Goal: Information Seeking & Learning: Learn about a topic

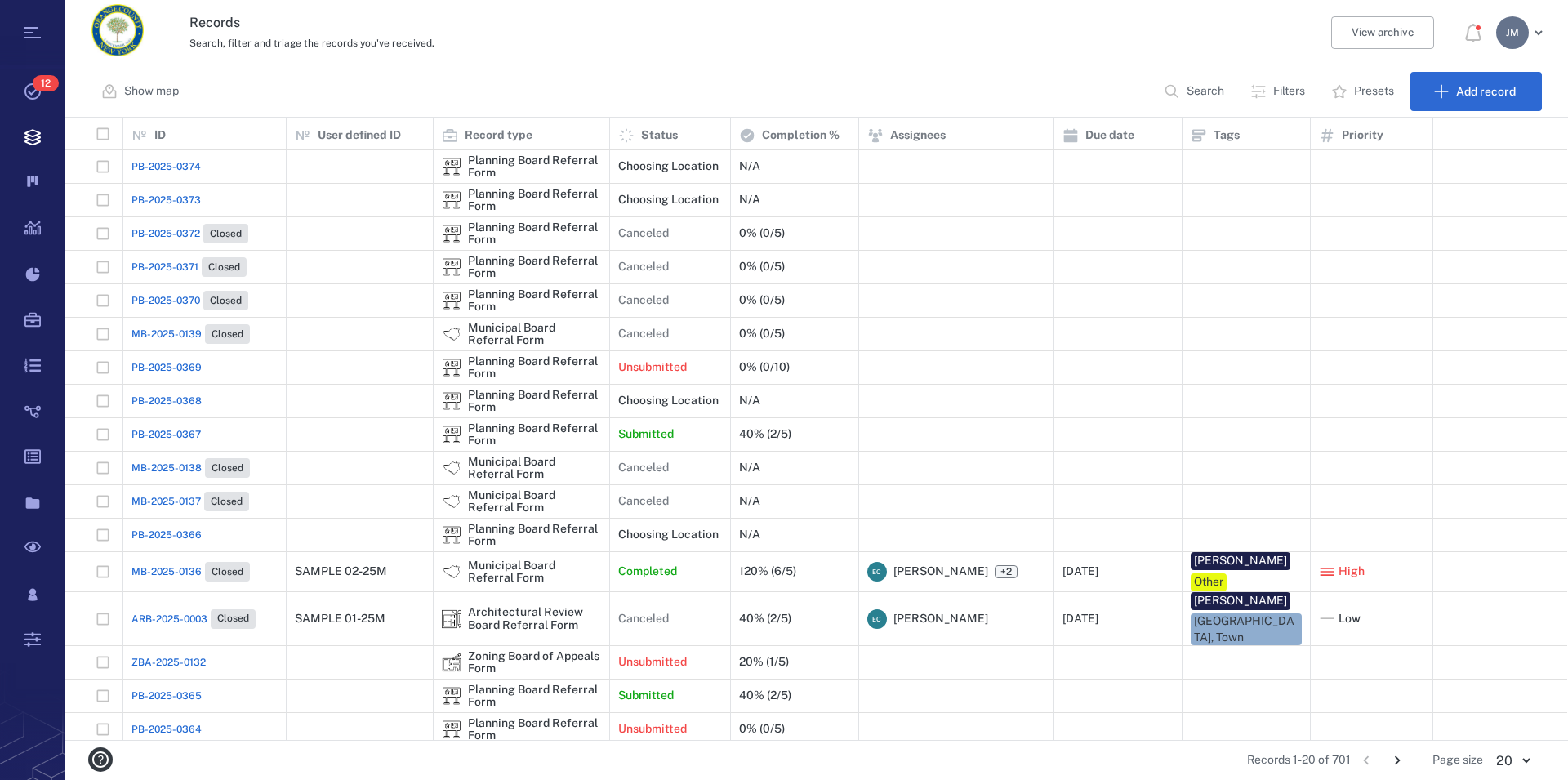
click at [1200, 90] on p "Search" at bounding box center [1206, 91] width 38 height 16
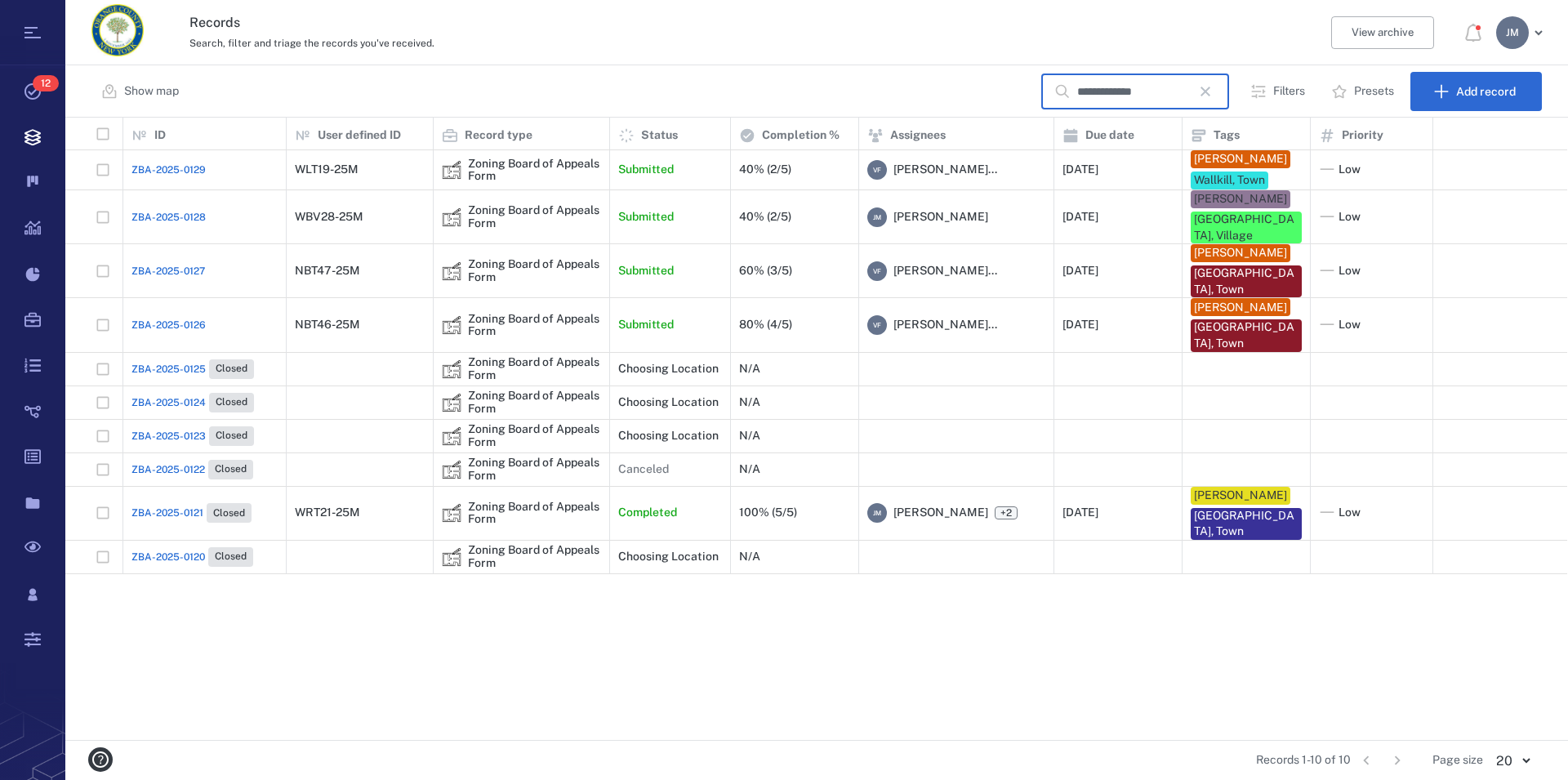
type input "**********"
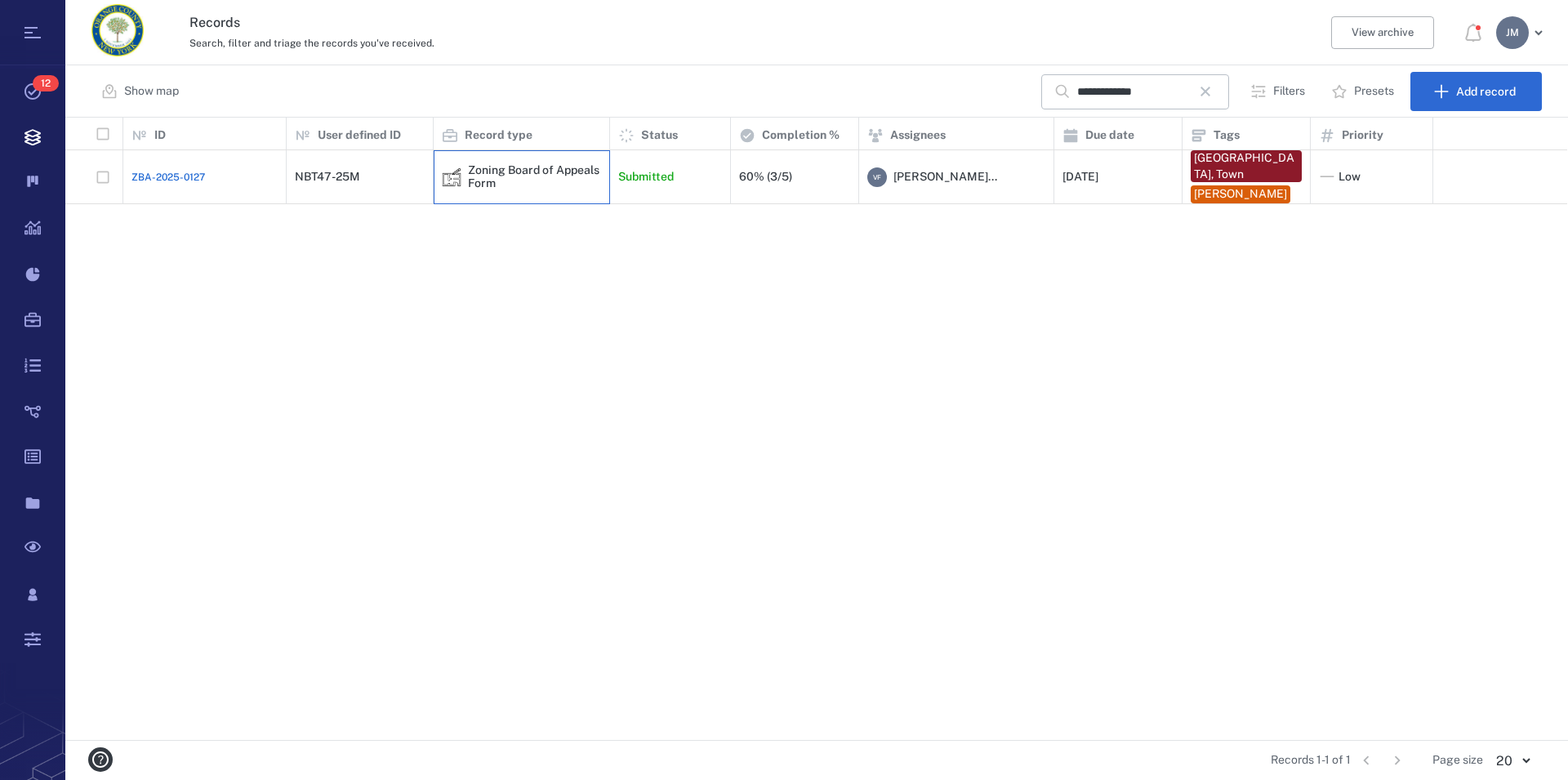
click at [536, 170] on div "Zoning Board of Appeals Form" at bounding box center [534, 176] width 133 height 25
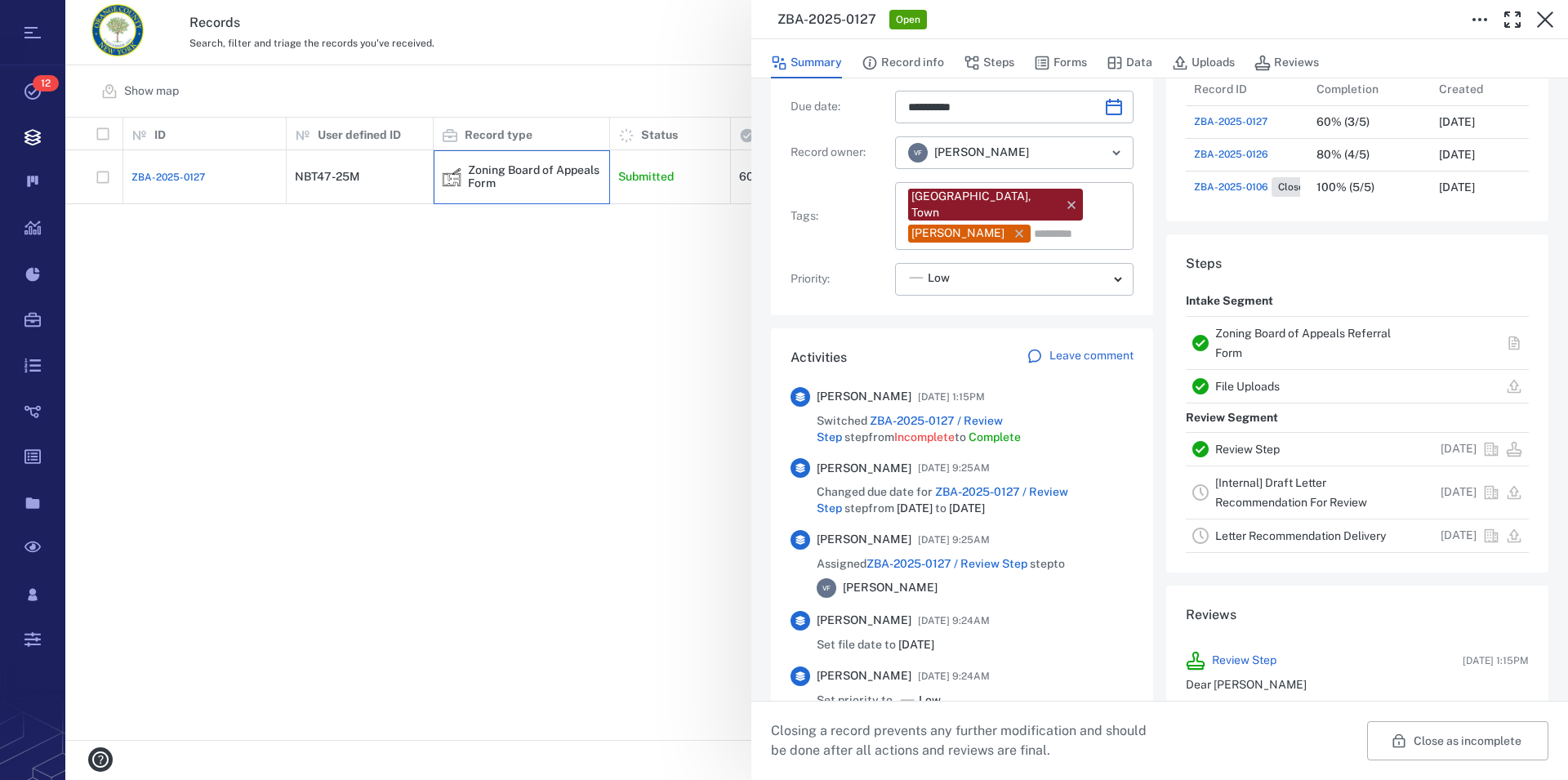
scroll to position [186, 0]
click at [1350, 331] on link "Zoning Board of Appeals Referral Form" at bounding box center [1304, 340] width 176 height 33
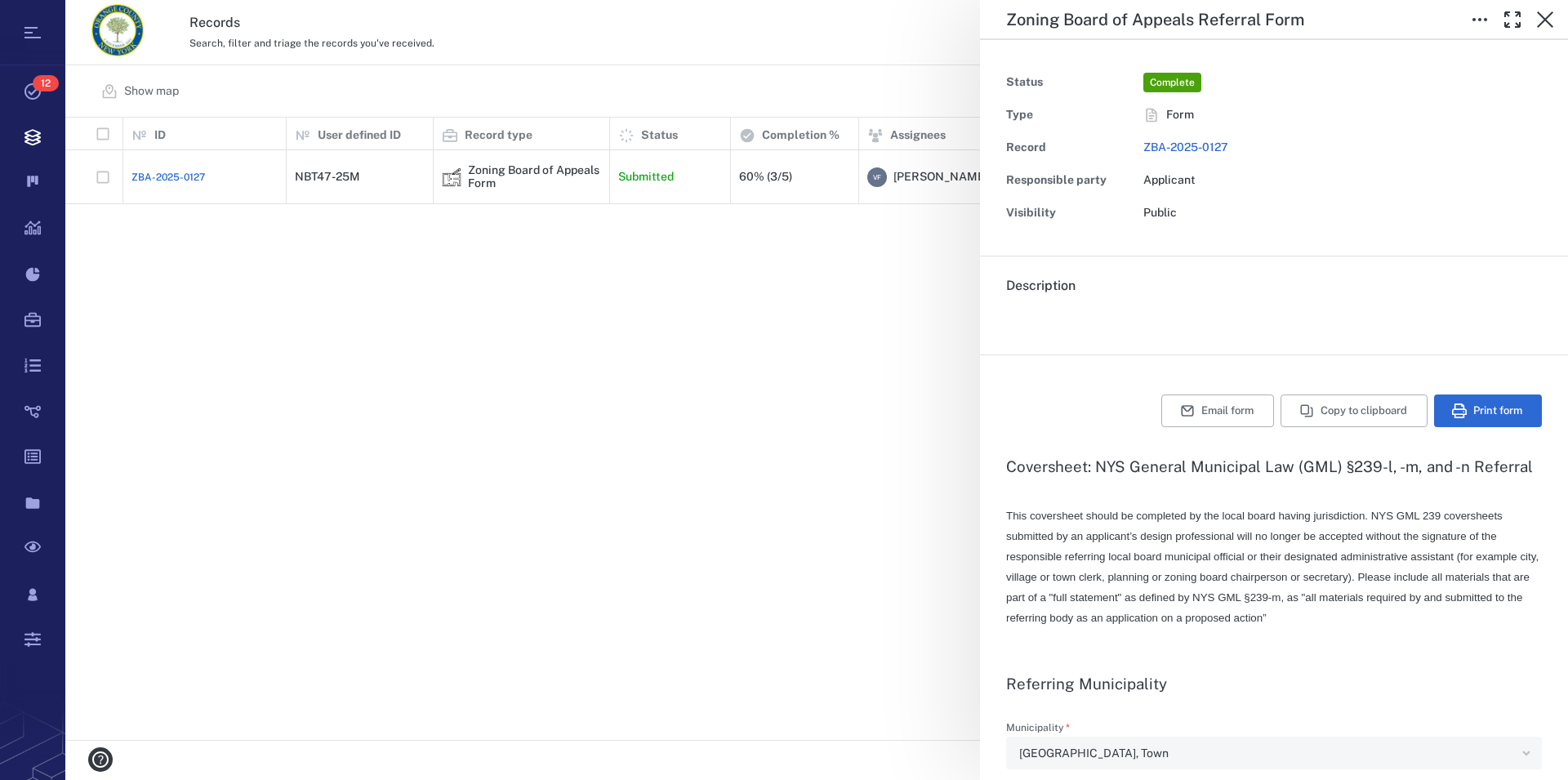
type textarea "*"
type input "**********"
click at [1547, 19] on icon "button" at bounding box center [1545, 20] width 16 height 16
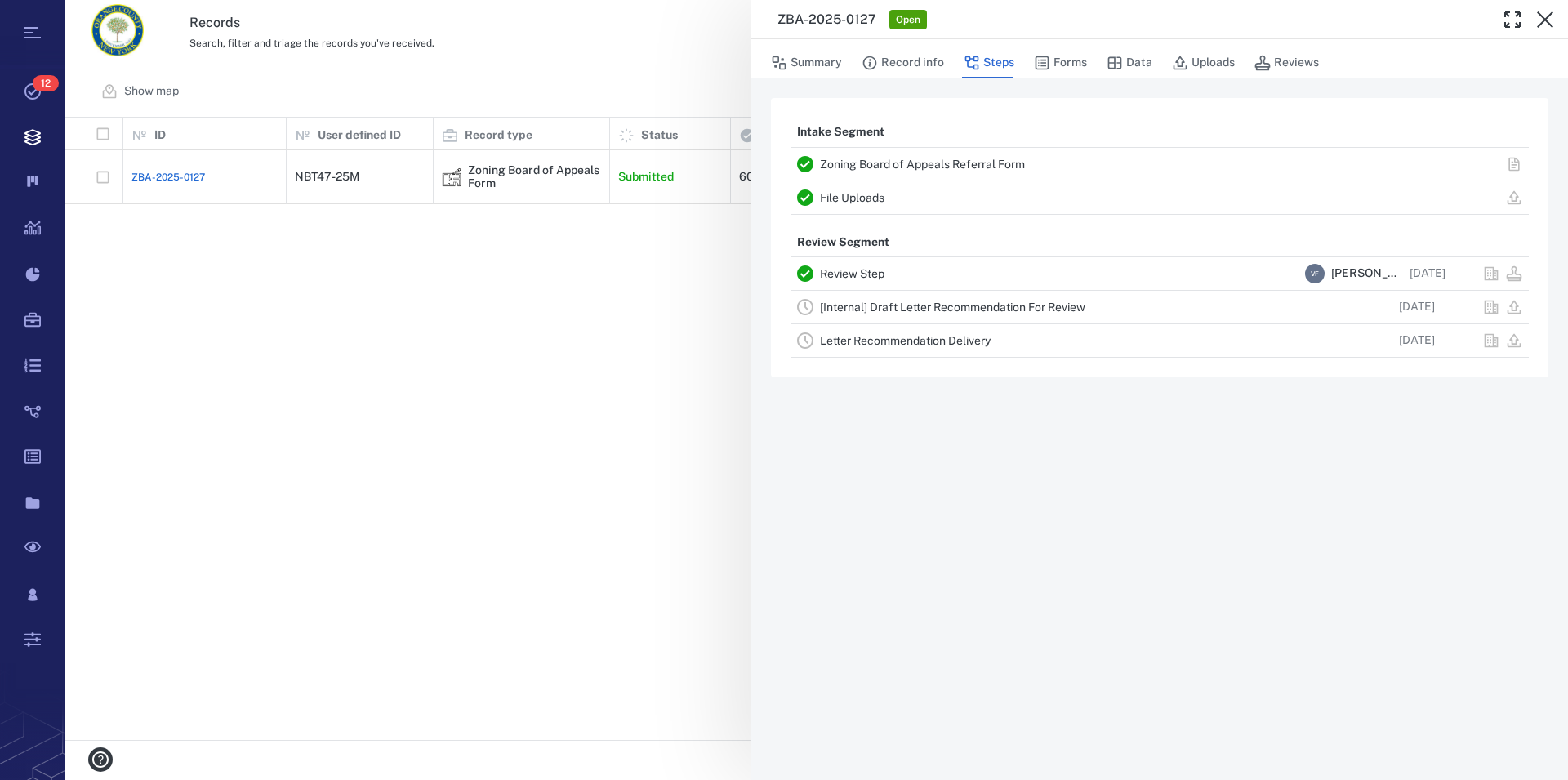
click at [853, 199] on link "File Uploads" at bounding box center [852, 197] width 64 height 13
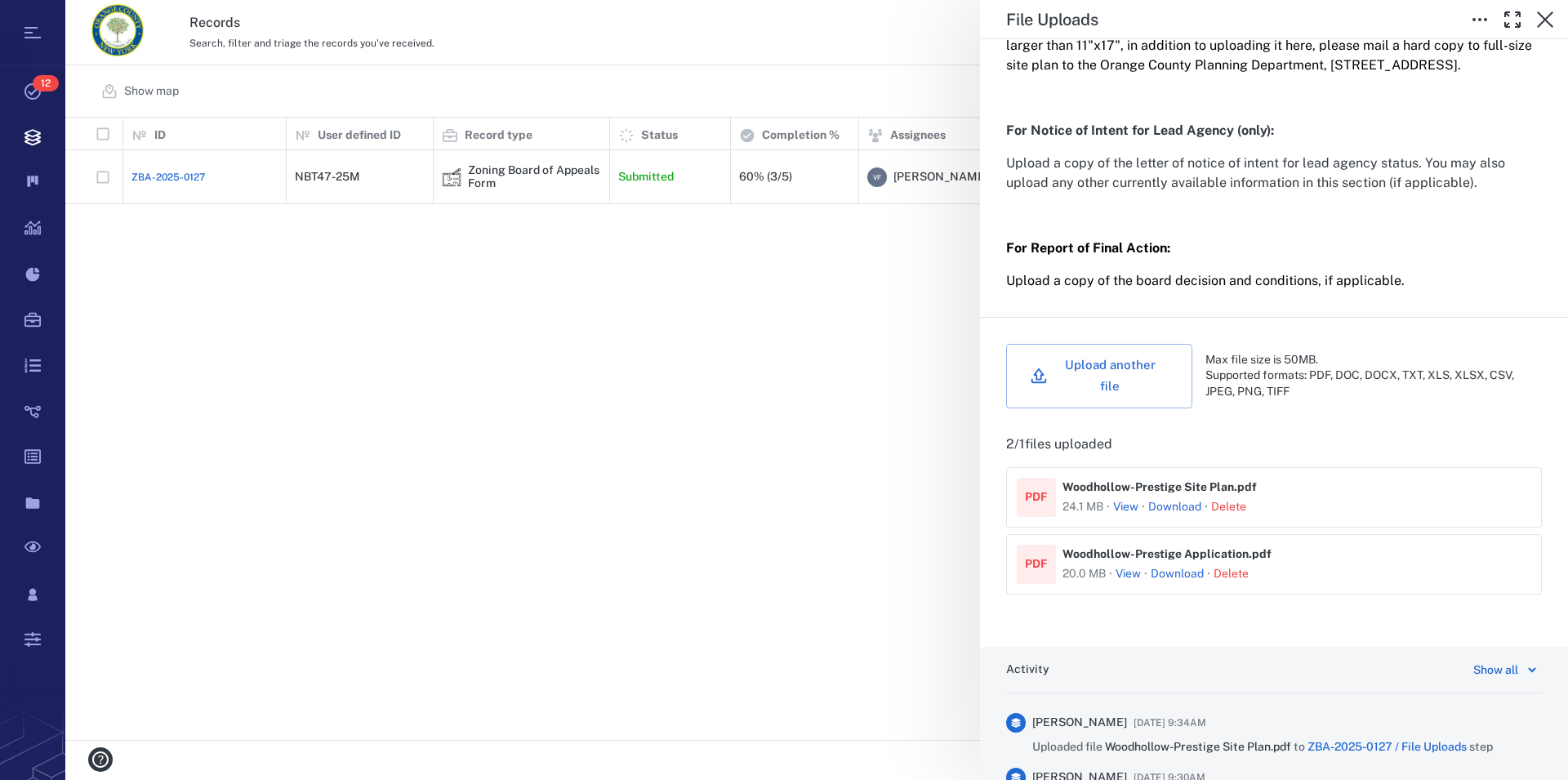
scroll to position [558, 0]
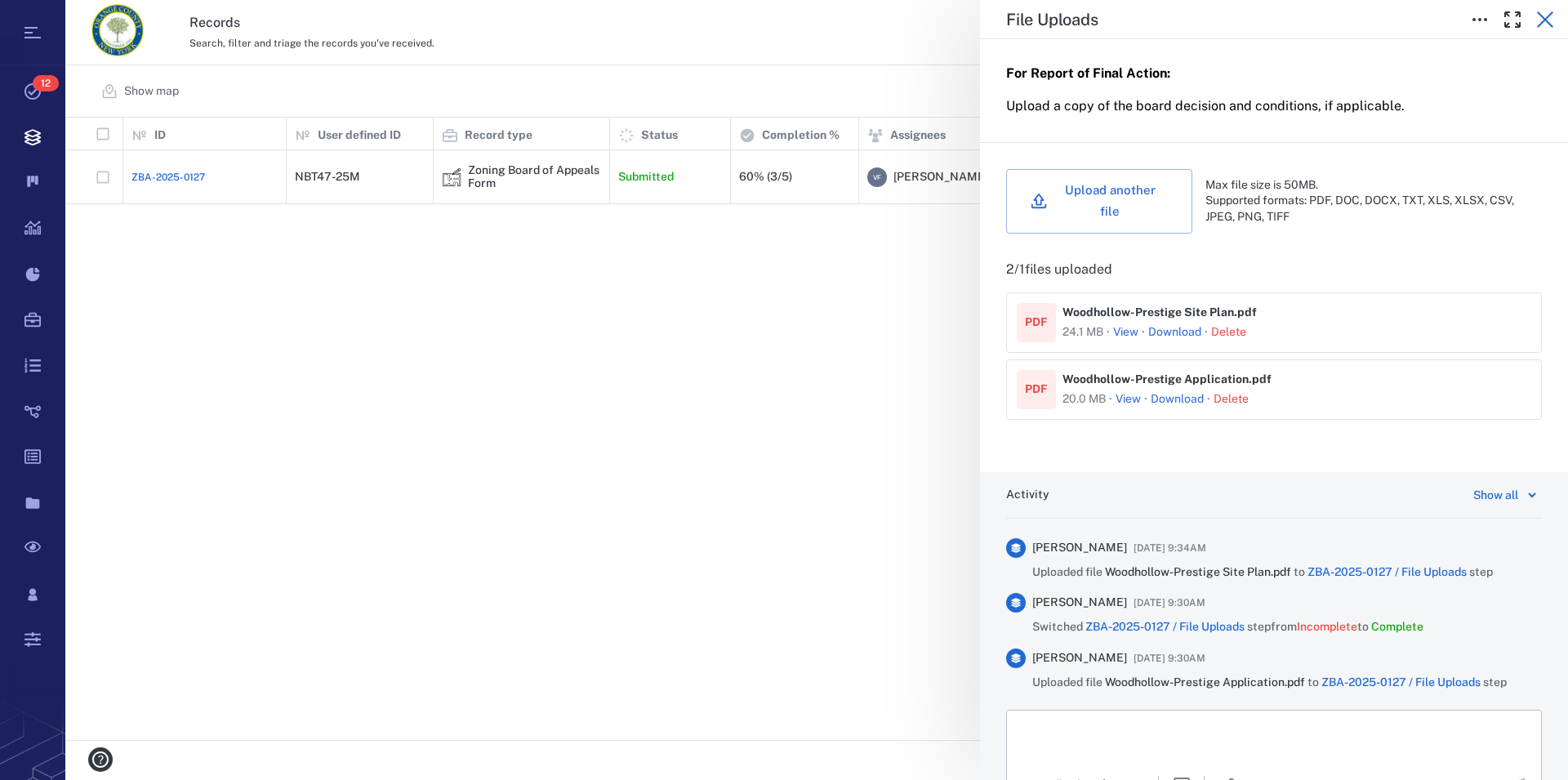
click at [1547, 19] on icon "button" at bounding box center [1545, 20] width 16 height 16
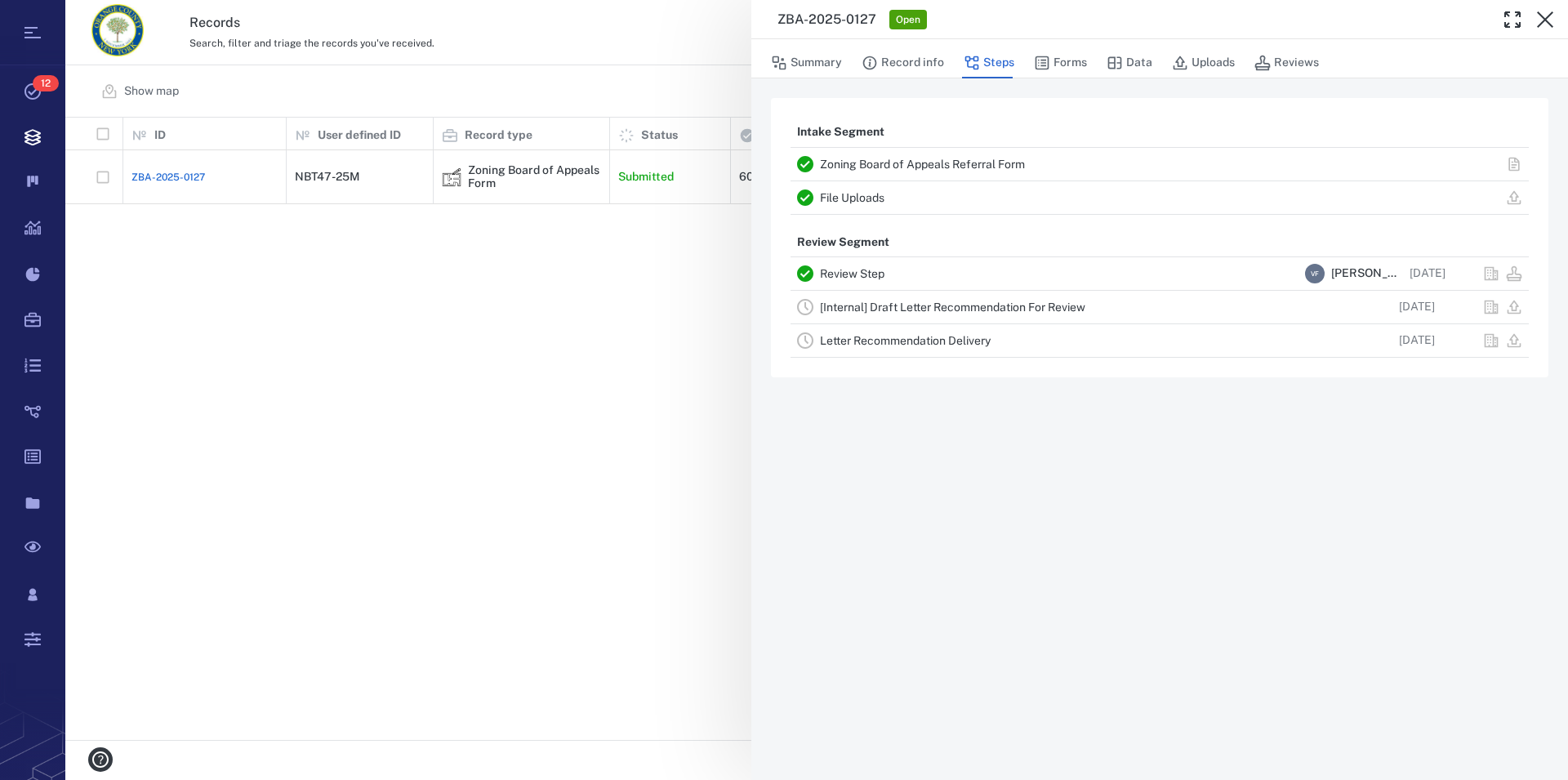
click at [888, 159] on link "Zoning Board of Appeals Referral Form" at bounding box center [923, 164] width 205 height 13
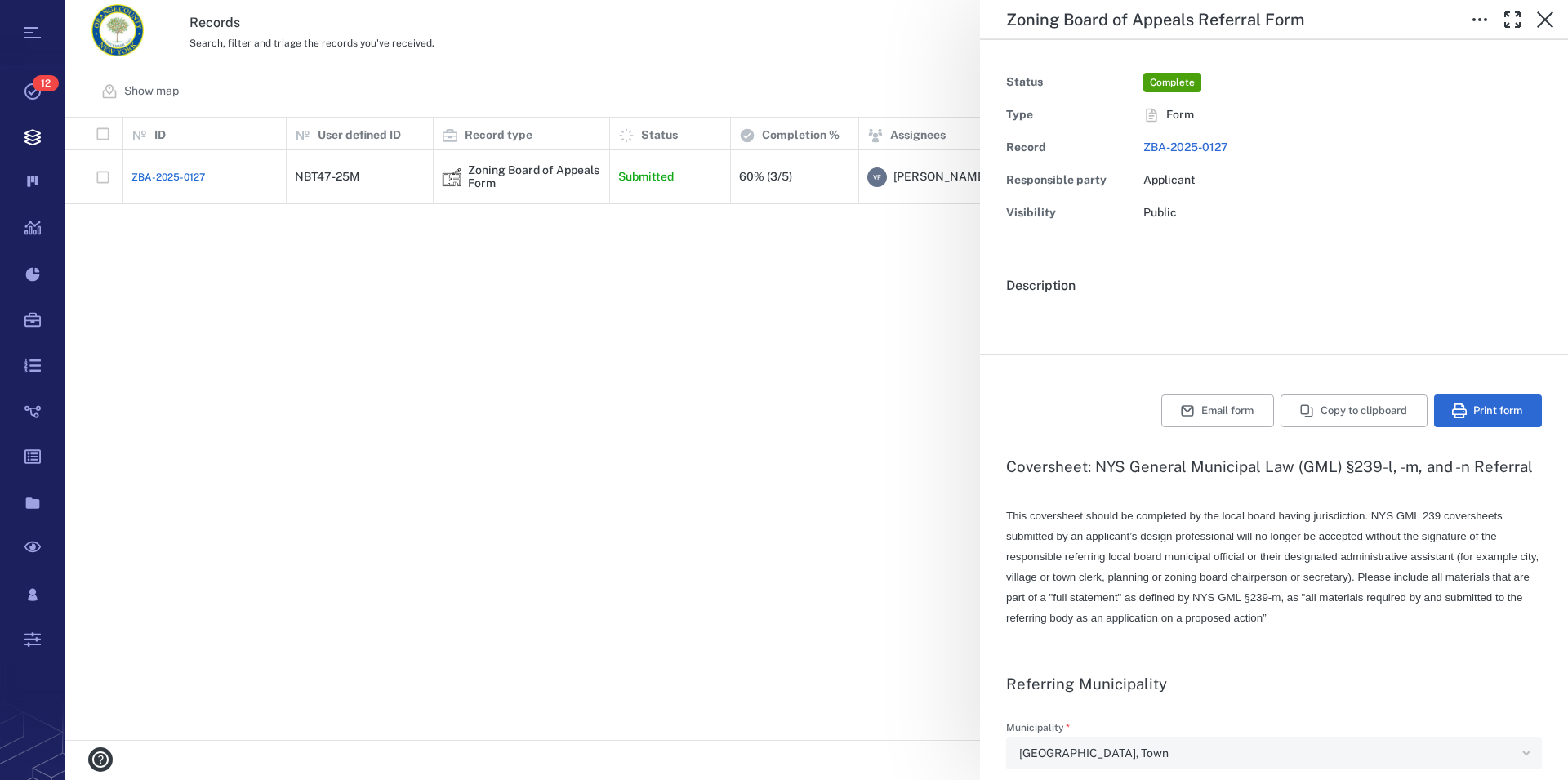
type textarea "*"
click at [1551, 14] on icon "button" at bounding box center [1545, 20] width 16 height 16
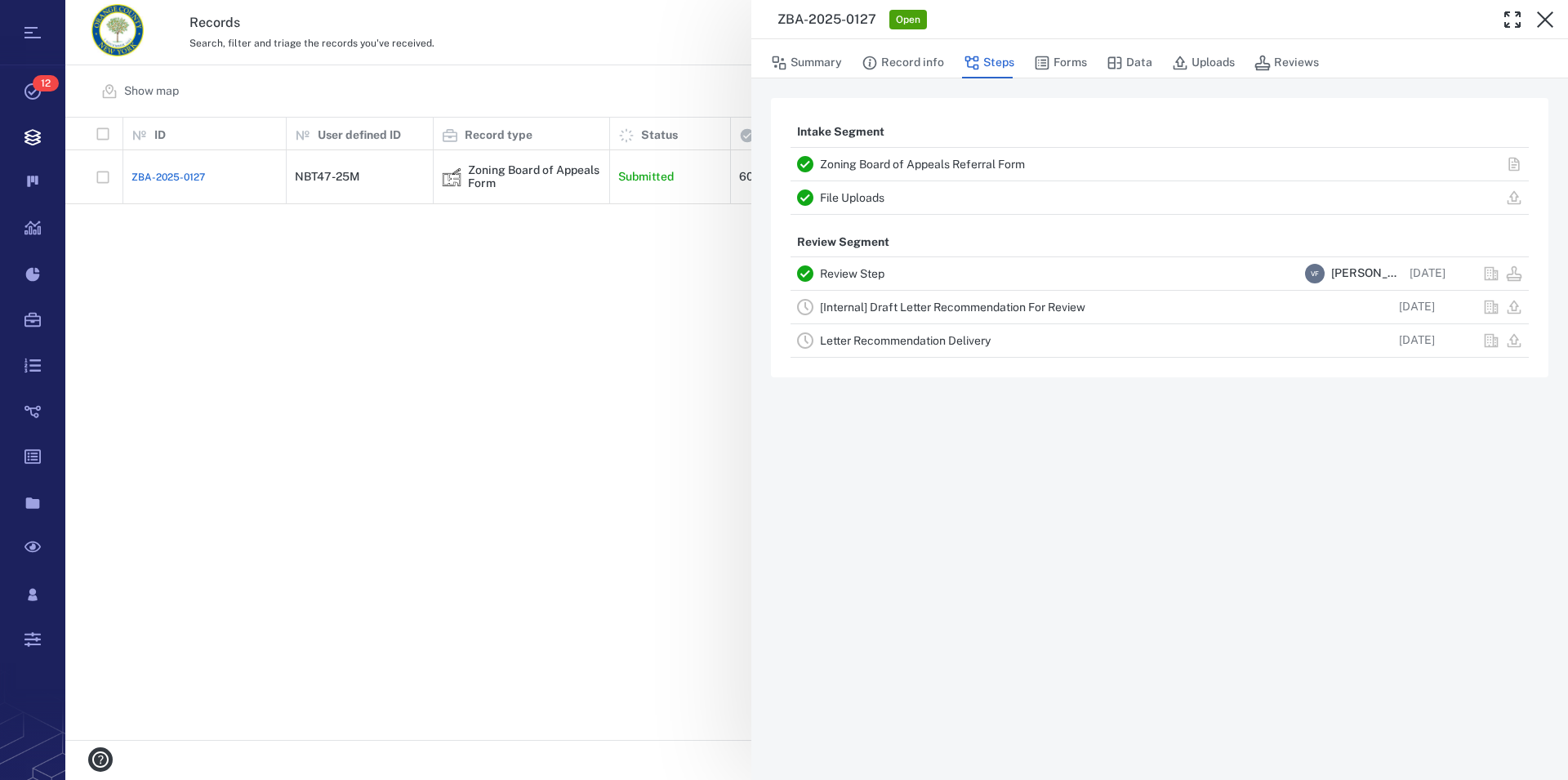
click at [1551, 14] on icon "button" at bounding box center [1545, 20] width 16 height 16
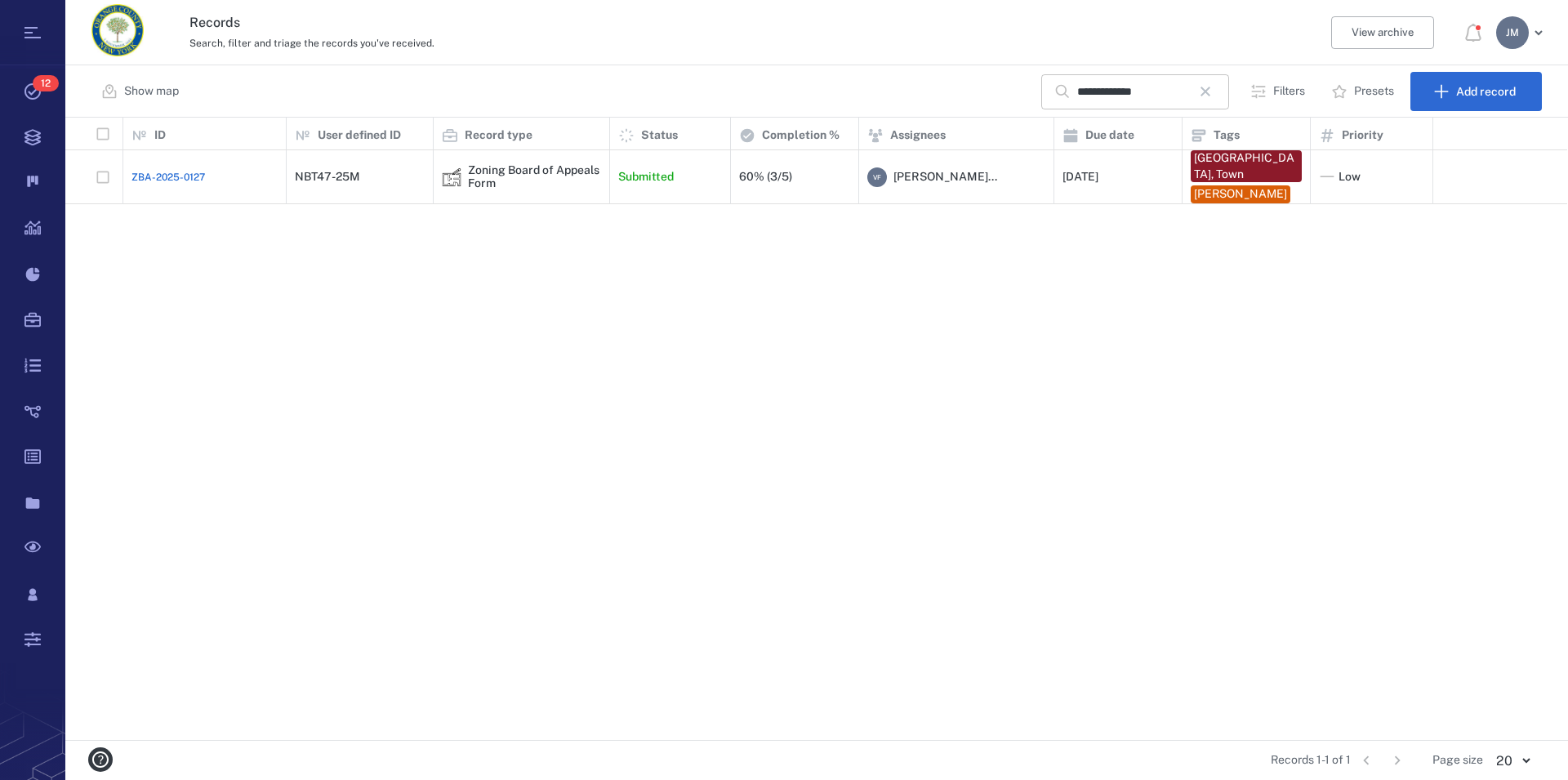
click at [1209, 95] on icon "button" at bounding box center [1205, 91] width 10 height 10
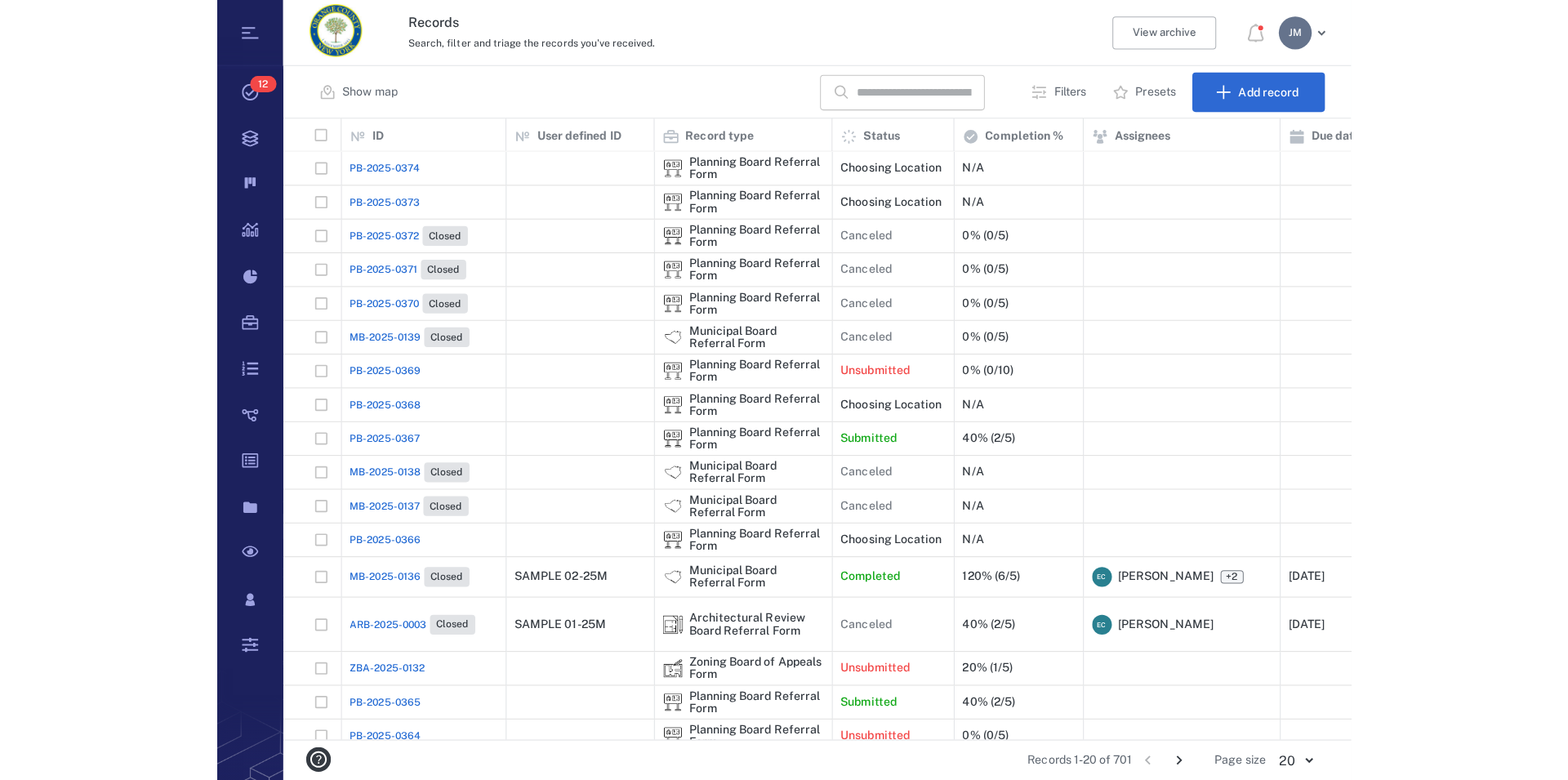
scroll to position [608, 1488]
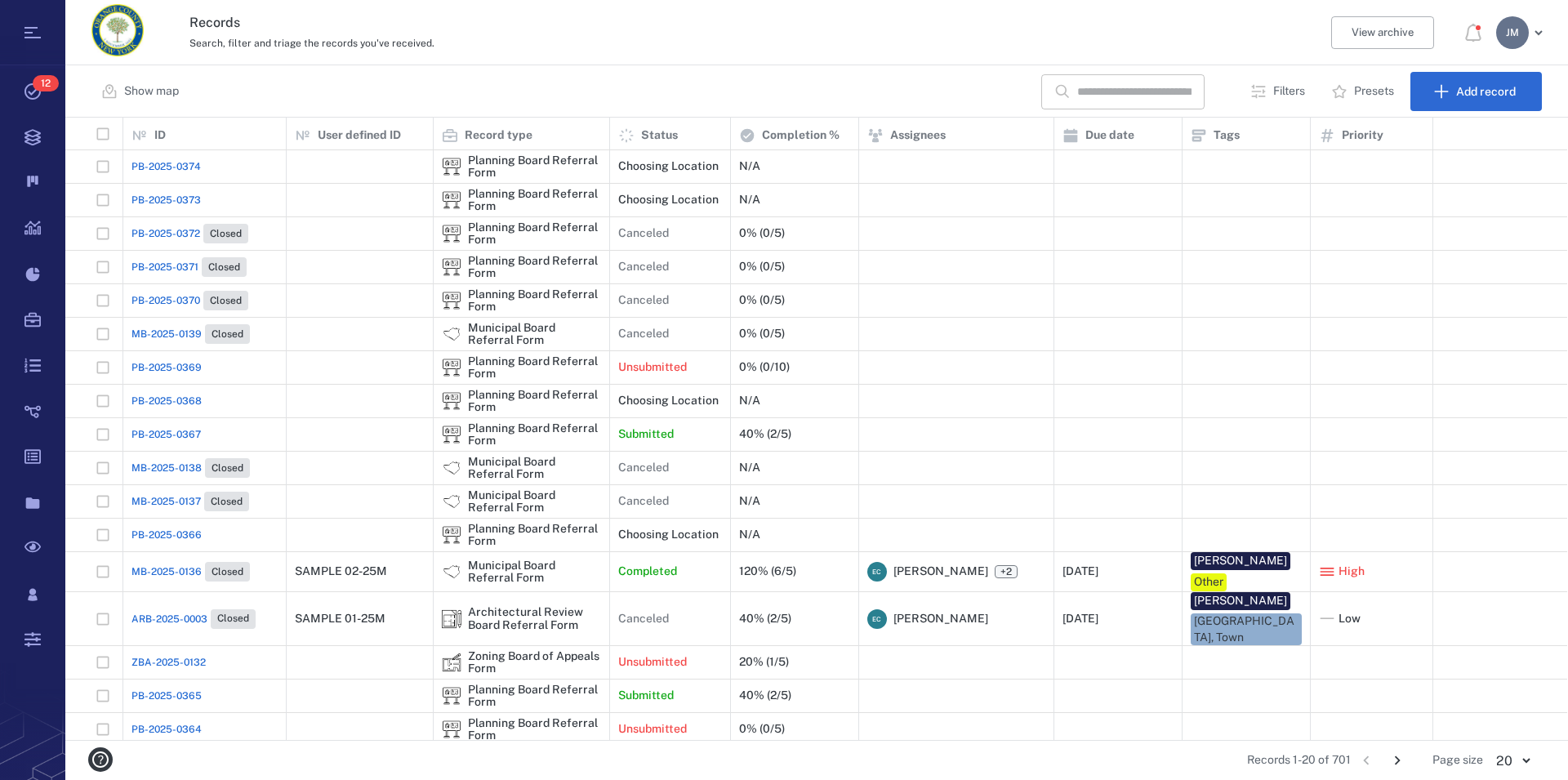
click at [1289, 94] on p "Filters" at bounding box center [1289, 91] width 32 height 16
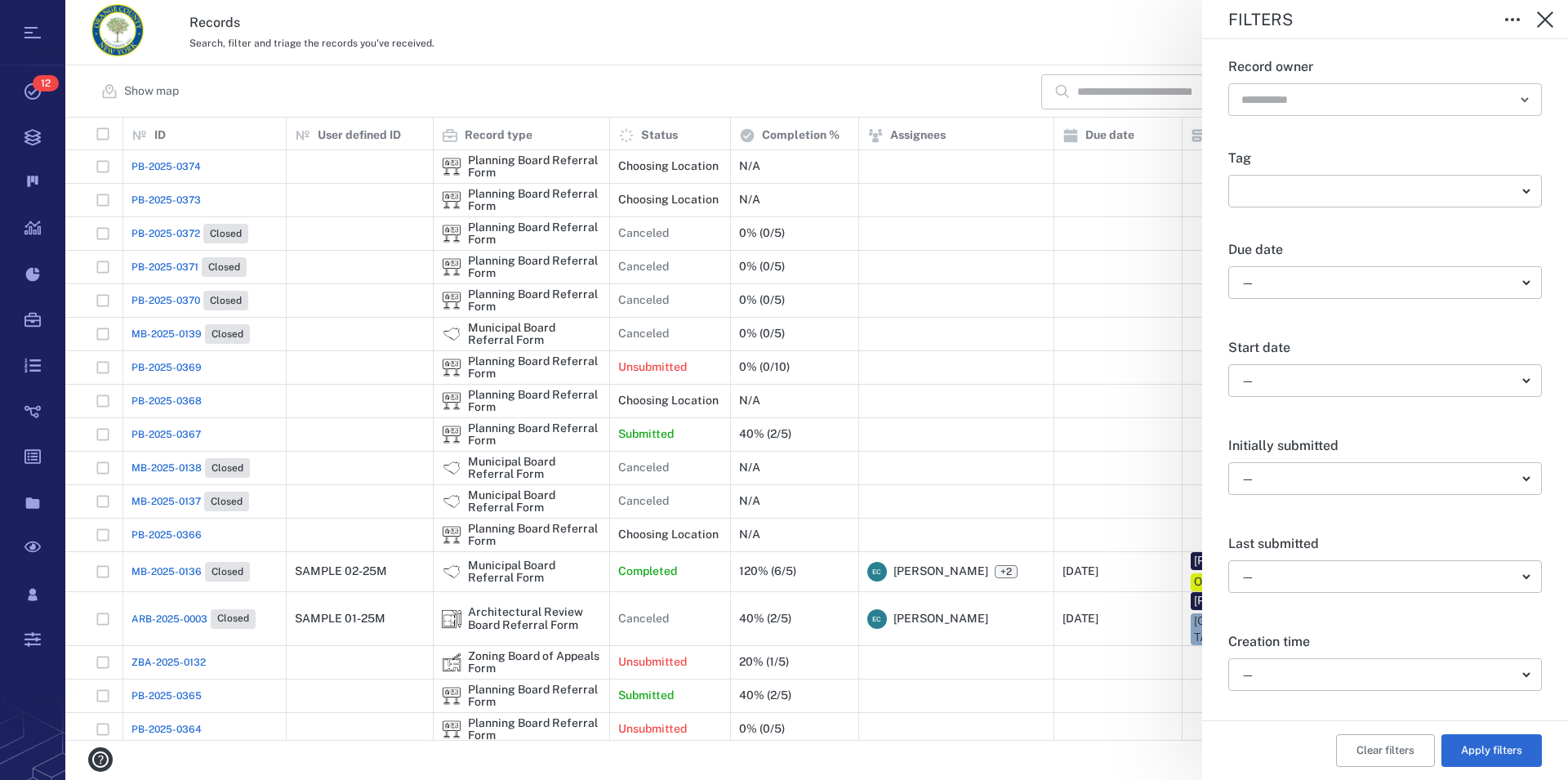
scroll to position [558, 0]
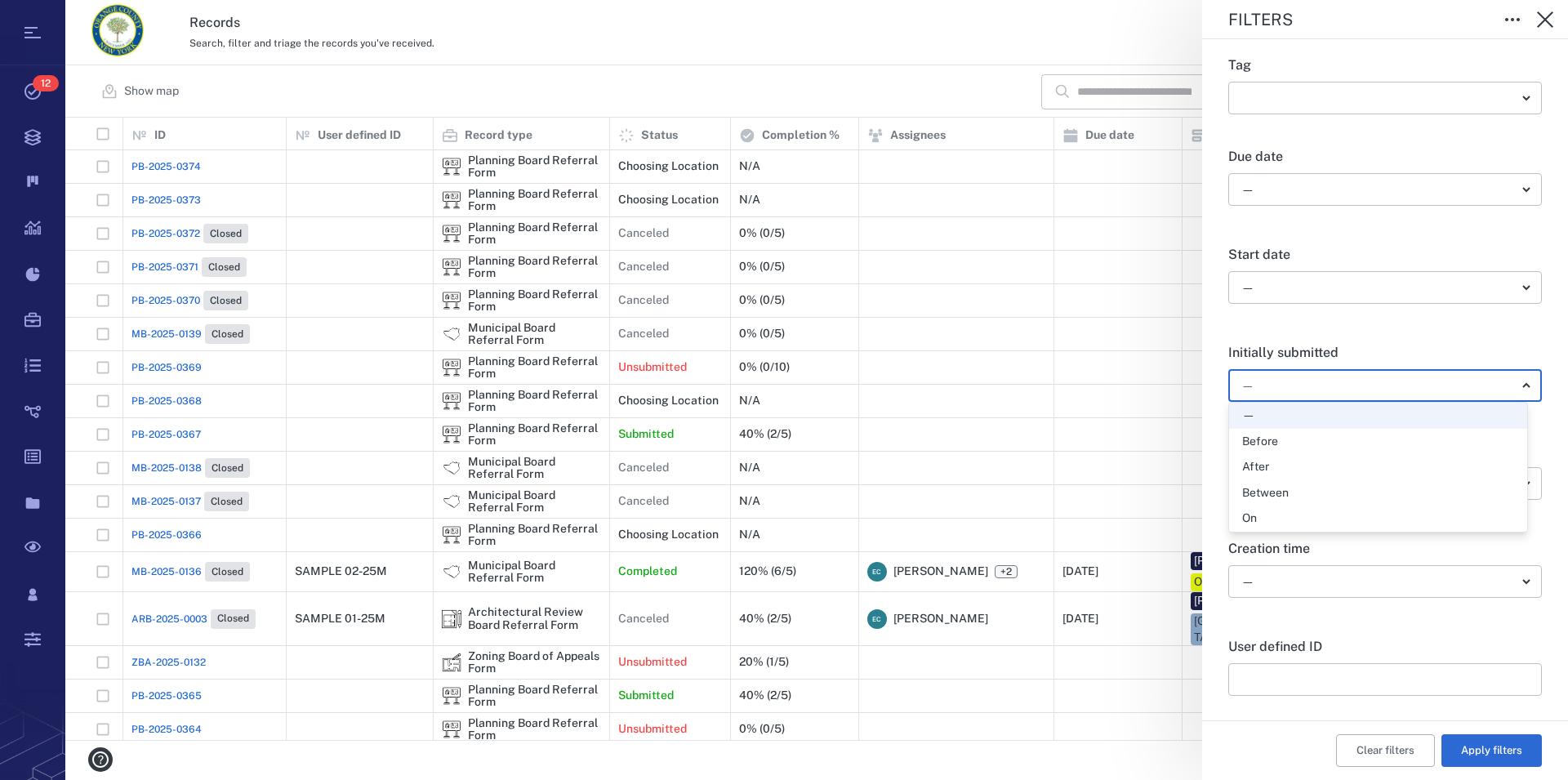
click at [1352, 380] on body "Tasks 12 Records Boards Dashboard Reports Record types Guide steps Rules Form b…" at bounding box center [784, 390] width 1568 height 780
click at [1319, 498] on div "Between" at bounding box center [1378, 493] width 272 height 16
type input "*"
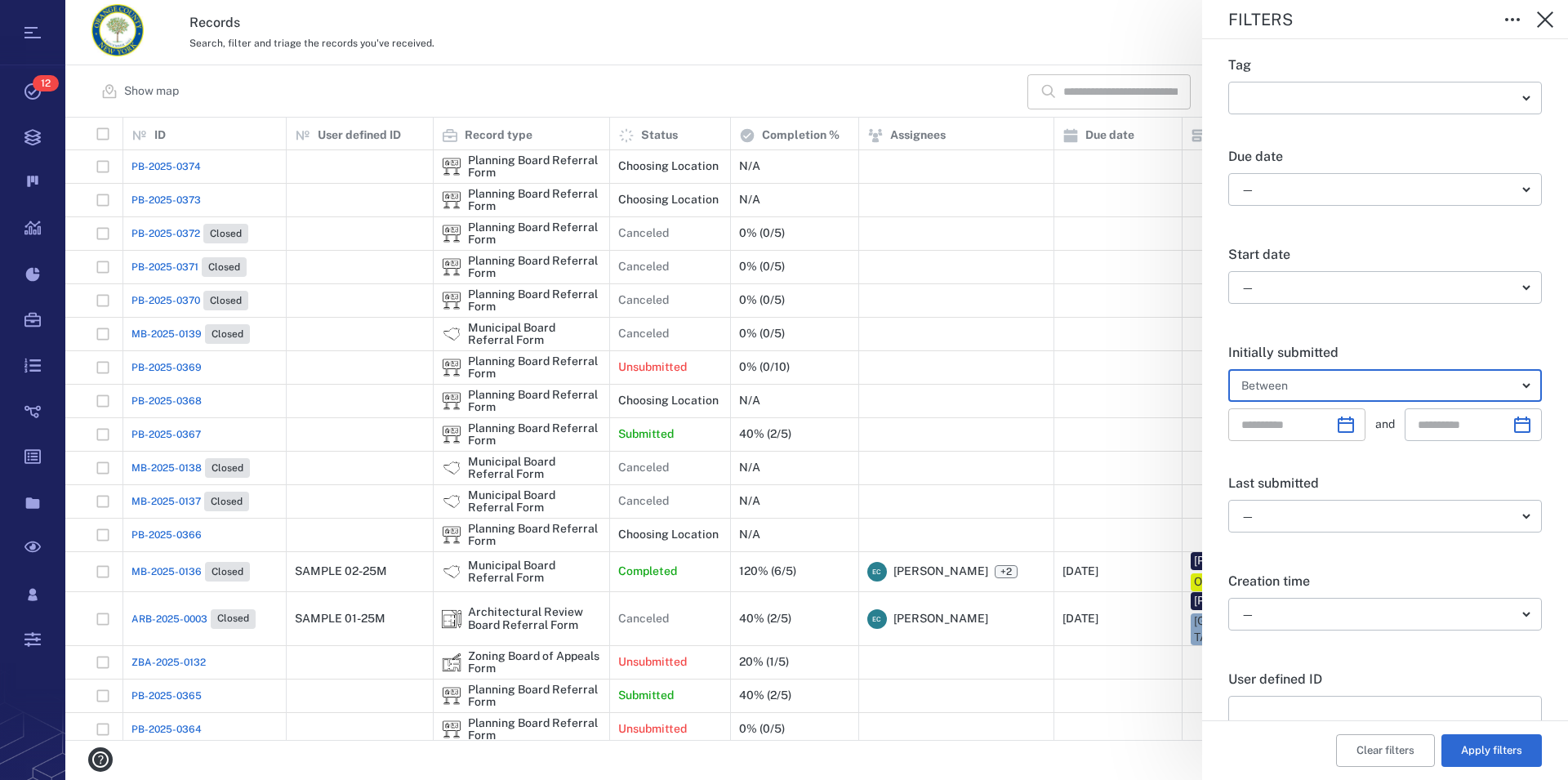
click at [1343, 423] on icon "Choose date" at bounding box center [1346, 424] width 16 height 16
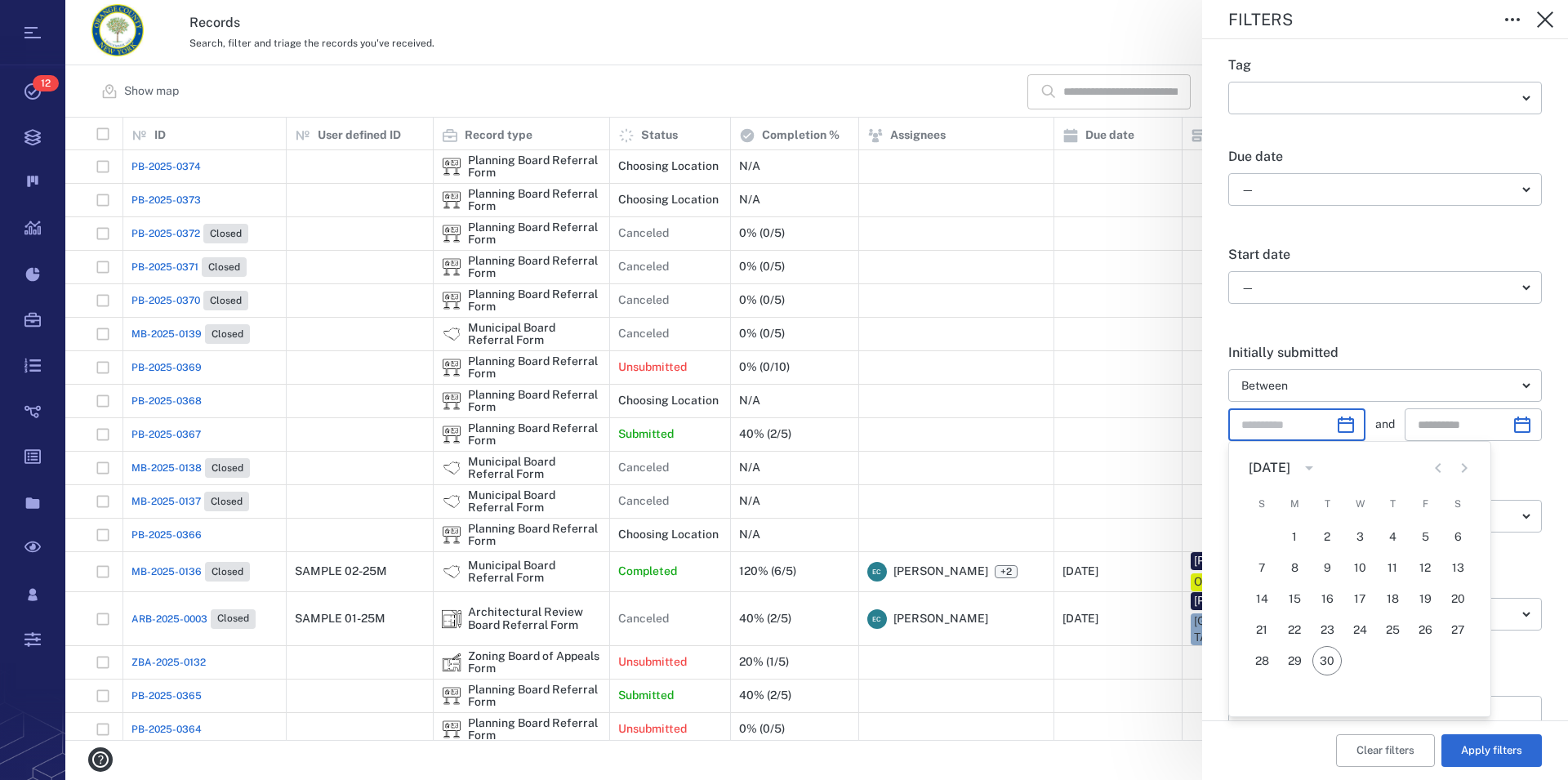
click at [1439, 472] on icon "Previous month" at bounding box center [1438, 468] width 5 height 10
click at [1331, 664] on button "26" at bounding box center [1327, 661] width 29 height 29
type input "**********"
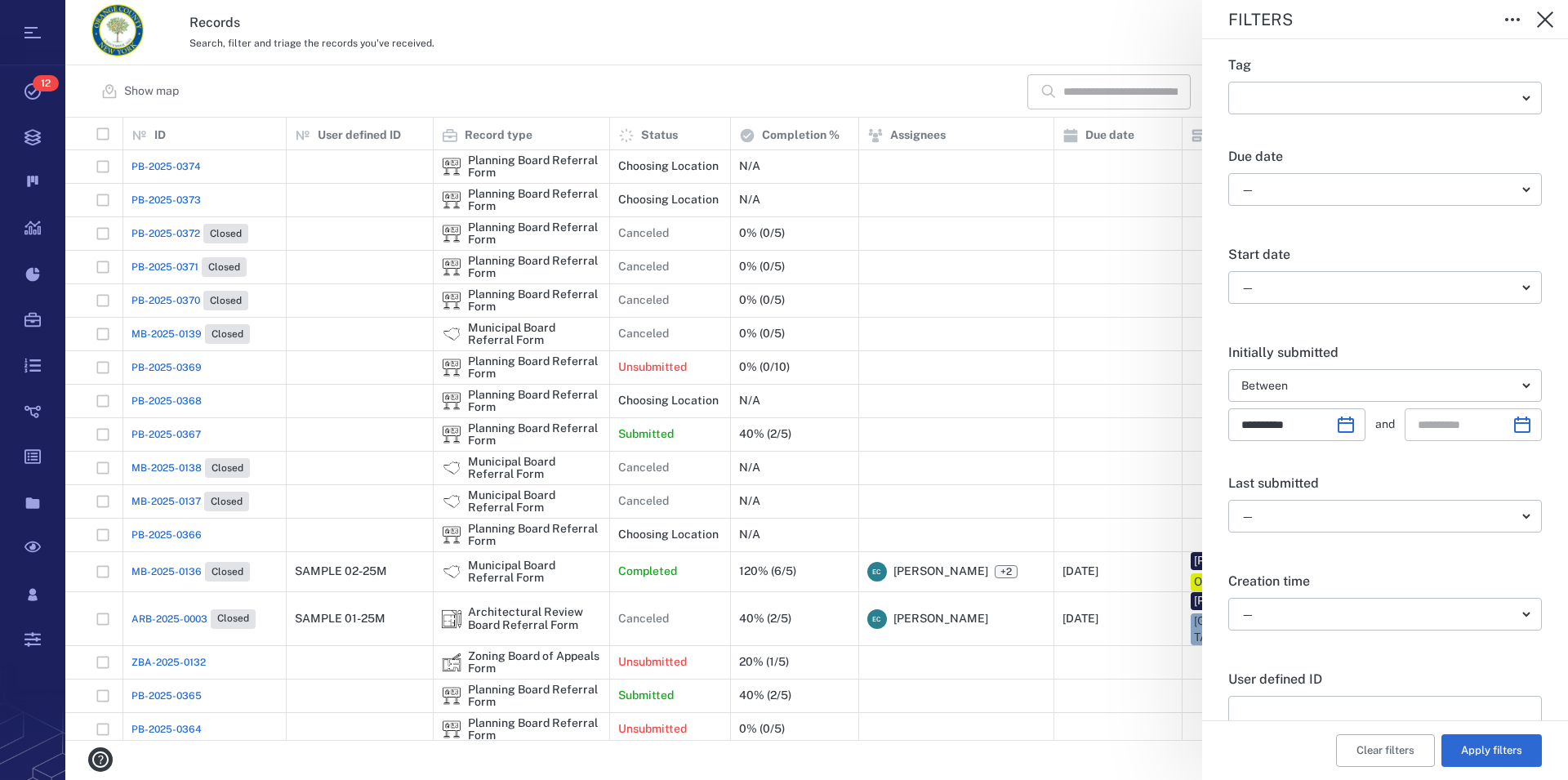
type input "**********"
click at [1435, 429] on input "**********" at bounding box center [1458, 424] width 81 height 33
click at [1513, 427] on icon "Choose date" at bounding box center [1523, 424] width 20 height 20
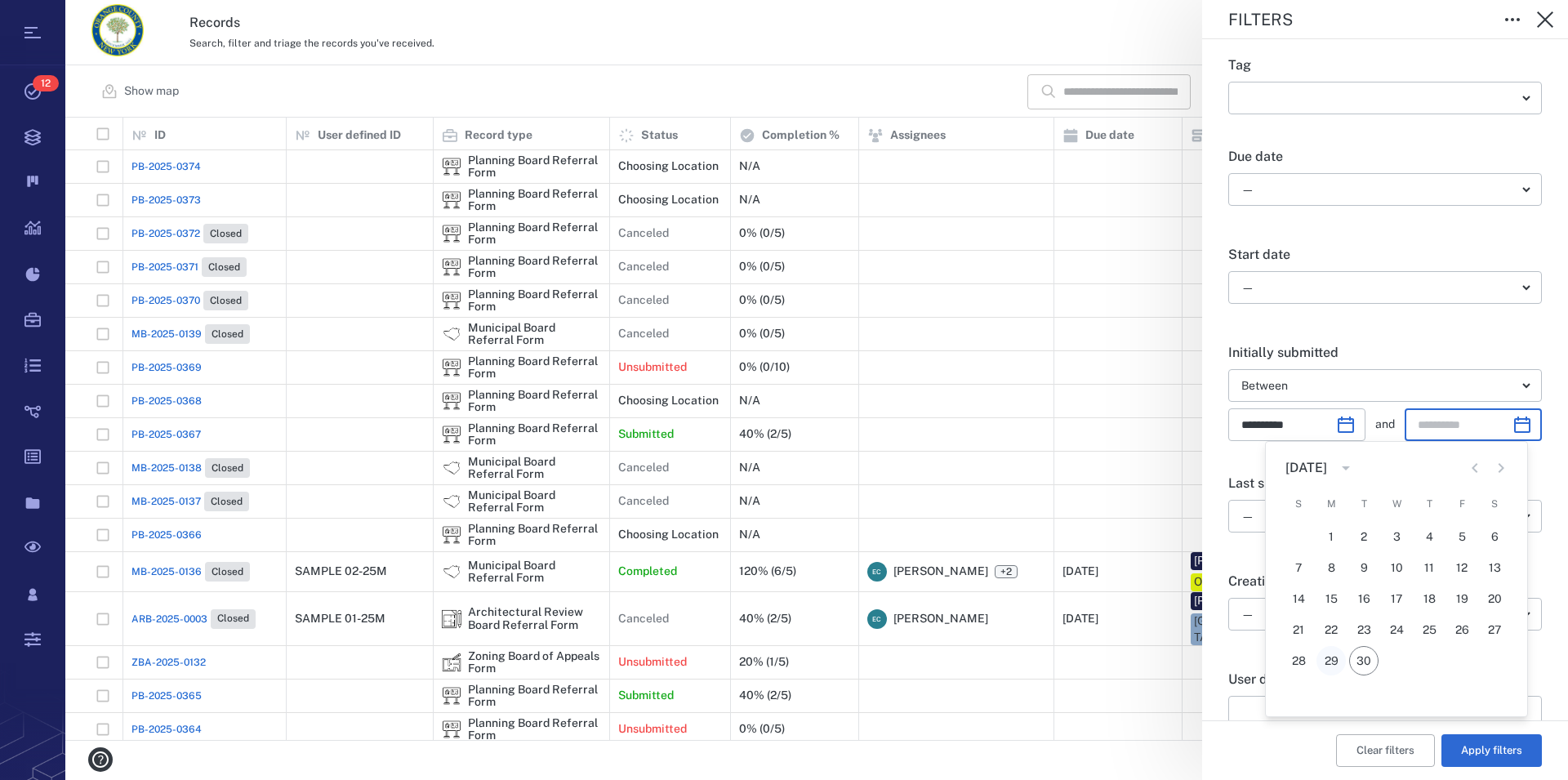
click at [1334, 658] on button "29" at bounding box center [1332, 661] width 29 height 29
type input "**********"
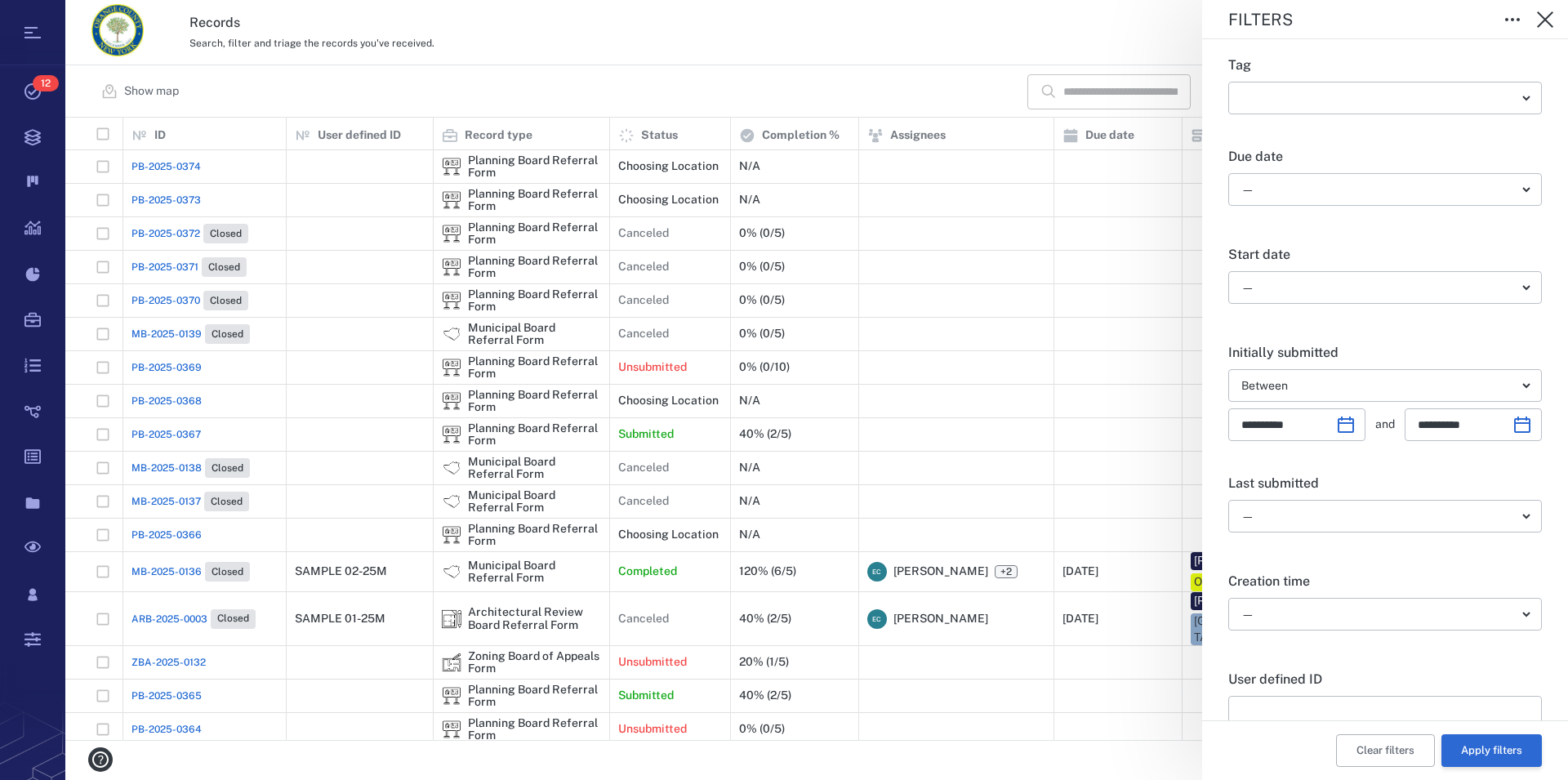
click at [1464, 755] on button "Apply filters" at bounding box center [1492, 750] width 100 height 33
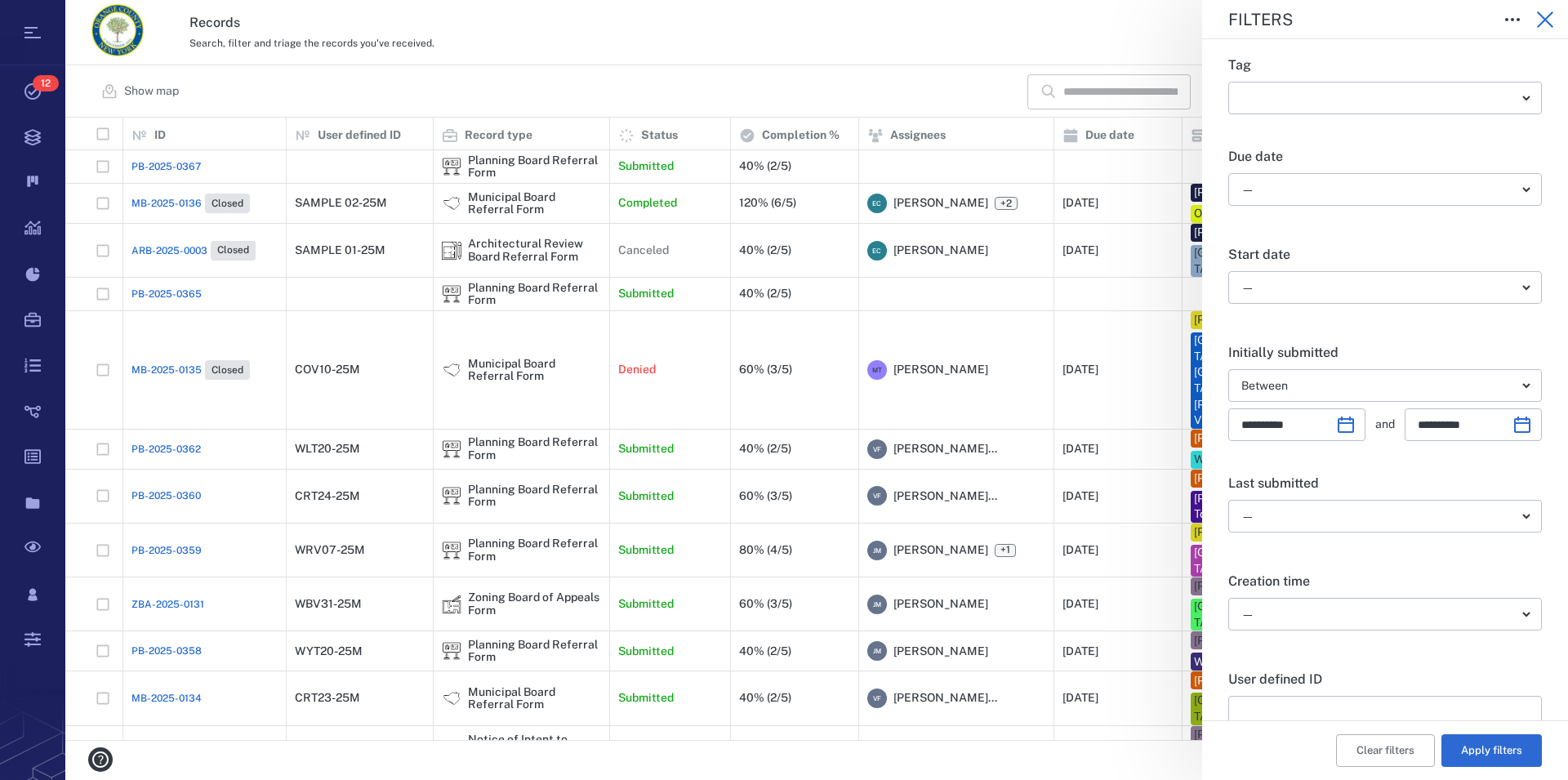
click at [1544, 18] on icon "button" at bounding box center [1545, 20] width 16 height 16
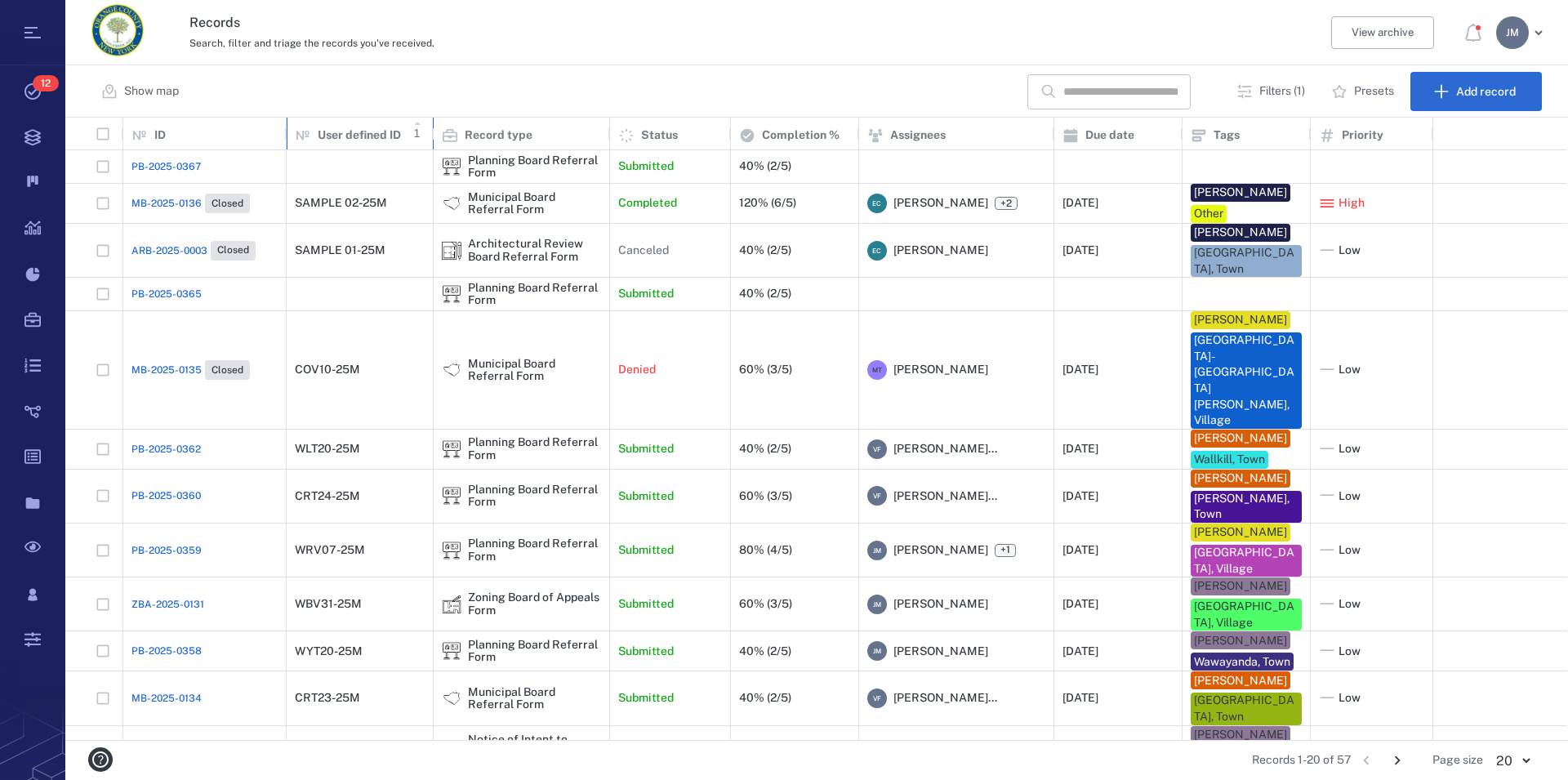
click at [397, 133] on p "User defined ID" at bounding box center [359, 136] width 83 height 16
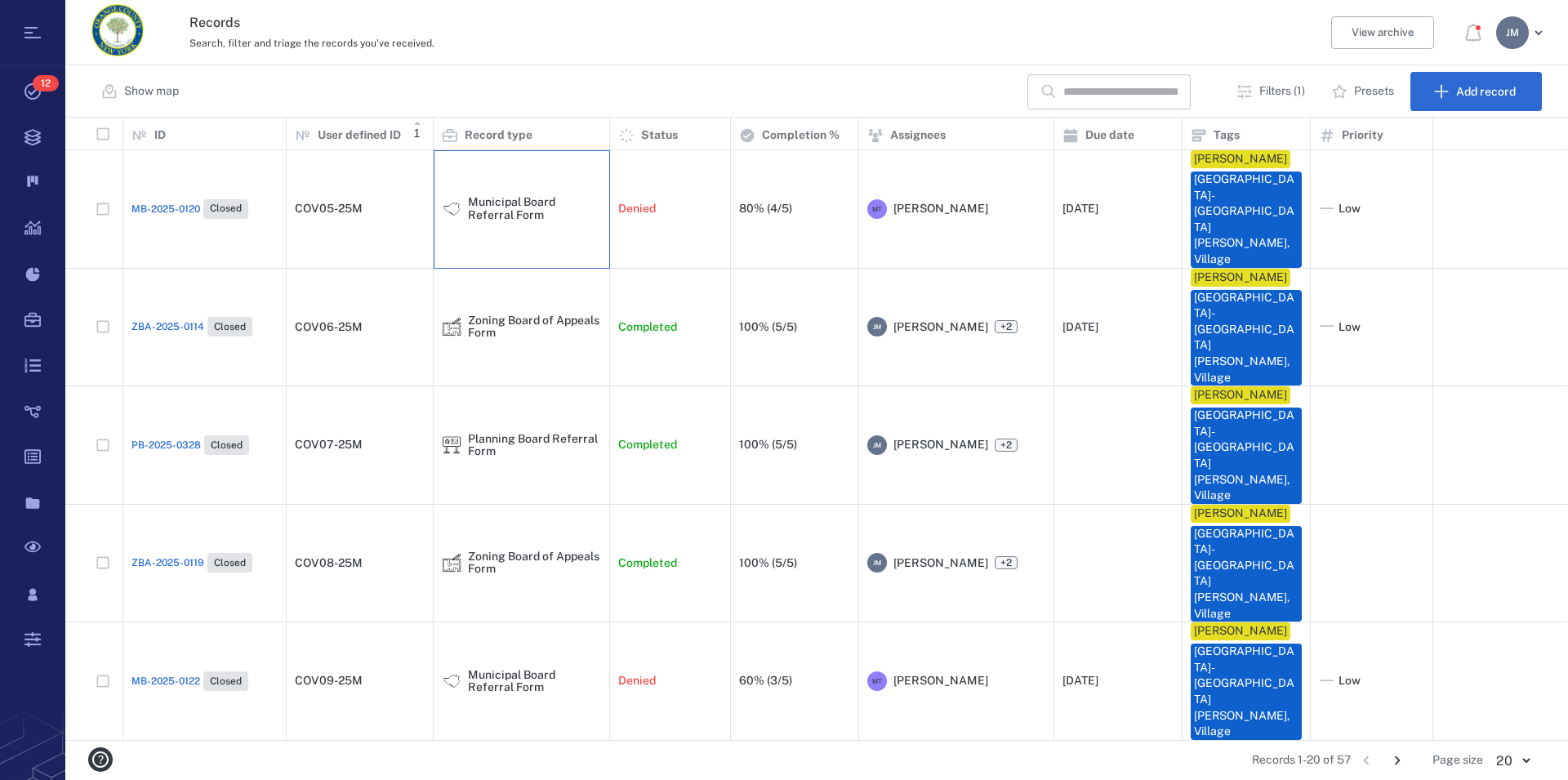
click at [536, 196] on div "Municipal Board Referral Form" at bounding box center [534, 209] width 133 height 25
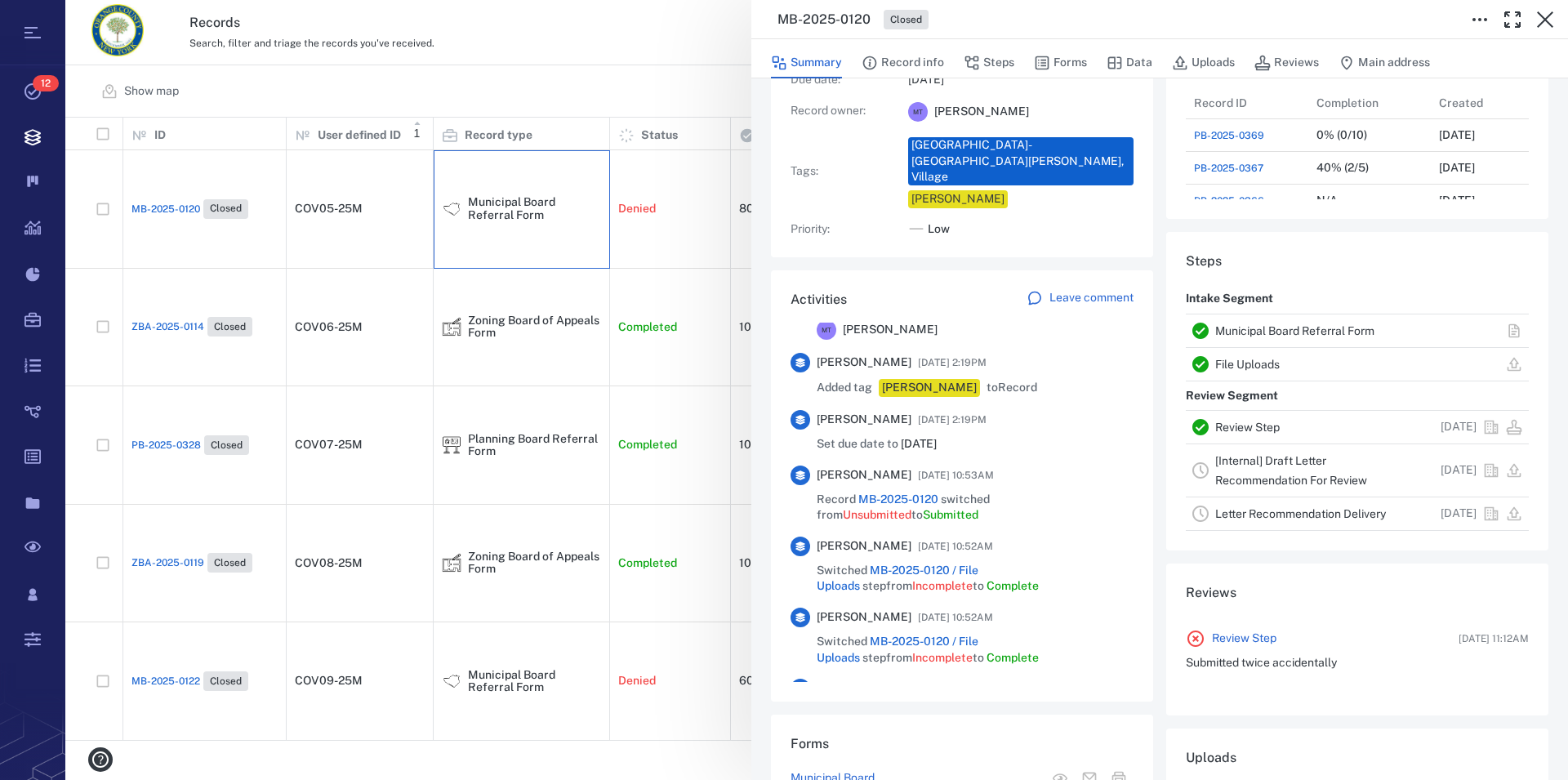
scroll to position [696, 0]
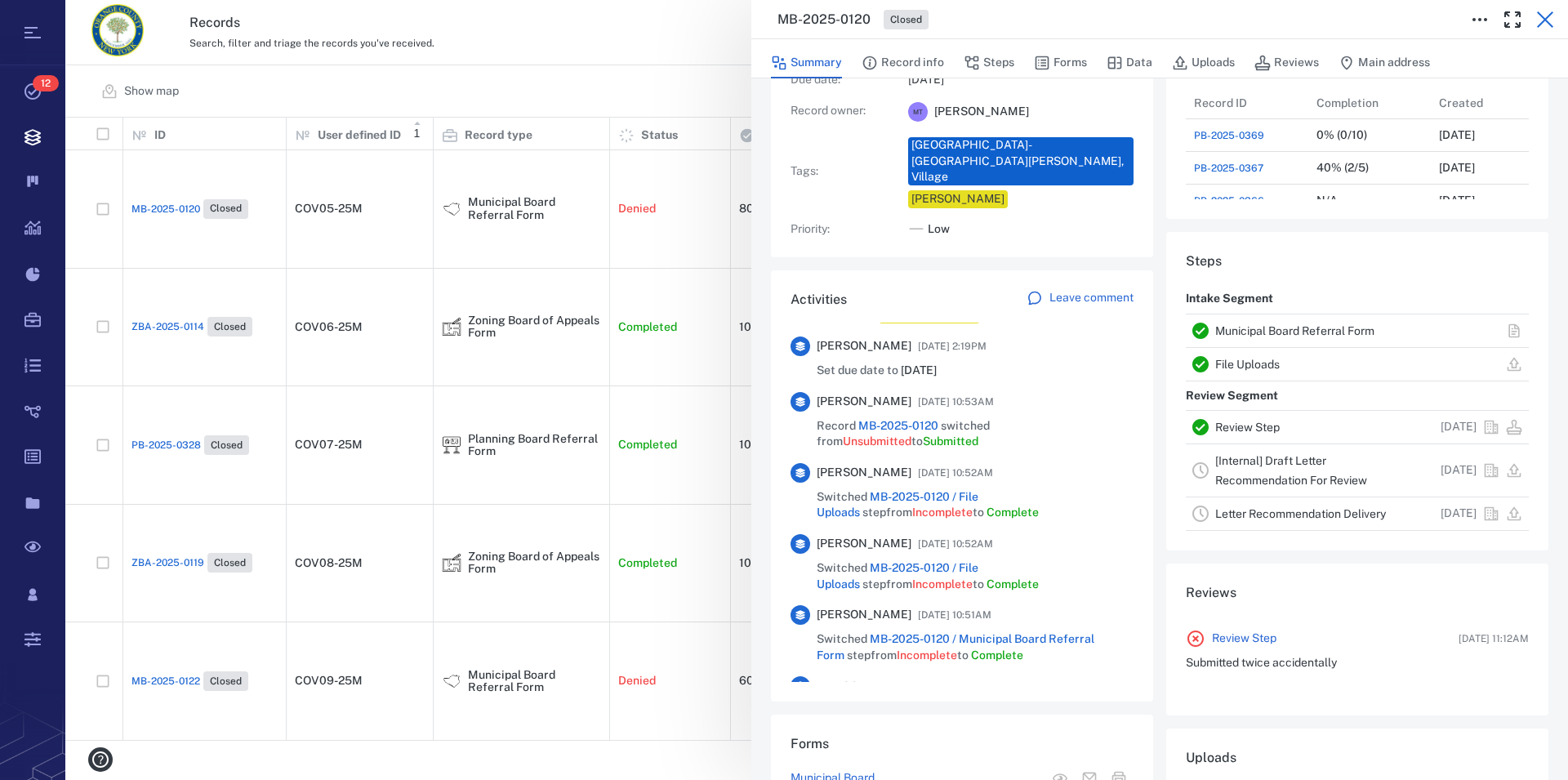
click at [1545, 15] on icon "button" at bounding box center [1545, 20] width 20 height 20
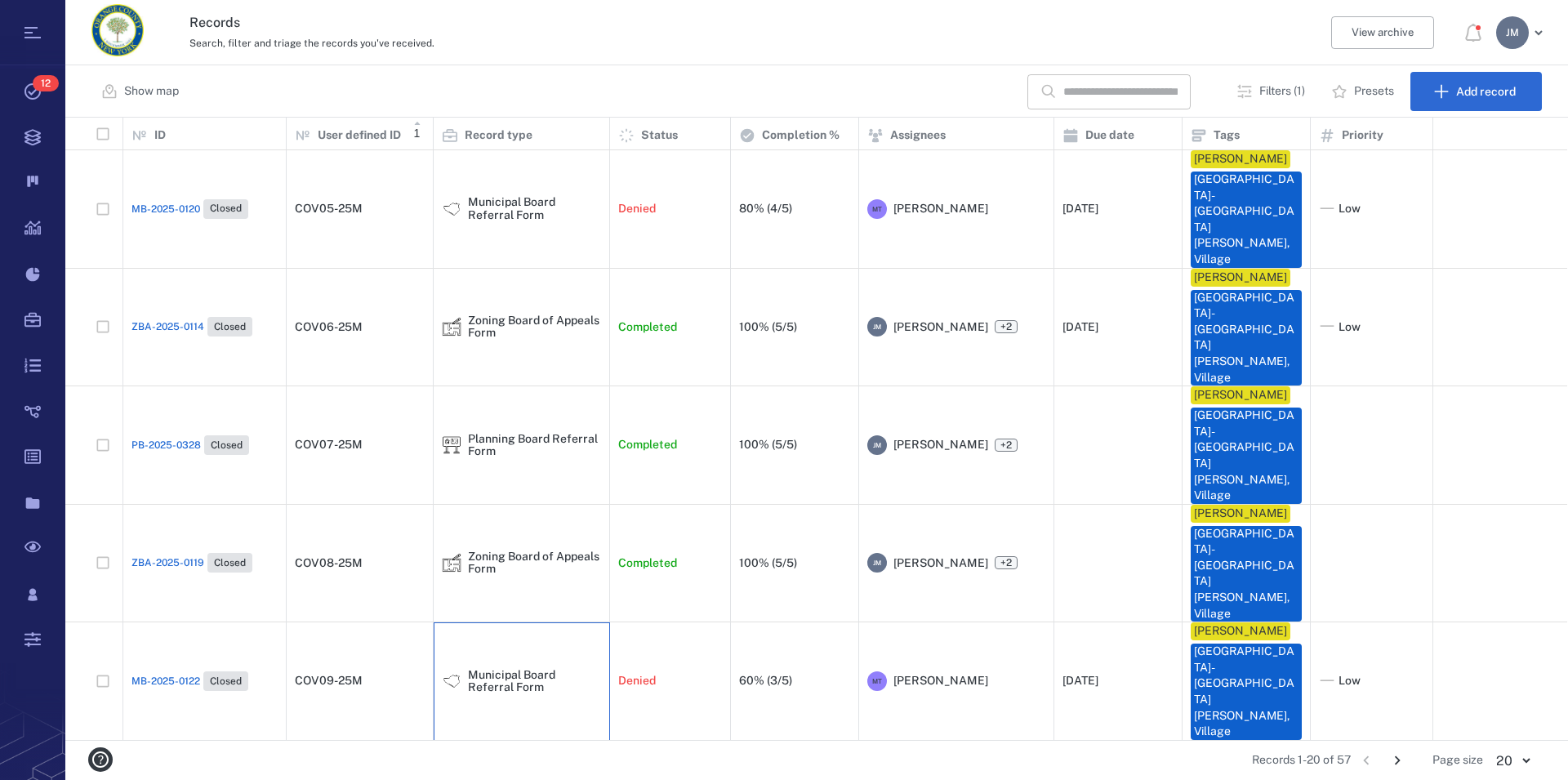
click at [499, 669] on div "Municipal Board Referral Form" at bounding box center [534, 681] width 133 height 25
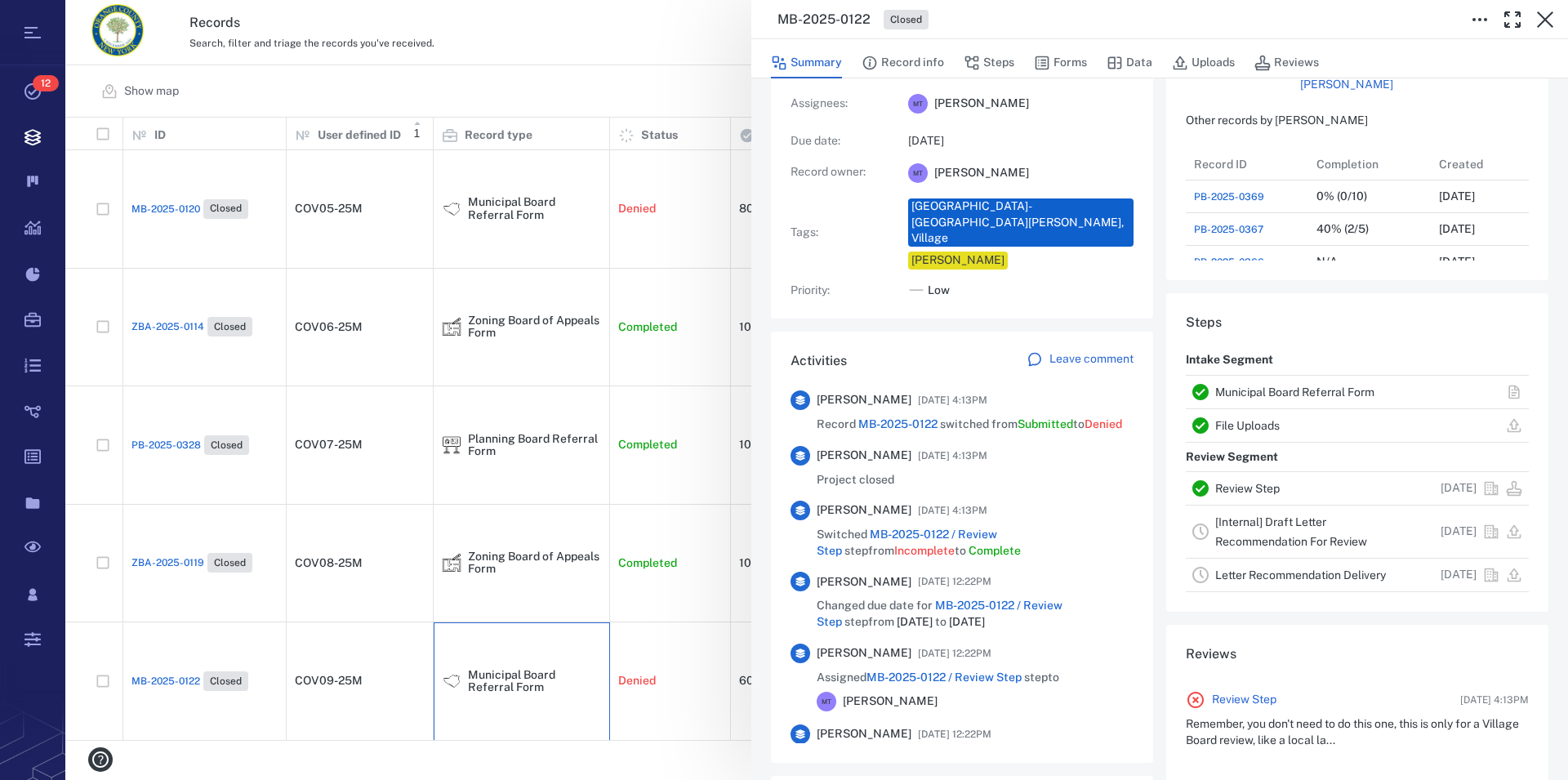
scroll to position [280, 0]
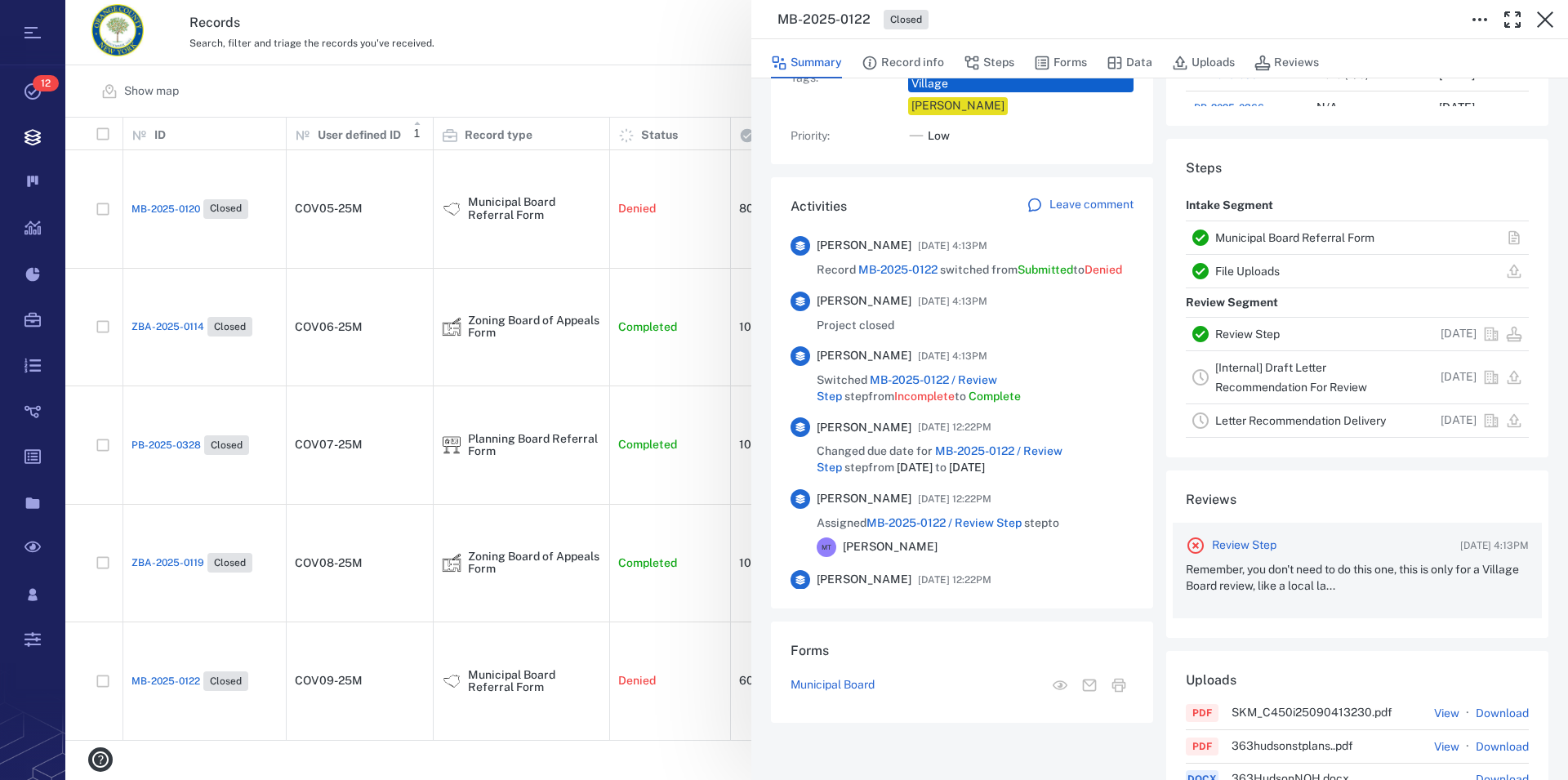
click at [1313, 576] on p "Remember, you don't need to do this one, this is only for a Village Board revie…" at bounding box center [1357, 577] width 343 height 32
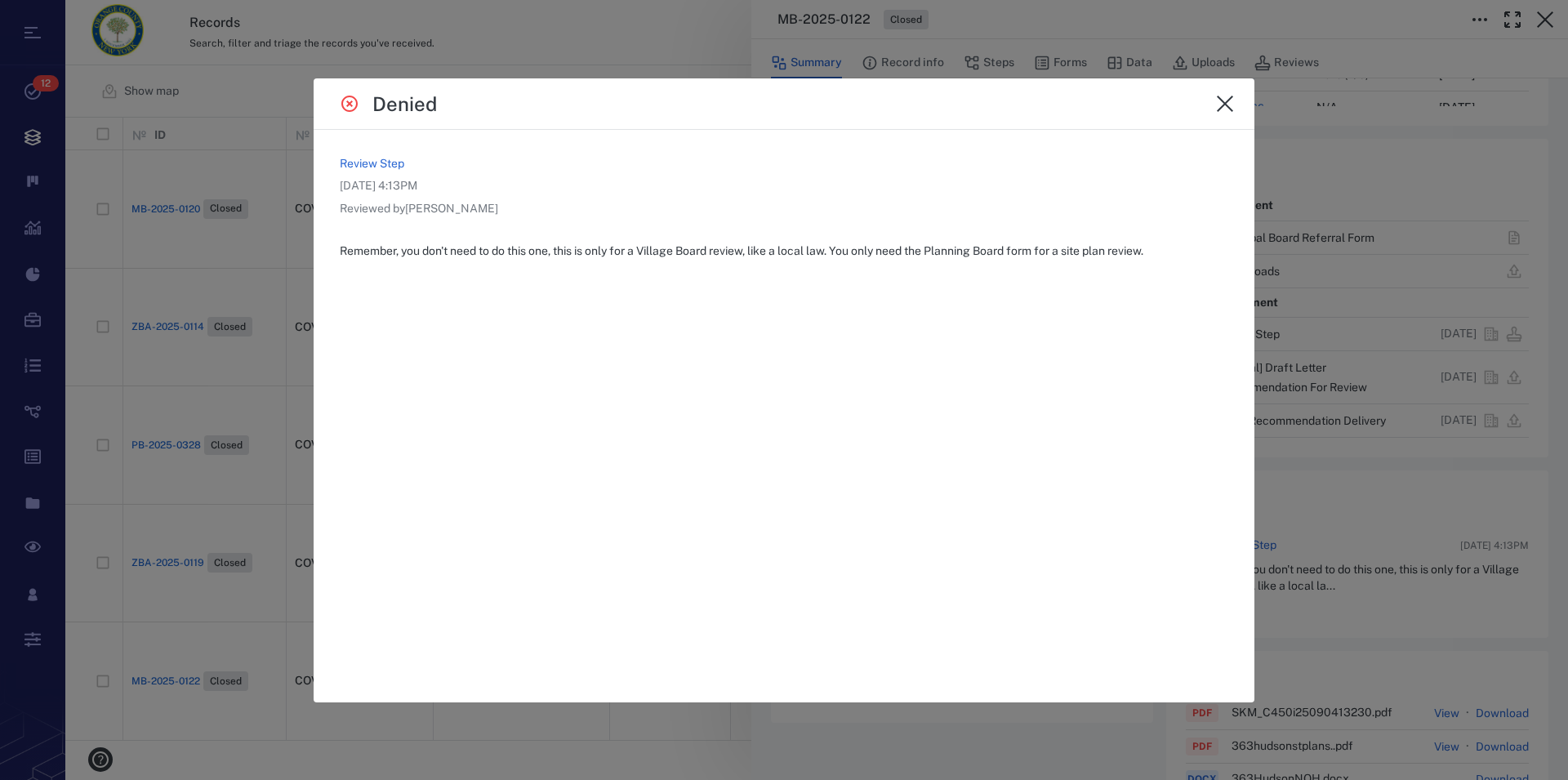
click at [1224, 104] on icon "close" at bounding box center [1226, 104] width 20 height 20
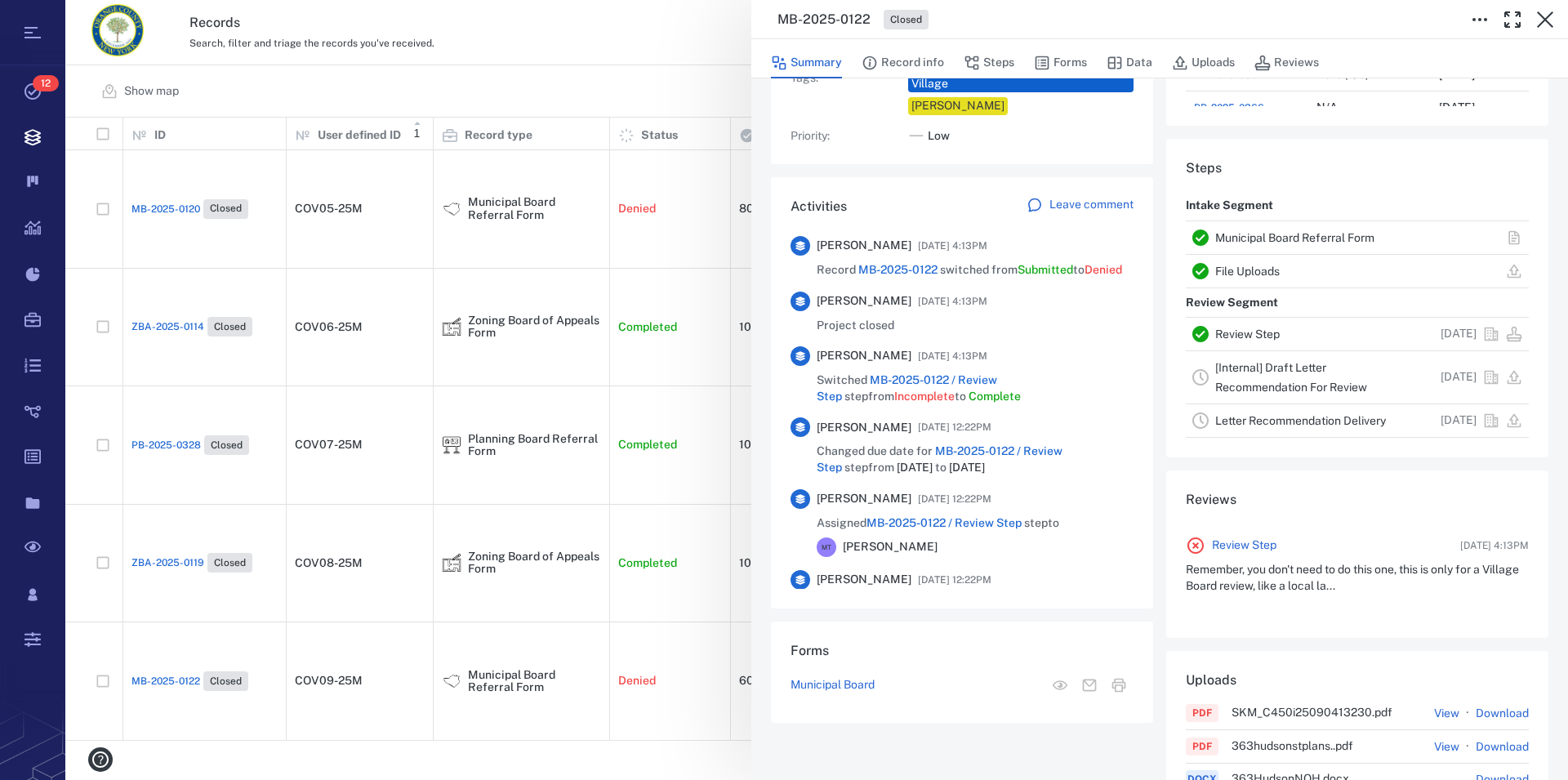
click at [1247, 235] on link "Municipal Board Referral Form" at bounding box center [1296, 237] width 159 height 13
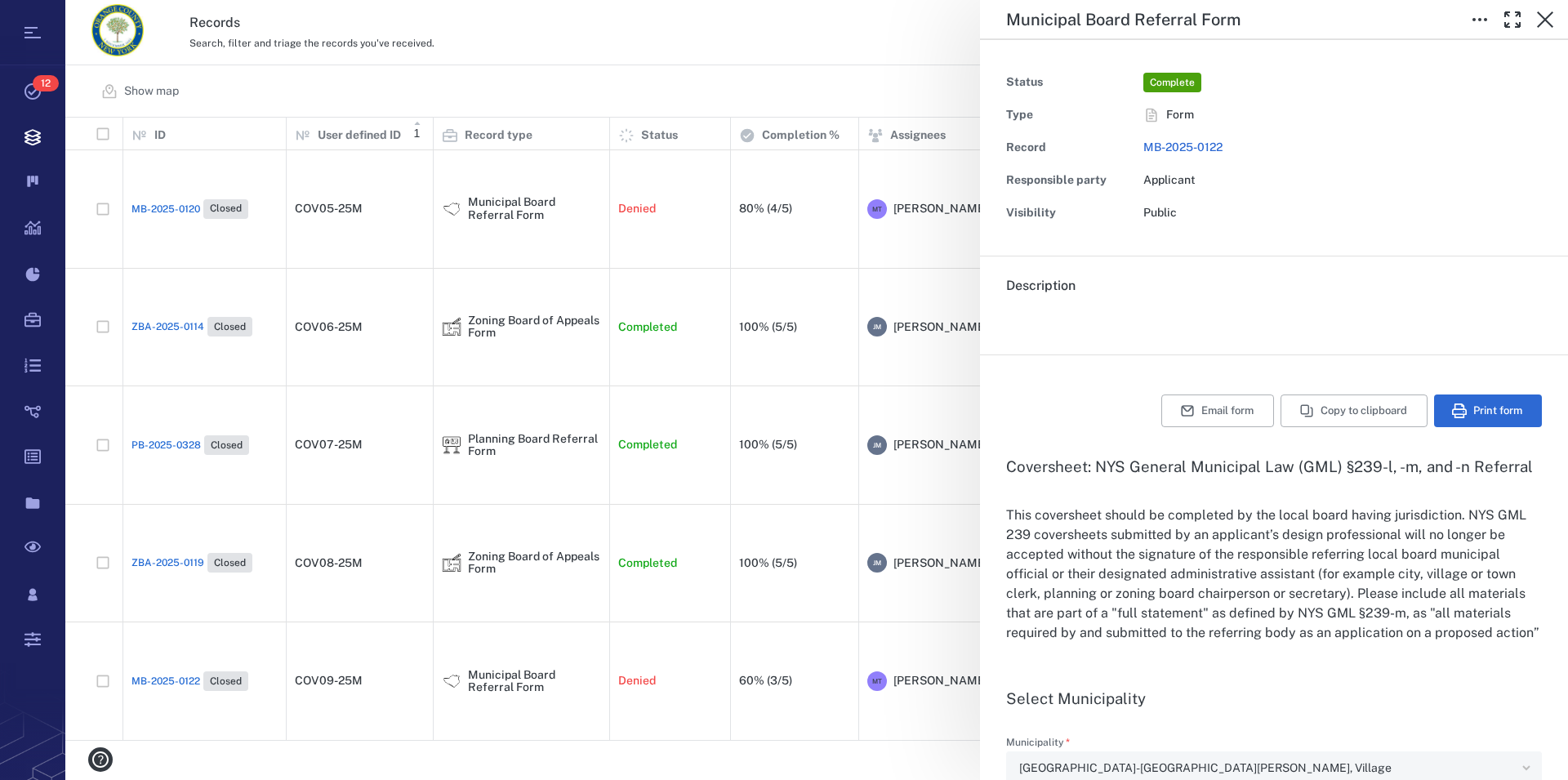
type input "**********"
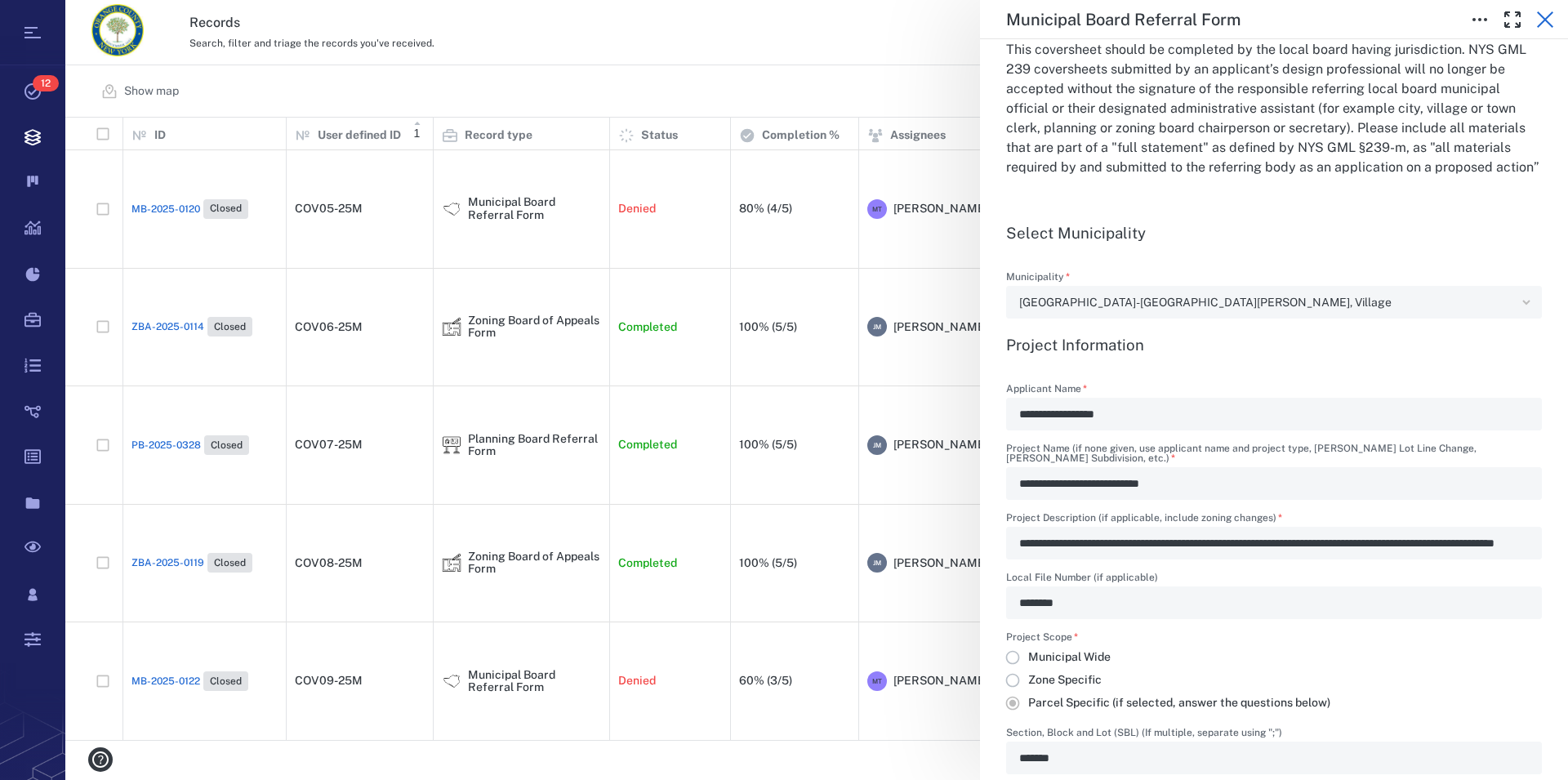
click at [1542, 13] on icon "button" at bounding box center [1545, 20] width 20 height 20
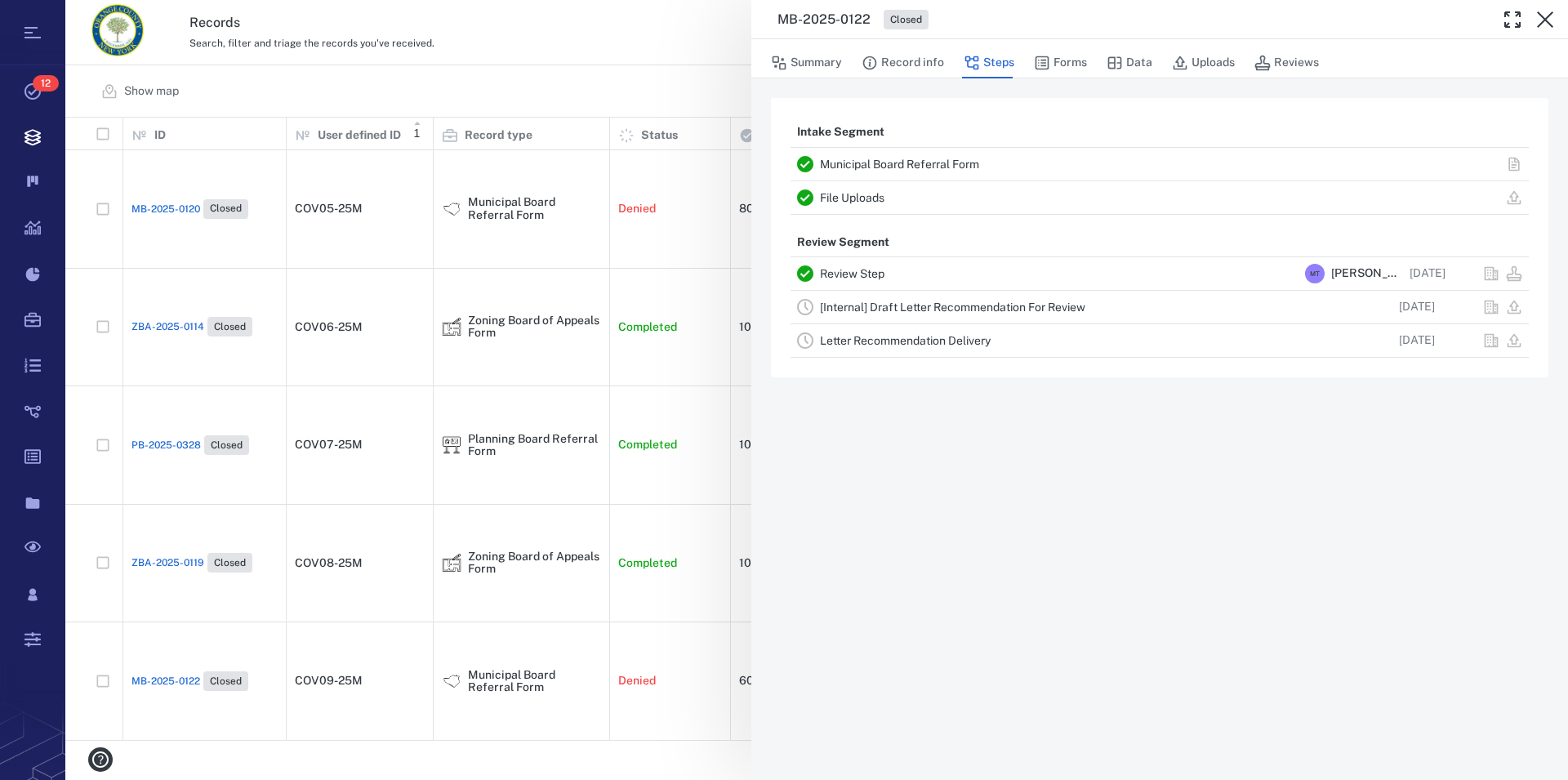
click at [1542, 13] on icon "button" at bounding box center [1545, 20] width 20 height 20
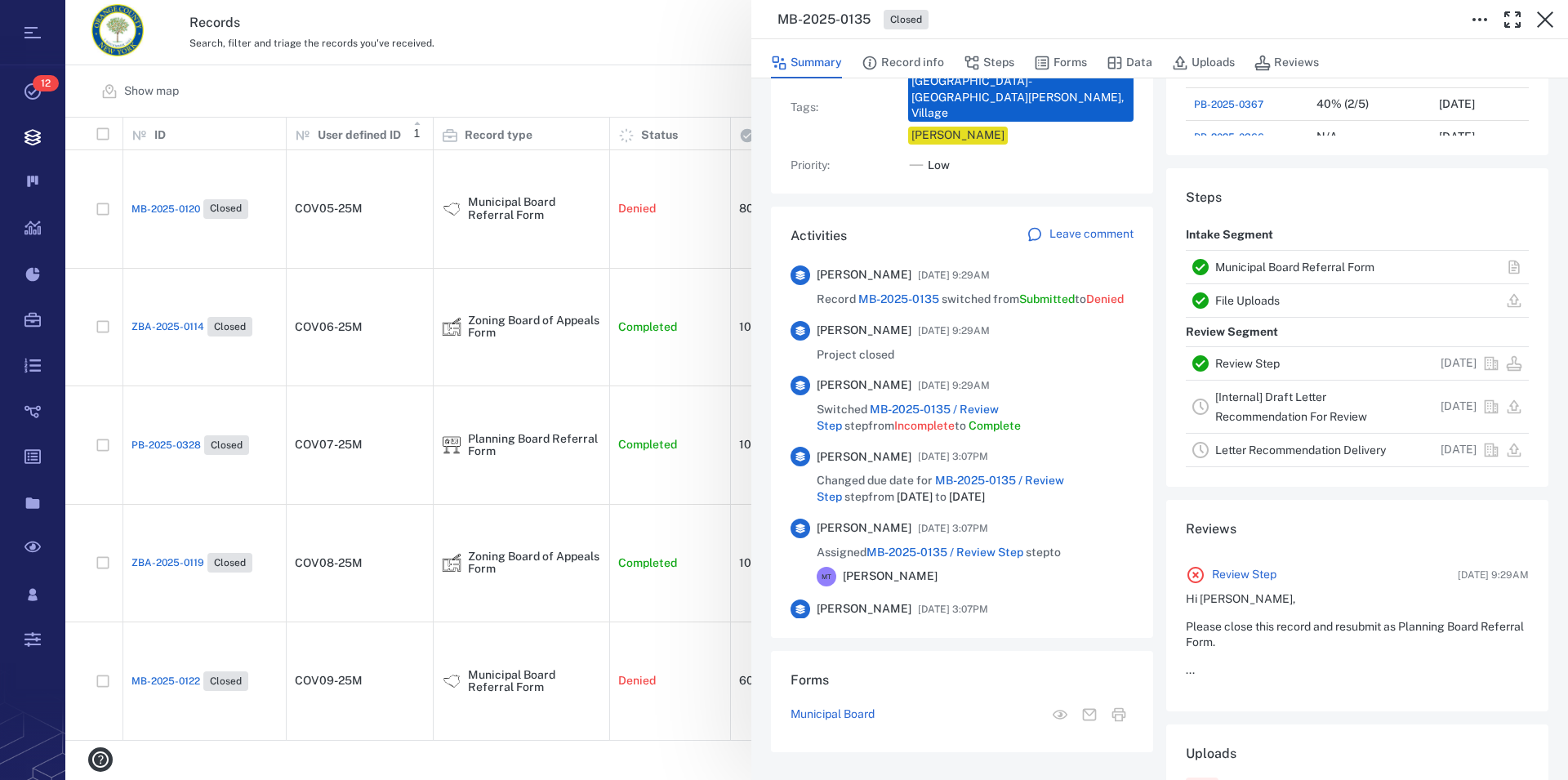
scroll to position [280, 0]
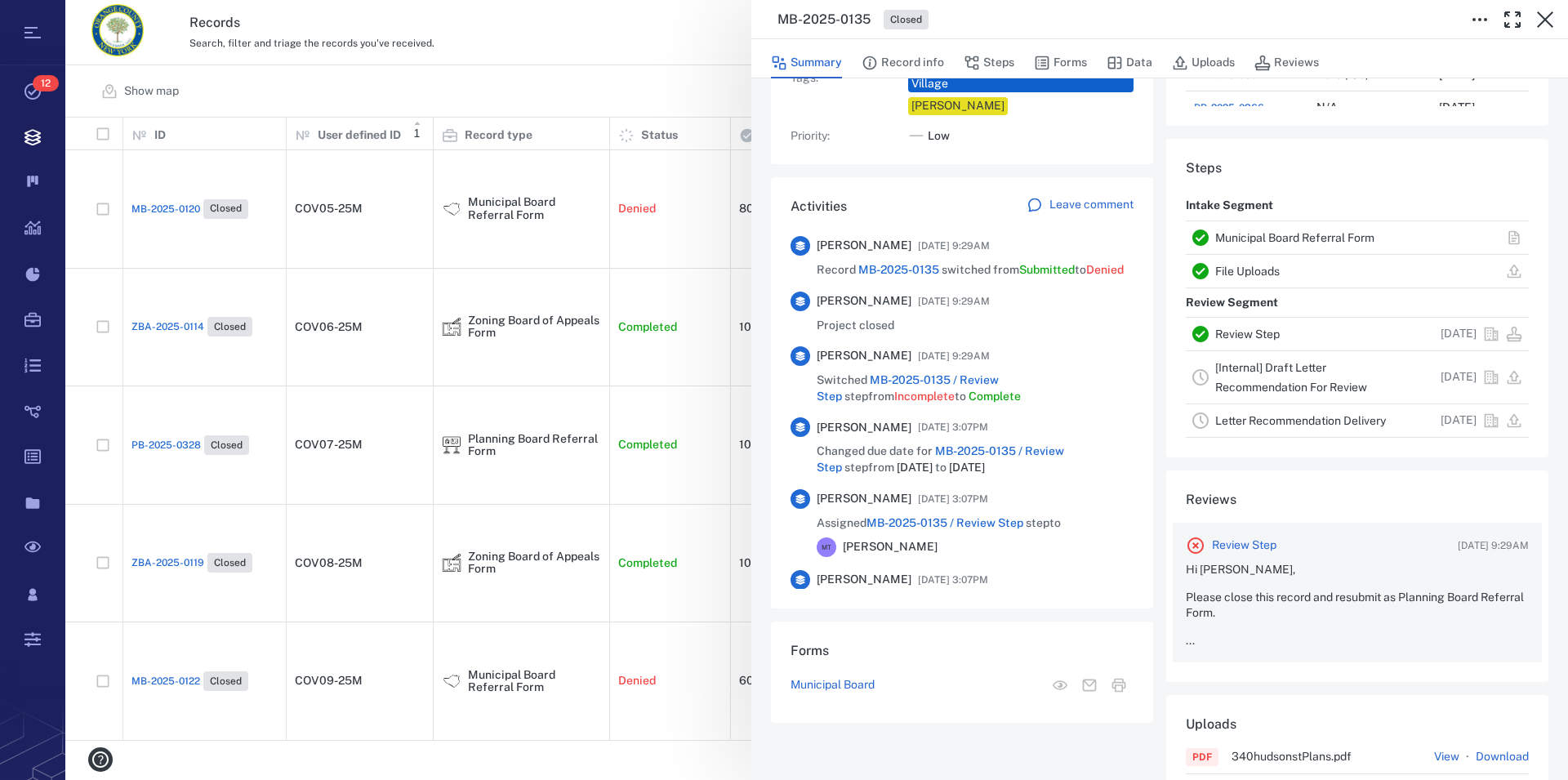
click at [1324, 588] on div "Hi Janel, Please close this record and resubmit as Planning Board Referral Form…" at bounding box center [1357, 605] width 343 height 87
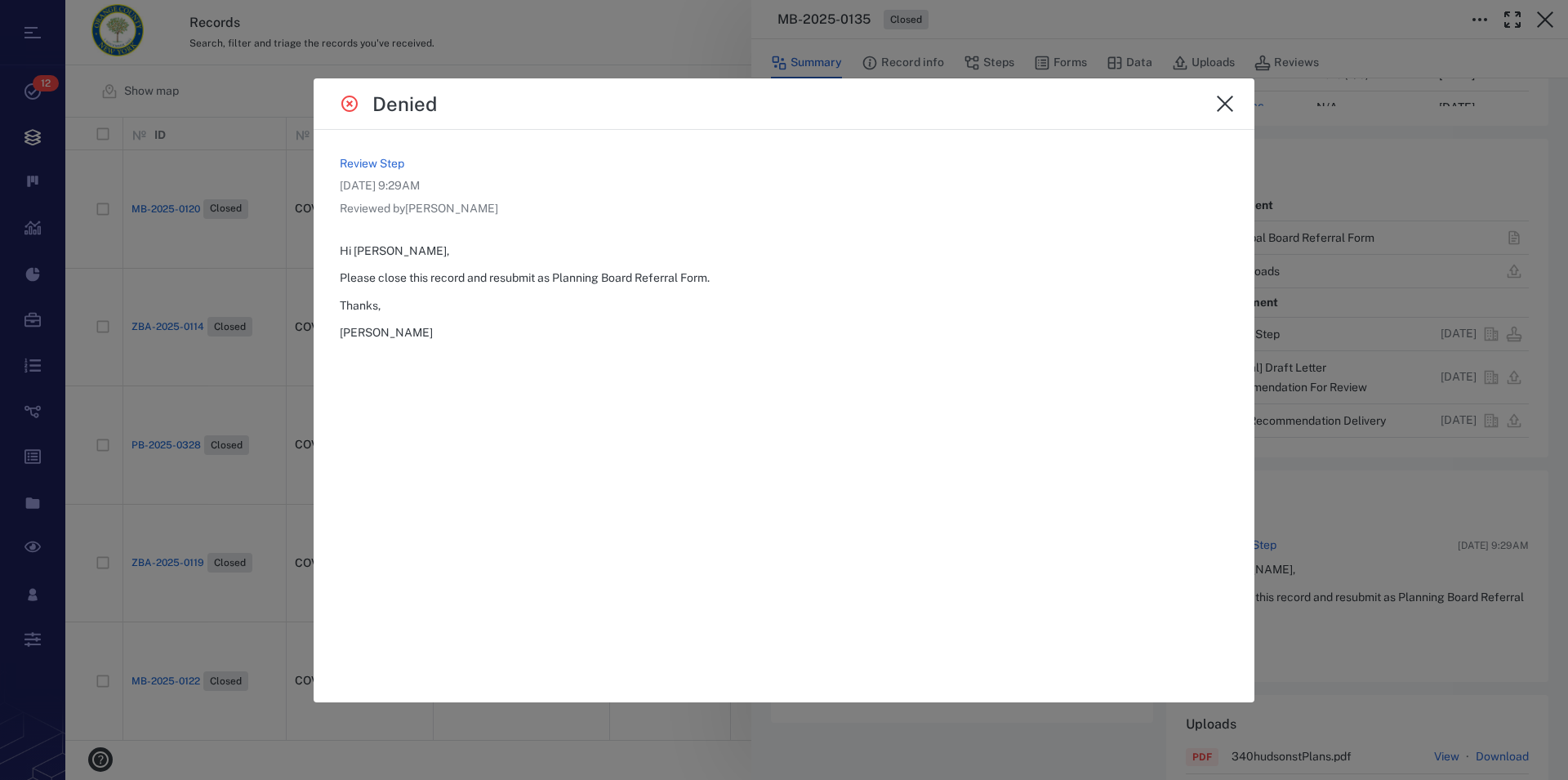
click at [1228, 108] on icon "close" at bounding box center [1226, 104] width 20 height 20
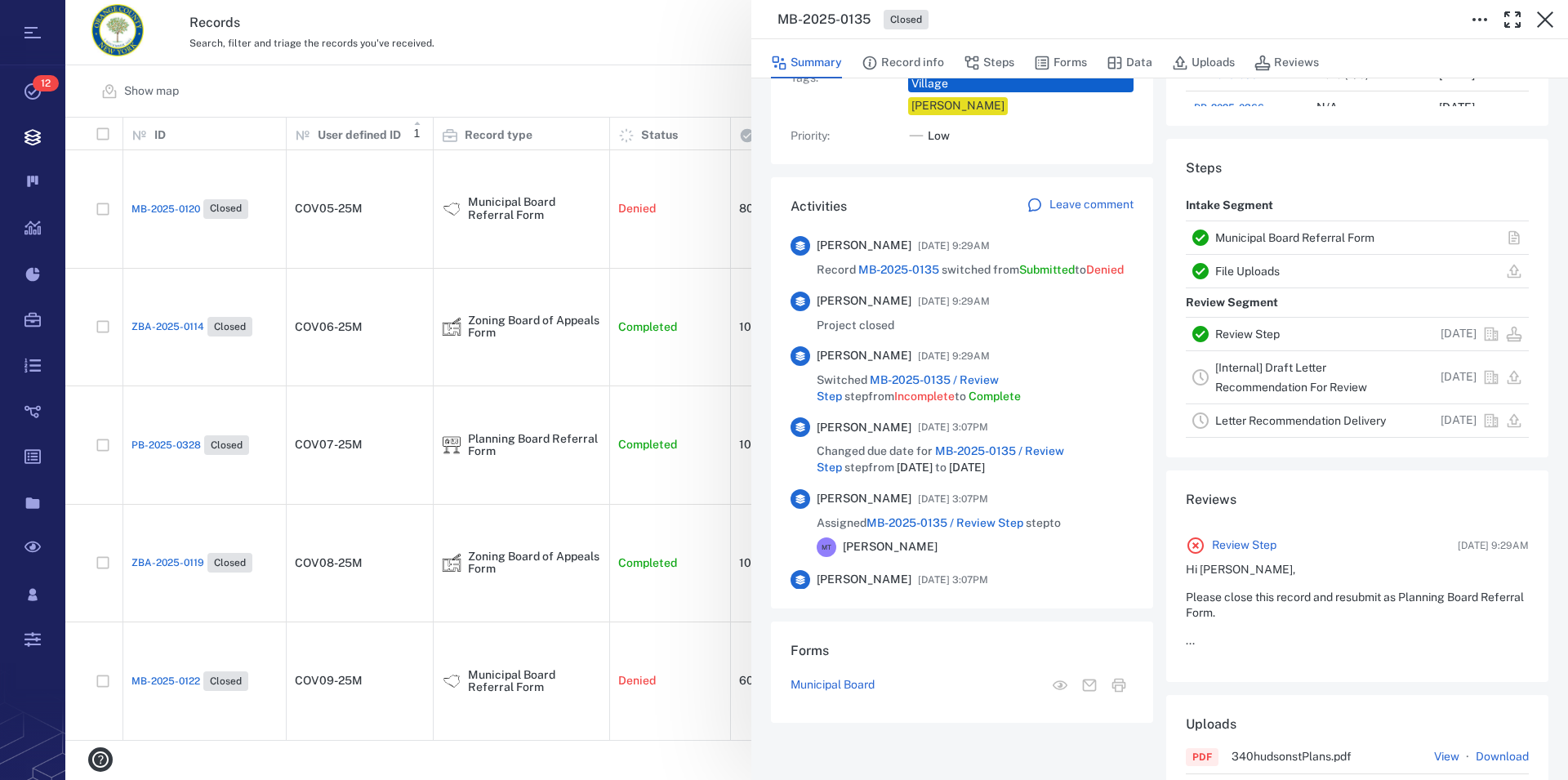
click at [1245, 232] on link "Municipal Board Referral Form" at bounding box center [1296, 237] width 159 height 13
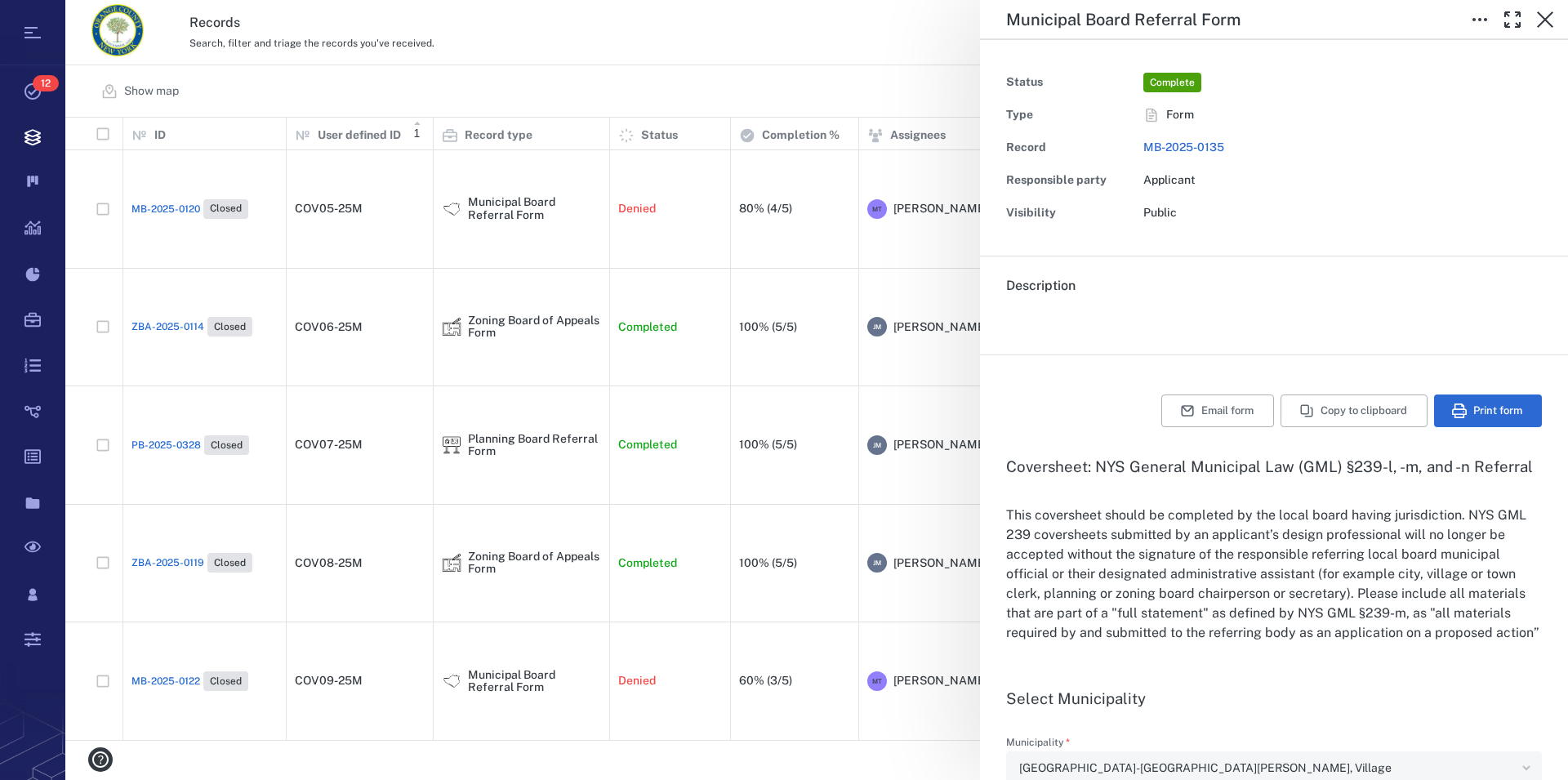
type input "**********"
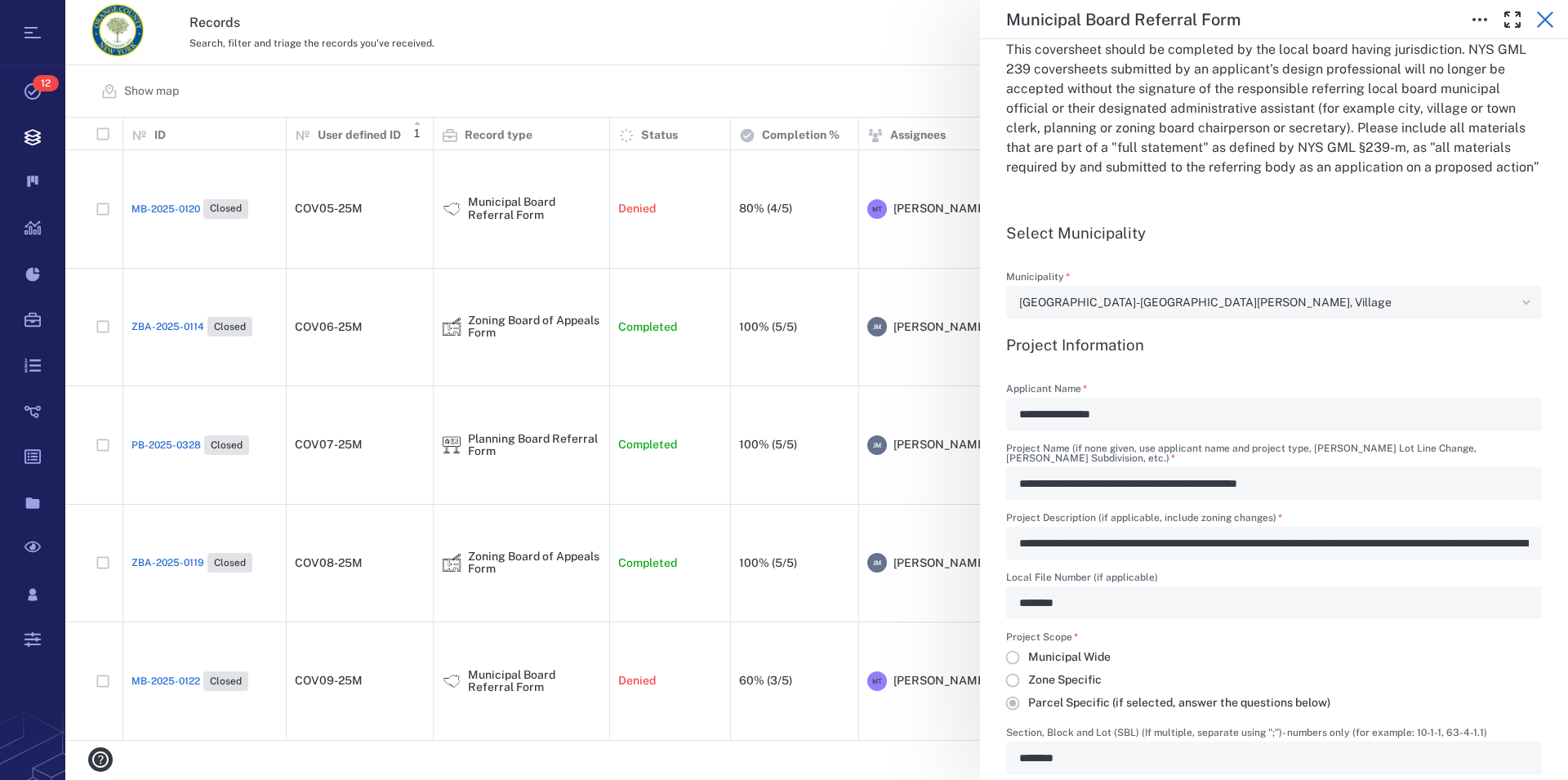
click at [1547, 17] on icon "button" at bounding box center [1545, 20] width 16 height 16
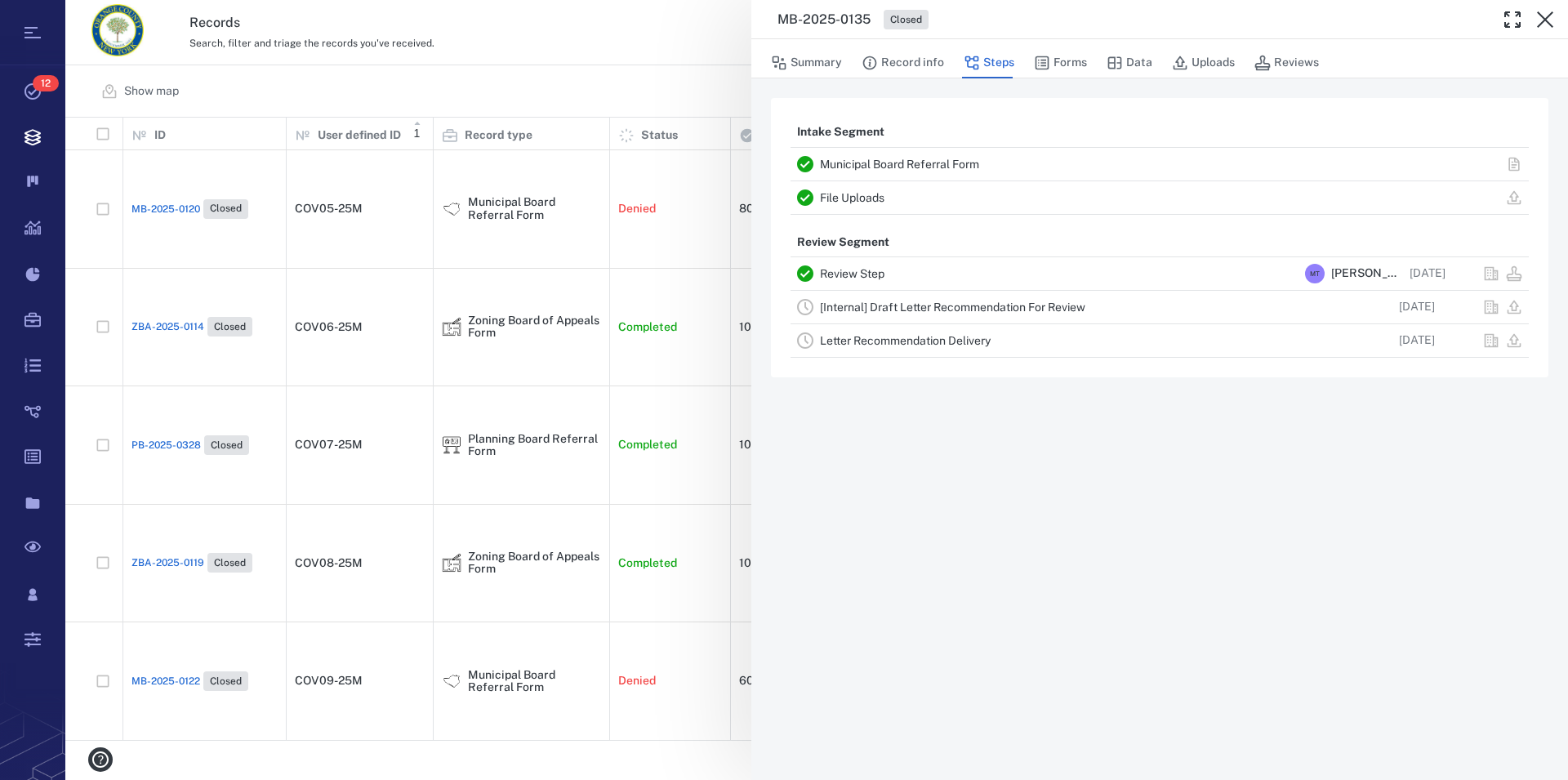
click at [1547, 17] on icon "button" at bounding box center [1545, 20] width 16 height 16
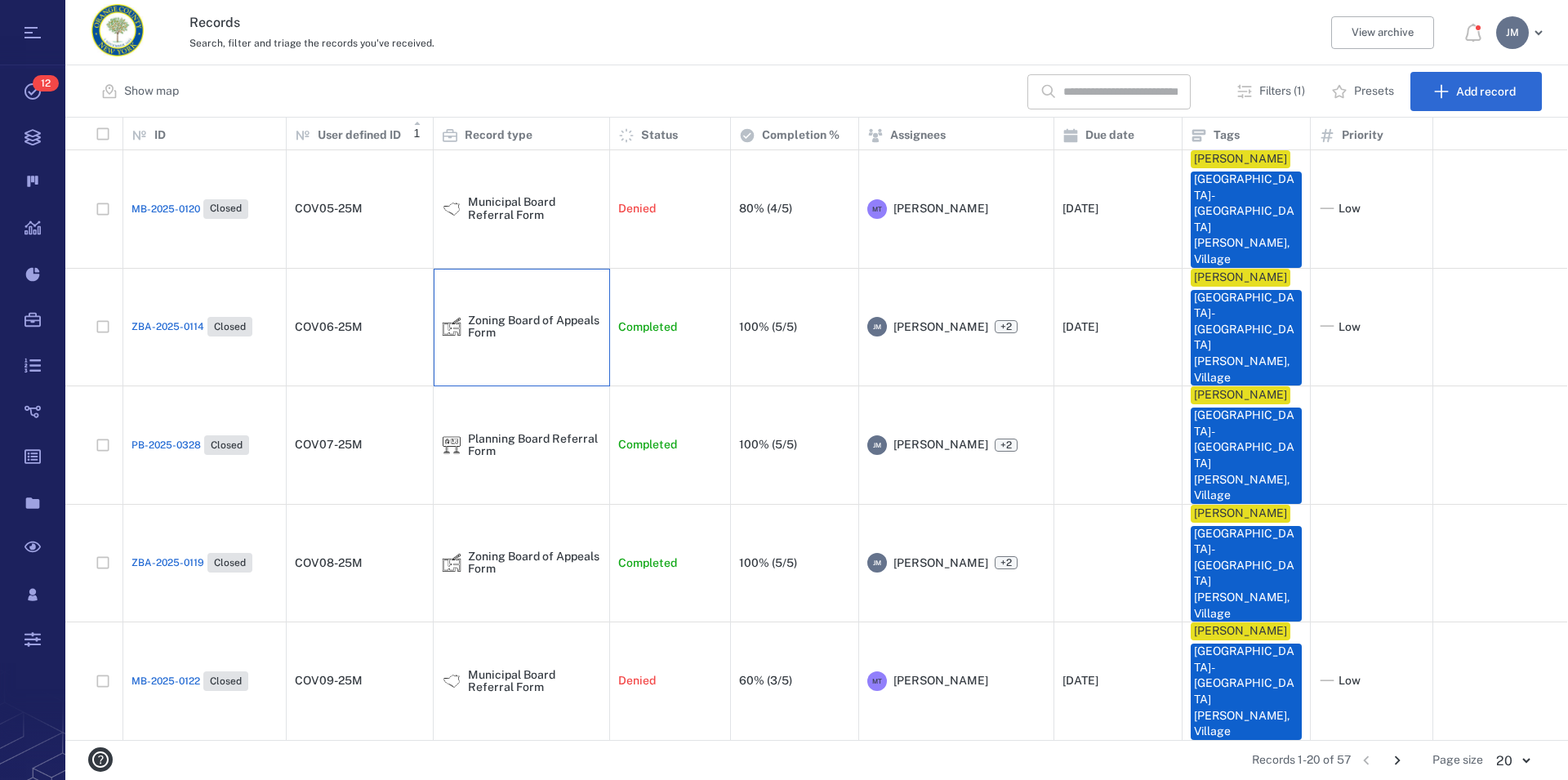
click at [522, 314] on div "Zoning Board of Appeals Form" at bounding box center [534, 327] width 133 height 25
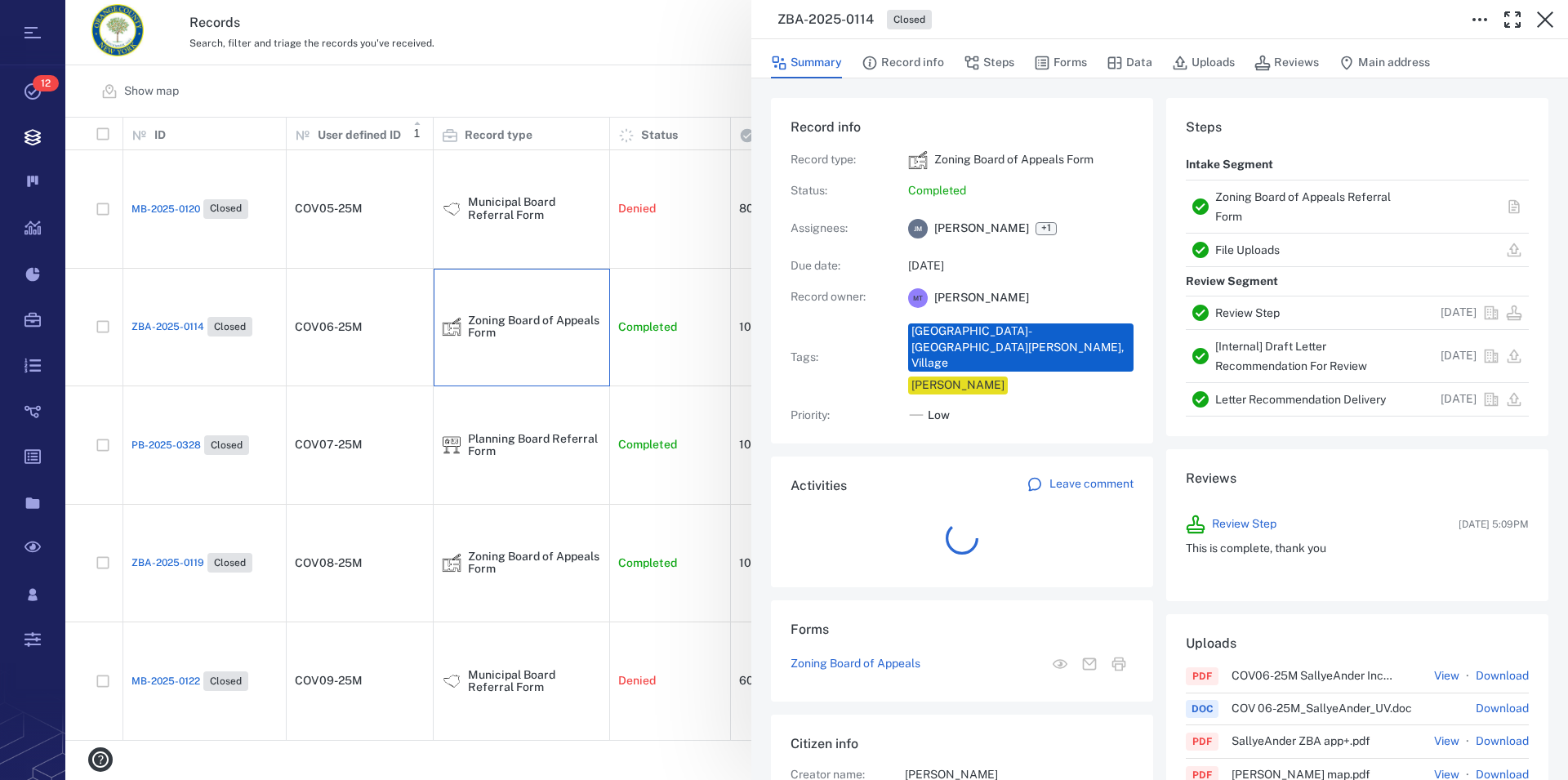
scroll to position [849, 308]
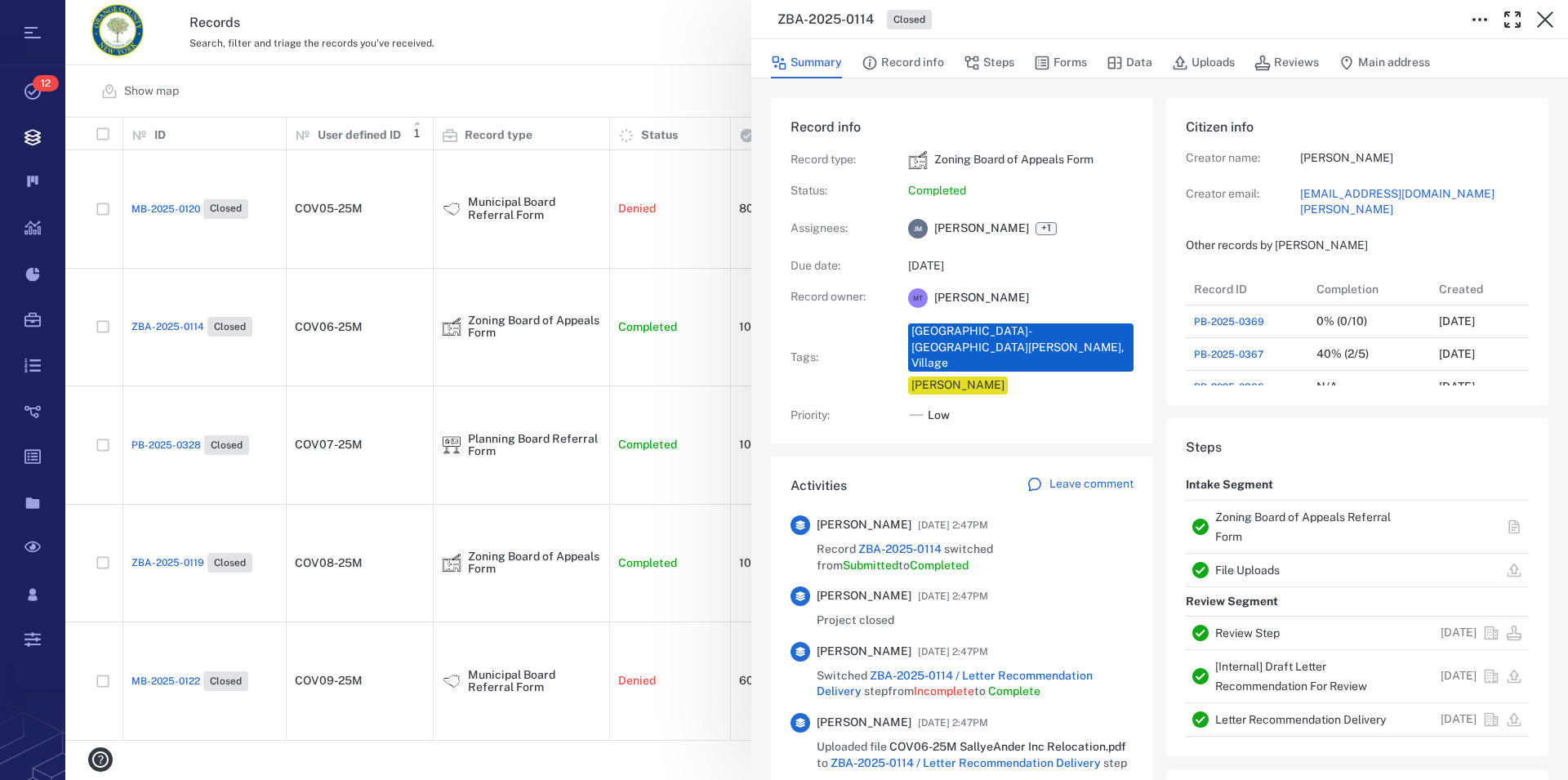
click at [1279, 518] on link "Zoning Board of Appeals Referral Form" at bounding box center [1304, 527] width 176 height 33
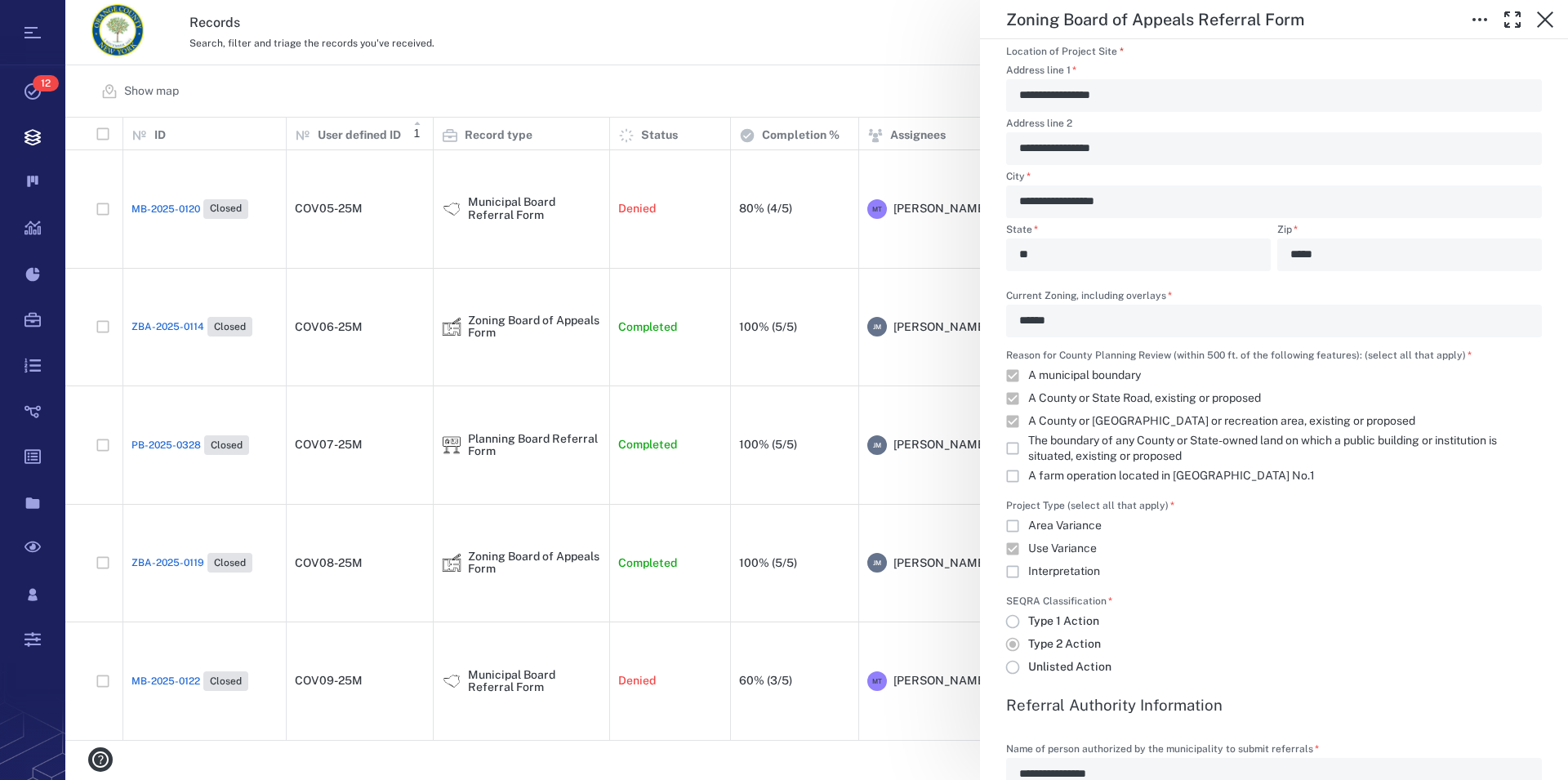
scroll to position [1303, 0]
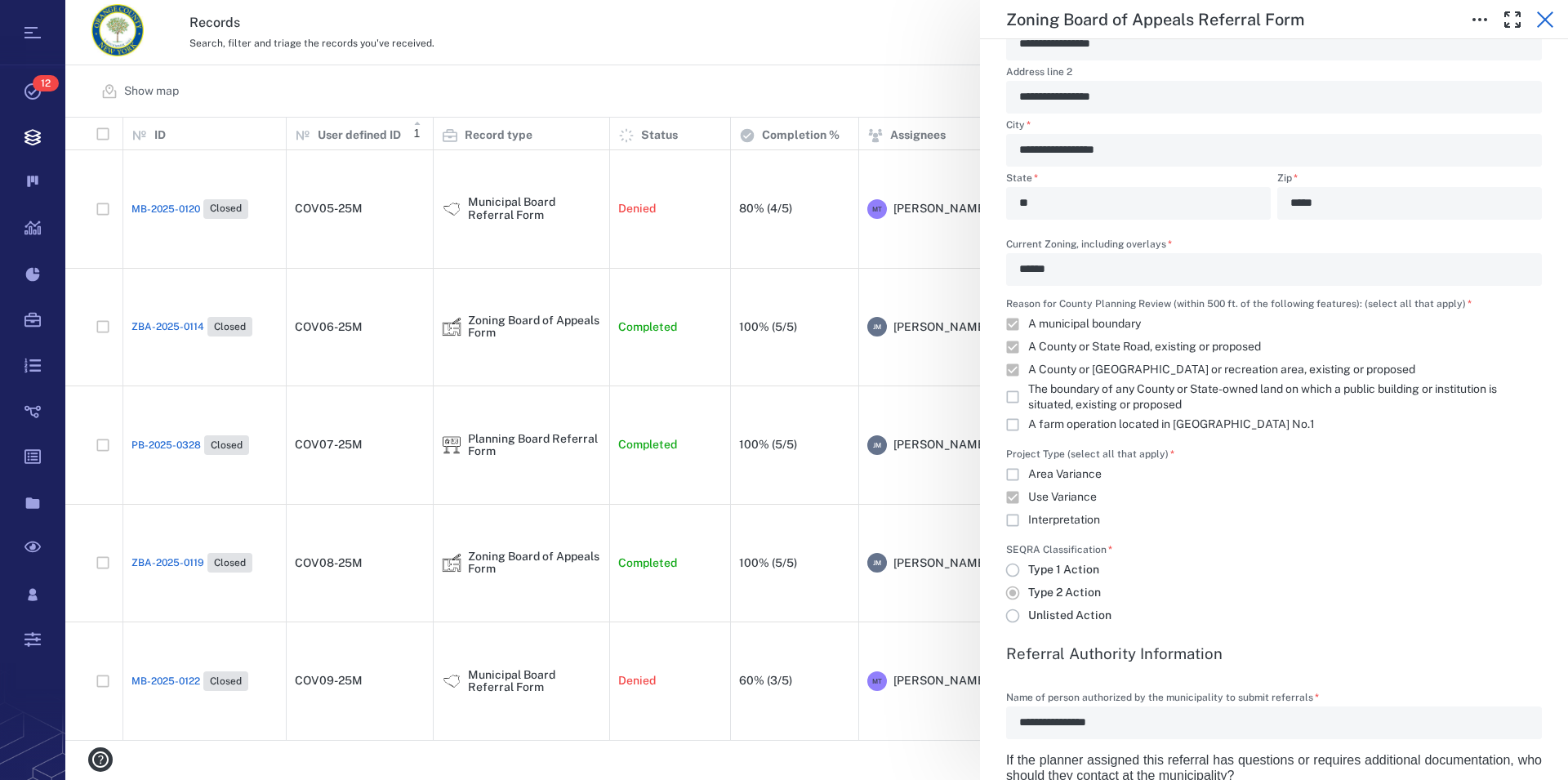
click at [1549, 24] on icon "button" at bounding box center [1545, 20] width 16 height 16
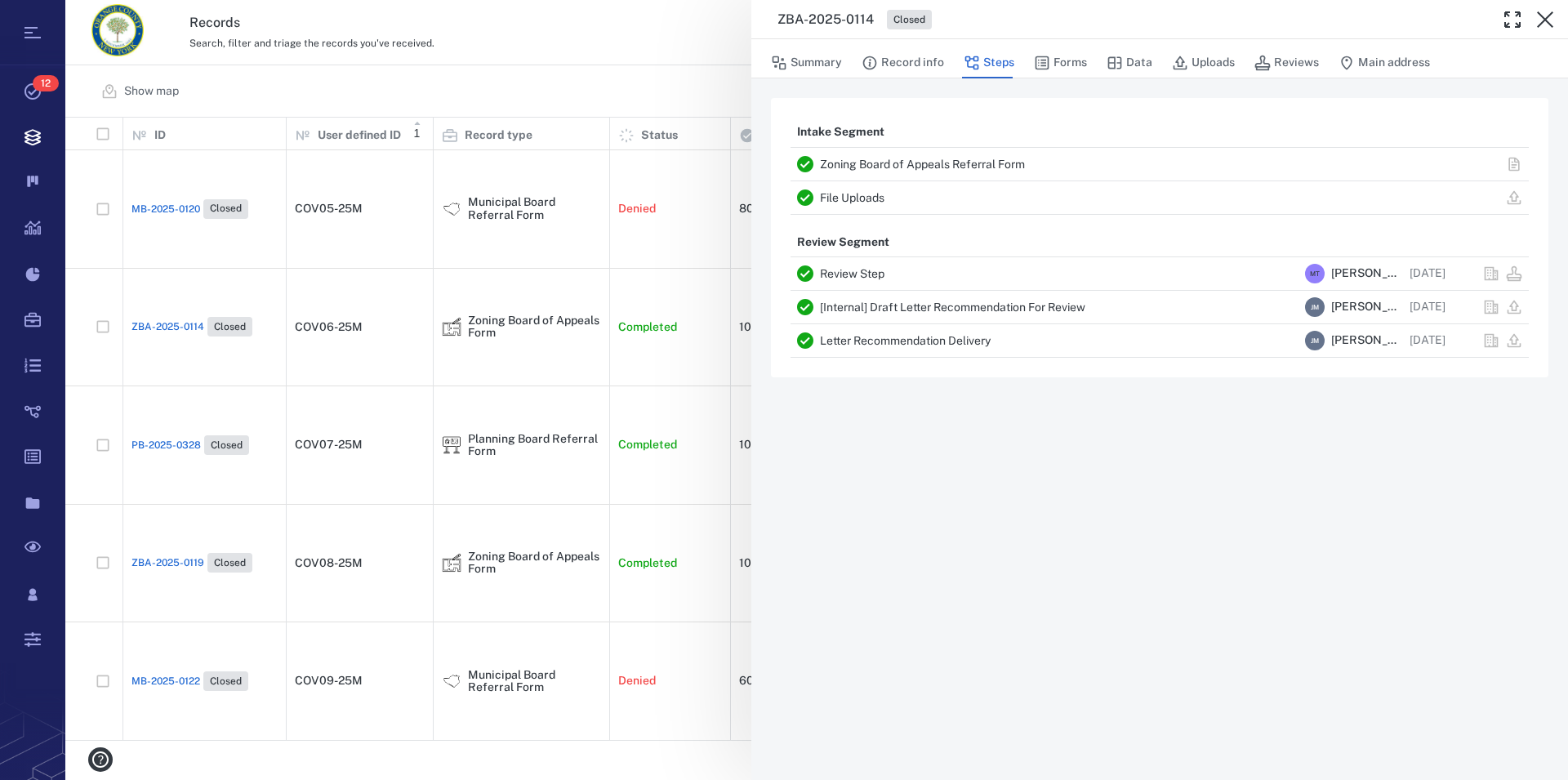
click at [1549, 24] on icon "button" at bounding box center [1545, 20] width 16 height 16
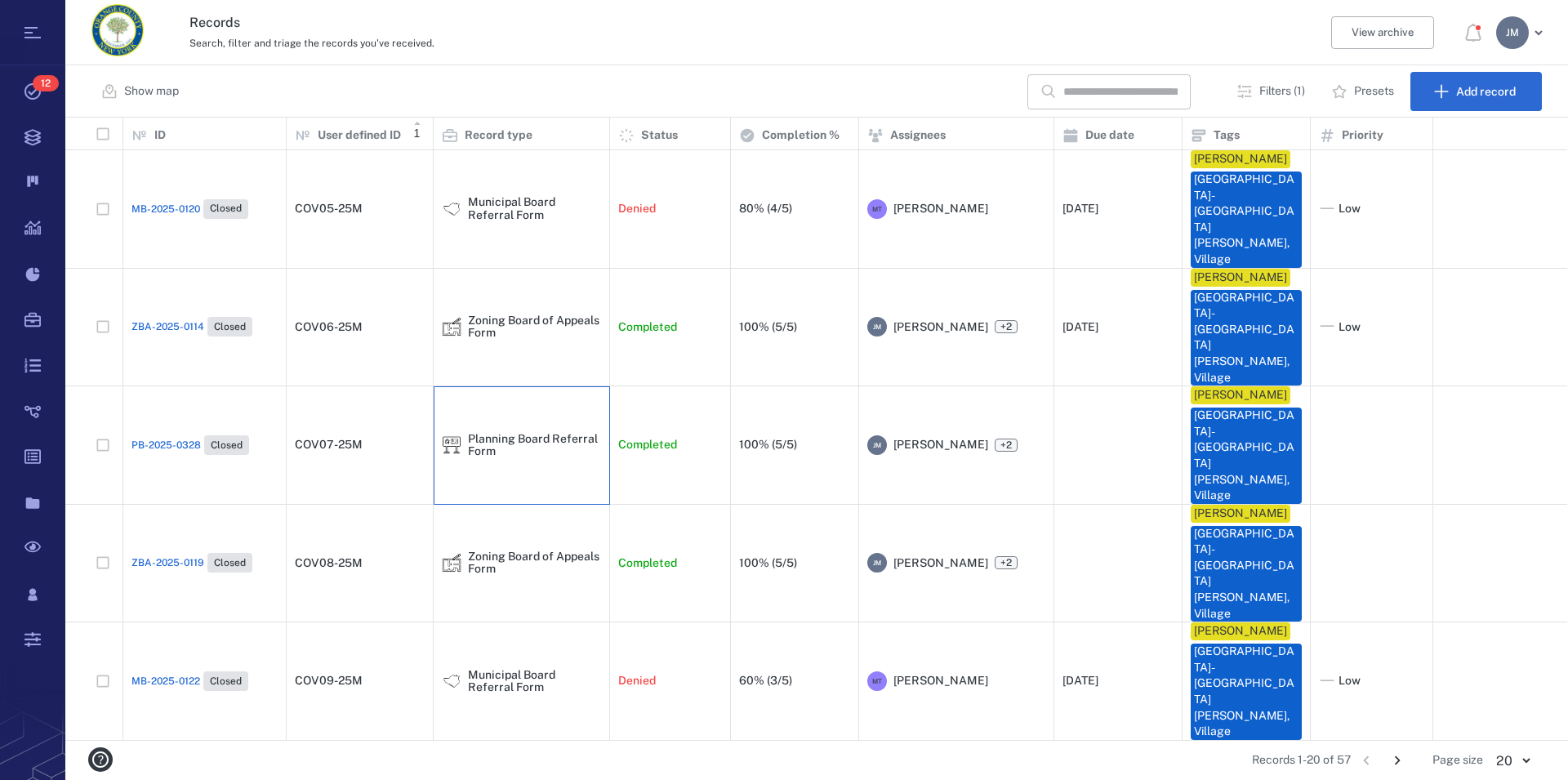
click at [498, 433] on div "Planning Board Referral Form" at bounding box center [534, 445] width 133 height 25
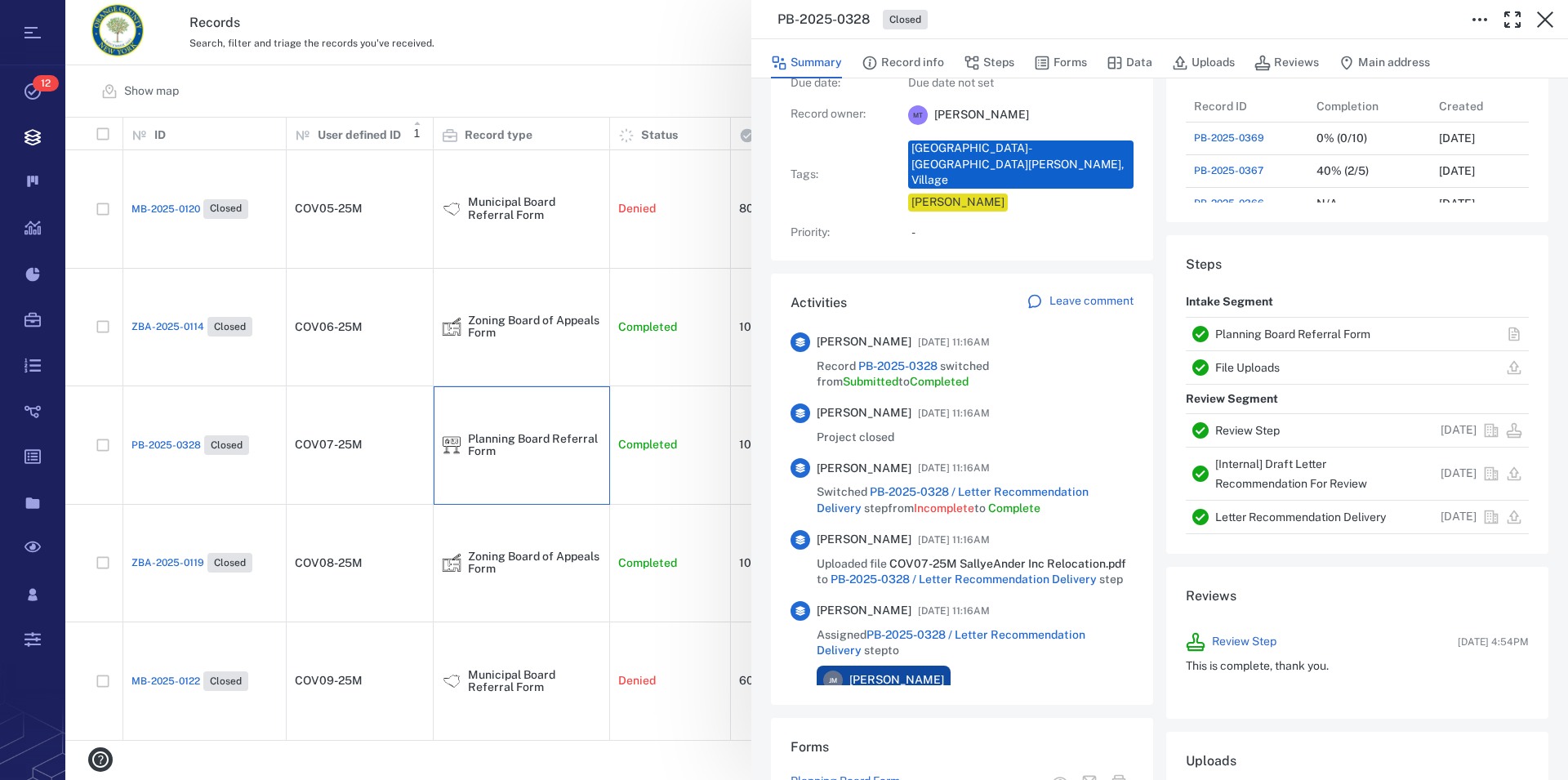
scroll to position [186, 0]
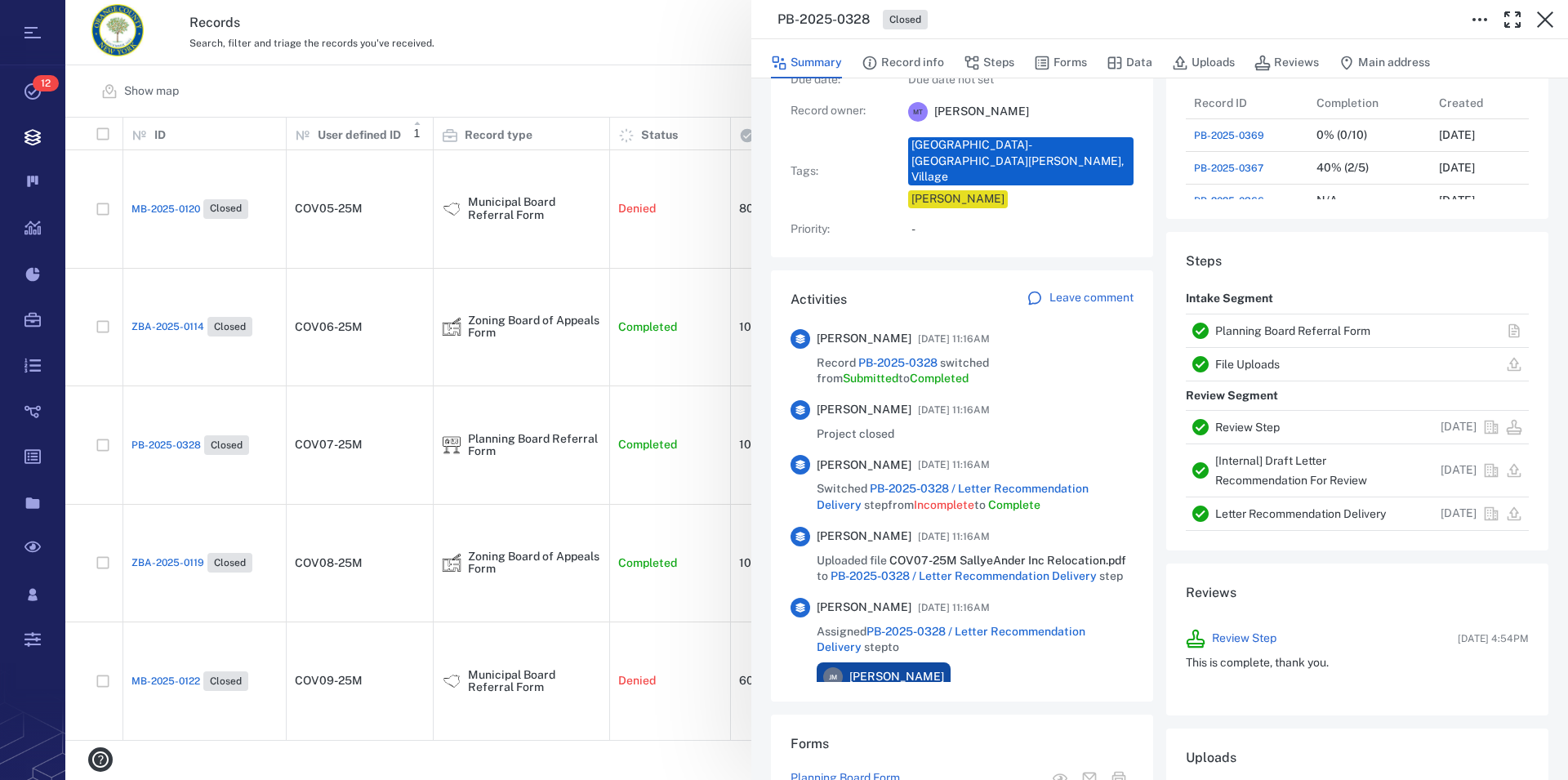
click at [1251, 330] on link "Planning Board Referral Form" at bounding box center [1293, 330] width 155 height 13
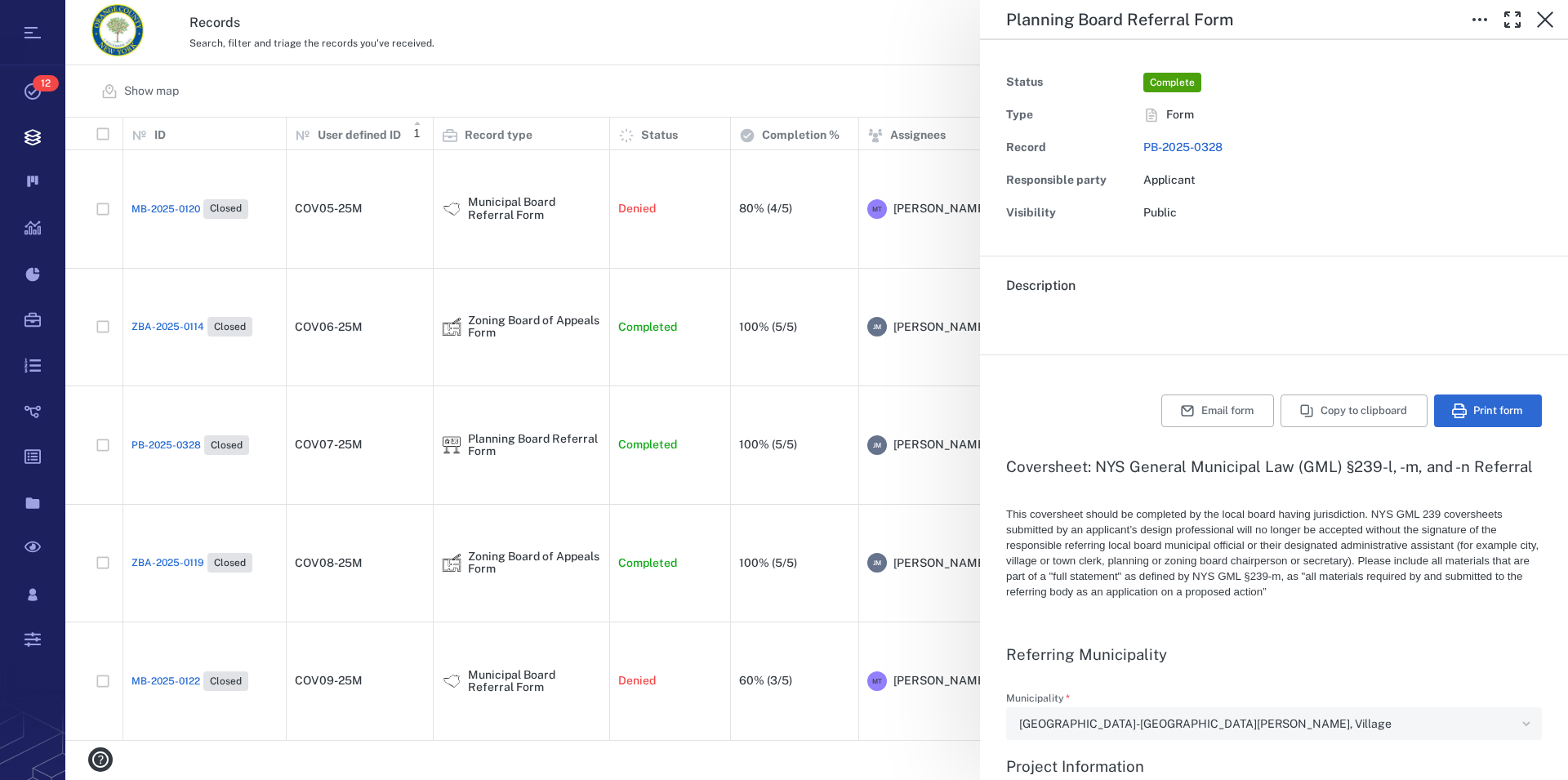
type textarea "*"
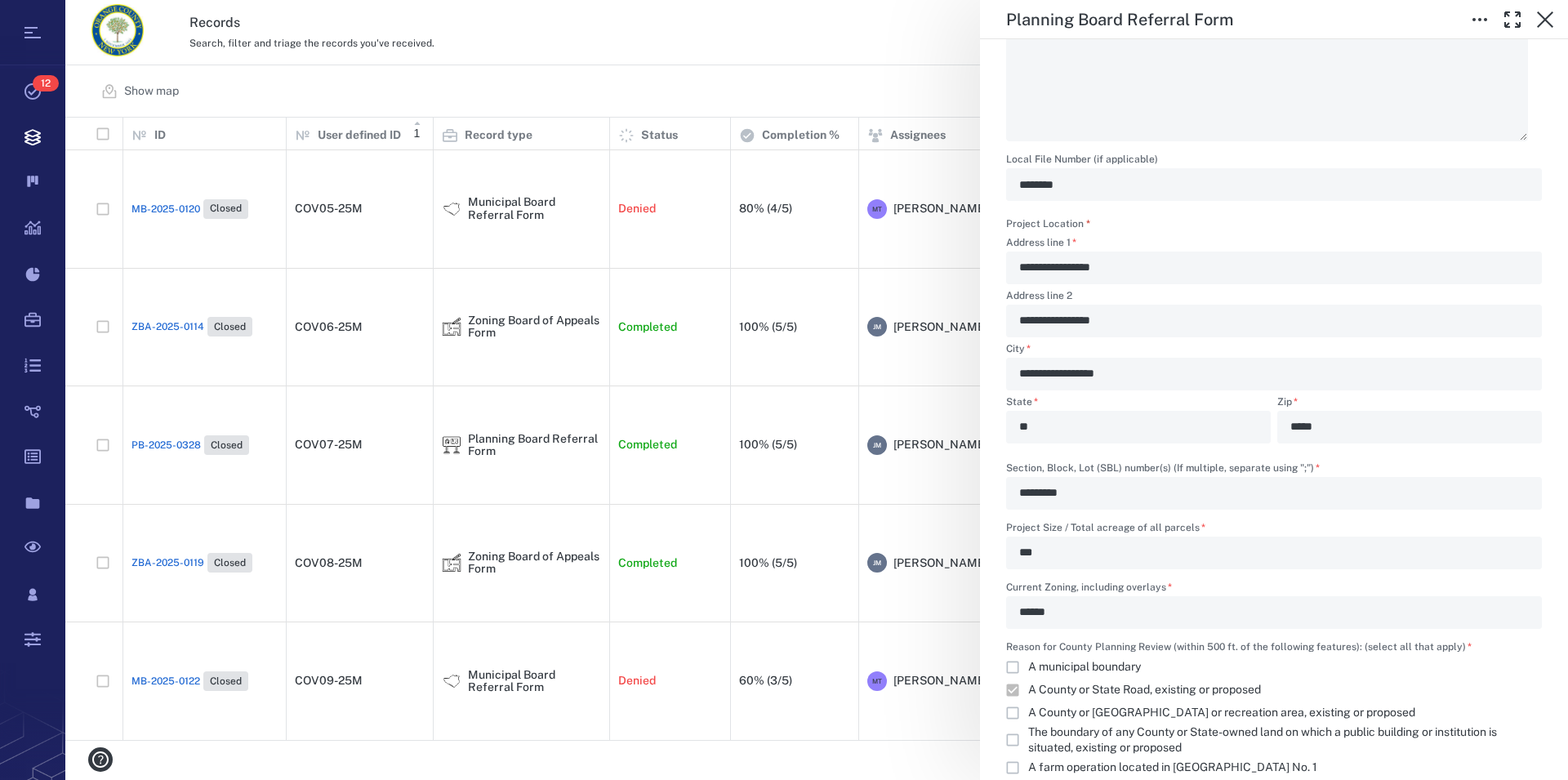
scroll to position [1303, 0]
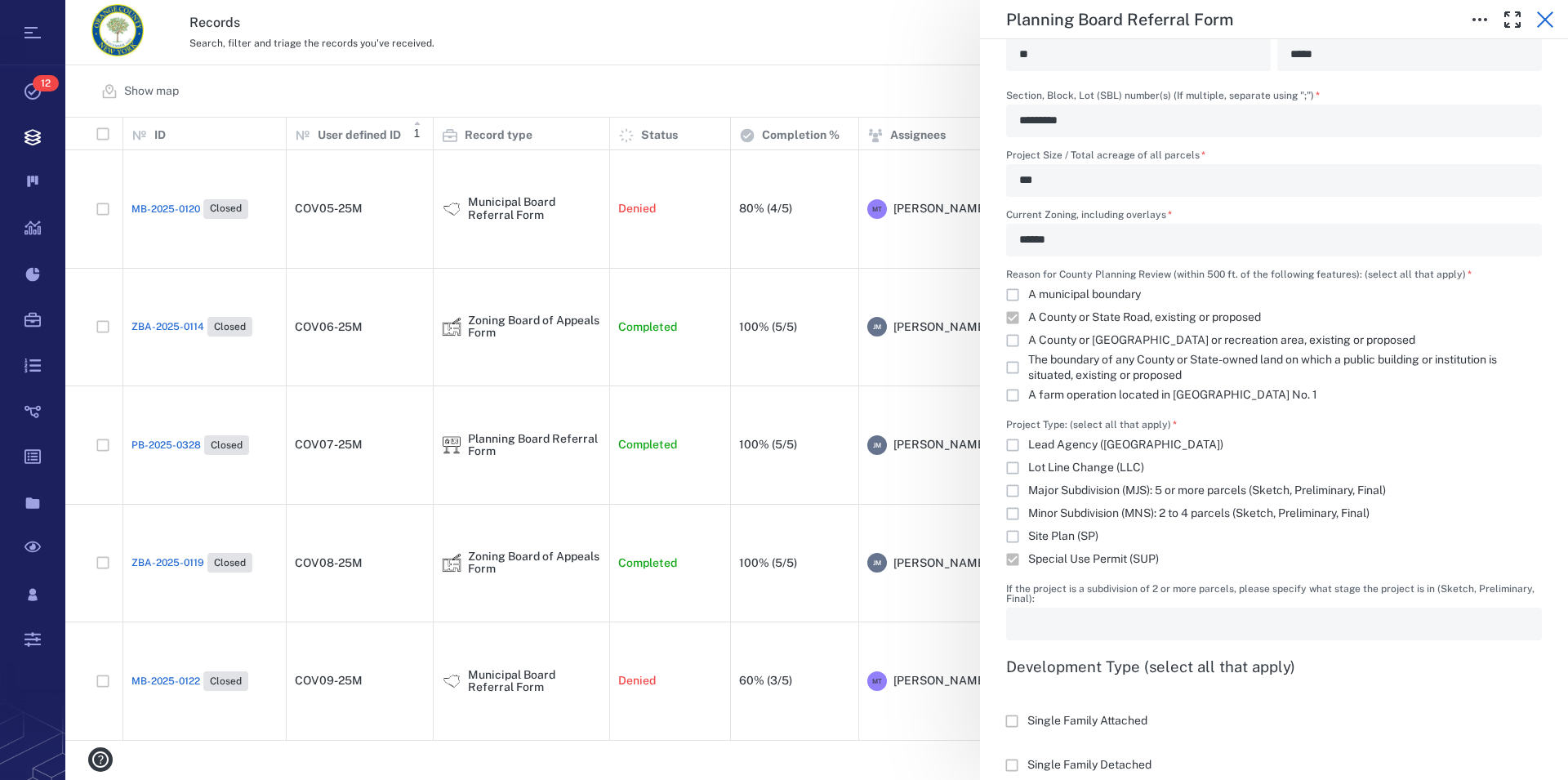
click at [1547, 16] on icon "button" at bounding box center [1545, 20] width 20 height 20
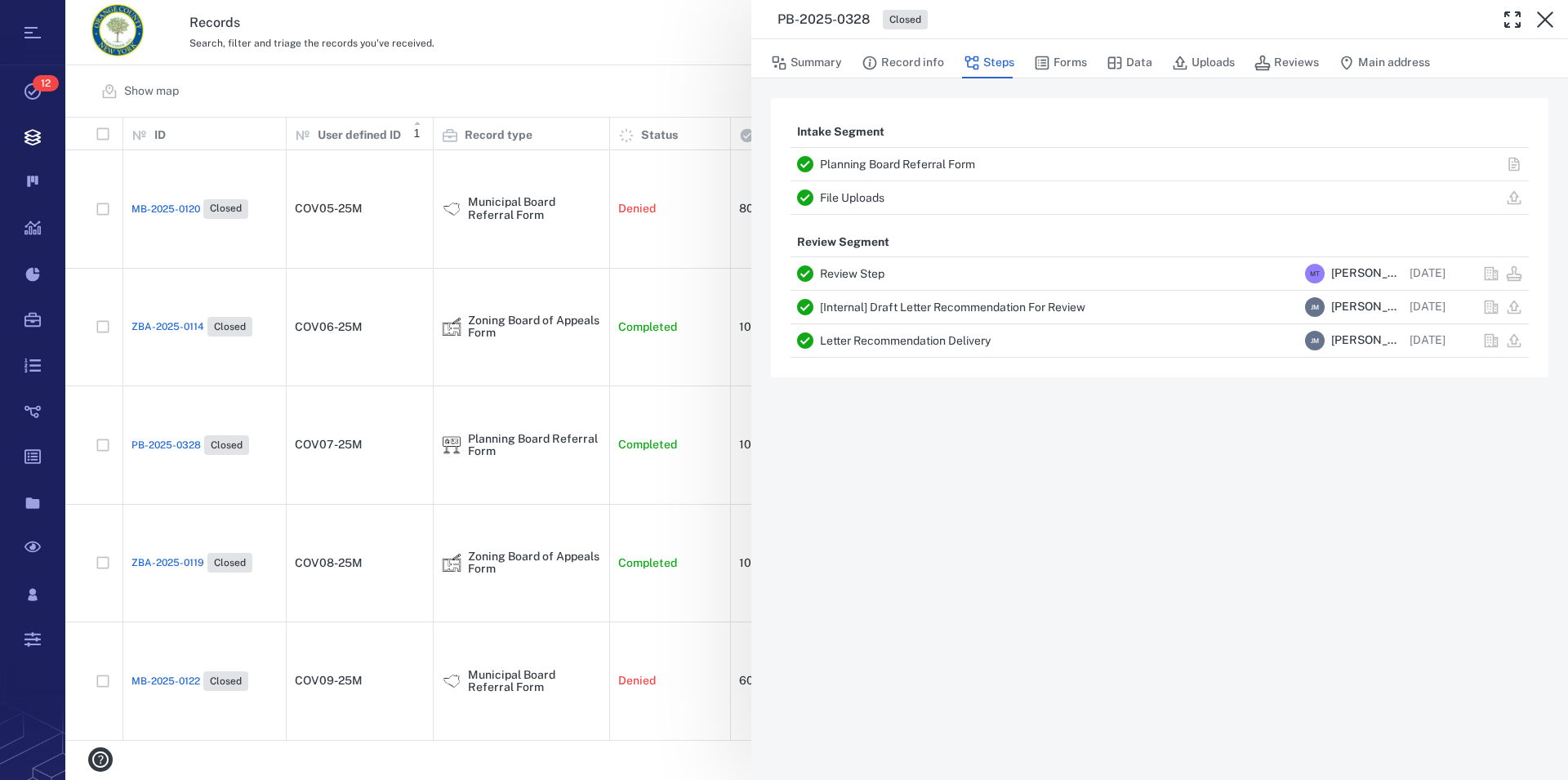
click at [1547, 16] on icon "button" at bounding box center [1545, 20] width 20 height 20
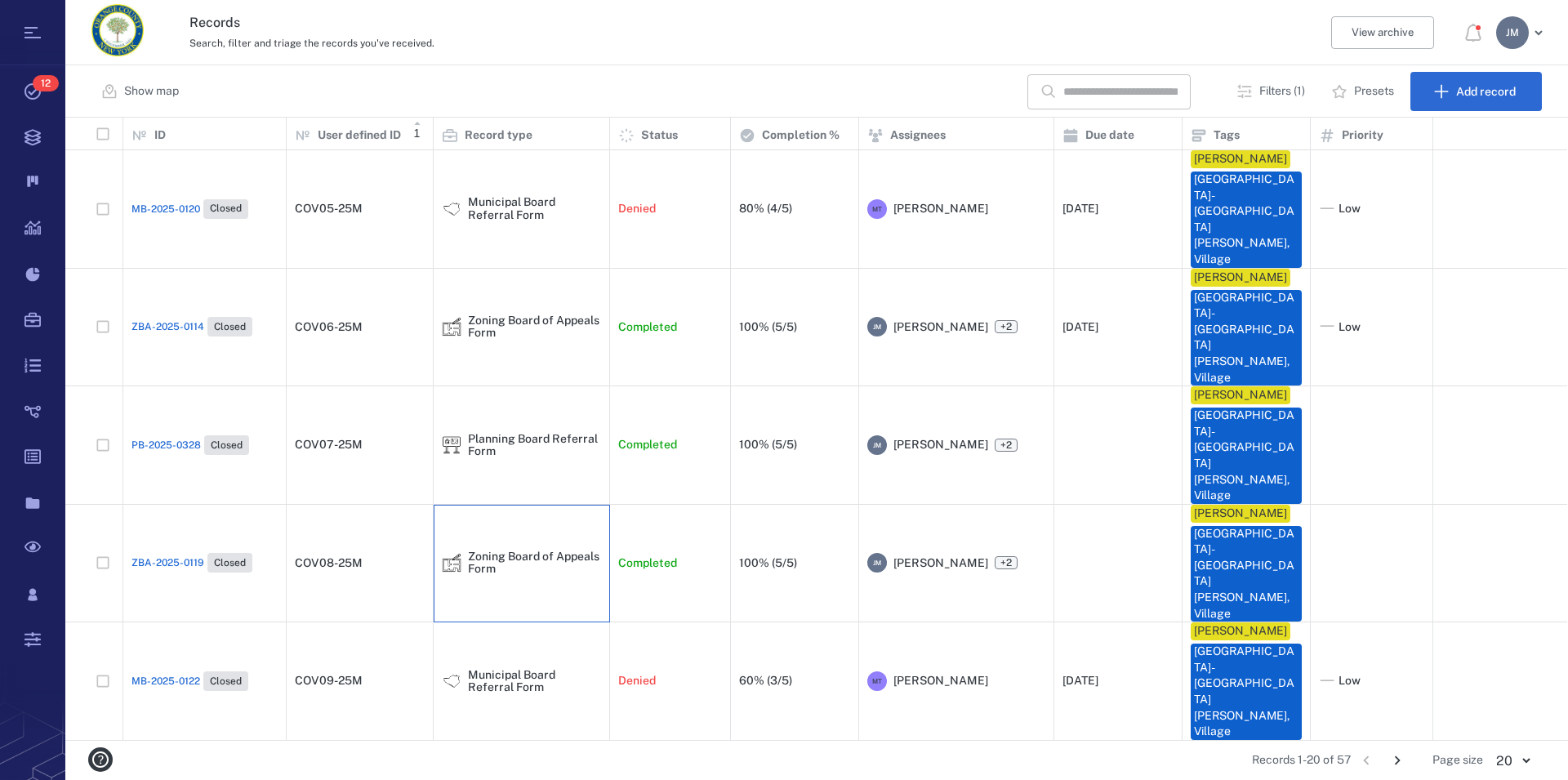
click at [519, 550] on div "Zoning Board of Appeals Form" at bounding box center [534, 563] width 133 height 25
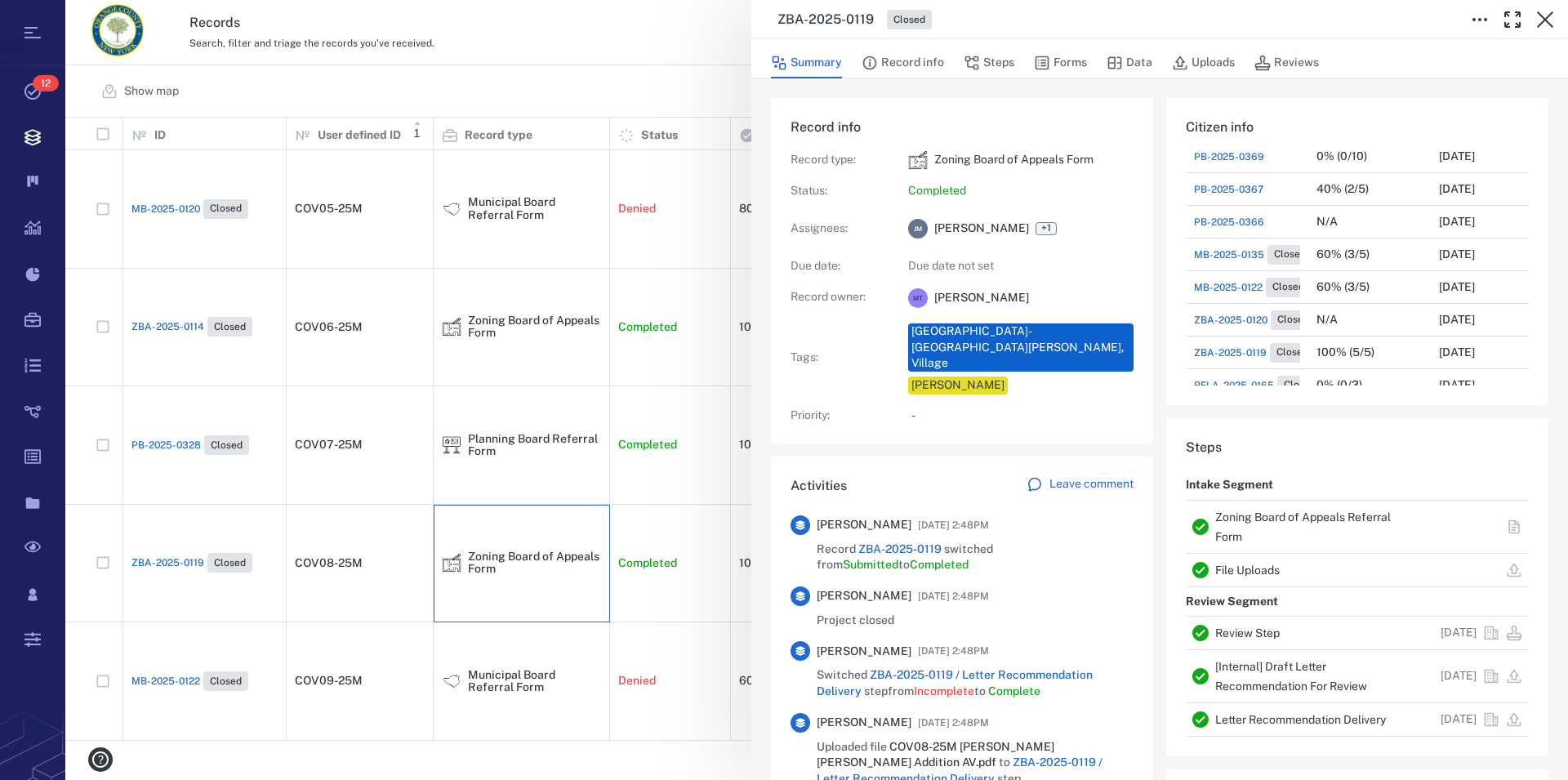
scroll to position [186, 0]
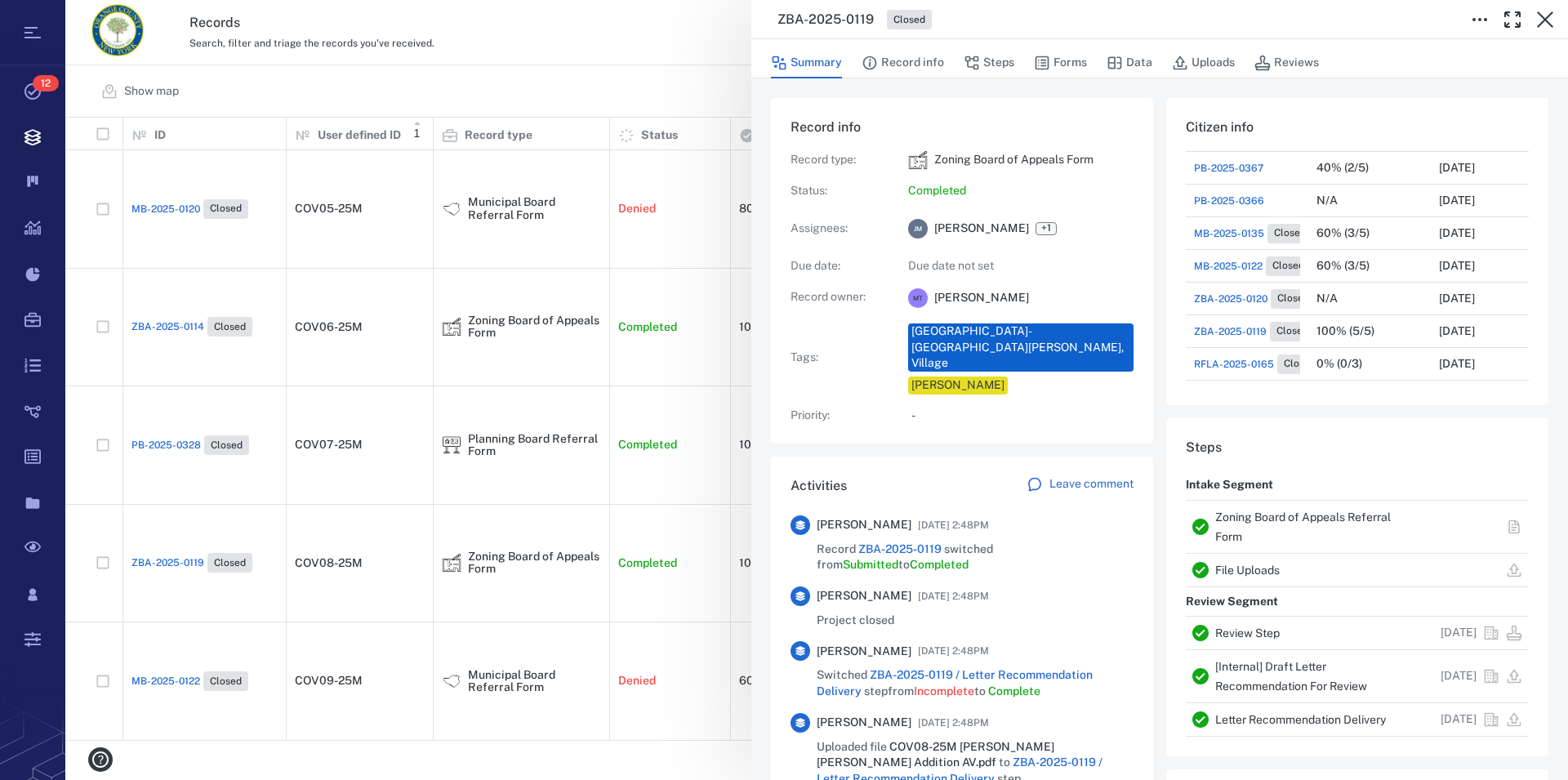
click at [1296, 517] on link "Zoning Board of Appeals Referral Form" at bounding box center [1304, 527] width 176 height 33
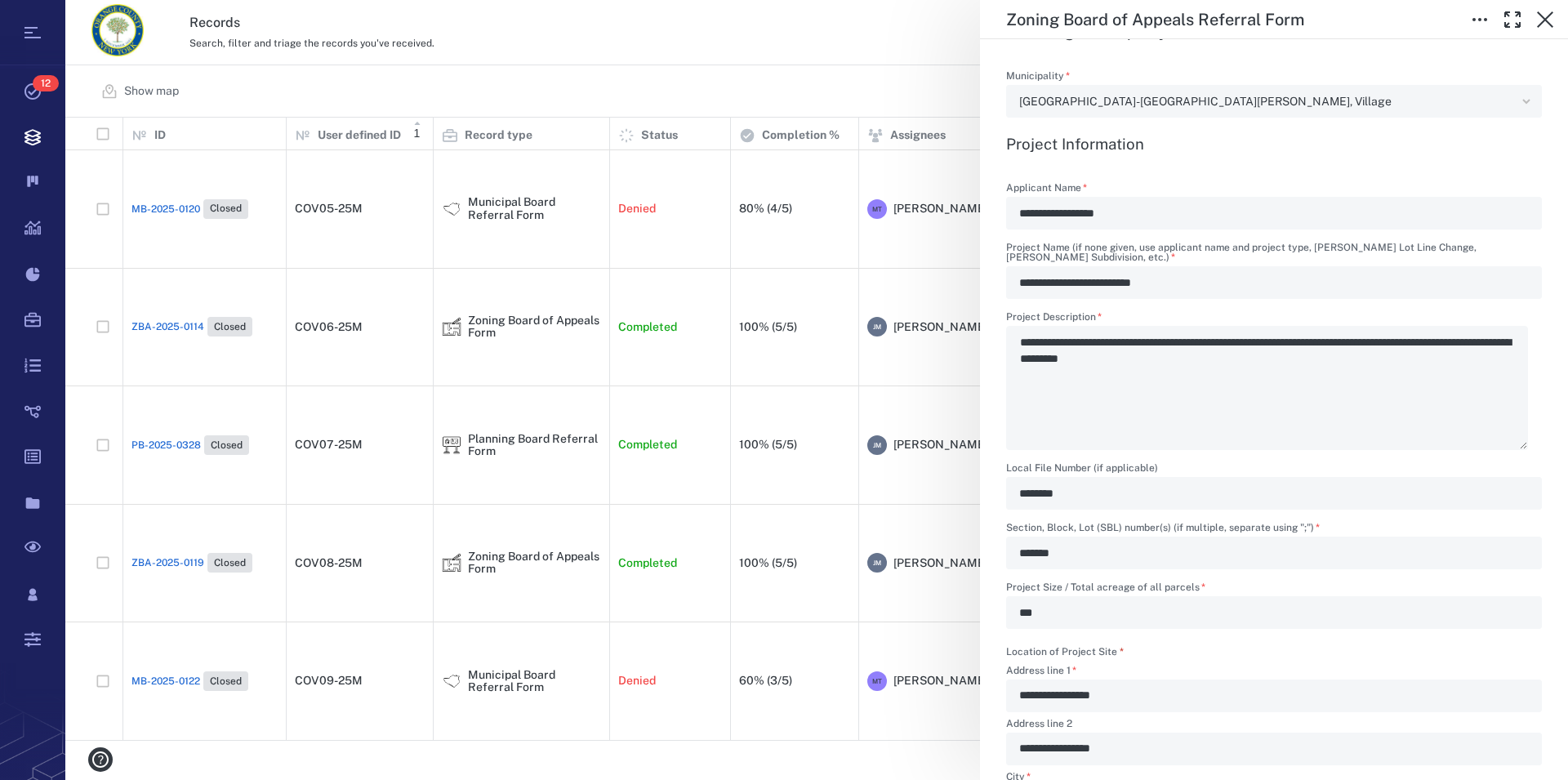
scroll to position [558, 0]
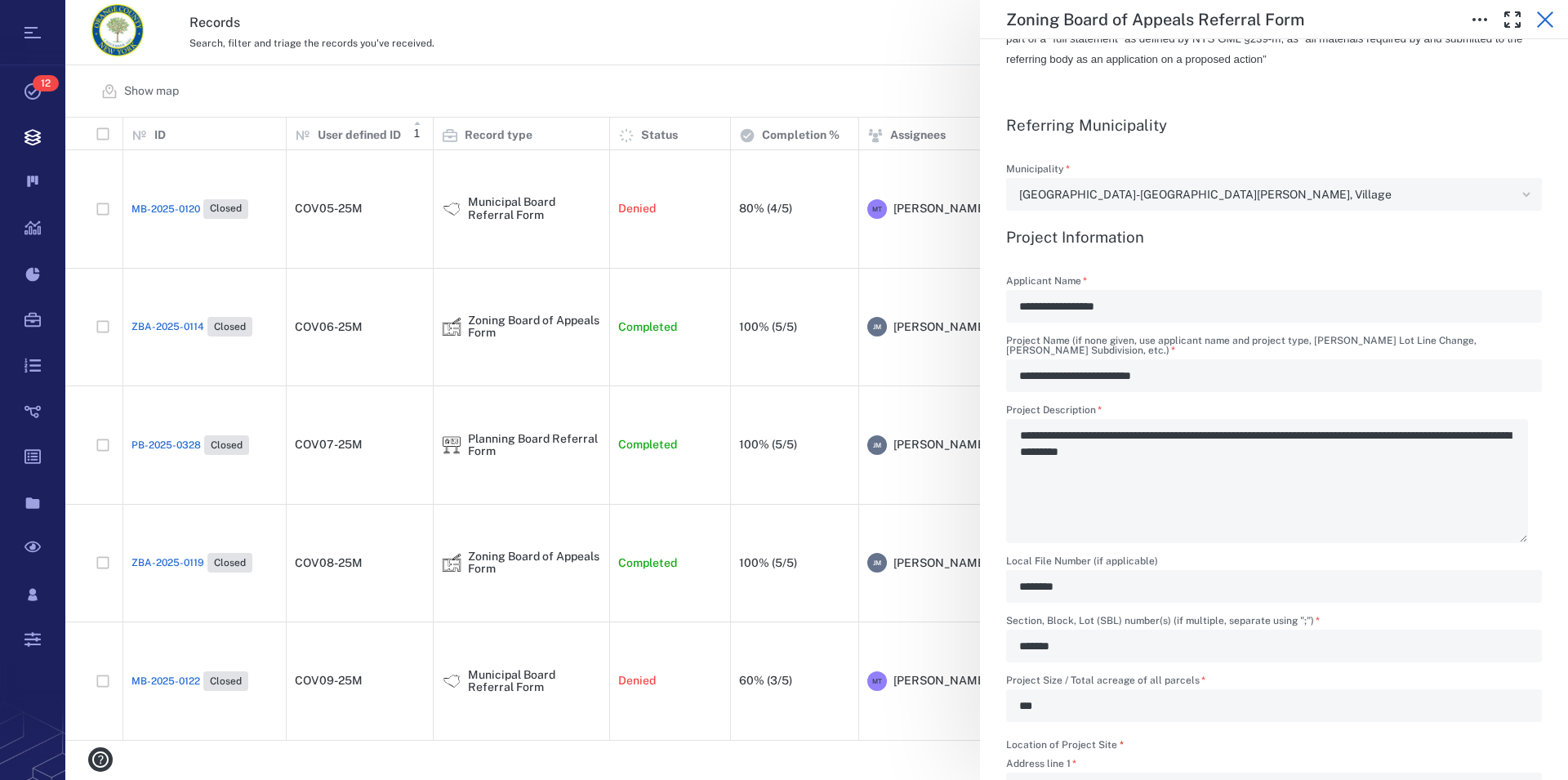
click at [1549, 17] on icon "button" at bounding box center [1545, 20] width 16 height 16
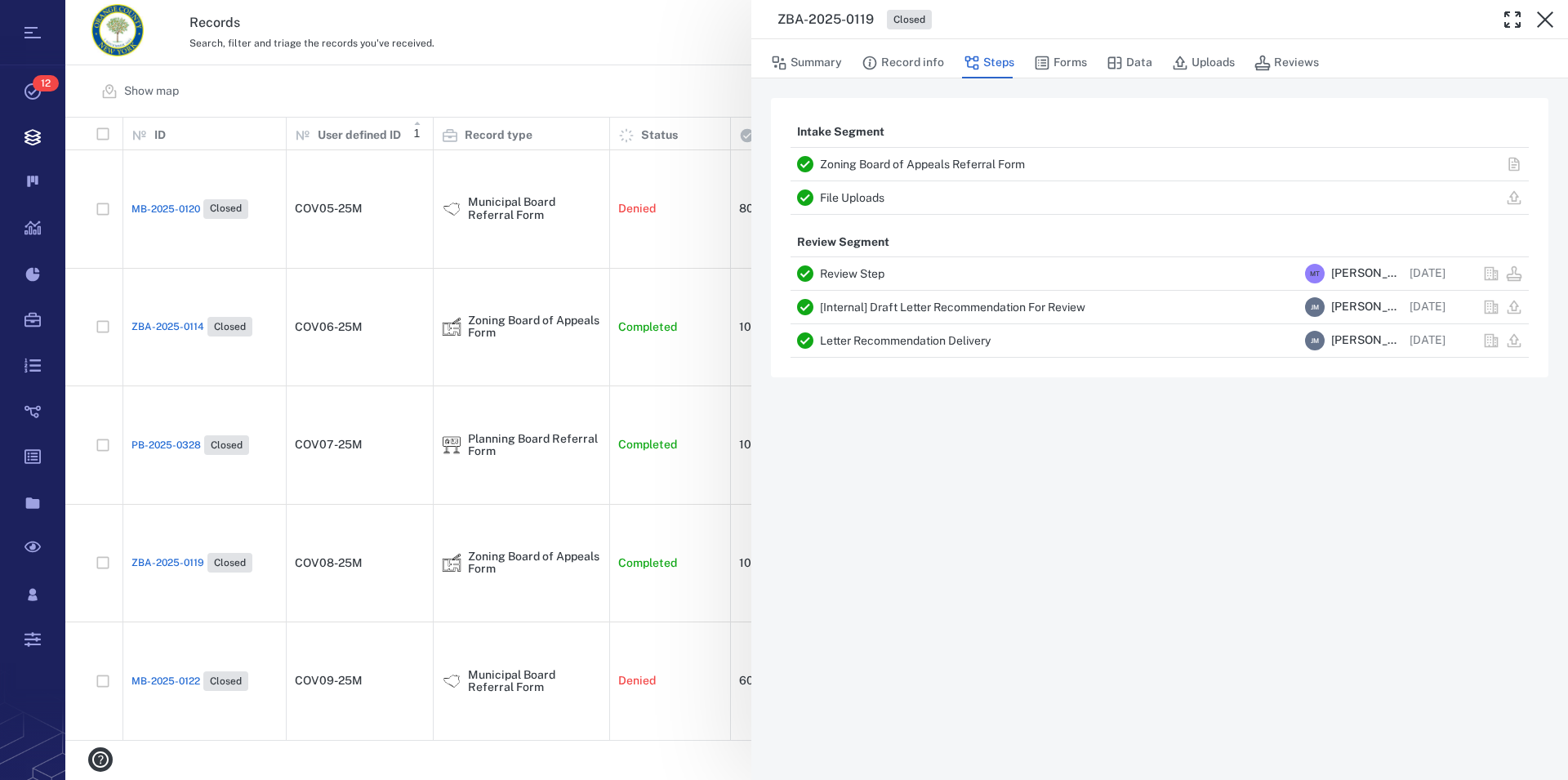
click at [1549, 17] on icon "button" at bounding box center [1545, 20] width 16 height 16
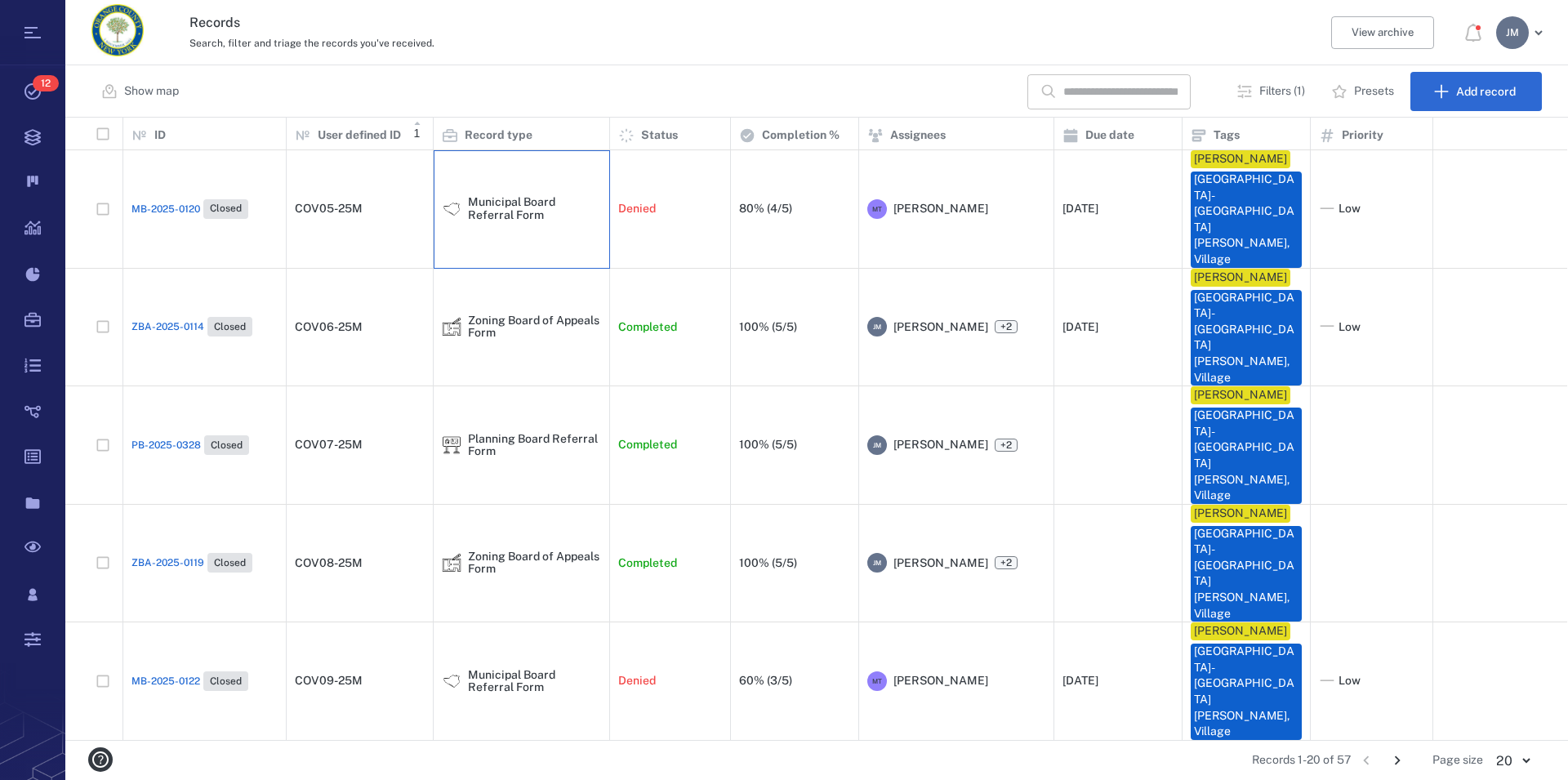
click at [509, 196] on div "Municipal Board Referral Form" at bounding box center [534, 209] width 133 height 25
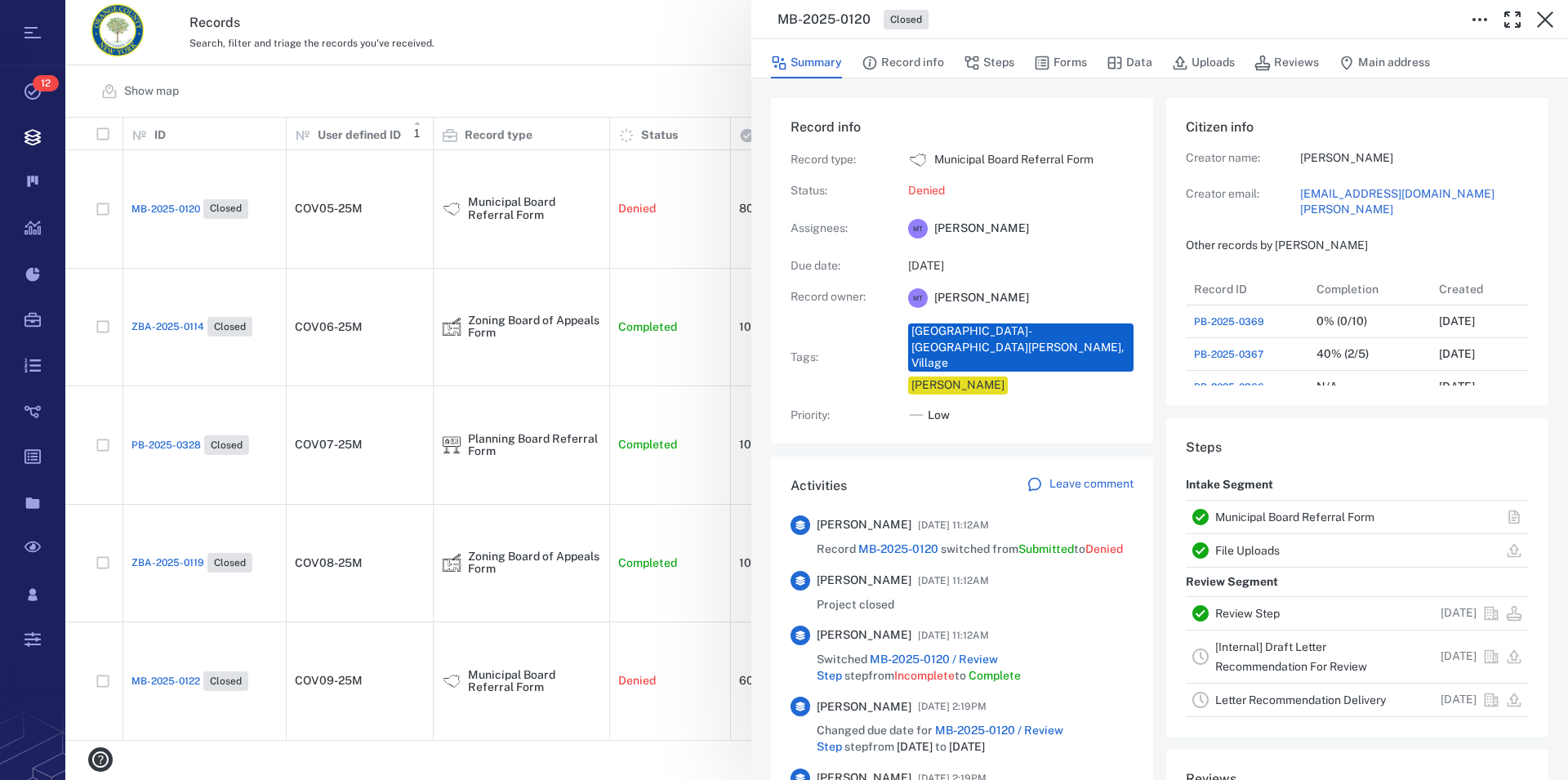
scroll to position [849, 309]
click at [1317, 518] on link "Municipal Board Referral Form" at bounding box center [1296, 517] width 159 height 13
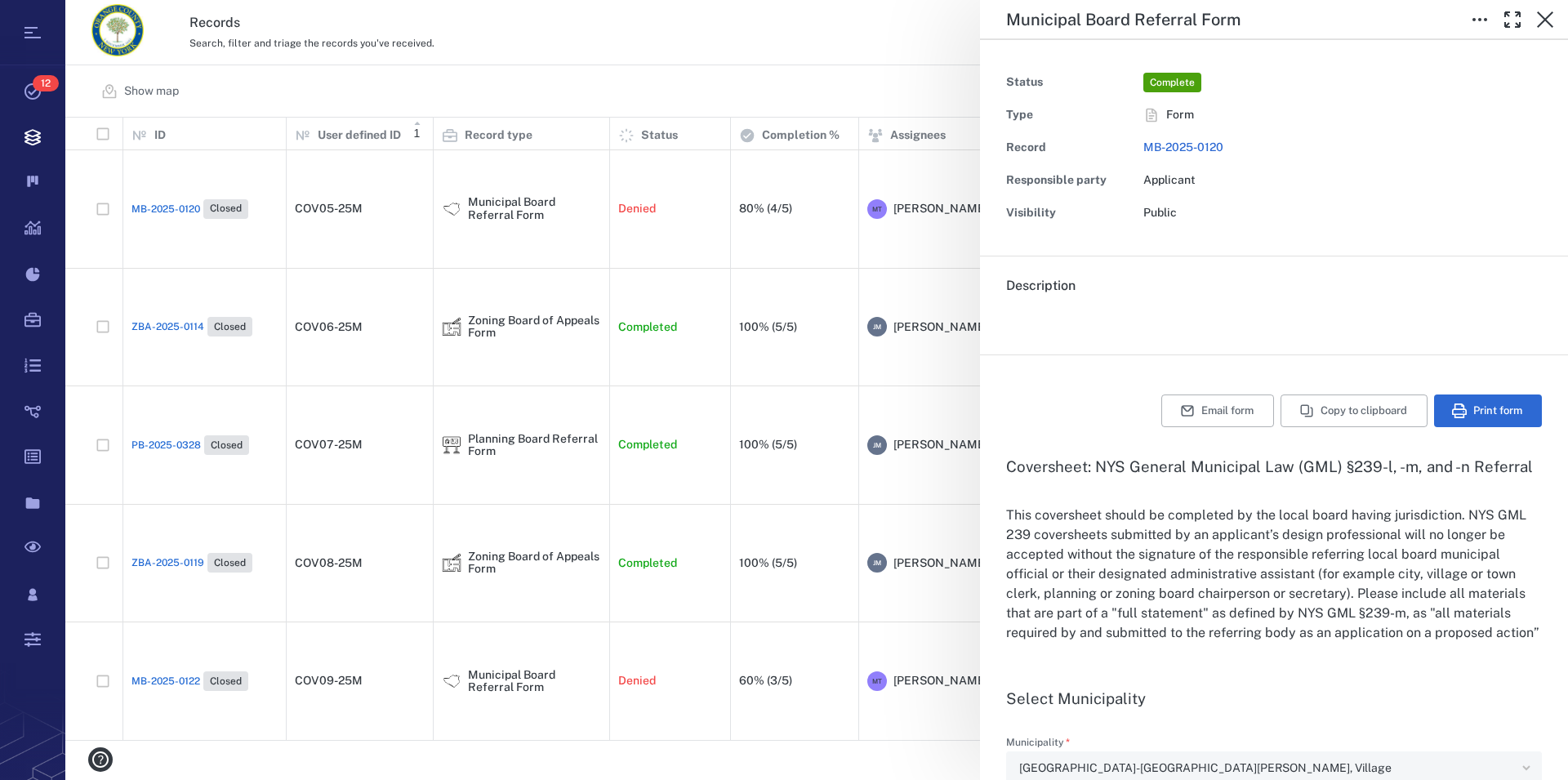
type input "**********"
click at [1545, 28] on icon "button" at bounding box center [1545, 20] width 20 height 20
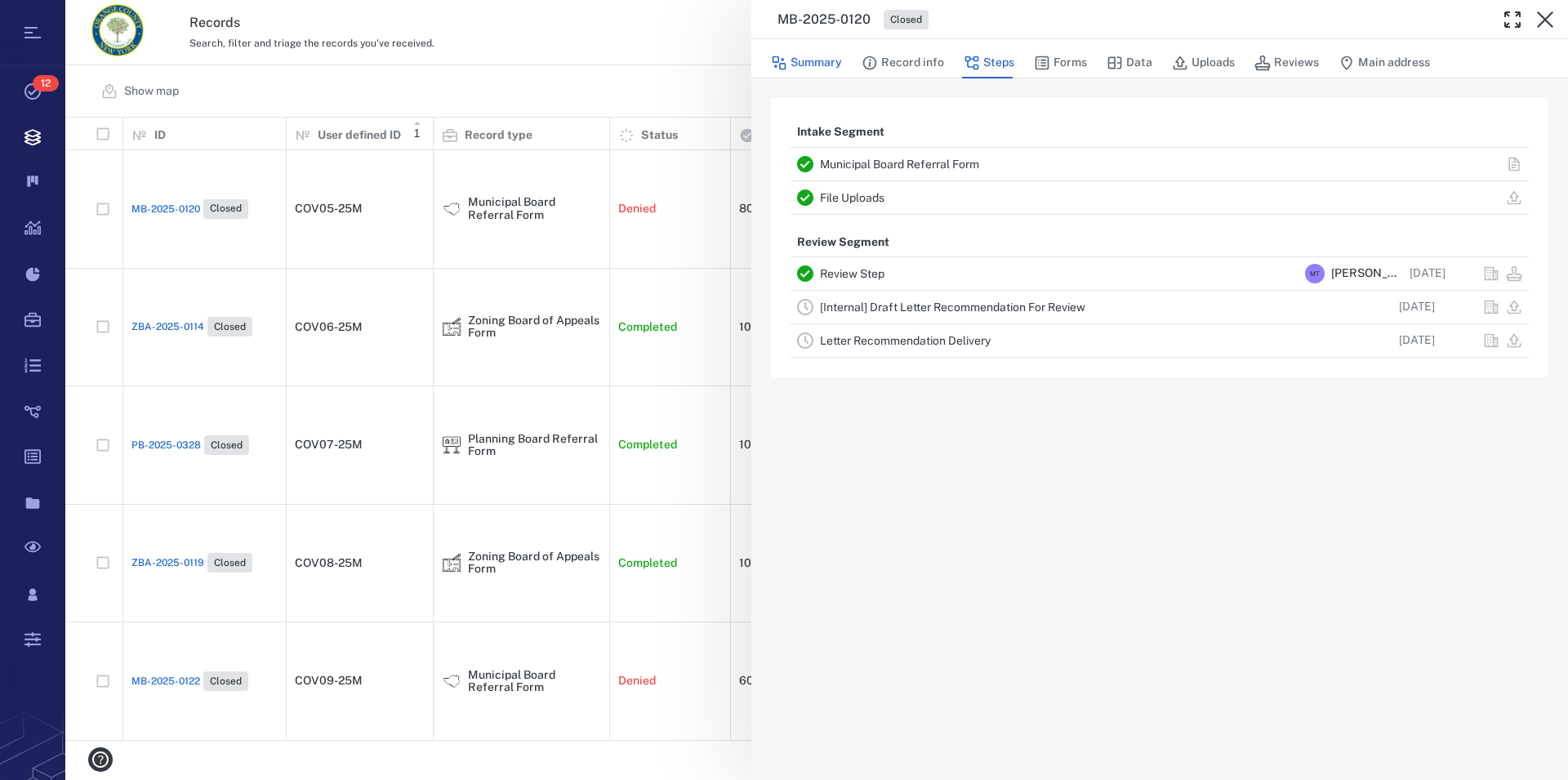
click at [816, 63] on button "Summary" at bounding box center [807, 62] width 72 height 31
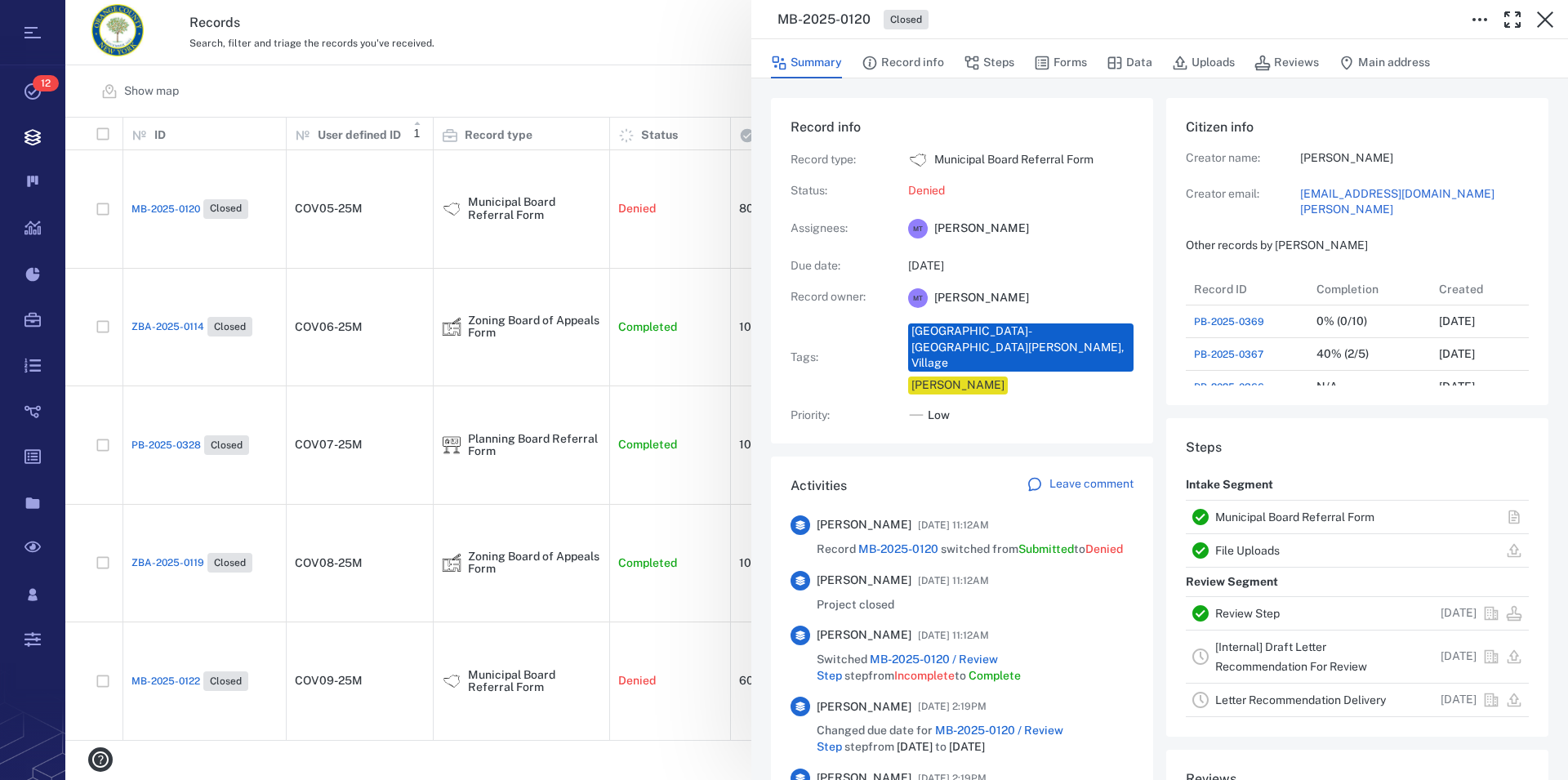
scroll to position [299, 0]
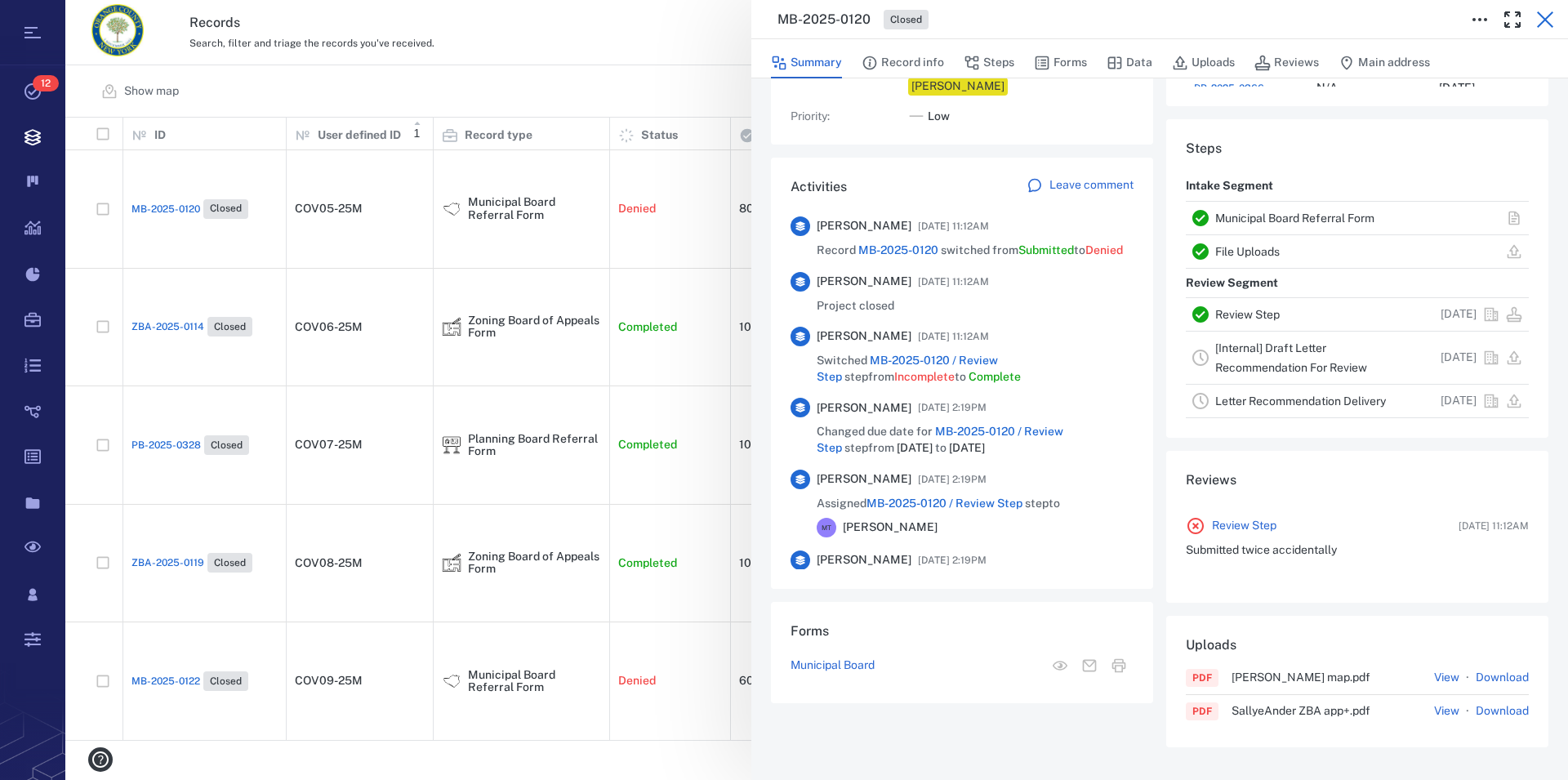
click at [1545, 25] on icon "button" at bounding box center [1545, 20] width 20 height 20
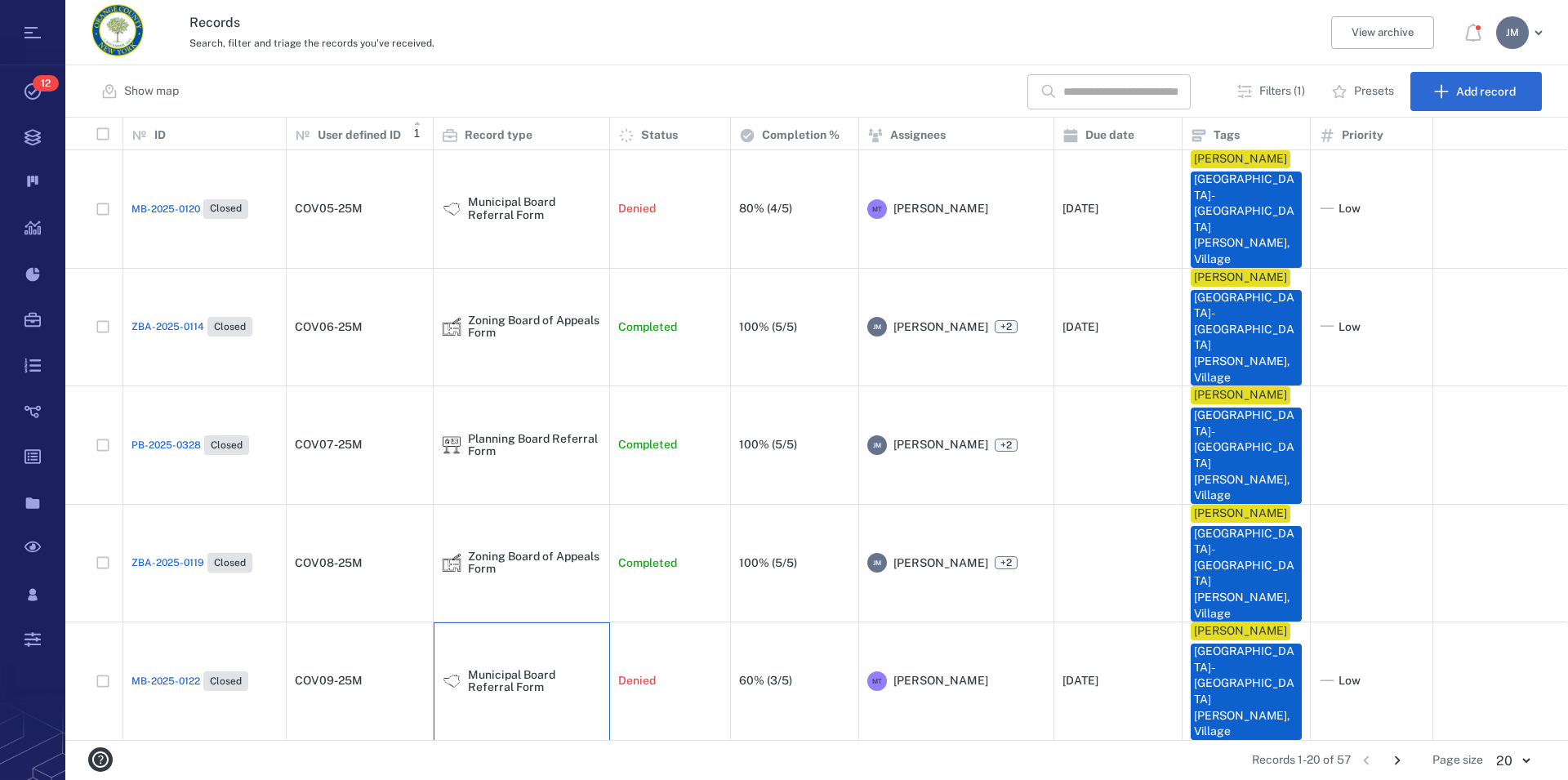
click at [511, 669] on div "Municipal Board Referral Form" at bounding box center [534, 681] width 133 height 25
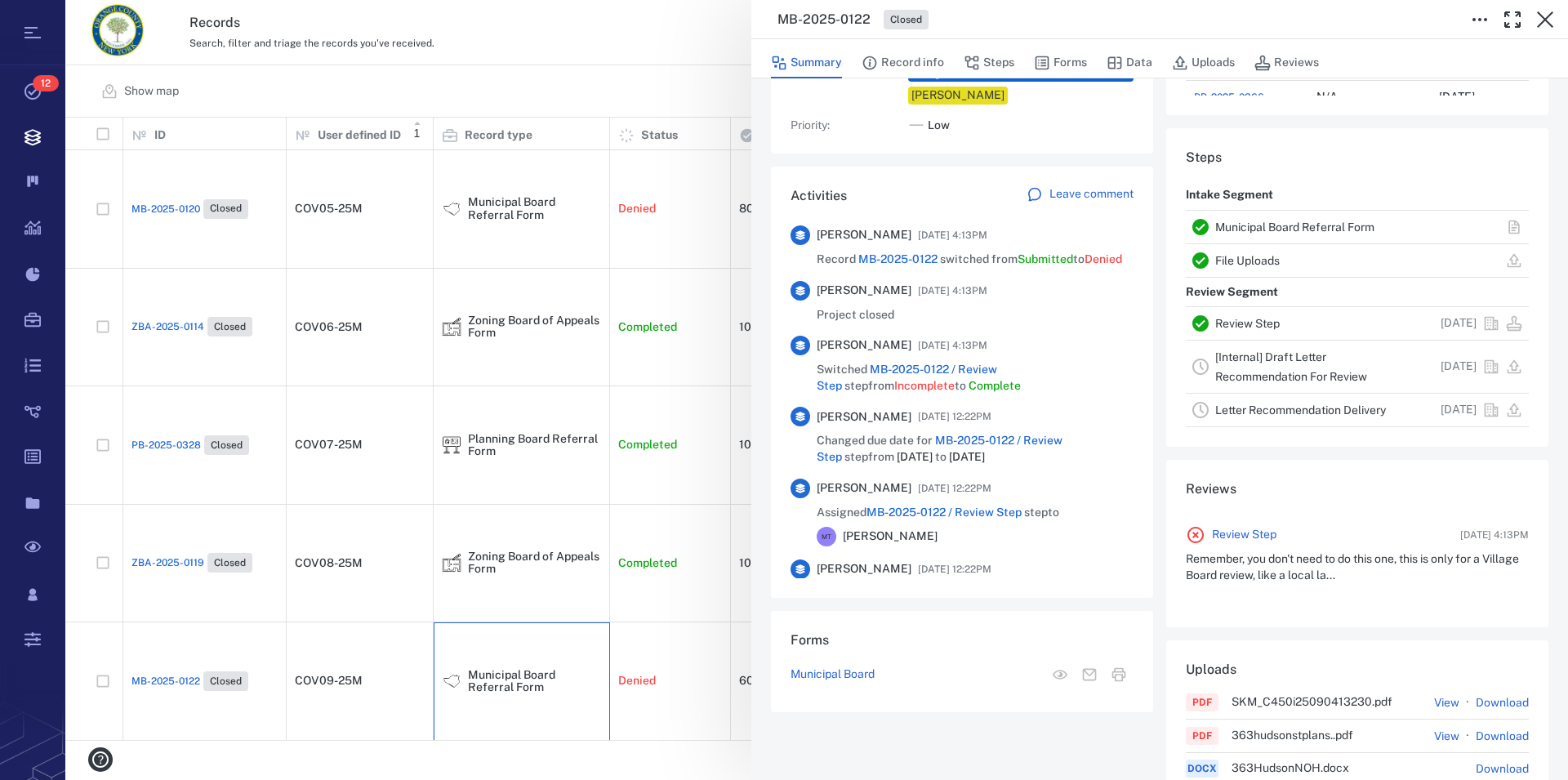
scroll to position [347, 0]
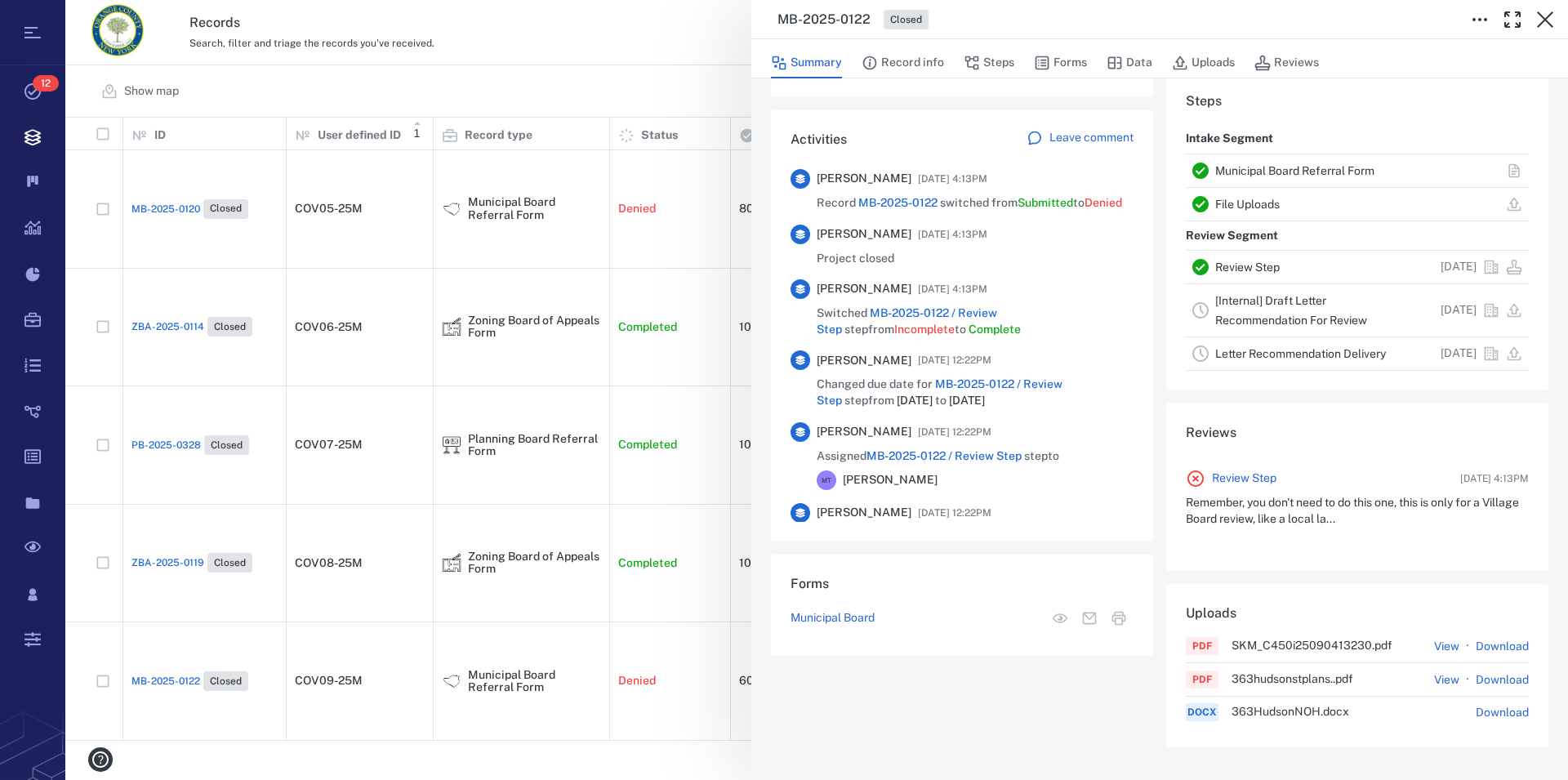
click at [1248, 517] on p "Remember, you don't need to do this one, this is only for a Village Board revie…" at bounding box center [1357, 510] width 343 height 32
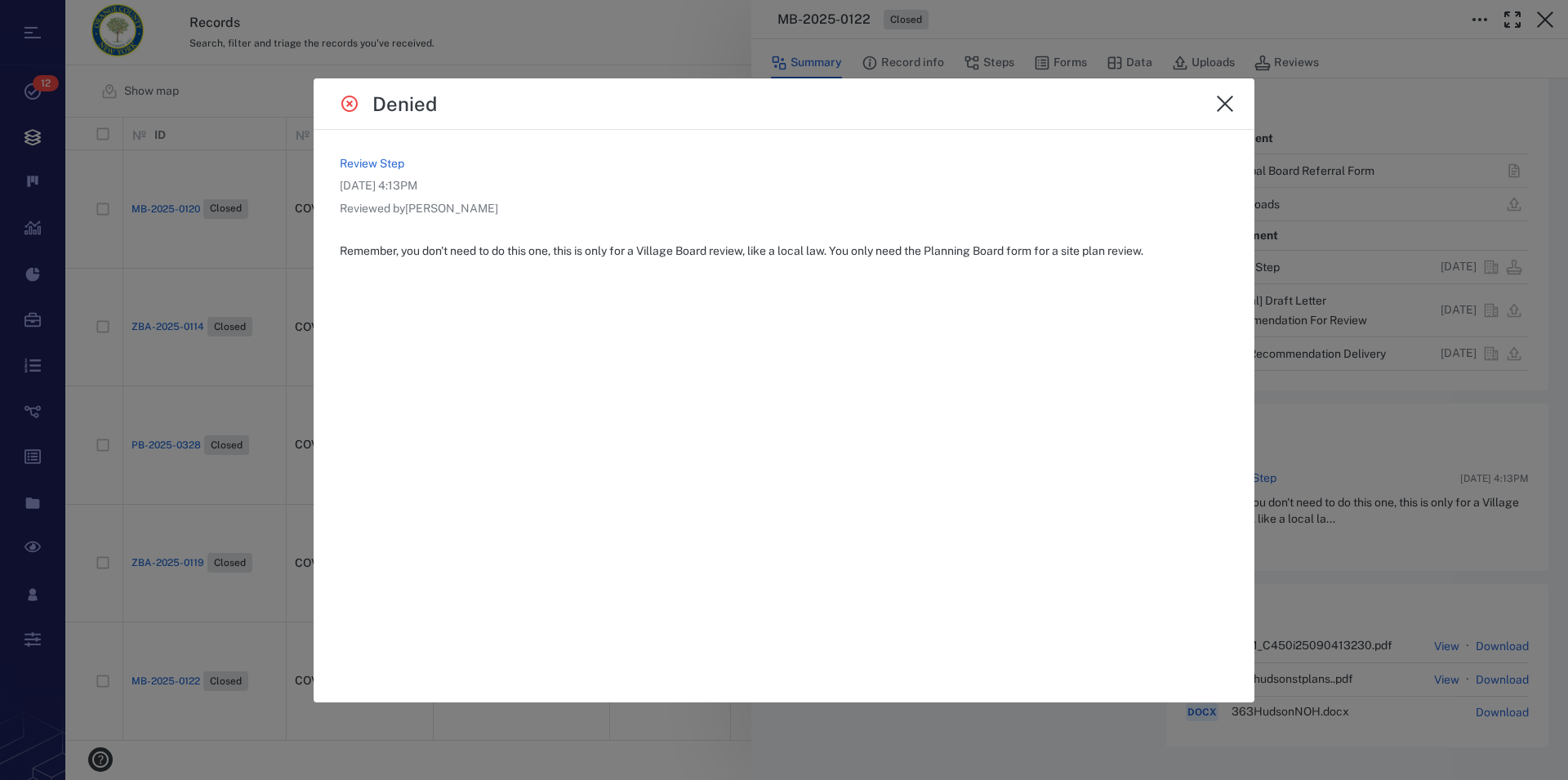
click at [1221, 104] on icon "close" at bounding box center [1226, 104] width 20 height 20
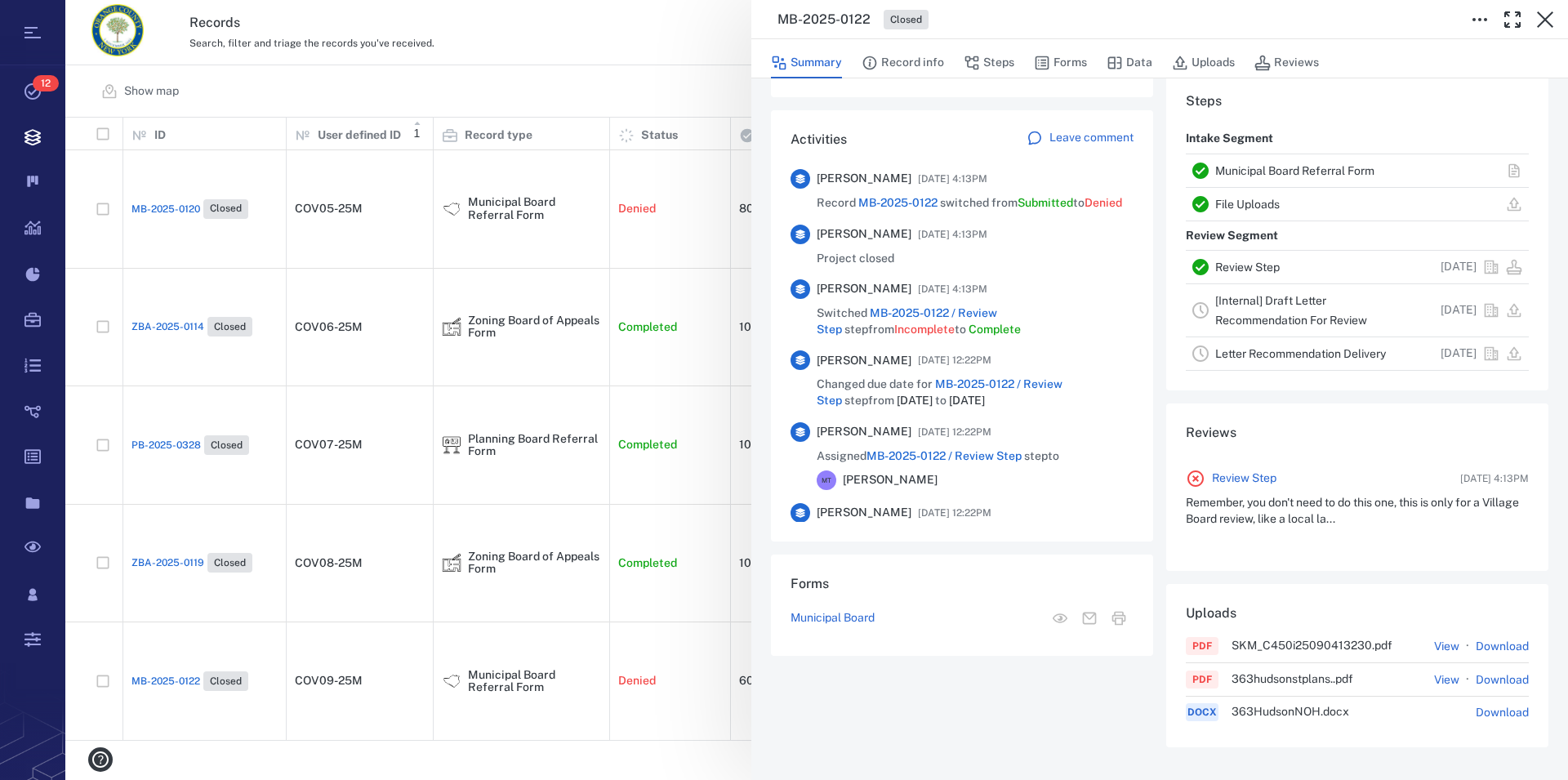
click at [1295, 166] on link "Municipal Board Referral Form" at bounding box center [1296, 170] width 159 height 13
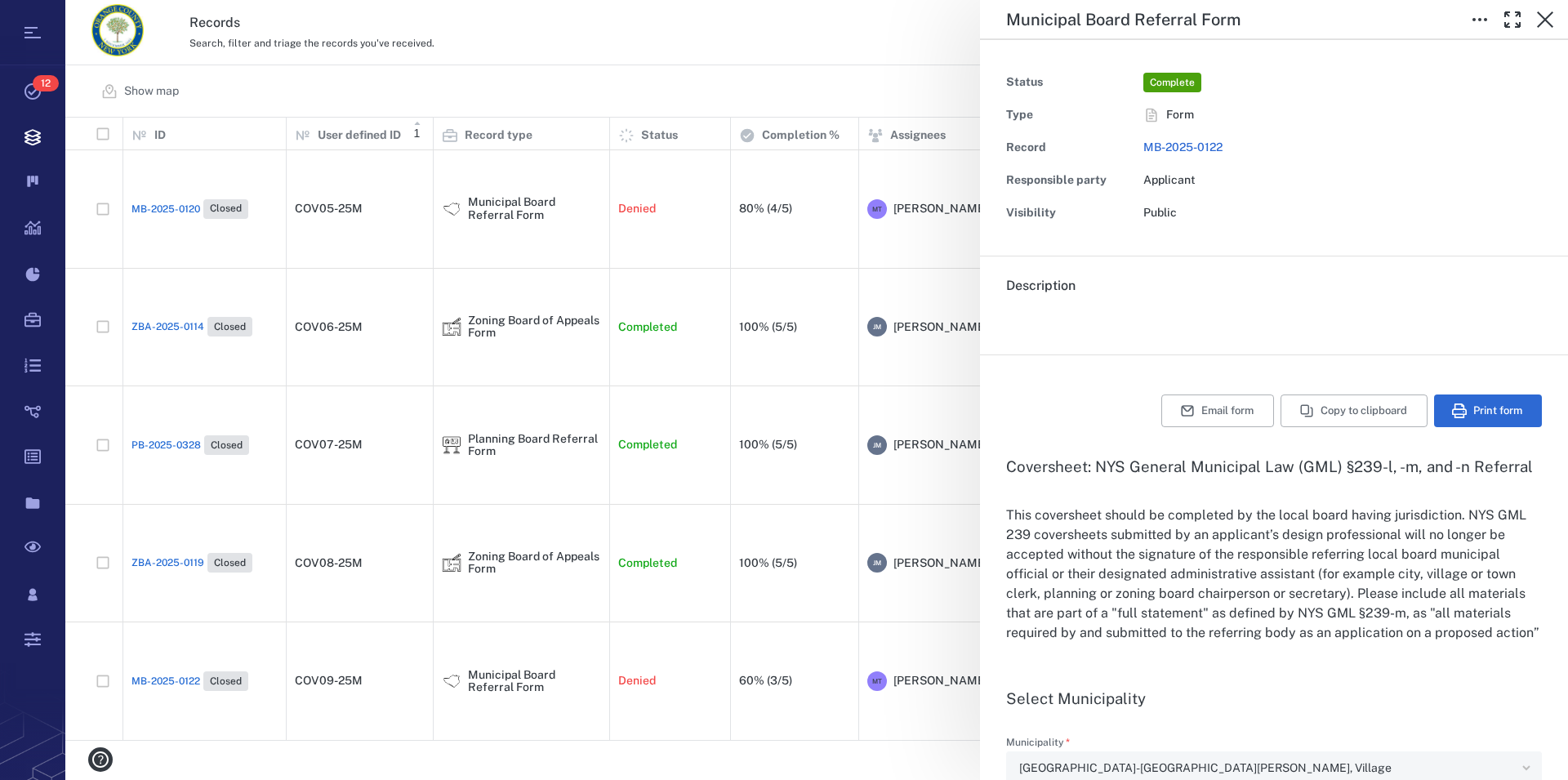
type input "**********"
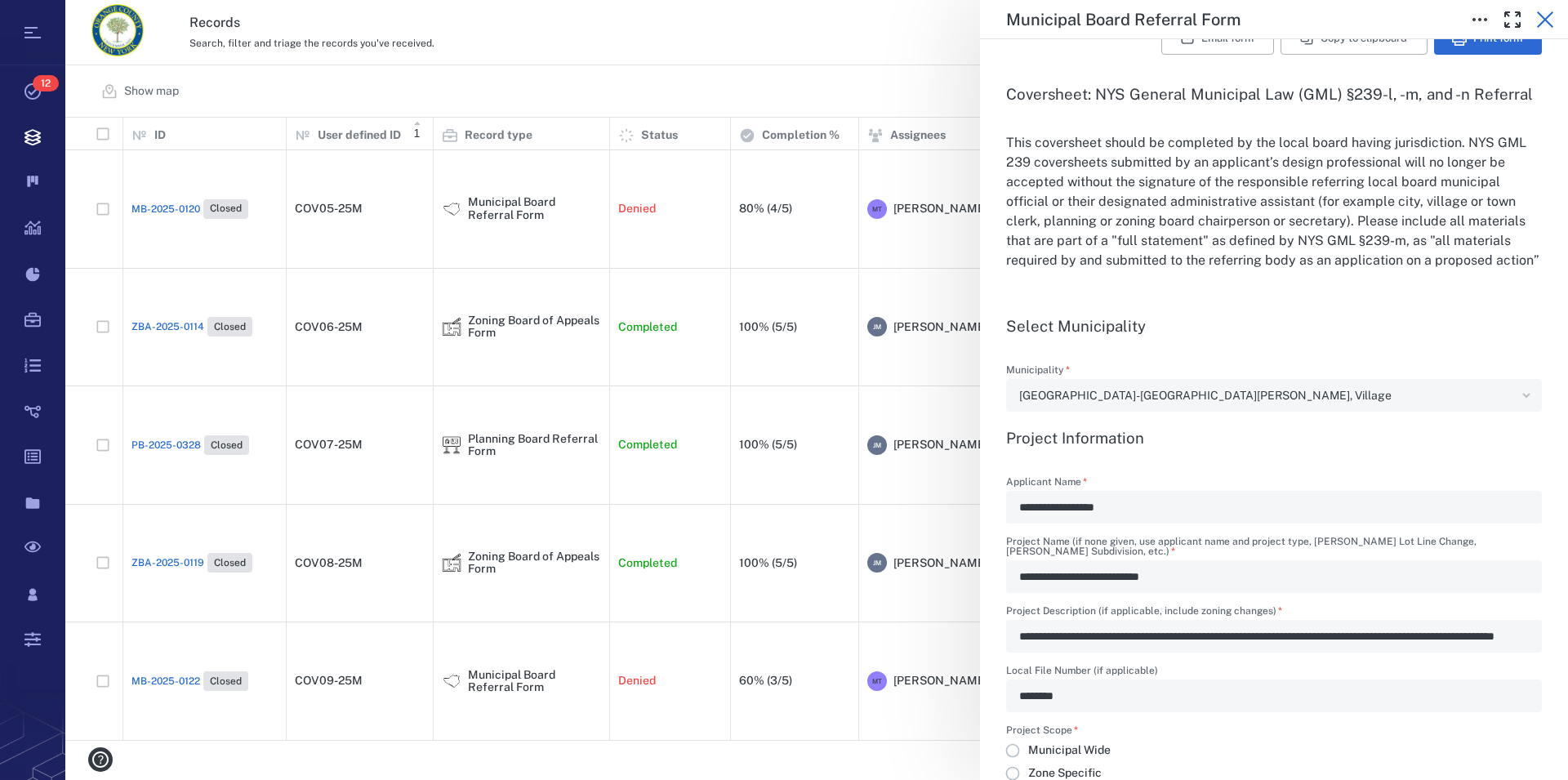
click at [1544, 21] on icon "button" at bounding box center [1545, 20] width 16 height 16
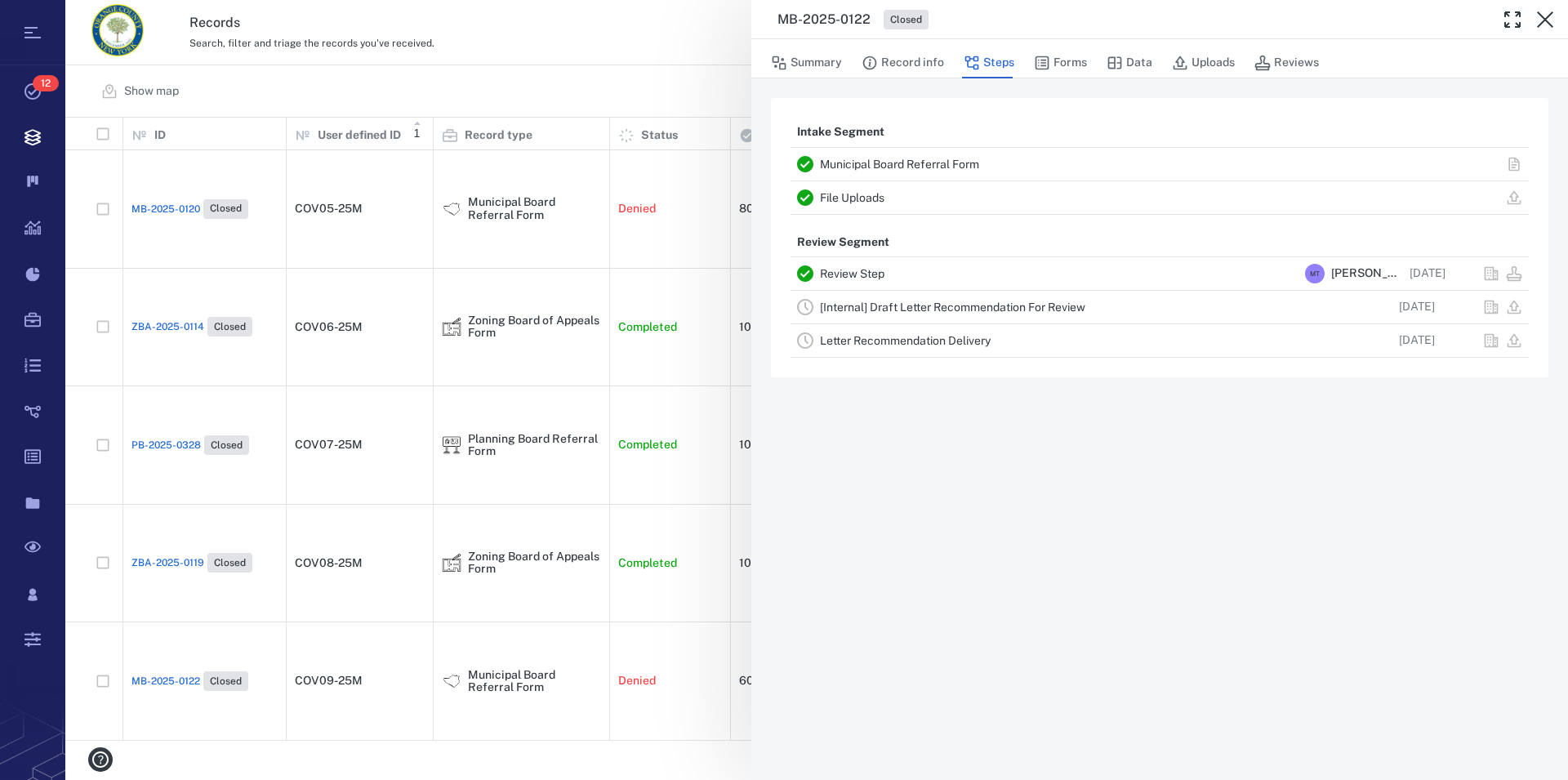
click at [1544, 21] on icon "button" at bounding box center [1545, 20] width 16 height 16
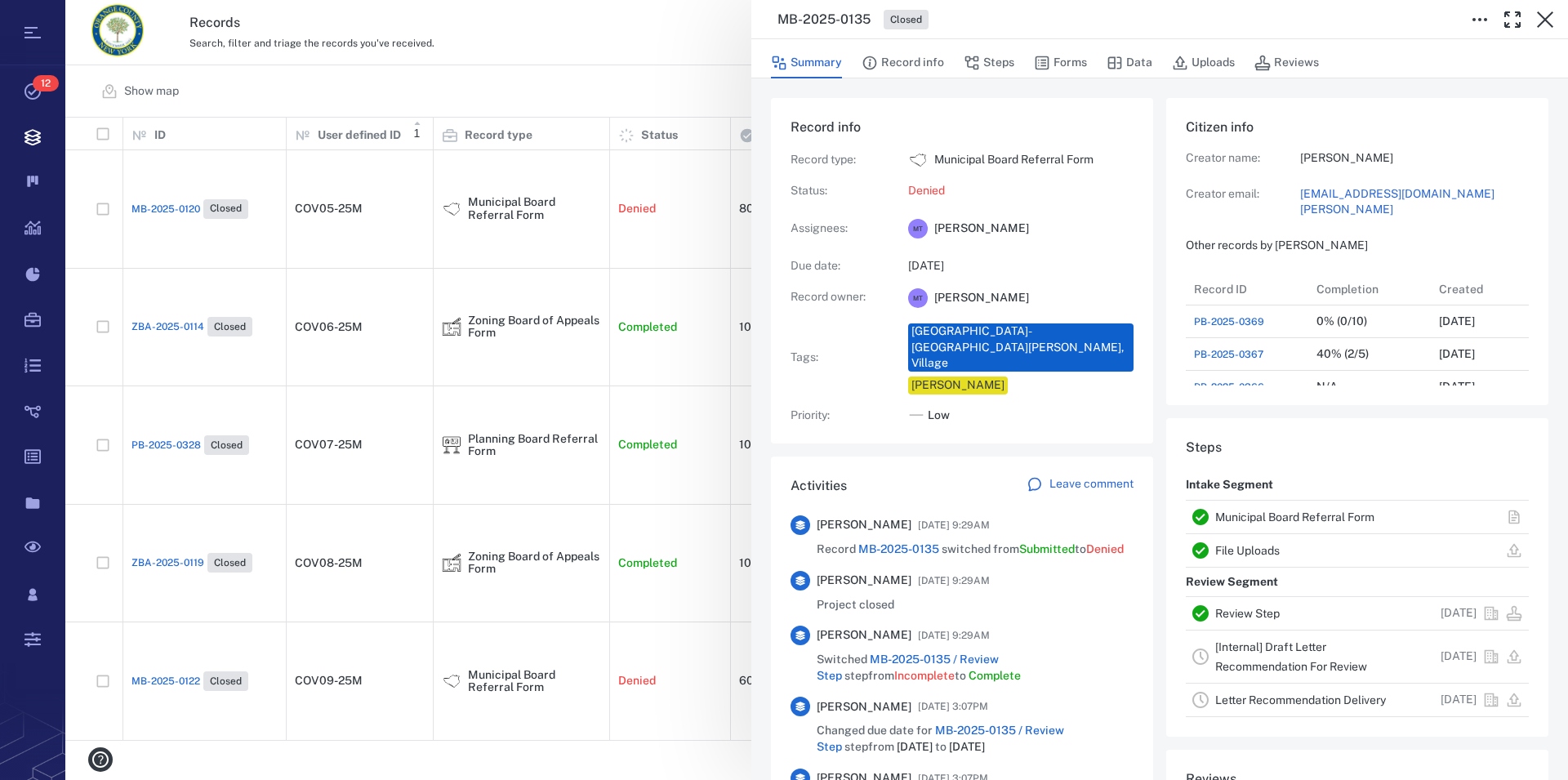
click at [1288, 516] on link "Municipal Board Referral Form" at bounding box center [1296, 517] width 159 height 13
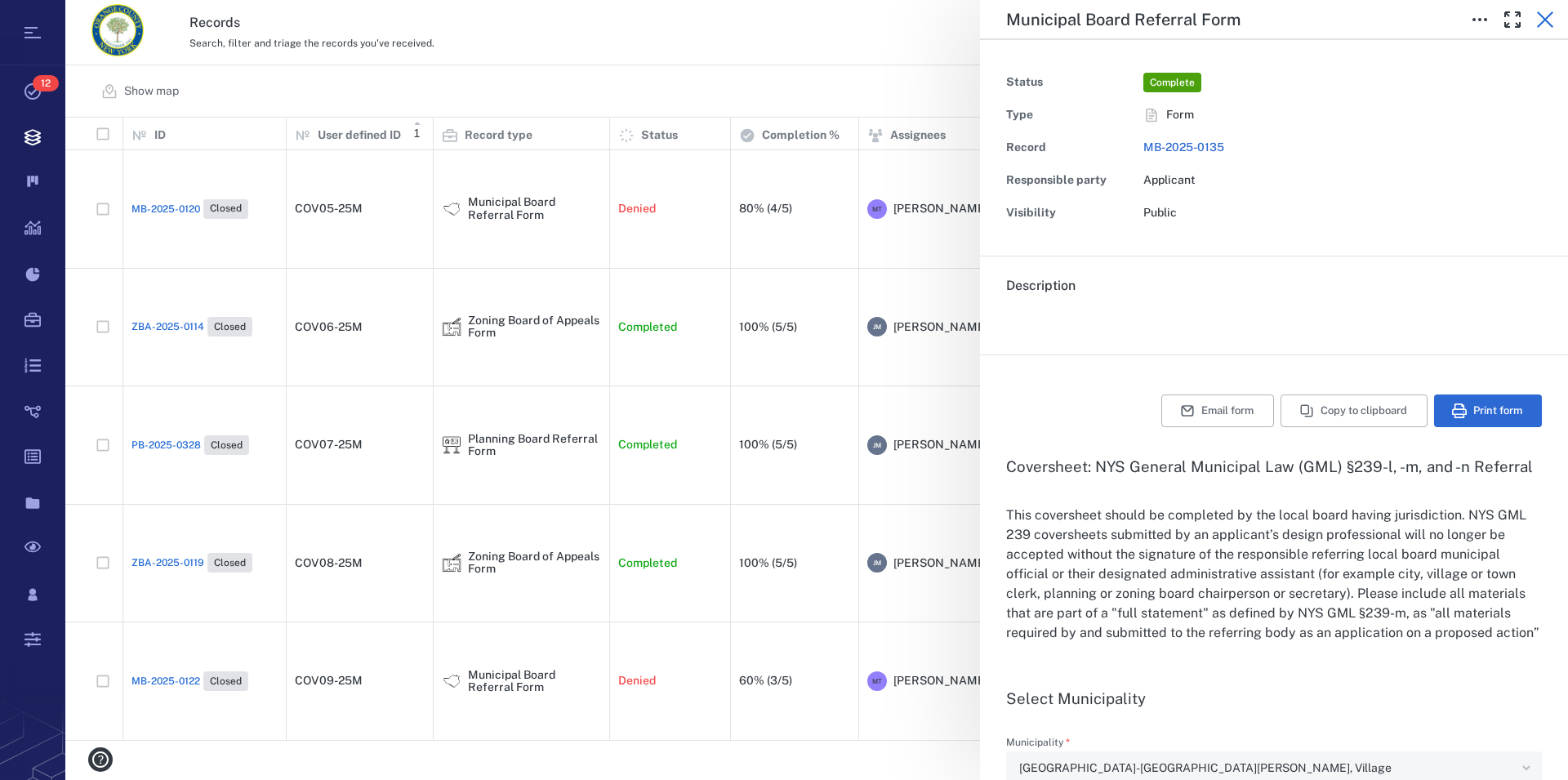
click at [1547, 23] on icon "button" at bounding box center [1545, 20] width 20 height 20
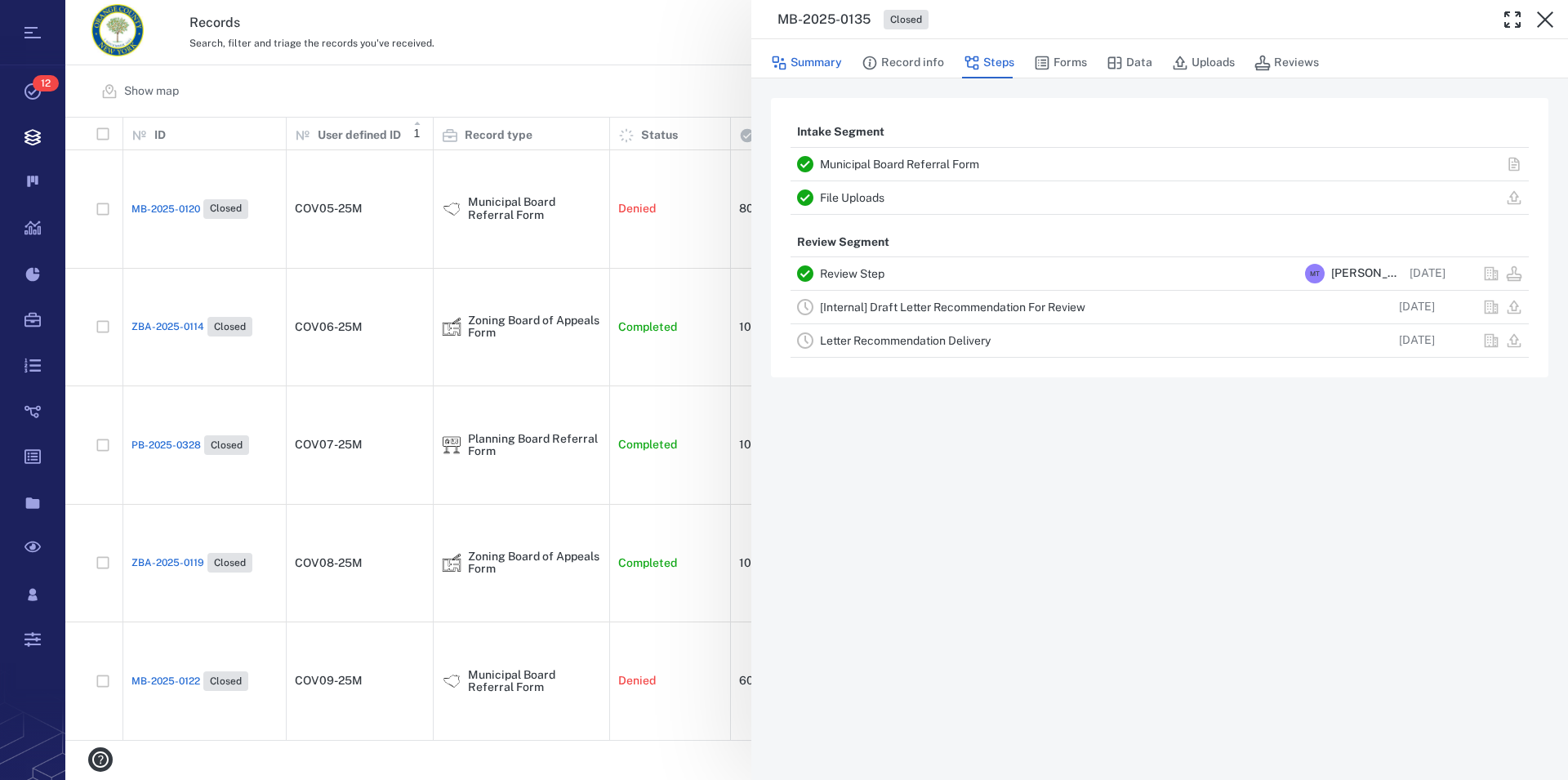
click at [832, 67] on button "Summary" at bounding box center [807, 62] width 72 height 31
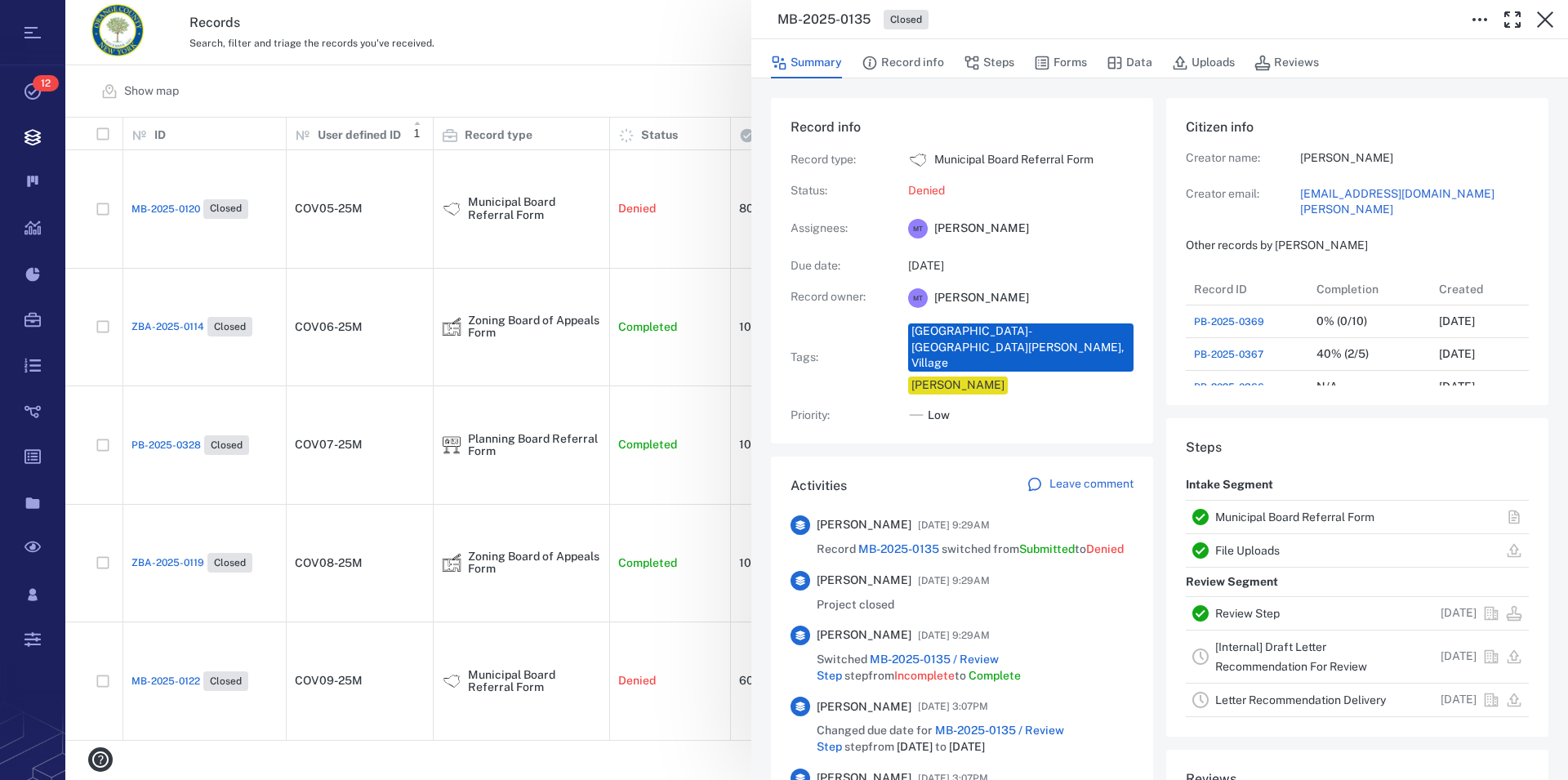
scroll to position [465, 0]
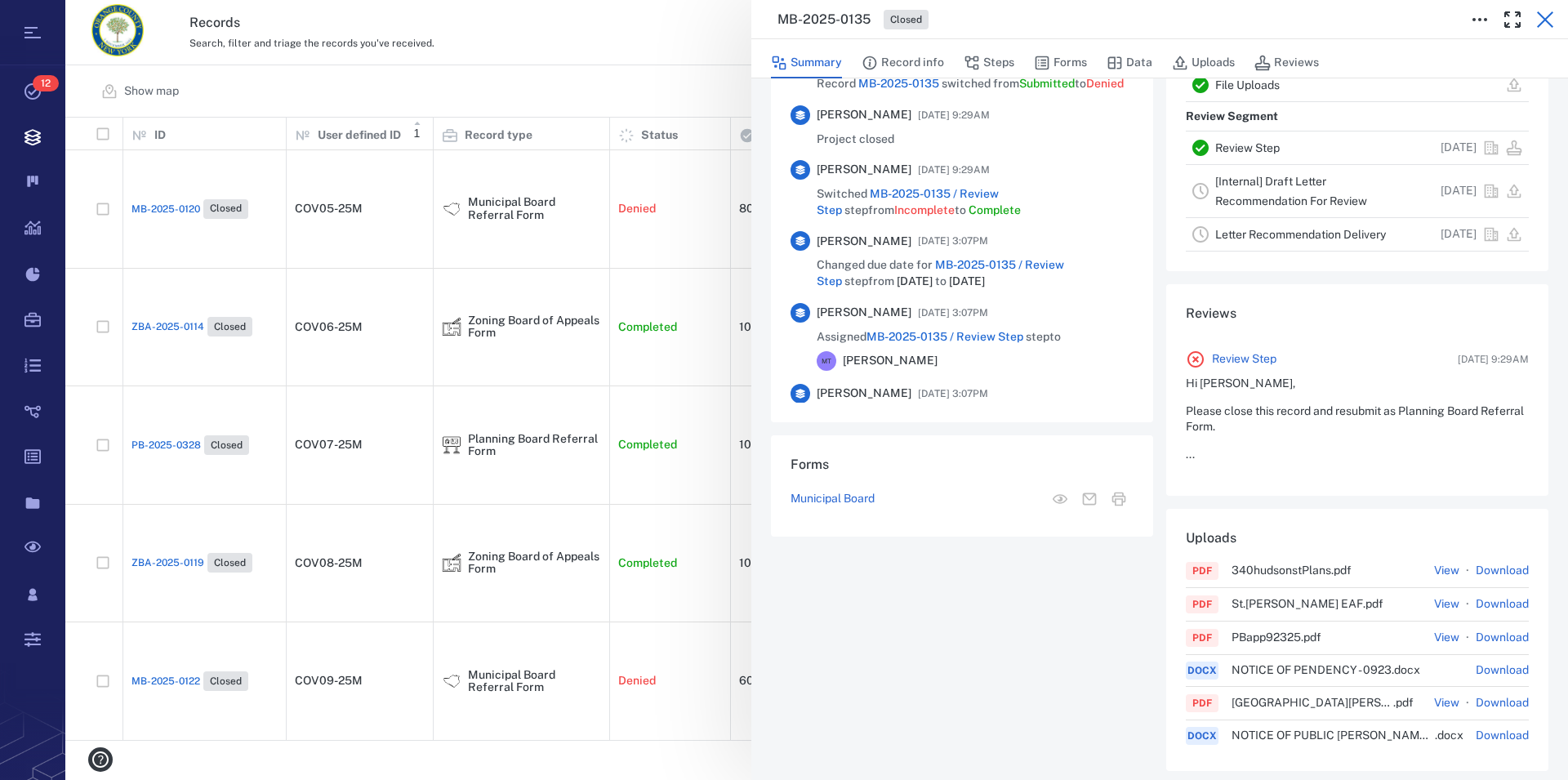
click at [1544, 14] on icon "button" at bounding box center [1545, 20] width 20 height 20
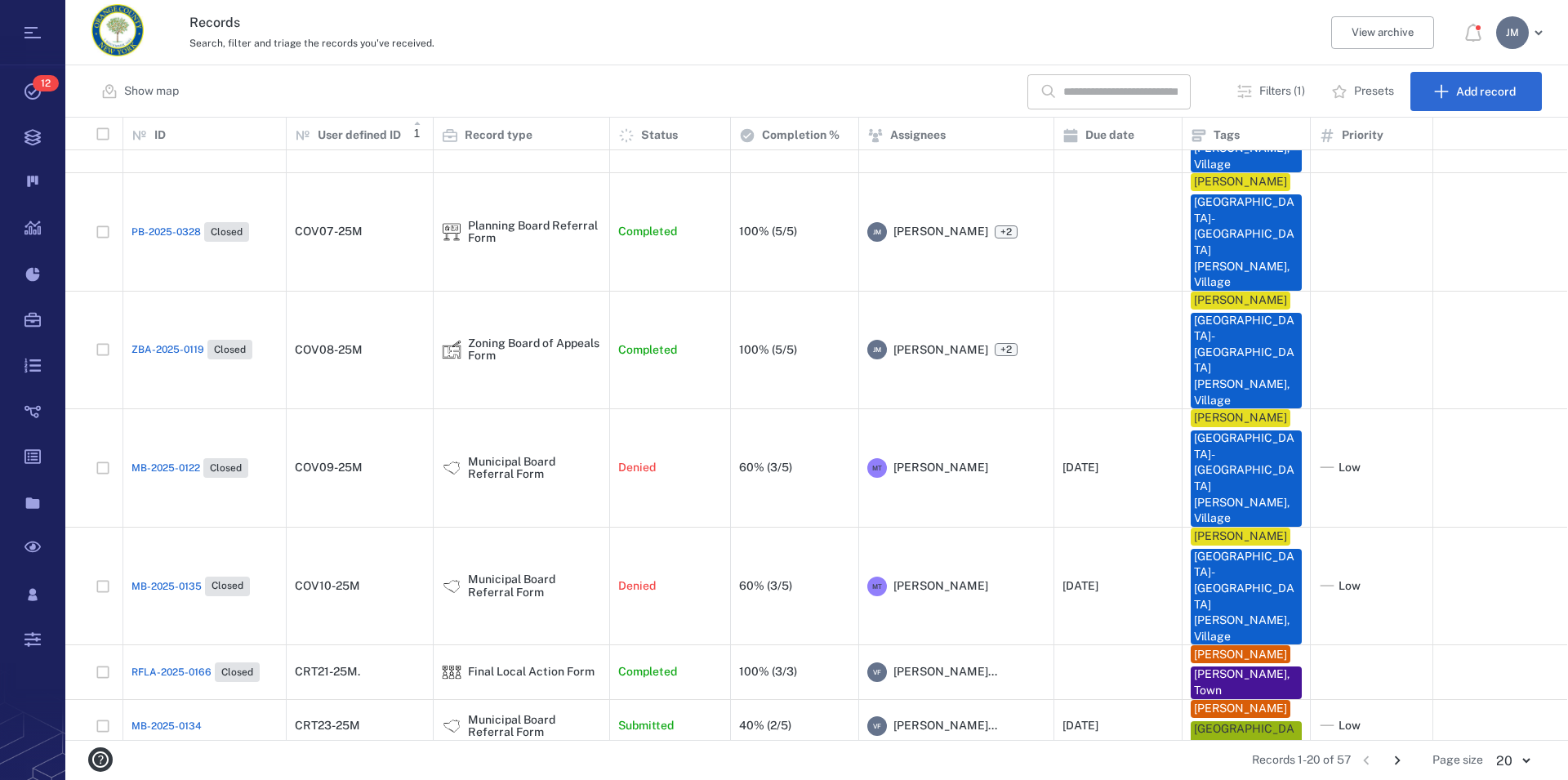
scroll to position [235, 0]
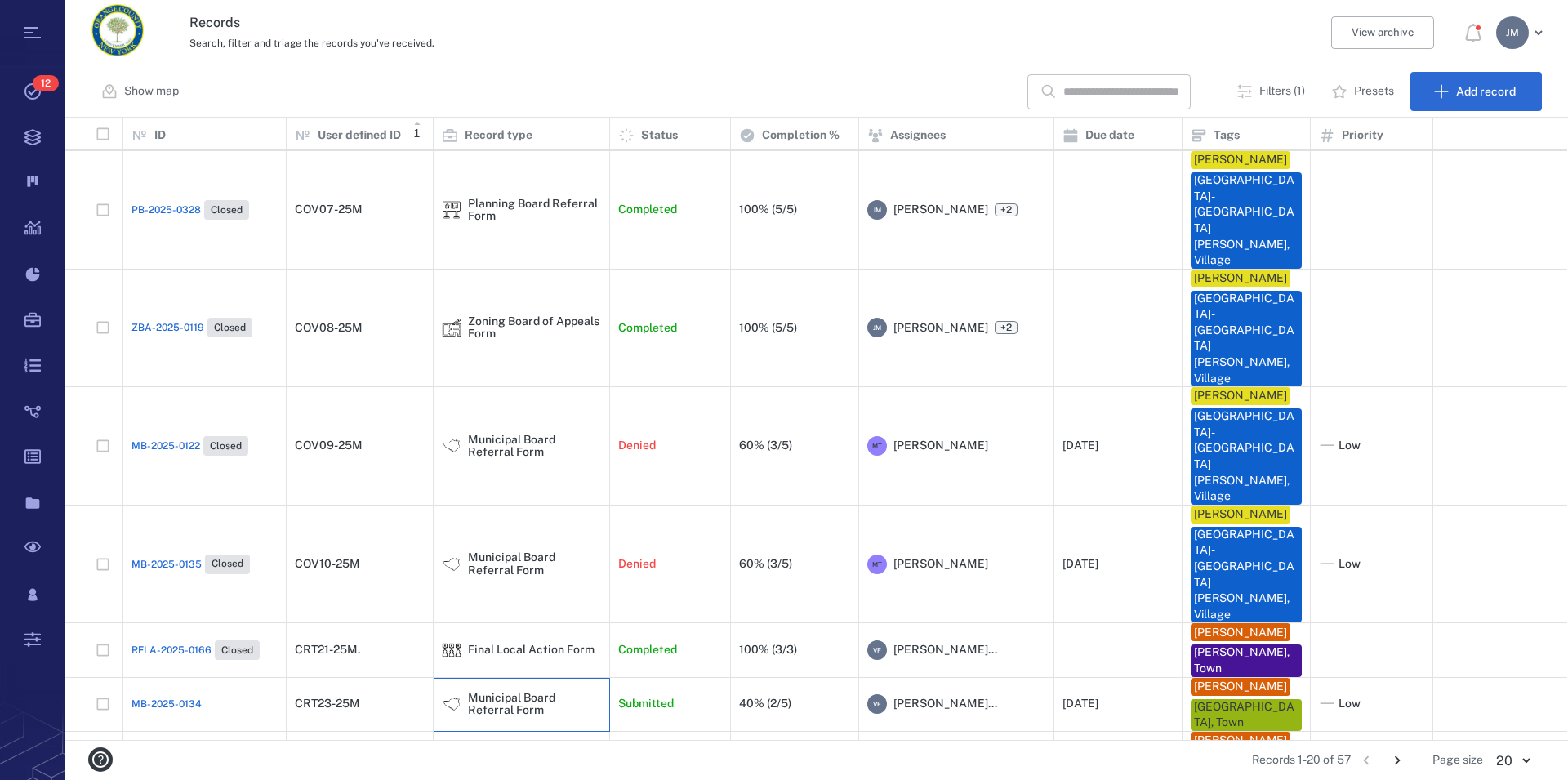
click at [493, 691] on div "Municipal Board Referral Form" at bounding box center [534, 704] width 133 height 25
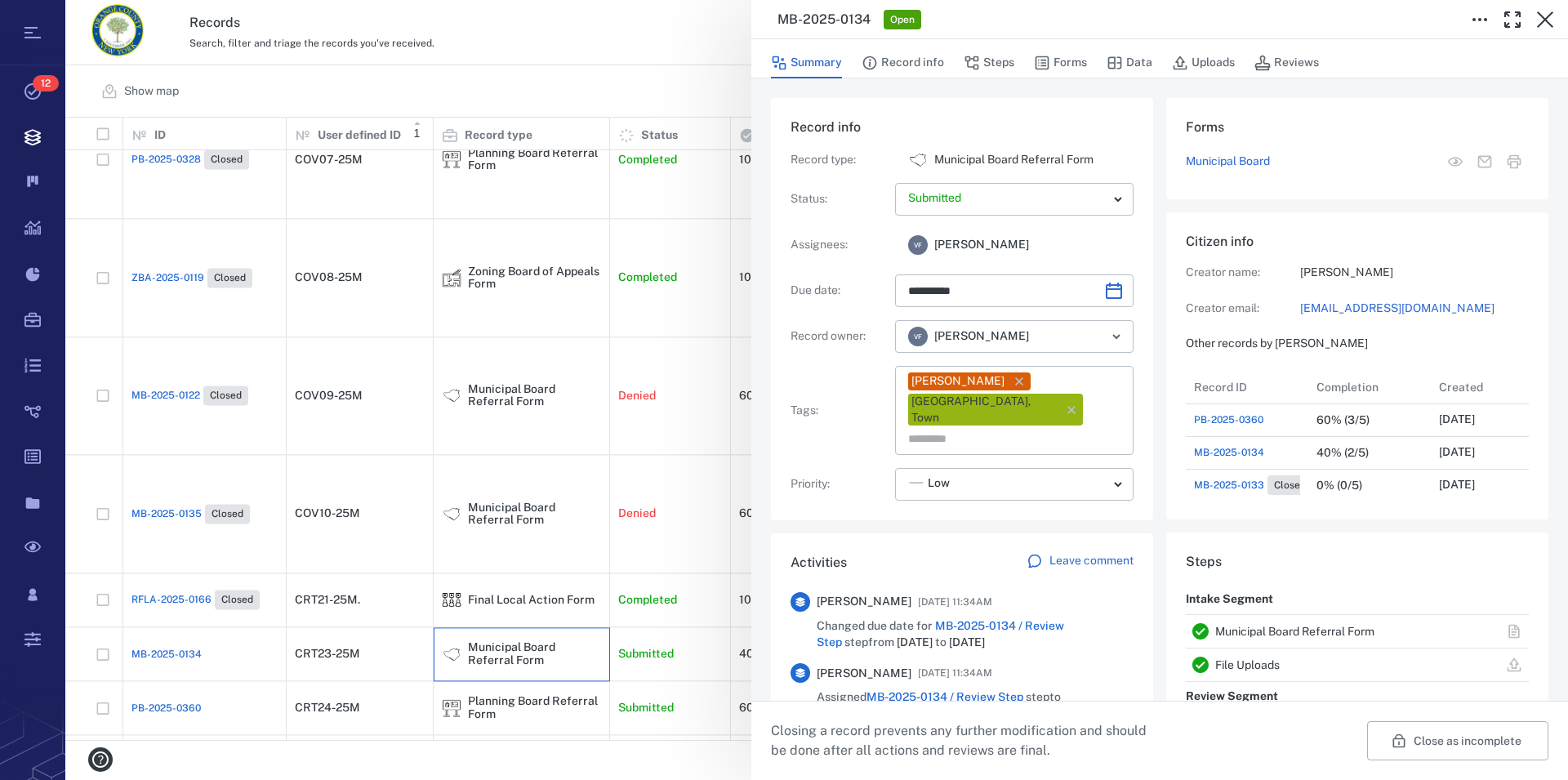
scroll to position [280, 0]
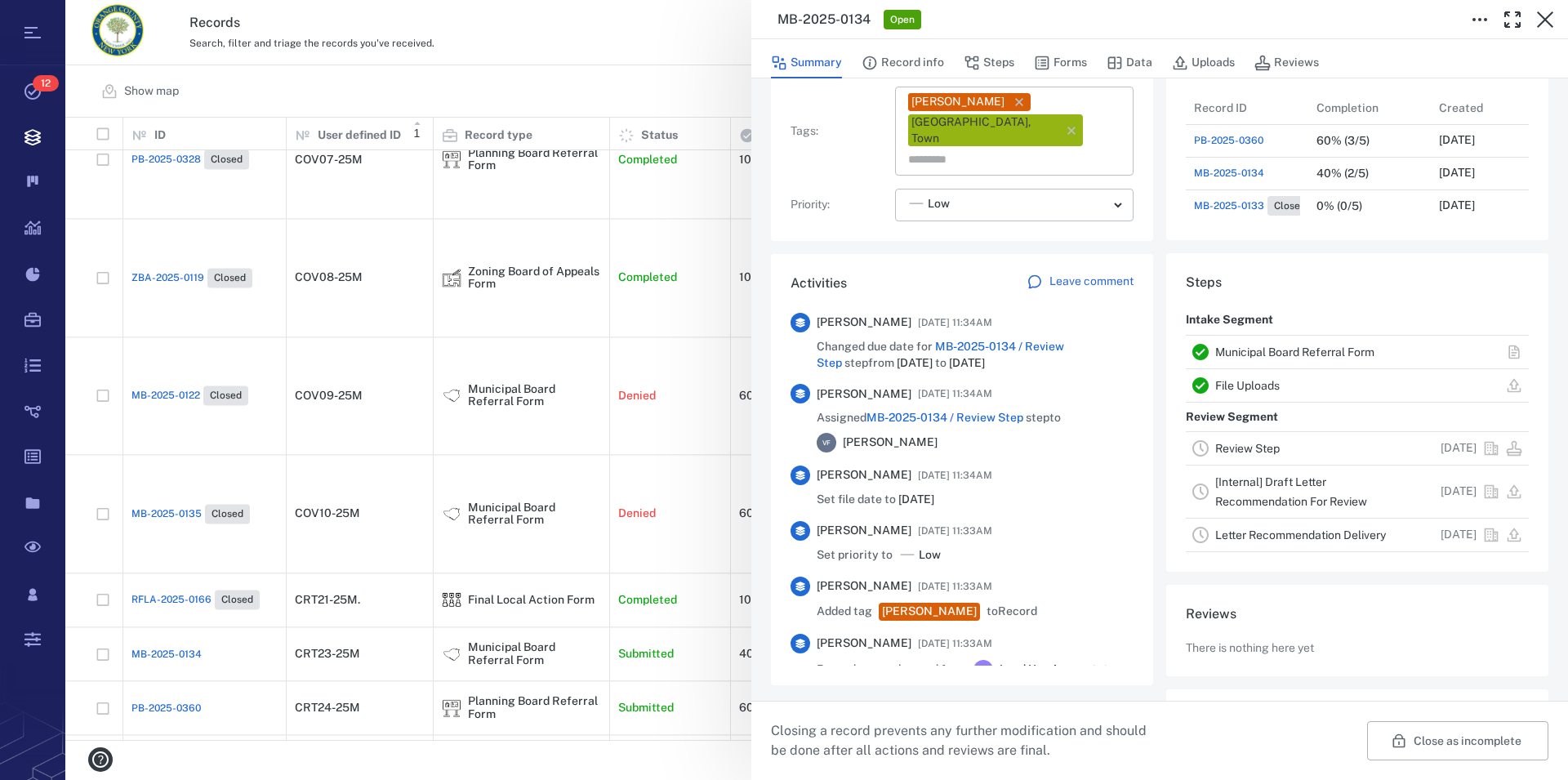
click at [1276, 346] on link "Municipal Board Referral Form" at bounding box center [1296, 352] width 159 height 13
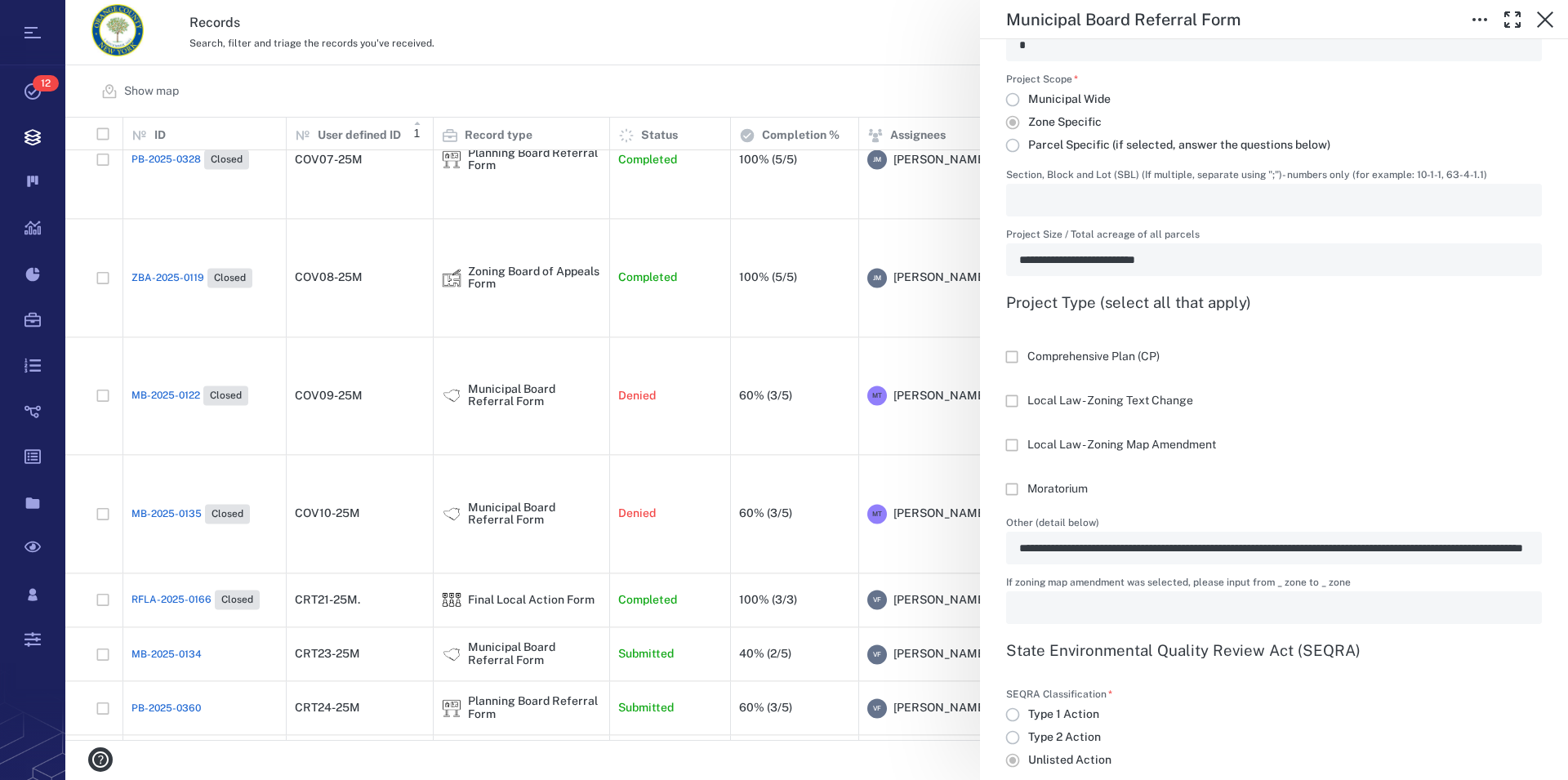
scroll to position [1023, 0]
click at [1542, 15] on icon "button" at bounding box center [1545, 20] width 16 height 16
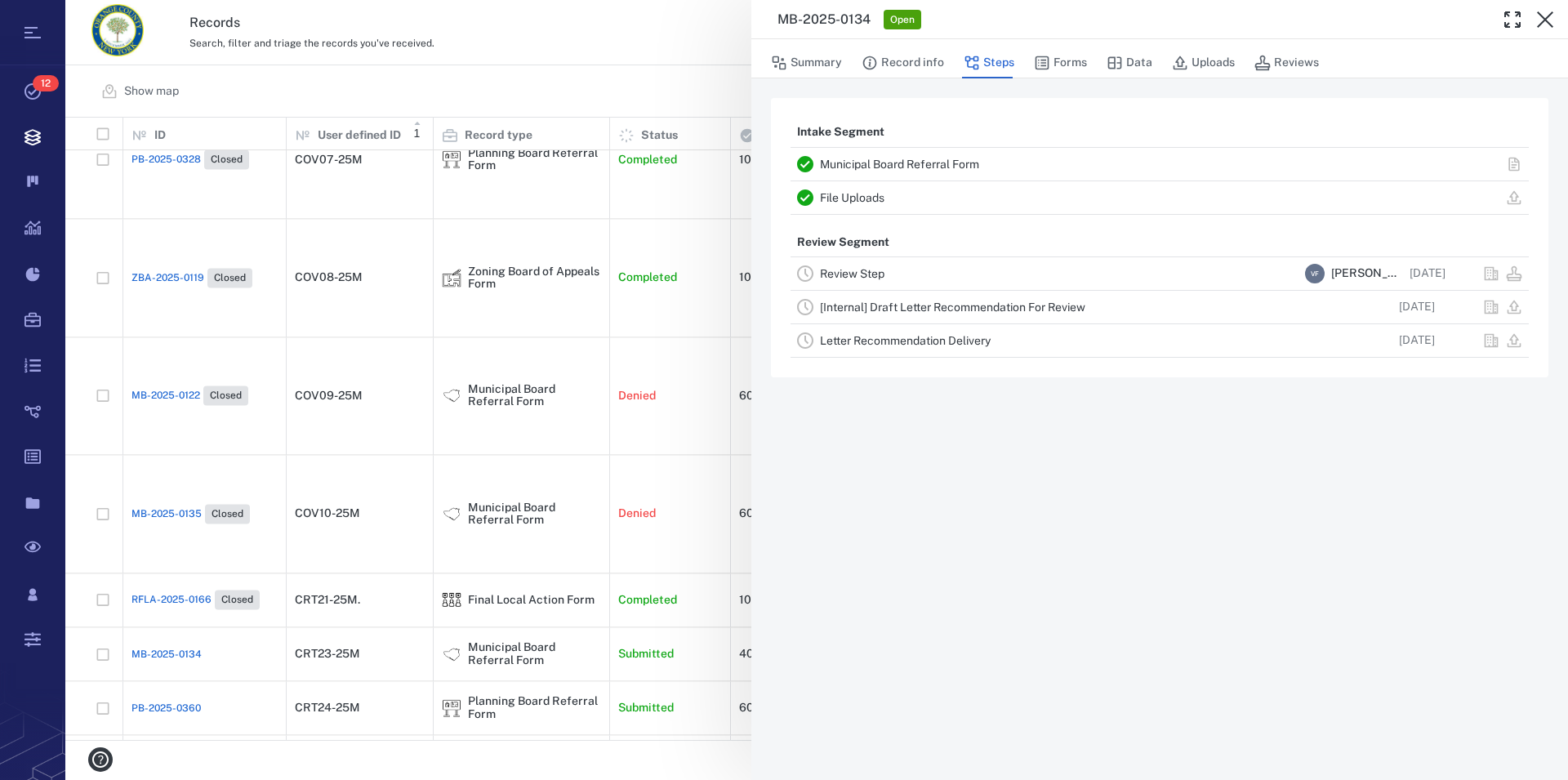
click at [1542, 15] on icon "button" at bounding box center [1545, 20] width 16 height 16
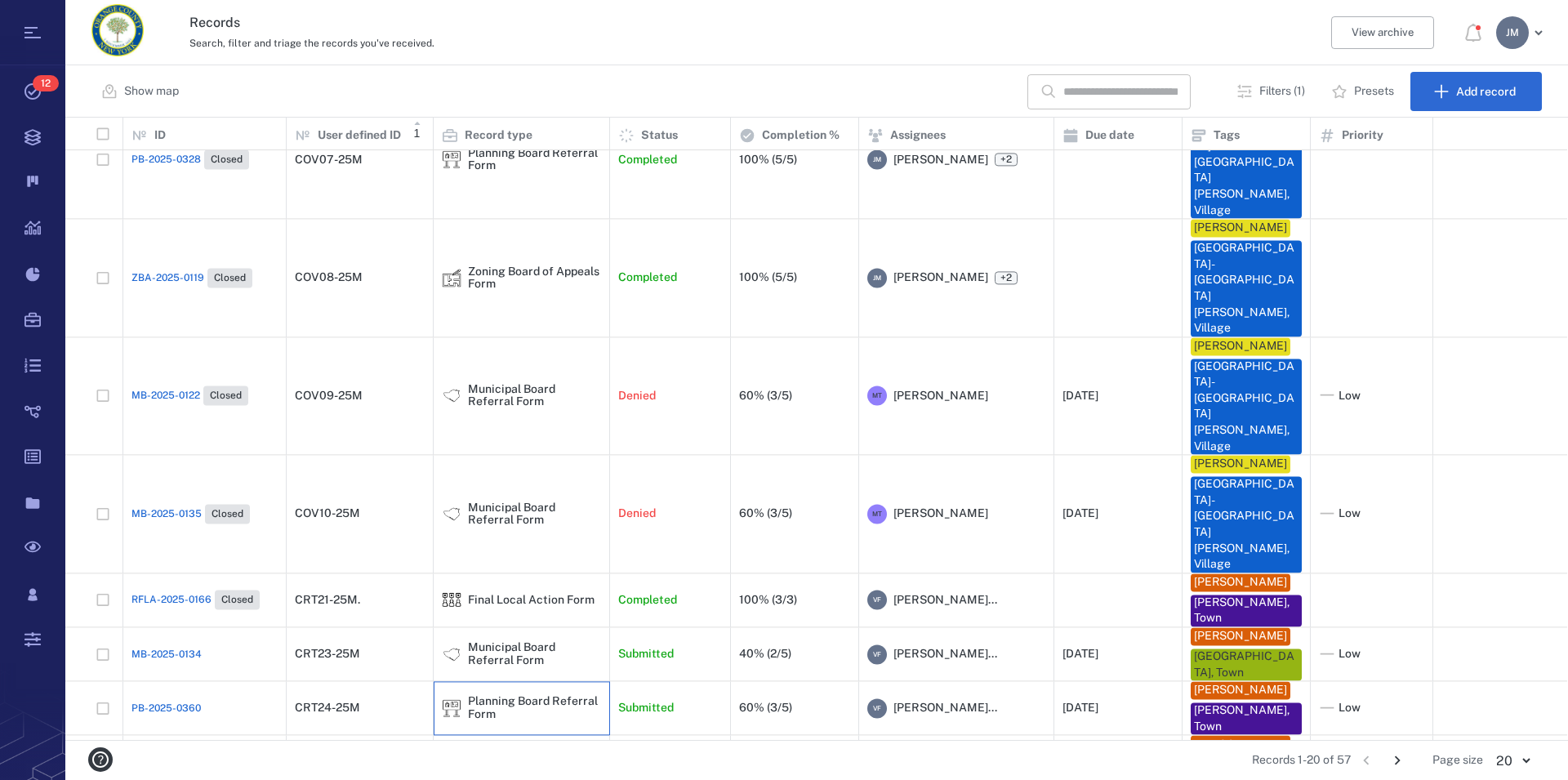
click at [507, 696] on div "Planning Board Referral Form" at bounding box center [534, 709] width 133 height 25
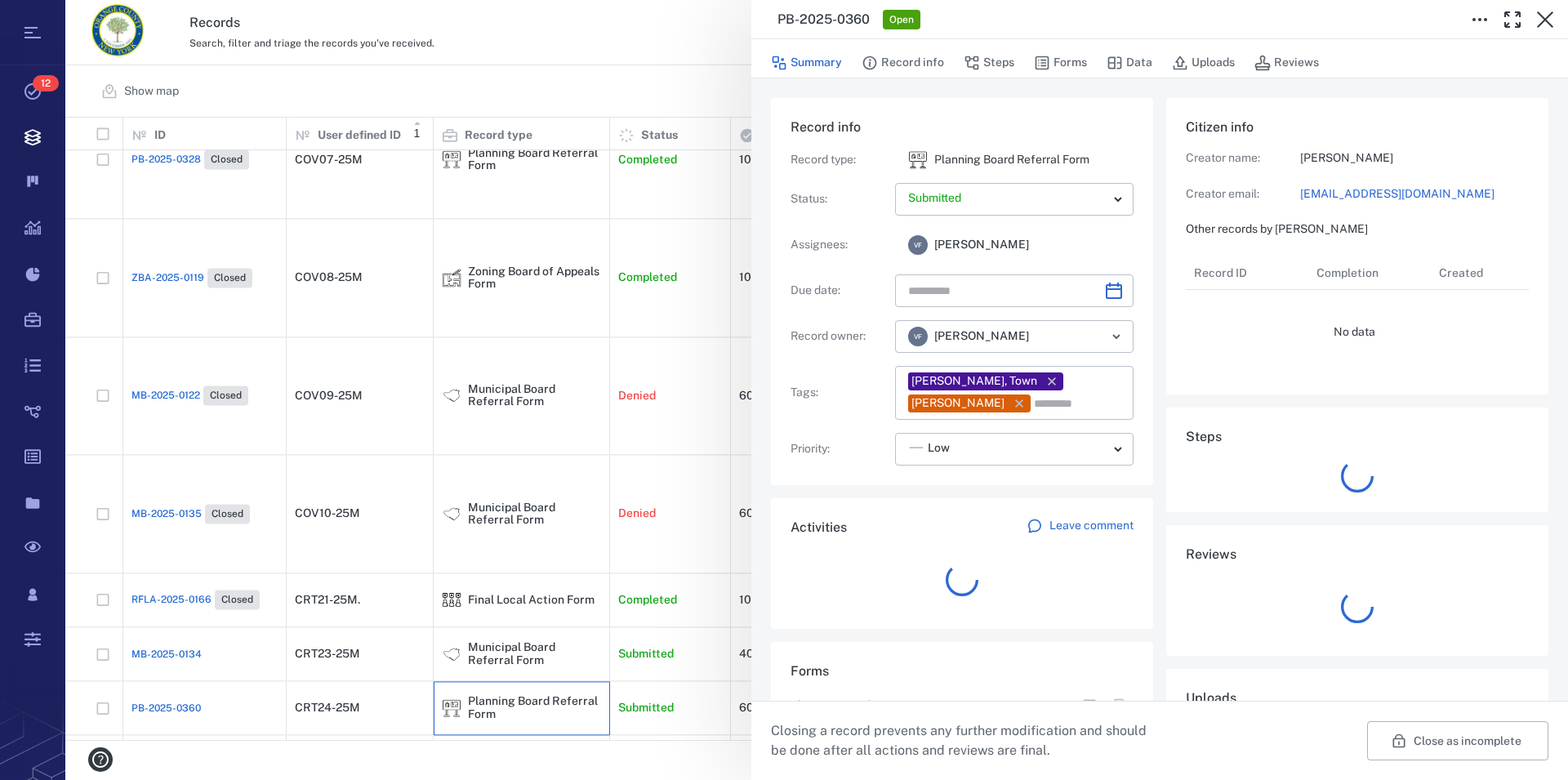
type input "**********"
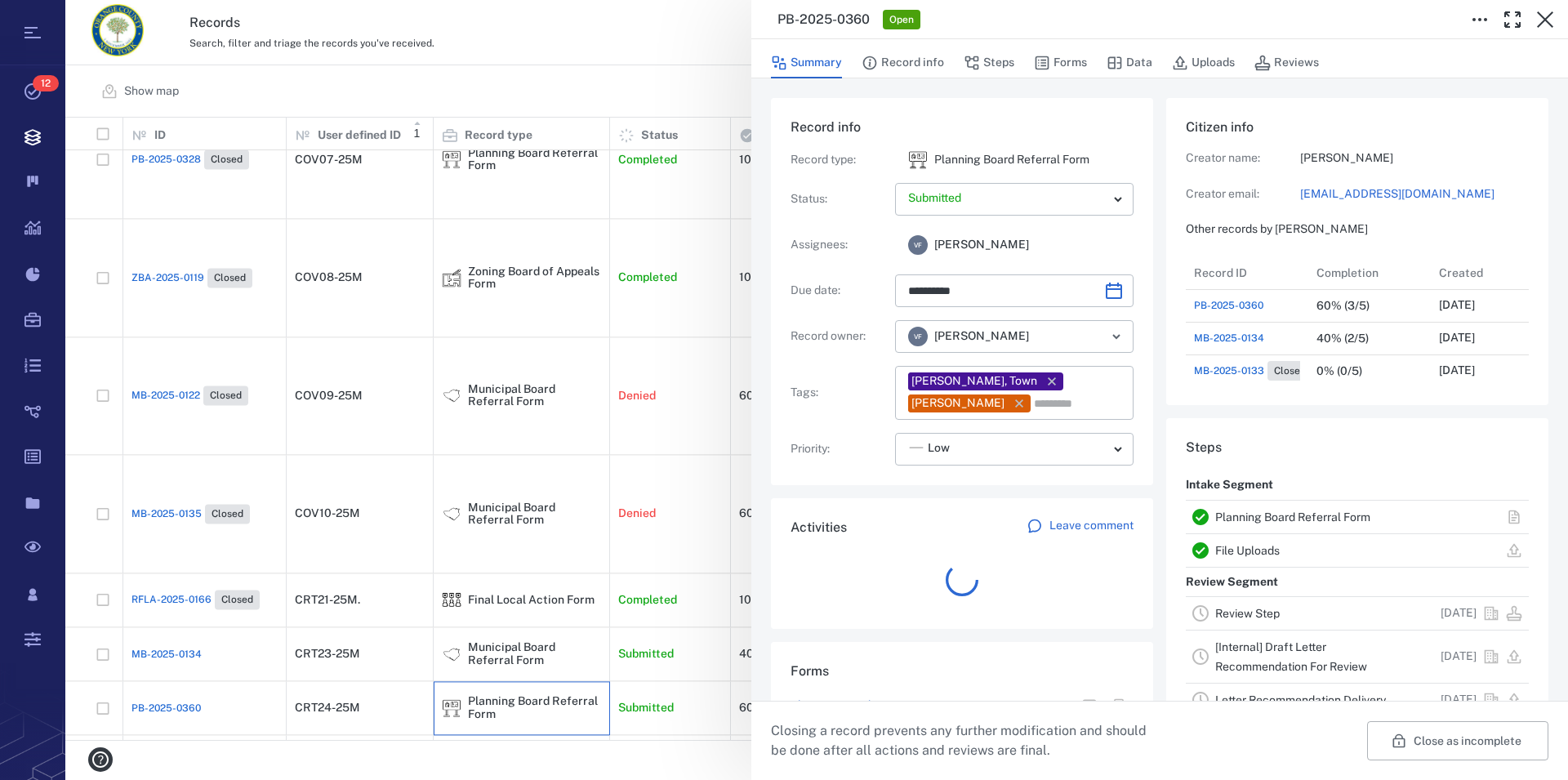
scroll to position [849, 309]
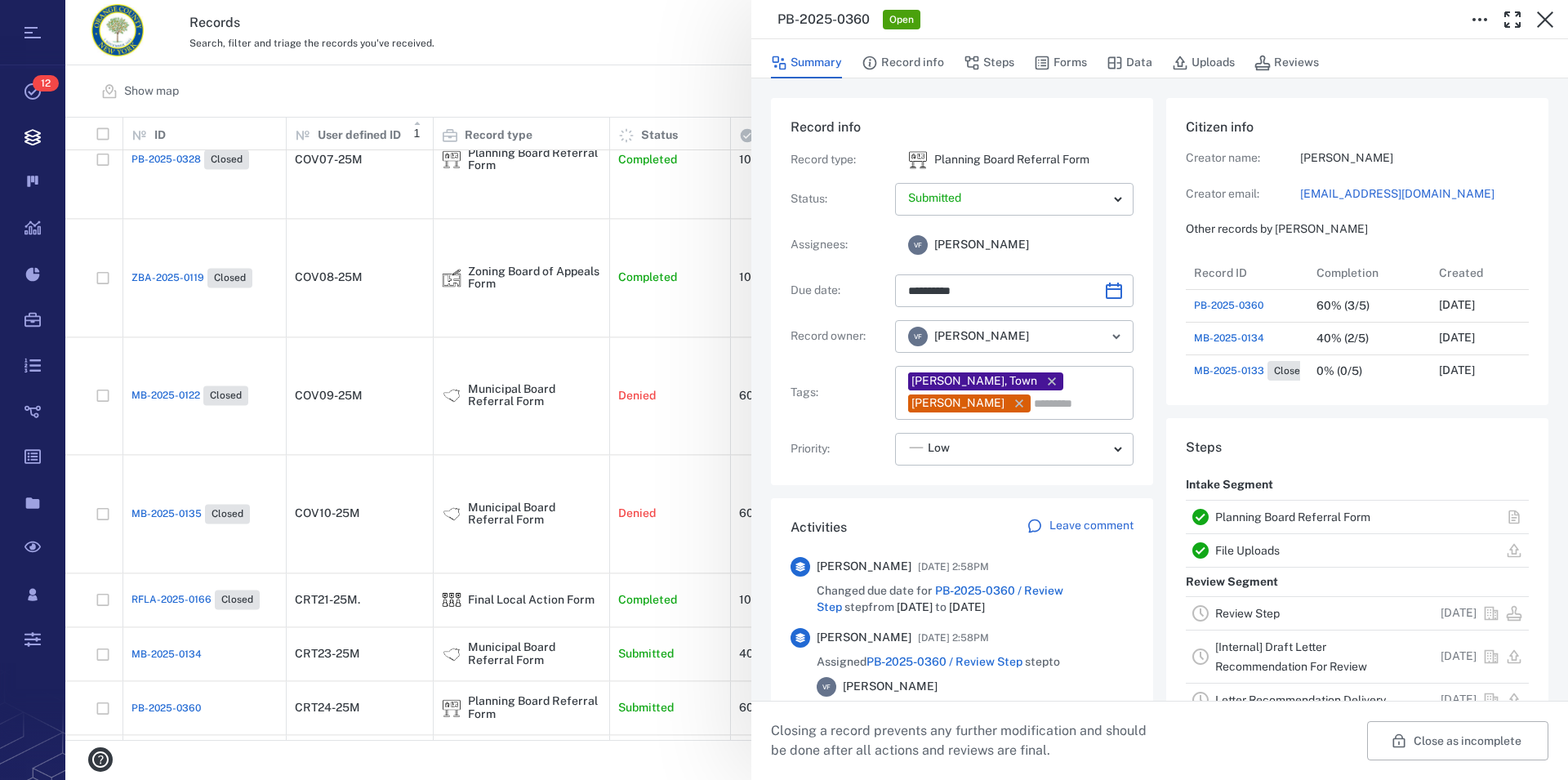
click at [1276, 517] on link "Planning Board Referral Form" at bounding box center [1293, 517] width 155 height 13
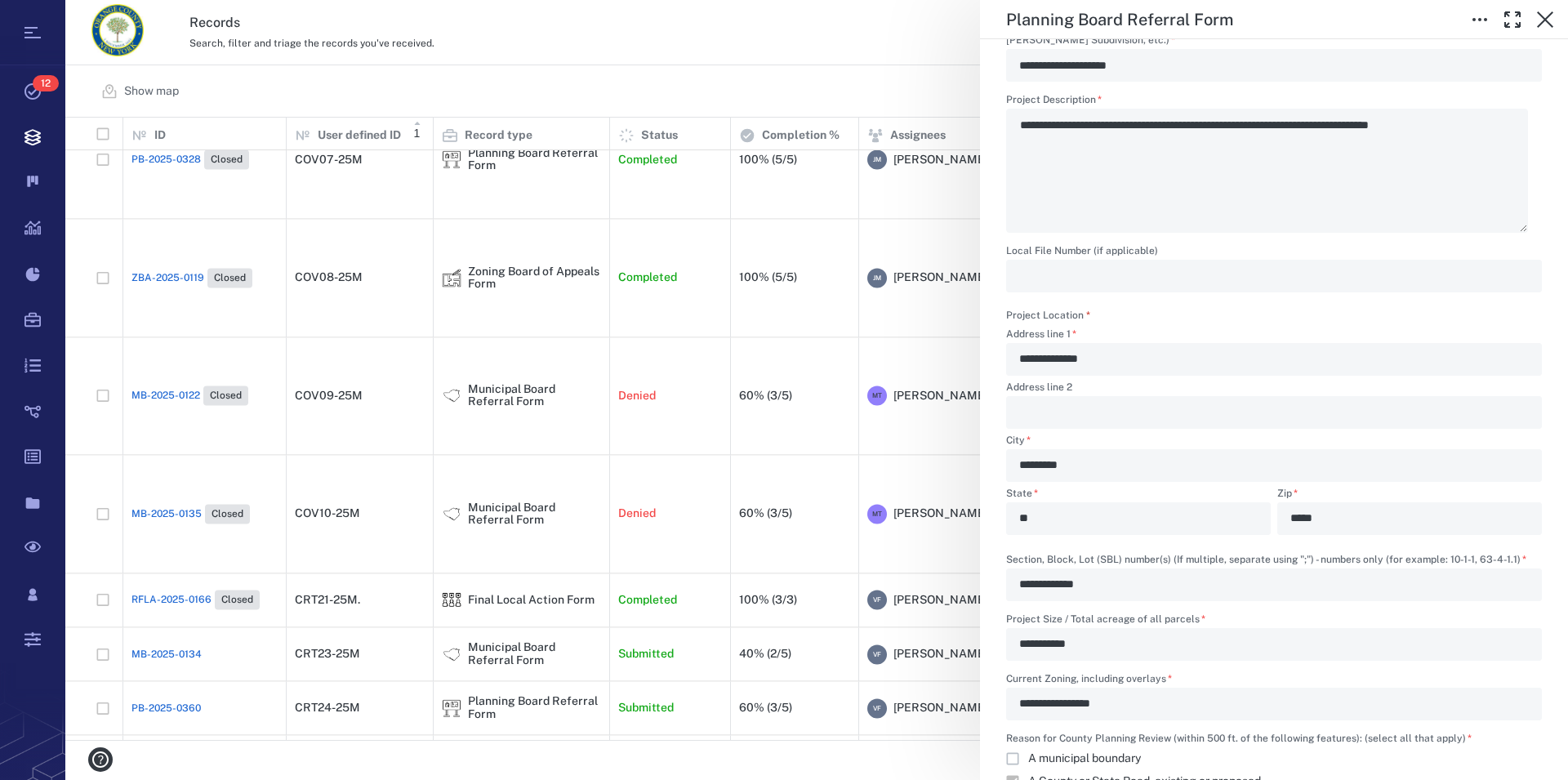
scroll to position [838, 0]
click at [1546, 11] on icon "button" at bounding box center [1545, 20] width 20 height 20
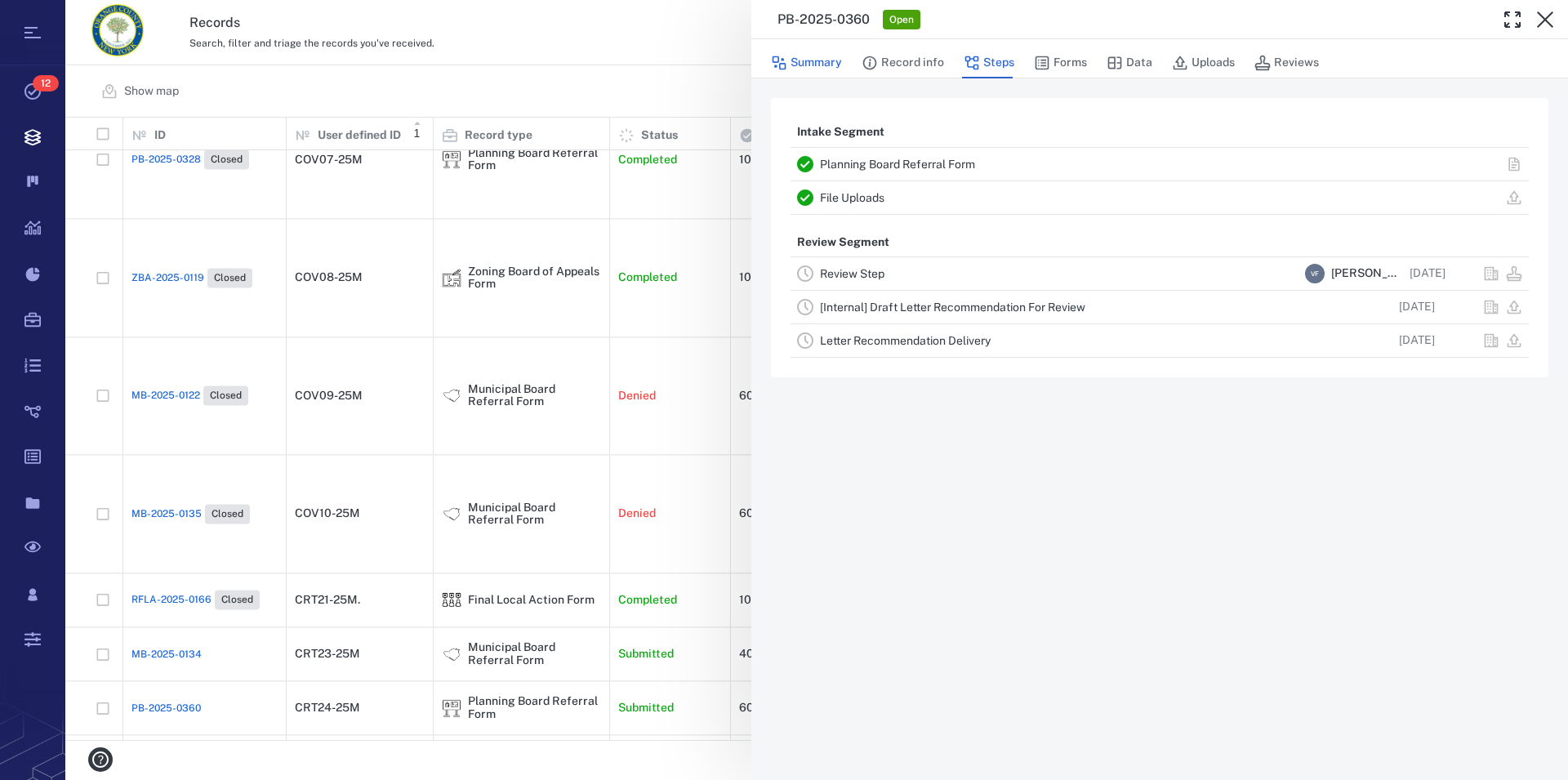
click at [824, 63] on button "Summary" at bounding box center [807, 62] width 72 height 31
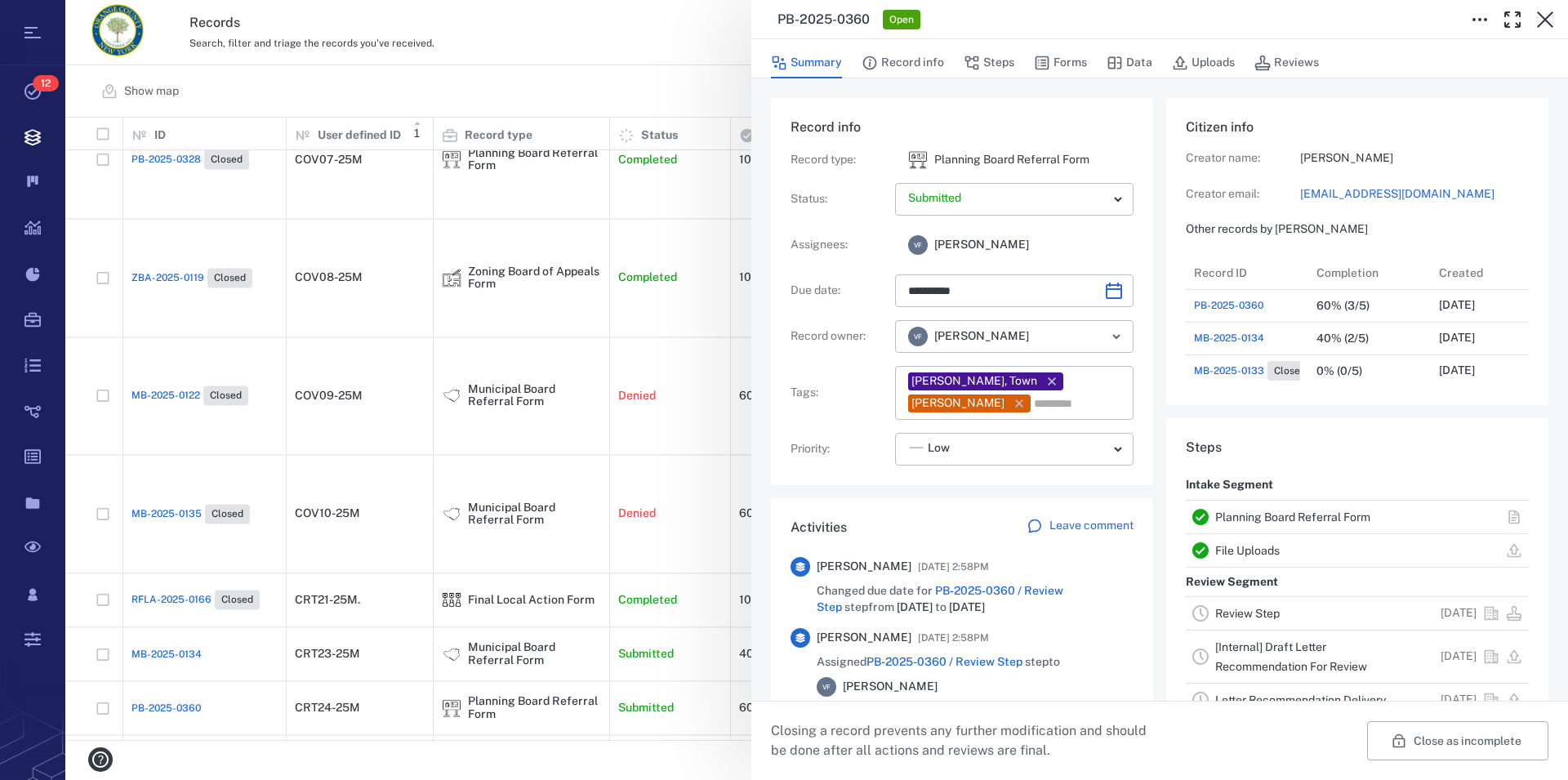
type input "**********"
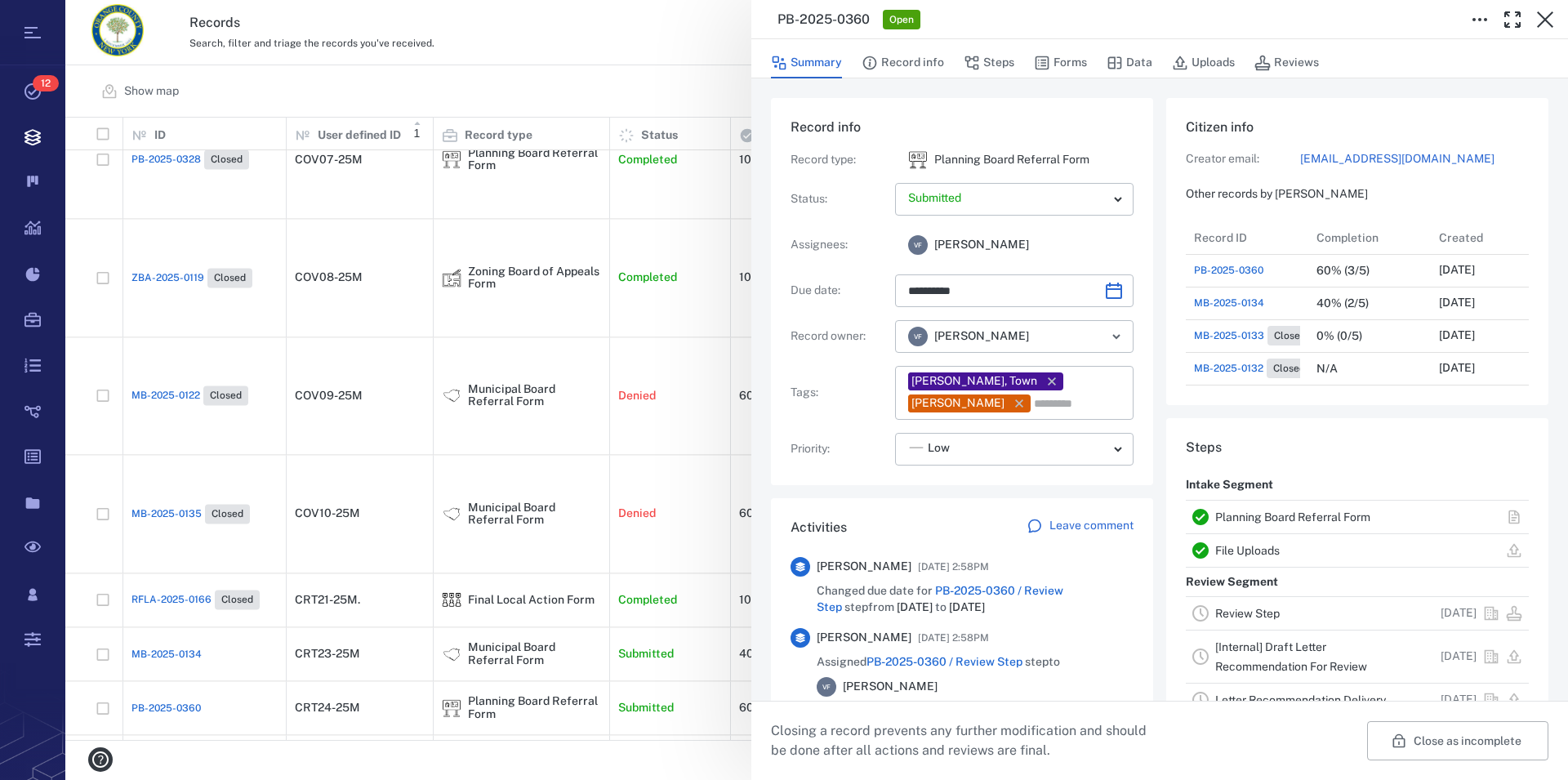
scroll to position [356, 0]
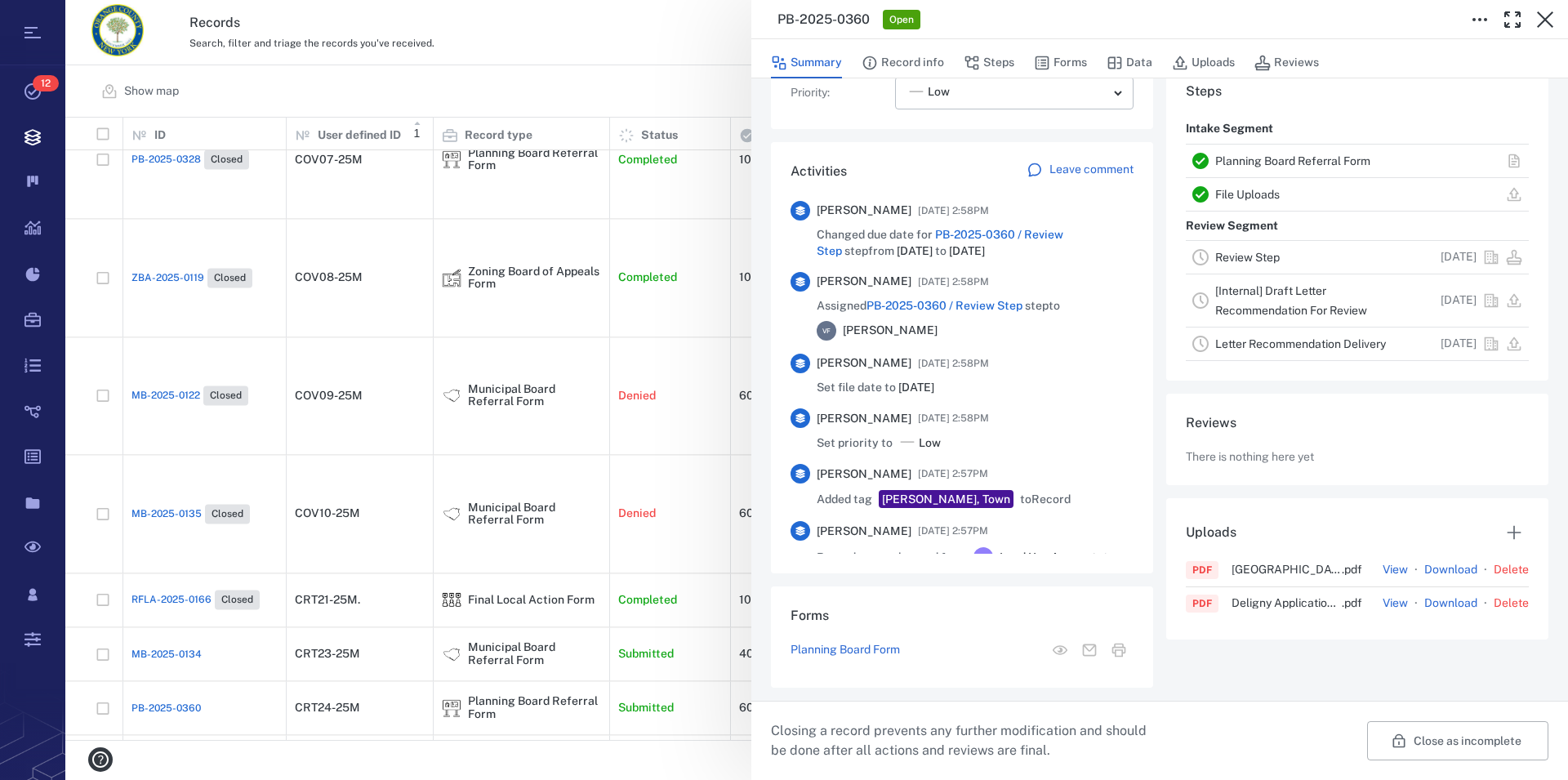
click at [1350, 159] on link "Planning Board Referral Form" at bounding box center [1293, 161] width 155 height 13
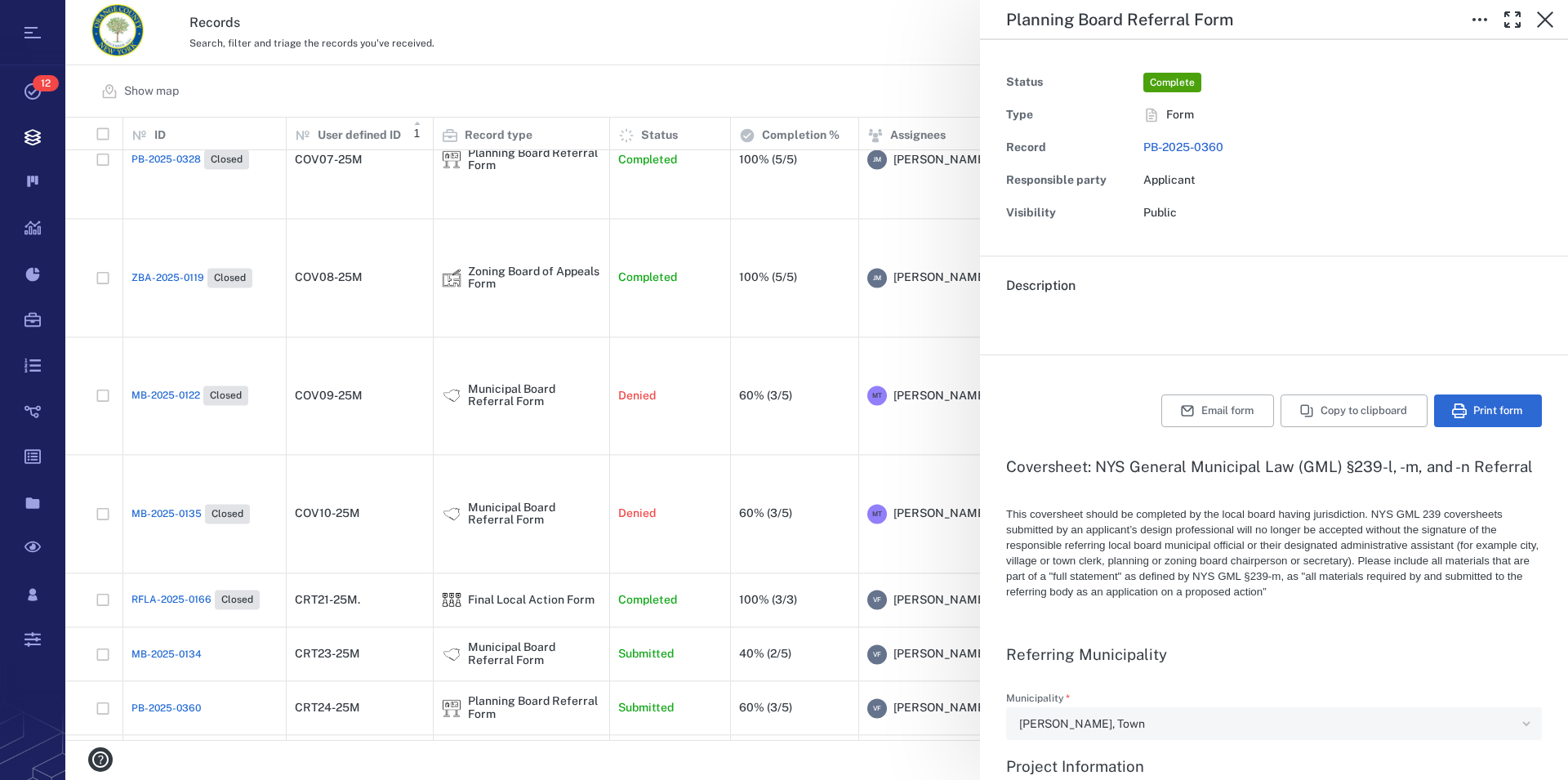
type textarea "*"
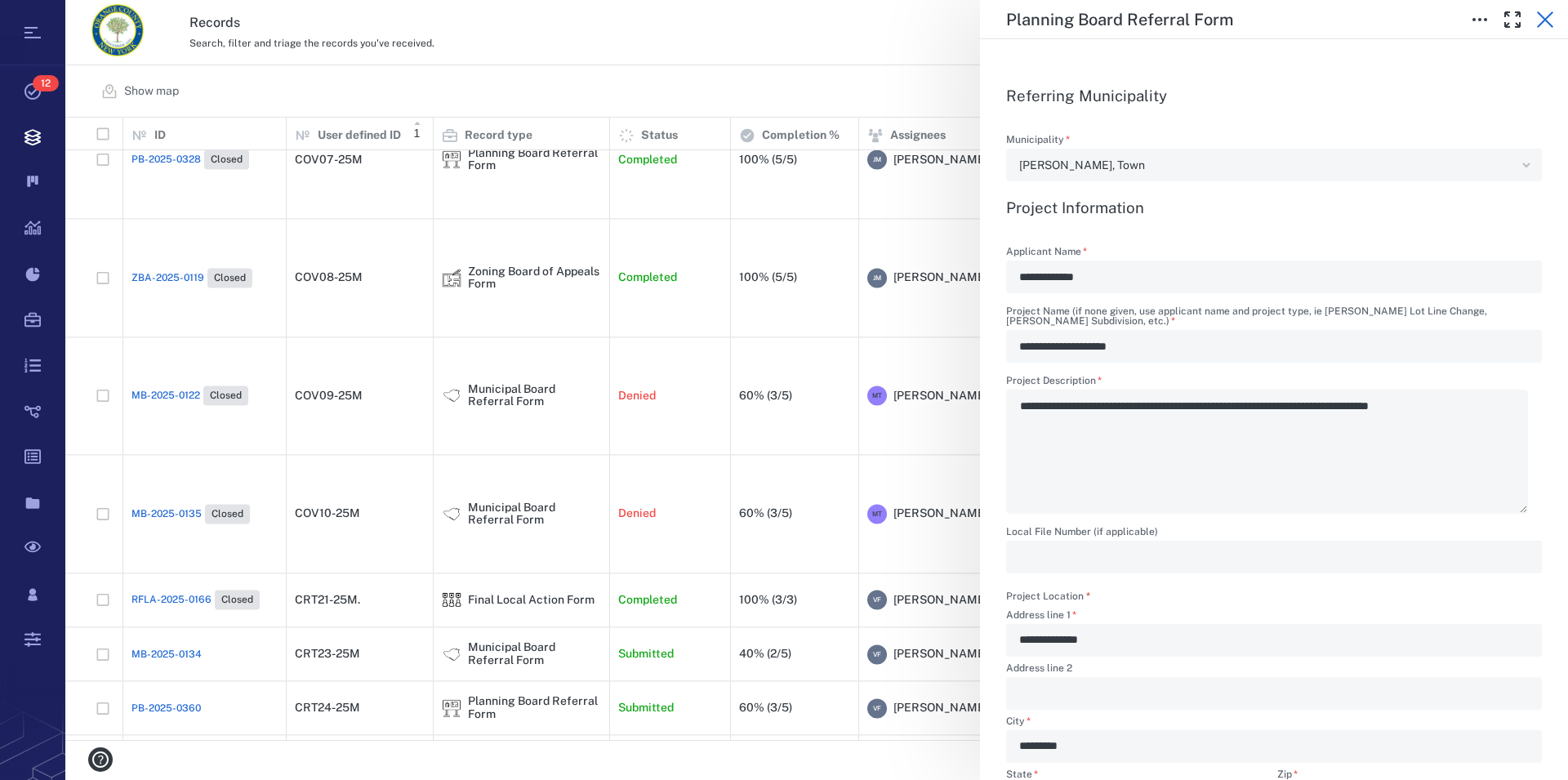
click at [1547, 21] on icon "button" at bounding box center [1545, 20] width 16 height 16
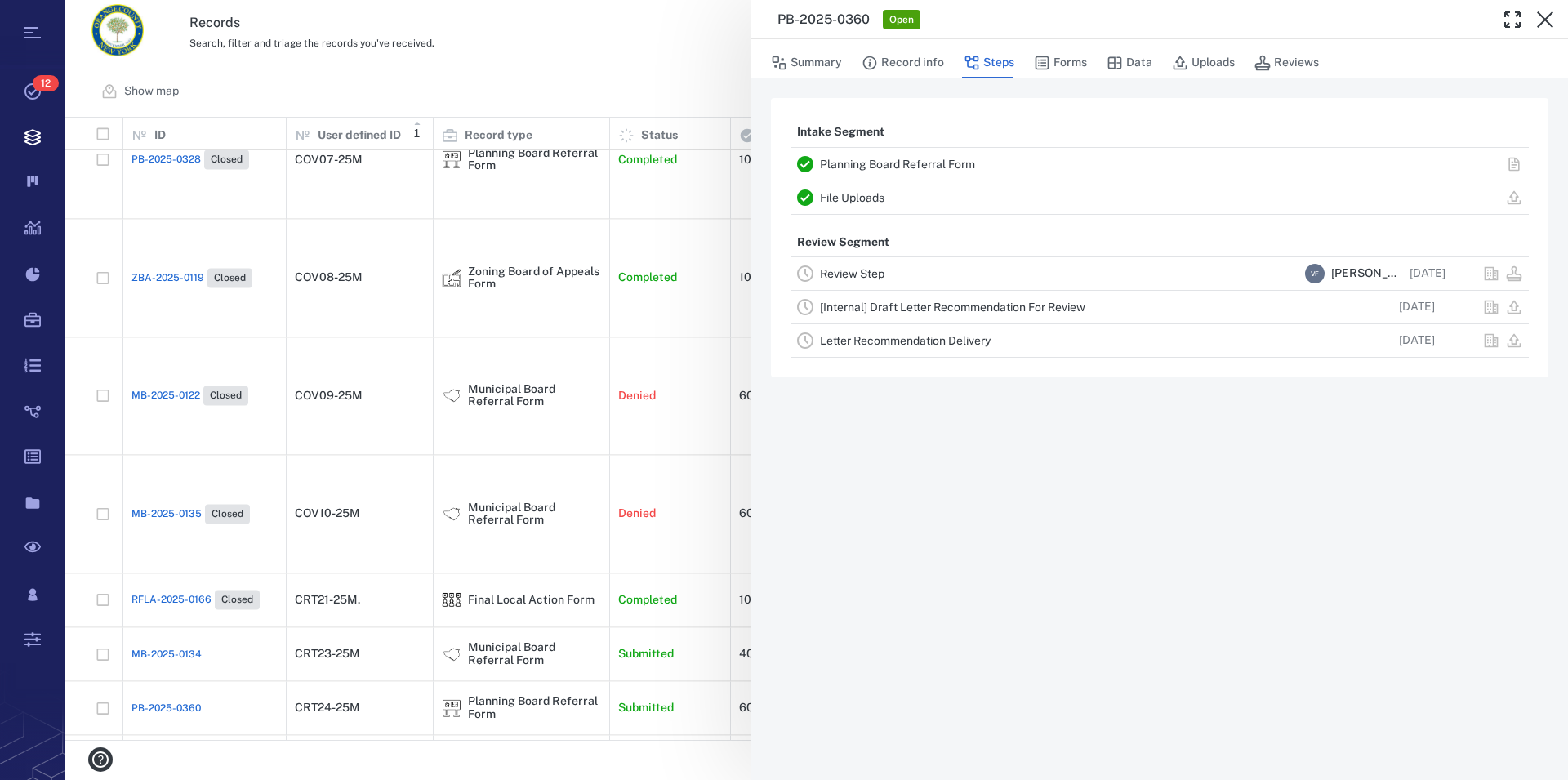
click at [1547, 21] on icon "button" at bounding box center [1545, 20] width 16 height 16
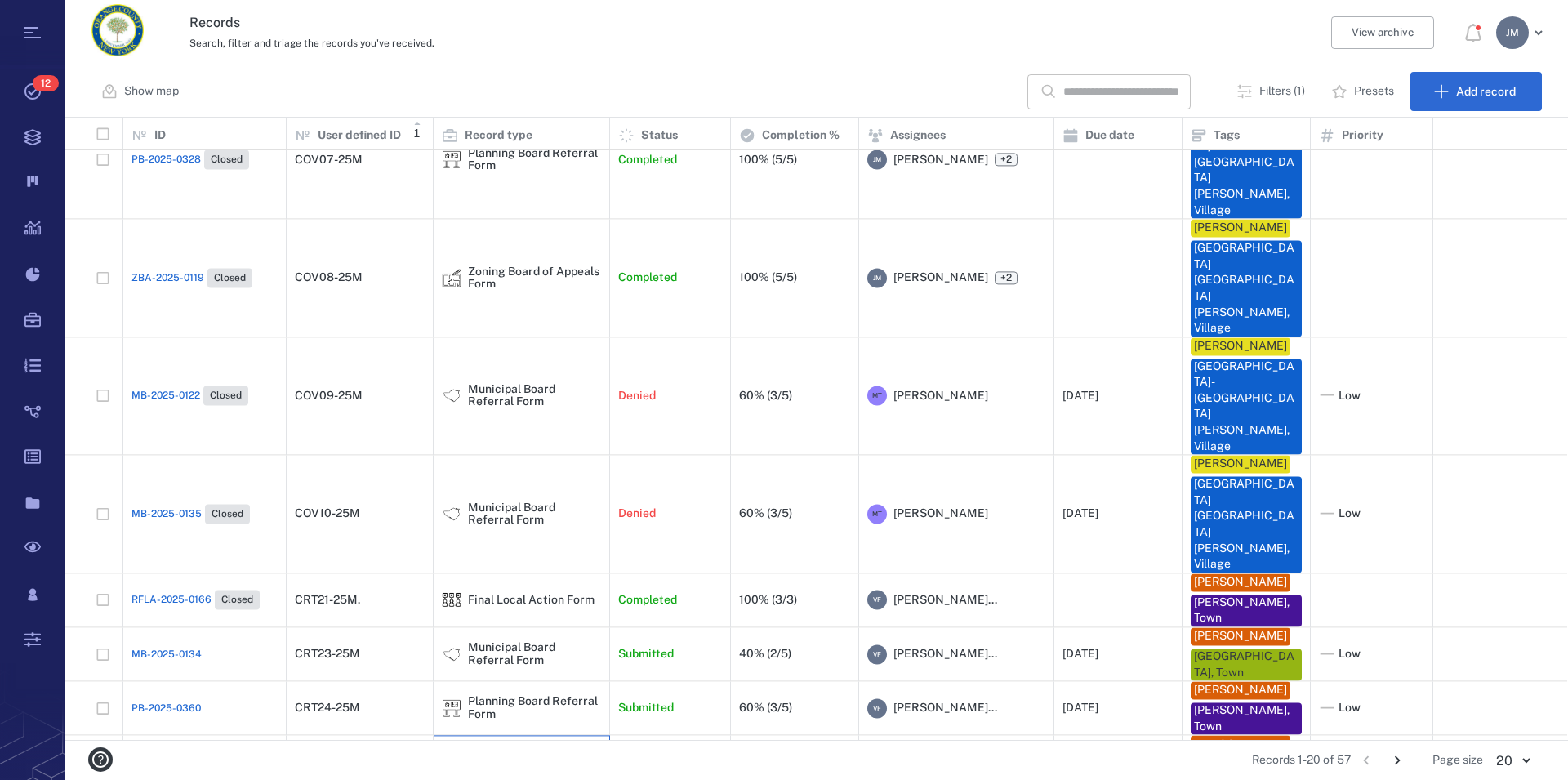
click at [485, 742] on div "Planning Board Referral Form" at bounding box center [534, 755] width 133 height 25
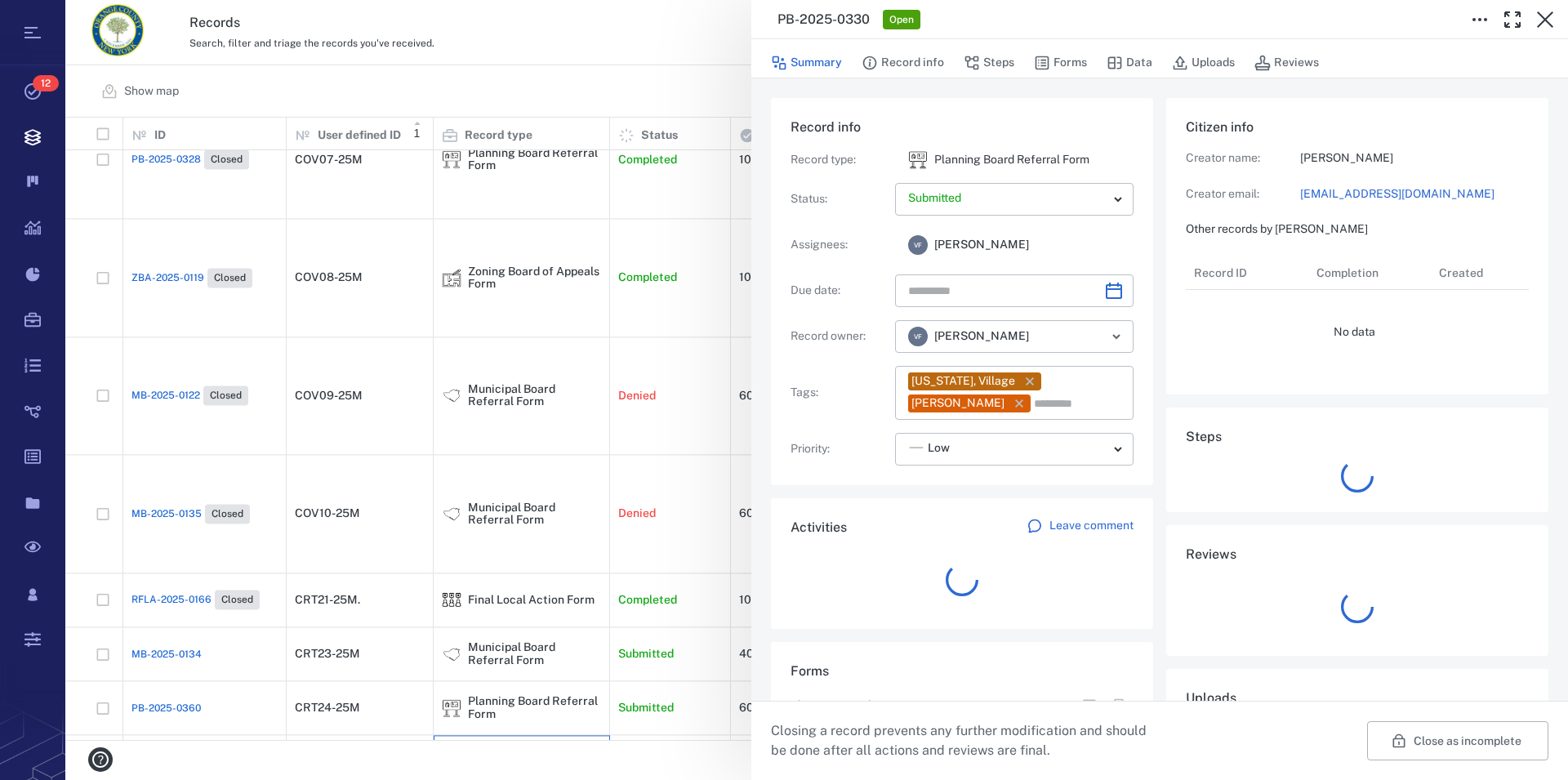
type input "**********"
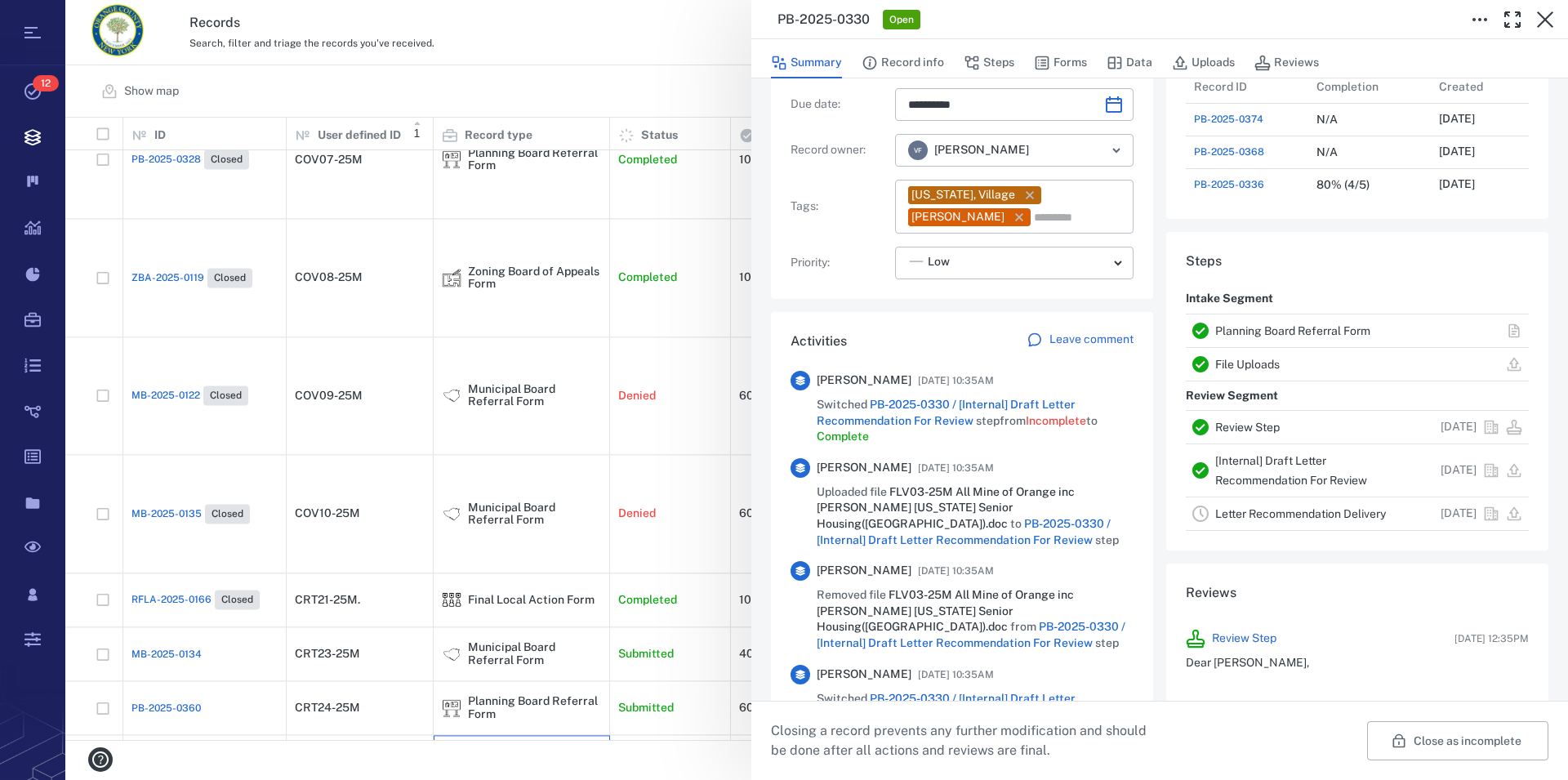
scroll to position [280, 0]
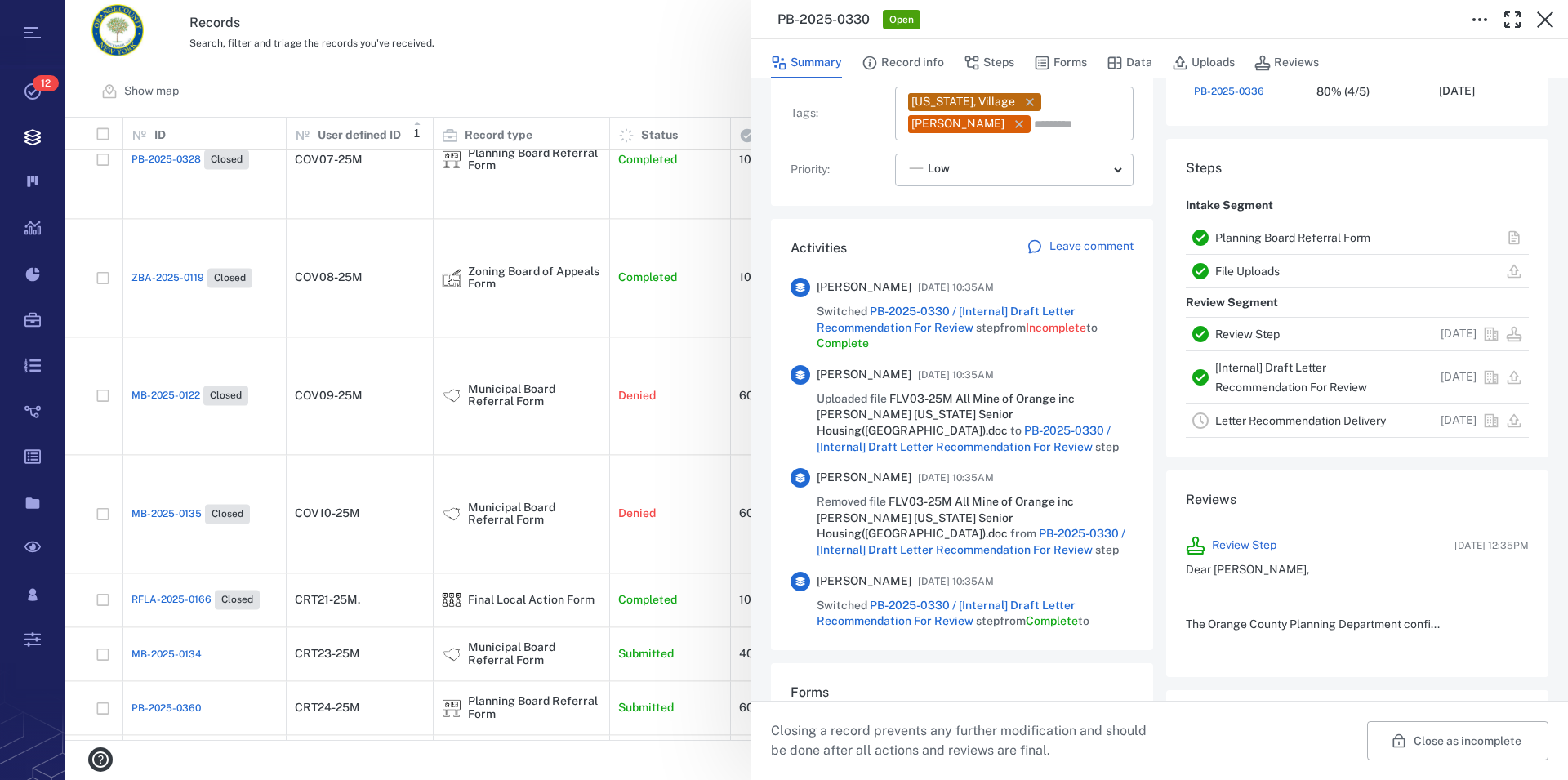
click at [1259, 234] on link "Planning Board Referral Form" at bounding box center [1293, 237] width 155 height 13
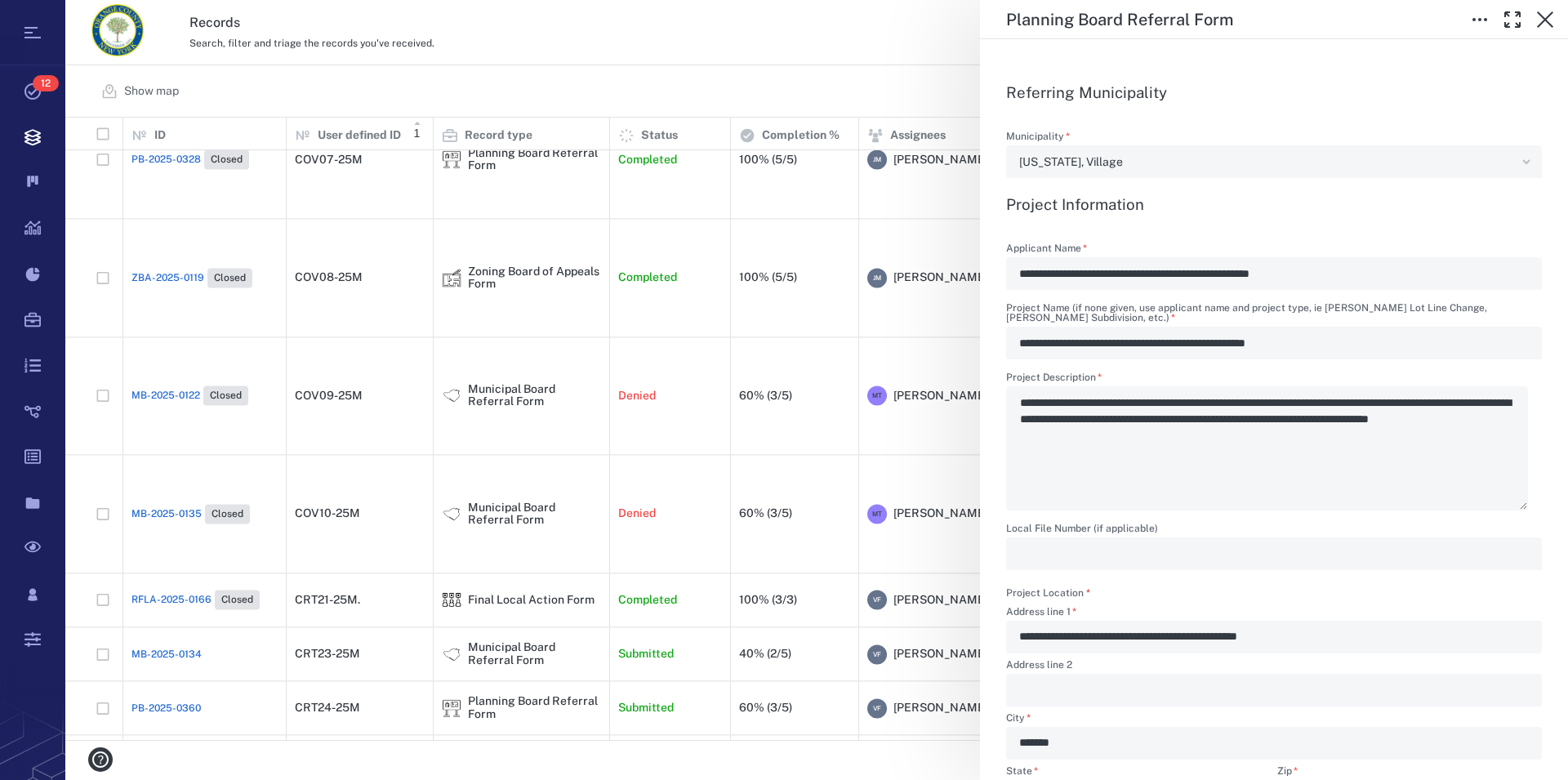
scroll to position [558, 0]
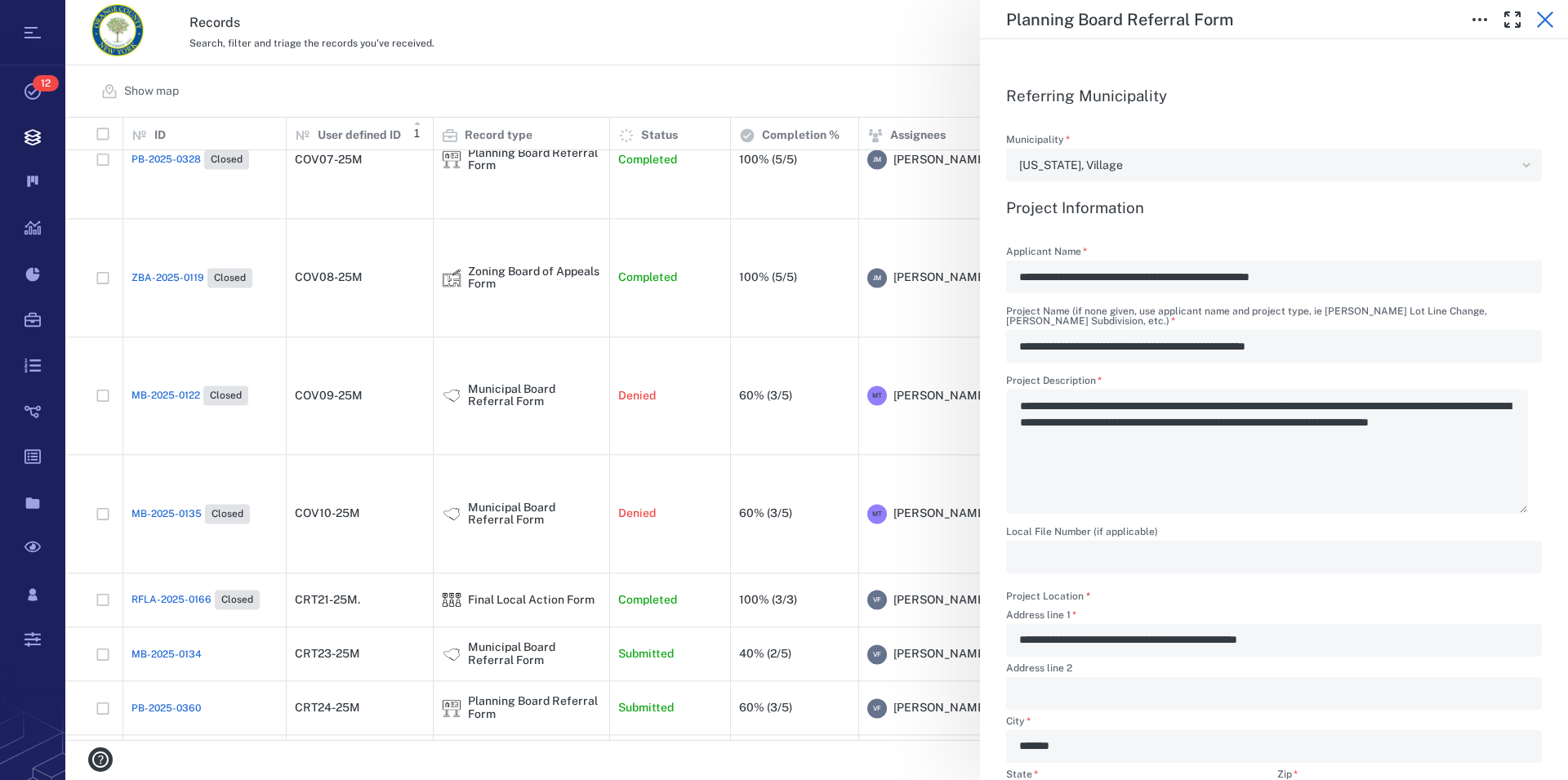
click at [1550, 24] on icon "button" at bounding box center [1545, 20] width 16 height 16
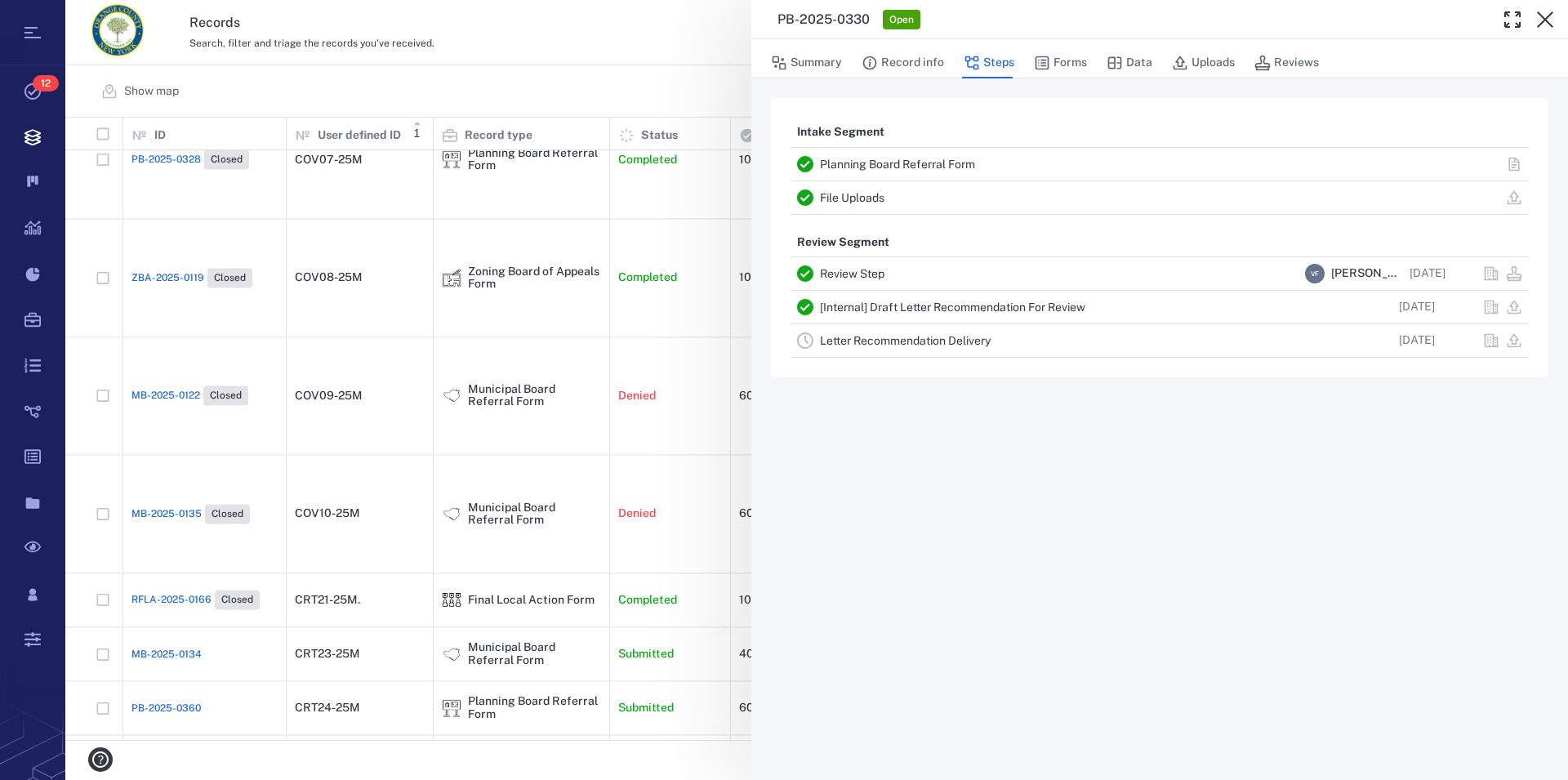
click at [1550, 24] on icon "button" at bounding box center [1545, 20] width 16 height 16
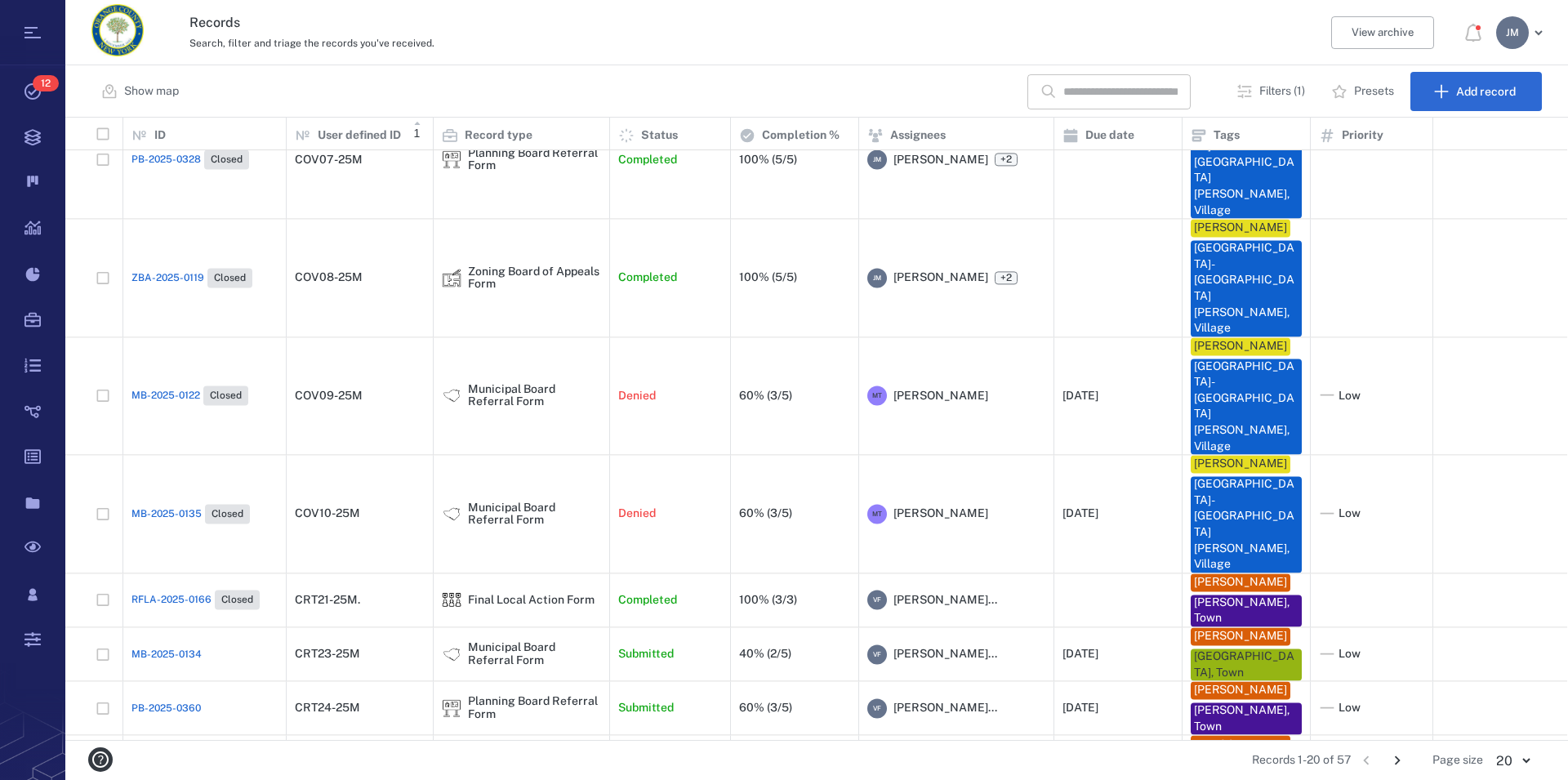
click at [493, 779] on div "Planning Board Referral Form" at bounding box center [534, 794] width 133 height 25
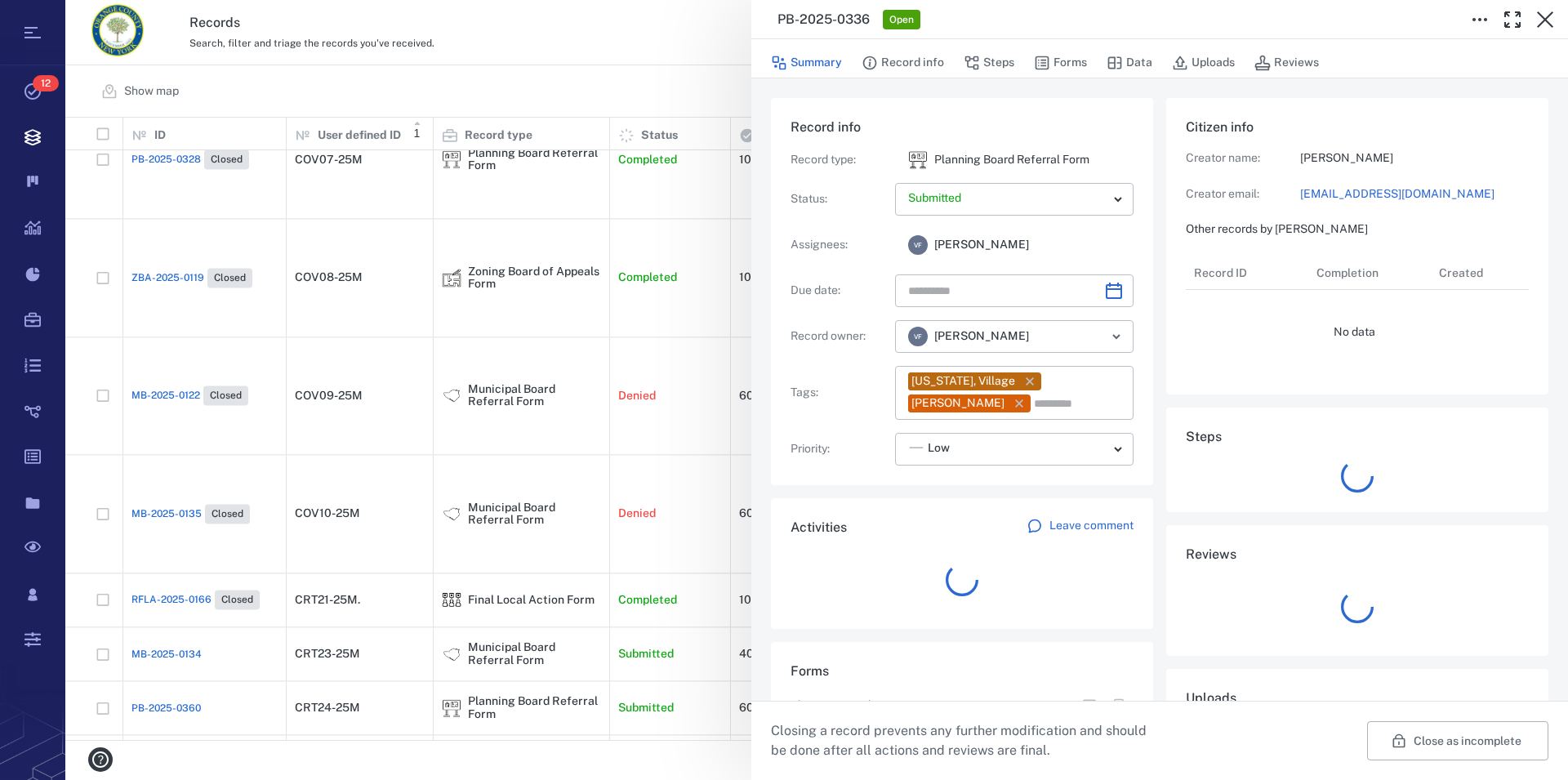
type input "**********"
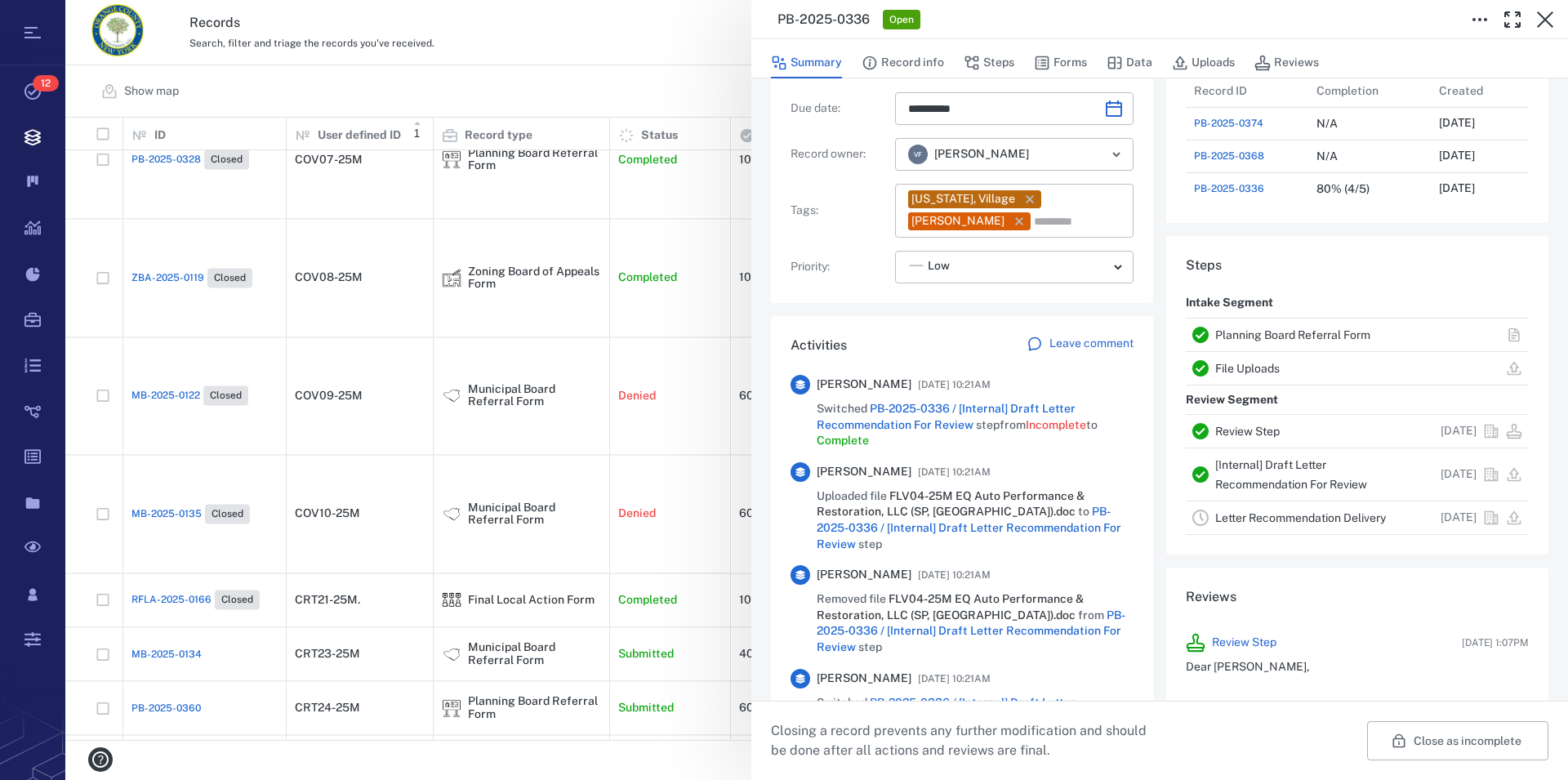
scroll to position [186, 0]
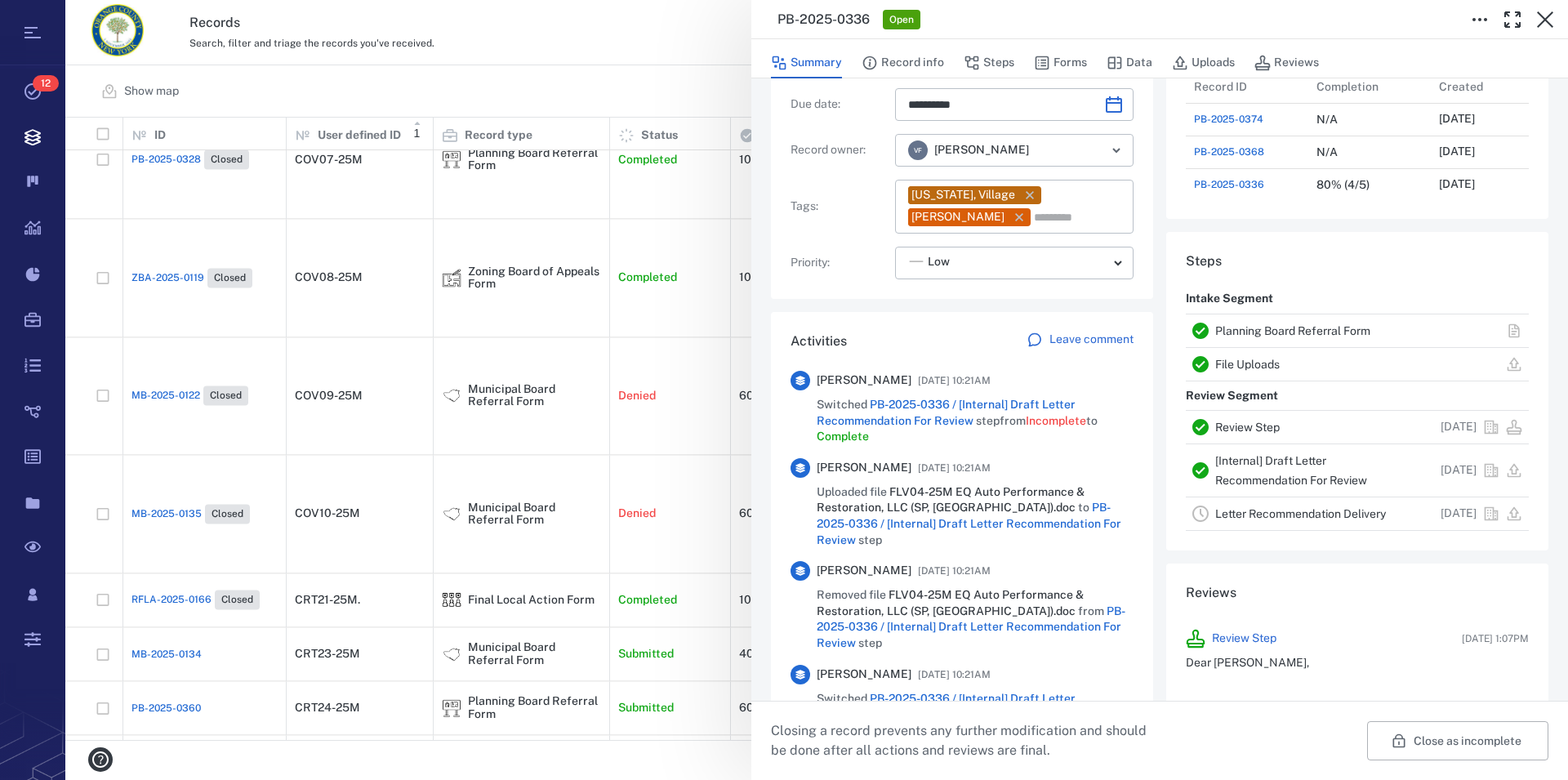
click at [1279, 328] on link "Planning Board Referral Form" at bounding box center [1293, 330] width 155 height 13
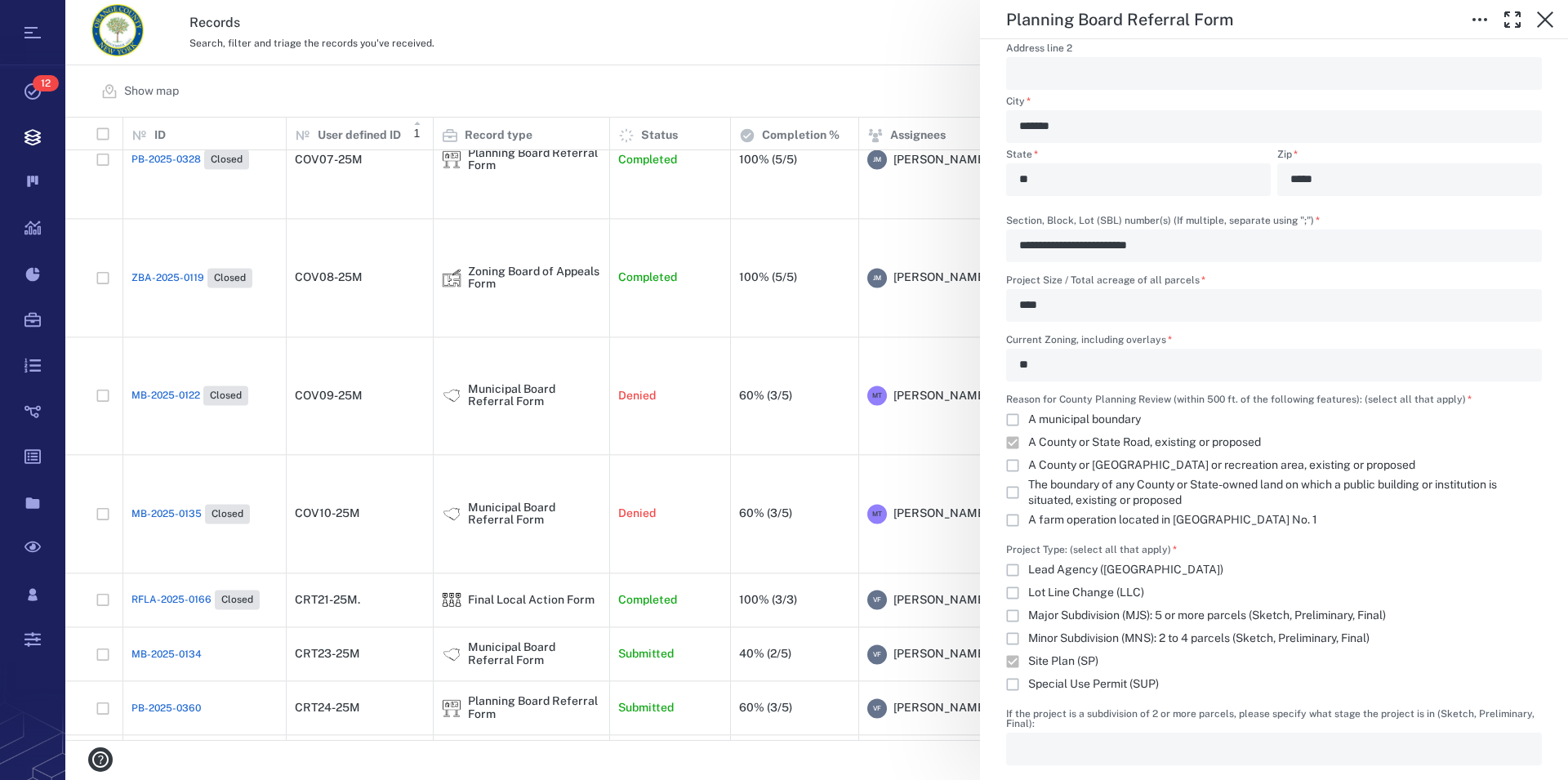
scroll to position [1210, 0]
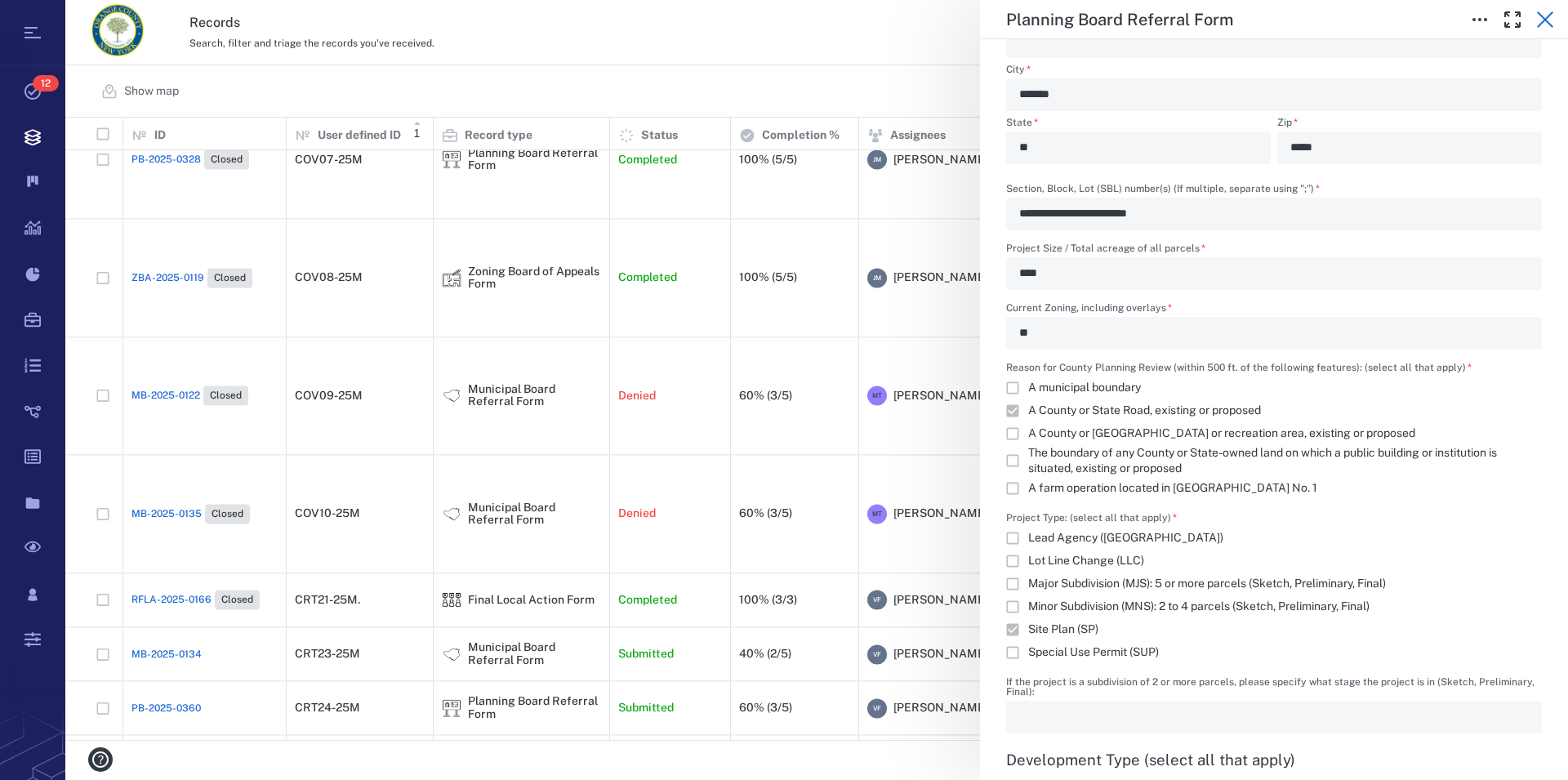
click at [1544, 23] on icon "button" at bounding box center [1545, 20] width 20 height 20
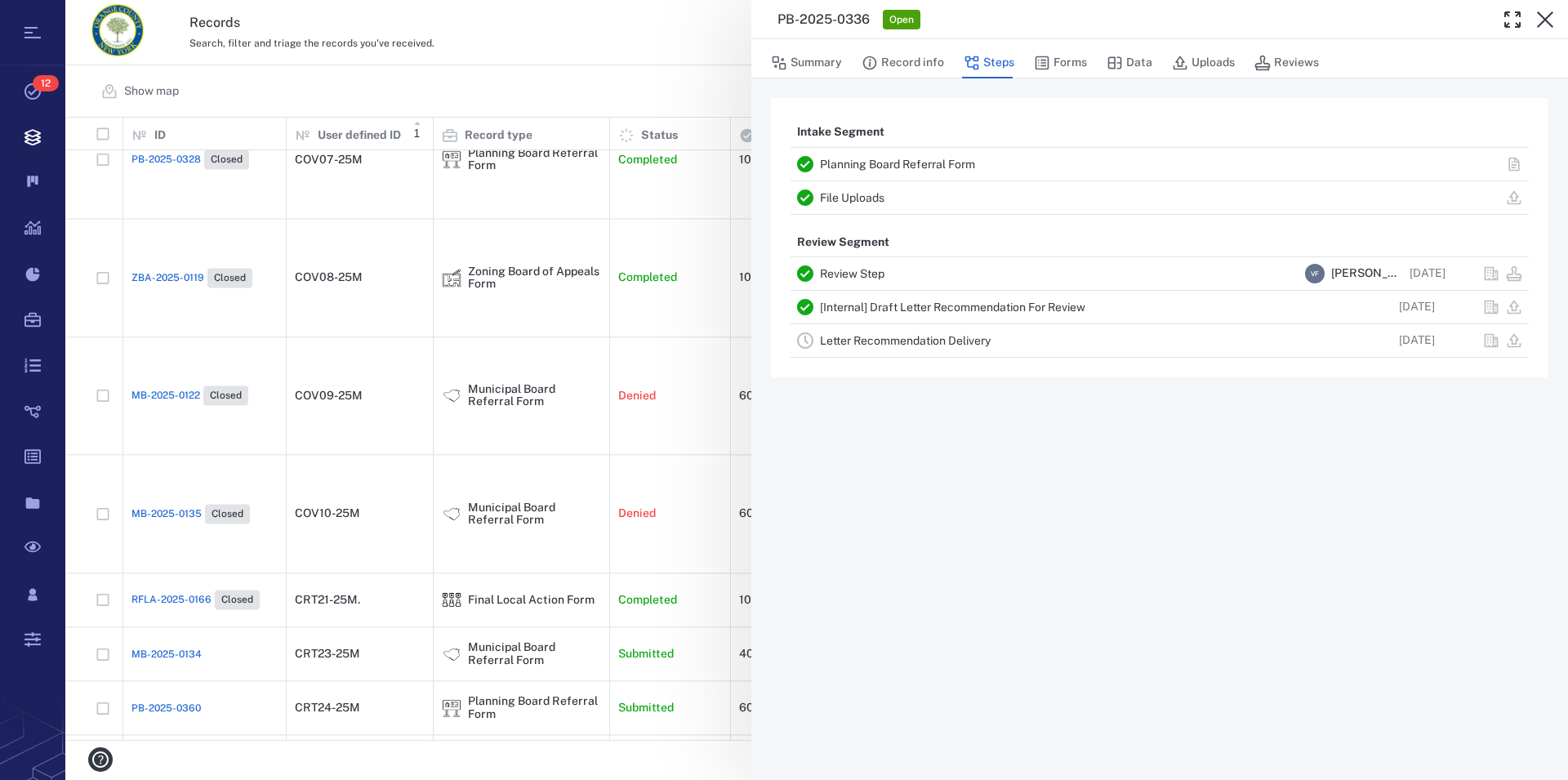
click at [1544, 23] on icon "button" at bounding box center [1545, 20] width 20 height 20
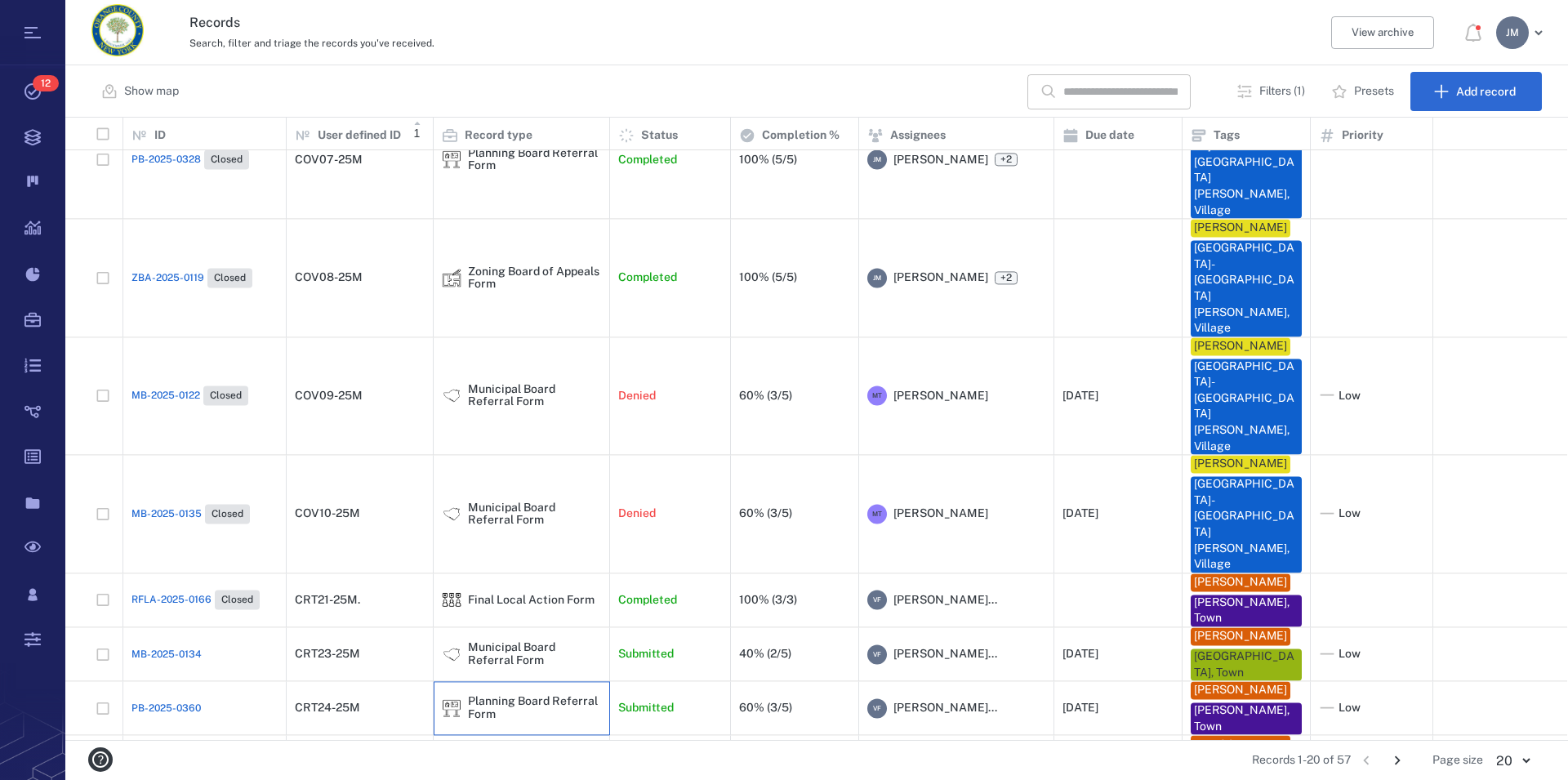
click at [464, 696] on div "Planning Board Referral Form" at bounding box center [521, 709] width 159 height 25
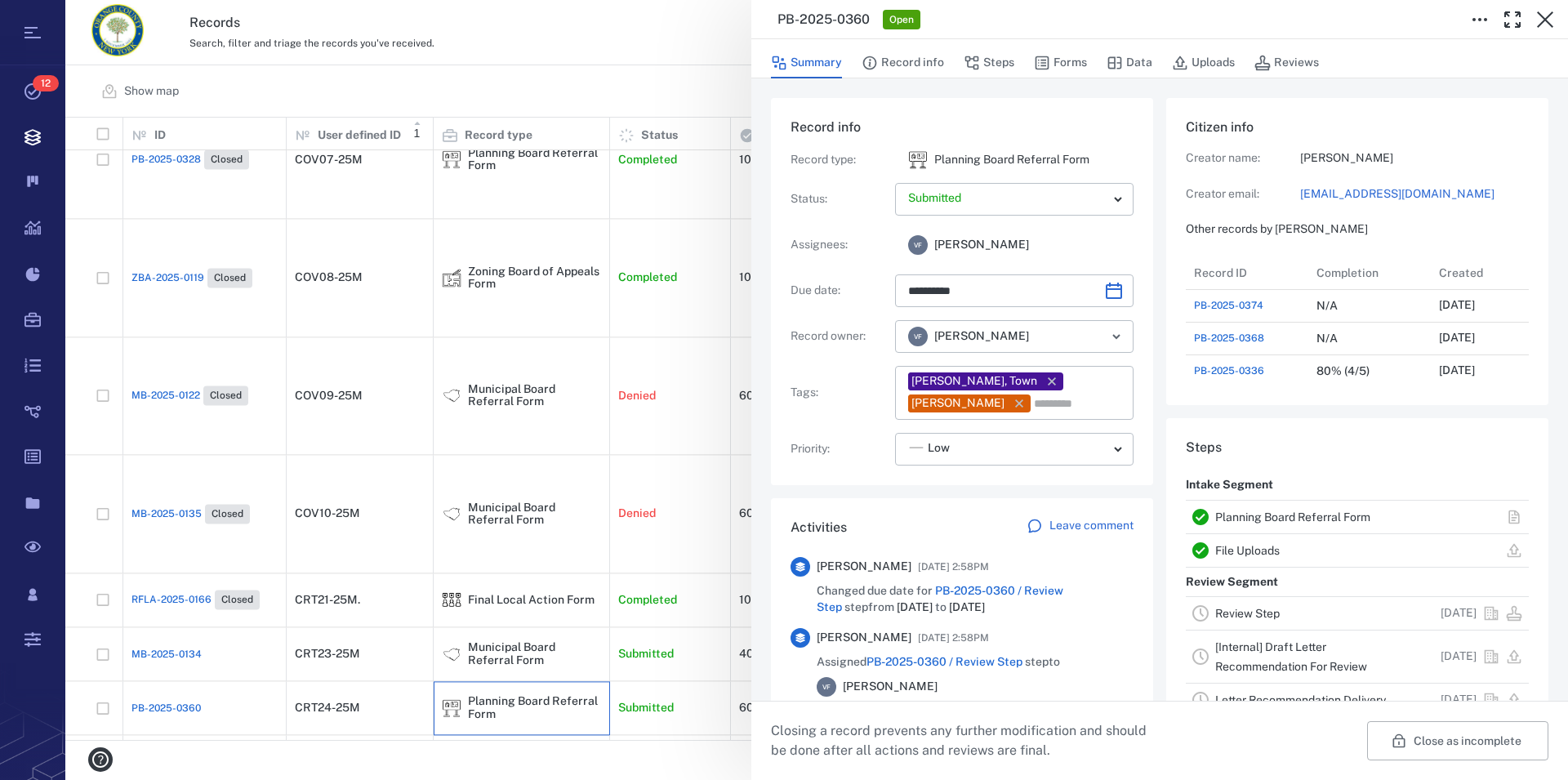
type input "**********"
click at [1246, 547] on link "File Uploads" at bounding box center [1248, 550] width 64 height 13
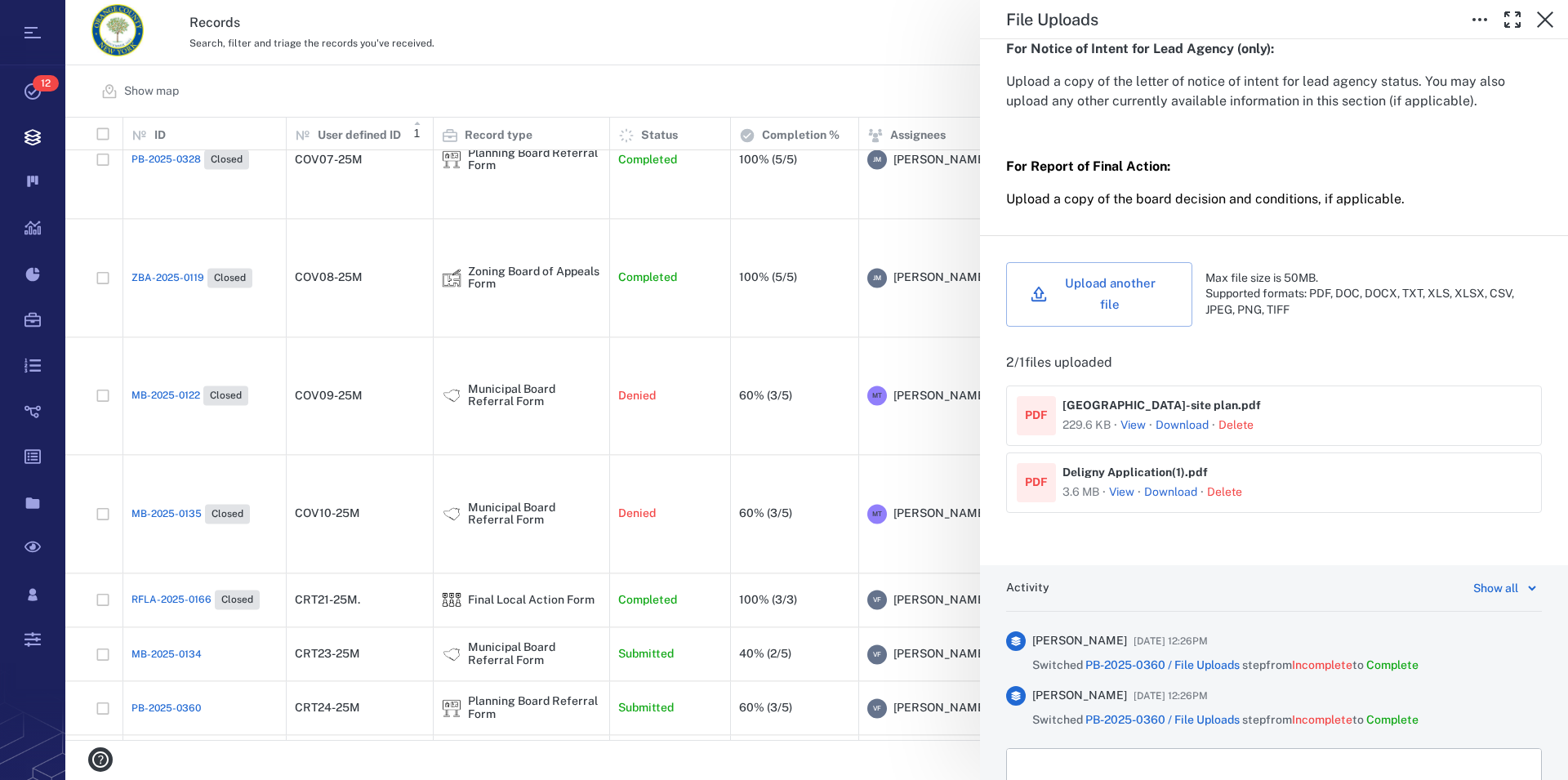
click at [1135, 430] on button "View" at bounding box center [1133, 425] width 25 height 16
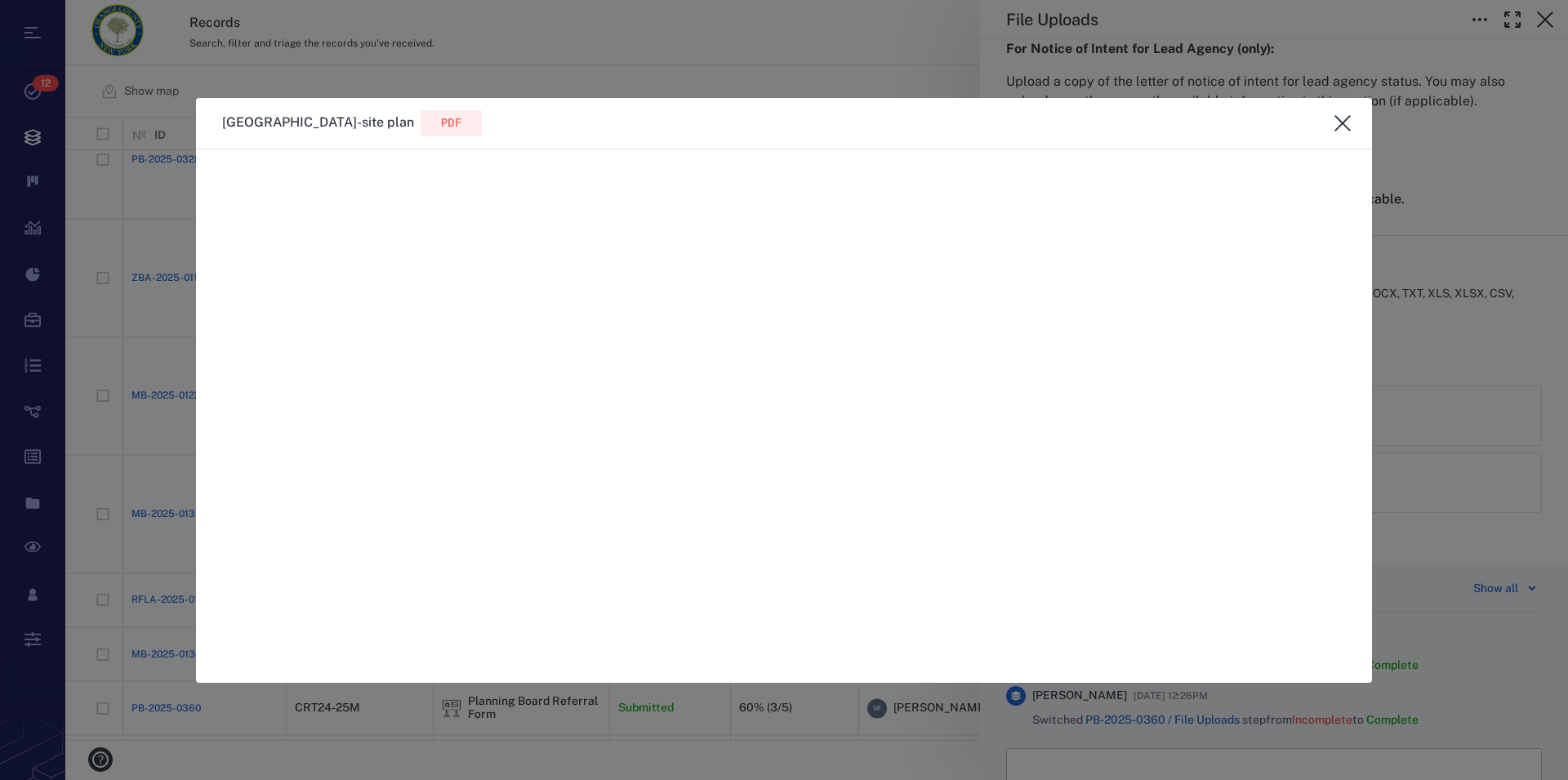
click at [1344, 119] on icon "close" at bounding box center [1343, 123] width 20 height 20
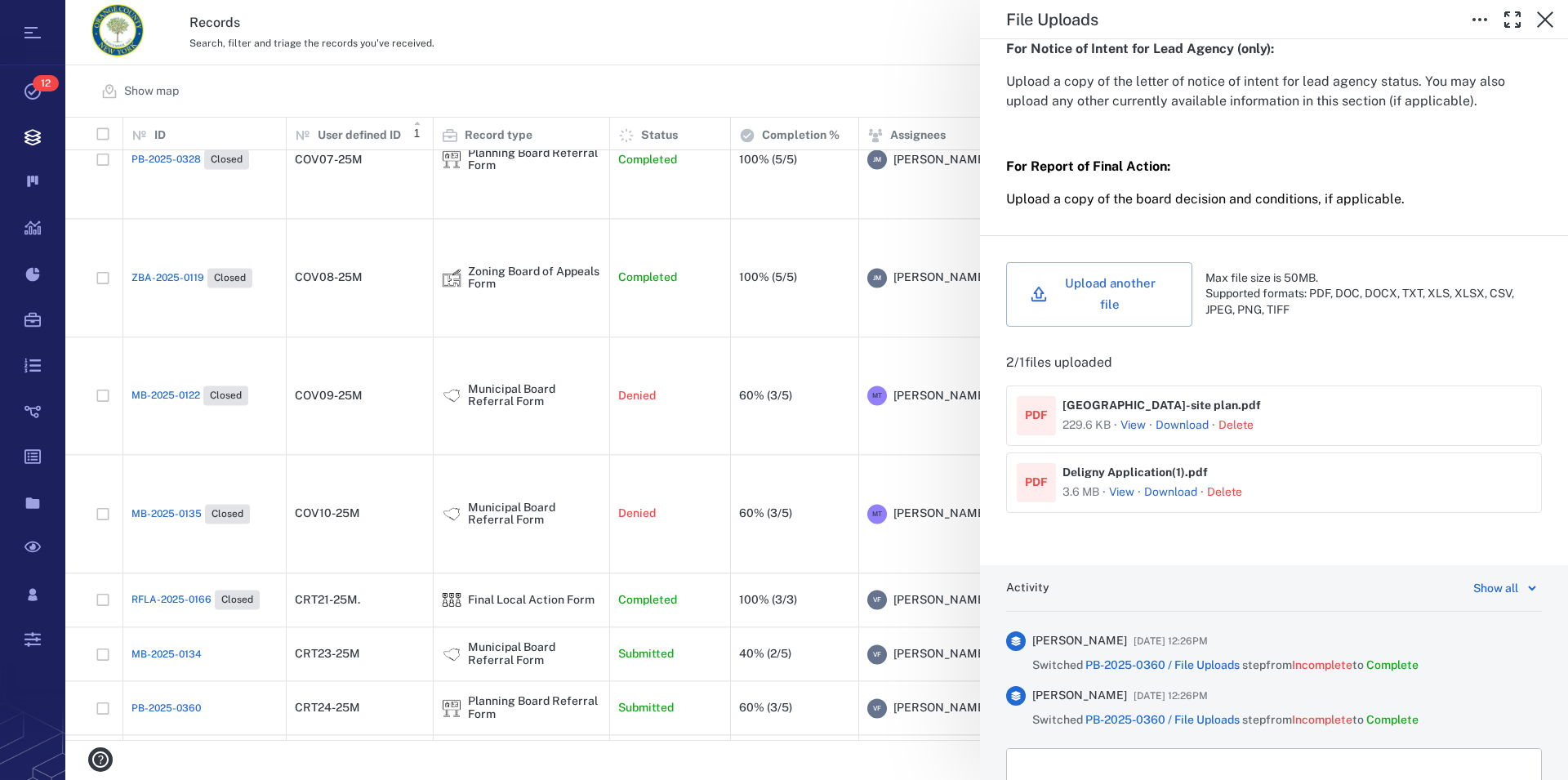
click at [1181, 428] on link "Download" at bounding box center [1182, 425] width 53 height 16
click at [1172, 494] on link "Download" at bounding box center [1171, 492] width 53 height 16
click at [1544, 23] on icon "button" at bounding box center [1545, 20] width 20 height 20
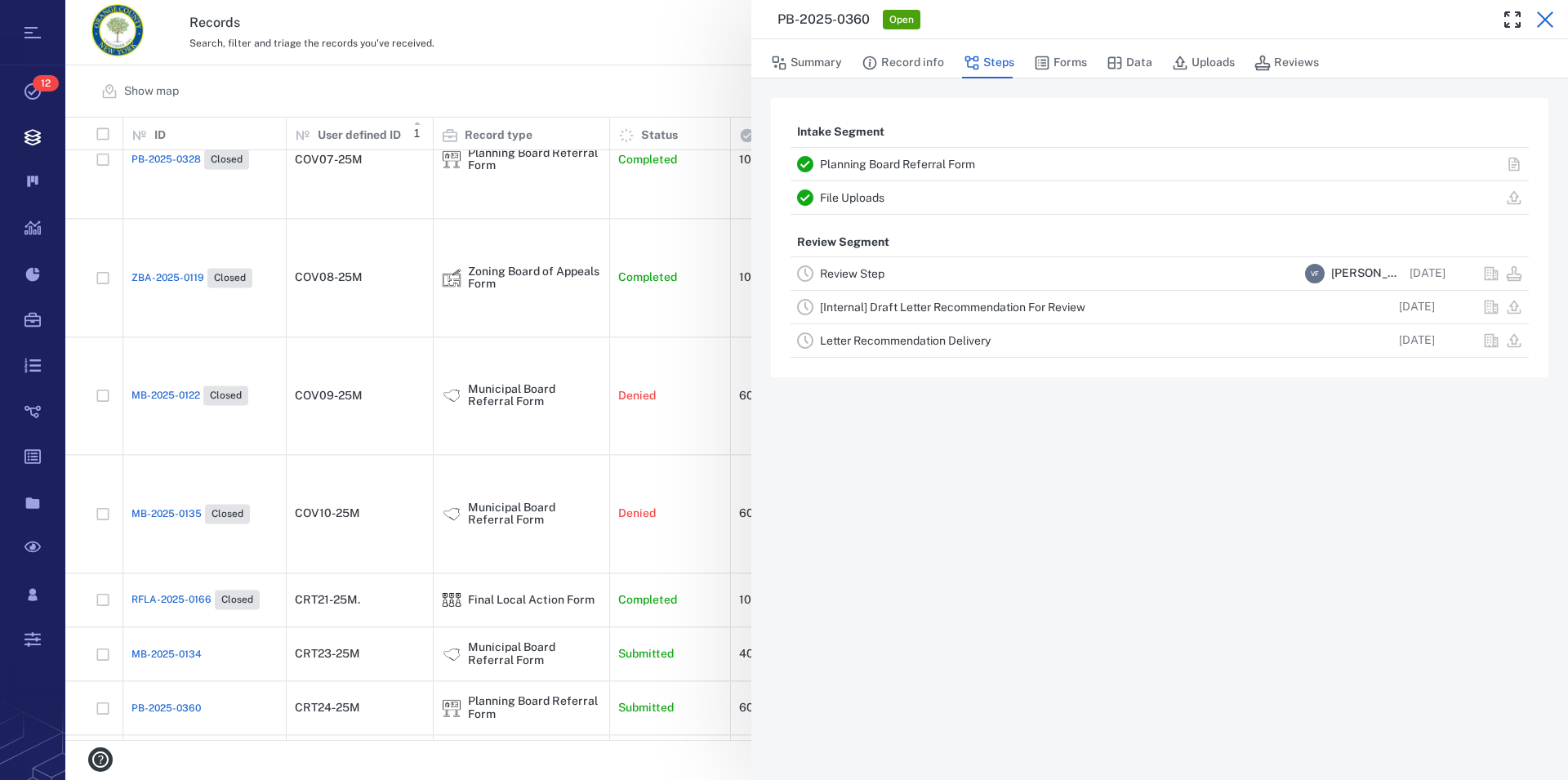
click at [1548, 19] on icon "button" at bounding box center [1545, 20] width 20 height 20
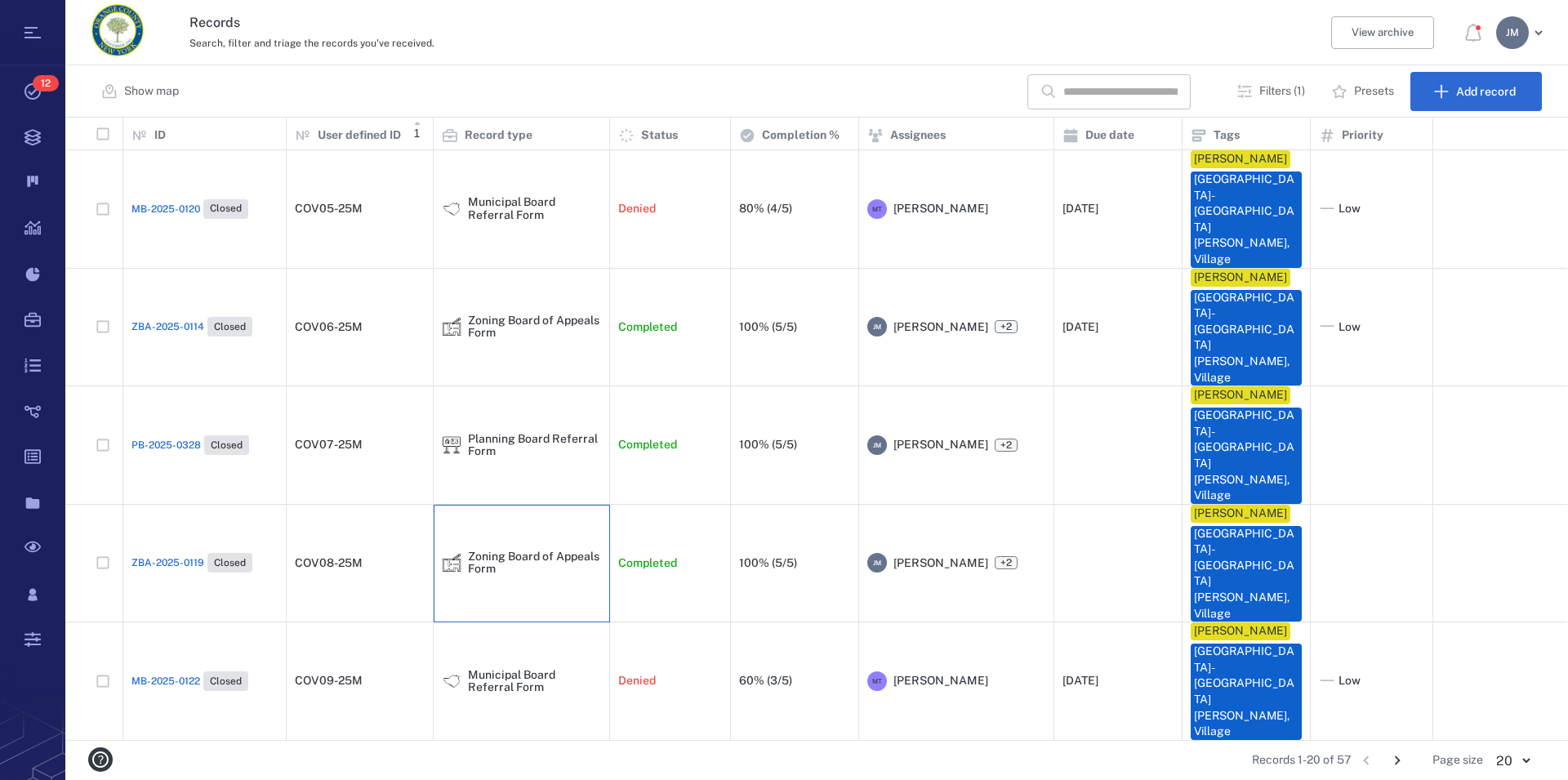
click at [528, 550] on div "Zoning Board of Appeals Form" at bounding box center [534, 563] width 133 height 25
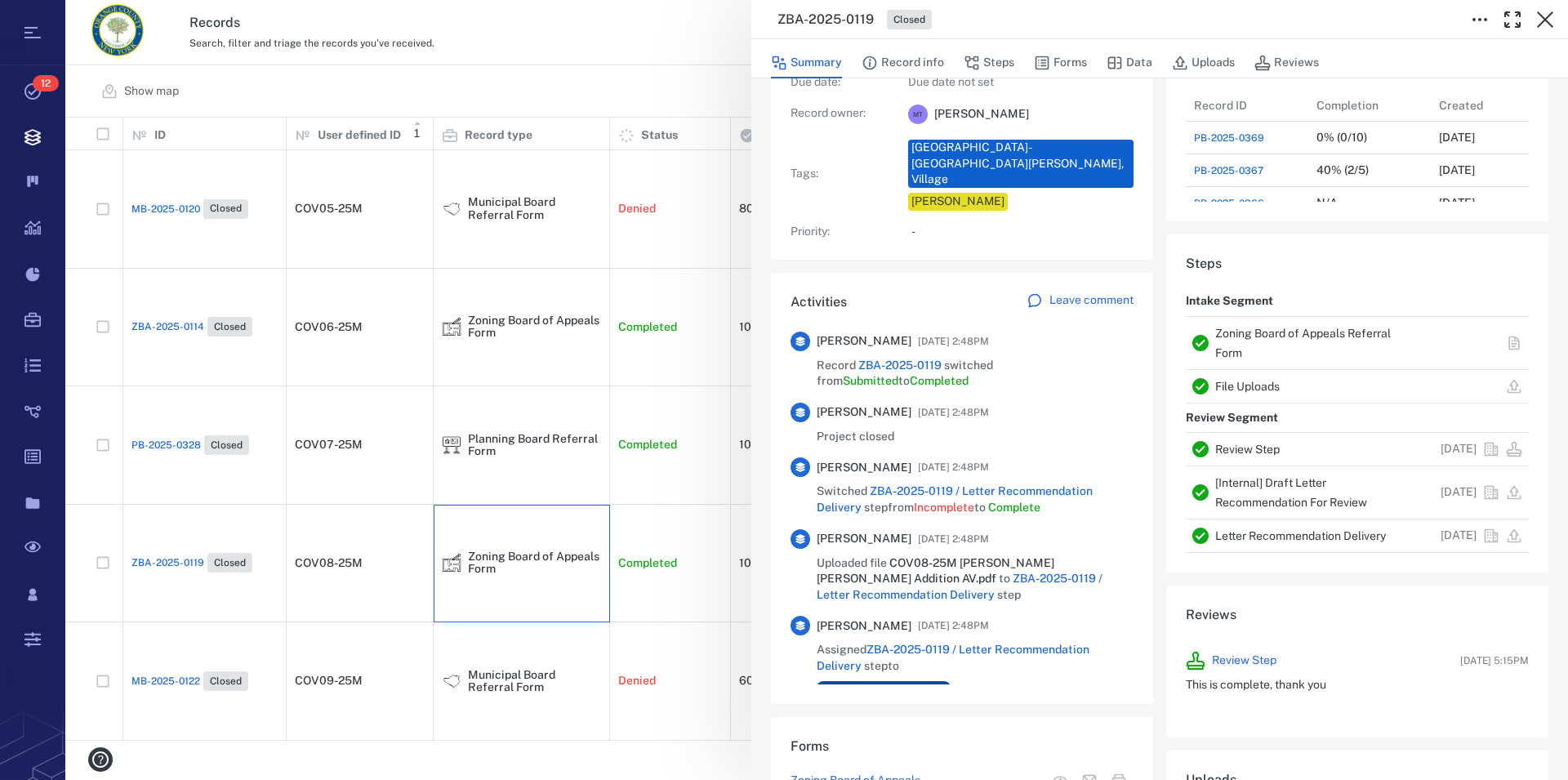
scroll to position [186, 0]
click at [1250, 330] on link "Zoning Board of Appeals Referral Form" at bounding box center [1304, 340] width 176 height 33
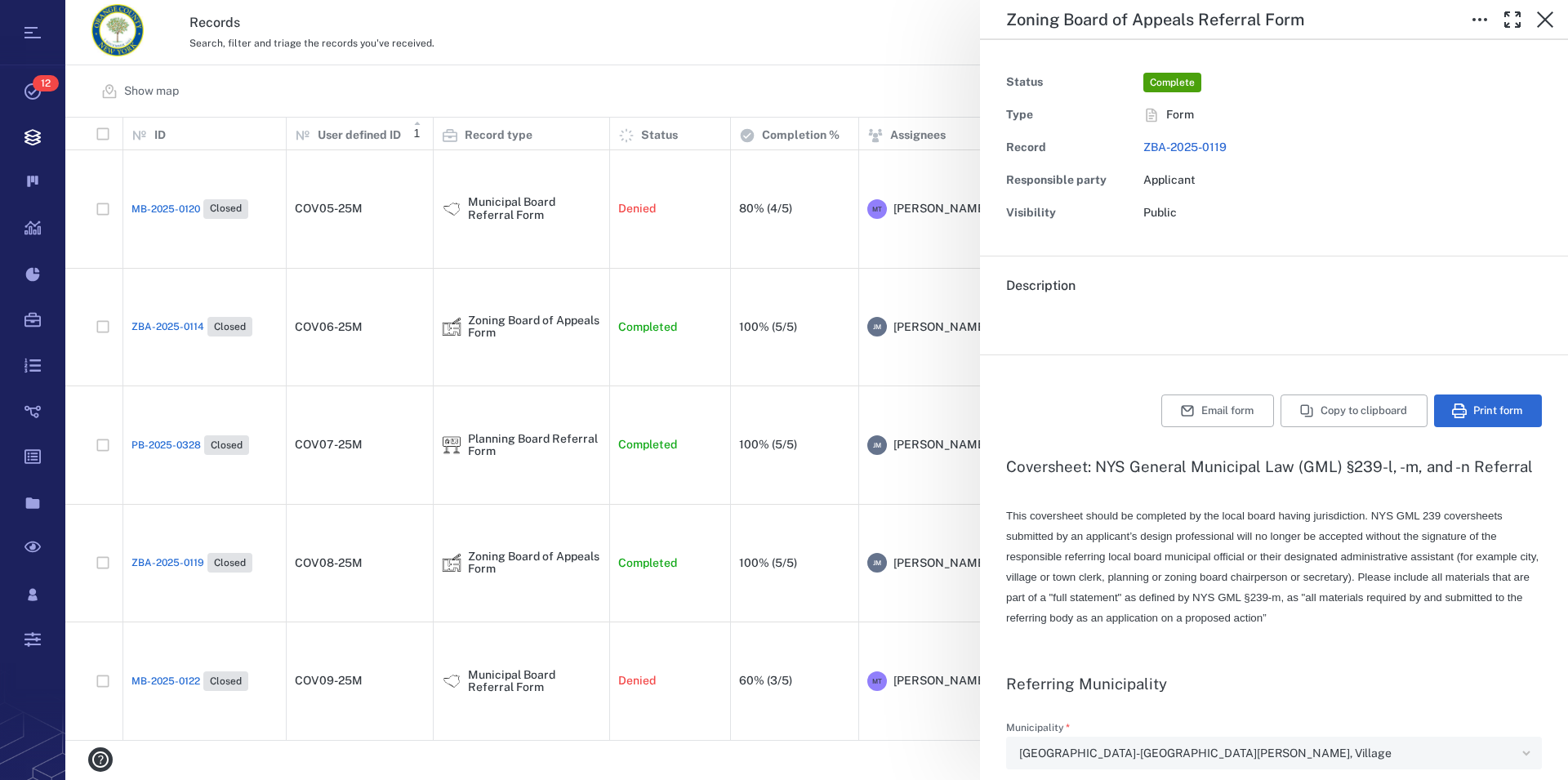
type input "**********"
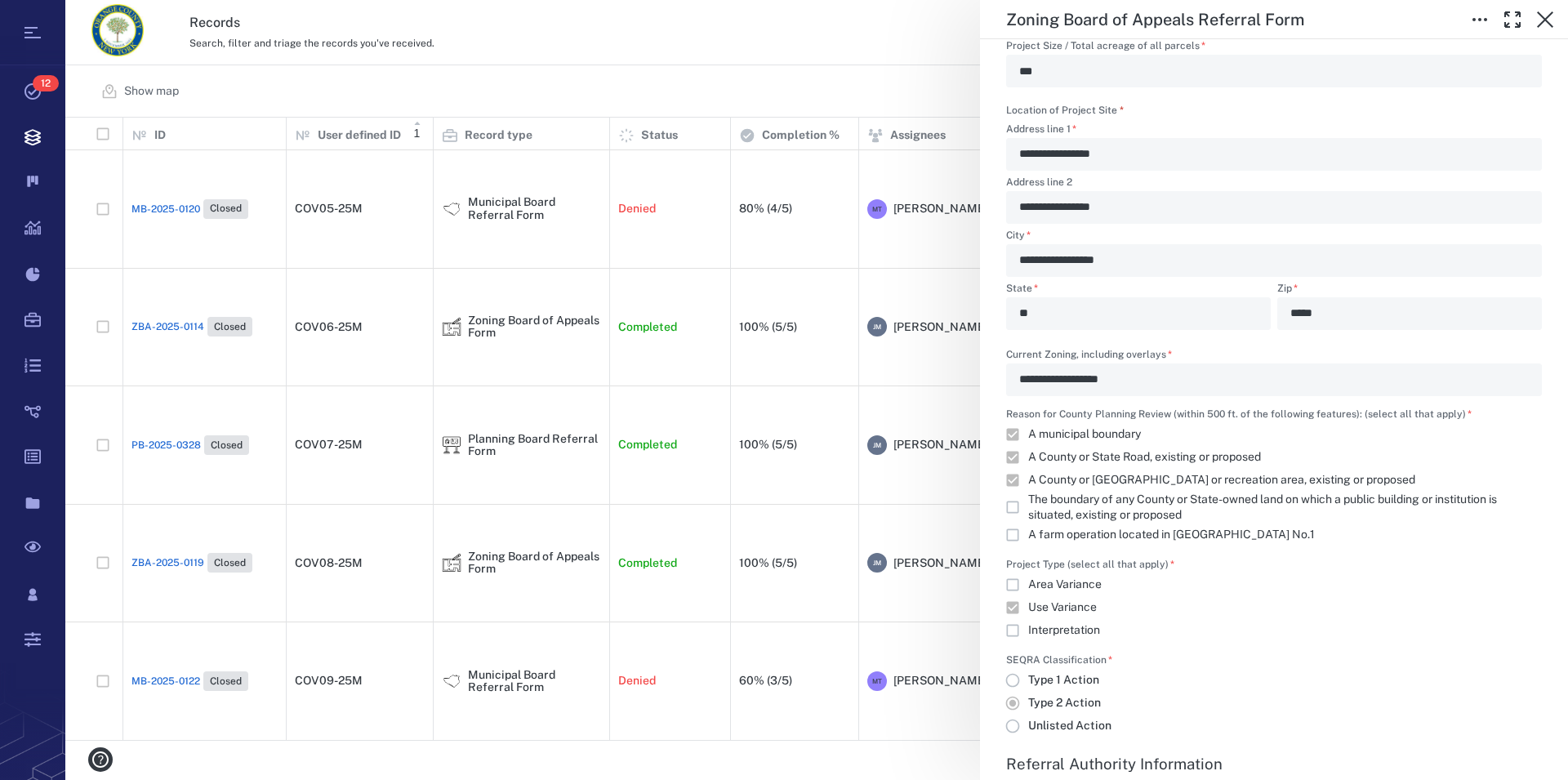
scroll to position [1210, 0]
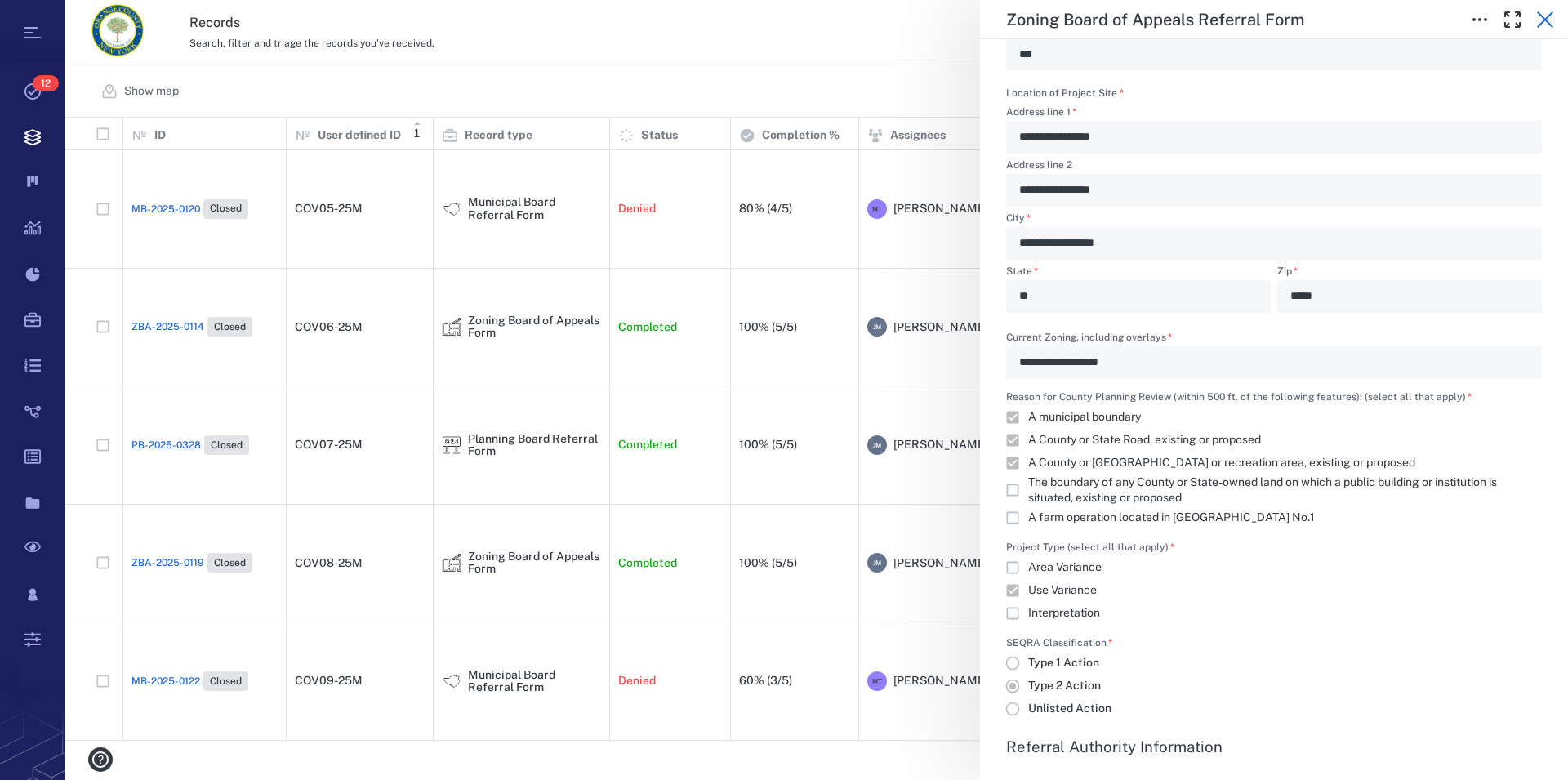
click at [1540, 20] on icon "button" at bounding box center [1545, 20] width 20 height 20
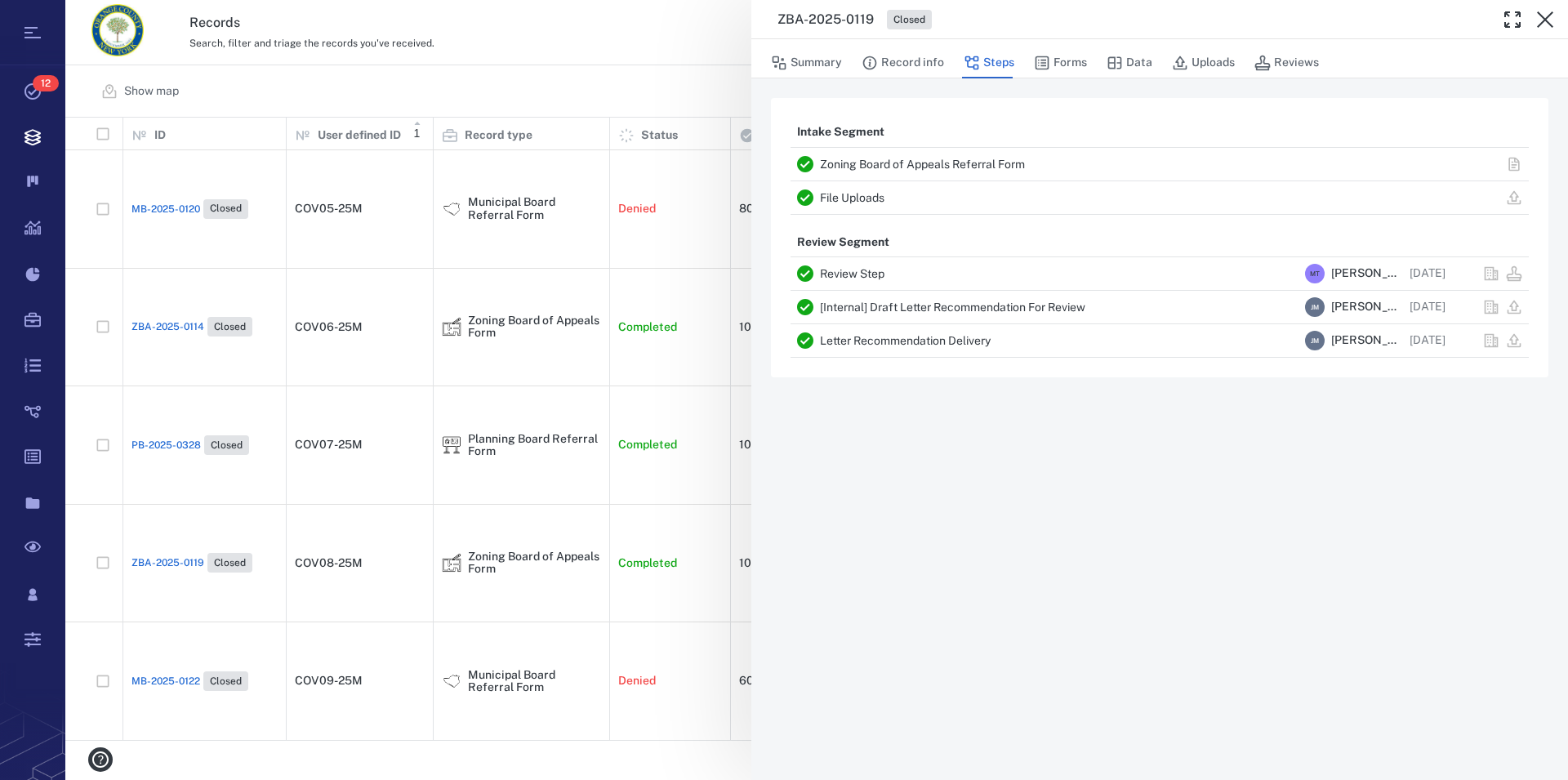
click at [1540, 20] on icon "button" at bounding box center [1545, 20] width 20 height 20
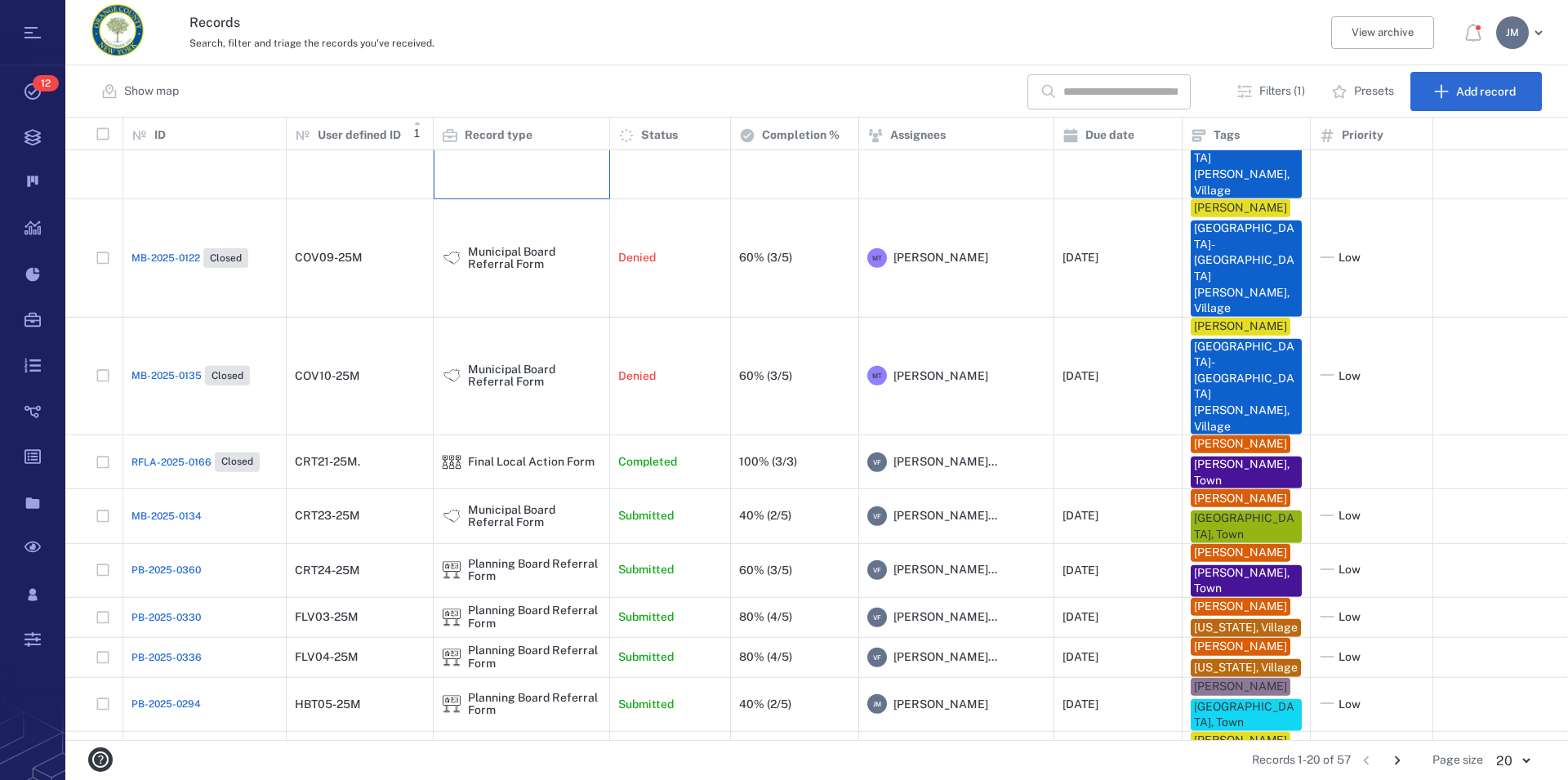
scroll to position [392, 0]
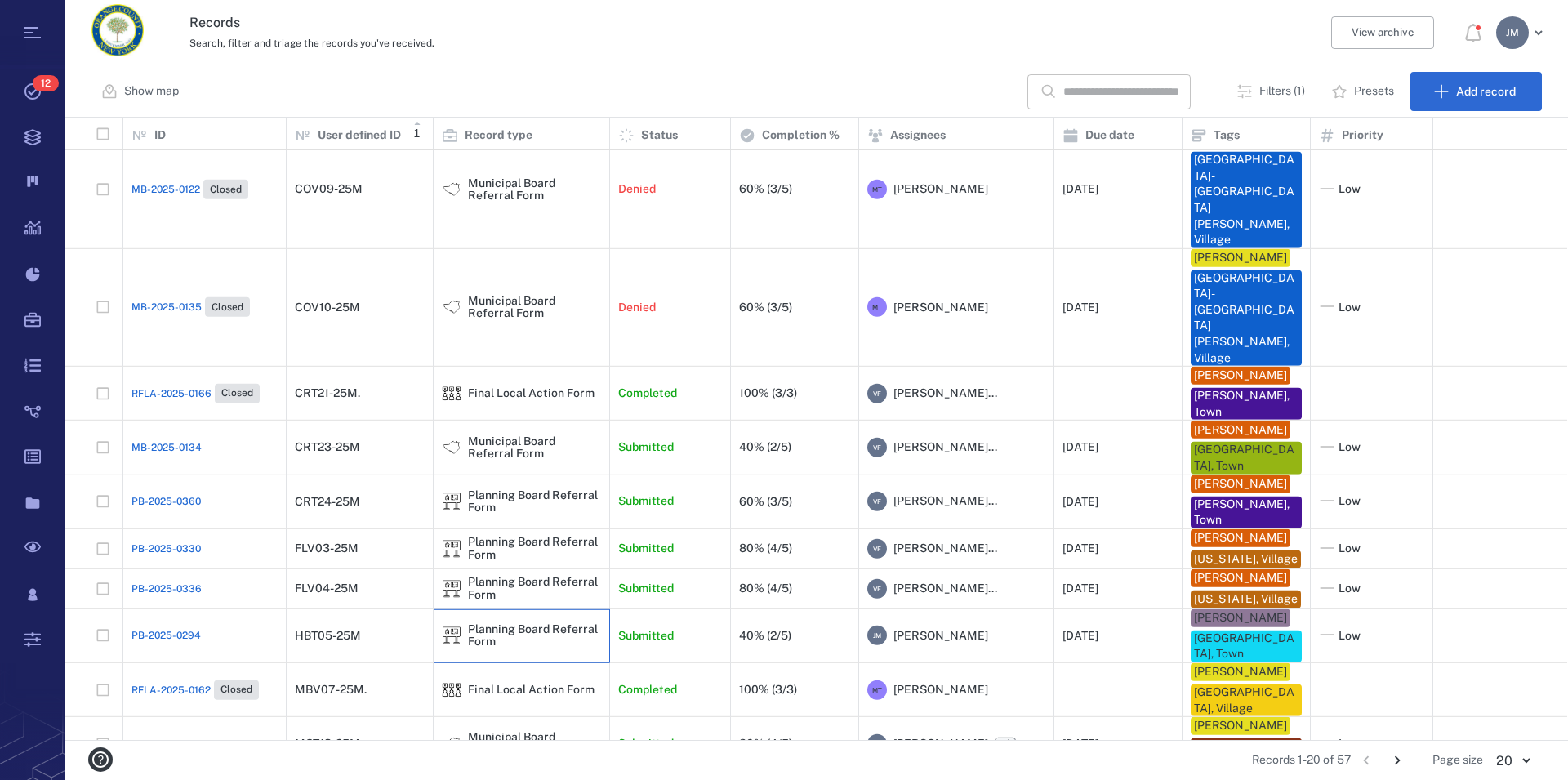
click at [503, 623] on div "Planning Board Referral Form" at bounding box center [534, 635] width 133 height 25
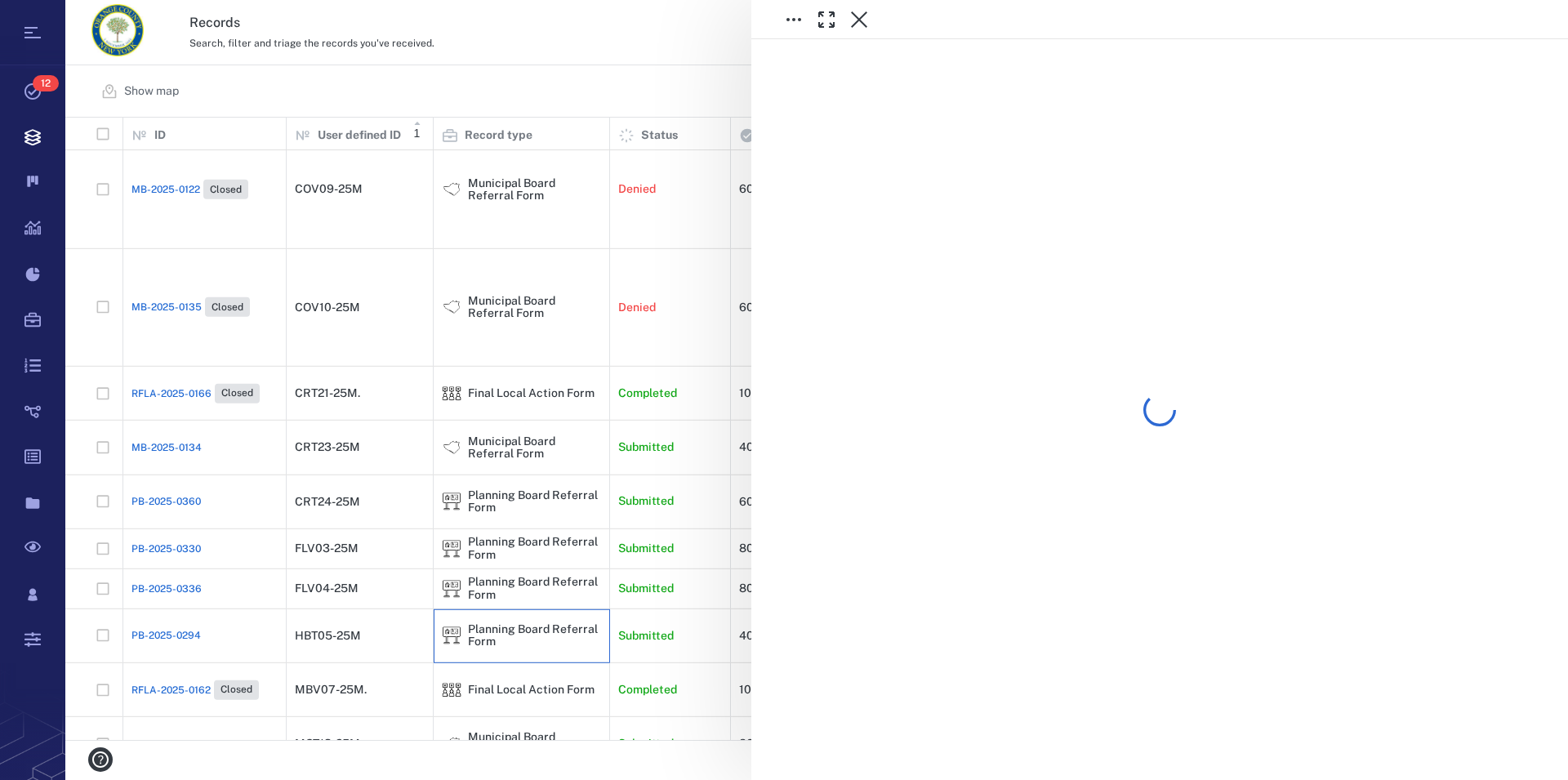
scroll to position [392, 0]
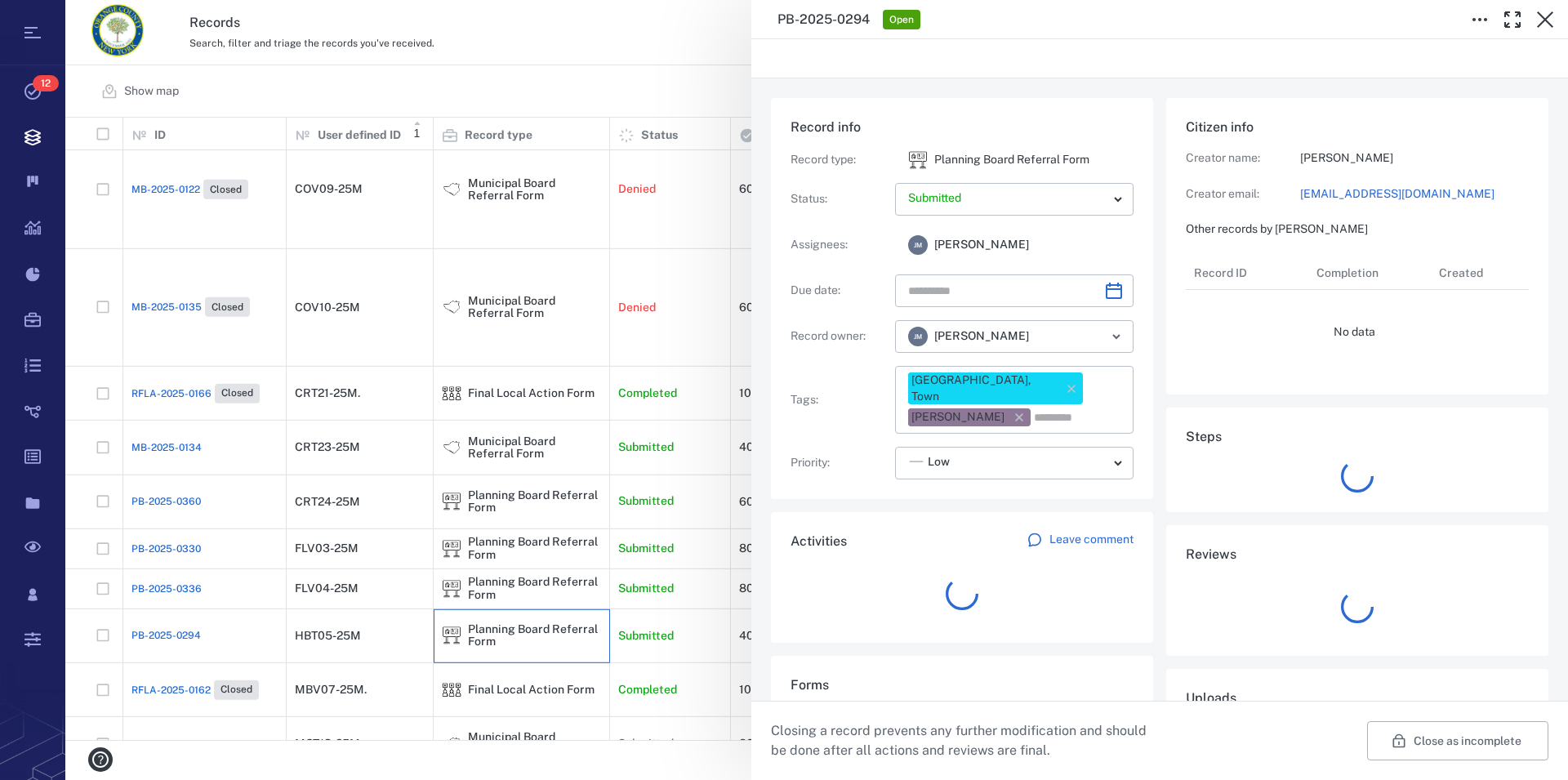
type input "**********"
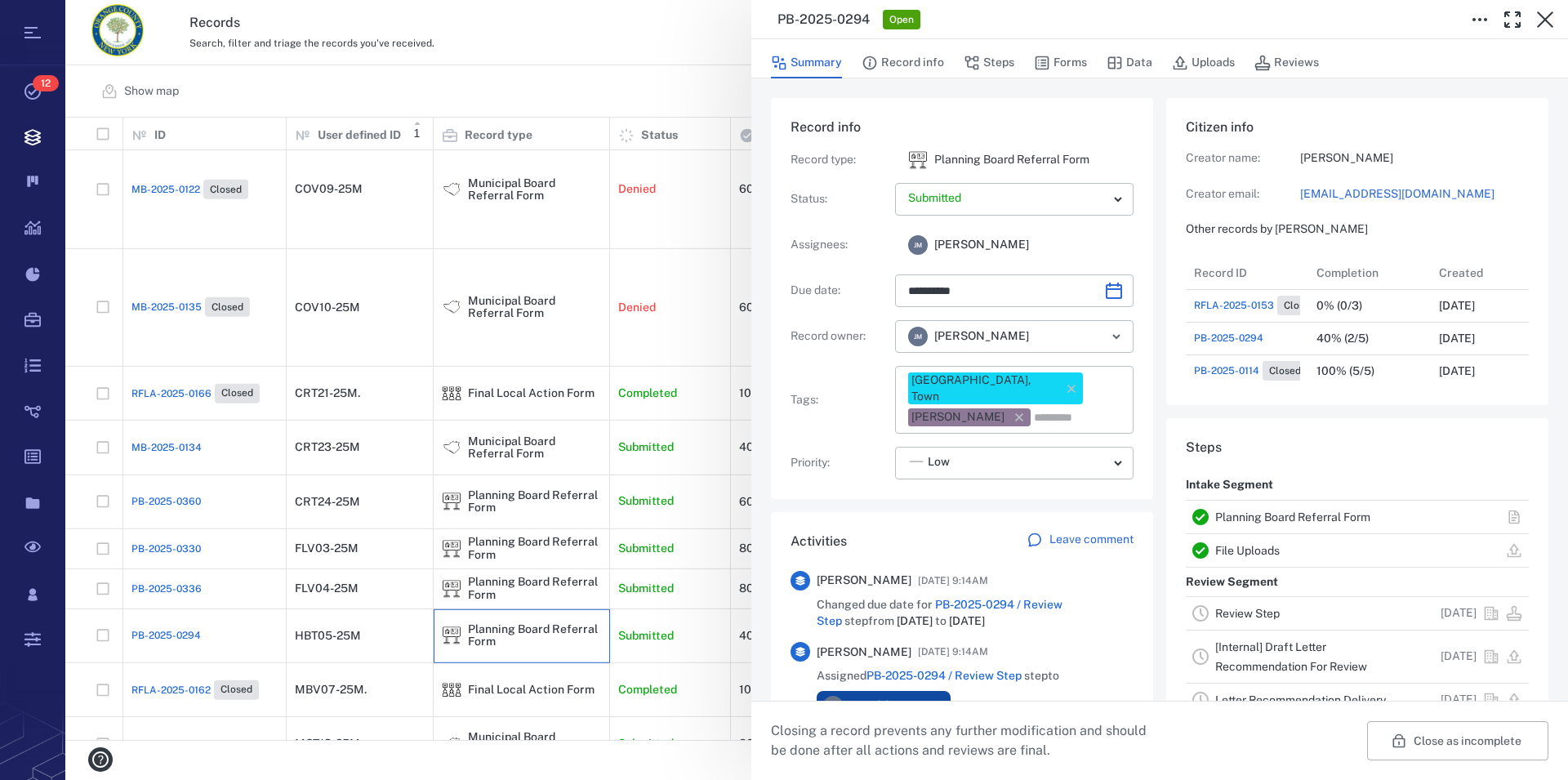
scroll to position [163, 309]
click at [1285, 518] on link "Planning Board Referral Form" at bounding box center [1293, 517] width 155 height 13
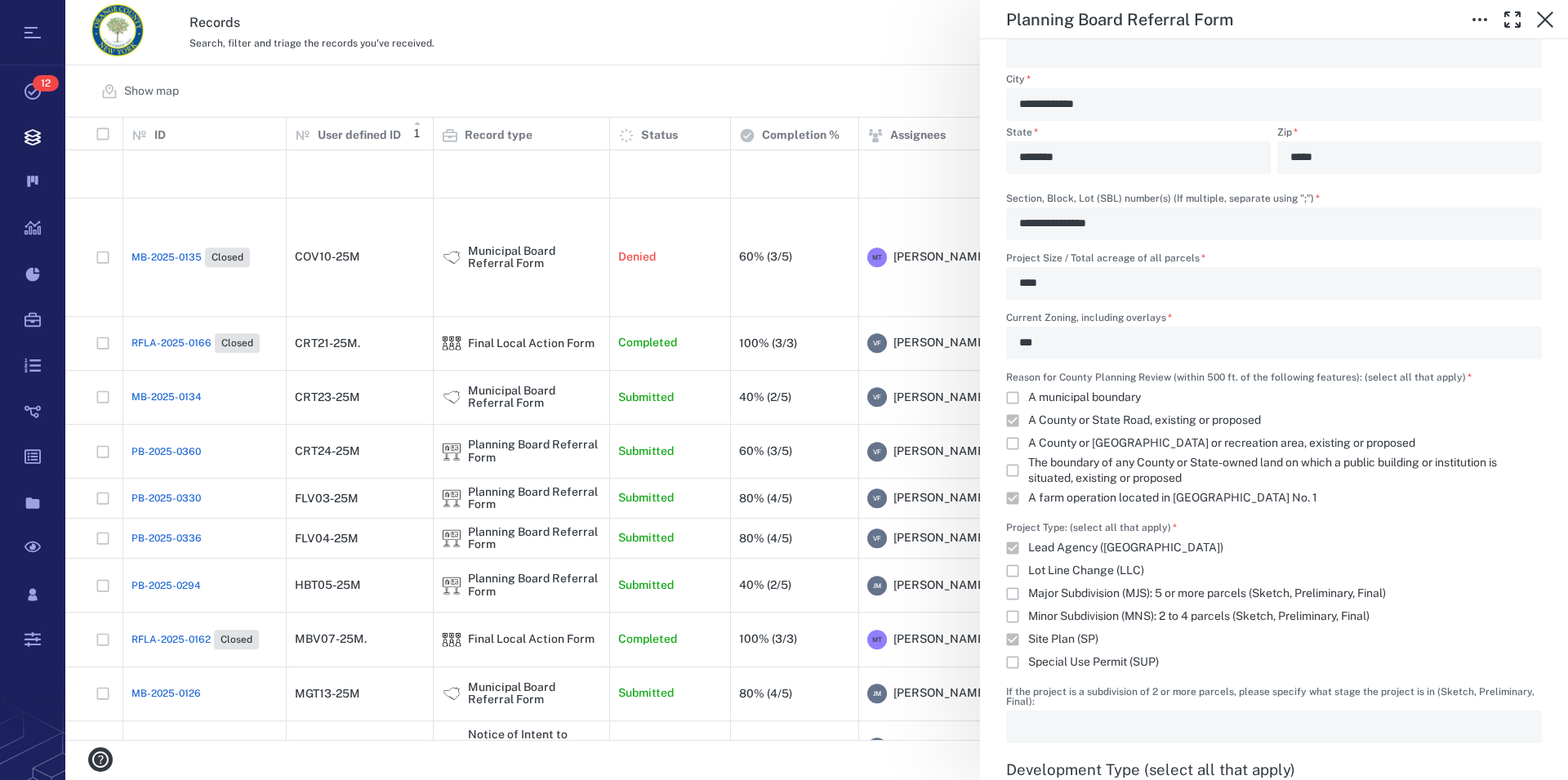
scroll to position [1210, 0]
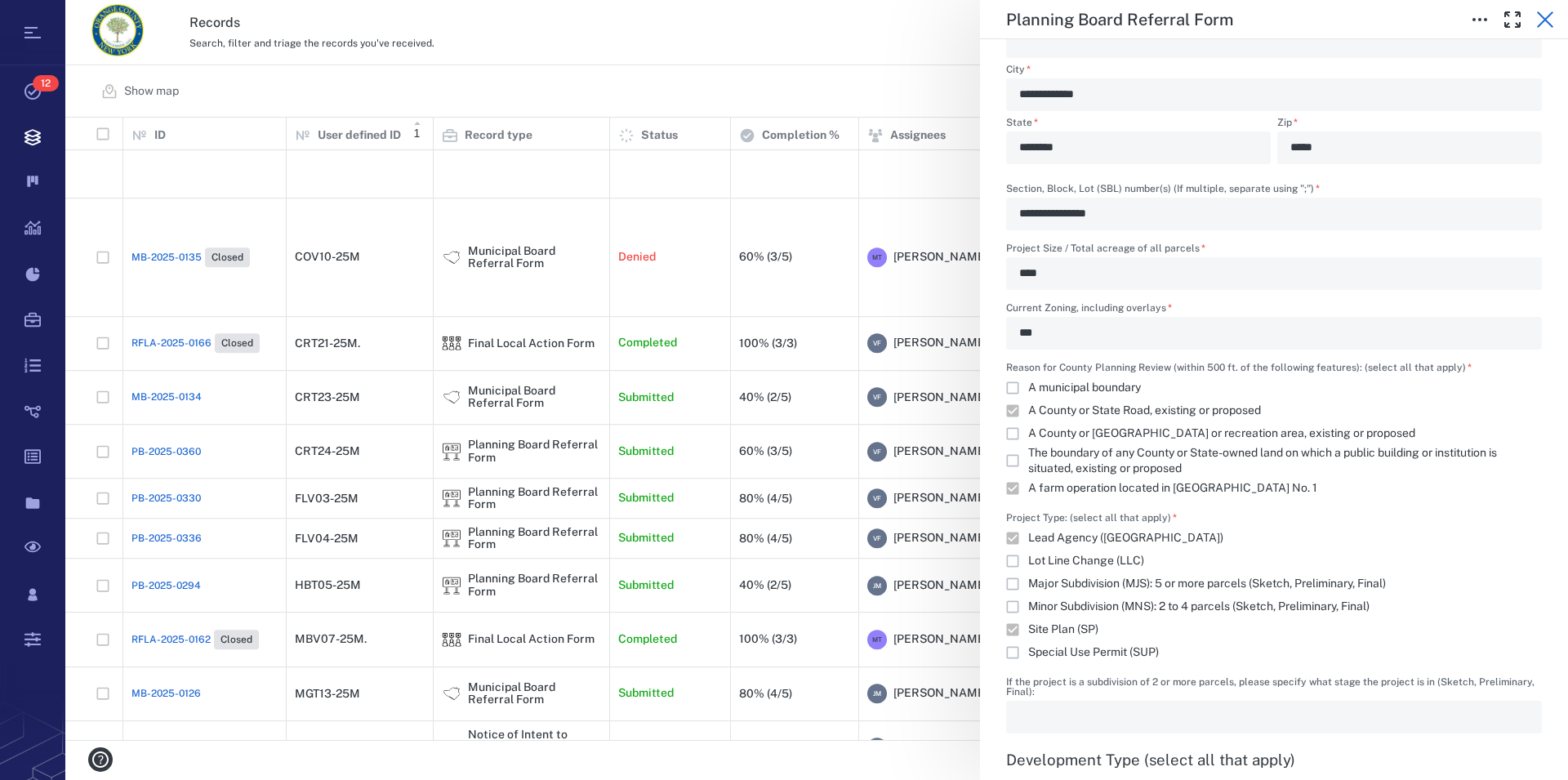
click at [1547, 21] on icon "button" at bounding box center [1545, 20] width 16 height 16
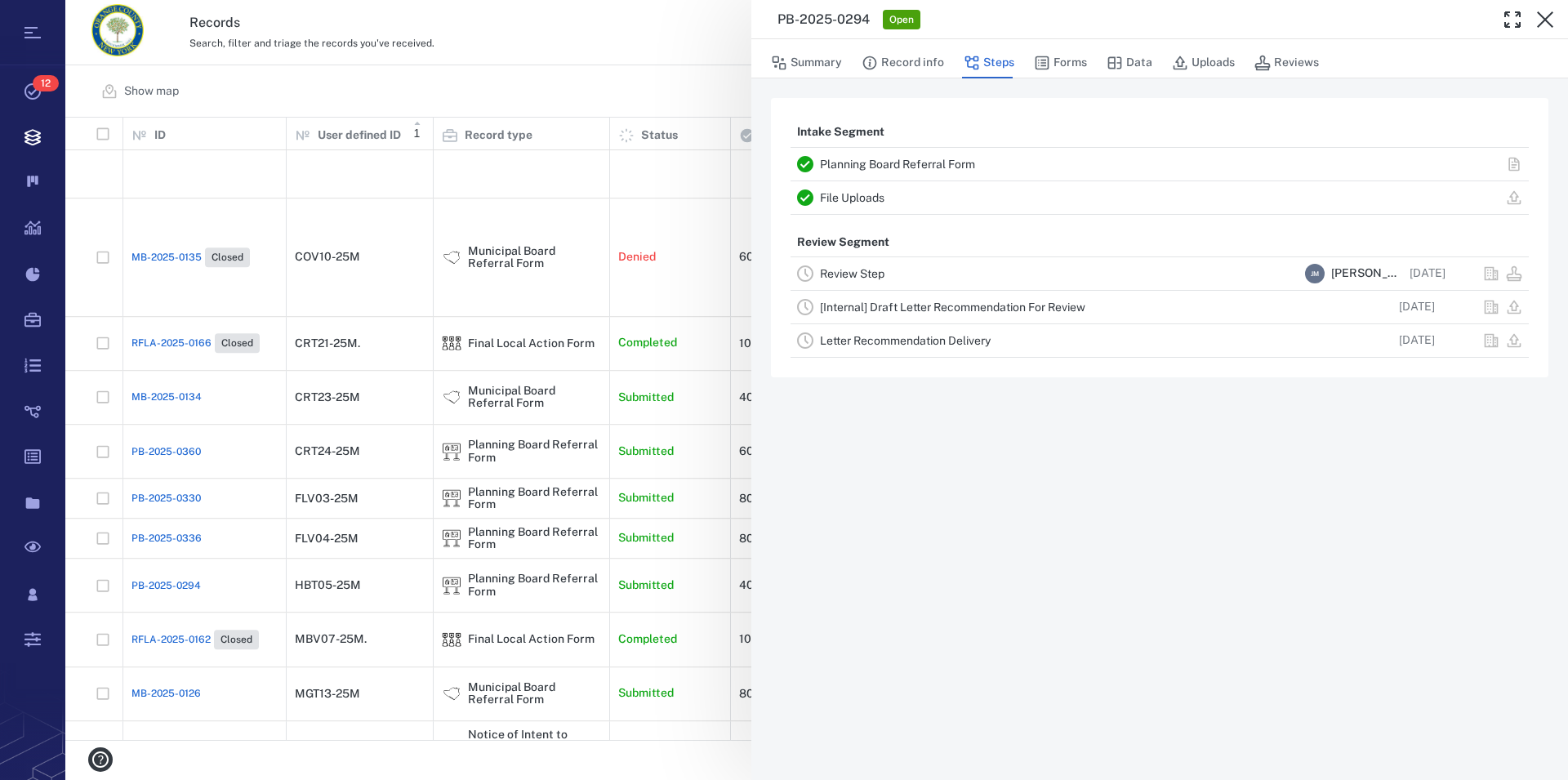
click at [1547, 21] on icon "button" at bounding box center [1545, 20] width 16 height 16
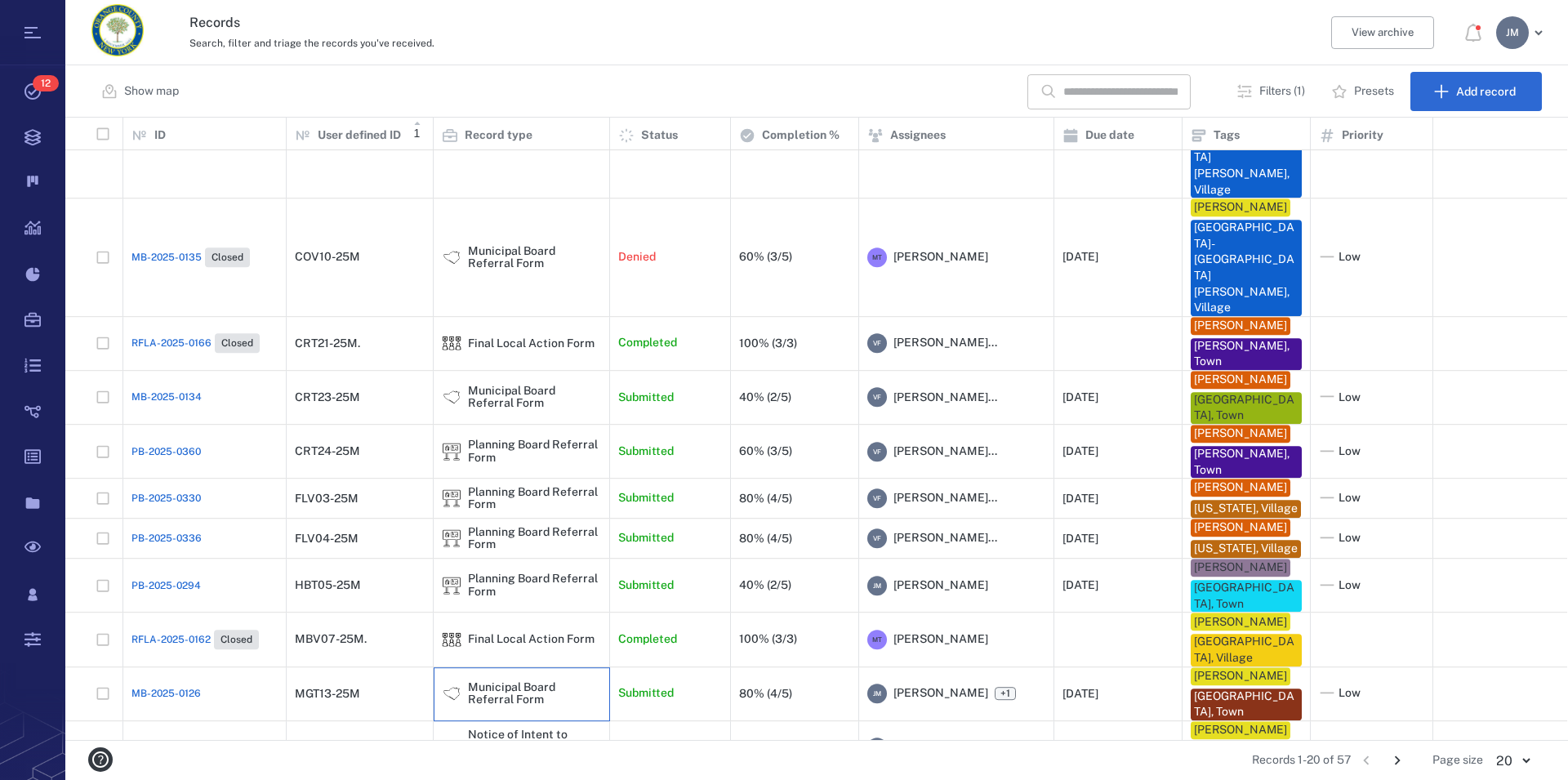
click at [476, 681] on div "Municipal Board Referral Form" at bounding box center [534, 694] width 133 height 25
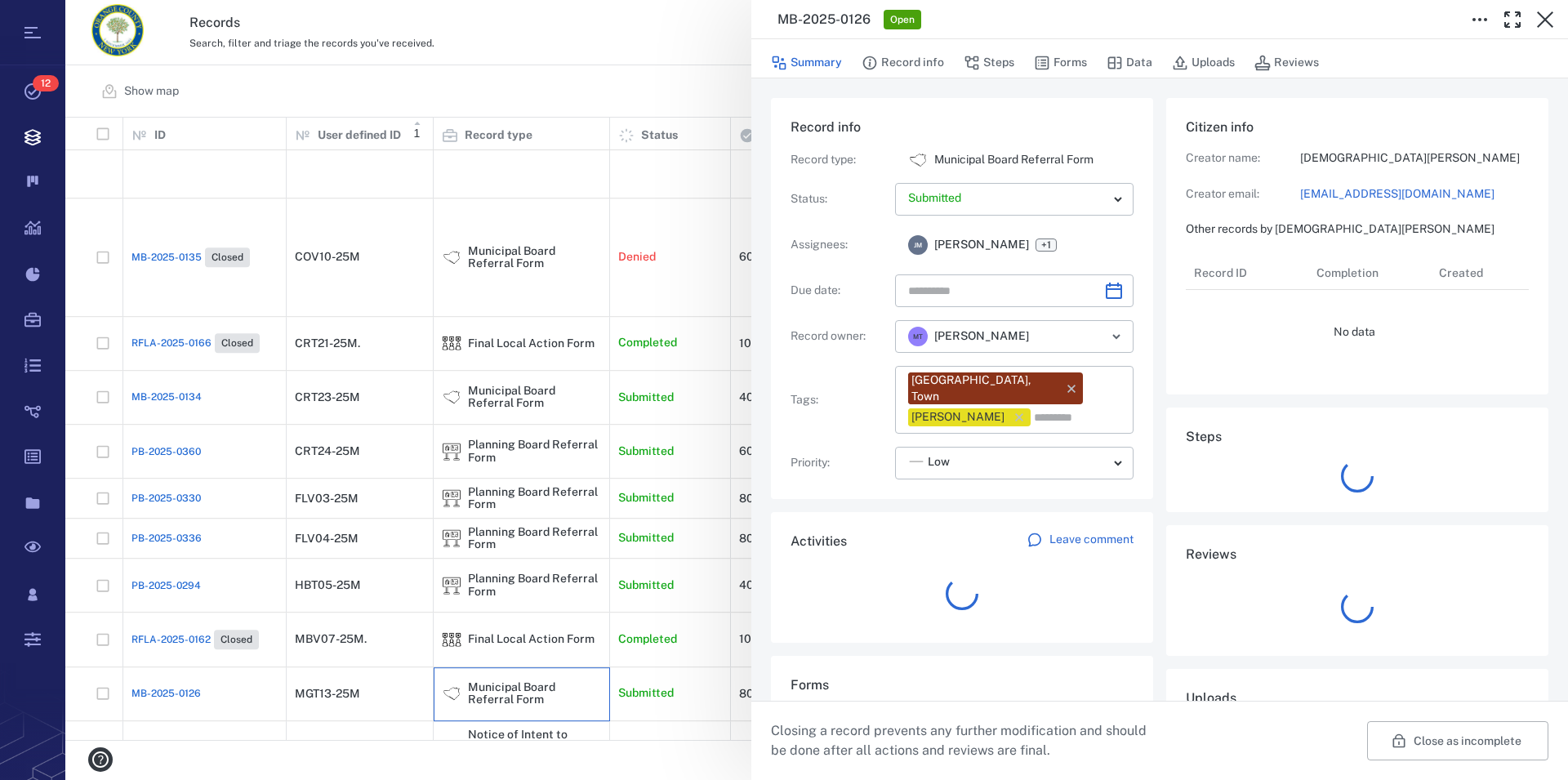
type input "**********"
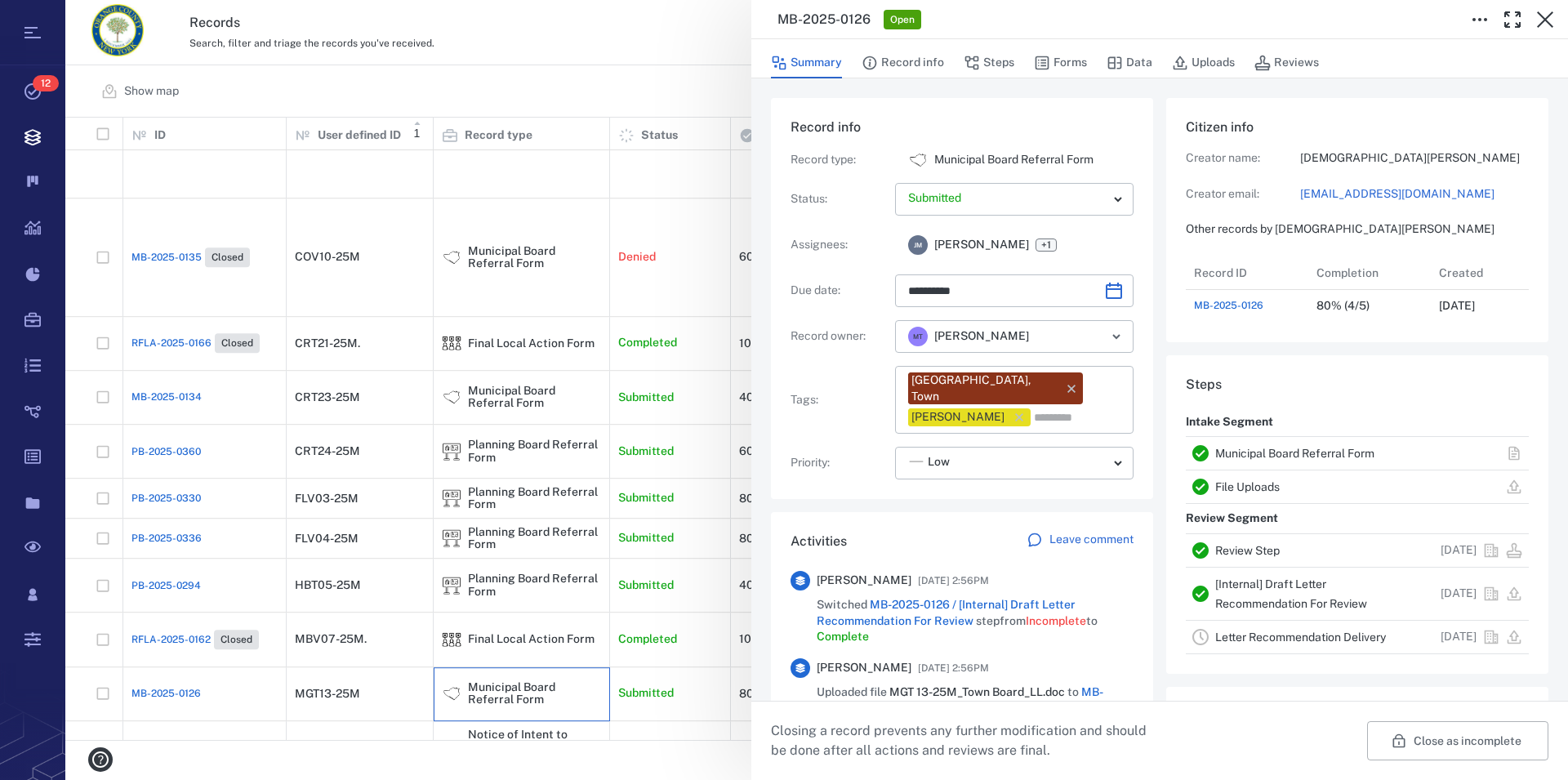
scroll to position [186, 0]
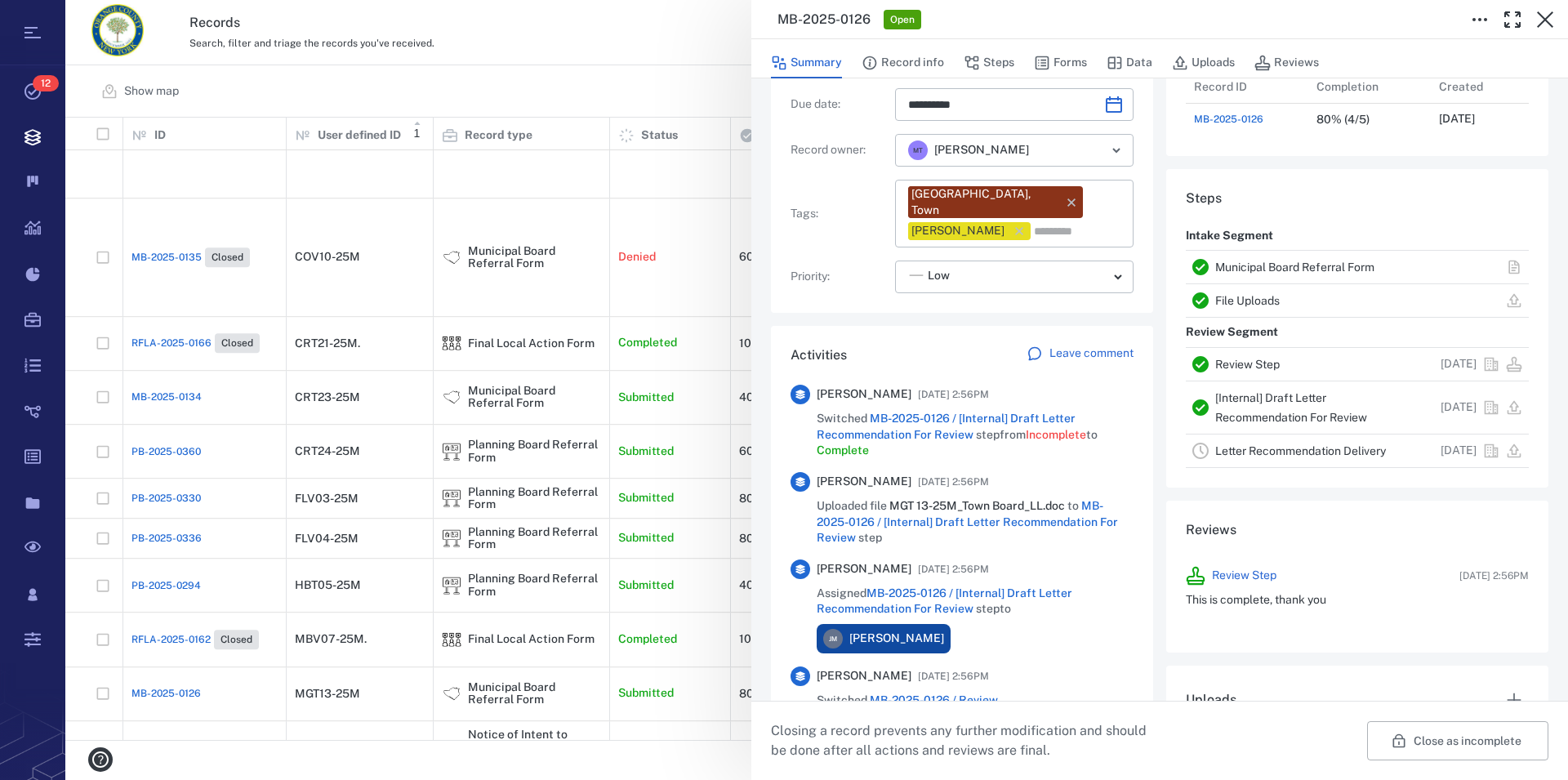
click at [1293, 273] on link "Municipal Board Referral Form" at bounding box center [1296, 267] width 159 height 13
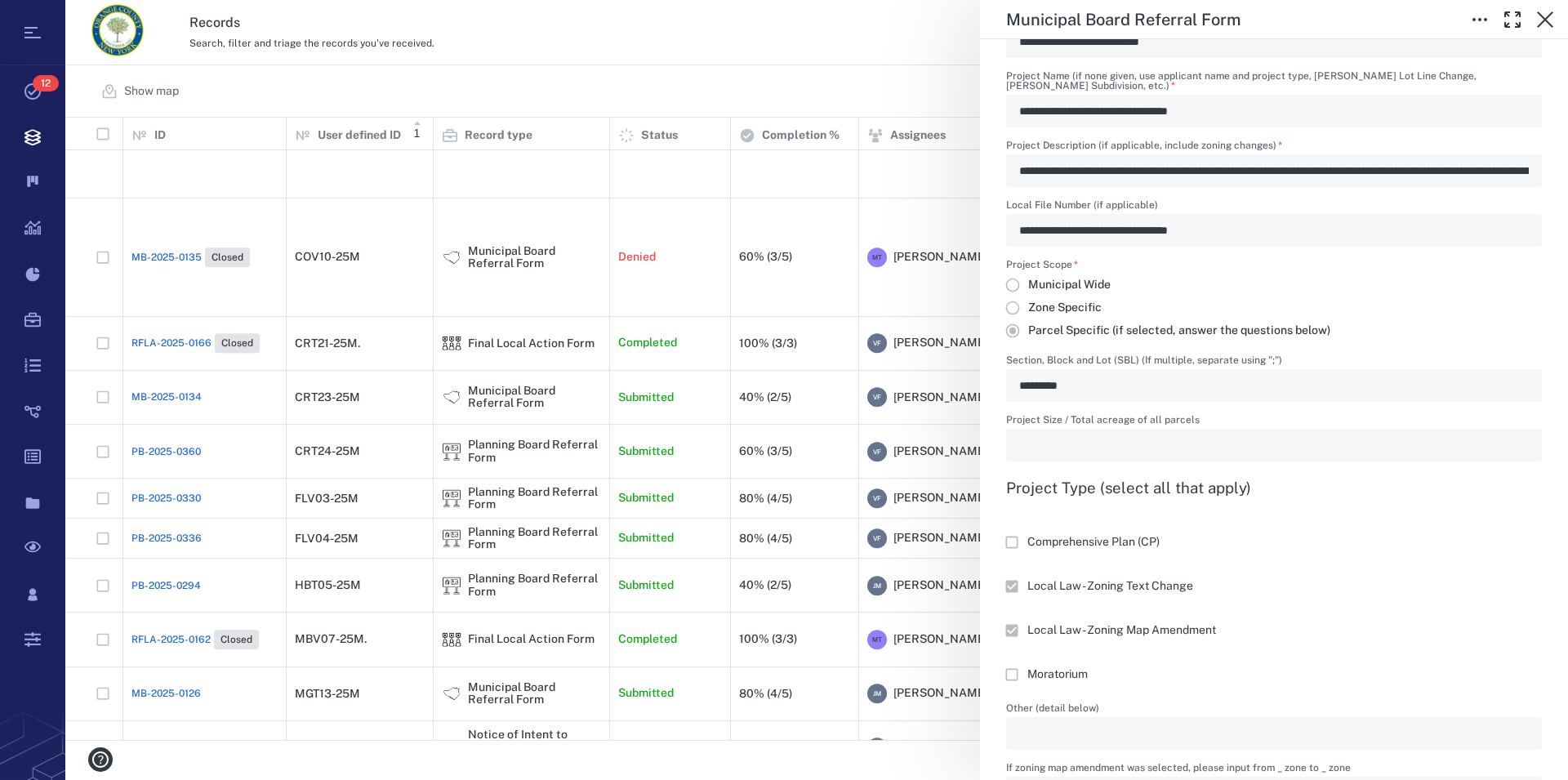
scroll to position [745, 0]
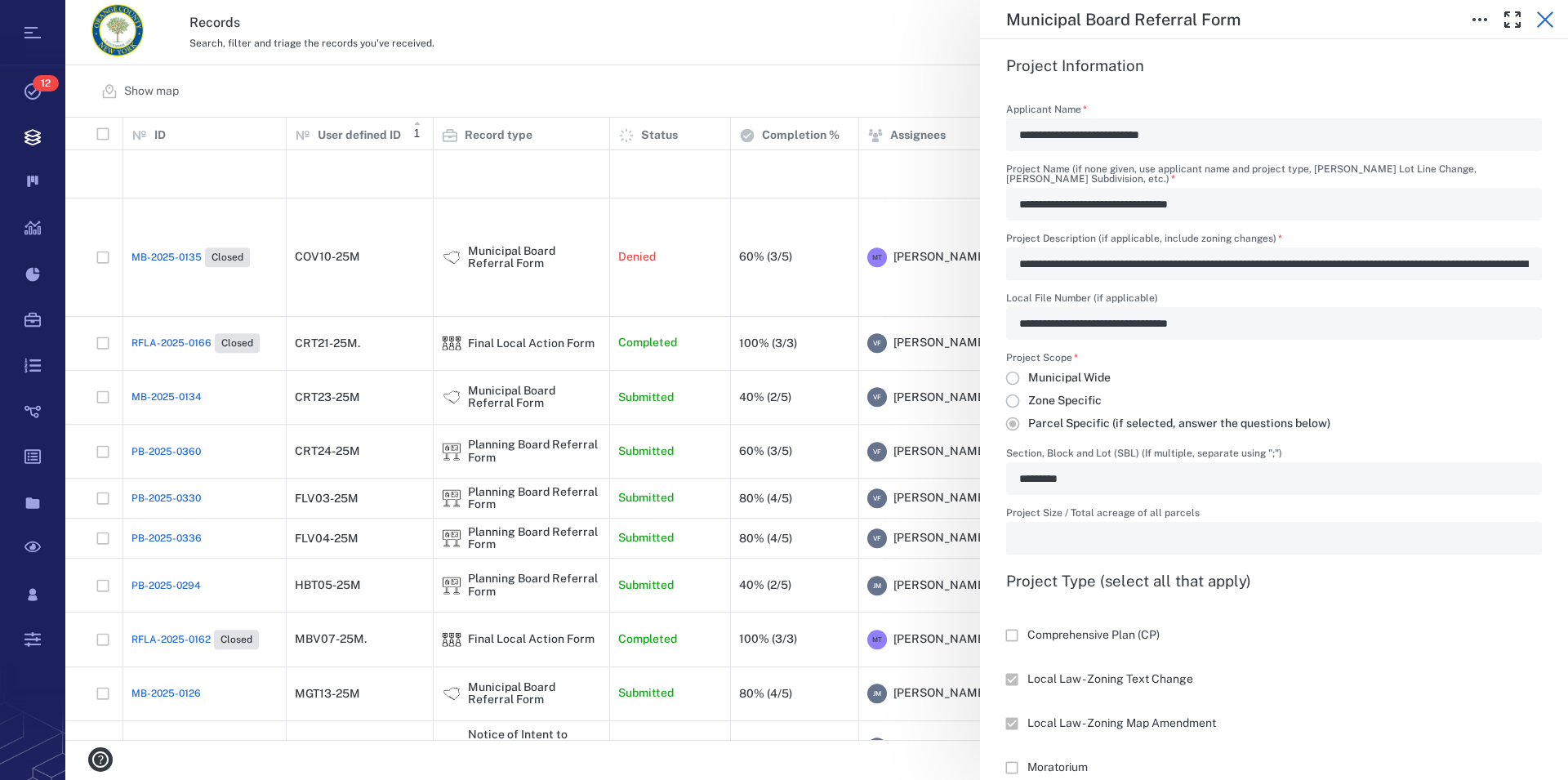
click at [1546, 15] on icon "button" at bounding box center [1545, 20] width 20 height 20
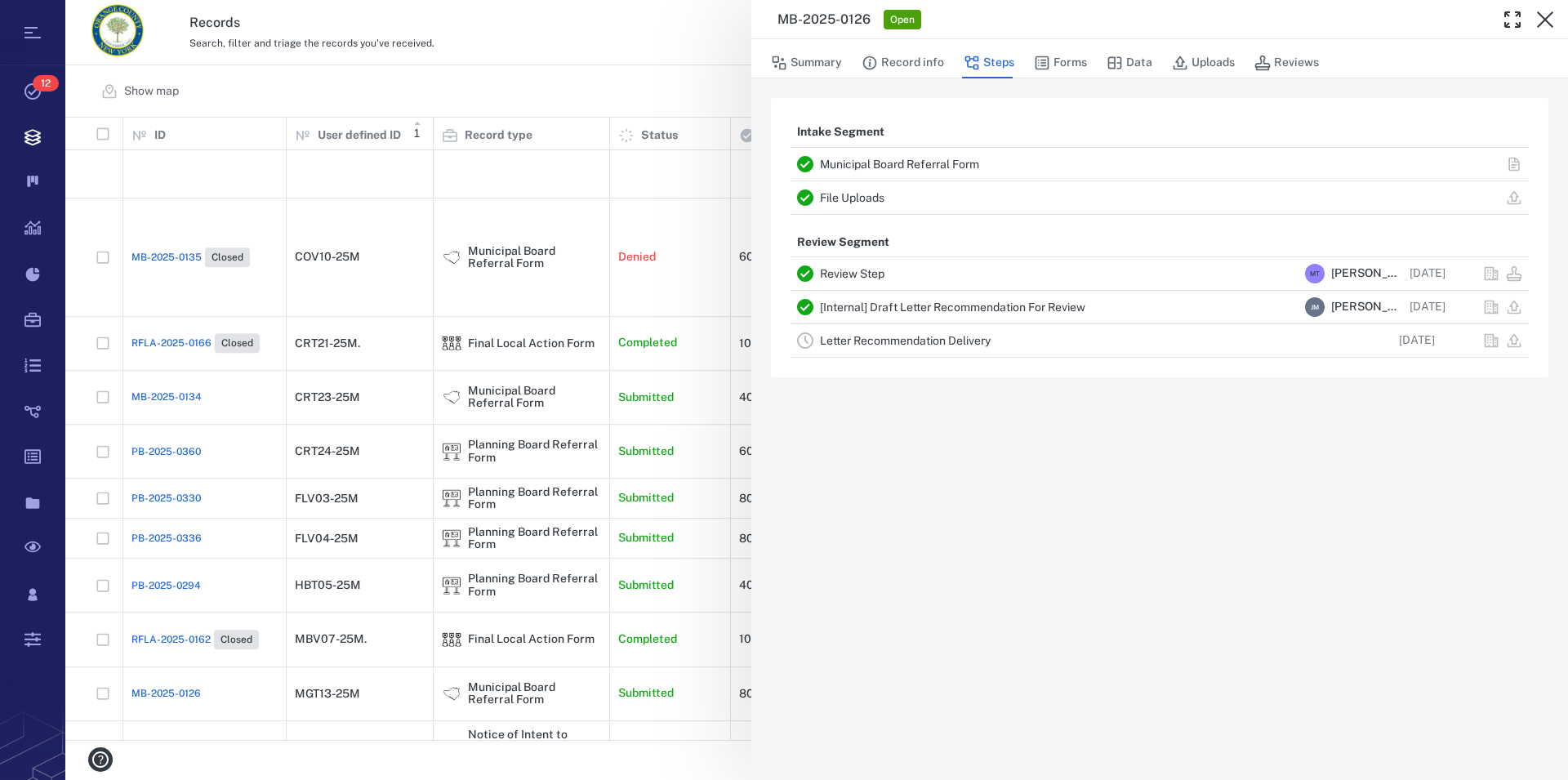
click at [1546, 15] on icon "button" at bounding box center [1545, 20] width 20 height 20
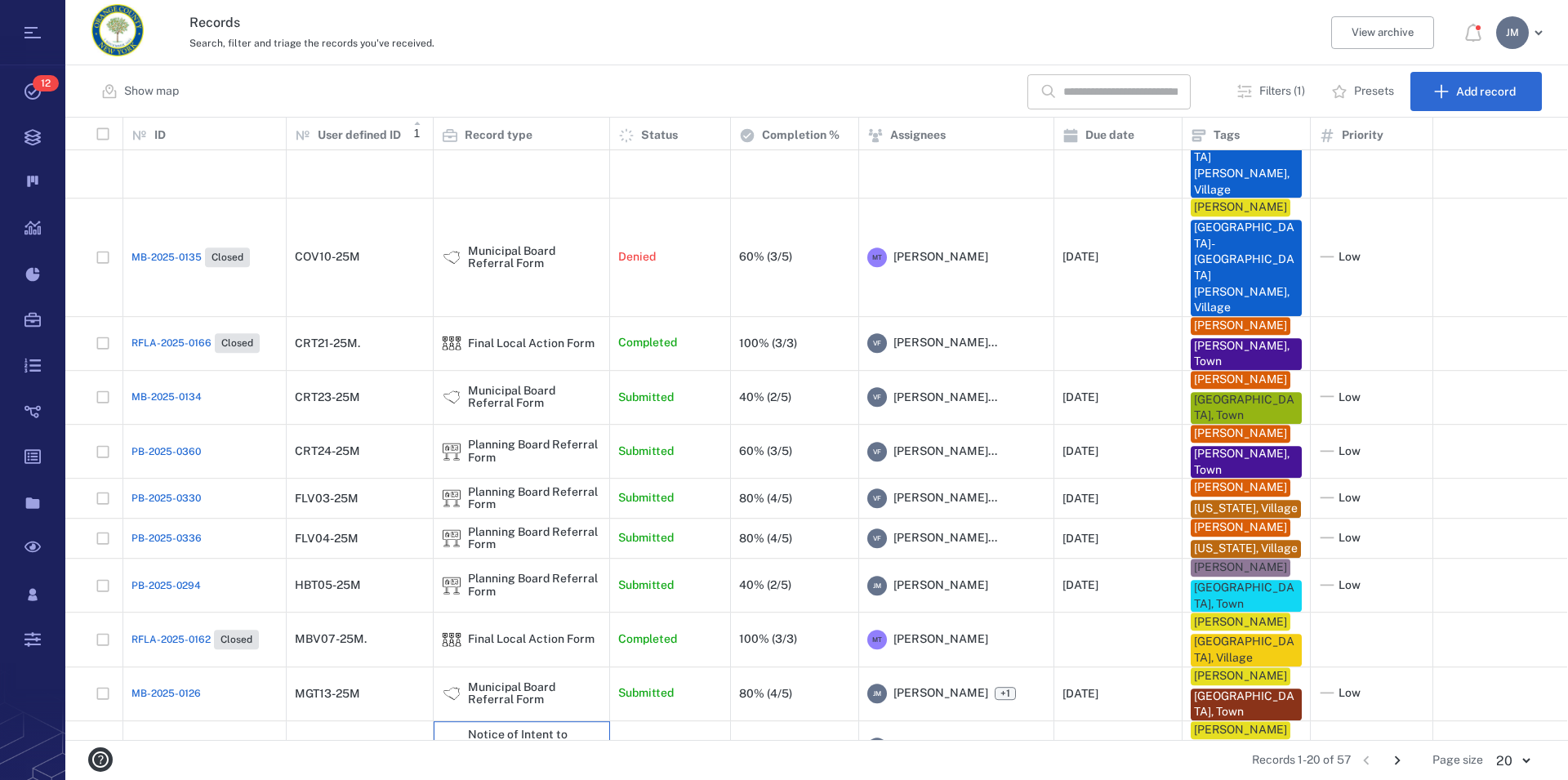
click at [522, 729] on div "Notice of Intent to Declare Lead Agency (only) Form" at bounding box center [534, 748] width 133 height 38
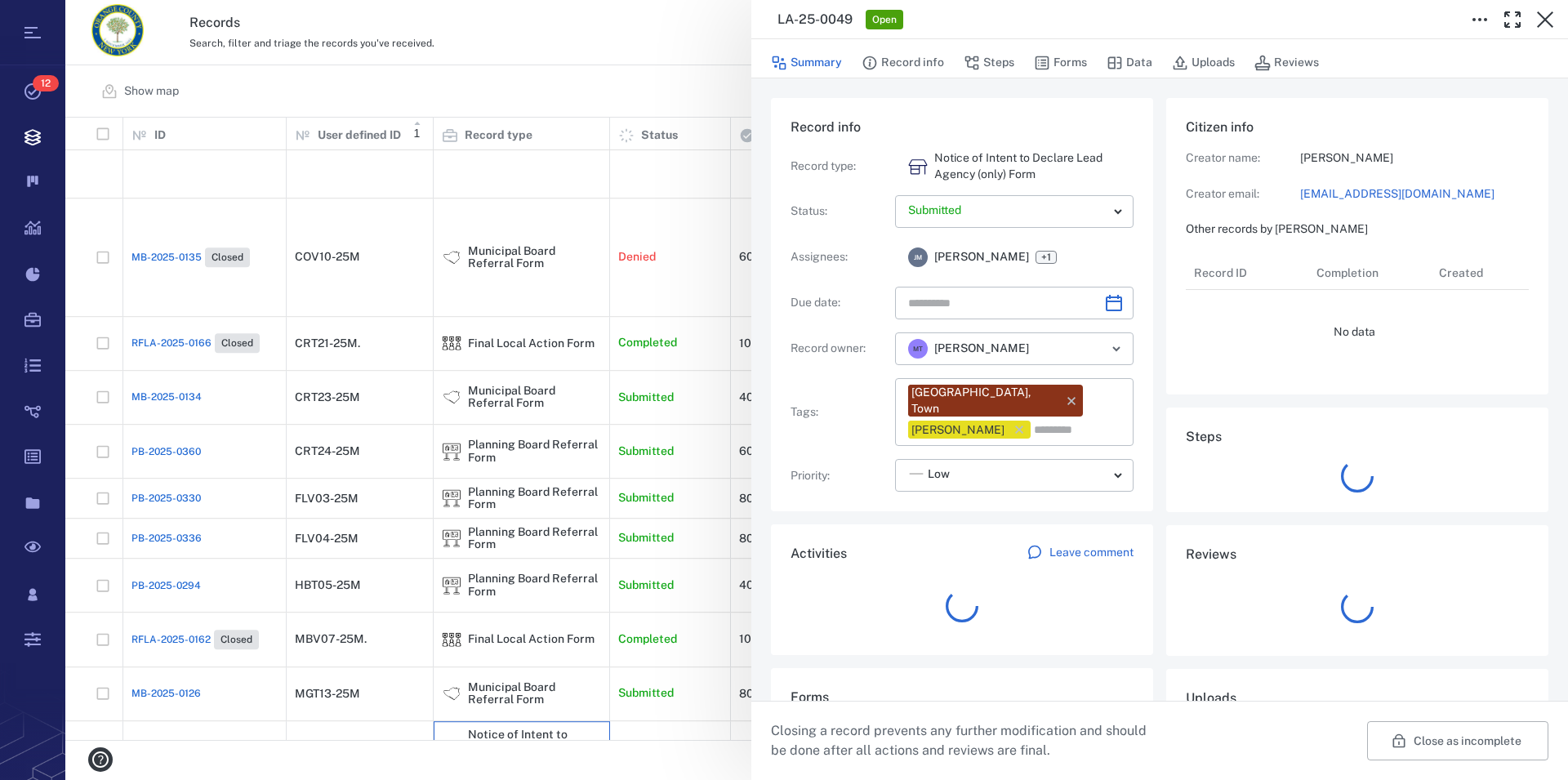
type input "**********"
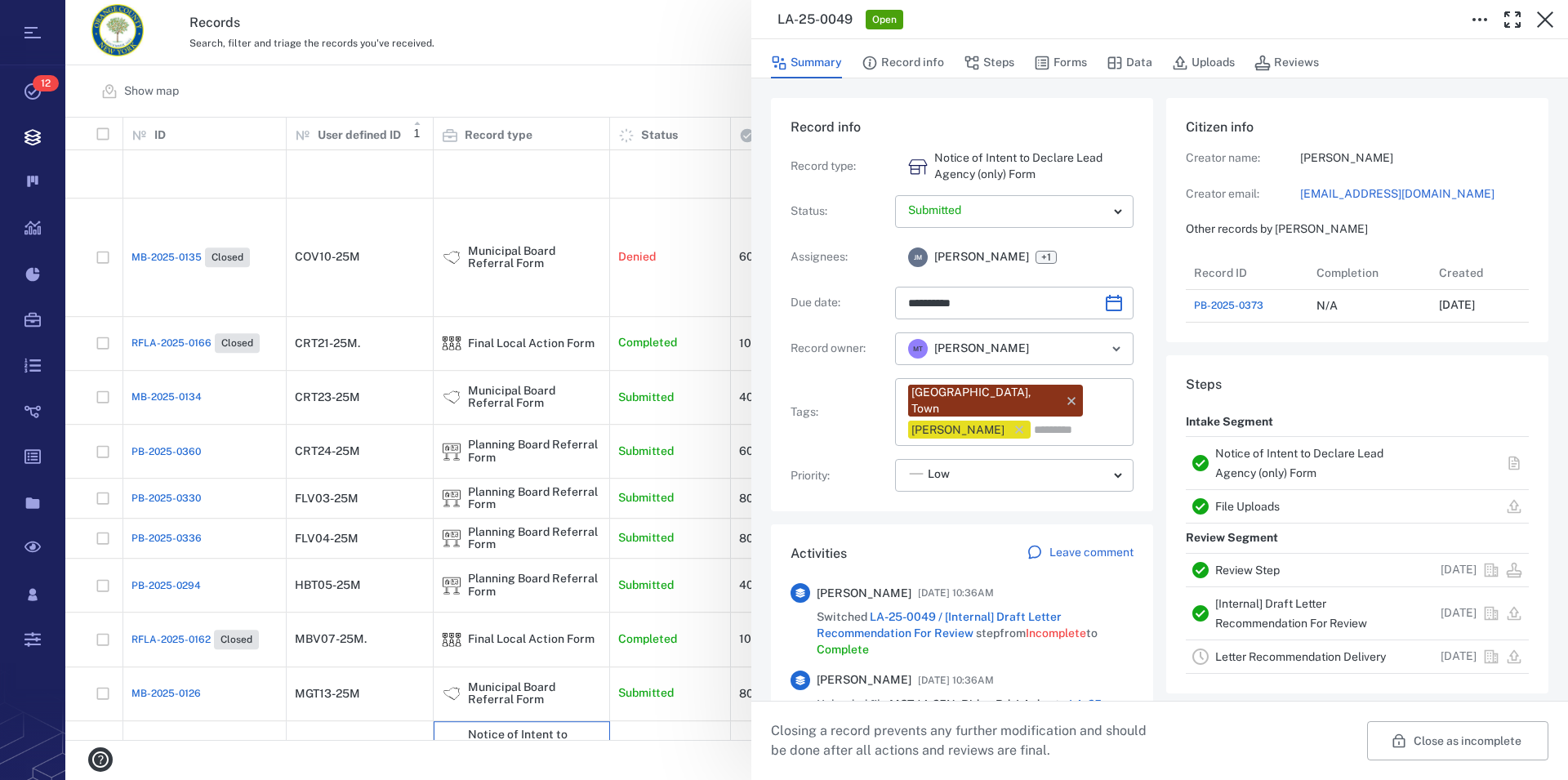
scroll to position [849, 309]
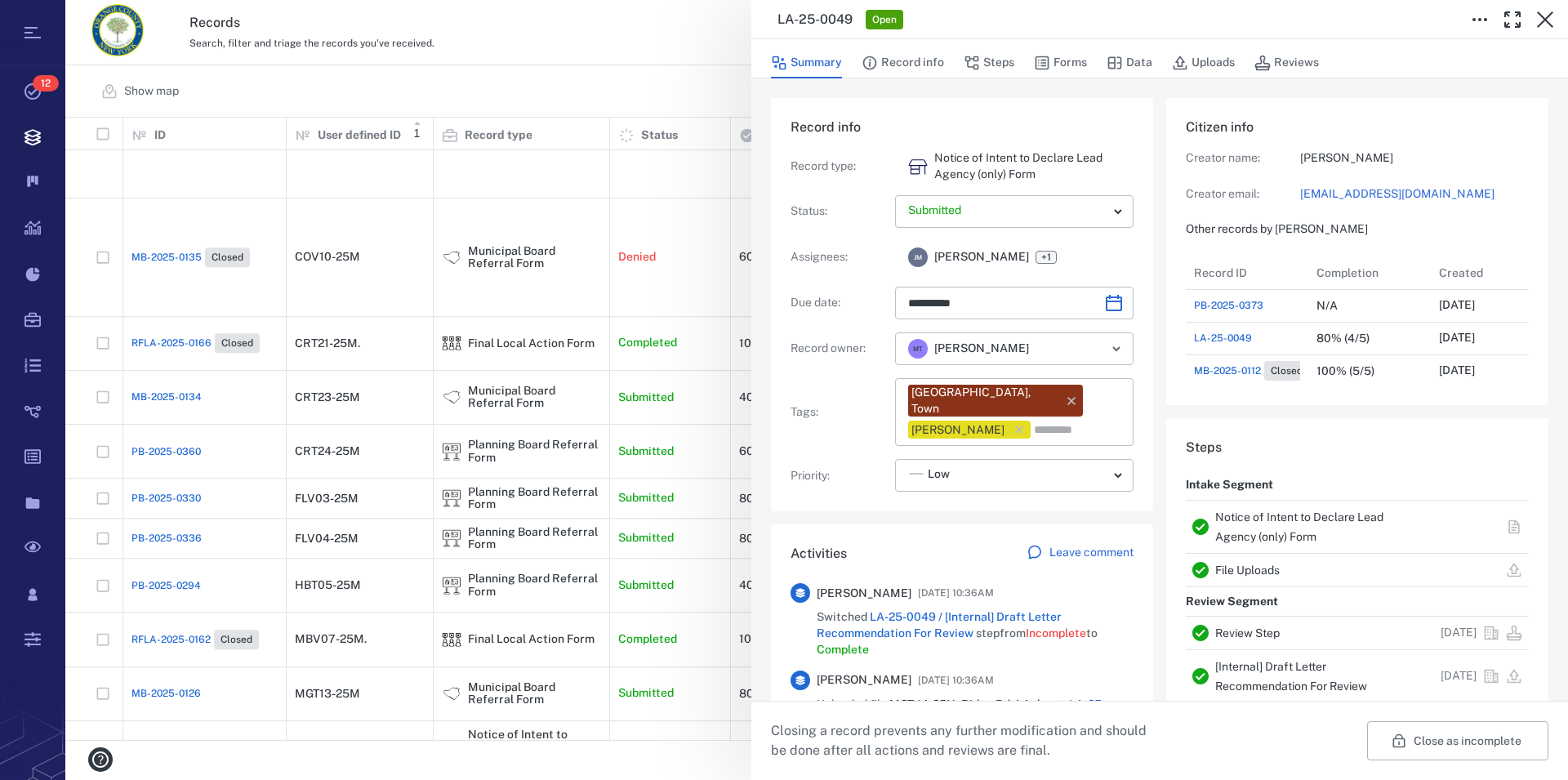
click at [1275, 518] on link "Notice of Intent to Declare Lead Agency (only) Form" at bounding box center [1300, 527] width 168 height 33
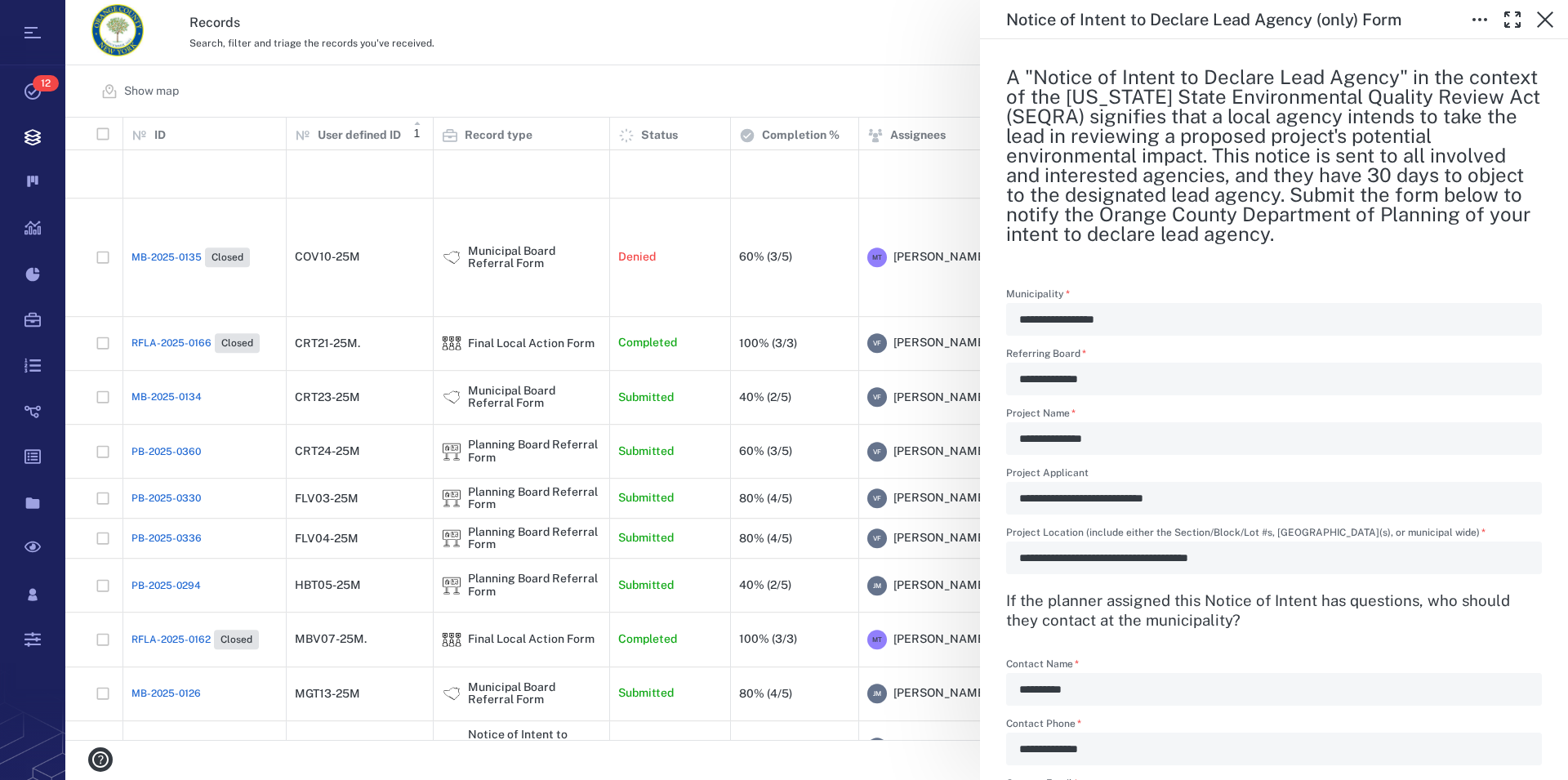
scroll to position [354, 0]
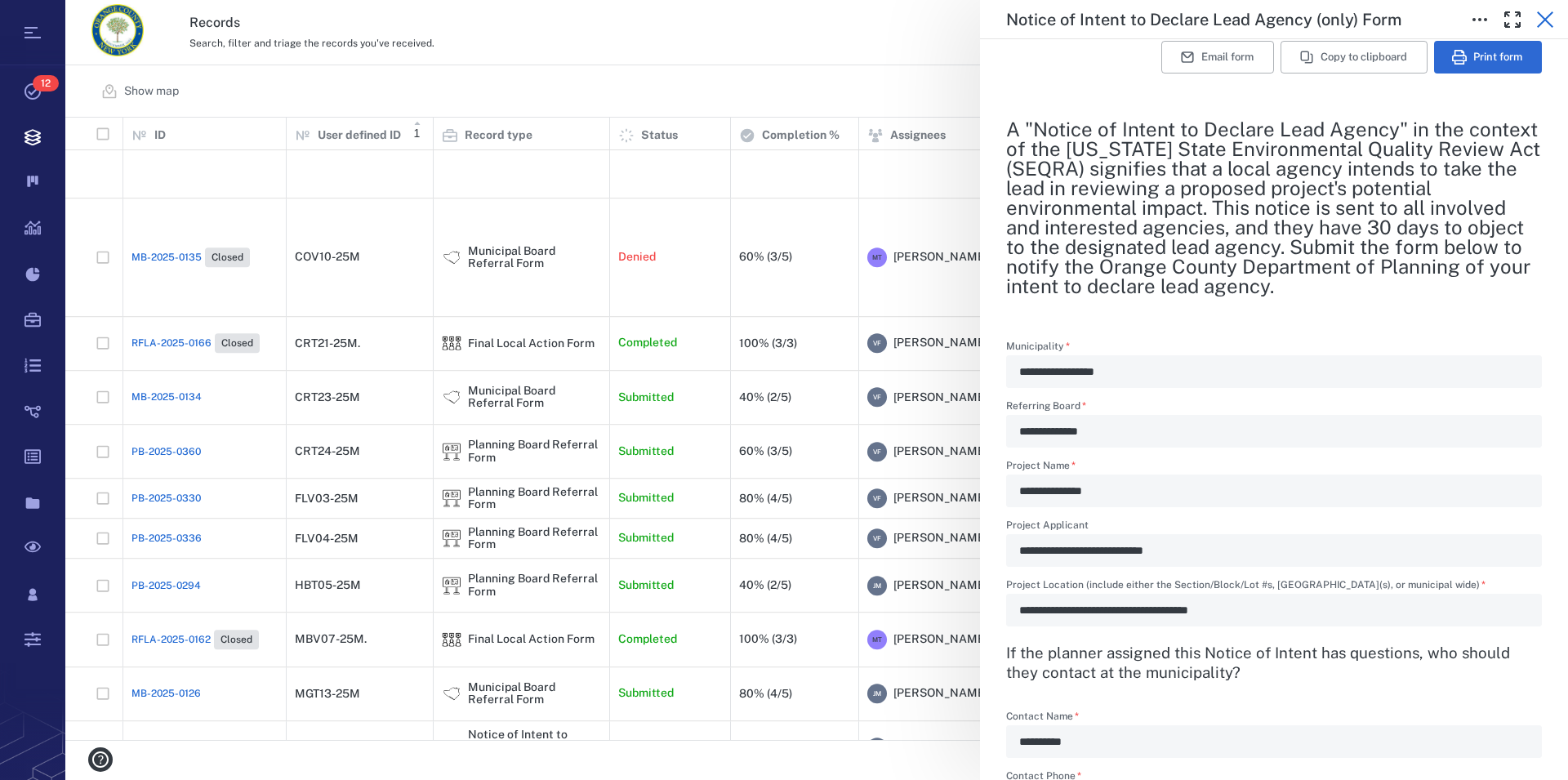
click at [1543, 19] on icon "button" at bounding box center [1545, 20] width 20 height 20
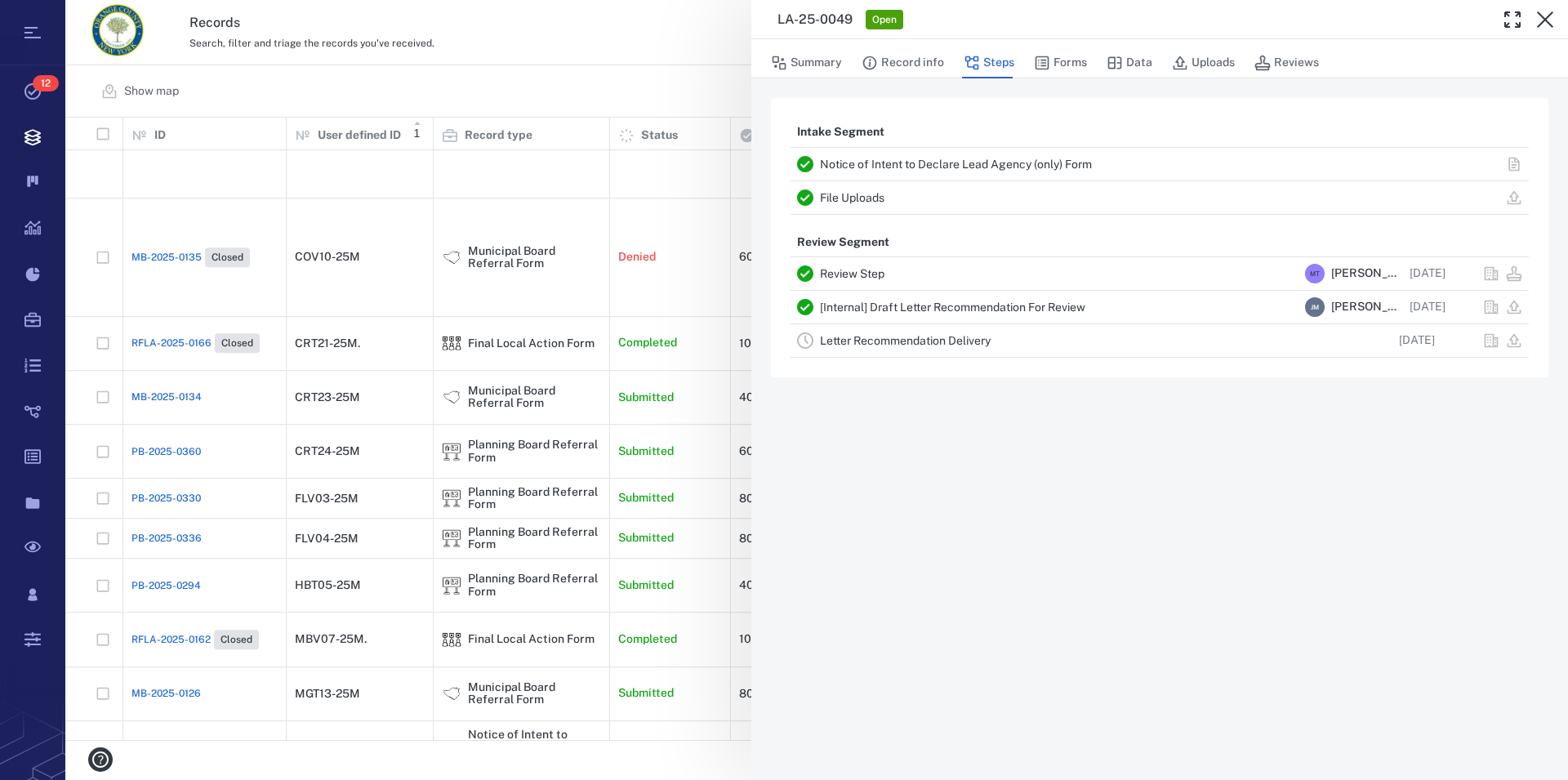
click at [1543, 19] on icon "button" at bounding box center [1545, 20] width 20 height 20
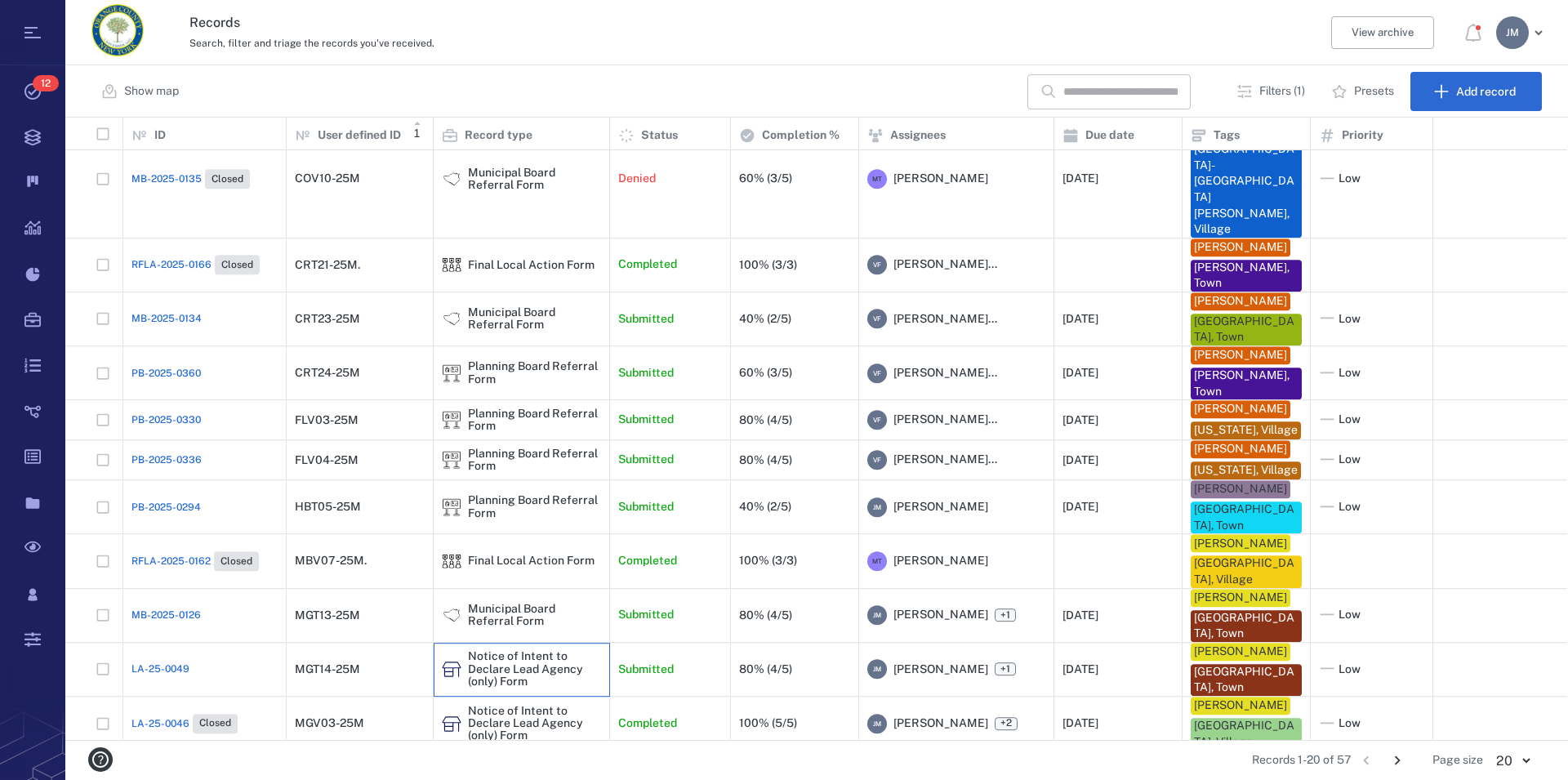
scroll to position [589, 0]
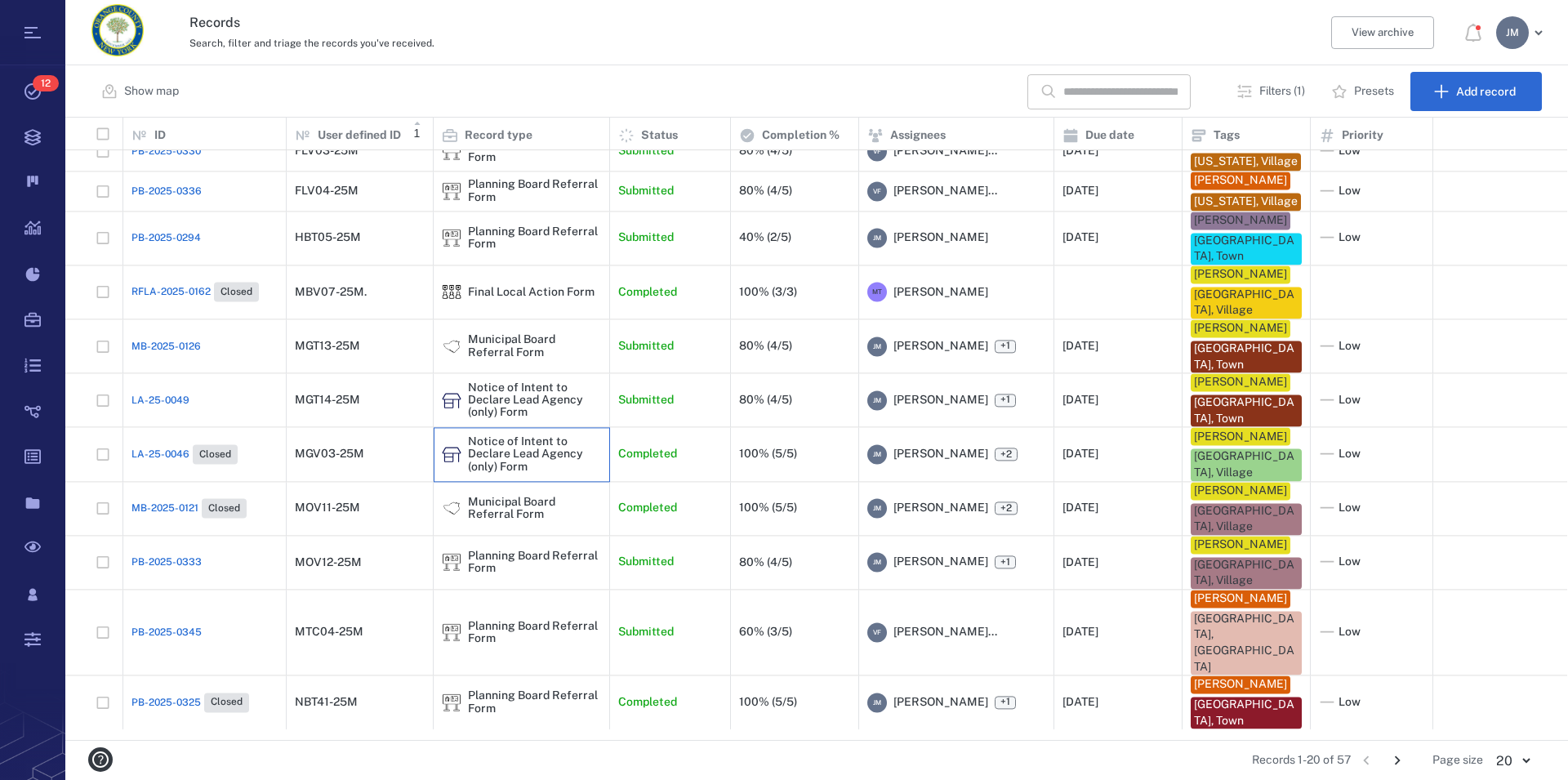
click at [522, 472] on div "Notice of Intent to Declare Lead Agency (only) Form" at bounding box center [534, 454] width 133 height 38
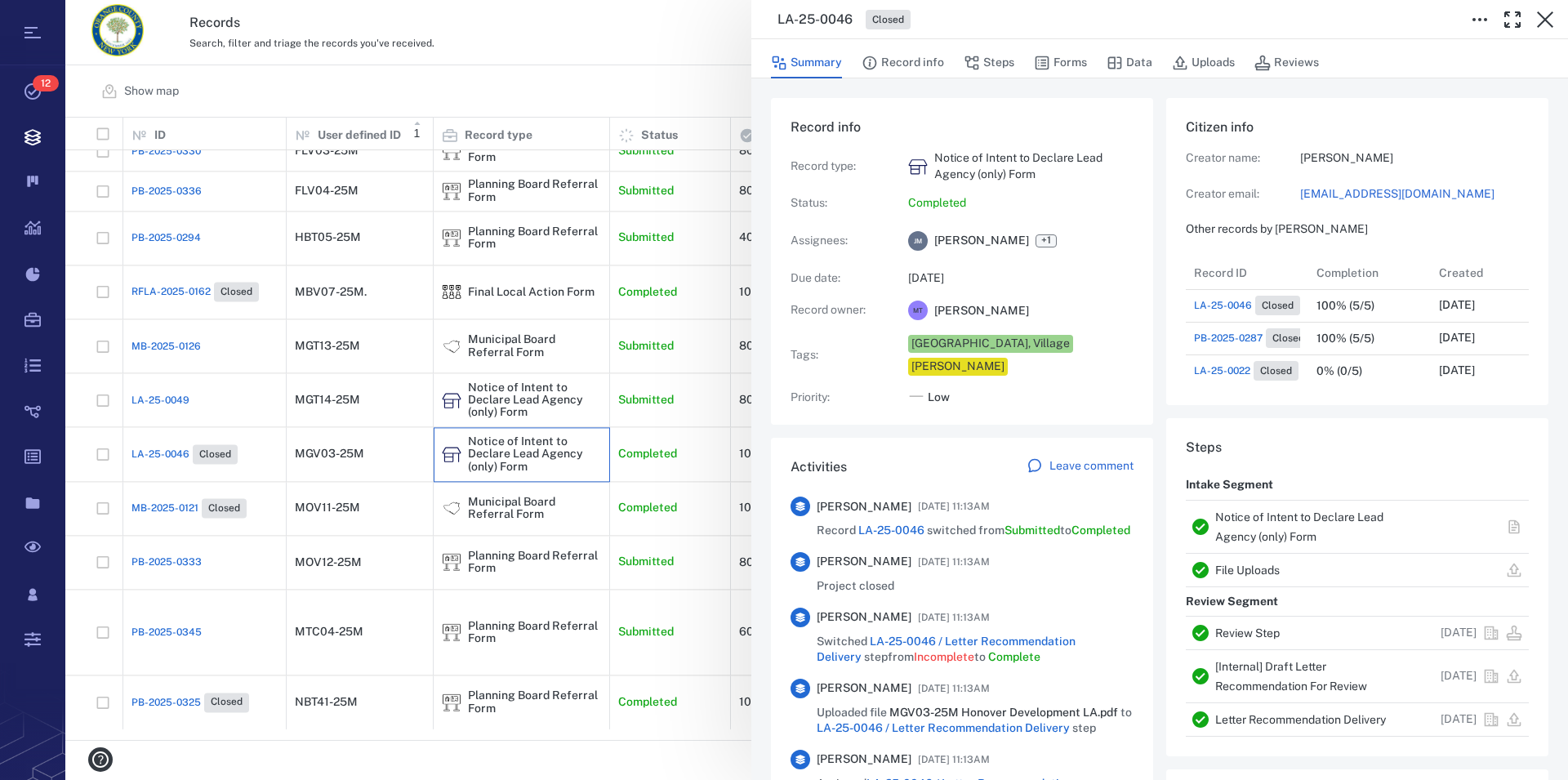
scroll to position [14, 15]
click at [1251, 521] on link "Notice of Intent to Declare Lead Agency (only) Form" at bounding box center [1300, 527] width 168 height 33
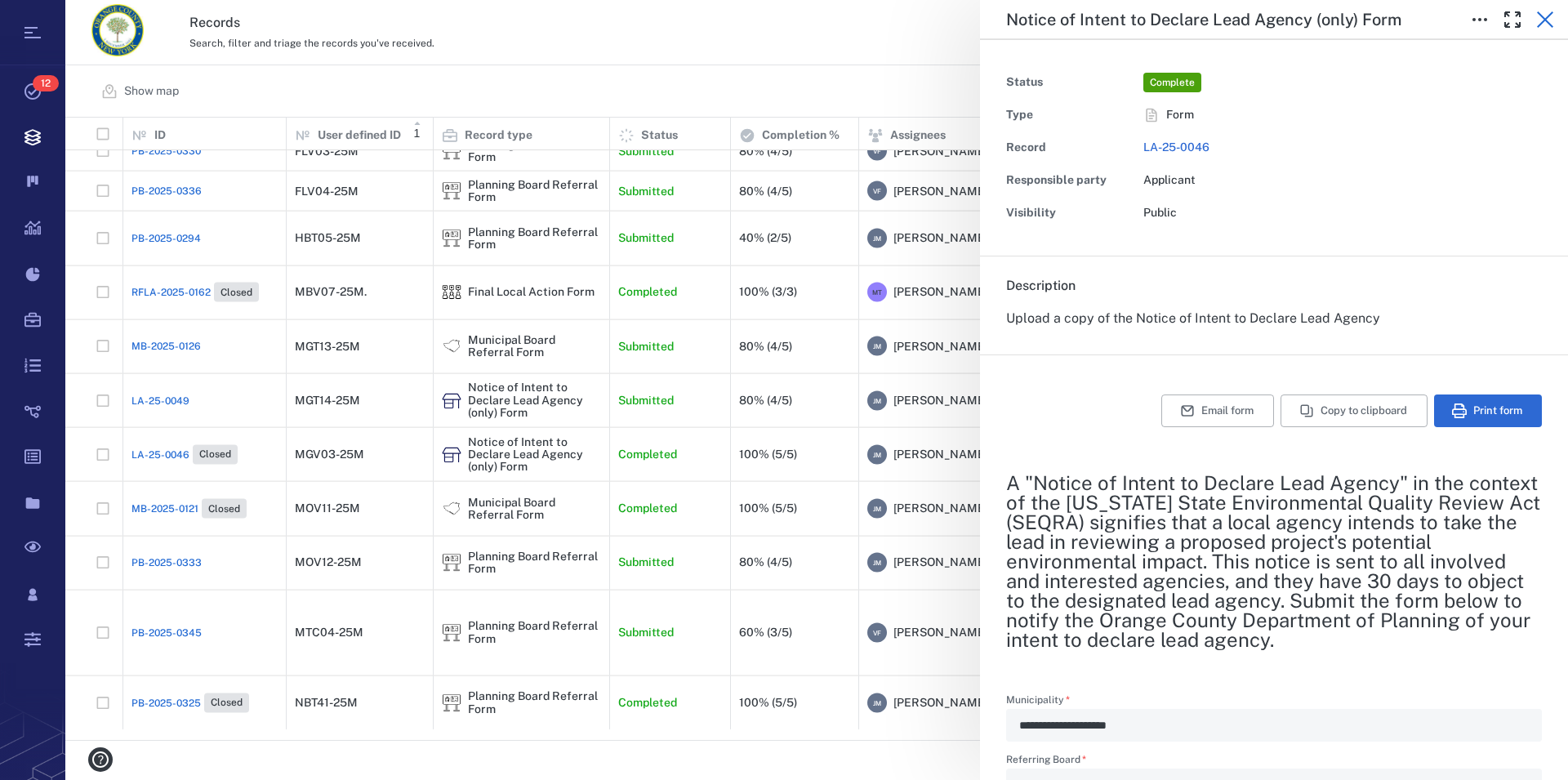
click at [1545, 18] on icon "button" at bounding box center [1545, 20] width 20 height 20
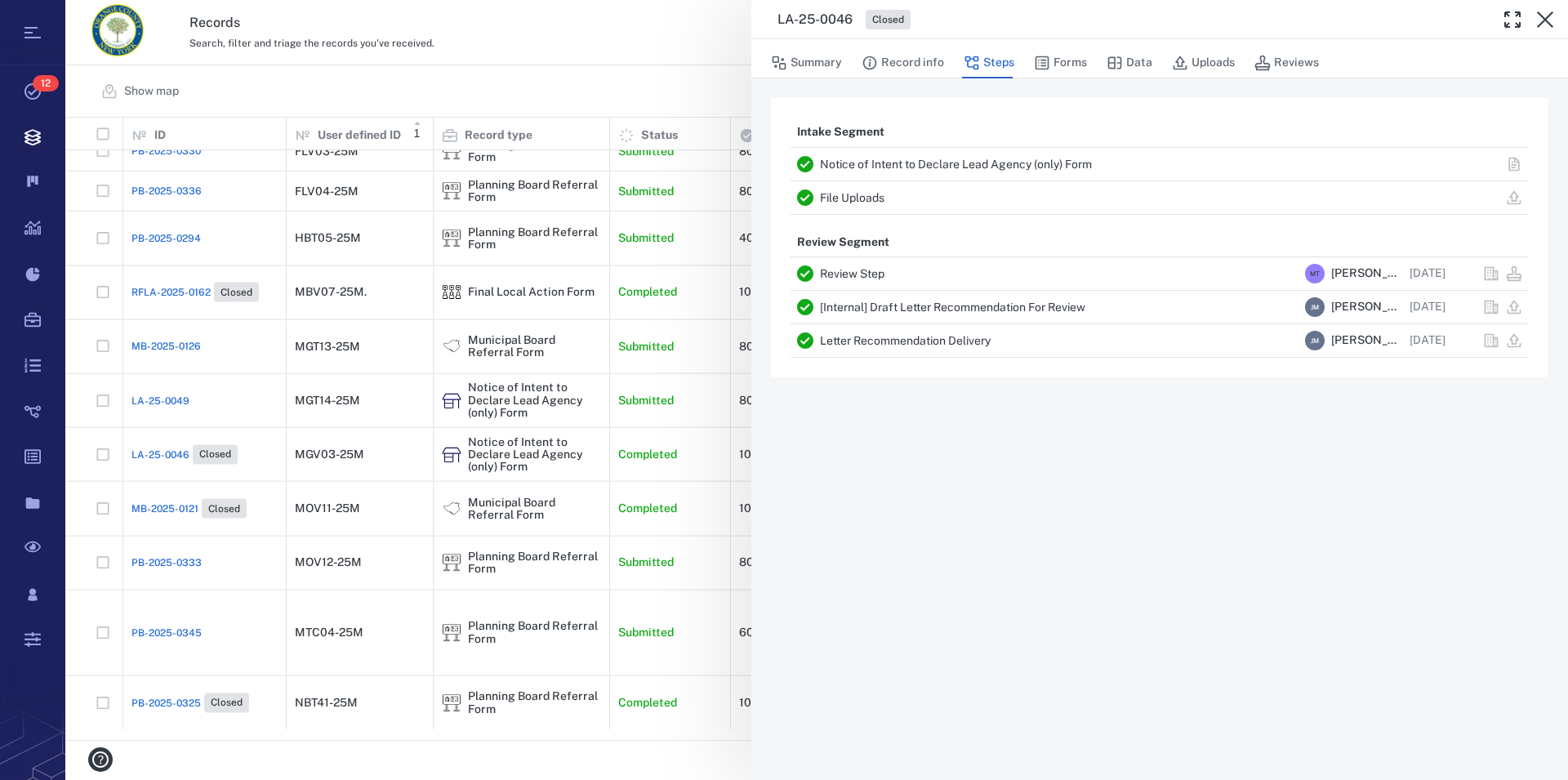
click at [1544, 18] on icon "button" at bounding box center [1545, 20] width 16 height 16
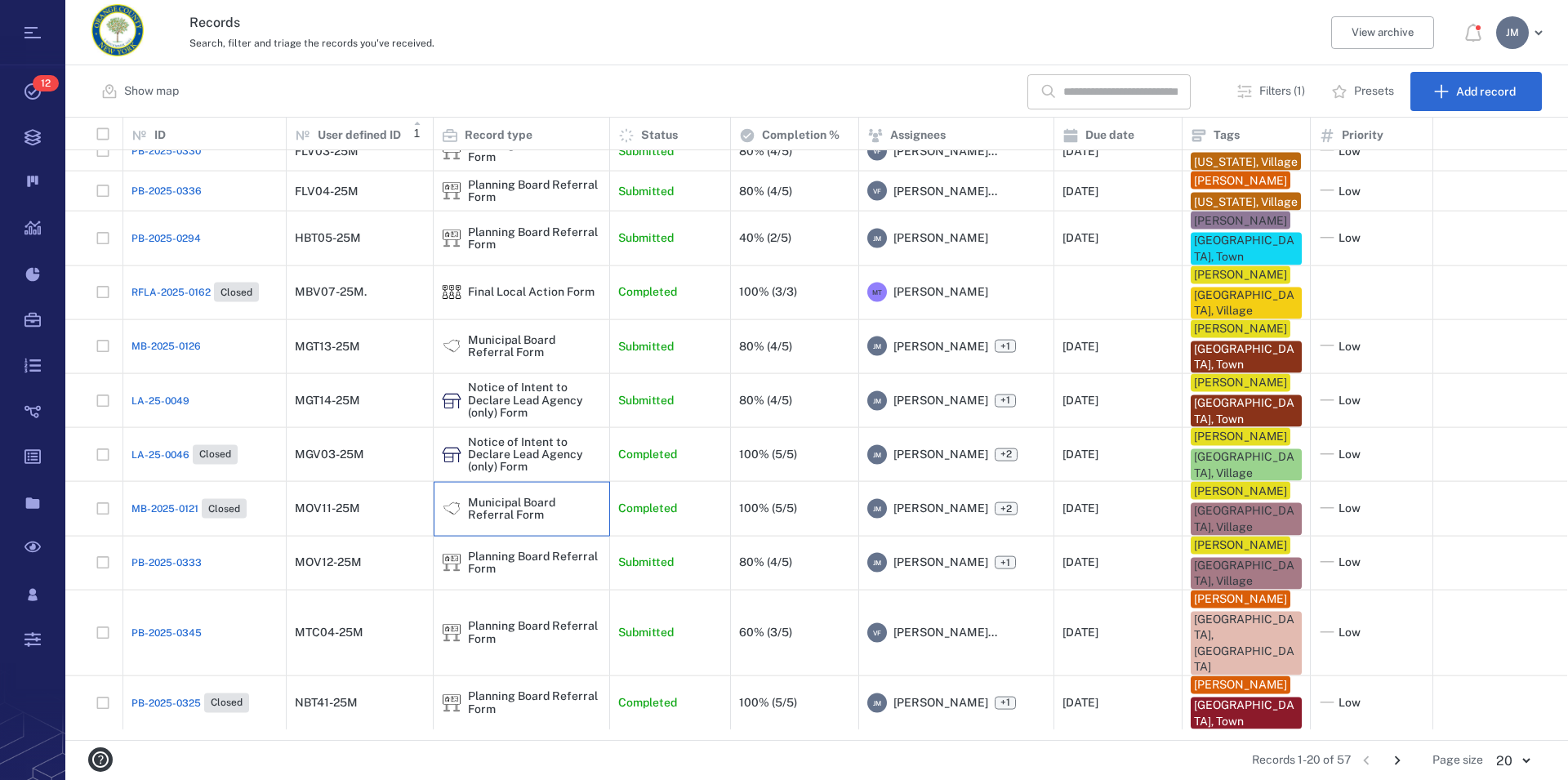
click at [485, 521] on div "Municipal Board Referral Form" at bounding box center [534, 509] width 133 height 25
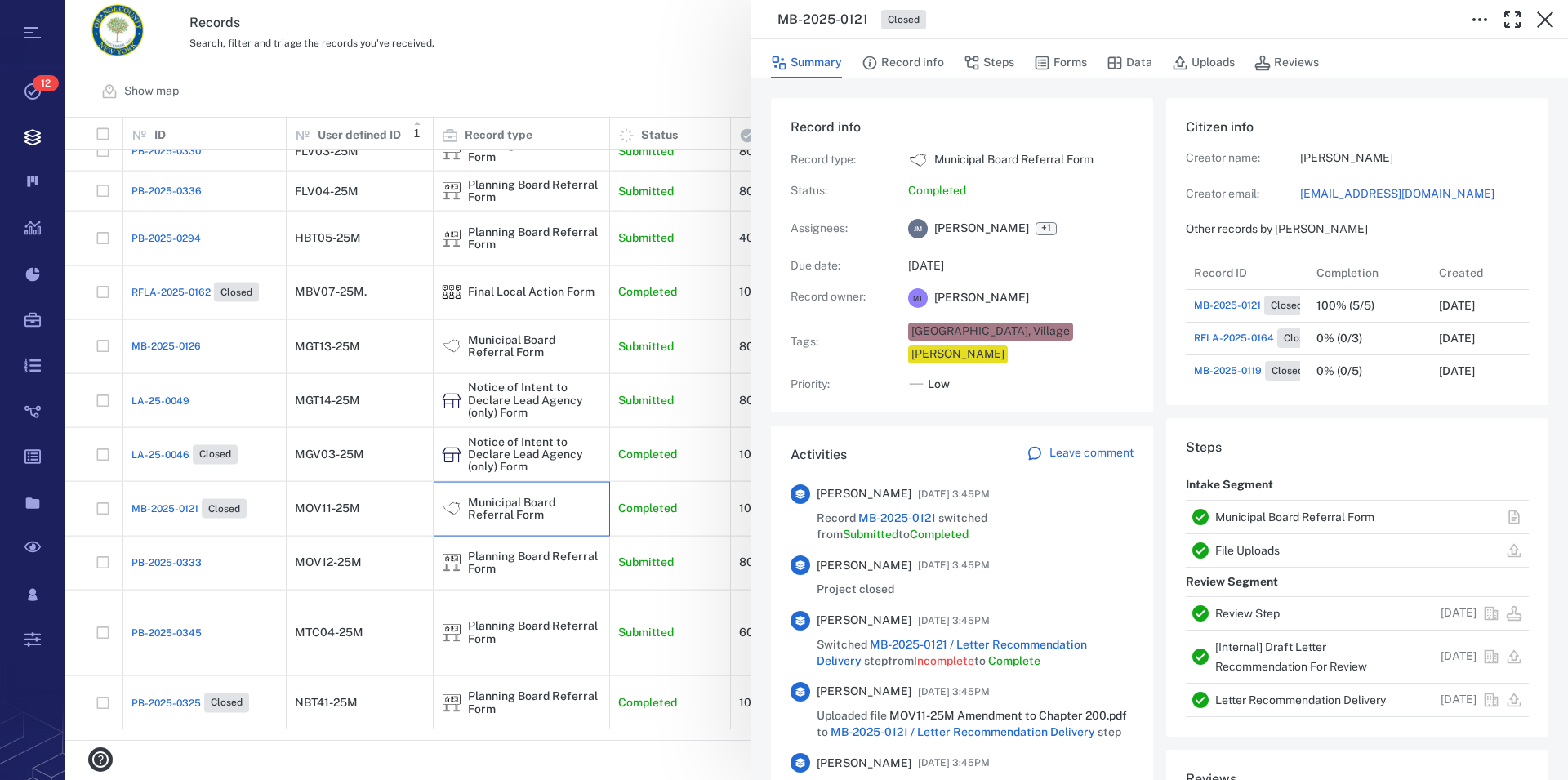
scroll to position [163, 309]
click at [1252, 514] on link "Municipal Board Referral Form" at bounding box center [1296, 517] width 159 height 13
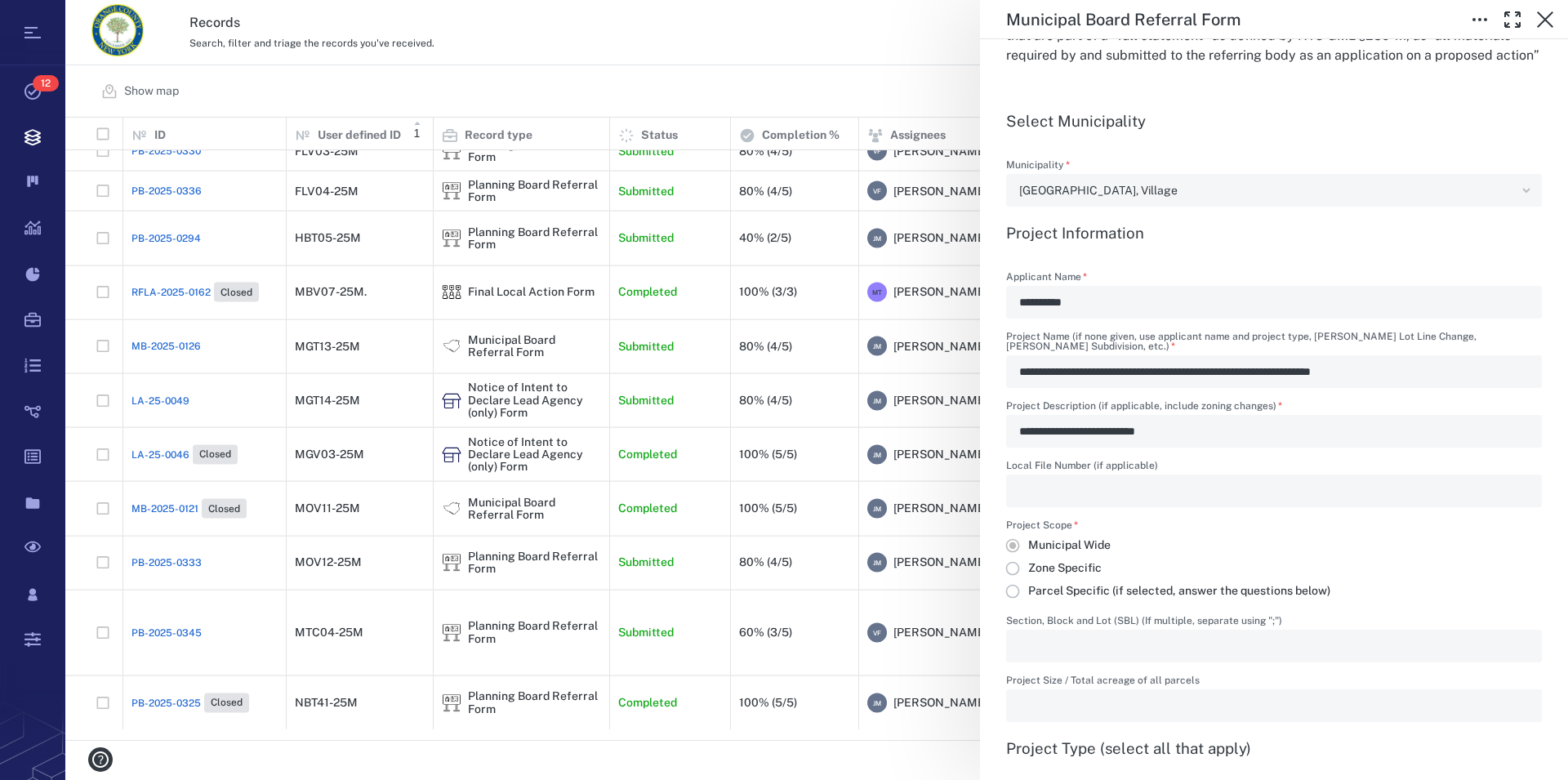
scroll to position [558, 0]
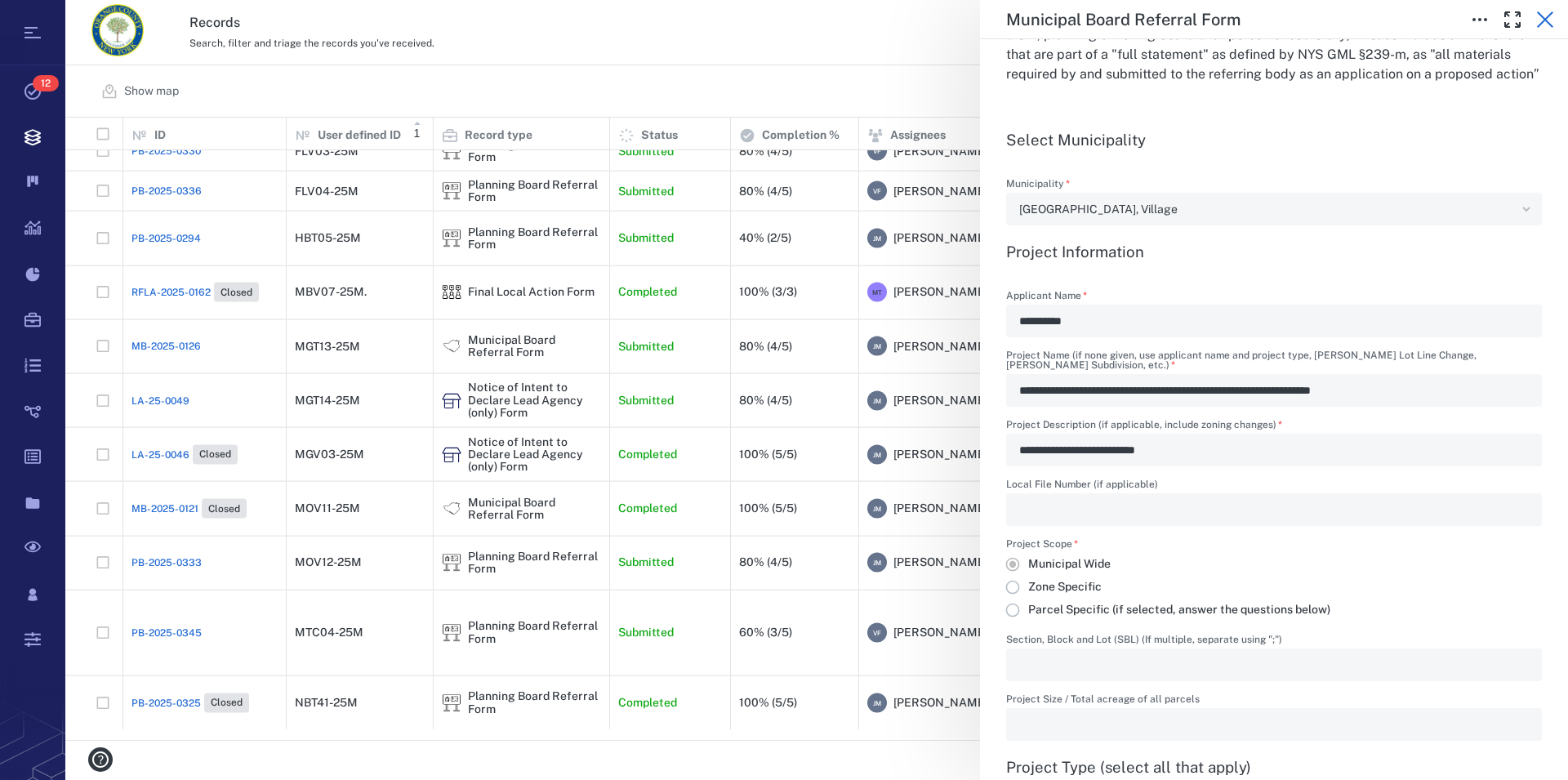
click at [1544, 24] on icon "button" at bounding box center [1545, 20] width 20 height 20
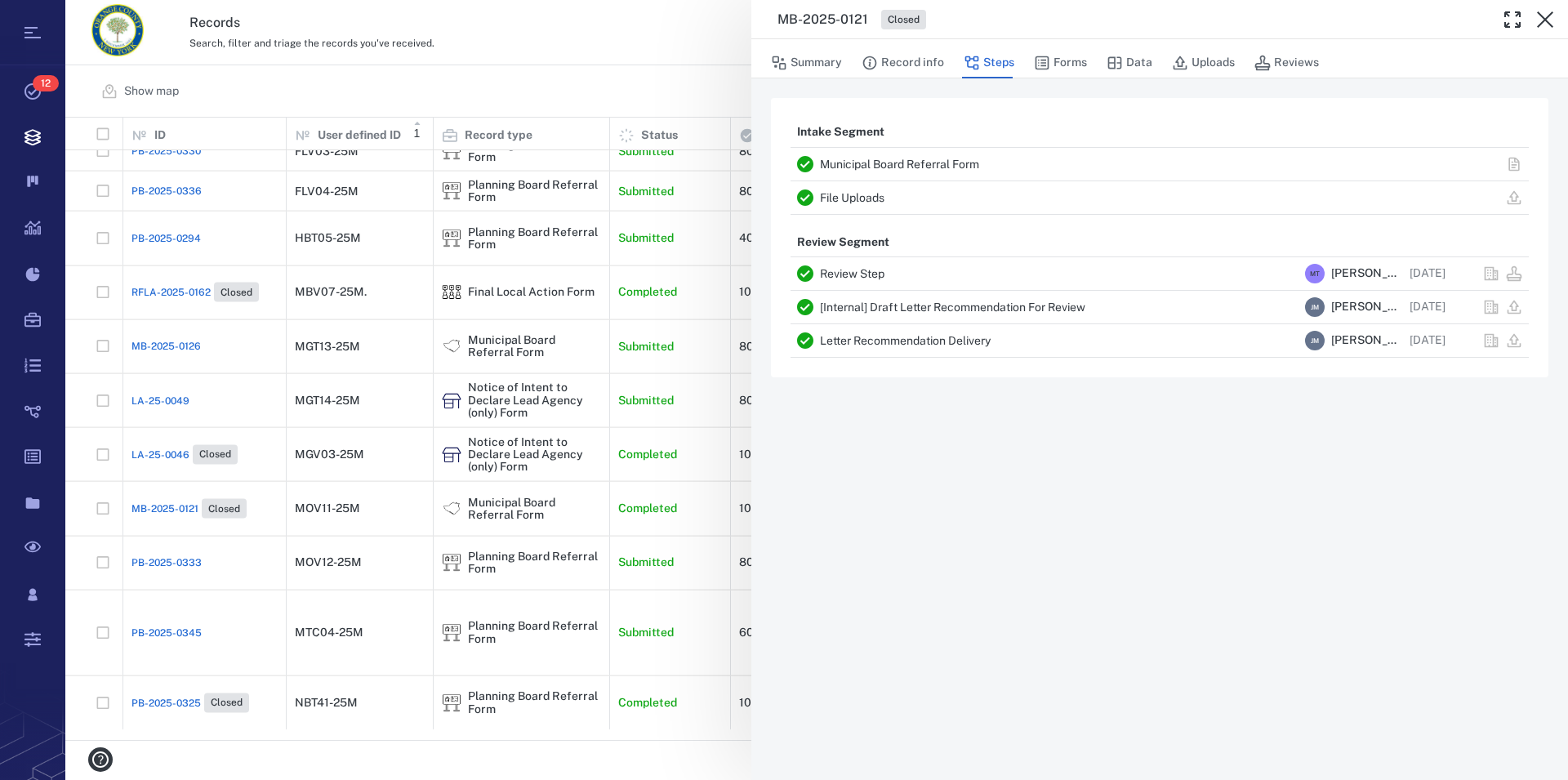
click at [1544, 24] on icon "button" at bounding box center [1545, 20] width 20 height 20
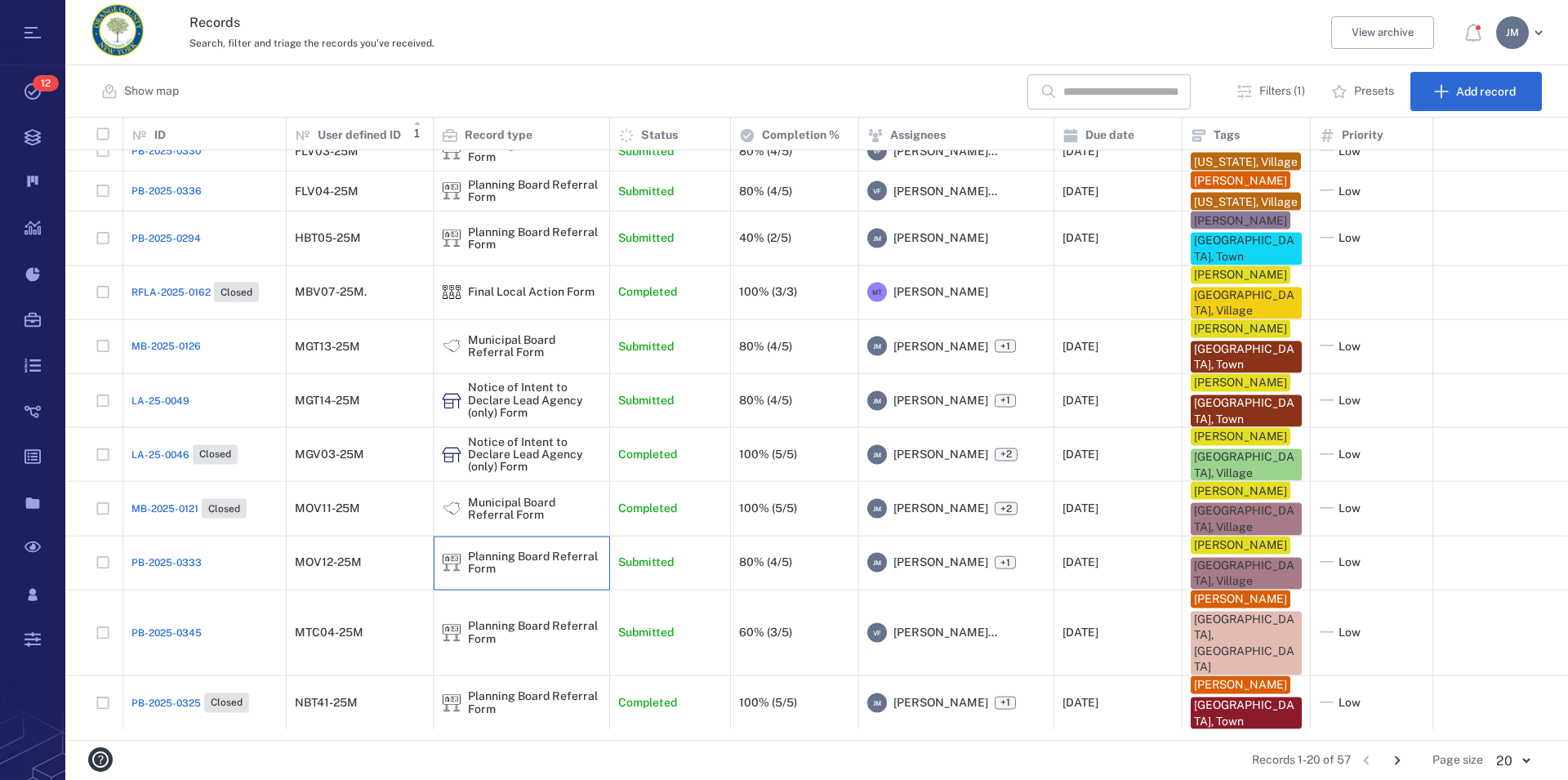
click at [511, 575] on div "Planning Board Referral Form" at bounding box center [534, 562] width 133 height 25
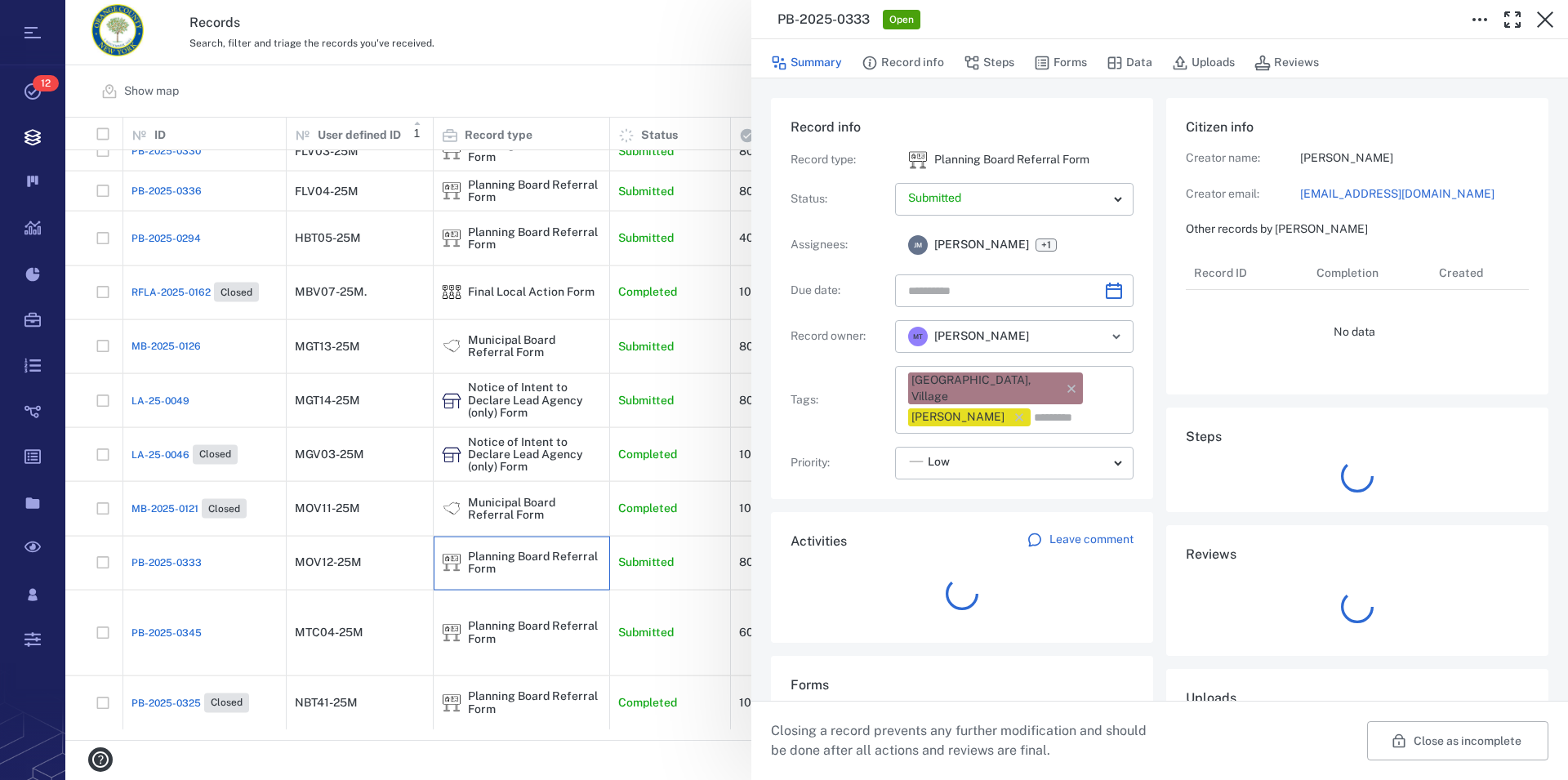
type input "**********"
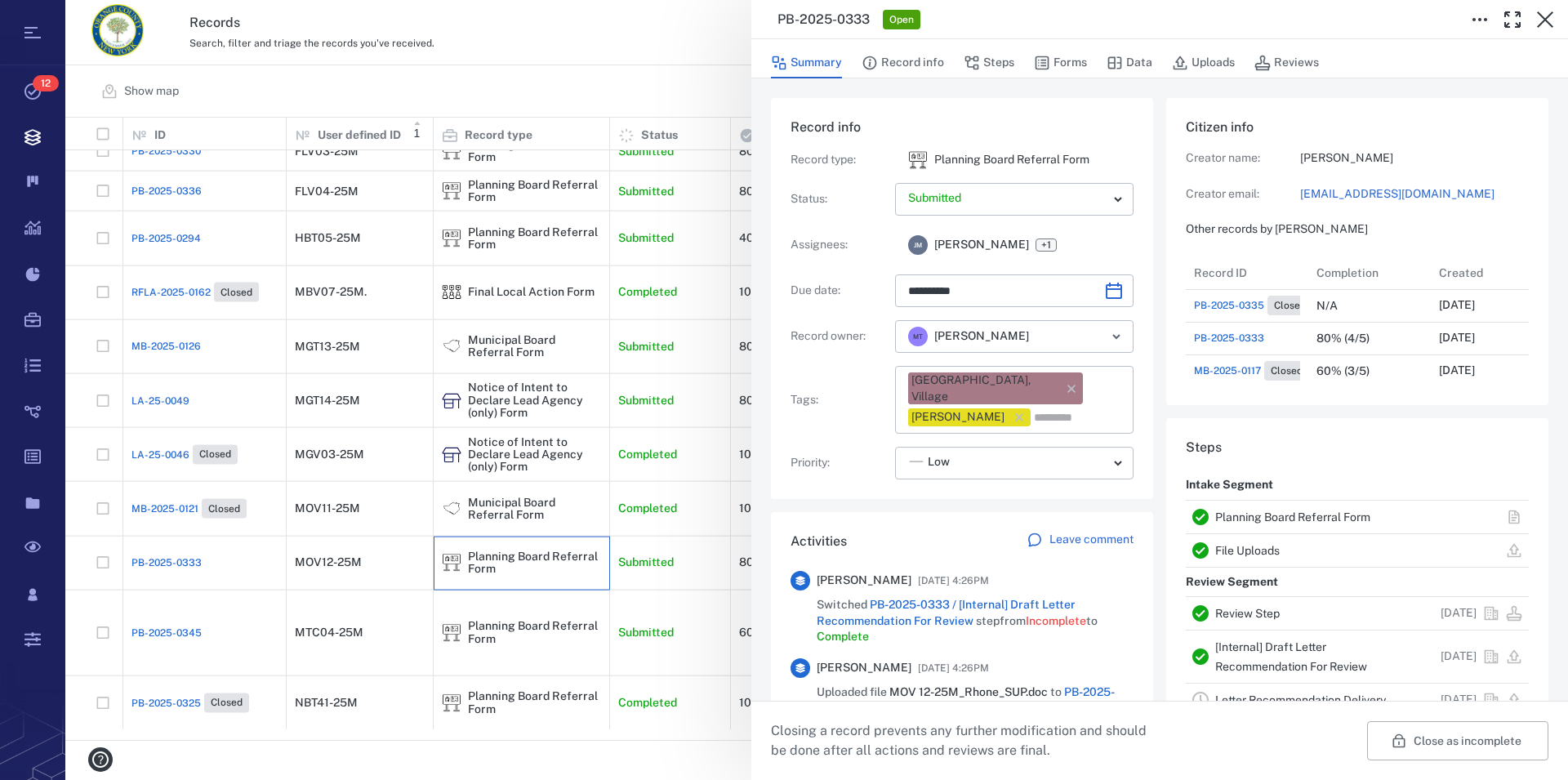
scroll to position [14, 15]
click at [1276, 517] on link "Planning Board Referral Form" at bounding box center [1293, 517] width 155 height 13
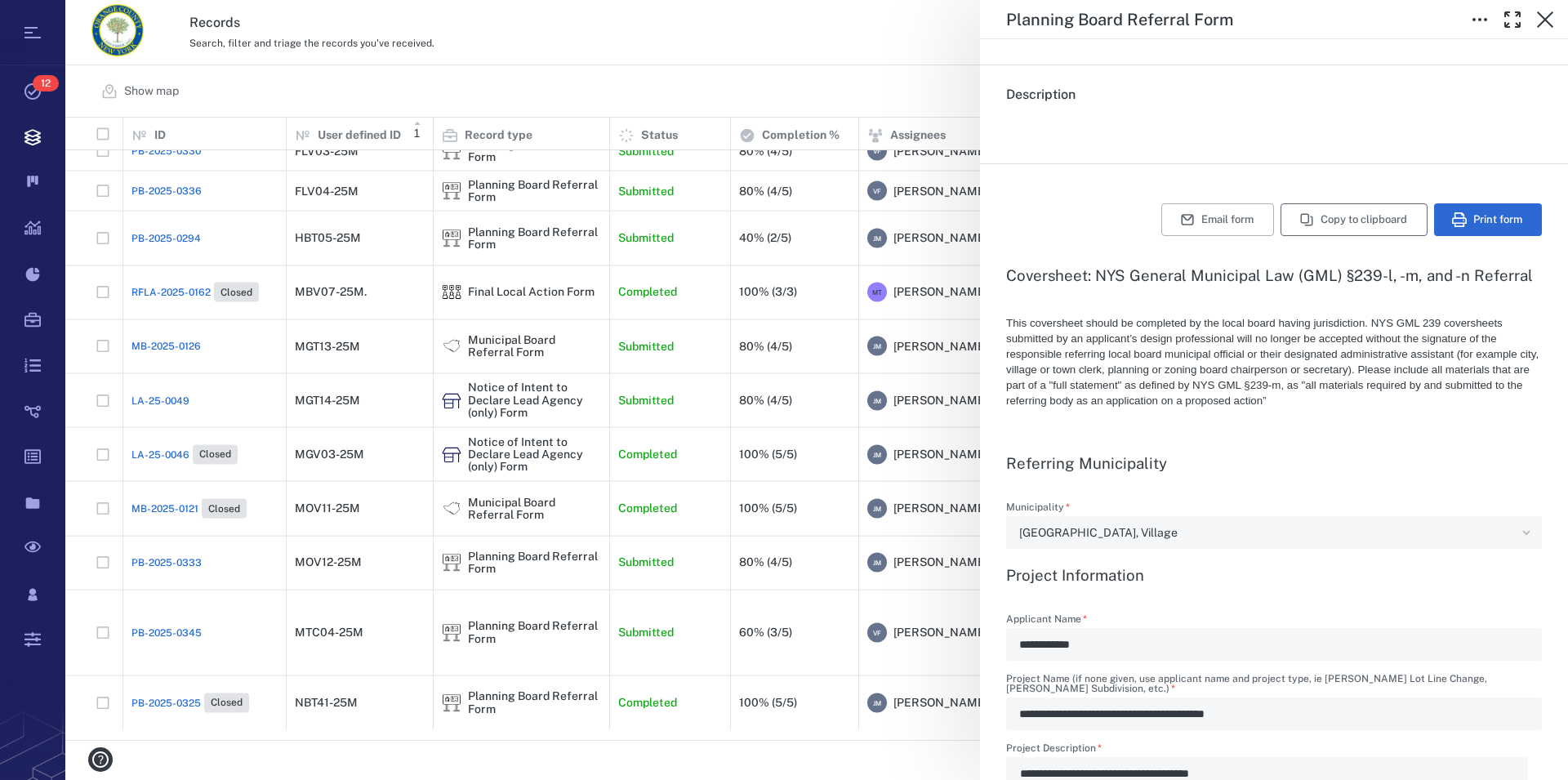
scroll to position [186, 0]
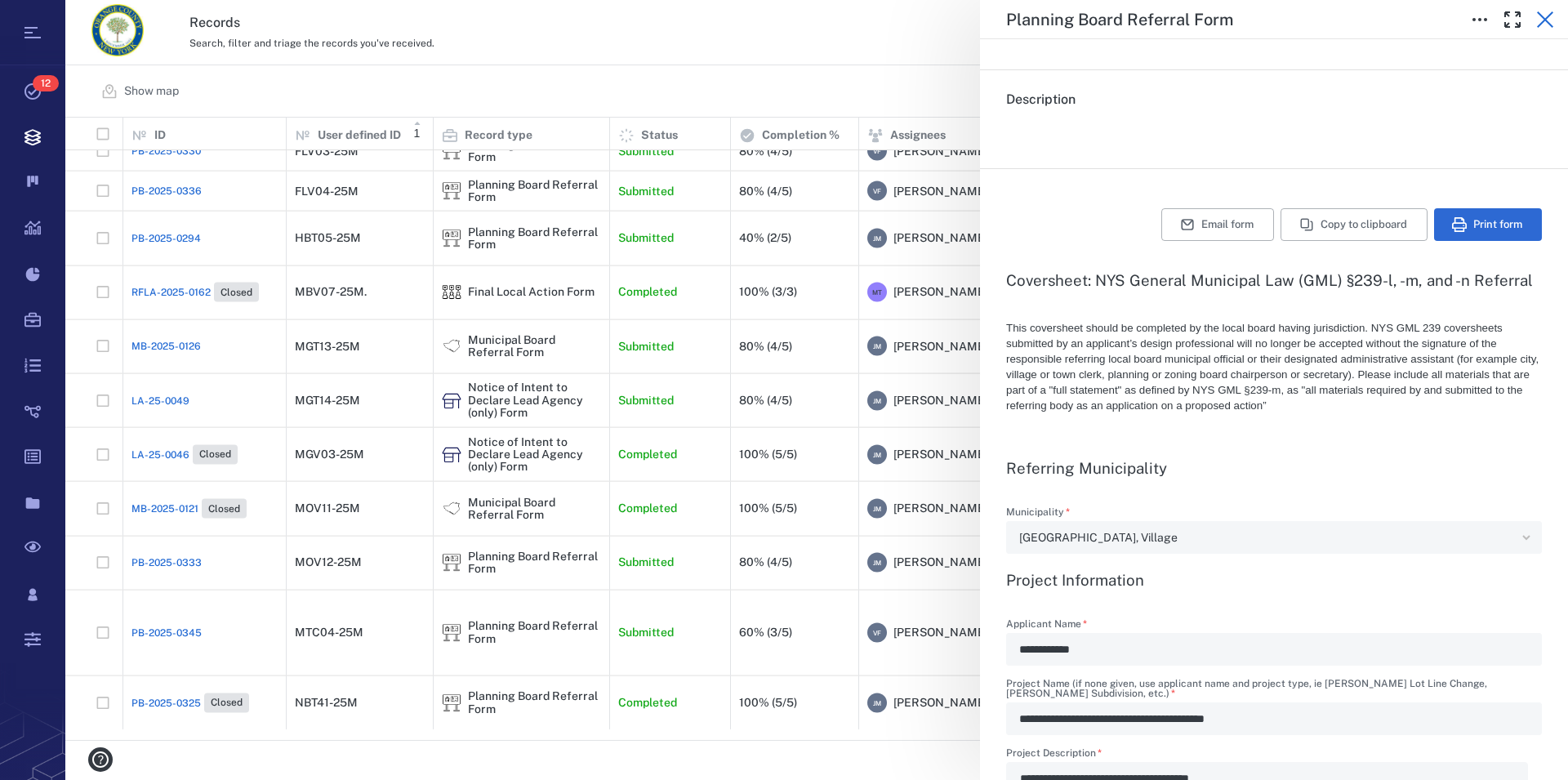
click at [1544, 14] on icon "button" at bounding box center [1545, 20] width 20 height 20
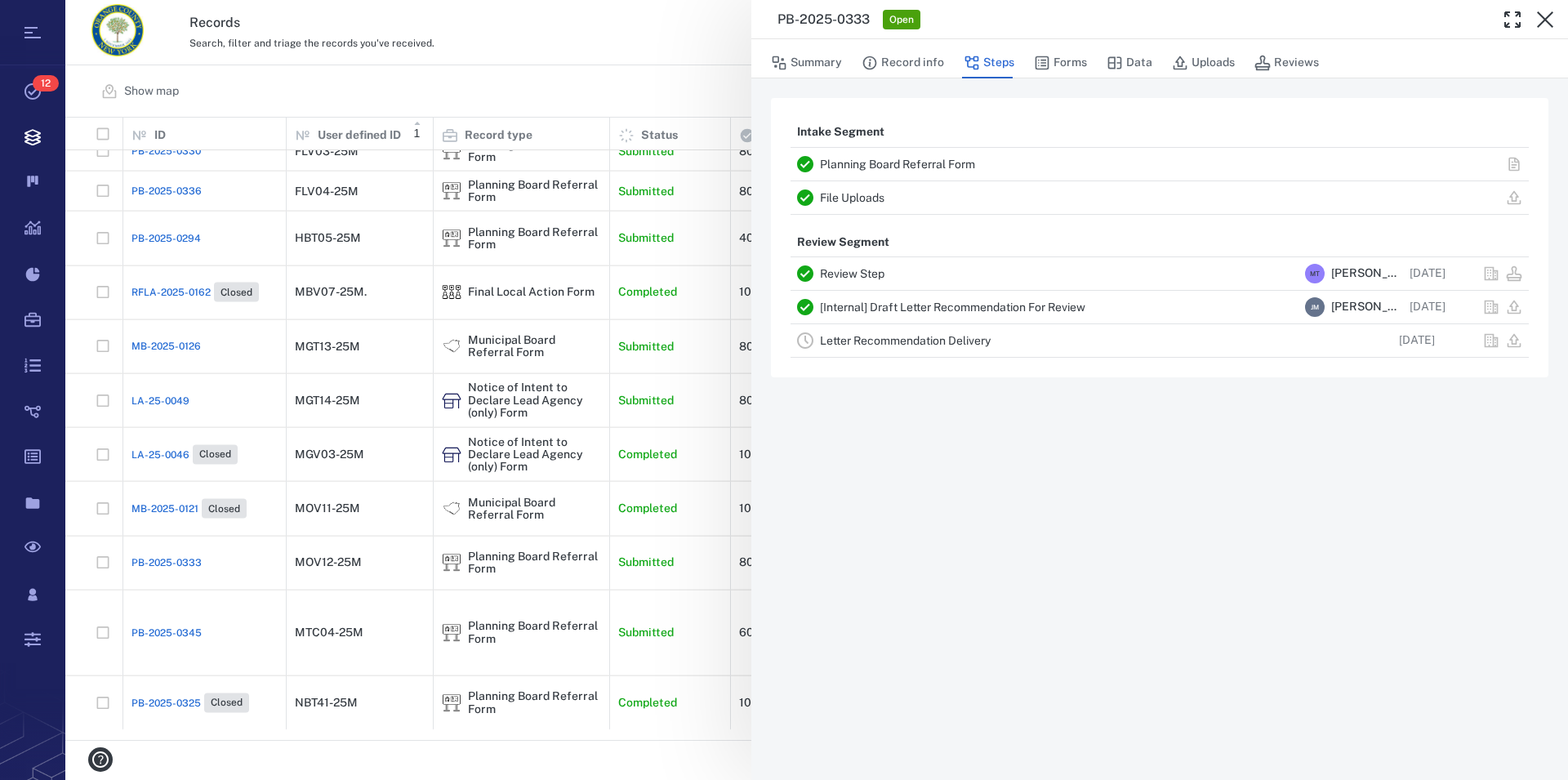
click at [1544, 14] on icon "button" at bounding box center [1545, 20] width 20 height 20
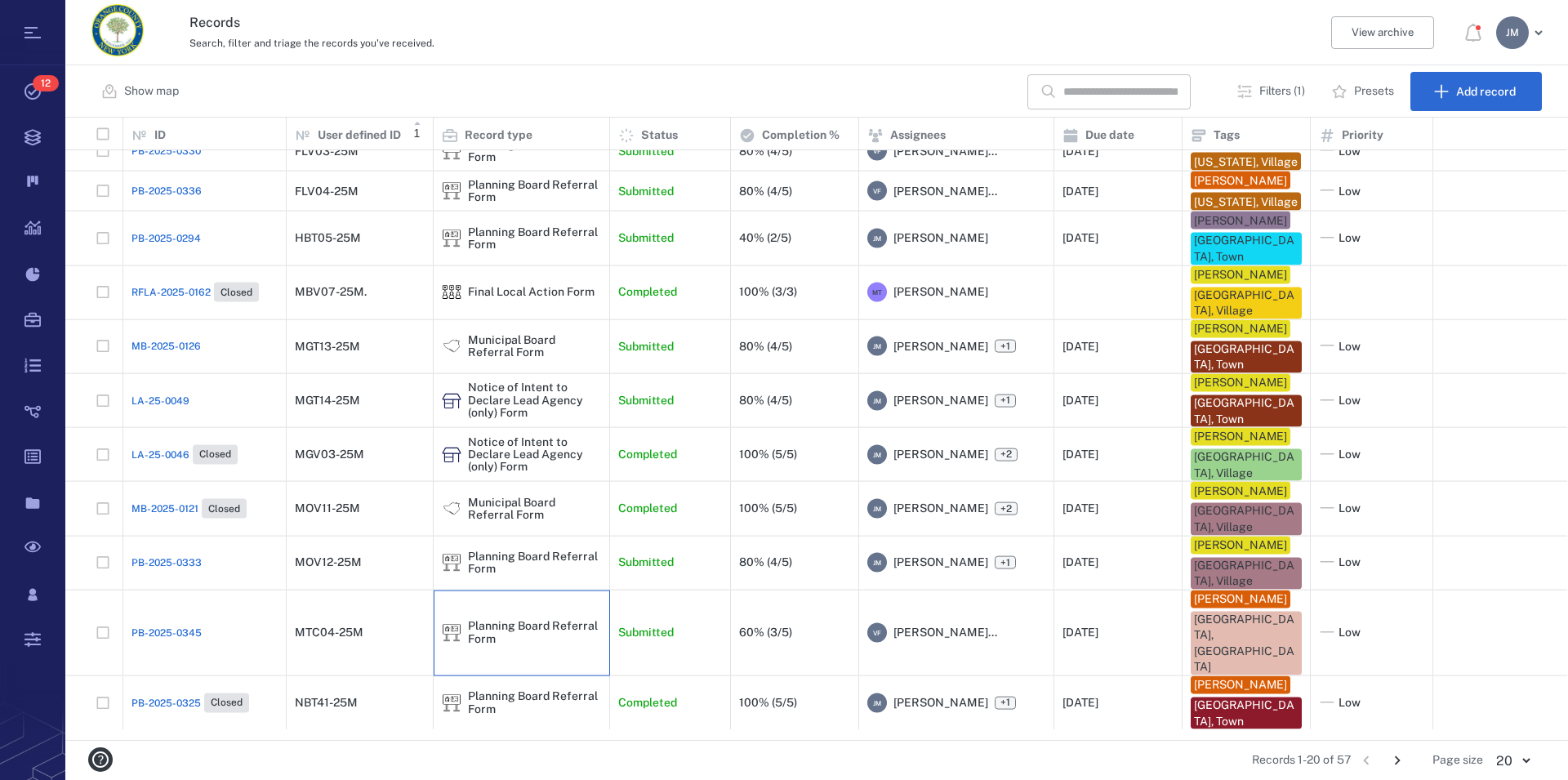
click at [502, 645] on div "Planning Board Referral Form" at bounding box center [534, 633] width 133 height 25
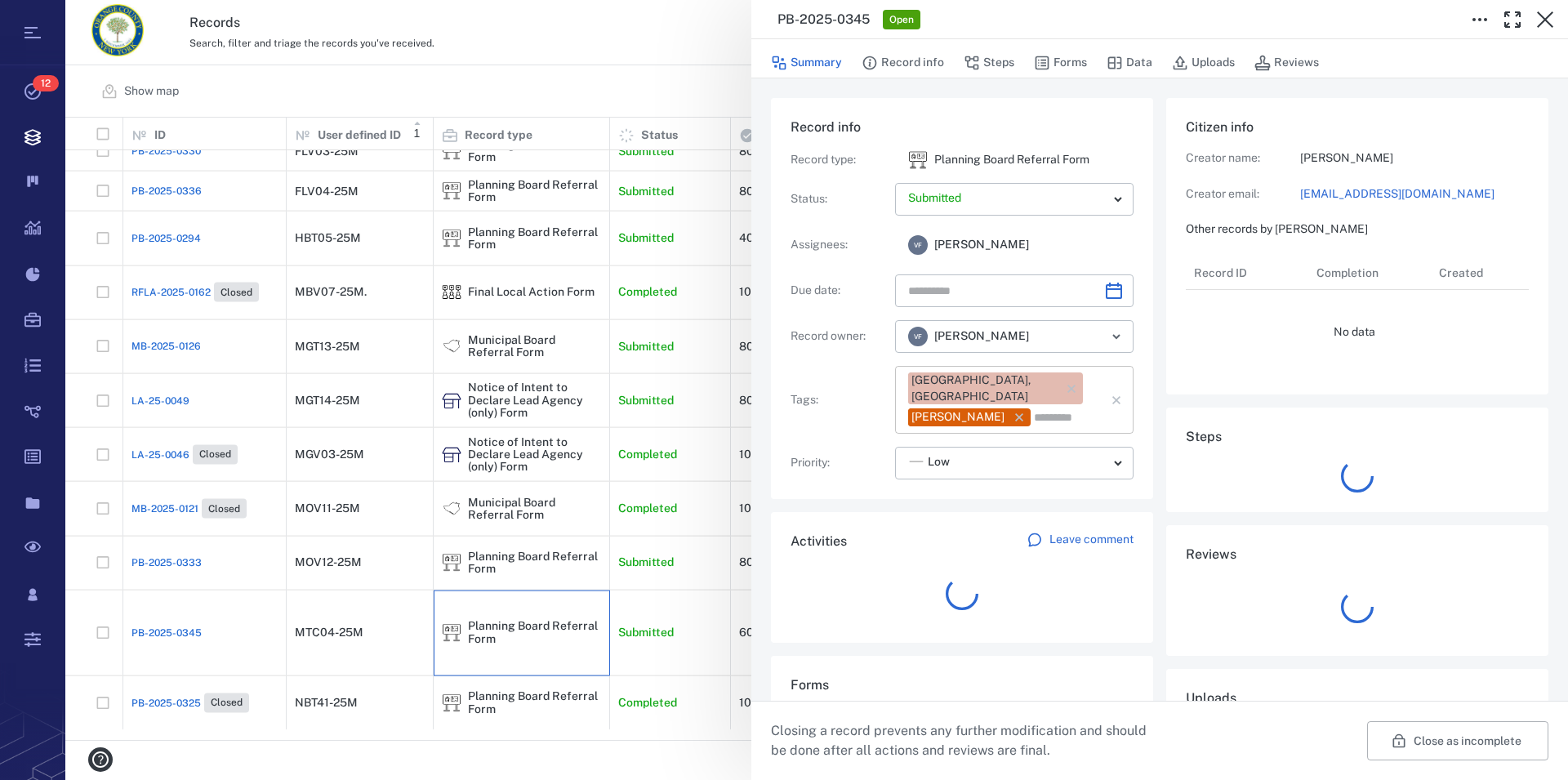
type input "**********"
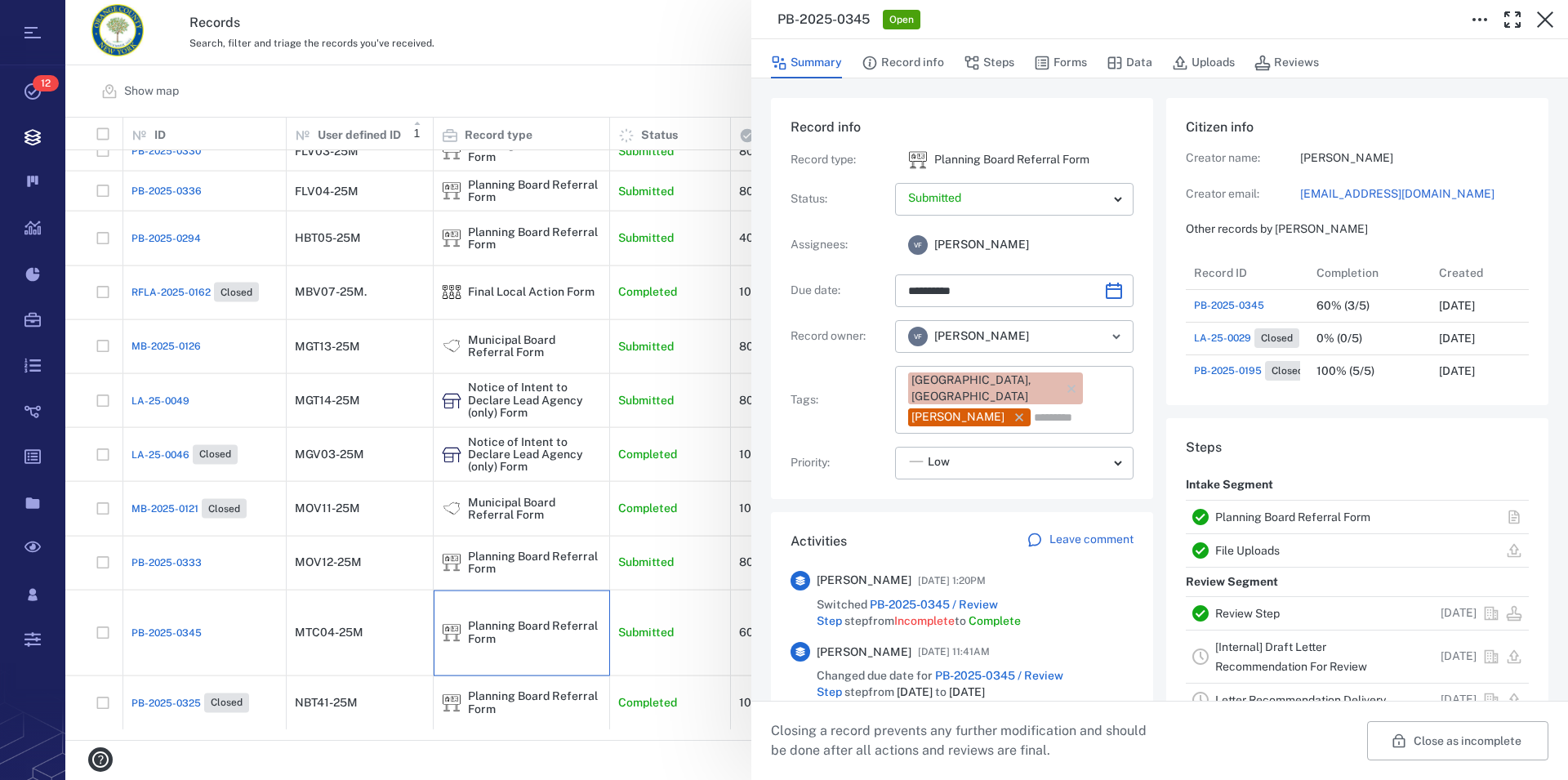
scroll to position [14, 15]
click at [1252, 511] on link "Planning Board Referral Form" at bounding box center [1293, 517] width 155 height 13
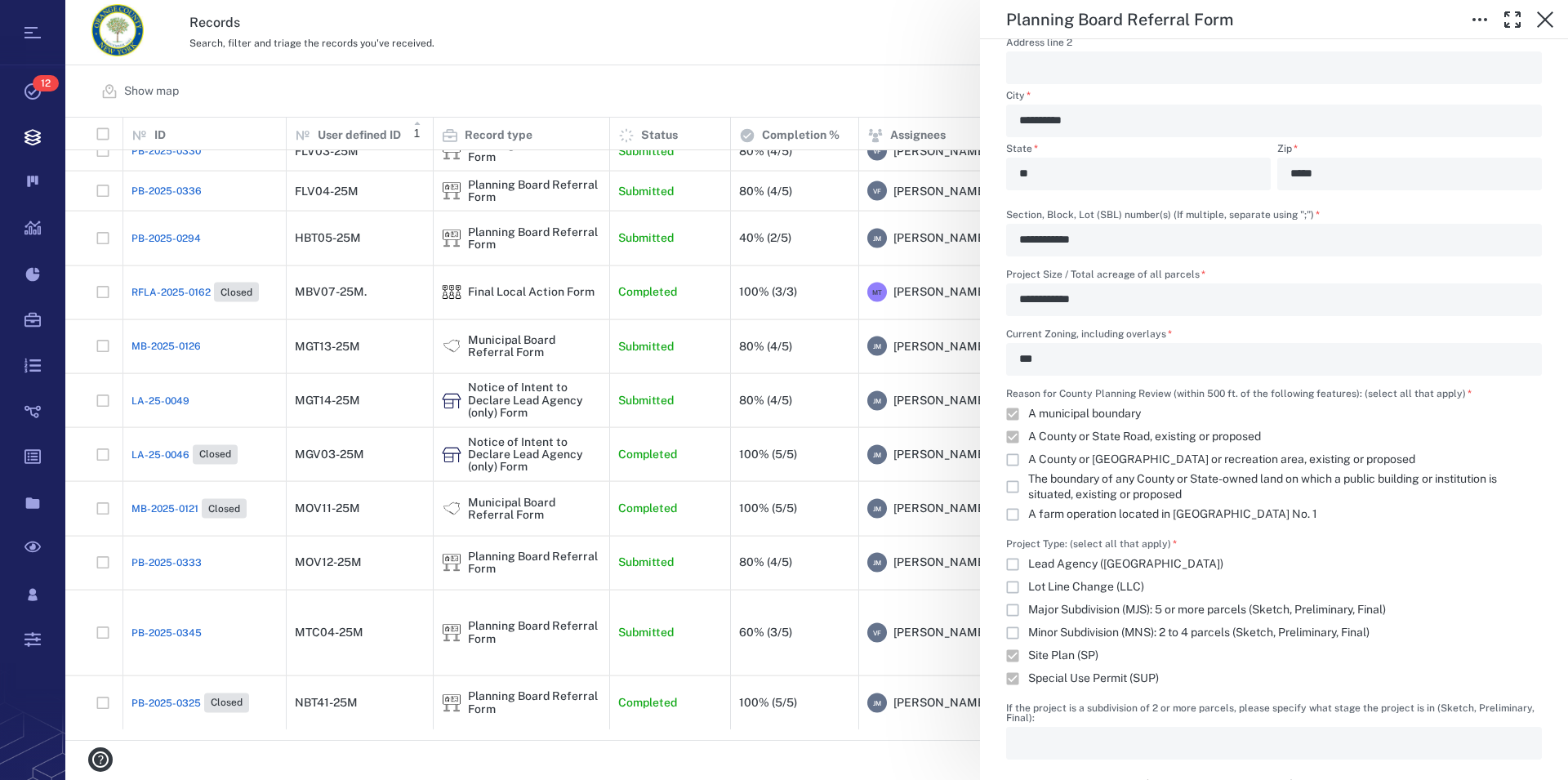
scroll to position [1210, 0]
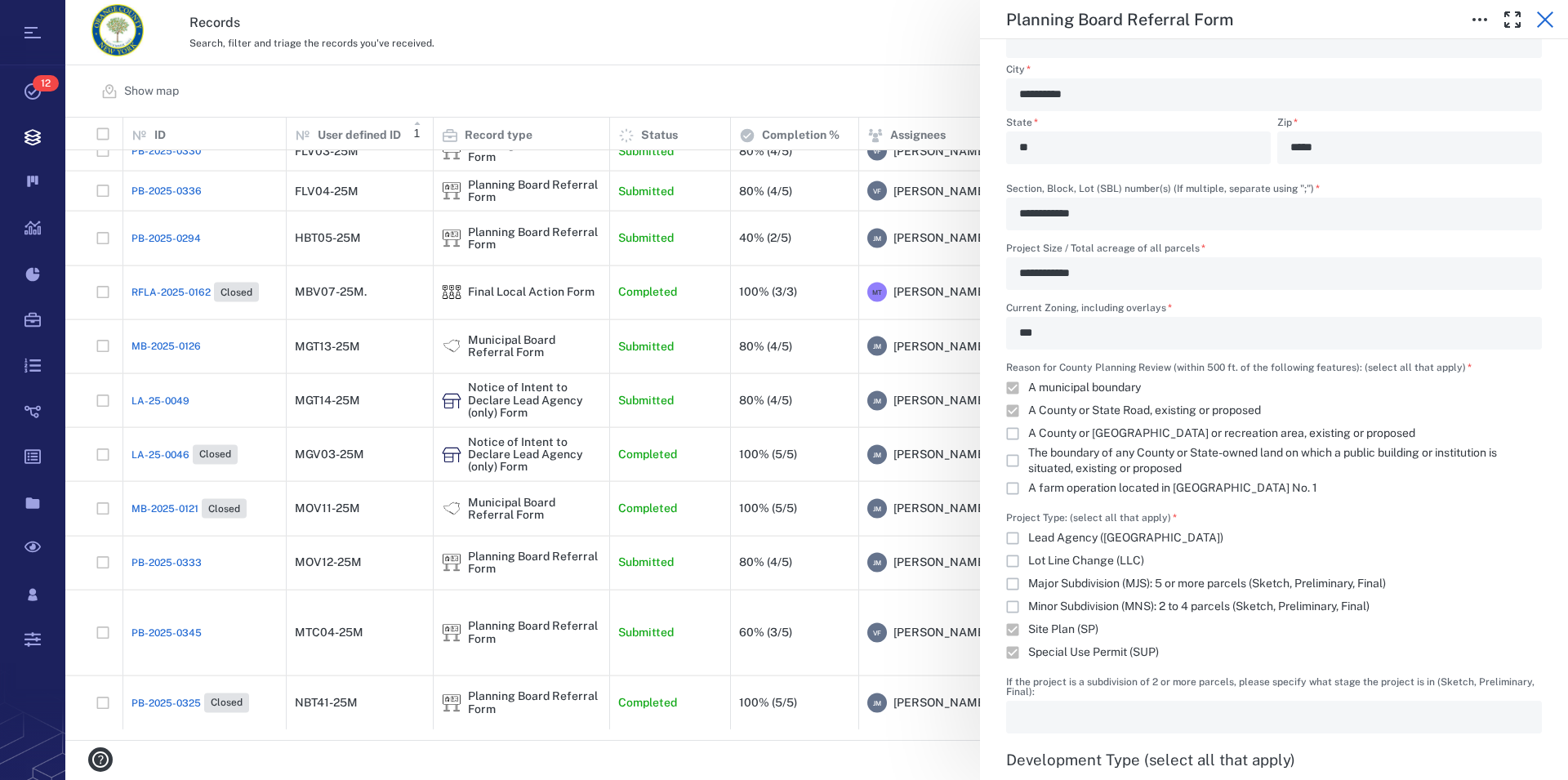
click at [1541, 17] on icon "button" at bounding box center [1545, 20] width 20 height 20
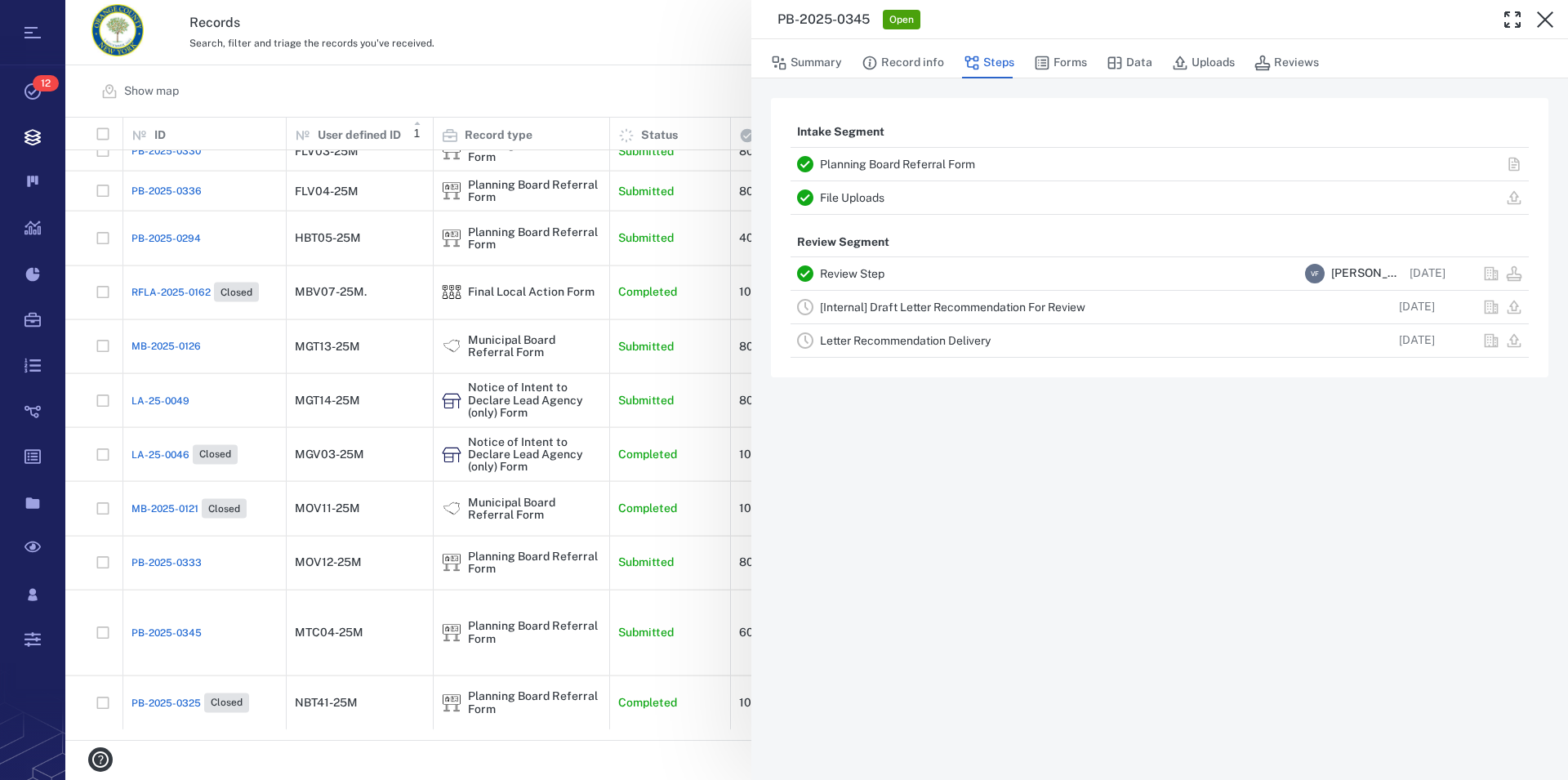
click at [1541, 17] on icon "button" at bounding box center [1545, 20] width 20 height 20
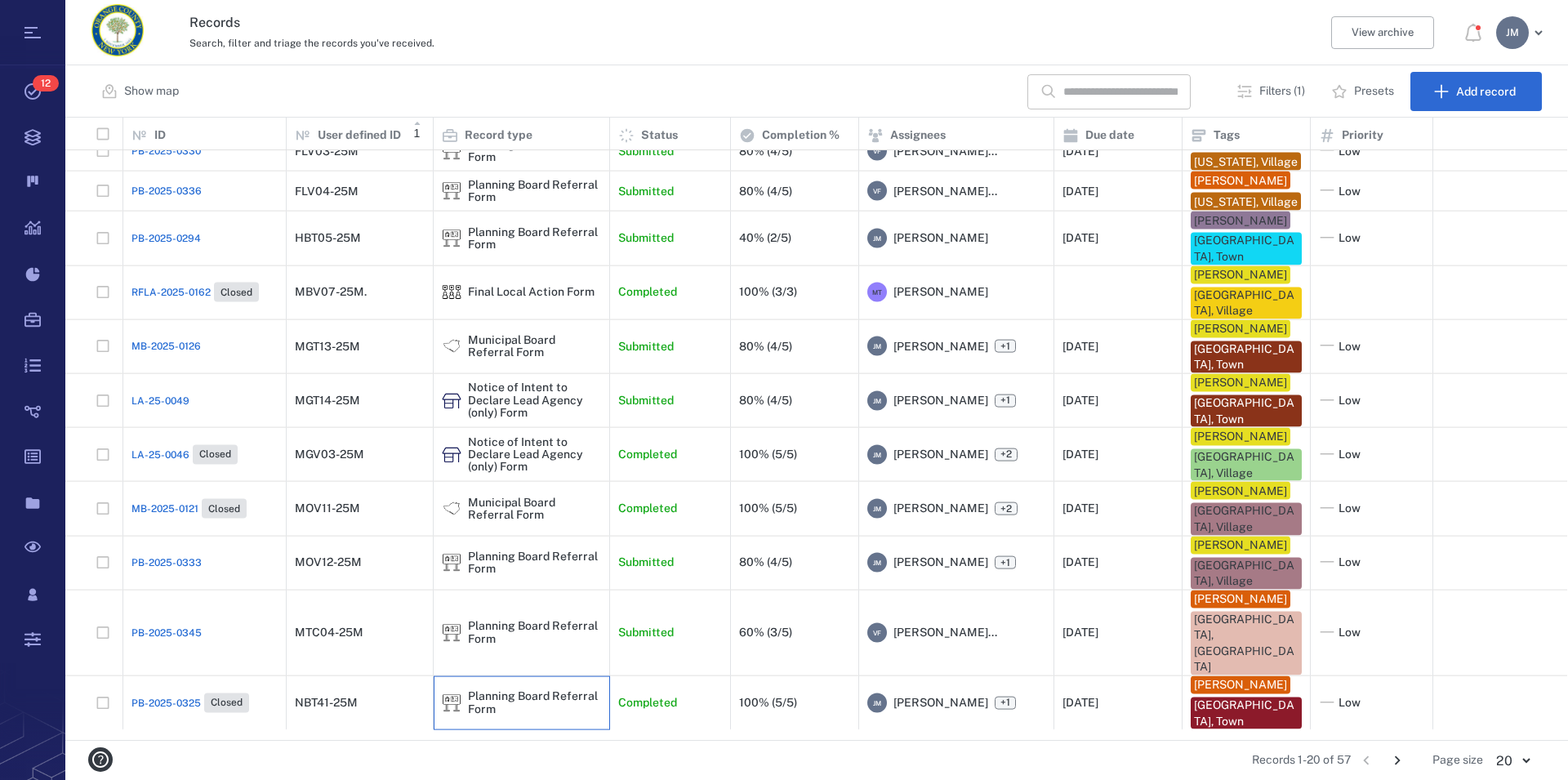
click at [540, 706] on div "Planning Board Referral Form" at bounding box center [534, 702] width 133 height 25
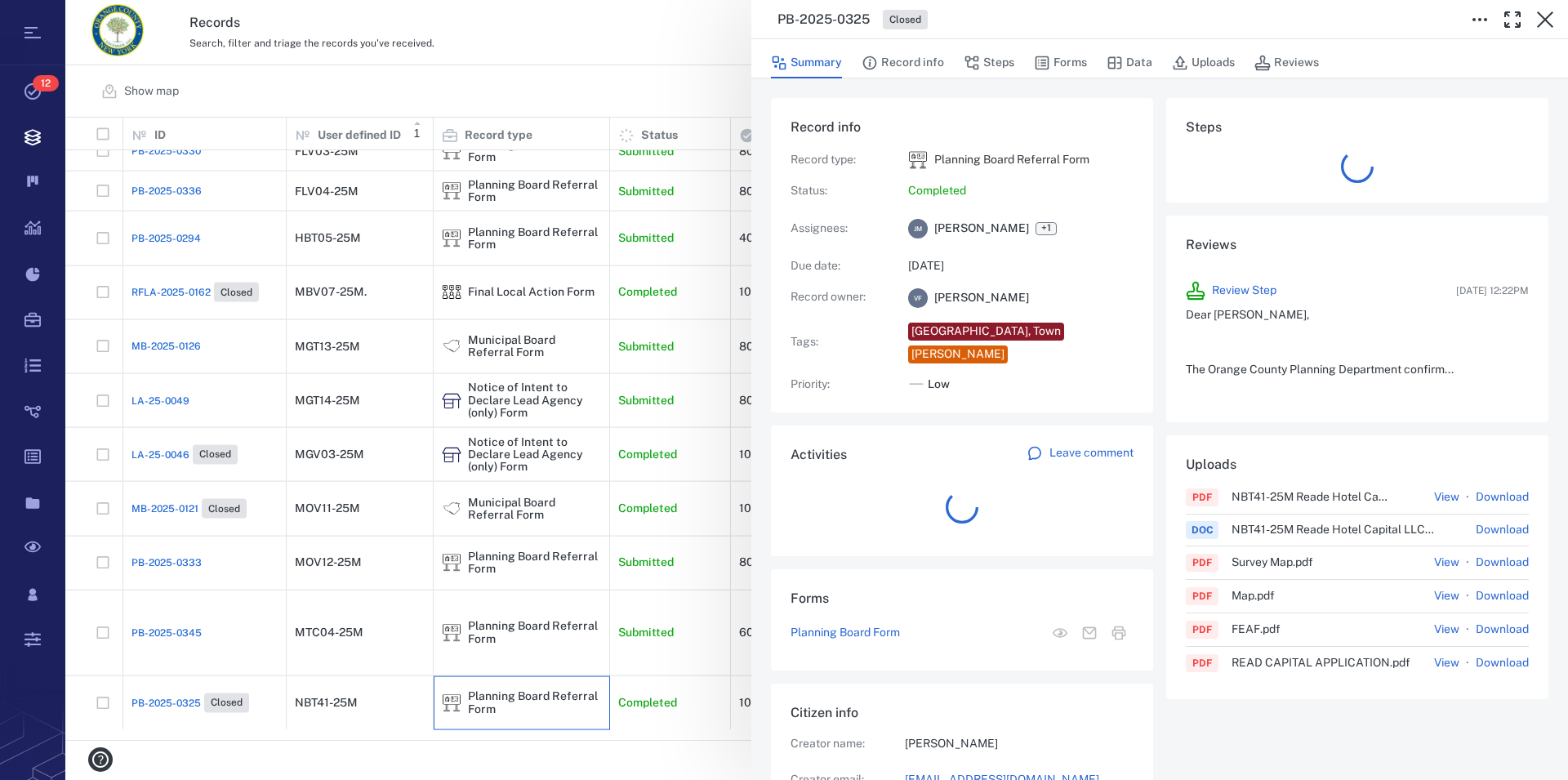
scroll to position [14, 14]
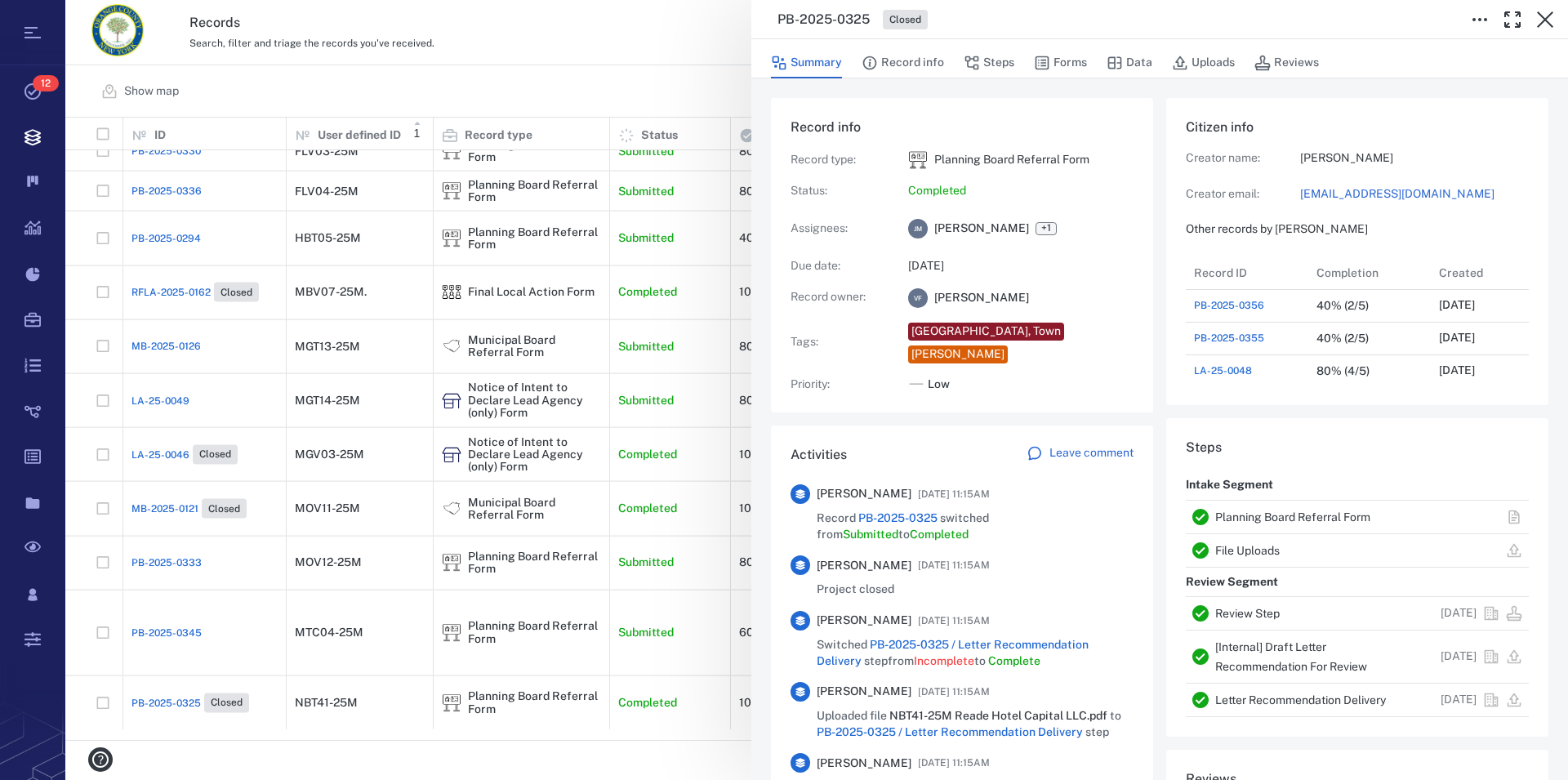
click at [1276, 515] on link "Planning Board Referral Form" at bounding box center [1293, 517] width 155 height 13
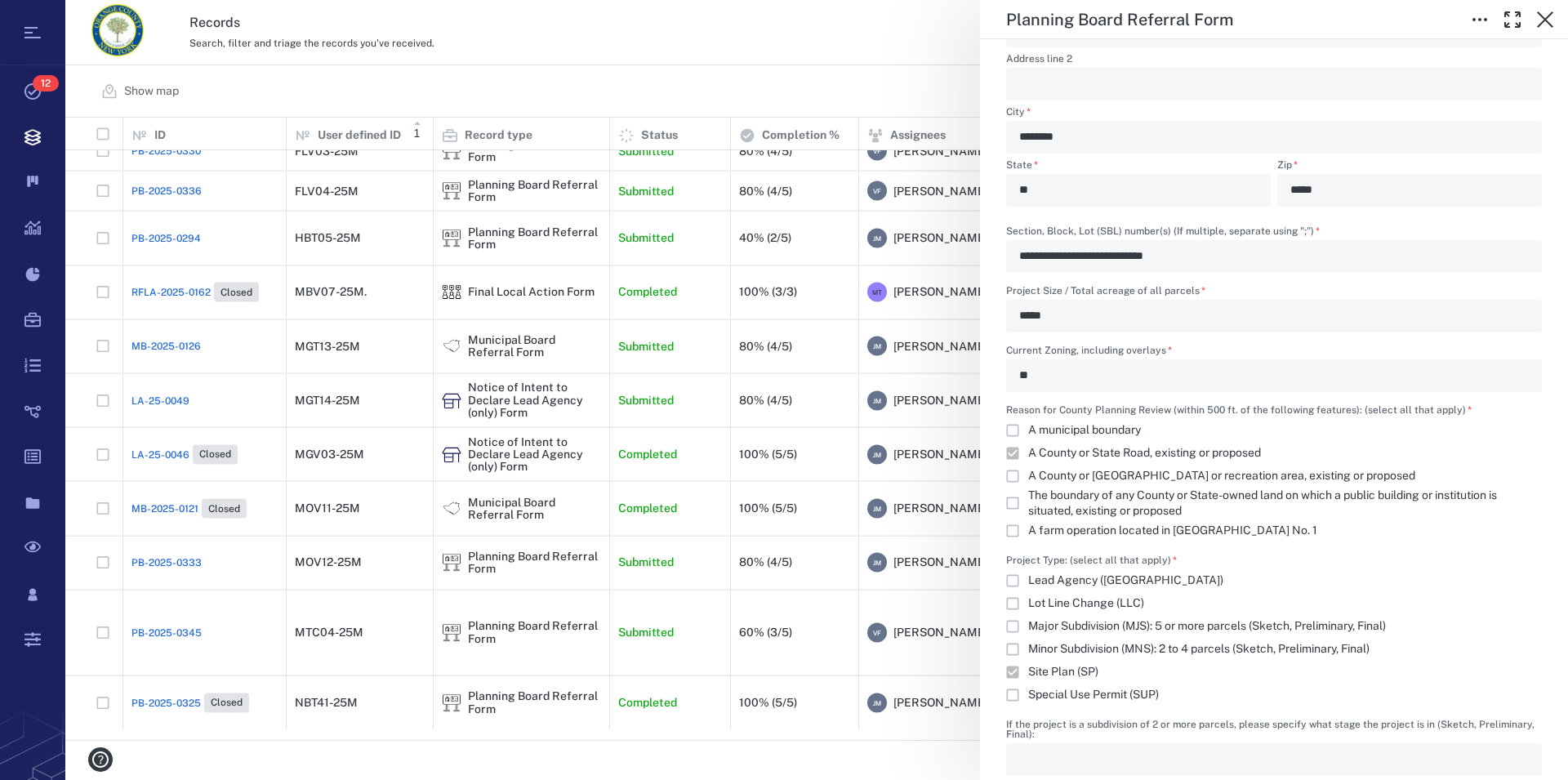
scroll to position [1210, 0]
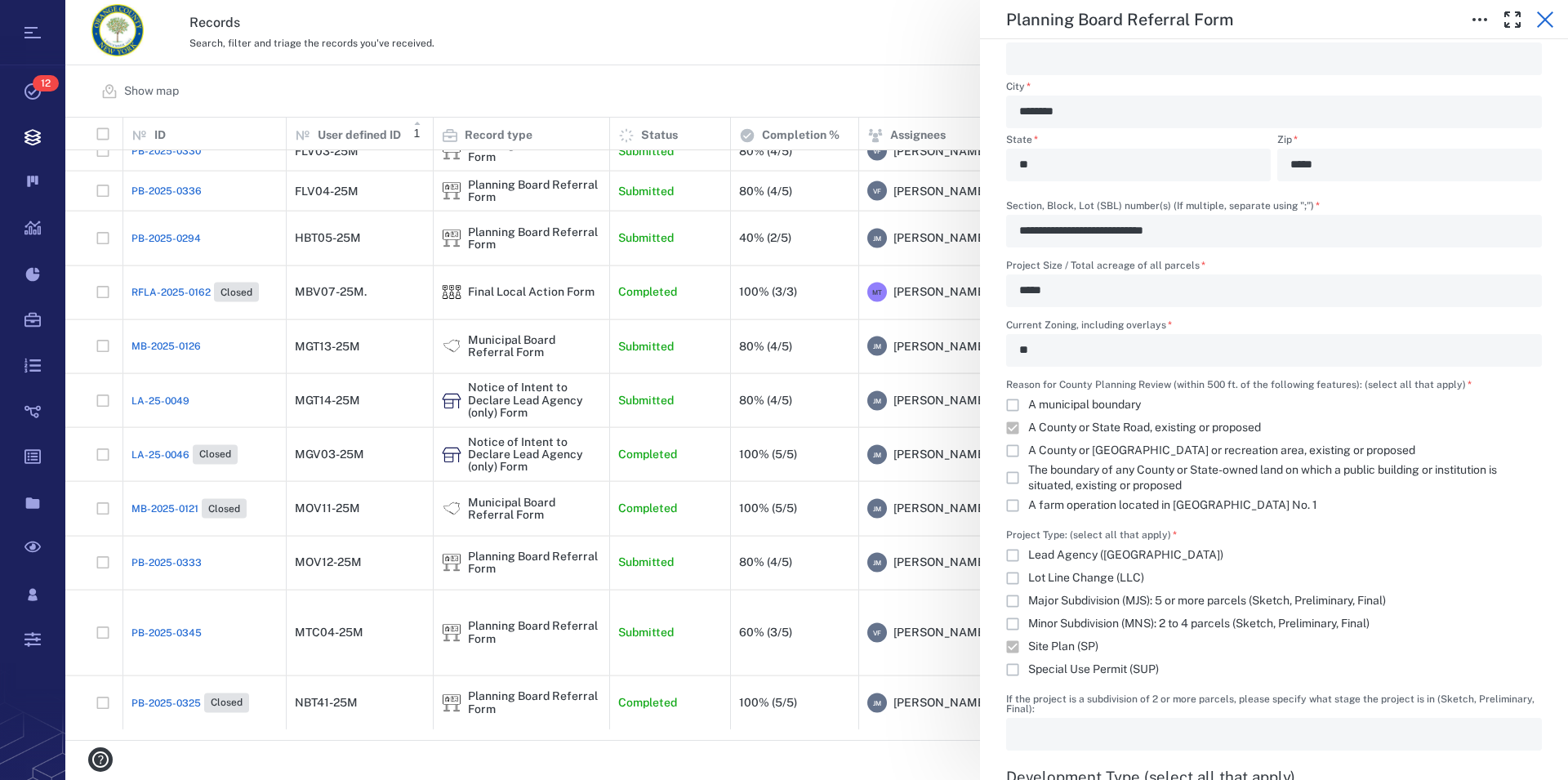
click at [1543, 15] on icon "button" at bounding box center [1545, 20] width 20 height 20
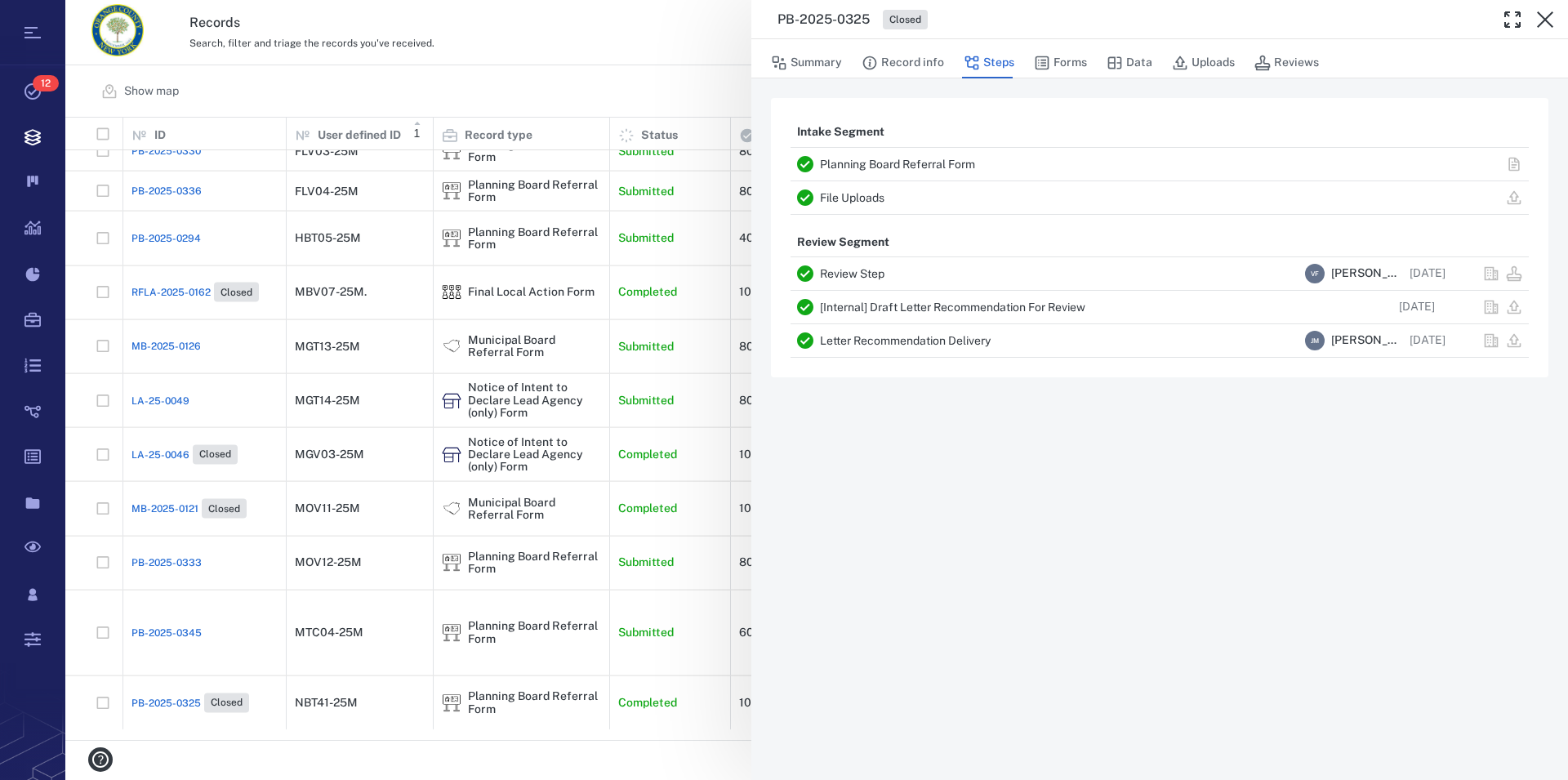
click at [1543, 15] on icon "button" at bounding box center [1545, 20] width 20 height 20
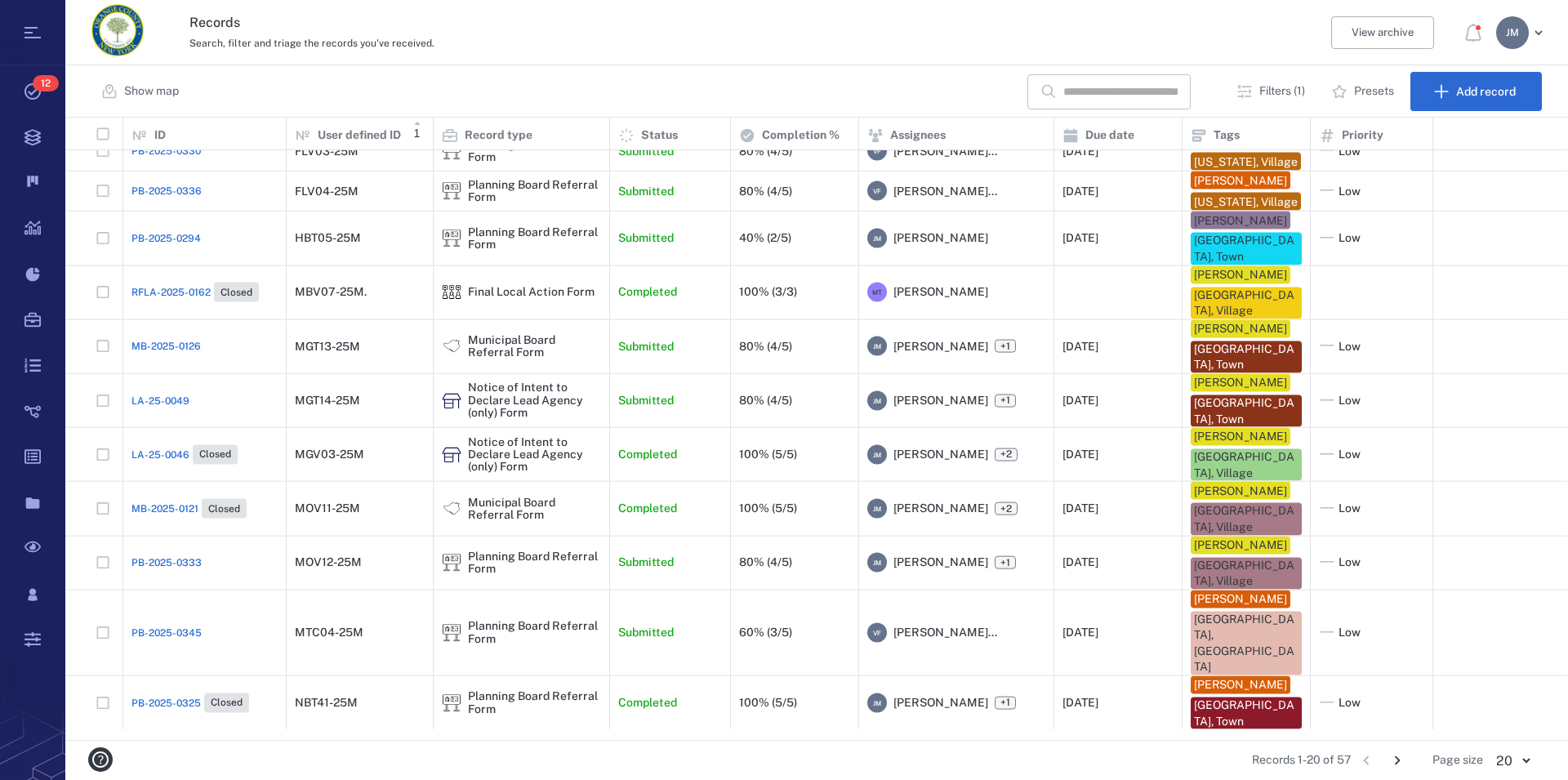
click at [1399, 762] on icon "Go to next page" at bounding box center [1398, 761] width 5 height 9
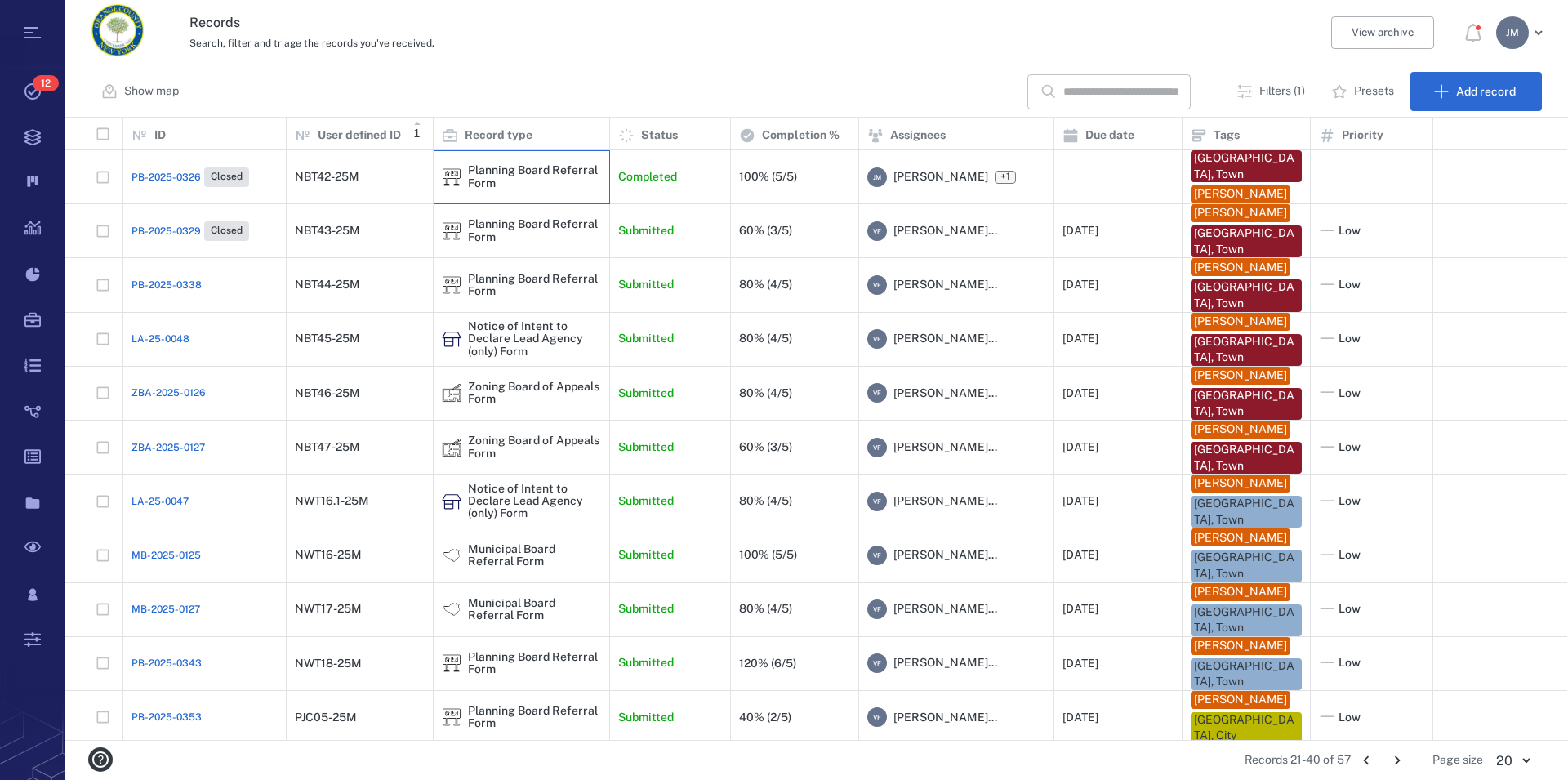
click at [514, 173] on div "Planning Board Referral Form" at bounding box center [534, 176] width 133 height 25
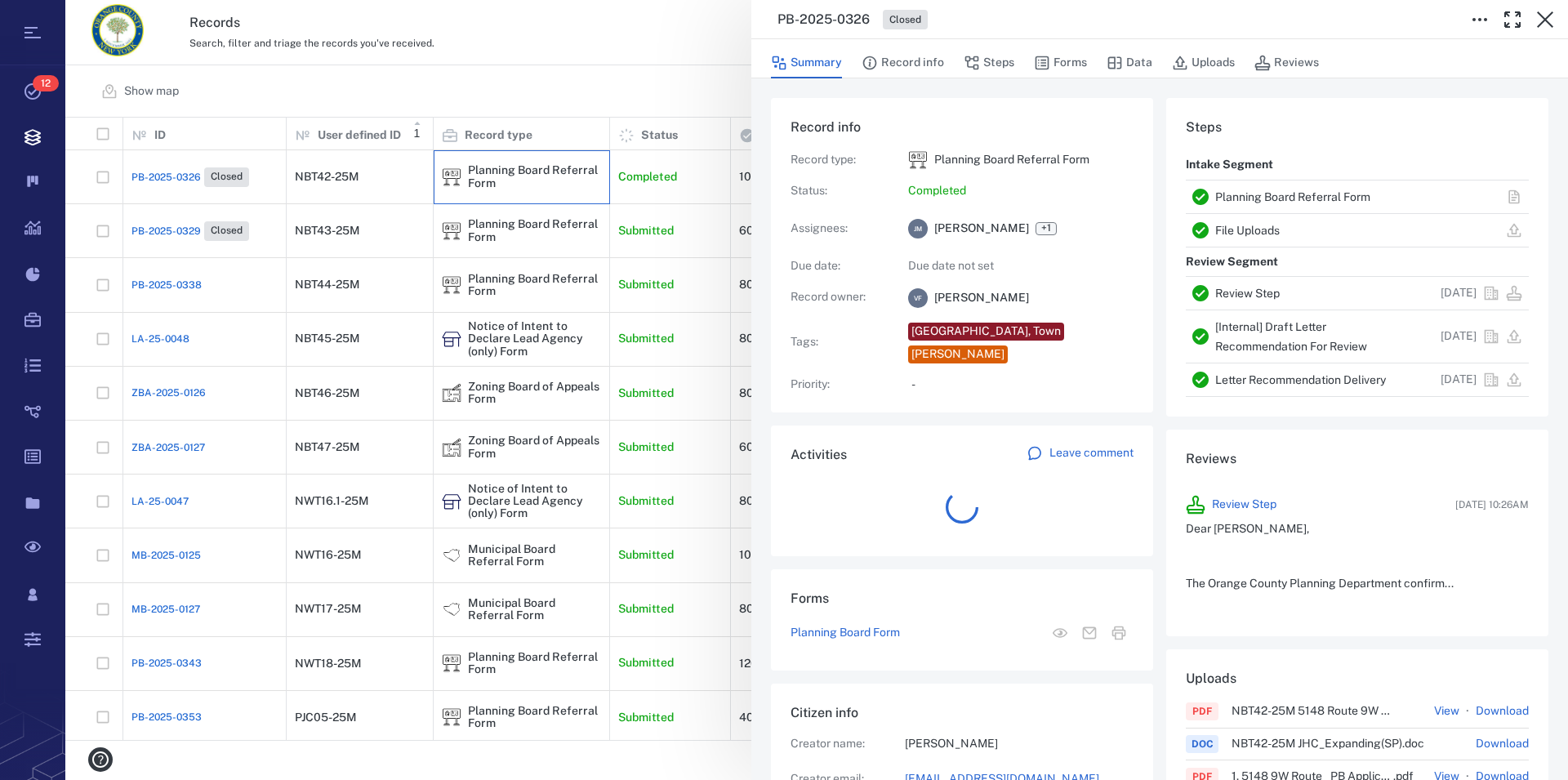
scroll to position [849, 308]
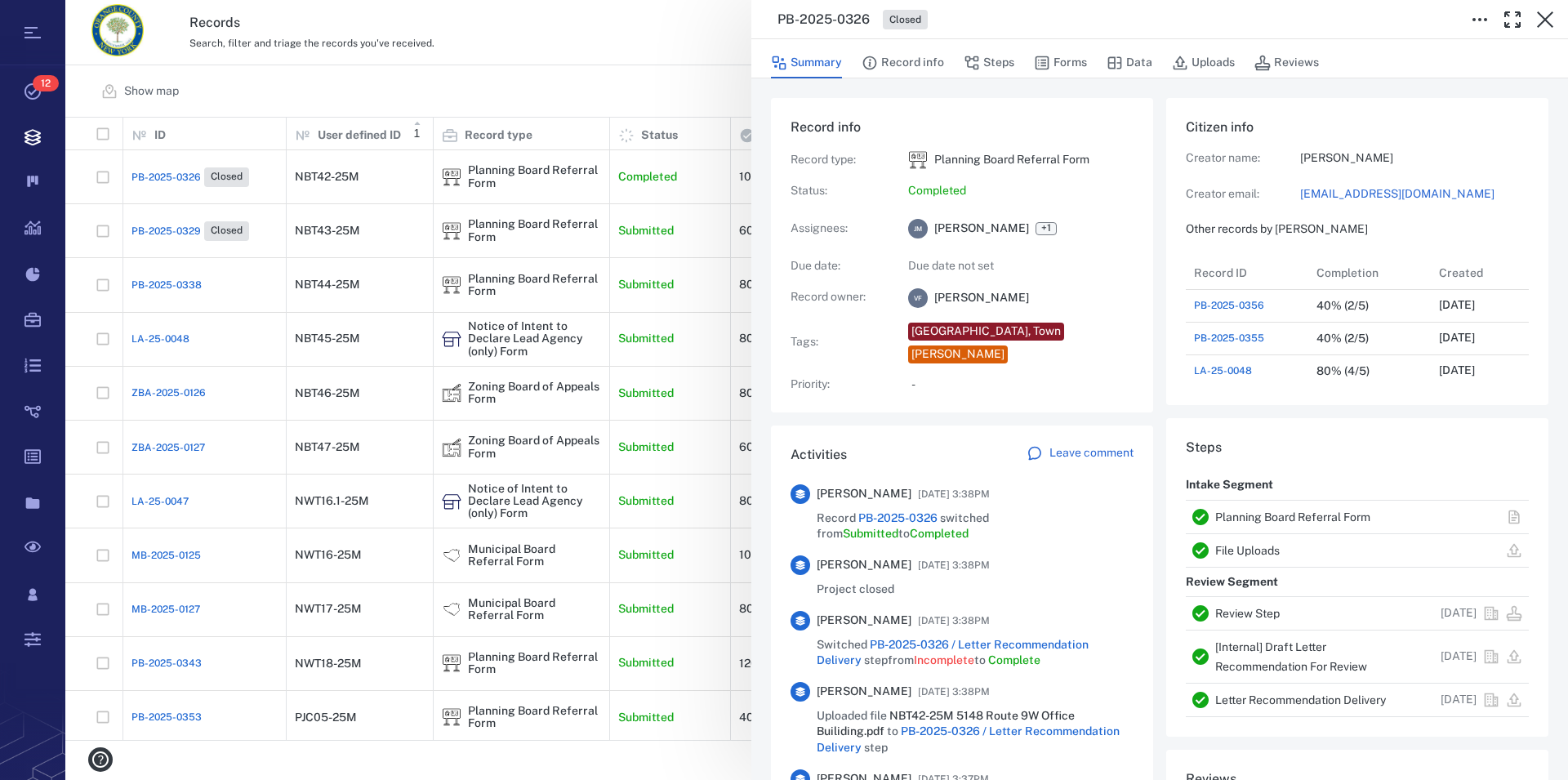
click at [1313, 514] on link "Planning Board Referral Form" at bounding box center [1293, 517] width 155 height 13
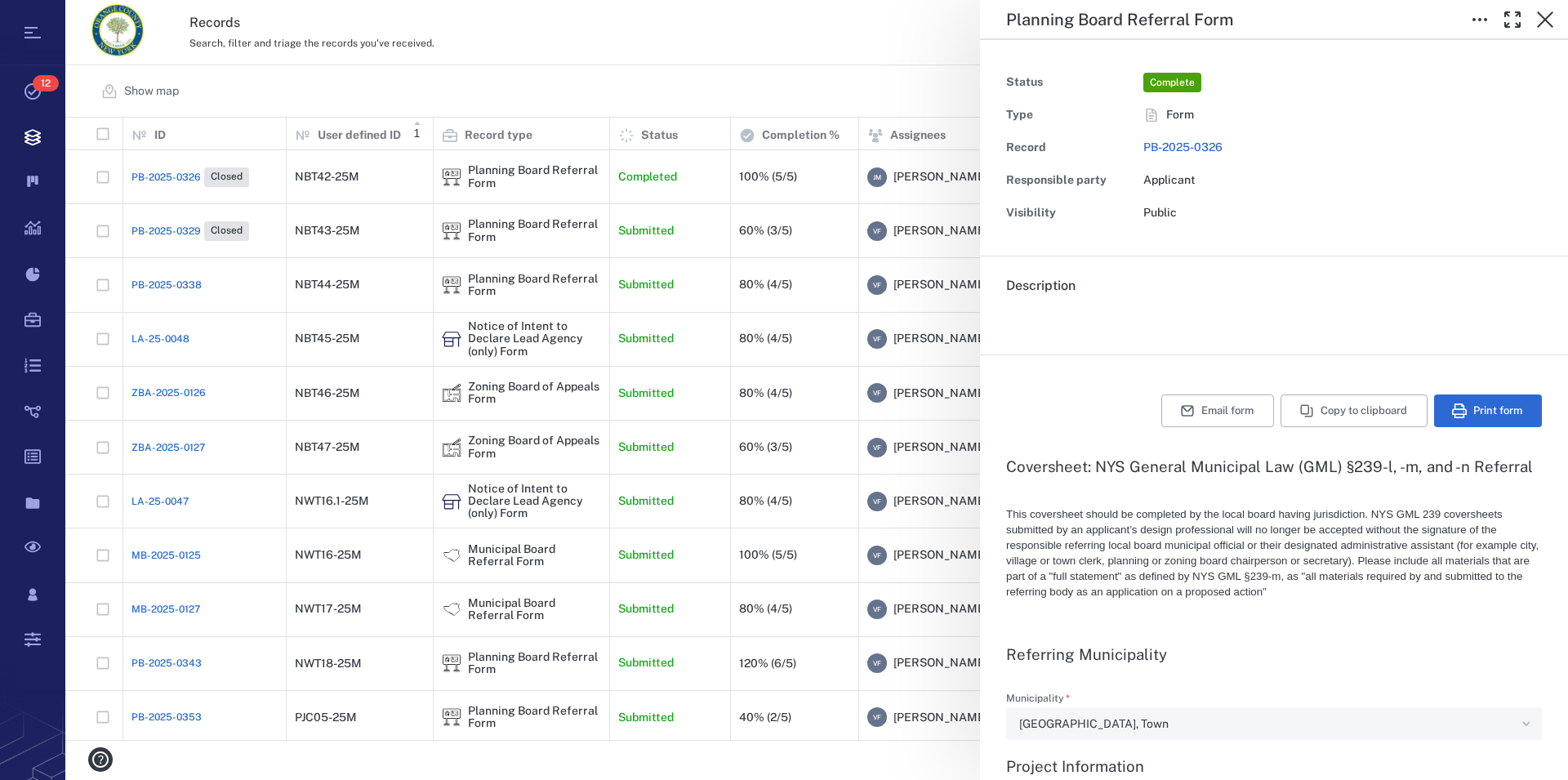
type textarea "*"
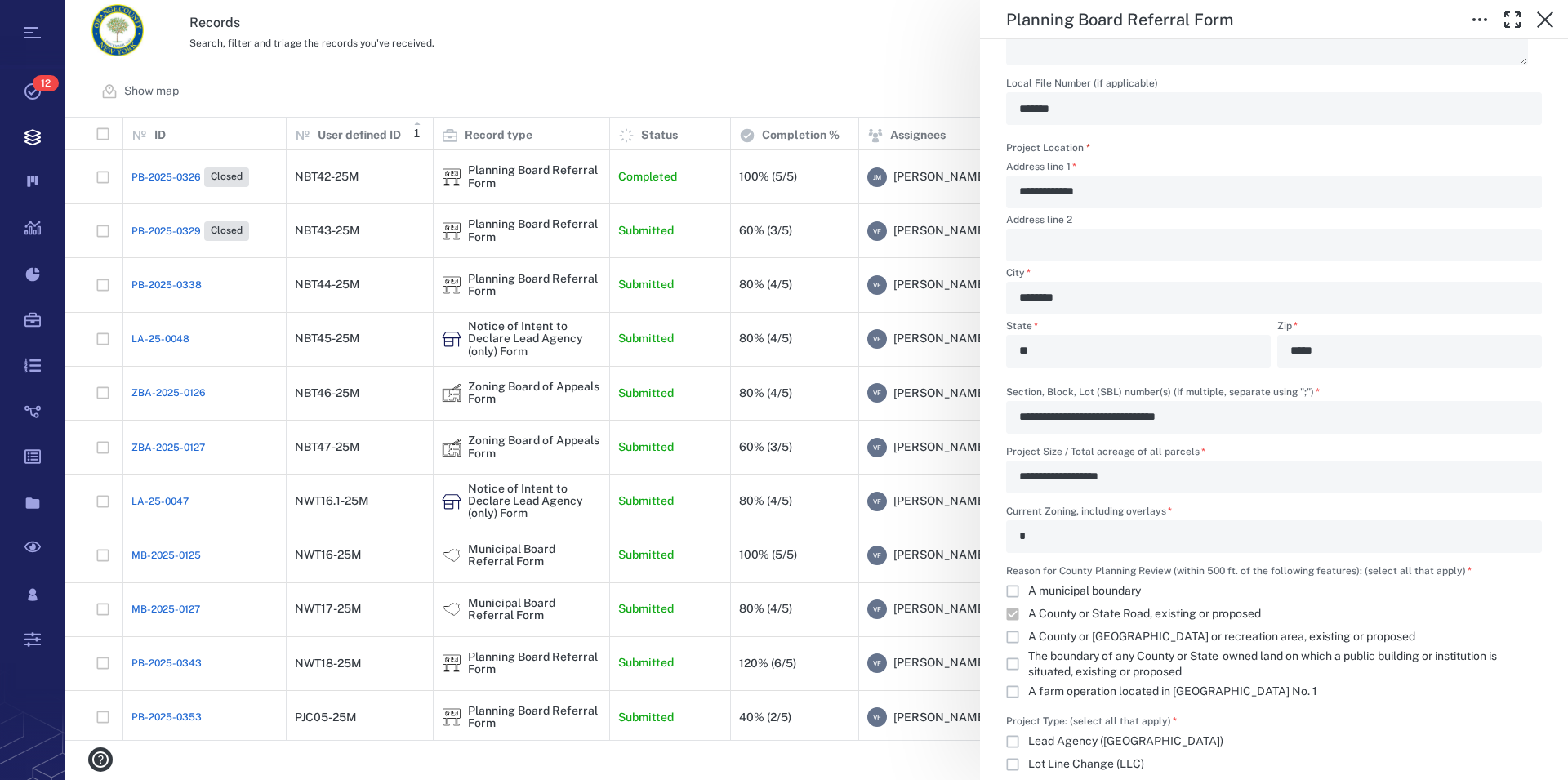
scroll to position [1210, 0]
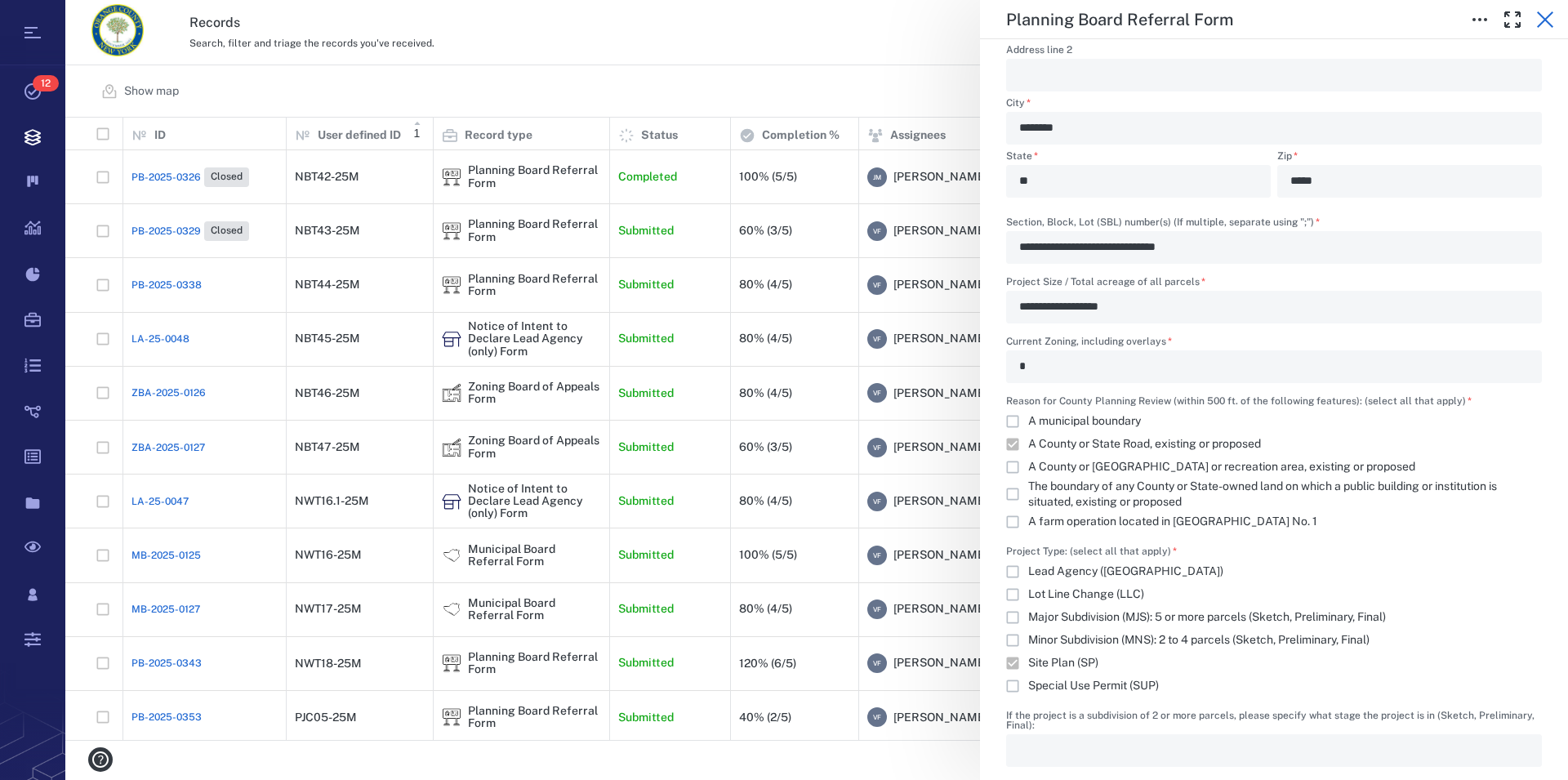
click at [1545, 19] on icon "button" at bounding box center [1545, 20] width 16 height 16
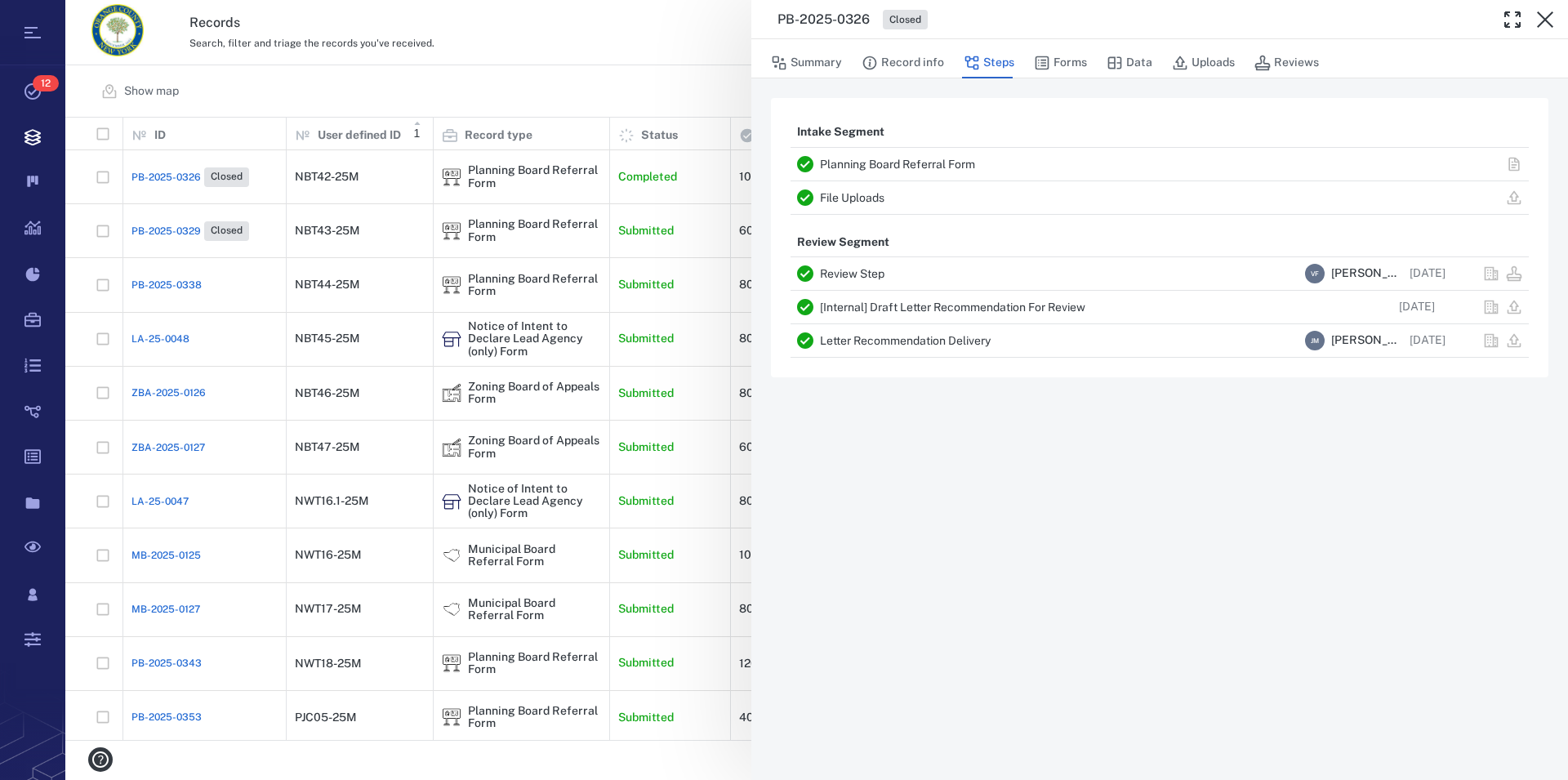
click at [1545, 19] on icon "button" at bounding box center [1545, 20] width 16 height 16
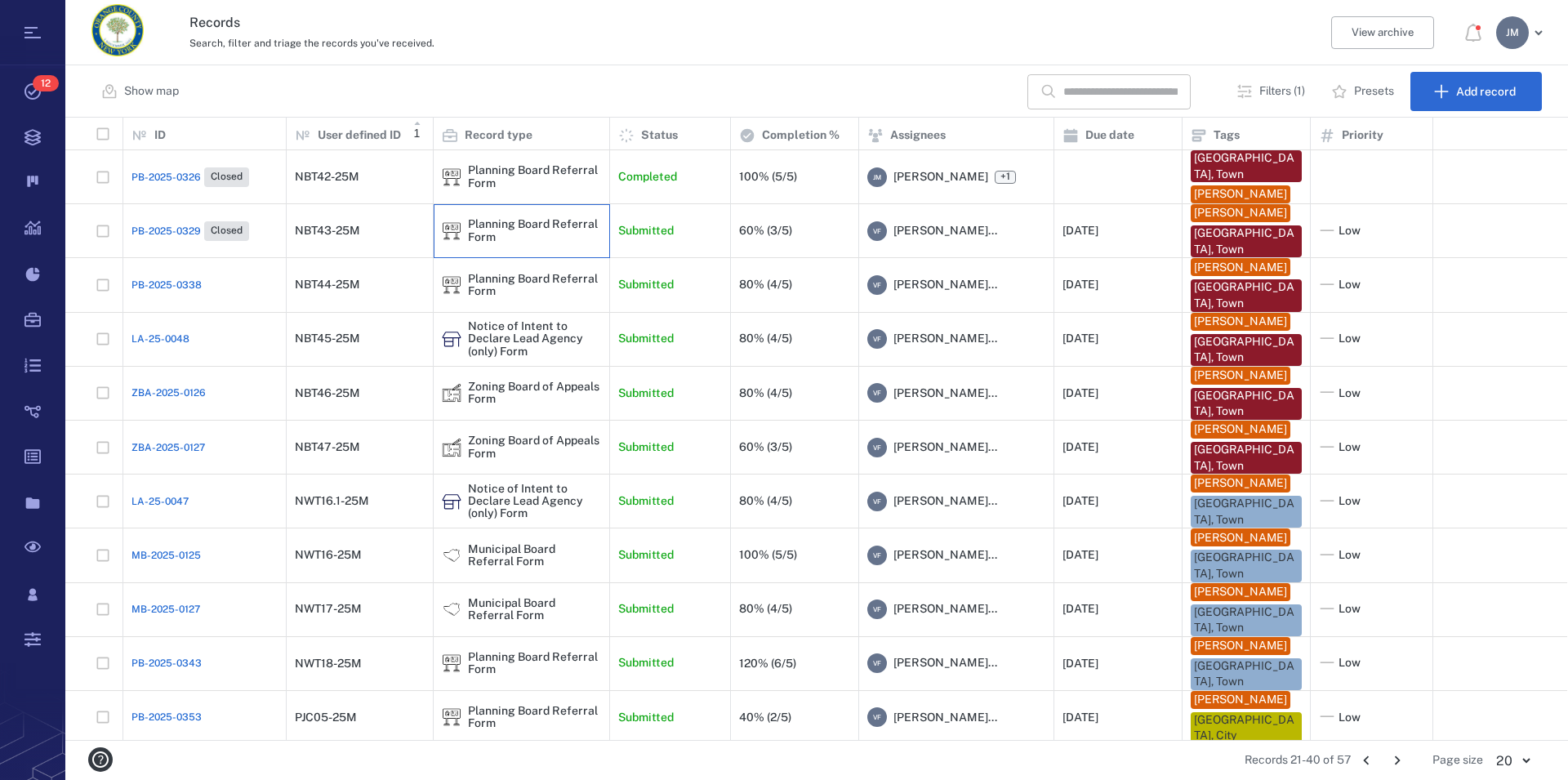
click at [505, 230] on div "Planning Board Referral Form" at bounding box center [534, 231] width 133 height 25
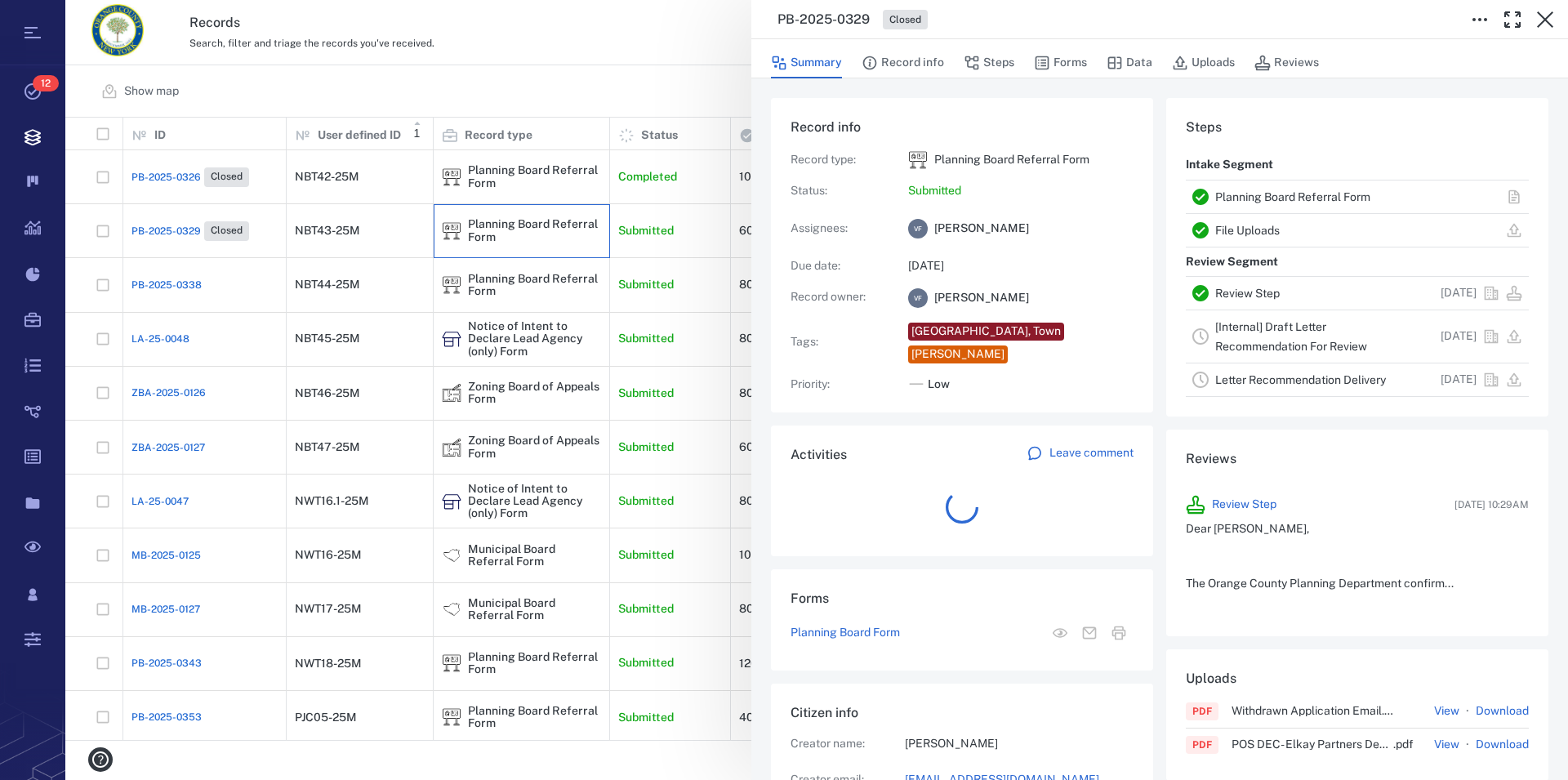
scroll to position [14, 14]
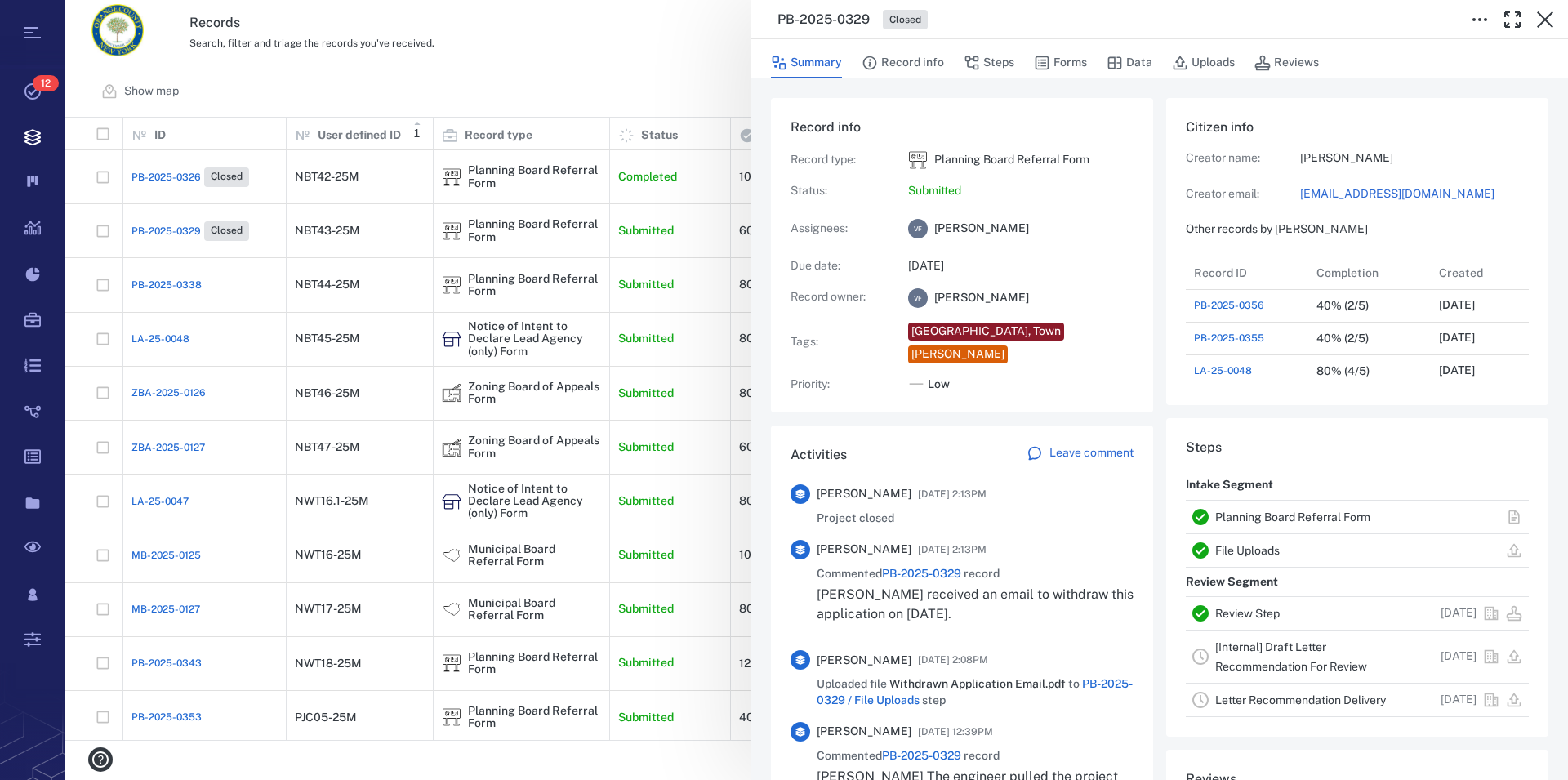
click at [1252, 516] on link "Planning Board Referral Form" at bounding box center [1293, 517] width 155 height 13
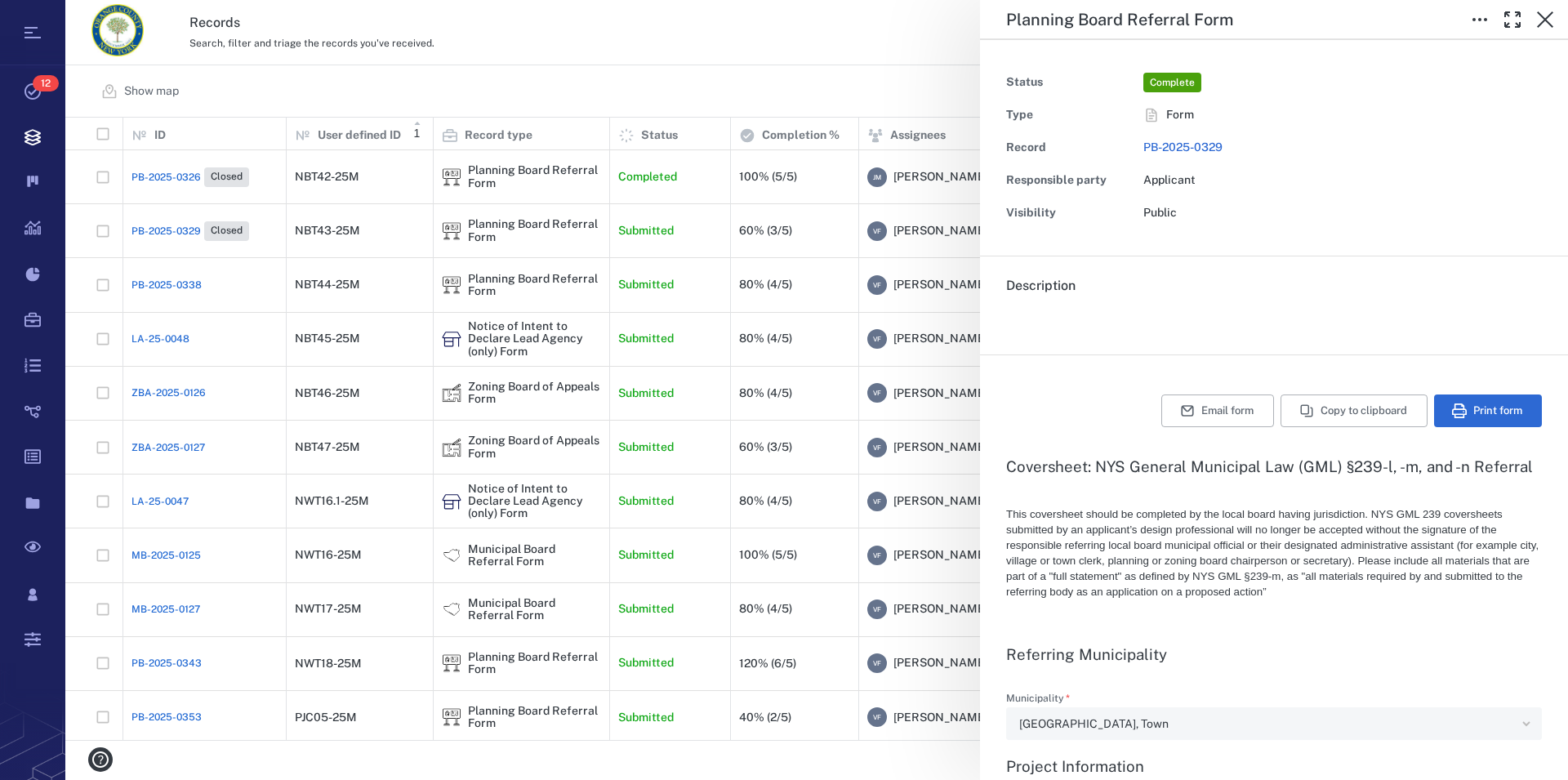
type textarea "*"
type input "**********"
type textarea "*"
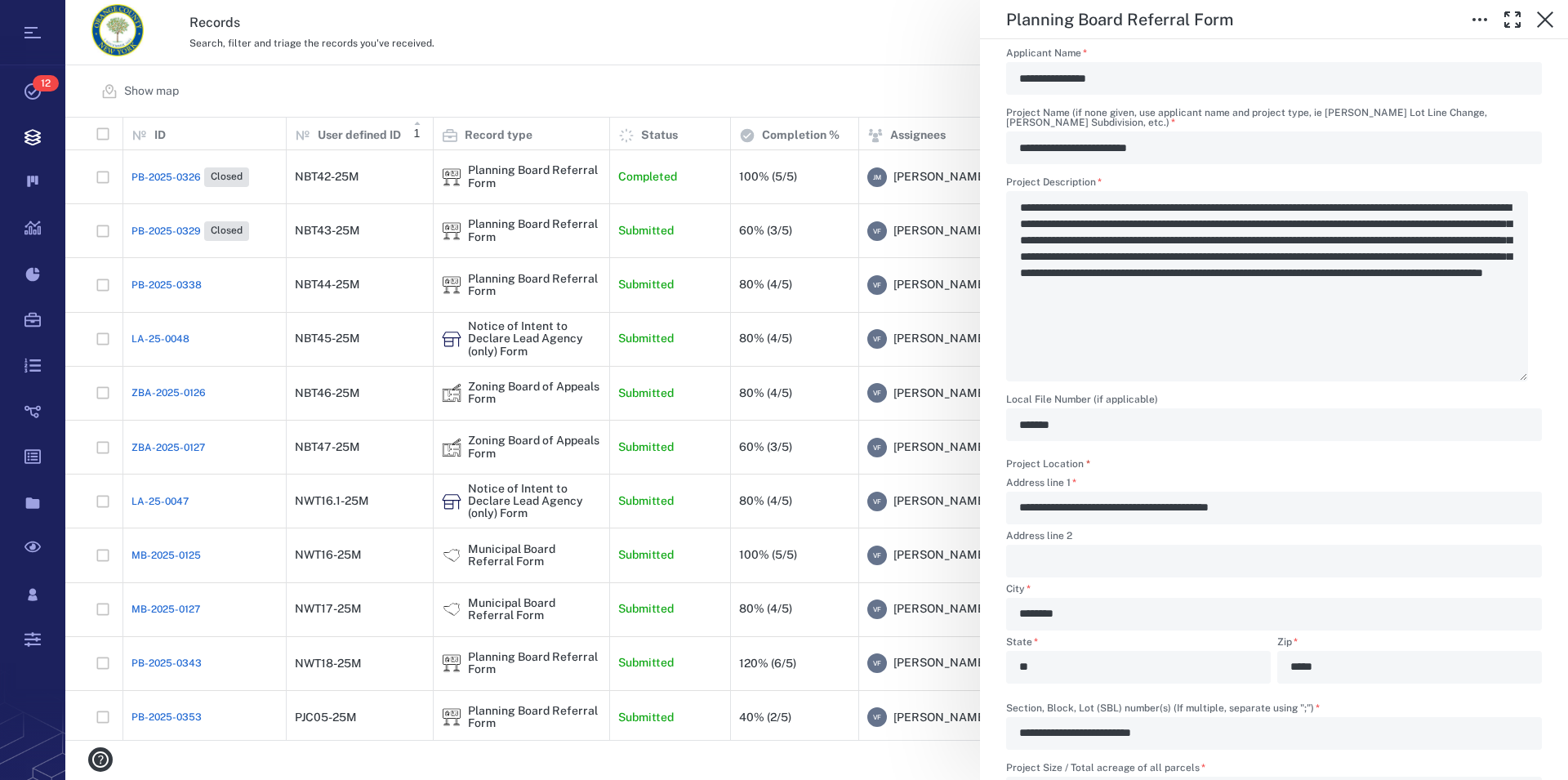
scroll to position [745, 0]
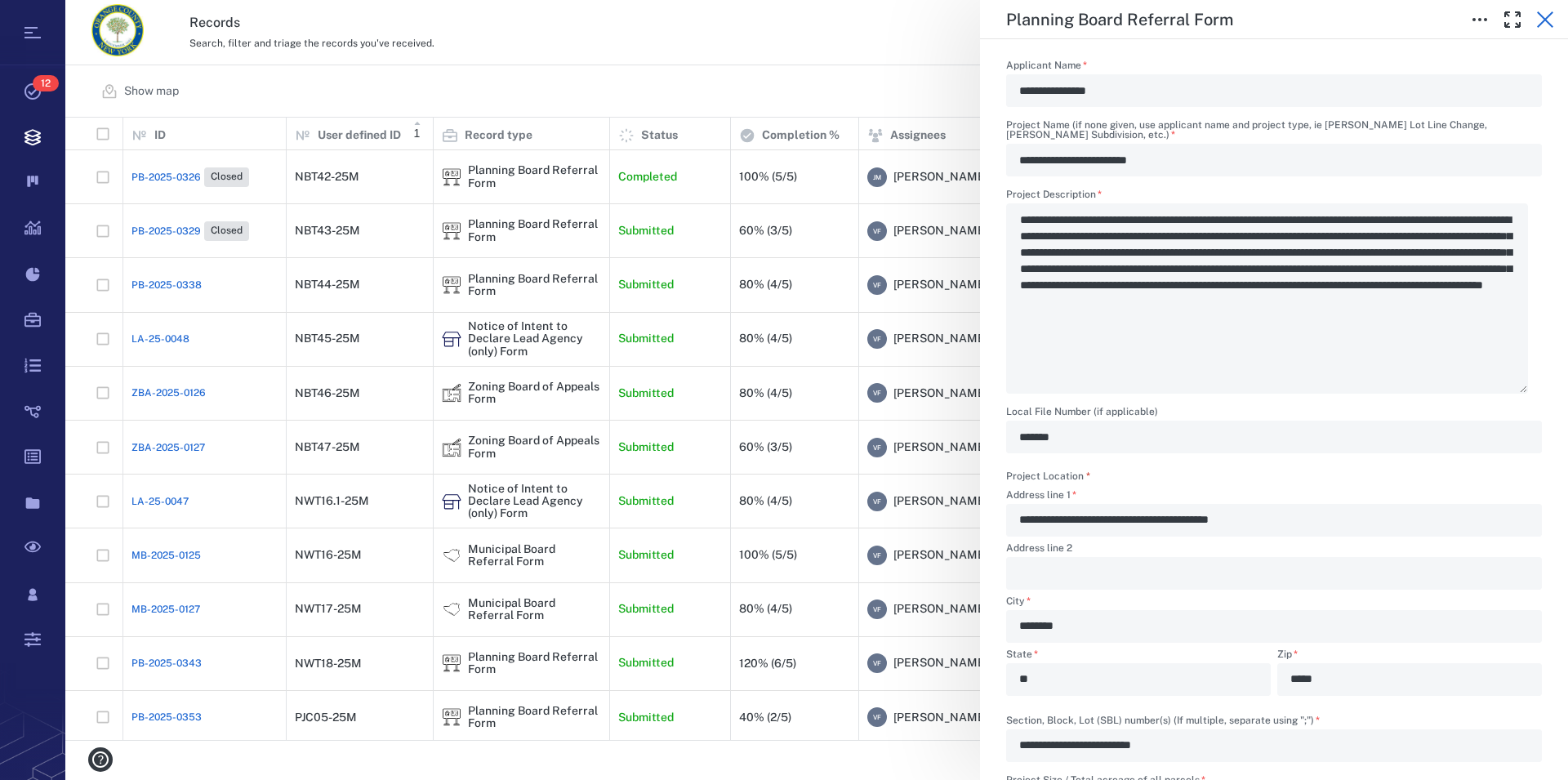
click at [1535, 16] on button "button" at bounding box center [1545, 20] width 33 height 33
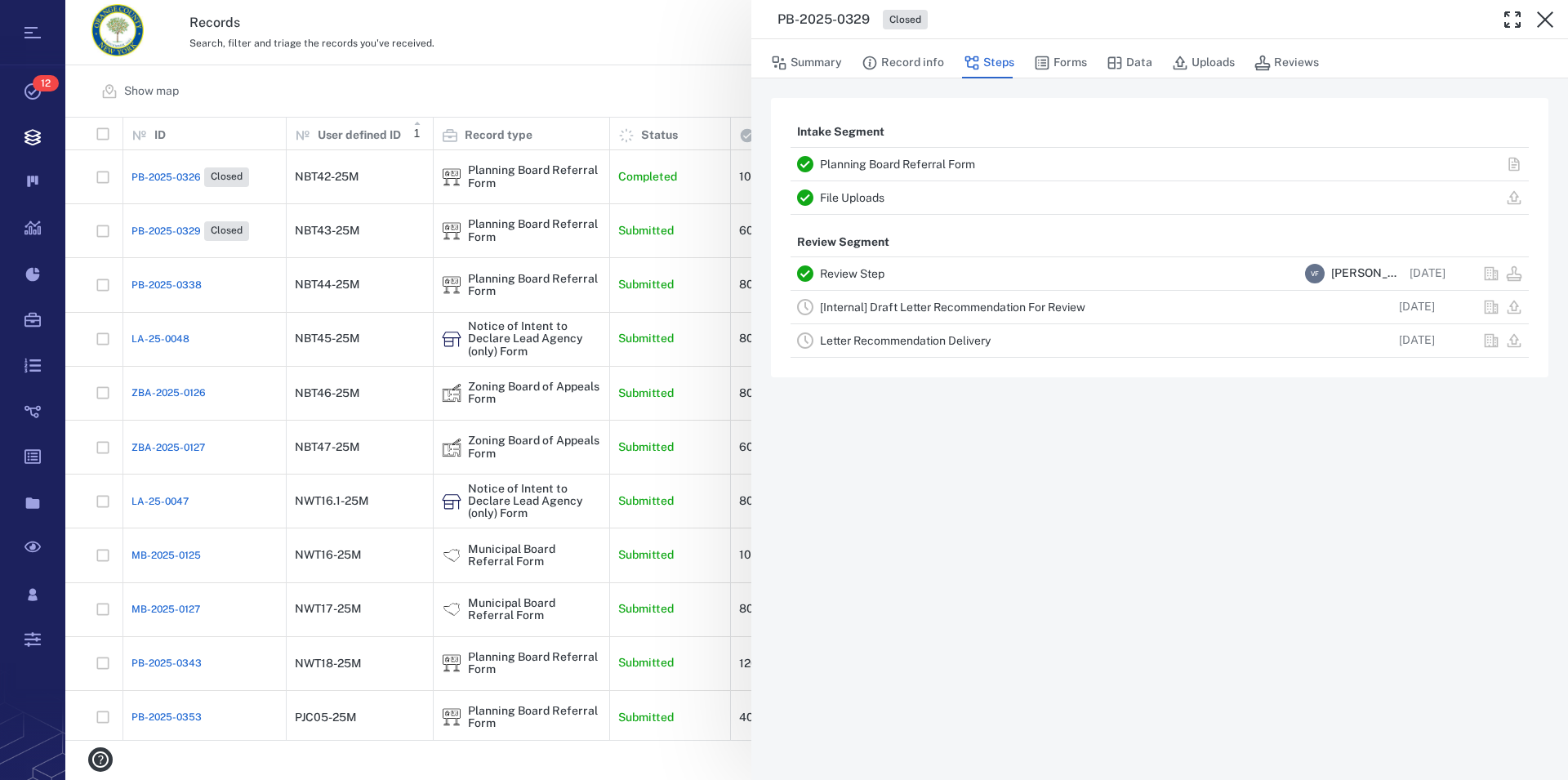
click at [1535, 16] on button "button" at bounding box center [1545, 20] width 33 height 33
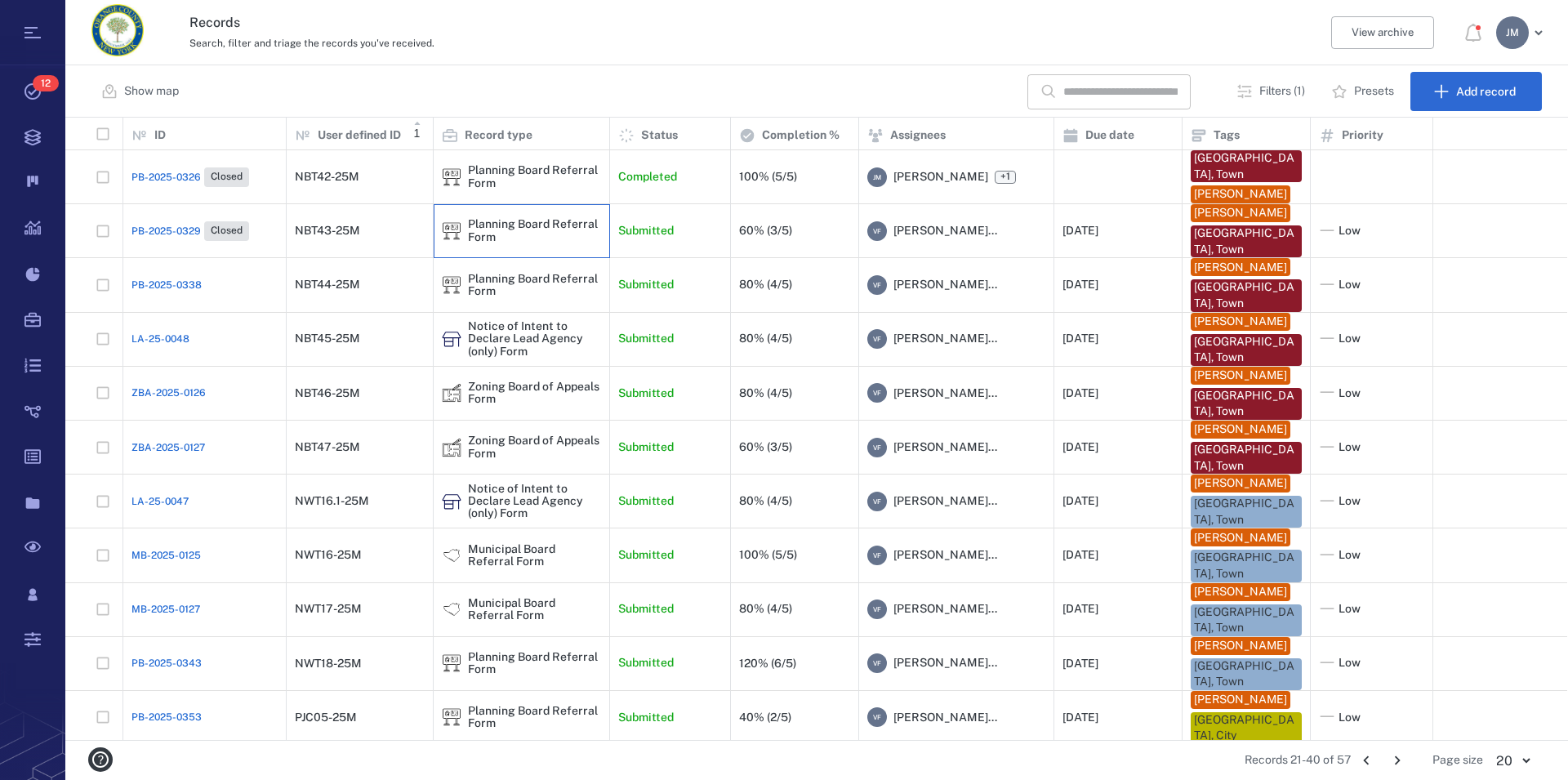
click at [498, 220] on div "Planning Board Referral Form" at bounding box center [534, 231] width 133 height 25
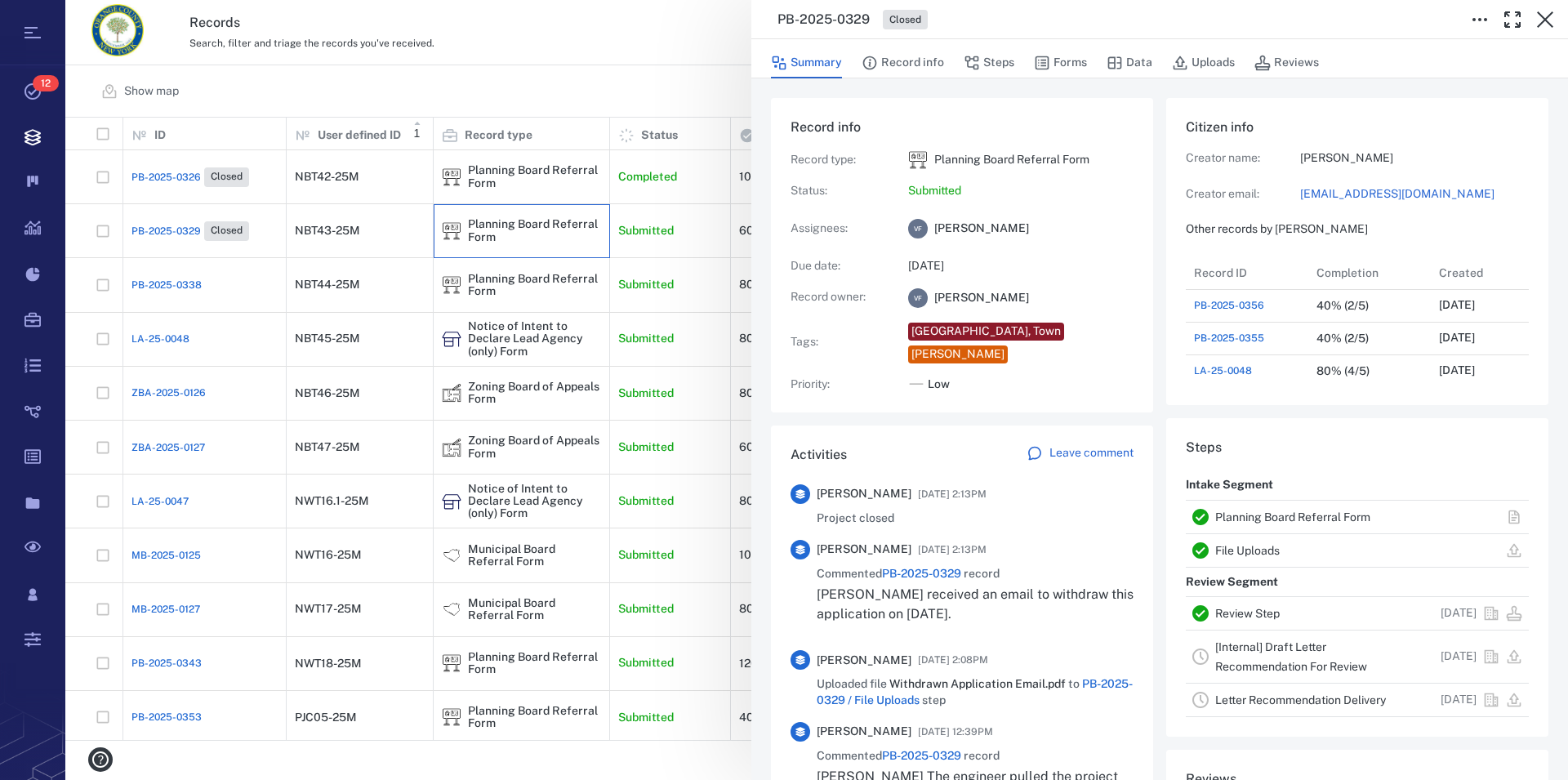
scroll to position [14, 15]
click at [1247, 518] on link "Planning Board Referral Form" at bounding box center [1293, 517] width 155 height 13
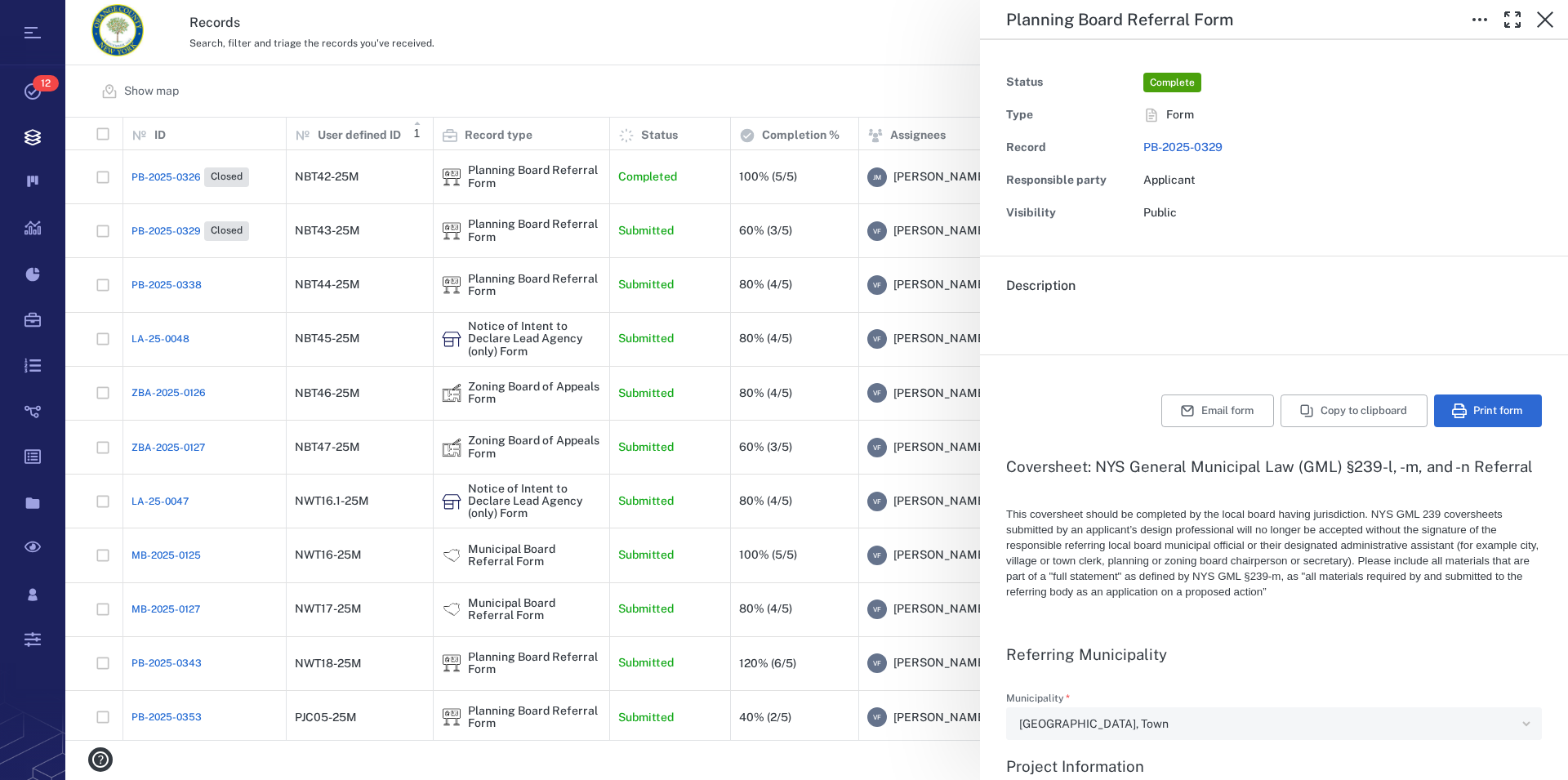
type textarea "*"
type input "**********"
type textarea "*"
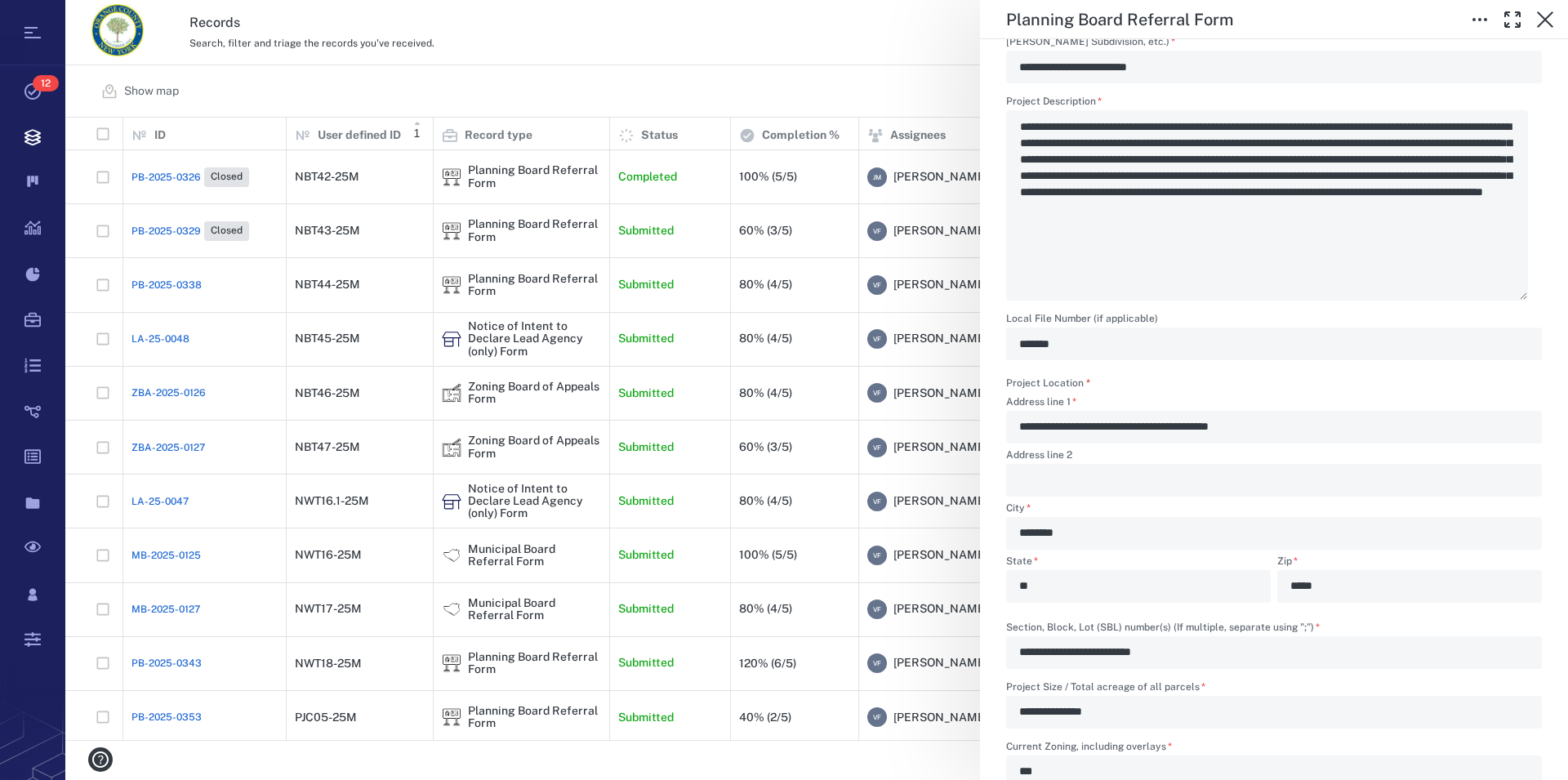
scroll to position [745, 0]
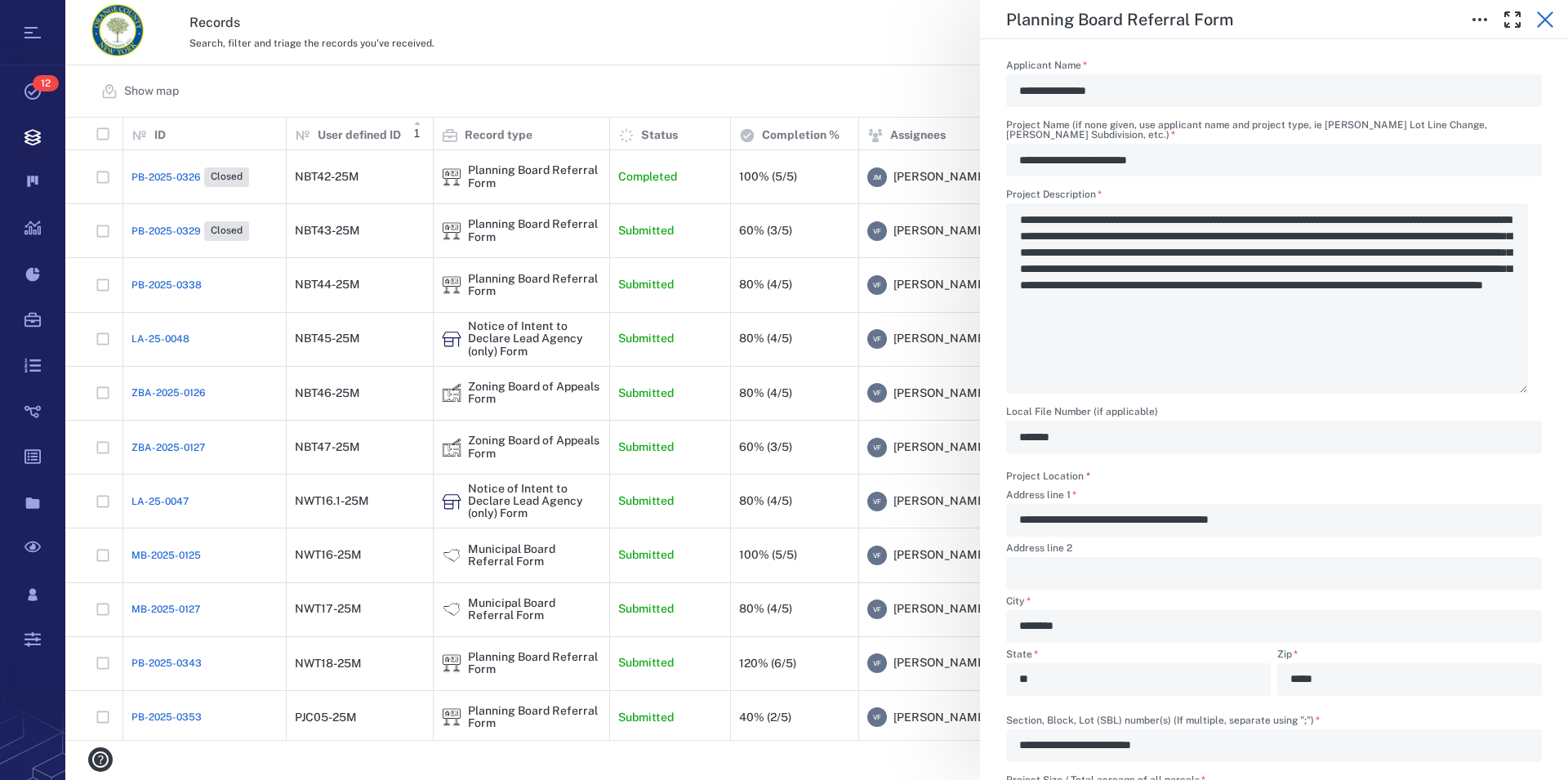
click at [1541, 17] on icon "button" at bounding box center [1545, 20] width 20 height 20
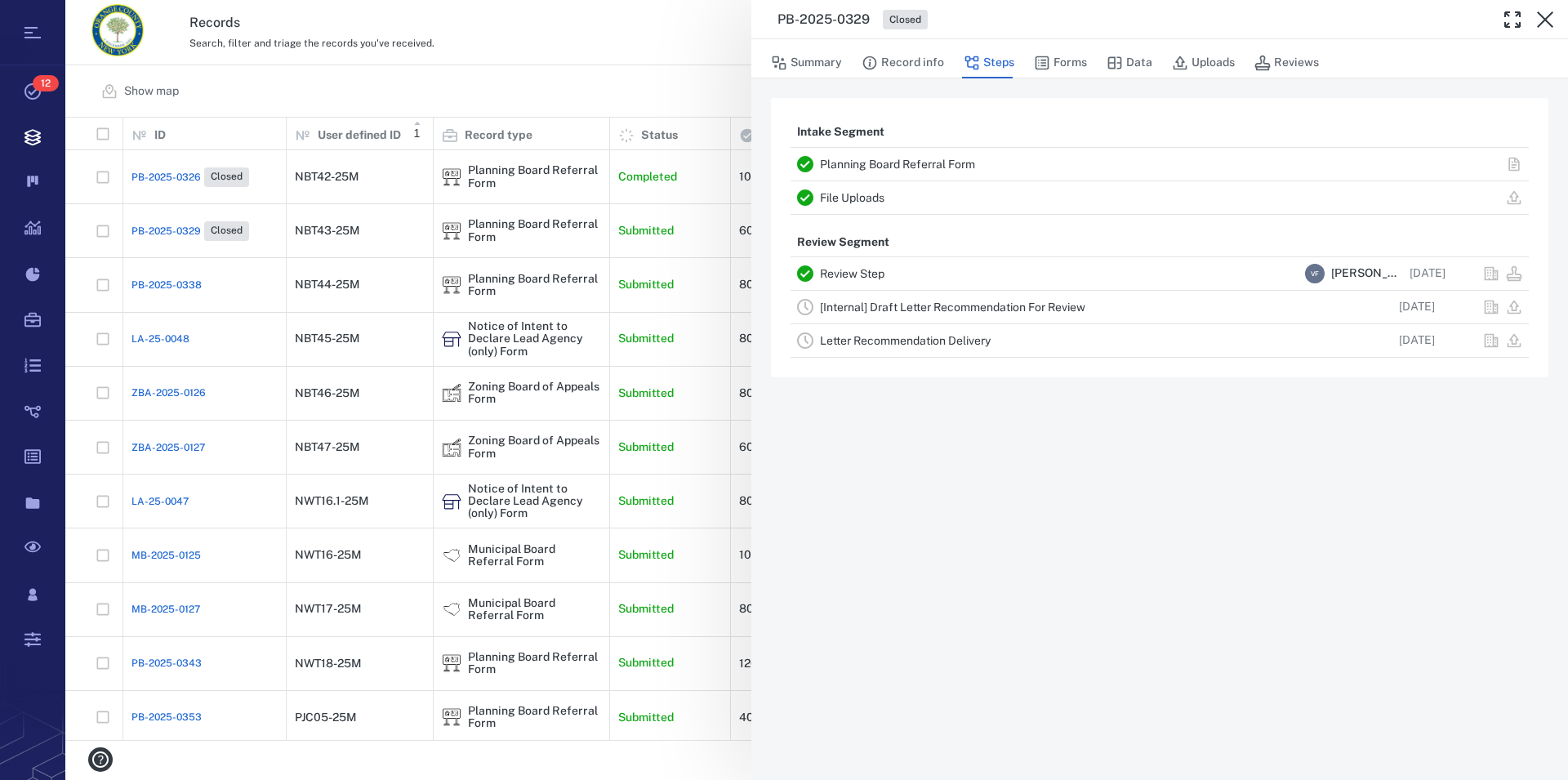
click at [1541, 17] on icon "button" at bounding box center [1545, 20] width 20 height 20
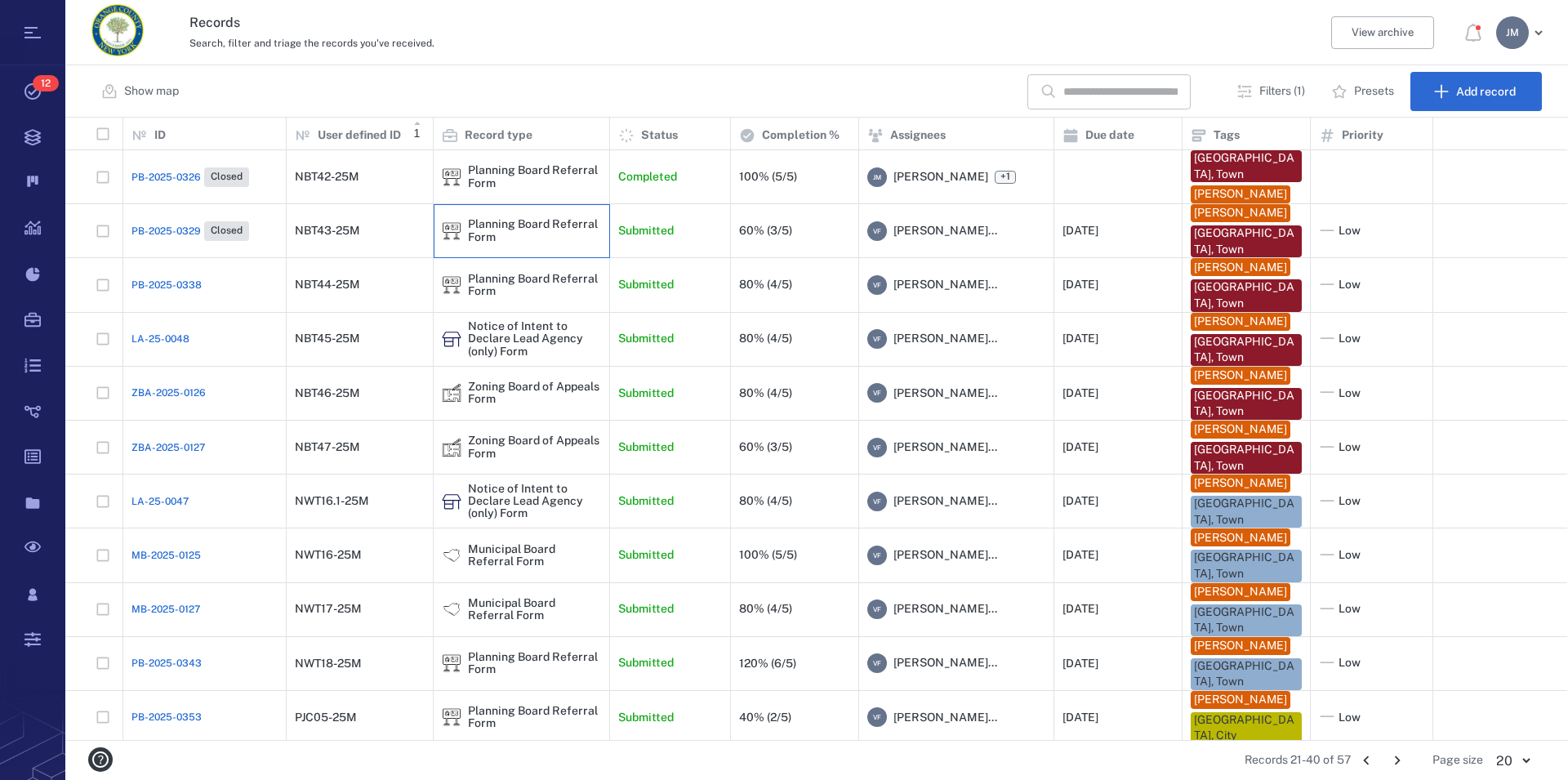
click at [498, 230] on div "Planning Board Referral Form" at bounding box center [534, 231] width 133 height 25
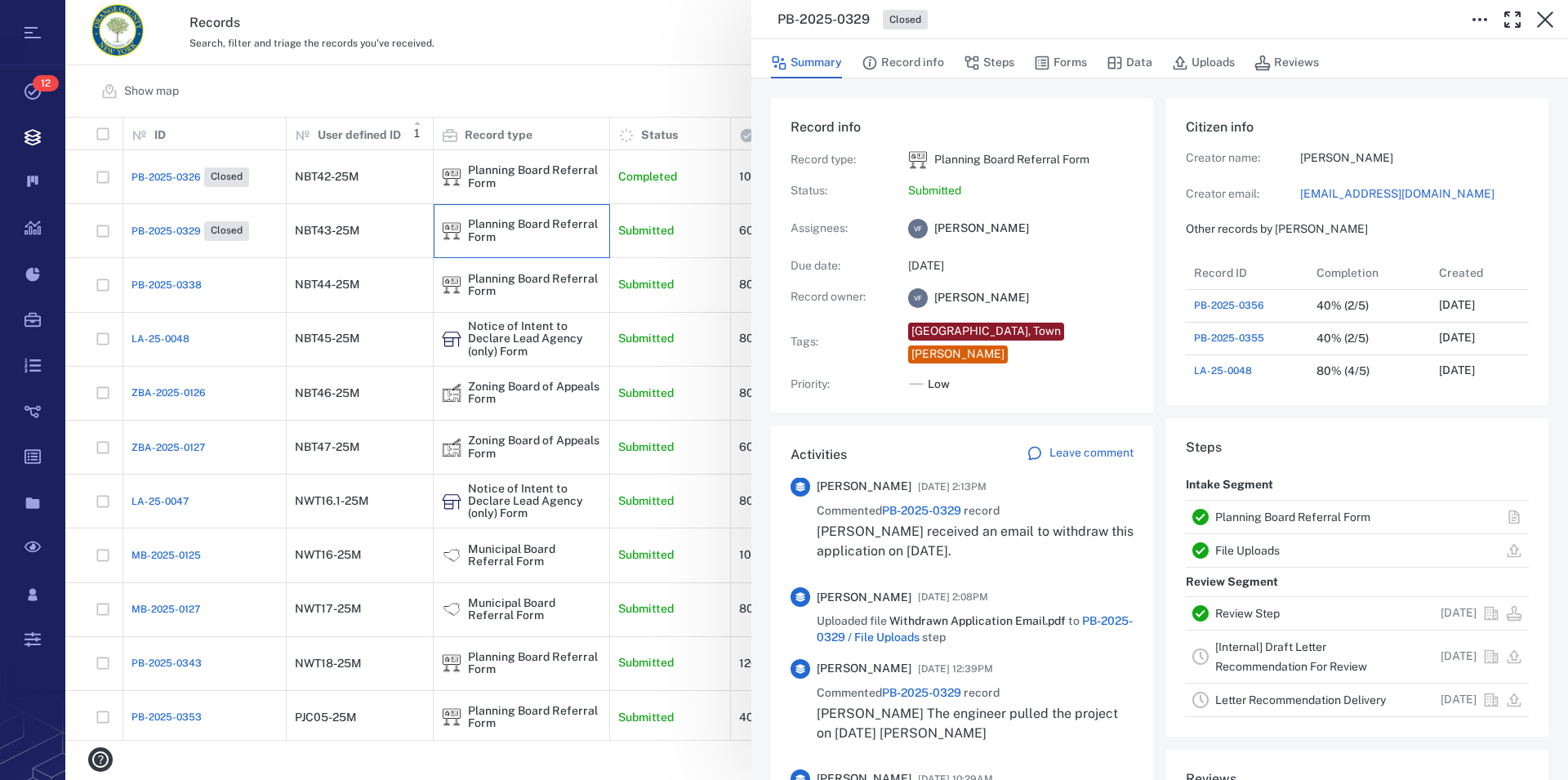
scroll to position [93, 0]
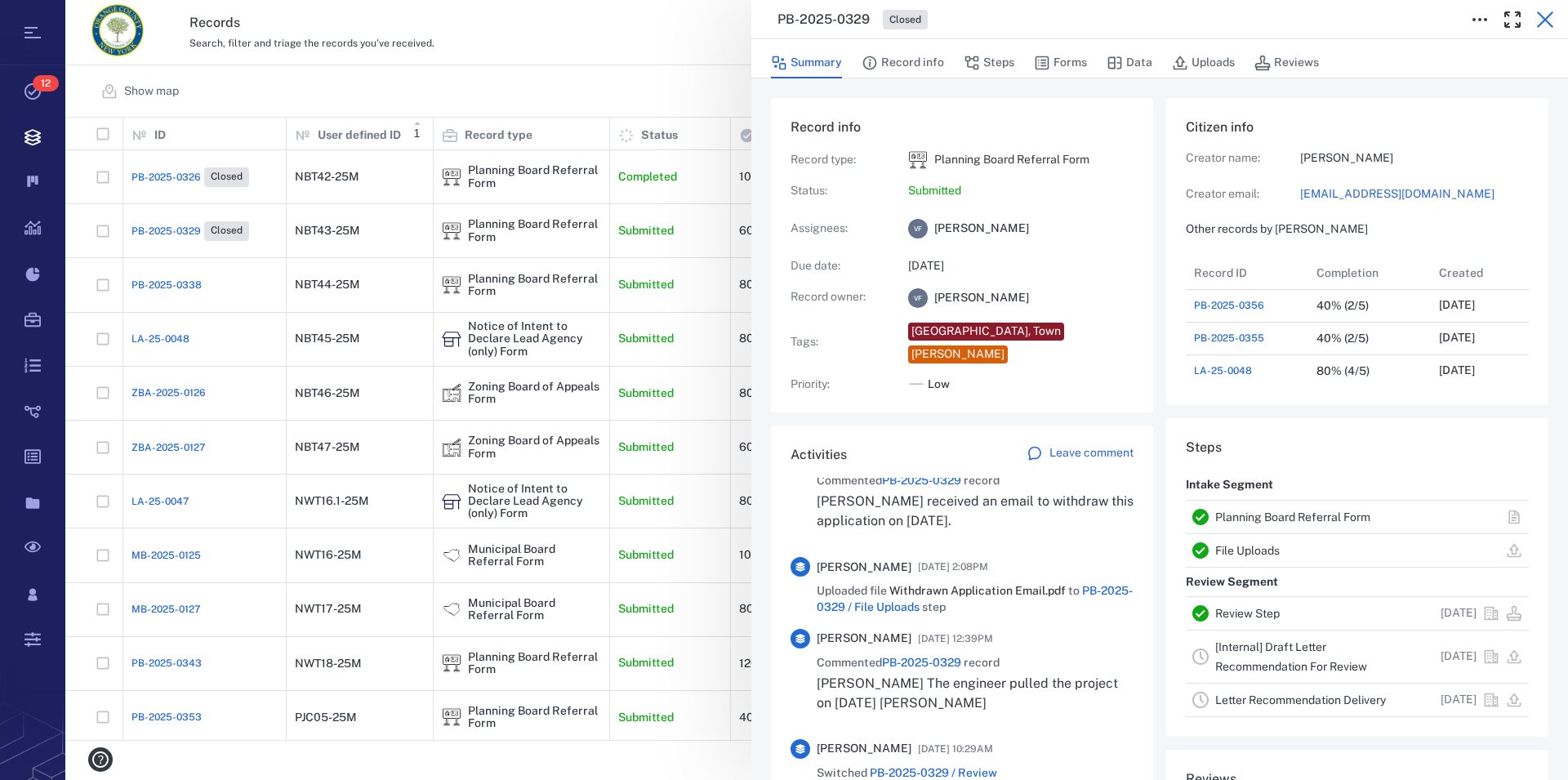
click at [1544, 20] on icon "button" at bounding box center [1545, 20] width 20 height 20
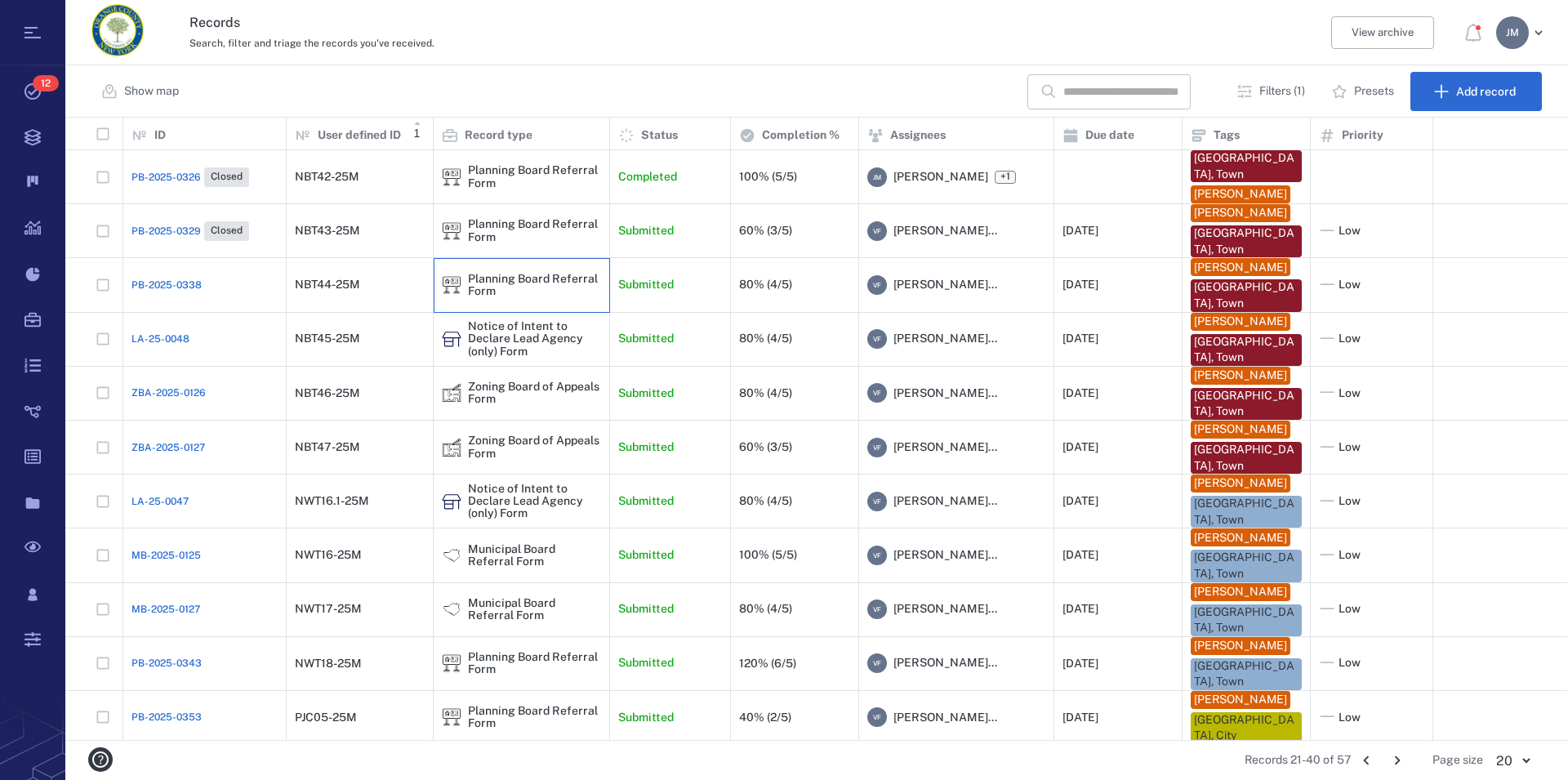
click at [475, 280] on div "Planning Board Referral Form" at bounding box center [534, 285] width 133 height 25
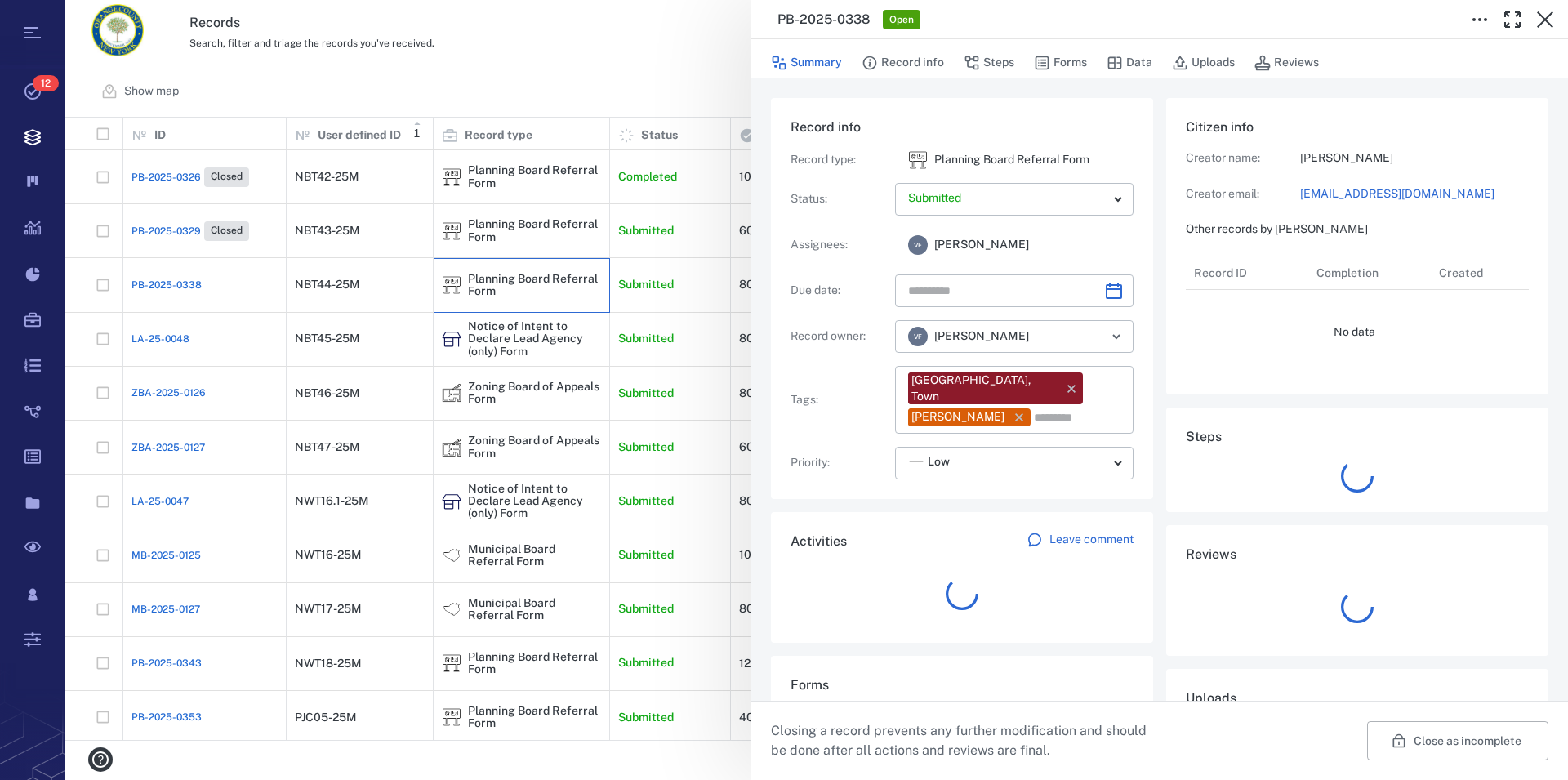
type input "**********"
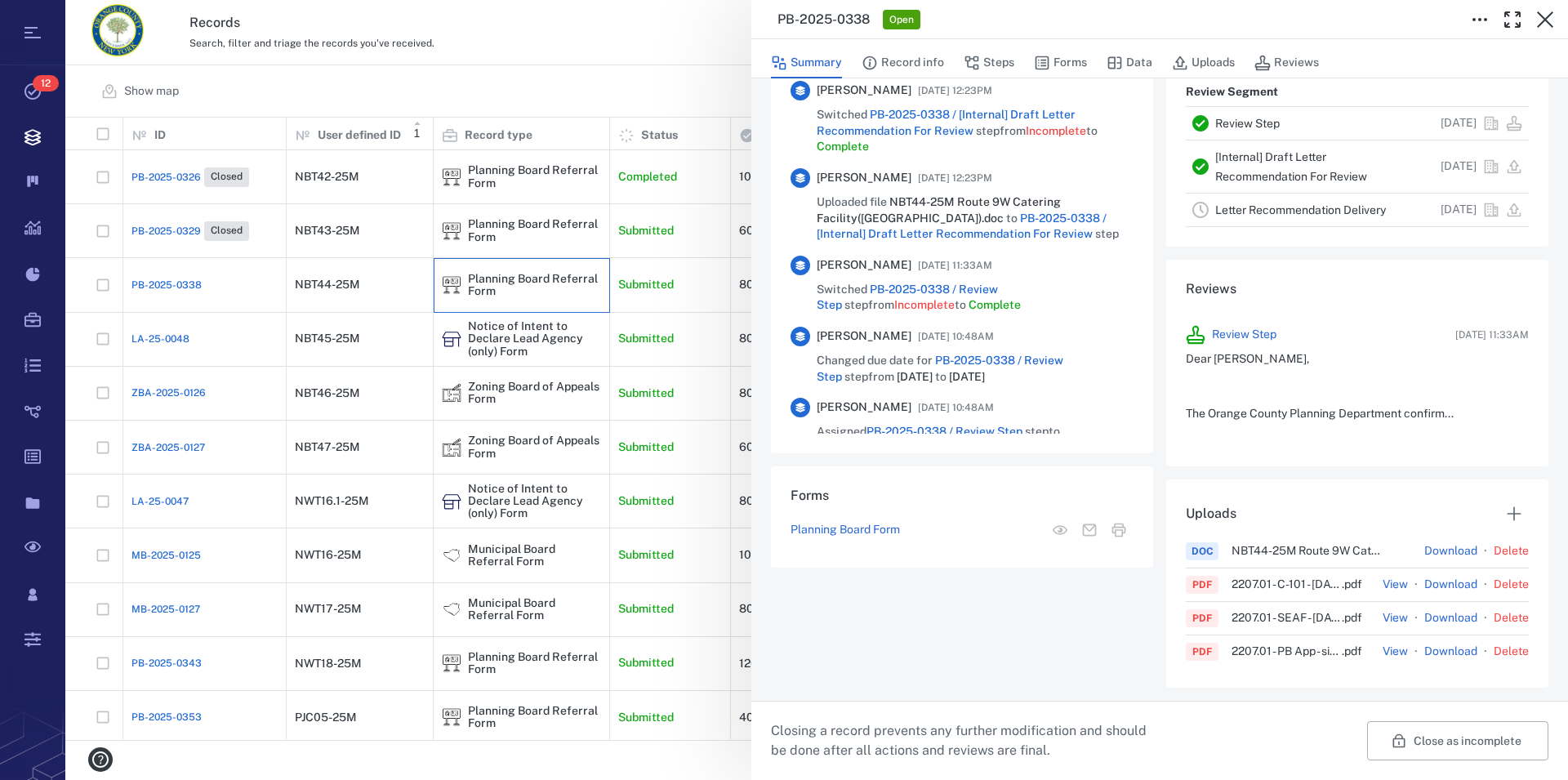
scroll to position [24, 0]
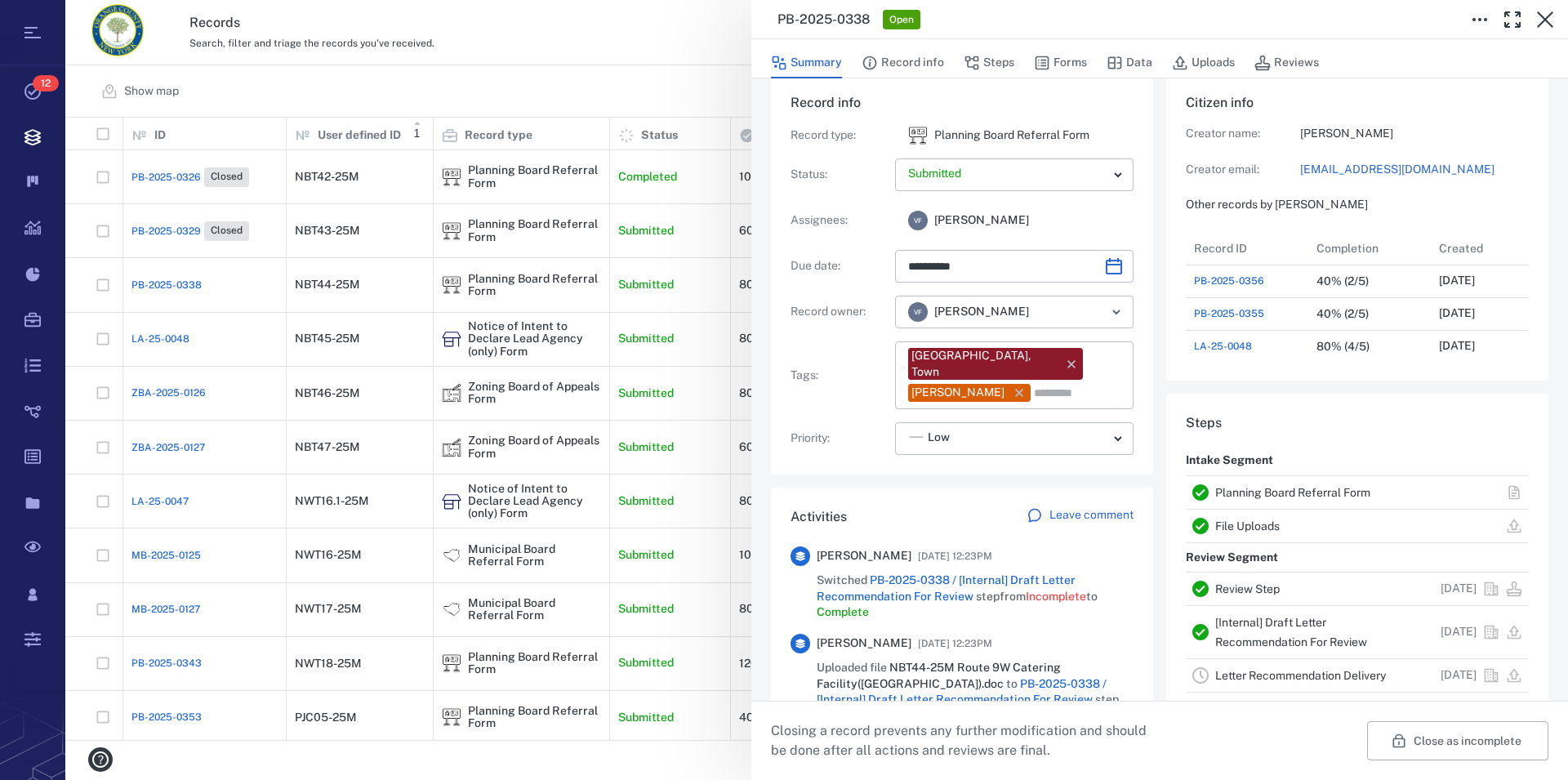
click at [1265, 491] on link "Planning Board Referral Form" at bounding box center [1293, 492] width 155 height 13
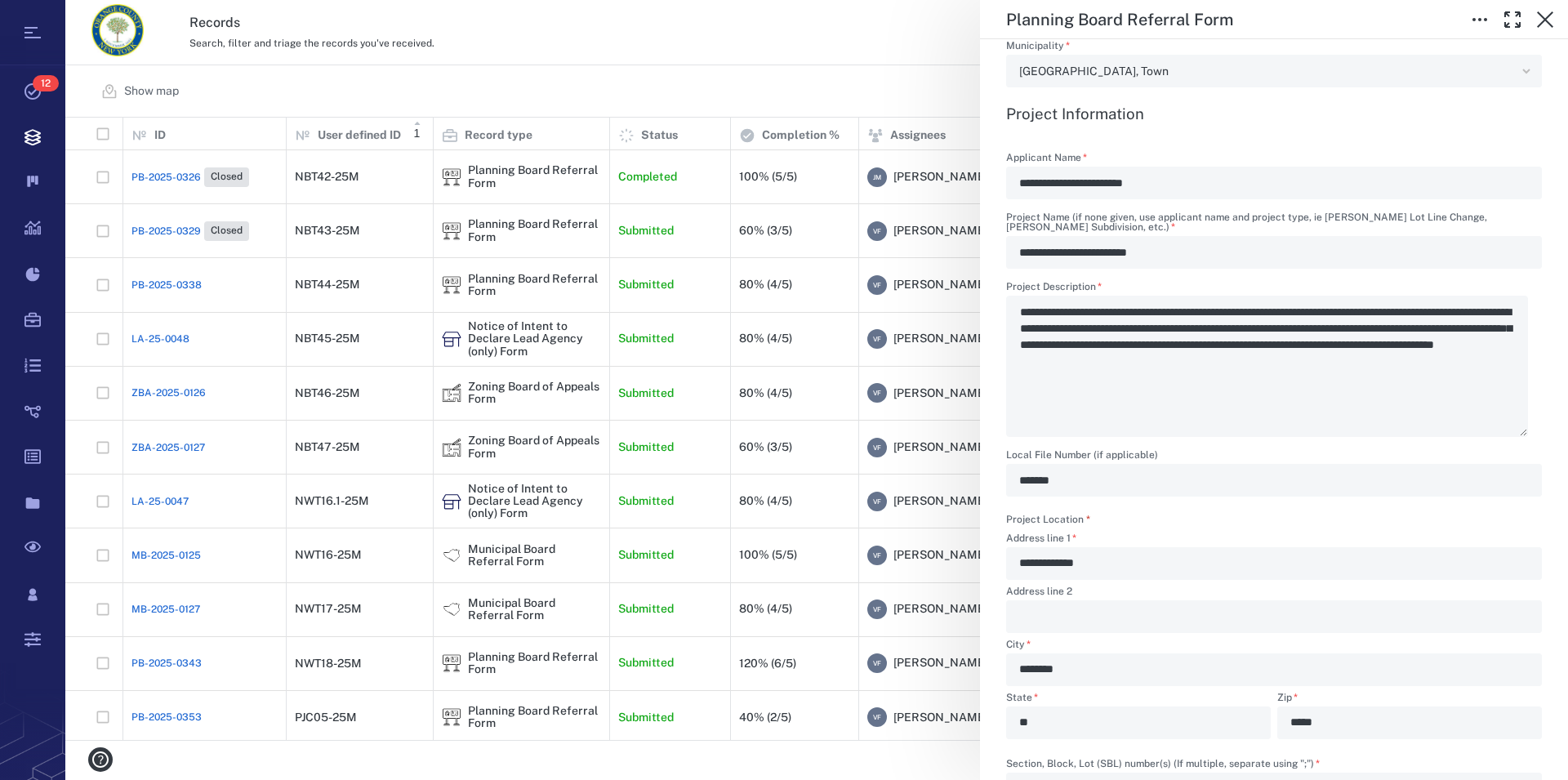
scroll to position [652, 0]
click at [1541, 21] on icon "button" at bounding box center [1545, 20] width 20 height 20
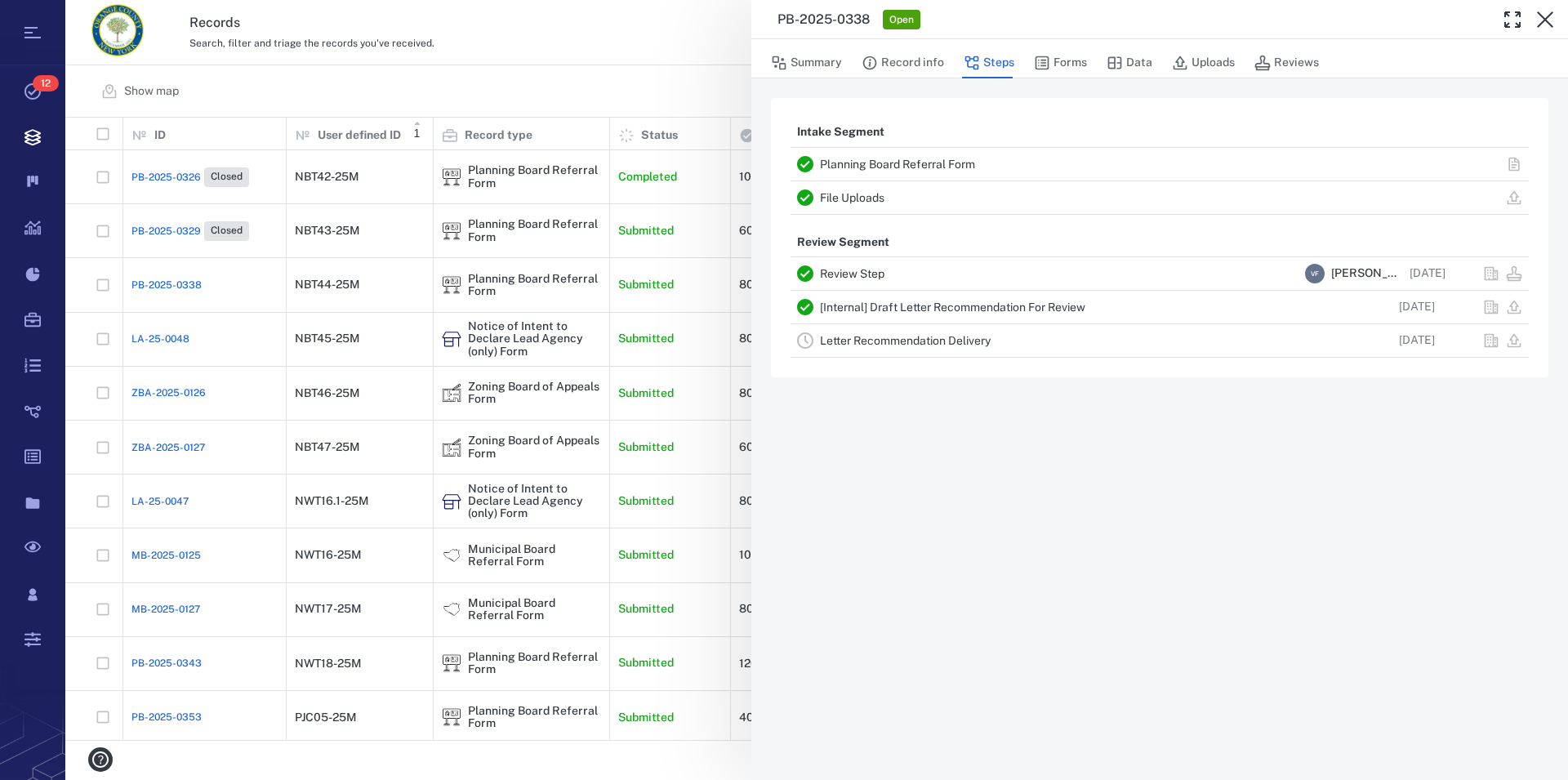
click at [1541, 21] on icon "button" at bounding box center [1545, 20] width 20 height 20
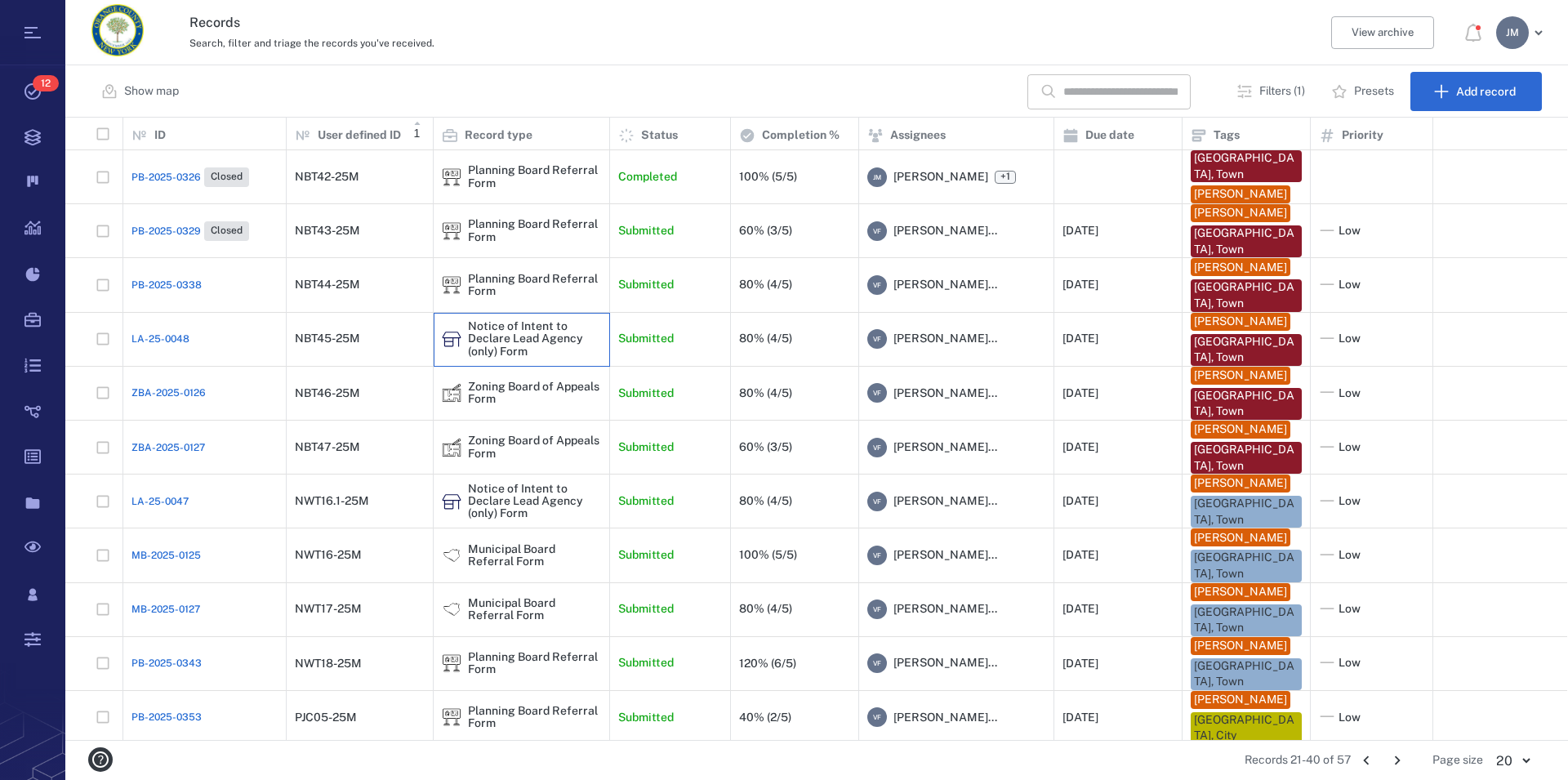
click at [536, 347] on div "Notice of Intent to Declare Lead Agency (only) Form" at bounding box center [534, 339] width 133 height 38
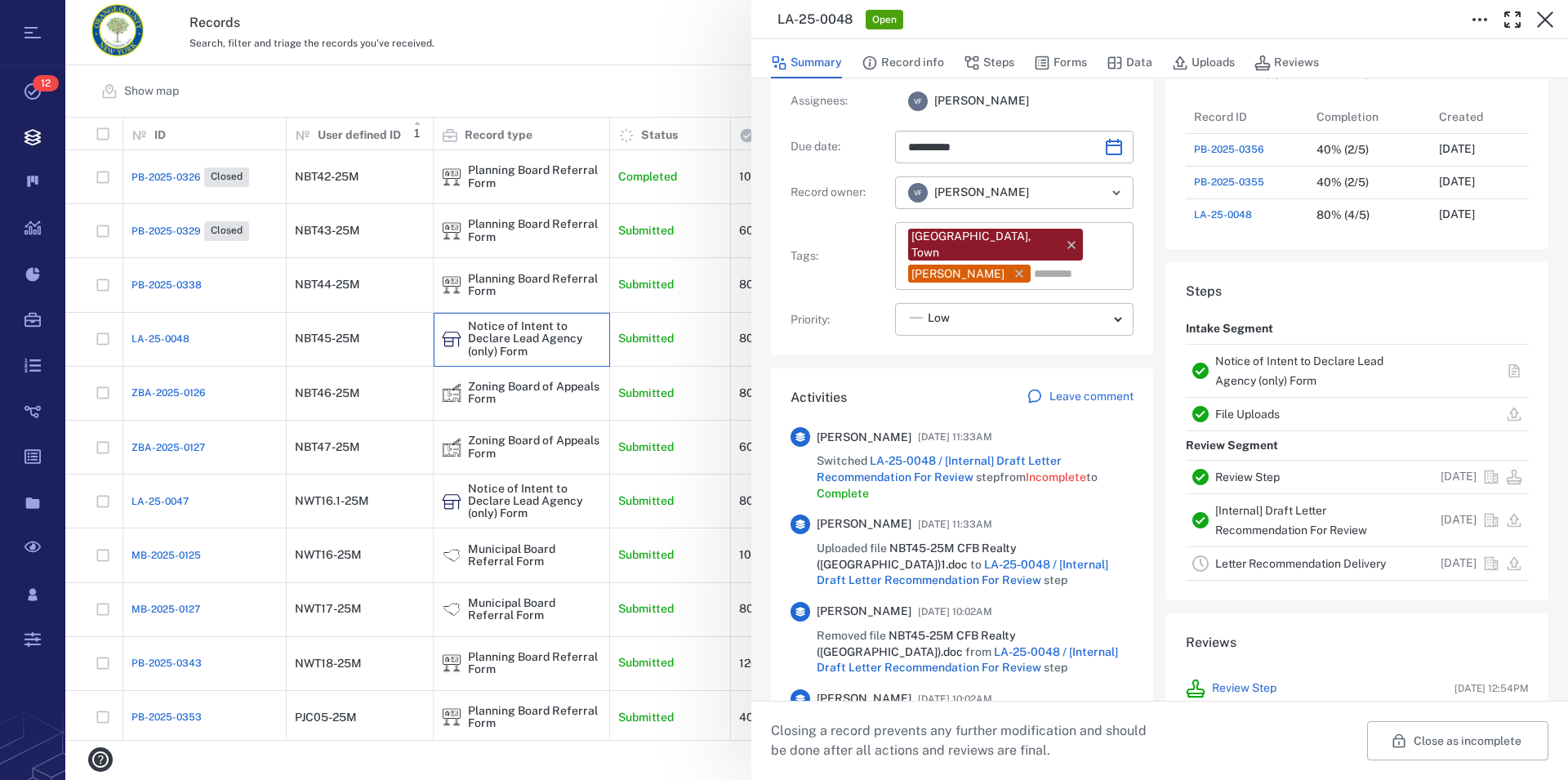
scroll to position [186, 0]
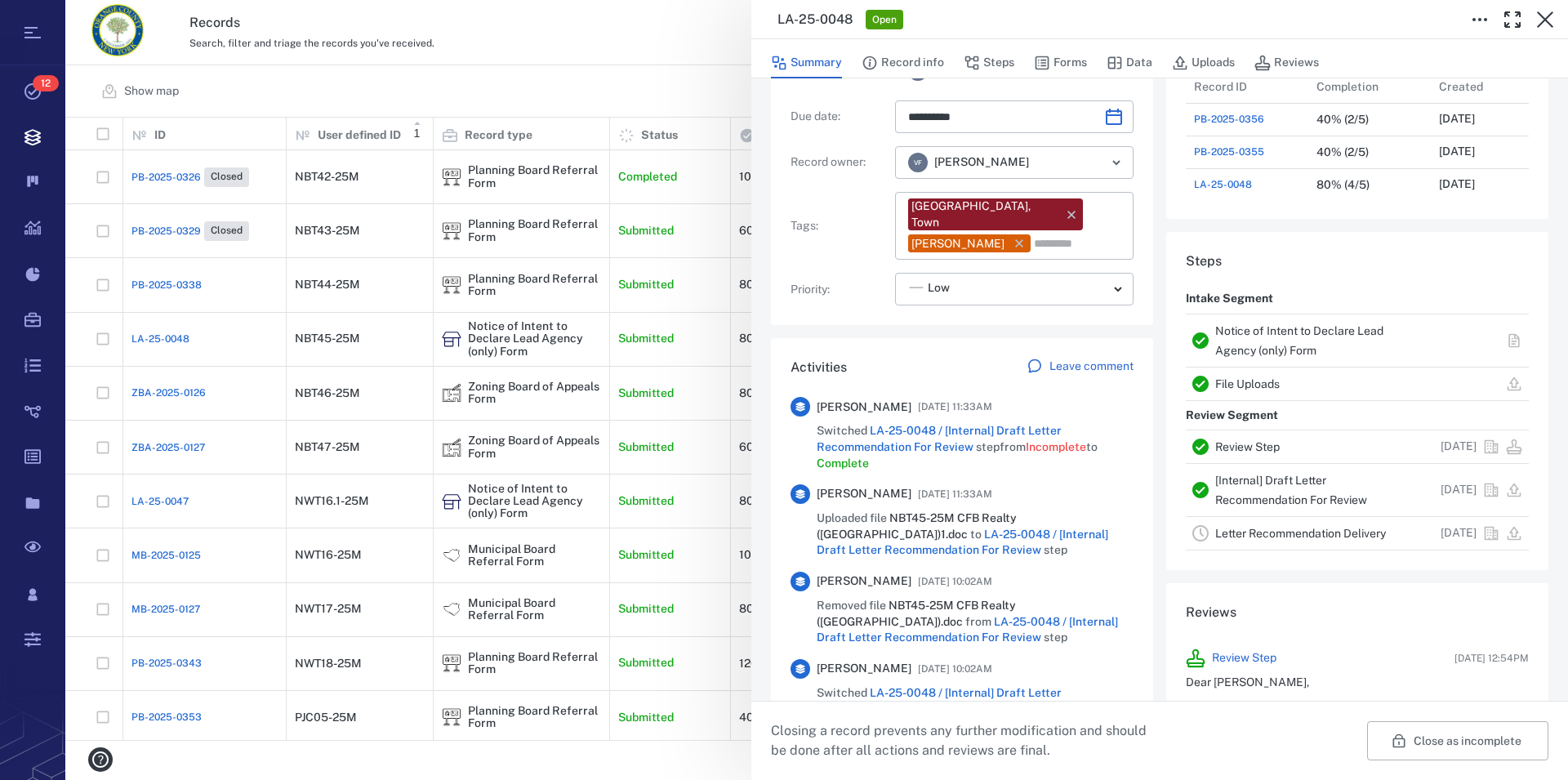
click at [1282, 331] on link "Notice of Intent to Declare Lead Agency (only) Form" at bounding box center [1300, 340] width 168 height 33
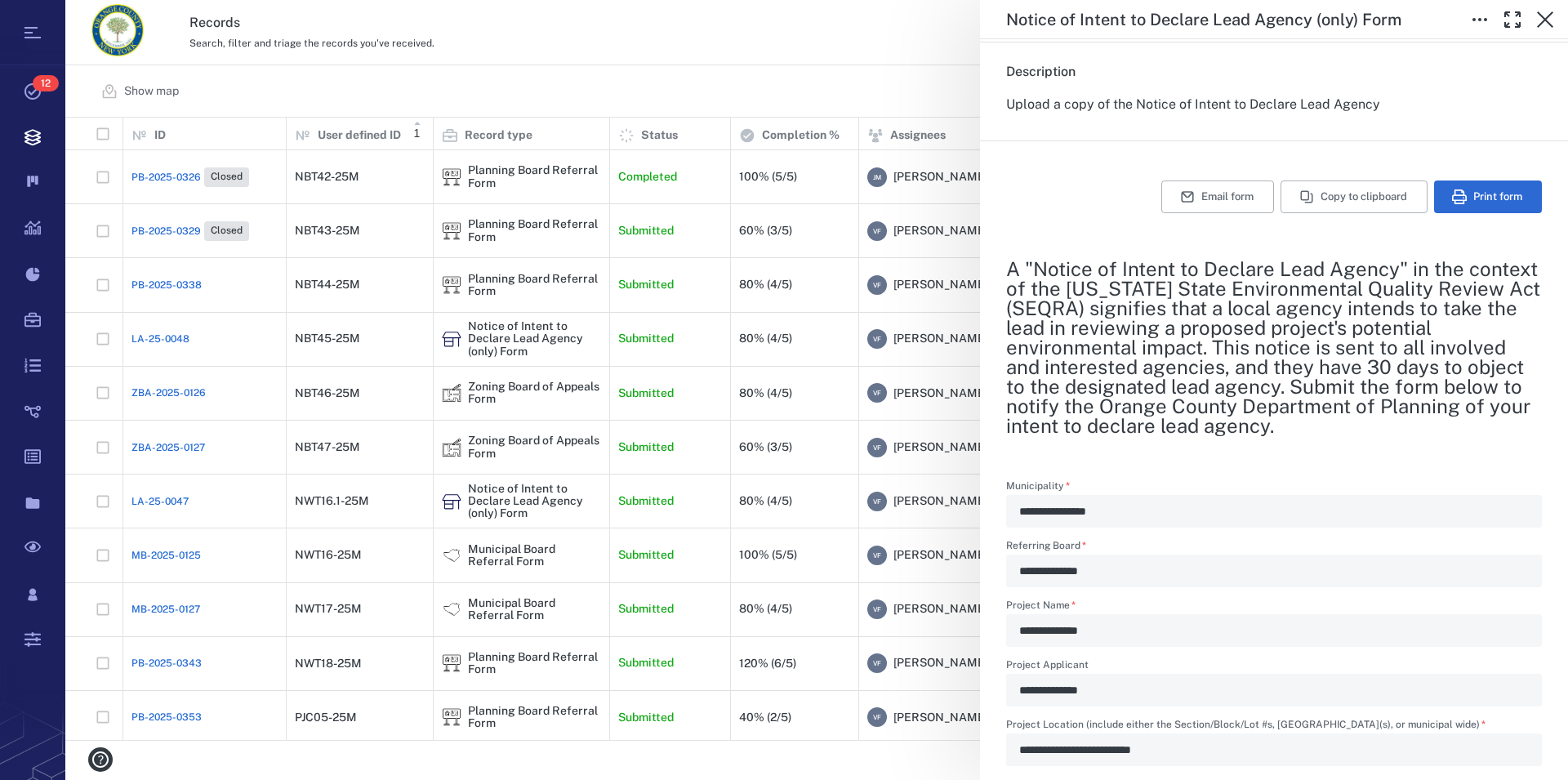
scroll to position [186, 0]
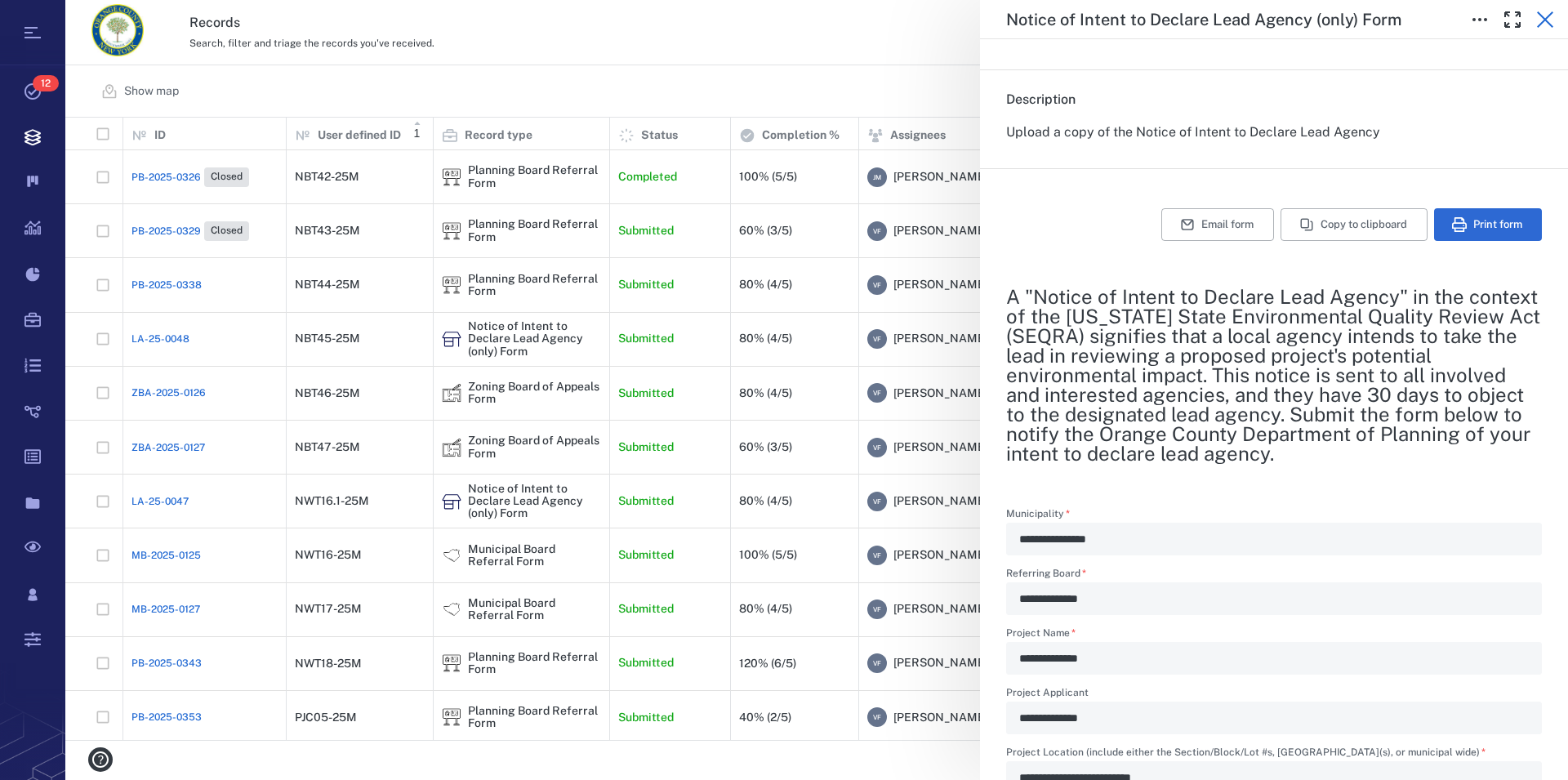
click at [1552, 22] on icon "button" at bounding box center [1545, 20] width 20 height 20
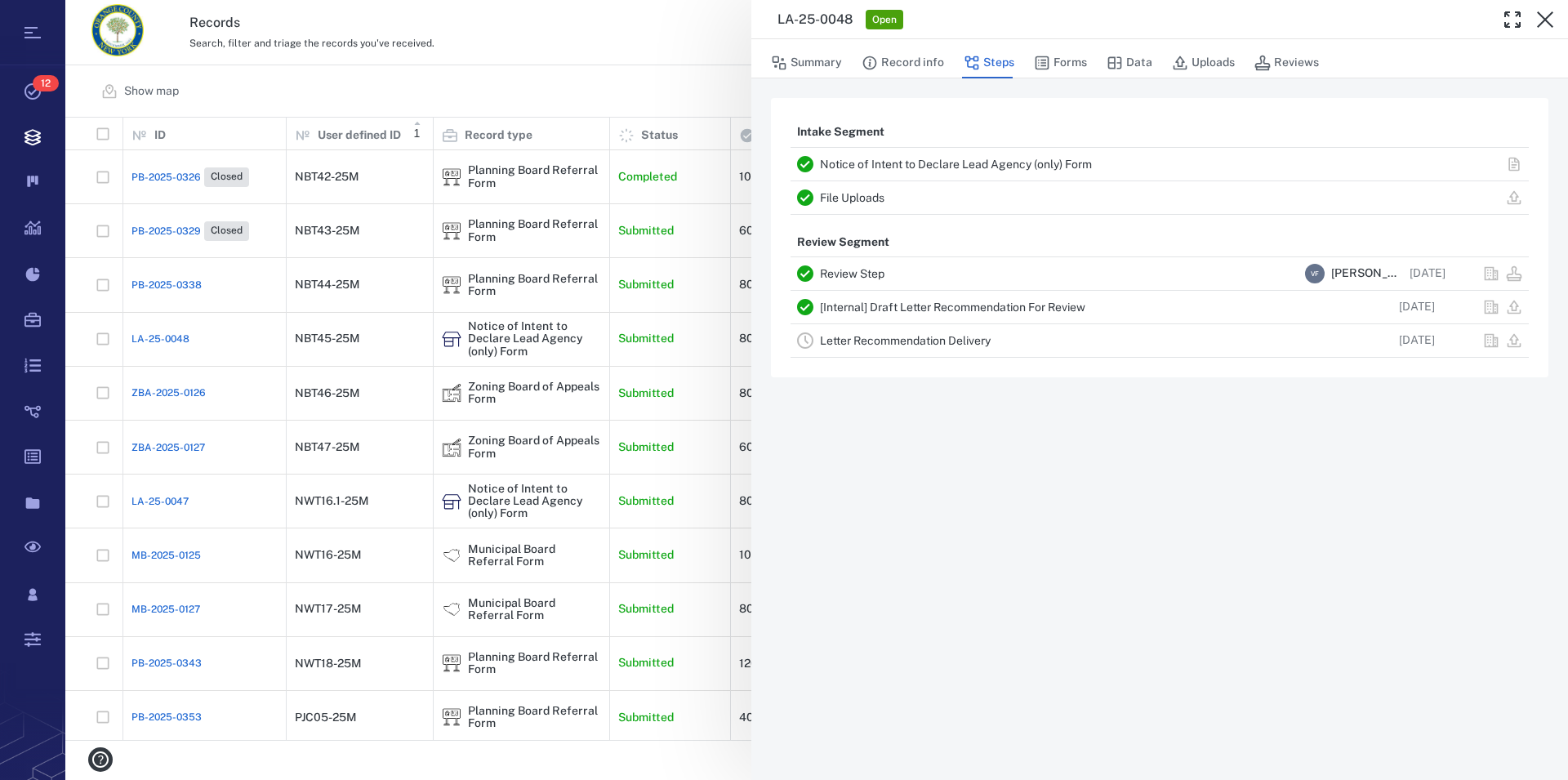
click at [1552, 22] on icon "button" at bounding box center [1545, 20] width 20 height 20
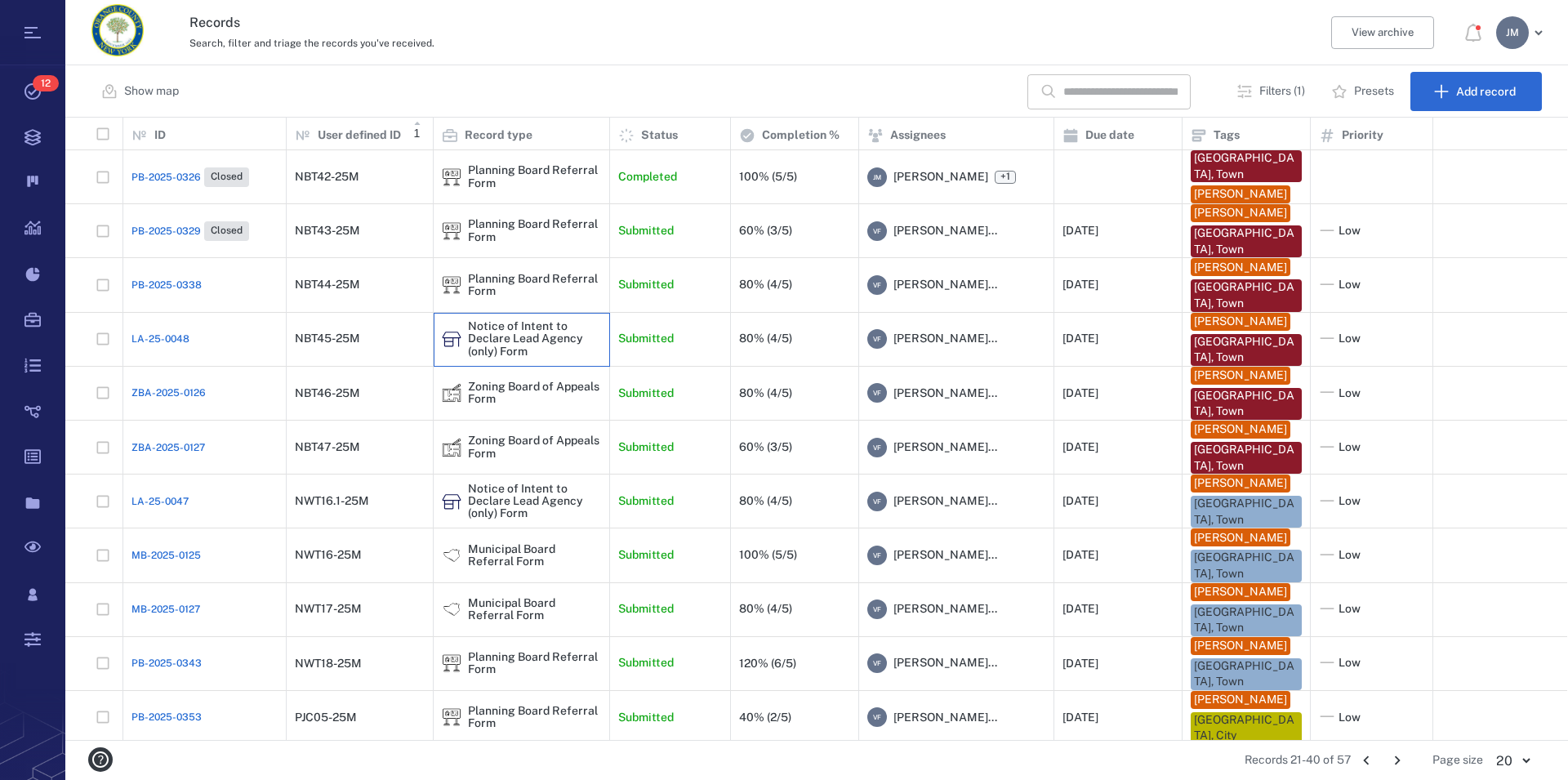
click at [548, 334] on div "Notice of Intent to Declare Lead Agency (only) Form" at bounding box center [534, 339] width 133 height 38
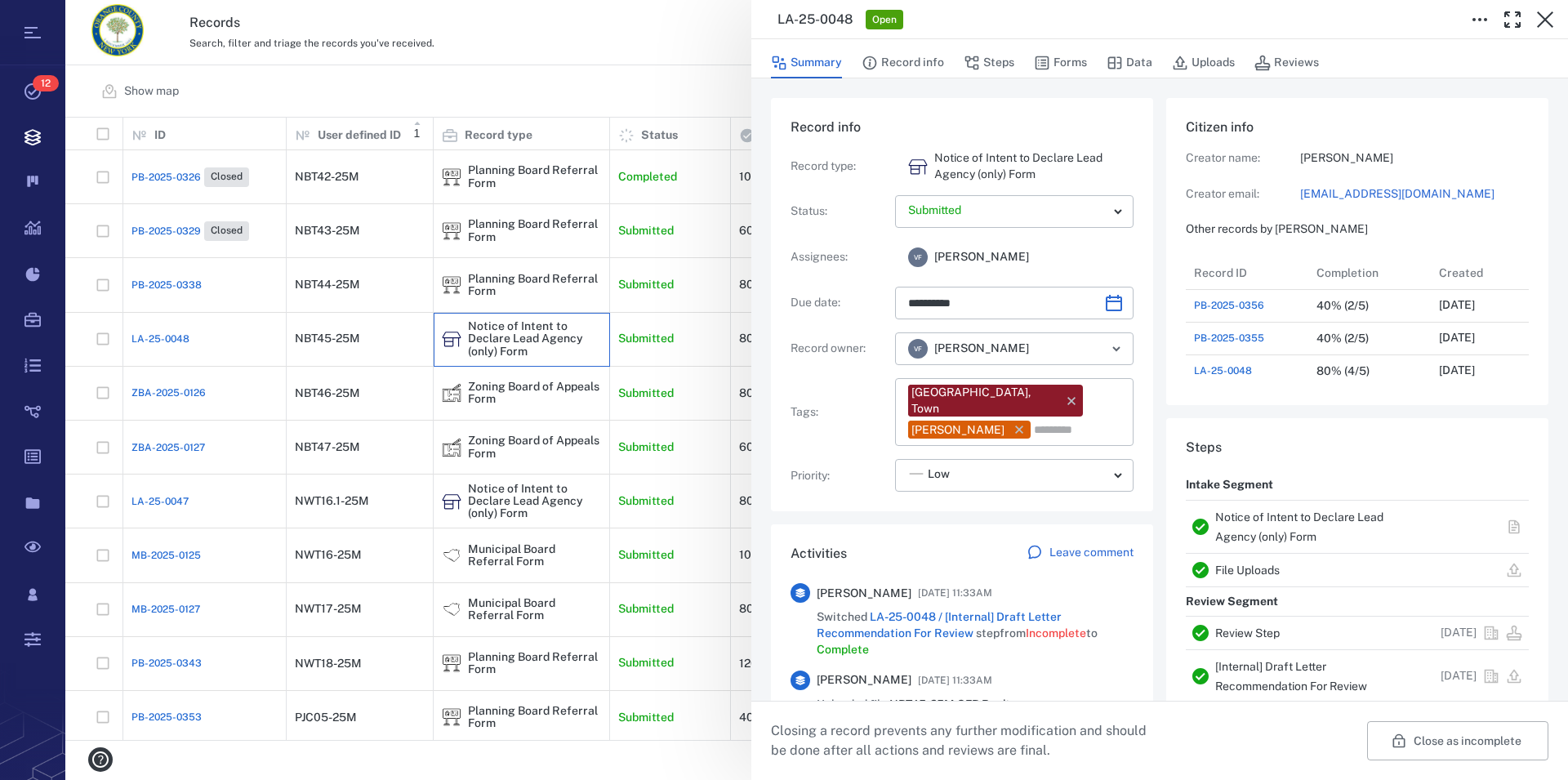
type input "**********"
click at [1546, 20] on icon "button" at bounding box center [1545, 20] width 16 height 16
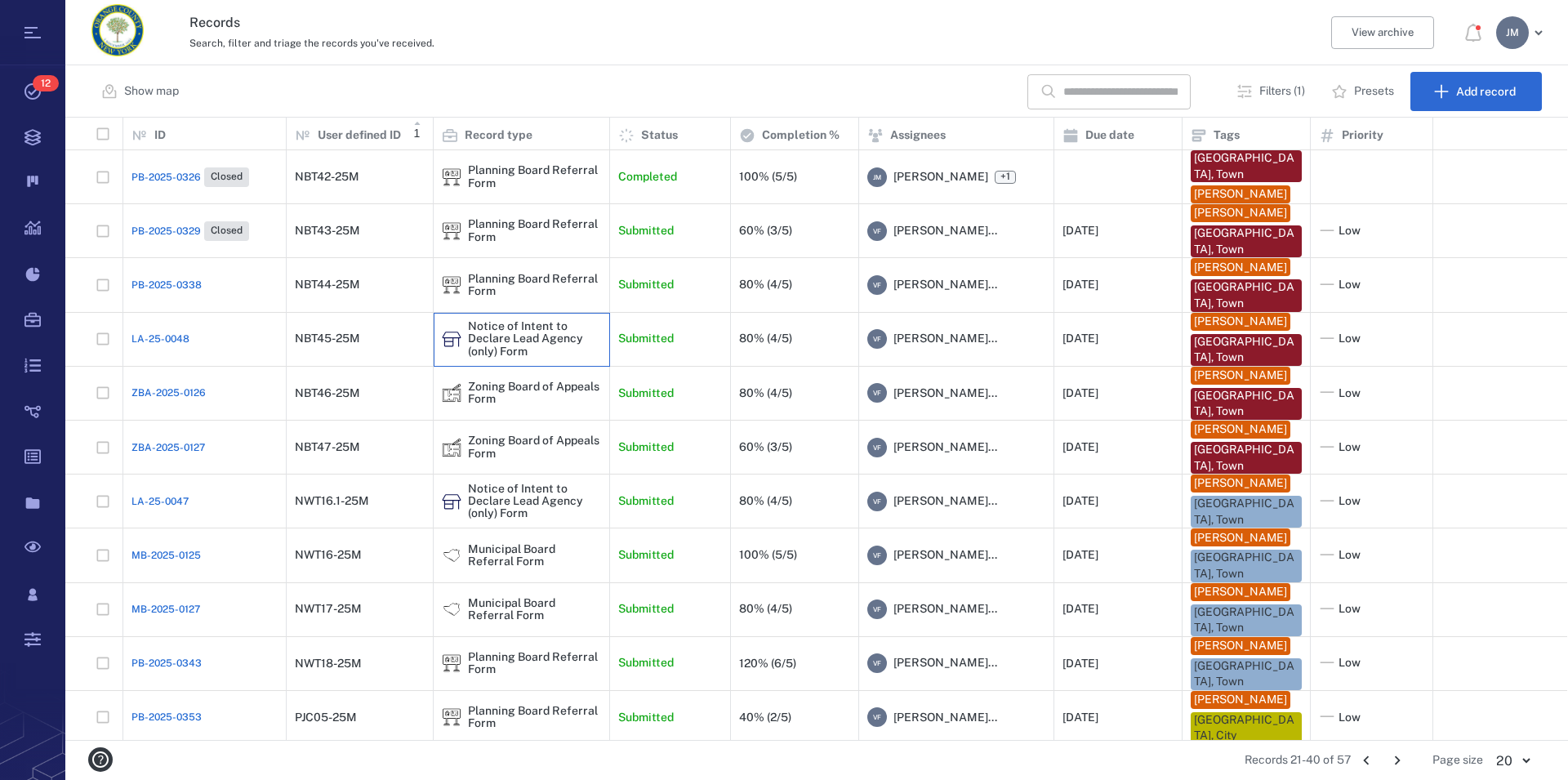
click at [521, 335] on div "Notice of Intent to Declare Lead Agency (only) Form" at bounding box center [534, 339] width 133 height 38
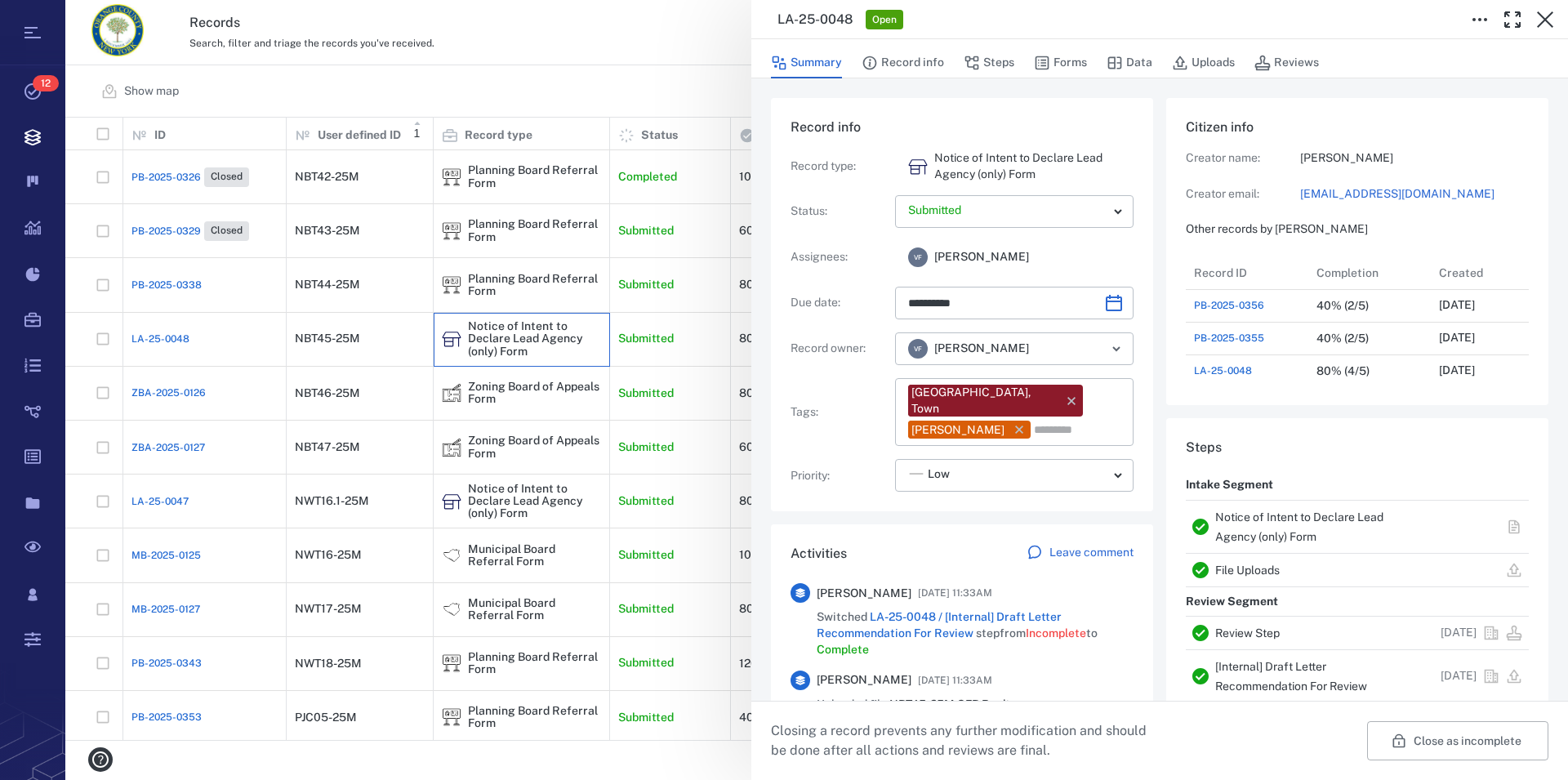
scroll to position [14, 15]
drag, startPoint x: 1436, startPoint y: 62, endPoint x: 1112, endPoint y: 44, distance: 324.5
click at [1112, 46] on div "Summary Record info Steps Forms Data Uploads Reviews" at bounding box center [1160, 62] width 778 height 33
drag, startPoint x: 1410, startPoint y: 57, endPoint x: 1090, endPoint y: 71, distance: 320.3
click at [1090, 71] on div "Summary Record info Steps Forms Data Uploads Reviews" at bounding box center [1160, 62] width 778 height 33
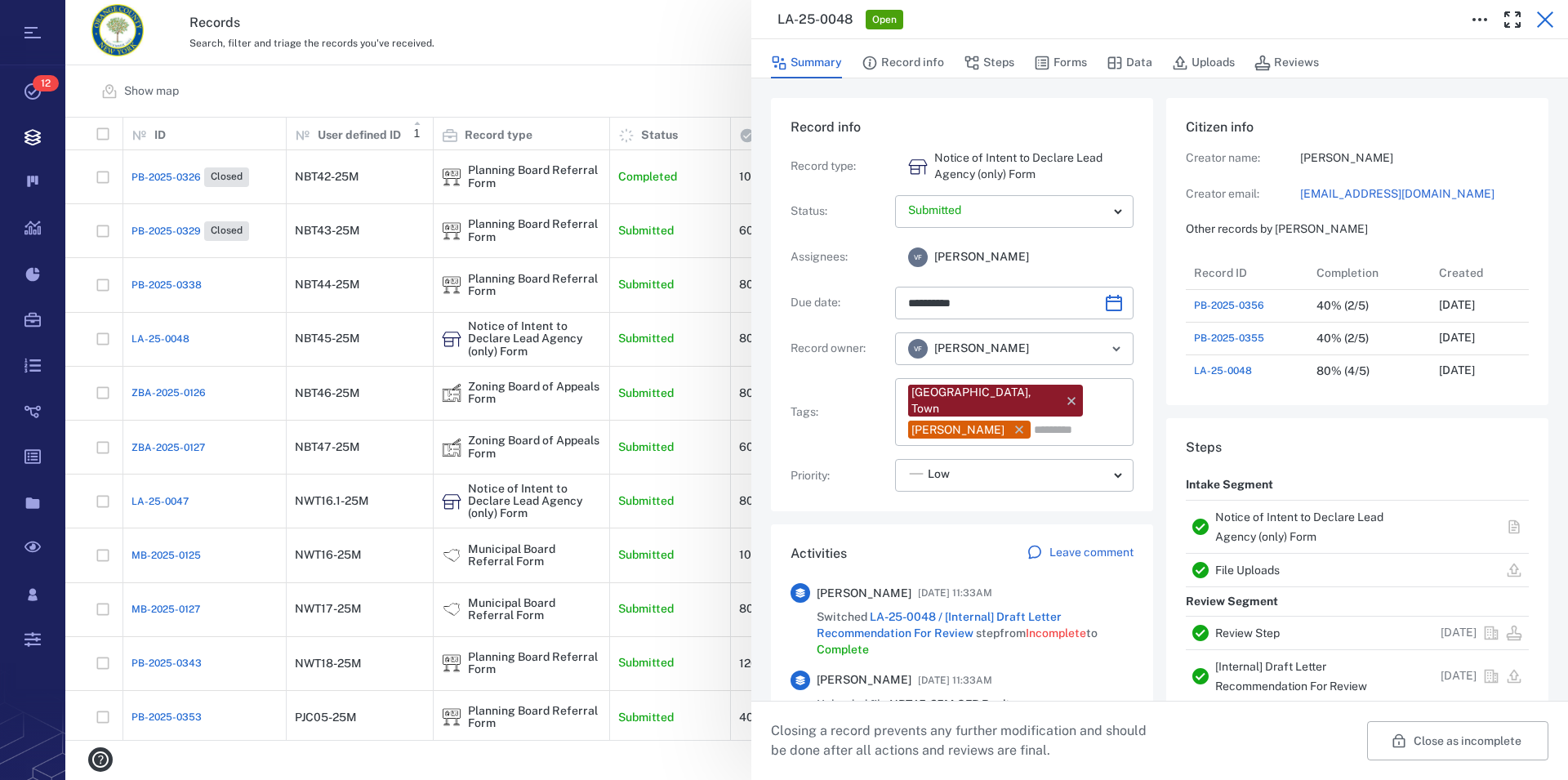
click at [1545, 12] on icon "button" at bounding box center [1545, 20] width 20 height 20
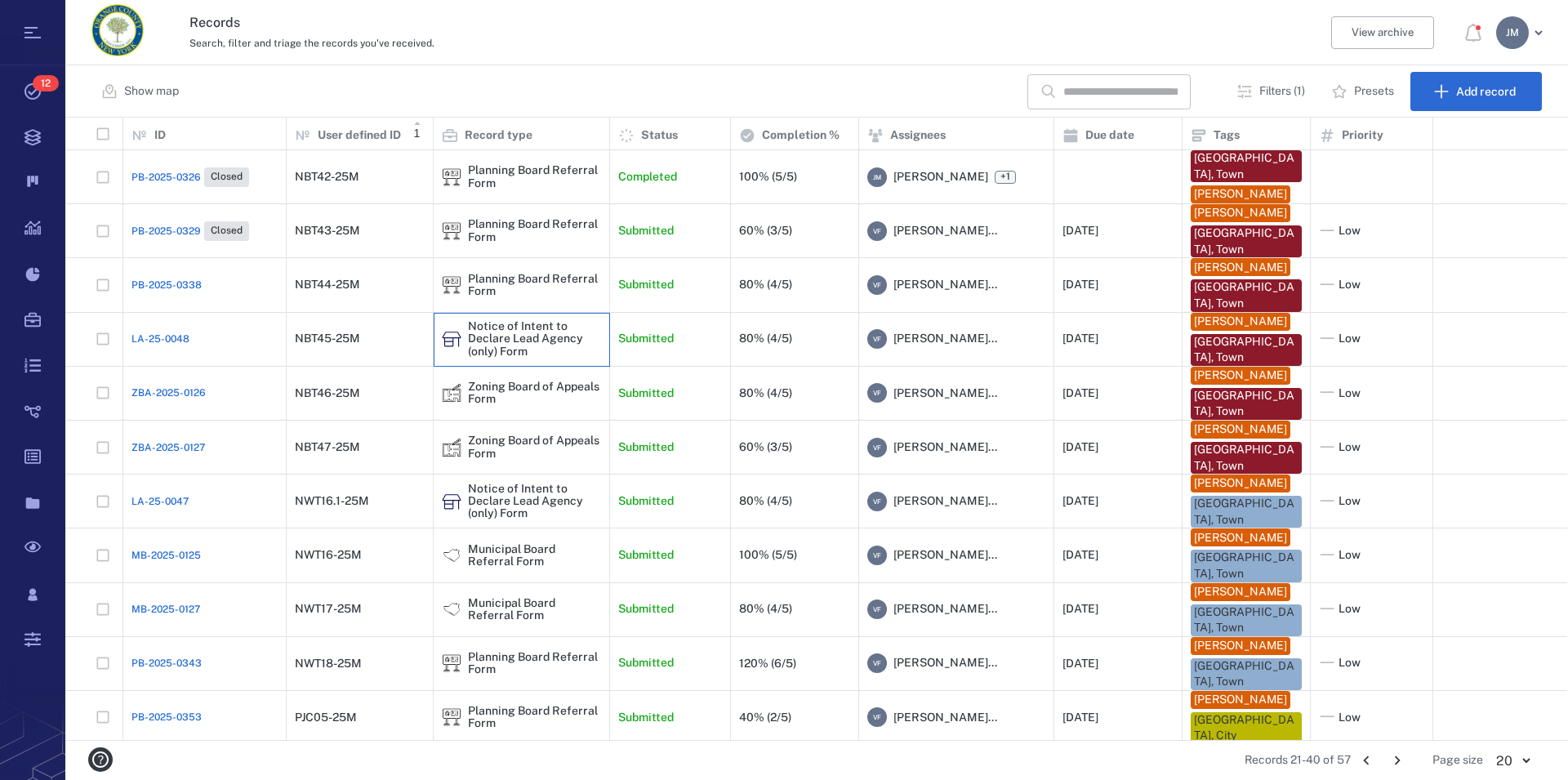
click at [527, 341] on div "Notice of Intent to Declare Lead Agency (only) Form" at bounding box center [534, 339] width 133 height 38
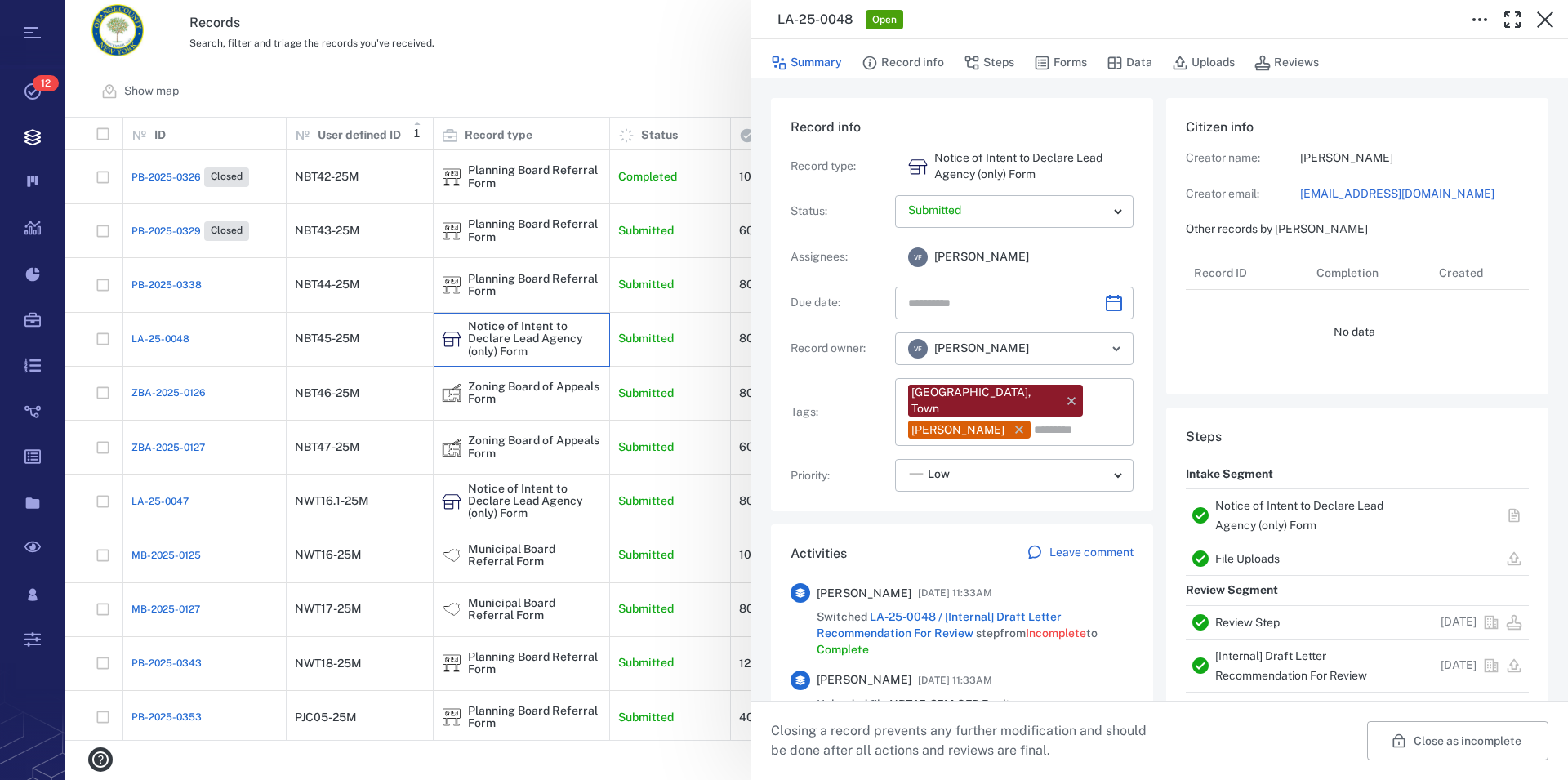
type input "**********"
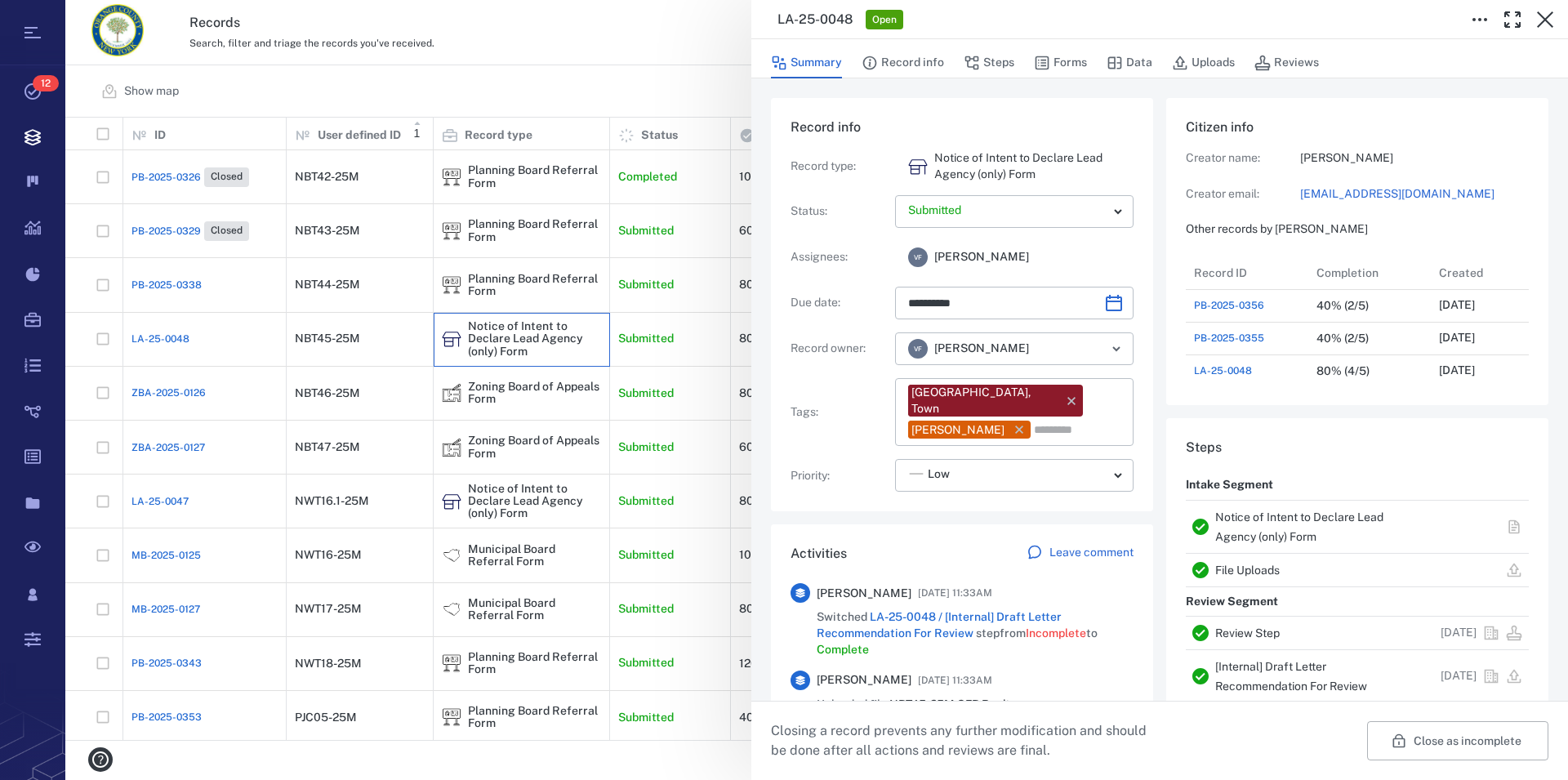
scroll to position [849, 309]
click at [1549, 21] on icon "button" at bounding box center [1545, 20] width 20 height 20
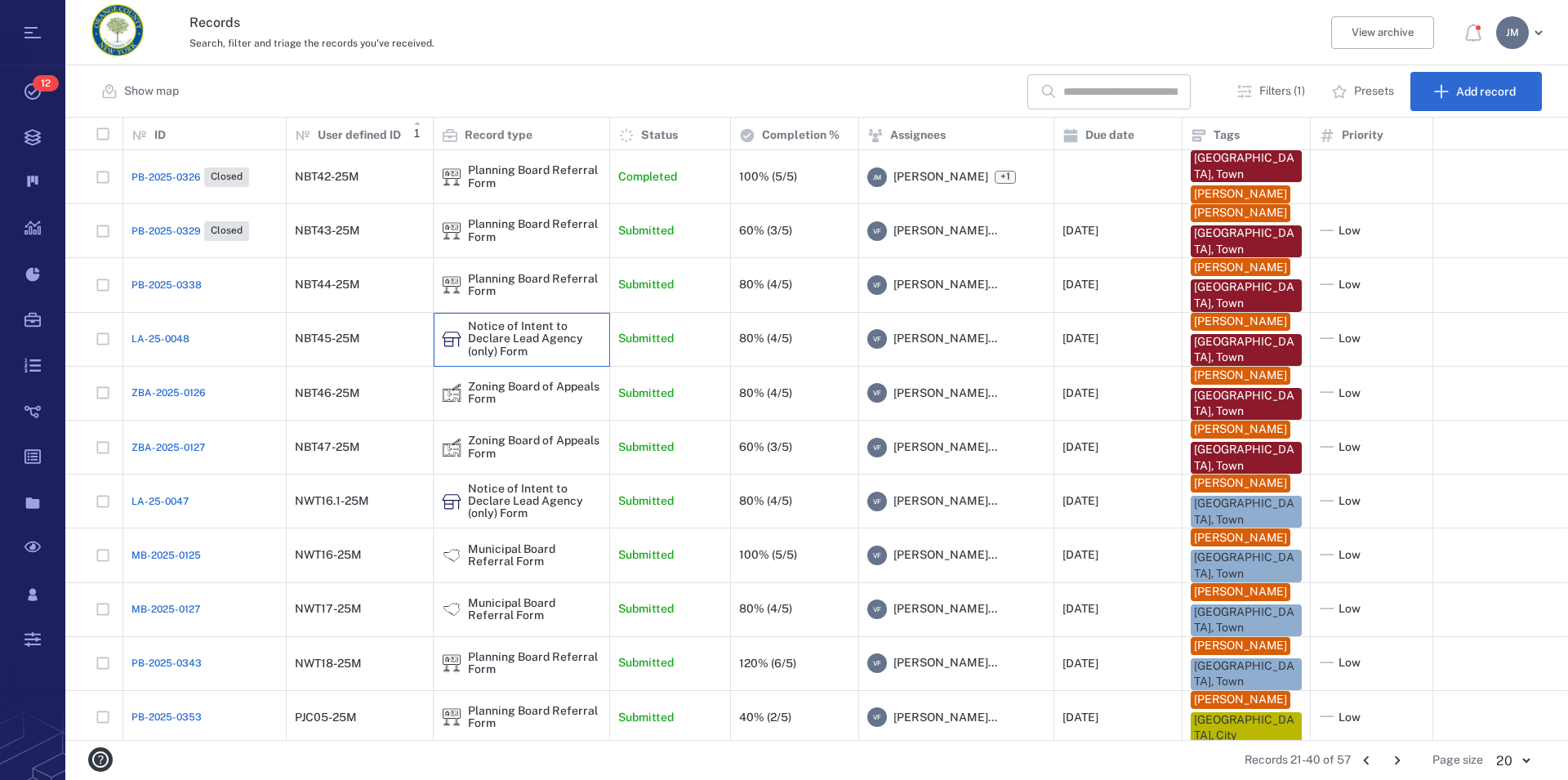
click at [505, 340] on div "Notice of Intent to Declare Lead Agency (only) Form" at bounding box center [534, 339] width 133 height 38
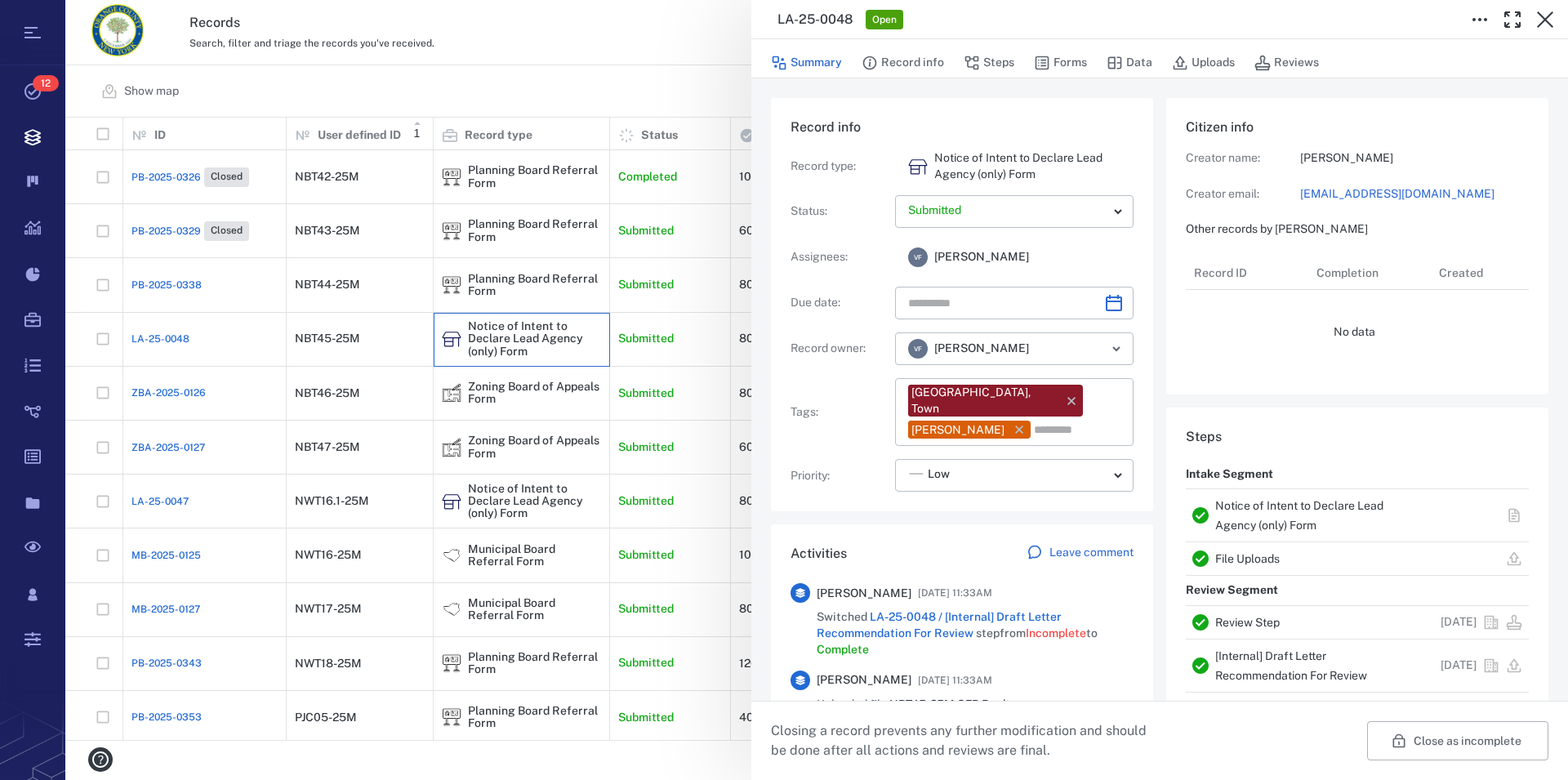
type input "**********"
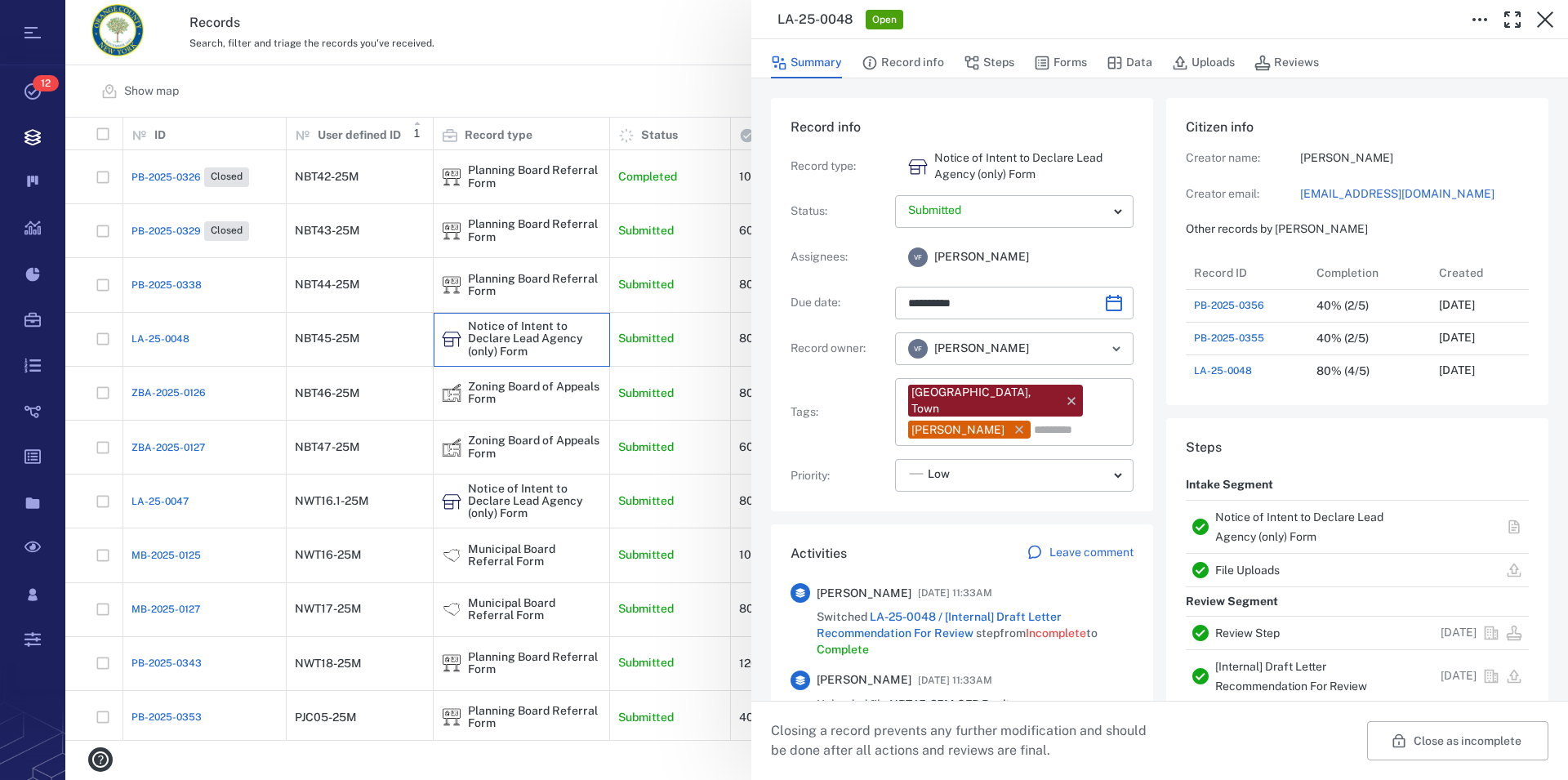
scroll to position [849, 309]
click at [1238, 522] on link "Notice of Intent to Declare Lead Agency (only) Form" at bounding box center [1300, 527] width 168 height 33
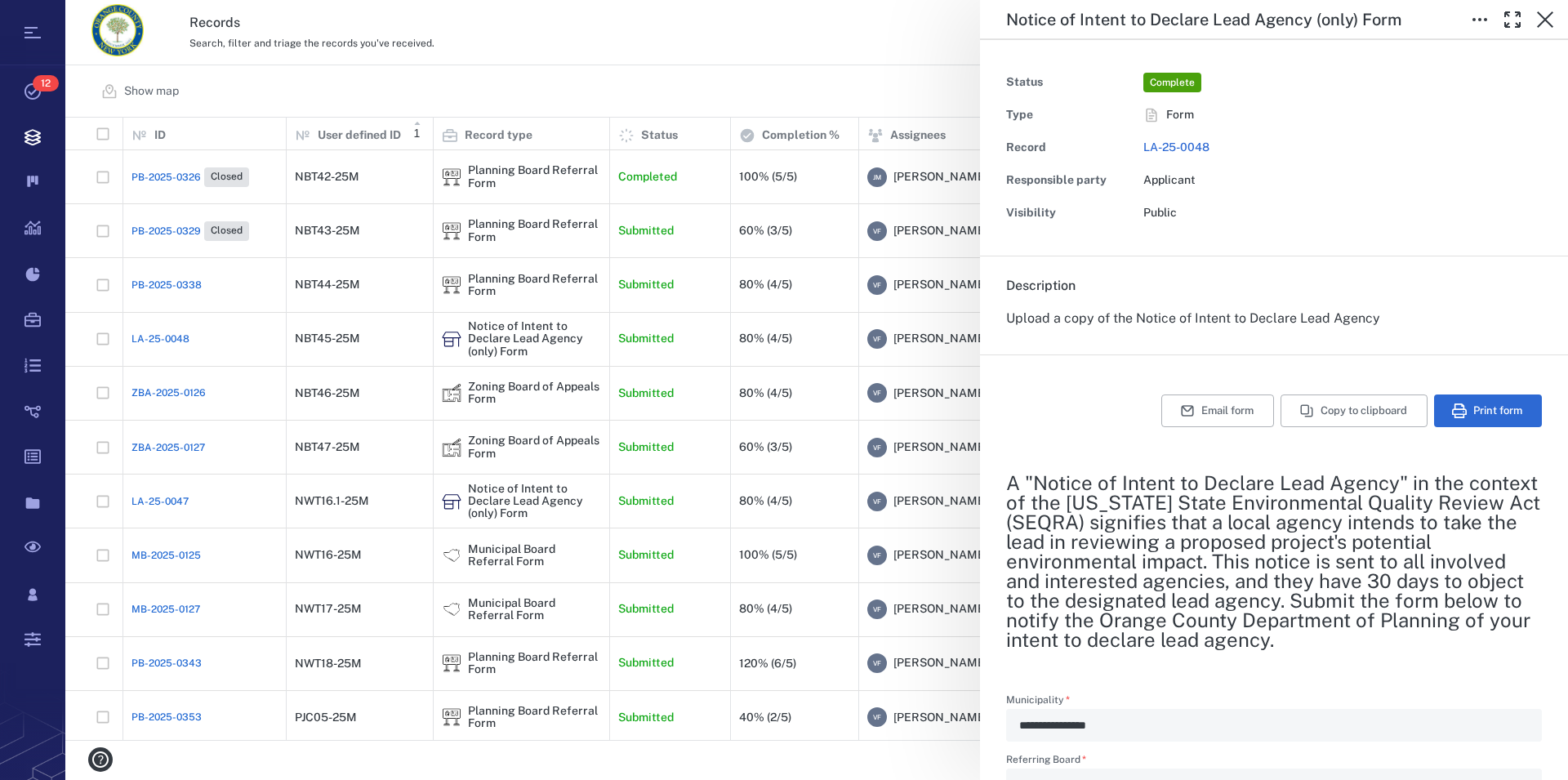
type textarea "*"
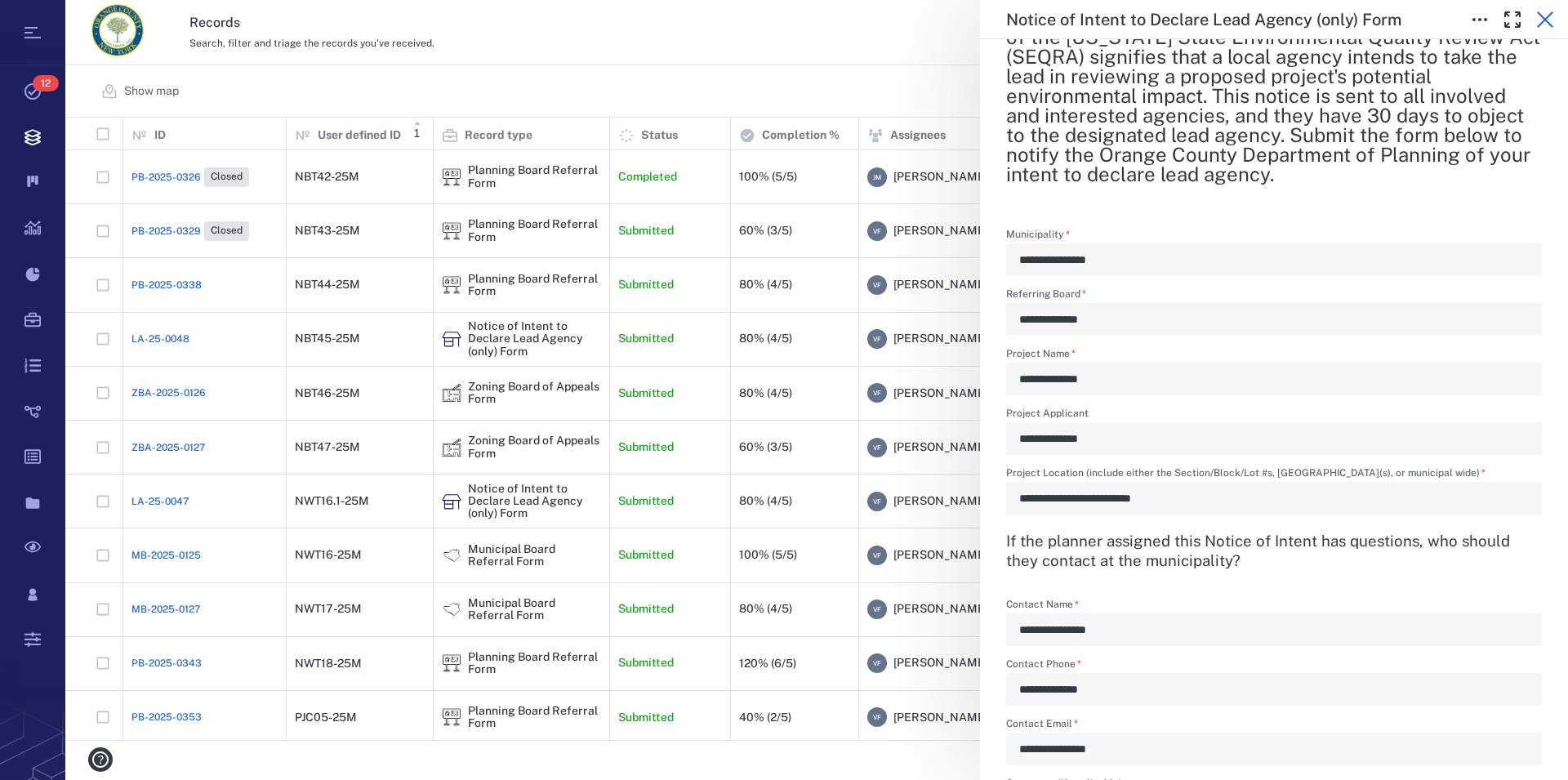
click at [1544, 17] on icon "button" at bounding box center [1545, 20] width 20 height 20
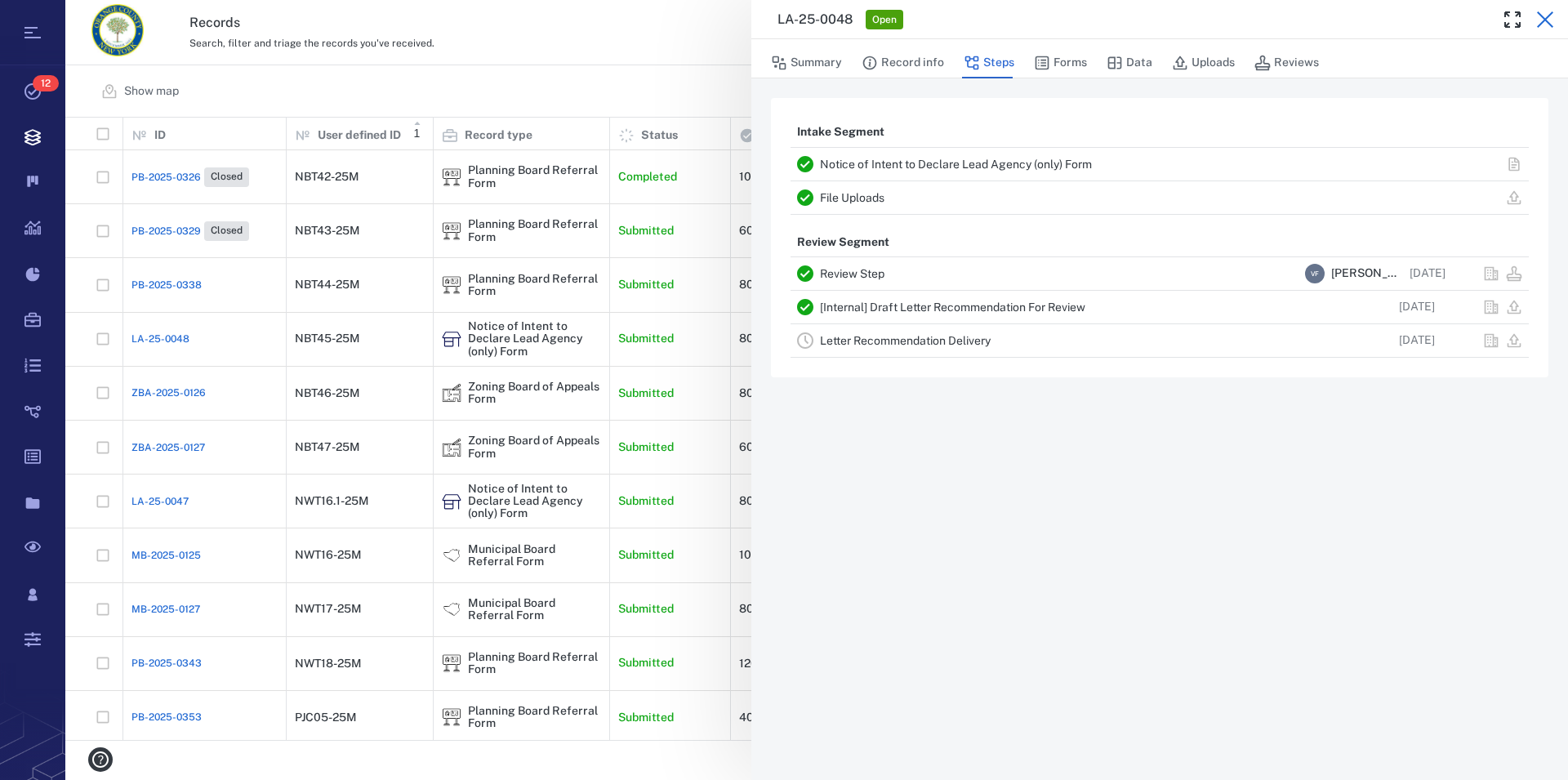
click at [1544, 15] on icon "button" at bounding box center [1545, 20] width 20 height 20
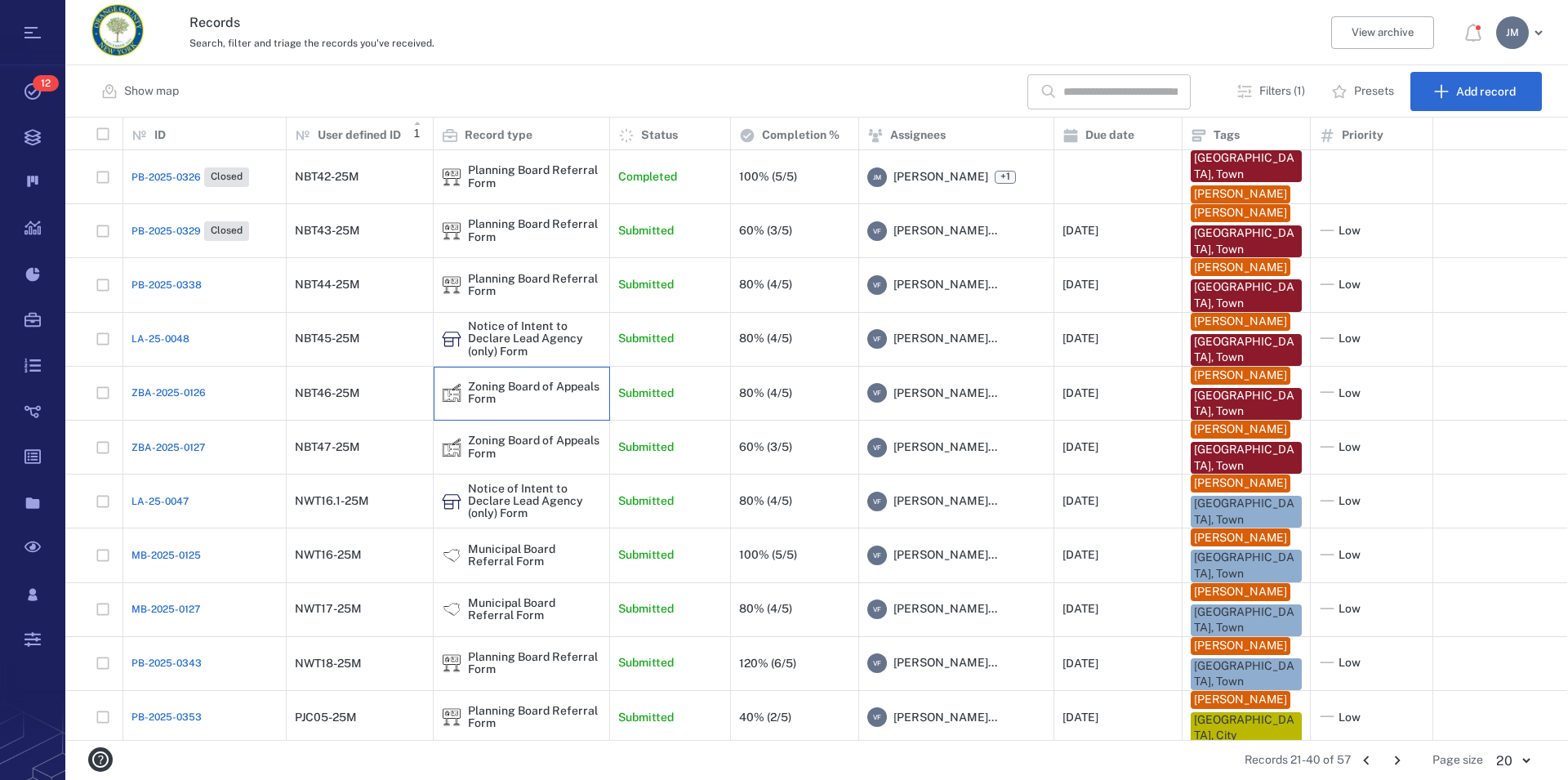
click at [484, 385] on div "Zoning Board of Appeals Form" at bounding box center [534, 393] width 133 height 25
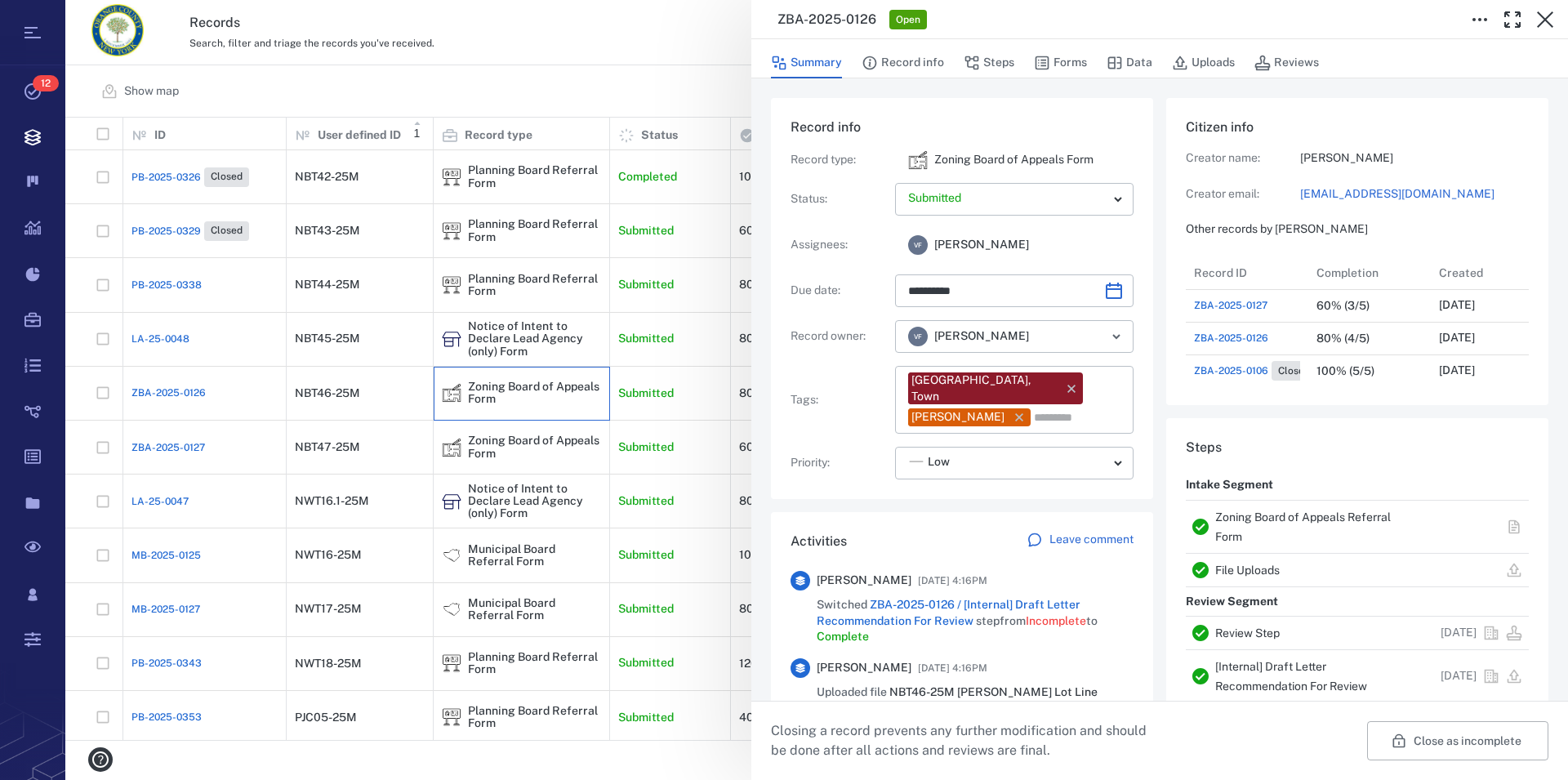
scroll to position [14, 15]
click at [1233, 516] on link "Zoning Board of Appeals Referral Form" at bounding box center [1304, 527] width 176 height 33
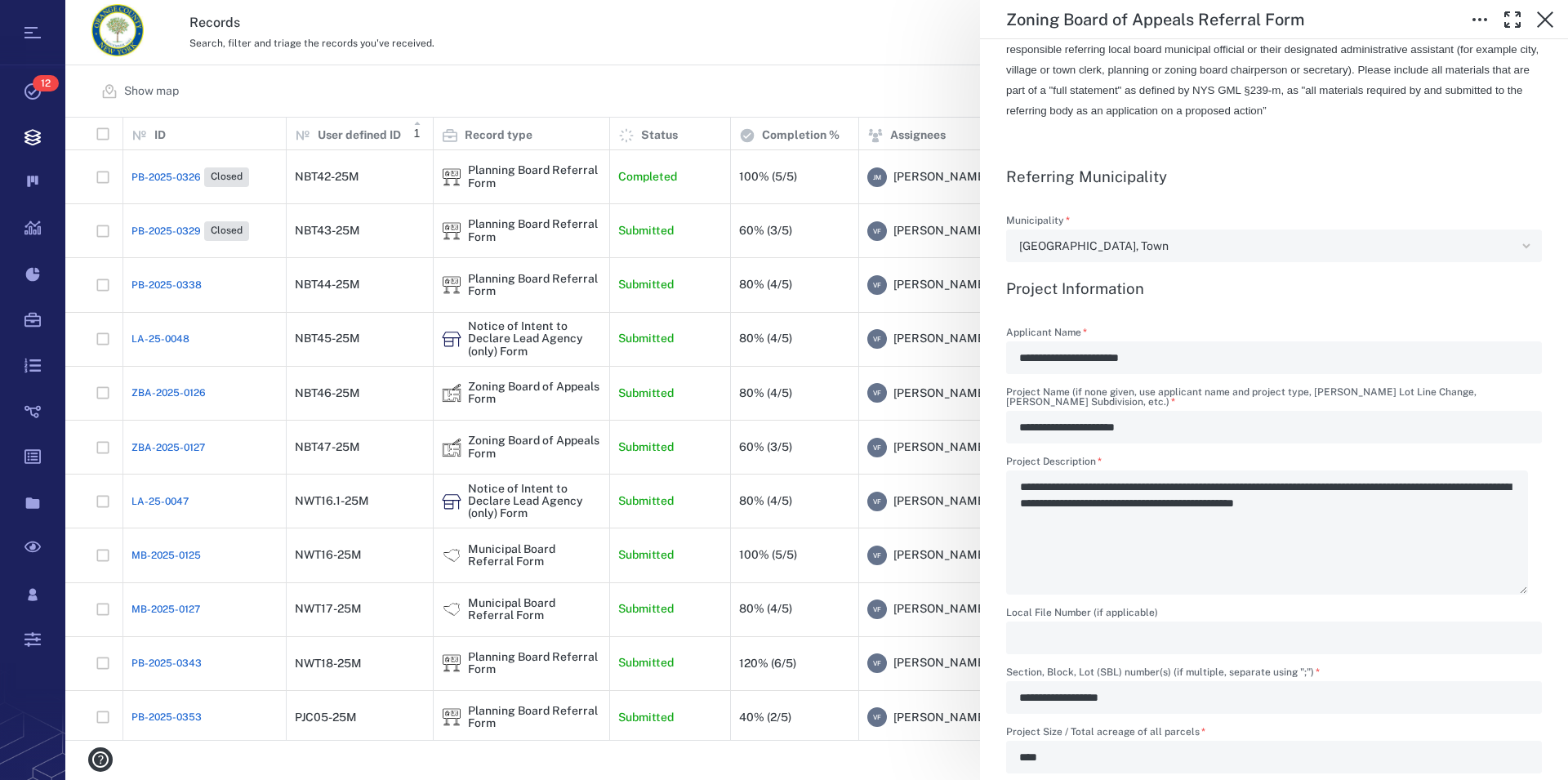
scroll to position [465, 0]
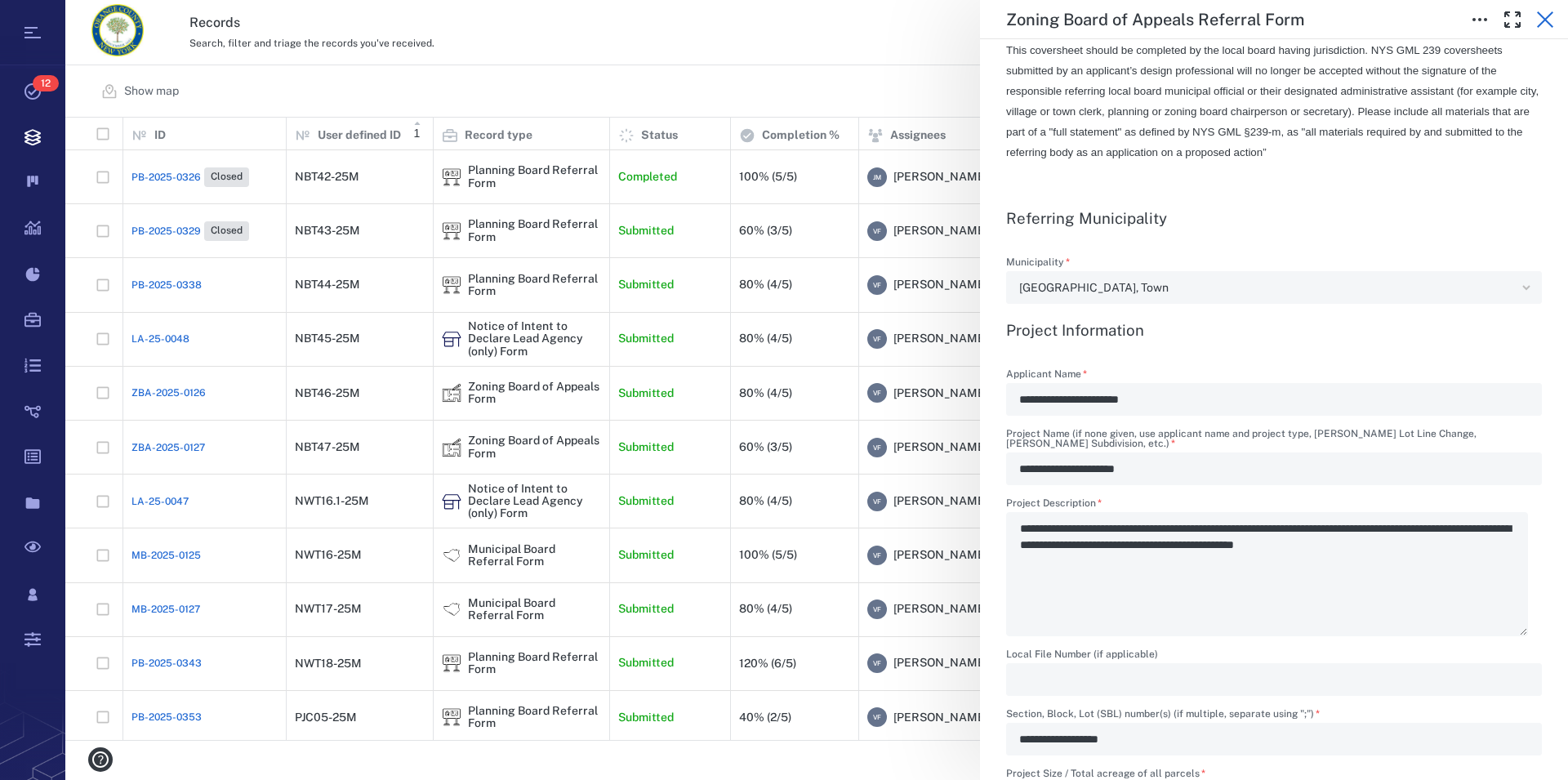
click at [1543, 25] on icon "button" at bounding box center [1545, 20] width 20 height 20
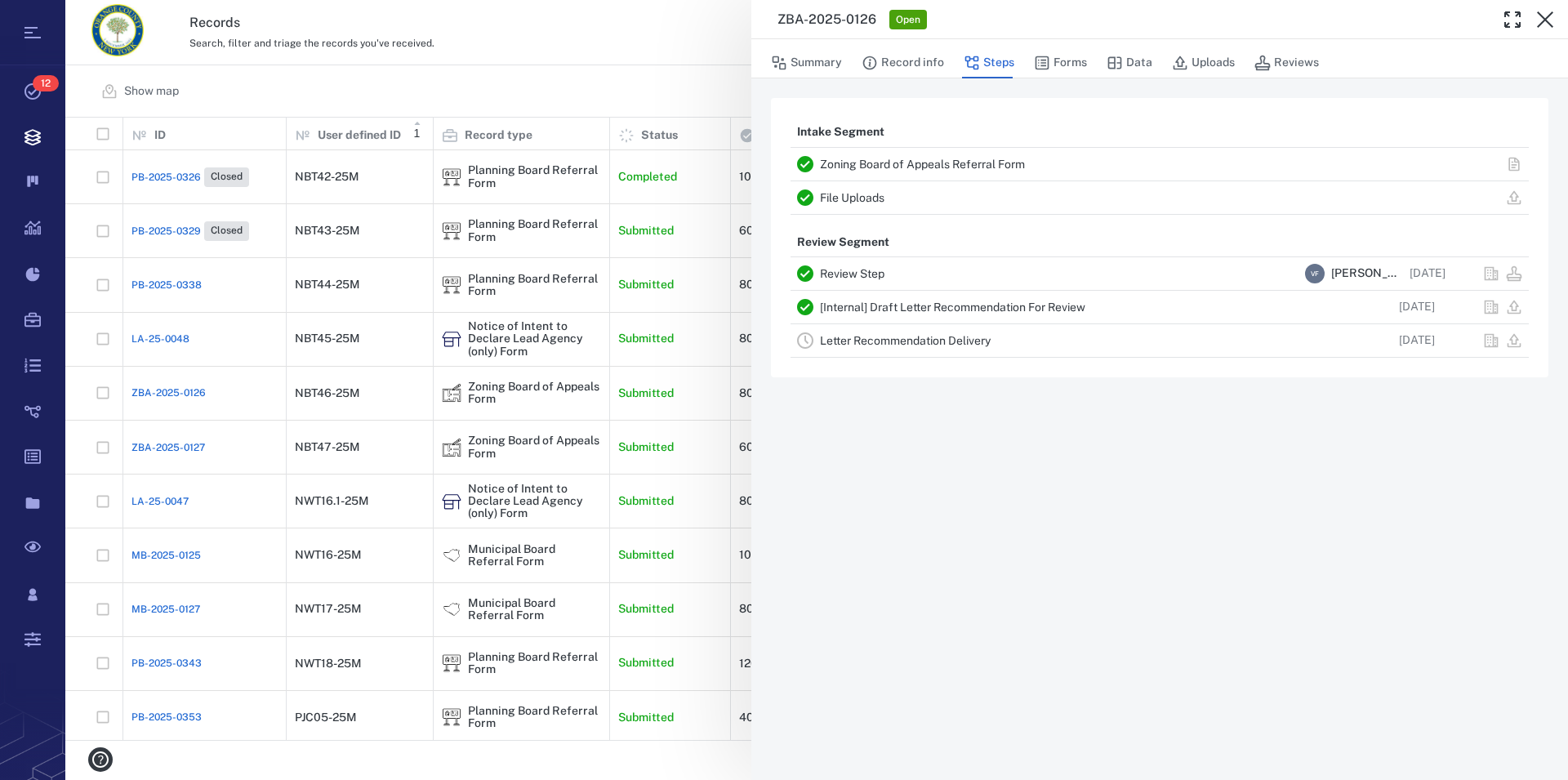
click at [1543, 25] on icon "button" at bounding box center [1545, 20] width 20 height 20
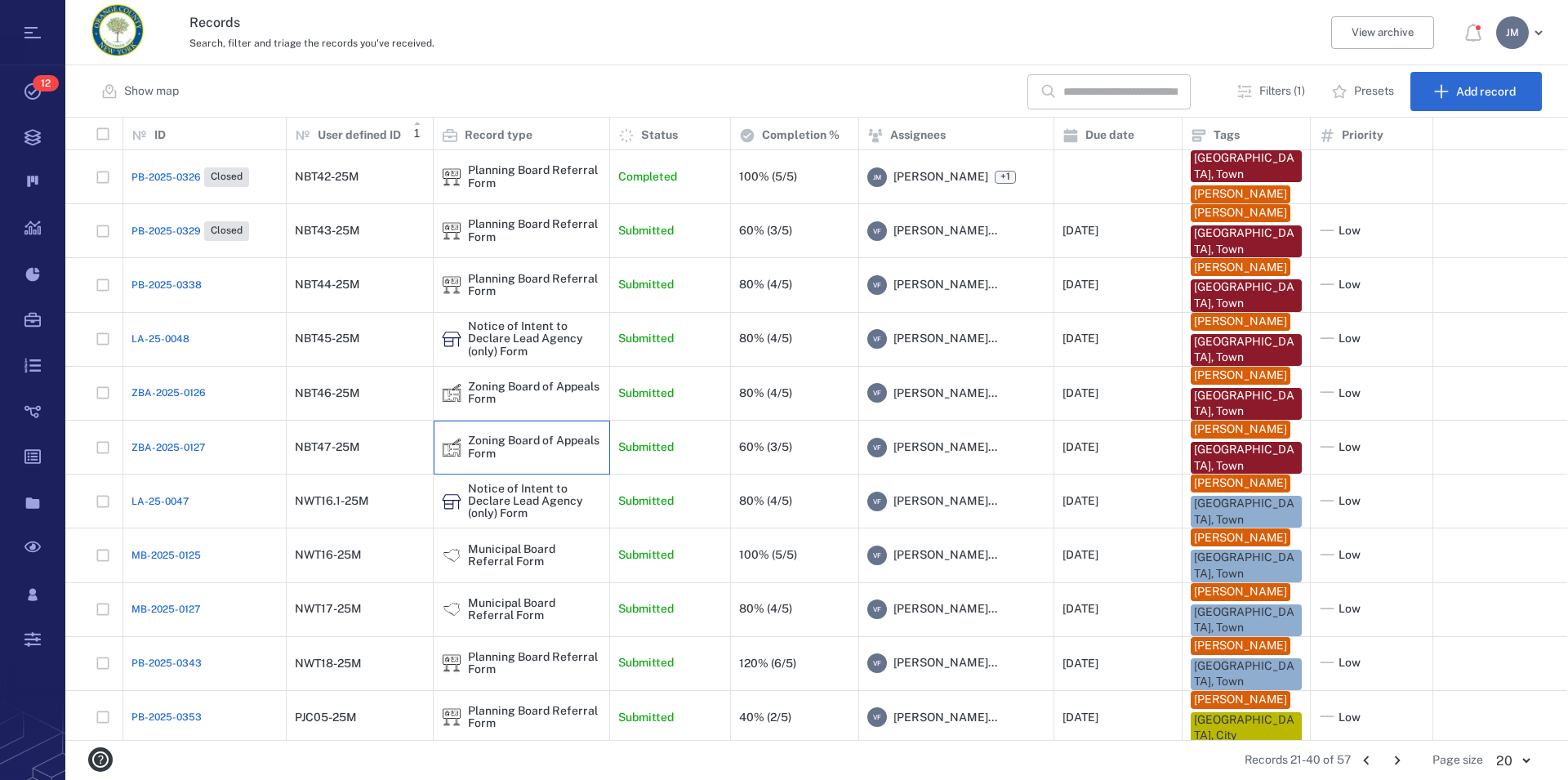
click at [500, 441] on div "Zoning Board of Appeals Form" at bounding box center [534, 447] width 133 height 25
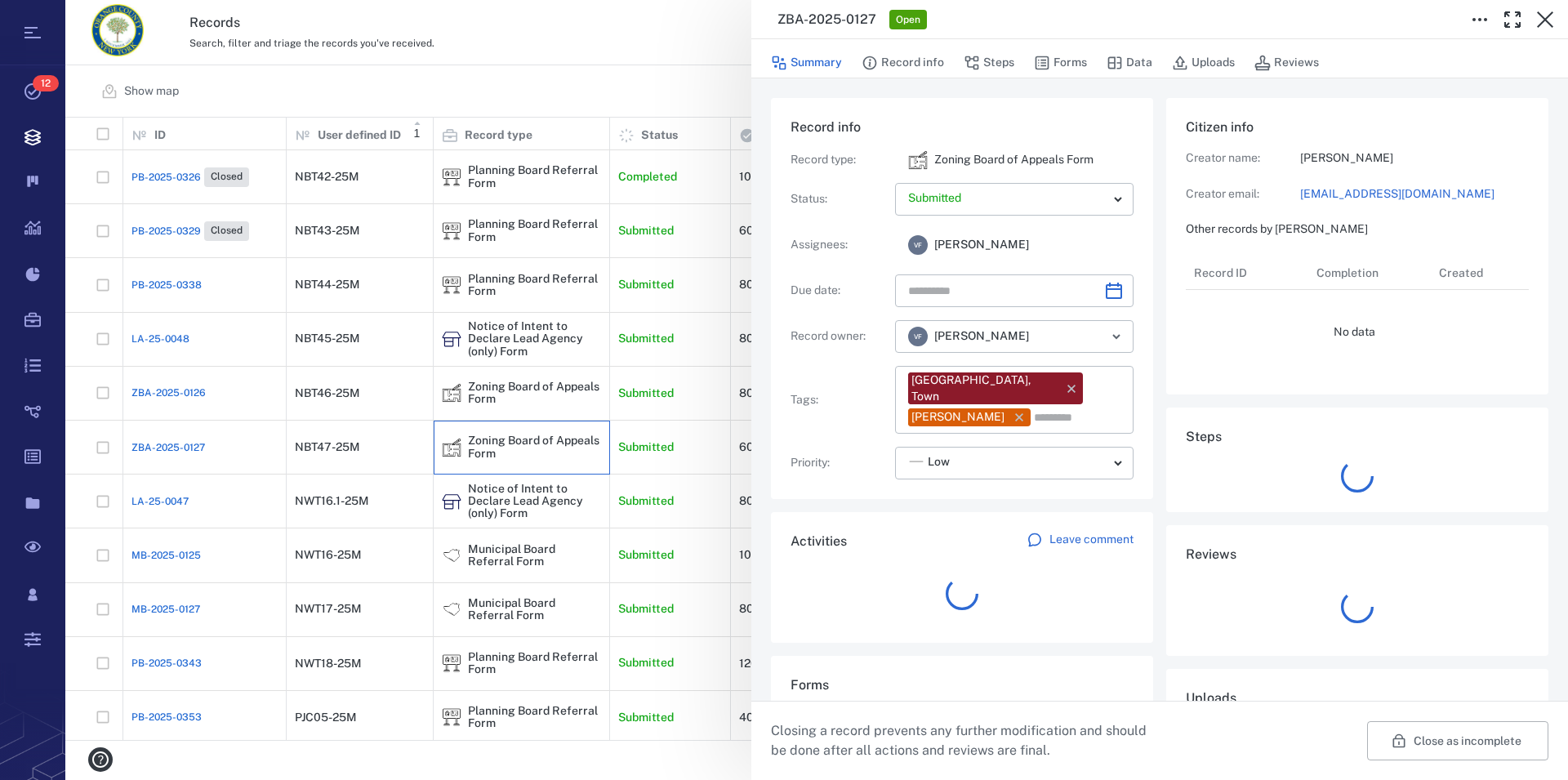
type input "**********"
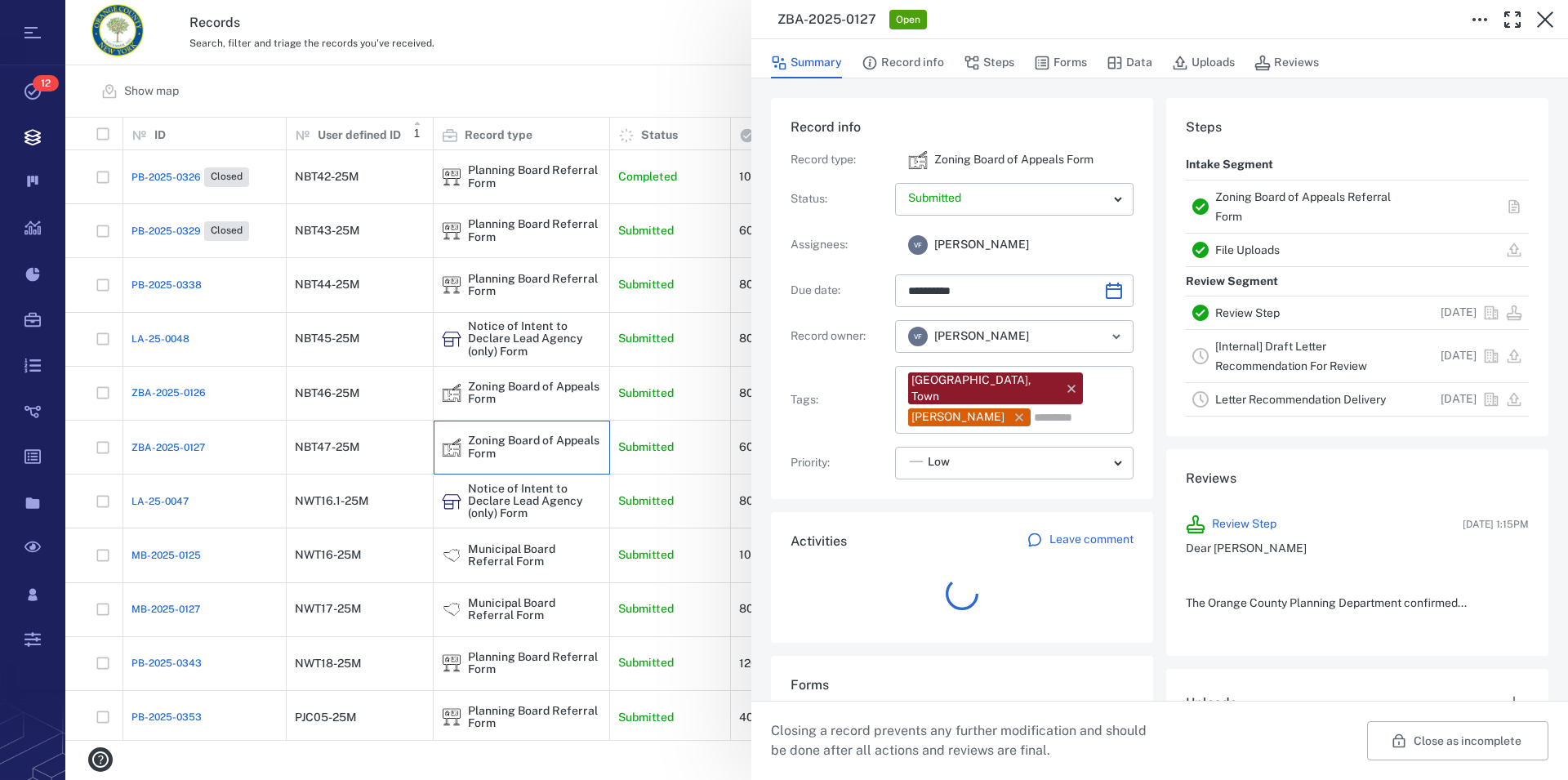
scroll to position [718, 309]
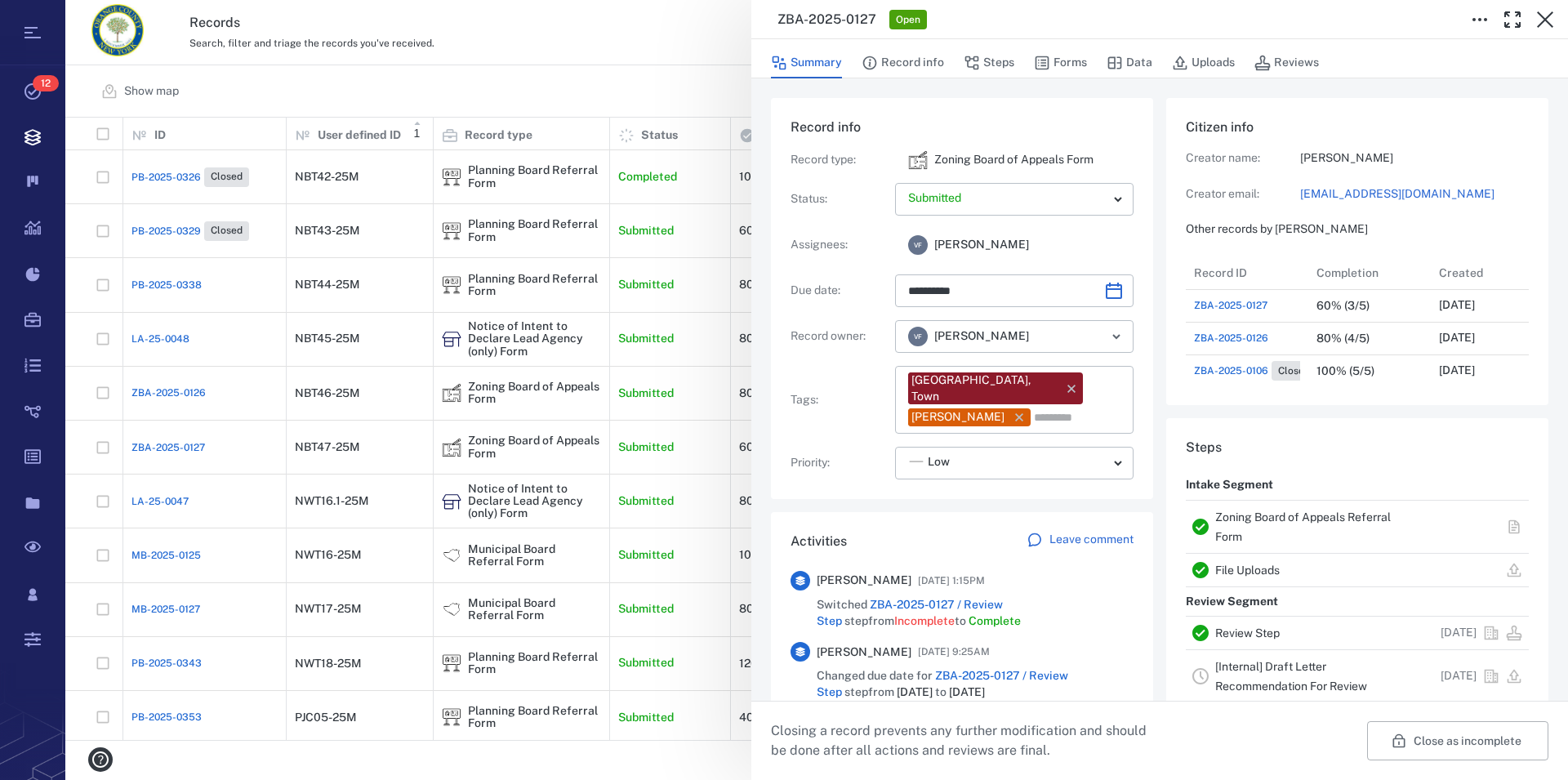
click at [1239, 515] on link "Zoning Board of Appeals Referral Form" at bounding box center [1304, 527] width 176 height 33
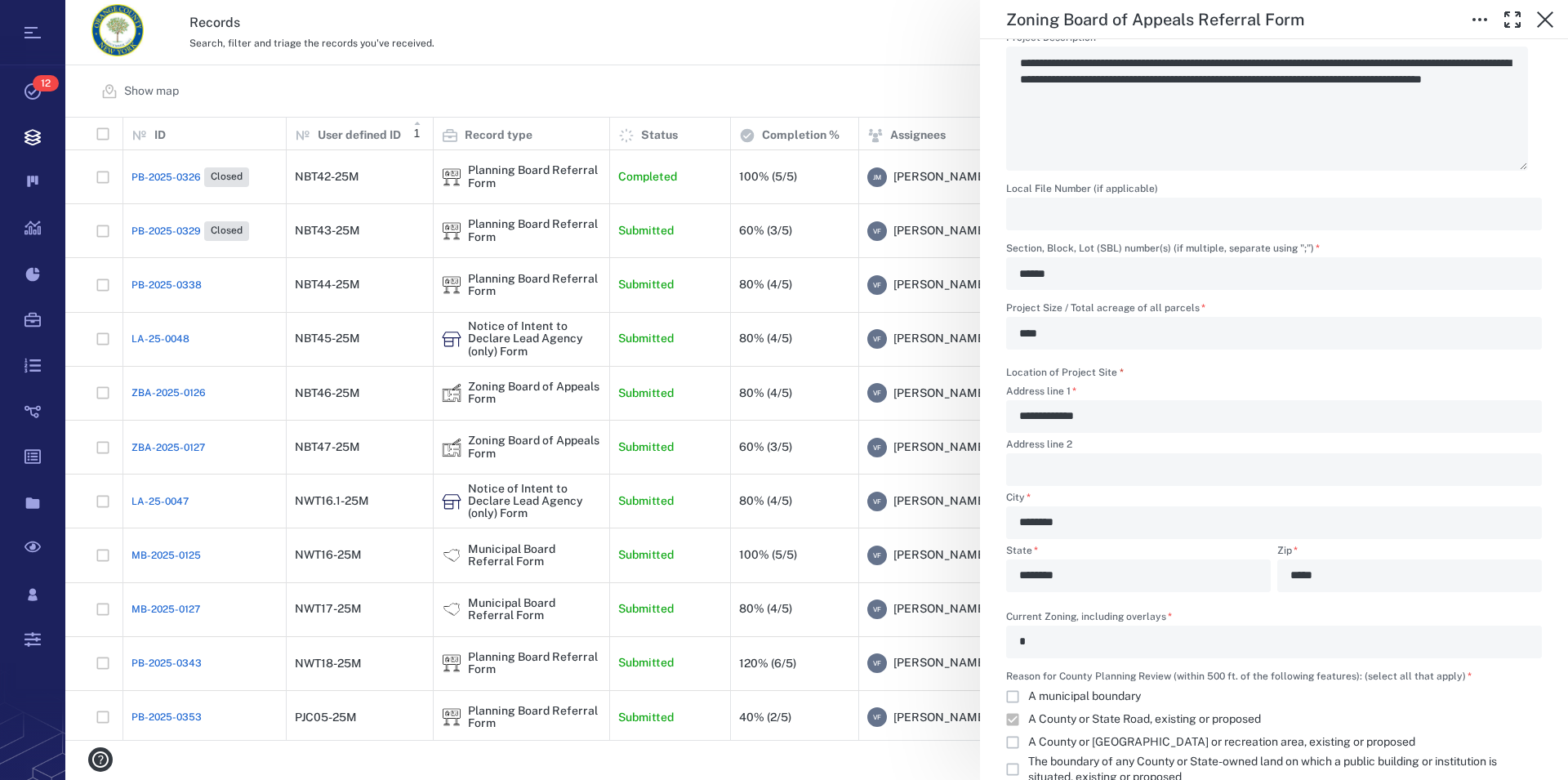
scroll to position [465, 0]
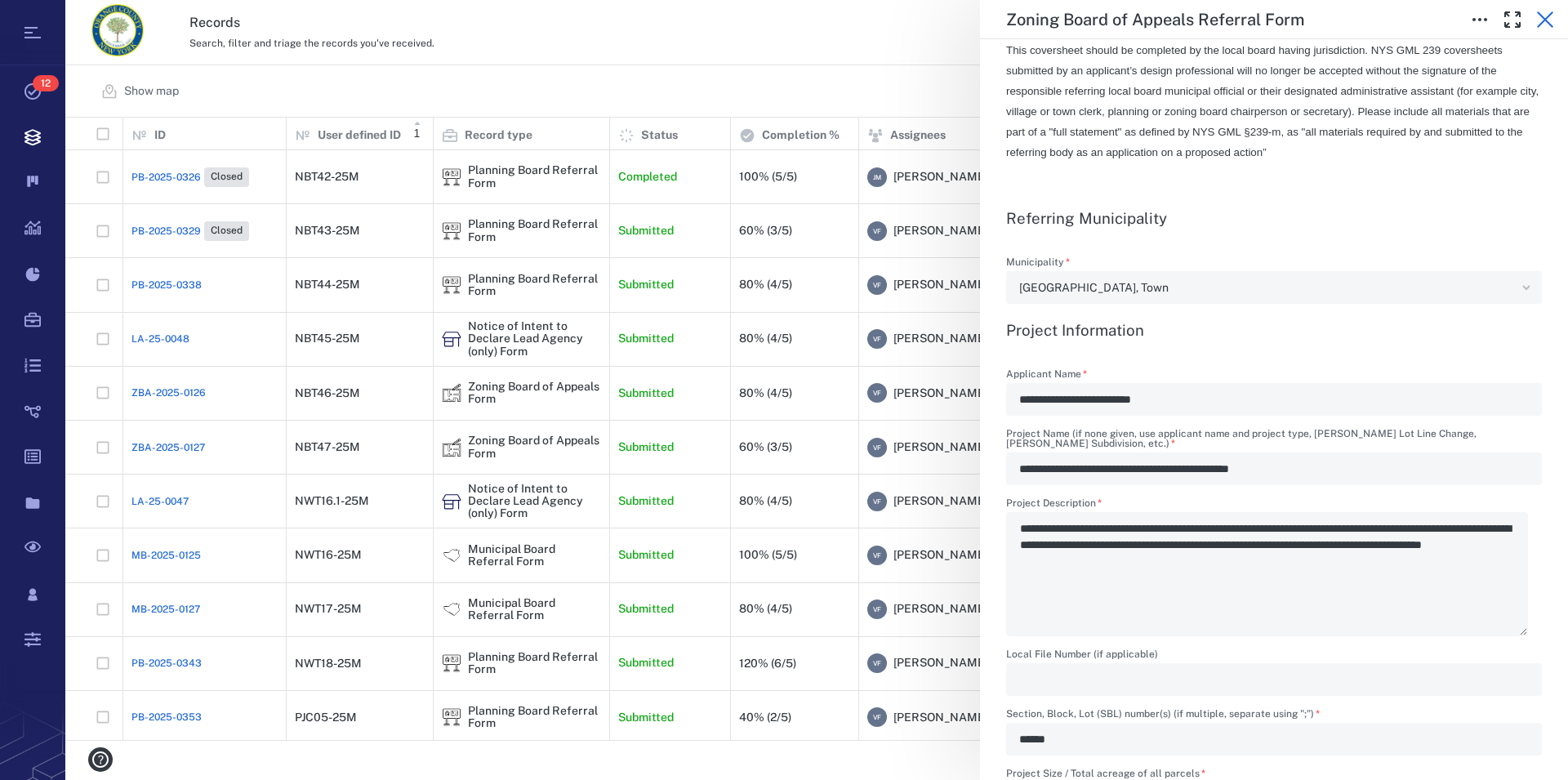
click at [1546, 28] on icon "button" at bounding box center [1545, 20] width 20 height 20
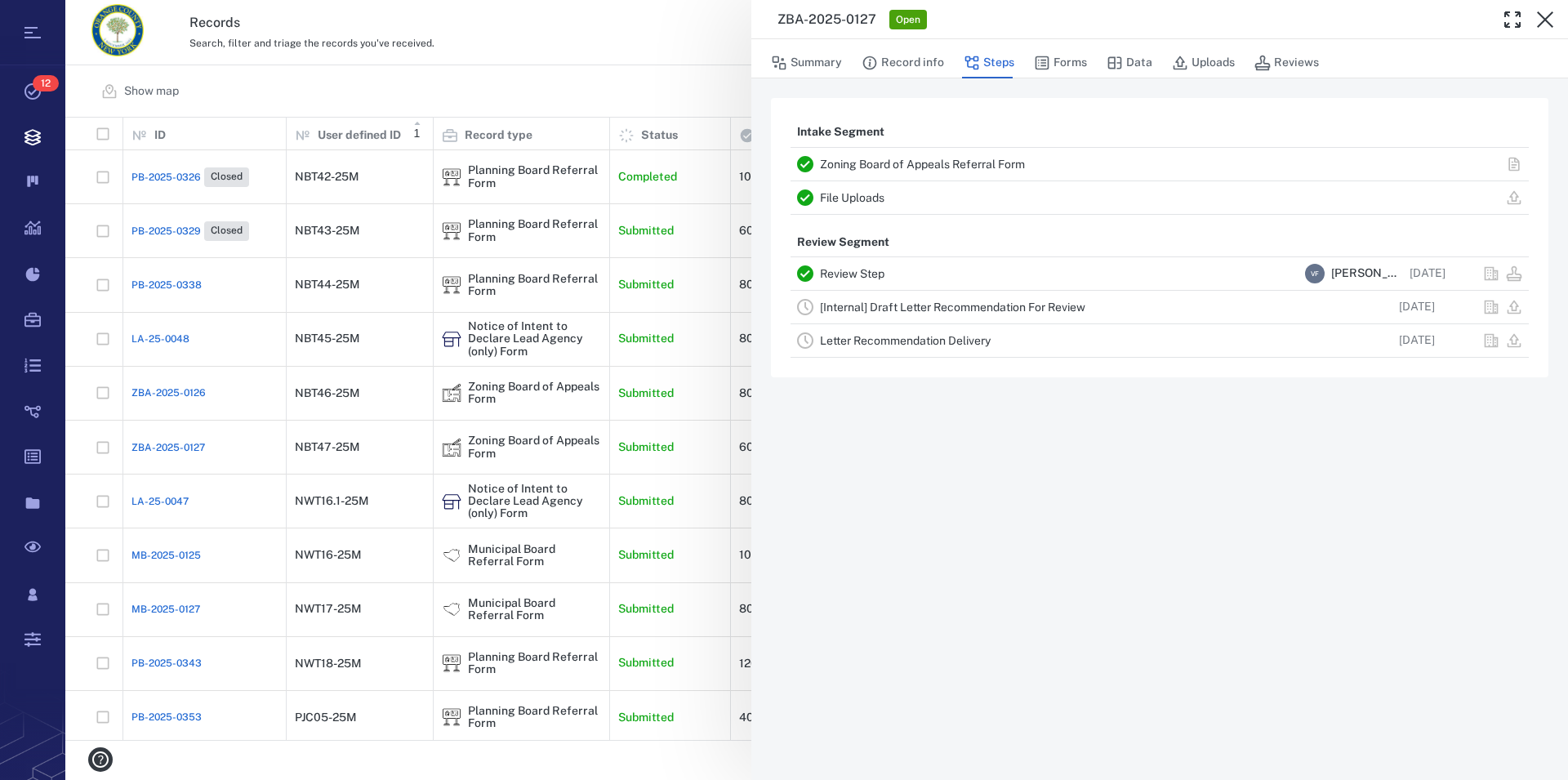
click at [1546, 28] on icon "button" at bounding box center [1545, 20] width 20 height 20
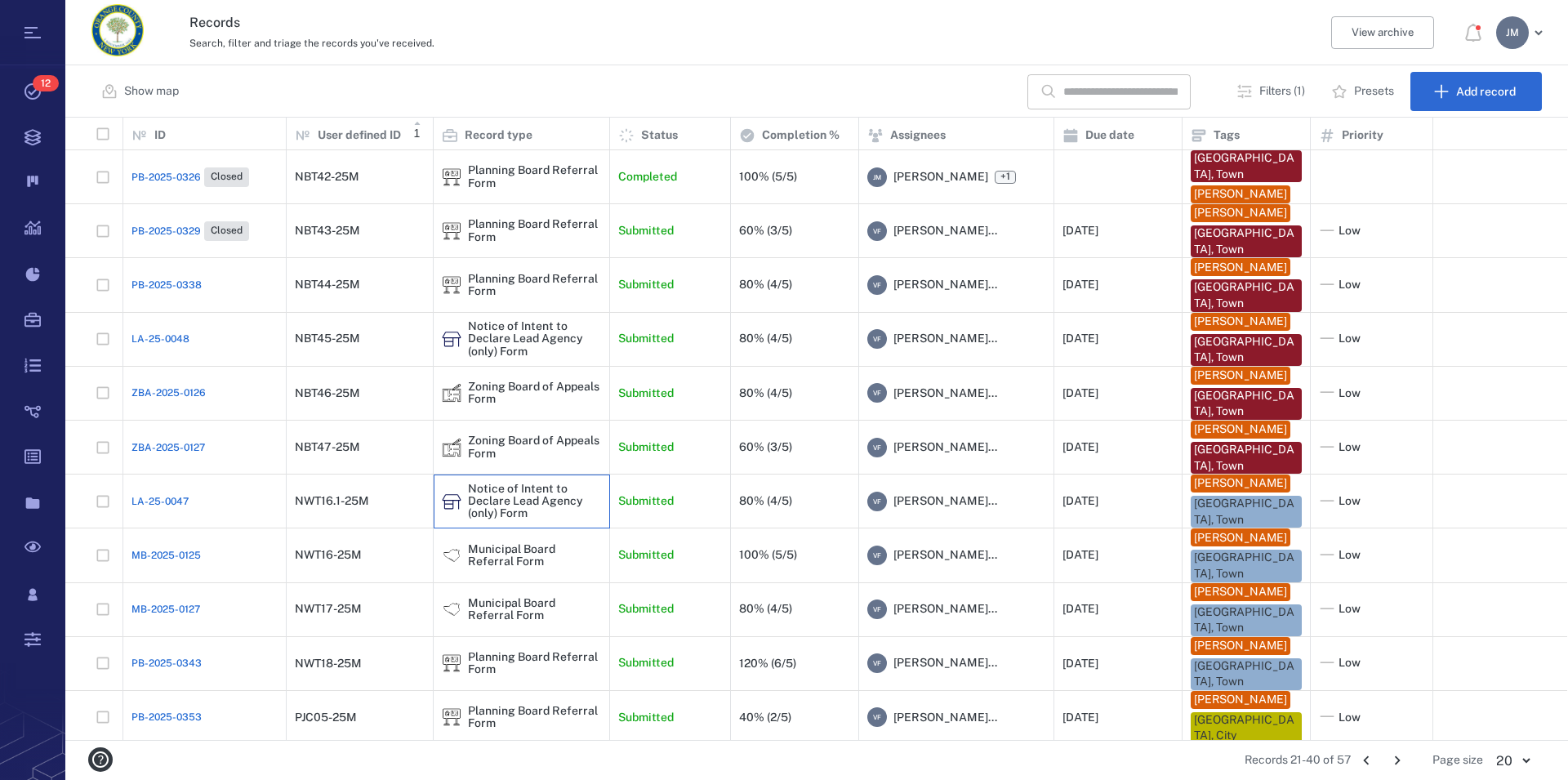
click at [529, 500] on div "Notice of Intent to Declare Lead Agency (only) Form" at bounding box center [534, 501] width 133 height 38
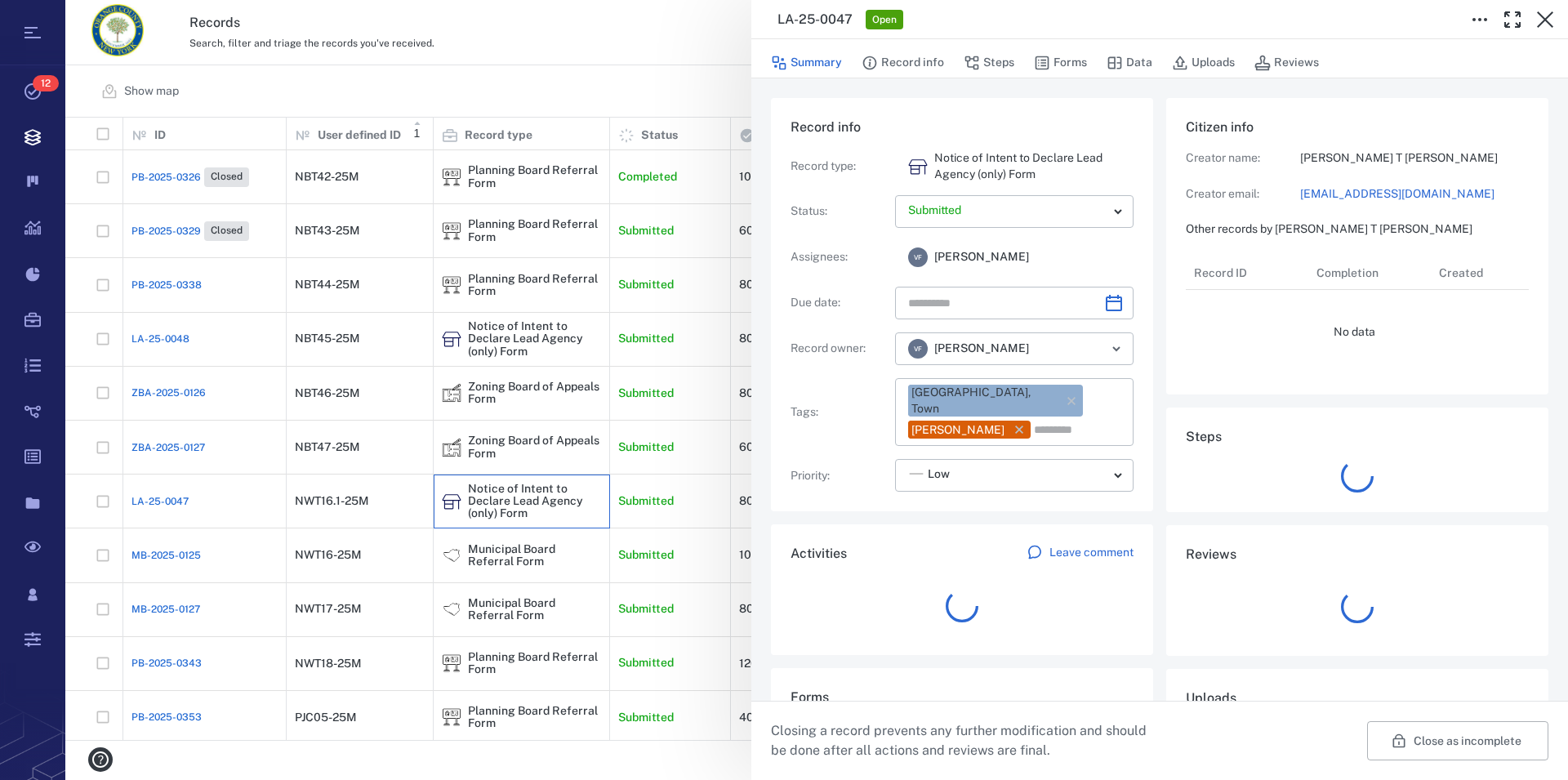
type input "**********"
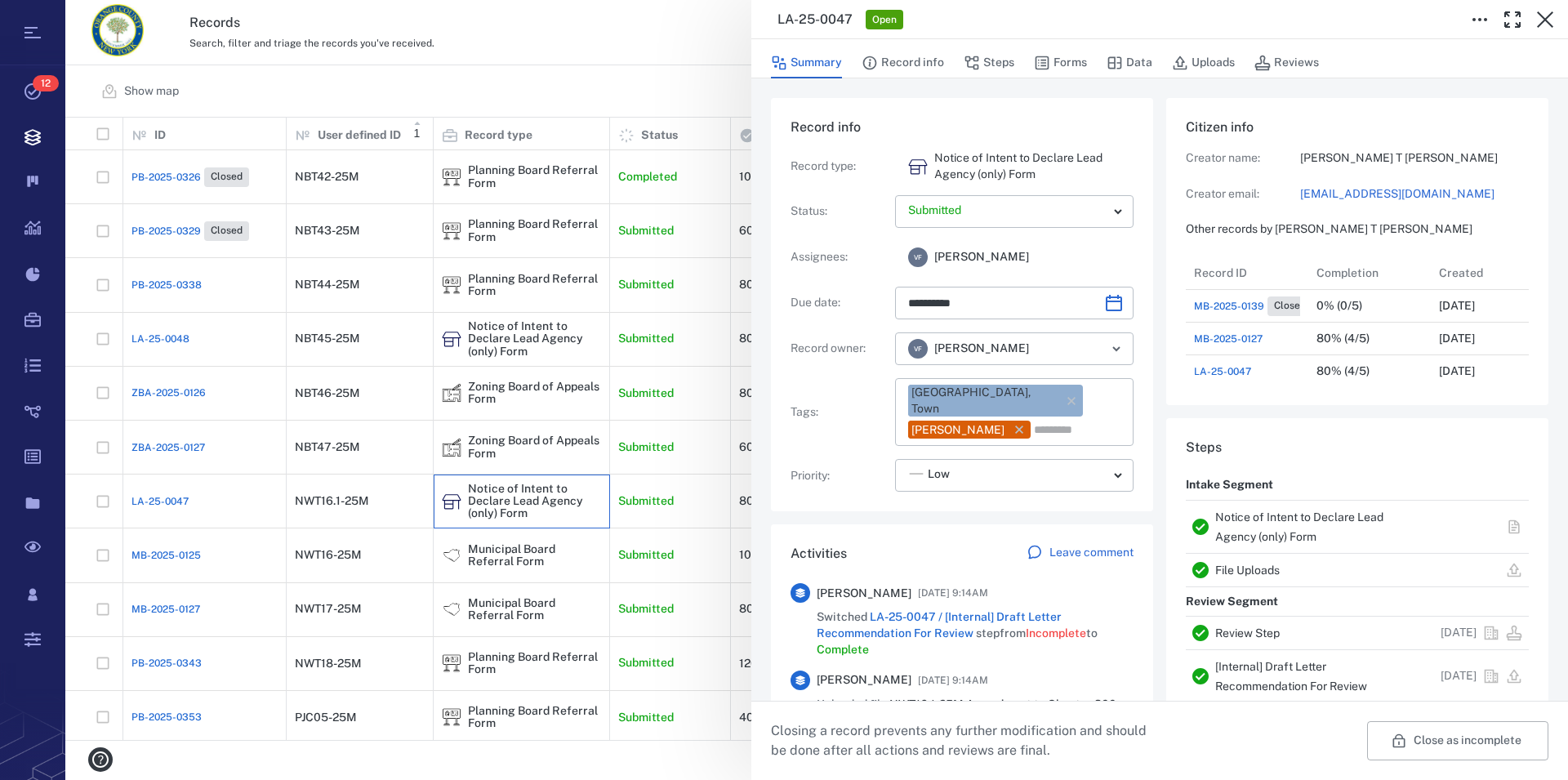
scroll to position [14, 15]
click at [1541, 16] on icon "button" at bounding box center [1545, 20] width 20 height 20
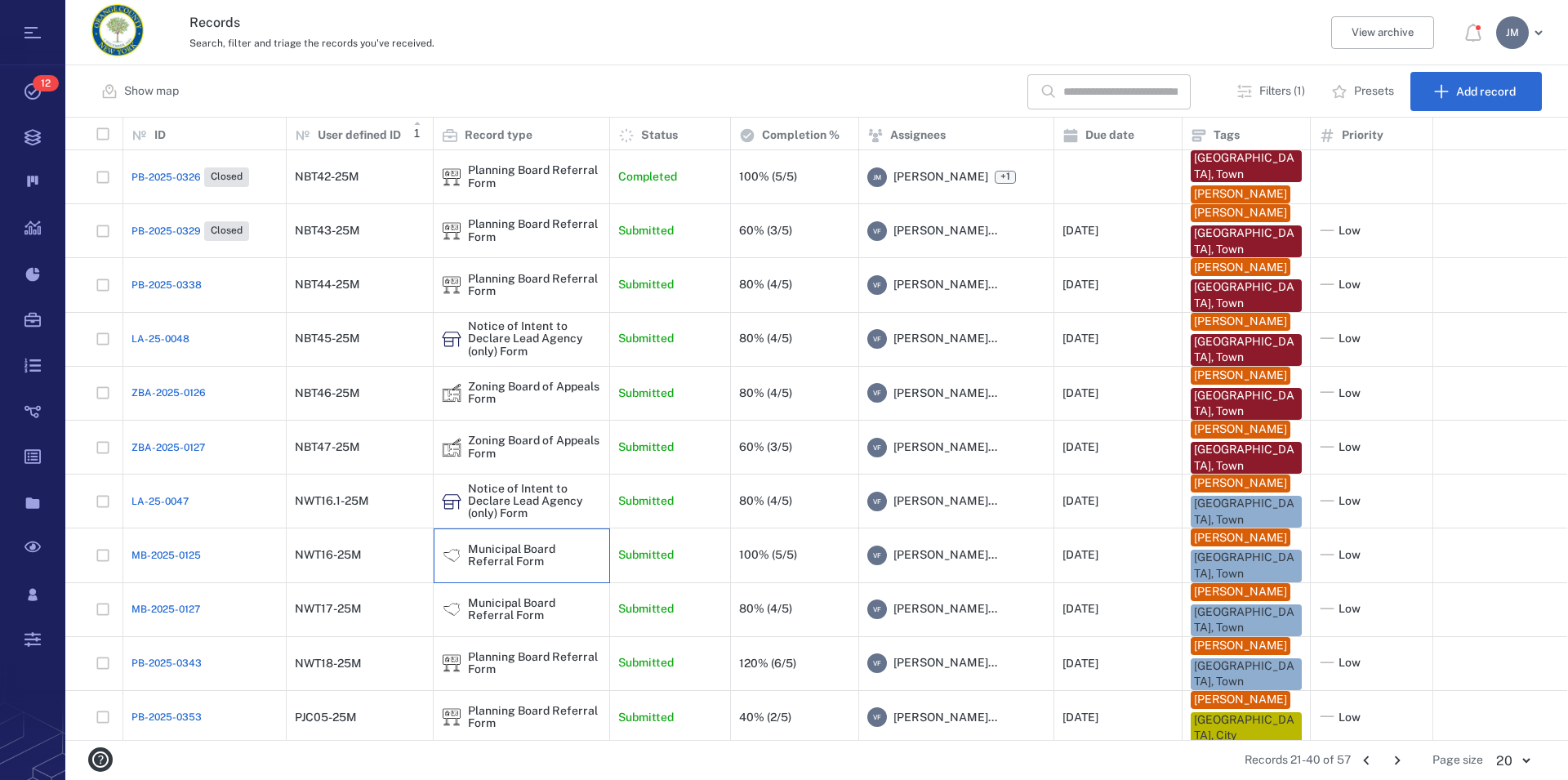
click at [504, 554] on div "Municipal Board Referral Form" at bounding box center [534, 556] width 133 height 25
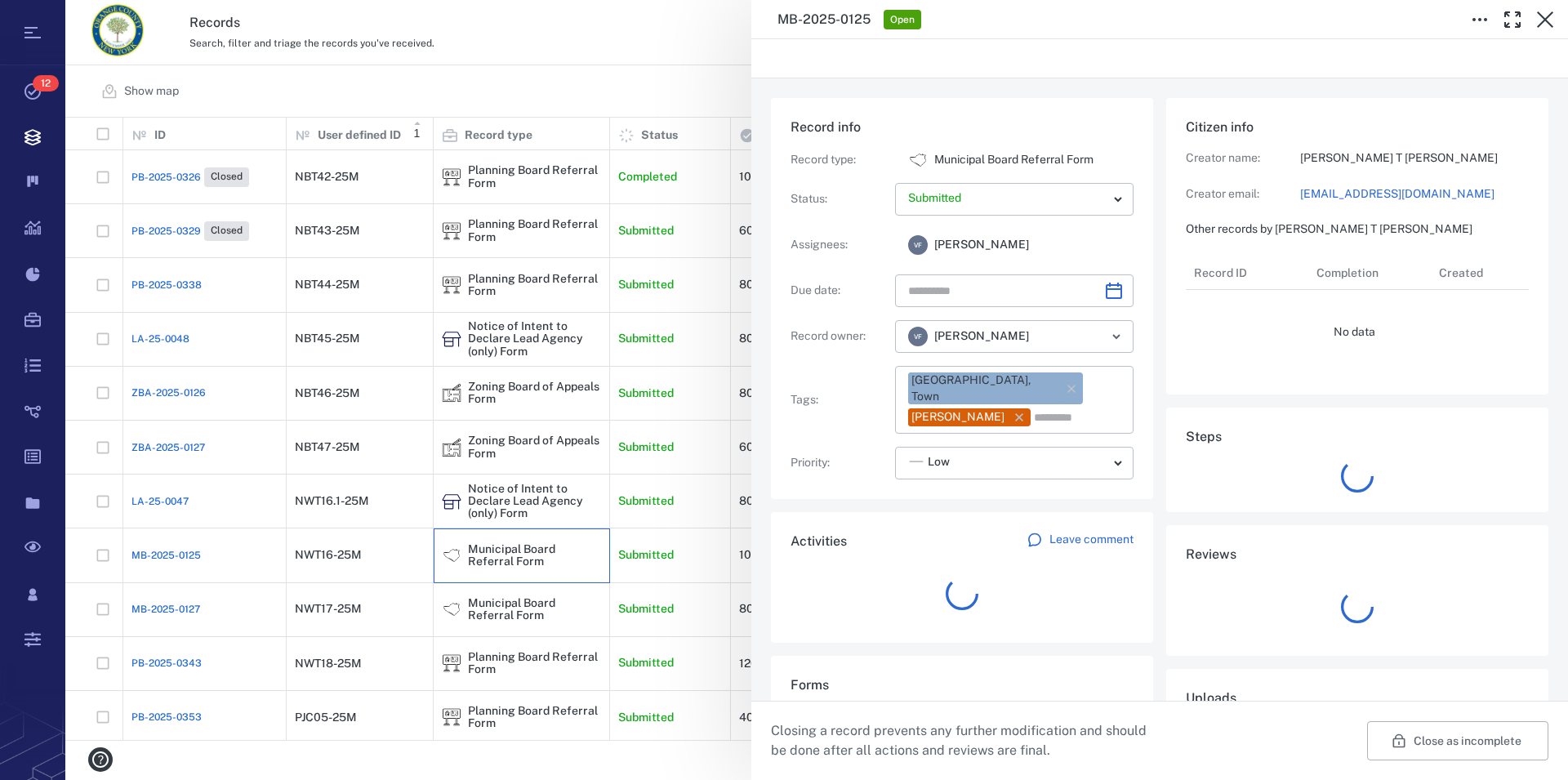
type input "**********"
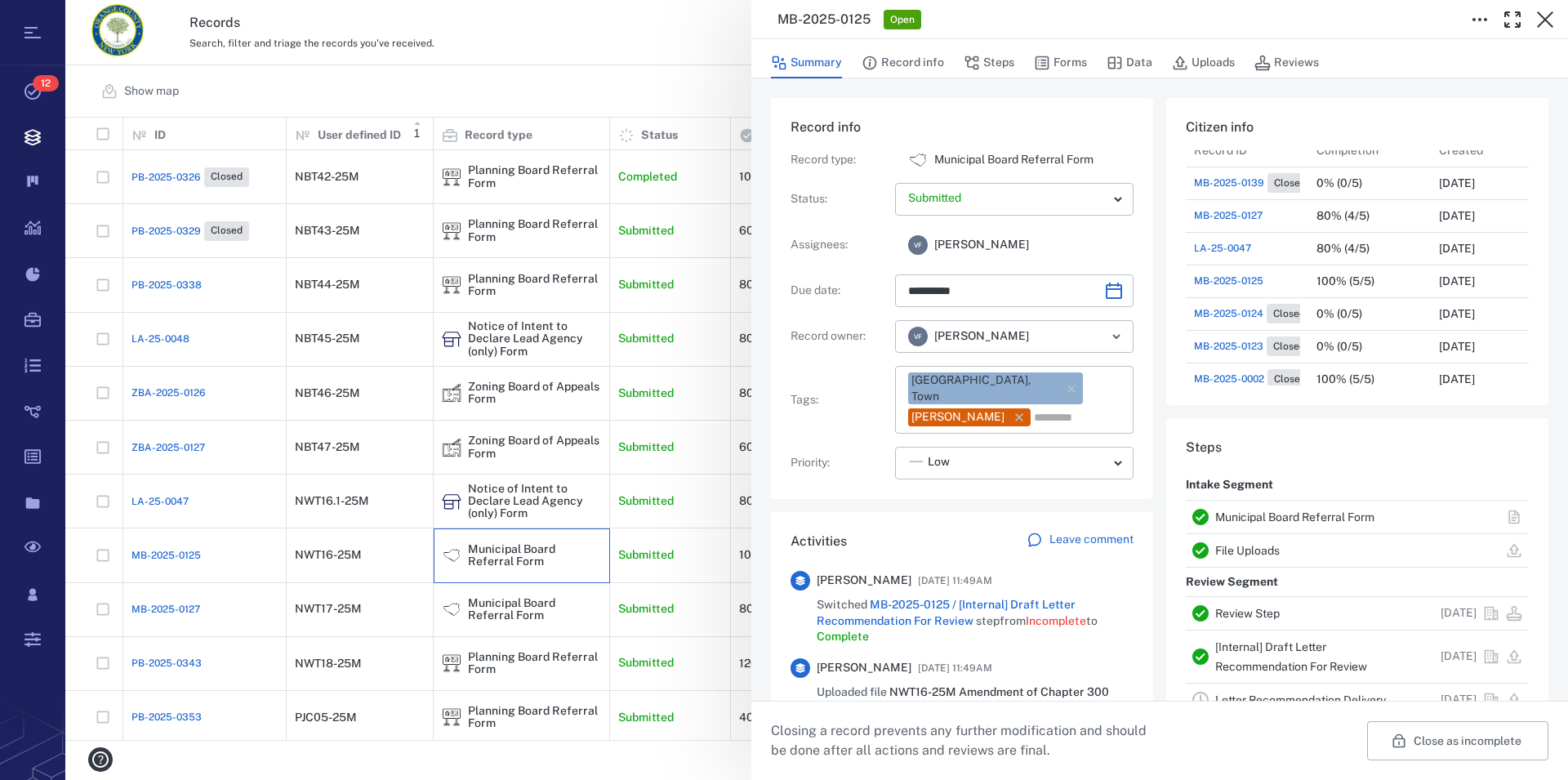
scroll to position [147, 0]
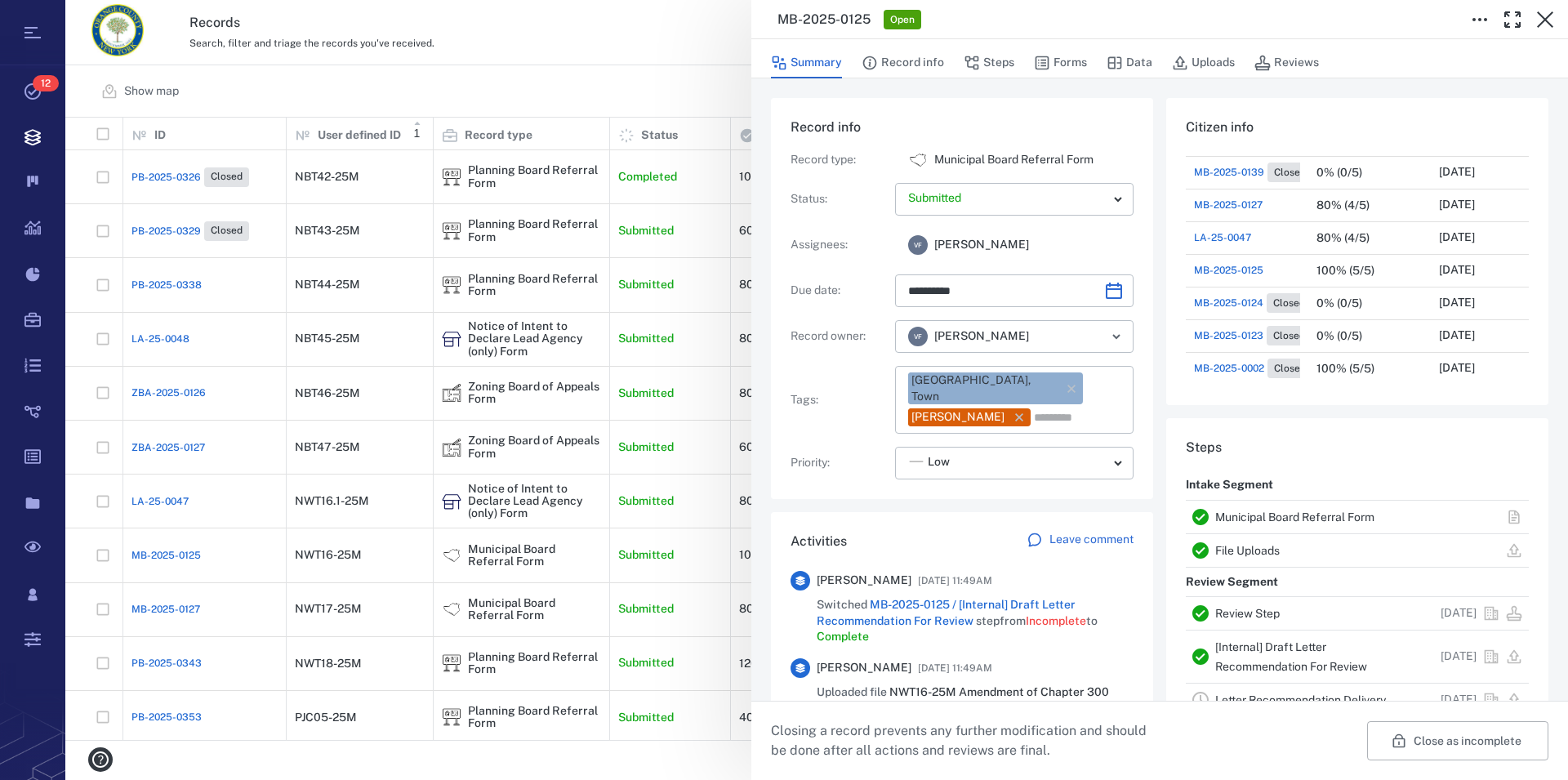
click at [1274, 516] on link "Municipal Board Referral Form" at bounding box center [1296, 517] width 159 height 13
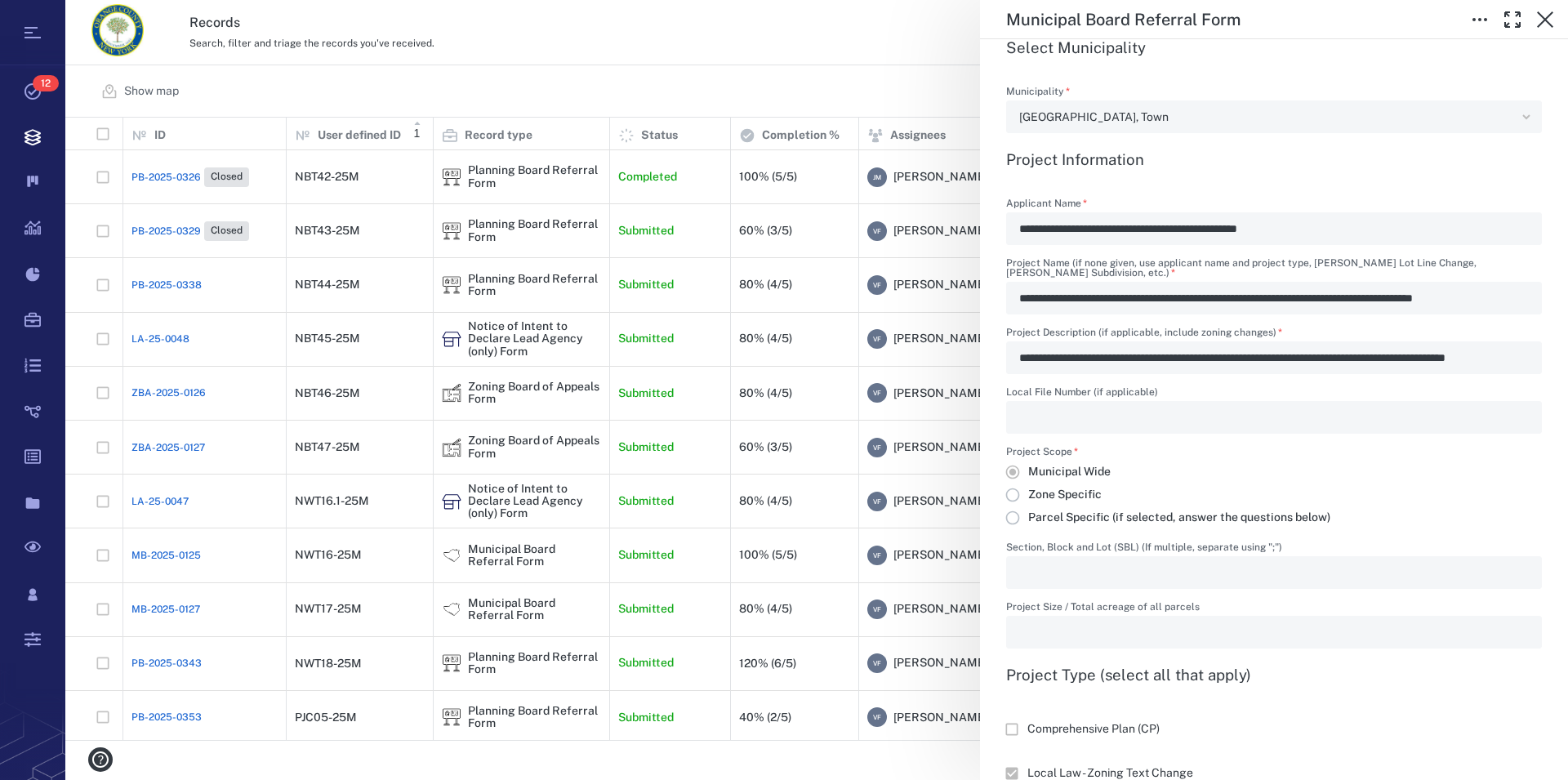
scroll to position [558, 0]
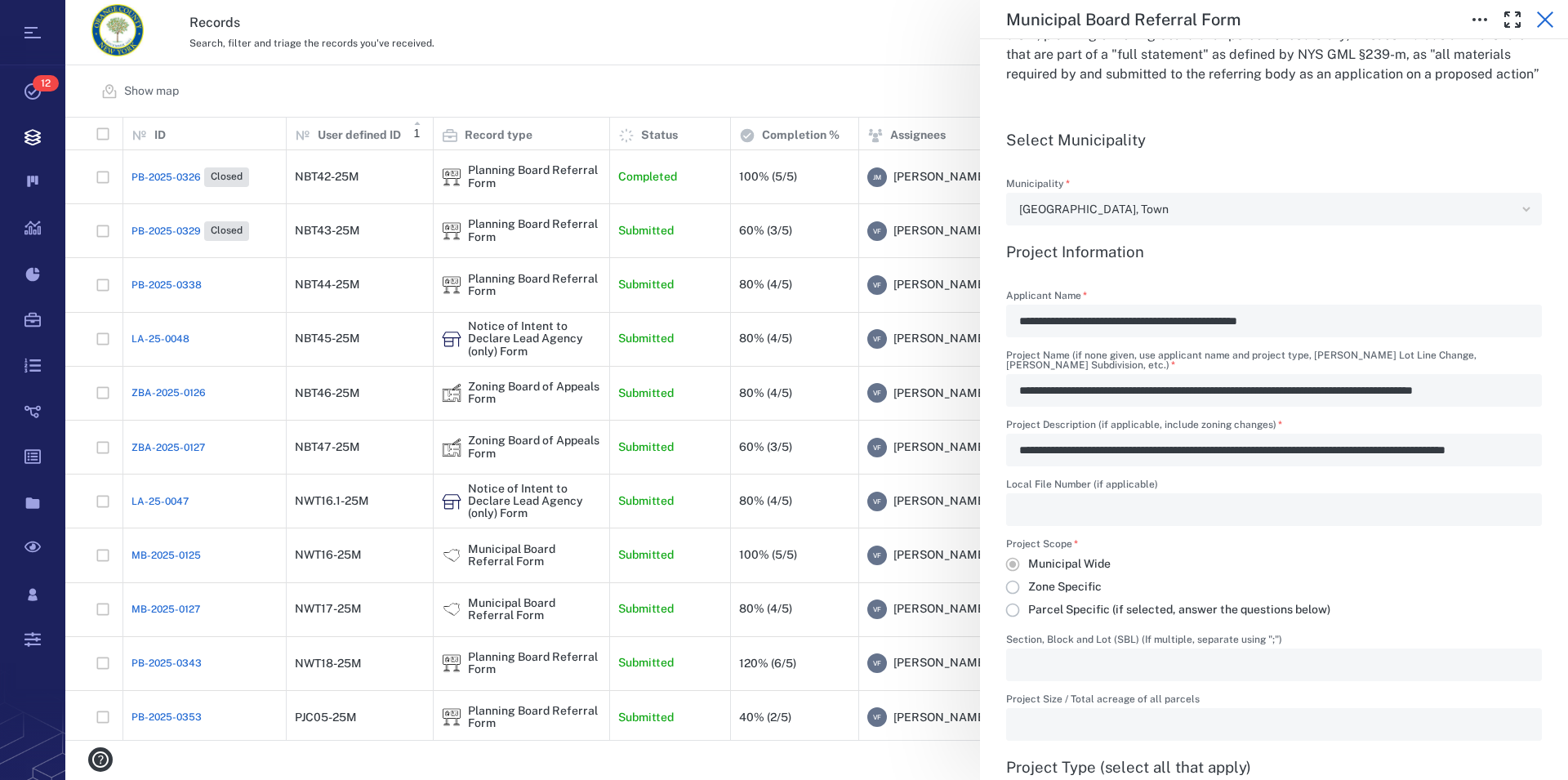
click at [1545, 21] on icon "button" at bounding box center [1545, 20] width 20 height 20
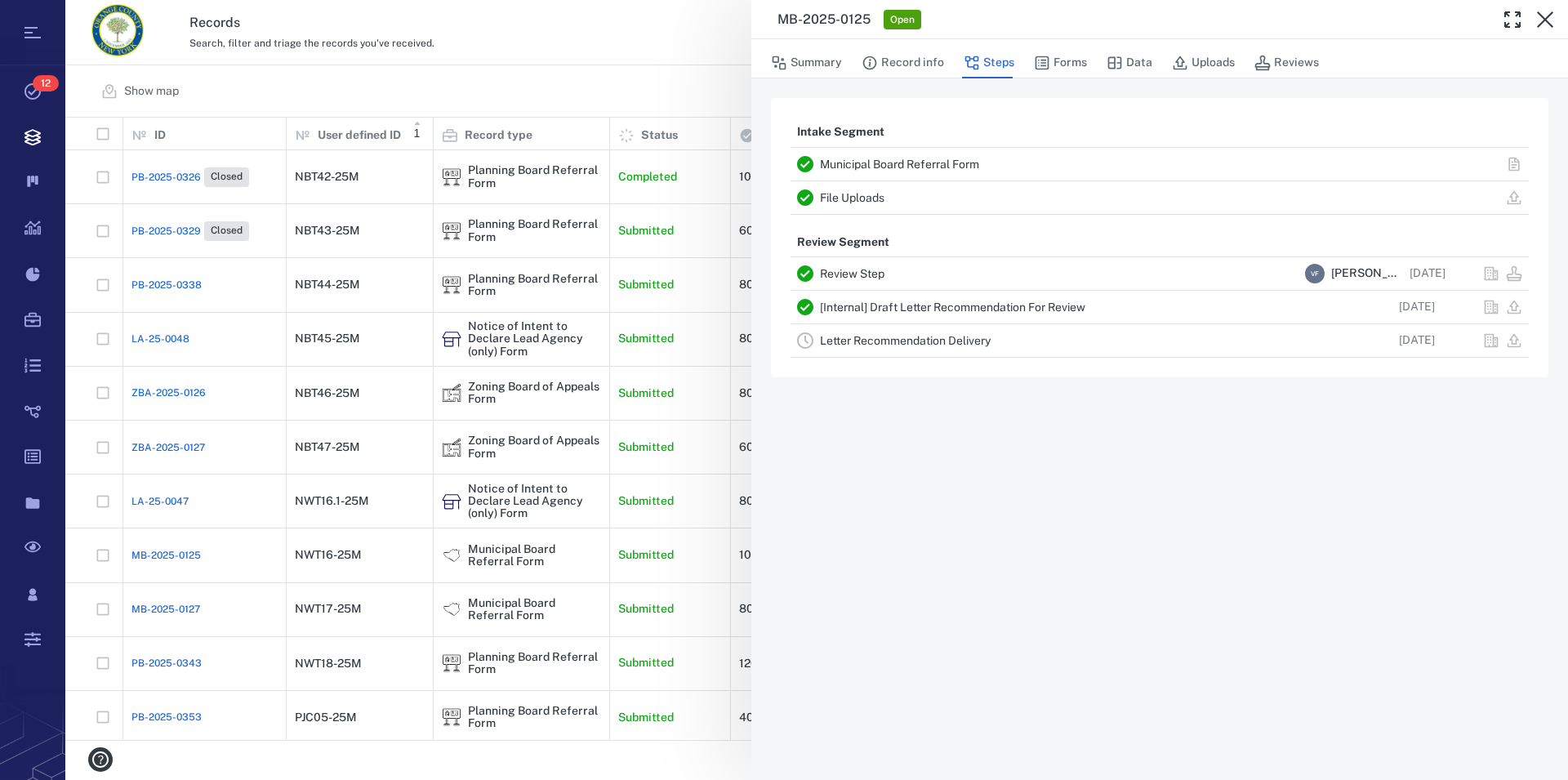
click at [1545, 21] on icon "button" at bounding box center [1545, 20] width 20 height 20
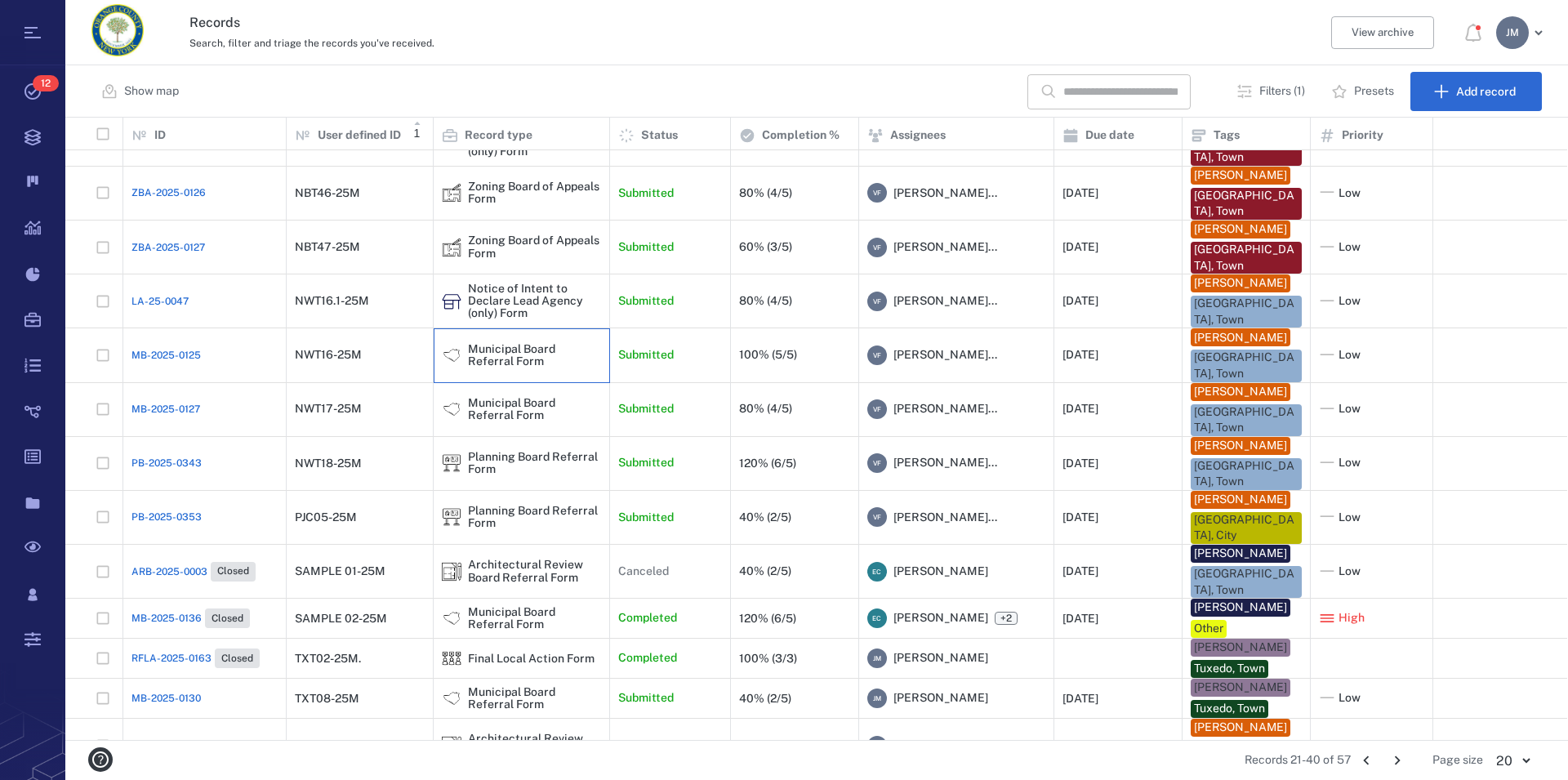
scroll to position [235, 0]
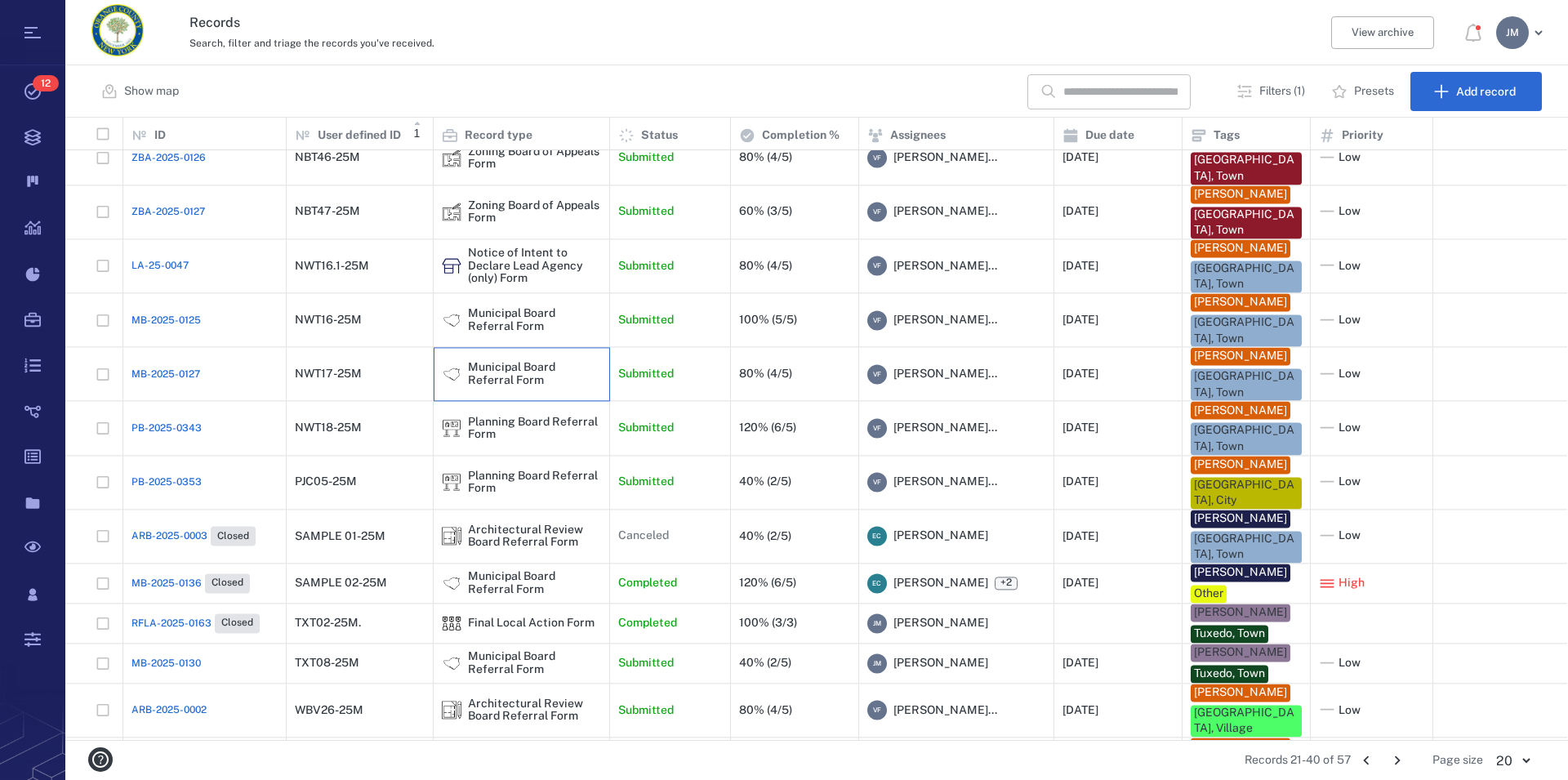
click at [496, 366] on div "Municipal Board Referral Form" at bounding box center [534, 375] width 133 height 25
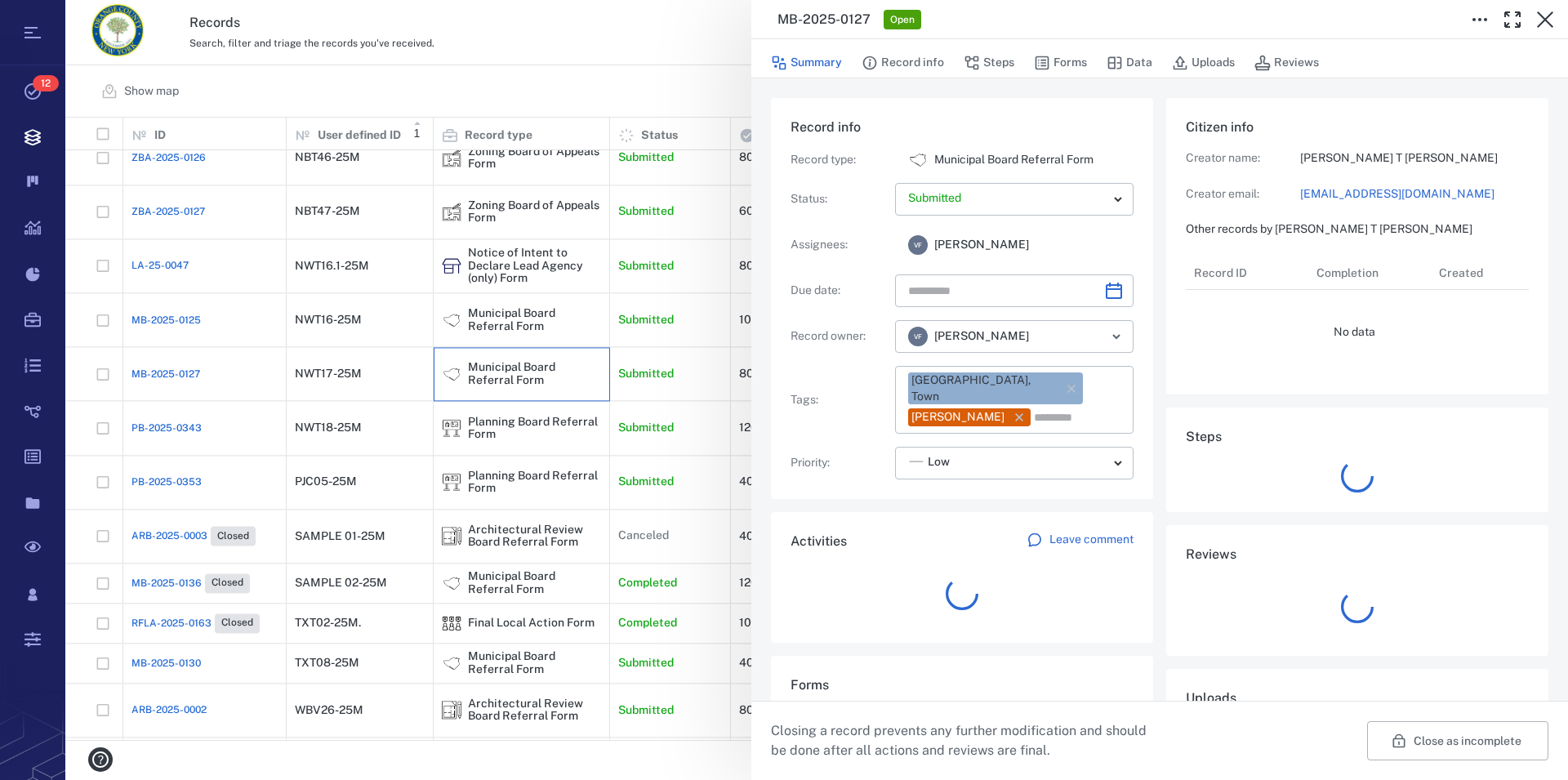
type input "**********"
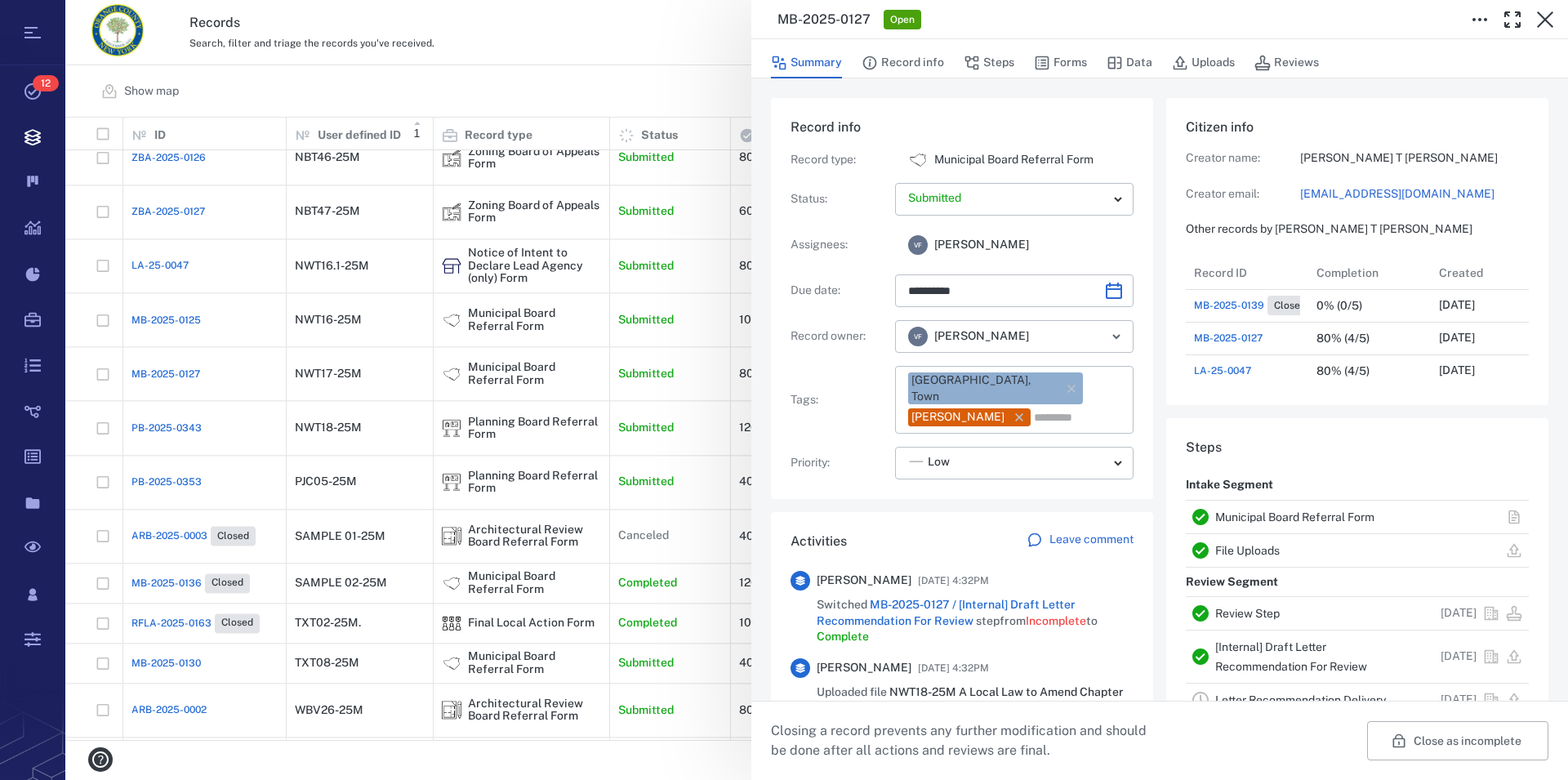
click at [1261, 515] on link "Municipal Board Referral Form" at bounding box center [1296, 517] width 159 height 13
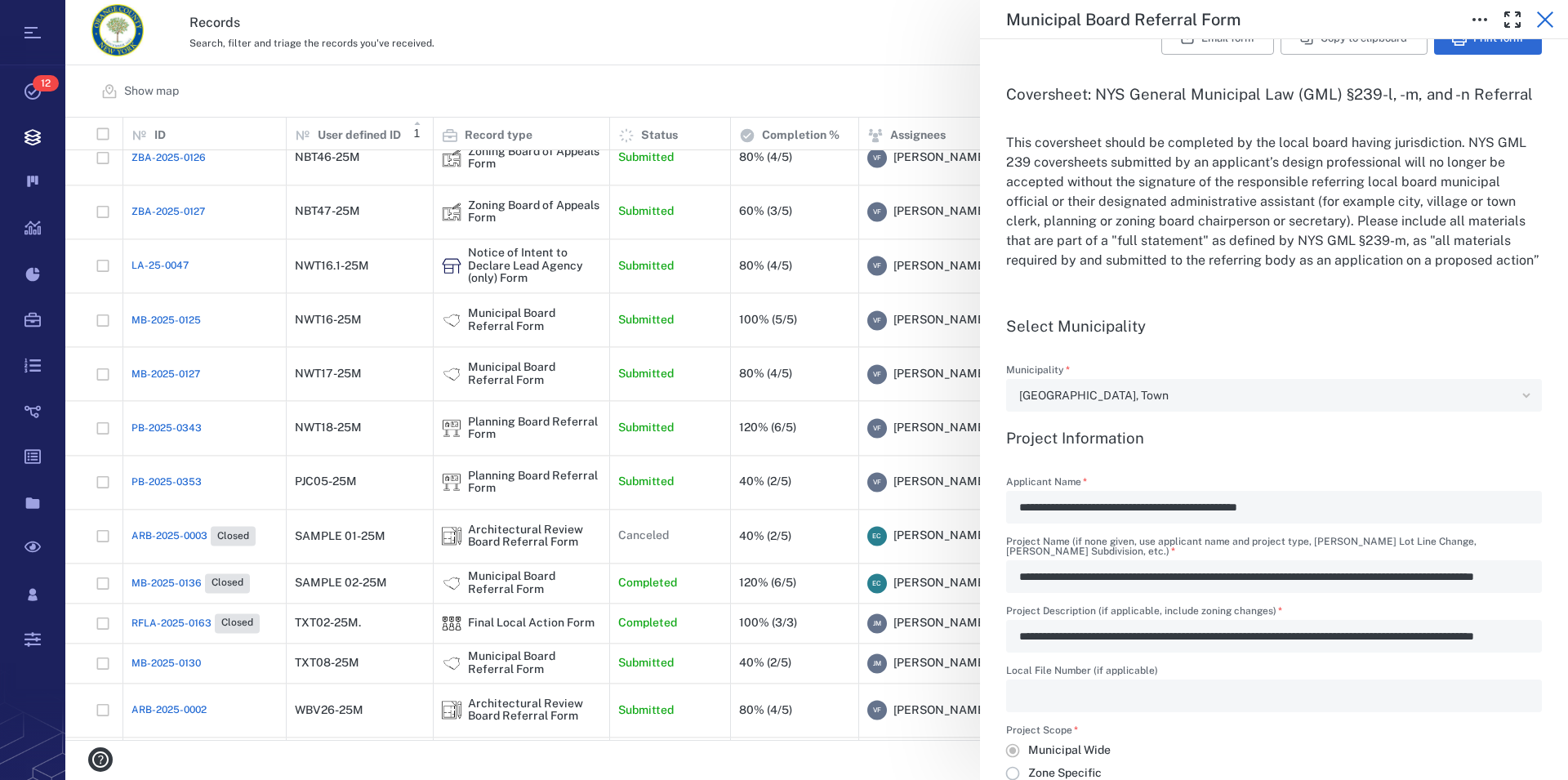
click at [1548, 10] on icon "button" at bounding box center [1545, 20] width 20 height 20
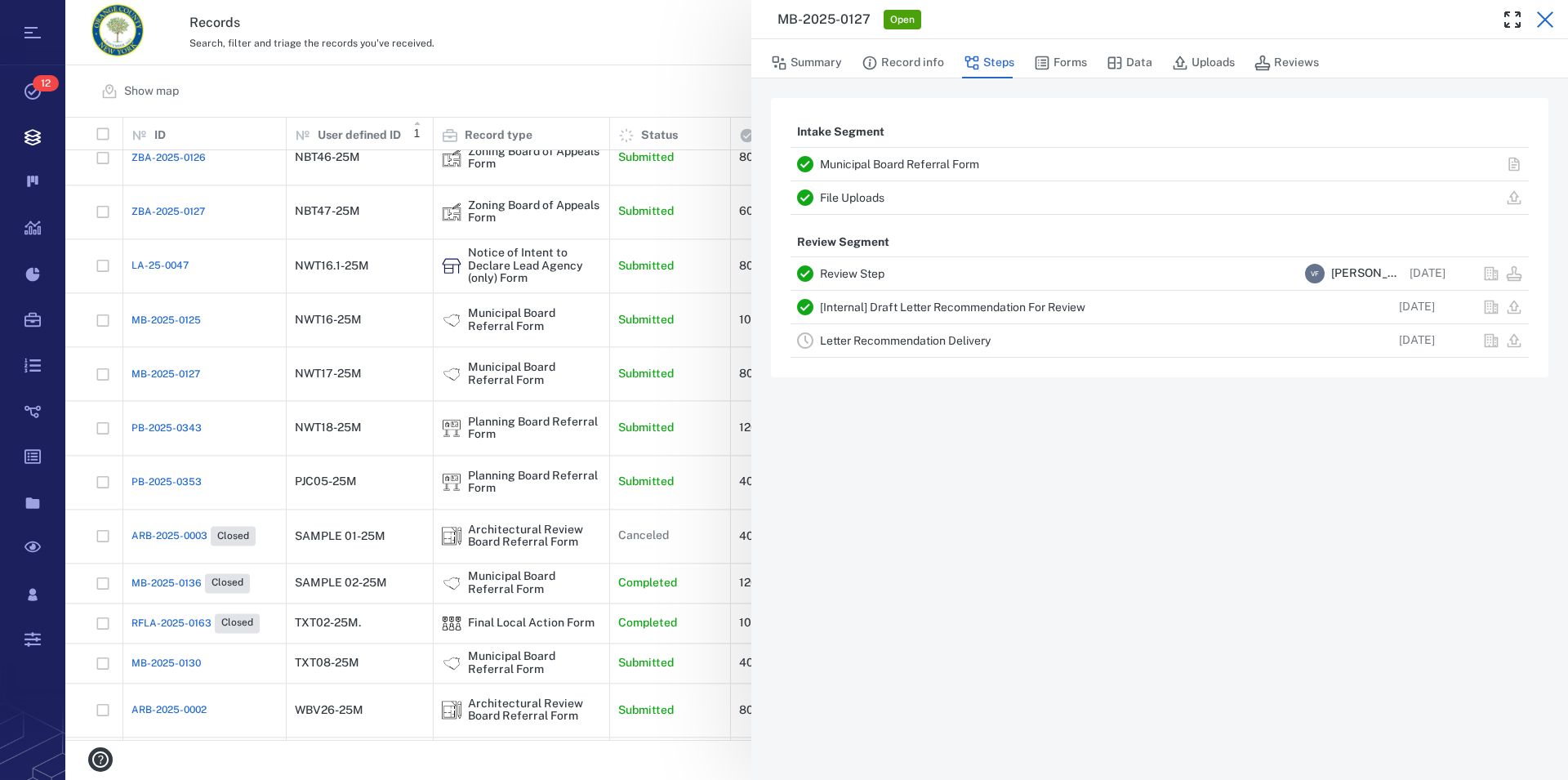
click at [1547, 18] on icon "button" at bounding box center [1545, 20] width 16 height 16
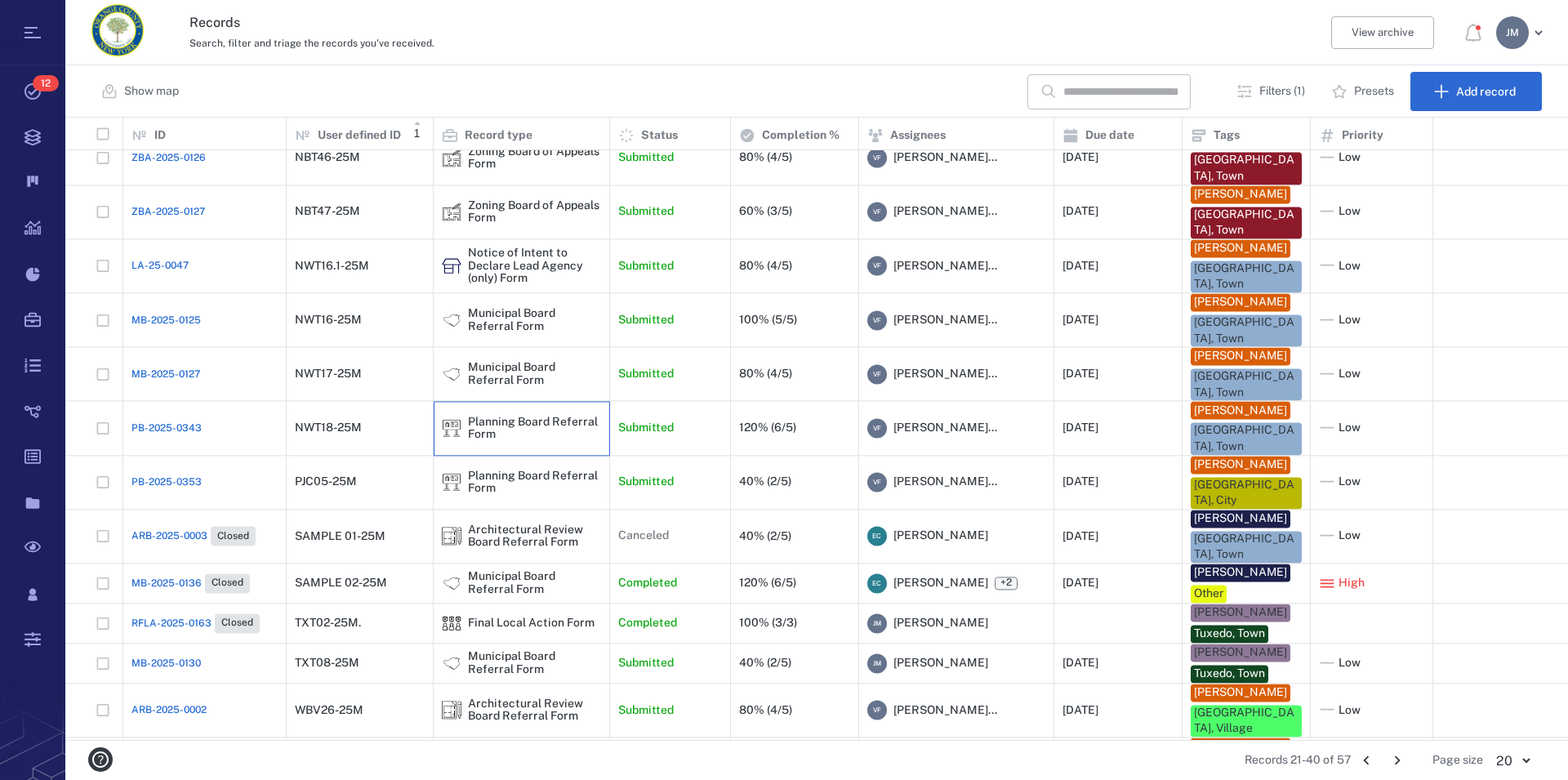
click at [483, 422] on div "Planning Board Referral Form" at bounding box center [534, 428] width 133 height 25
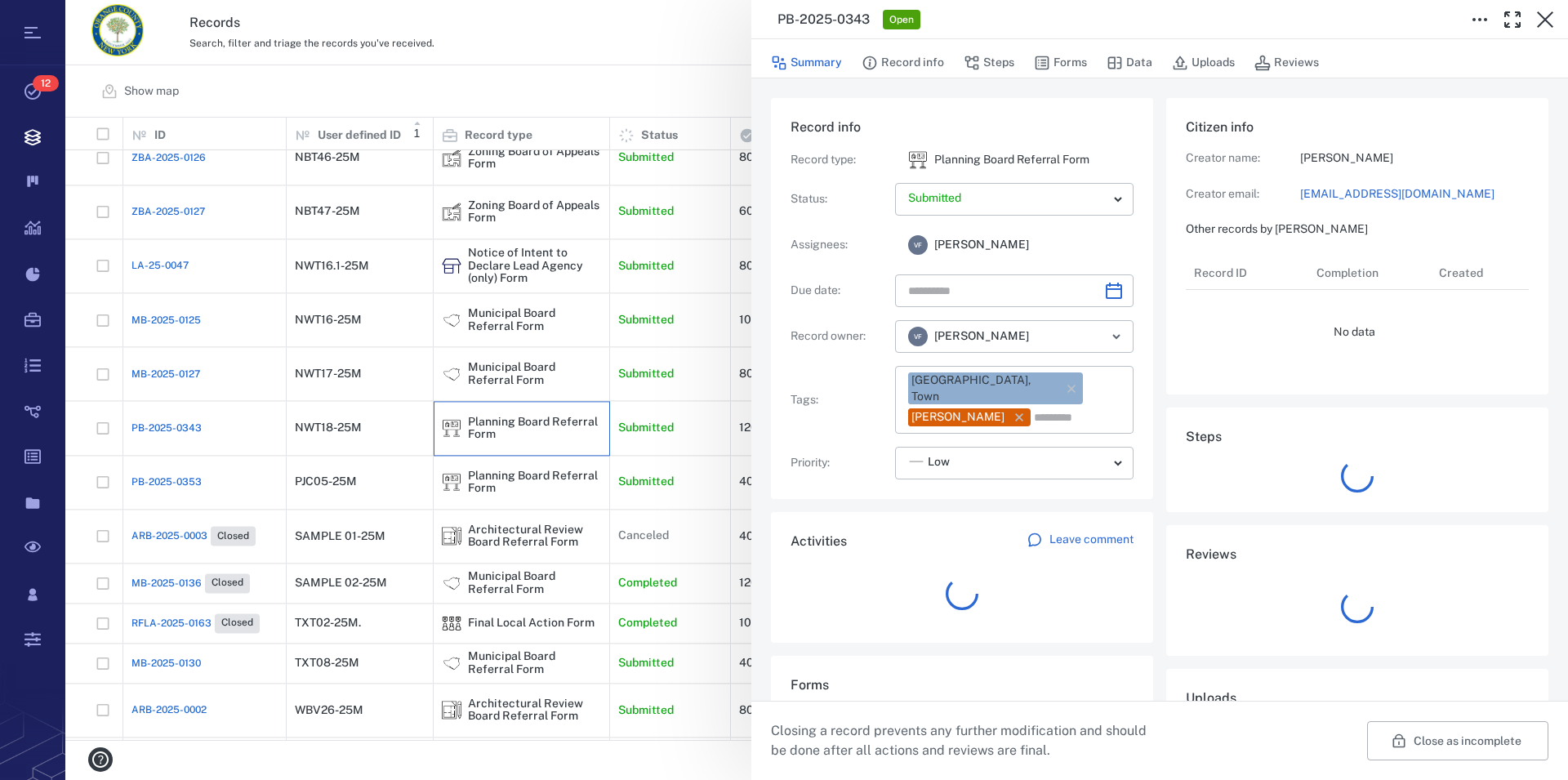
type input "**********"
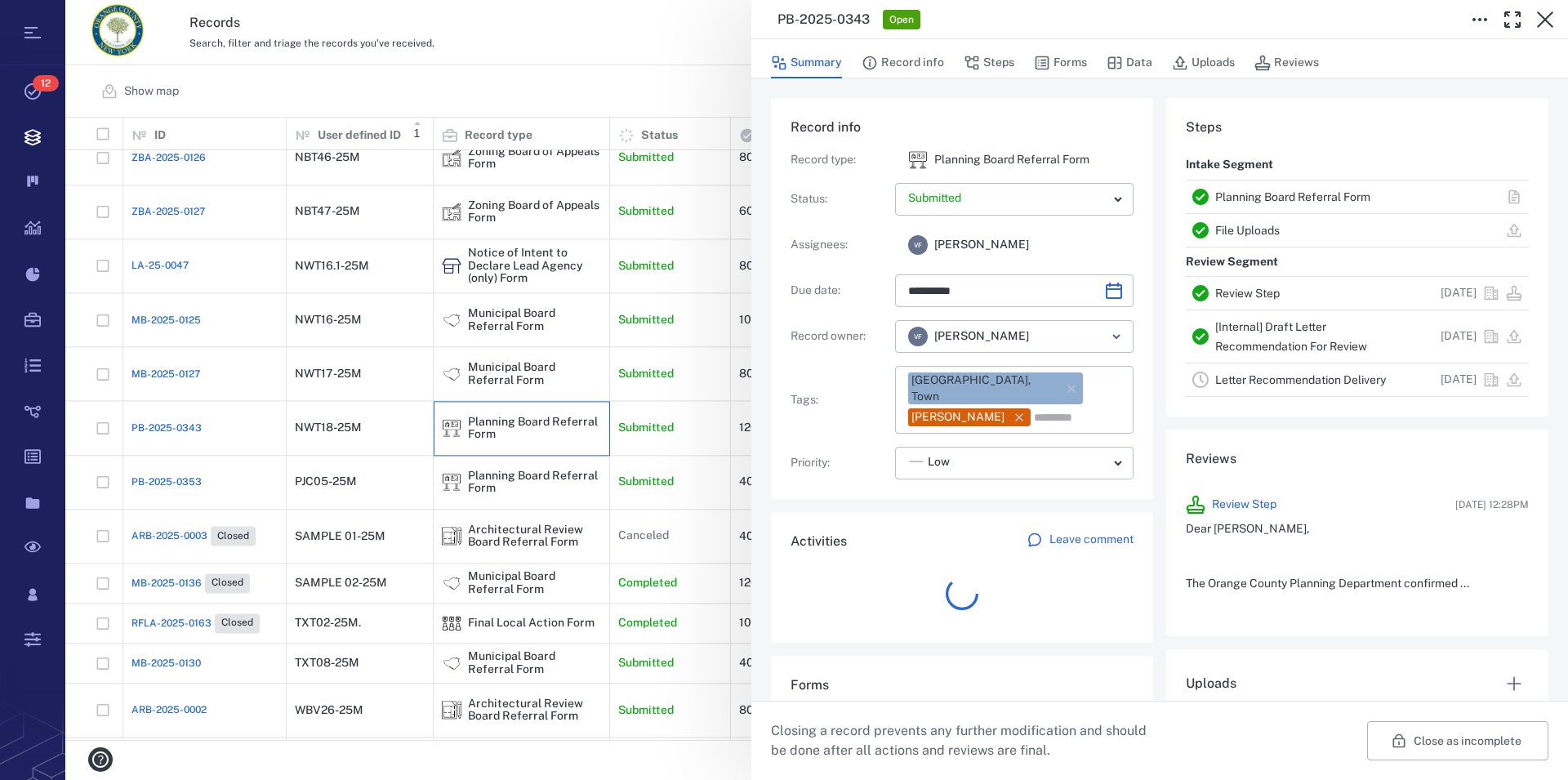
scroll to position [262, 309]
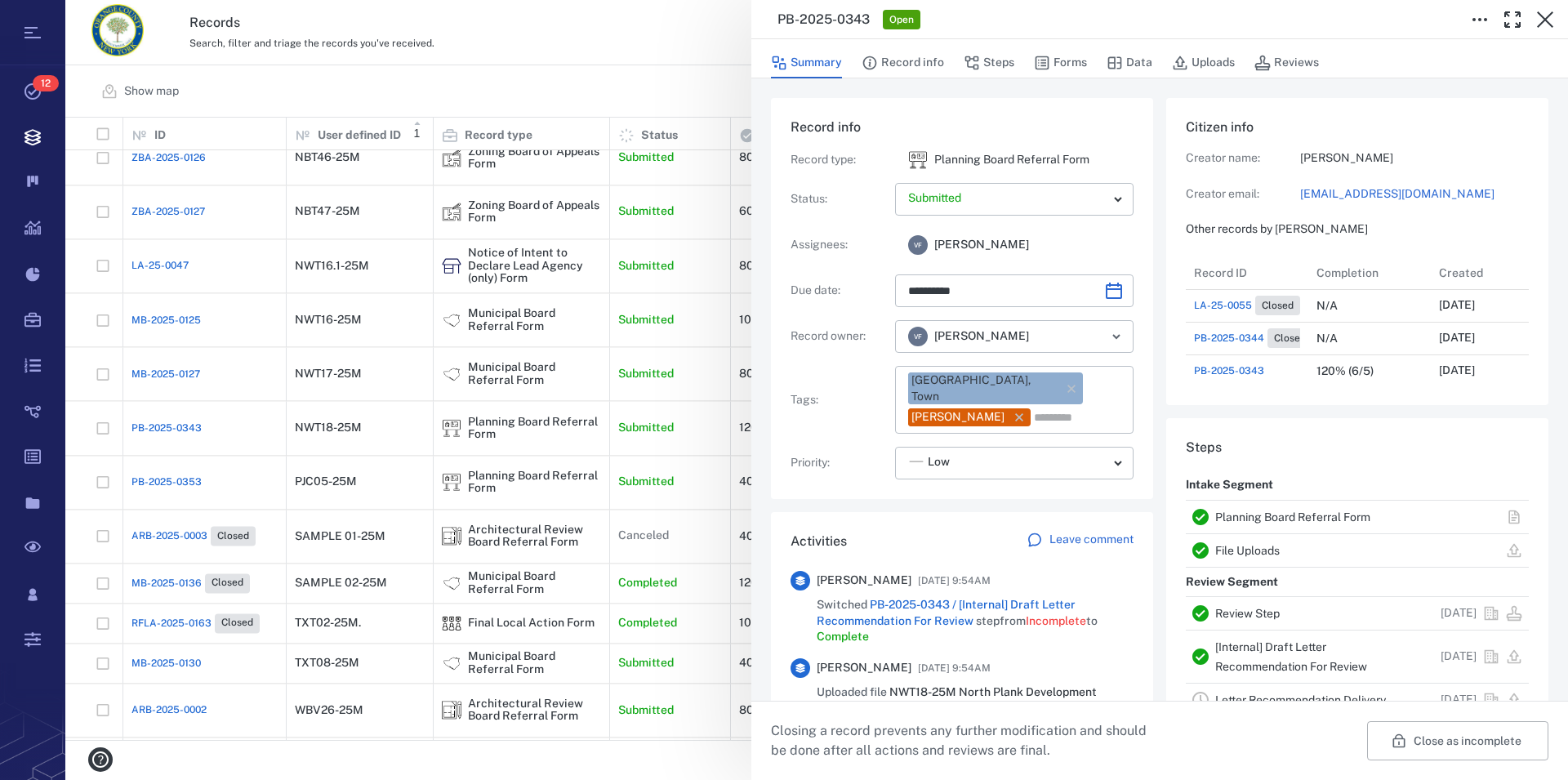
click at [1269, 521] on link "Planning Board Referral Form" at bounding box center [1293, 517] width 155 height 13
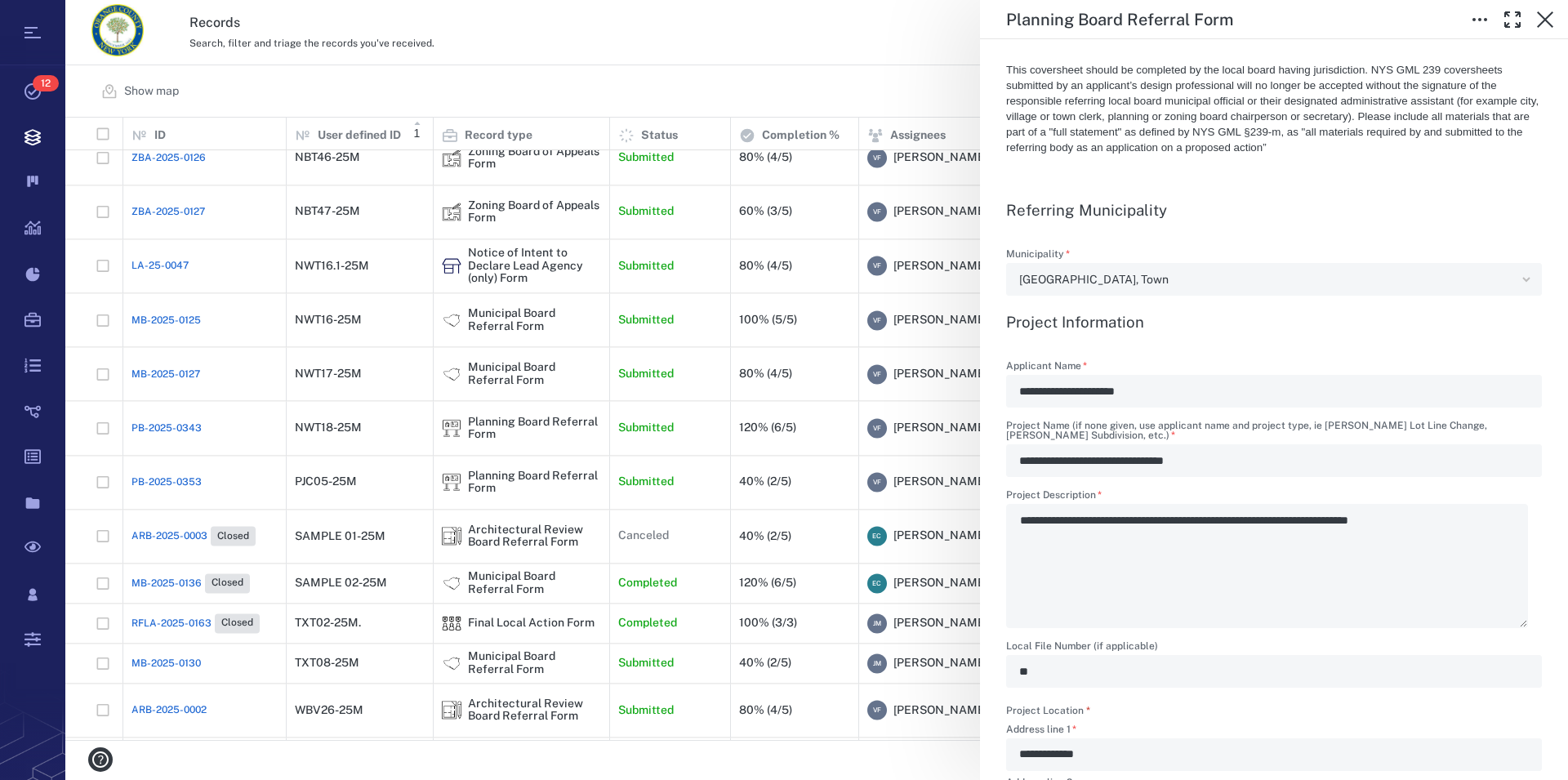
scroll to position [372, 0]
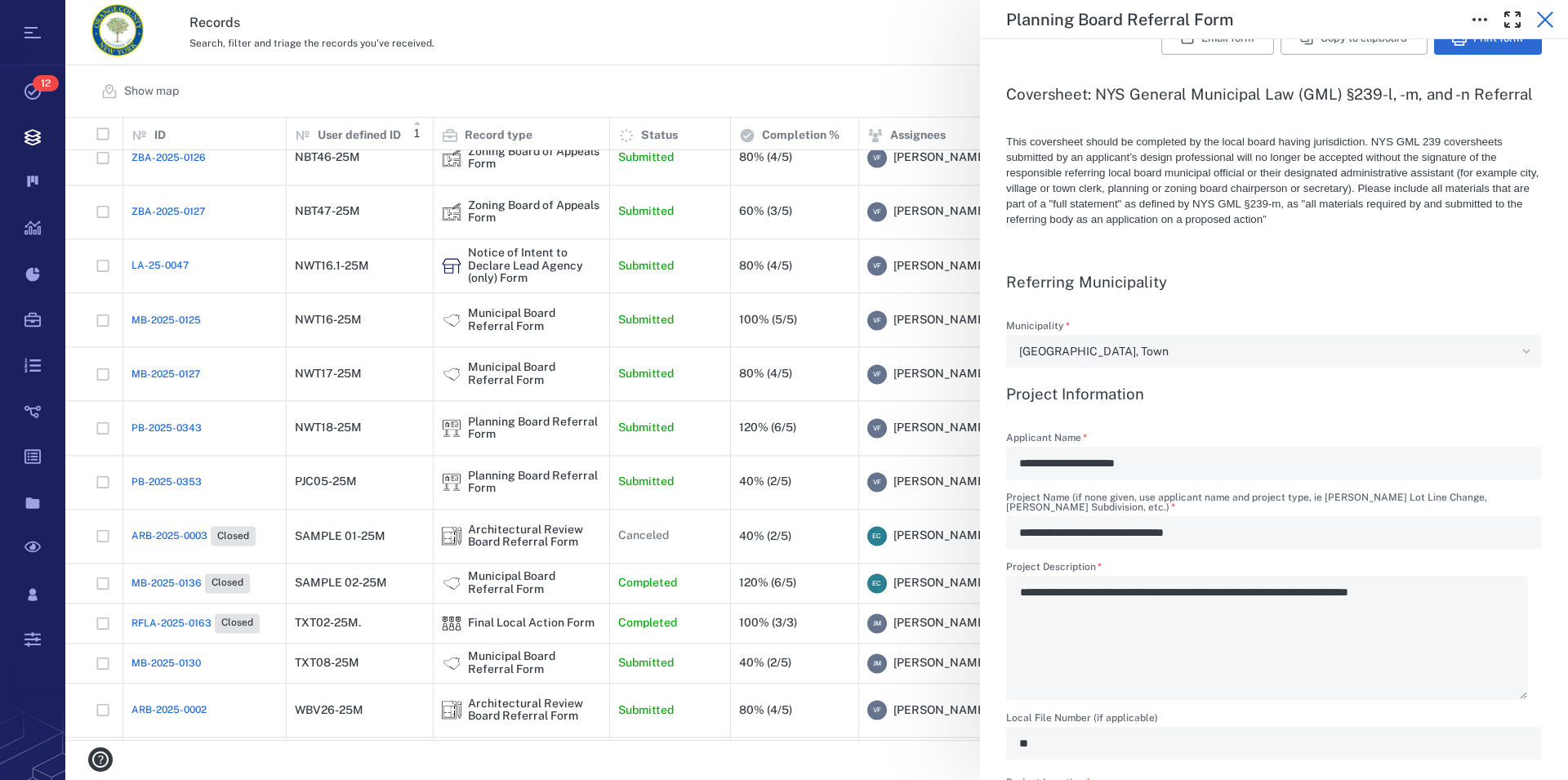
click at [1549, 21] on icon "button" at bounding box center [1545, 20] width 20 height 20
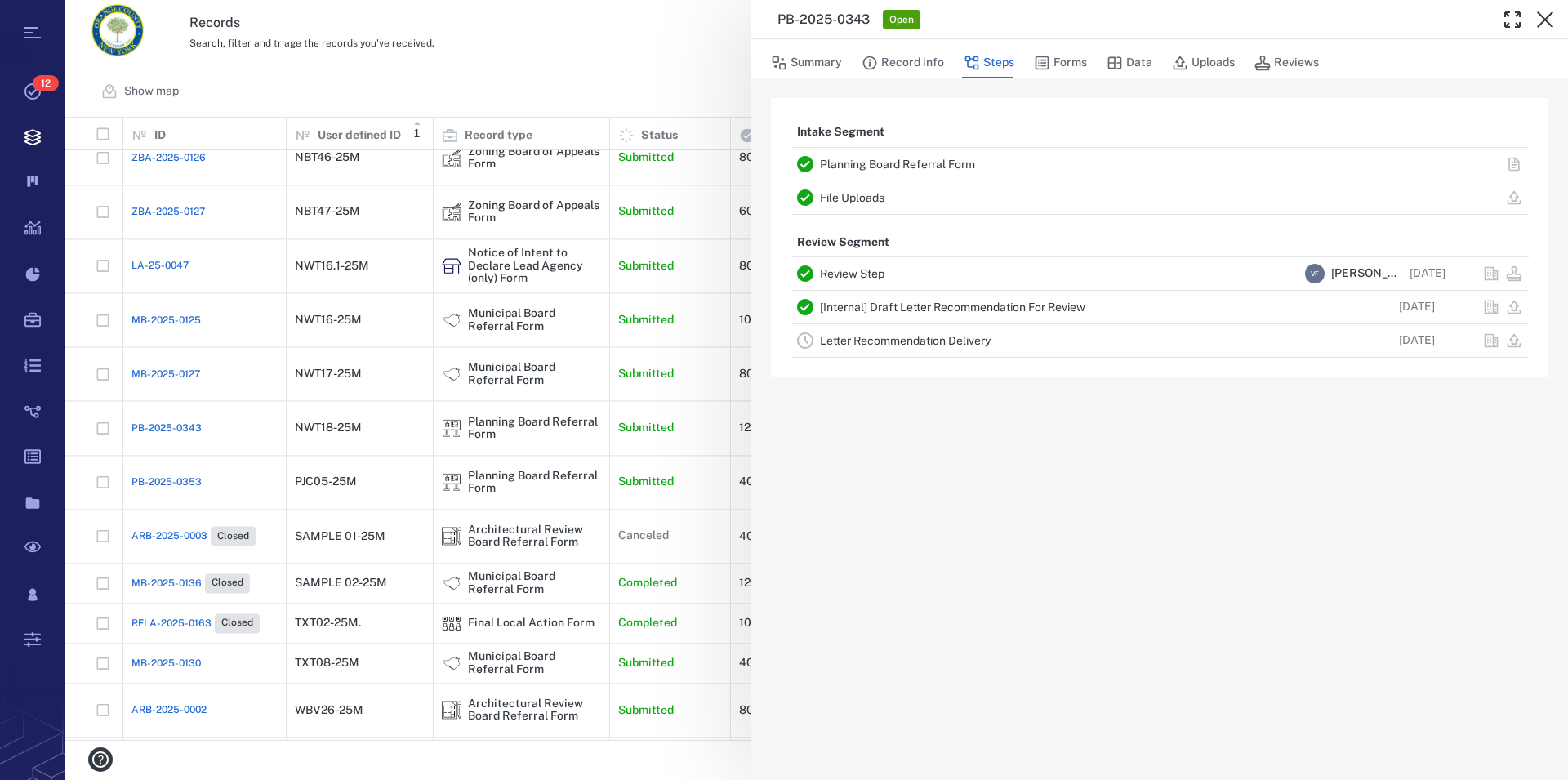
click at [1549, 21] on icon "button" at bounding box center [1545, 20] width 20 height 20
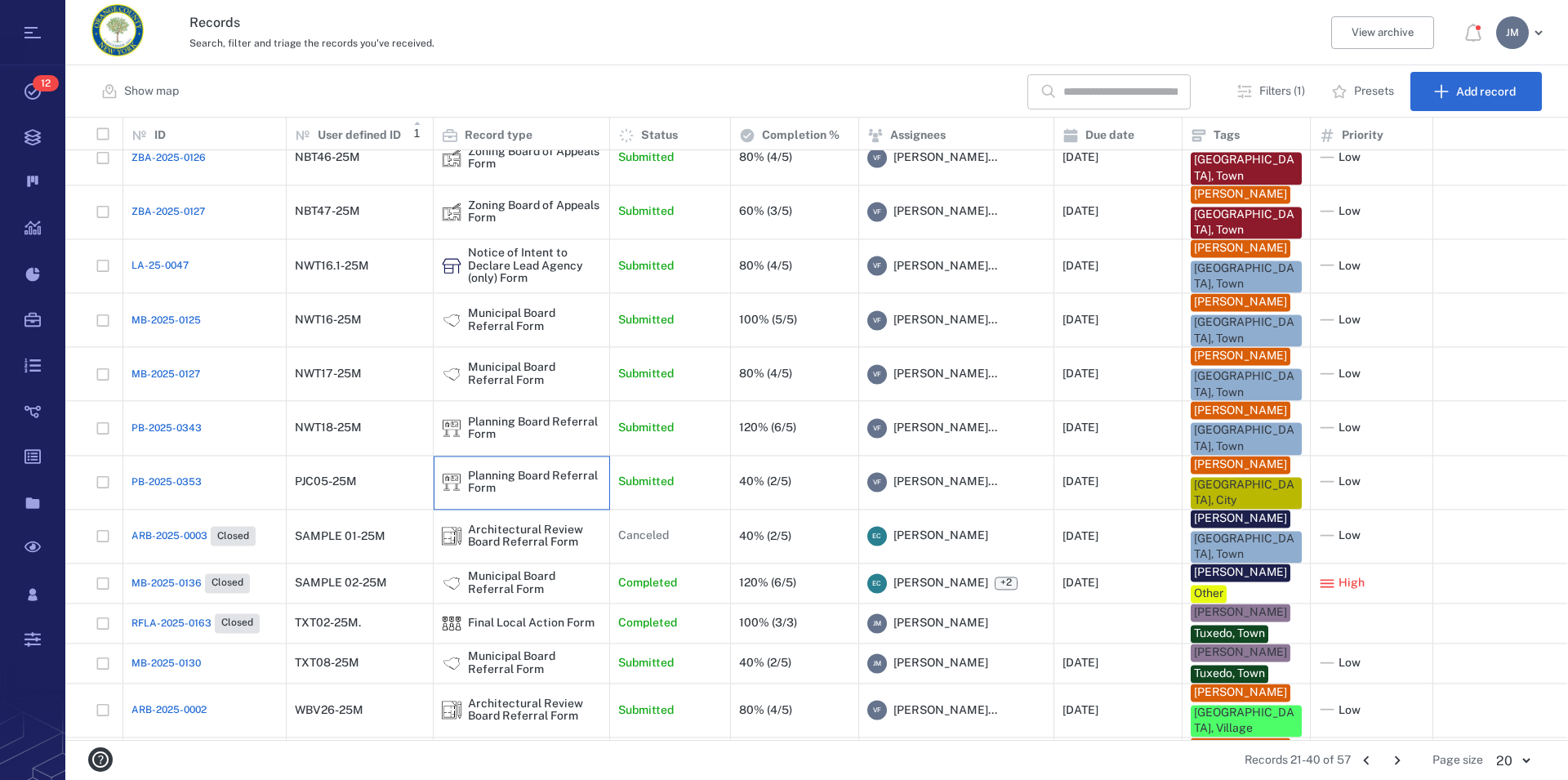
click at [470, 472] on div "Planning Board Referral Form" at bounding box center [534, 482] width 133 height 25
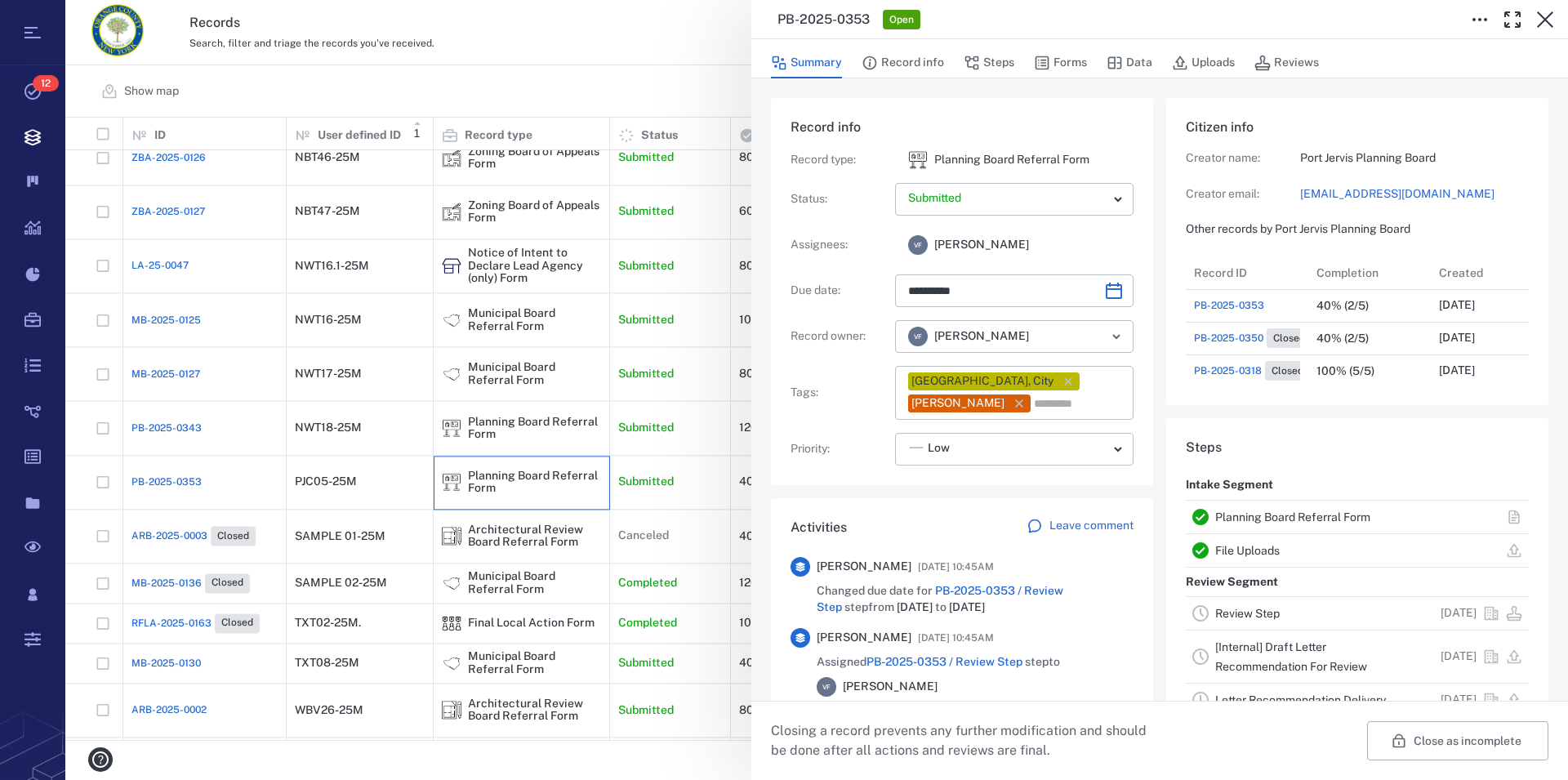
scroll to position [14, 15]
click at [1273, 519] on link "Planning Board Referral Form" at bounding box center [1293, 517] width 155 height 13
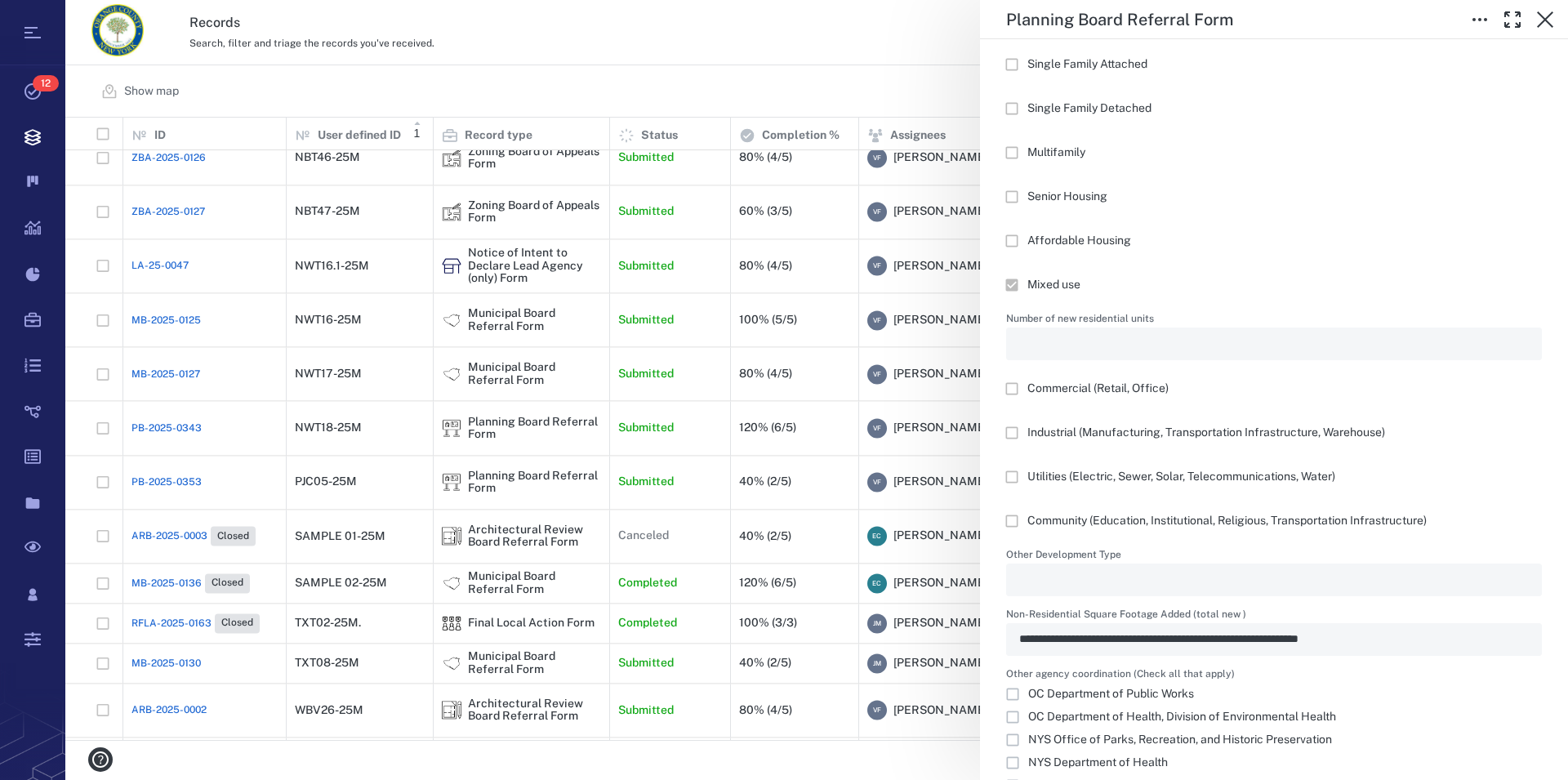
scroll to position [2048, 0]
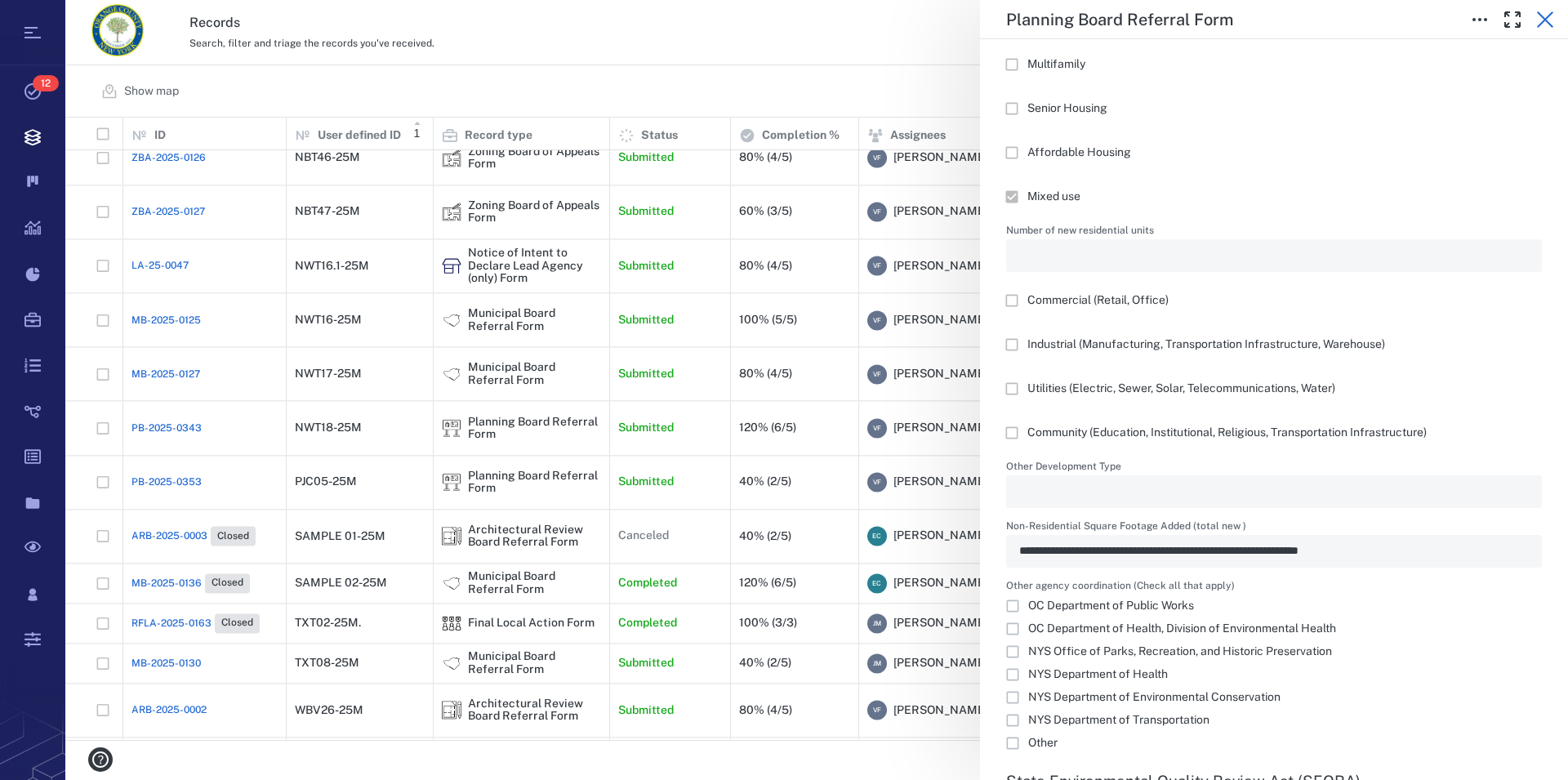
click at [1545, 24] on icon "button" at bounding box center [1545, 20] width 20 height 20
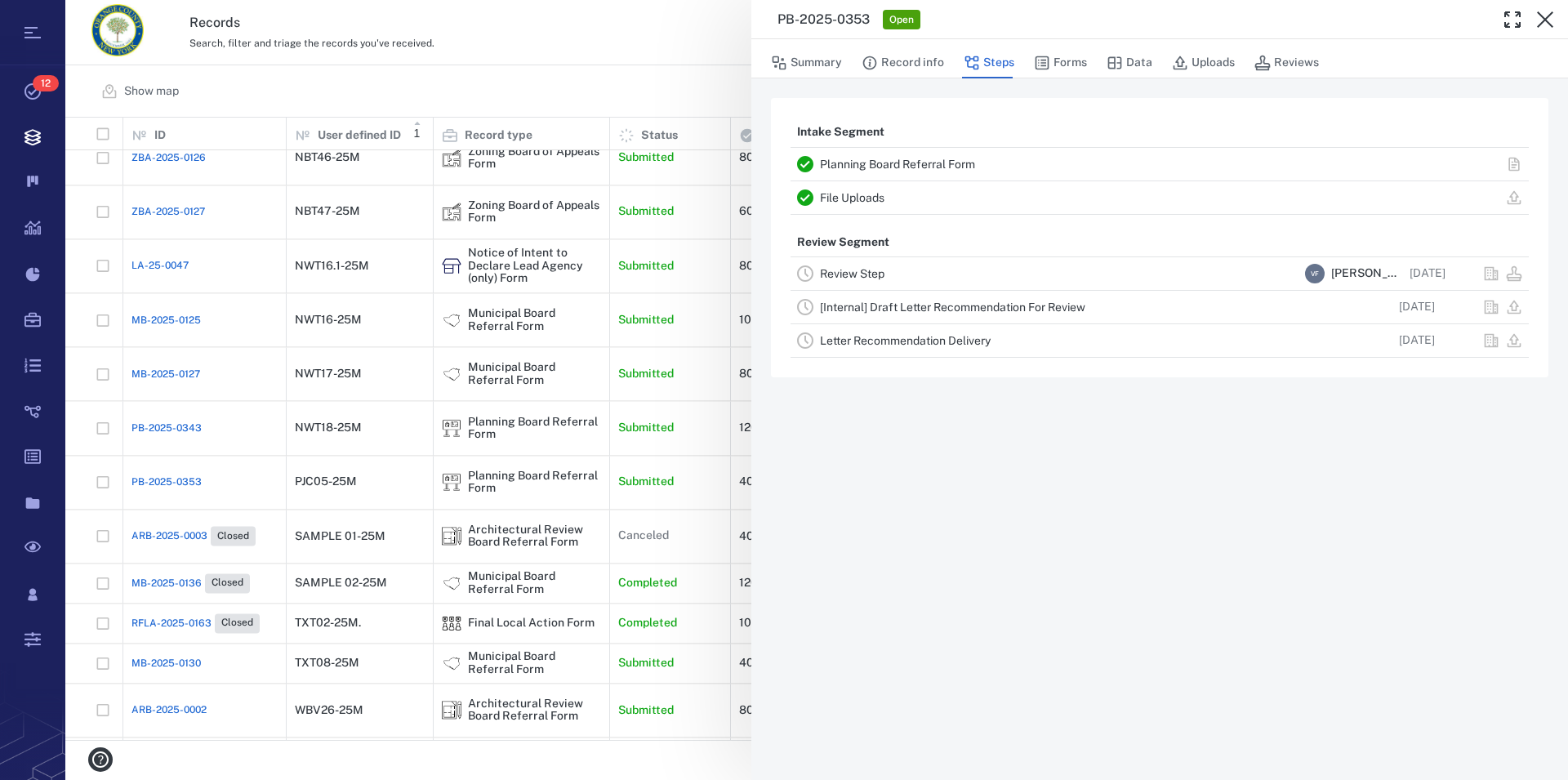
click at [1545, 24] on icon "button" at bounding box center [1545, 20] width 20 height 20
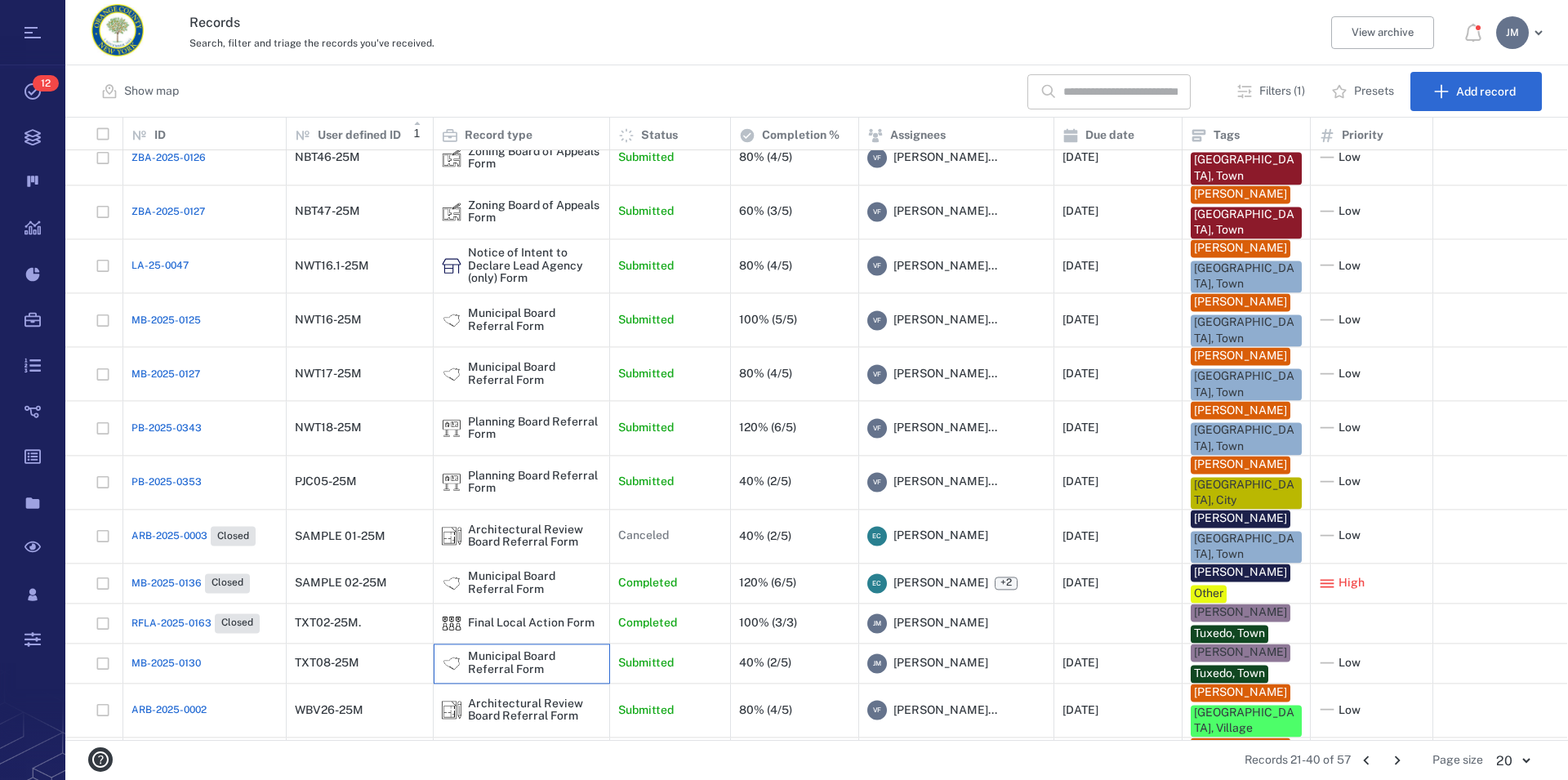
click at [483, 651] on div "Municipal Board Referral Form" at bounding box center [534, 663] width 133 height 25
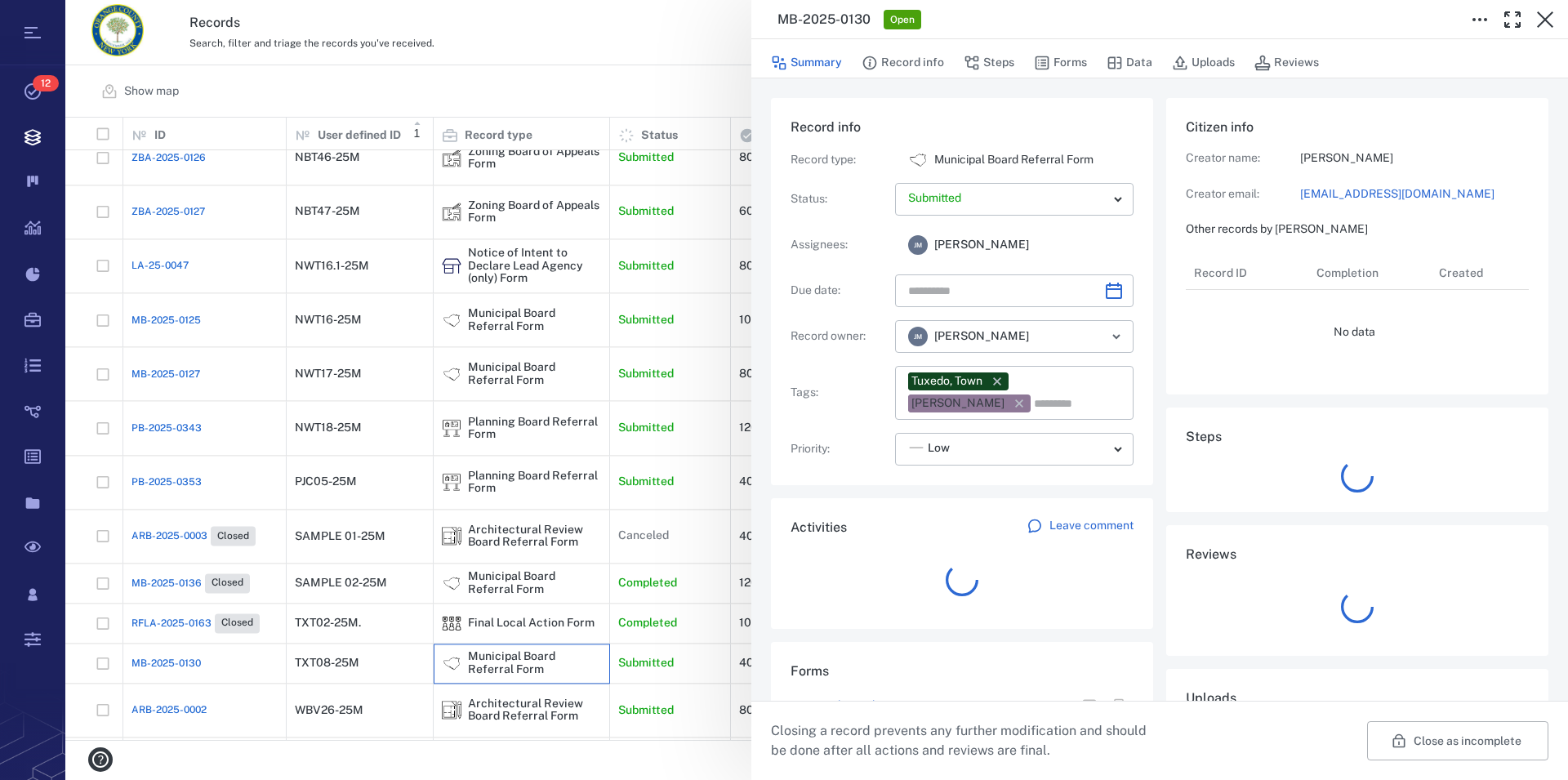
type input "**********"
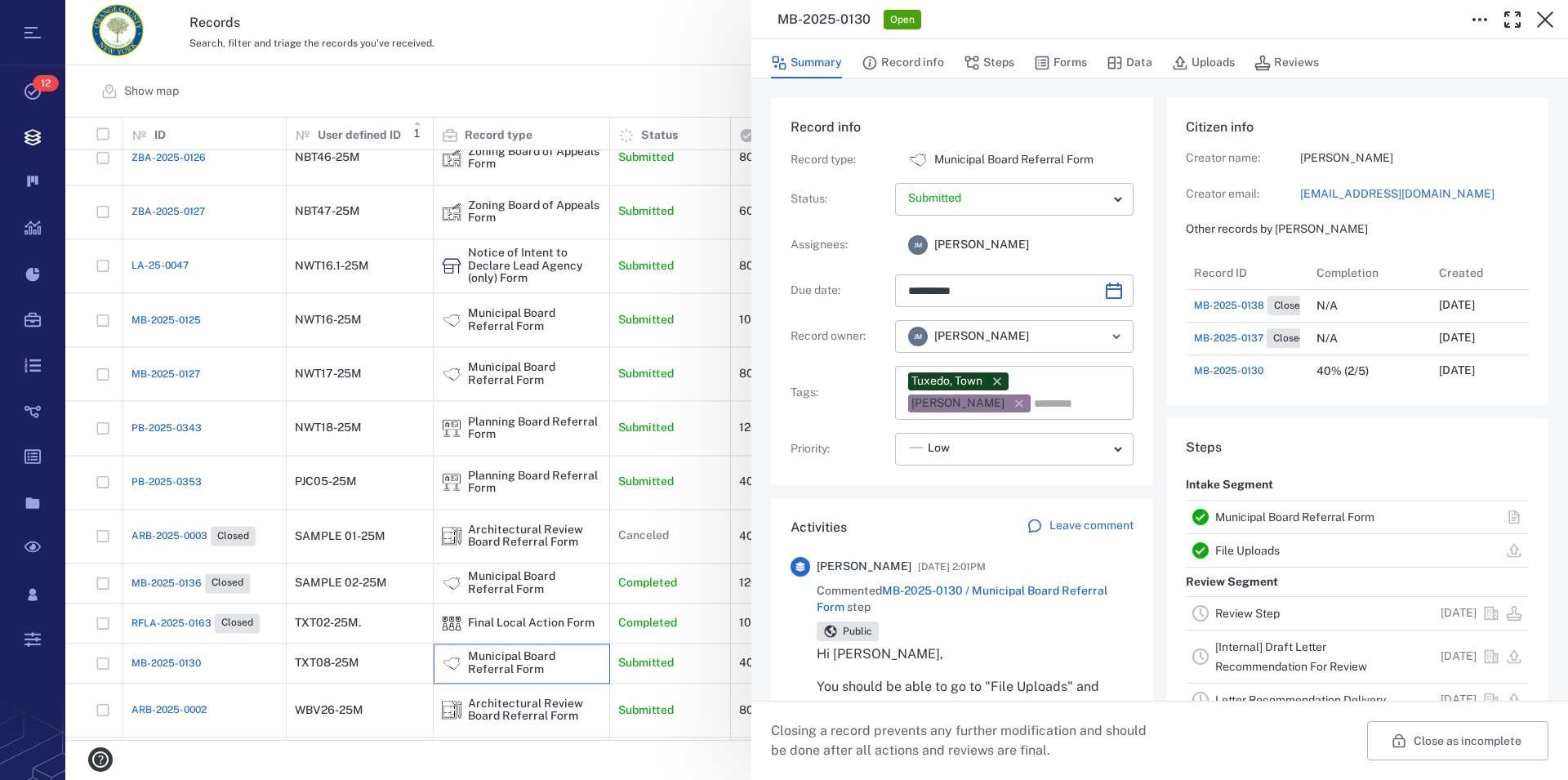
scroll to position [784, 309]
click at [1273, 516] on link "Municipal Board Referral Form" at bounding box center [1296, 517] width 159 height 13
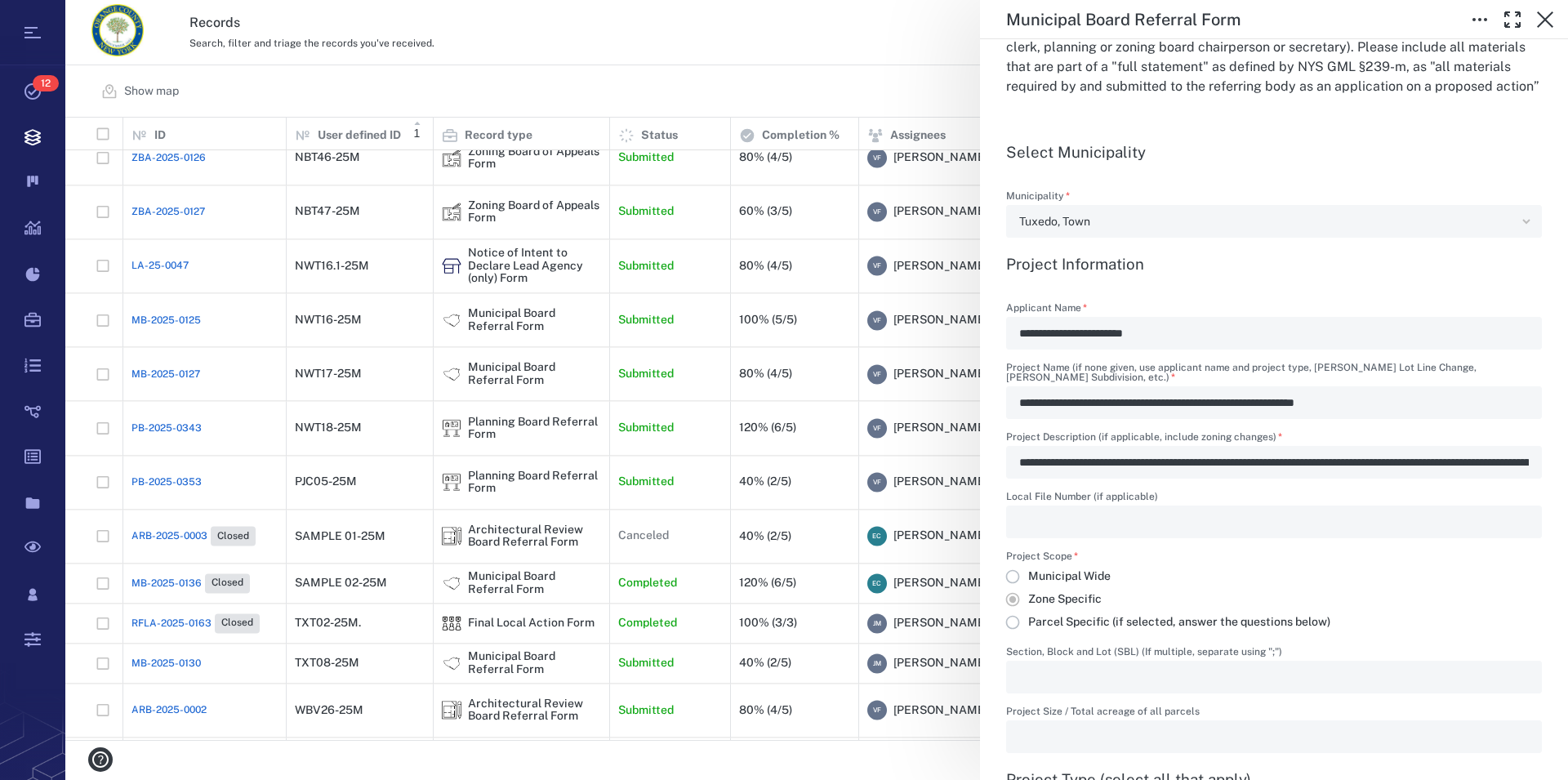
scroll to position [558, 0]
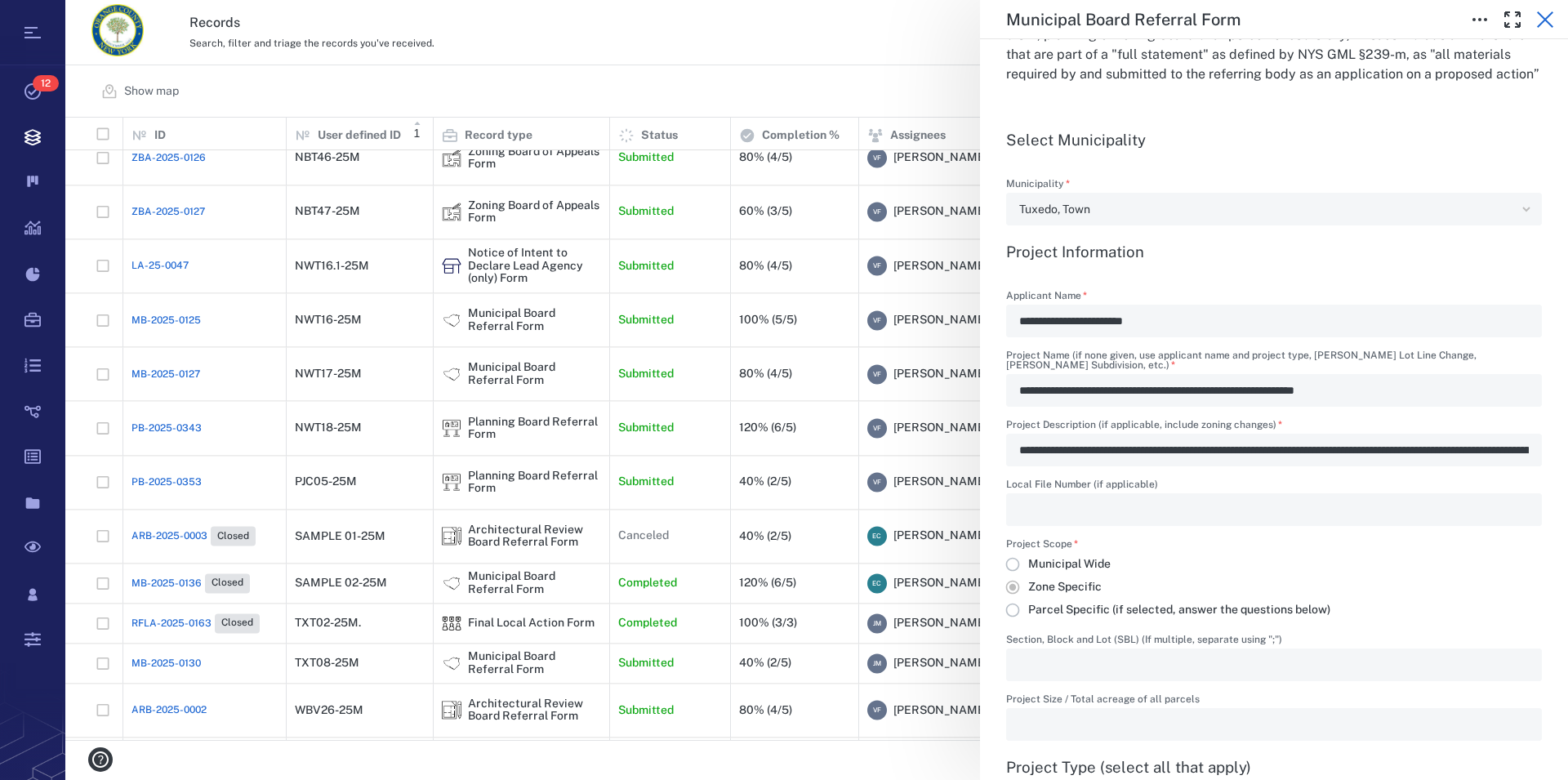
click at [1545, 19] on icon "button" at bounding box center [1545, 20] width 16 height 16
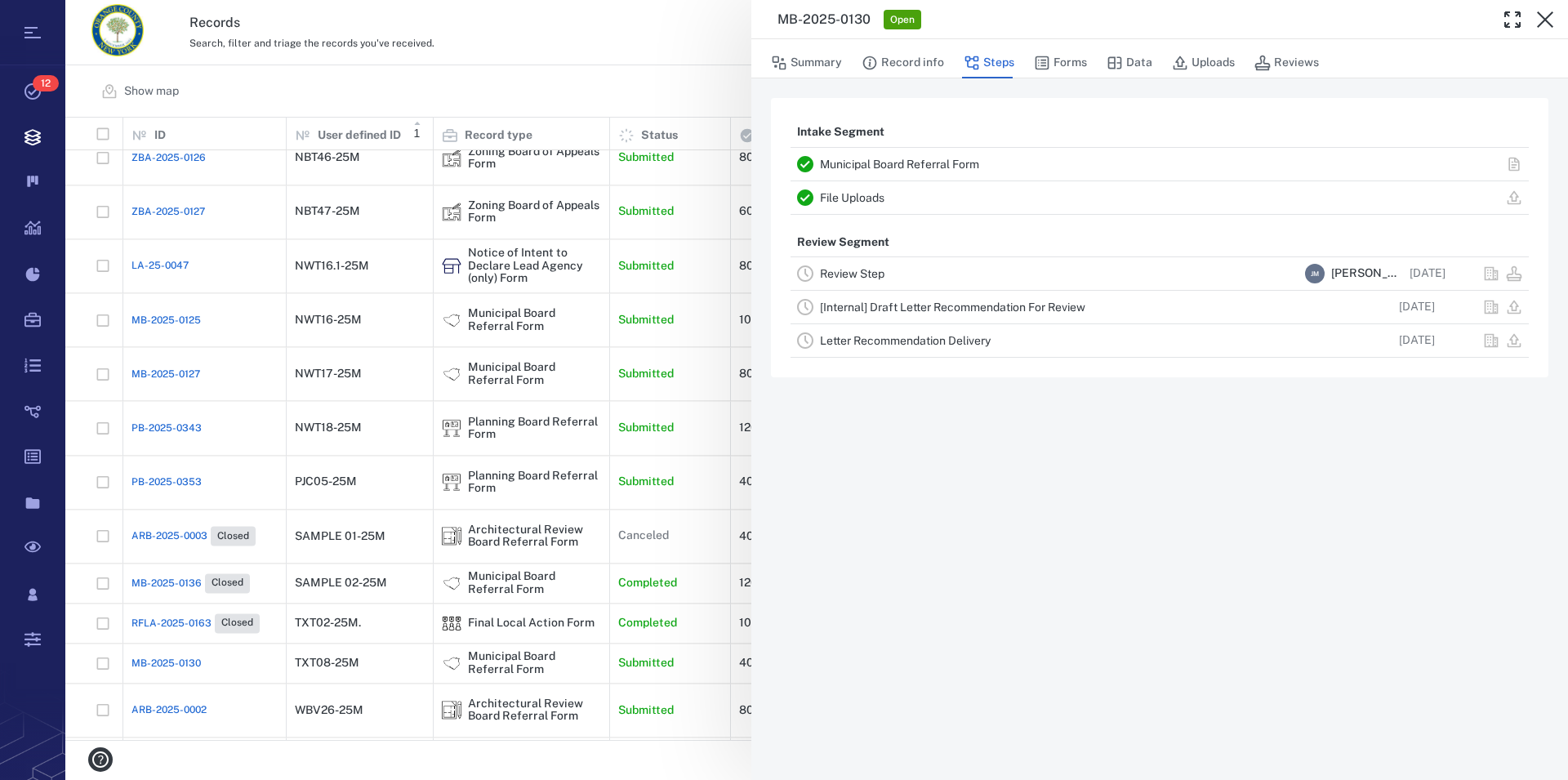
click at [1545, 19] on icon "button" at bounding box center [1545, 20] width 16 height 16
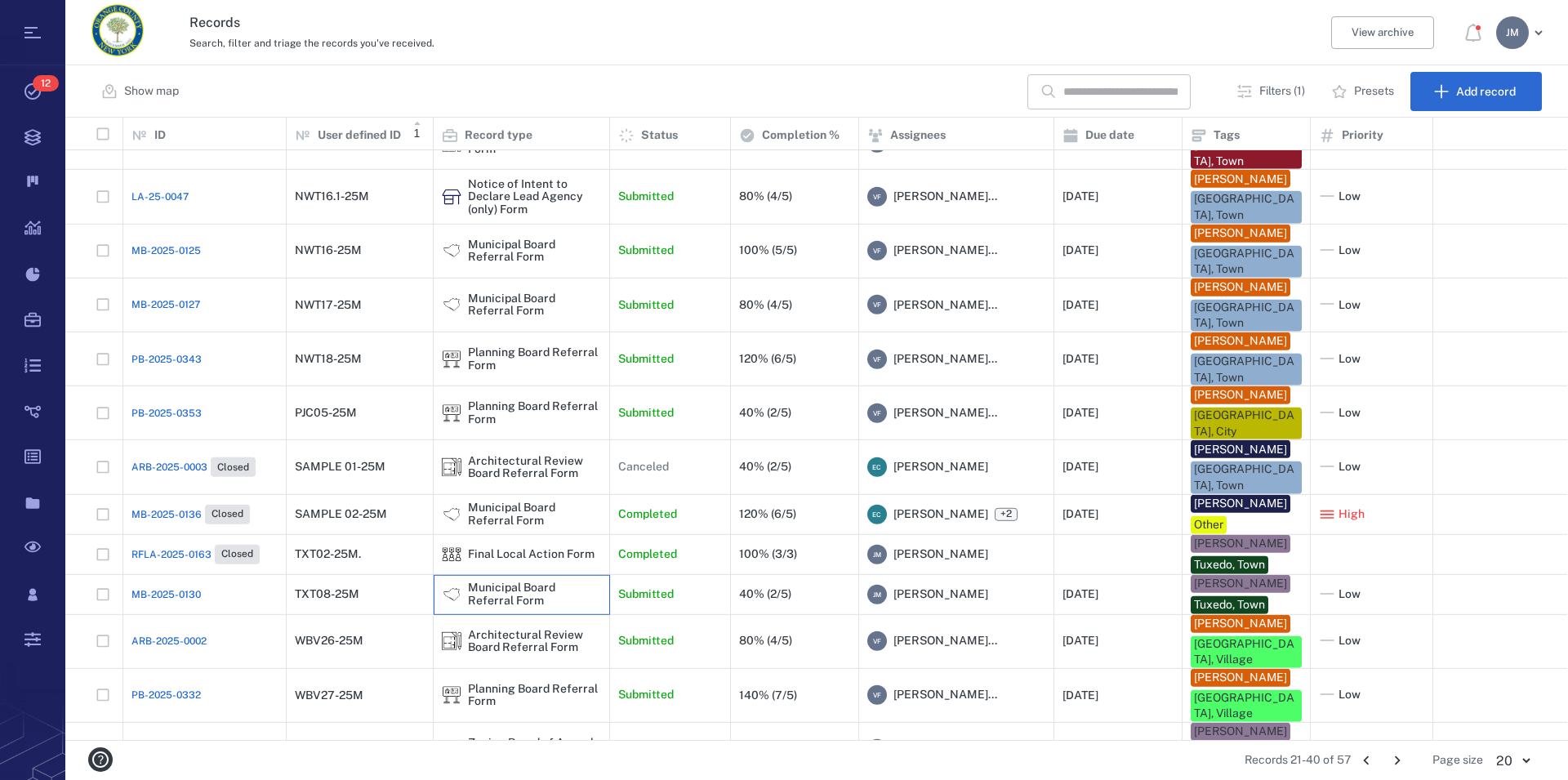
scroll to position [387, 0]
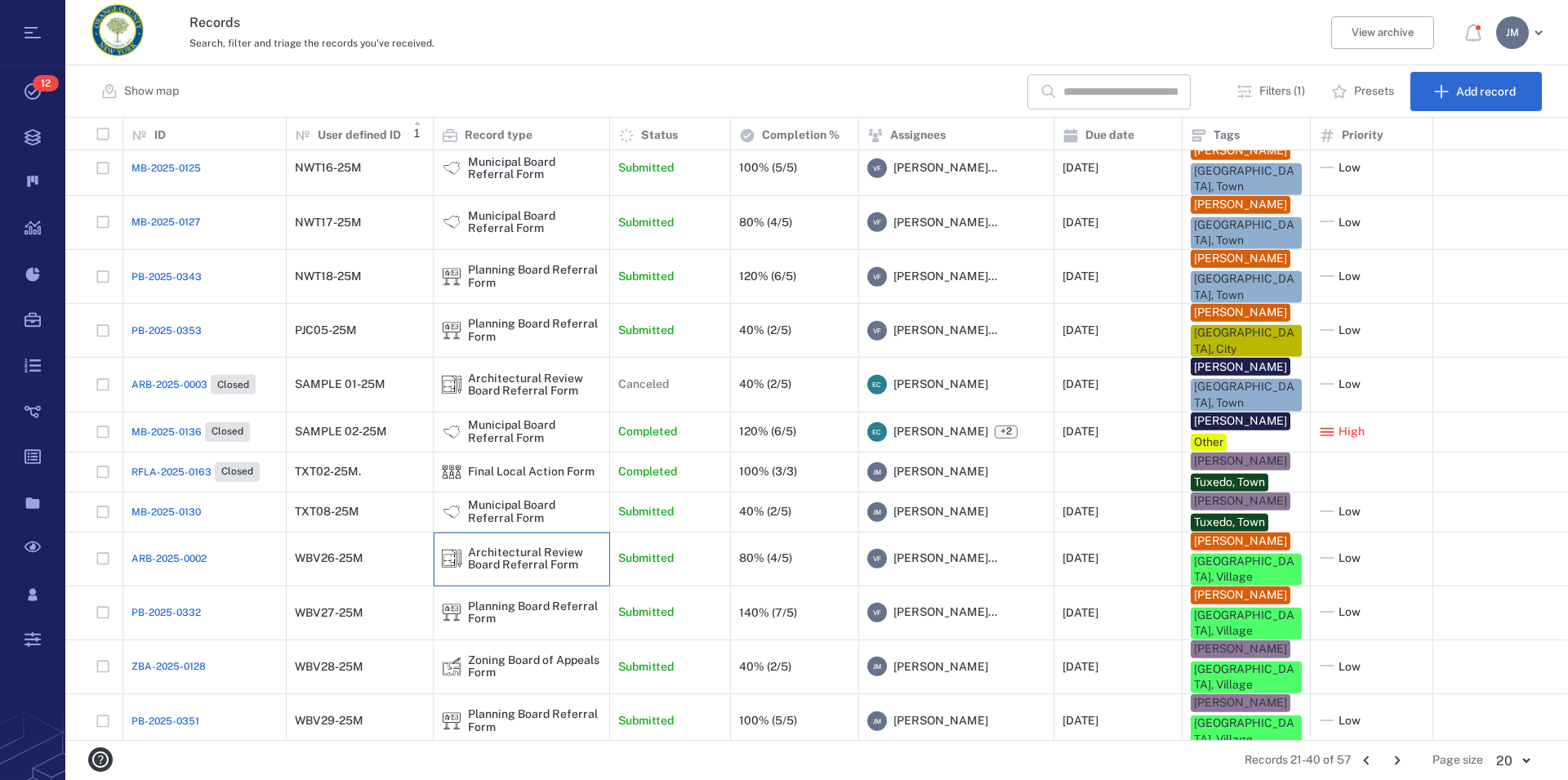
click at [489, 547] on div "Architectural Review Board Referral Form" at bounding box center [534, 559] width 133 height 25
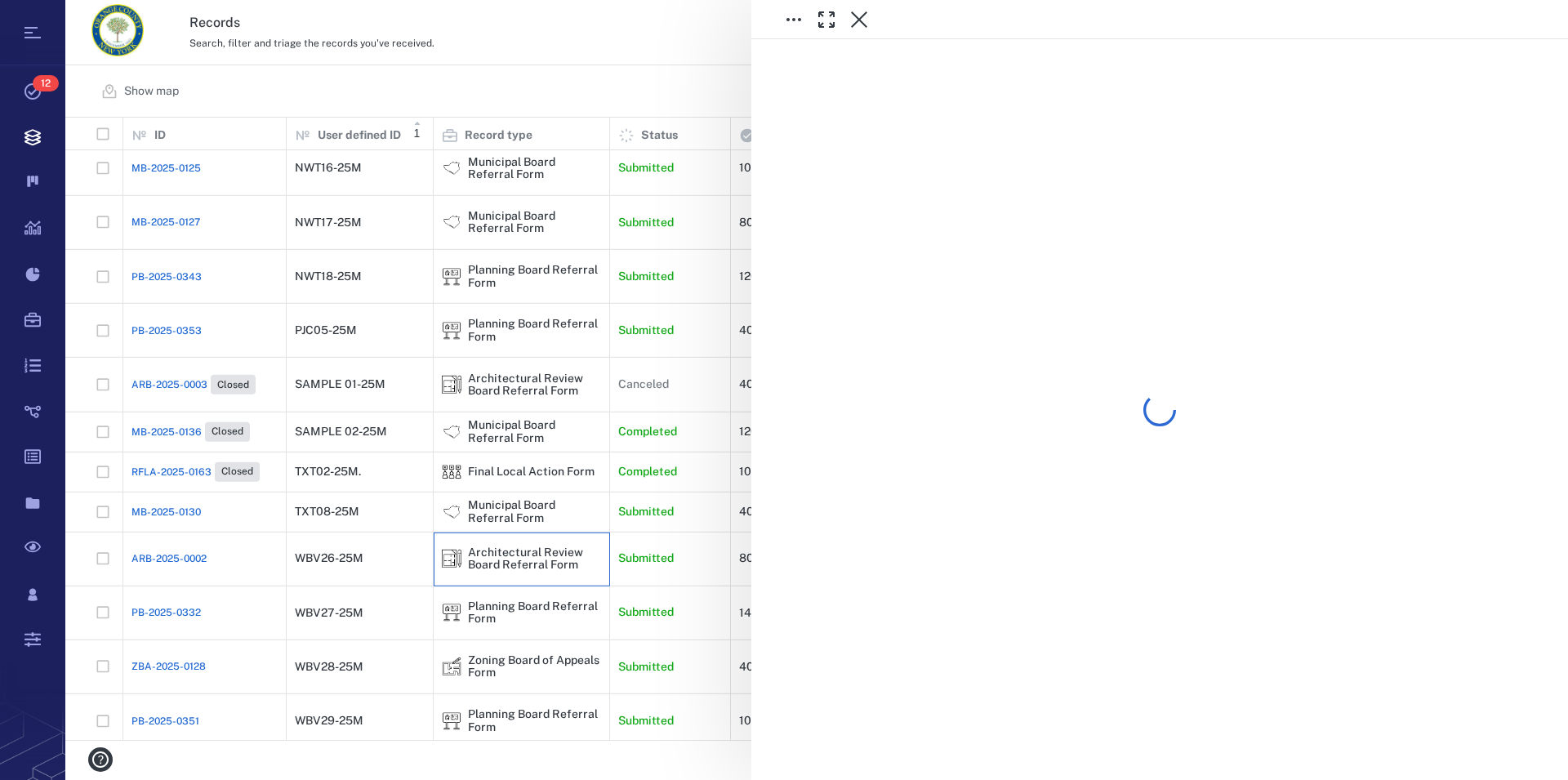
scroll to position [387, 0]
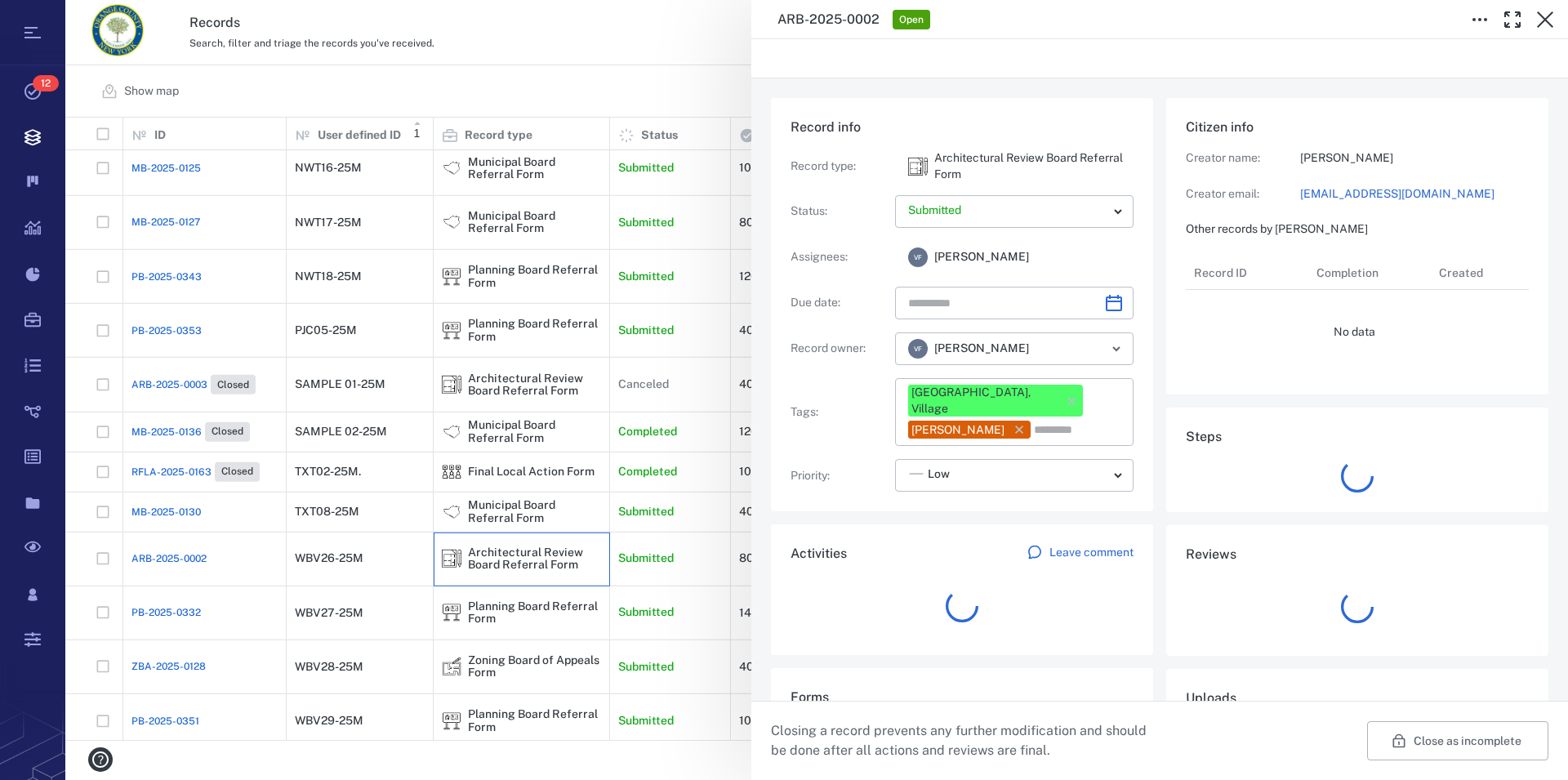
type input "**********"
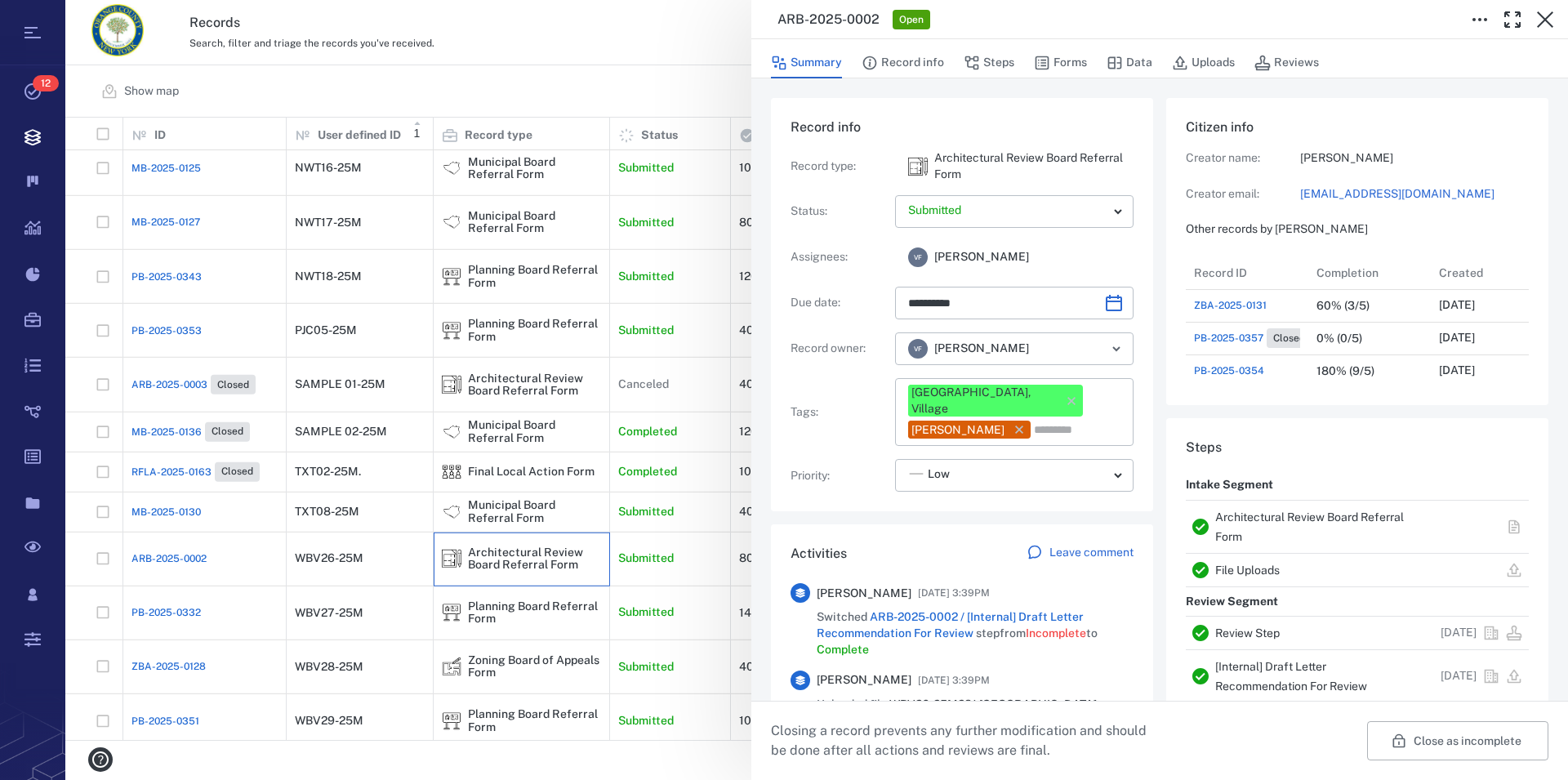
scroll to position [14, 15]
click at [1298, 518] on link "Architectural Review Board Referral Form" at bounding box center [1310, 527] width 188 height 33
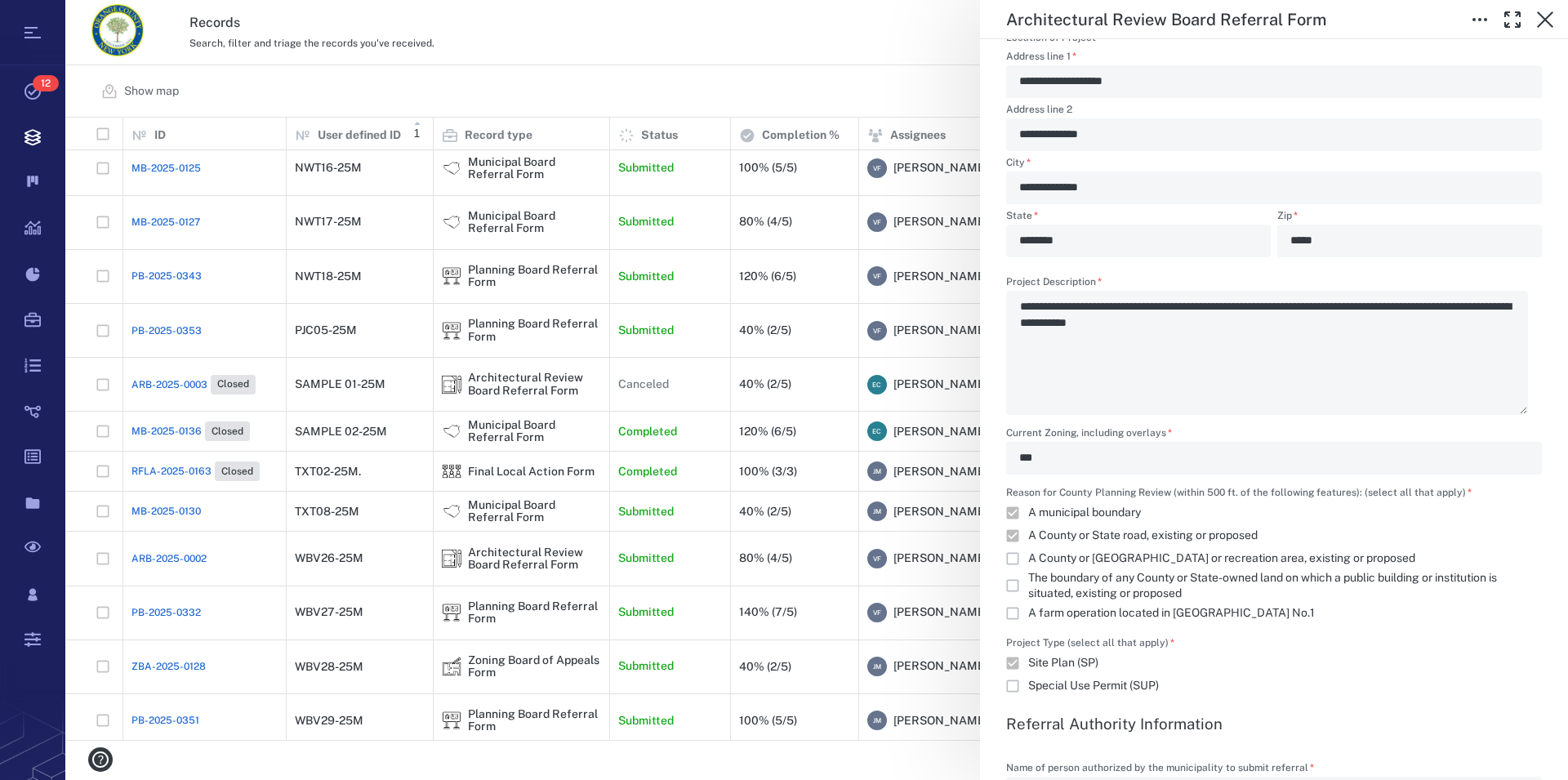
scroll to position [1117, 0]
click at [1543, 25] on icon "button" at bounding box center [1545, 20] width 20 height 20
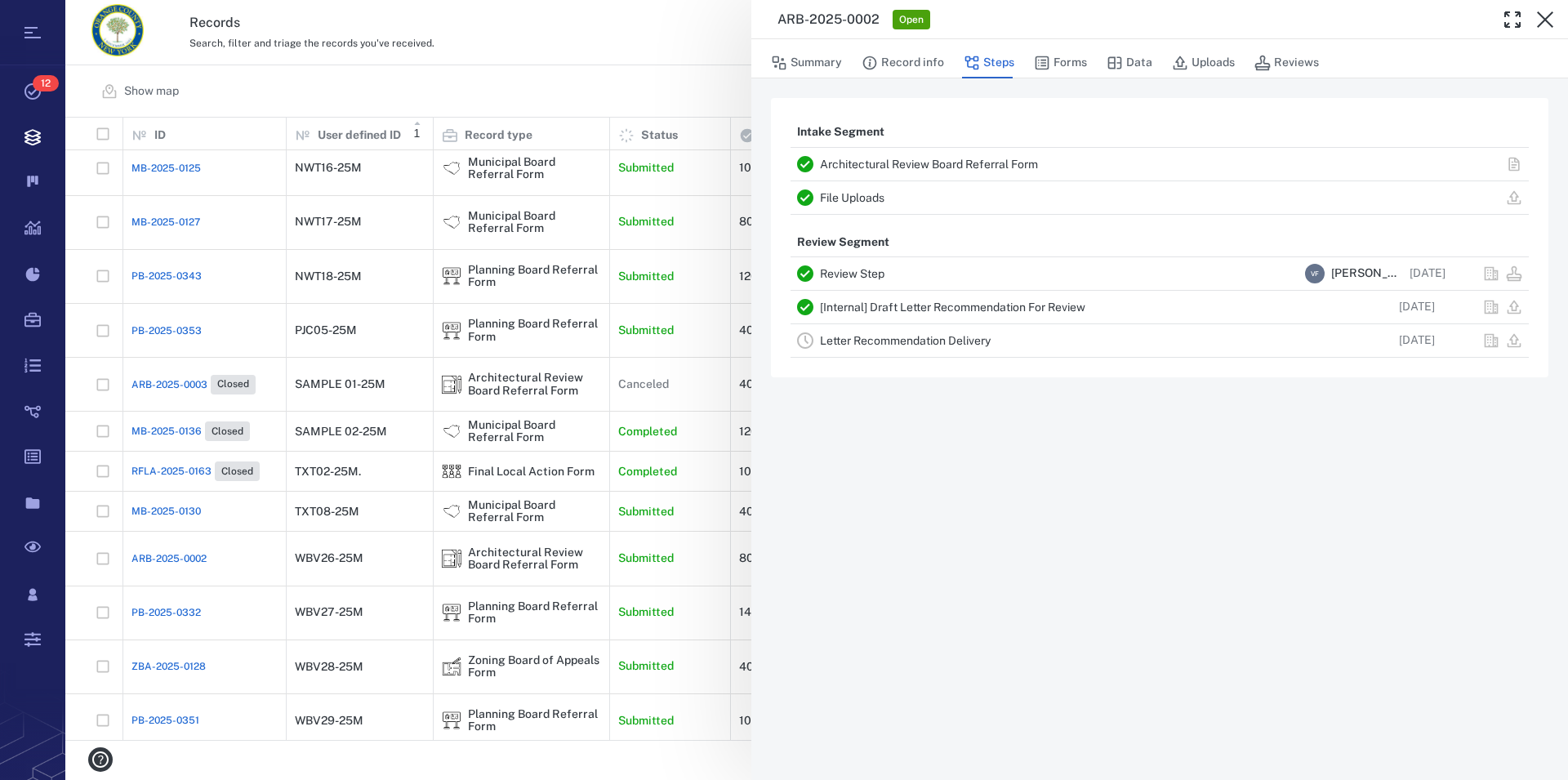
click at [1543, 25] on icon "button" at bounding box center [1545, 20] width 20 height 20
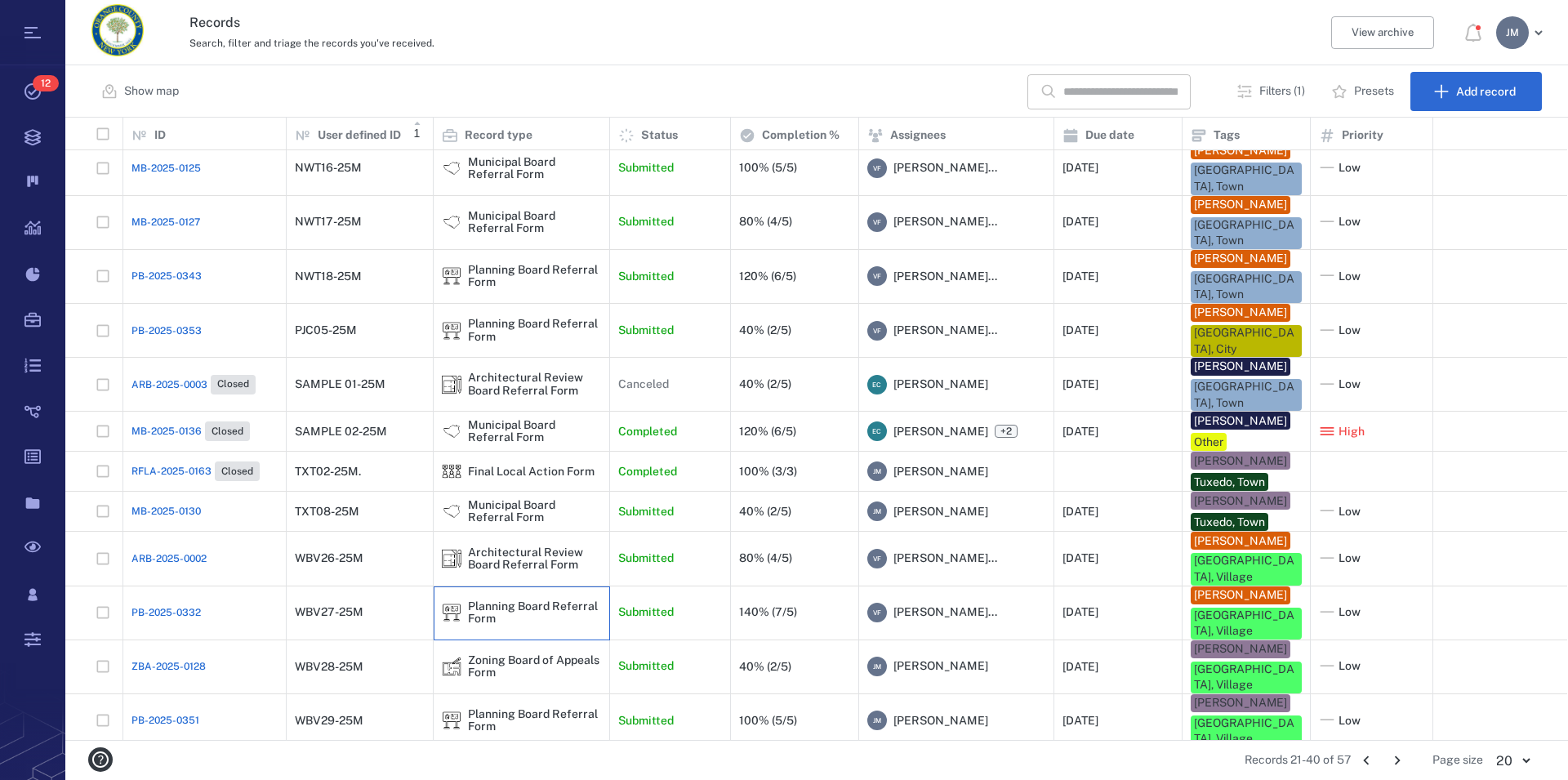
click at [546, 600] on div "Planning Board Referral Form" at bounding box center [534, 613] width 133 height 25
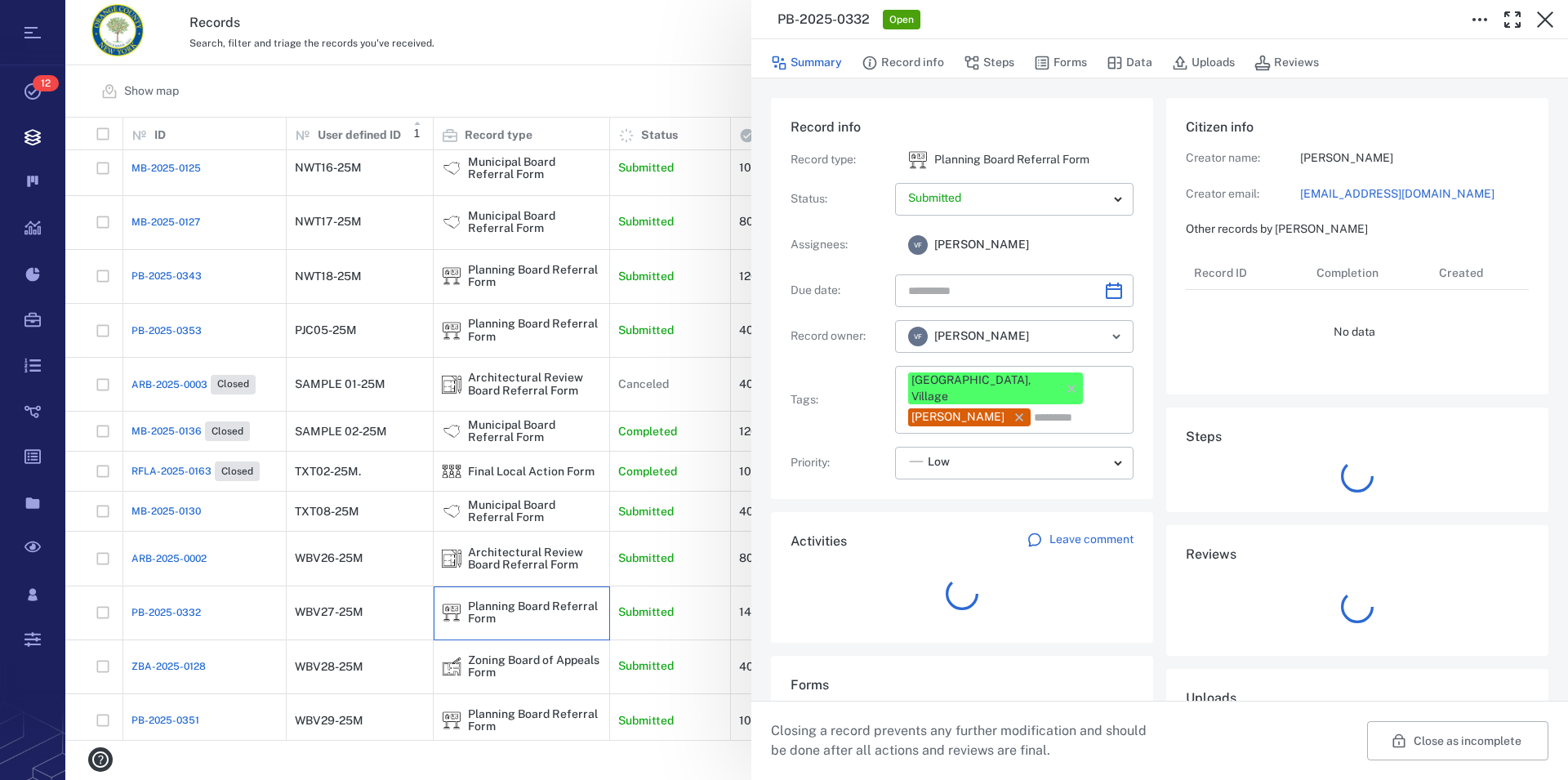
type input "**********"
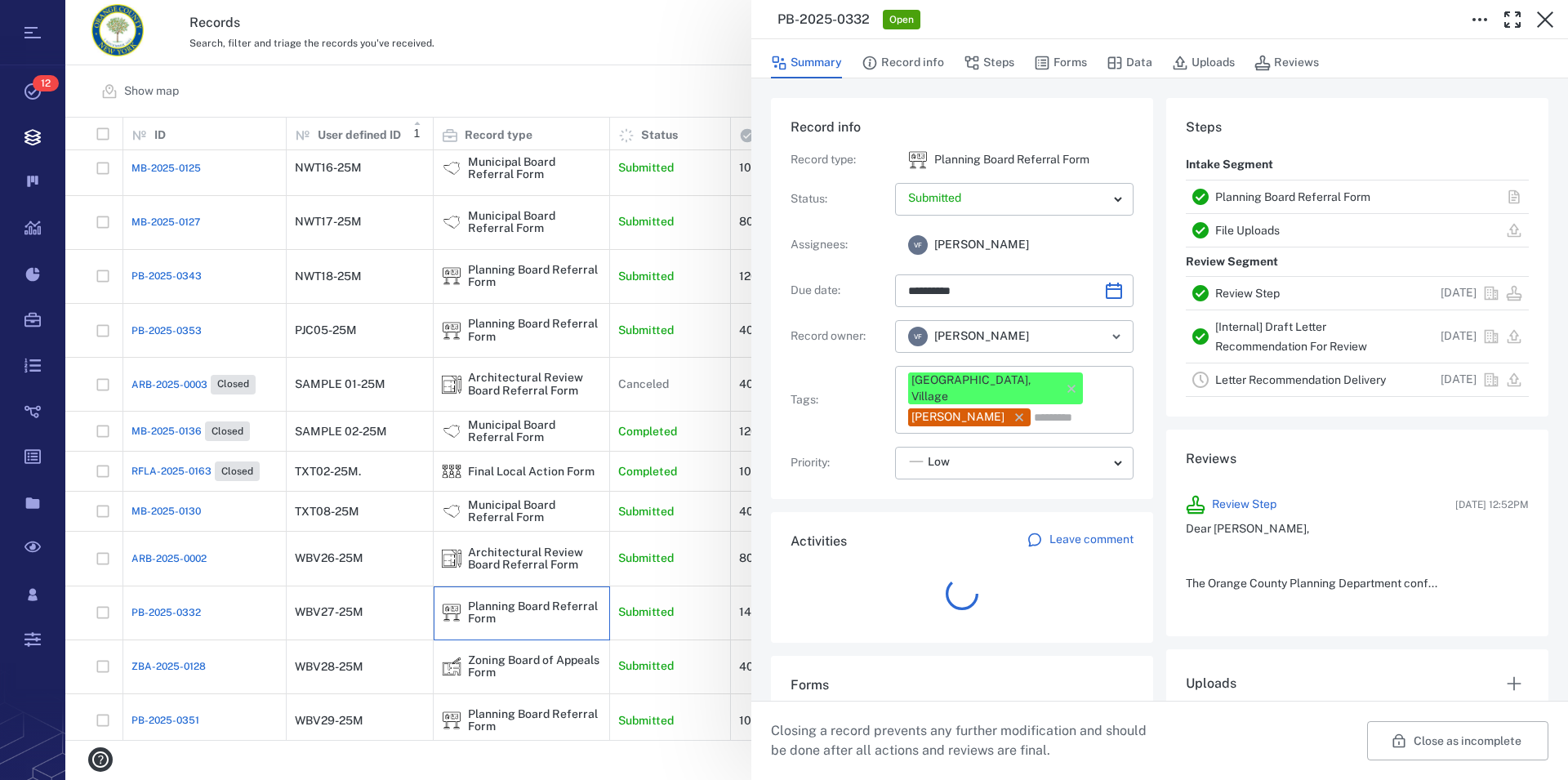
scroll to position [849, 308]
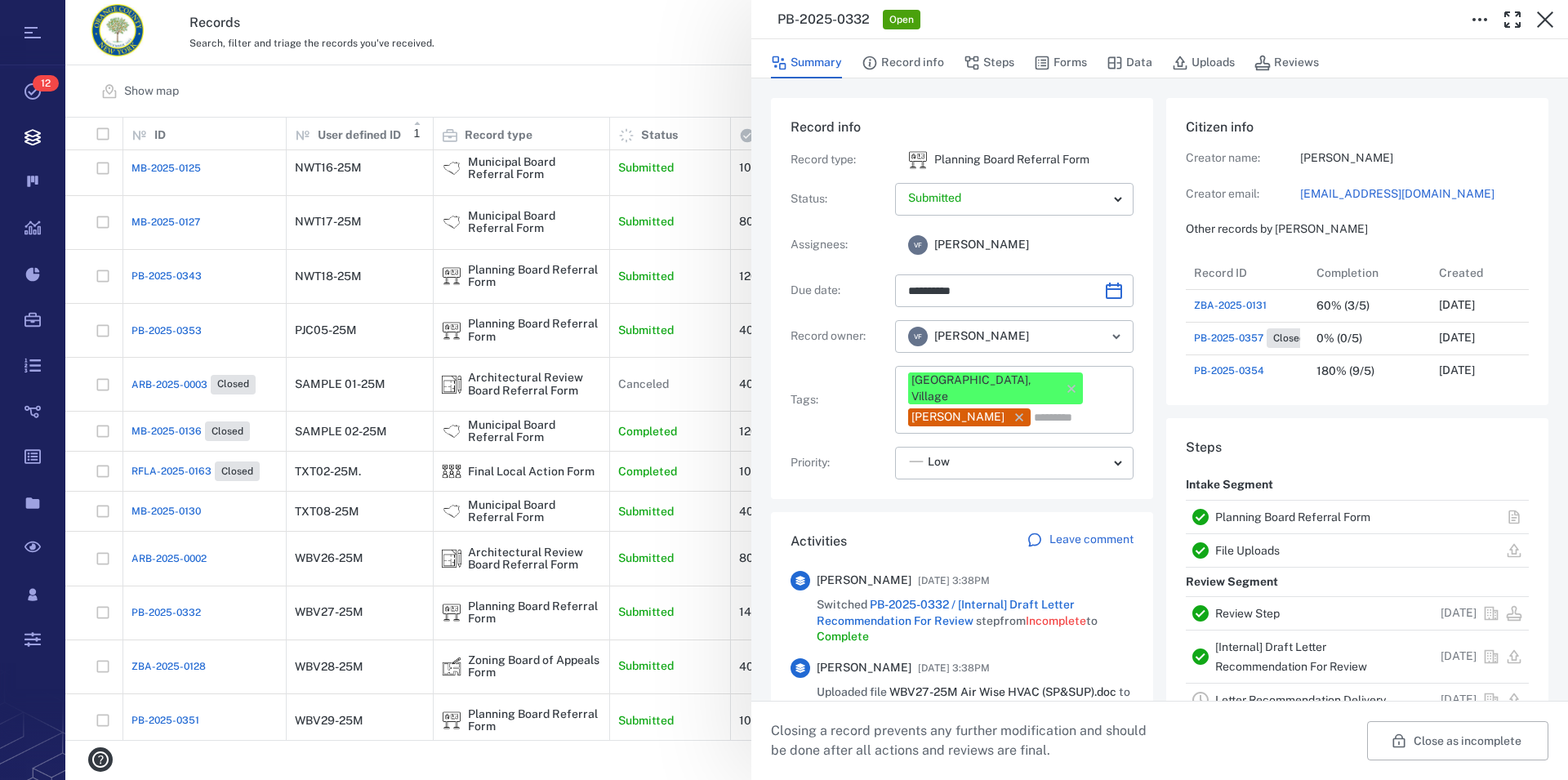
click at [1289, 519] on link "Planning Board Referral Form" at bounding box center [1293, 517] width 155 height 13
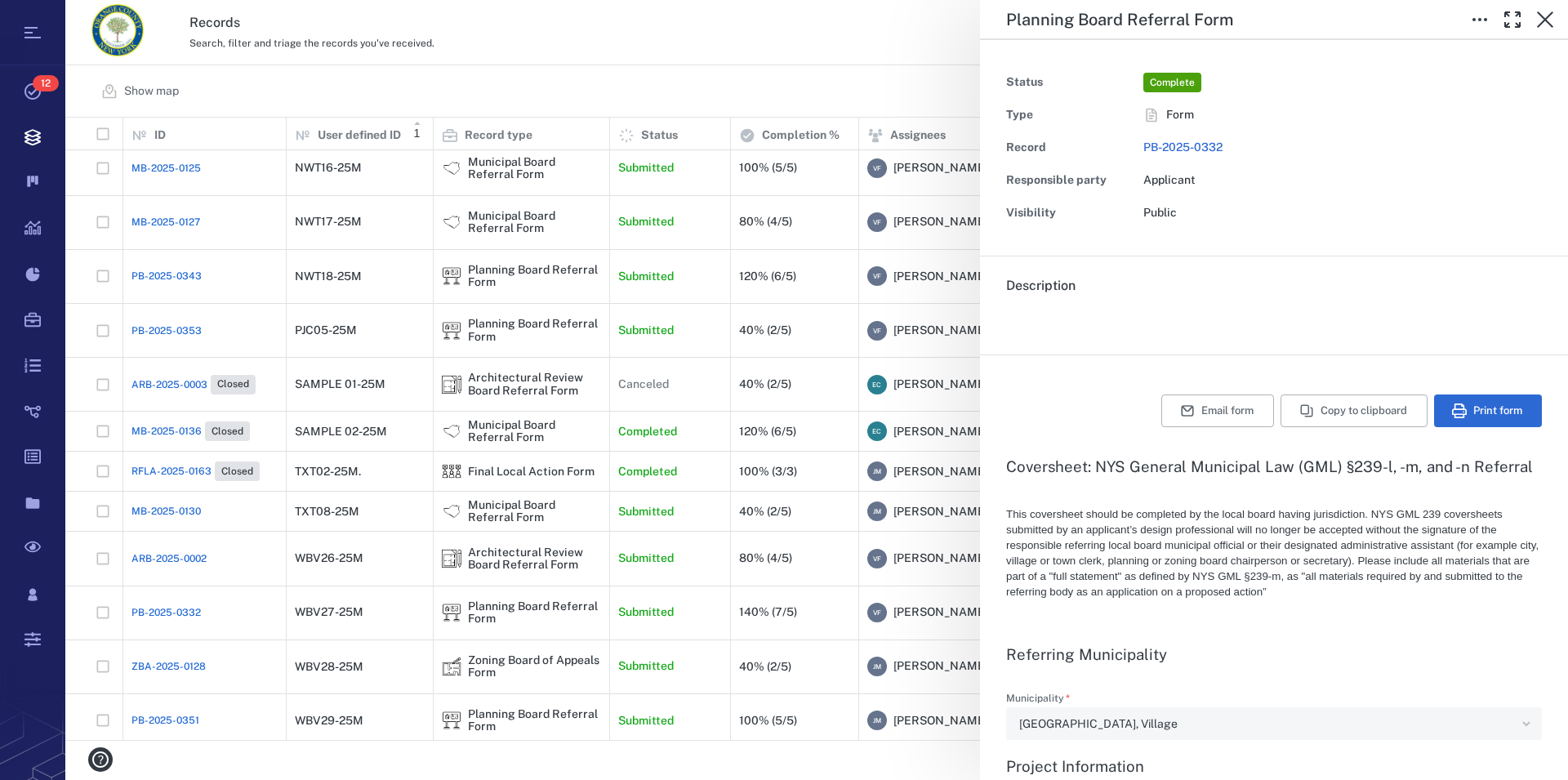
type textarea "*"
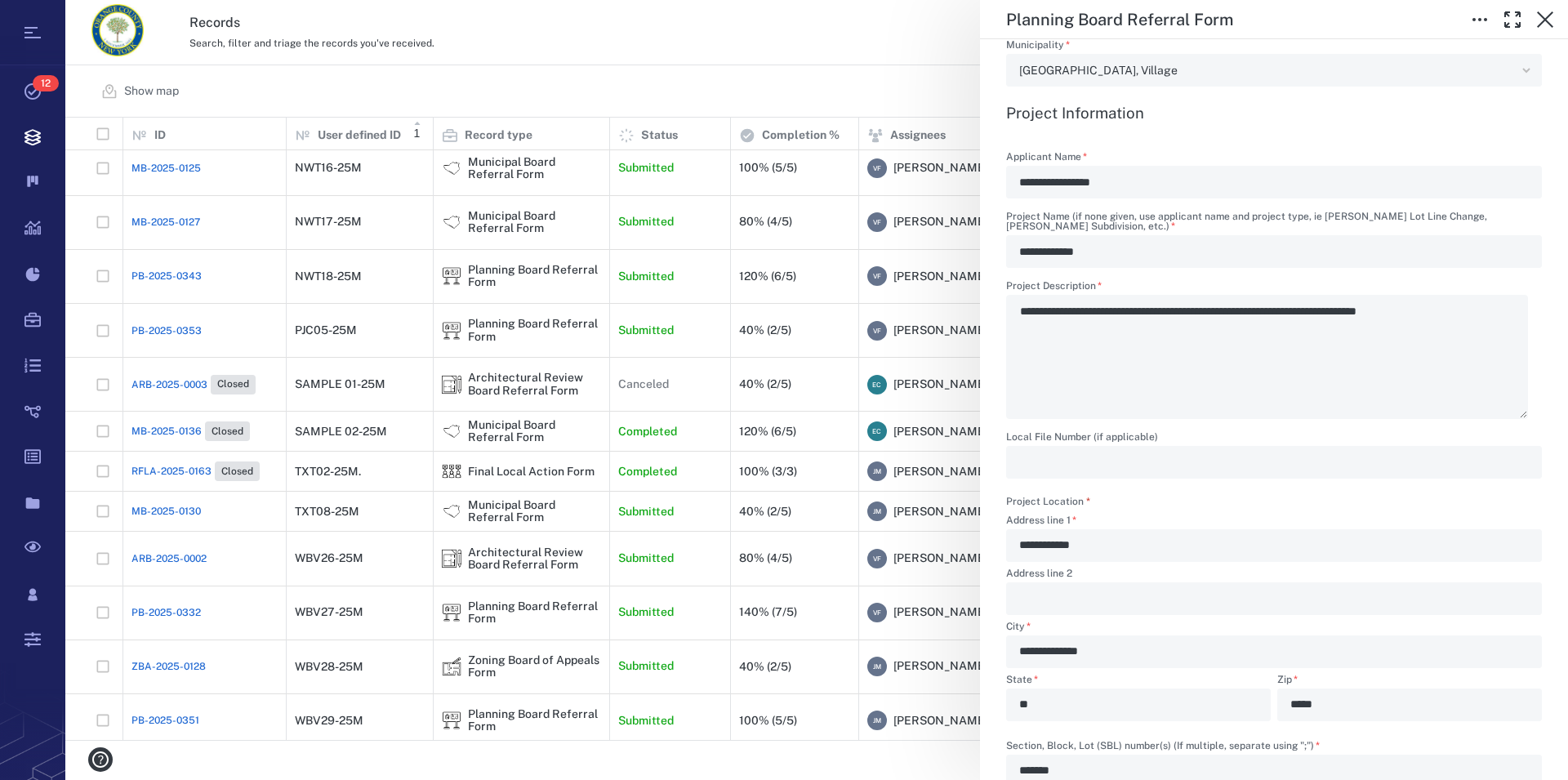
scroll to position [652, 0]
click at [1548, 15] on icon "button" at bounding box center [1545, 20] width 20 height 20
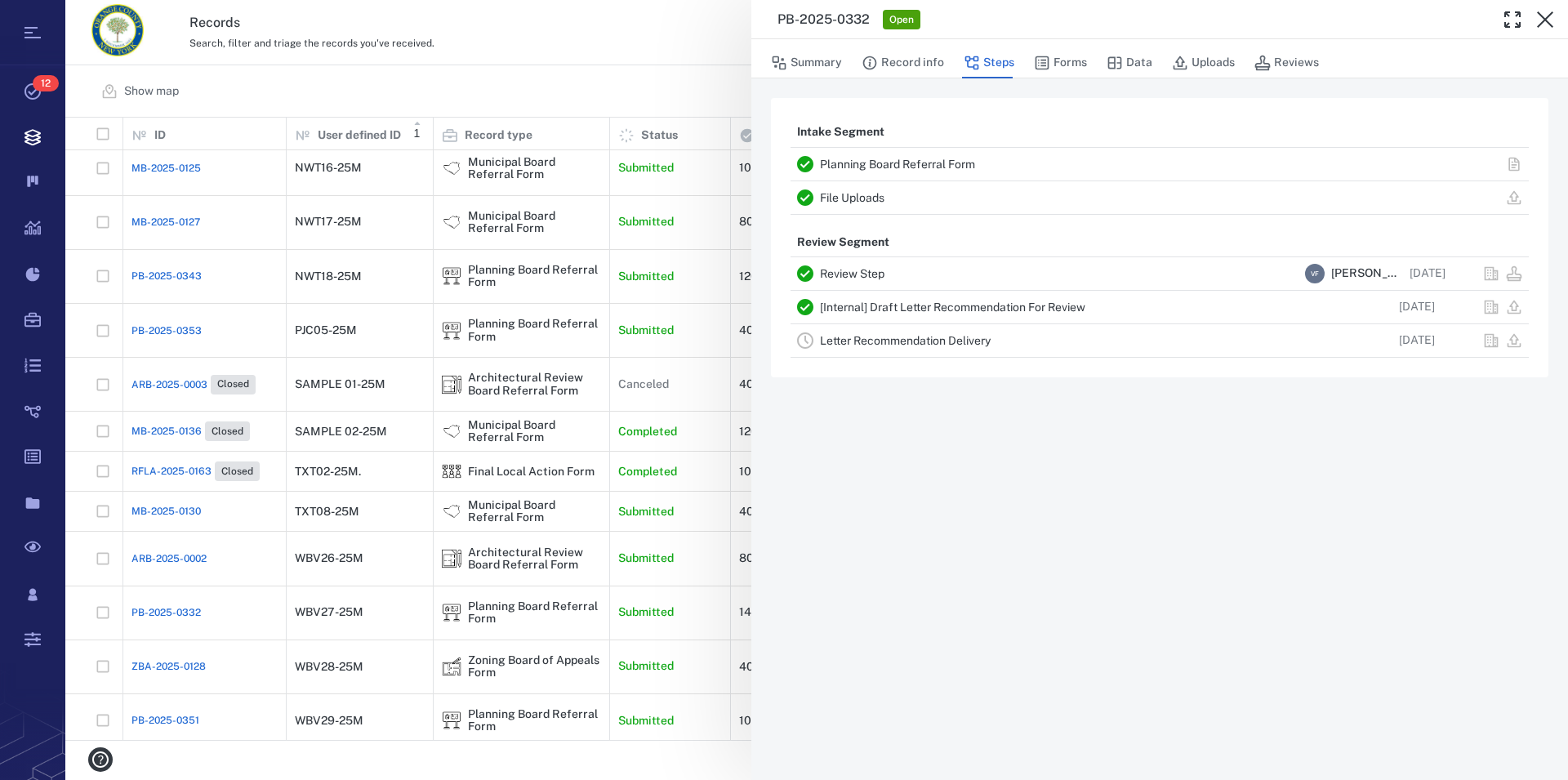
click at [1548, 15] on icon "button" at bounding box center [1545, 20] width 20 height 20
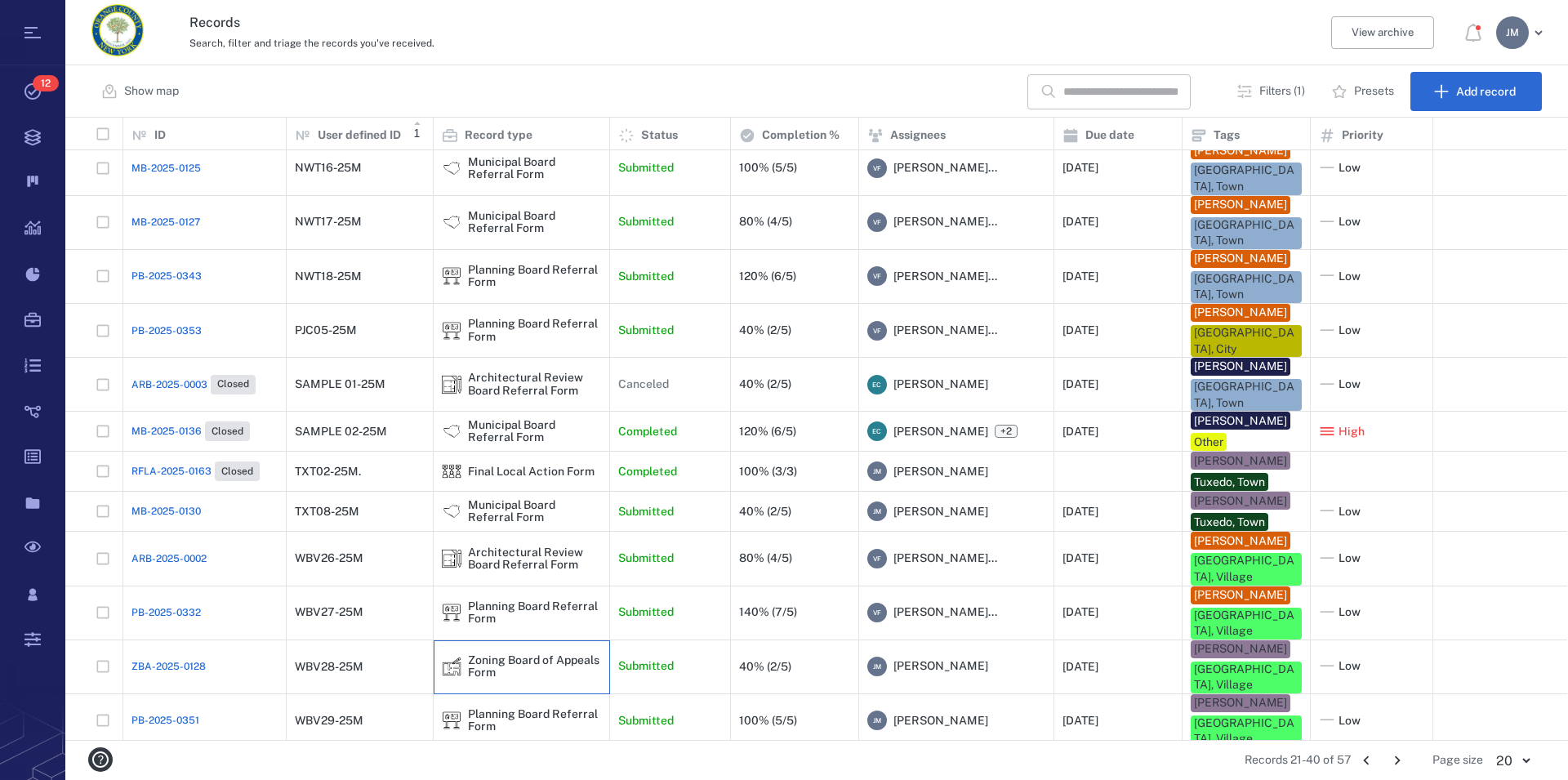
click at [516, 654] on div "Zoning Board of Appeals Form" at bounding box center [534, 667] width 133 height 25
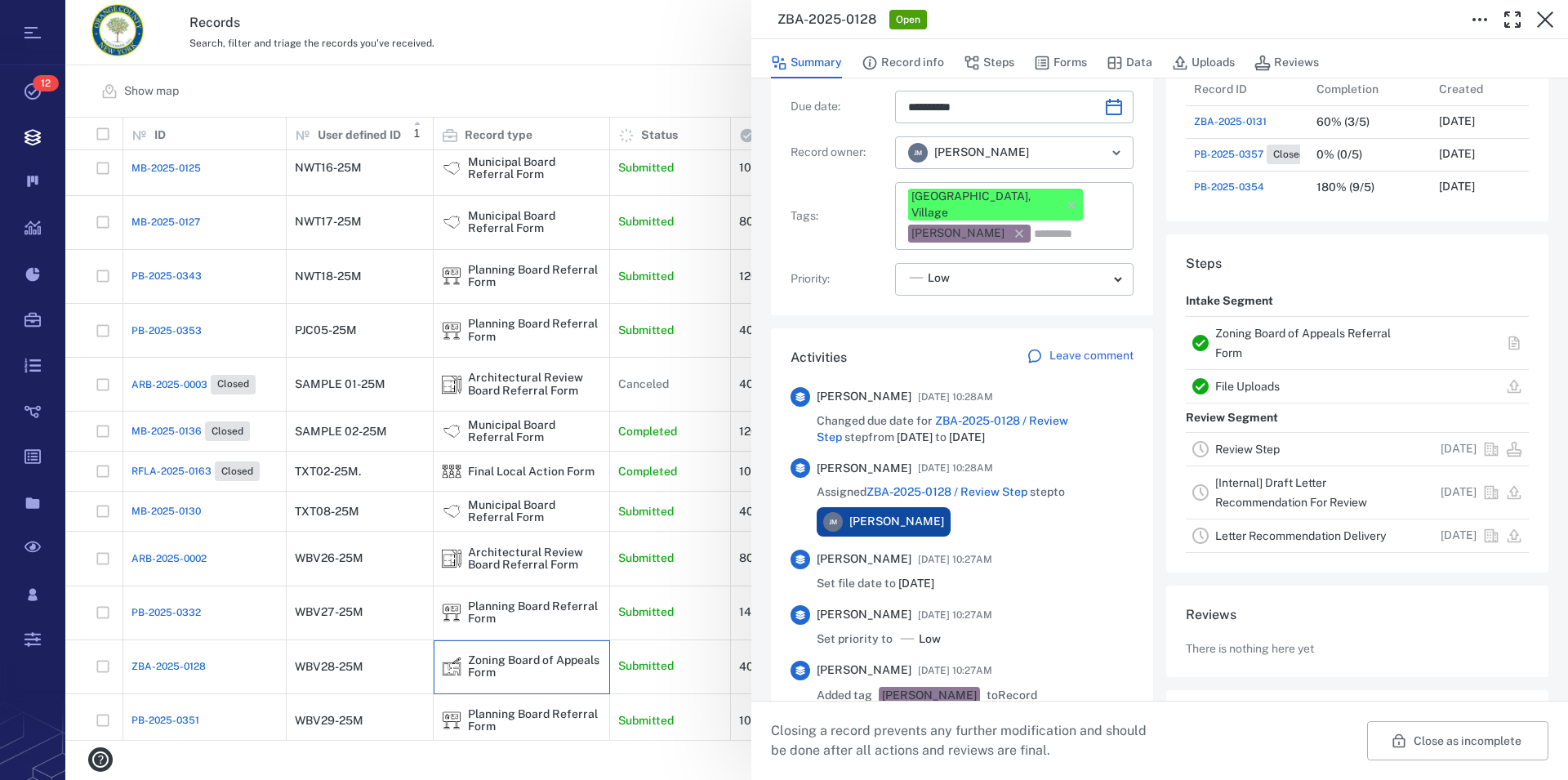
scroll to position [280, 0]
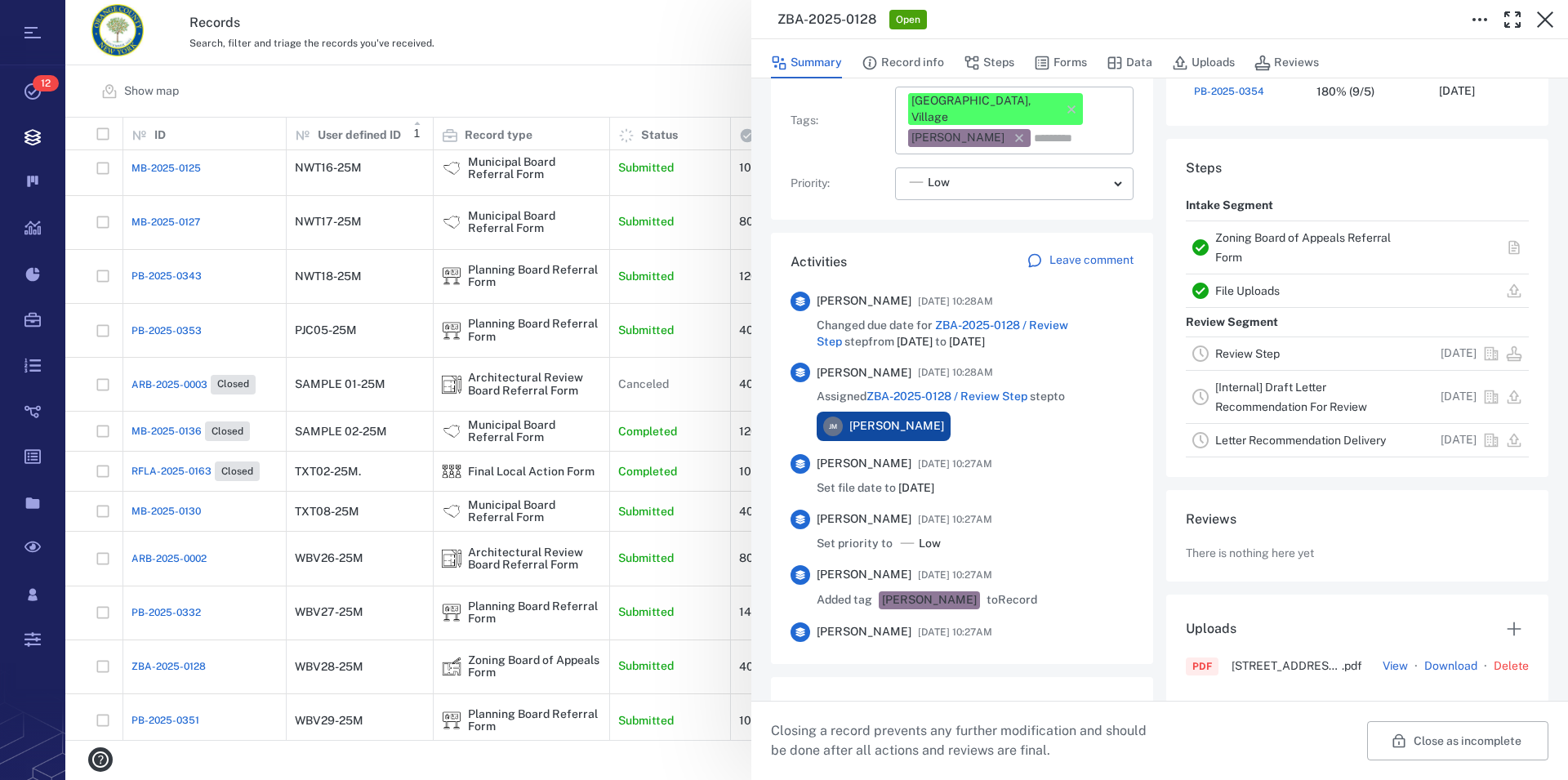
click at [1236, 243] on link "Zoning Board of Appeals Referral Form" at bounding box center [1304, 247] width 176 height 33
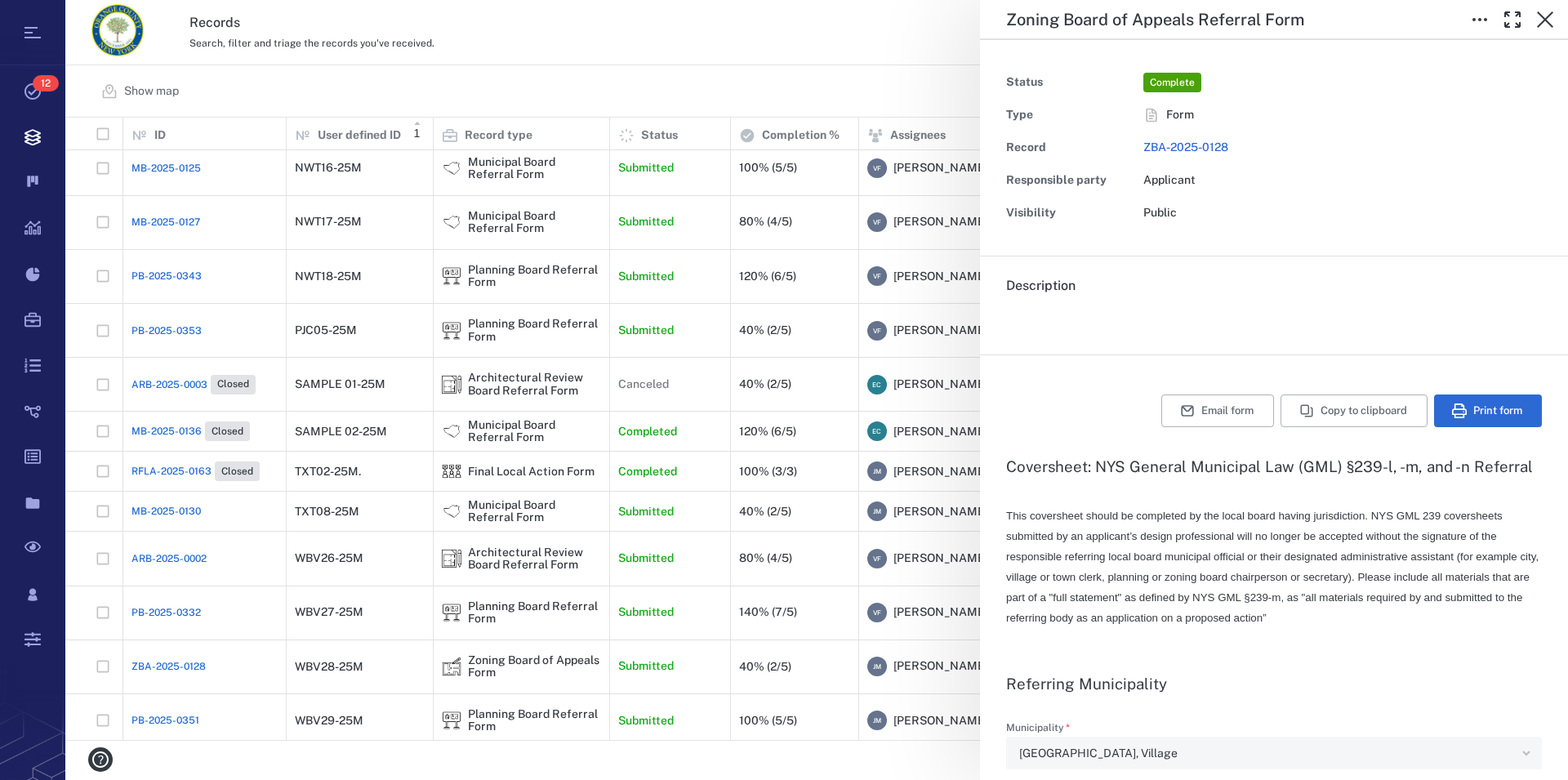
type input "**********"
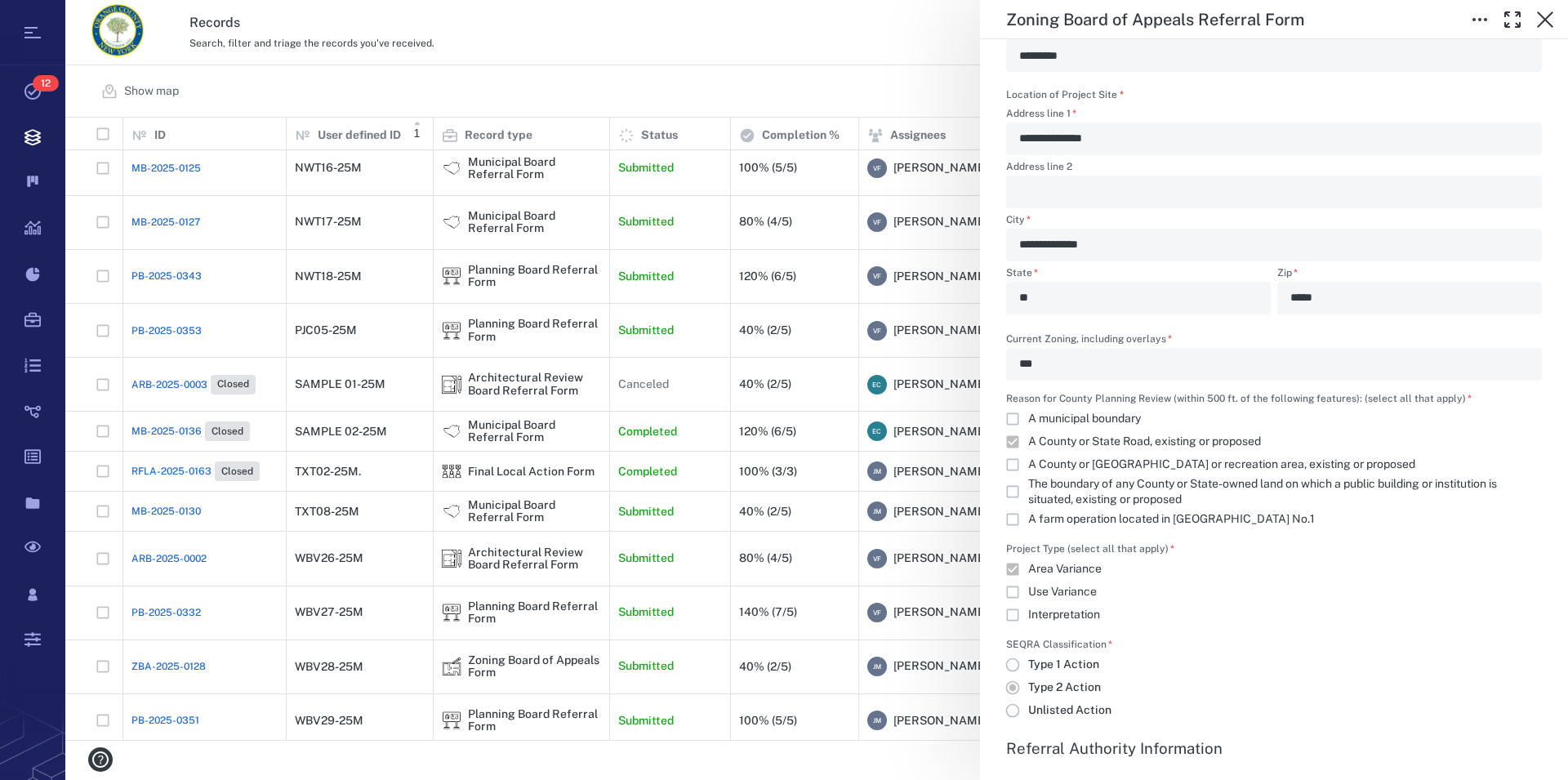
scroll to position [1210, 0]
click at [1544, 17] on icon "button" at bounding box center [1545, 20] width 20 height 20
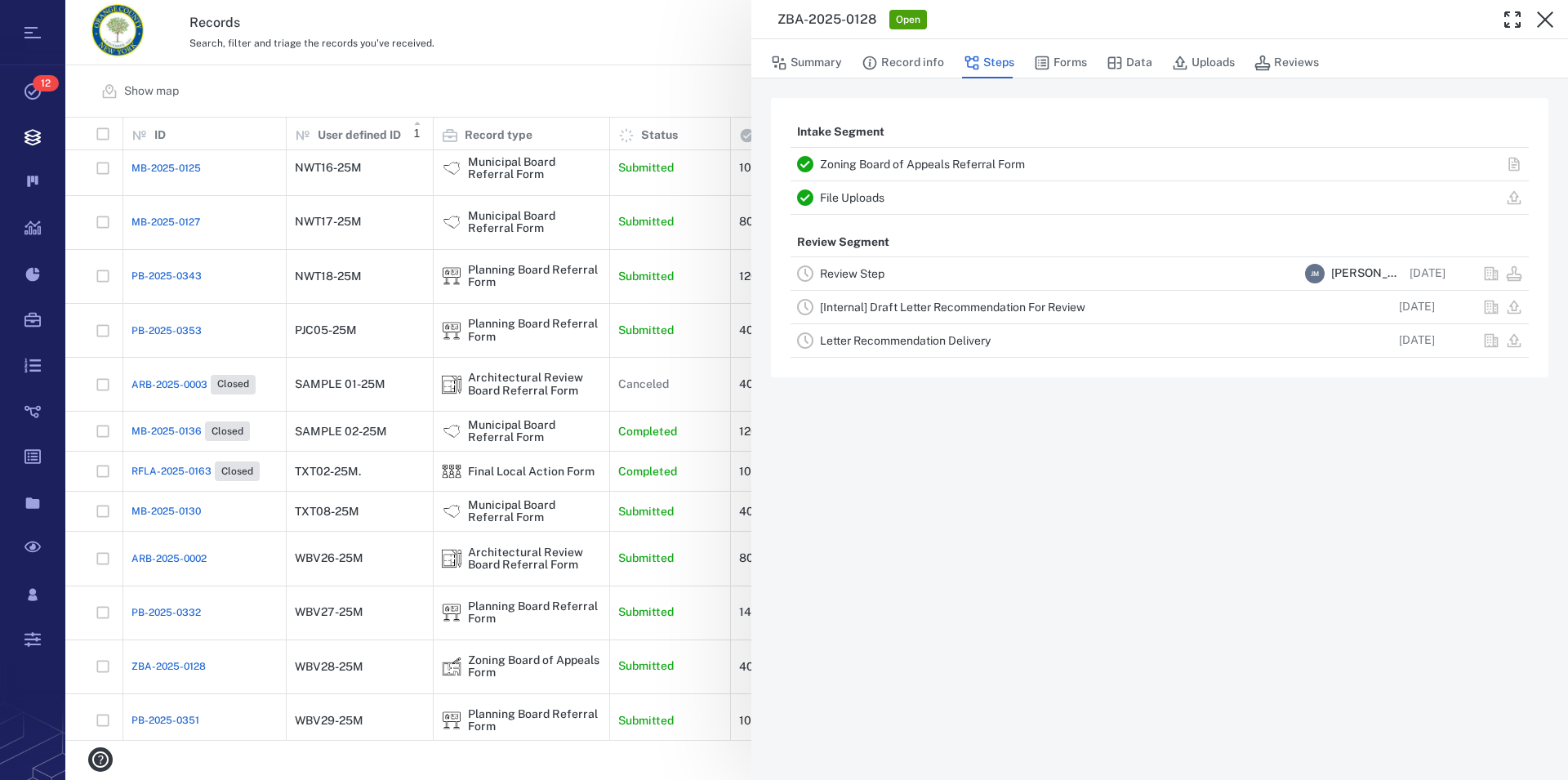
click at [1544, 17] on icon "button" at bounding box center [1545, 20] width 20 height 20
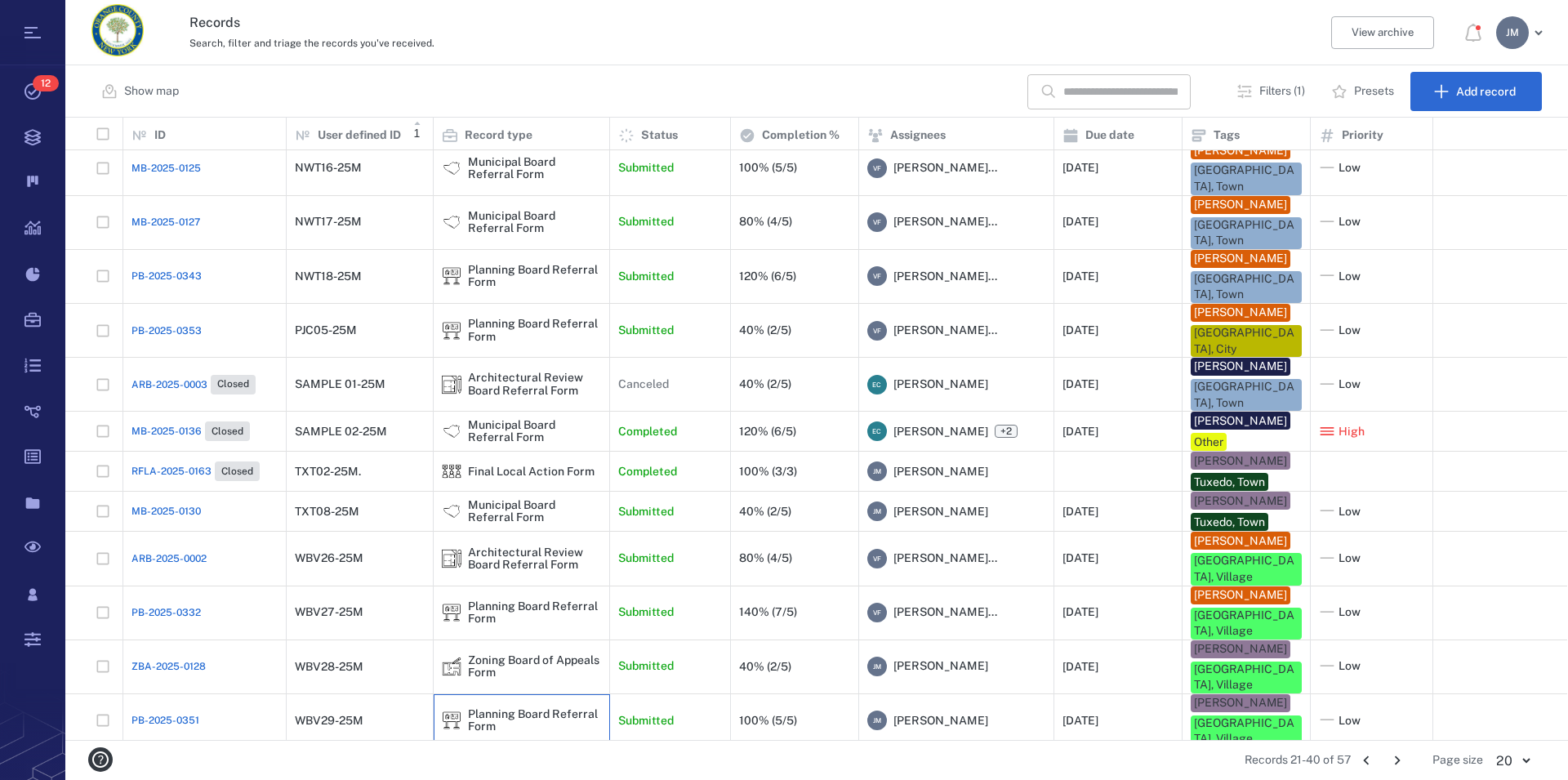
click at [540, 708] on div "Planning Board Referral Form" at bounding box center [534, 720] width 133 height 25
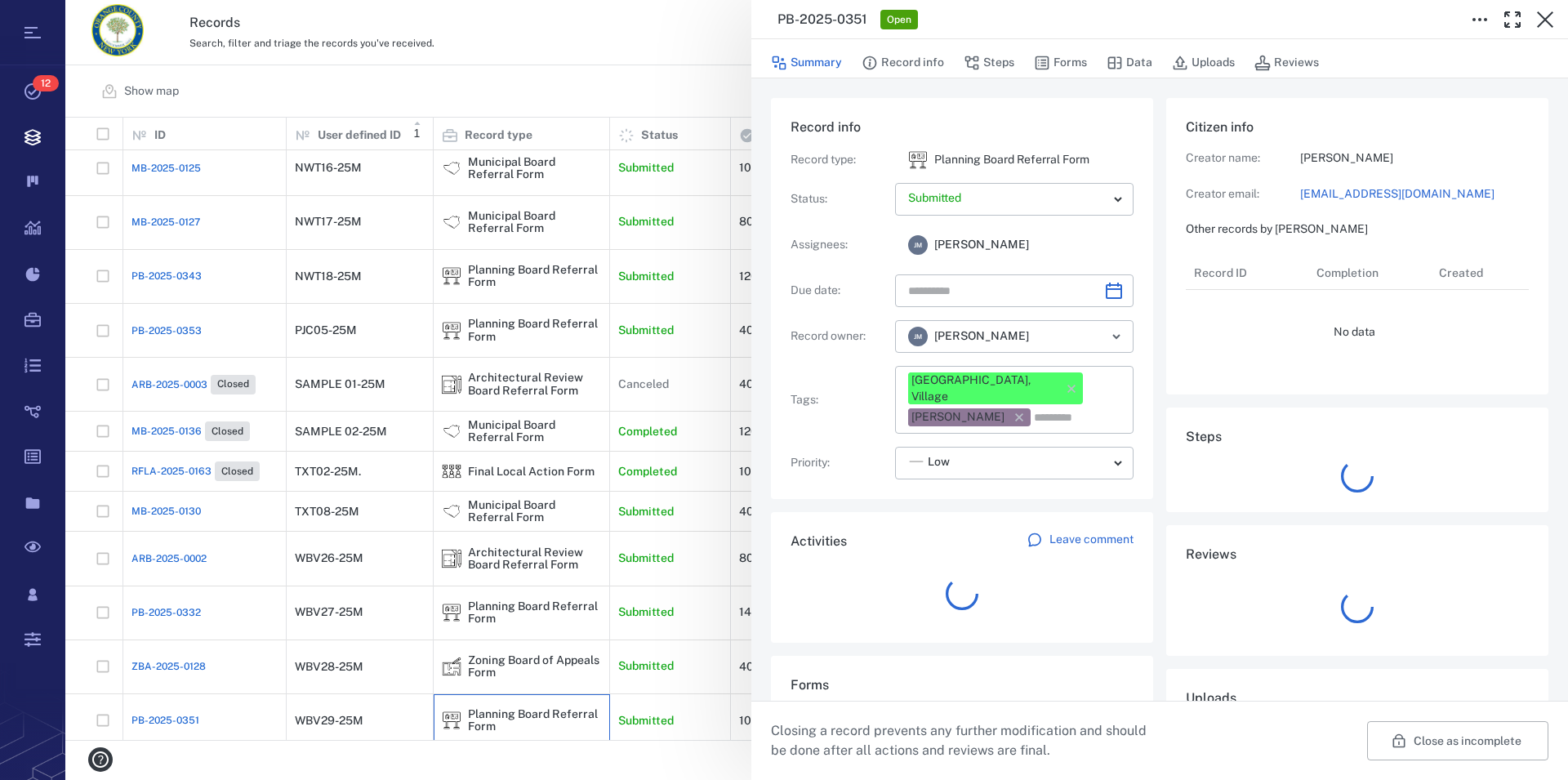
type input "**********"
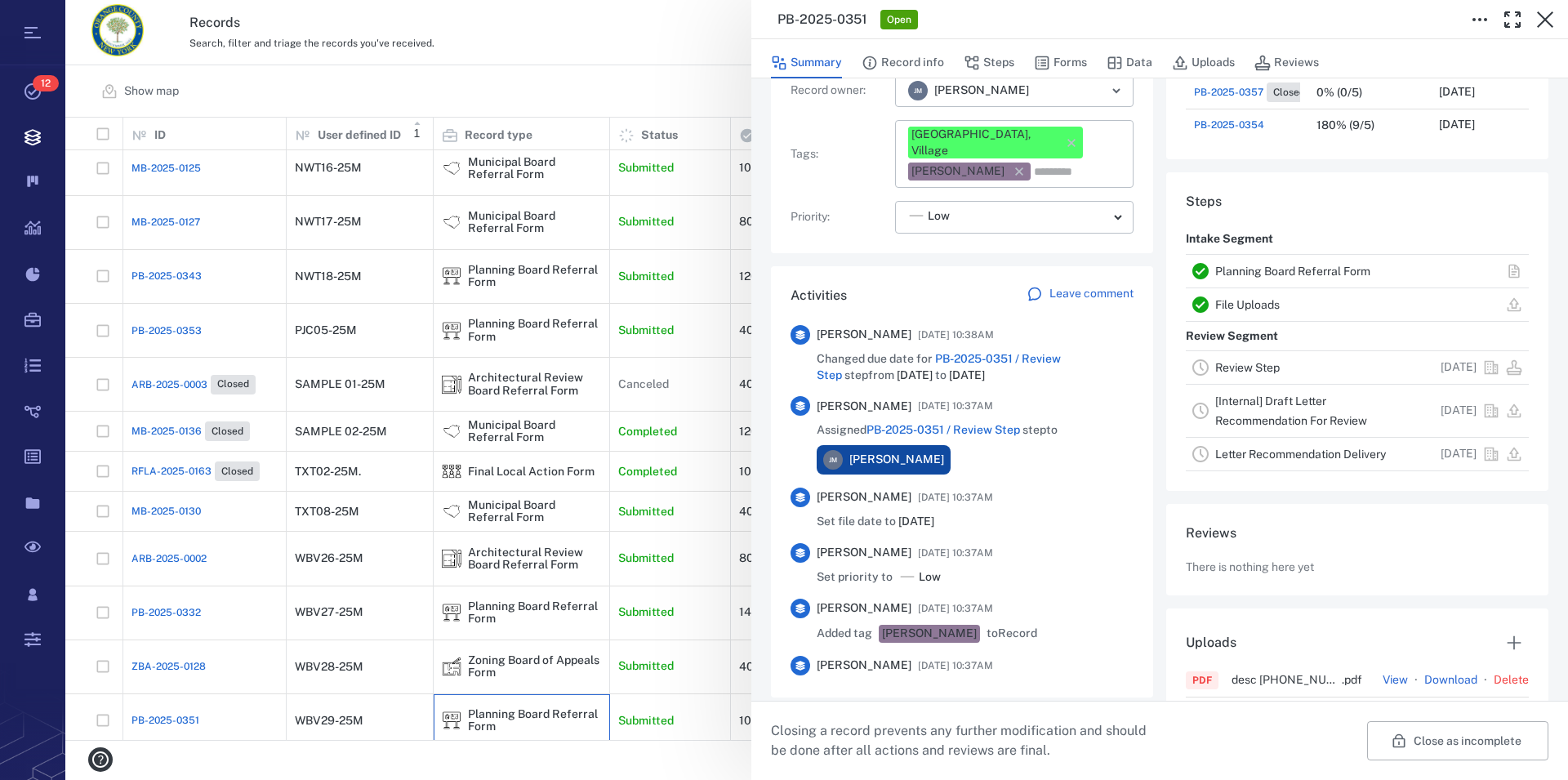
scroll to position [280, 0]
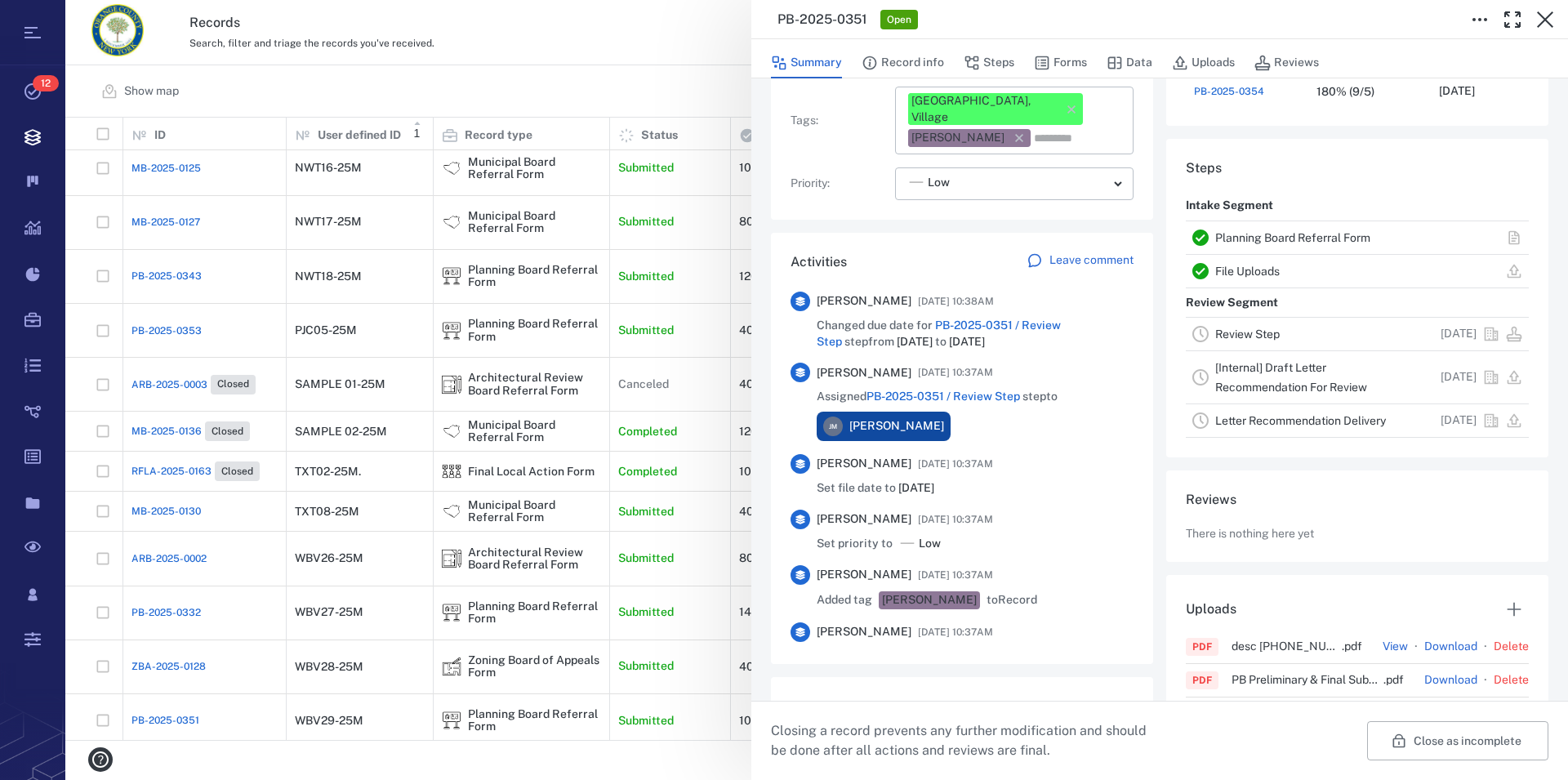
click at [1236, 242] on link "Planning Board Referral Form" at bounding box center [1293, 237] width 155 height 13
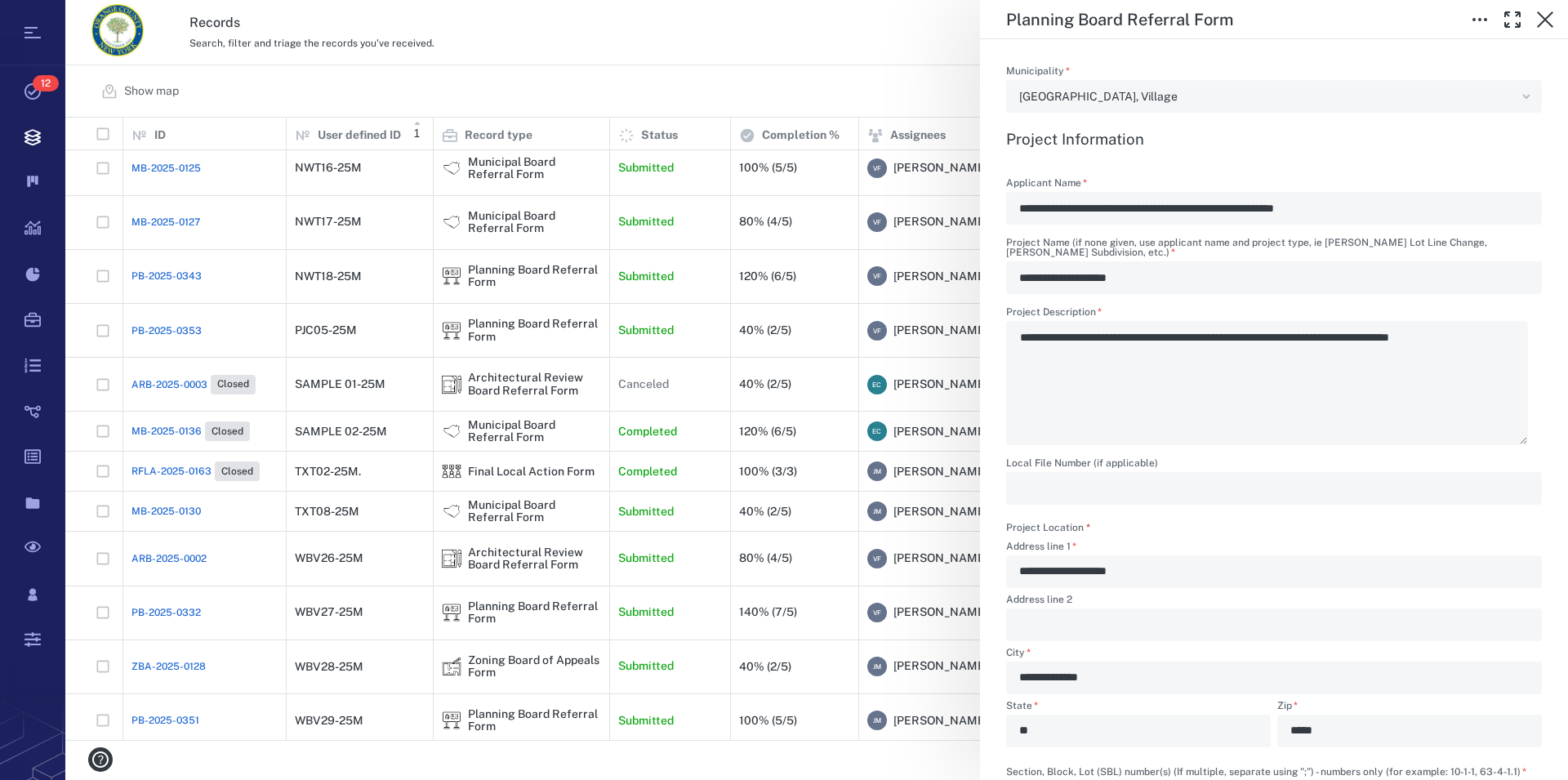
scroll to position [558, 0]
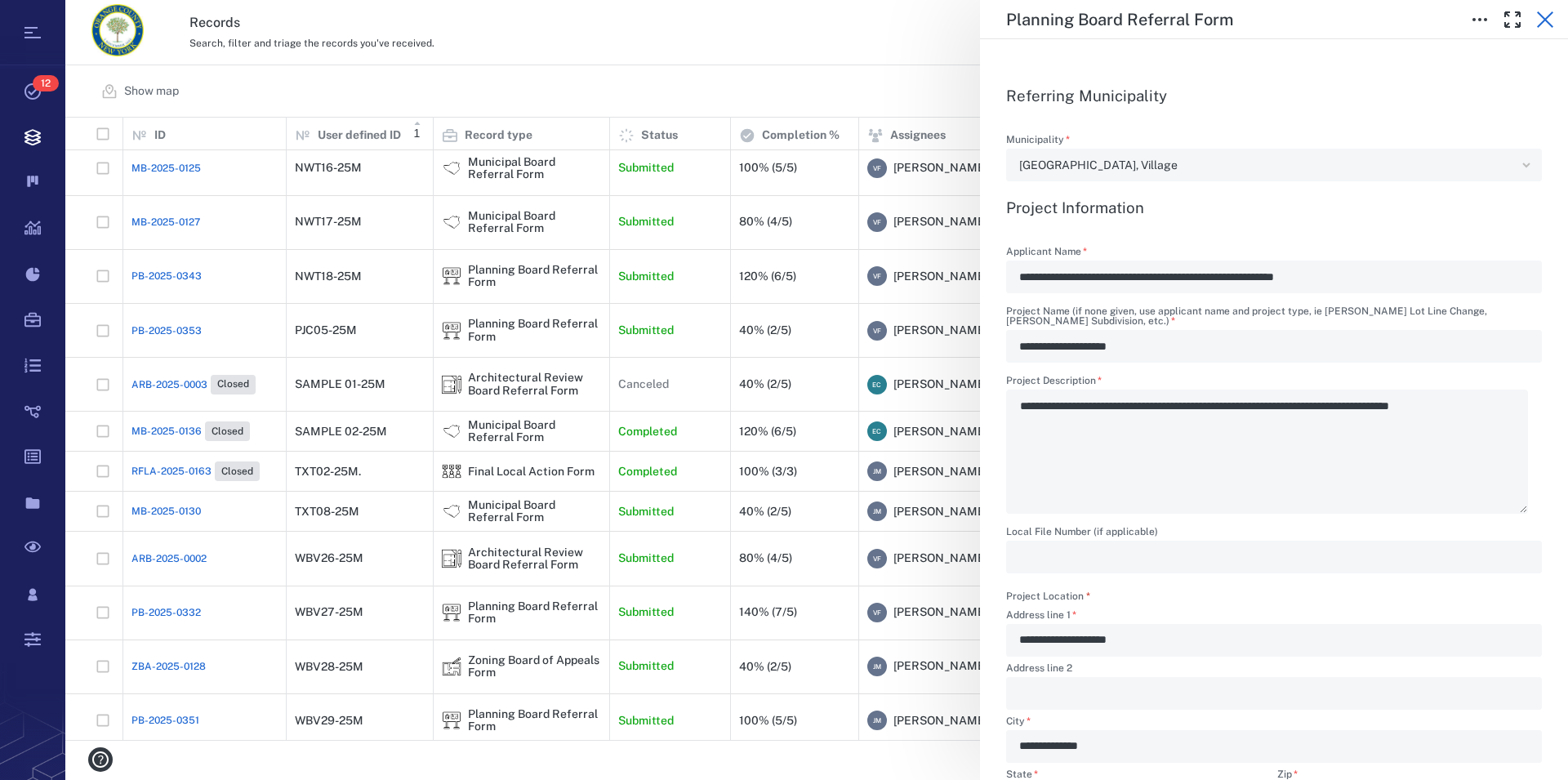
click at [1544, 17] on icon "button" at bounding box center [1545, 20] width 16 height 16
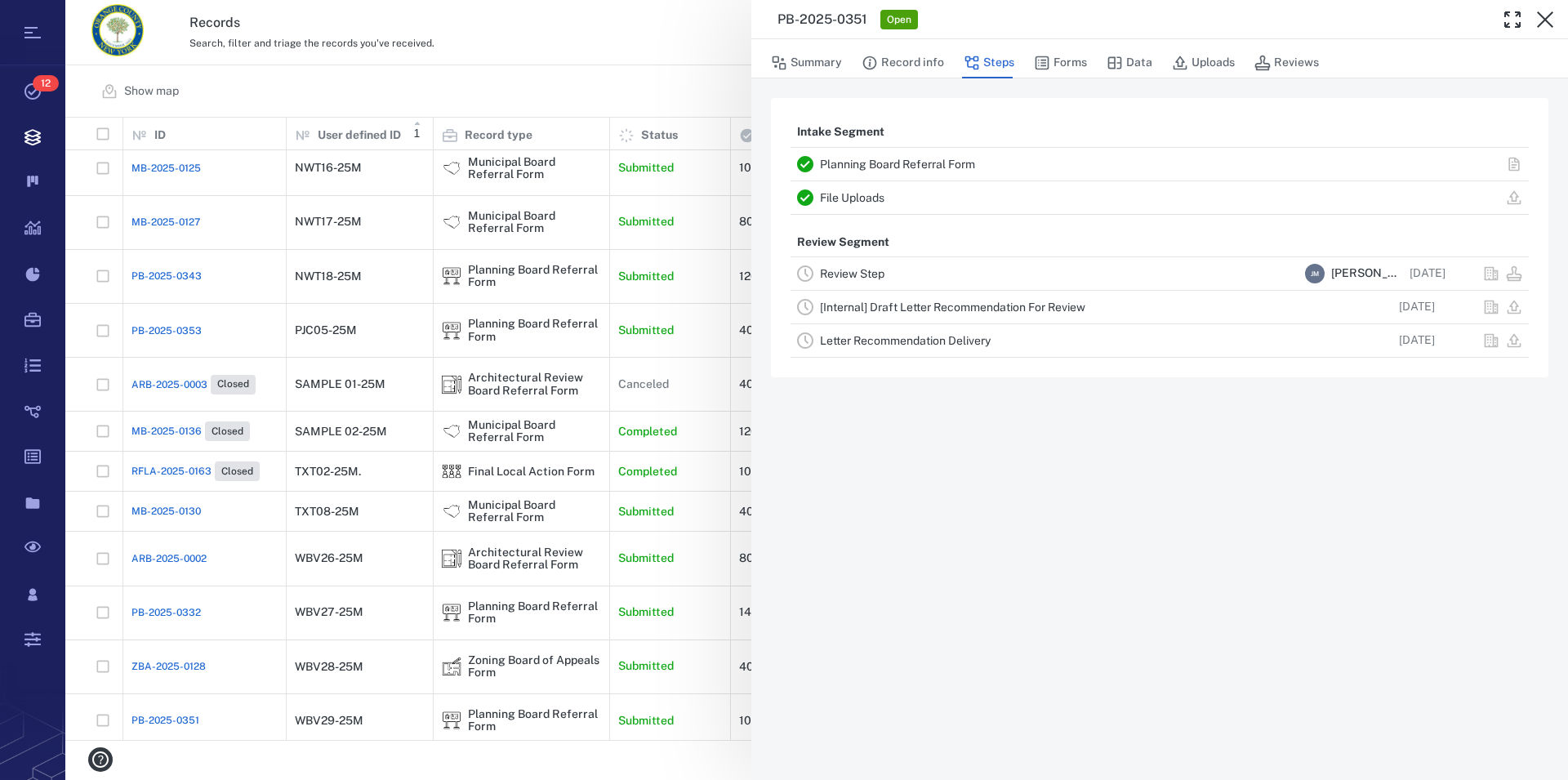
click at [1544, 17] on icon "button" at bounding box center [1545, 20] width 16 height 16
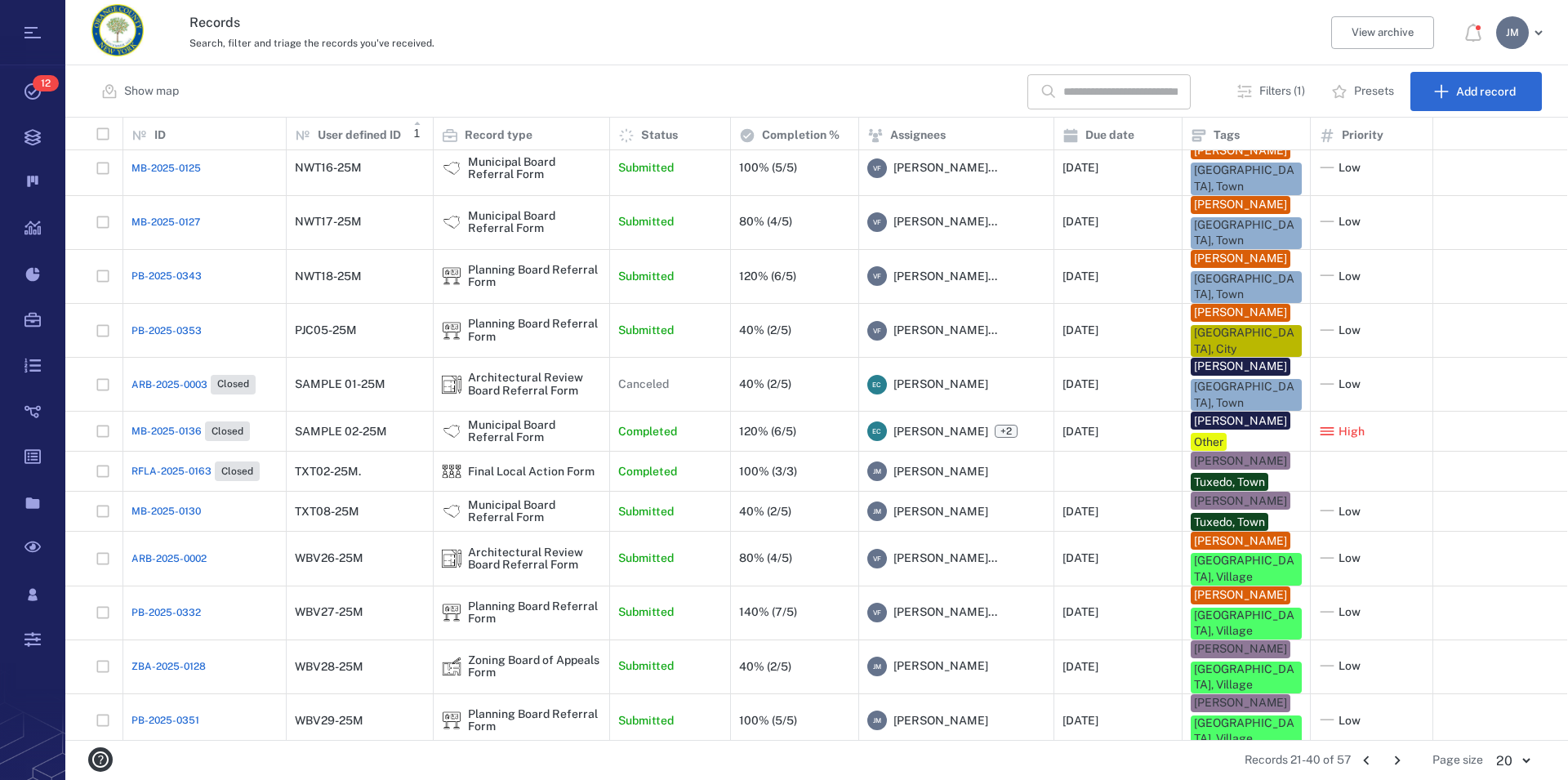
click at [500, 762] on div "Planning Board Referral Form" at bounding box center [534, 775] width 133 height 25
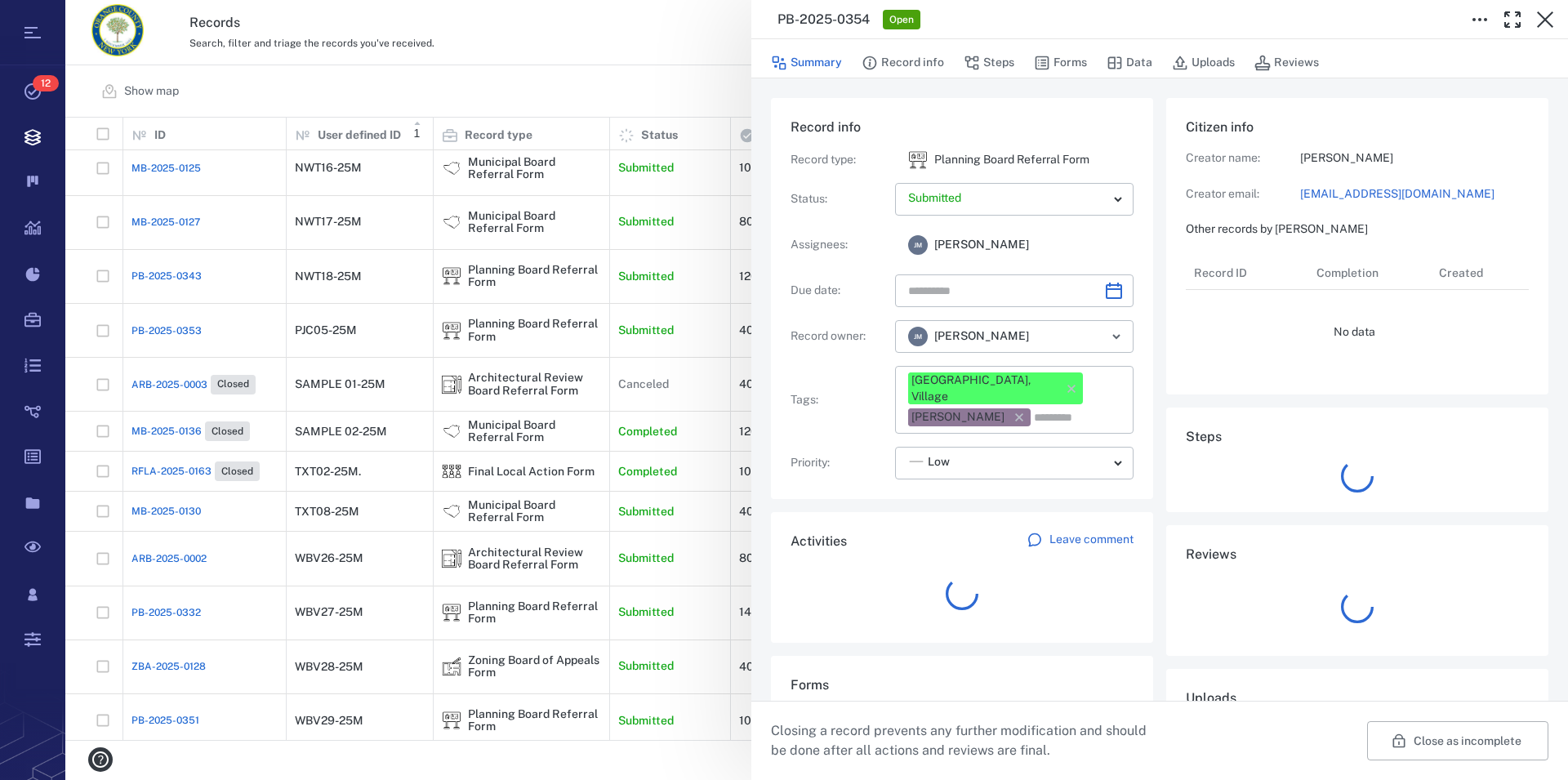
type input "**********"
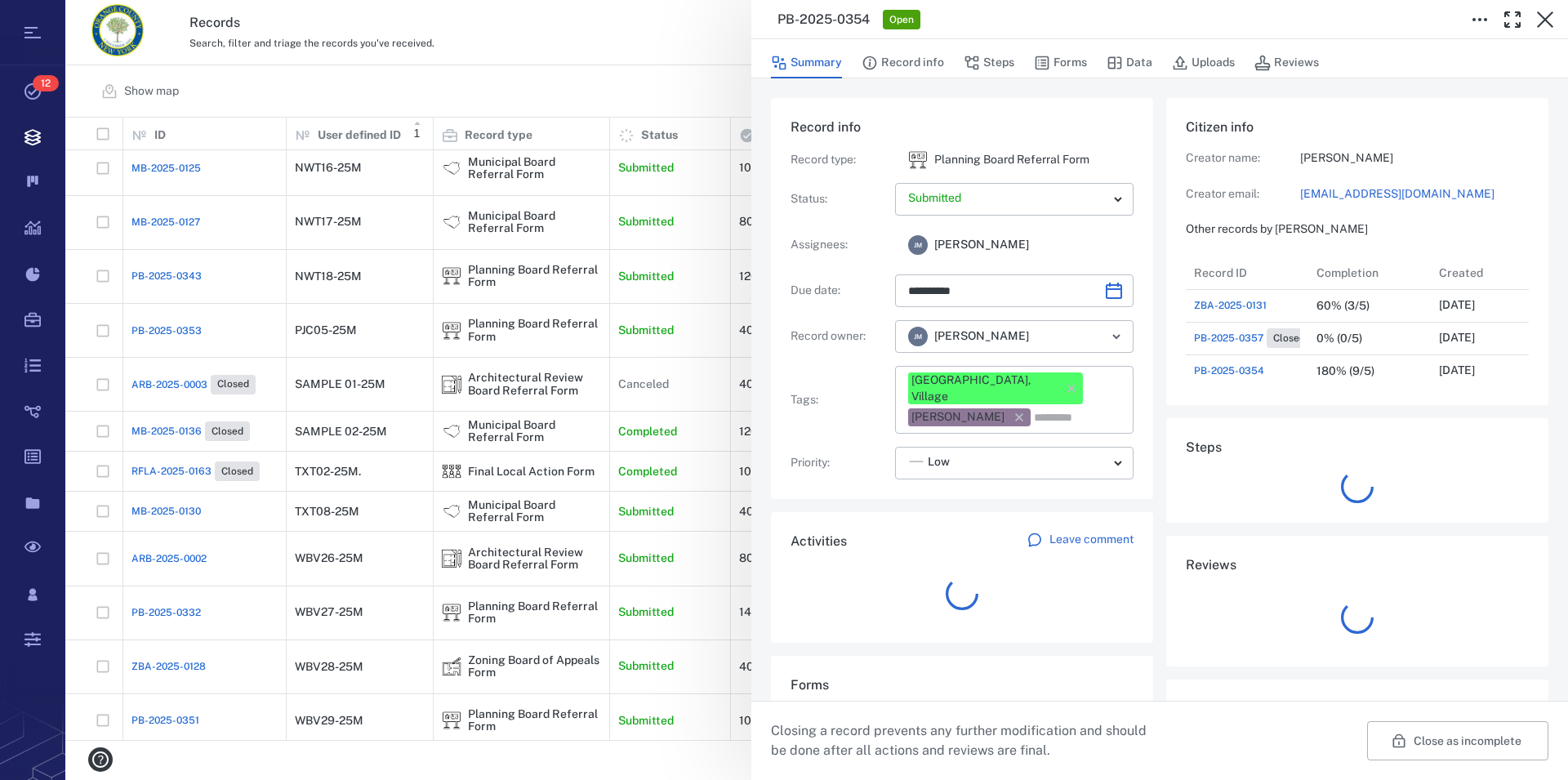
scroll to position [849, 309]
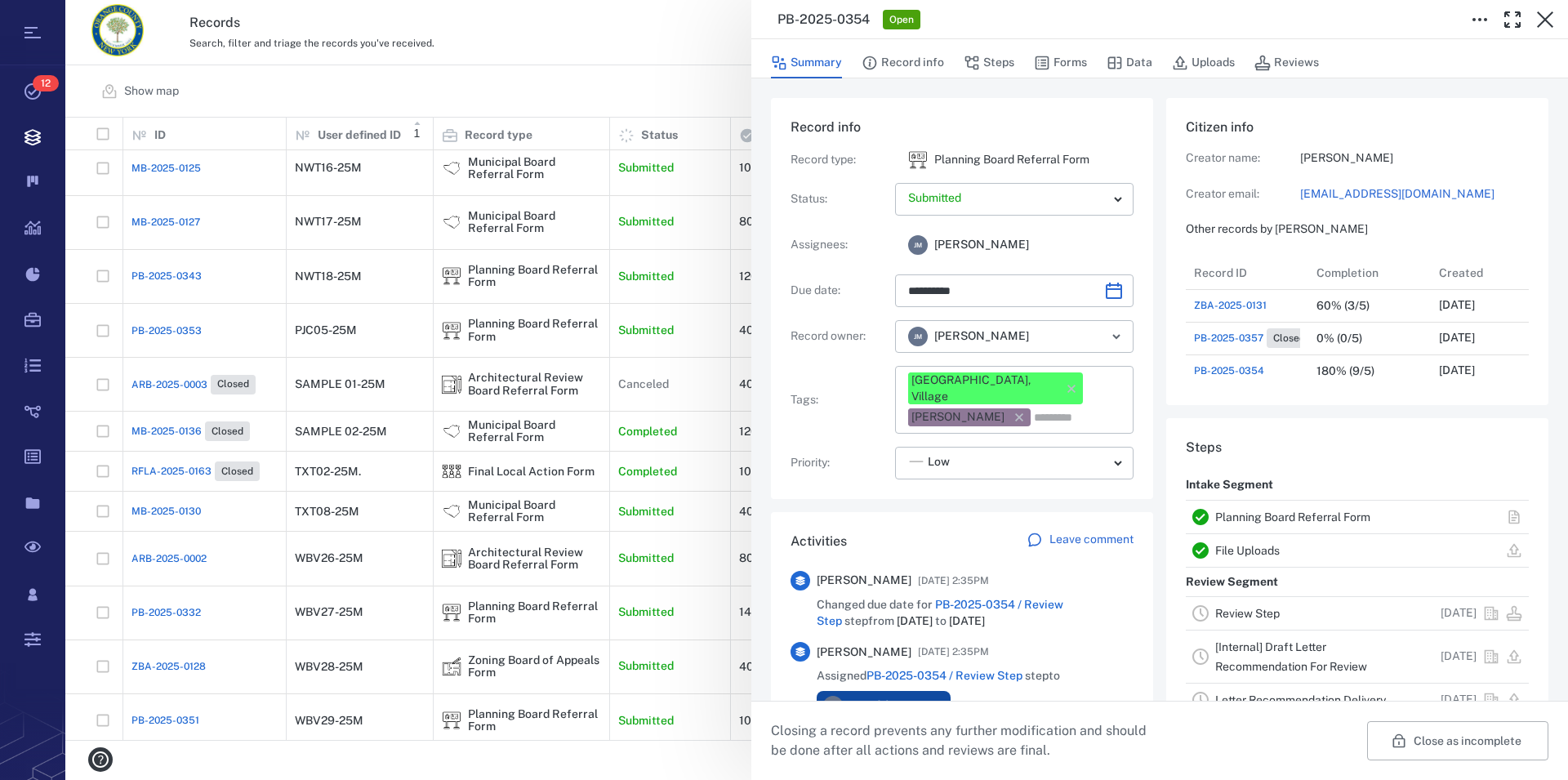
click at [1293, 514] on link "Planning Board Referral Form" at bounding box center [1293, 517] width 155 height 13
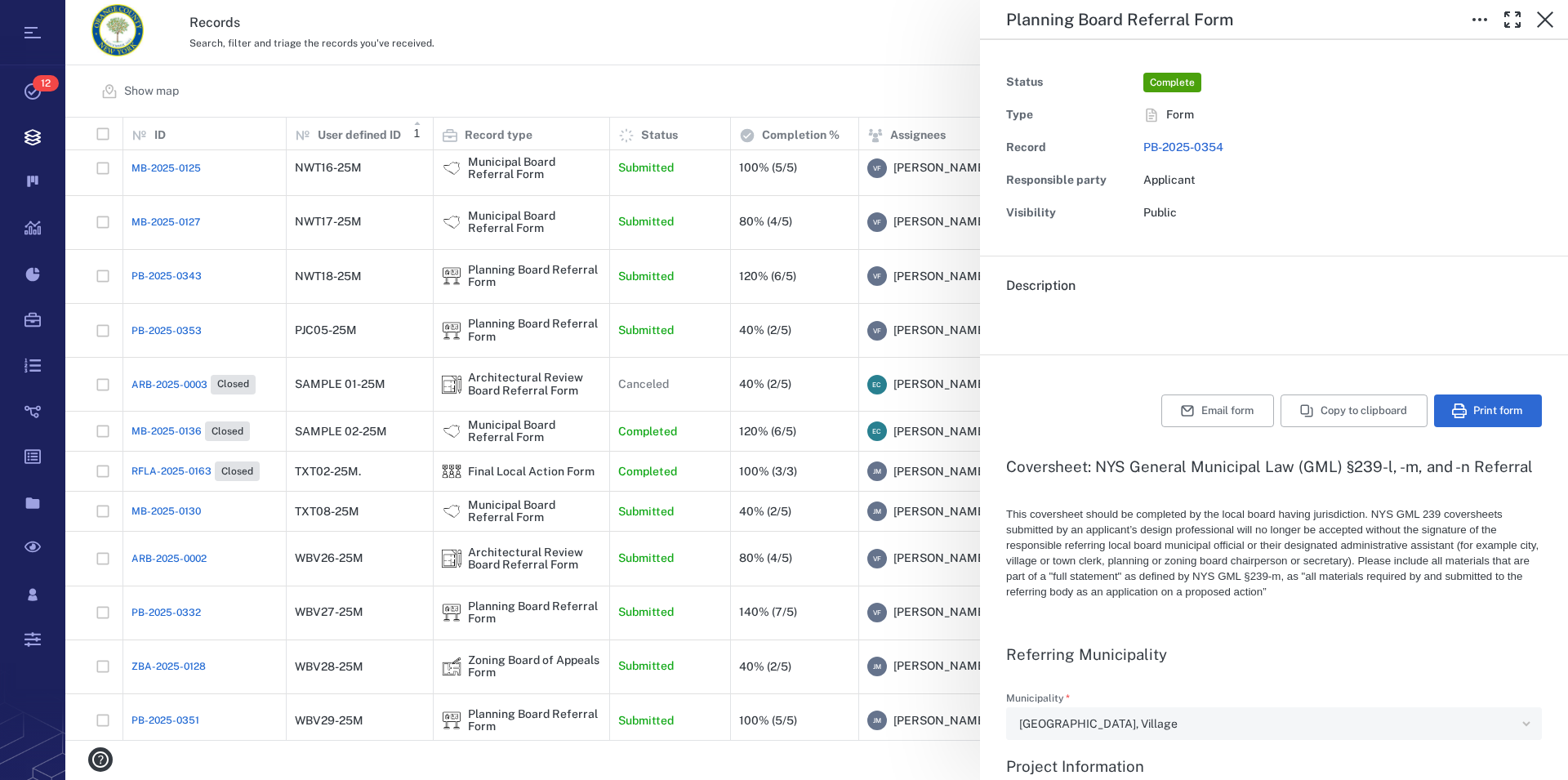
type textarea "*"
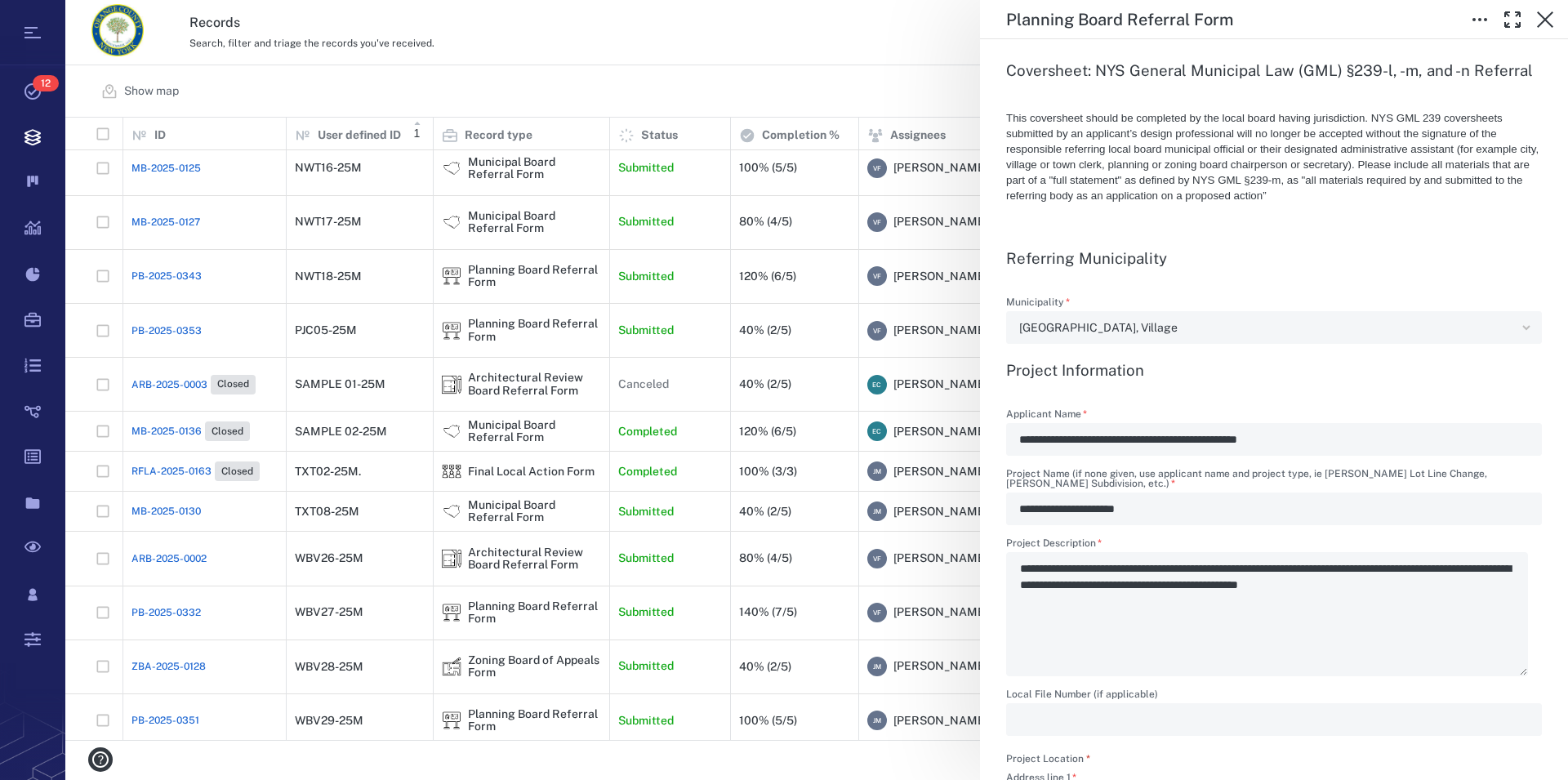
scroll to position [280, 0]
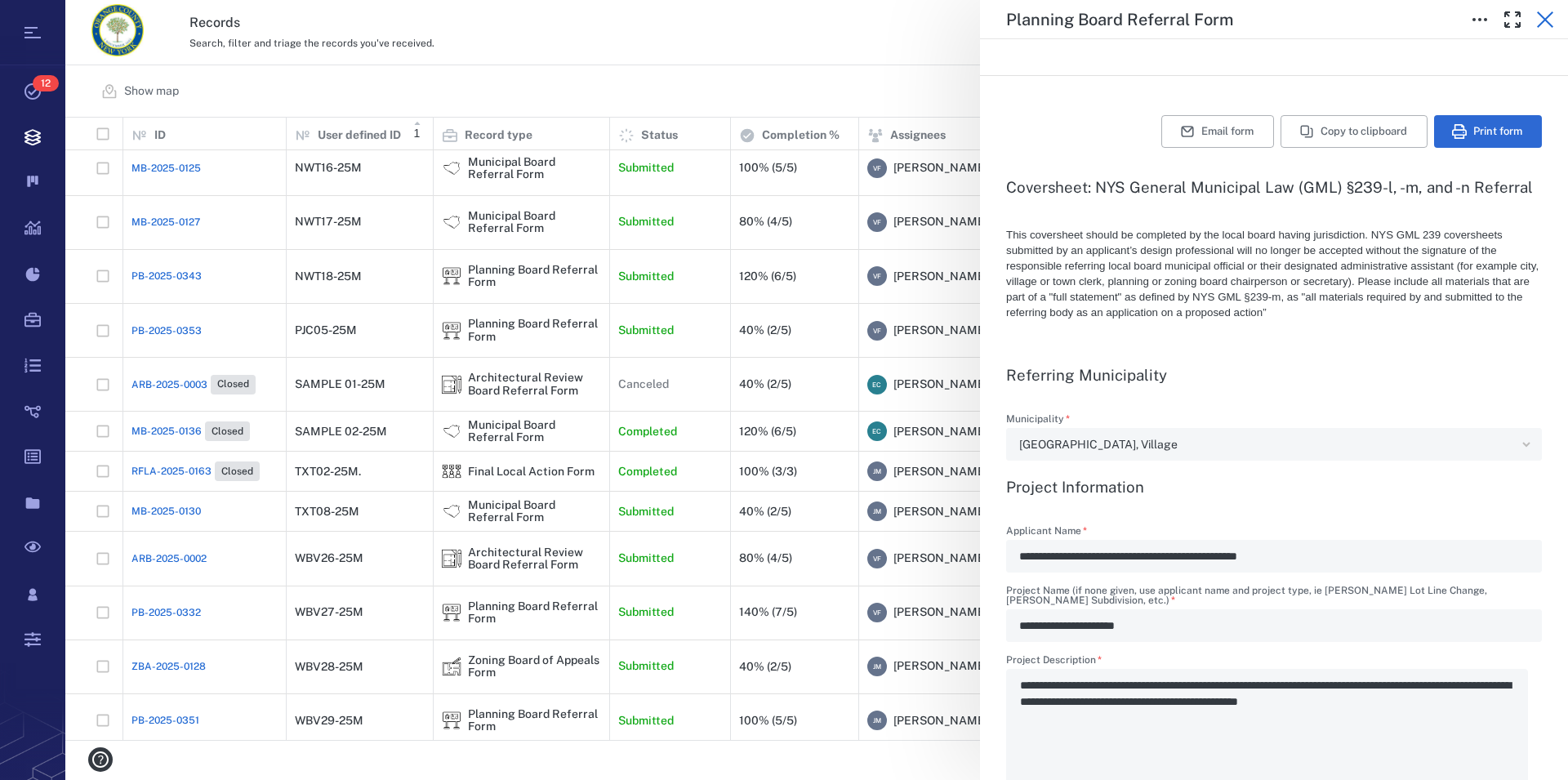
click at [1551, 21] on icon "button" at bounding box center [1545, 20] width 20 height 20
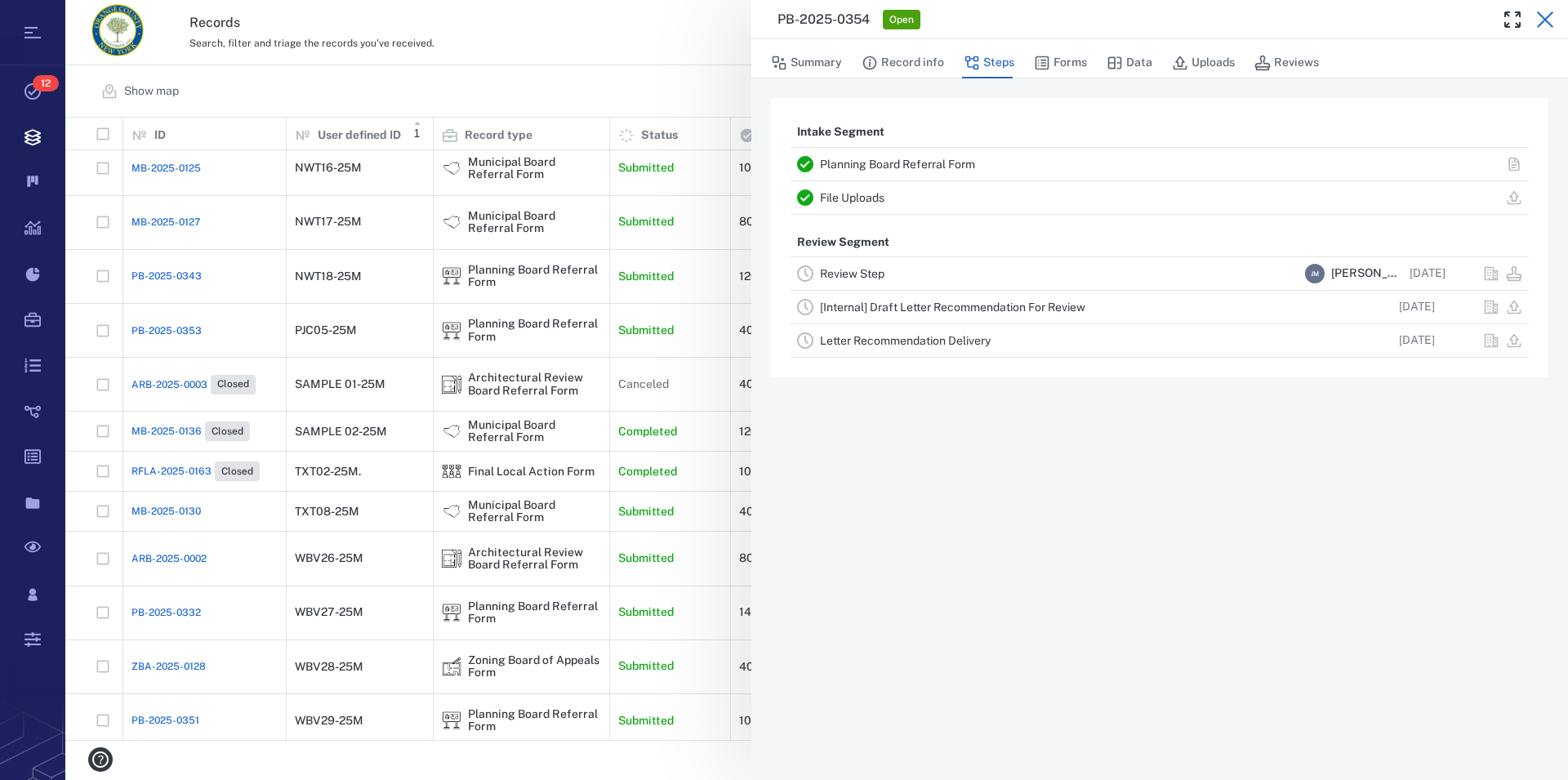
click at [1543, 14] on icon "button" at bounding box center [1545, 20] width 20 height 20
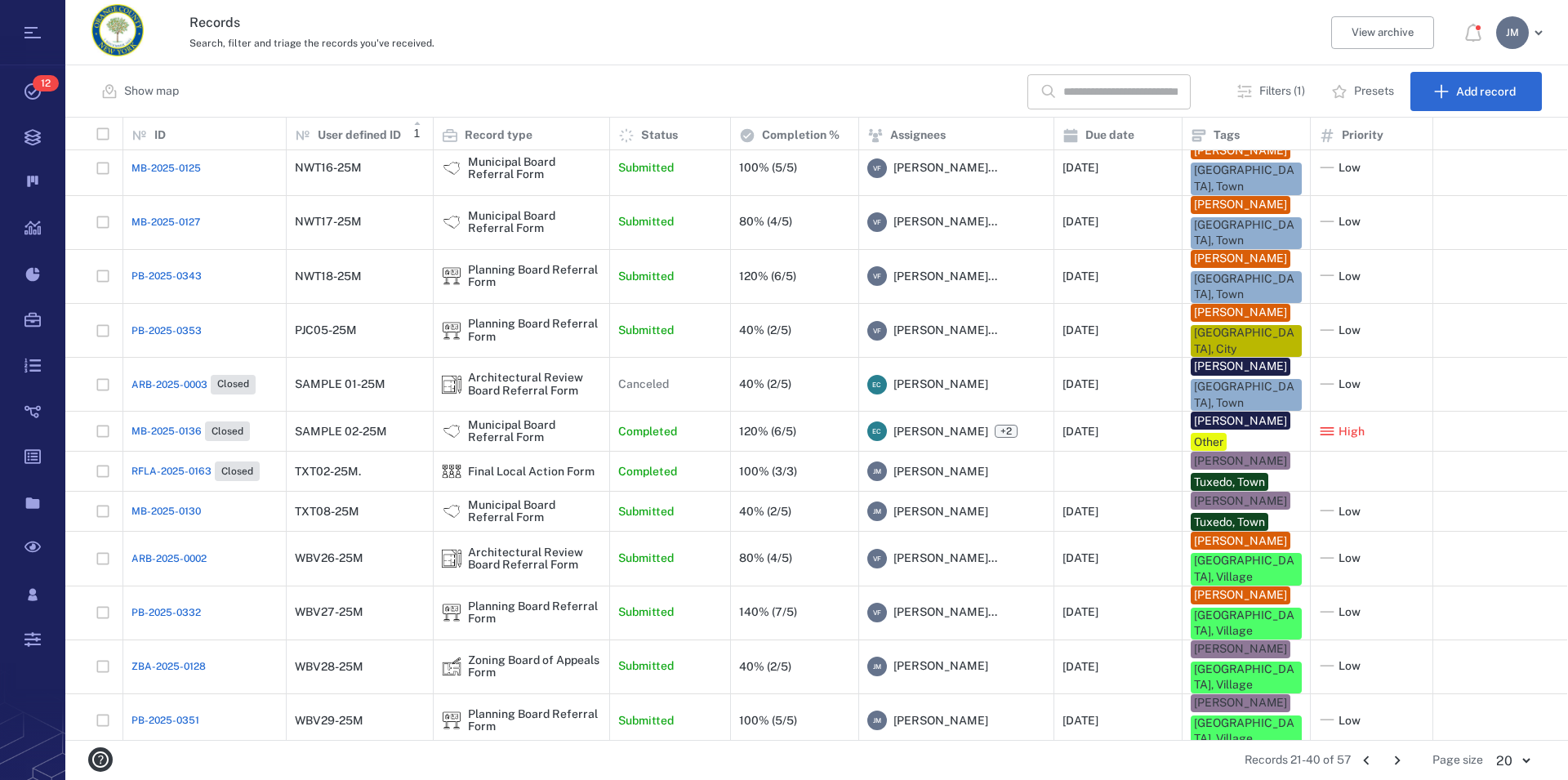
click at [1401, 758] on icon "Go to next page" at bounding box center [1398, 760] width 18 height 18
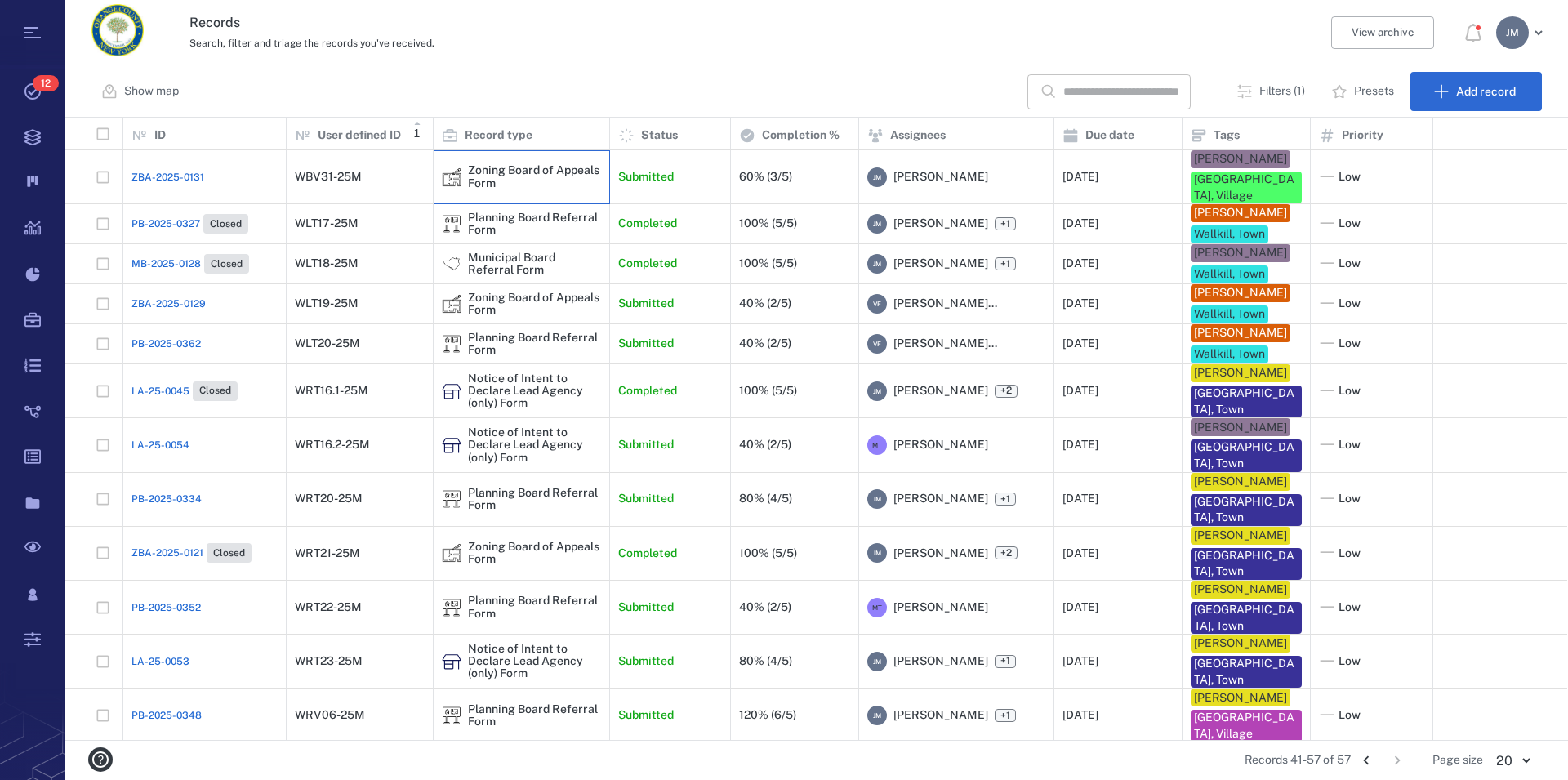
click at [493, 167] on div "Zoning Board of Appeals Form" at bounding box center [534, 176] width 133 height 25
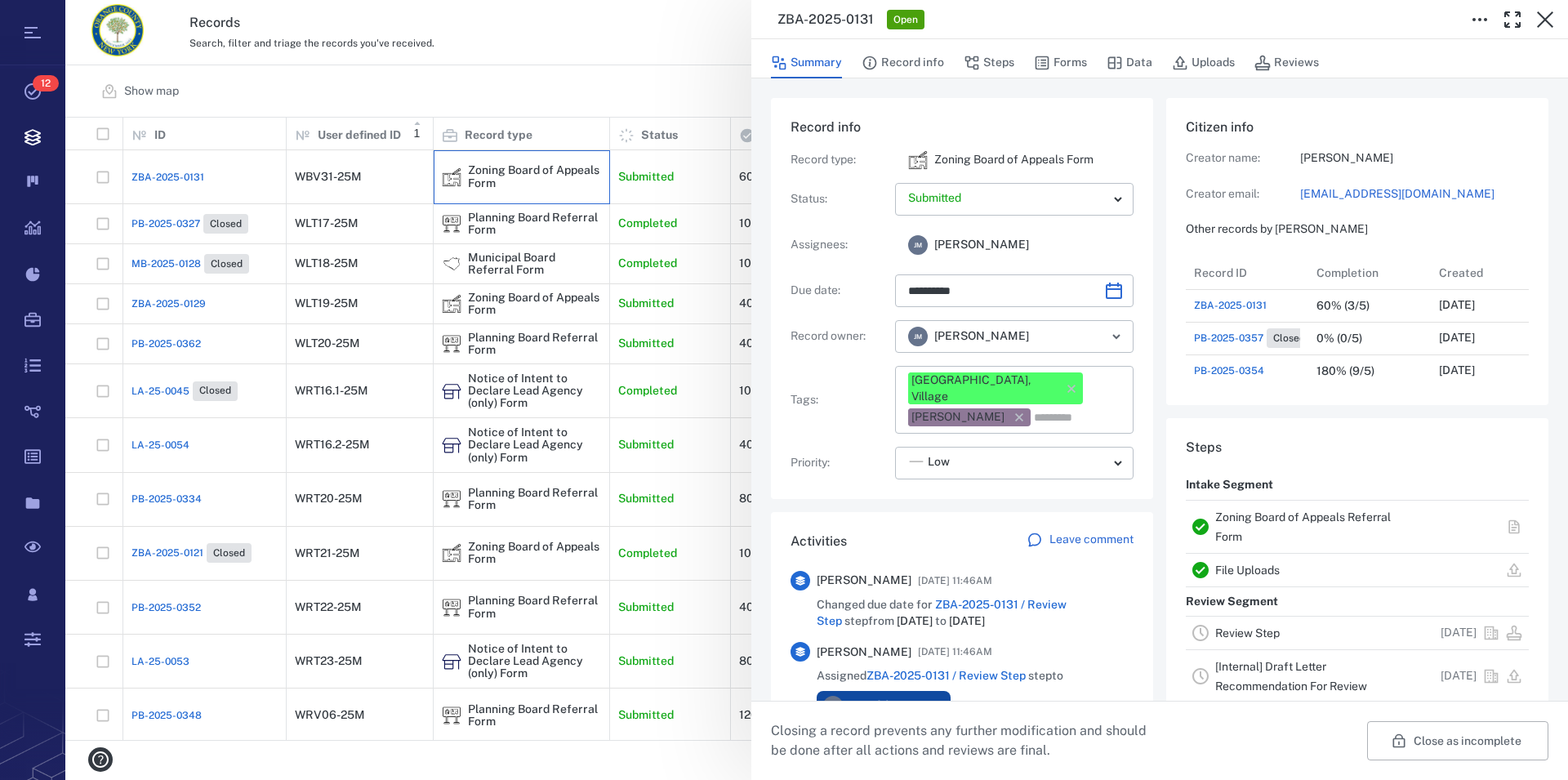
scroll to position [14, 15]
click at [1257, 513] on link "Zoning Board of Appeals Referral Form" at bounding box center [1304, 527] width 176 height 33
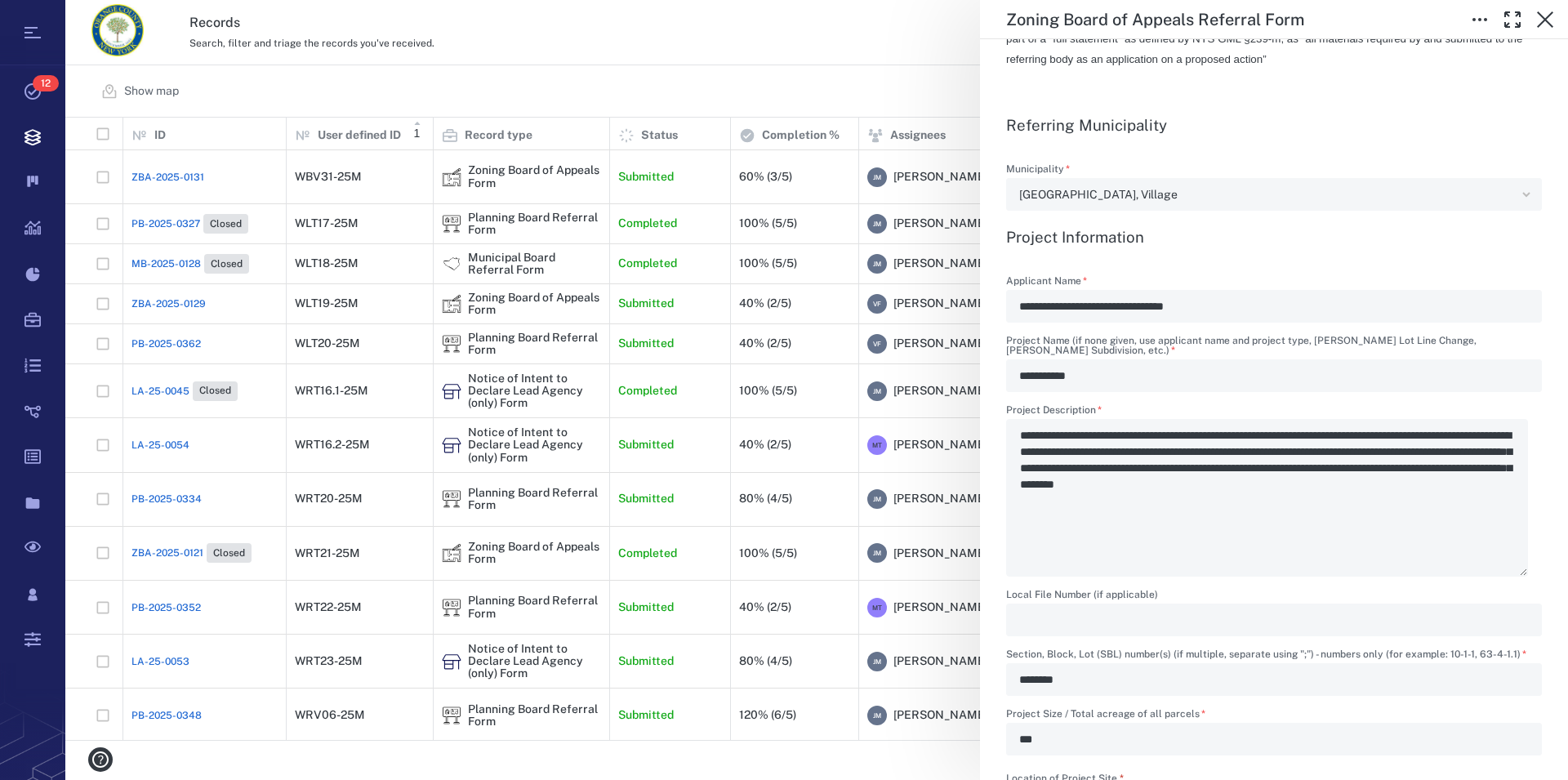
scroll to position [1117, 0]
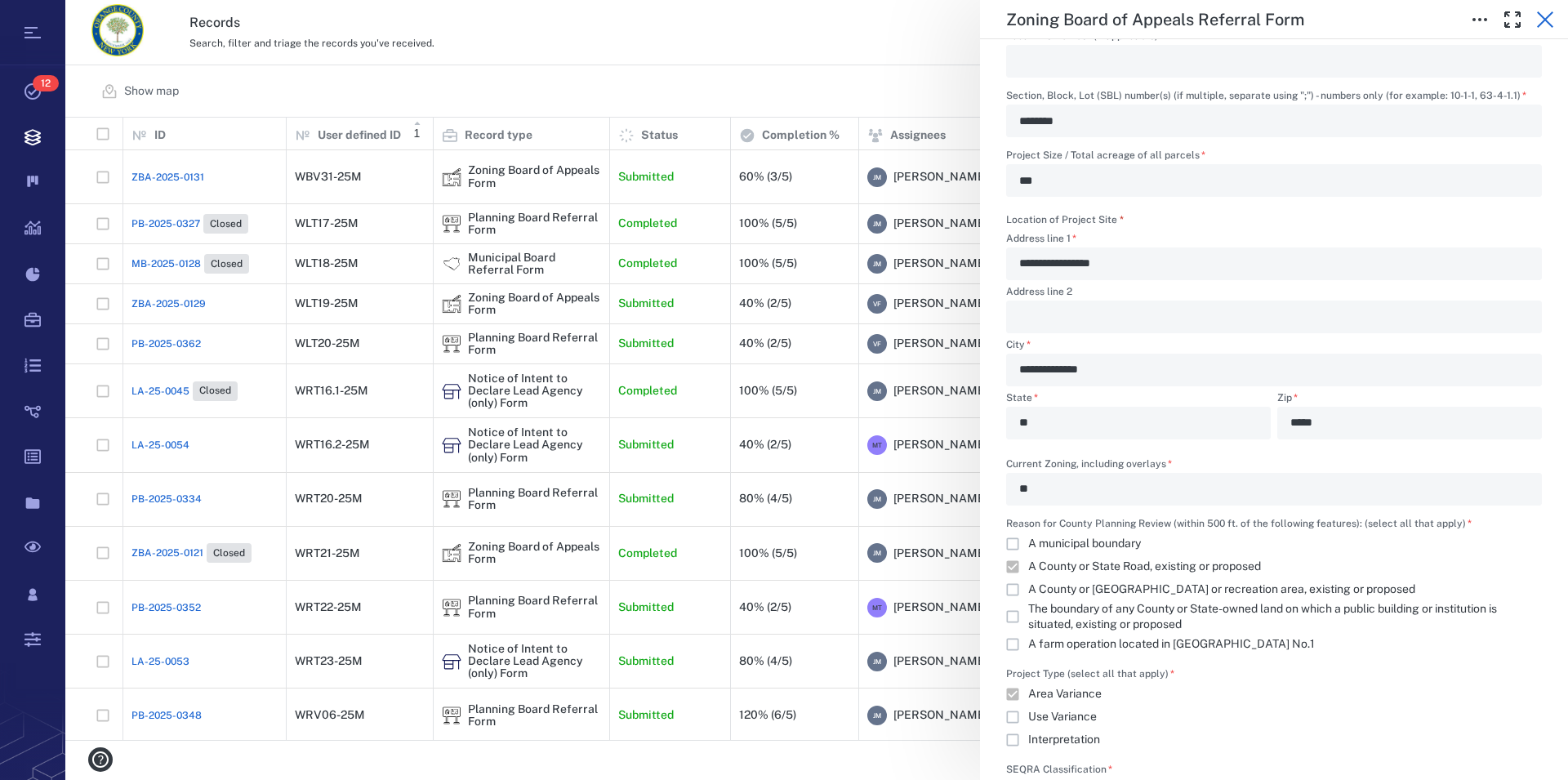
click at [1543, 24] on icon "button" at bounding box center [1545, 20] width 20 height 20
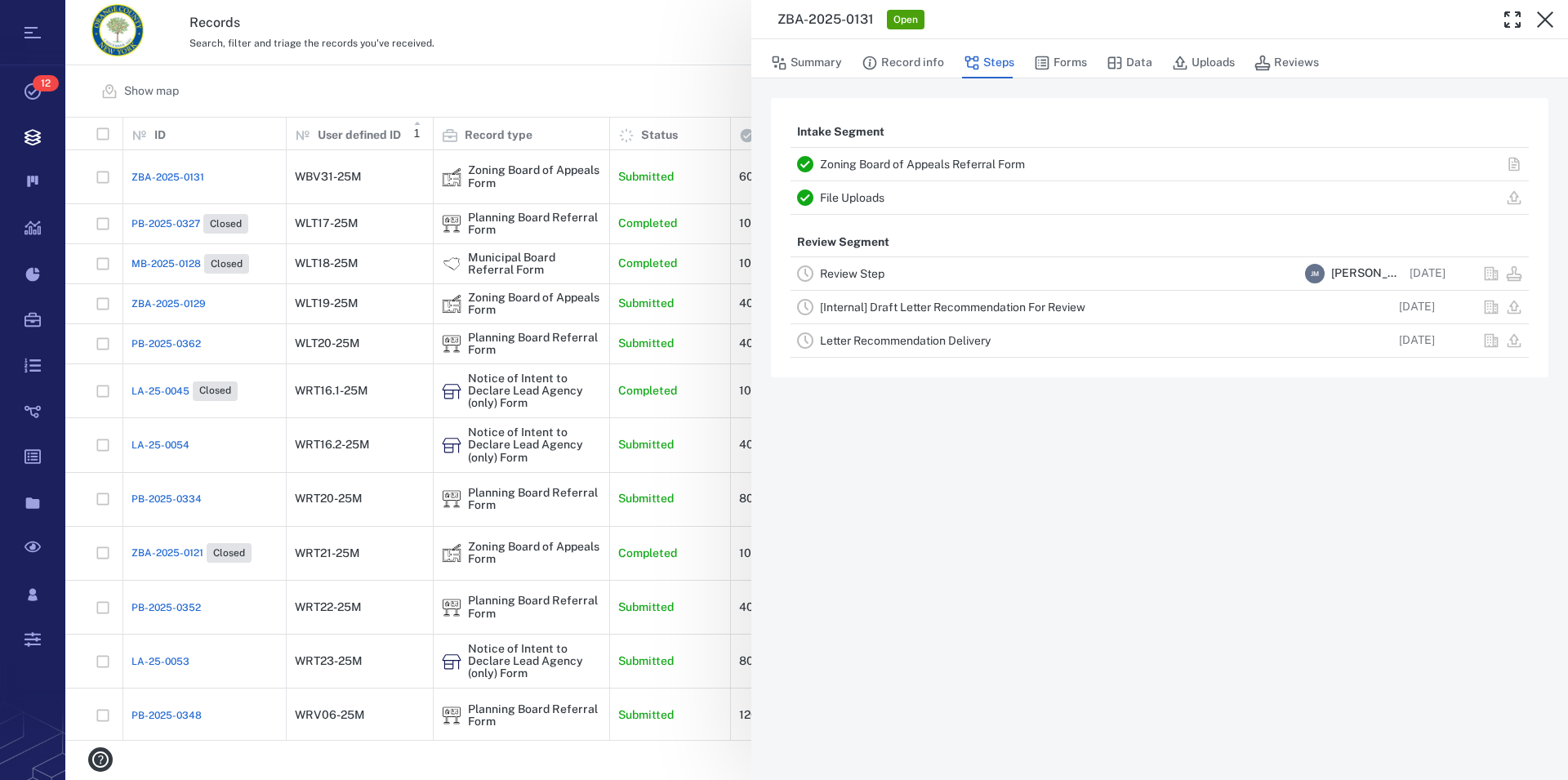
click at [1543, 24] on icon "button" at bounding box center [1545, 20] width 20 height 20
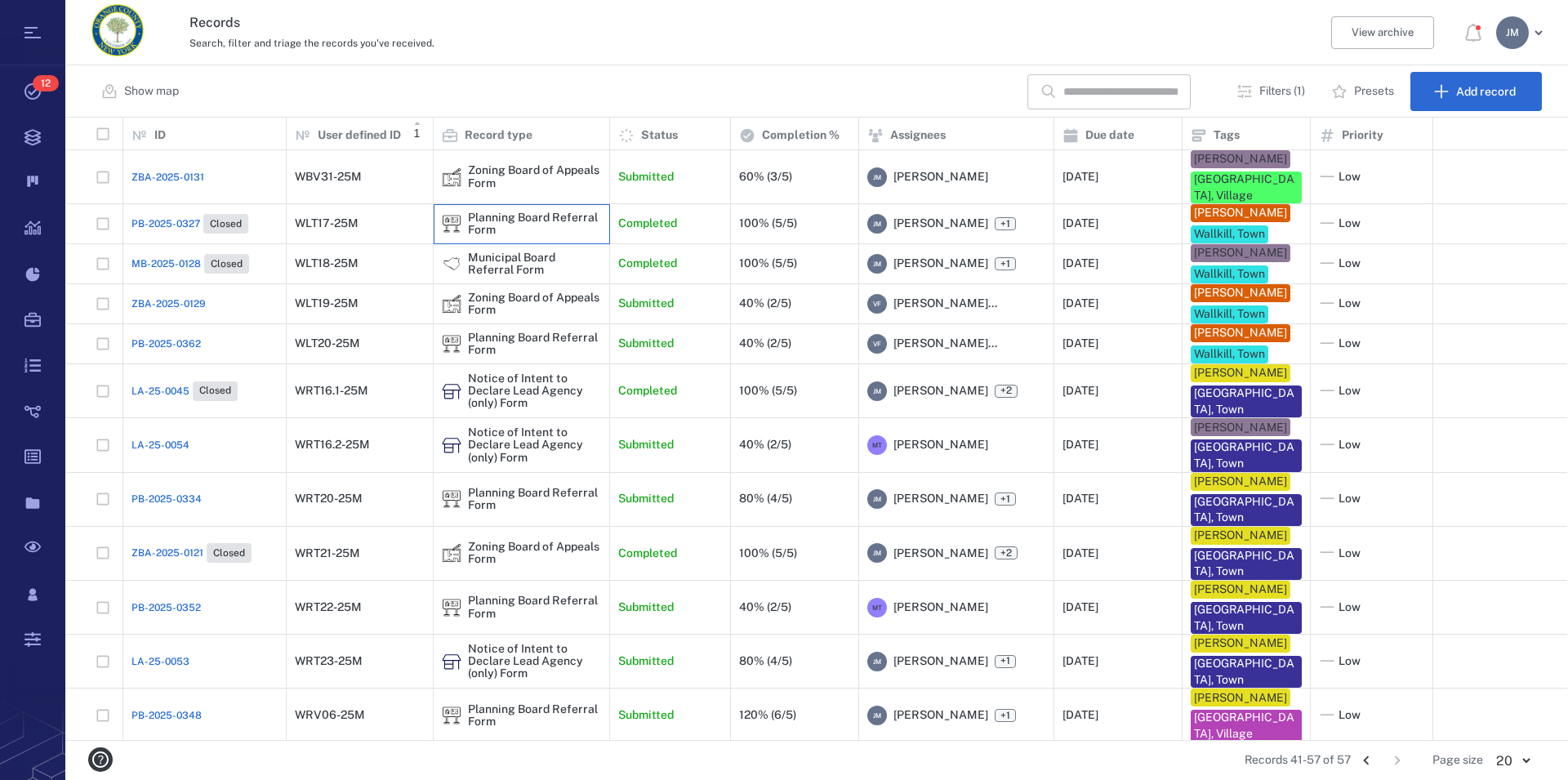
click at [522, 213] on div "Planning Board Referral Form" at bounding box center [534, 224] width 133 height 25
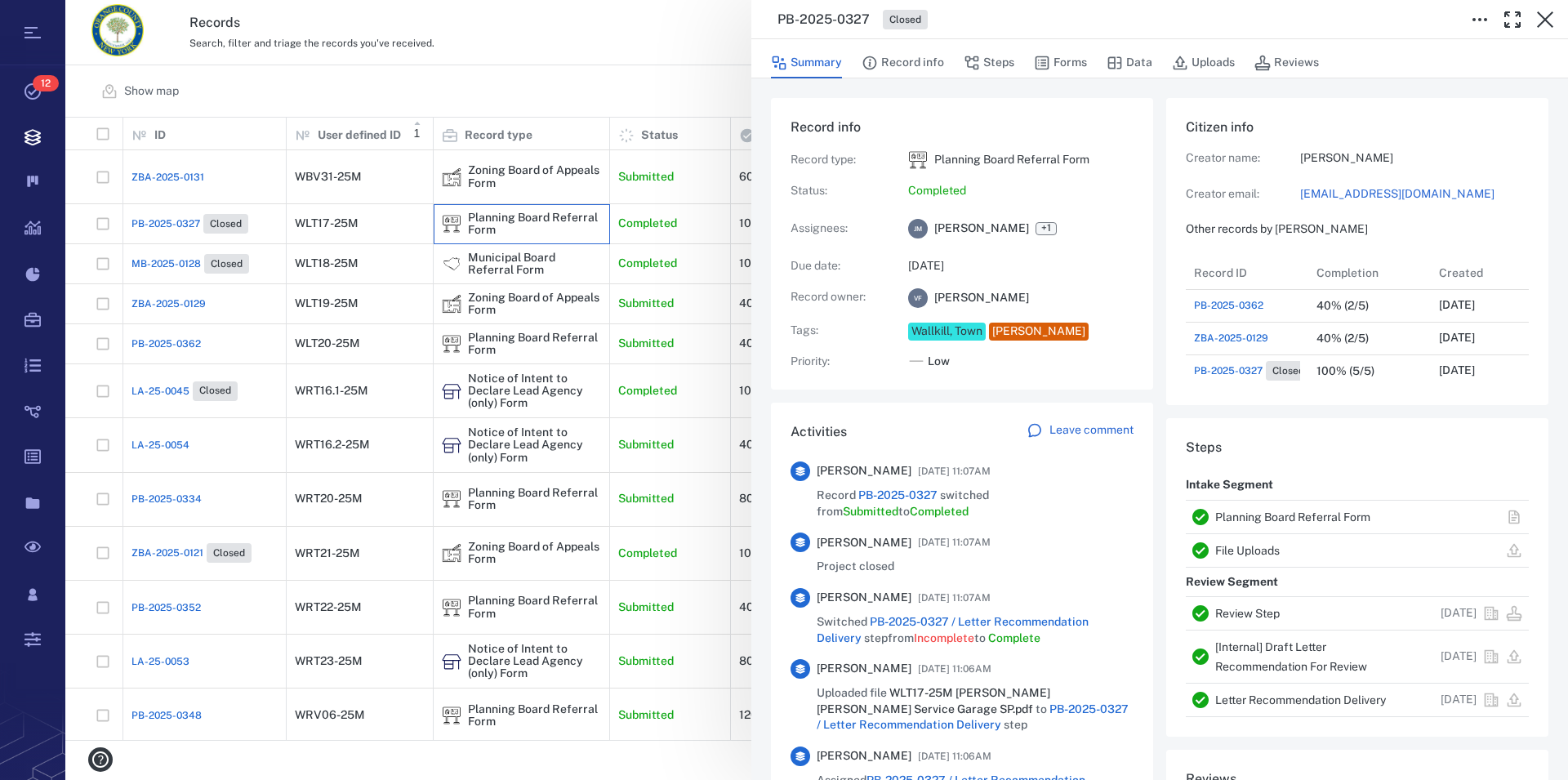
scroll to position [849, 309]
click at [1317, 519] on link "Planning Board Referral Form" at bounding box center [1293, 517] width 155 height 13
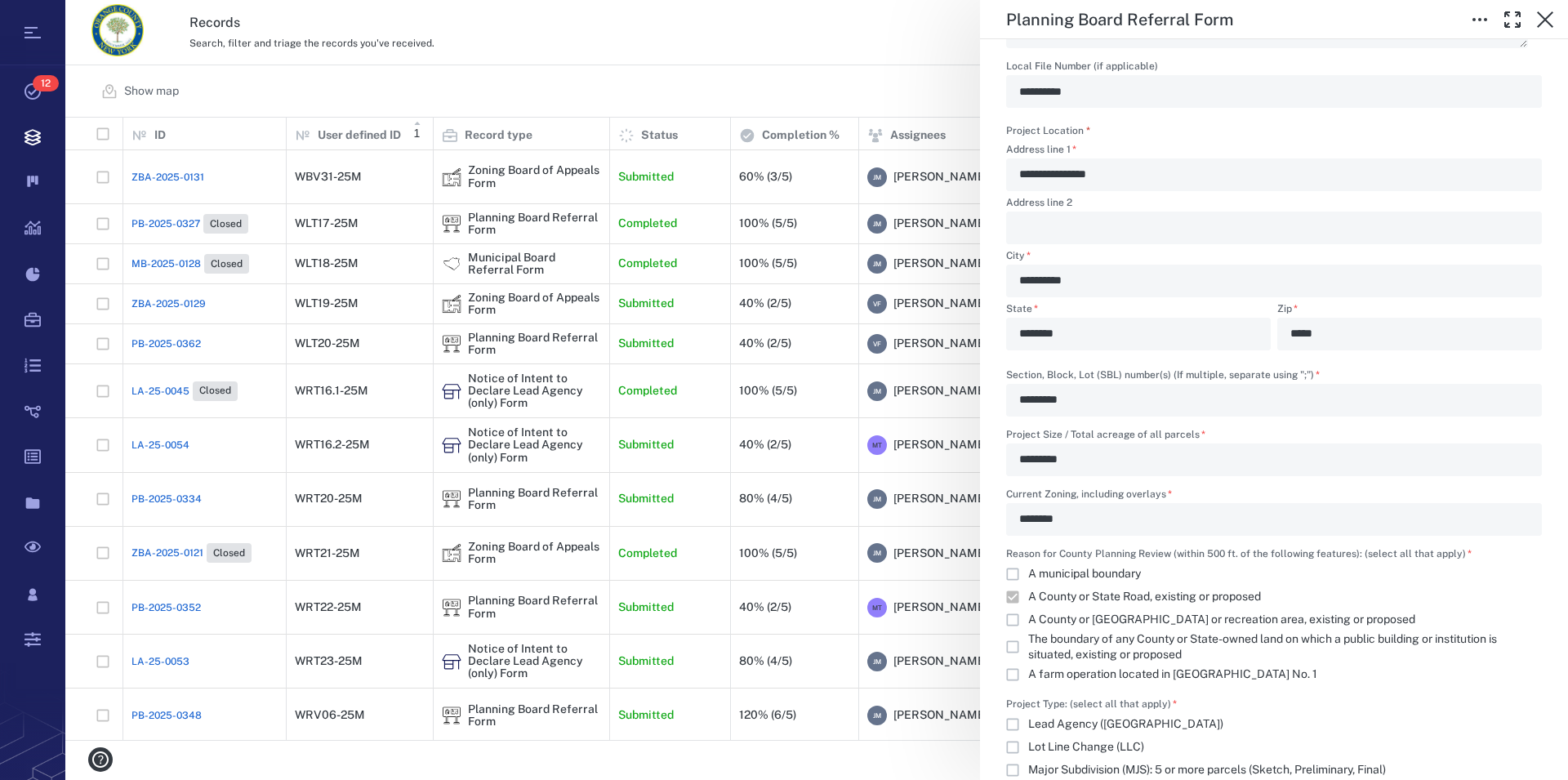
scroll to position [1117, 0]
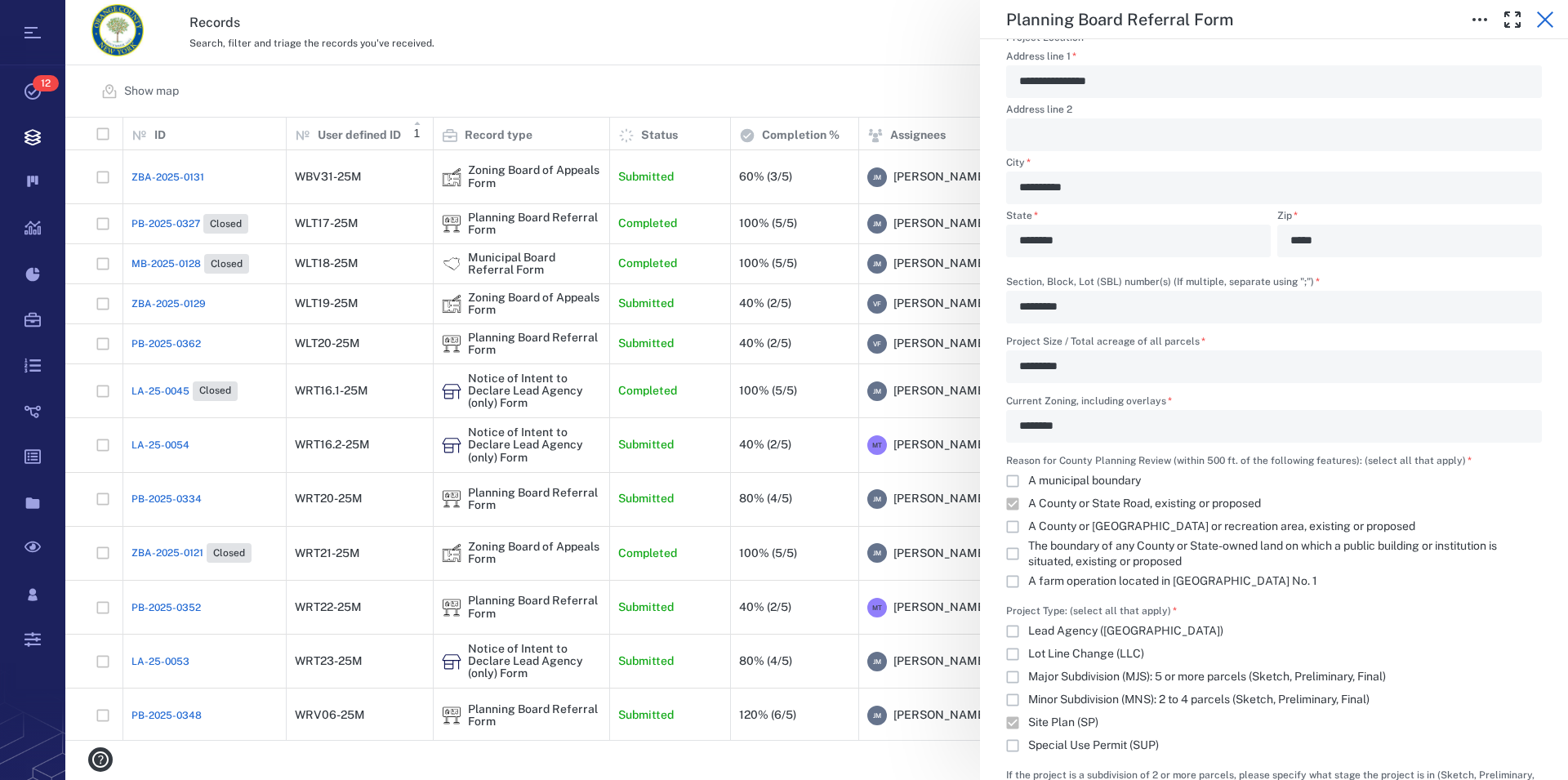
click at [1548, 19] on icon "button" at bounding box center [1545, 20] width 20 height 20
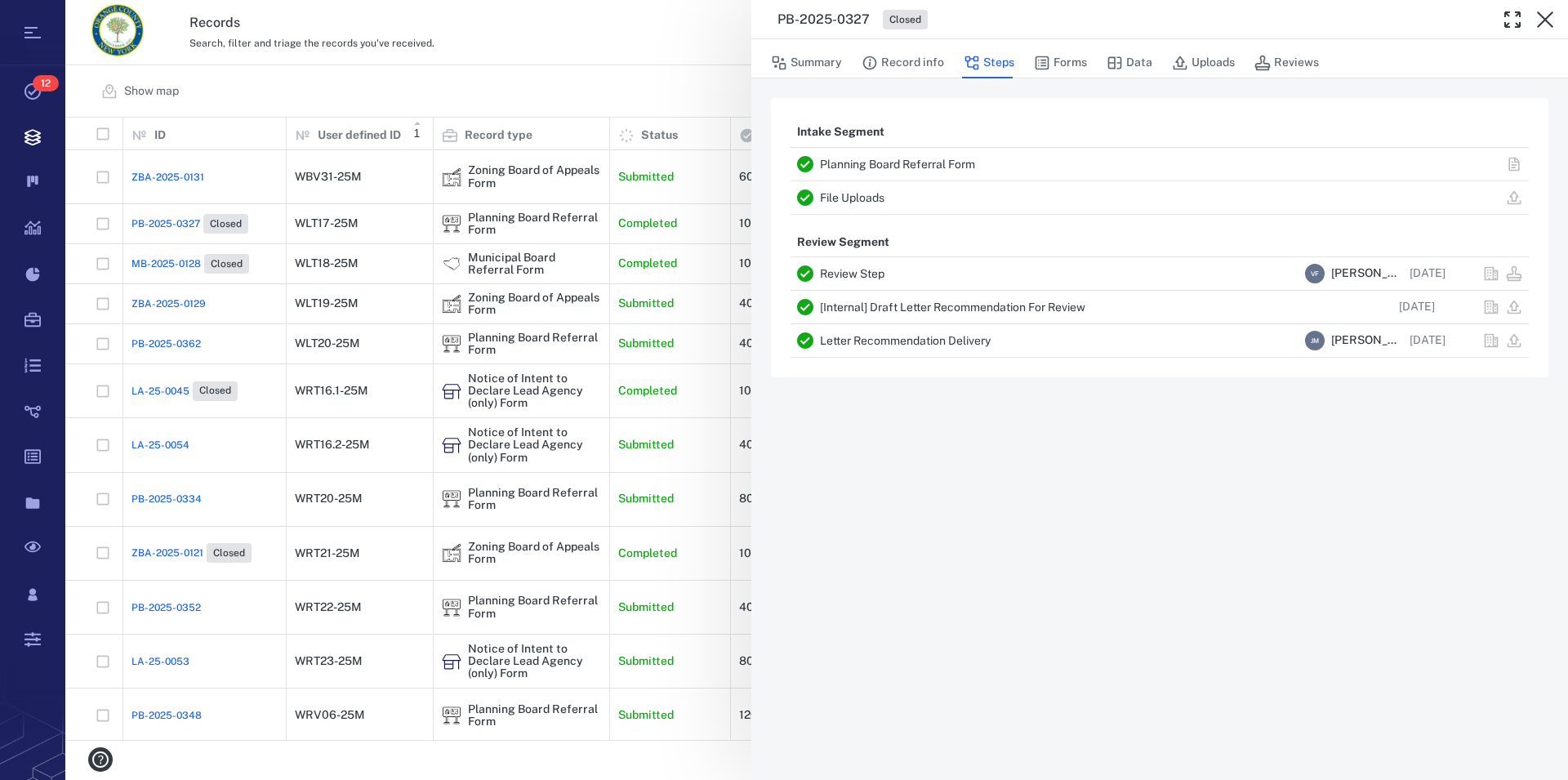
click at [1548, 19] on icon "button" at bounding box center [1545, 20] width 20 height 20
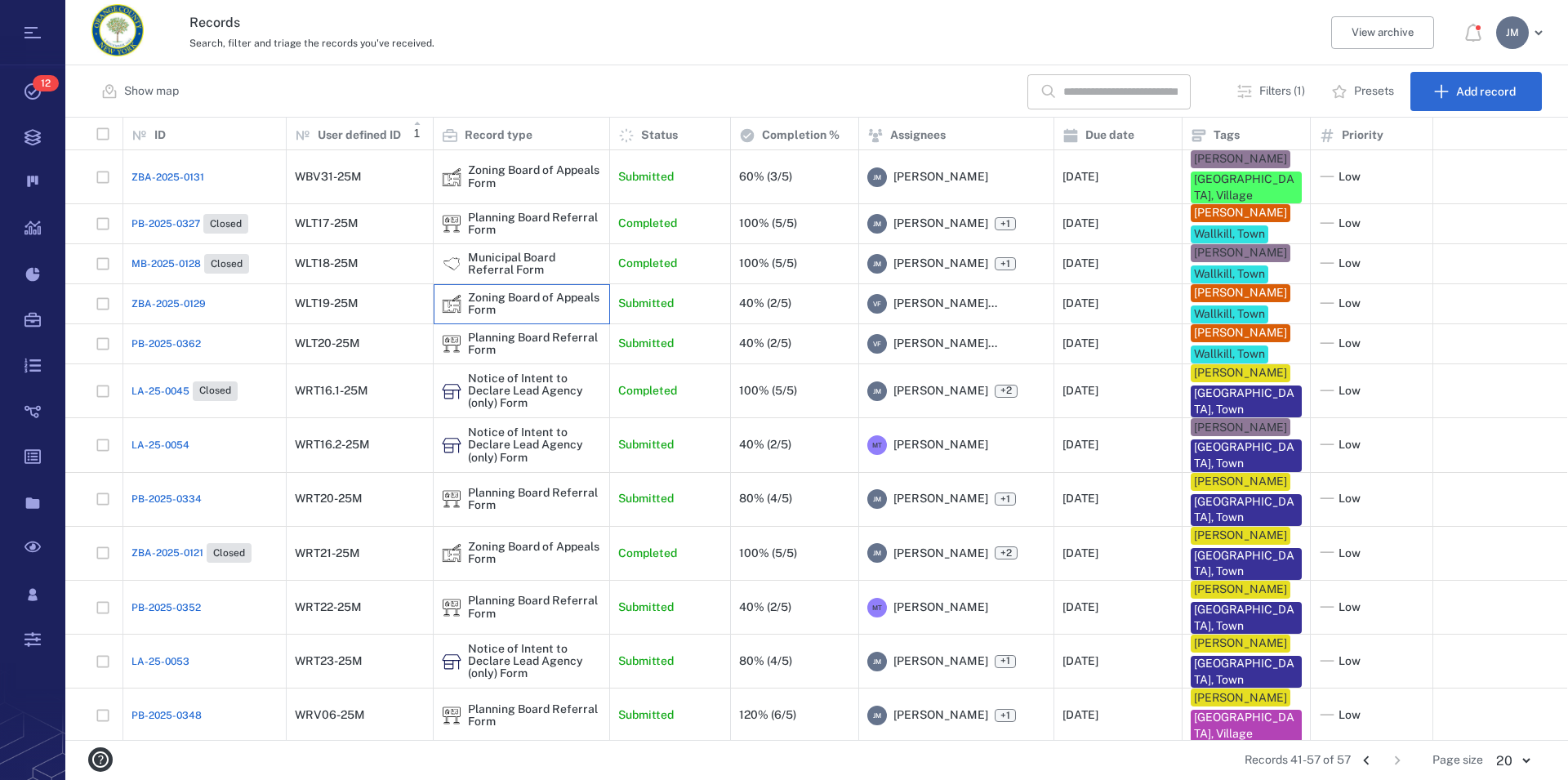
click at [506, 301] on div "Zoning Board of Appeals Form" at bounding box center [534, 304] width 133 height 25
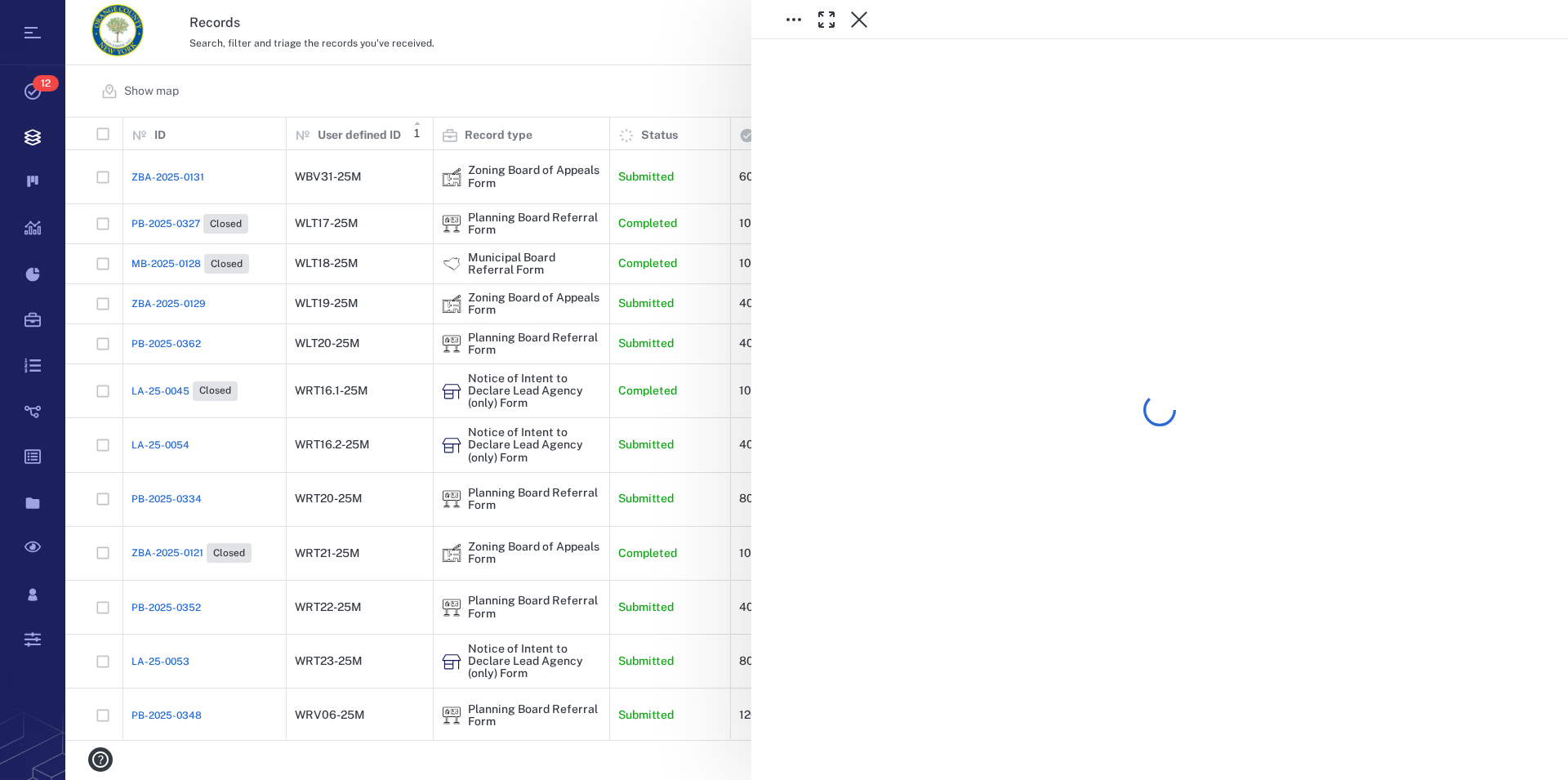
click at [511, 263] on div at bounding box center [817, 390] width 1503 height 780
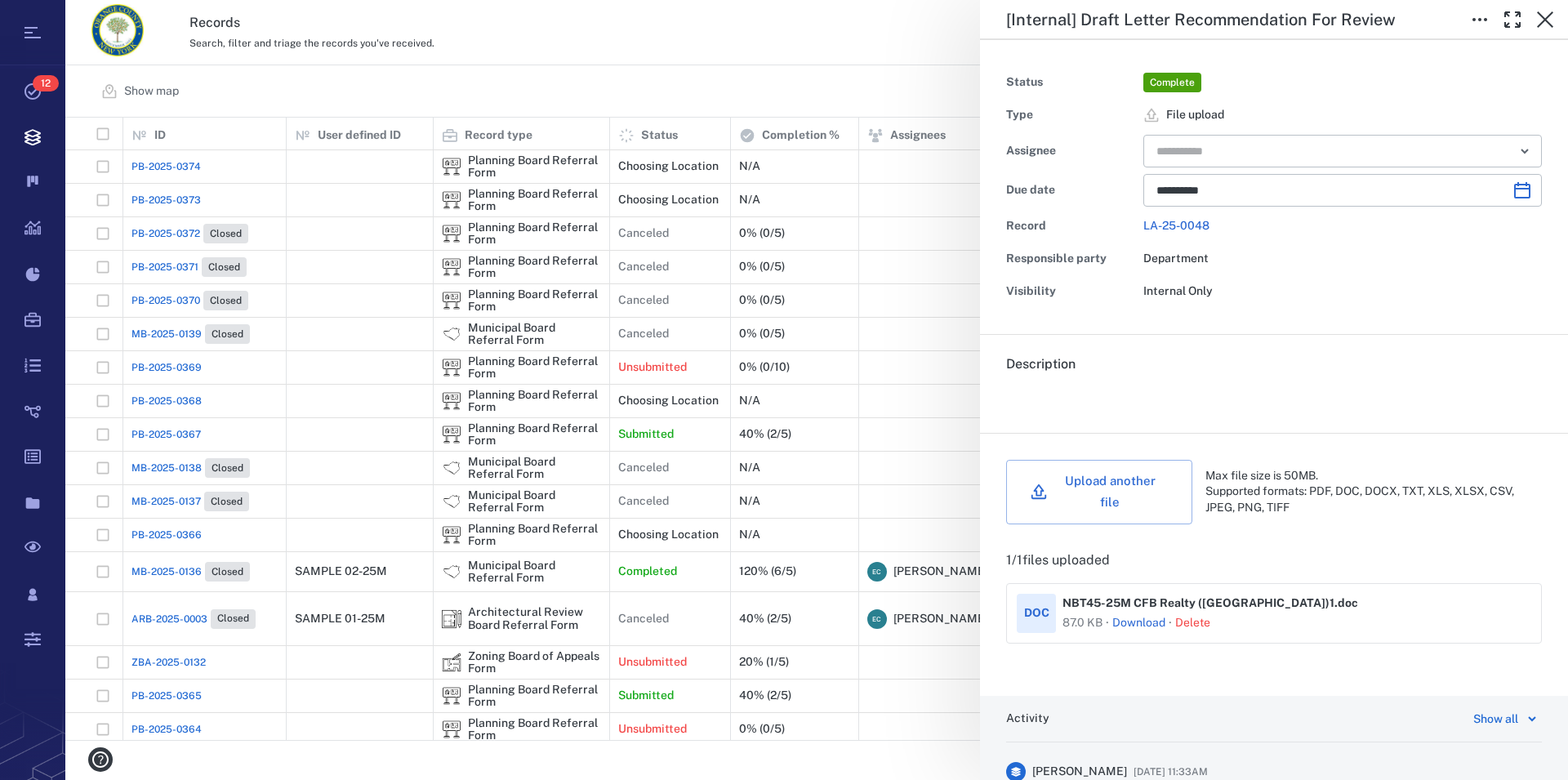
click at [1146, 614] on link "Download" at bounding box center [1139, 623] width 53 height 16
click at [1544, 24] on icon "button" at bounding box center [1545, 20] width 20 height 20
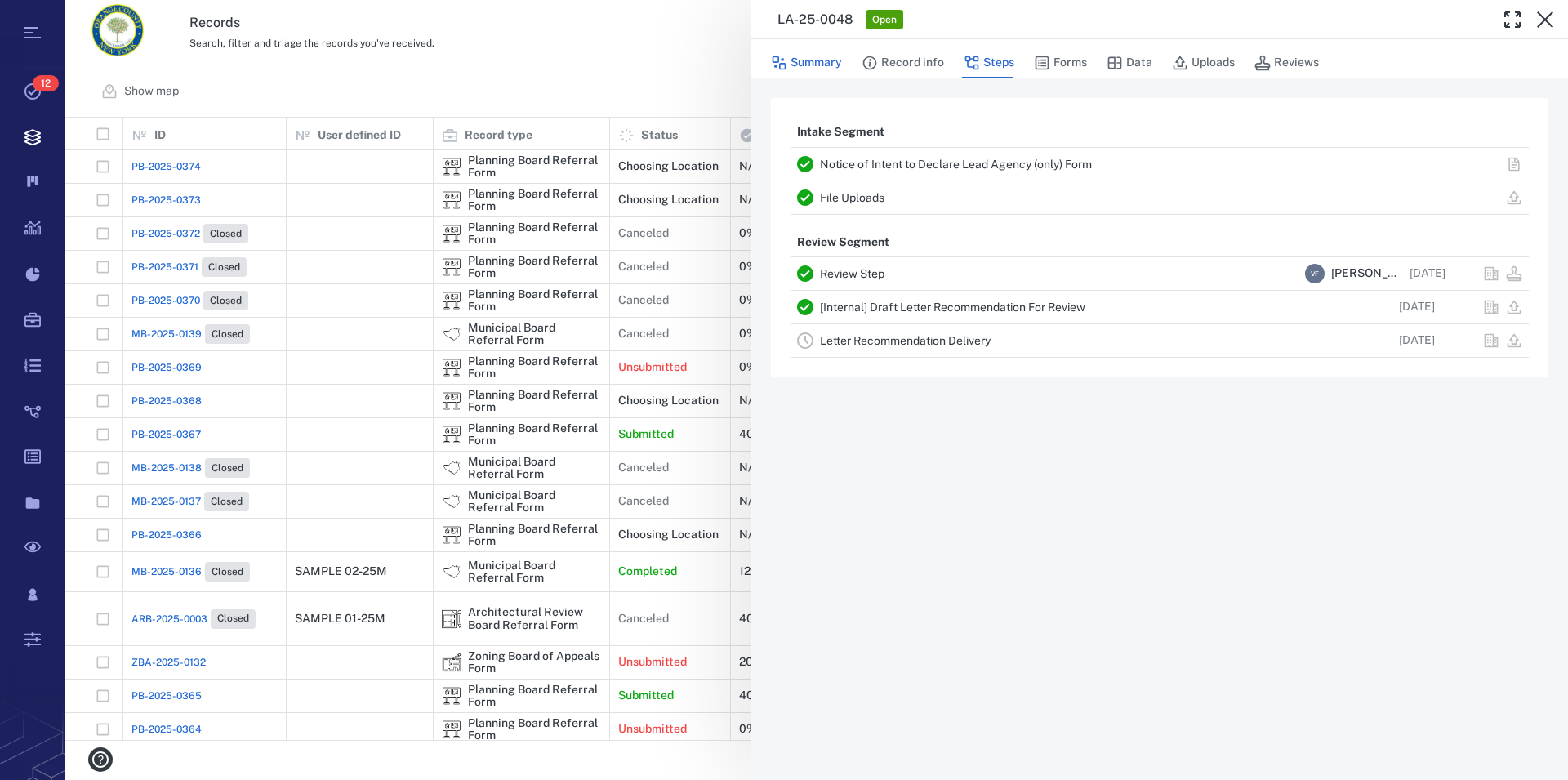
click at [827, 63] on button "Summary" at bounding box center [807, 62] width 72 height 31
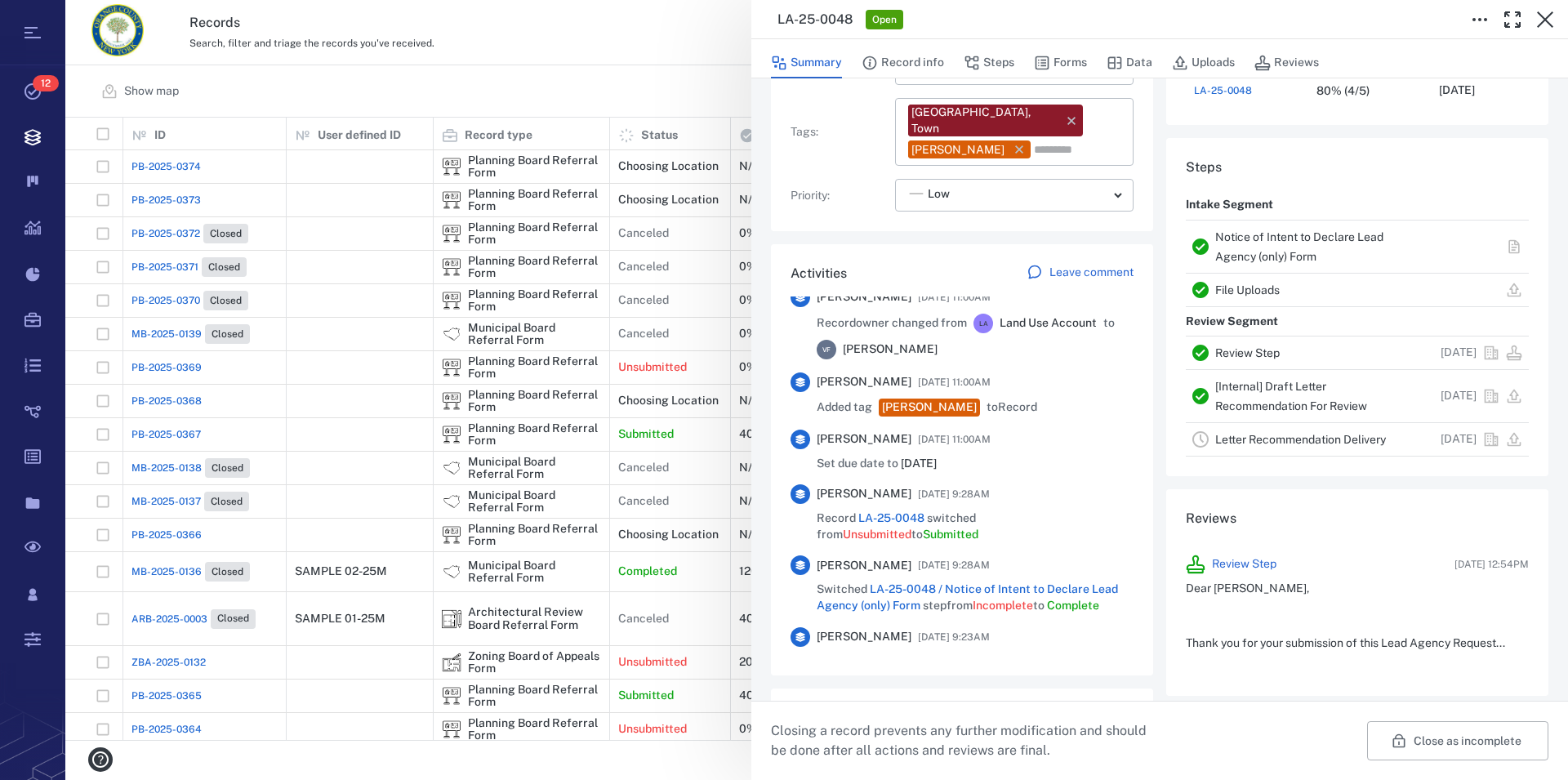
scroll to position [280, 0]
click at [1293, 396] on div "[Internal] Draft Letter Recommendation For Review" at bounding box center [1316, 396] width 202 height 39
click at [1293, 406] on link "[Internal] Draft Letter Recommendation For Review" at bounding box center [1292, 396] width 152 height 33
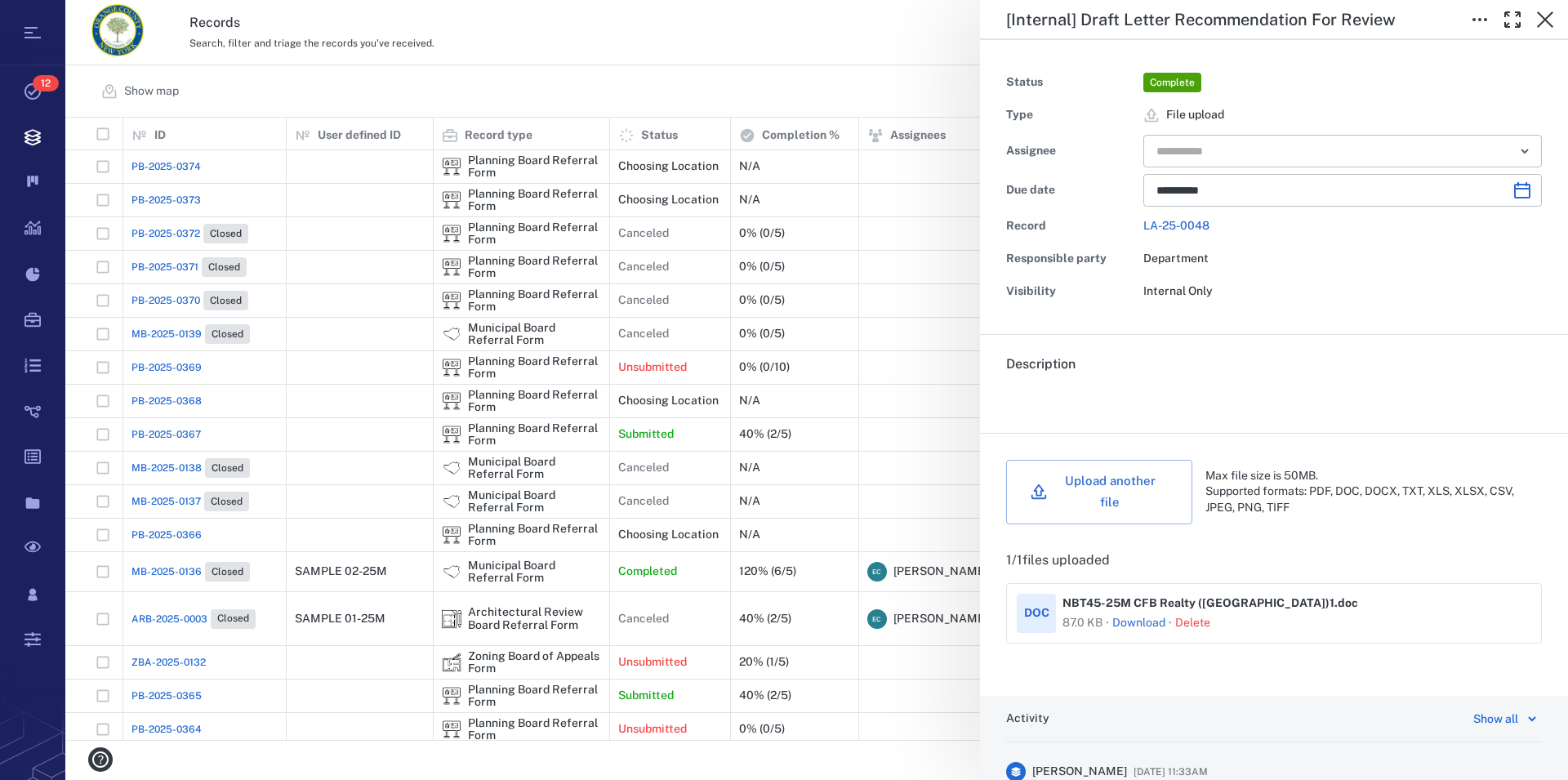
type input "**********"
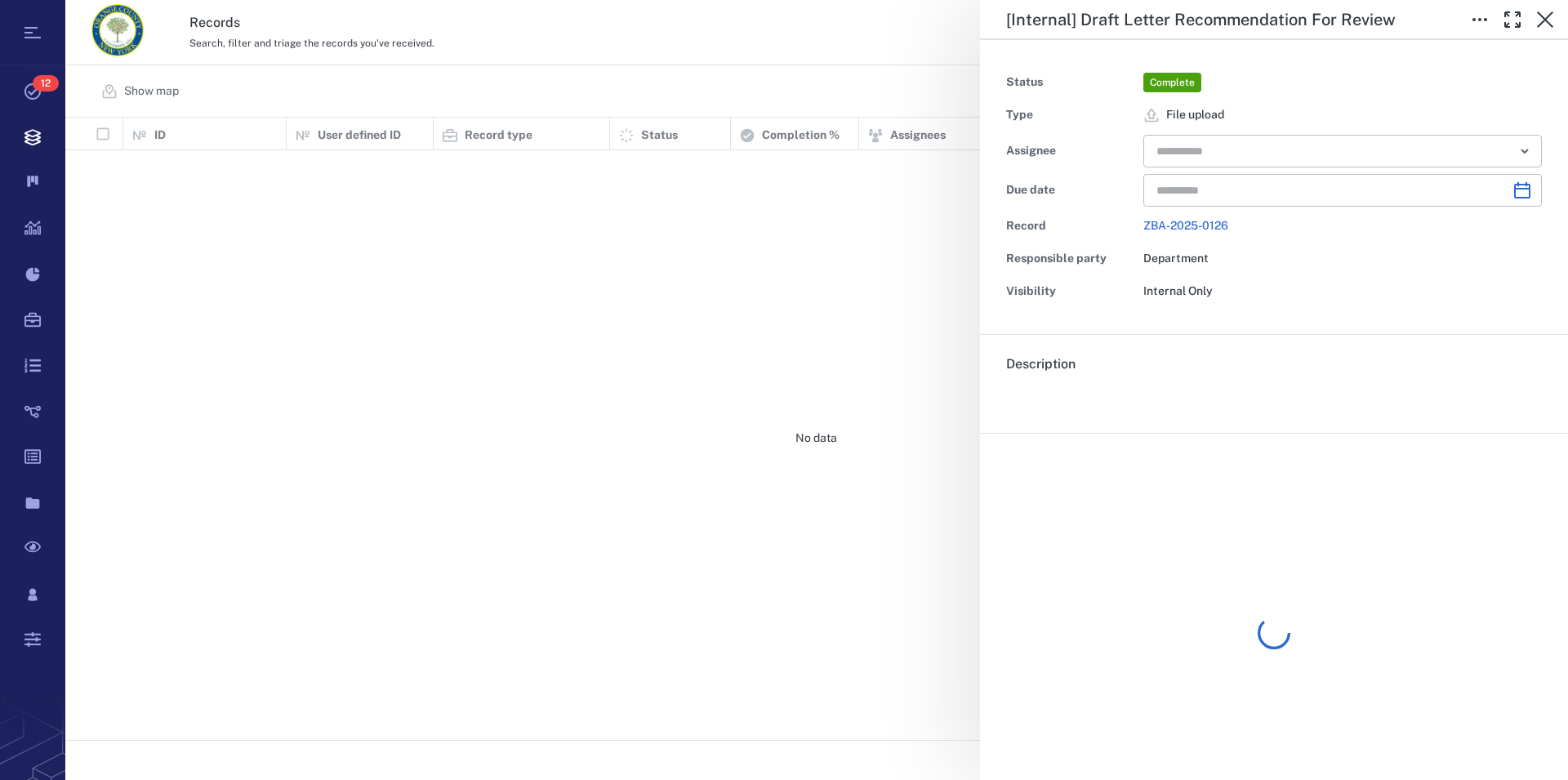
type input "**********"
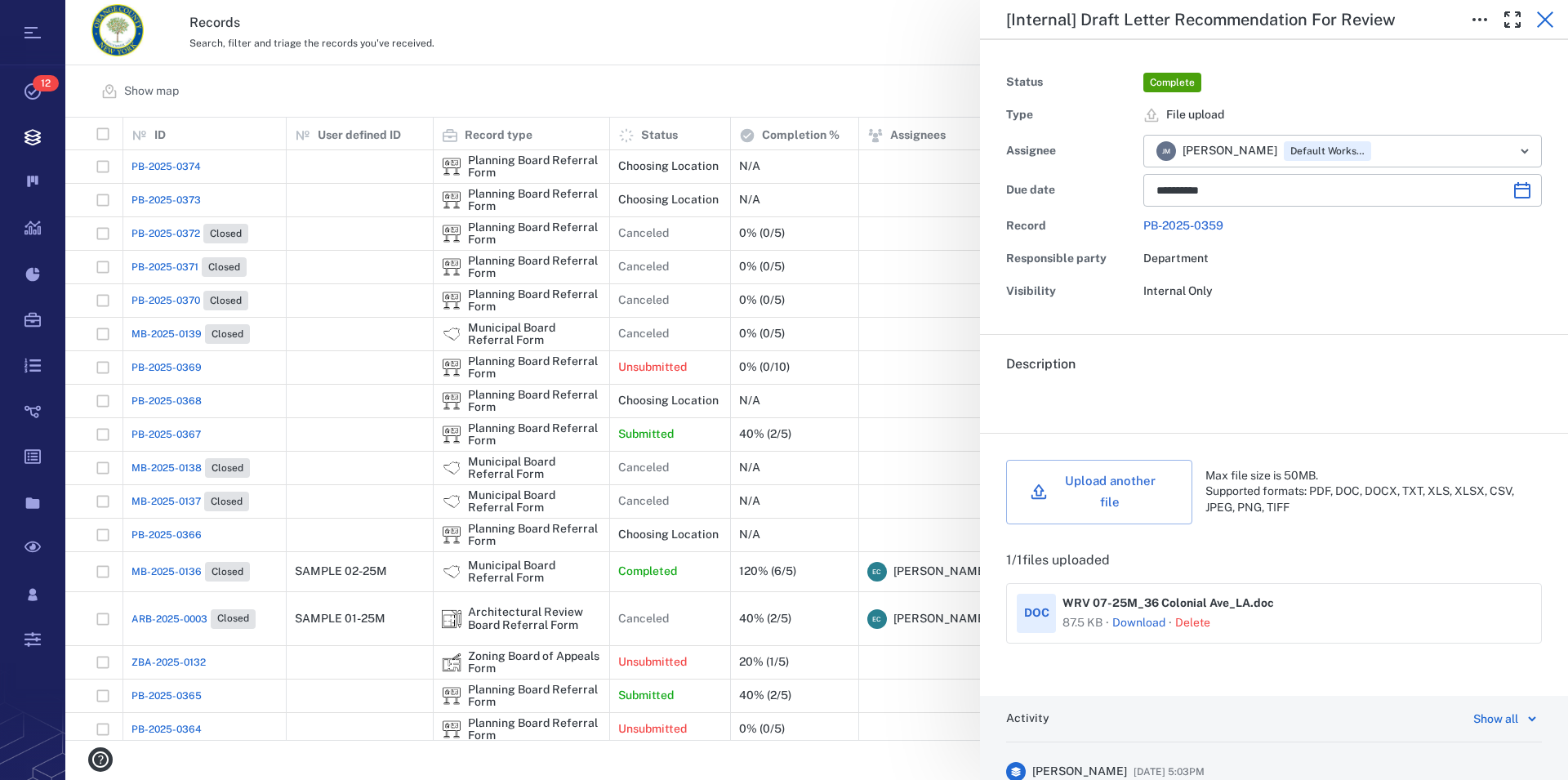
click at [1538, 24] on icon "button" at bounding box center [1545, 20] width 20 height 20
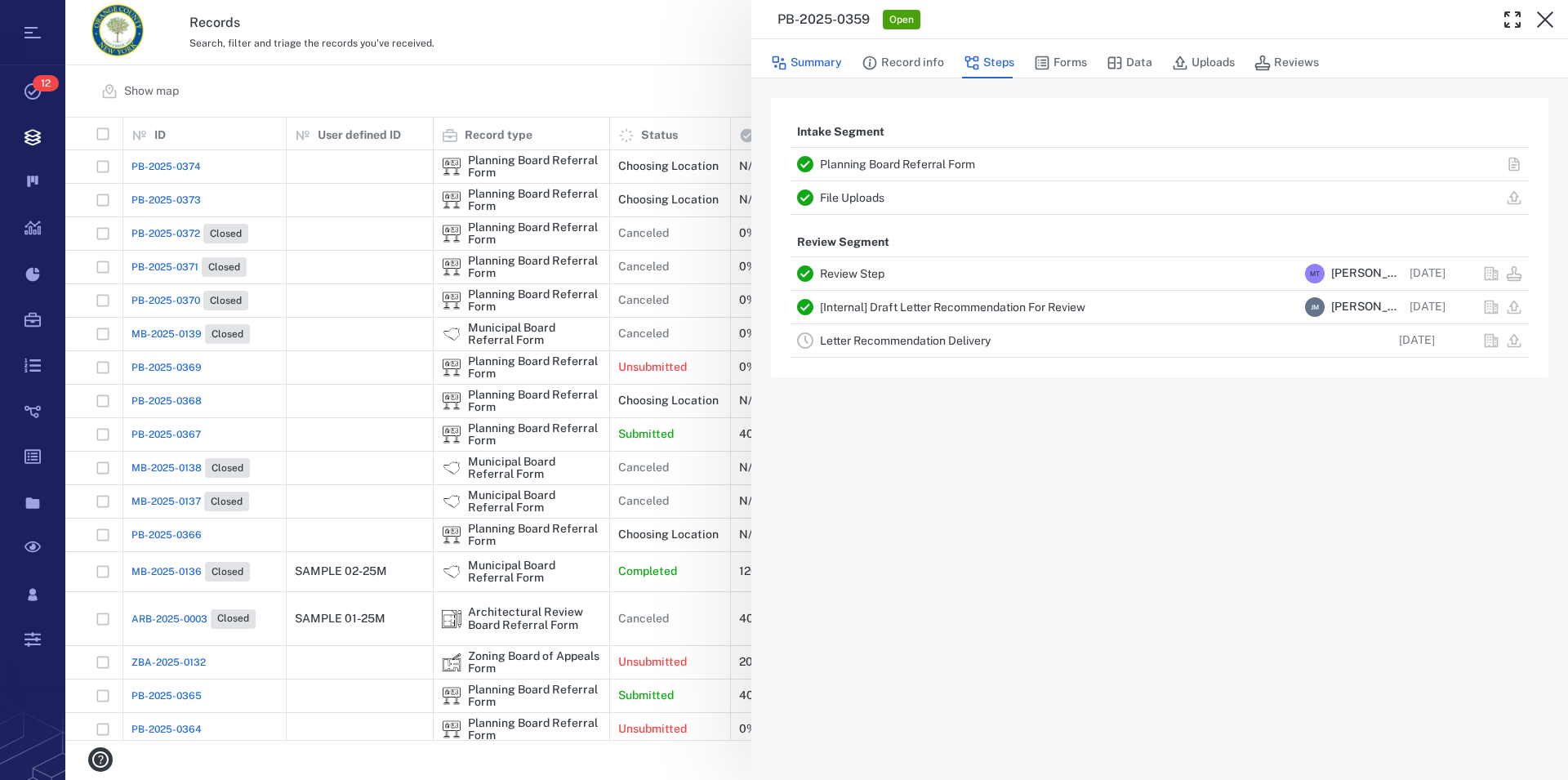
click at [820, 62] on button "Summary" at bounding box center [807, 62] width 72 height 31
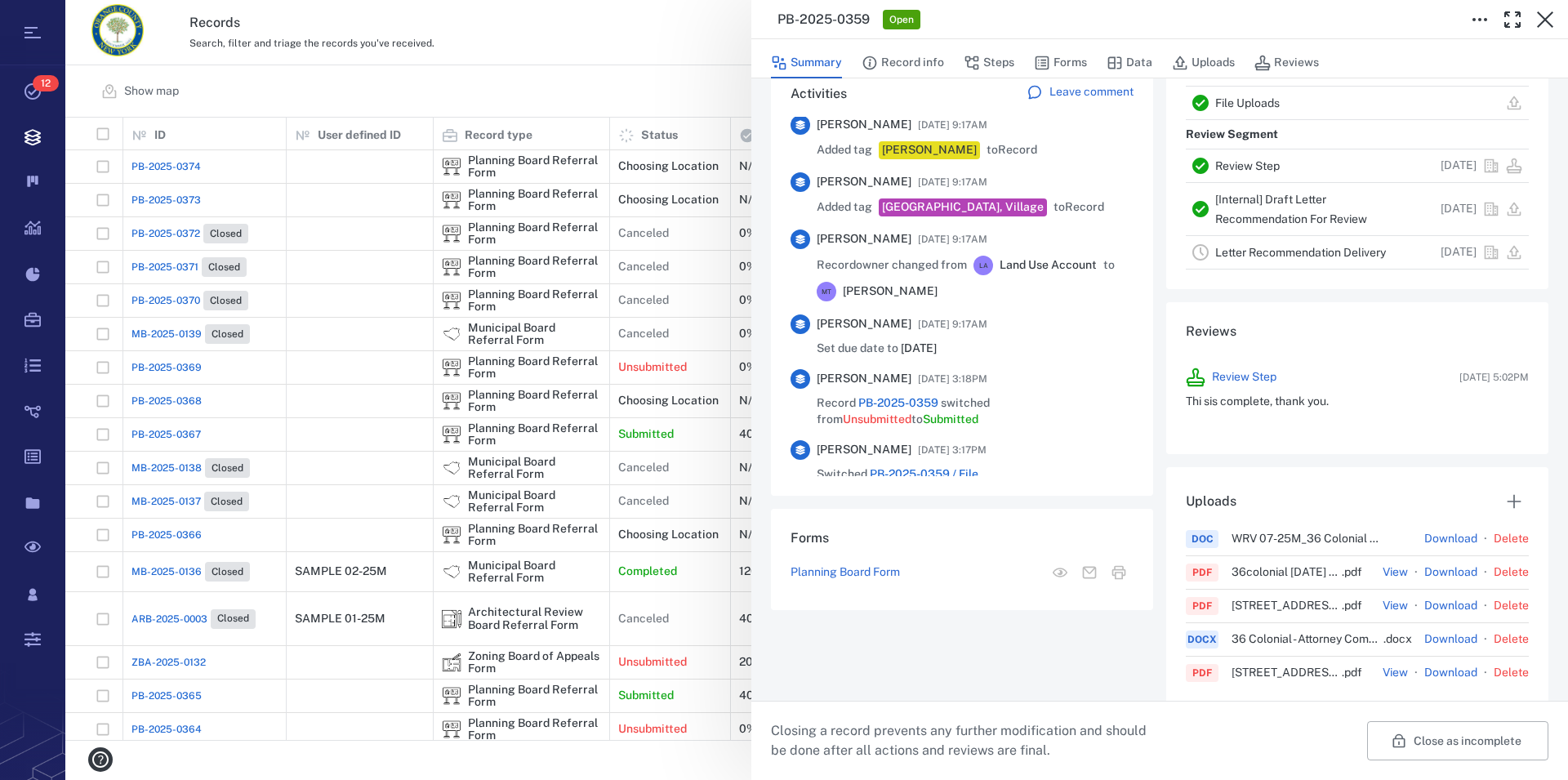
scroll to position [652, 0]
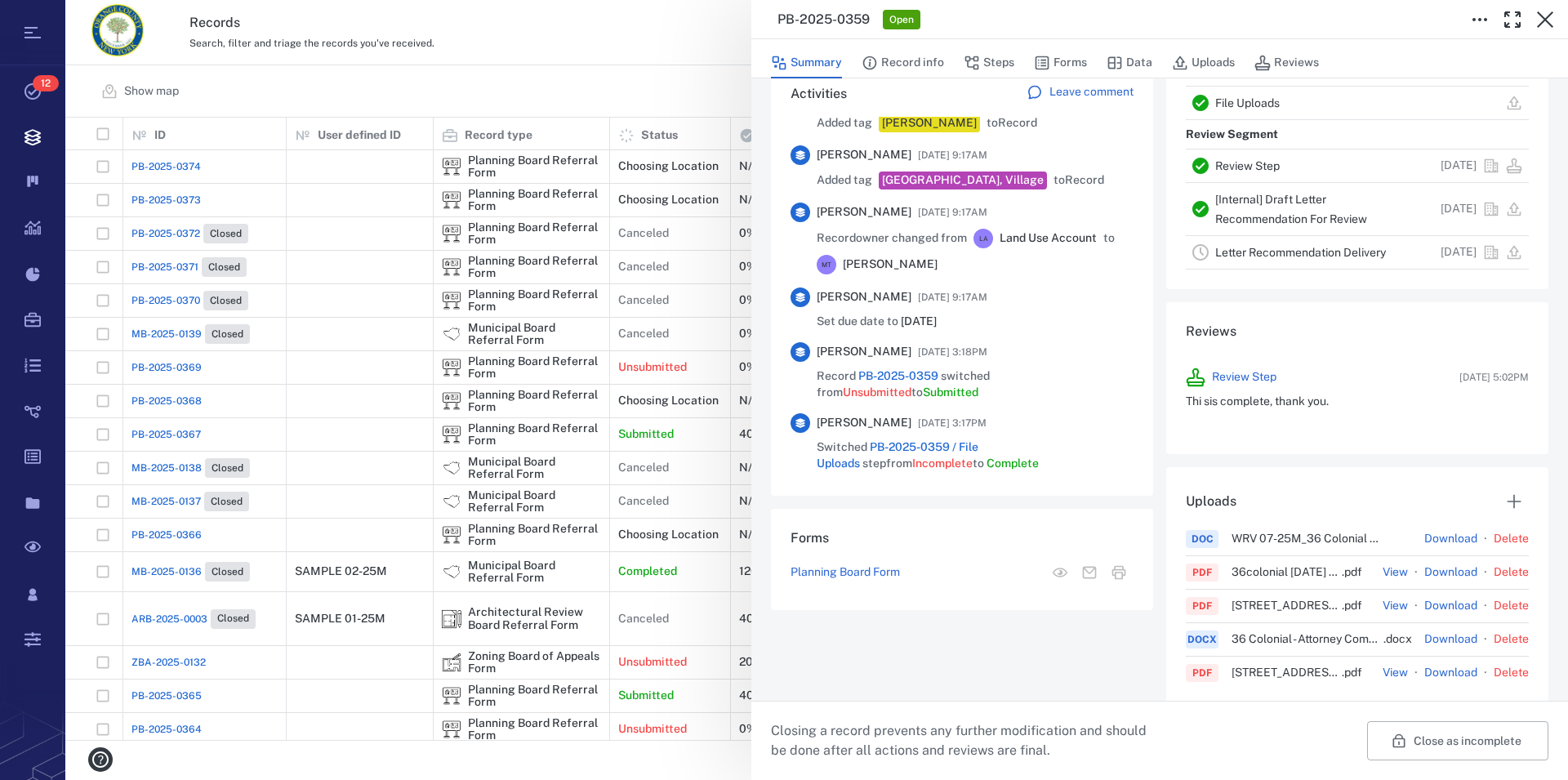
click at [1228, 222] on link "[Internal] Draft Letter Recommendation For Review" at bounding box center [1292, 209] width 152 height 33
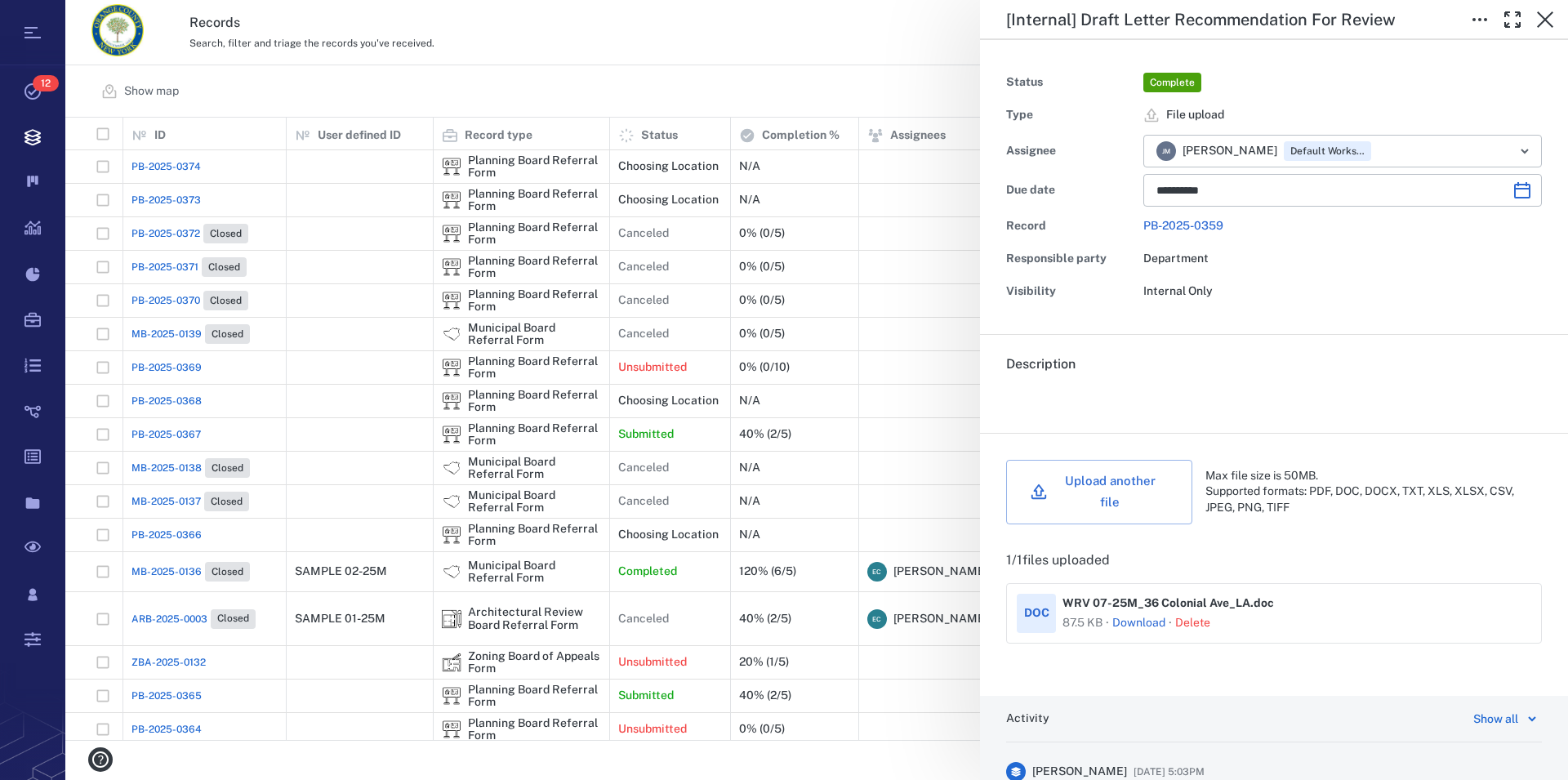
type input "**********"
click at [1142, 614] on link "Download" at bounding box center [1142, 623] width 53 height 16
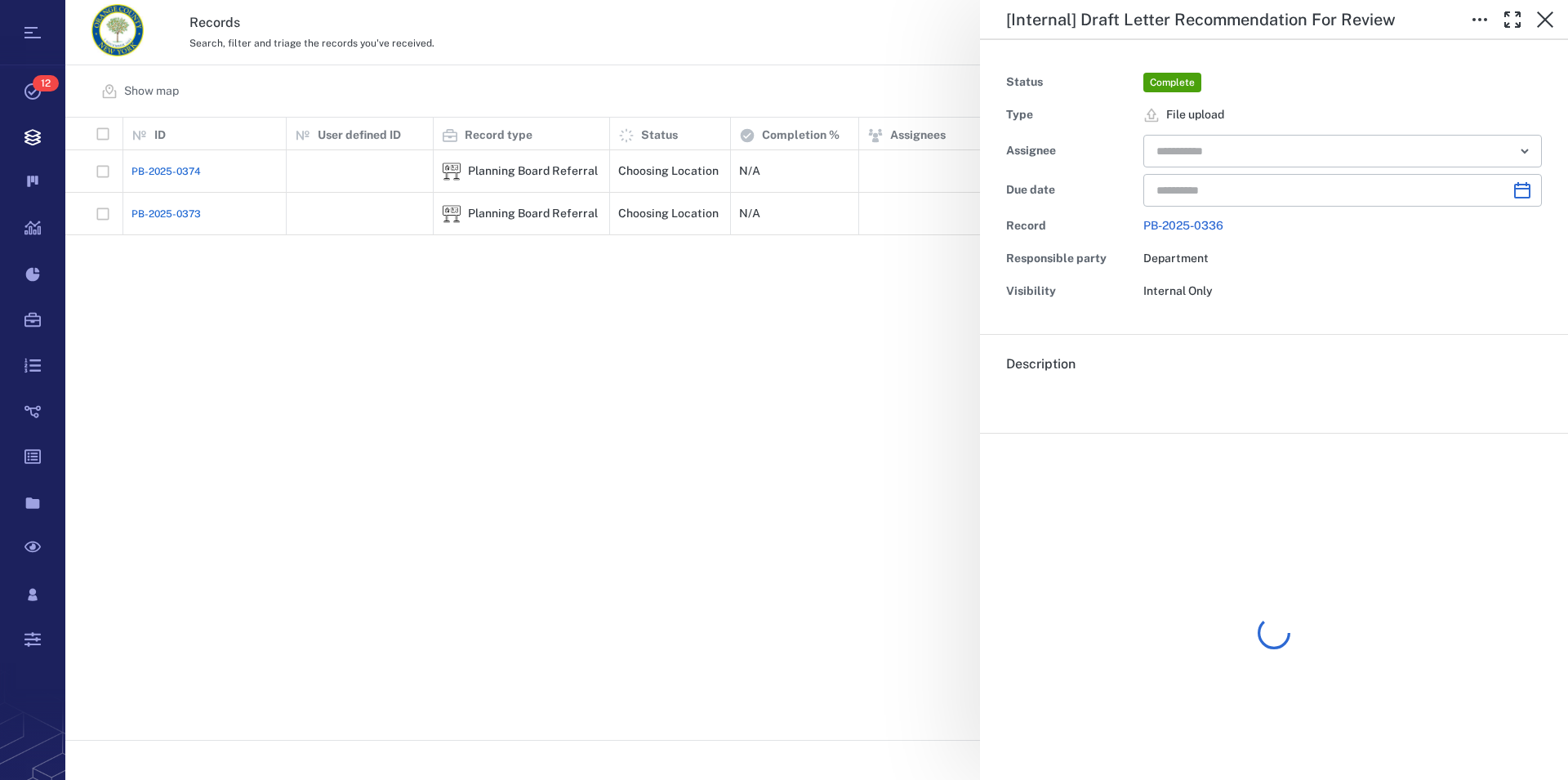
scroll to position [608, 1488]
type input "**********"
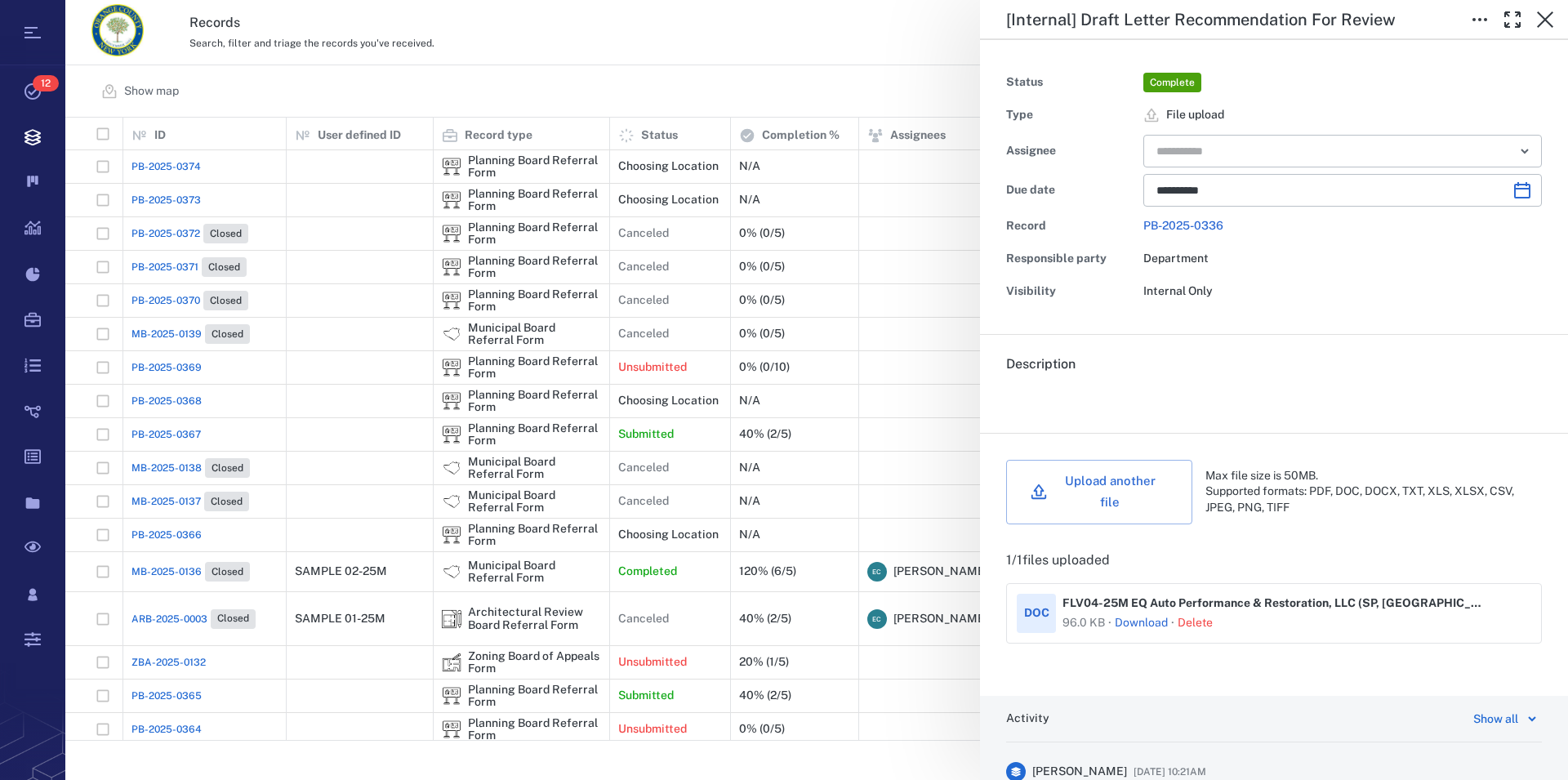
scroll to position [0, 0]
click at [1543, 17] on icon "button" at bounding box center [1545, 20] width 16 height 16
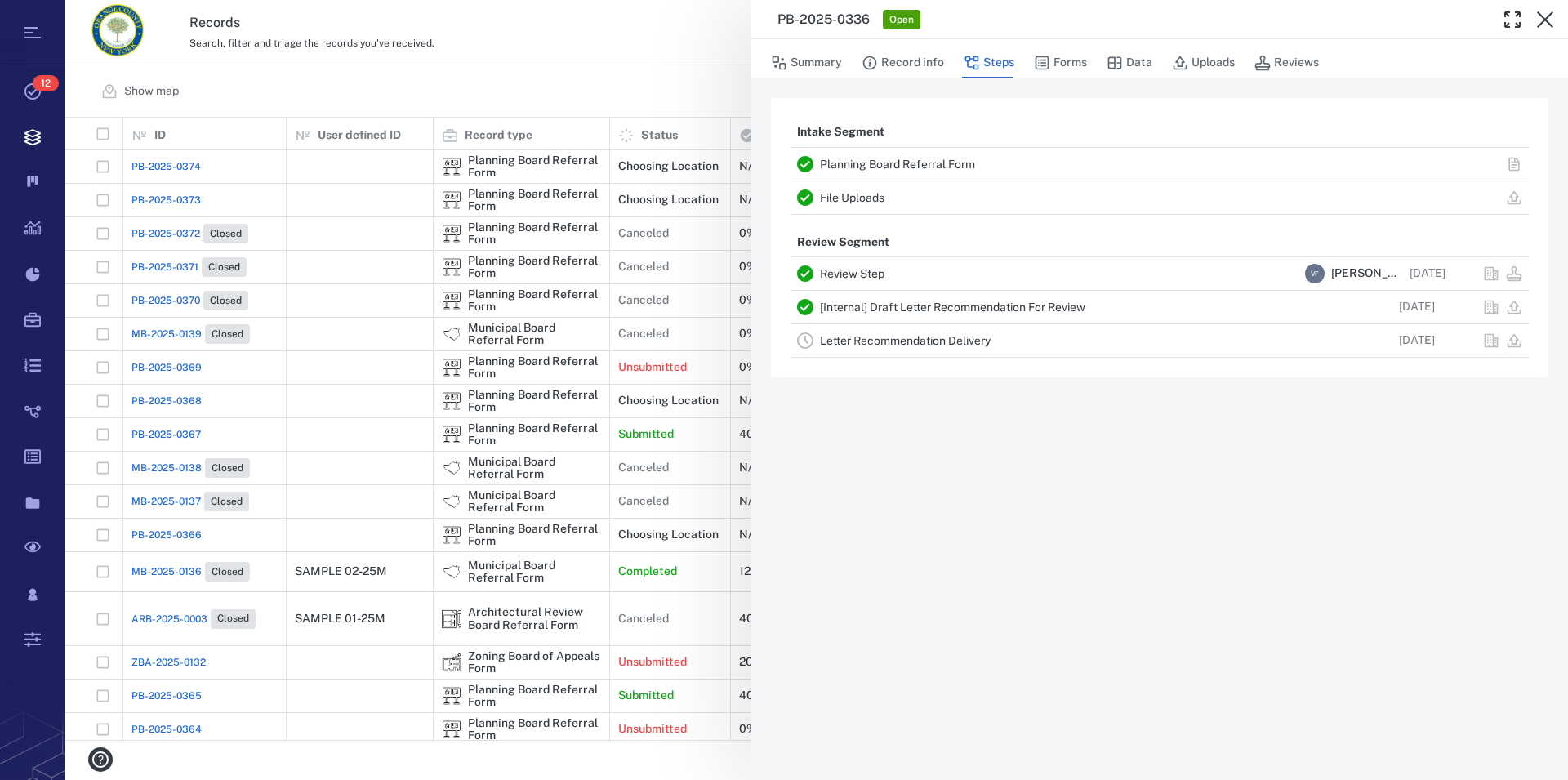
click at [1543, 17] on icon "button" at bounding box center [1545, 20] width 16 height 16
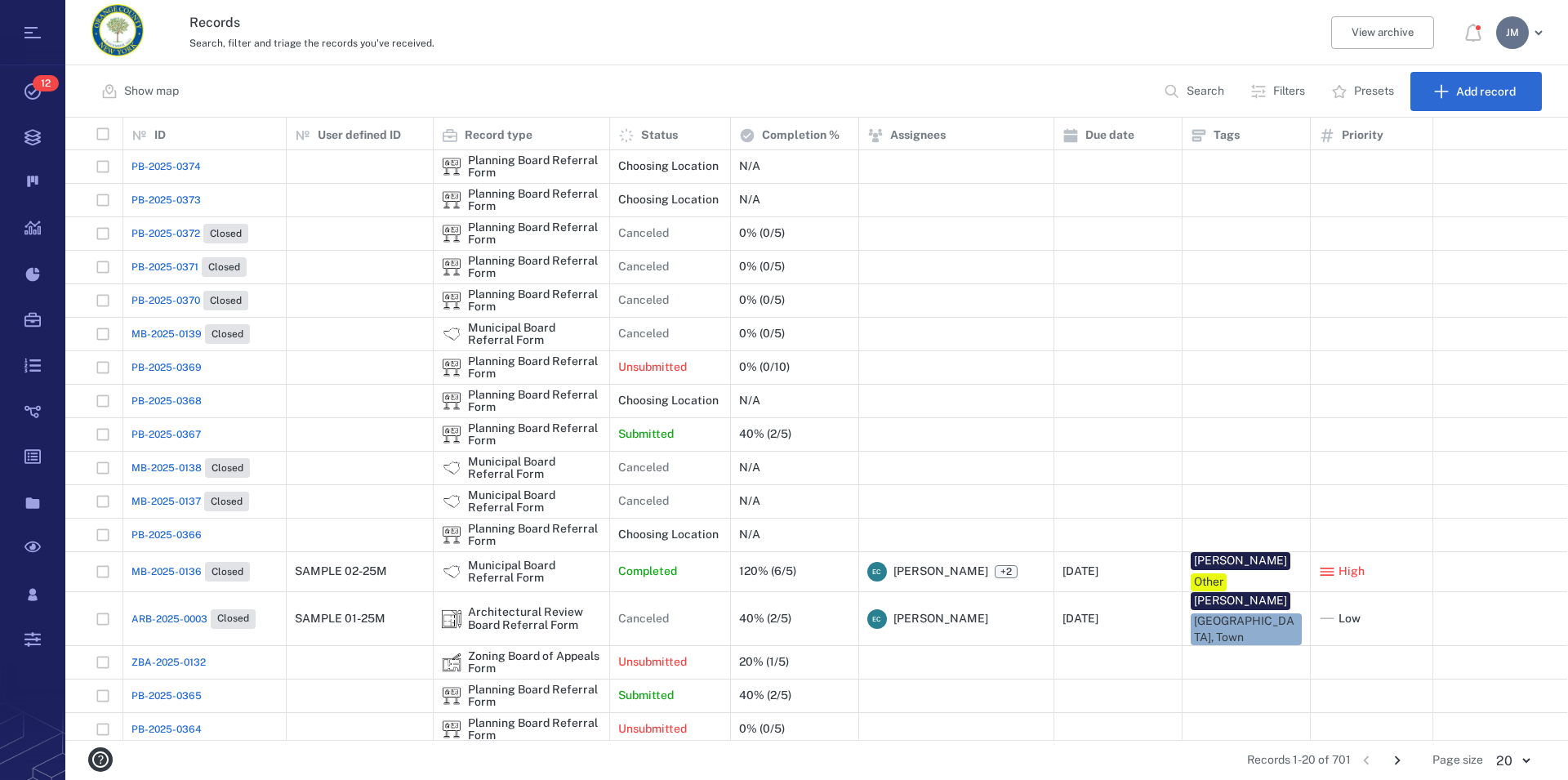
click at [1190, 92] on p "Search" at bounding box center [1206, 91] width 38 height 16
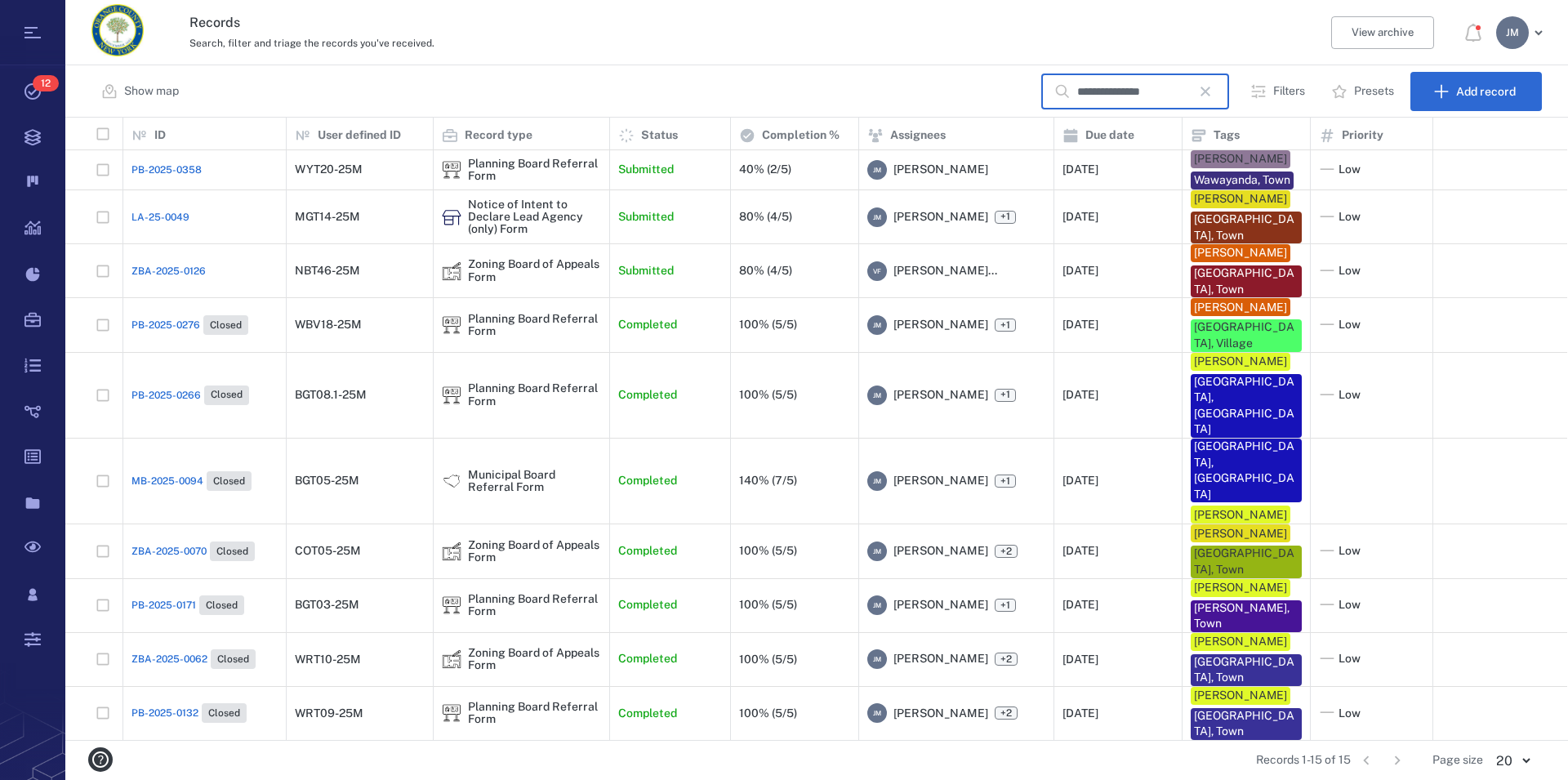
type input "**********"
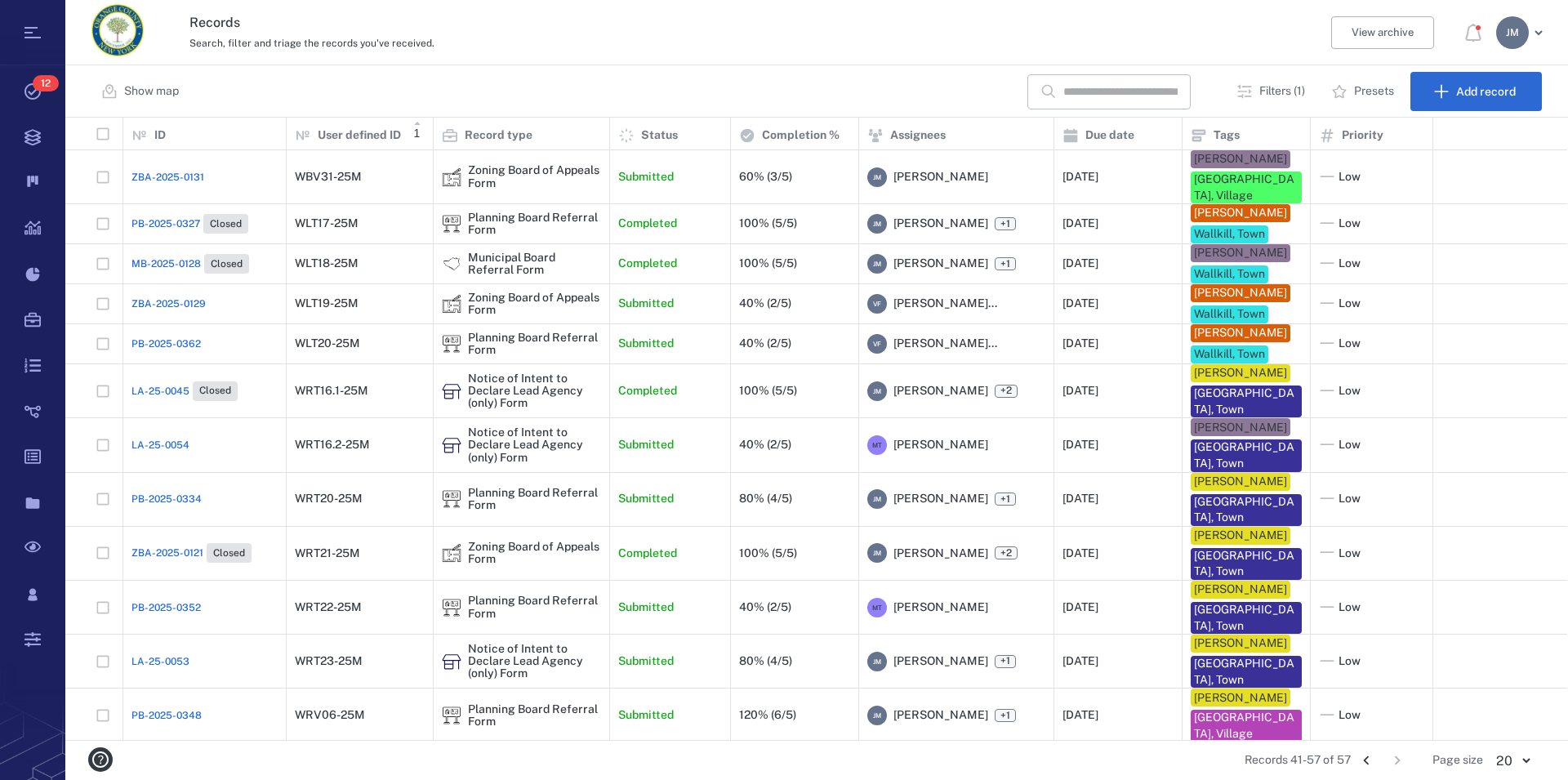
scroll to position [608, 1488]
click at [529, 262] on div "Municipal Board Referral Form" at bounding box center [534, 264] width 133 height 25
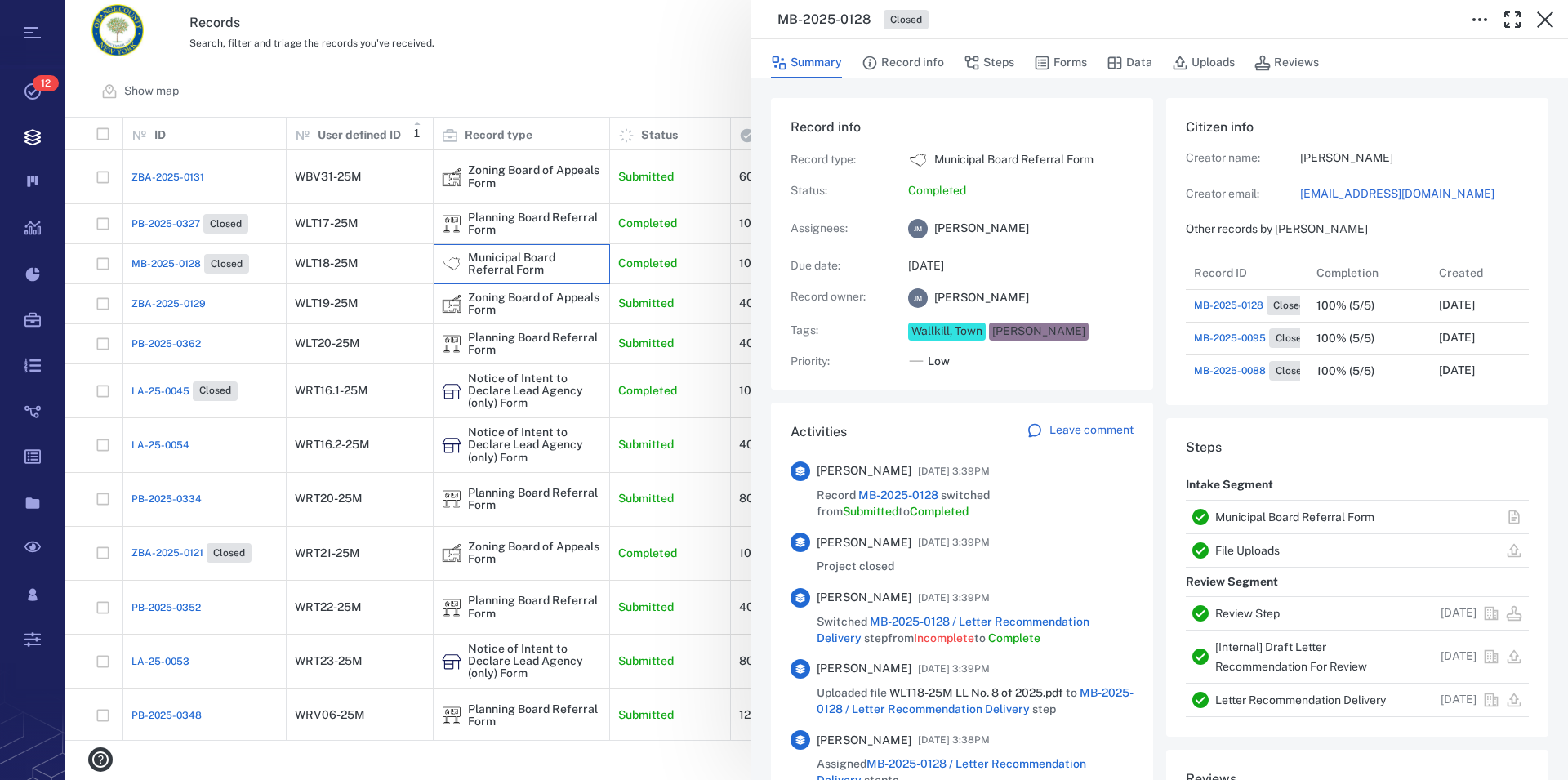
scroll to position [14, 15]
click at [1346, 511] on link "Municipal Board Referral Form" at bounding box center [1296, 517] width 159 height 13
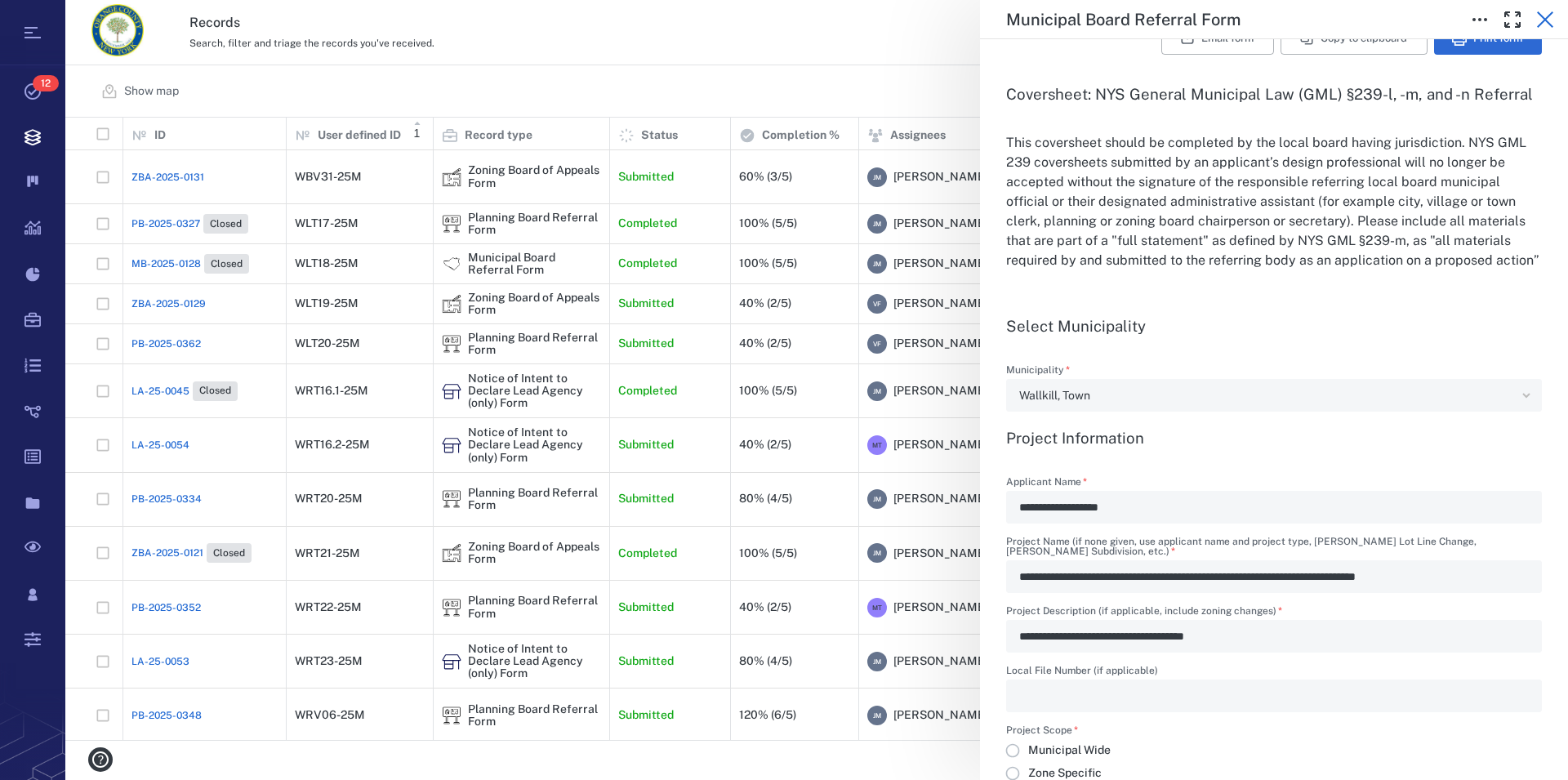
click at [1543, 14] on icon "button" at bounding box center [1545, 20] width 20 height 20
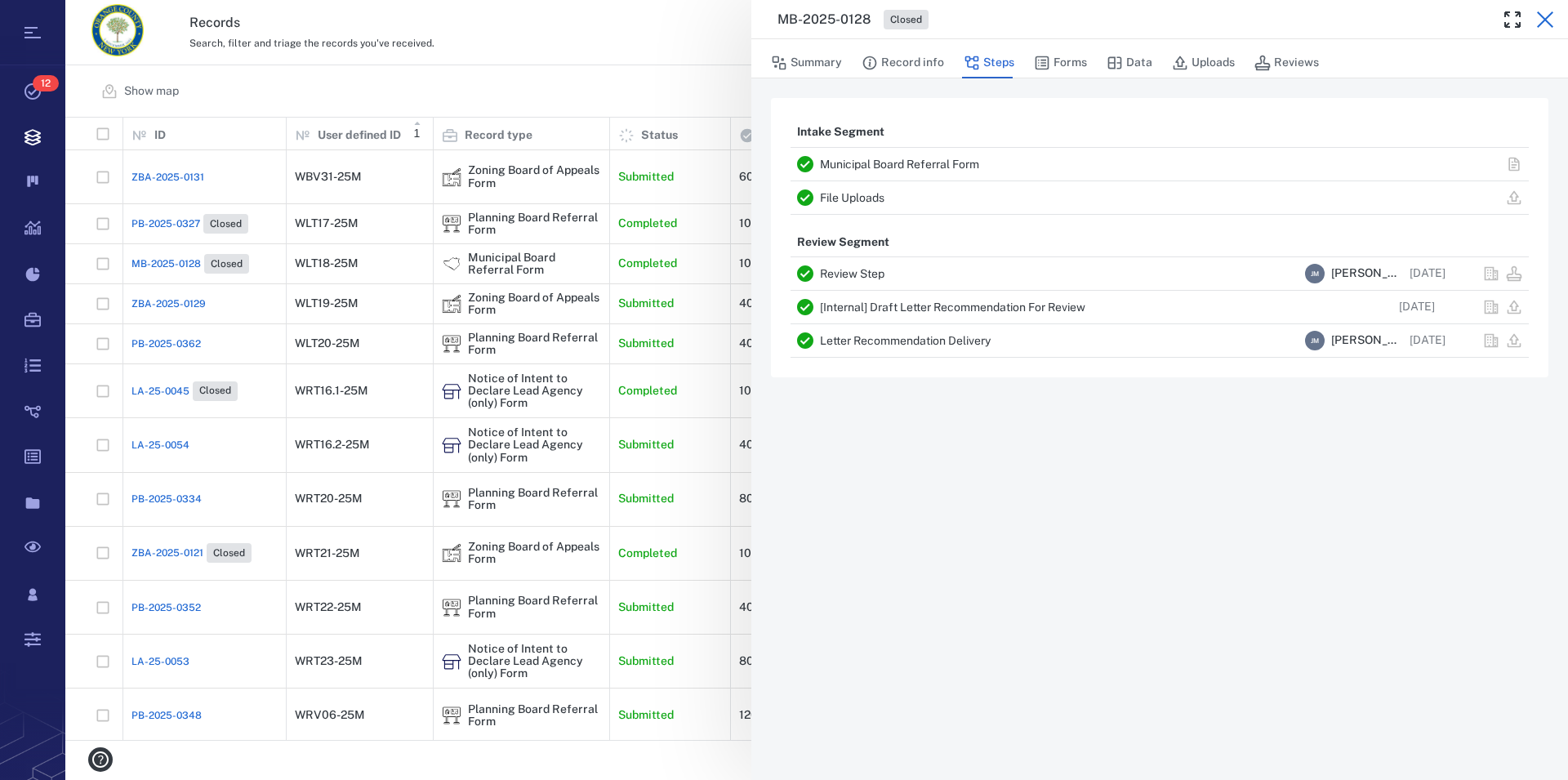
click at [1542, 15] on icon "button" at bounding box center [1545, 20] width 16 height 16
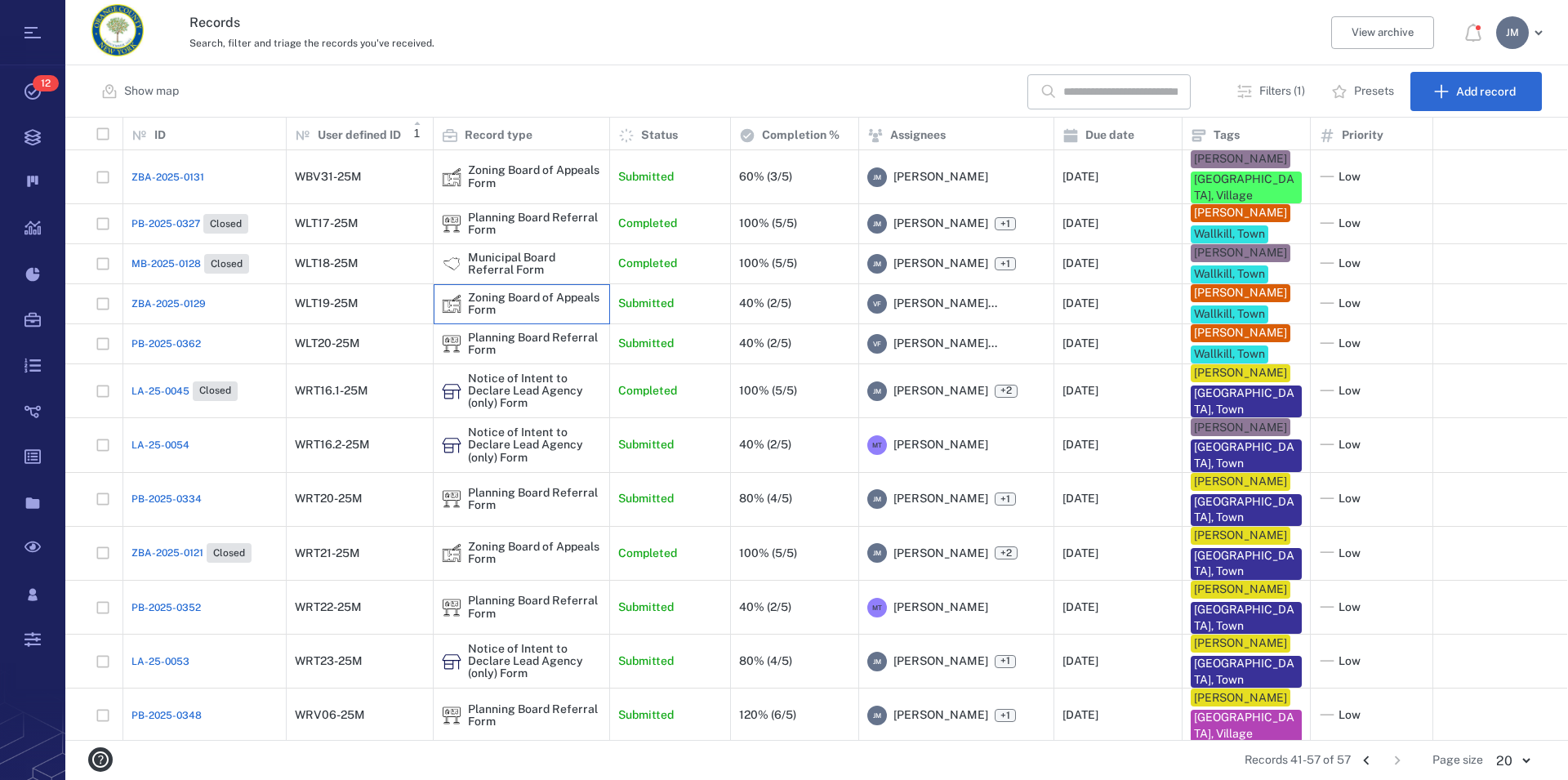
click at [490, 317] on div "Zoning Board of Appeals Form" at bounding box center [534, 304] width 133 height 25
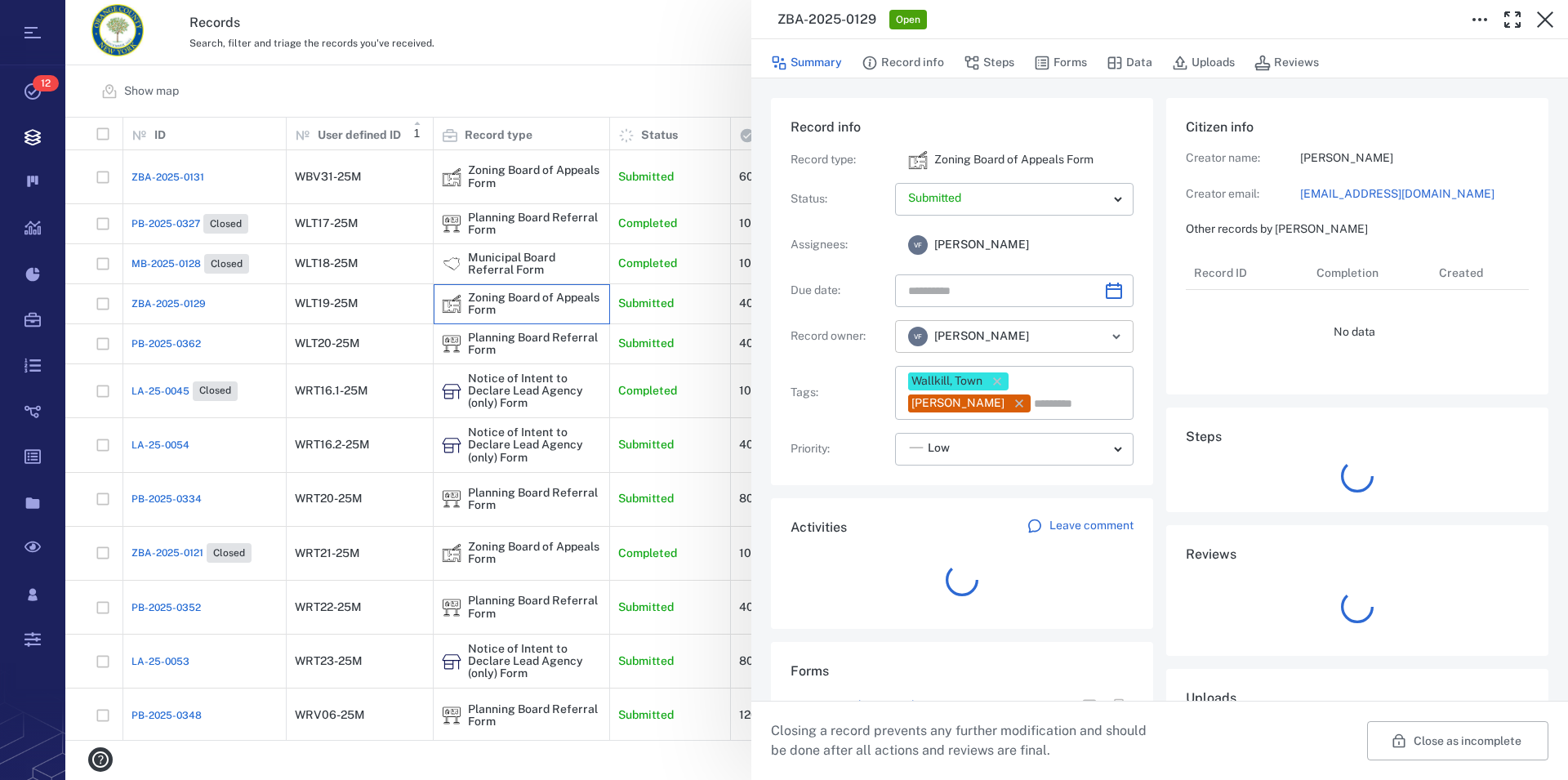
type input "**********"
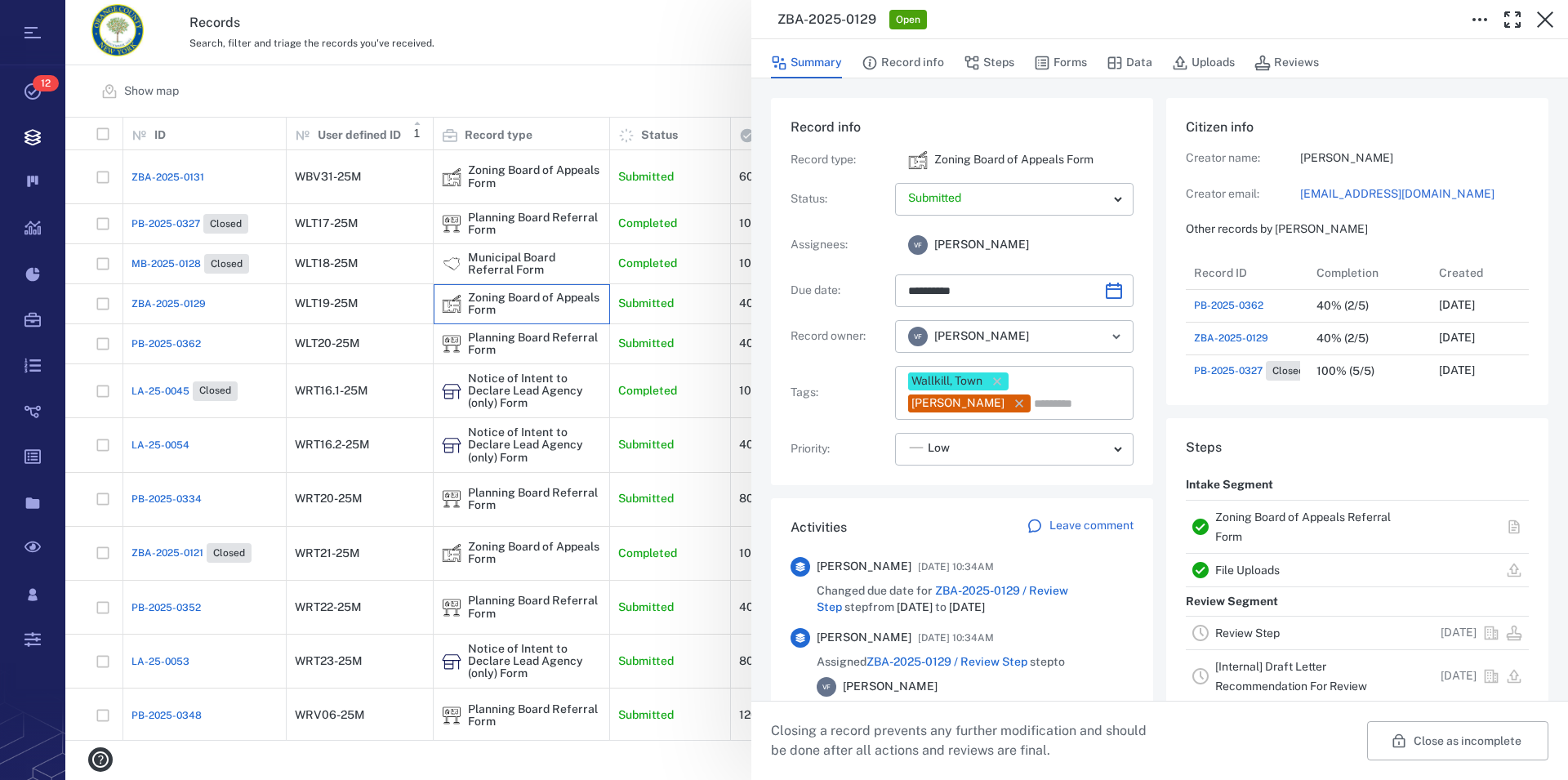
scroll to position [14, 14]
click at [1272, 517] on link "Zoning Board of Appeals Referral Form" at bounding box center [1304, 527] width 176 height 33
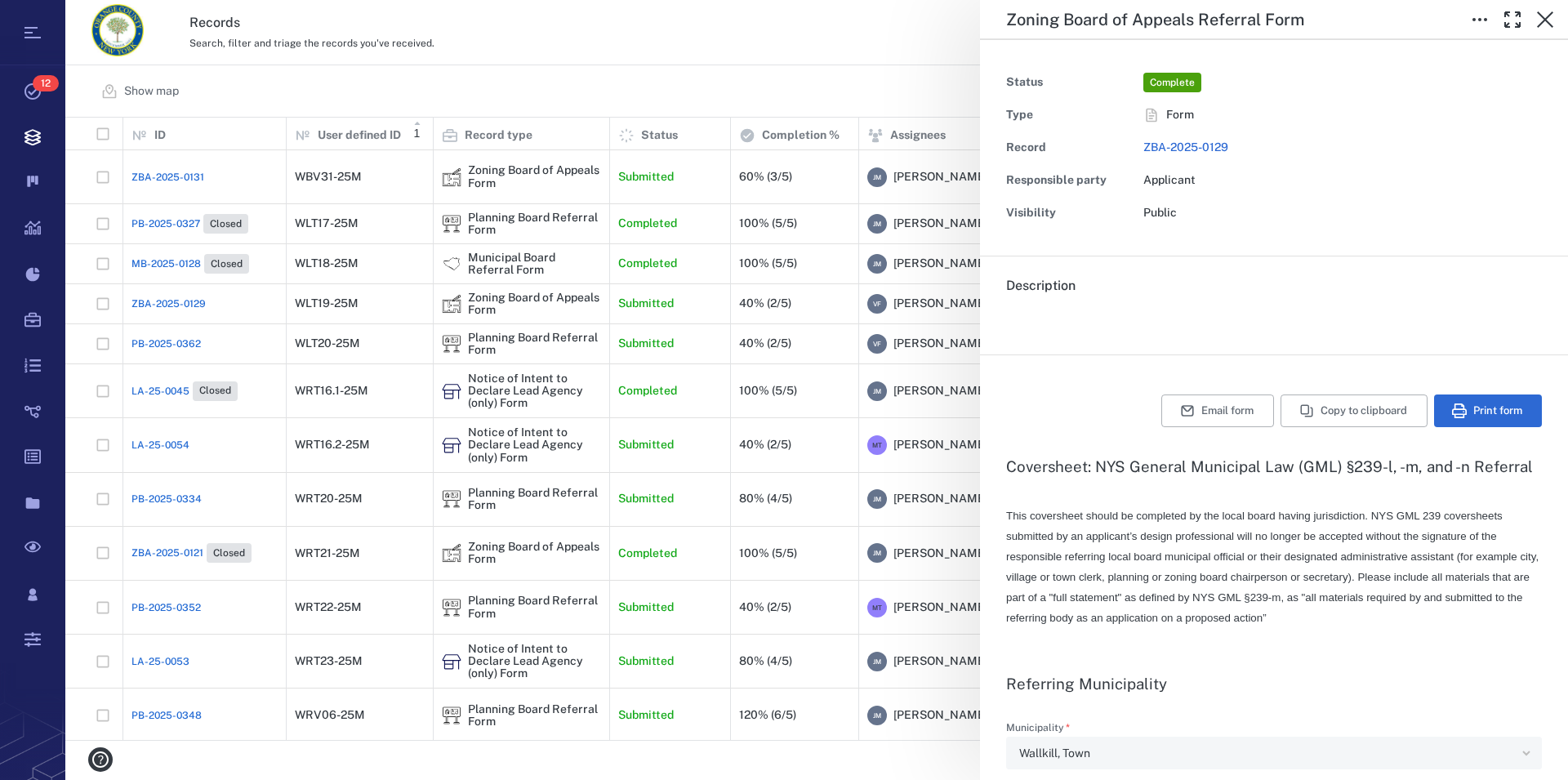
type textarea "*"
type input "**********"
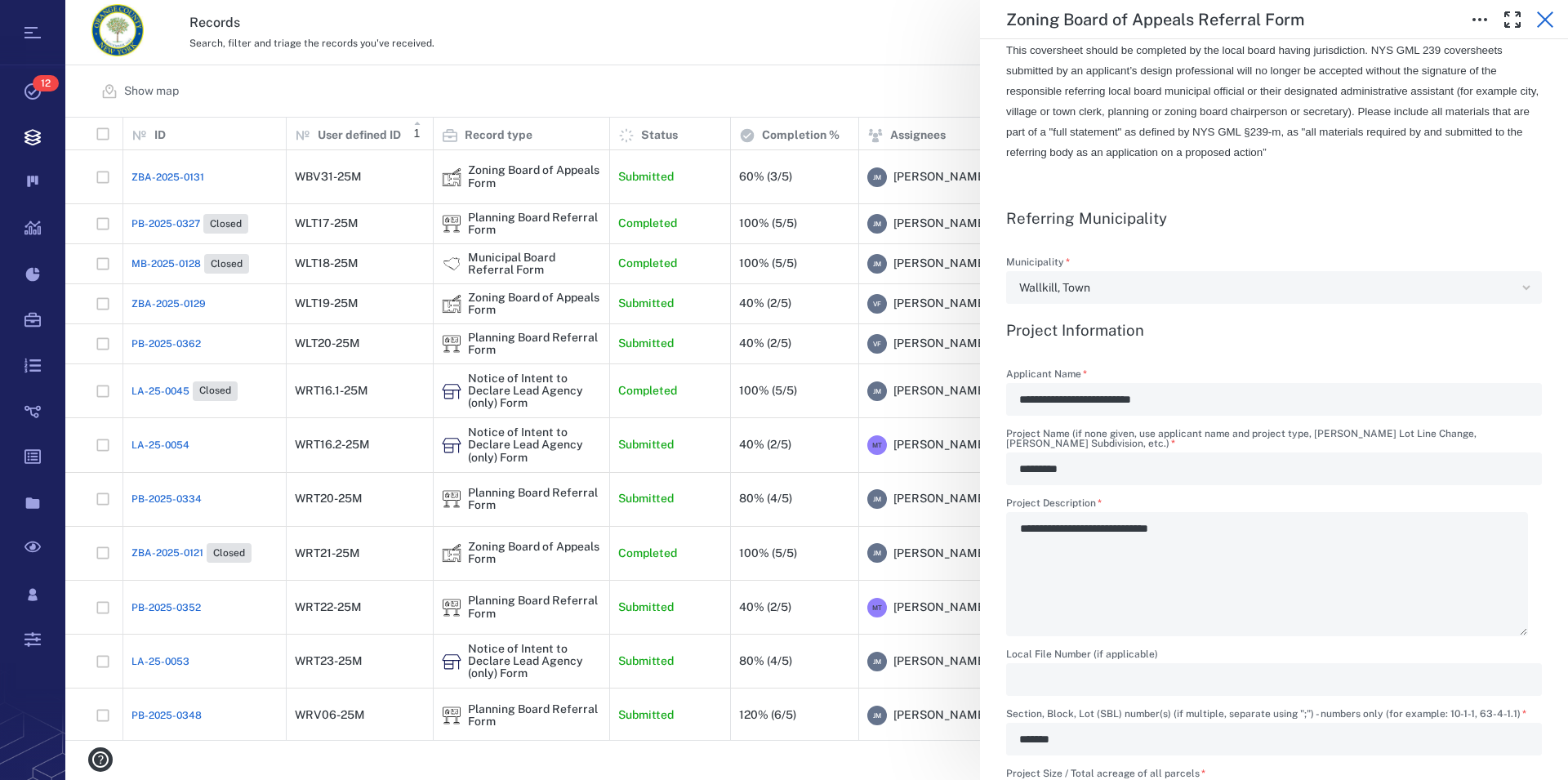
click at [1548, 21] on icon "button" at bounding box center [1545, 20] width 20 height 20
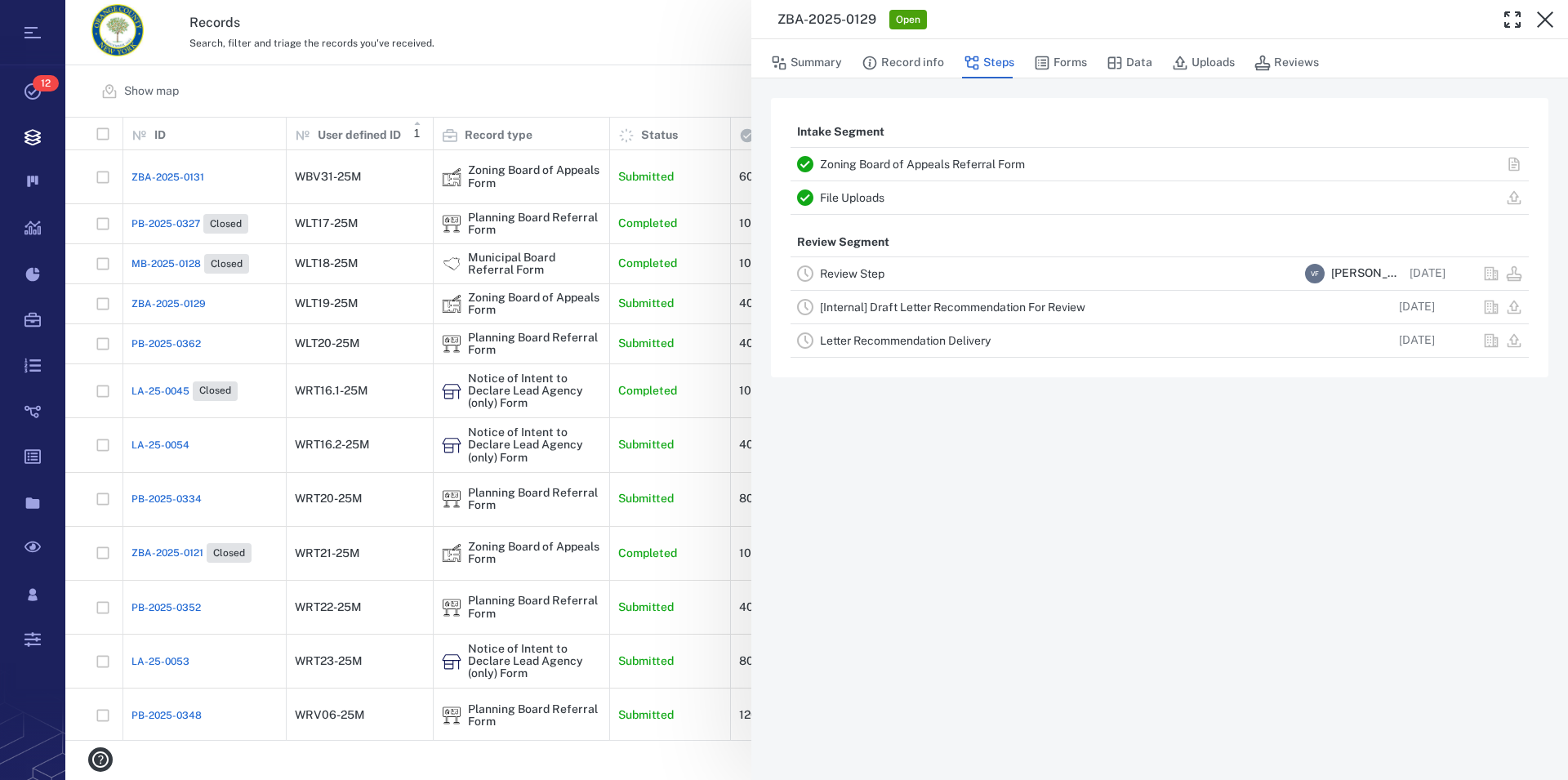
click at [1548, 21] on icon "button" at bounding box center [1545, 20] width 20 height 20
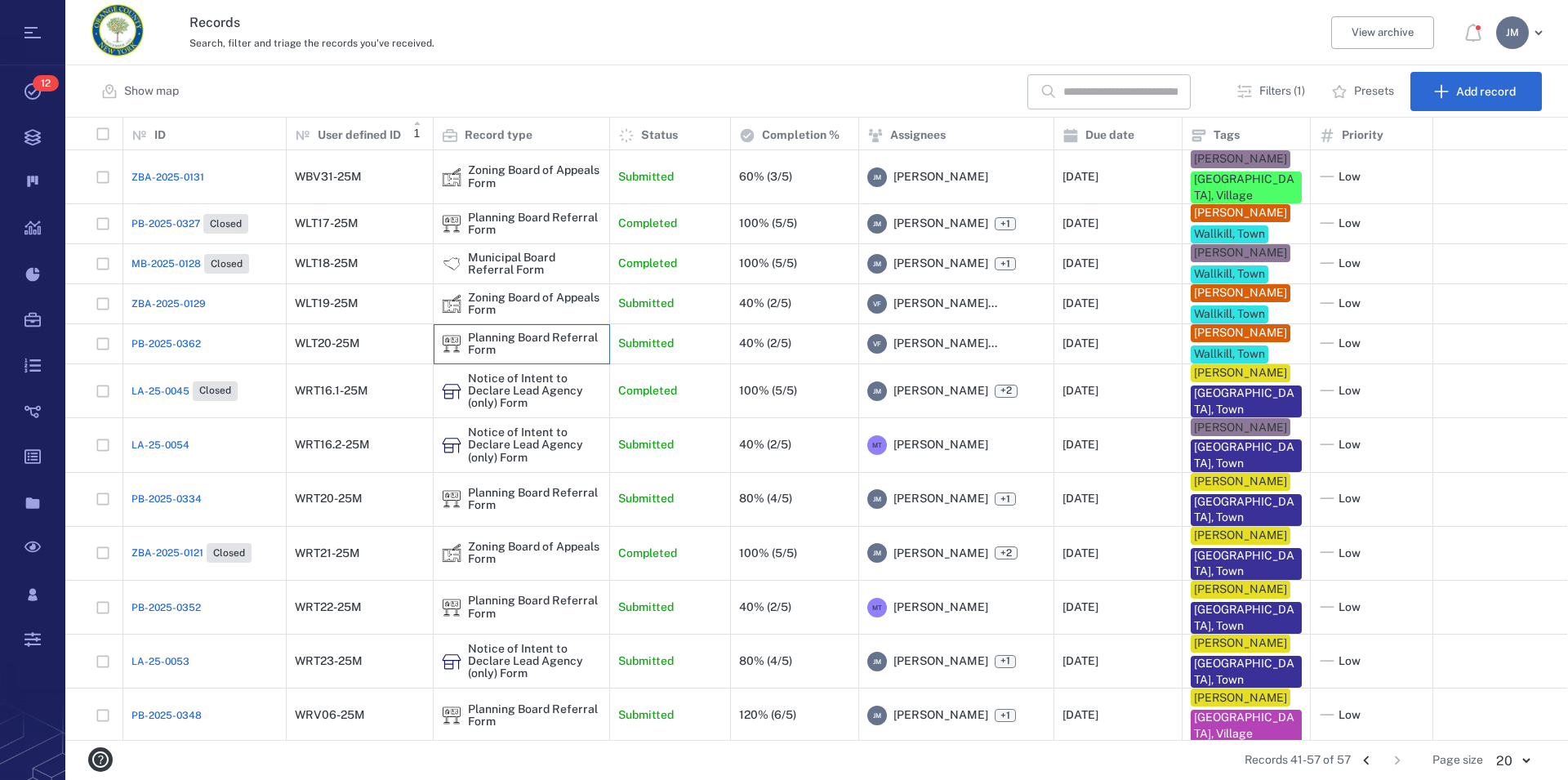
click at [523, 357] on div "Planning Board Referral Form" at bounding box center [534, 344] width 133 height 25
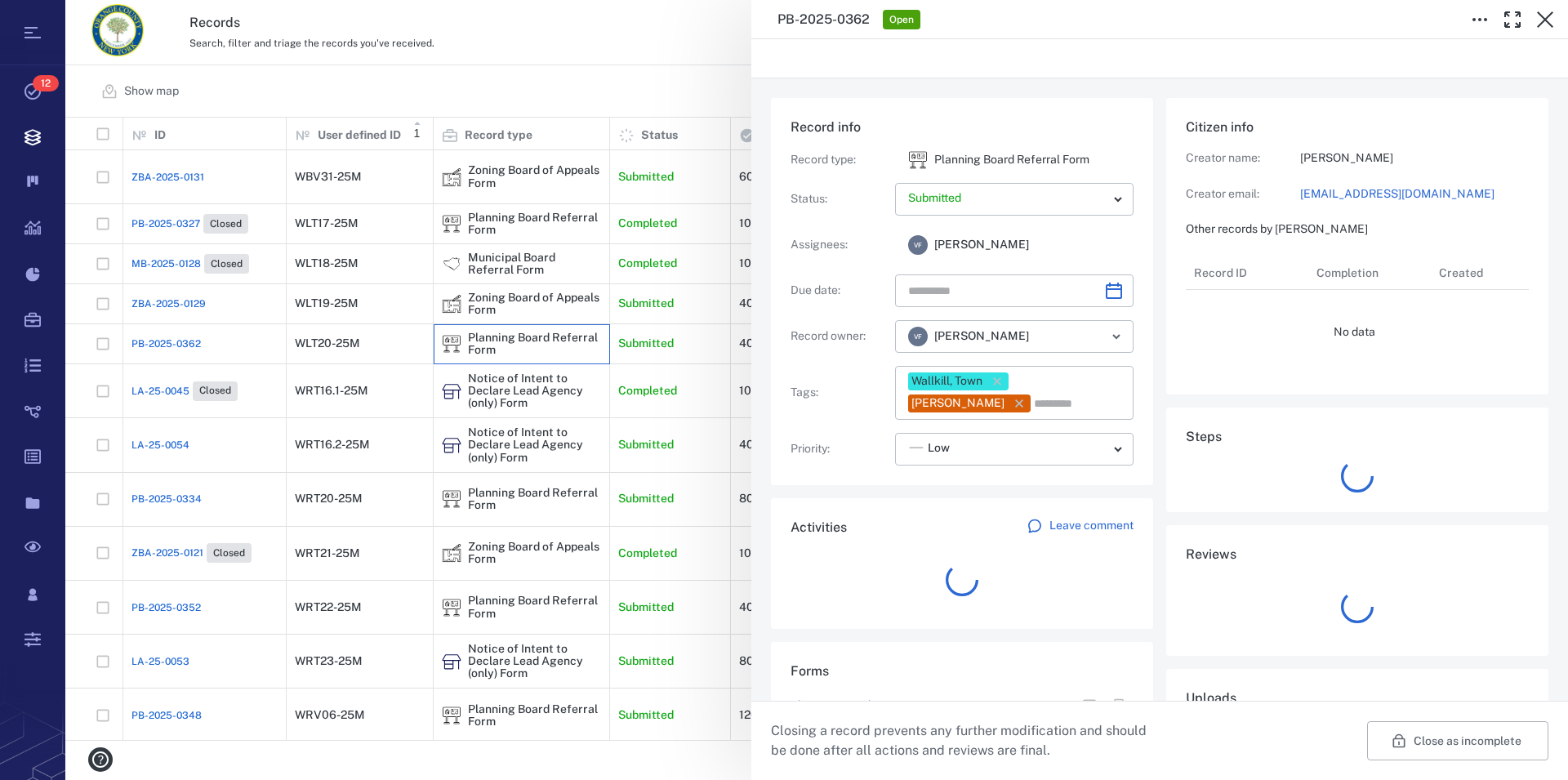
type input "**********"
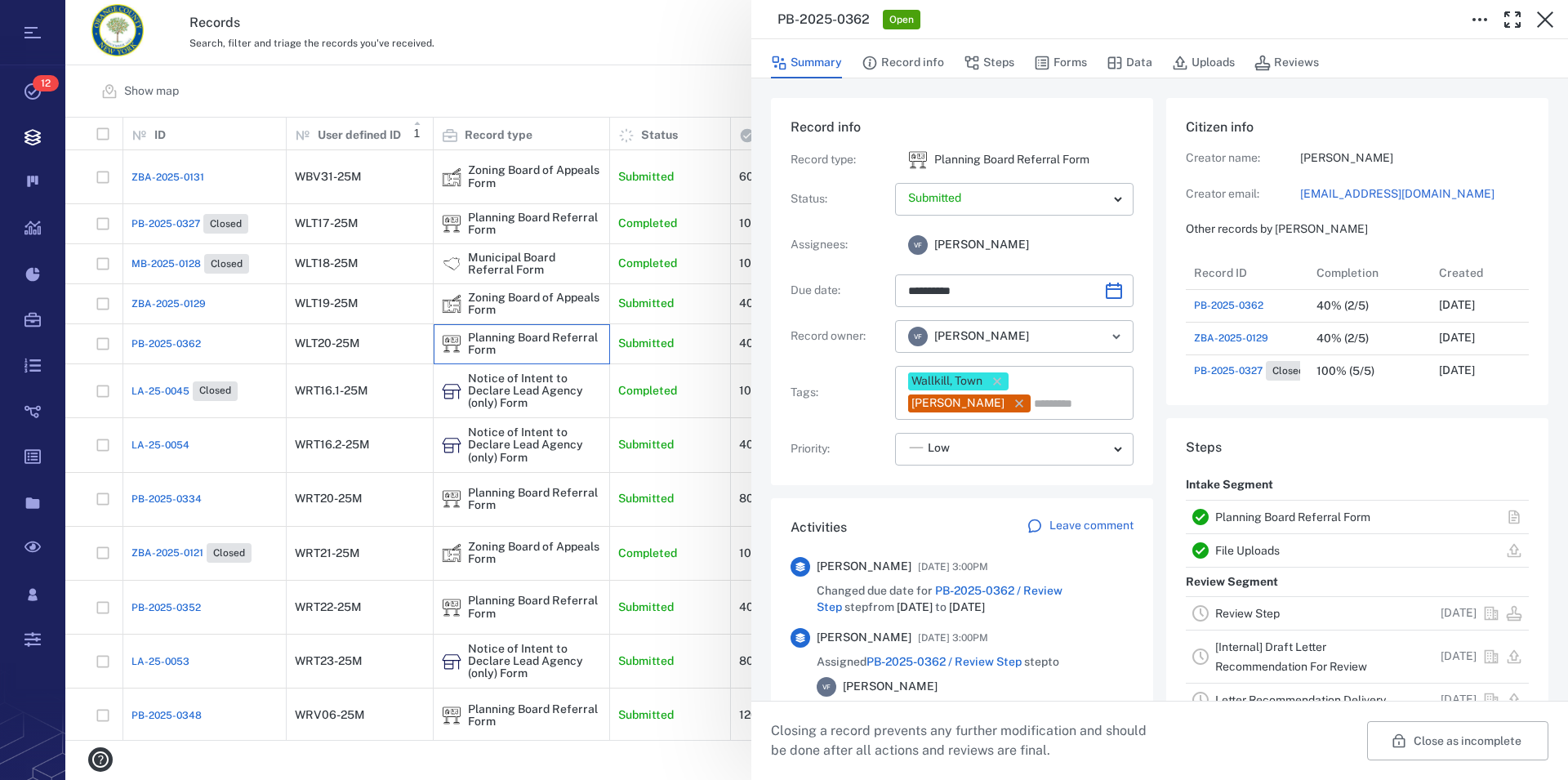
scroll to position [14, 15]
click at [1255, 519] on link "Planning Board Referral Form" at bounding box center [1293, 517] width 155 height 13
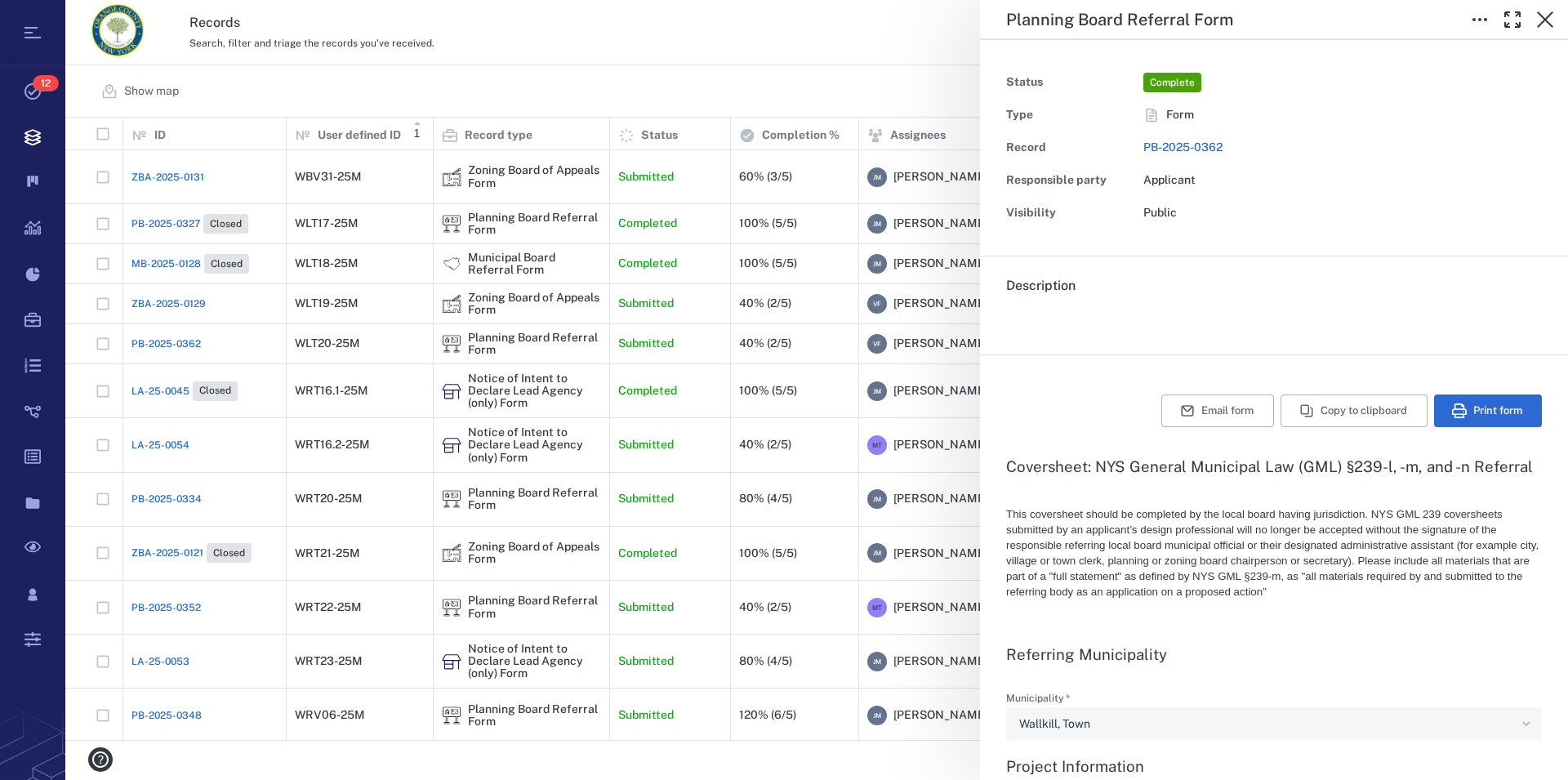
type textarea "*"
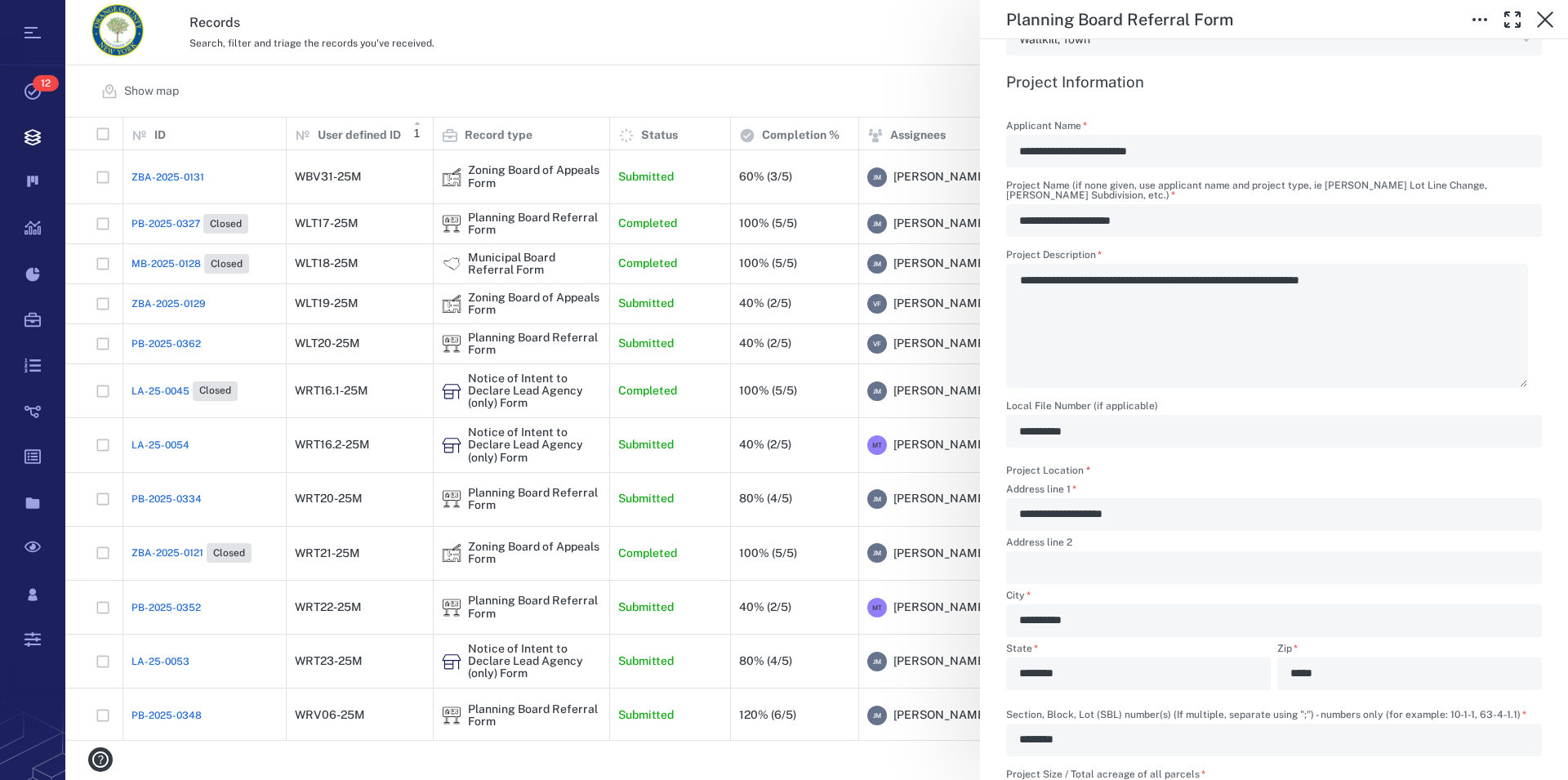
scroll to position [652, 0]
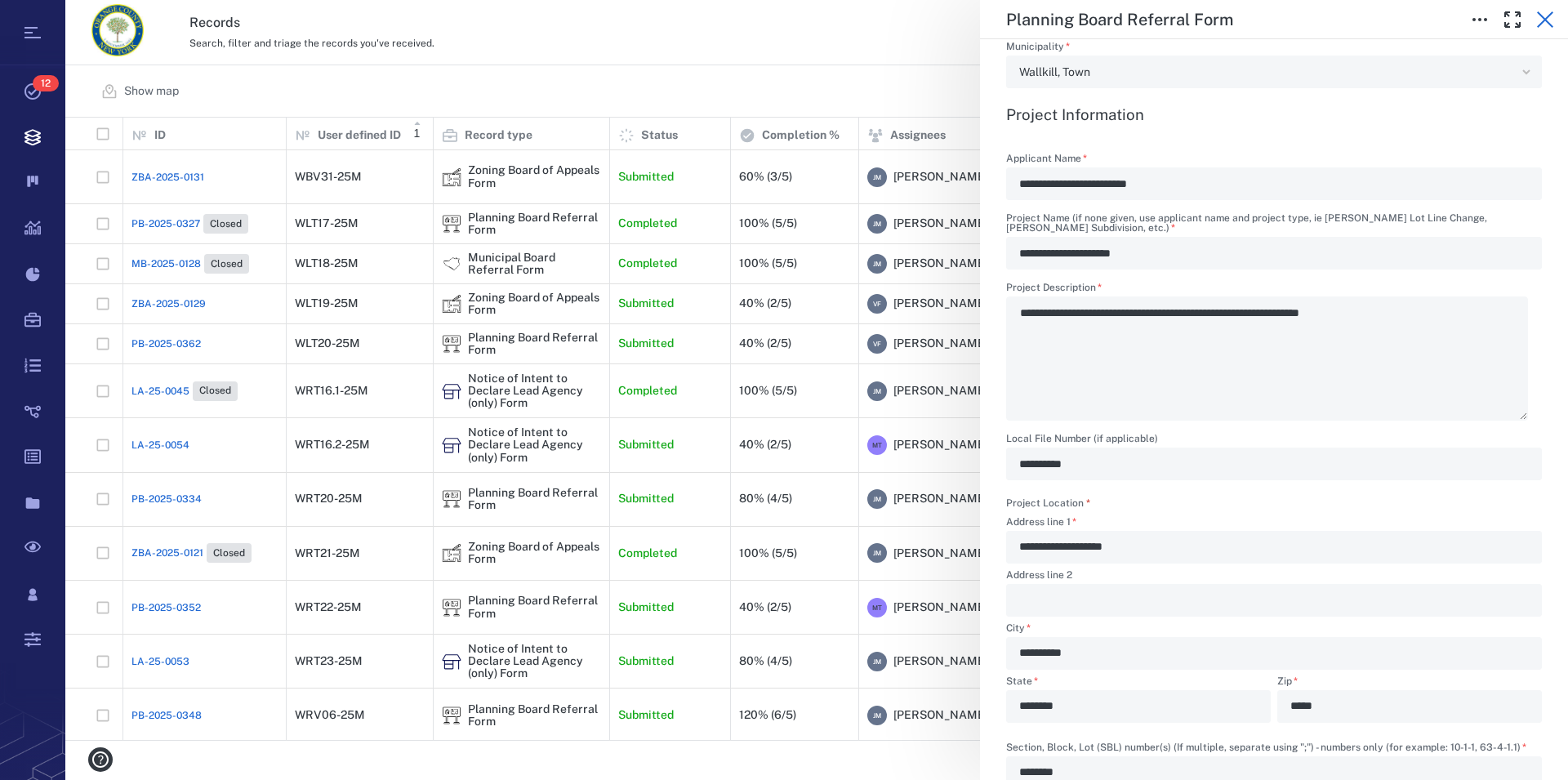
click at [1544, 23] on icon "button" at bounding box center [1545, 20] width 20 height 20
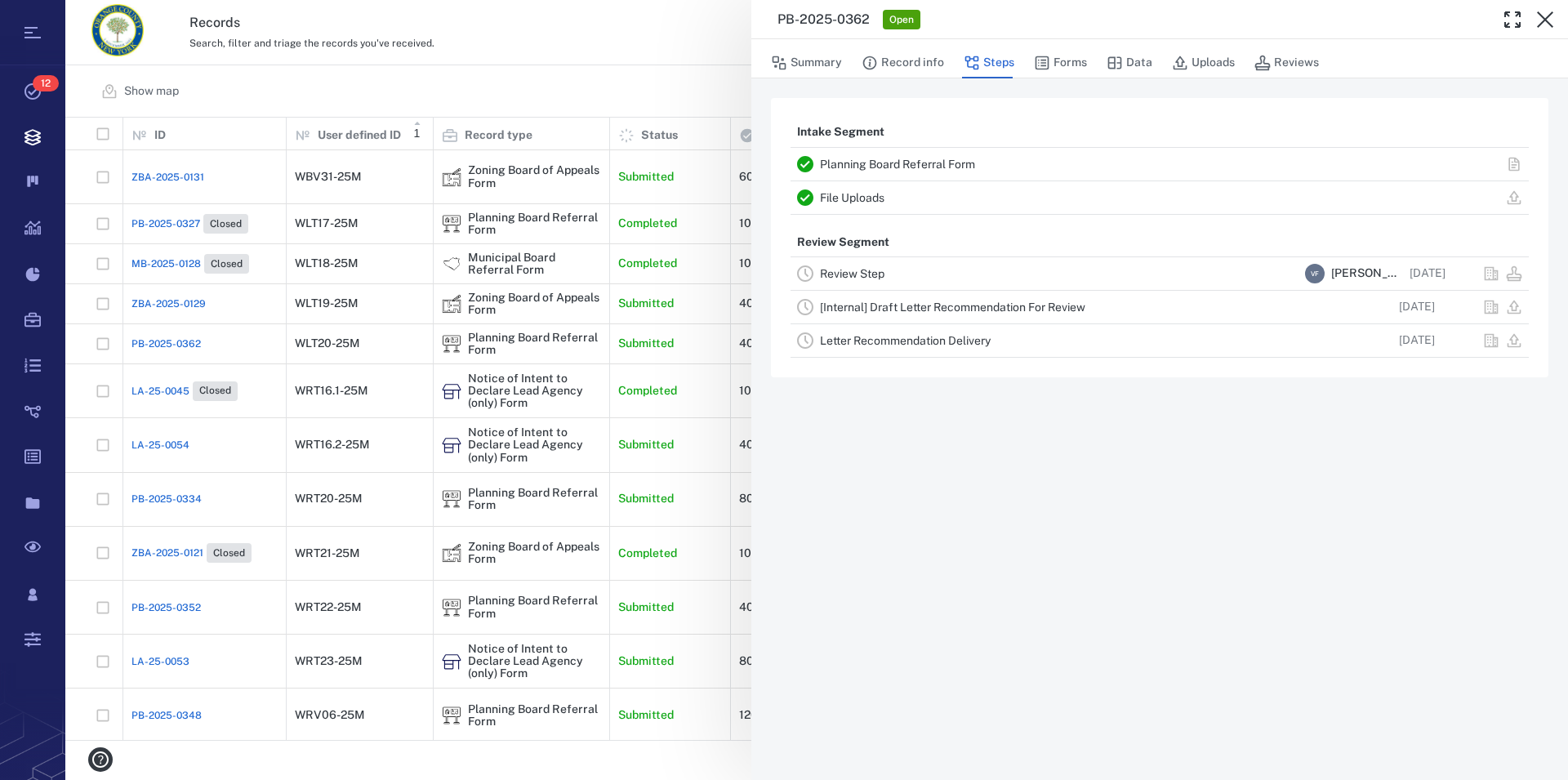
click at [1544, 23] on icon "button" at bounding box center [1545, 20] width 20 height 20
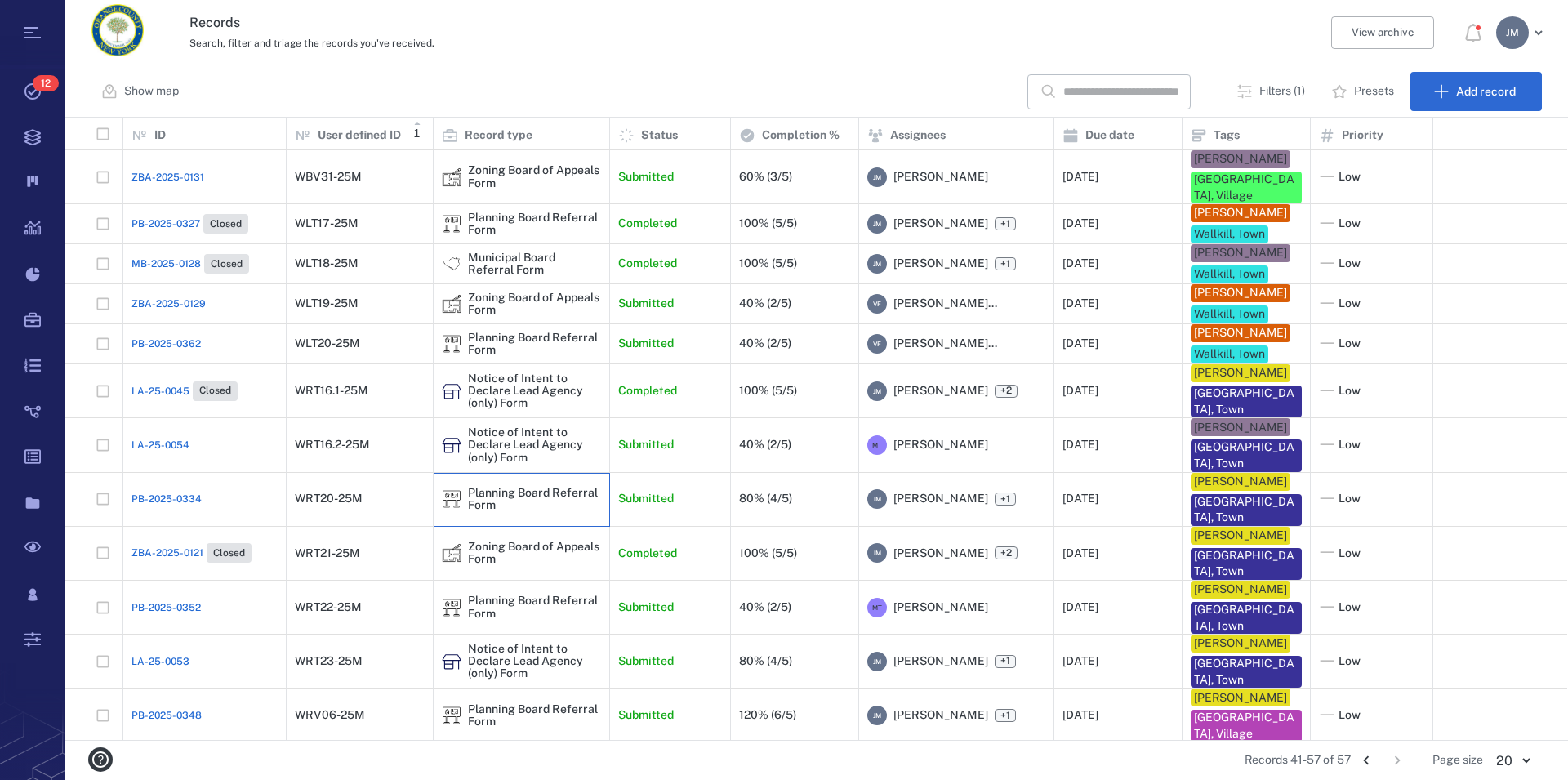
click at [500, 506] on div "Planning Board Referral Form" at bounding box center [534, 499] width 133 height 25
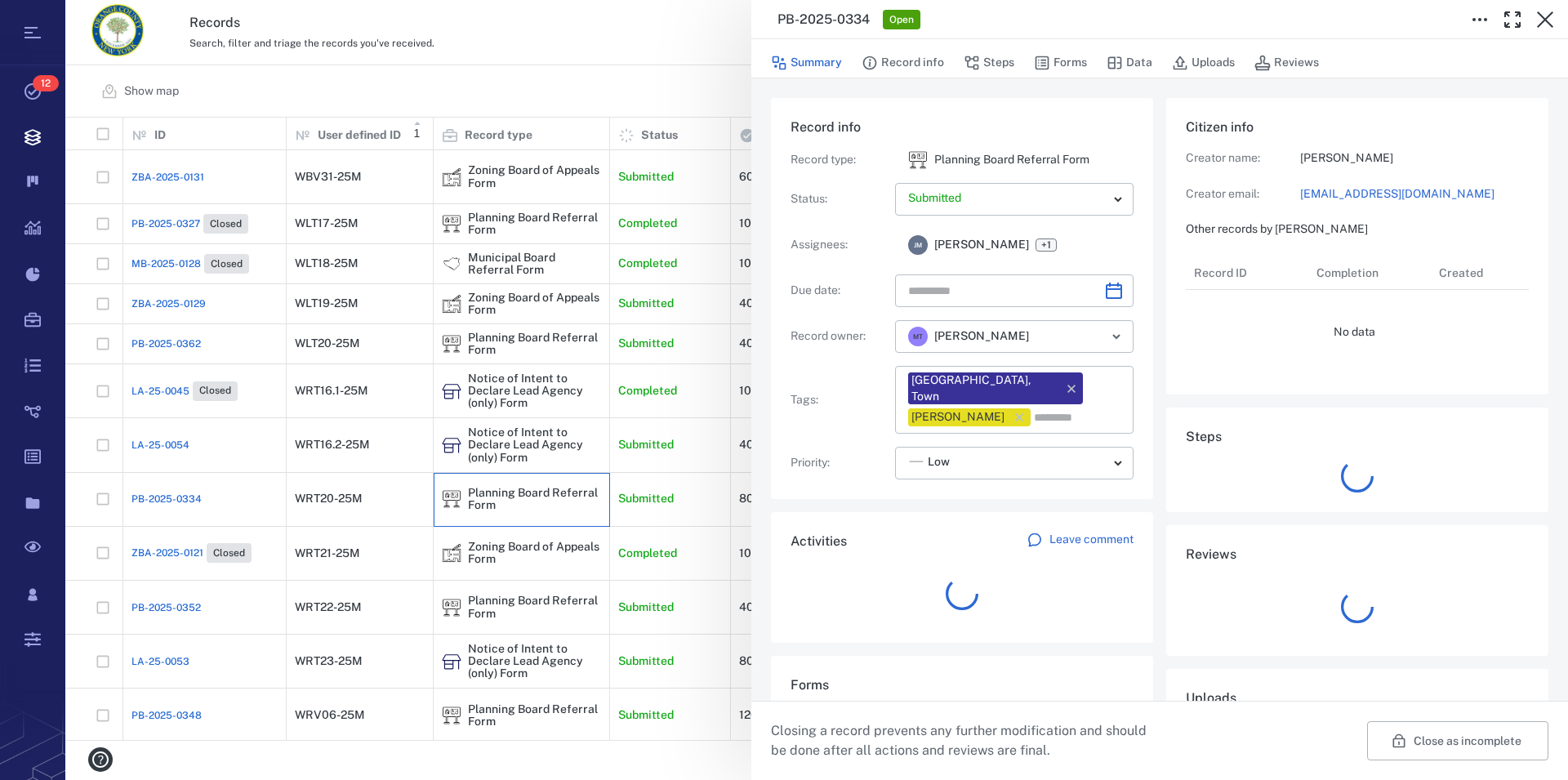
type input "**********"
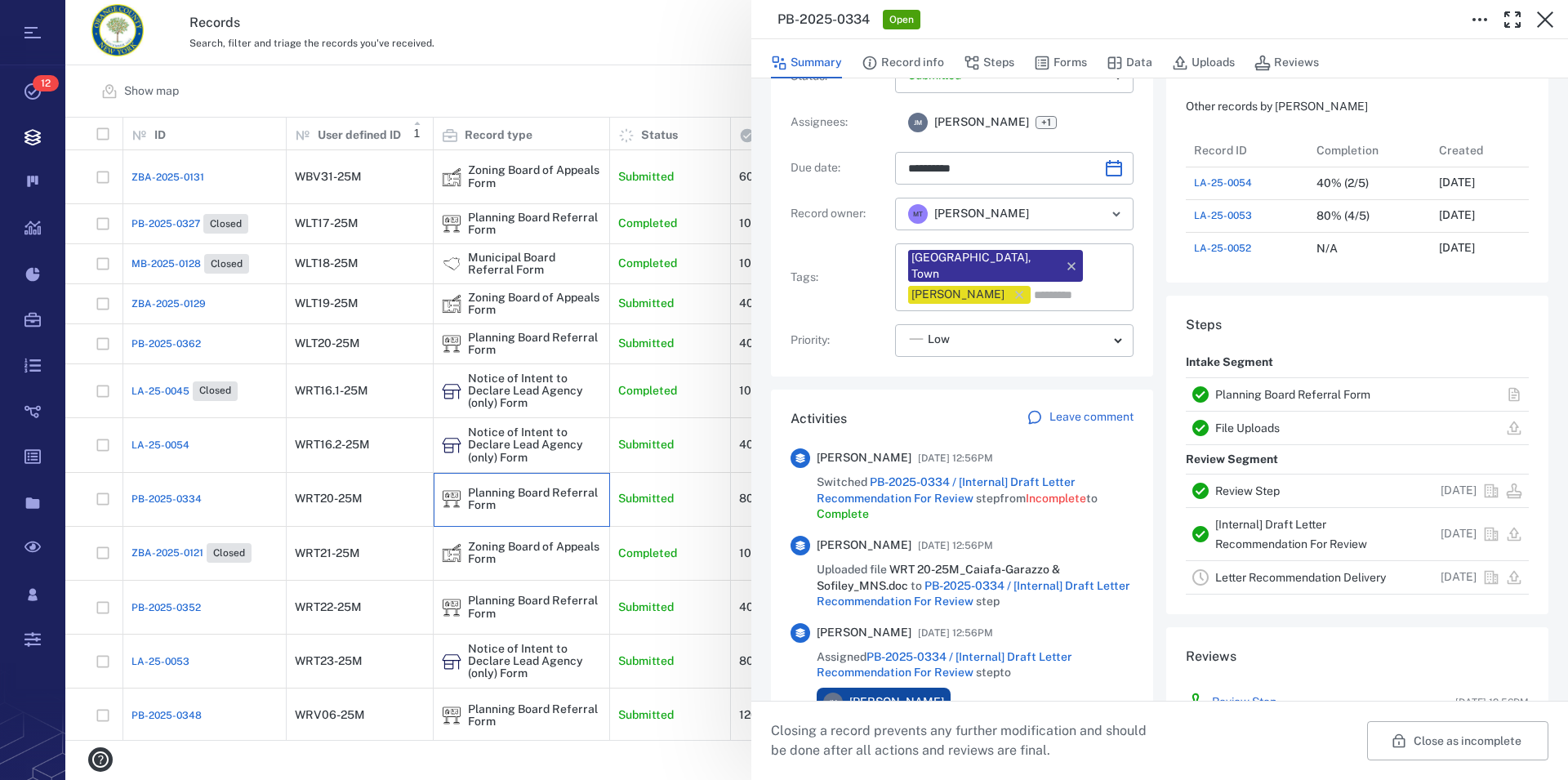
scroll to position [186, 0]
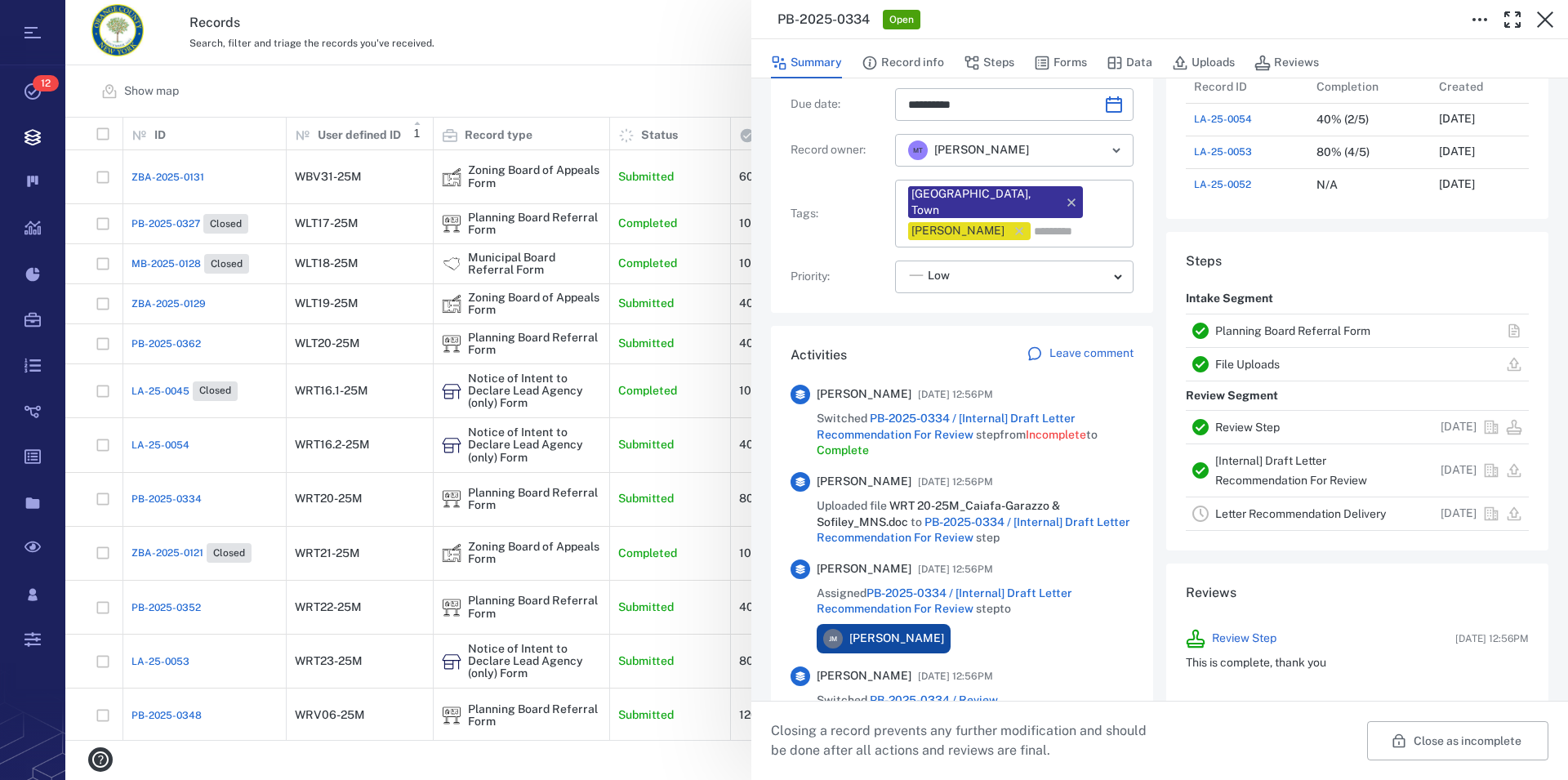
click at [1248, 333] on link "Planning Board Referral Form" at bounding box center [1293, 330] width 155 height 13
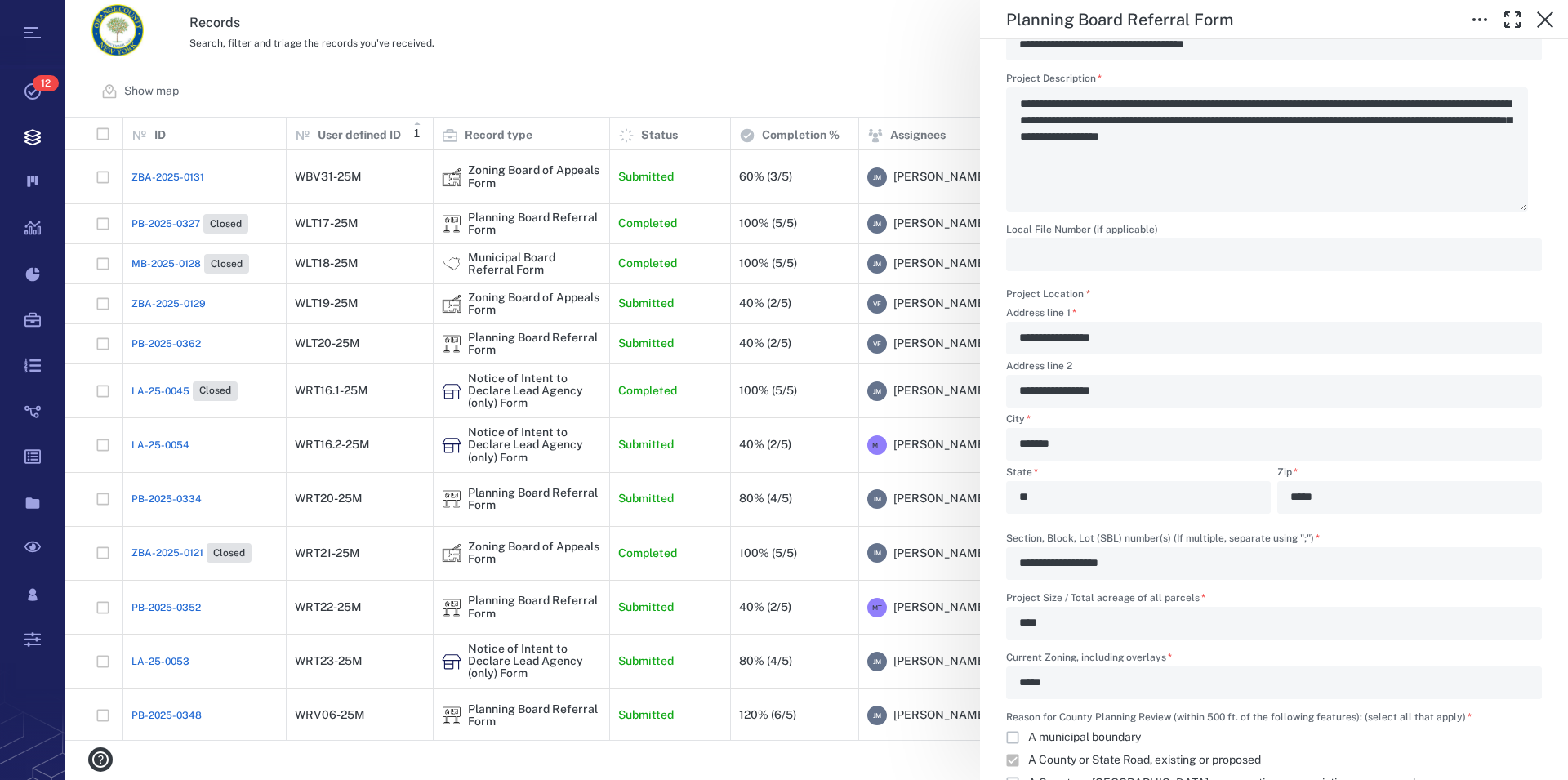
scroll to position [847, 0]
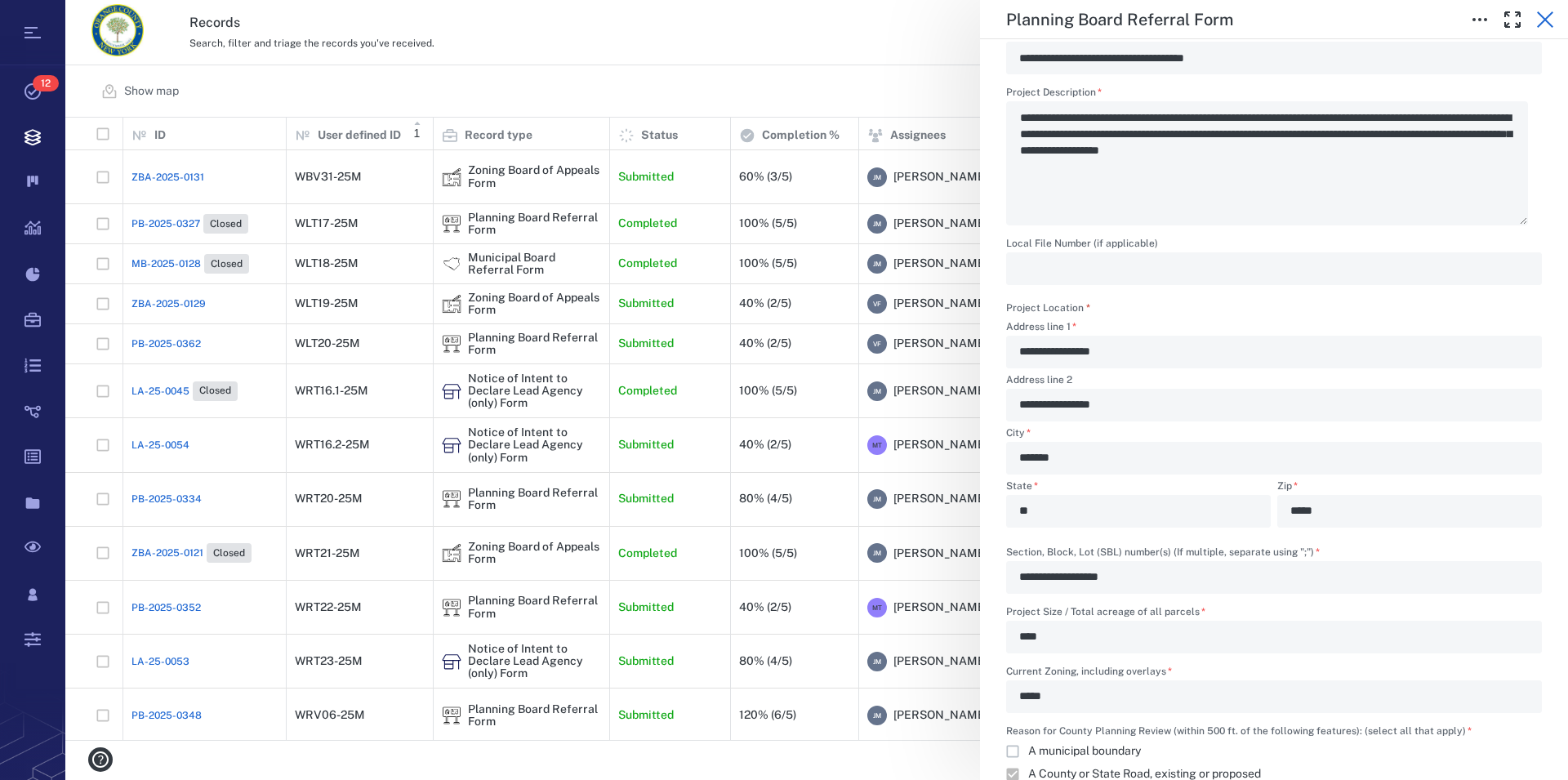
click at [1548, 16] on icon "button" at bounding box center [1545, 20] width 16 height 16
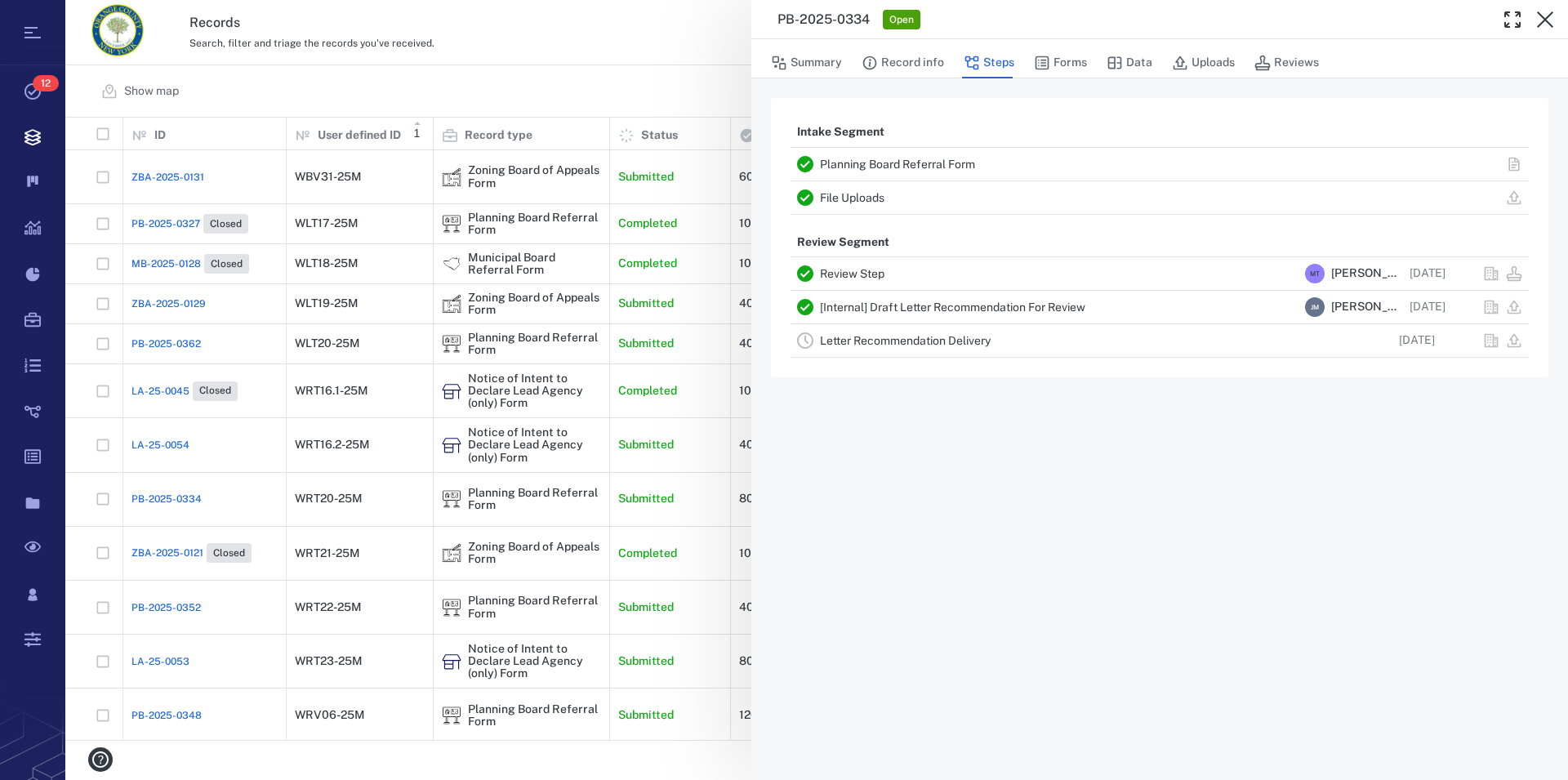
click at [1548, 16] on icon "button" at bounding box center [1545, 20] width 16 height 16
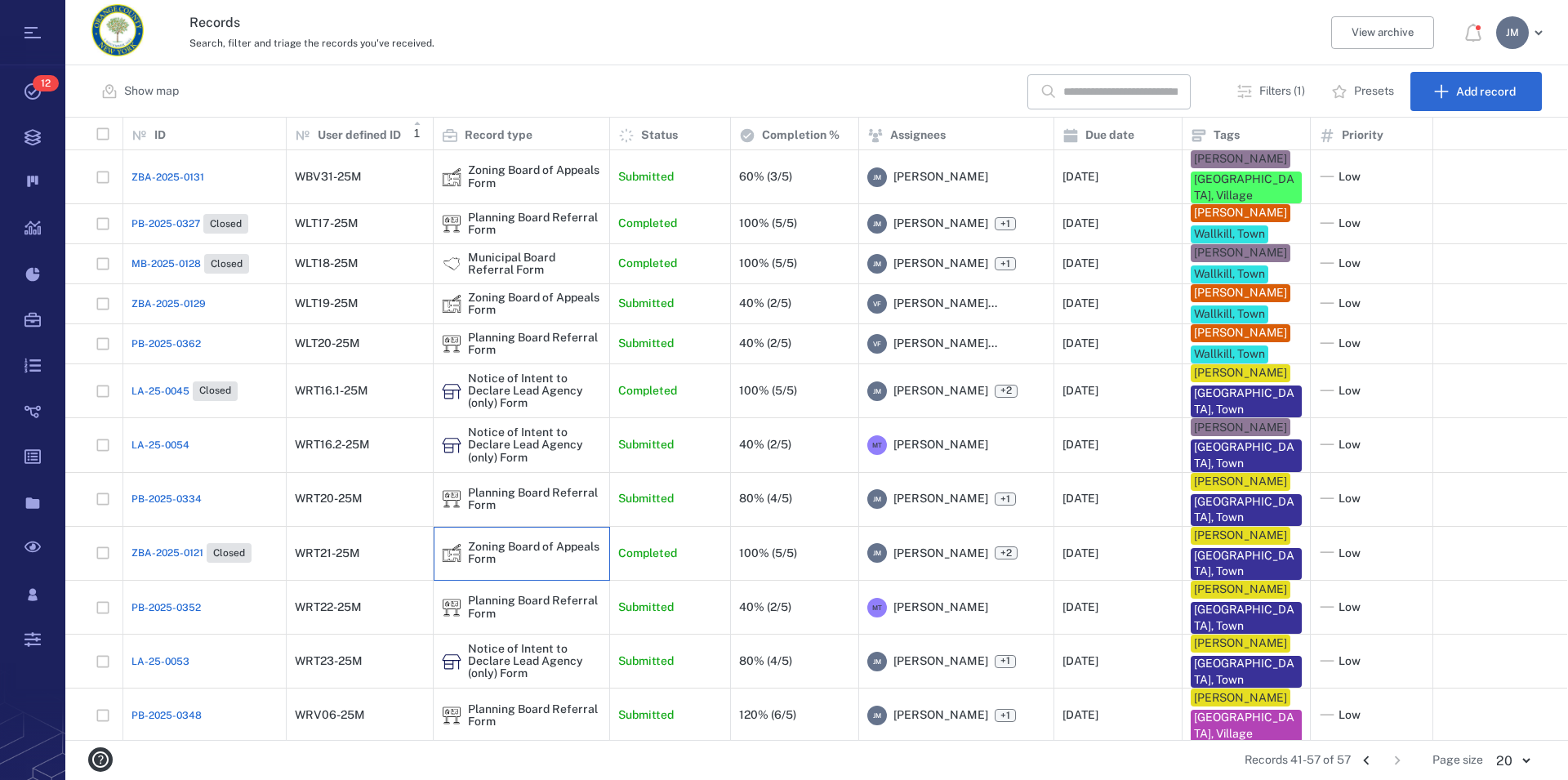
click at [492, 561] on div "Zoning Board of Appeals Form" at bounding box center [534, 553] width 133 height 25
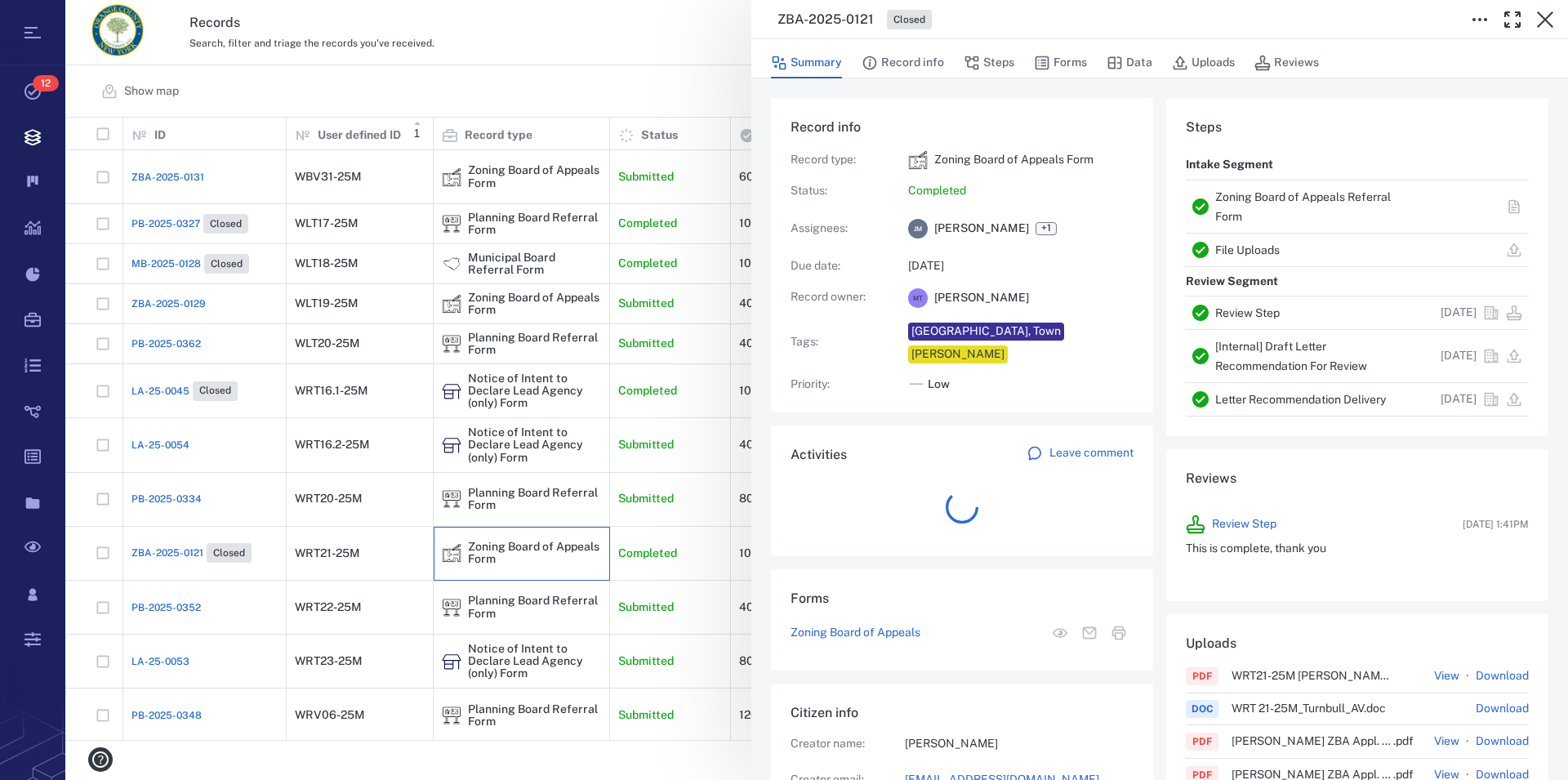
scroll to position [14, 14]
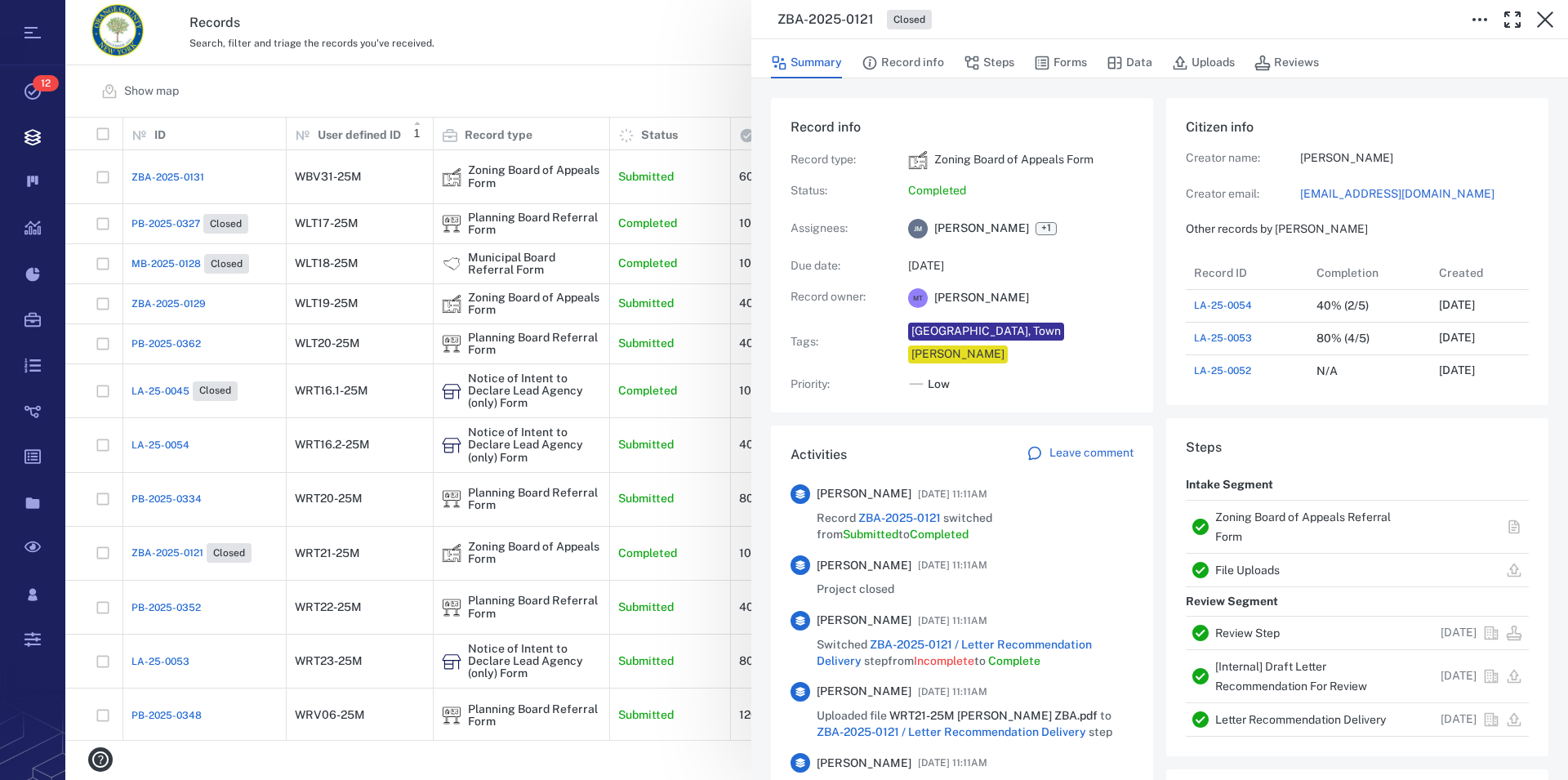
click at [1264, 511] on link "Zoning Board of Appeals Referral Form" at bounding box center [1304, 527] width 176 height 33
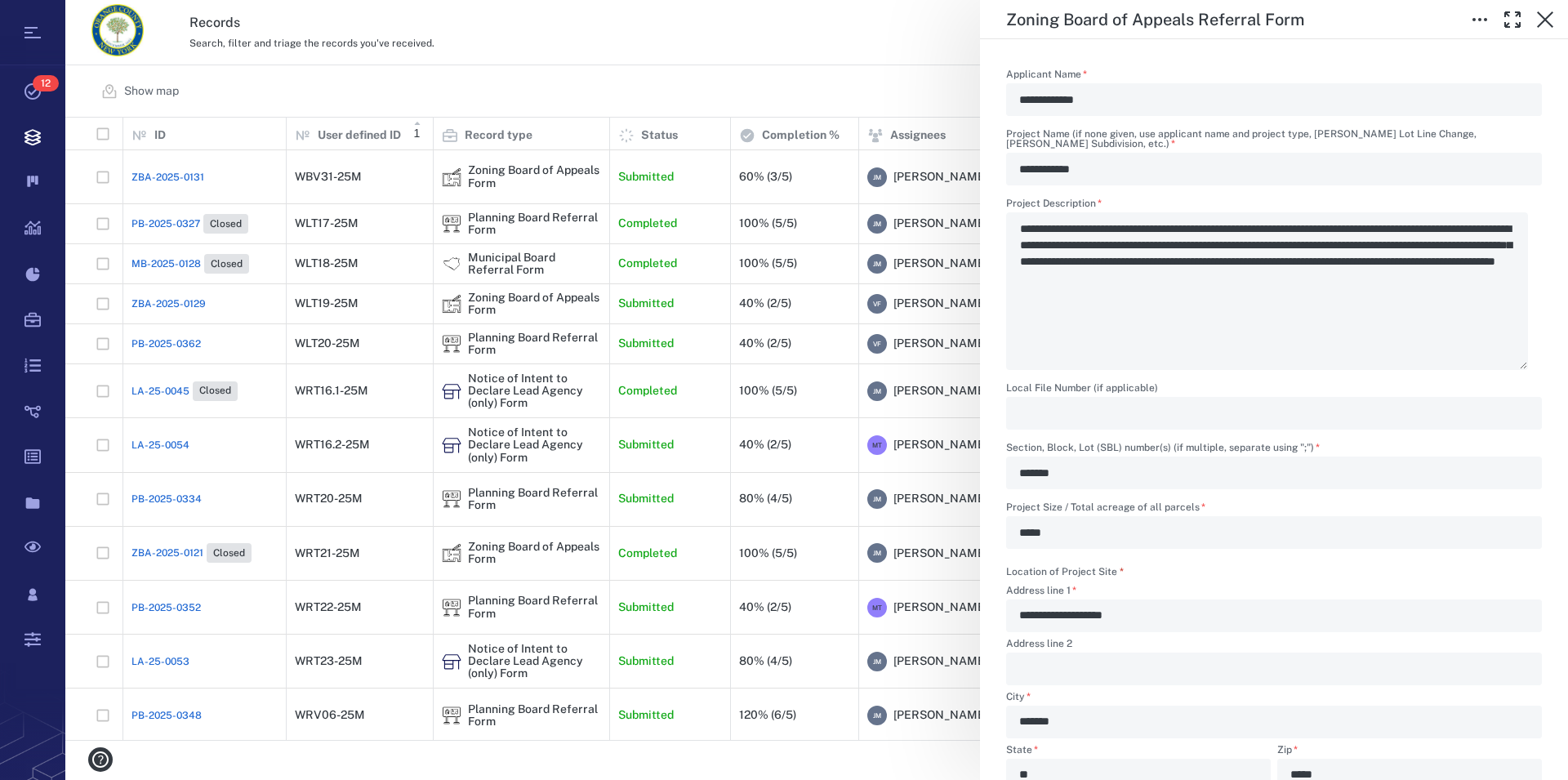
scroll to position [558, 0]
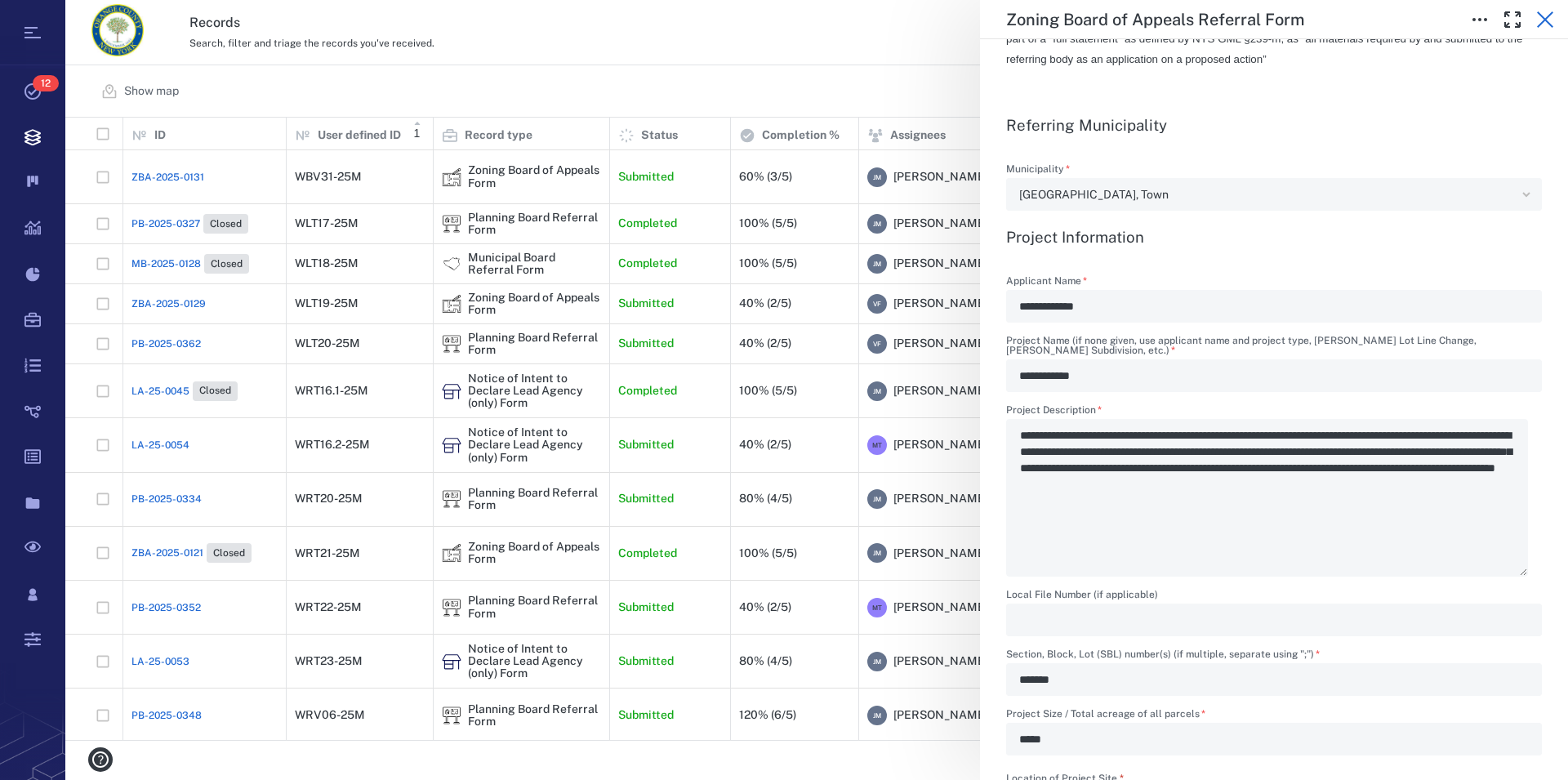
click at [1542, 23] on icon "button" at bounding box center [1545, 20] width 16 height 16
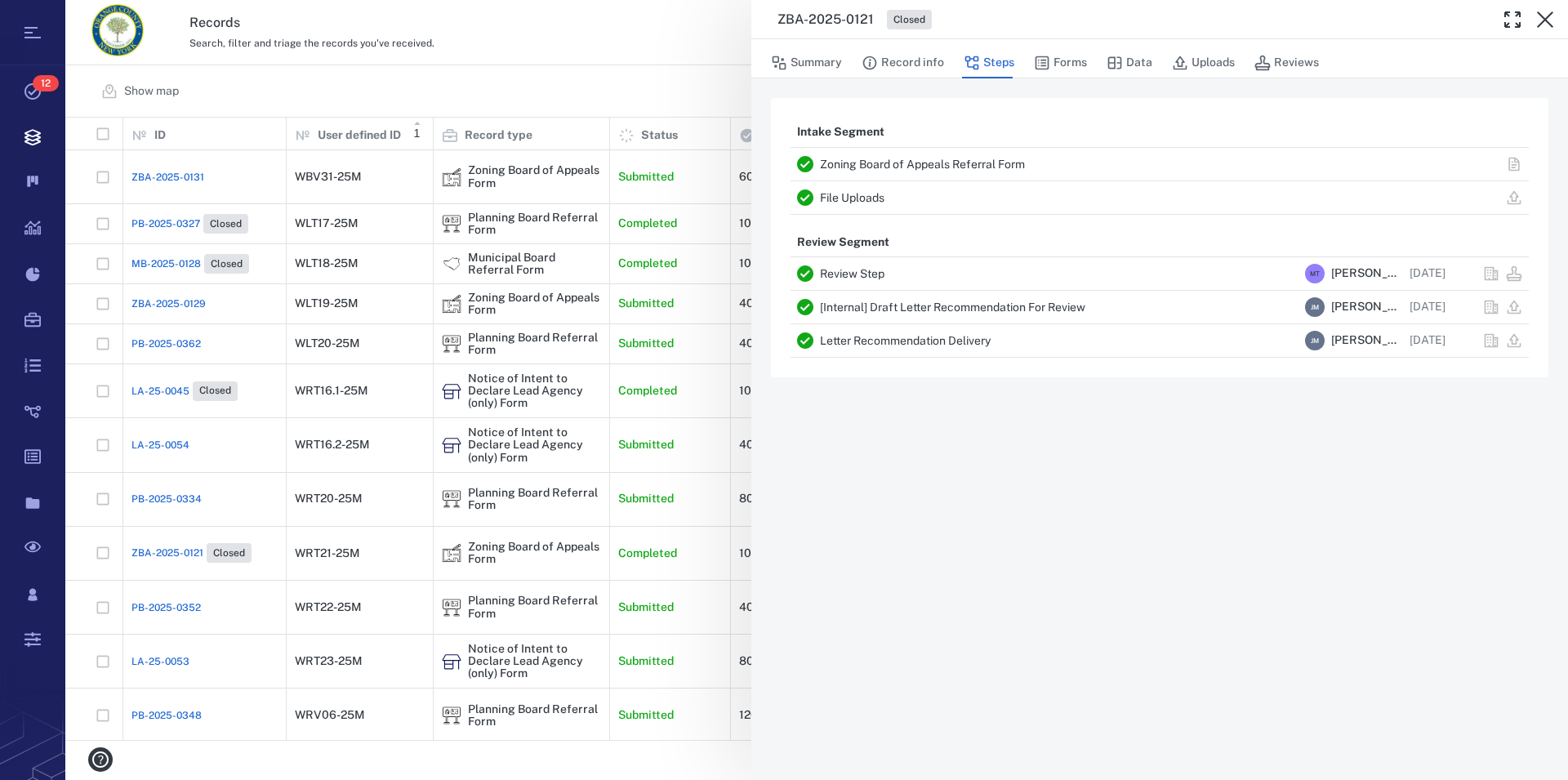
click at [1542, 23] on icon "button" at bounding box center [1545, 20] width 16 height 16
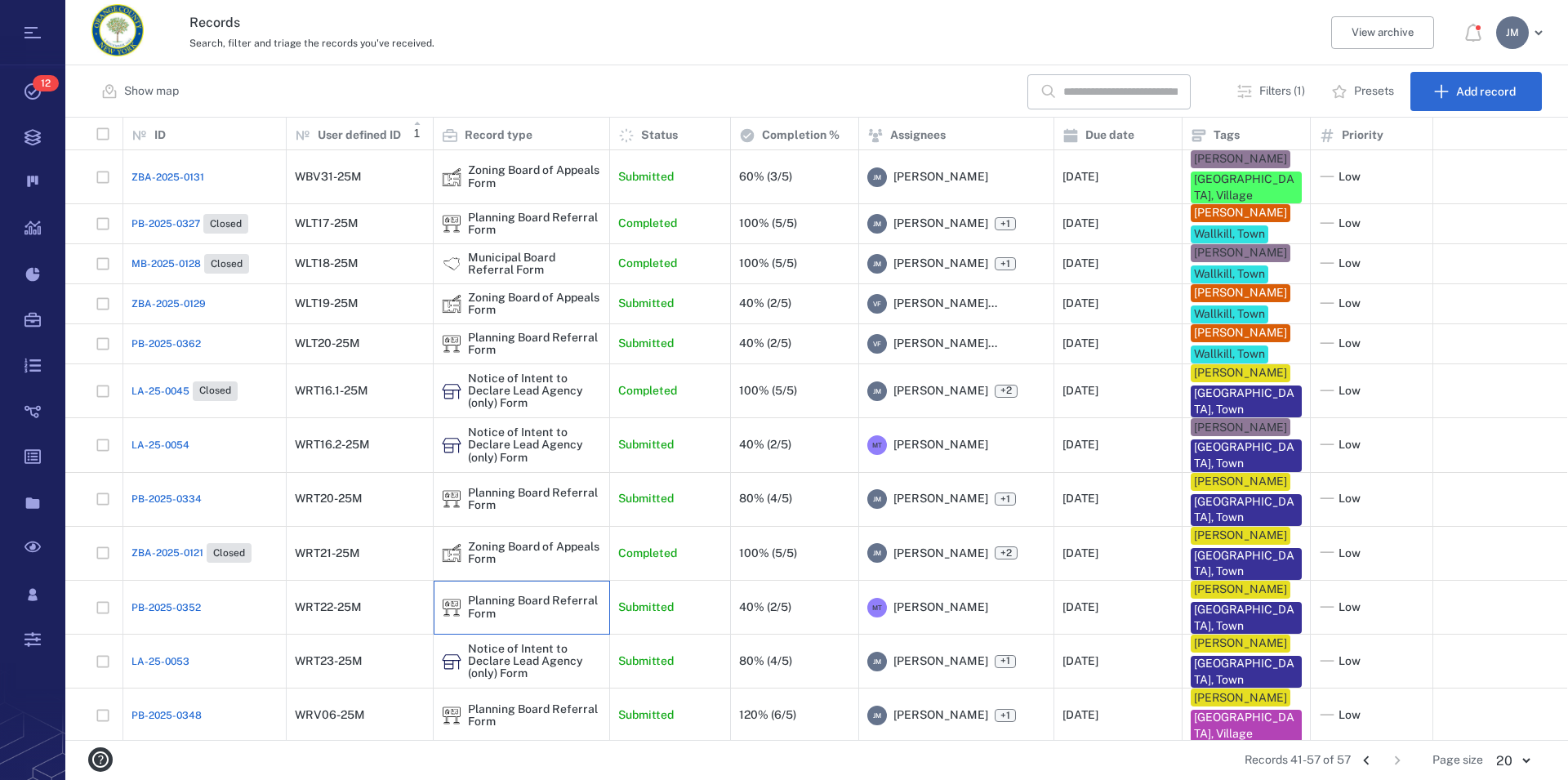
click at [477, 620] on div "Planning Board Referral Form" at bounding box center [534, 607] width 133 height 25
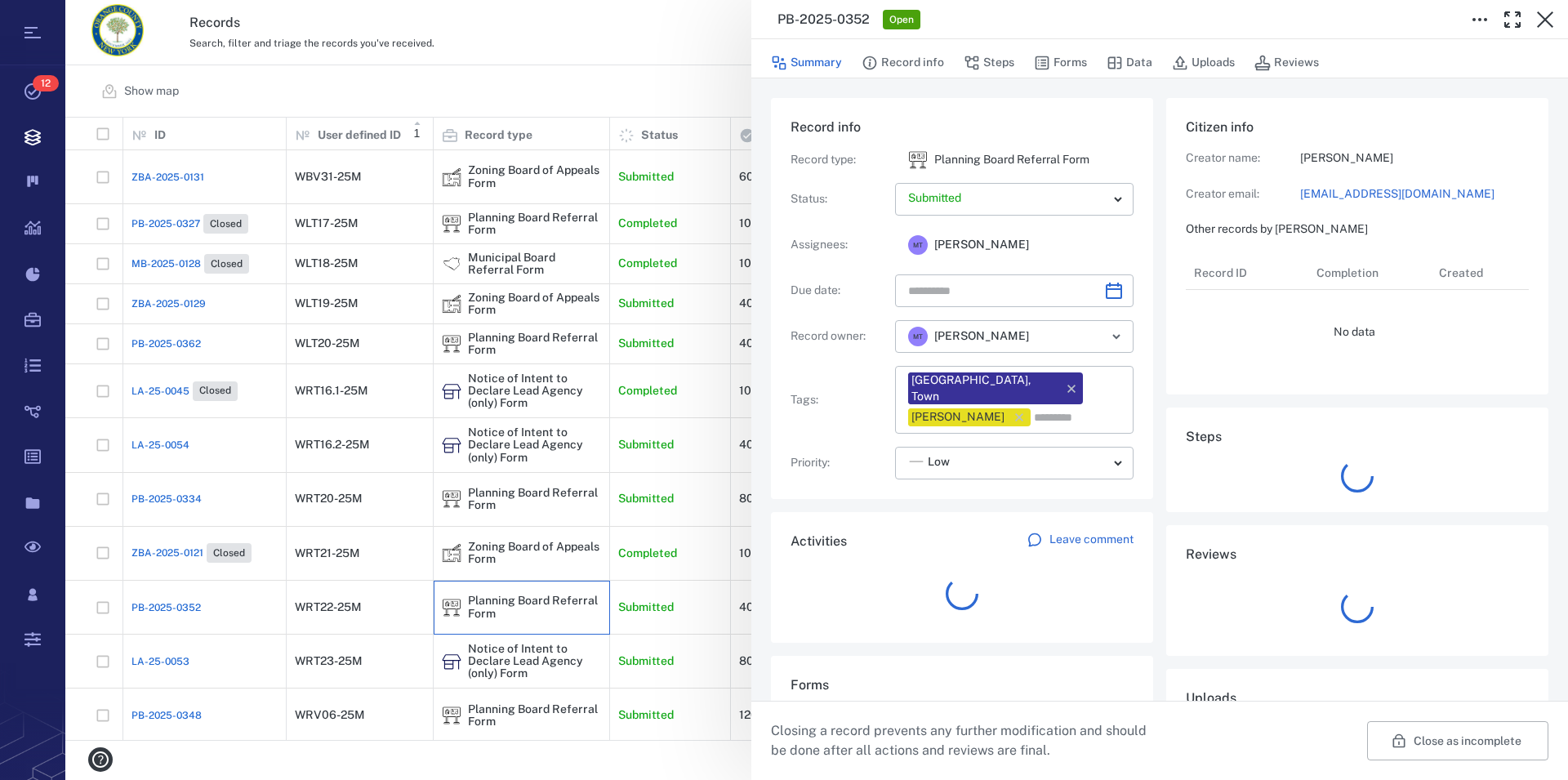
type input "**********"
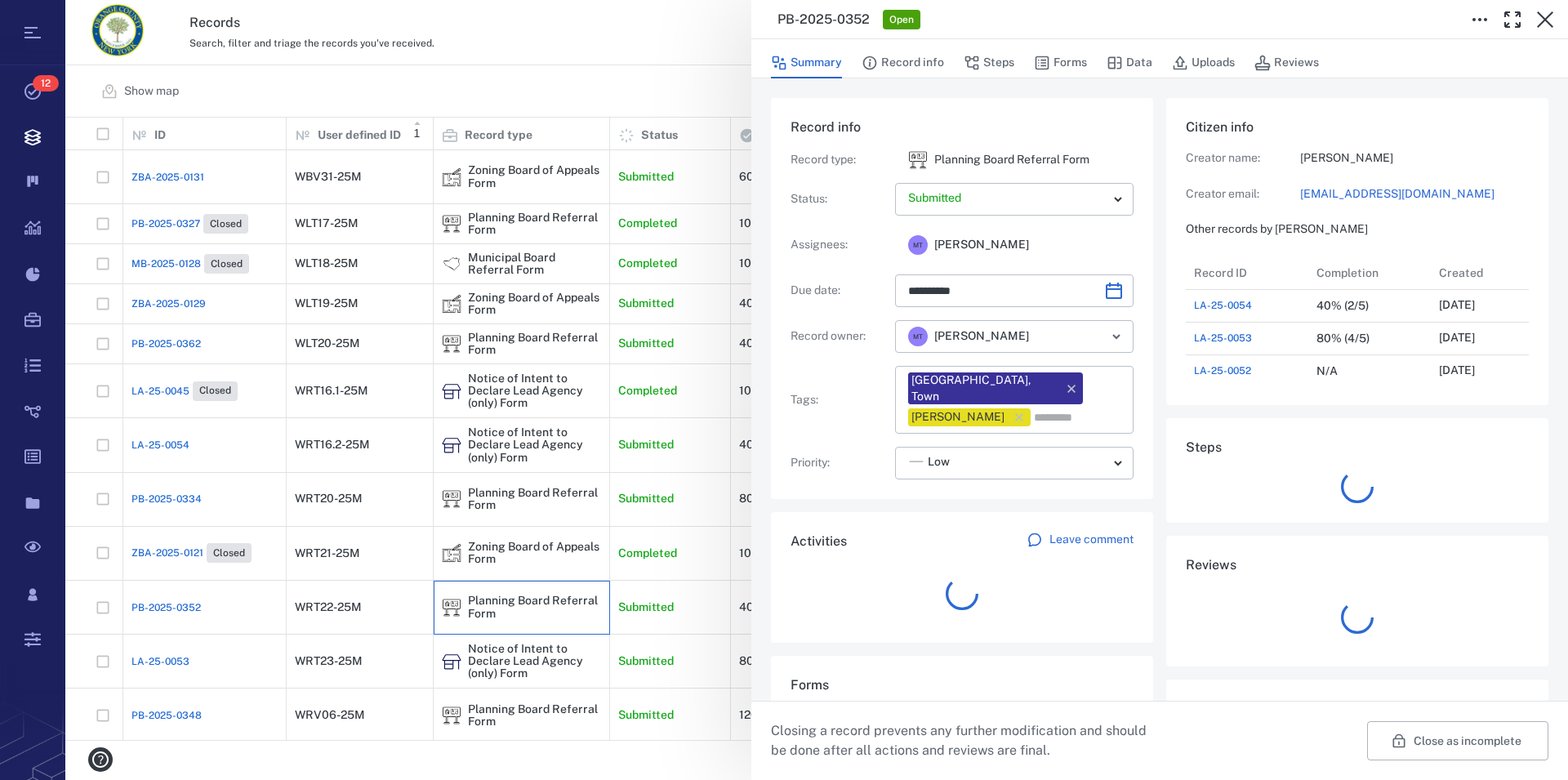
scroll to position [14, 15]
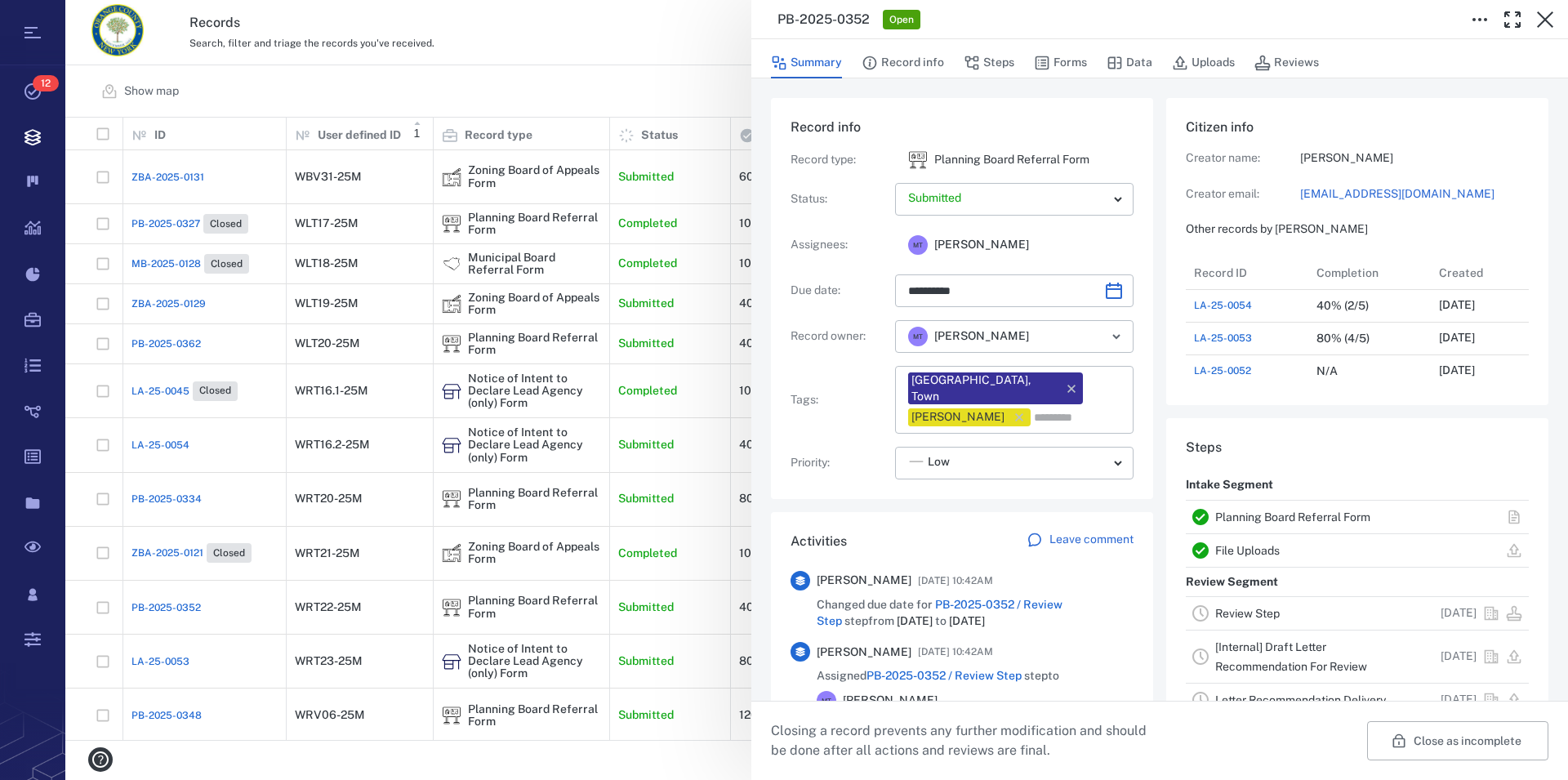
click at [1308, 517] on link "Planning Board Referral Form" at bounding box center [1293, 517] width 155 height 13
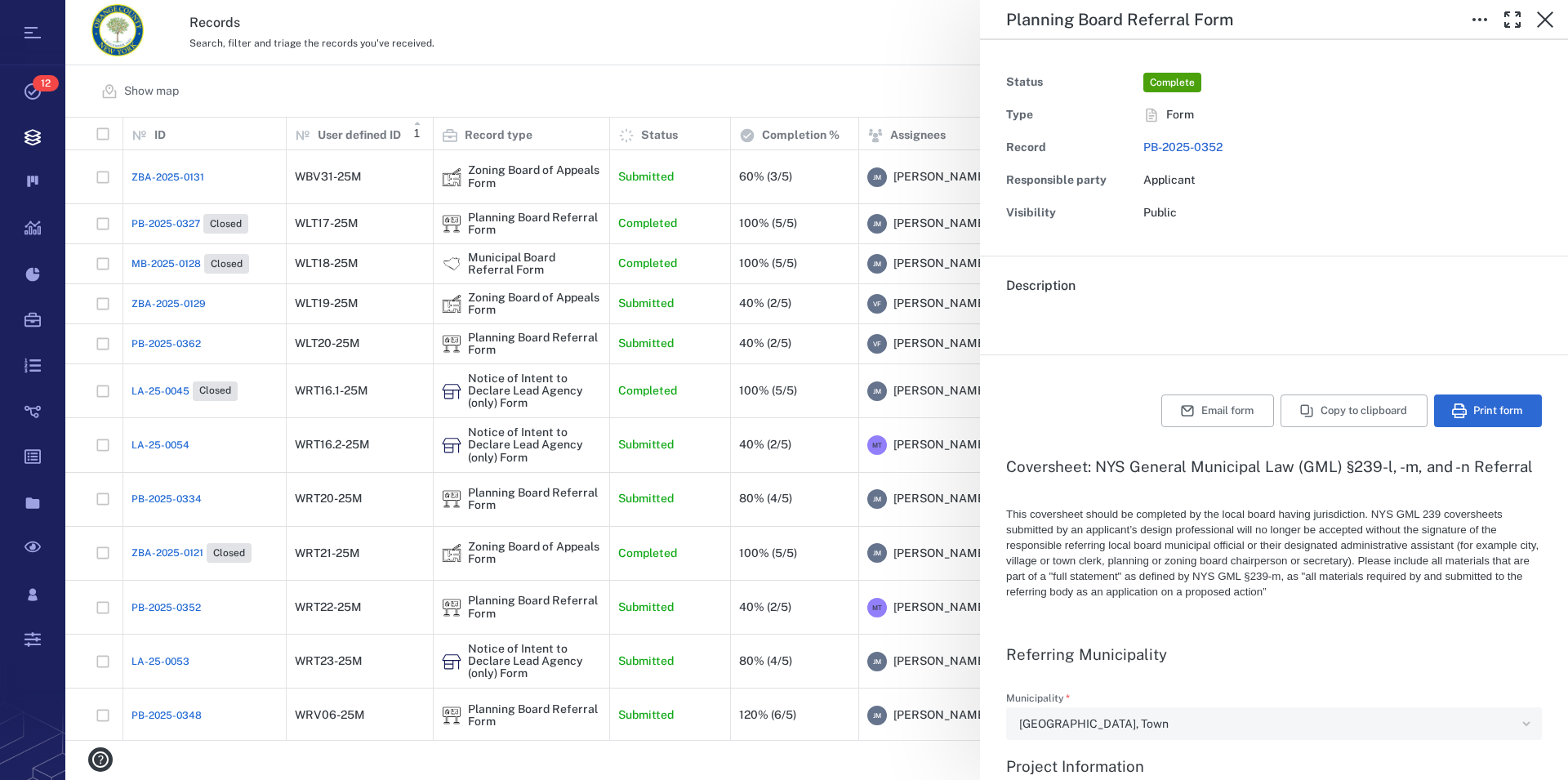
type input "**********"
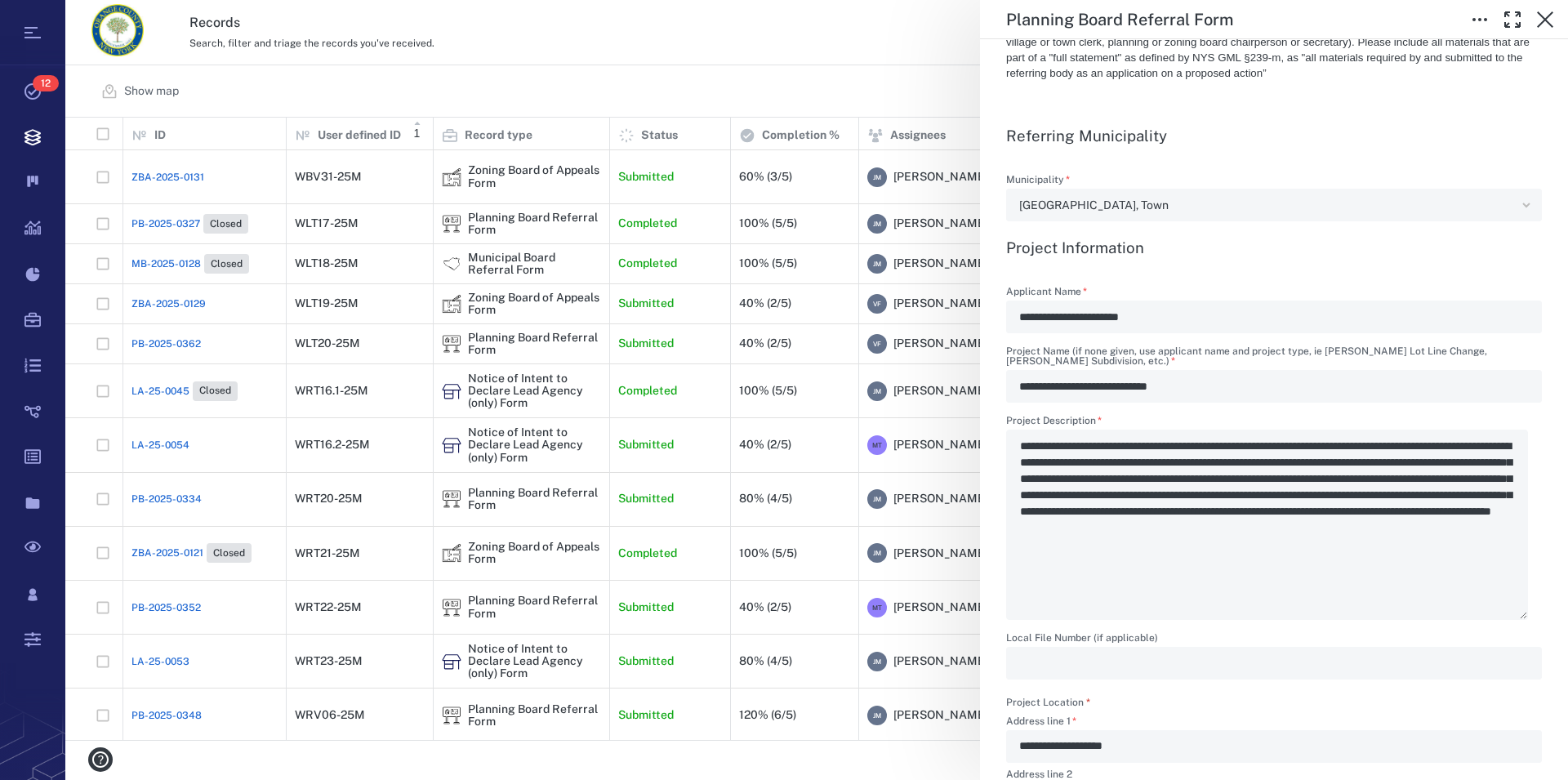
scroll to position [558, 0]
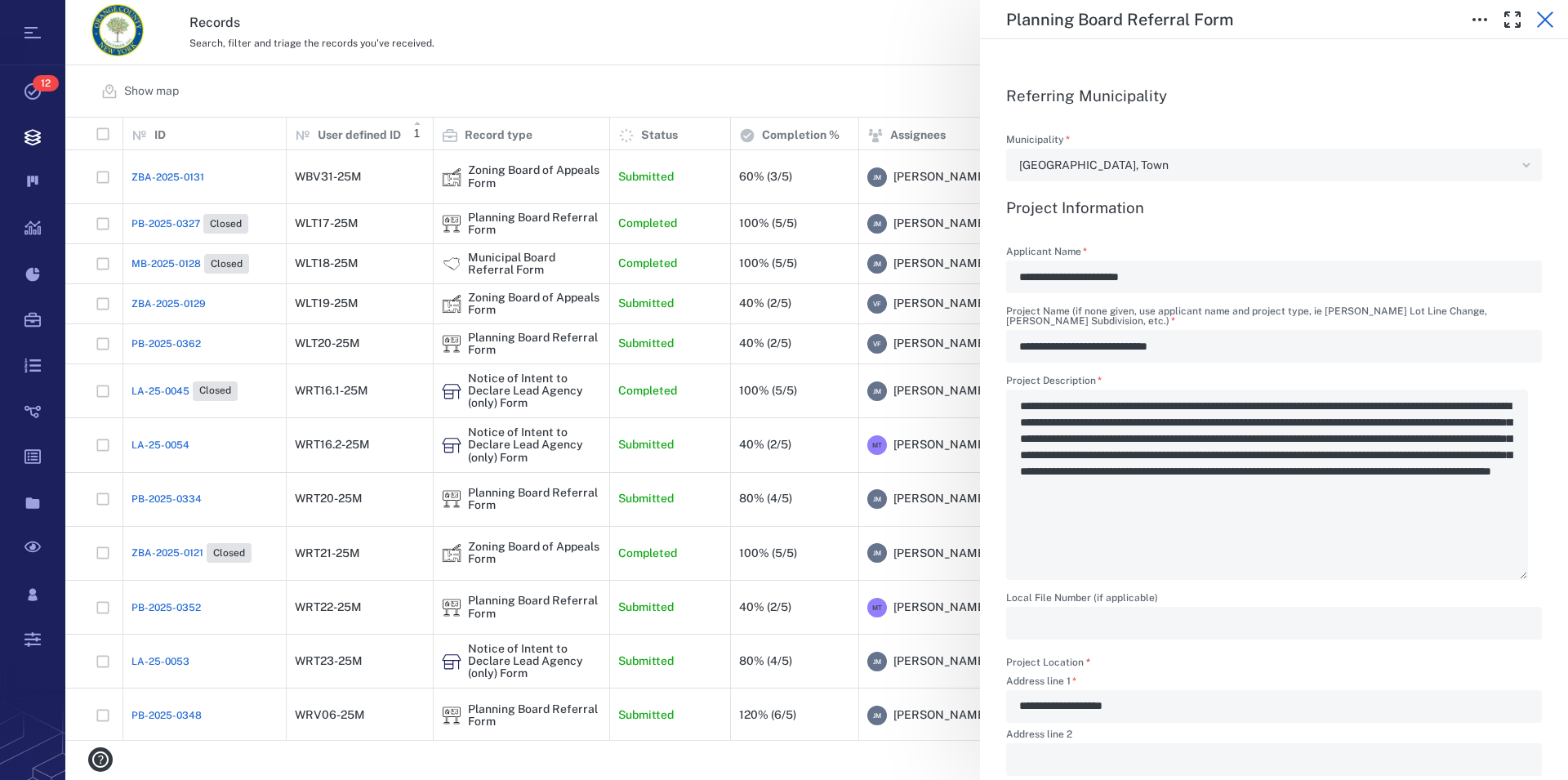
click at [1540, 15] on icon "button" at bounding box center [1545, 20] width 20 height 20
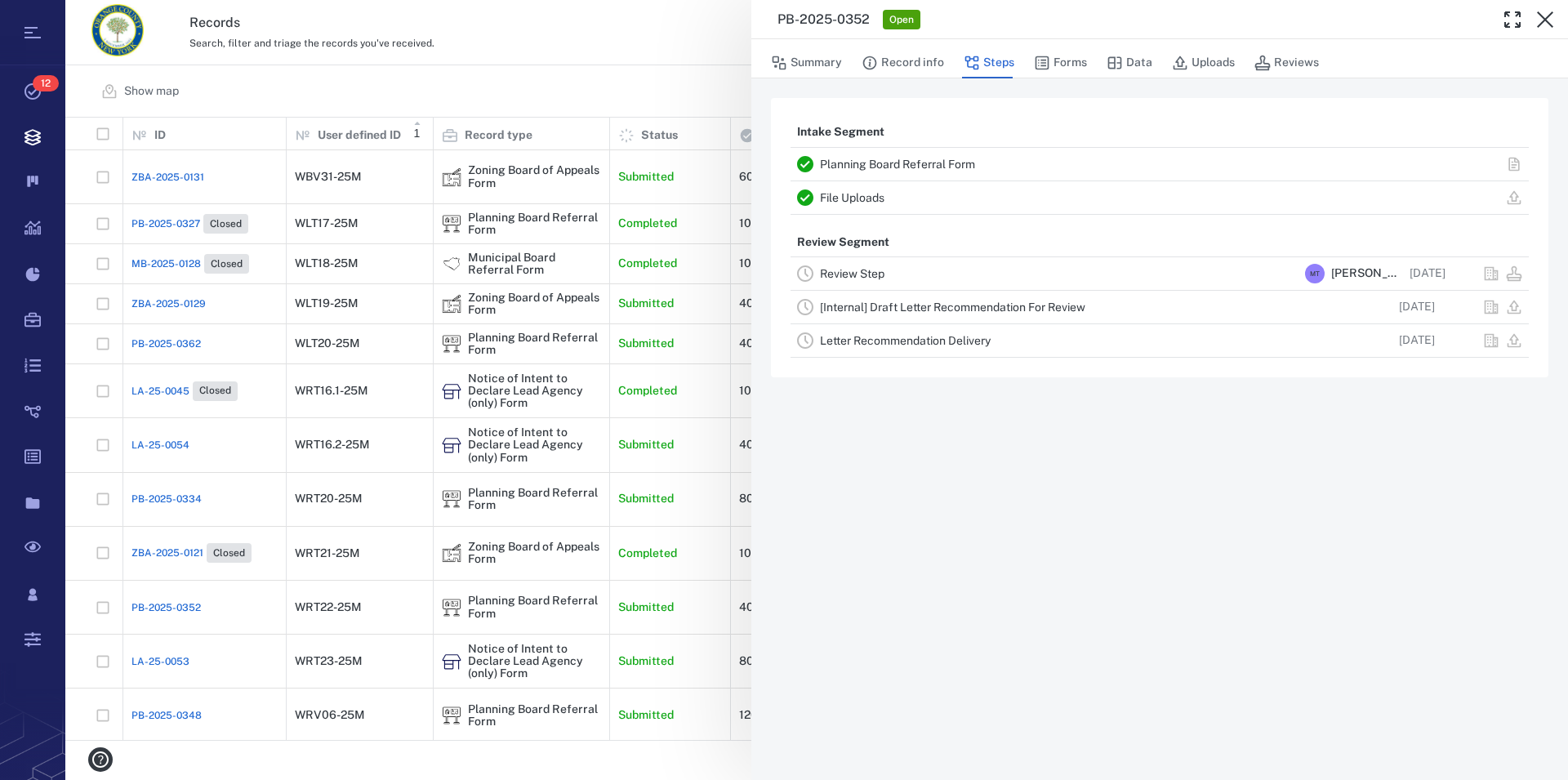
click at [1540, 15] on icon "button" at bounding box center [1545, 20] width 20 height 20
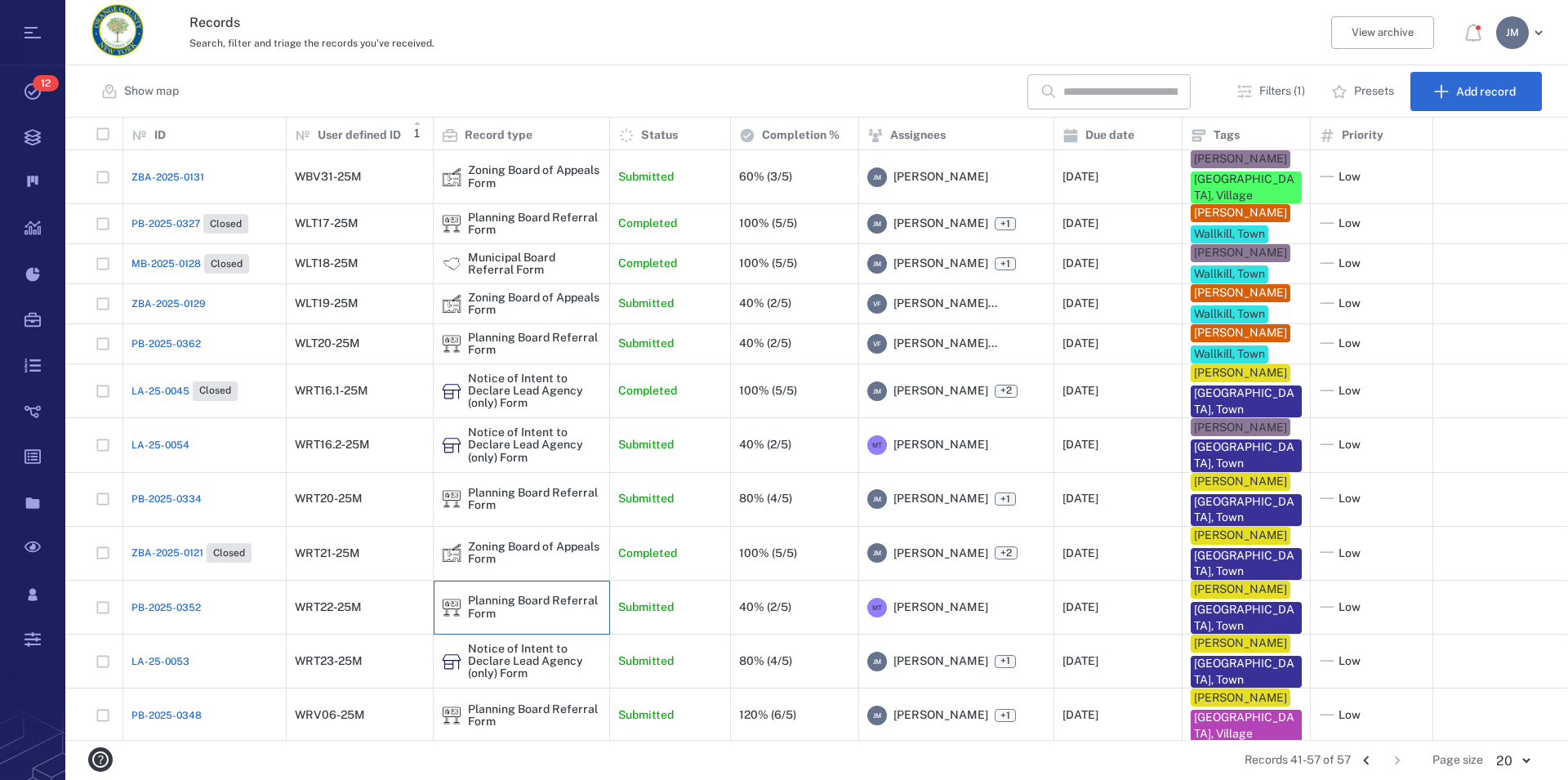
click at [517, 612] on div "Planning Board Referral Form" at bounding box center [534, 607] width 133 height 25
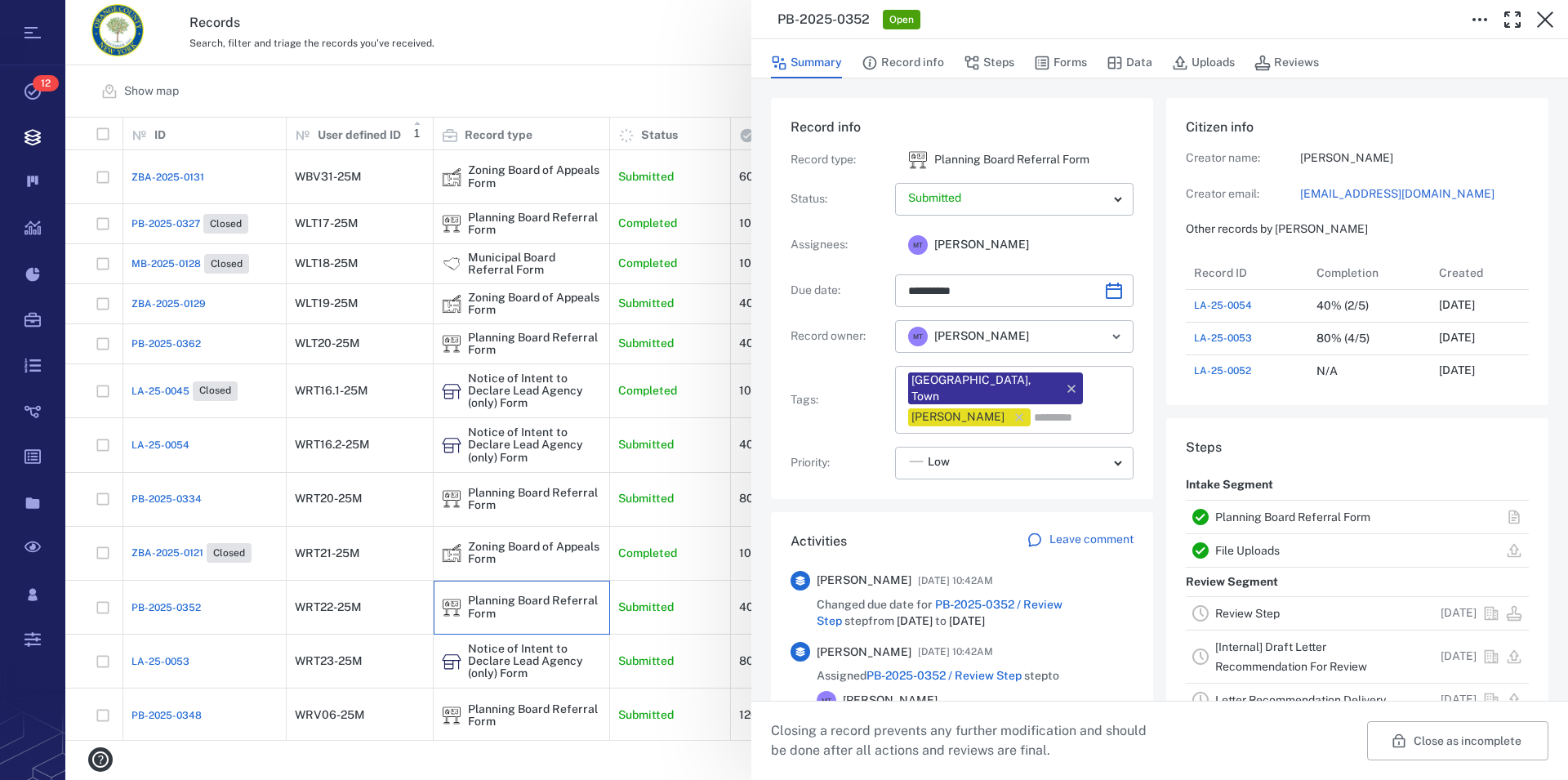
type input "**********"
click at [1281, 518] on link "Planning Board Referral Form" at bounding box center [1293, 517] width 155 height 13
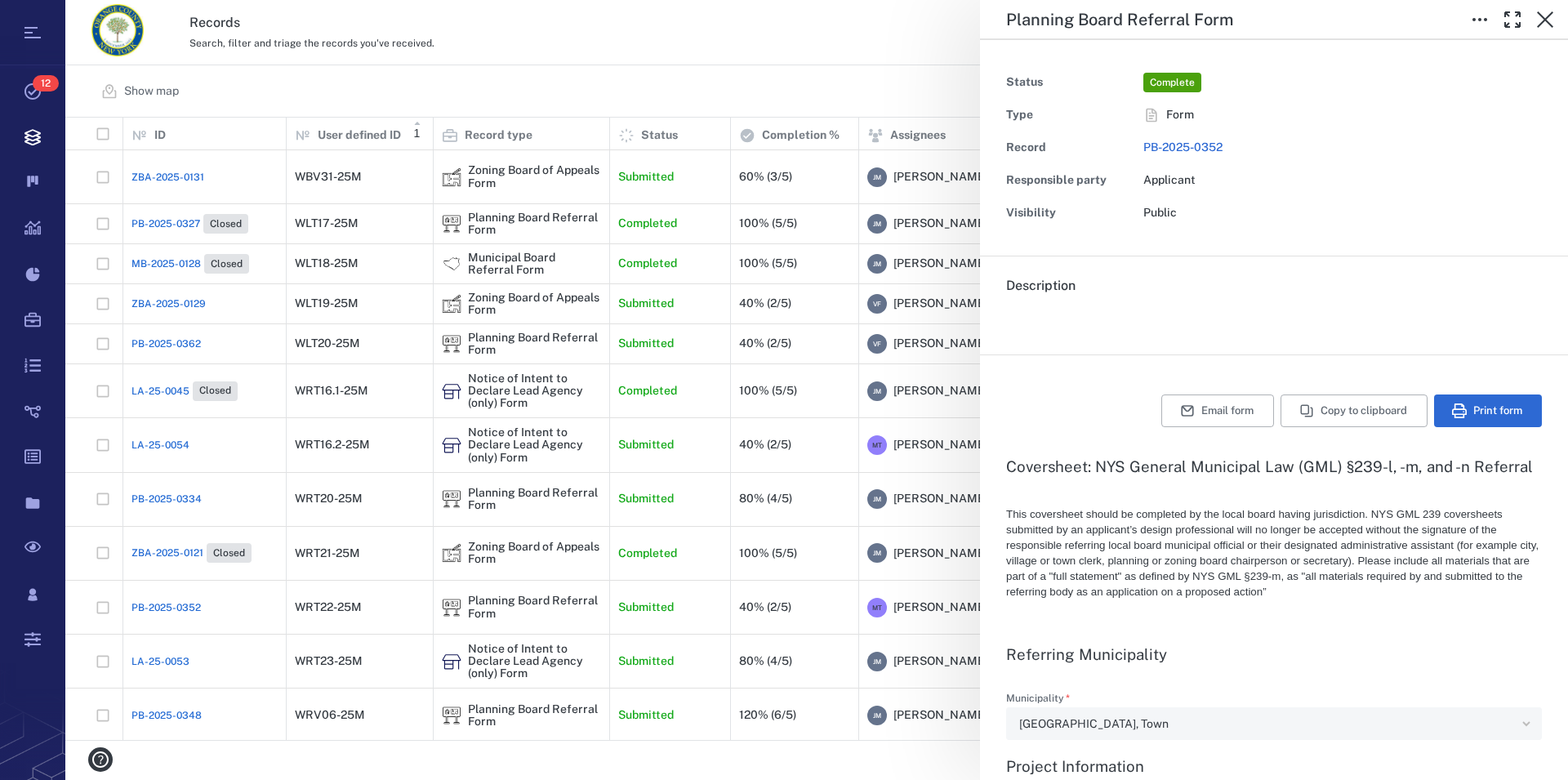
type textarea "*"
type input "**********"
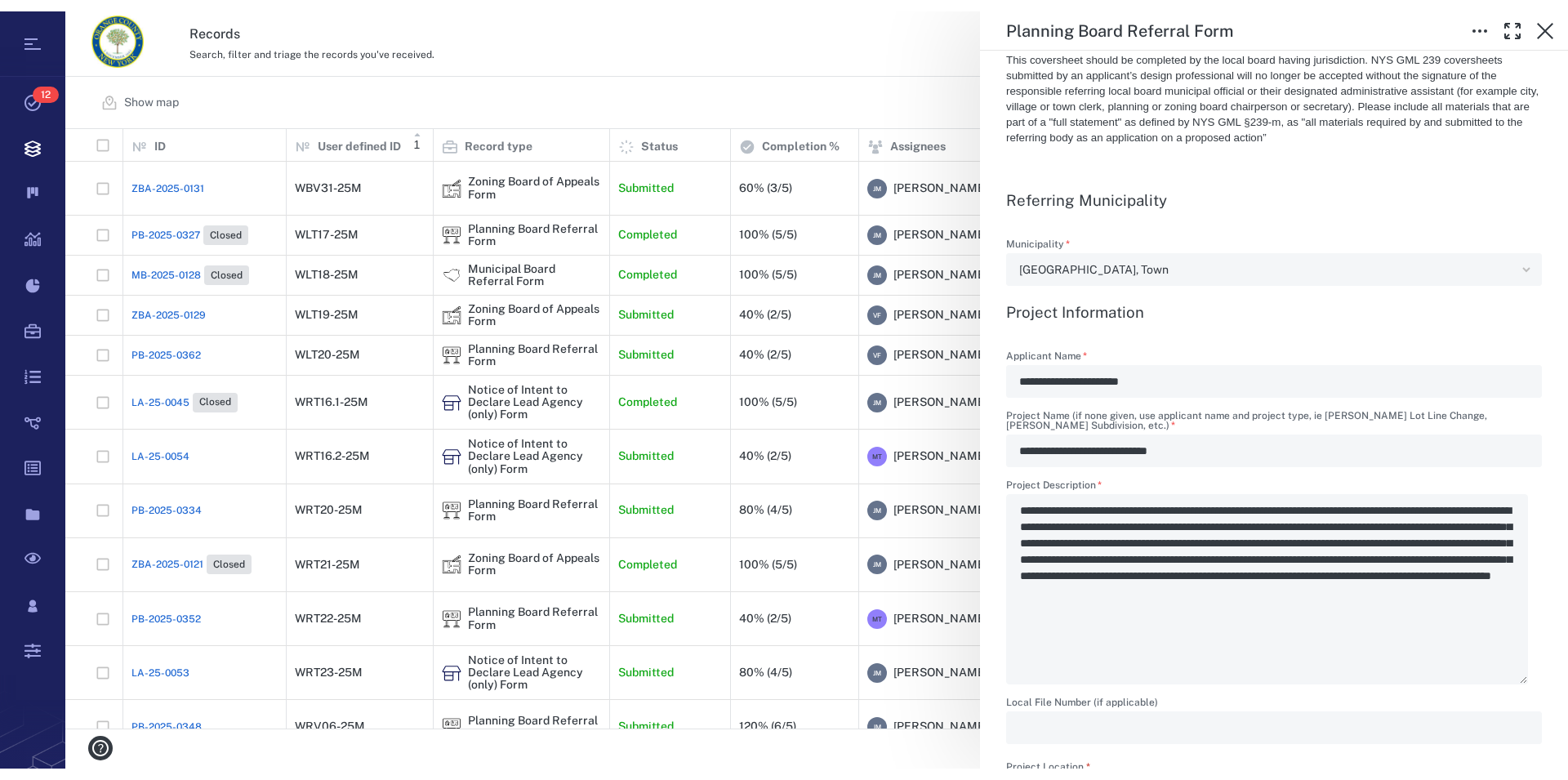
scroll to position [585, 1488]
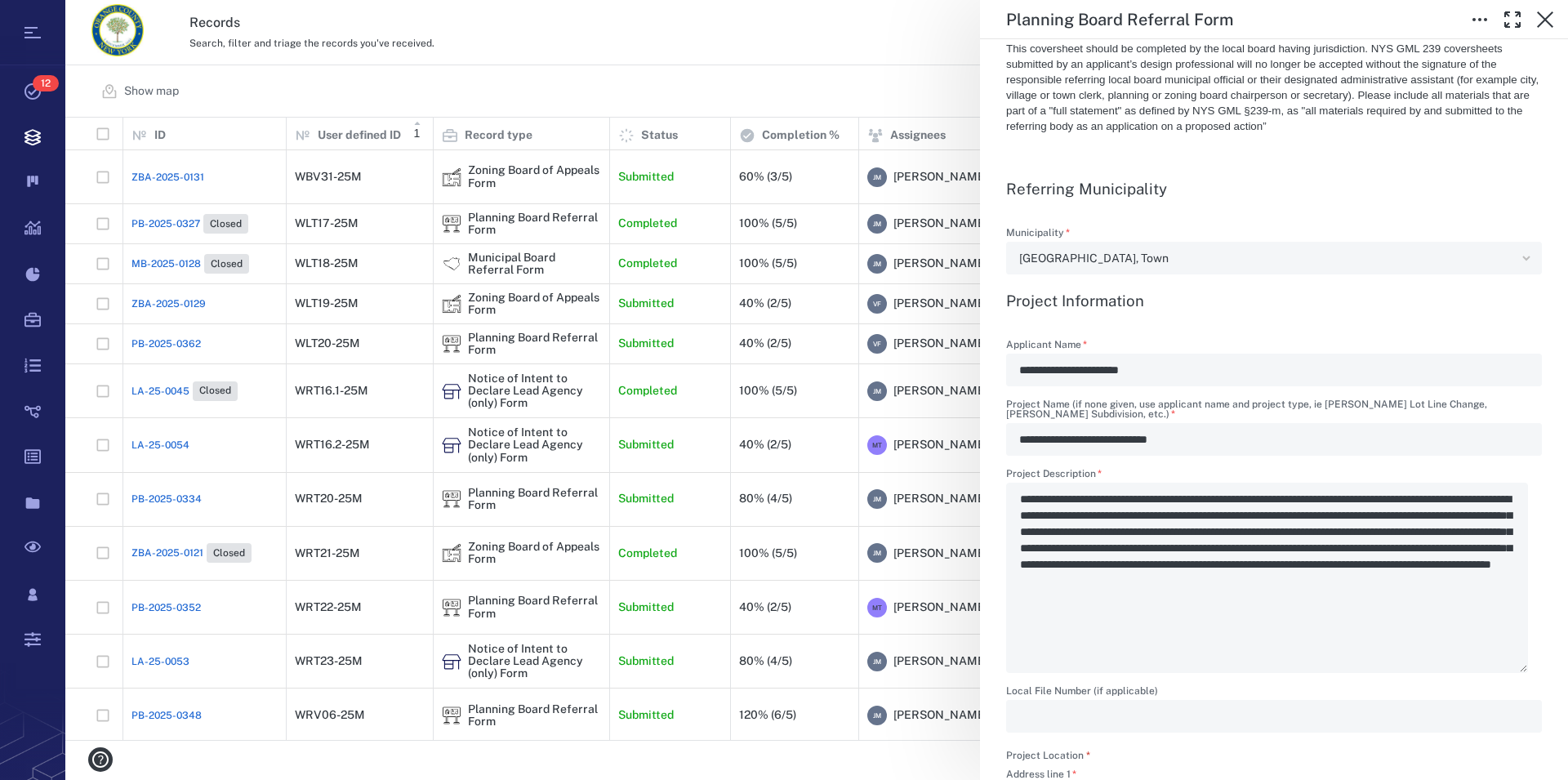
type textarea "*"
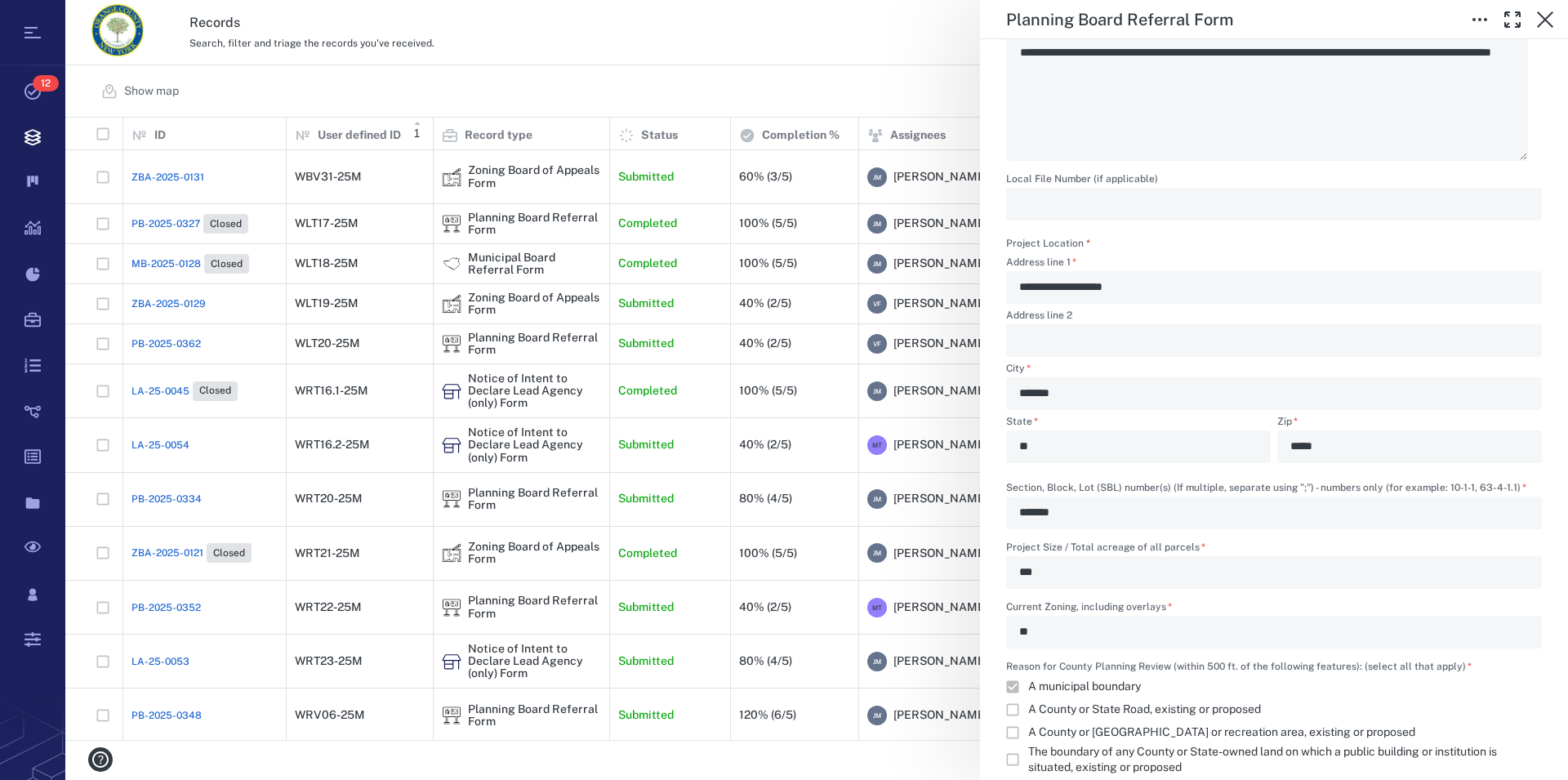
scroll to position [1023, 0]
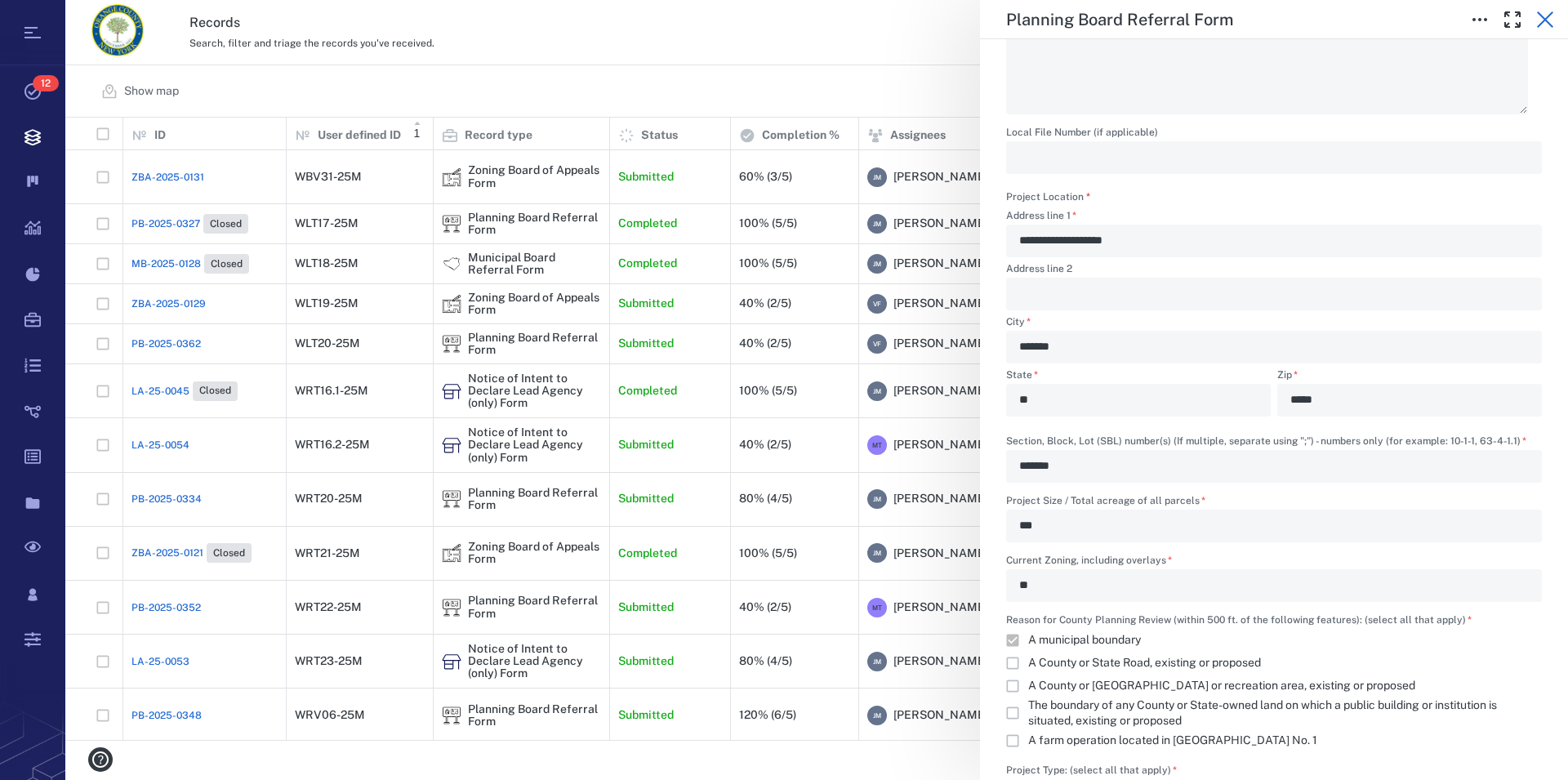
click at [1549, 14] on icon "button" at bounding box center [1545, 20] width 20 height 20
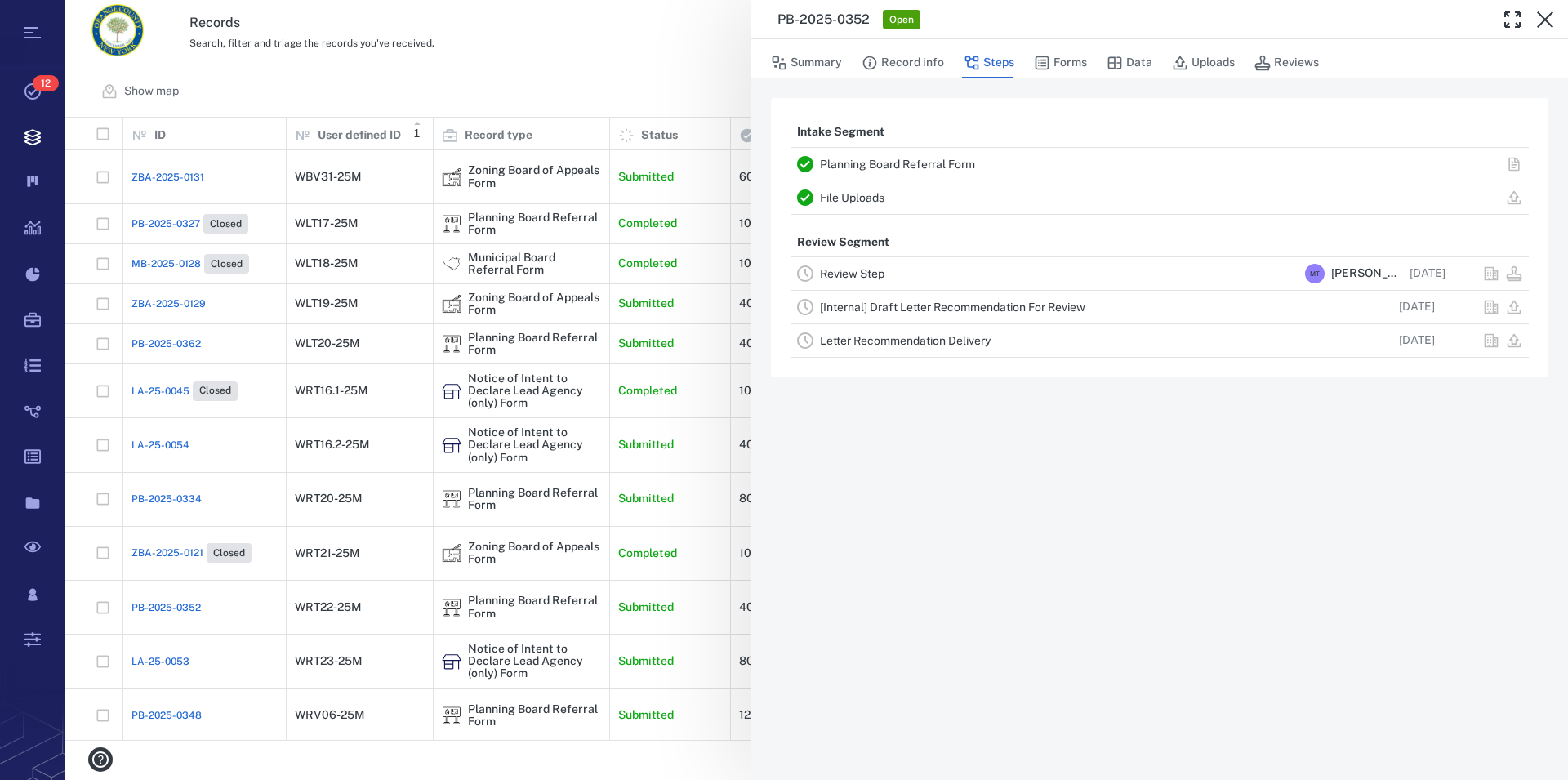
click at [1549, 14] on icon "button" at bounding box center [1545, 20] width 20 height 20
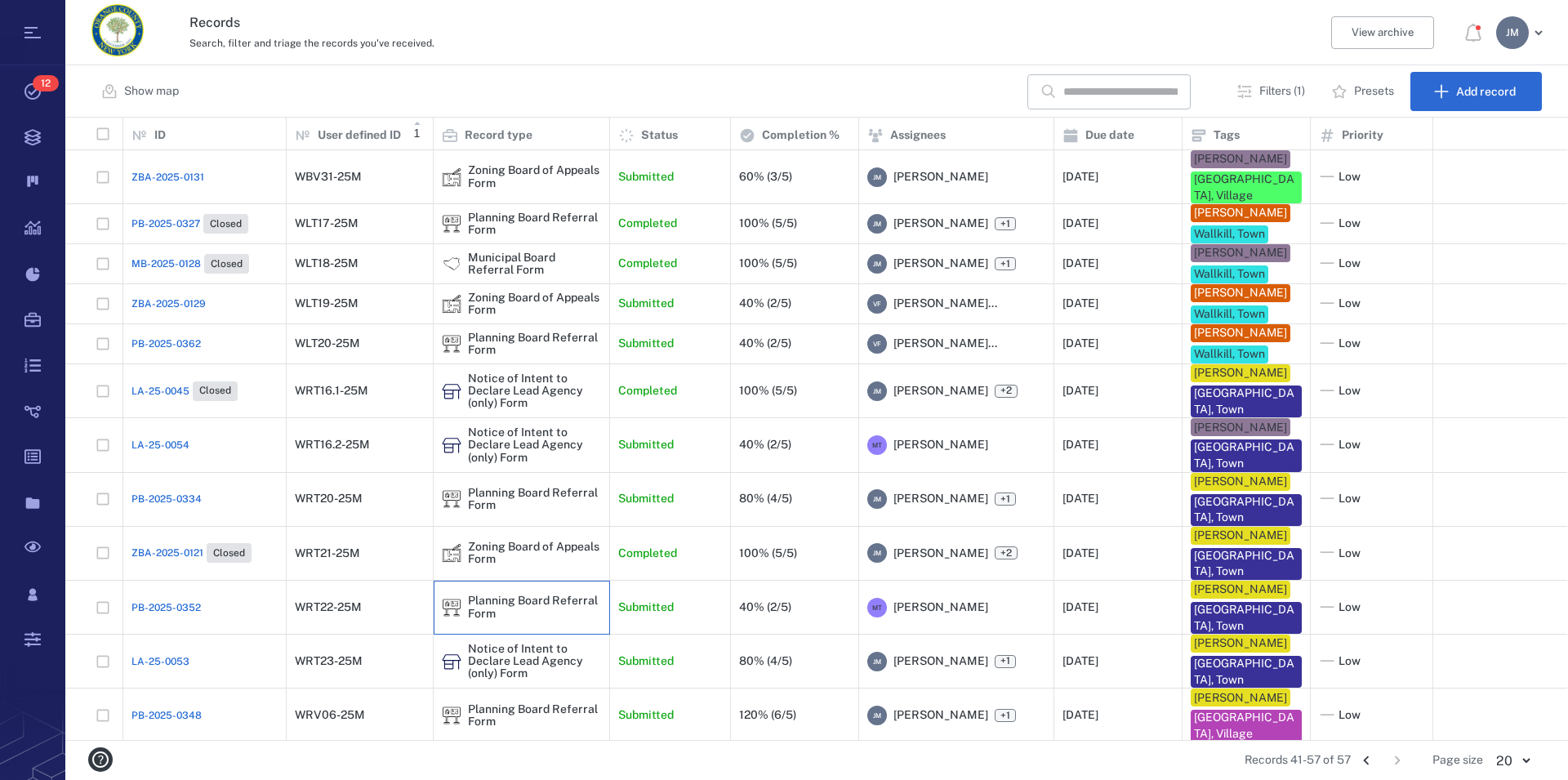
click at [493, 620] on div "Planning Board Referral Form" at bounding box center [534, 607] width 133 height 25
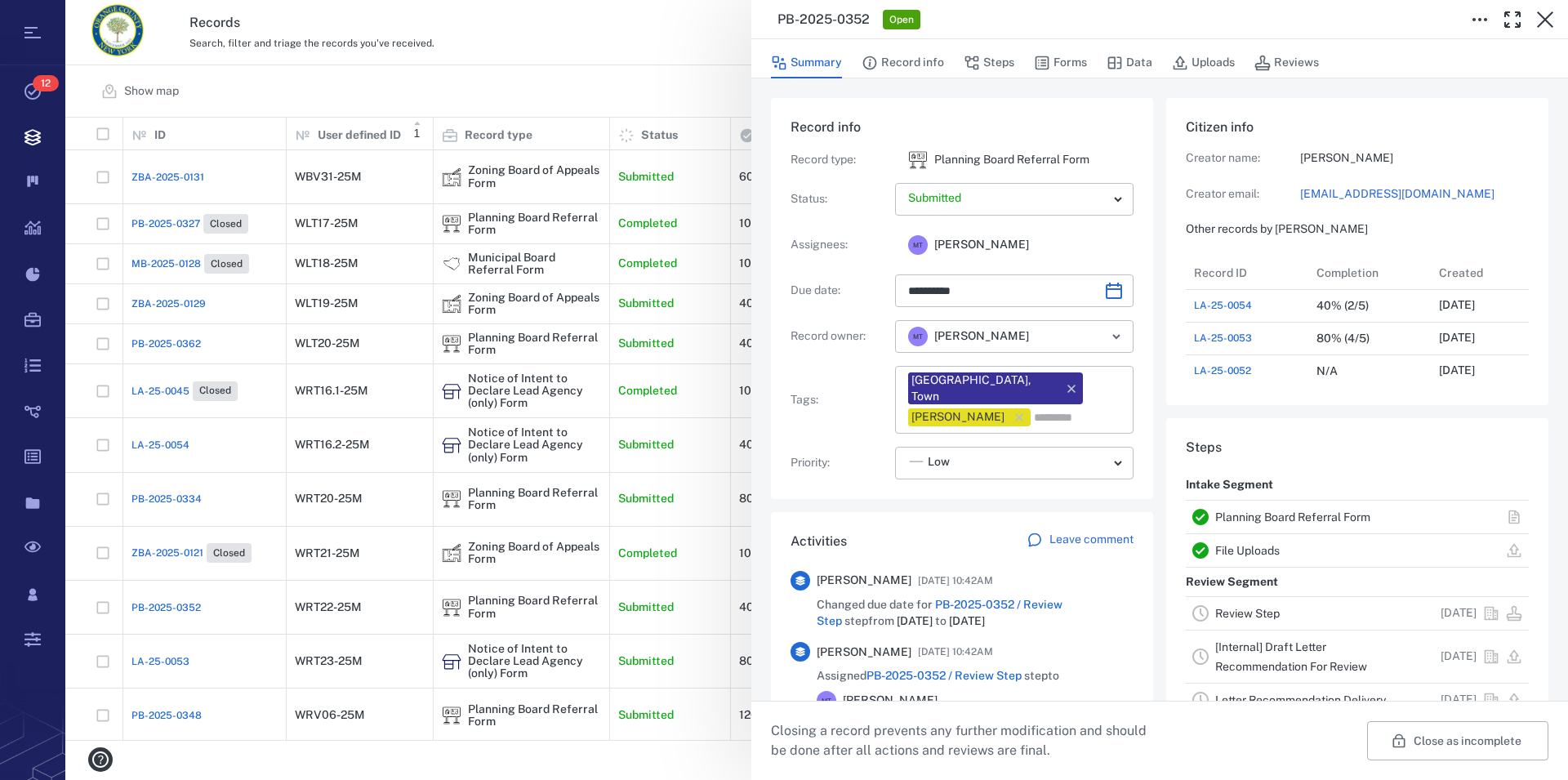
click at [1287, 513] on link "Planning Board Referral Form" at bounding box center [1293, 517] width 155 height 13
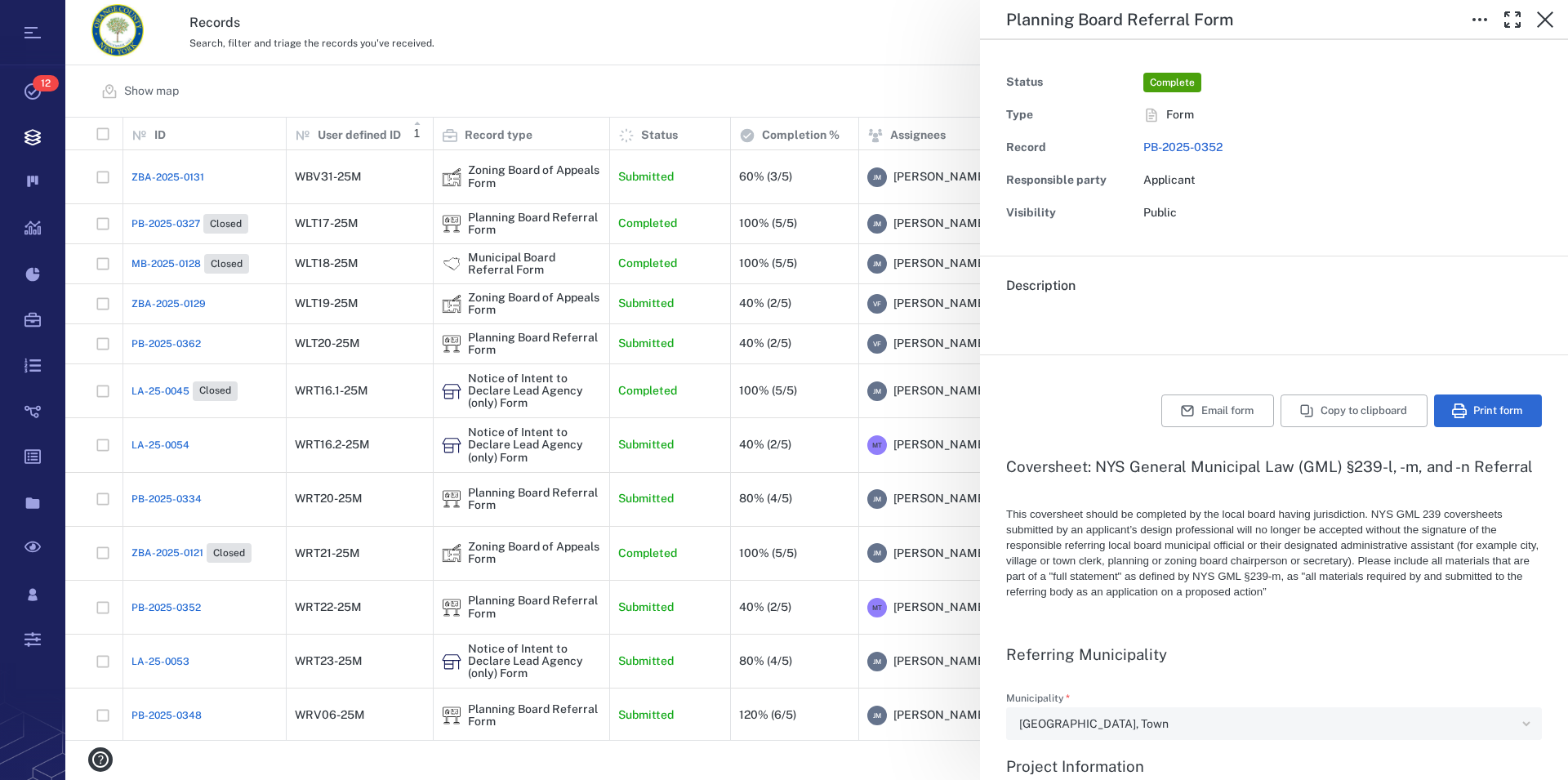
type textarea "*"
type input "**********"
type textarea "*"
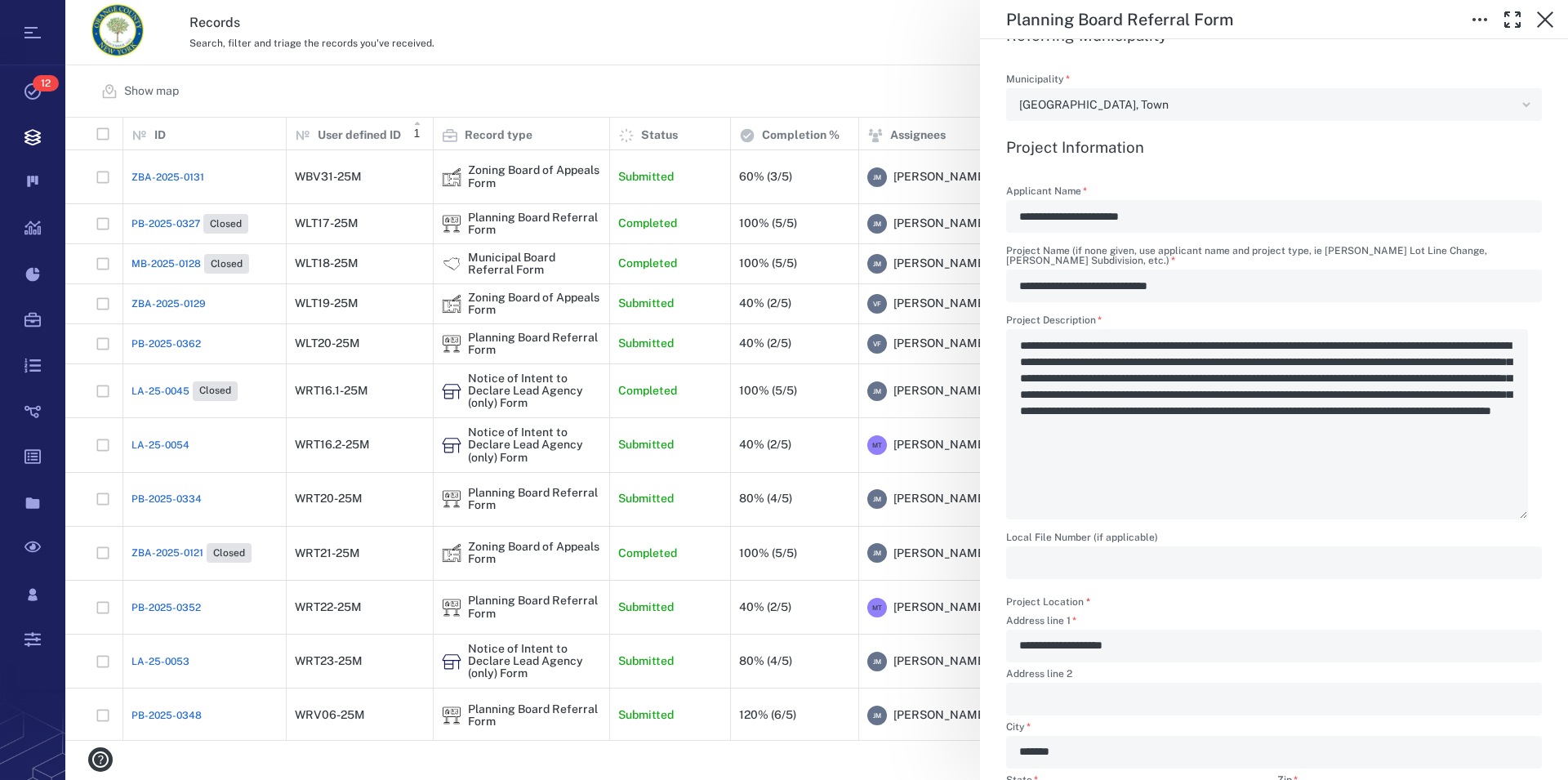
scroll to position [558, 0]
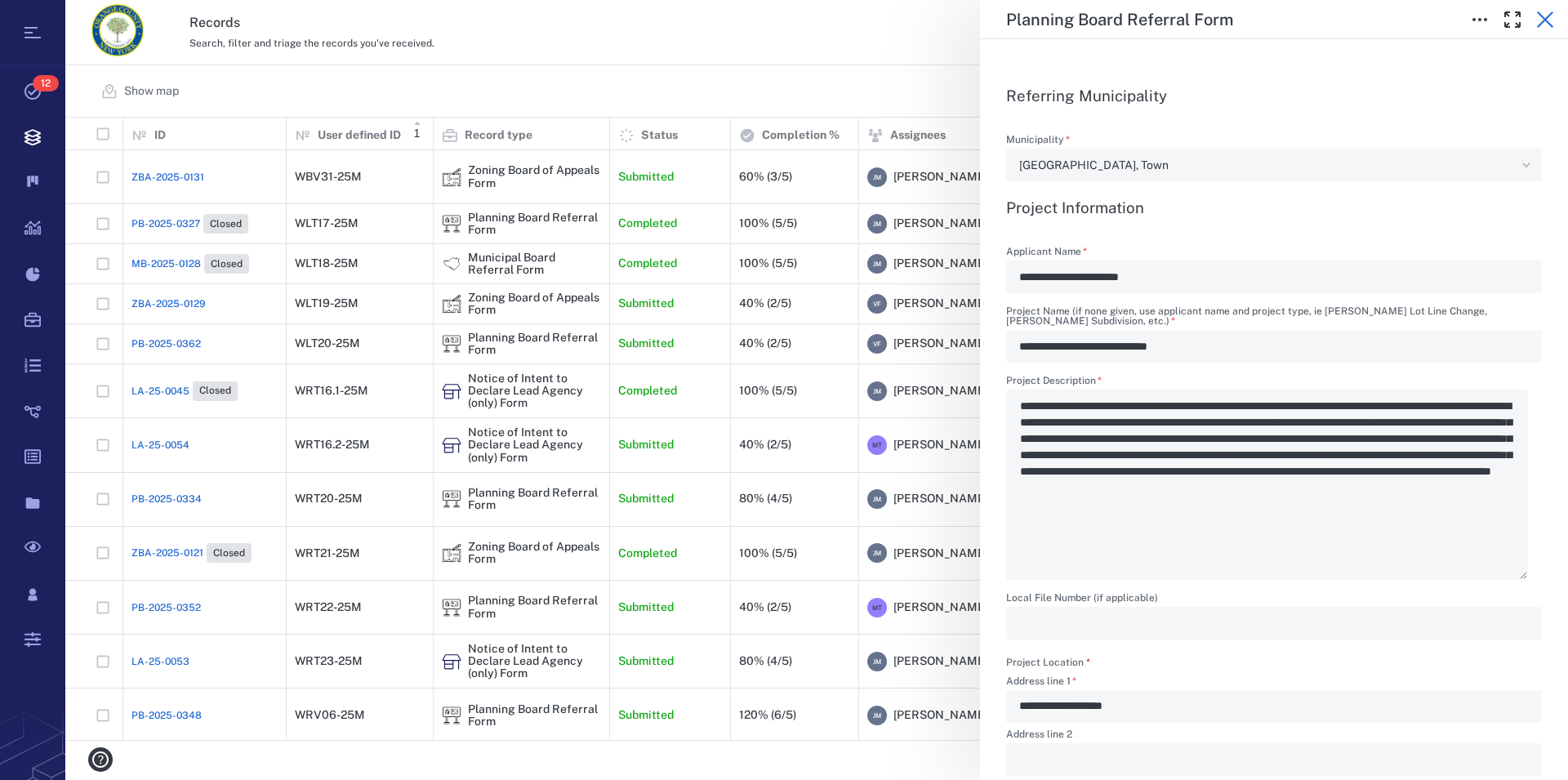
click at [1549, 19] on icon "button" at bounding box center [1545, 20] width 20 height 20
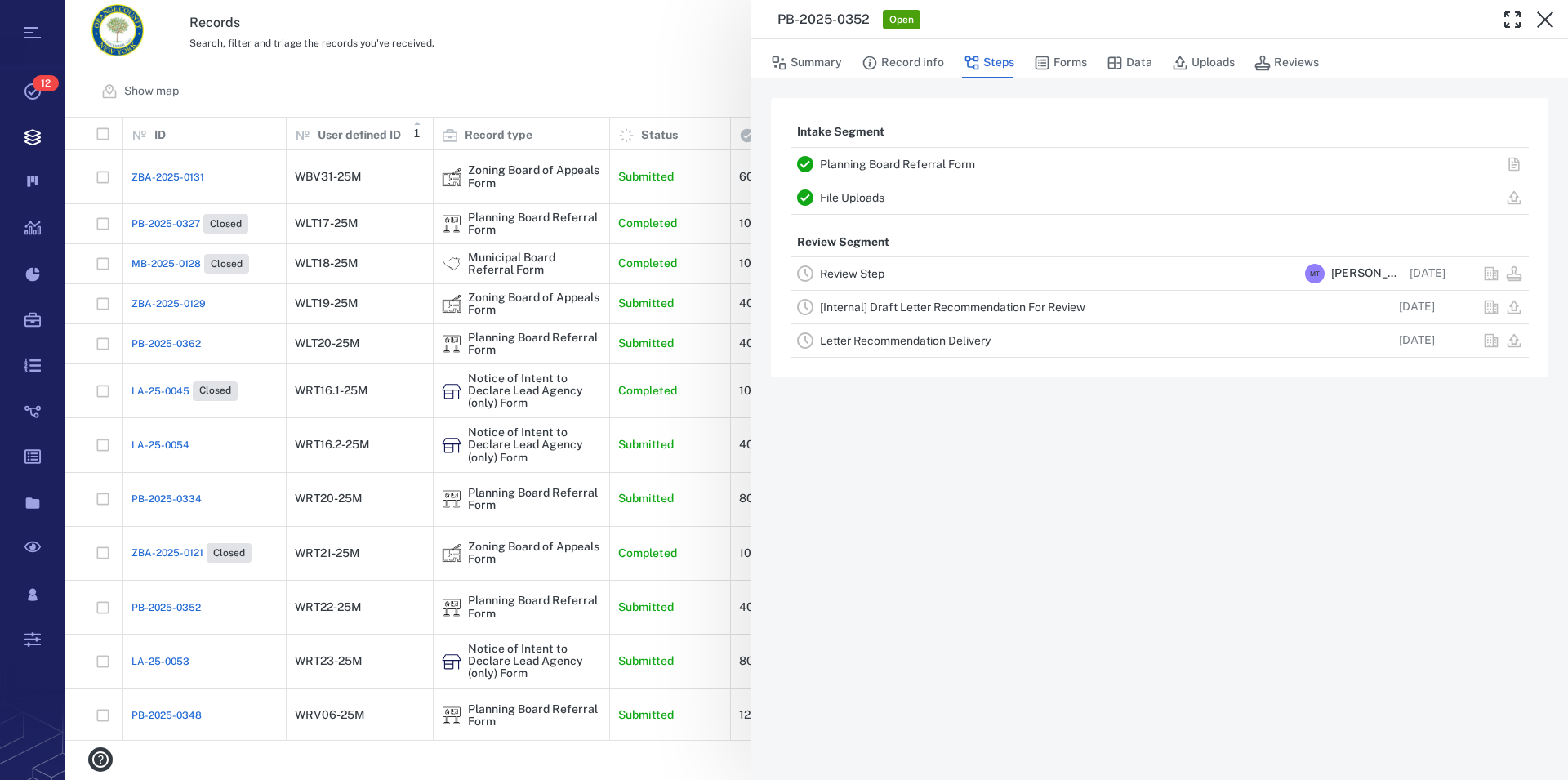
click at [1549, 19] on icon "button" at bounding box center [1545, 20] width 20 height 20
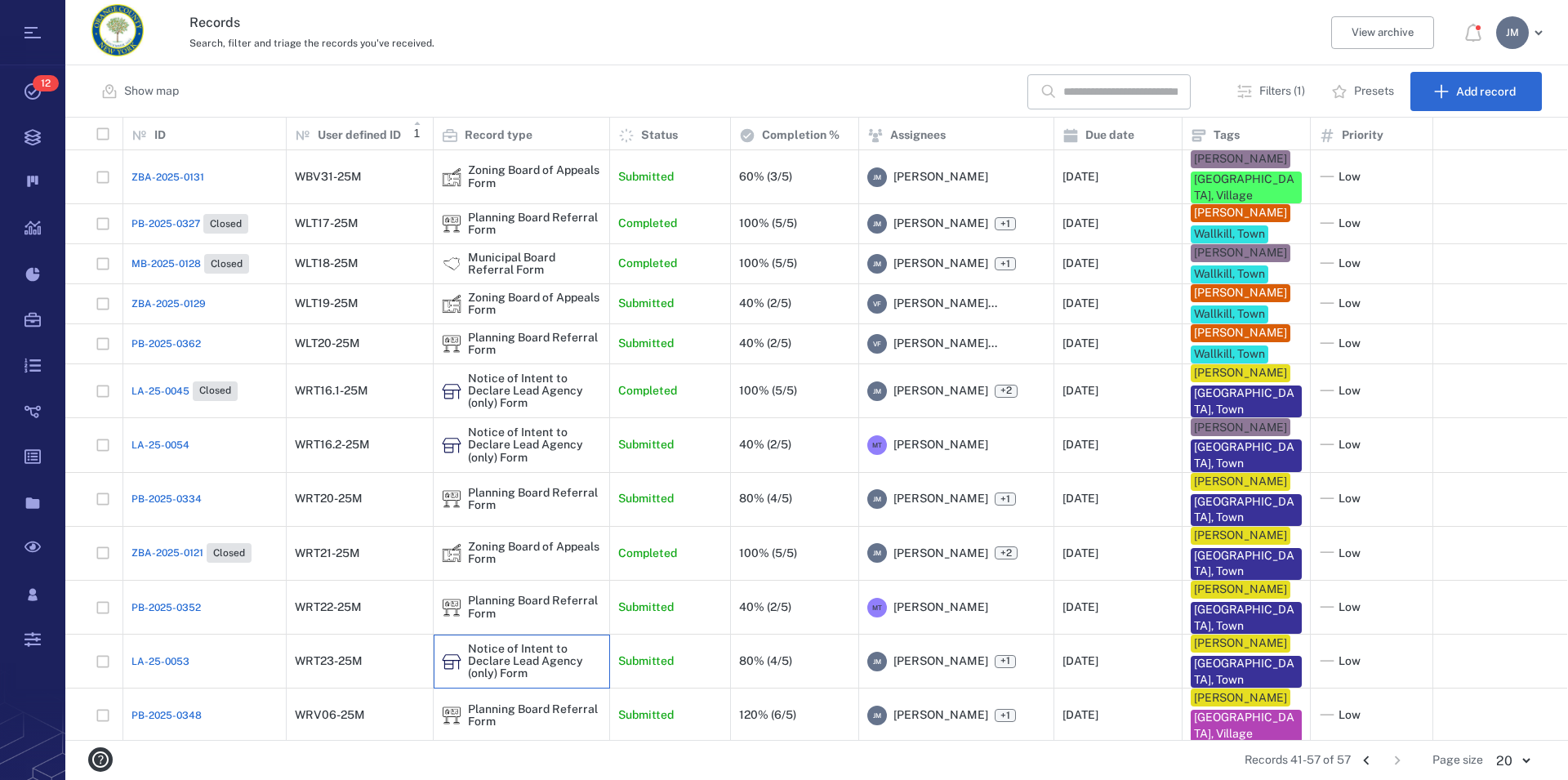
click at [510, 664] on div "Notice of Intent to Declare Lead Agency (only) Form" at bounding box center [534, 661] width 133 height 38
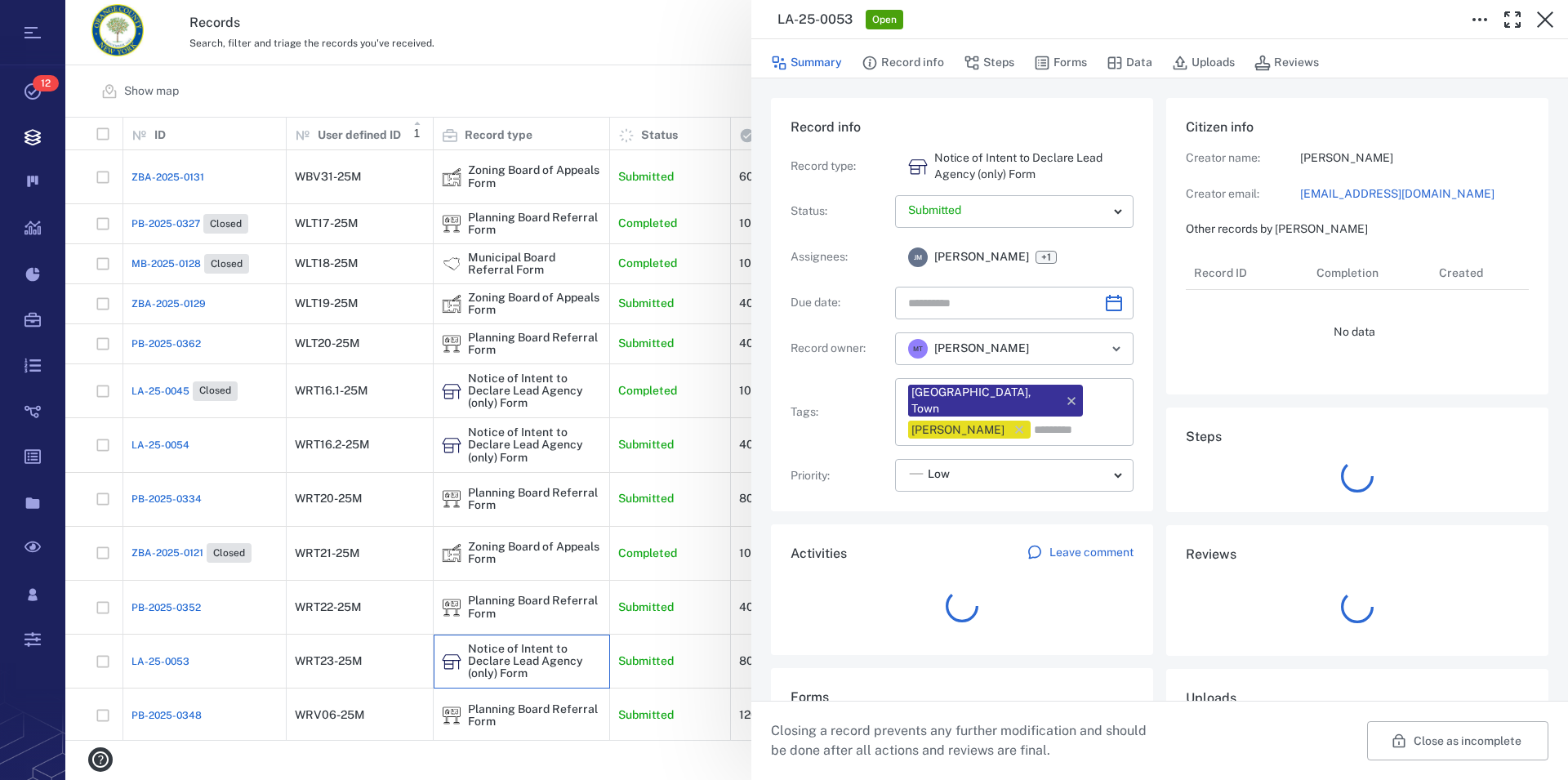
type input "**********"
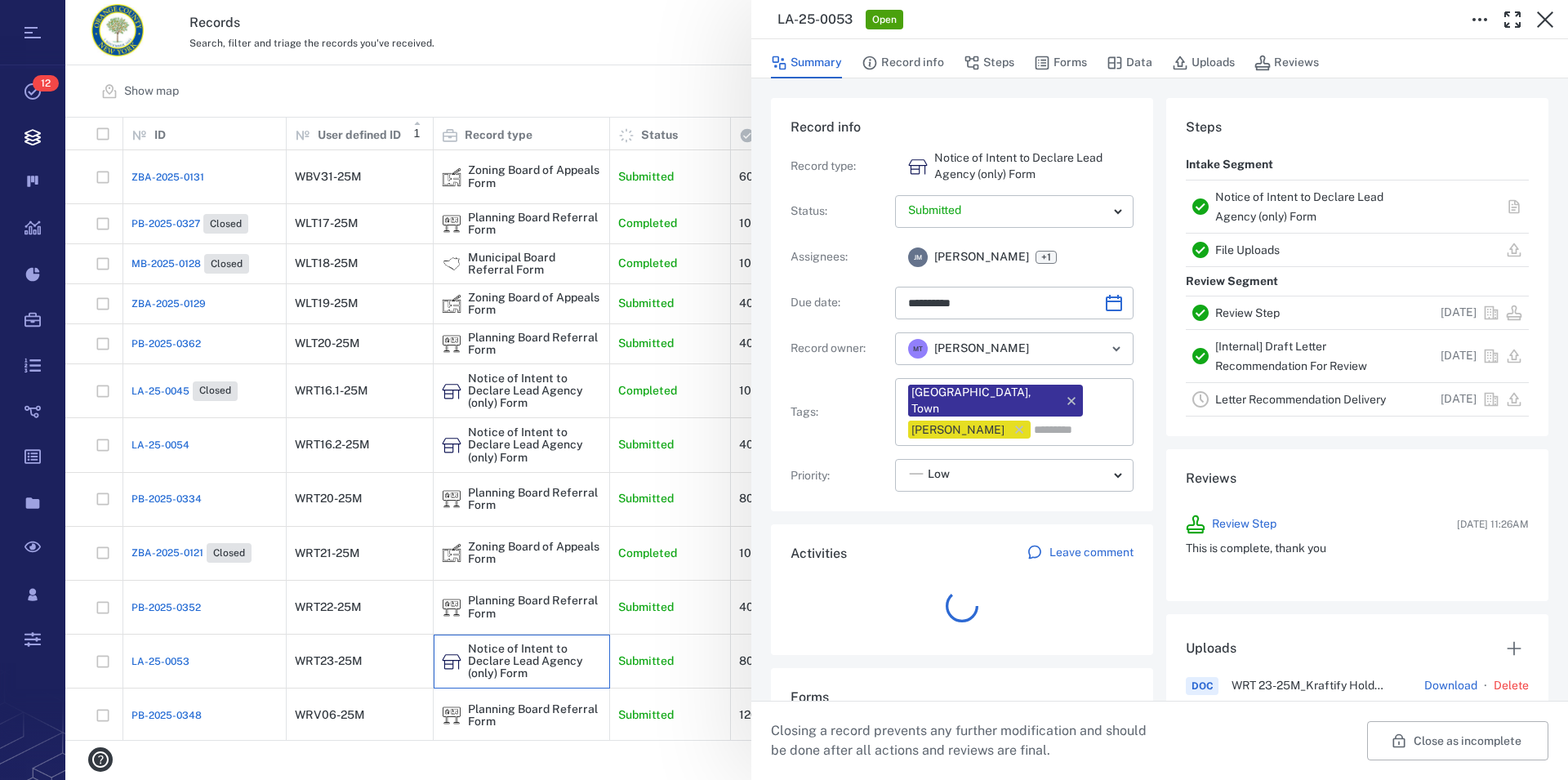
scroll to position [849, 309]
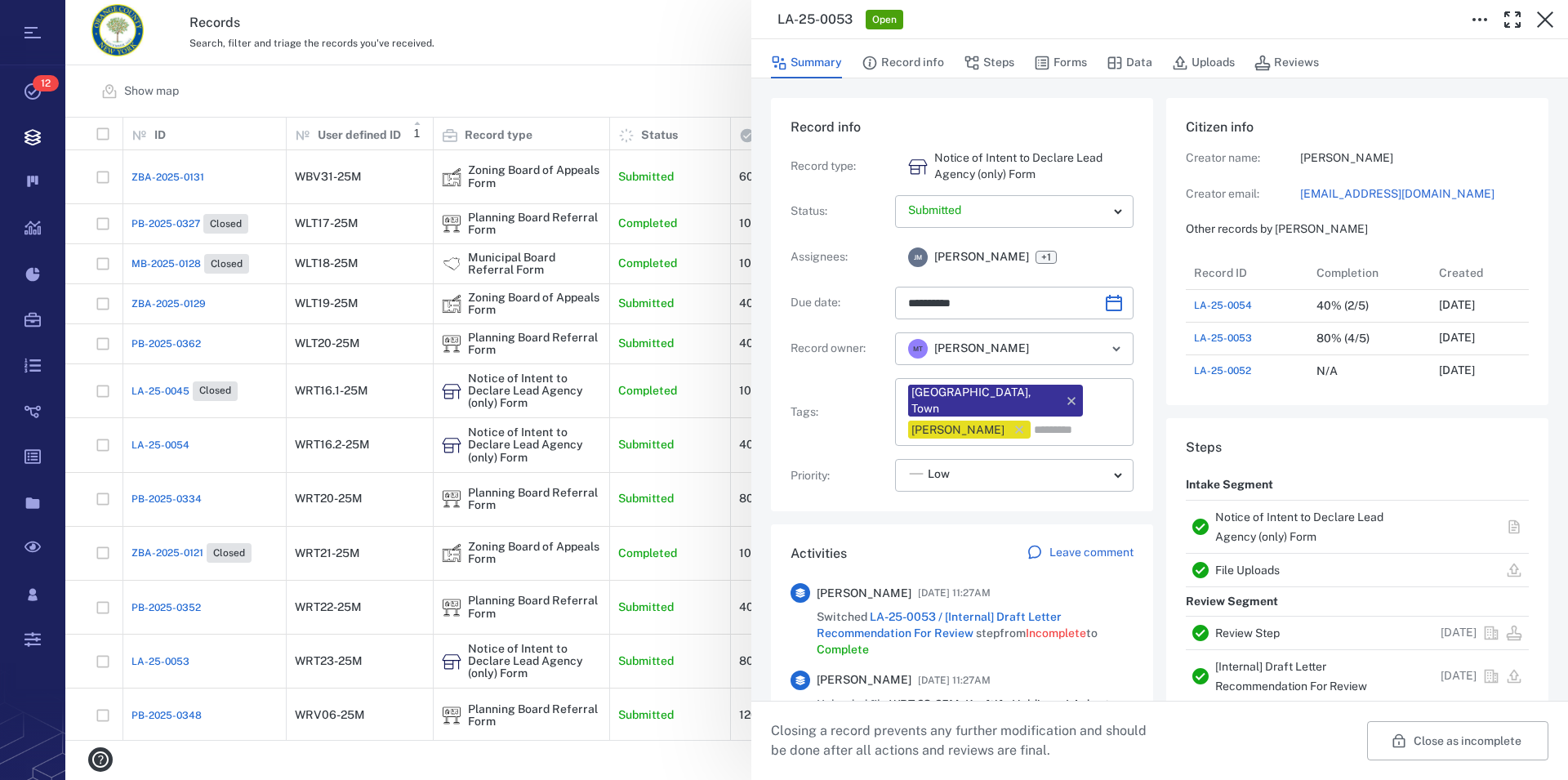
click at [1258, 513] on link "Notice of Intent to Declare Lead Agency (only) Form" at bounding box center [1300, 527] width 168 height 33
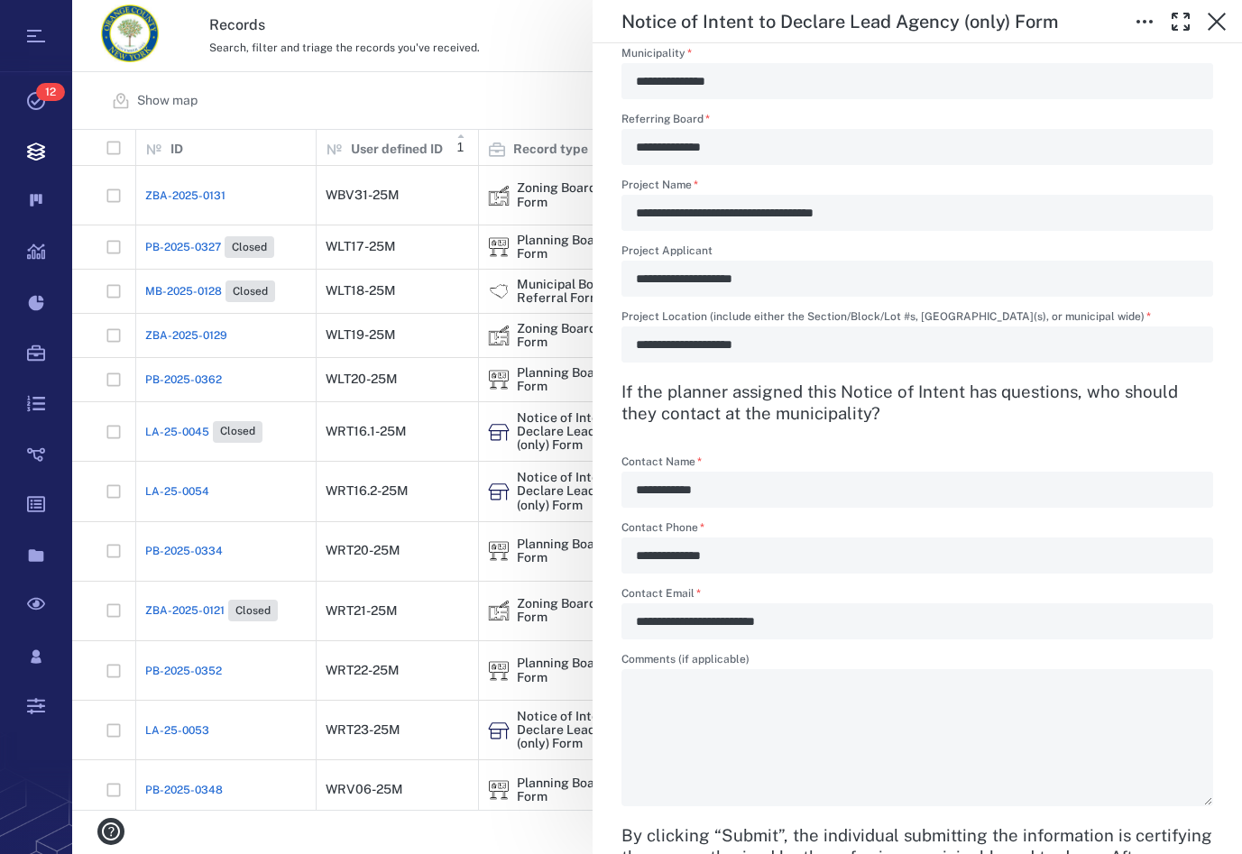
scroll to position [665, 1156]
click at [1218, 29] on icon "button" at bounding box center [1217, 22] width 22 height 22
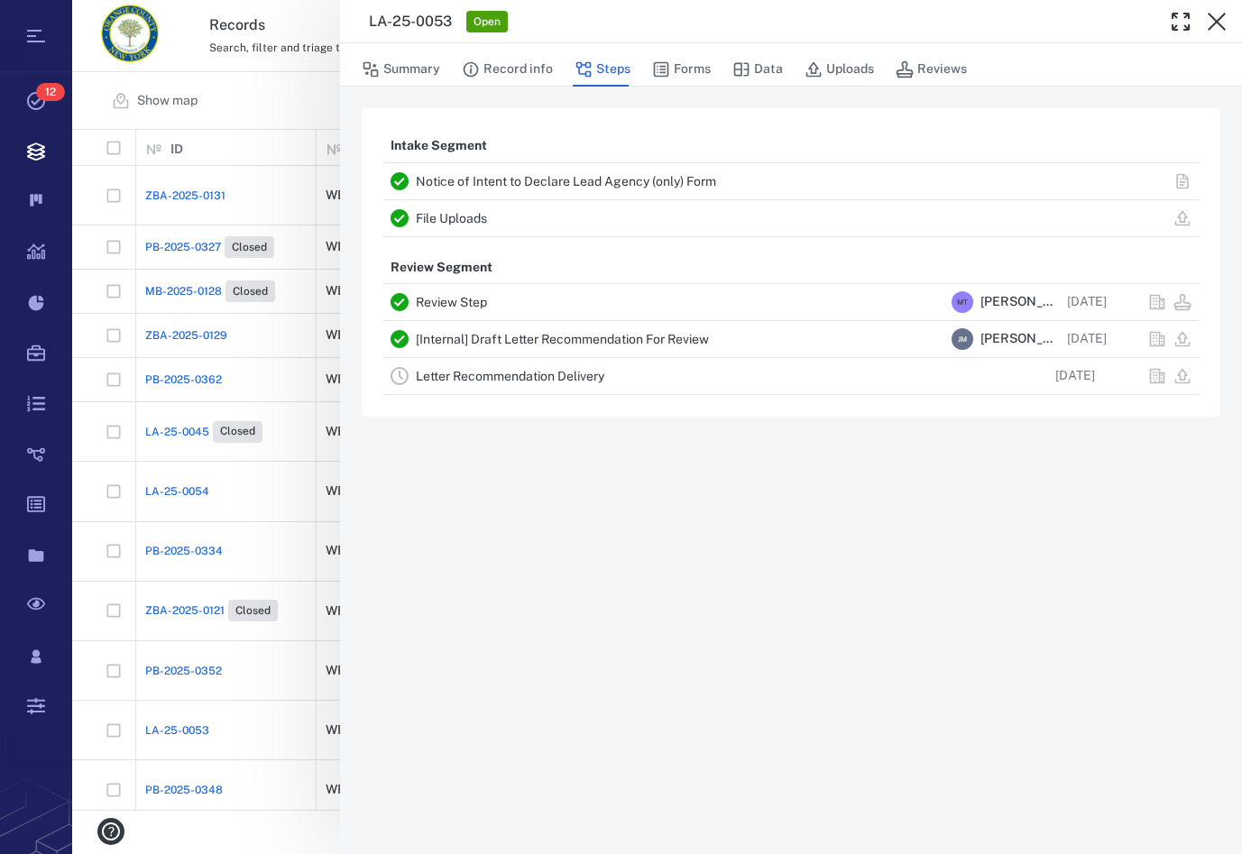
click at [1218, 29] on icon "button" at bounding box center [1217, 22] width 22 height 22
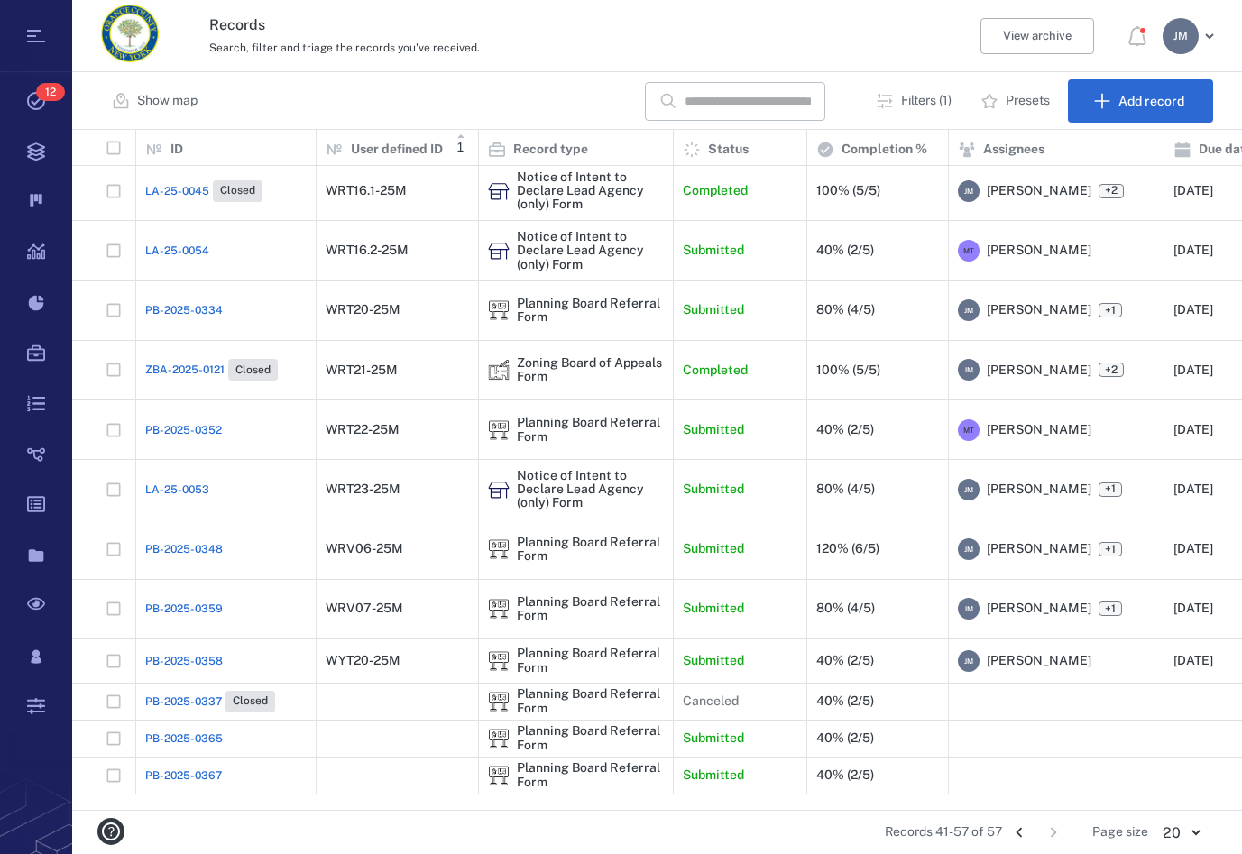
scroll to position [256, 0]
click at [530, 539] on div "Planning Board Referral Form" at bounding box center [590, 550] width 147 height 28
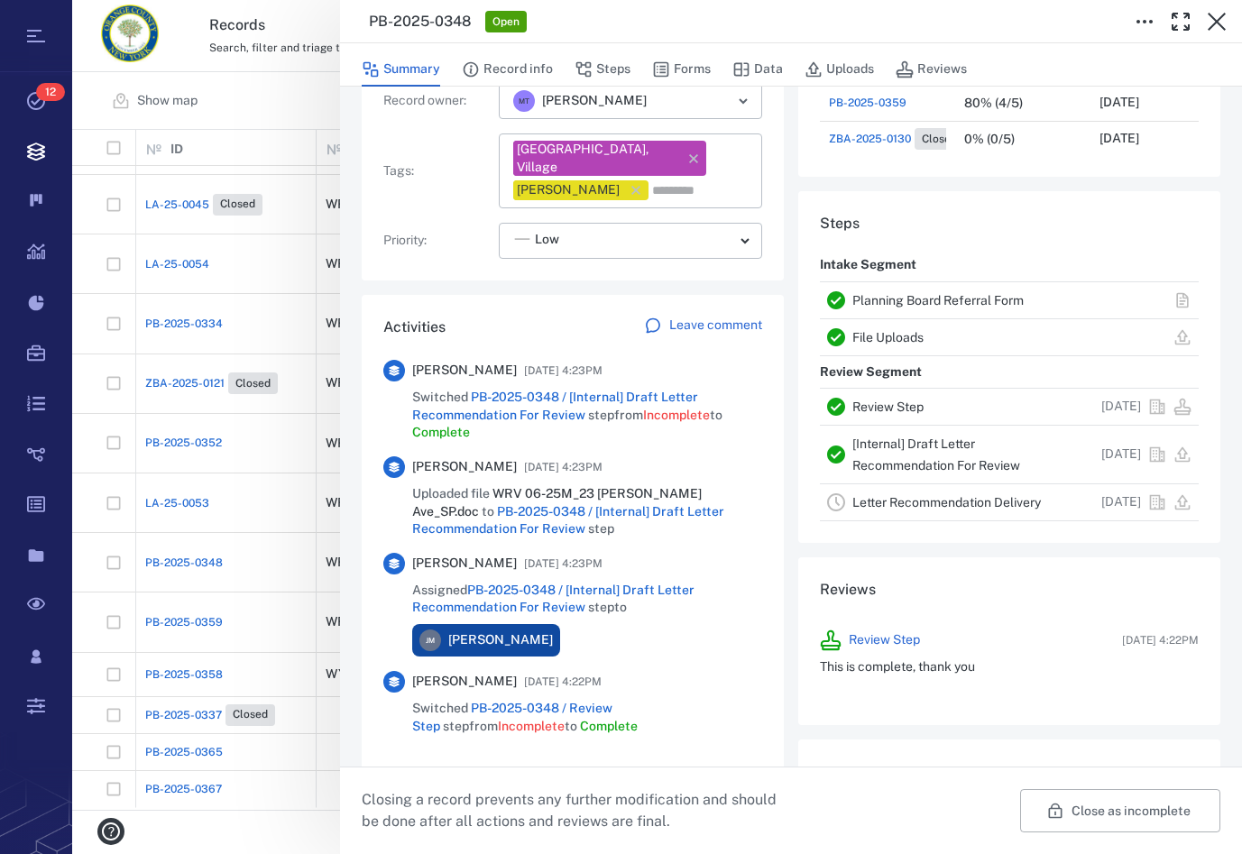
scroll to position [309, 0]
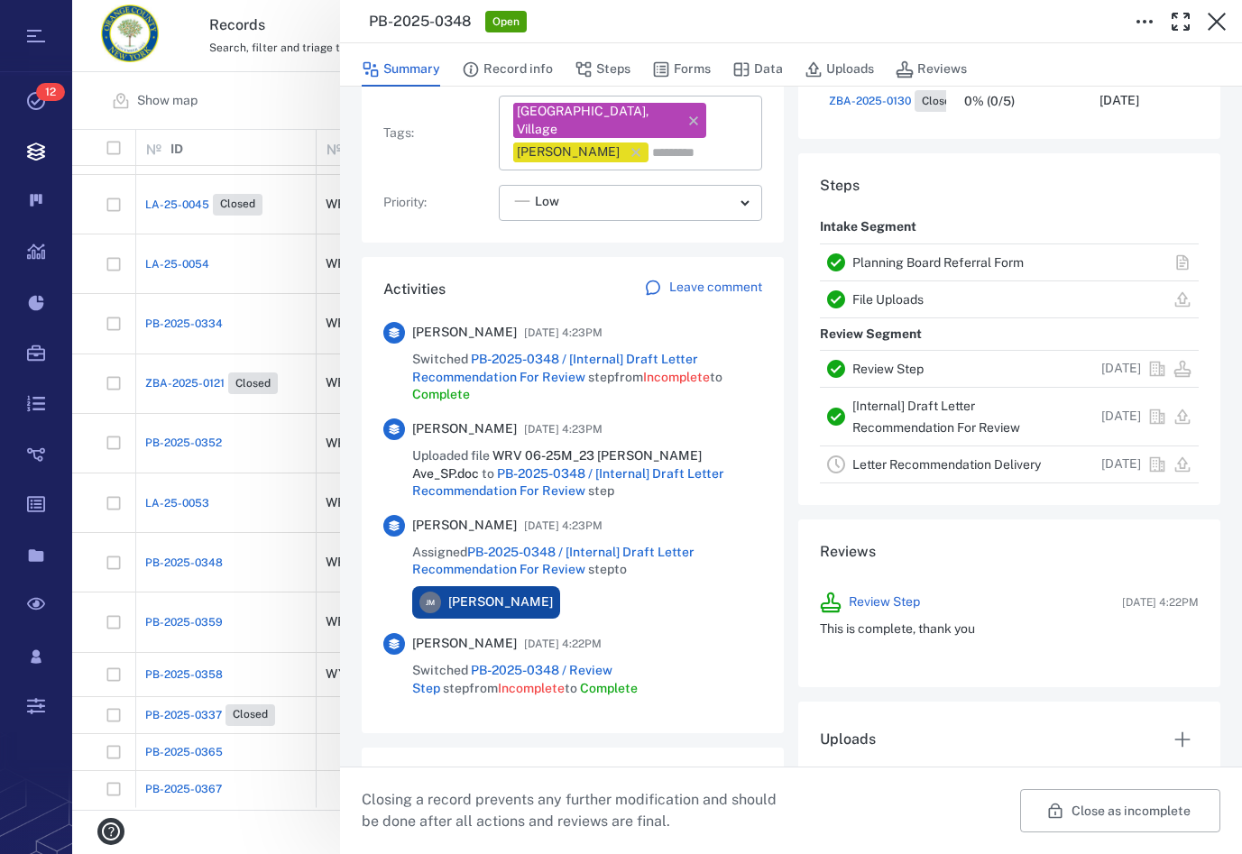
click at [892, 263] on link "Planning Board Referral Form" at bounding box center [938, 262] width 171 height 14
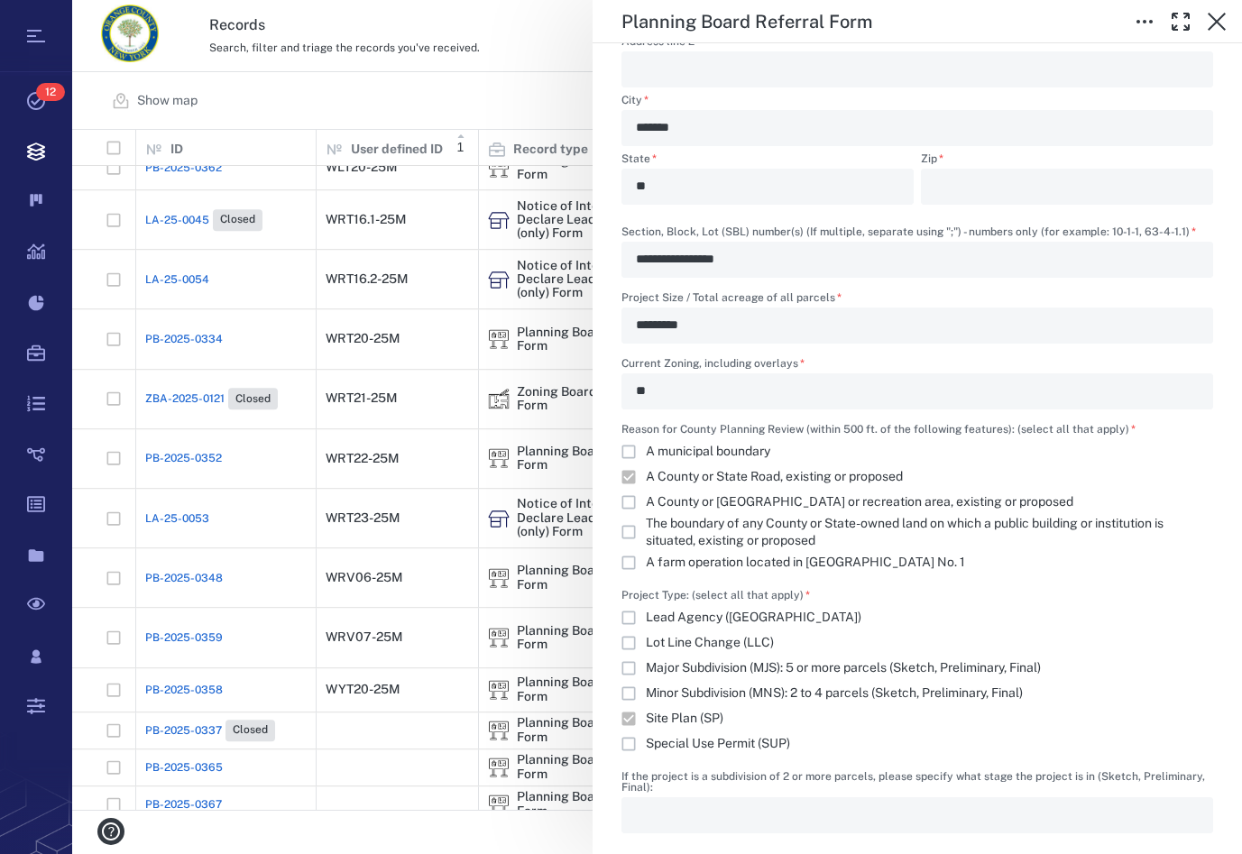
scroll to position [1337, 0]
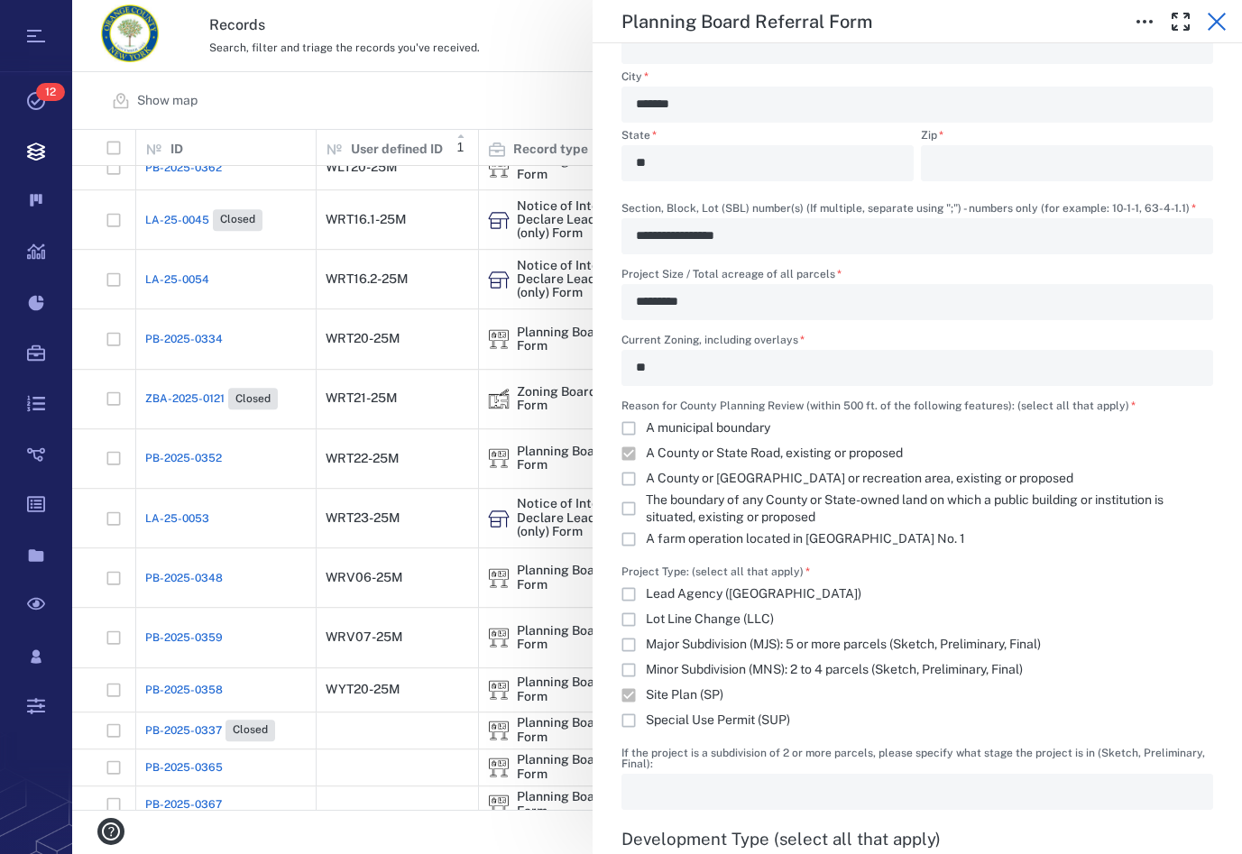
click at [1220, 18] on icon "button" at bounding box center [1217, 22] width 18 height 18
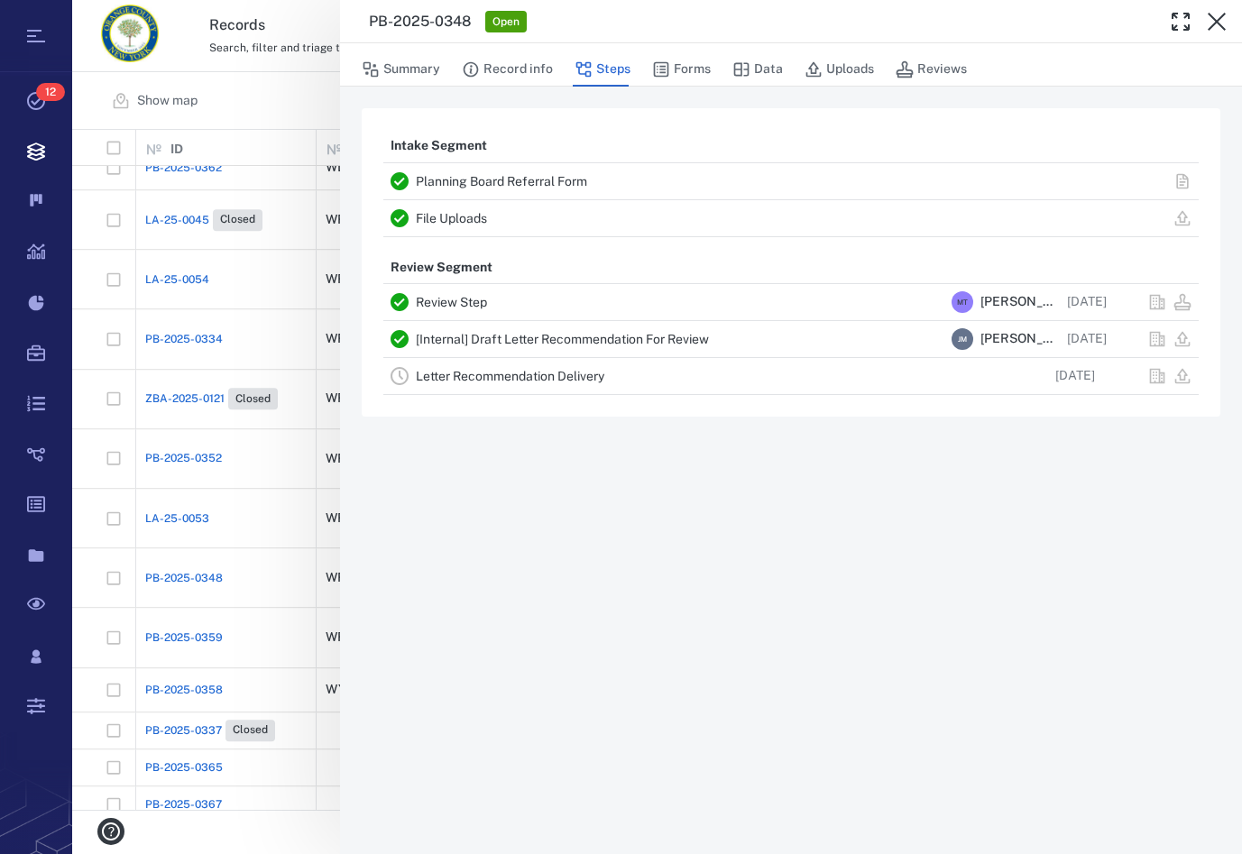
click at [1220, 18] on icon "button" at bounding box center [1217, 22] width 18 height 18
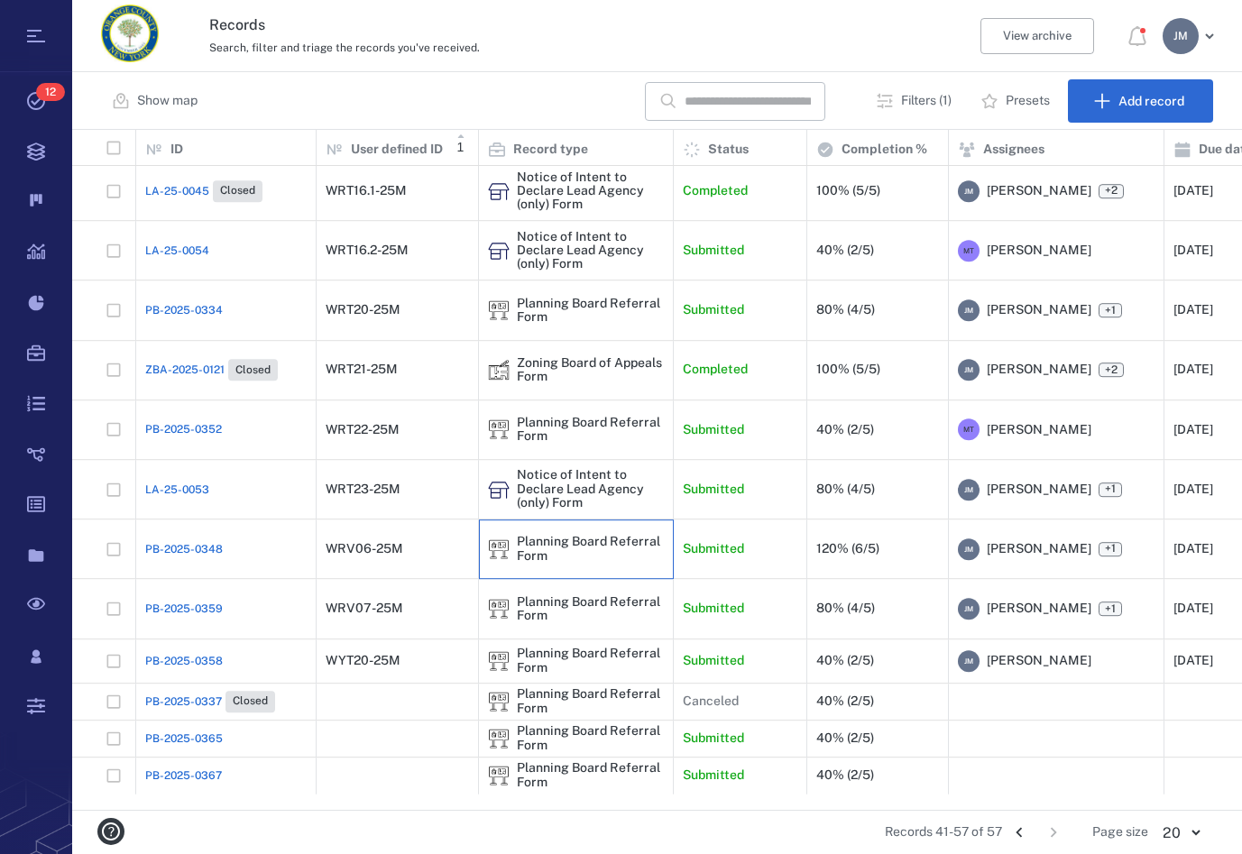
scroll to position [256, 0]
click at [568, 611] on div "Planning Board Referral Form" at bounding box center [590, 610] width 147 height 28
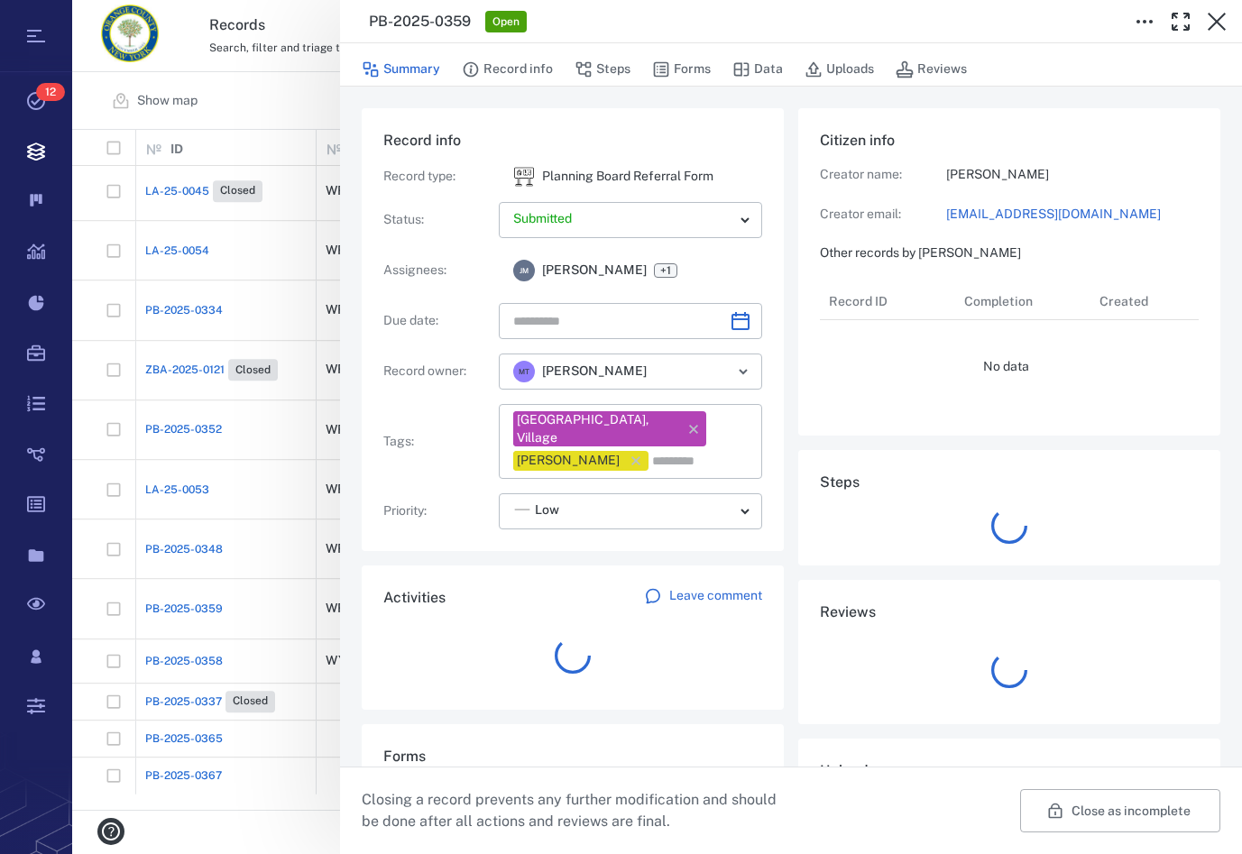
type input "**********"
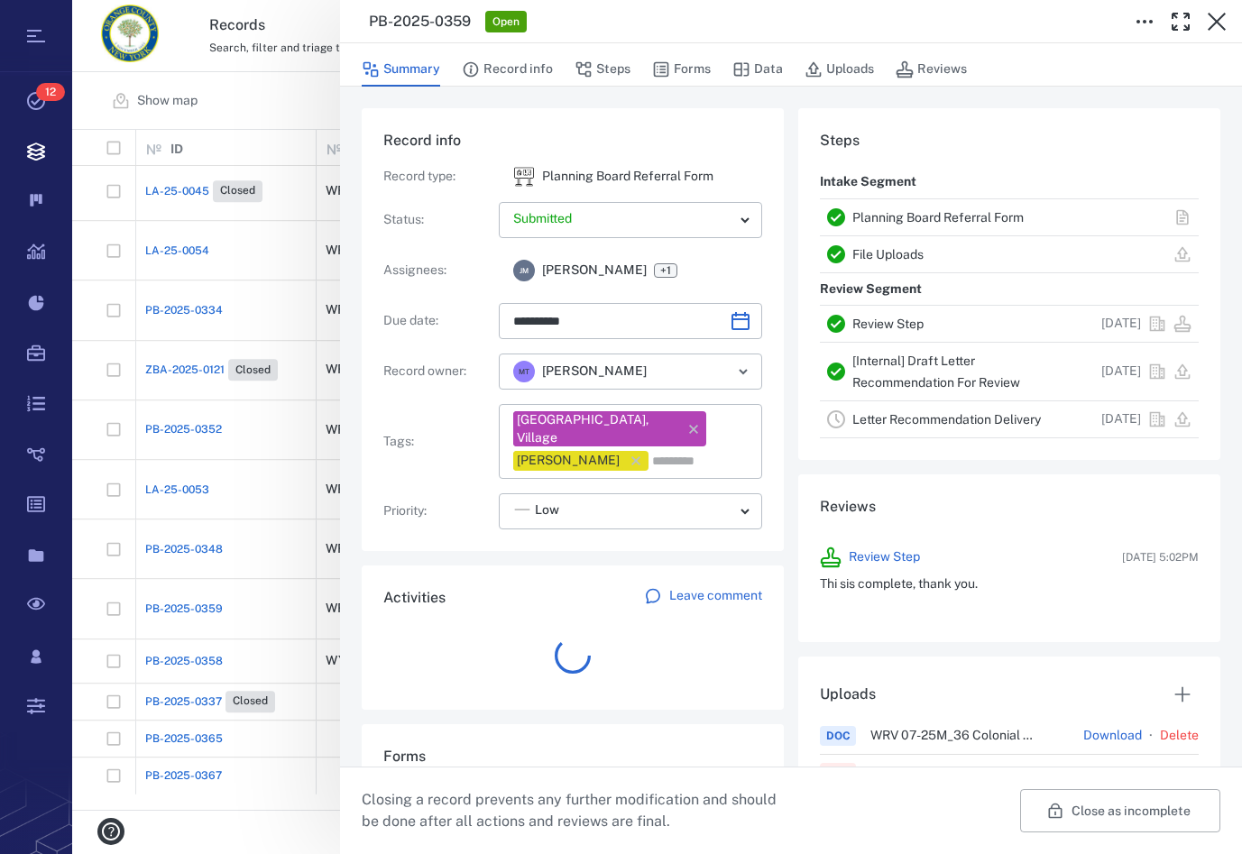
scroll to position [16, 17]
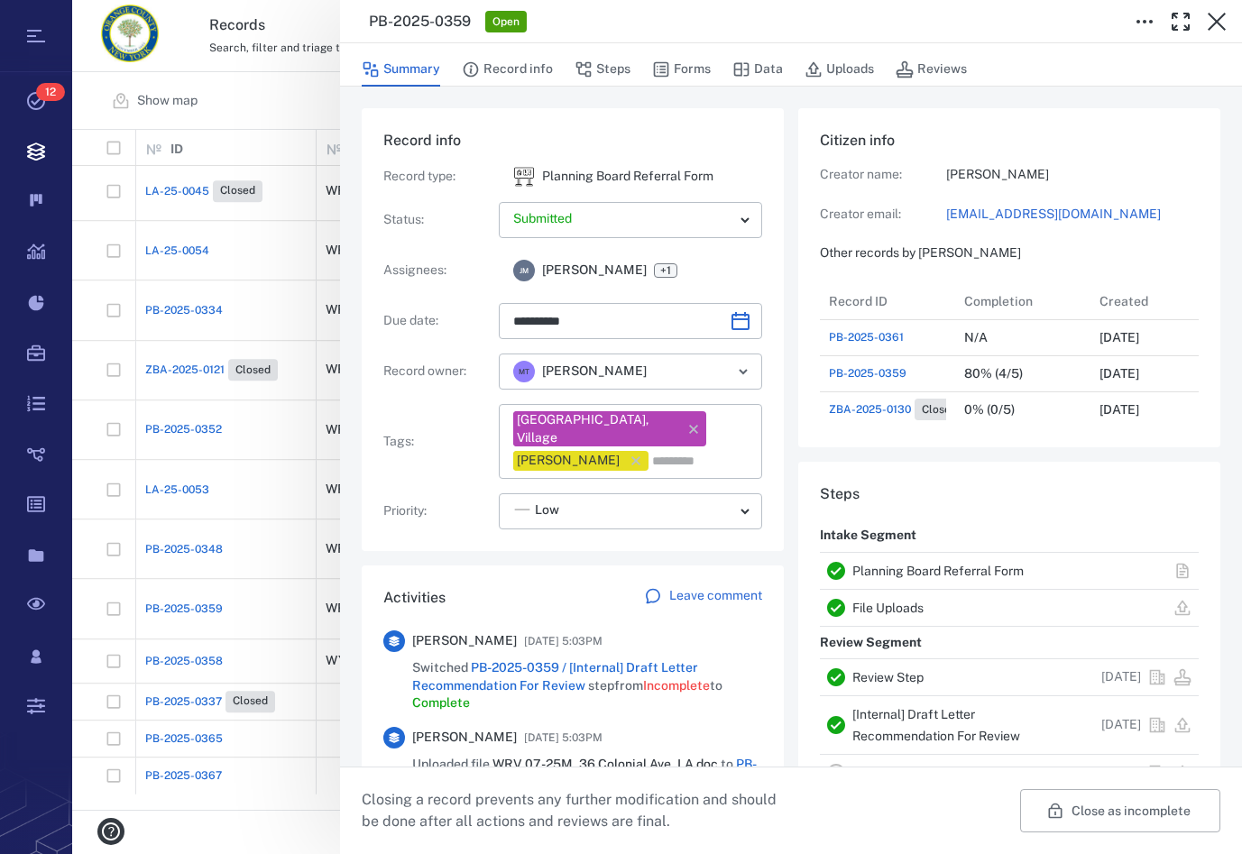
click at [914, 568] on link "Planning Board Referral Form" at bounding box center [938, 571] width 171 height 14
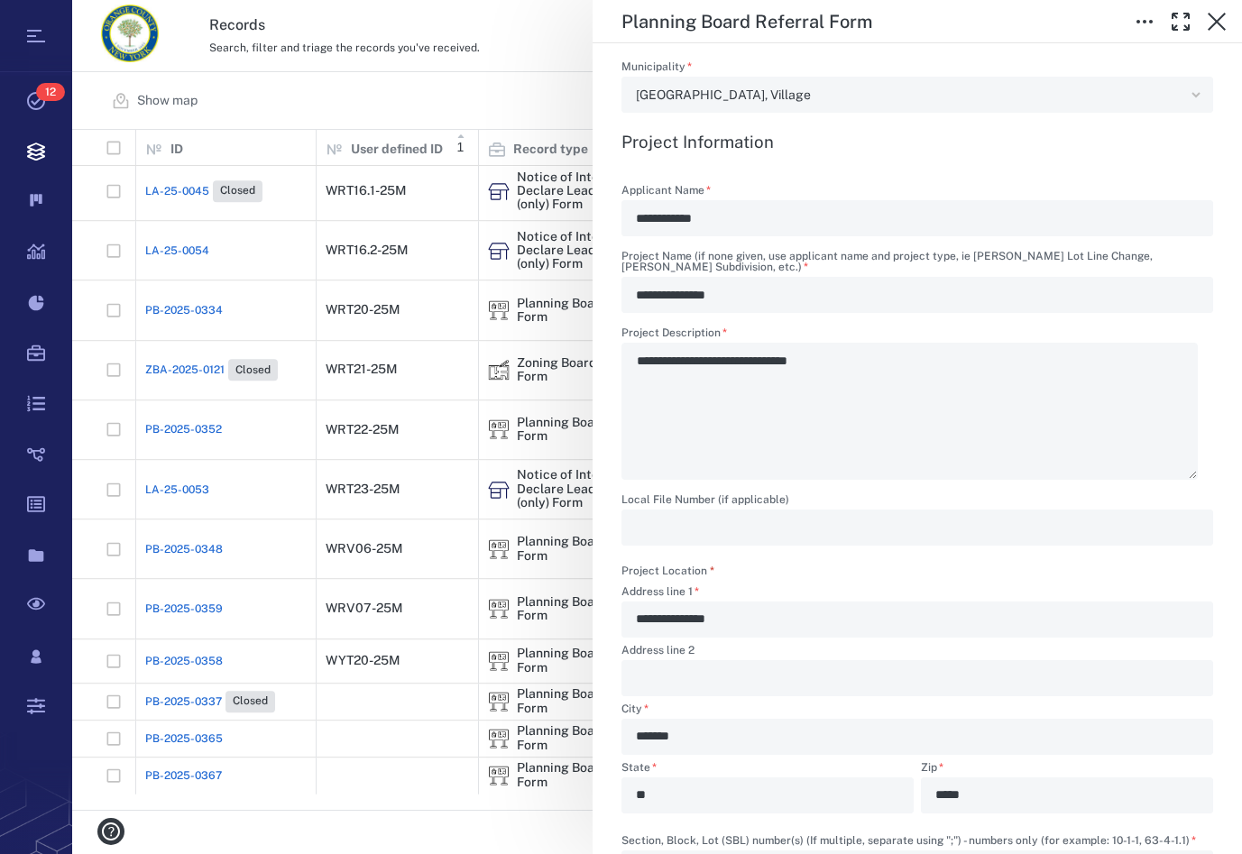
scroll to position [720, 0]
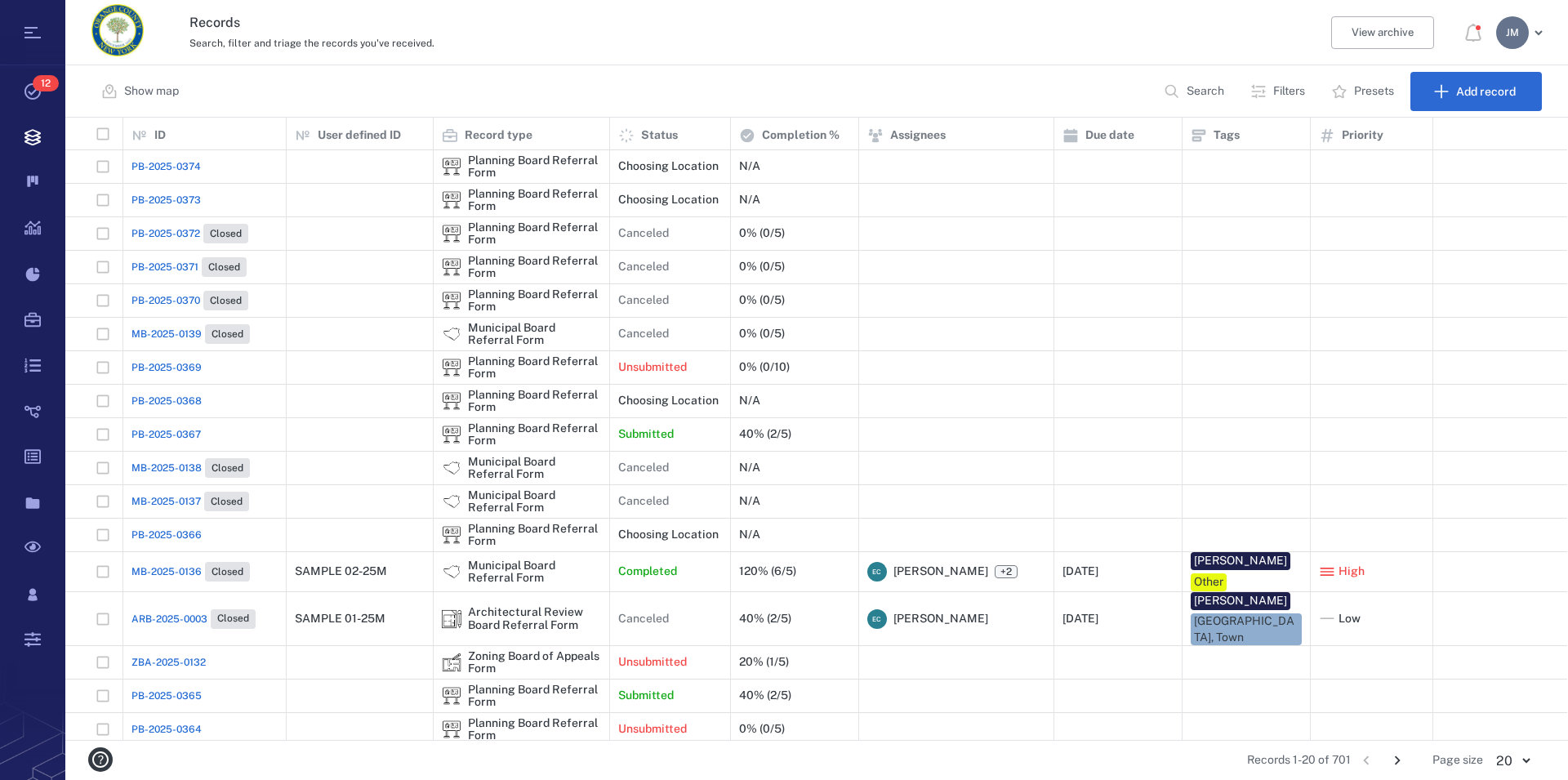
click at [1200, 88] on p "Search" at bounding box center [1206, 91] width 38 height 16
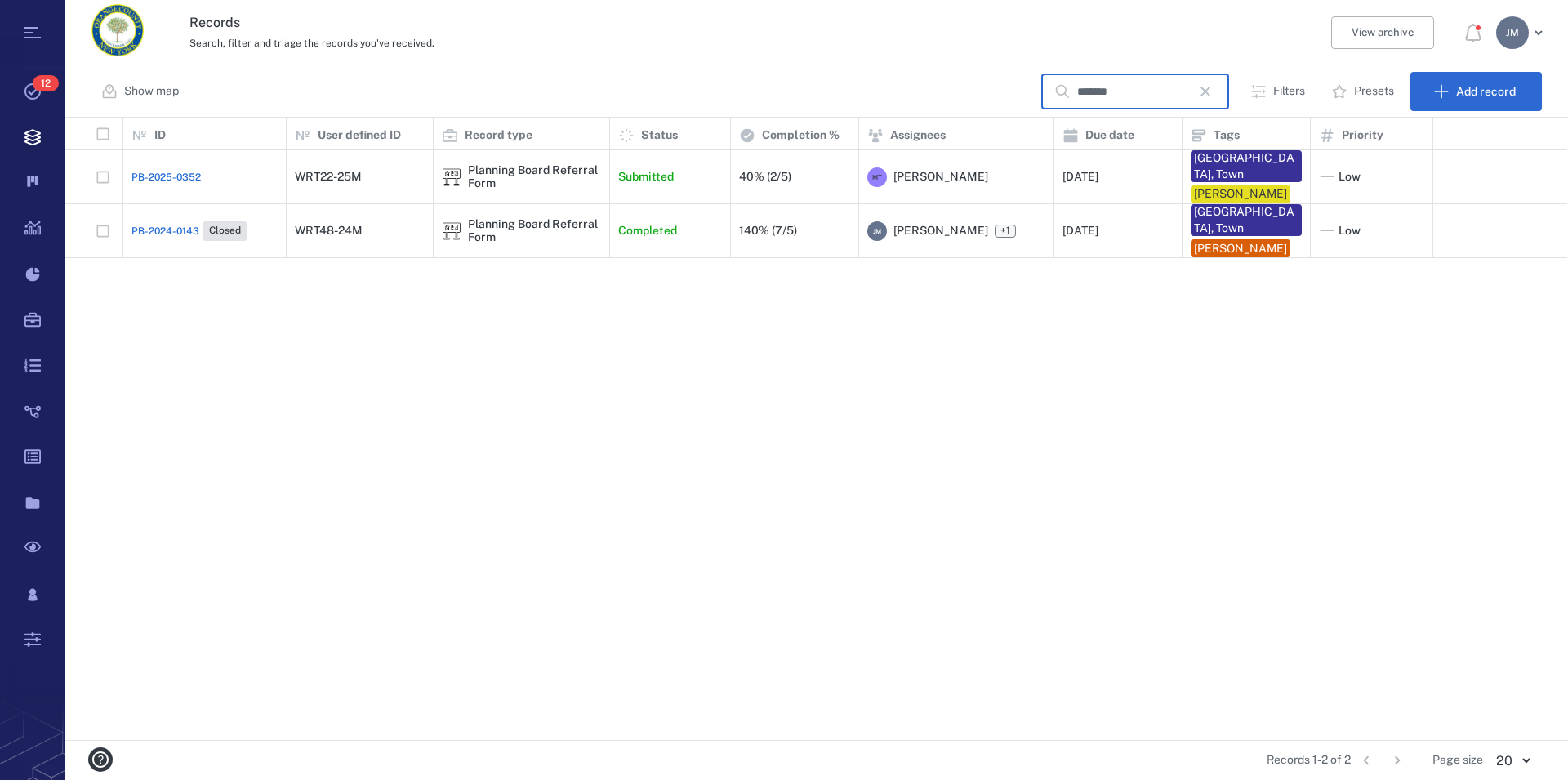
type input "*******"
click at [534, 217] on div "Planning Board Referral Form" at bounding box center [521, 231] width 159 height 33
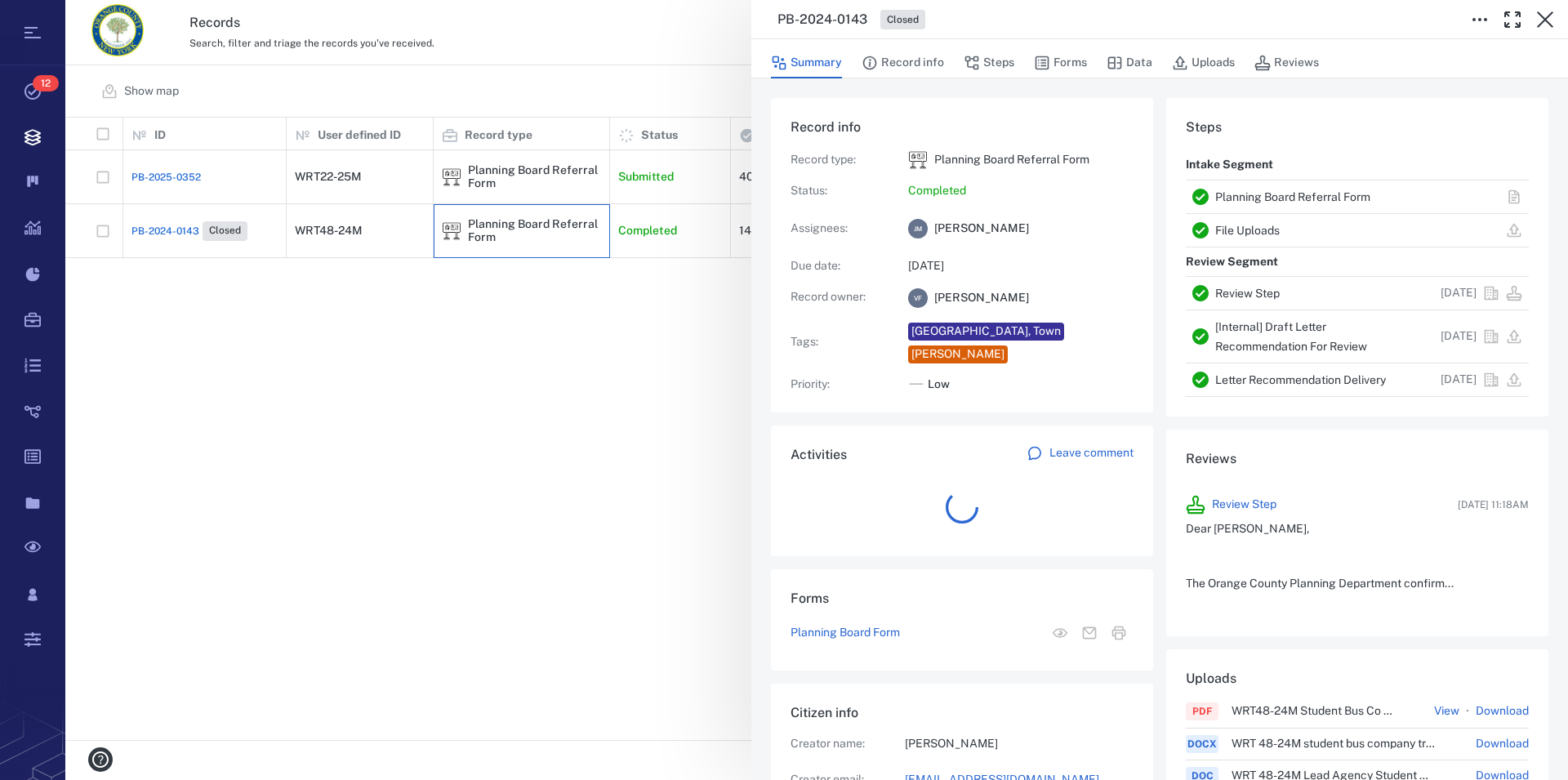
scroll to position [14, 15]
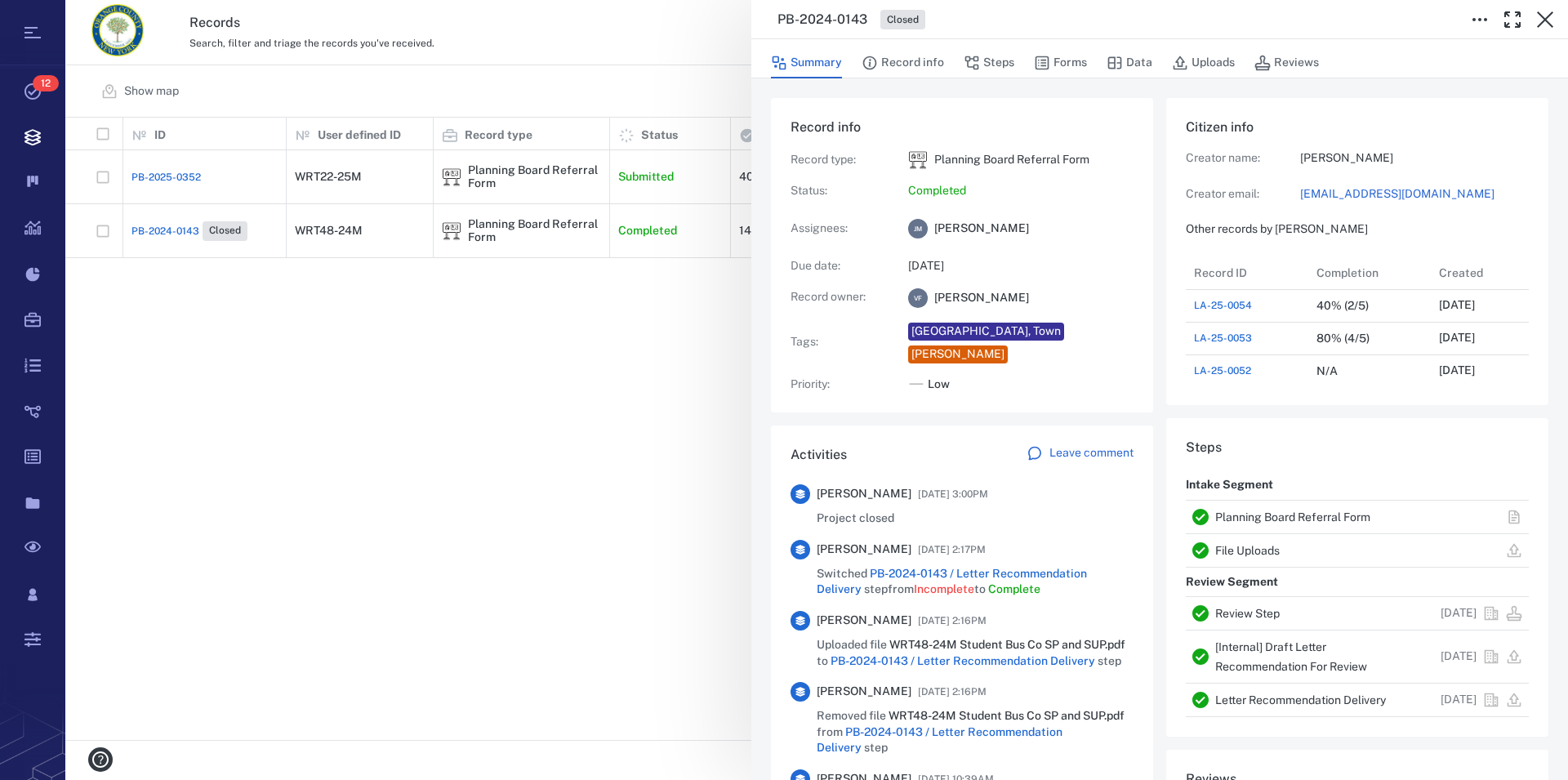
click at [1292, 515] on link "Planning Board Referral Form" at bounding box center [1293, 517] width 155 height 13
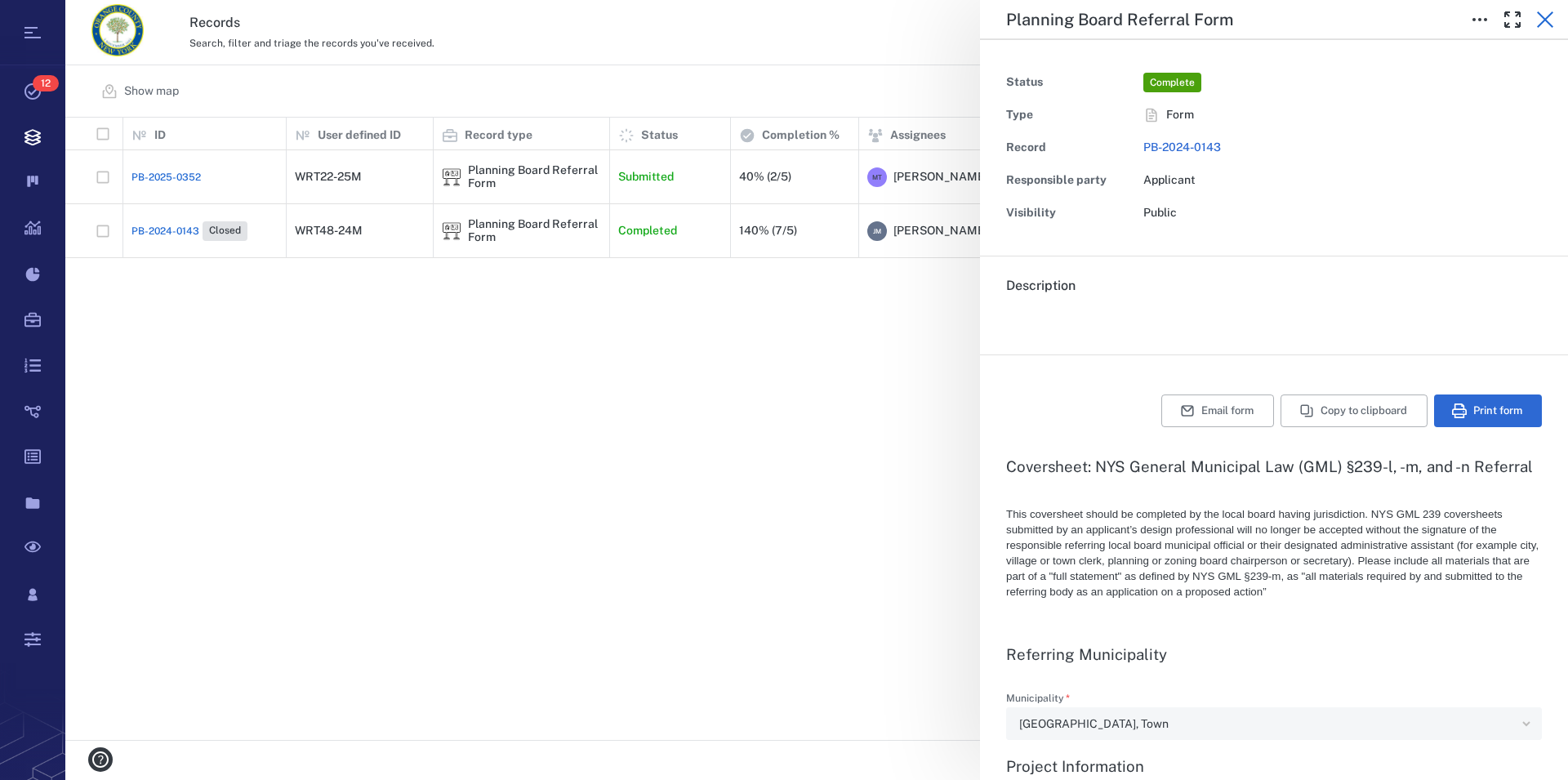
click at [1544, 14] on icon "button" at bounding box center [1545, 20] width 20 height 20
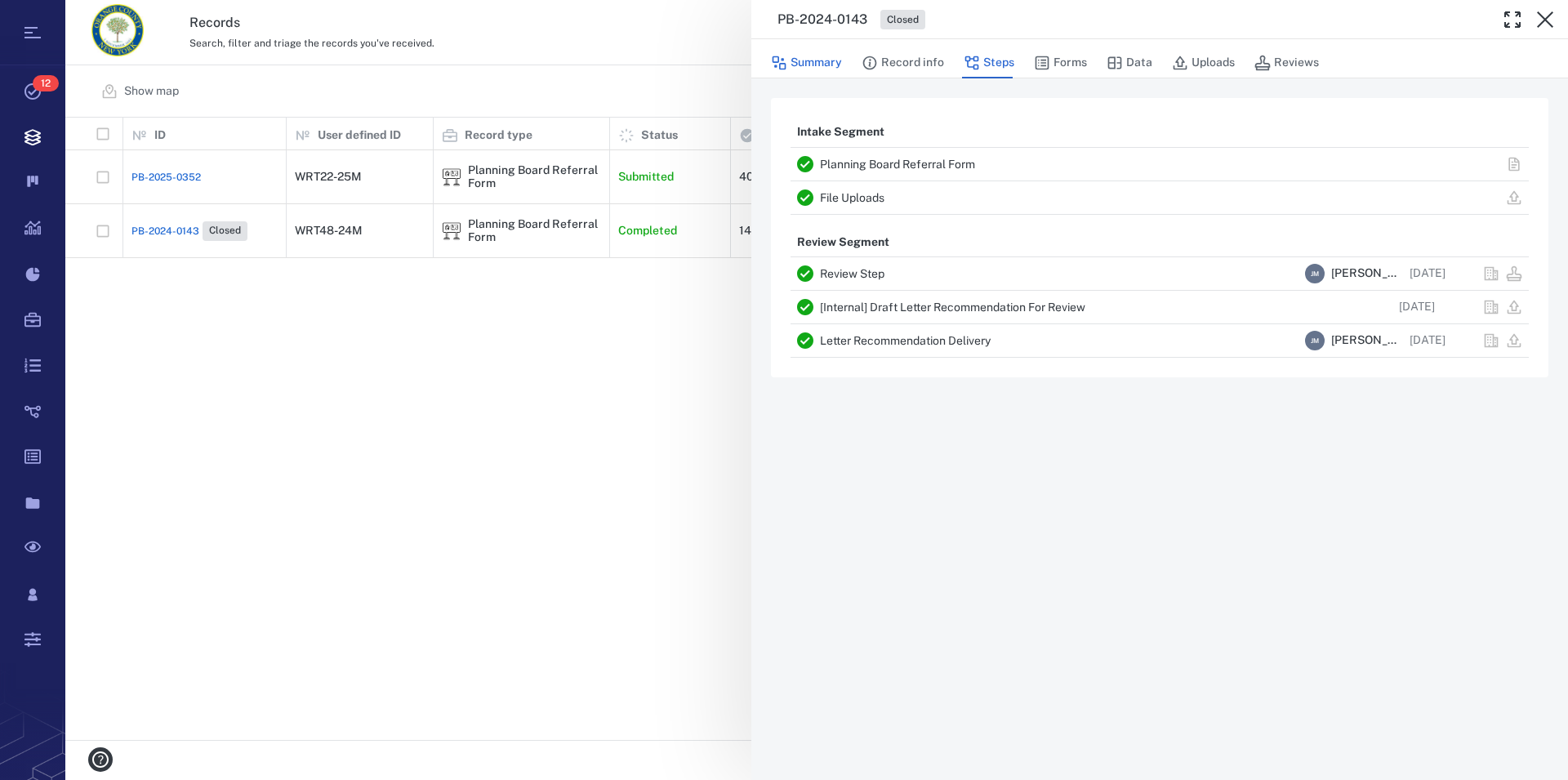
click at [837, 69] on button "Summary" at bounding box center [807, 62] width 72 height 31
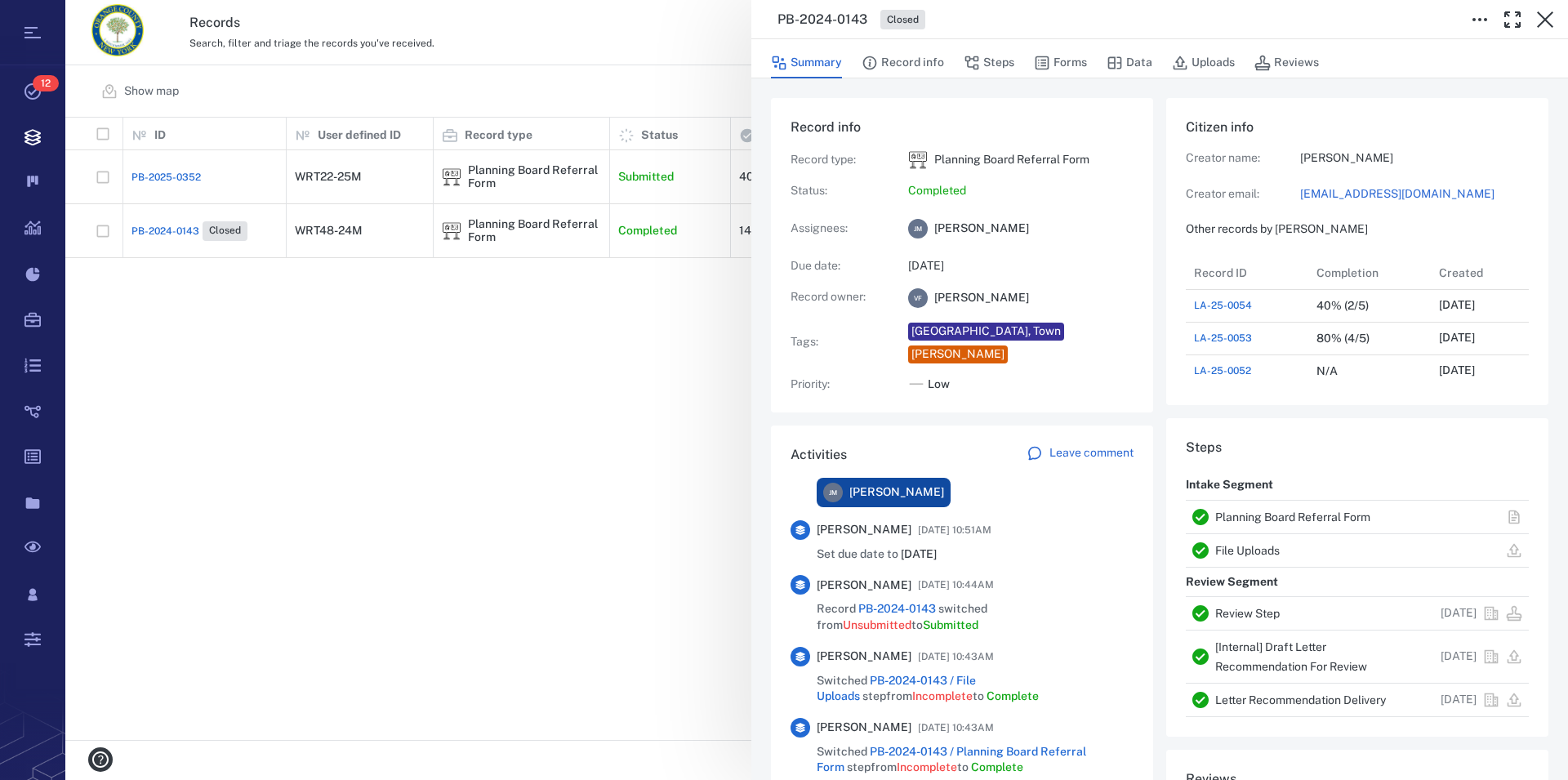
scroll to position [3347, 0]
click at [1556, 13] on button "button" at bounding box center [1545, 20] width 33 height 33
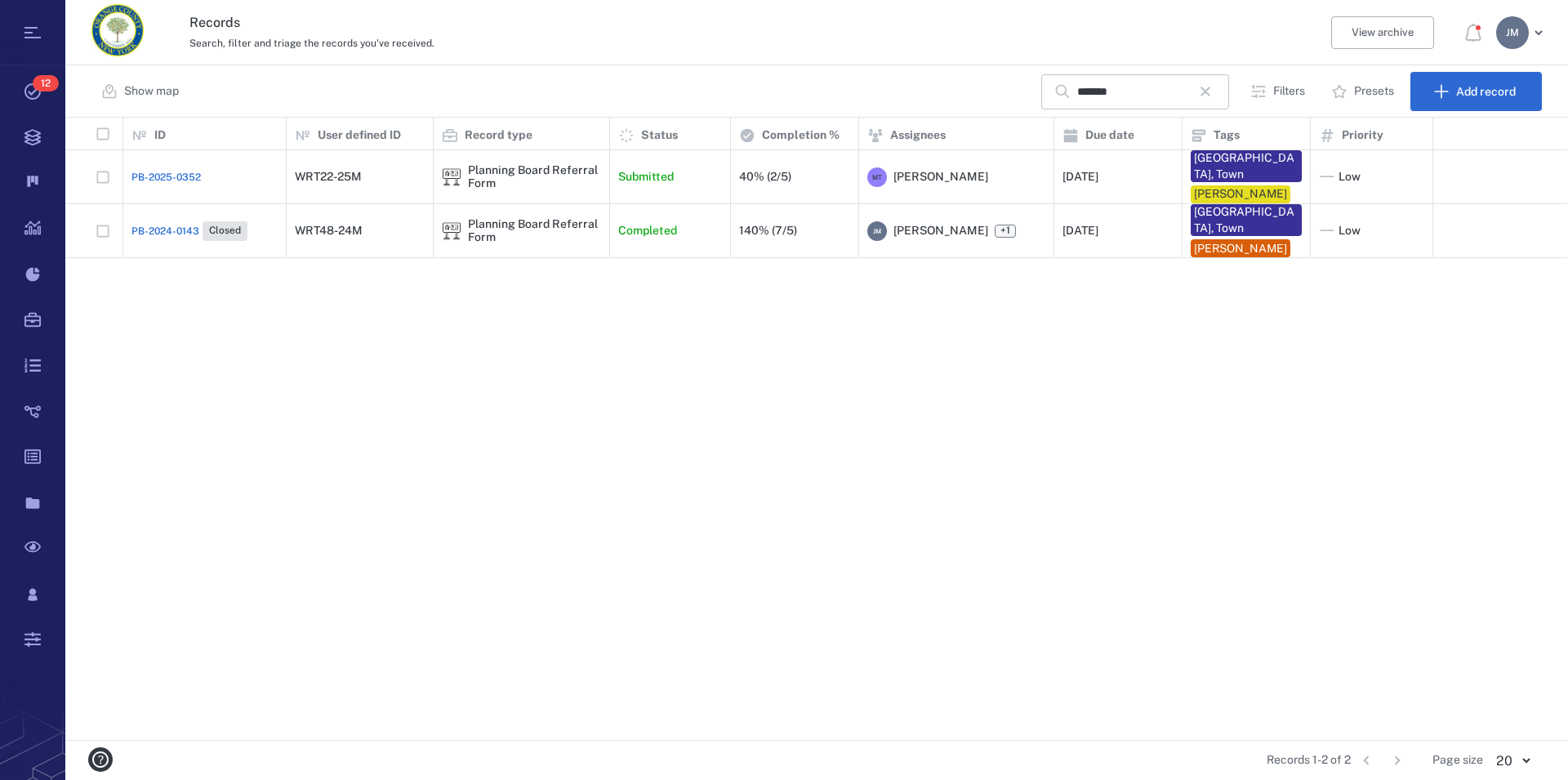
click at [1210, 93] on icon "button" at bounding box center [1205, 91] width 10 height 10
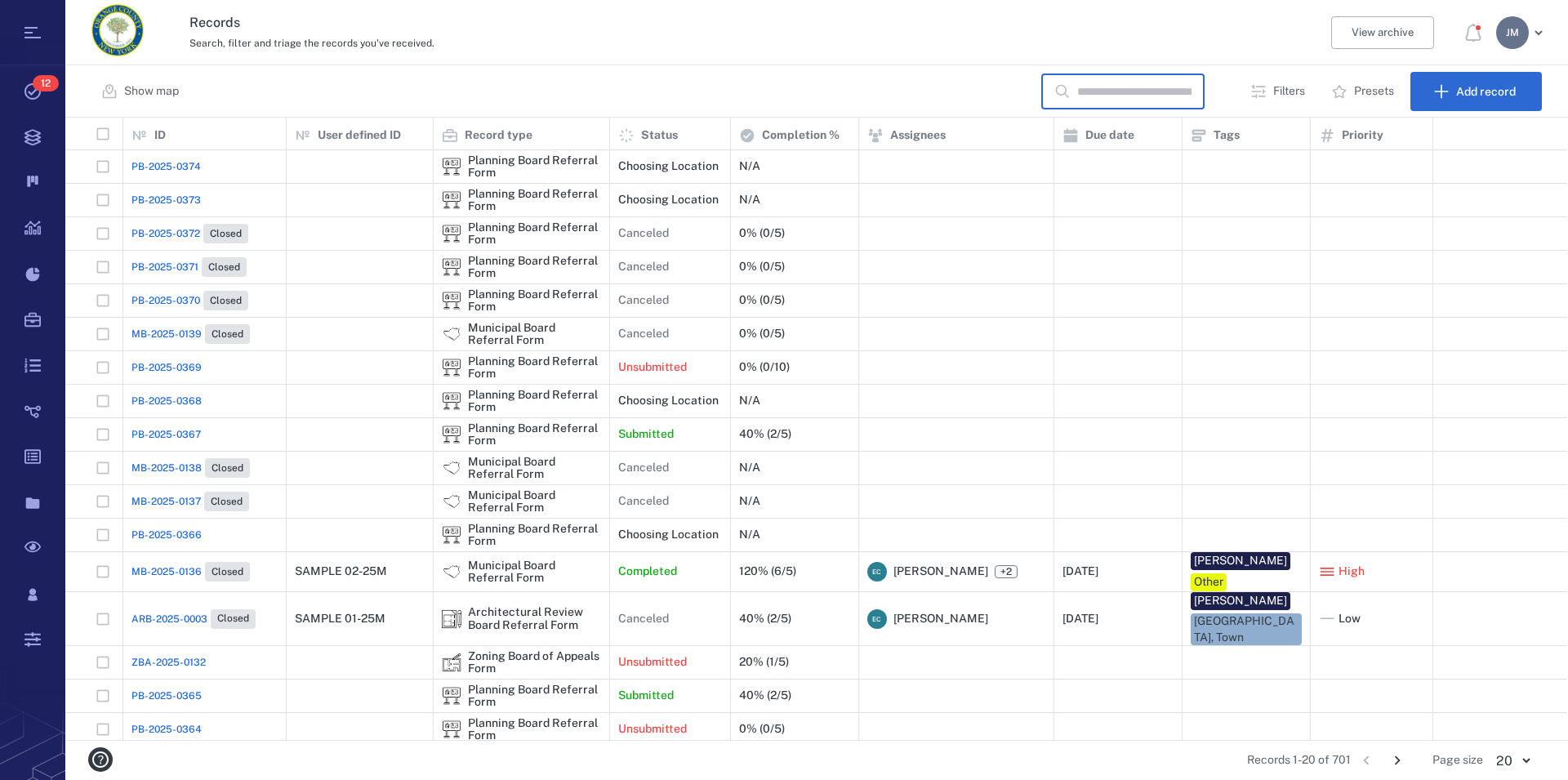
click at [1152, 88] on input "text" at bounding box center [1134, 91] width 114 height 35
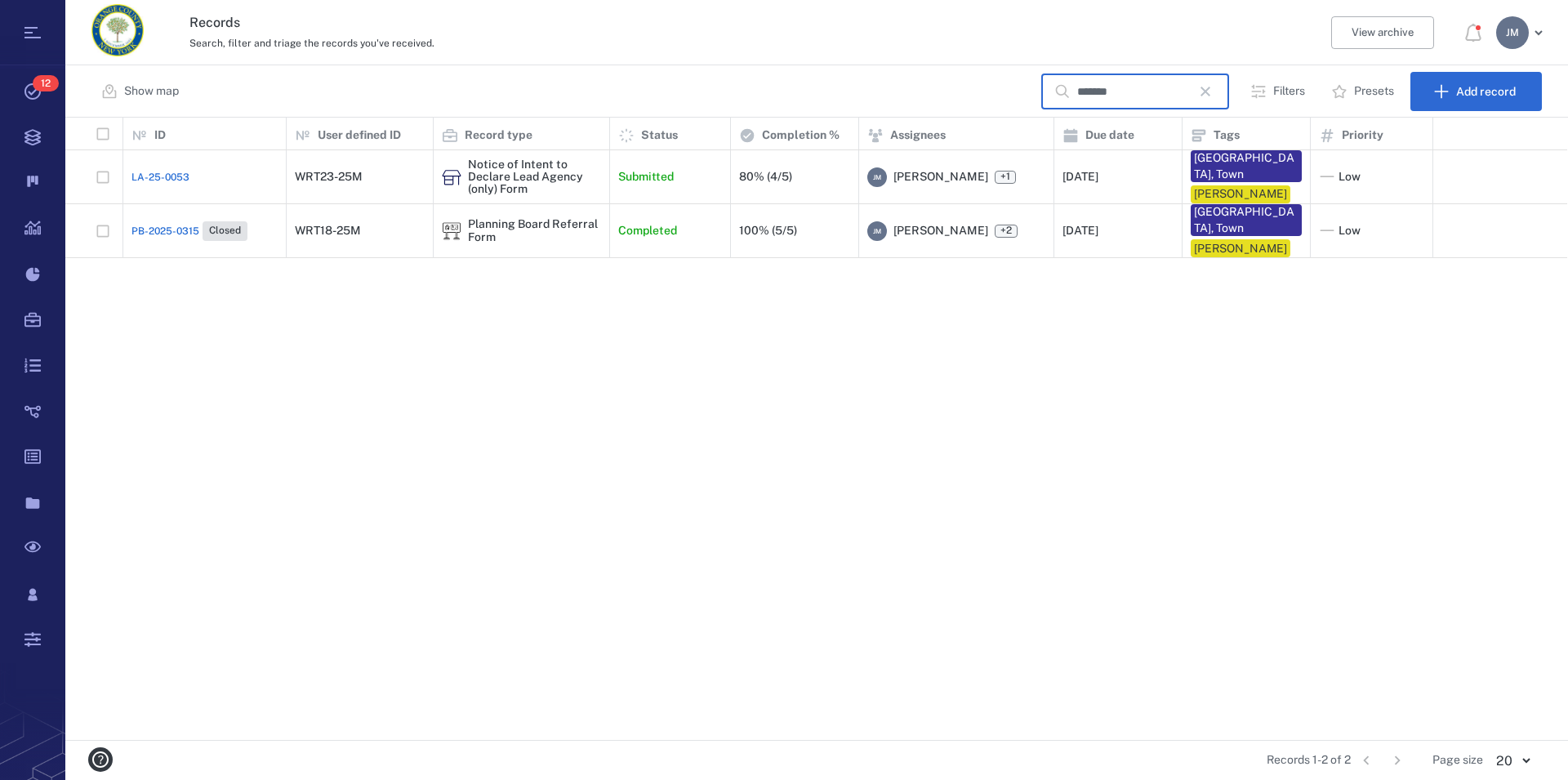
type input "*******"
click at [556, 224] on div "Planning Board Referral Form" at bounding box center [534, 231] width 133 height 25
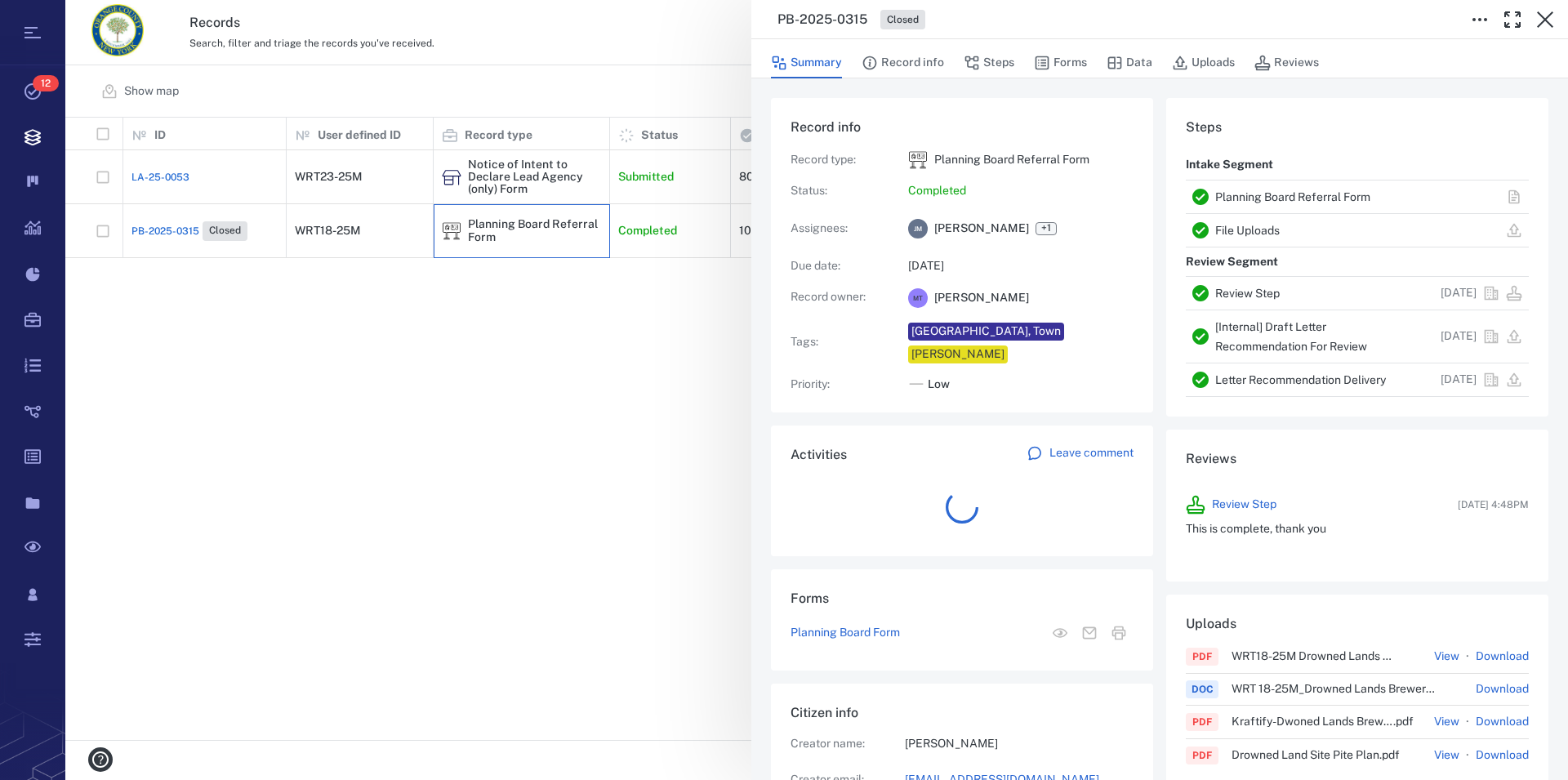
scroll to position [849, 308]
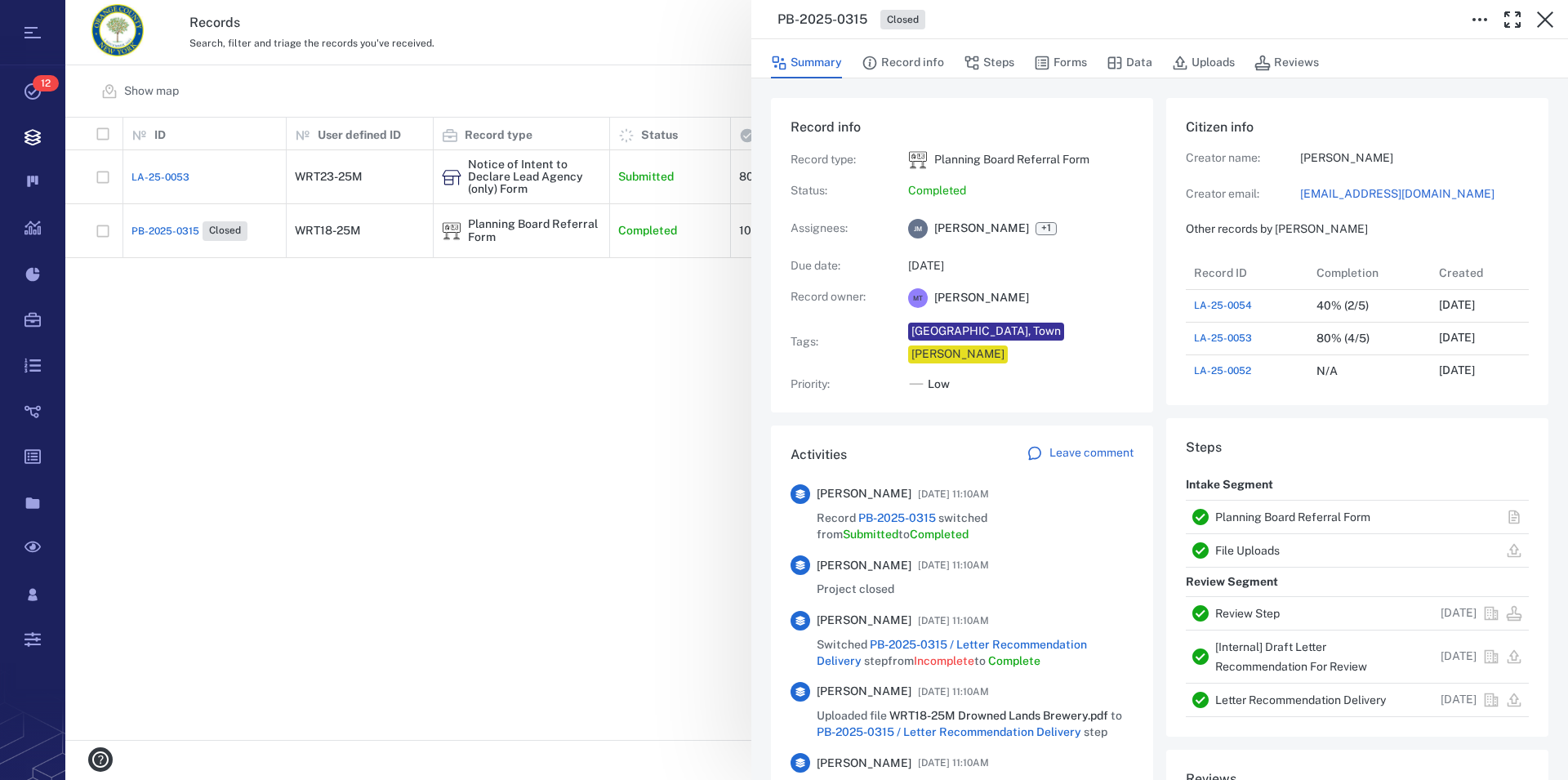
click at [1313, 511] on link "Planning Board Referral Form" at bounding box center [1293, 517] width 155 height 13
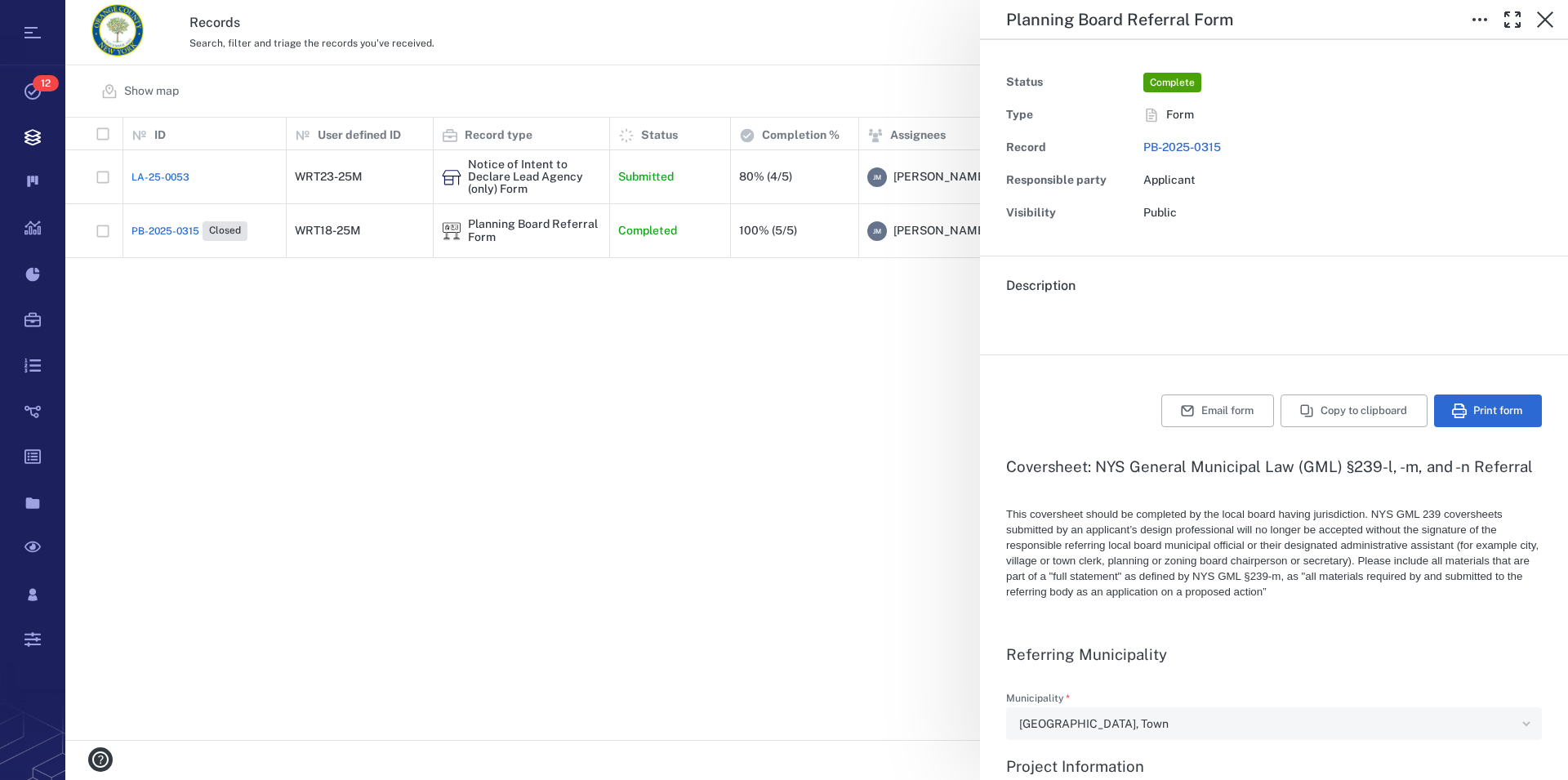
type textarea "*"
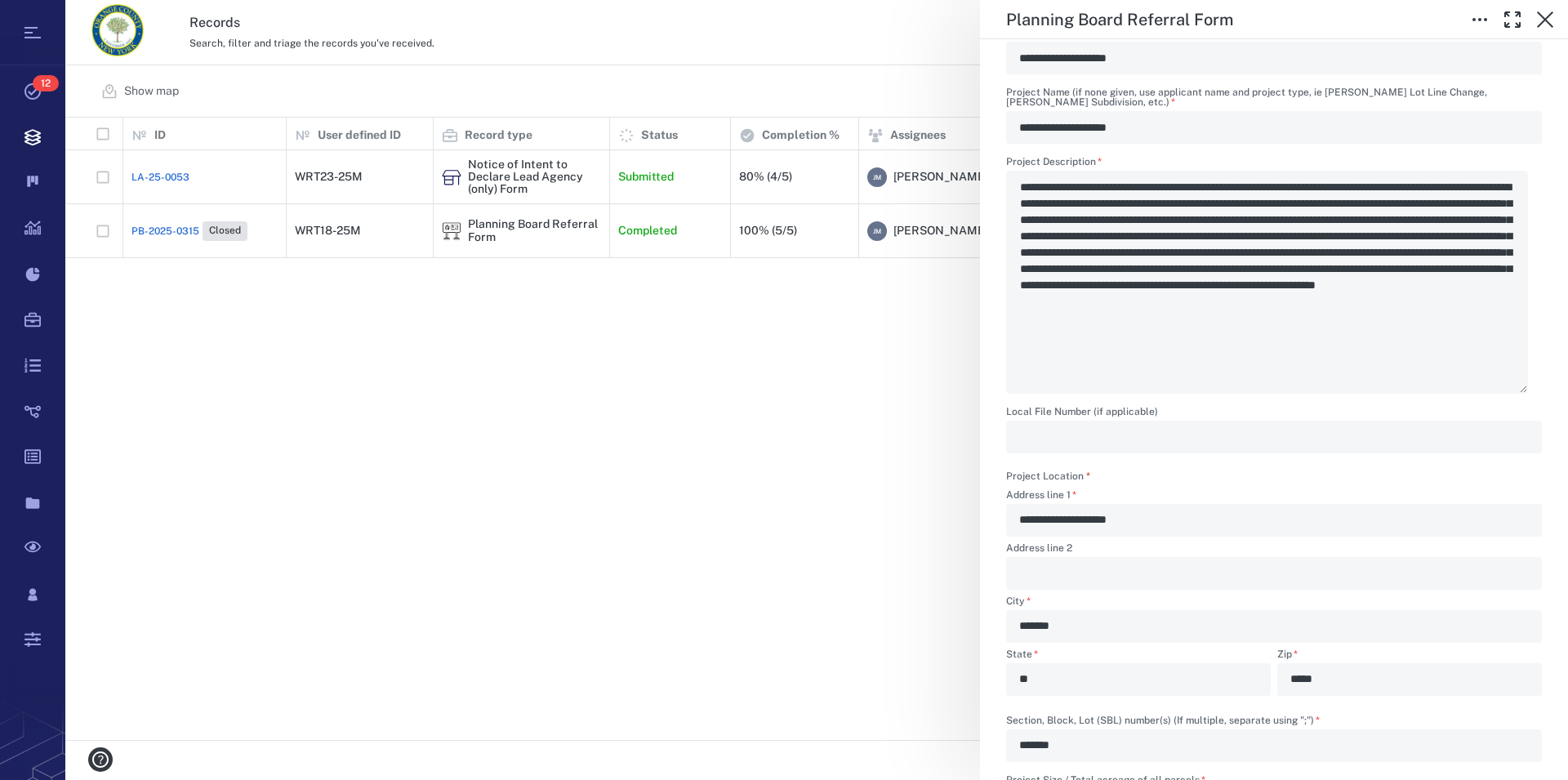
scroll to position [838, 0]
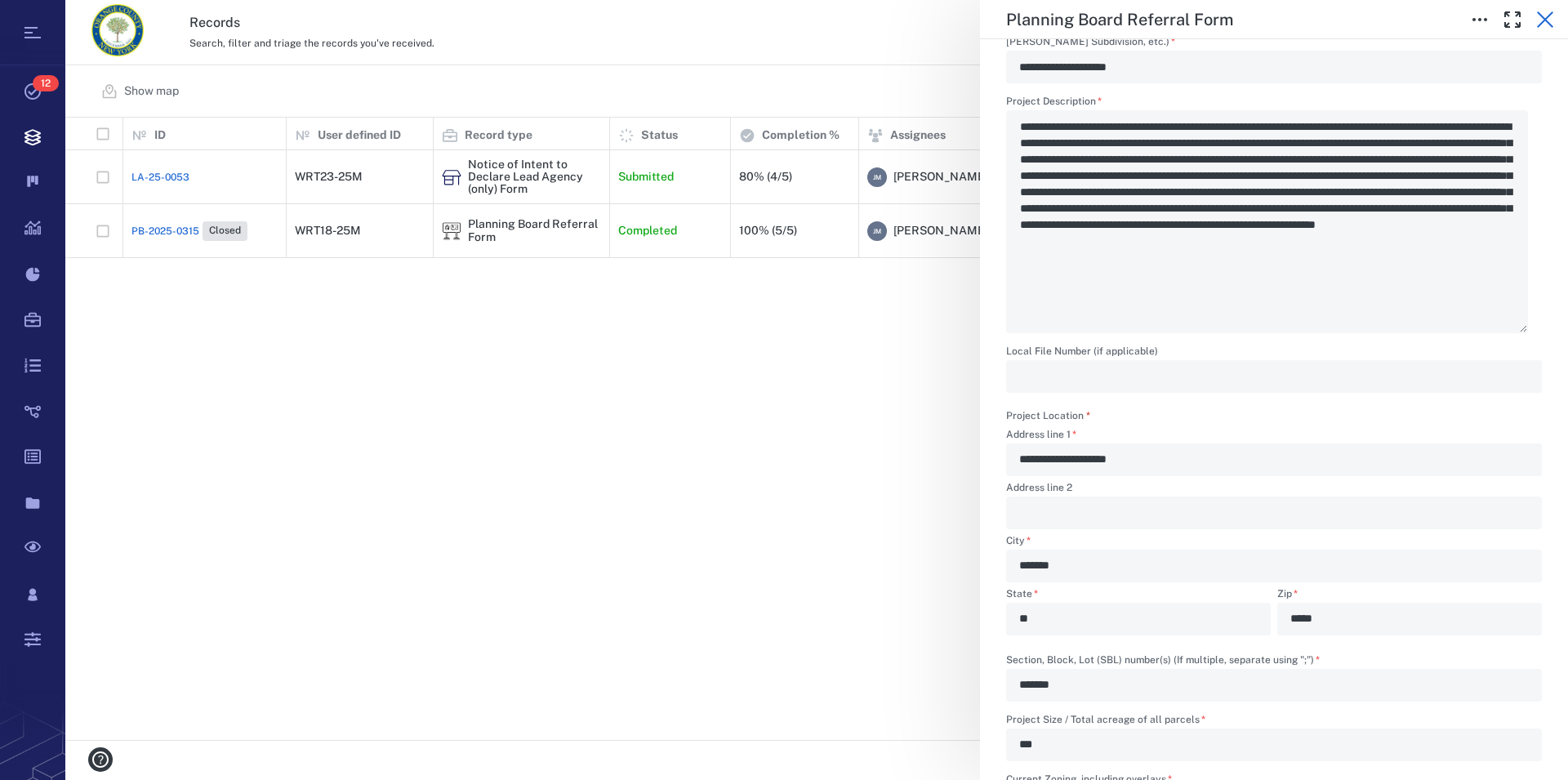
click at [1549, 20] on icon "button" at bounding box center [1545, 20] width 20 height 20
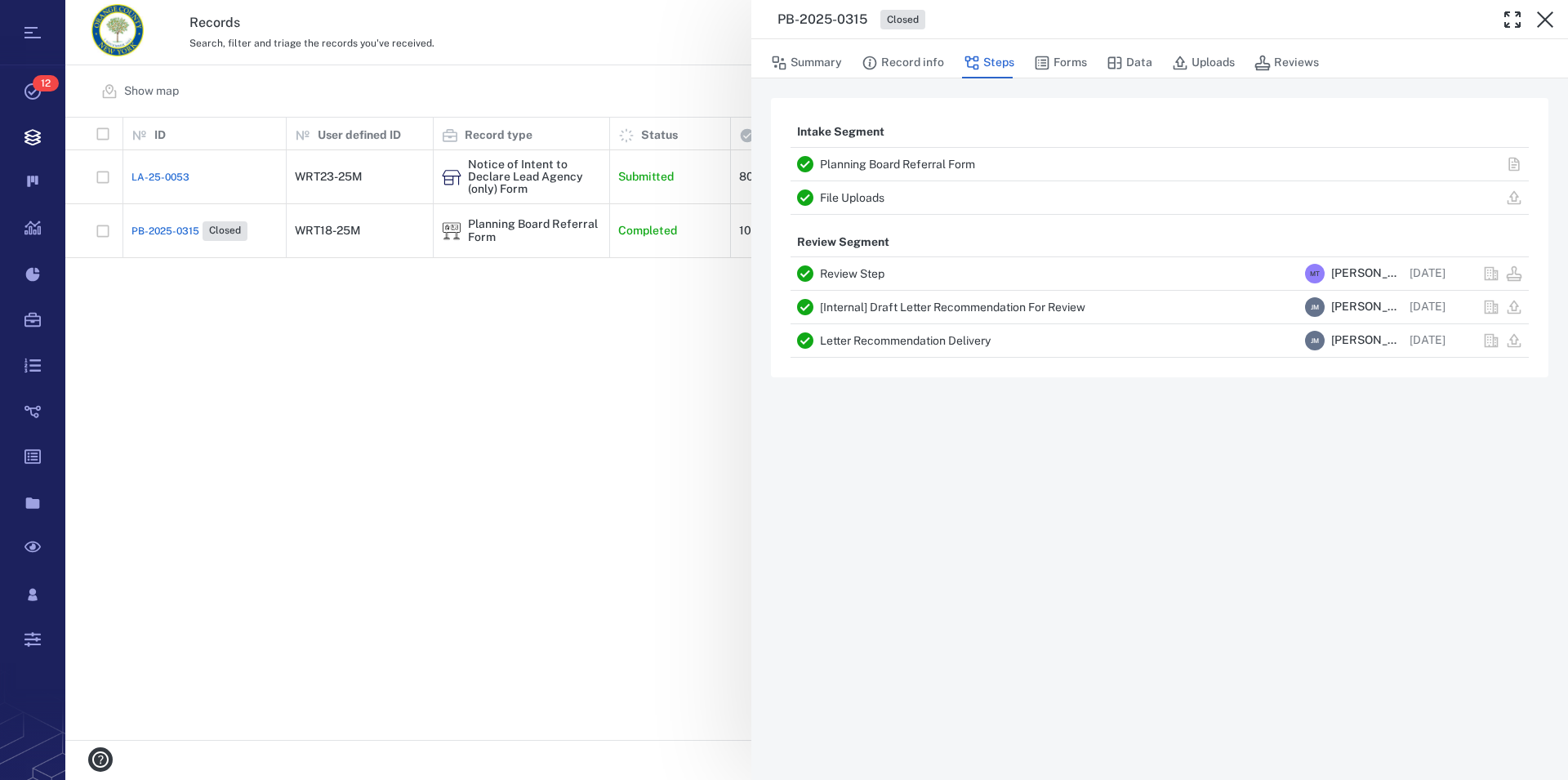
click at [1549, 20] on icon "button" at bounding box center [1545, 20] width 20 height 20
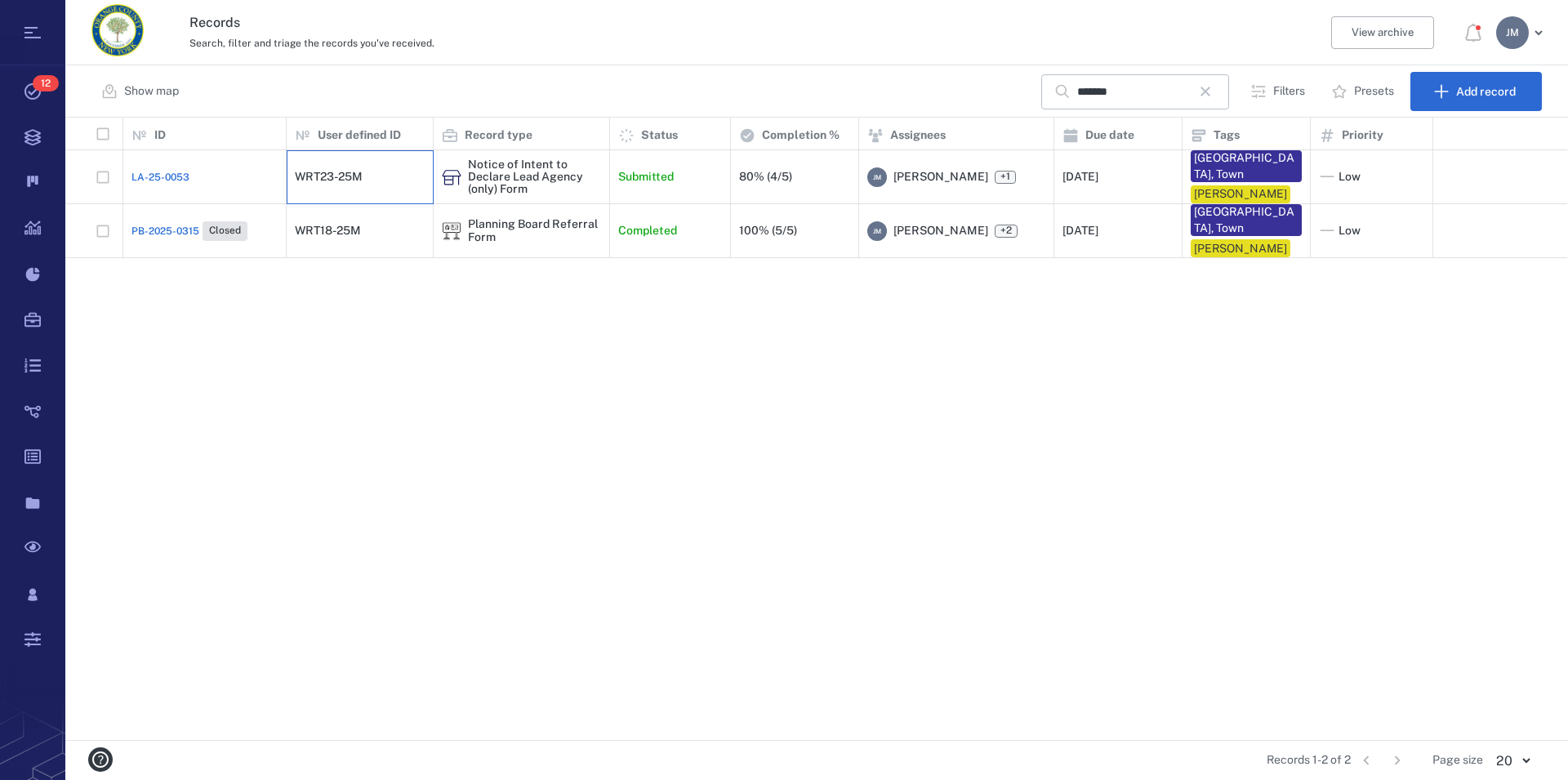
click at [333, 178] on div "WRT23-25M" at bounding box center [329, 177] width 68 height 13
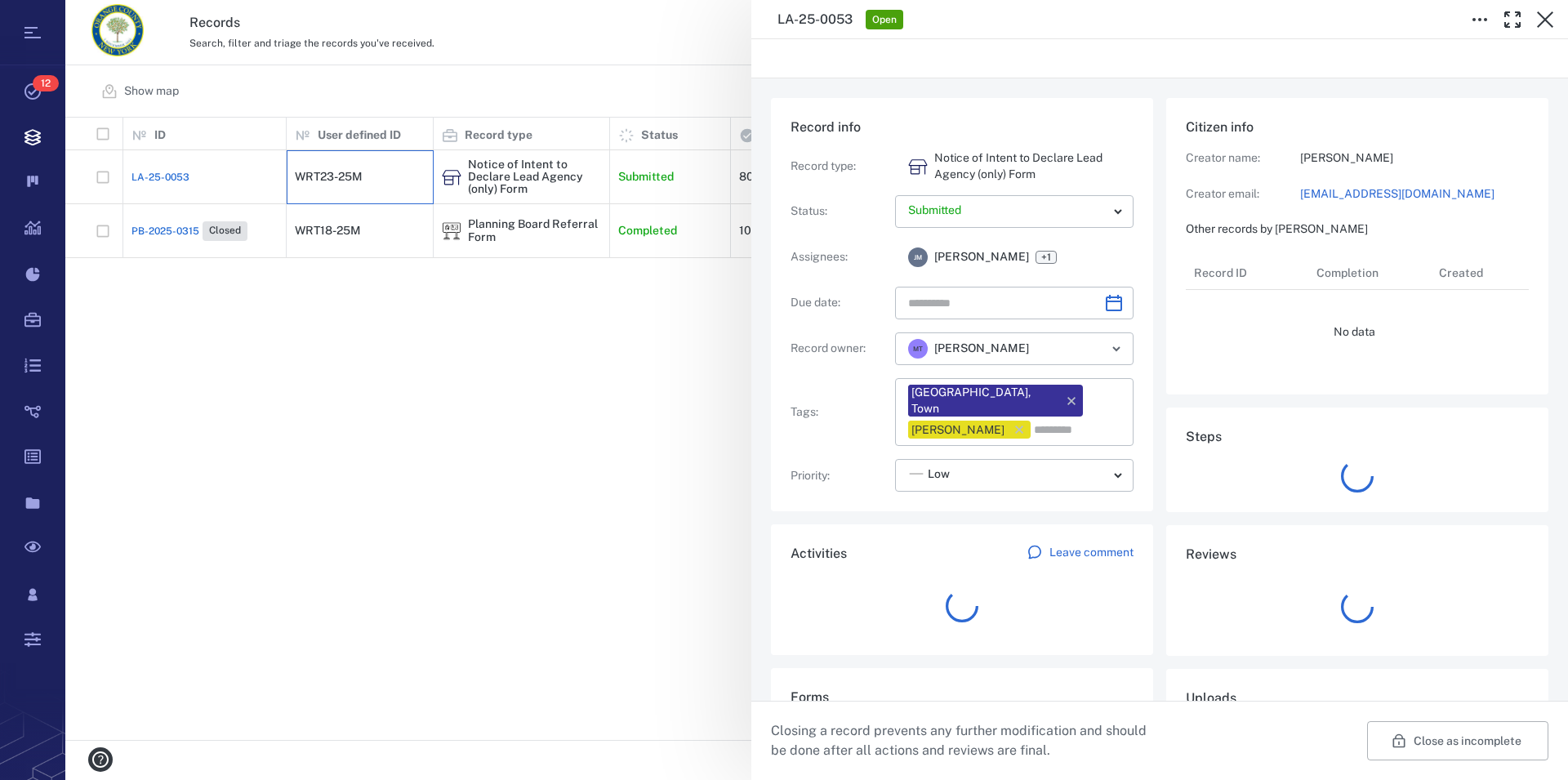
type input "**********"
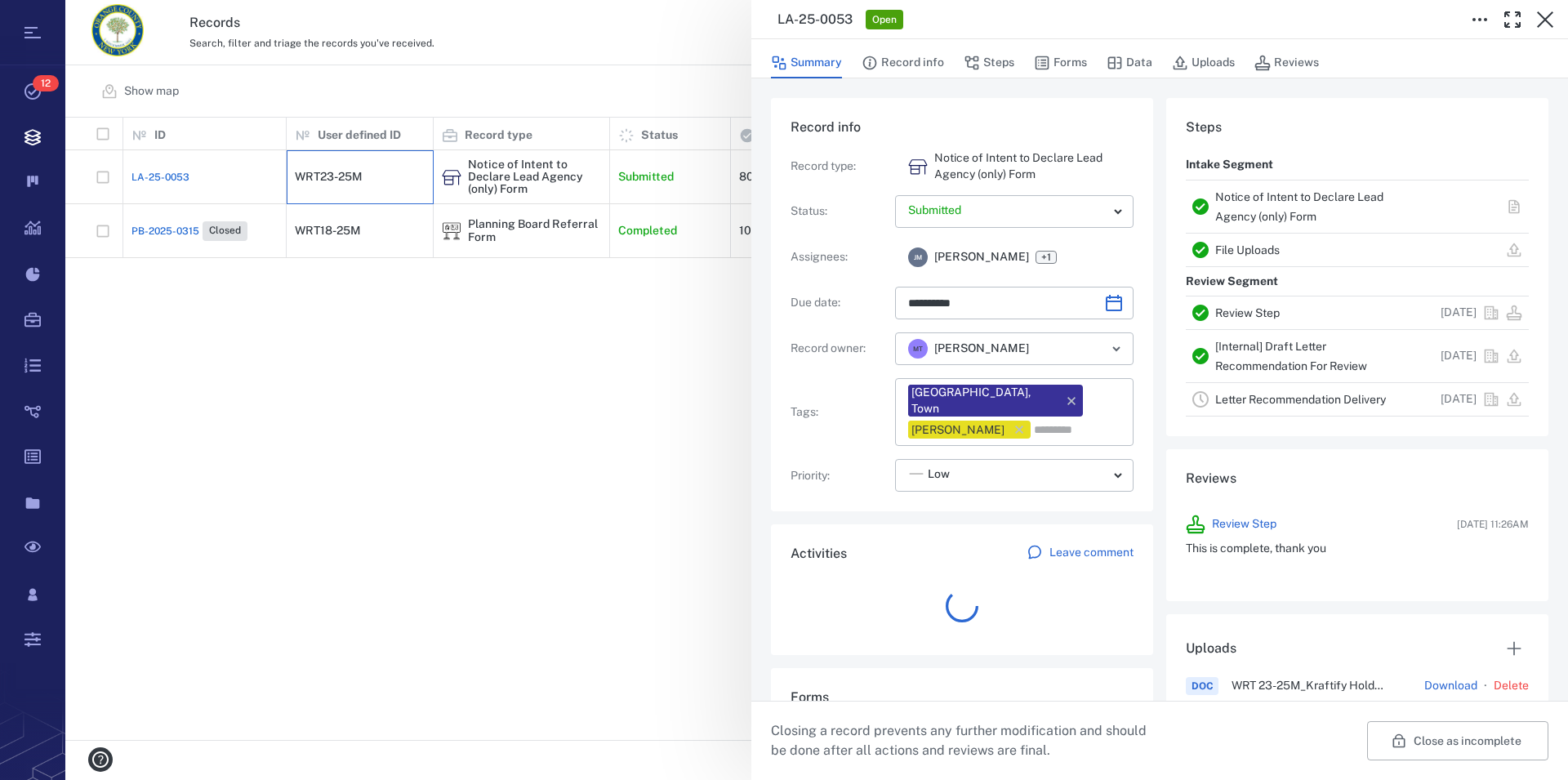
scroll to position [849, 308]
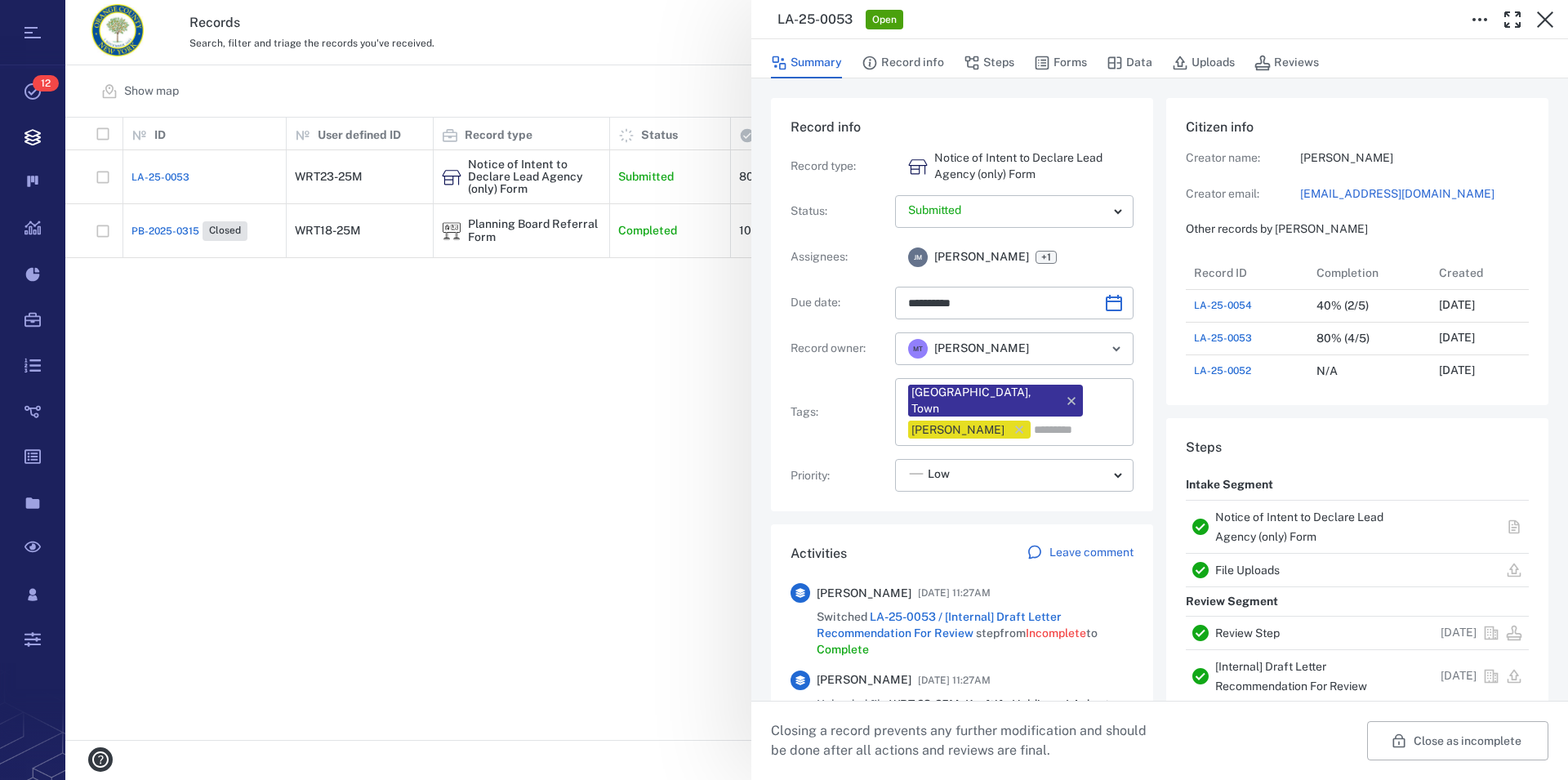
click at [1251, 632] on link "Review Step" at bounding box center [1248, 633] width 64 height 13
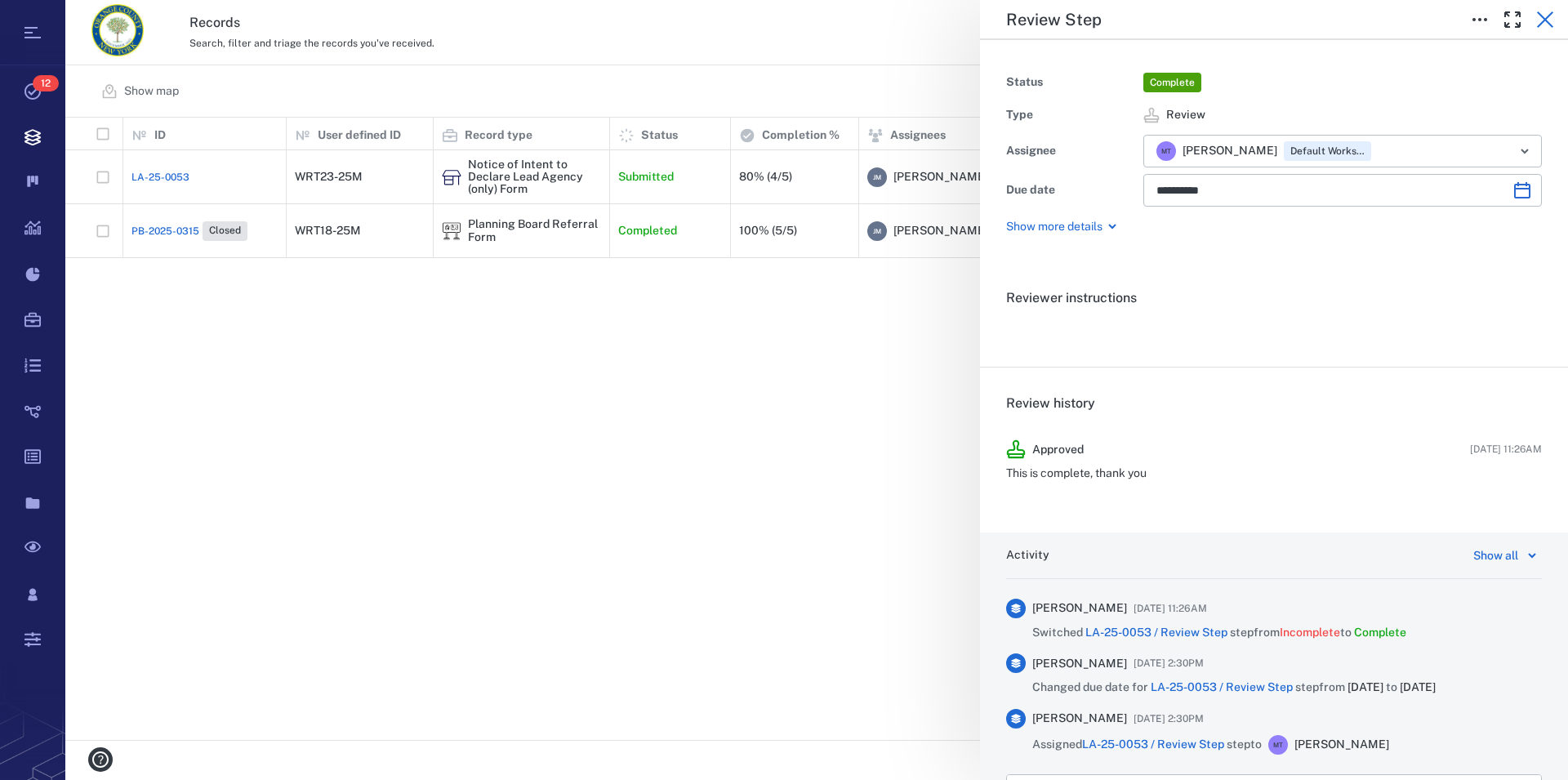
click at [1553, 14] on icon "button" at bounding box center [1545, 20] width 20 height 20
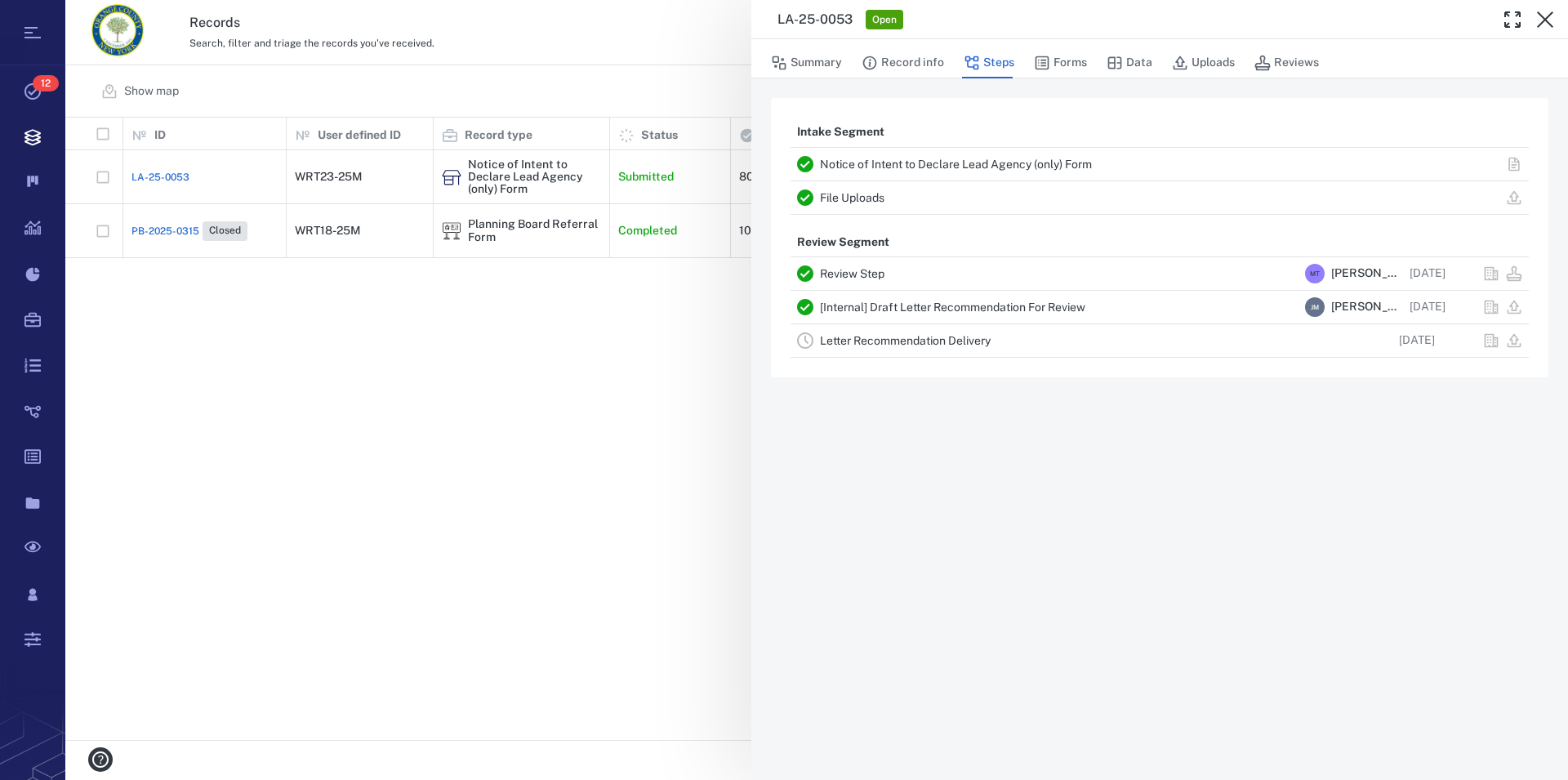
click at [864, 195] on link "File Uploads" at bounding box center [852, 197] width 64 height 13
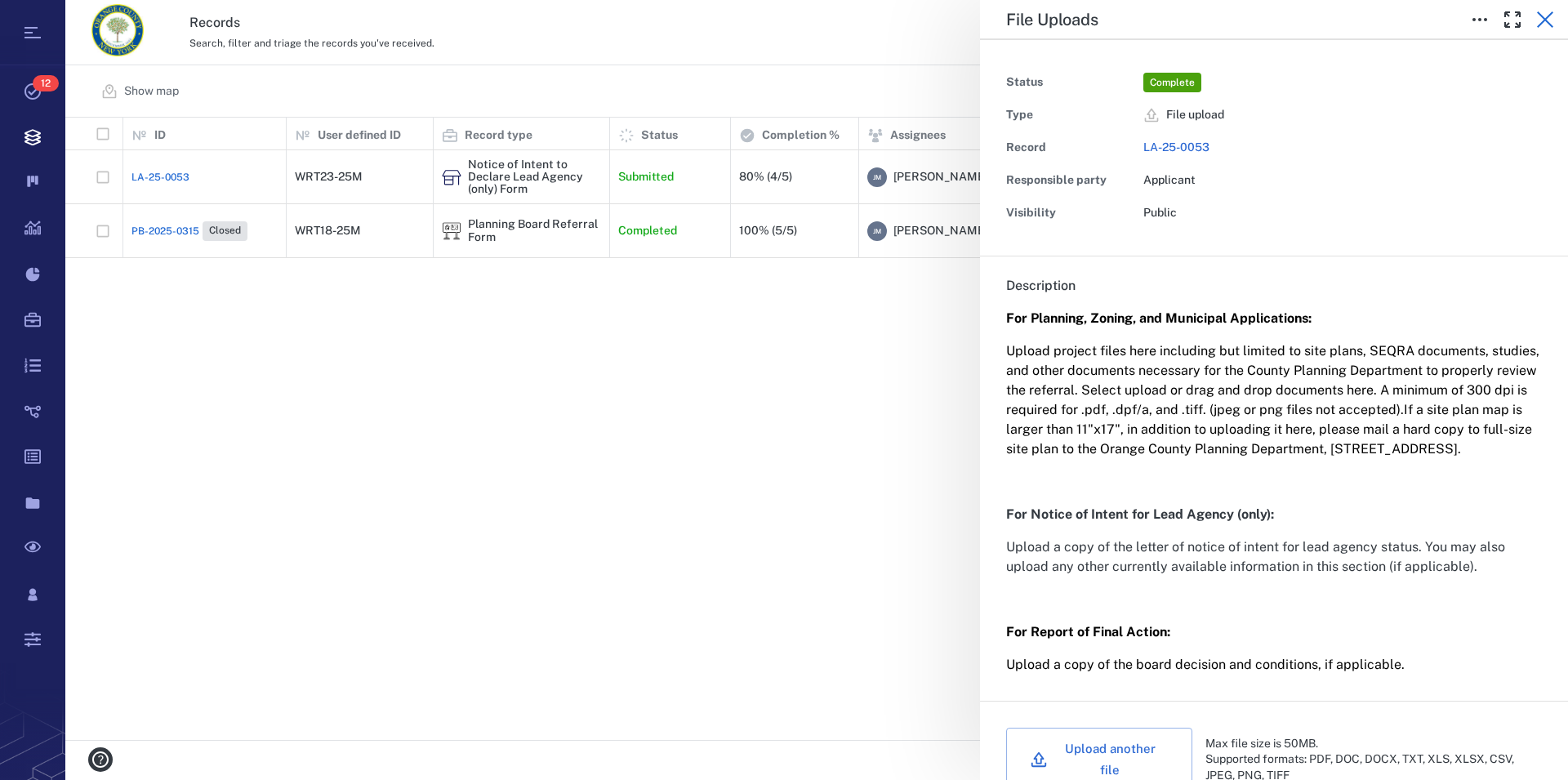
click at [1547, 18] on icon "button" at bounding box center [1545, 20] width 16 height 16
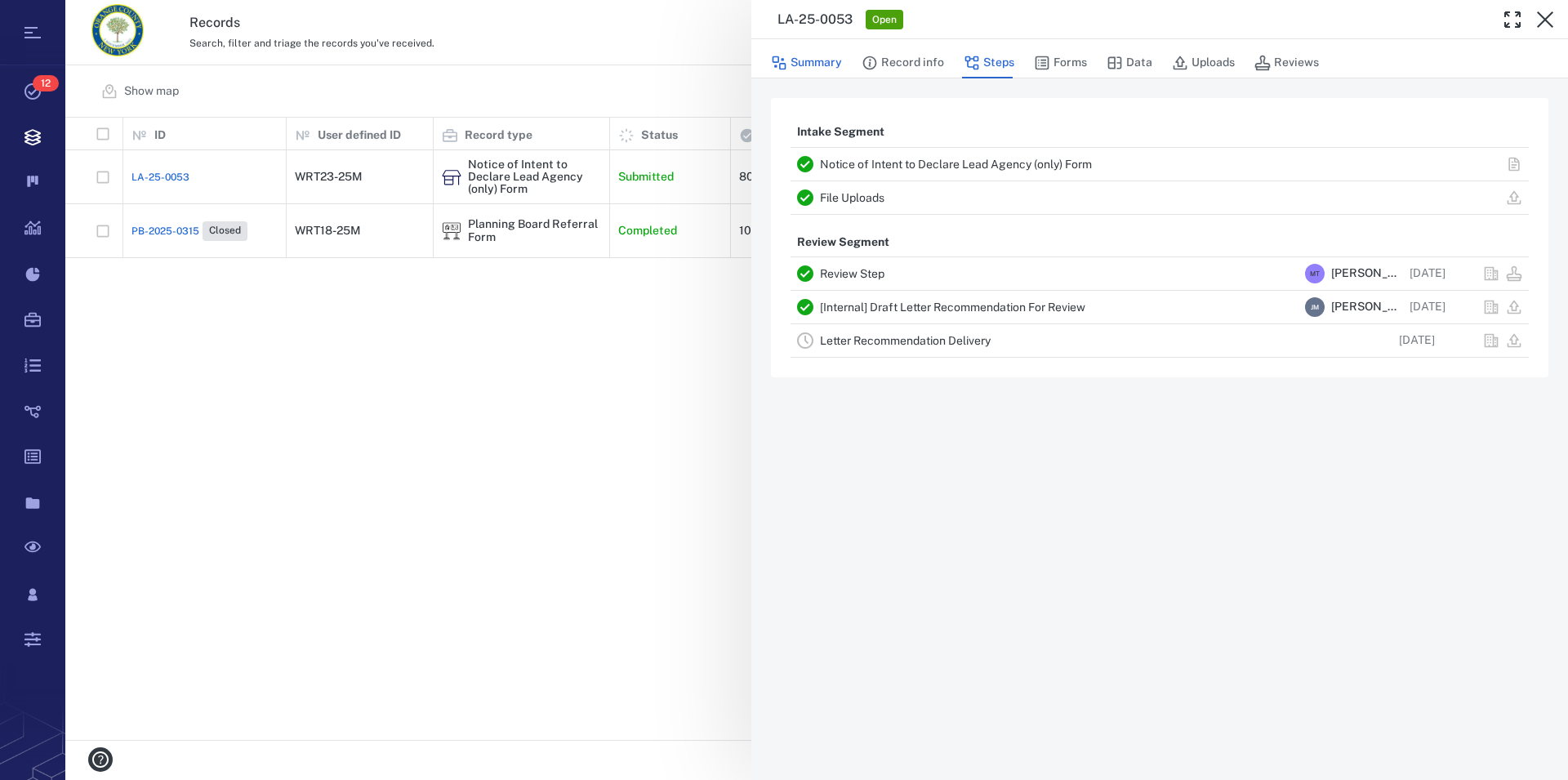
click at [830, 62] on button "Summary" at bounding box center [807, 62] width 72 height 31
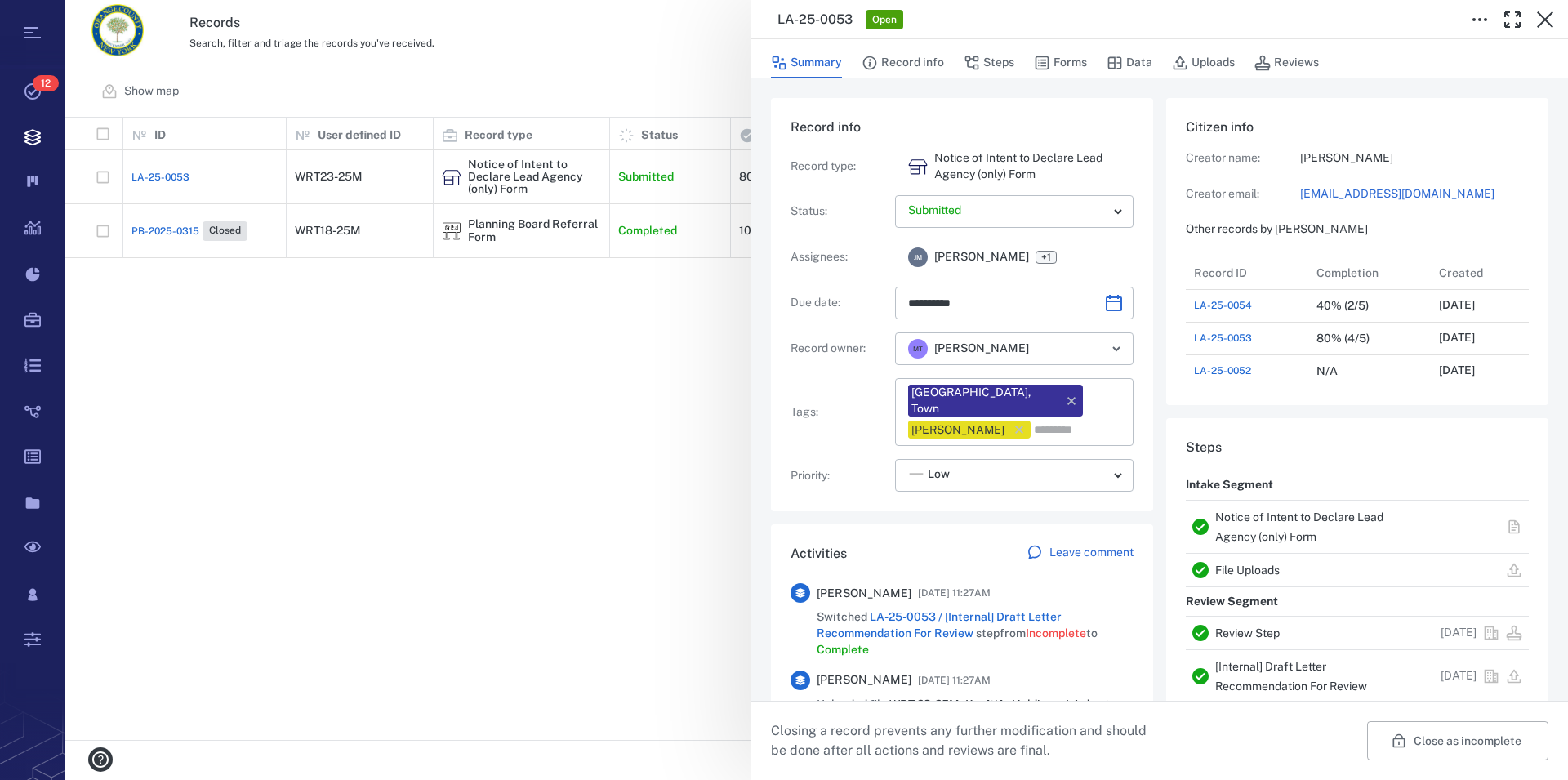
type input "**********"
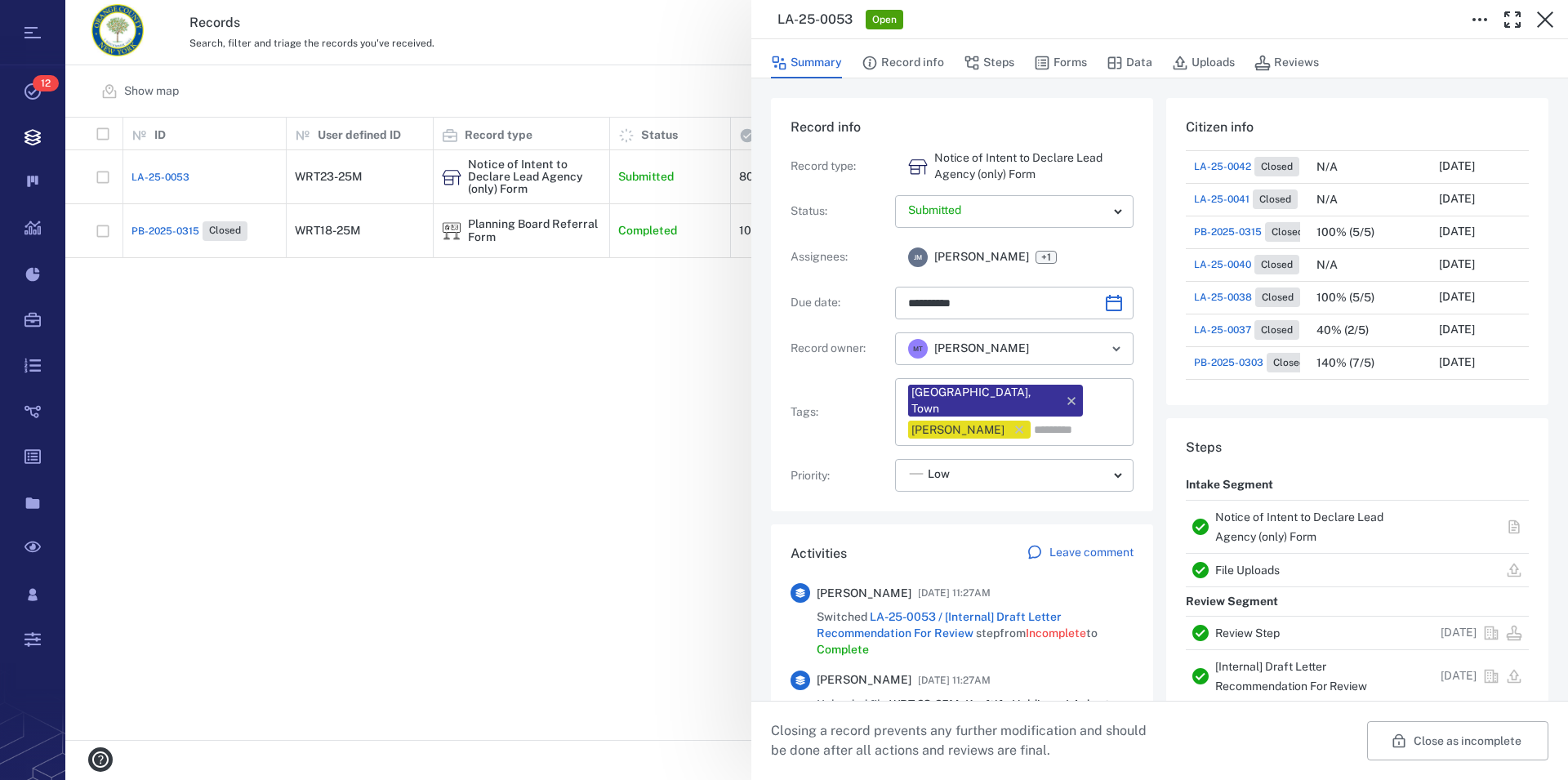
scroll to position [93, 0]
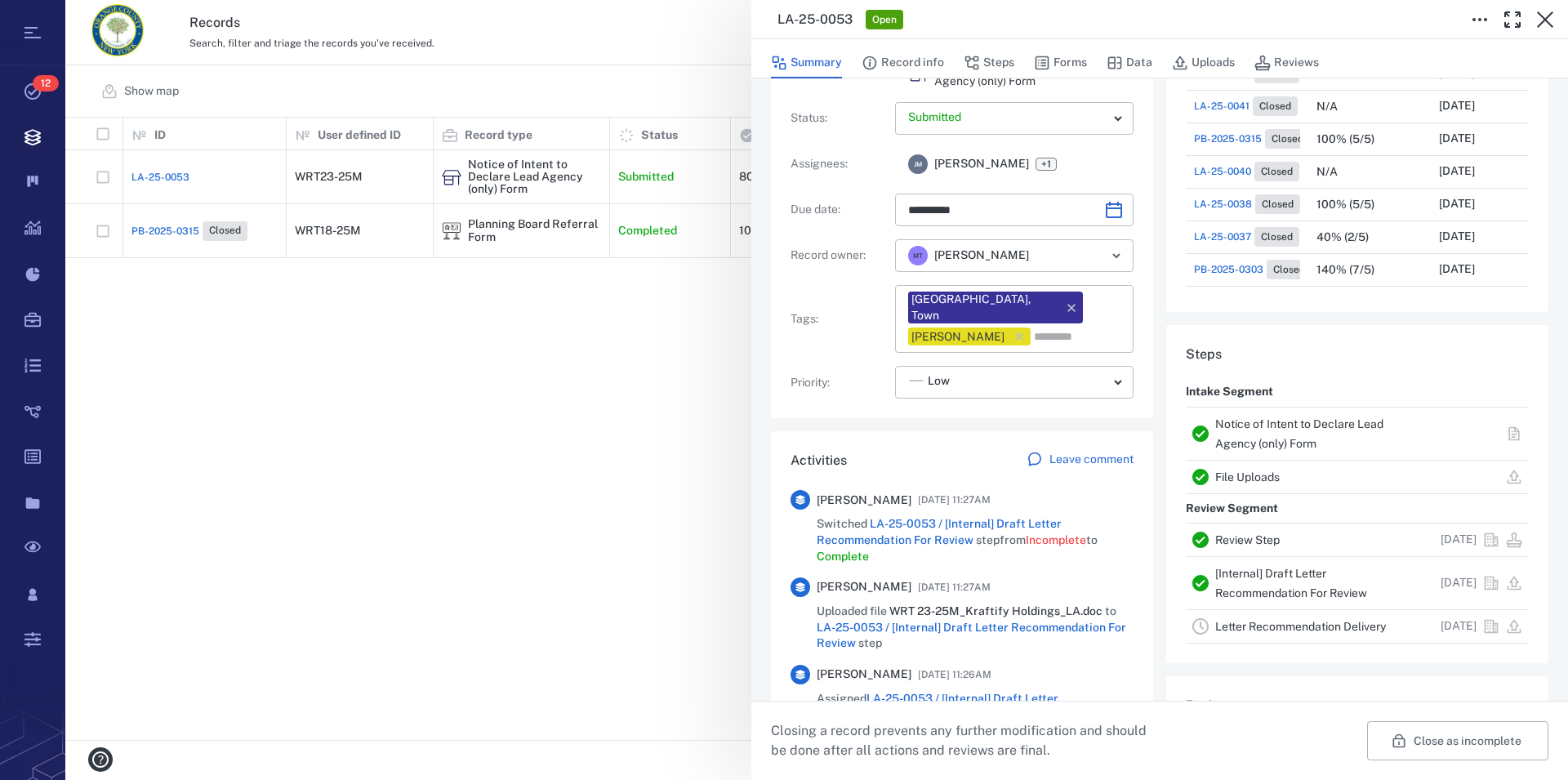
click at [1276, 424] on link "Notice of Intent to Declare Lead Agency (only) Form" at bounding box center [1300, 433] width 168 height 33
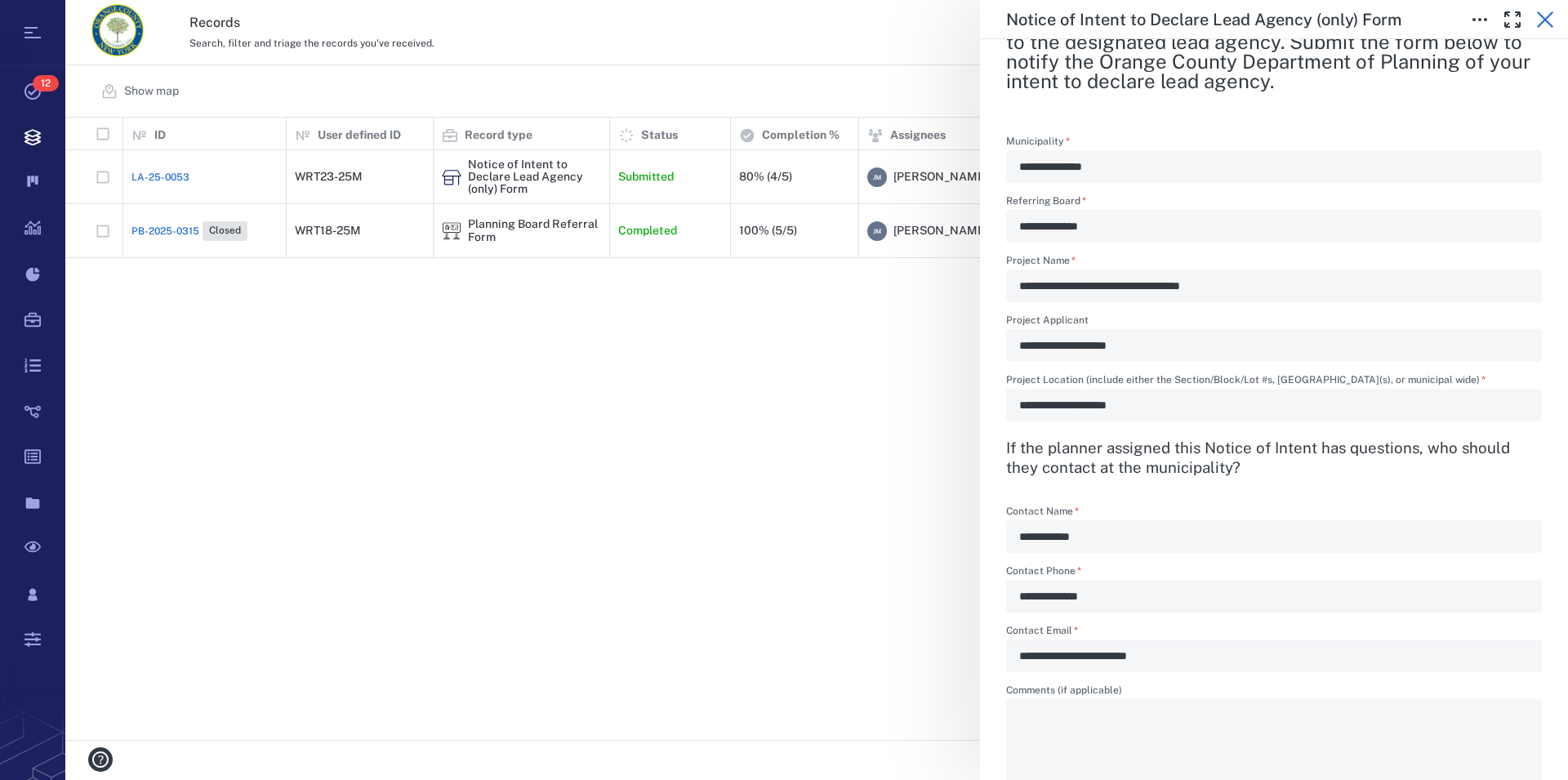
click at [1548, 20] on icon "button" at bounding box center [1545, 20] width 20 height 20
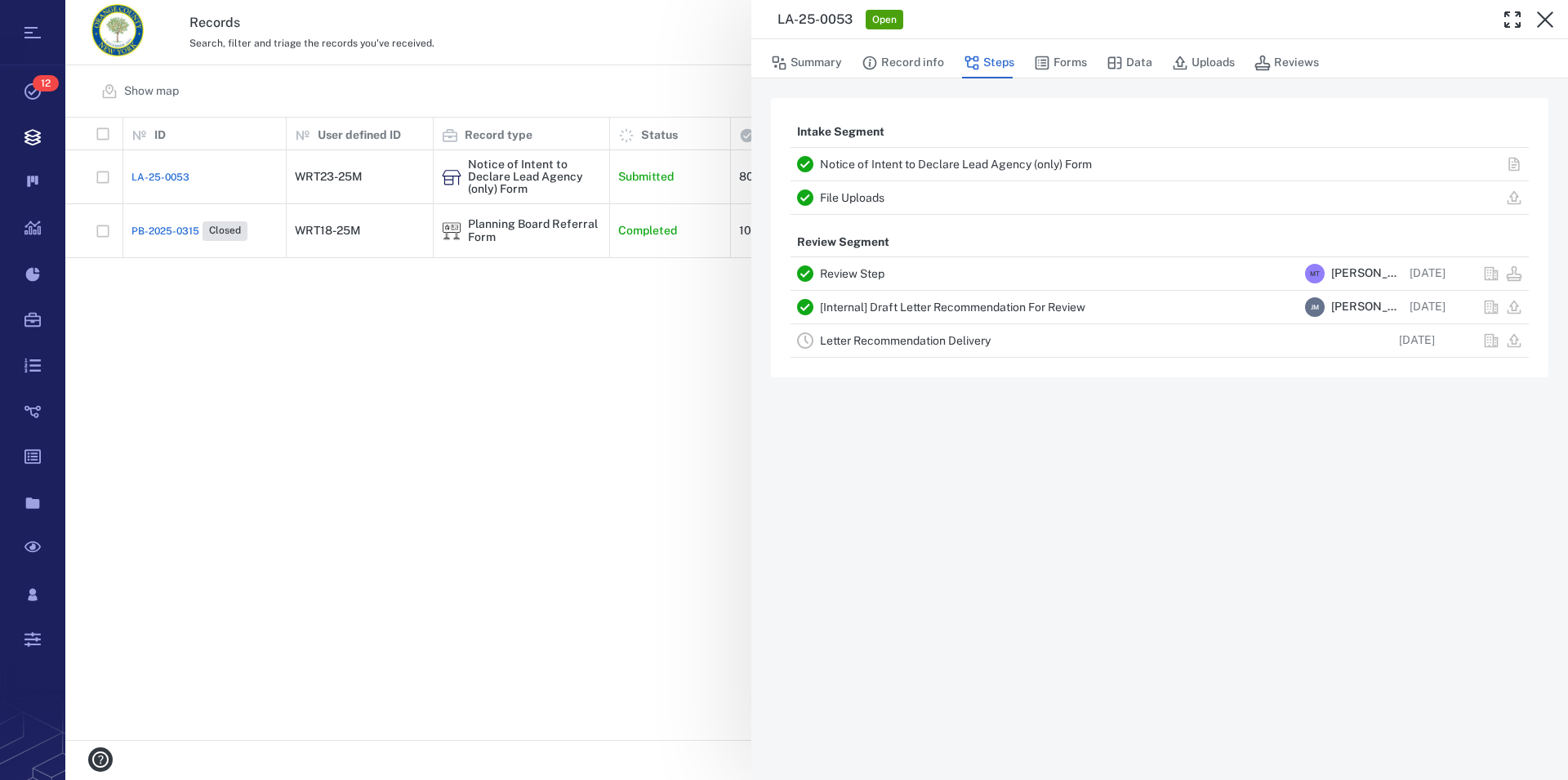
click at [880, 199] on link "File Uploads" at bounding box center [852, 197] width 64 height 13
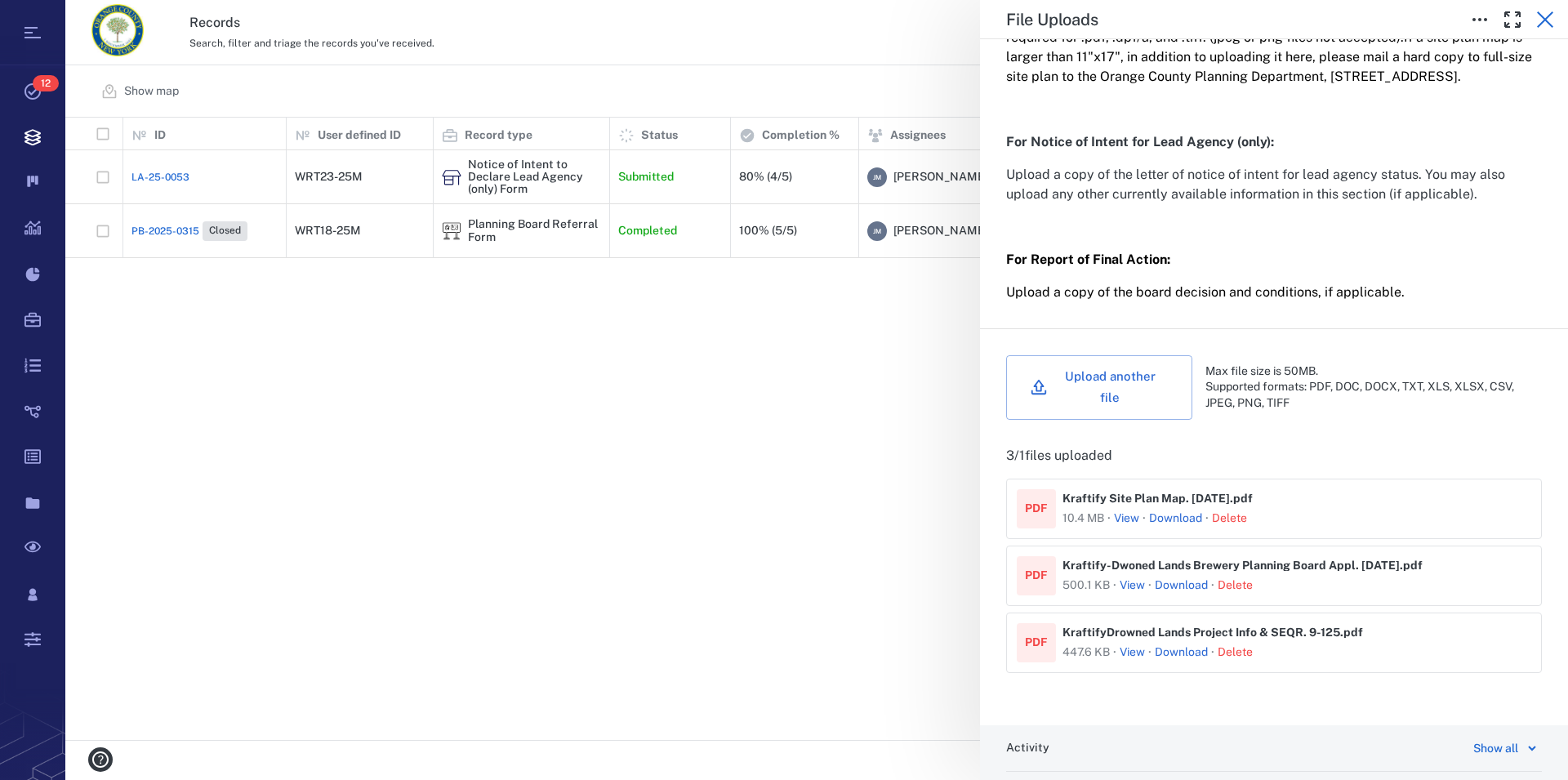
click at [1549, 13] on icon "button" at bounding box center [1545, 20] width 20 height 20
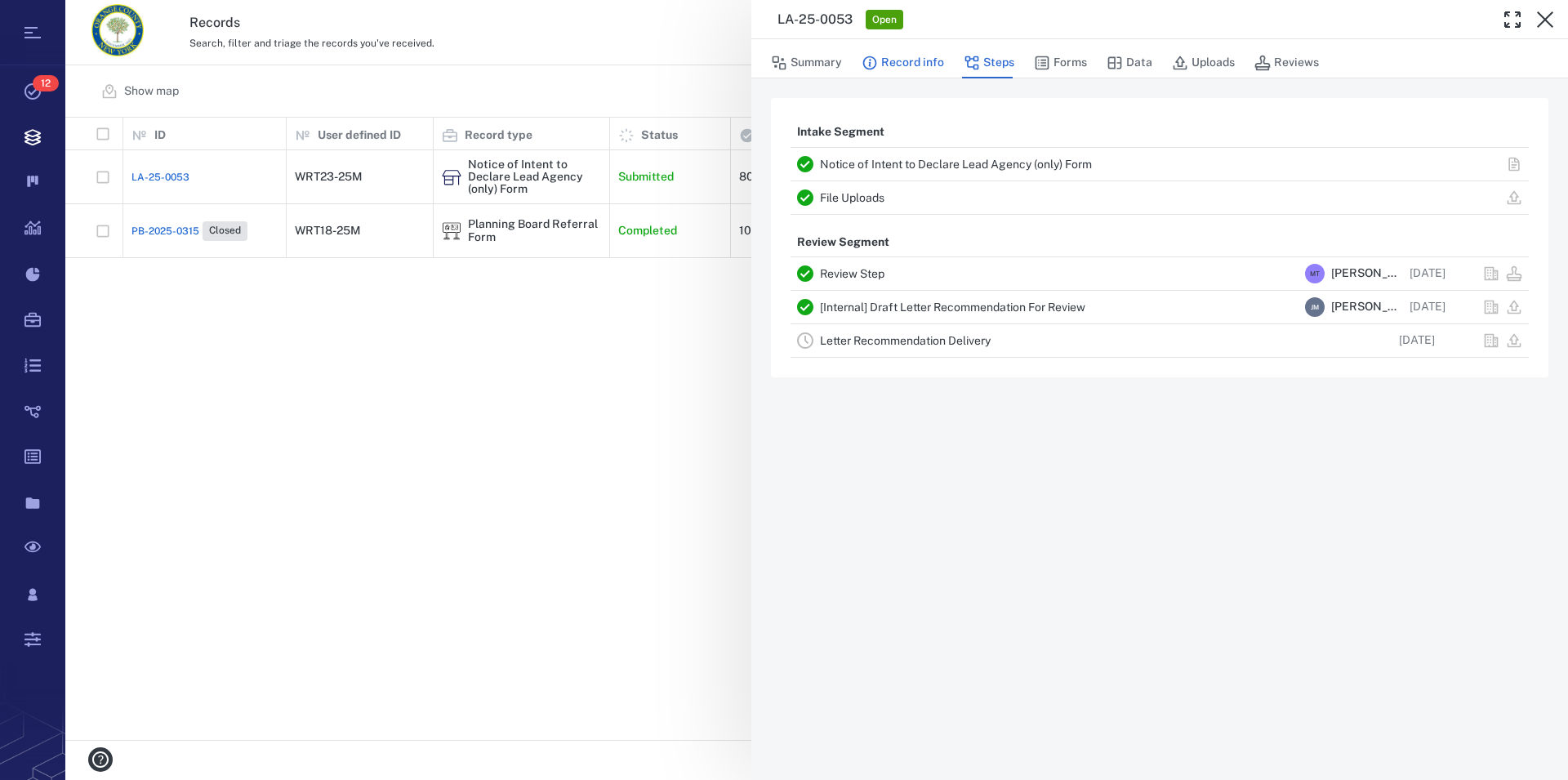
click at [923, 66] on button "Record info" at bounding box center [903, 62] width 82 height 31
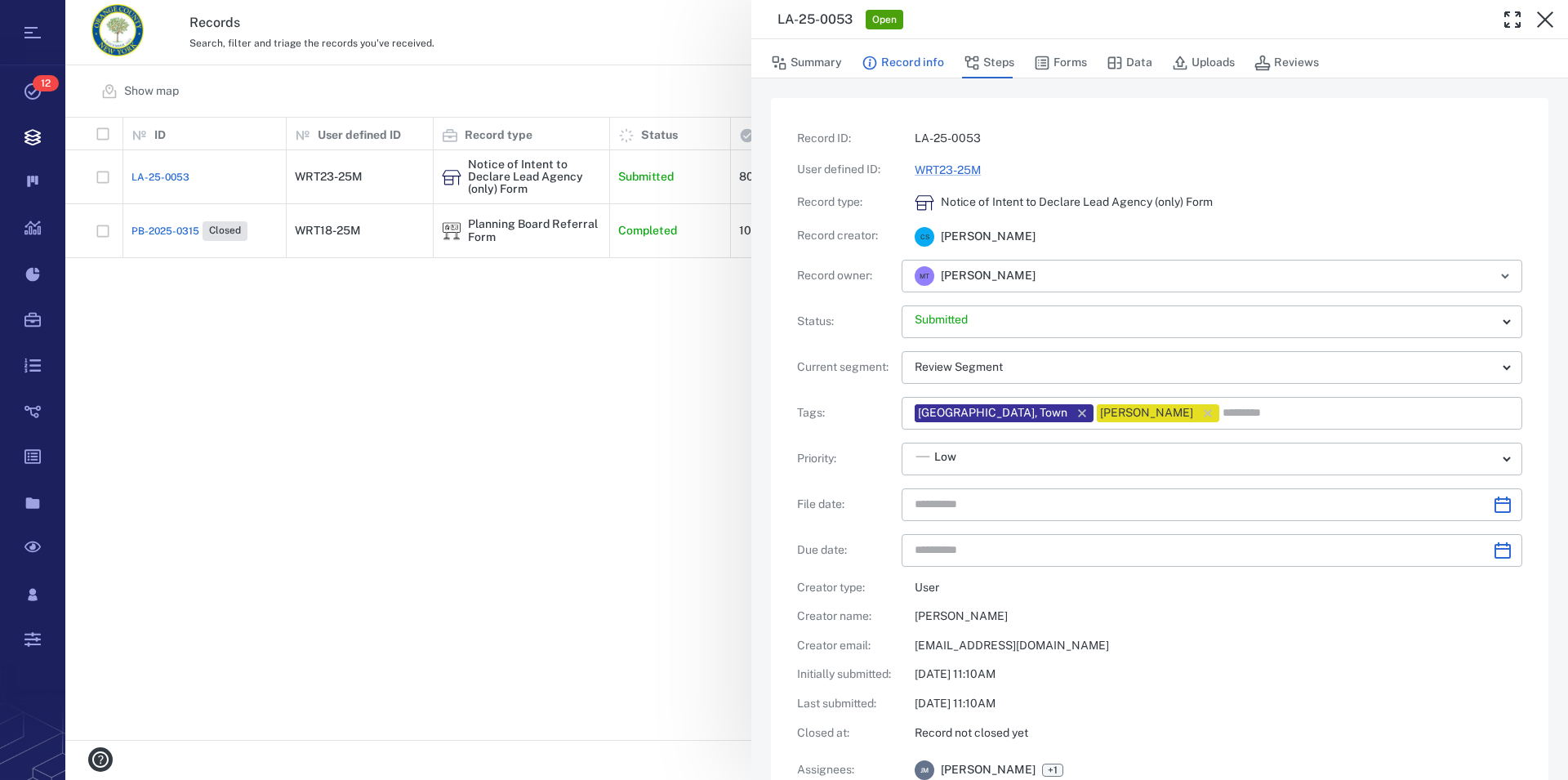
type input "**********"
click at [957, 171] on link "WRT23-25M" at bounding box center [948, 169] width 66 height 13
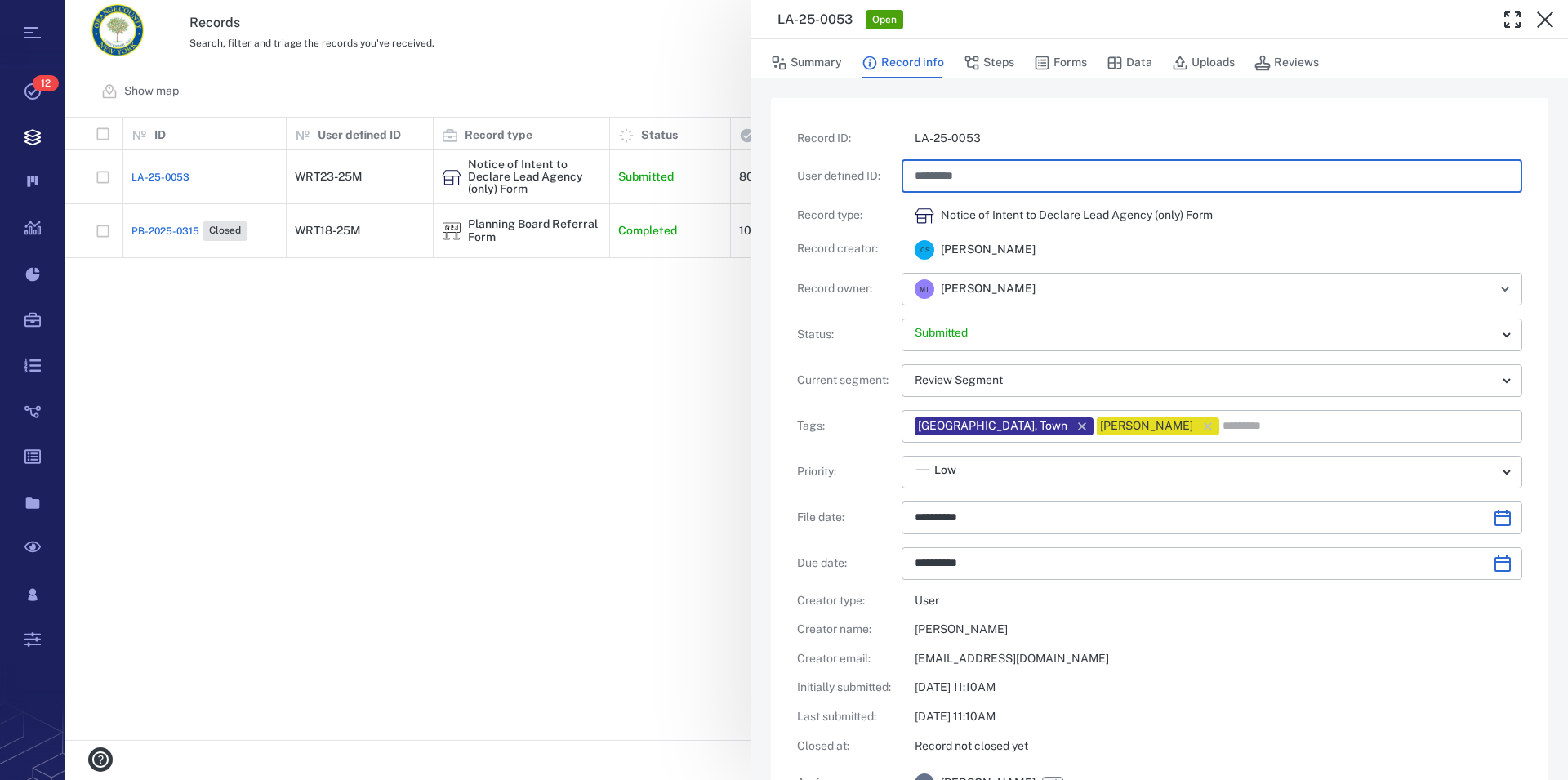
drag, startPoint x: 940, startPoint y: 176, endPoint x: 951, endPoint y: 175, distance: 11.0
click at [951, 175] on input "*********" at bounding box center [1212, 176] width 595 height 33
type input "**********"
click at [1248, 245] on div "C S Connie Sardo" at bounding box center [1212, 248] width 621 height 21
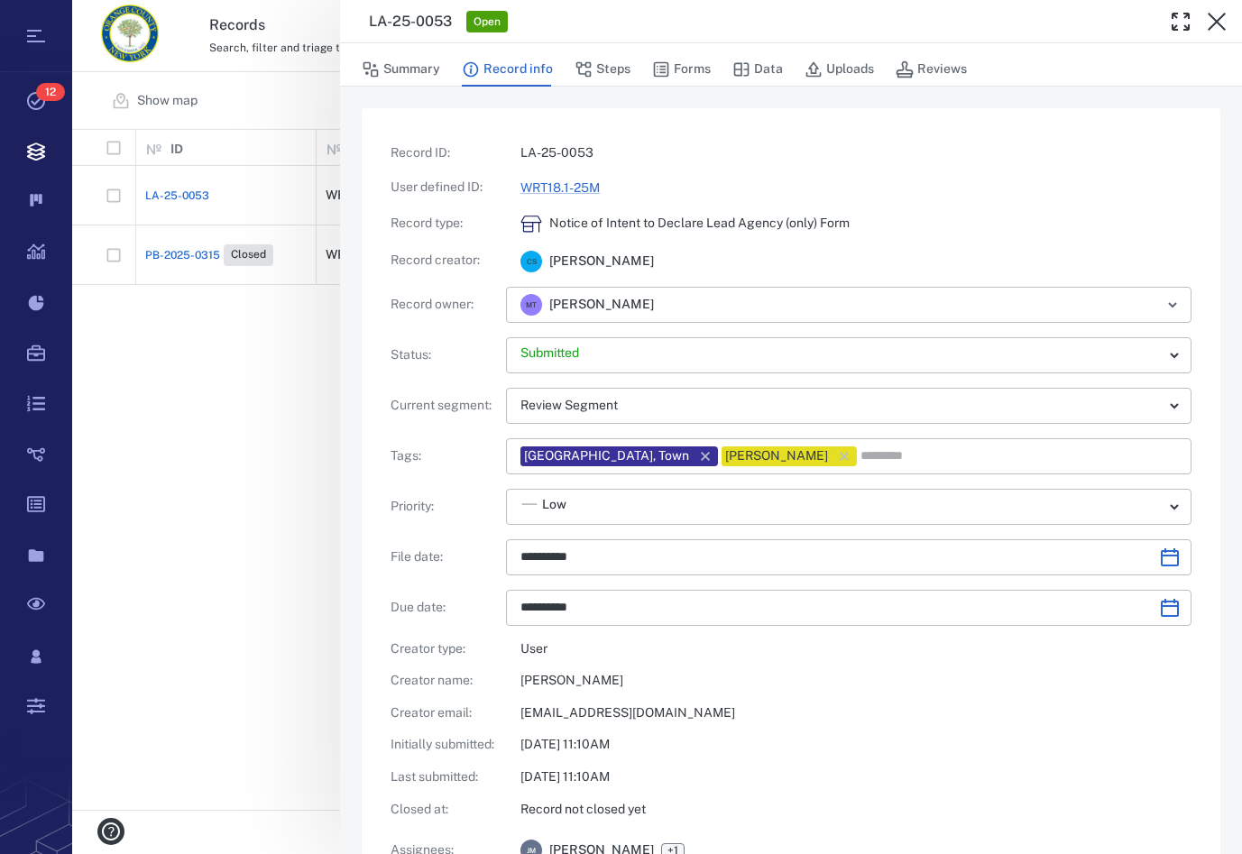
scroll to position [665, 1156]
click at [1218, 24] on icon "button" at bounding box center [1217, 22] width 22 height 22
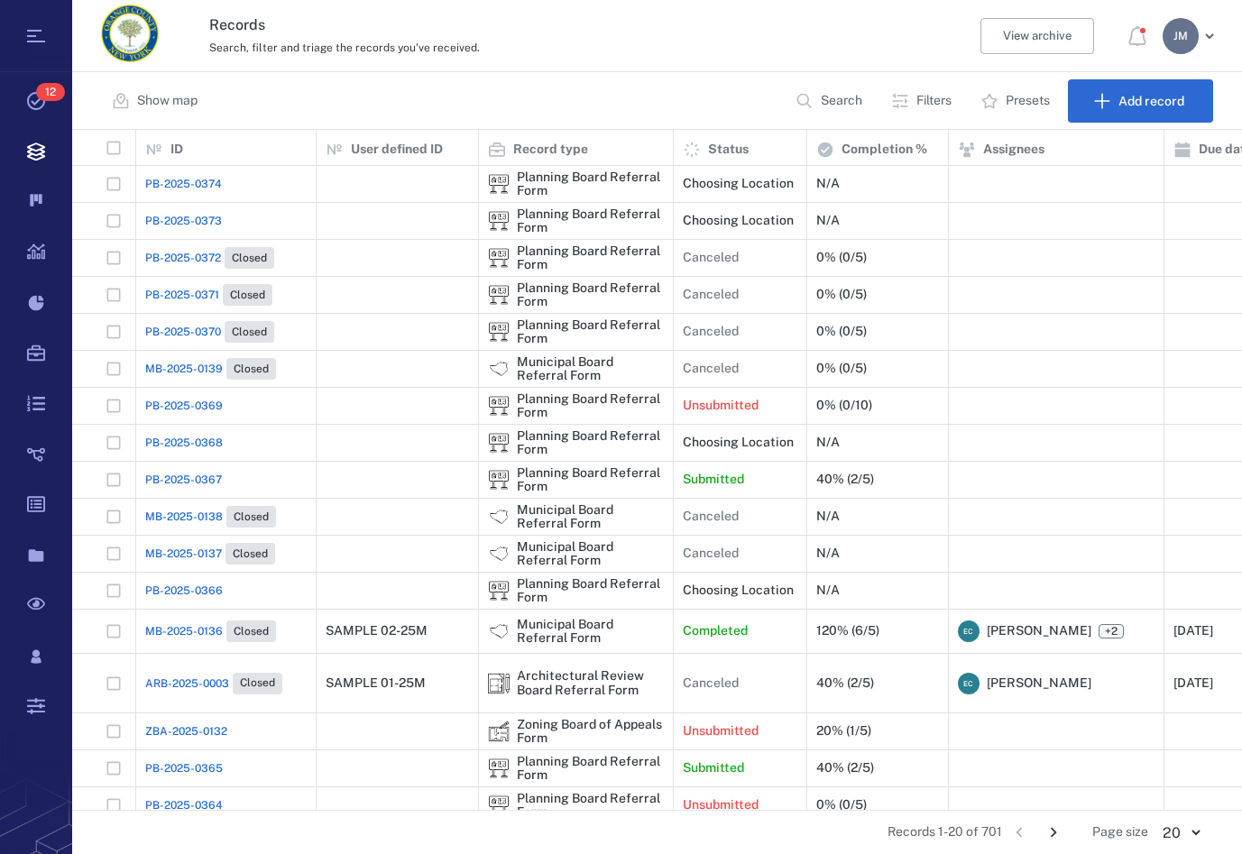
click at [920, 100] on p "Filters" at bounding box center [934, 101] width 35 height 18
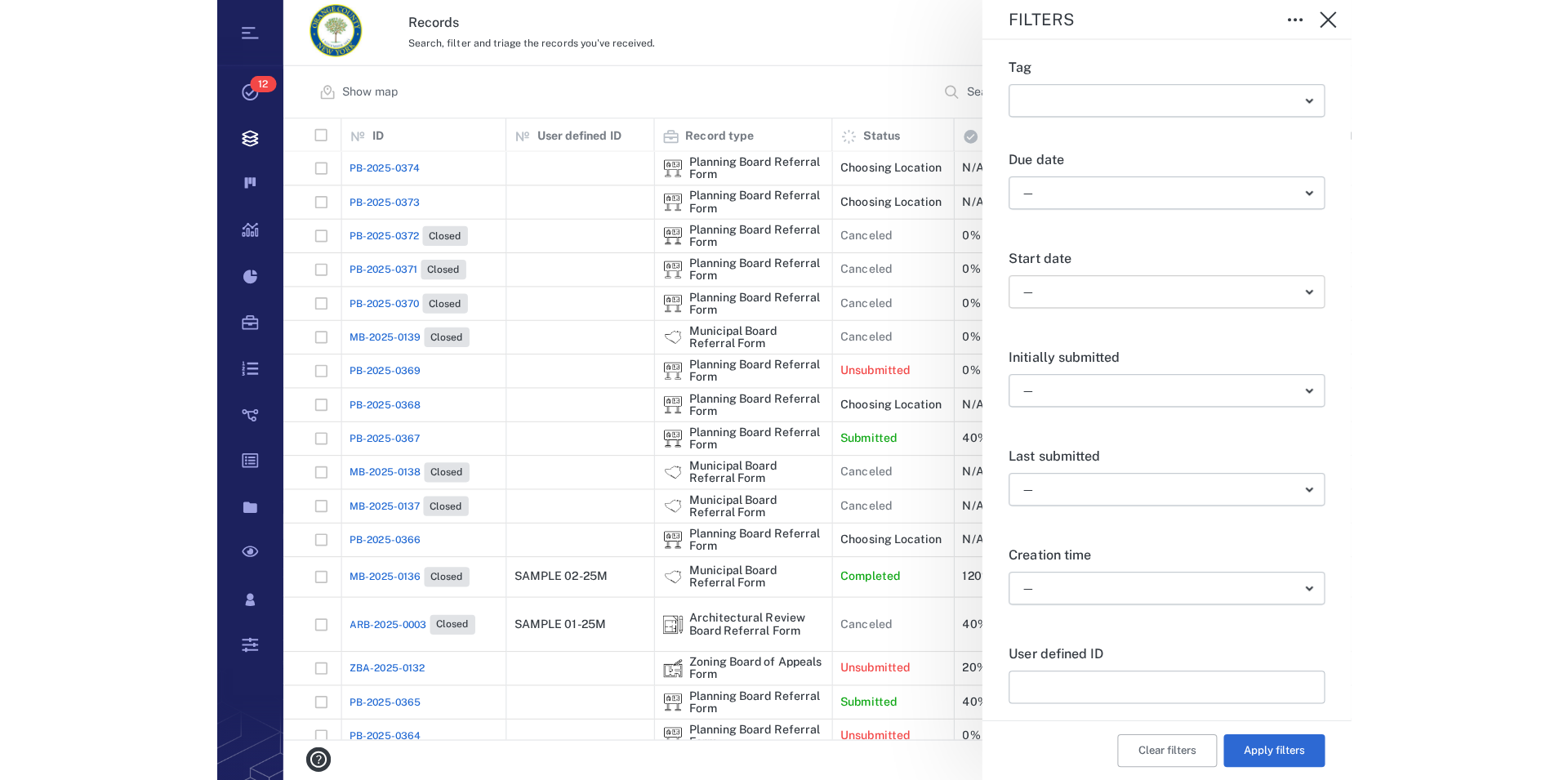
scroll to position [558, 0]
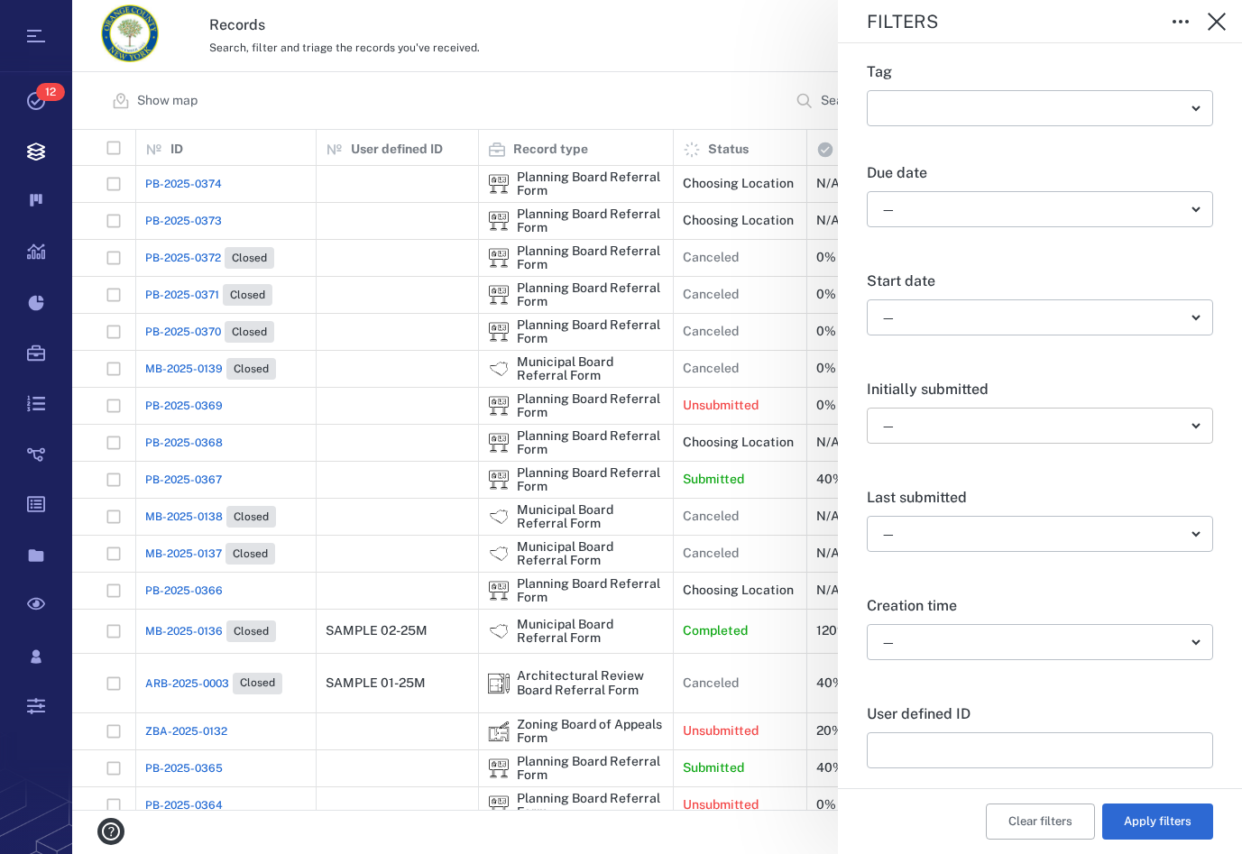
click at [954, 426] on body "Tasks 12 Records Boards Dashboard Reports Record types Guide steps Rules Form b…" at bounding box center [621, 427] width 1242 height 854
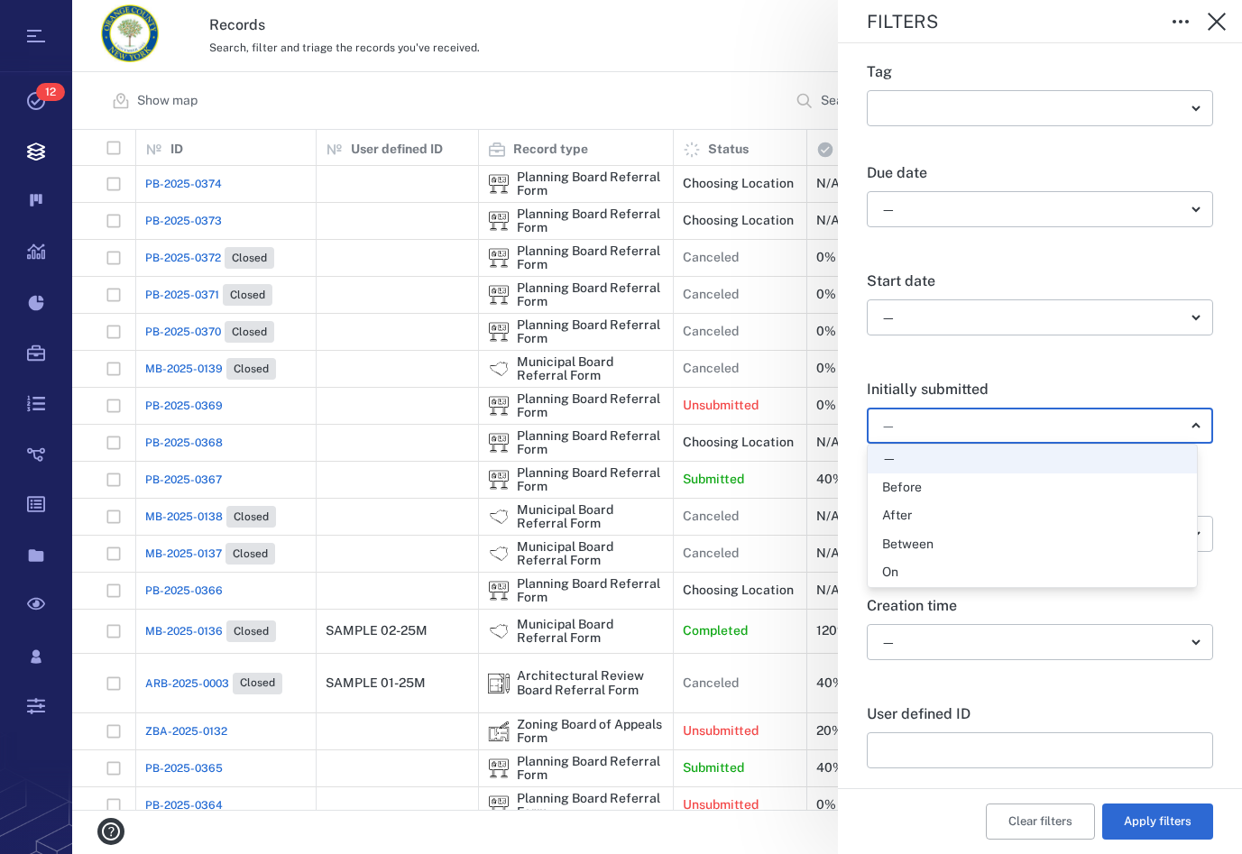
click at [939, 550] on div "Between" at bounding box center [1032, 545] width 300 height 18
type input "*"
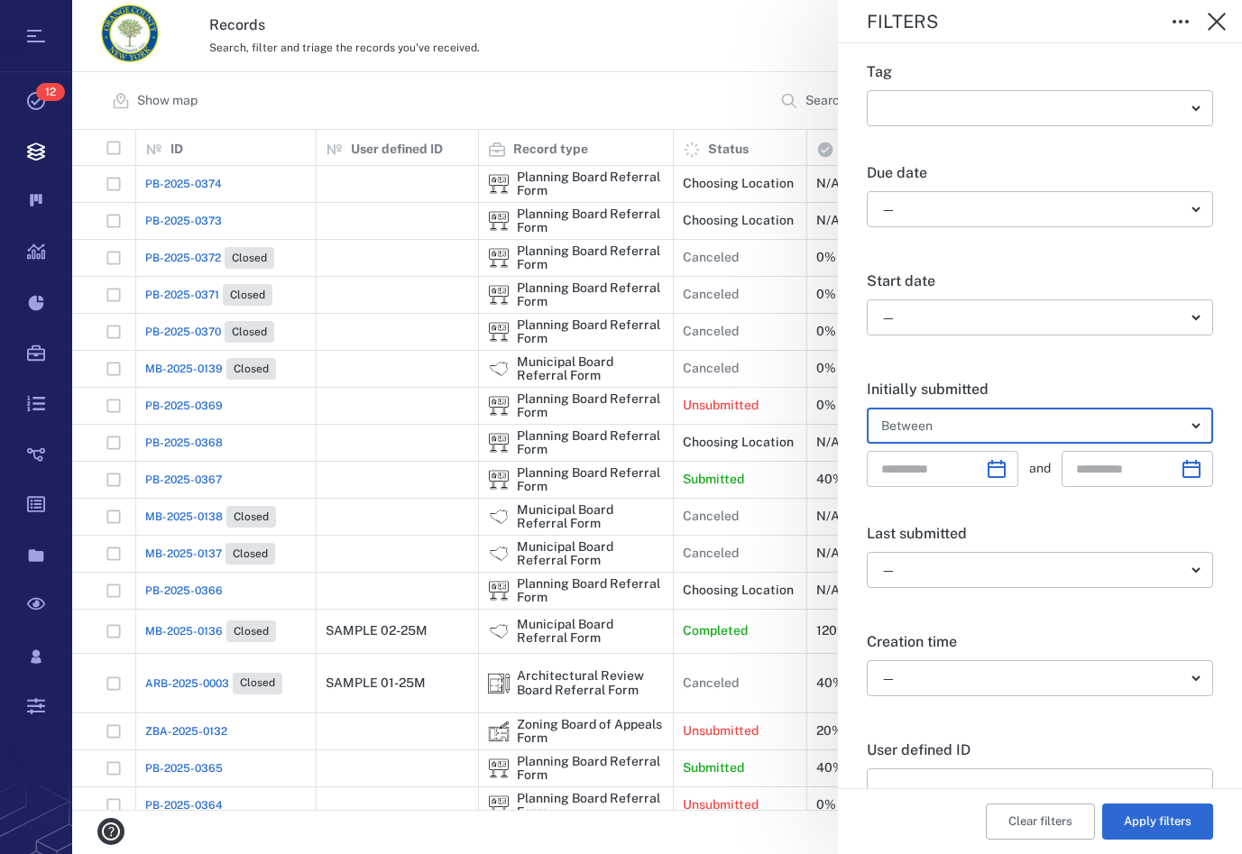
click at [998, 479] on icon "Choose date" at bounding box center [997, 469] width 22 height 22
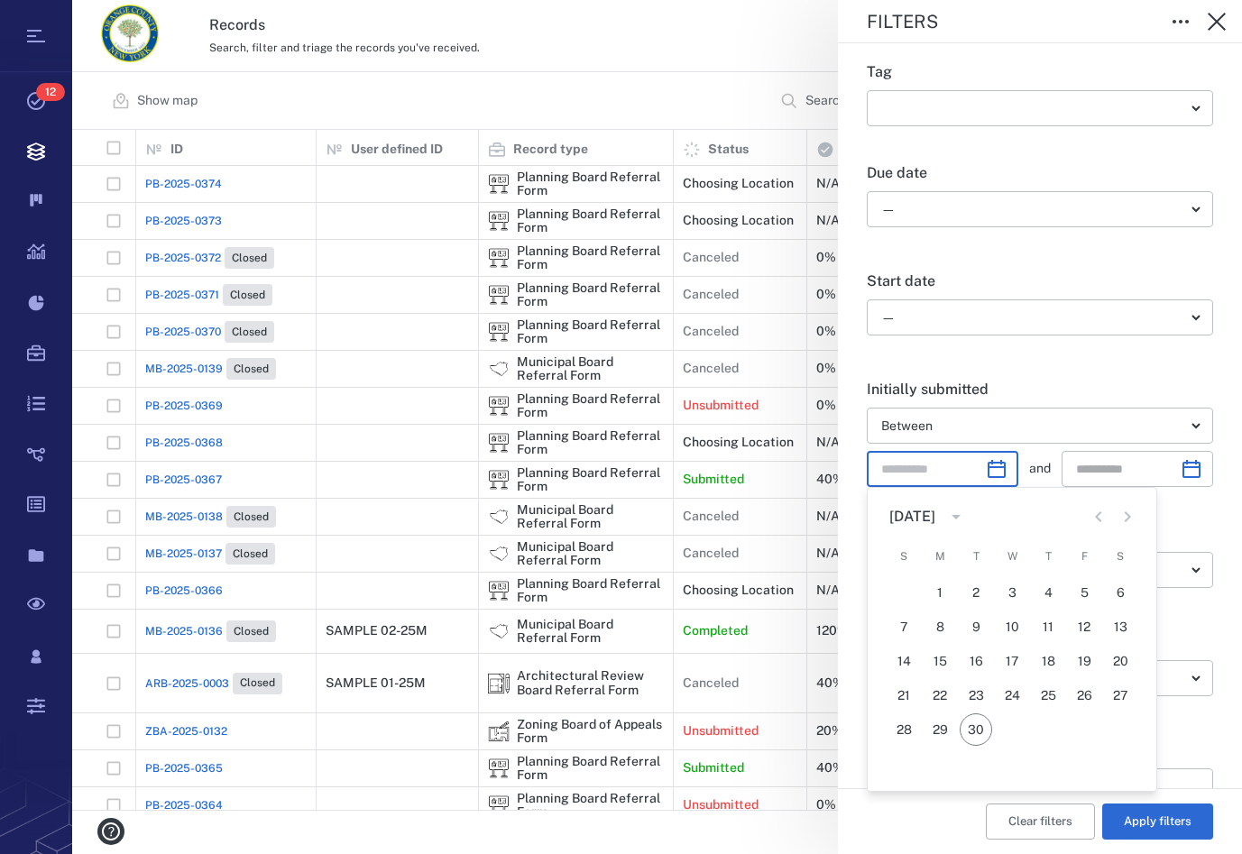
click at [1094, 513] on icon "Previous month" at bounding box center [1099, 517] width 22 height 22
click at [975, 733] on button "26" at bounding box center [976, 730] width 32 height 32
type input "**********"
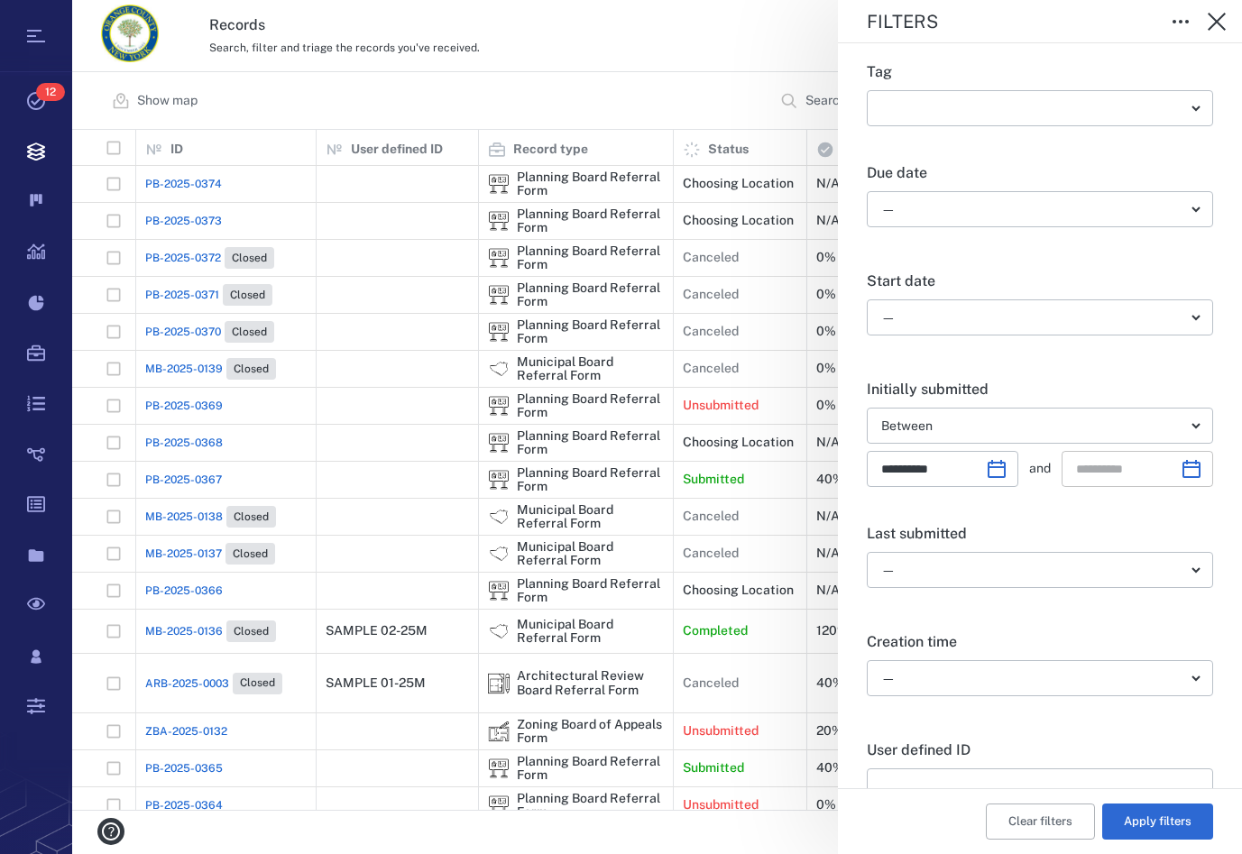
click at [1181, 472] on icon "Choose date" at bounding box center [1192, 469] width 22 height 22
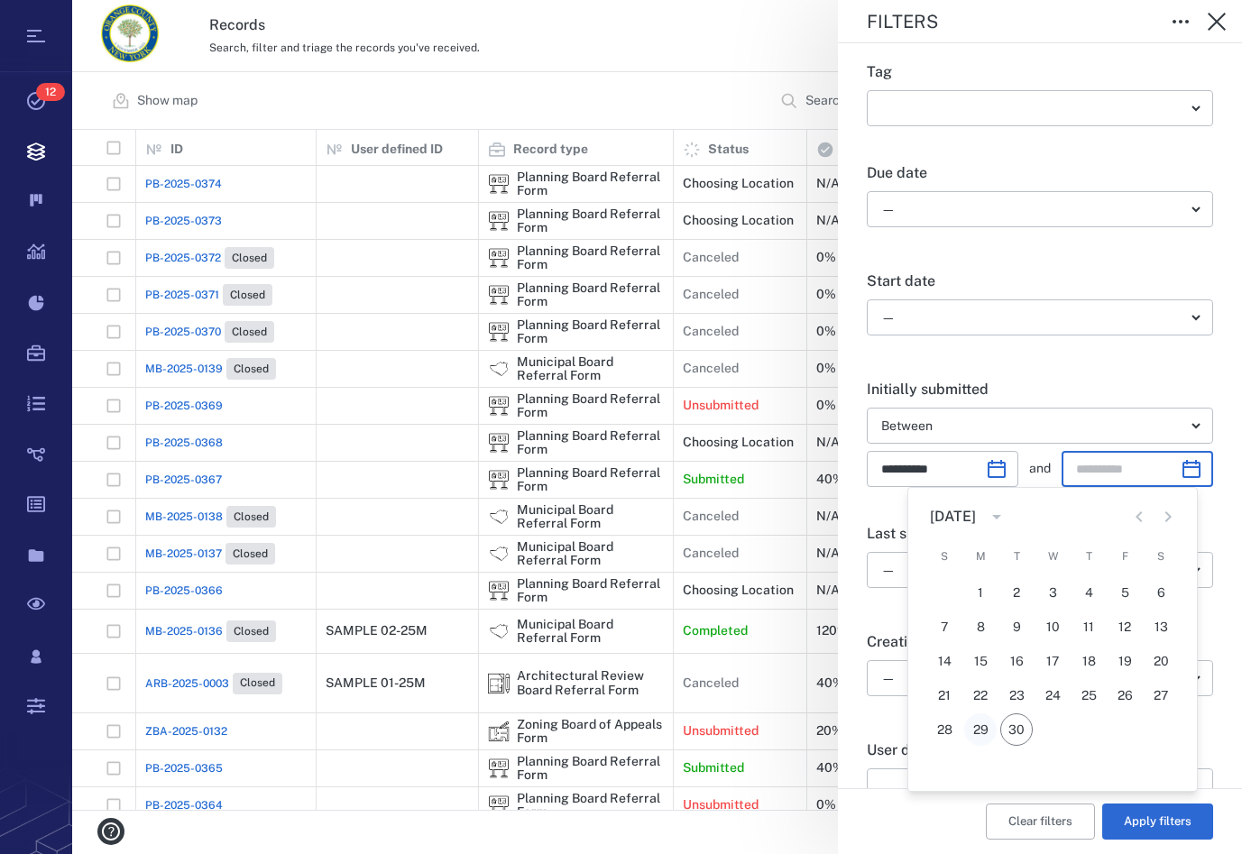
click at [973, 726] on button "29" at bounding box center [981, 730] width 32 height 32
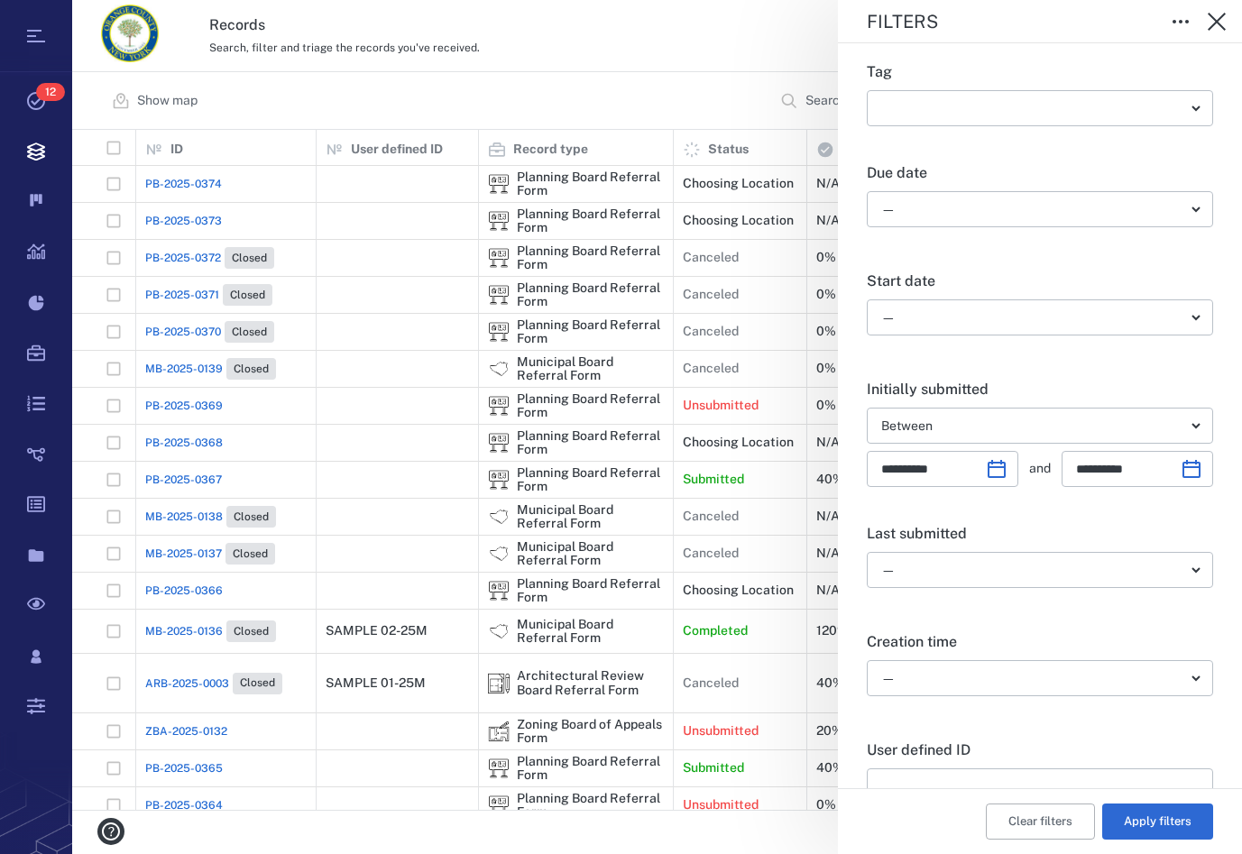
type input "**********"
click at [1161, 831] on button "Apply filters" at bounding box center [1158, 822] width 111 height 36
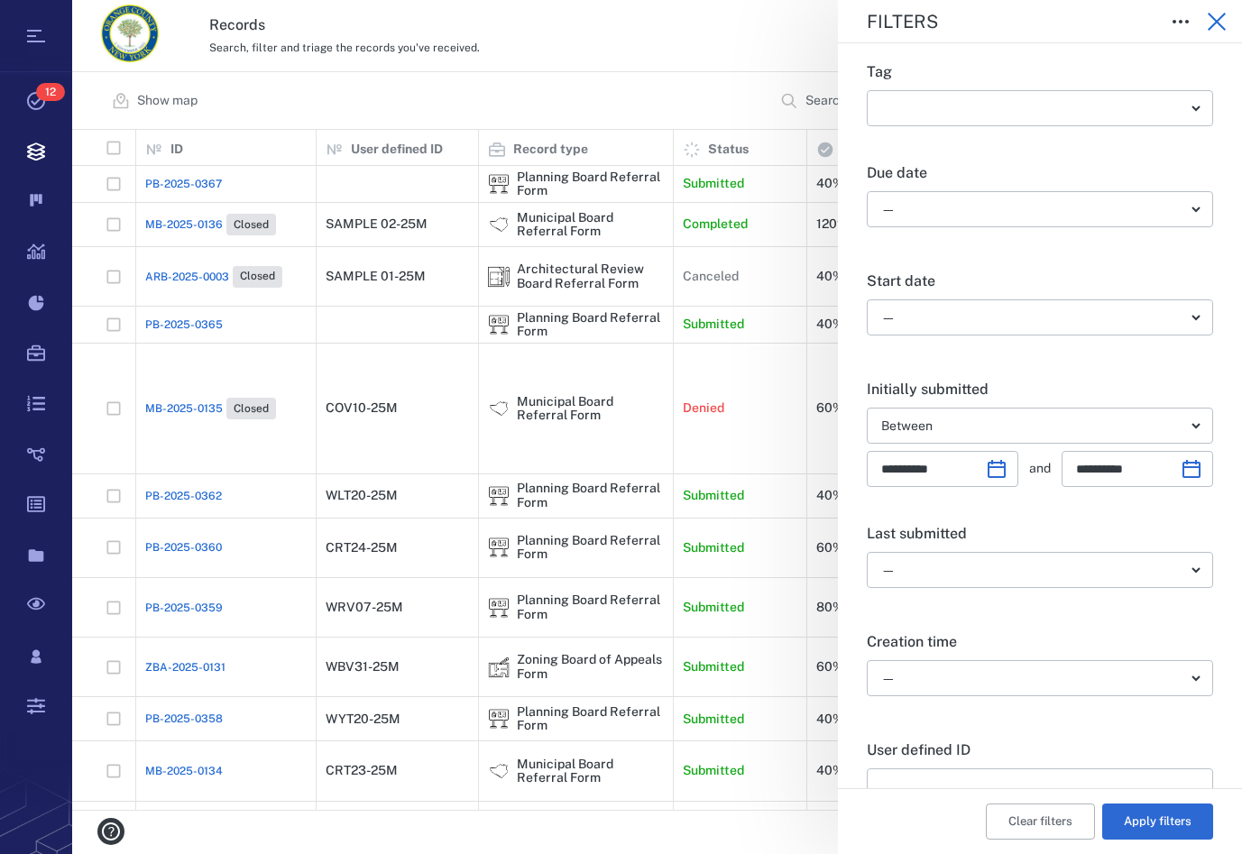
click at [1224, 21] on icon "button" at bounding box center [1217, 22] width 22 height 22
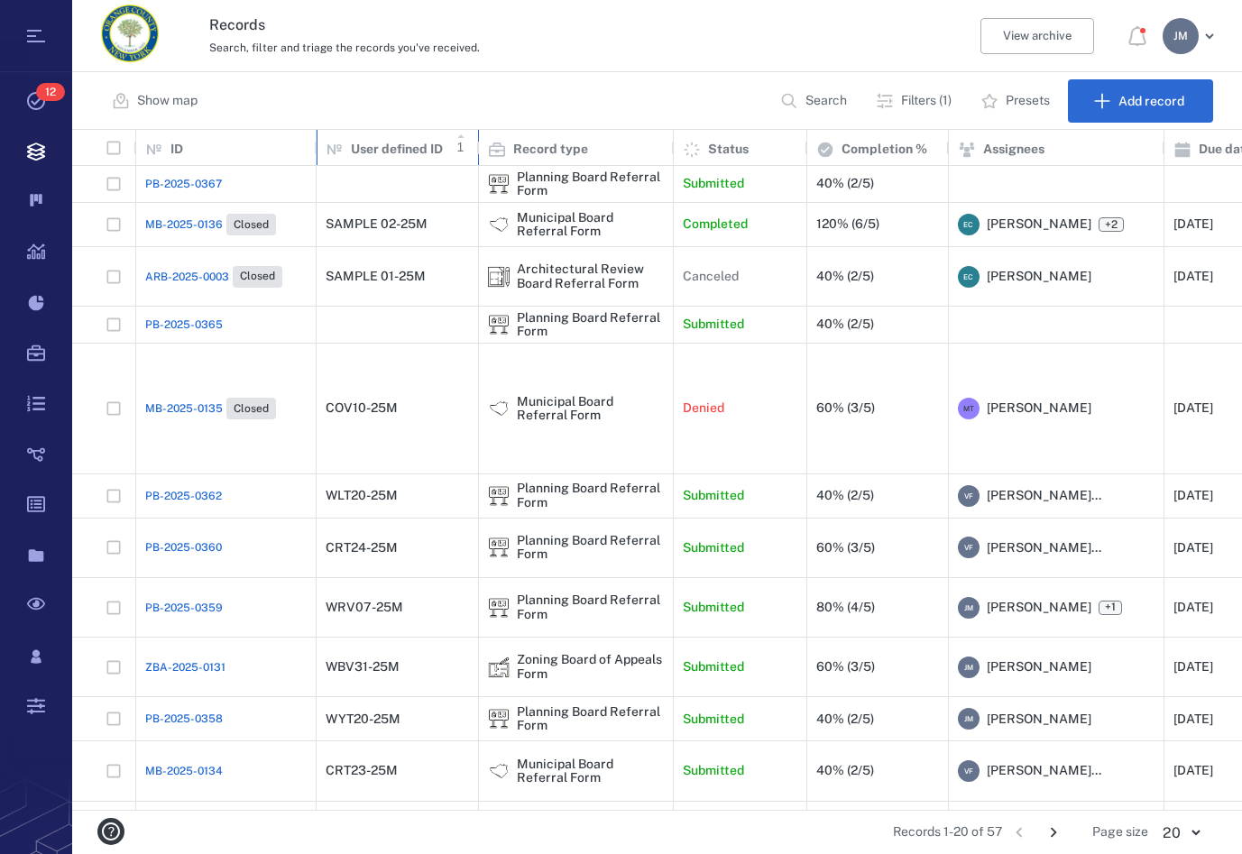
click at [422, 148] on p "User defined ID" at bounding box center [397, 150] width 92 height 18
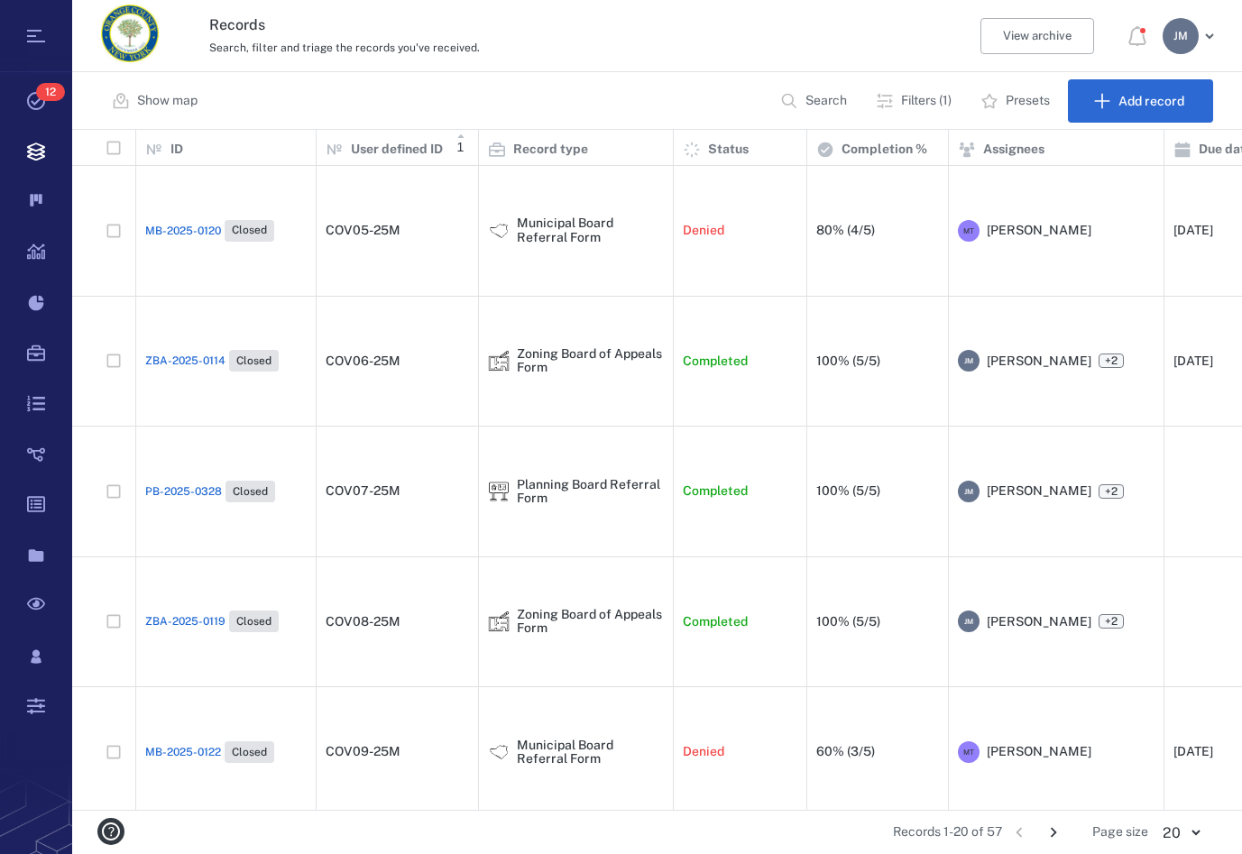
click at [1052, 829] on icon "Go to next page" at bounding box center [1054, 833] width 20 height 20
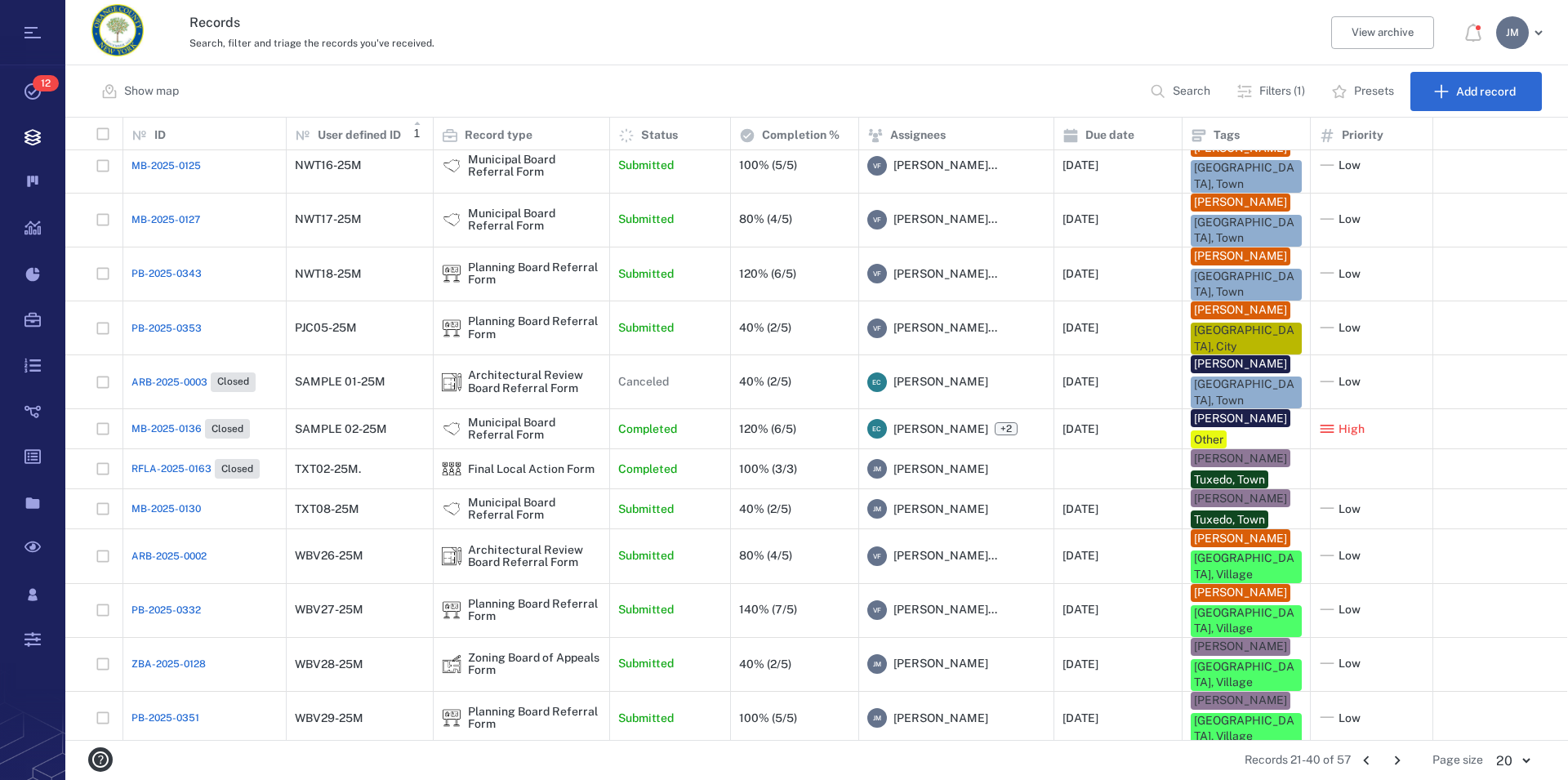
scroll to position [387, 0]
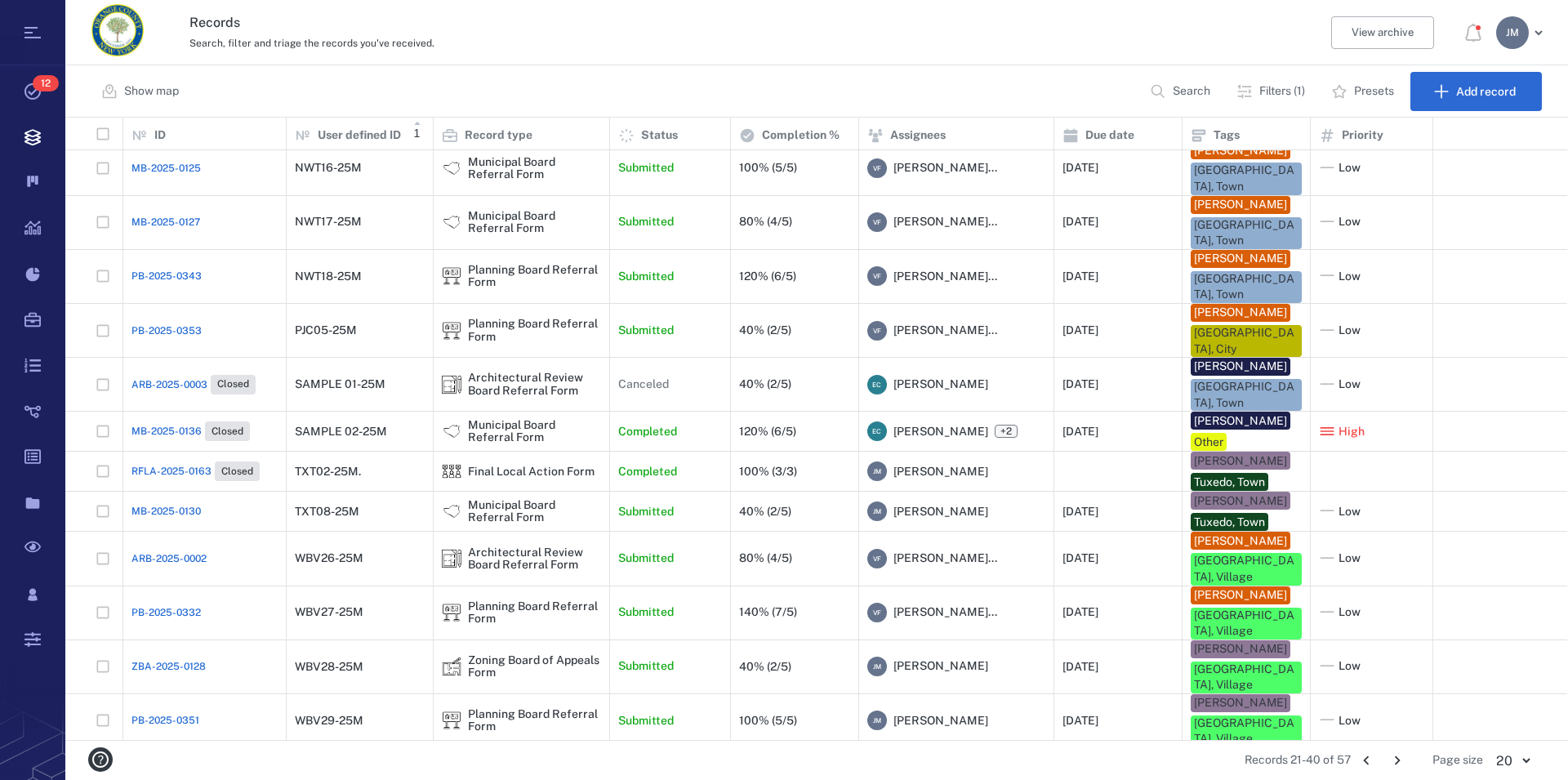
click at [1124, 764] on icon "Go to next page" at bounding box center [1398, 760] width 18 height 18
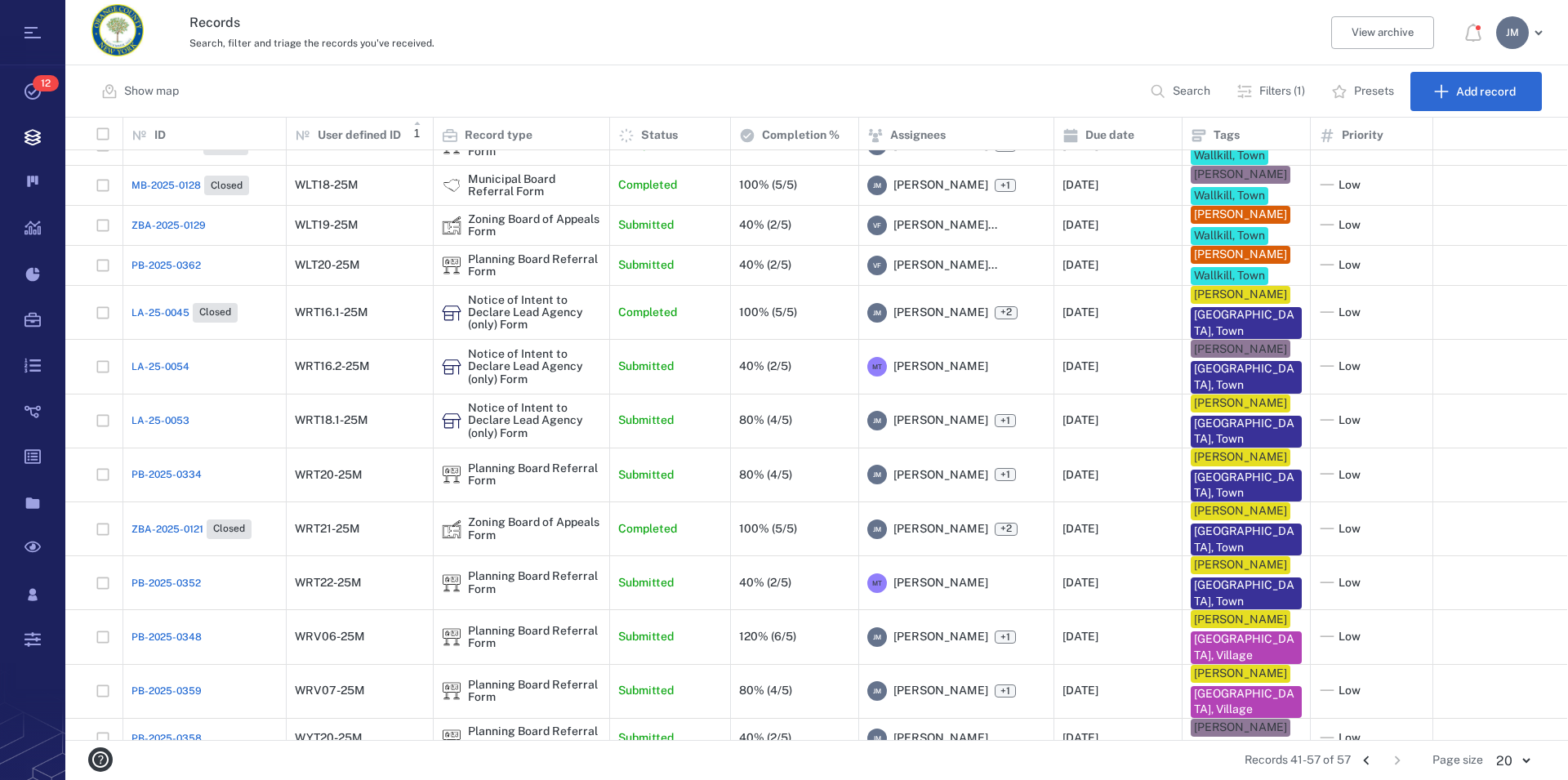
scroll to position [212, 0]
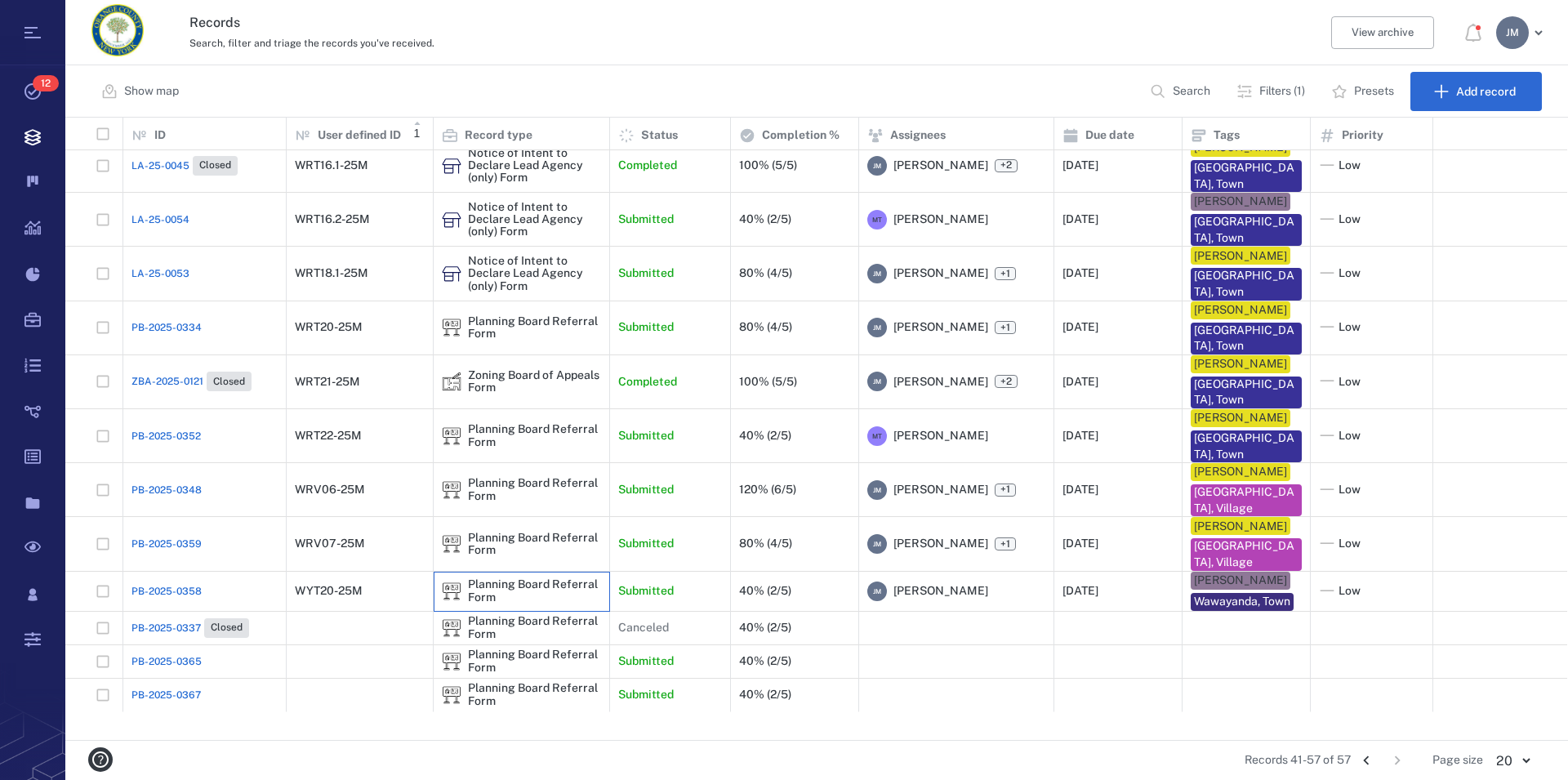
click at [550, 604] on div "Planning Board Referral Form" at bounding box center [534, 591] width 133 height 25
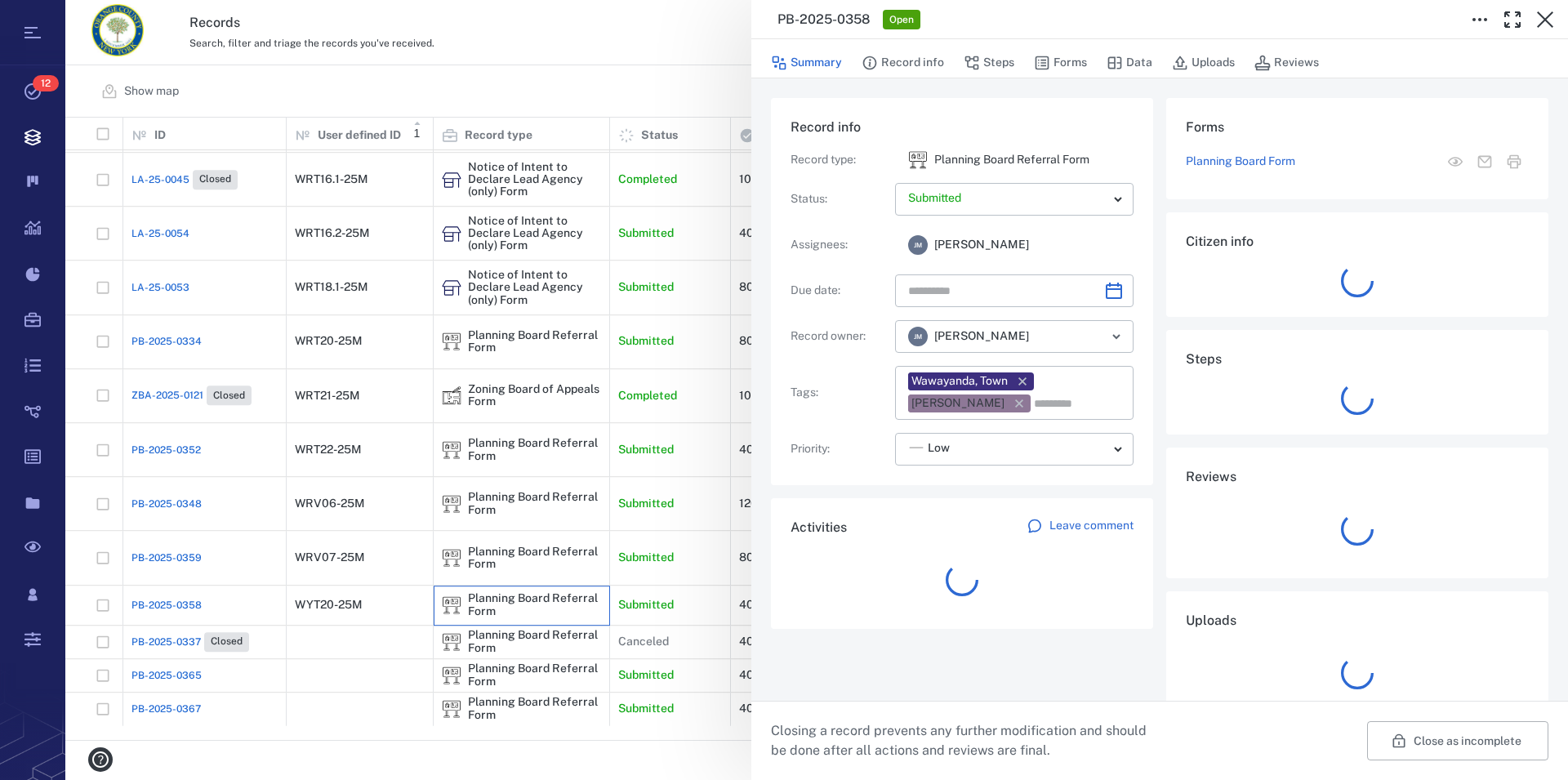
type input "**********"
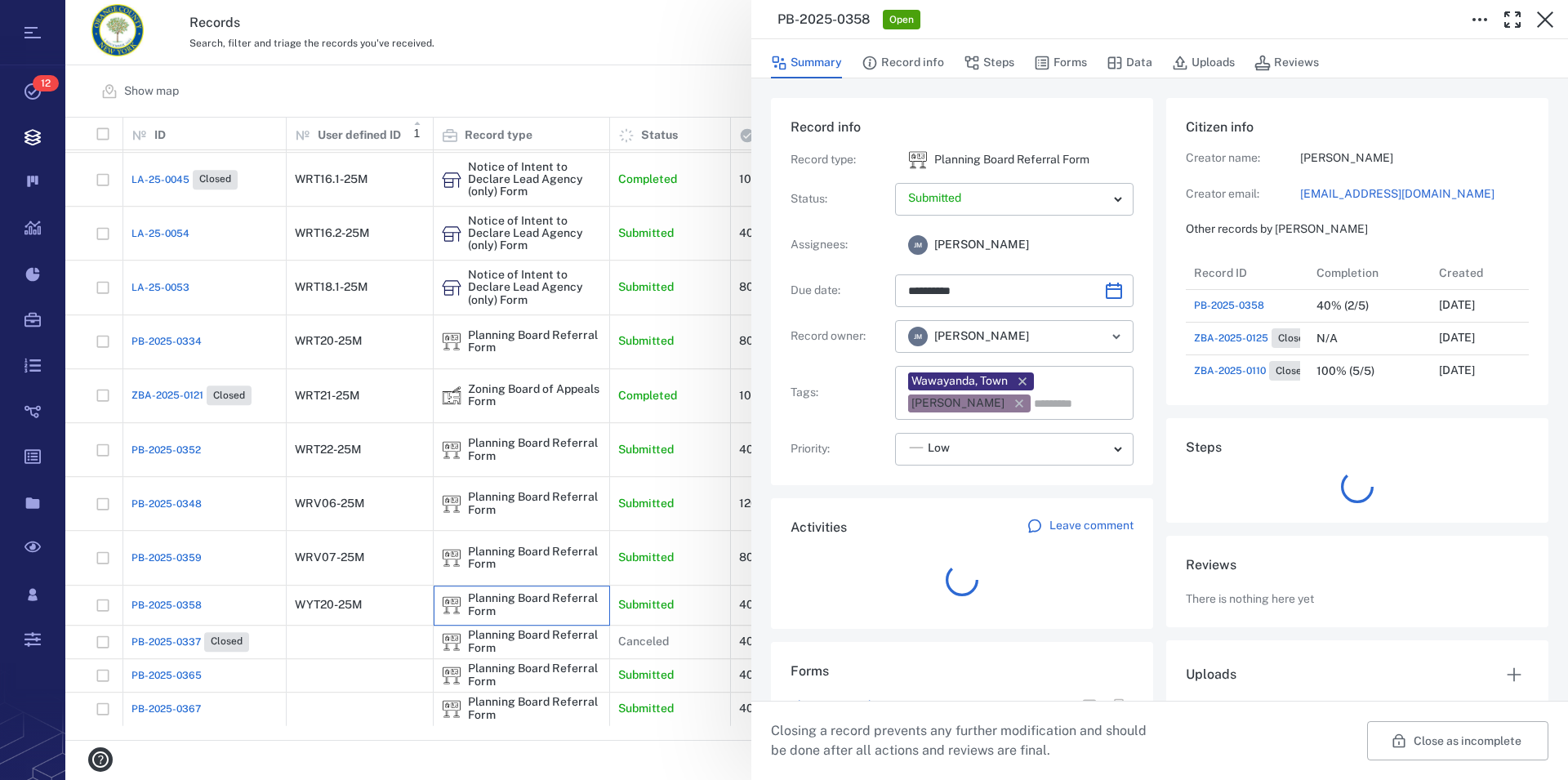
scroll to position [14, 15]
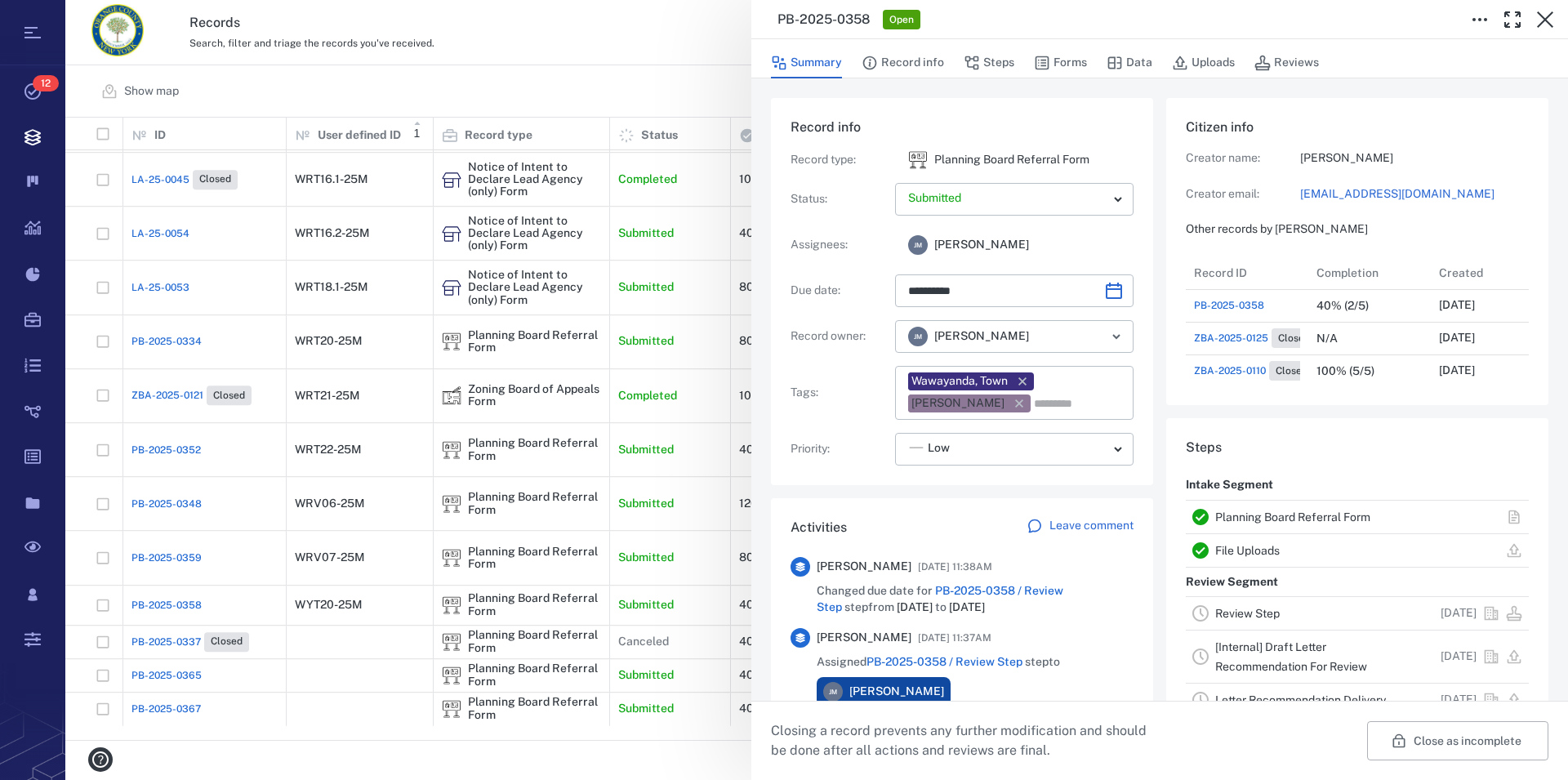
click at [1124, 519] on link "Planning Board Referral Form" at bounding box center [1293, 517] width 155 height 13
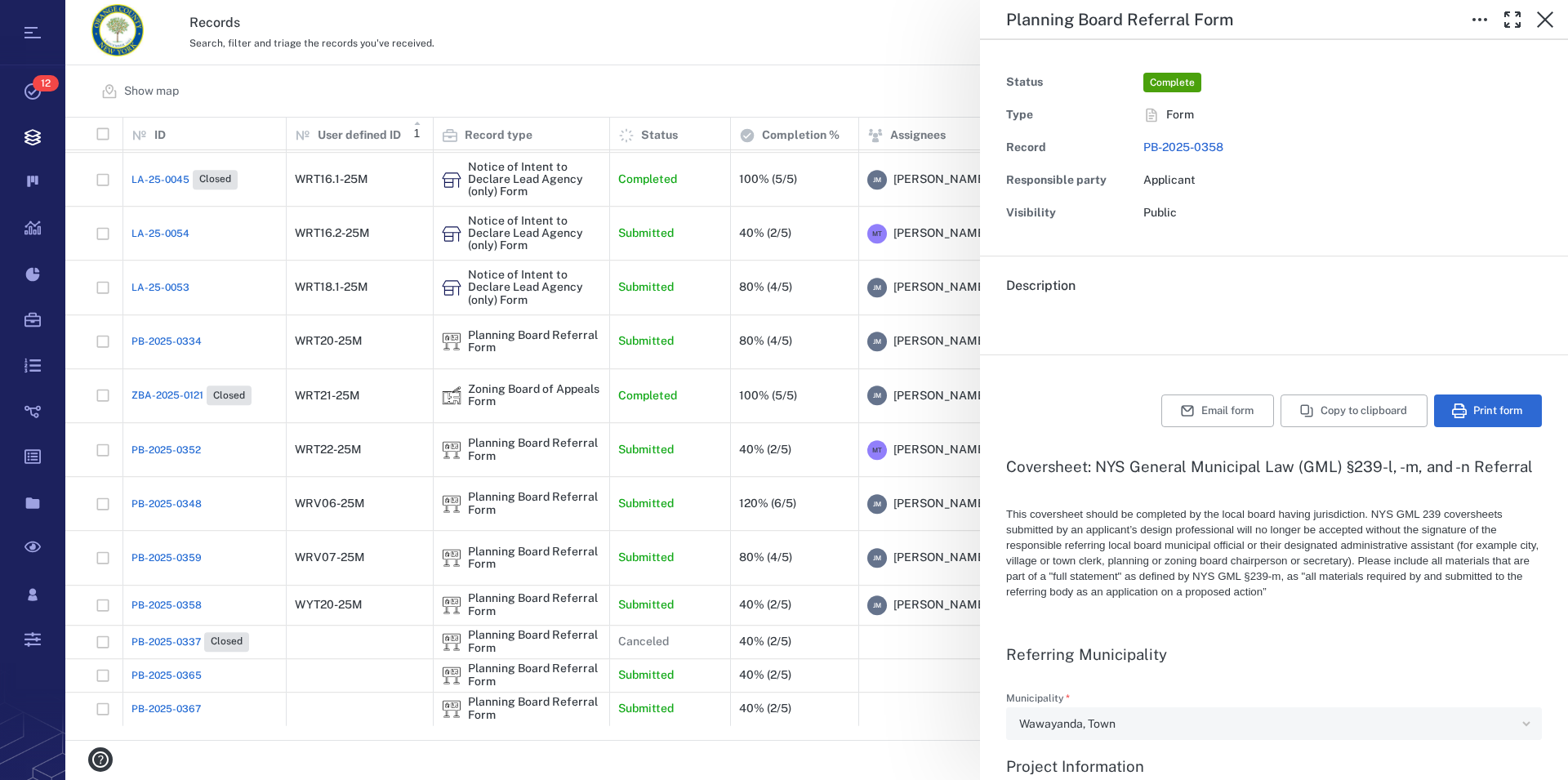
type textarea "*"
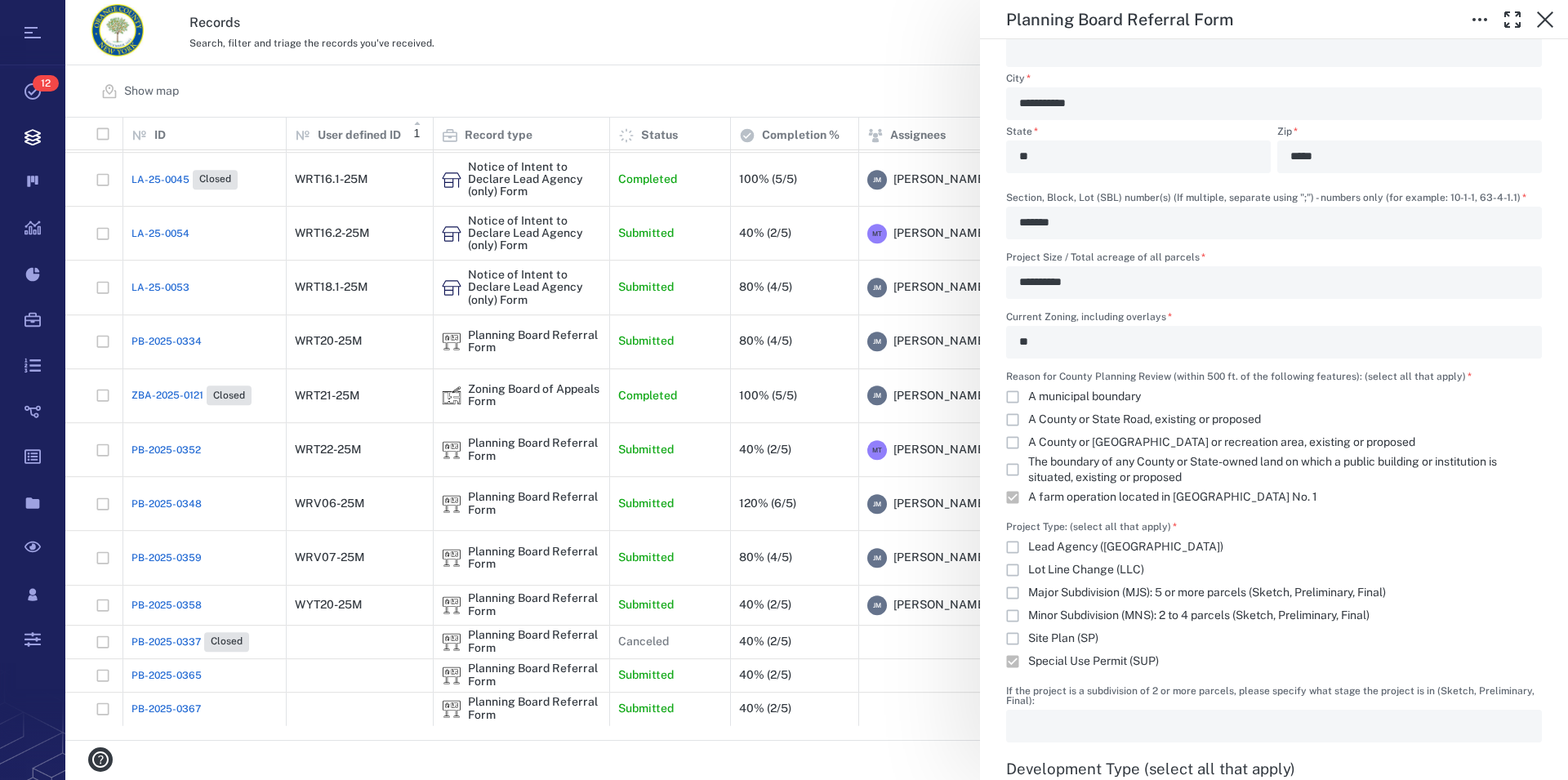
scroll to position [1303, 0]
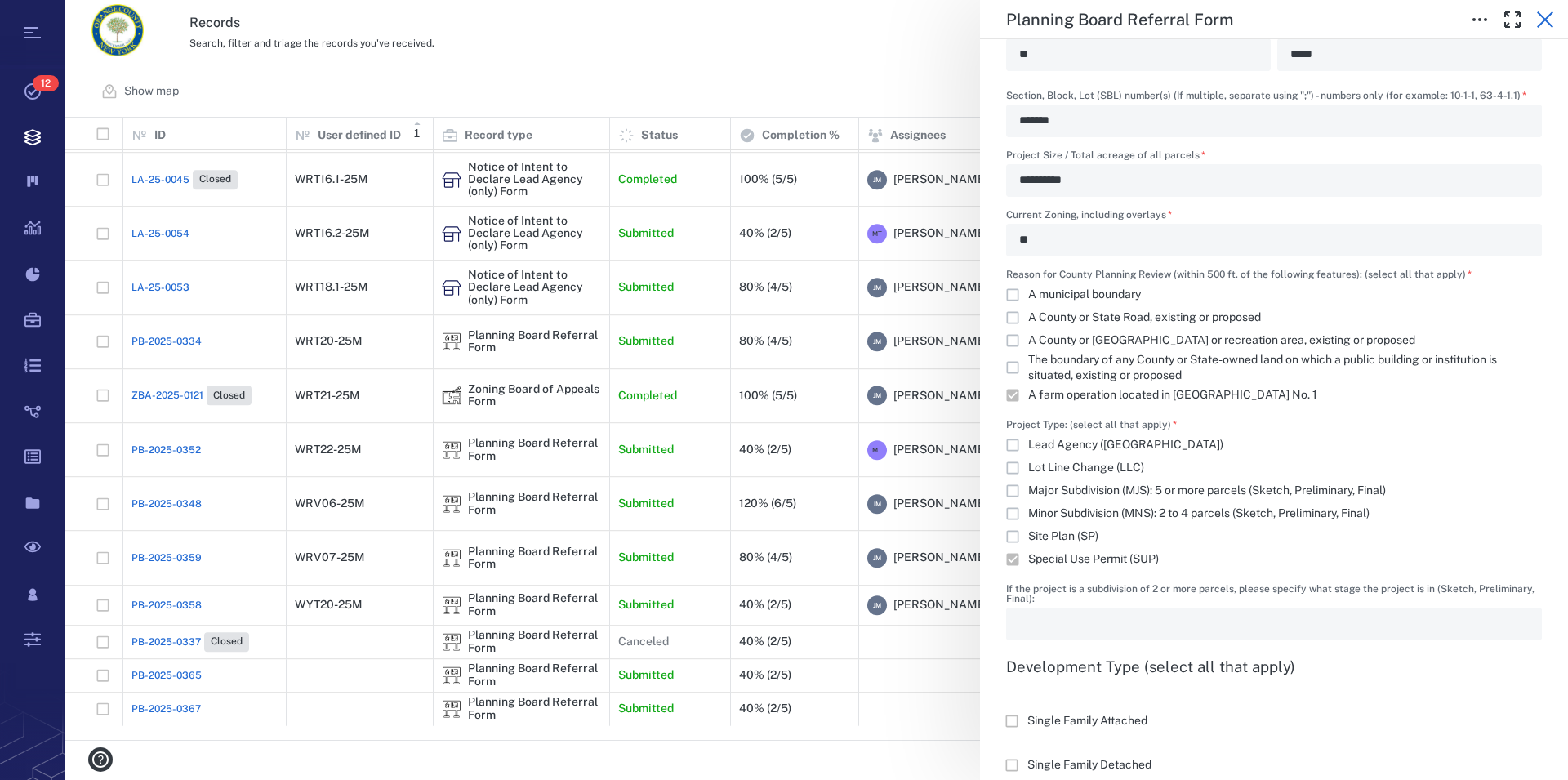
click at [1124, 20] on icon "button" at bounding box center [1545, 20] width 20 height 20
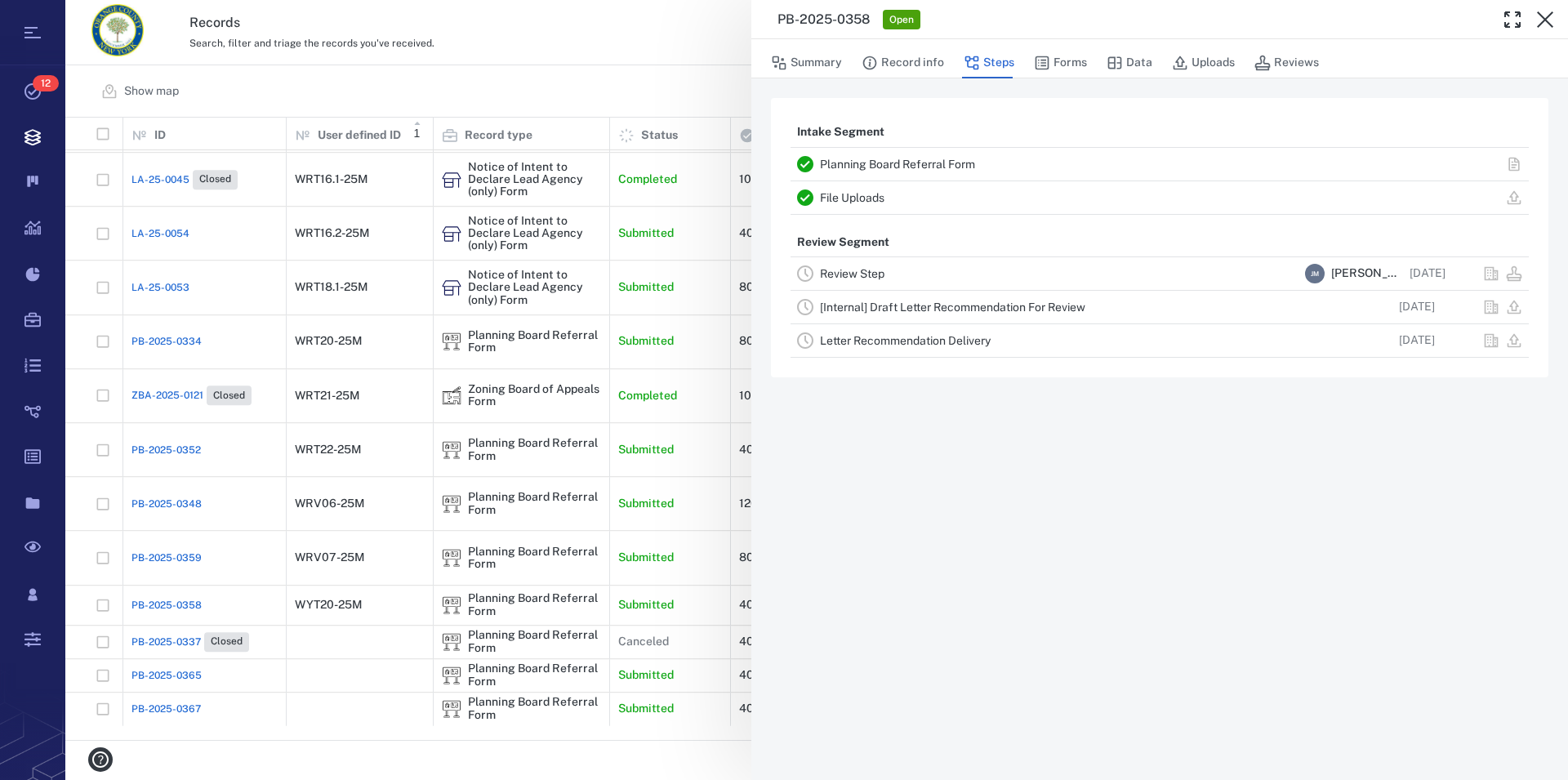
click at [1124, 20] on icon "button" at bounding box center [1545, 20] width 20 height 20
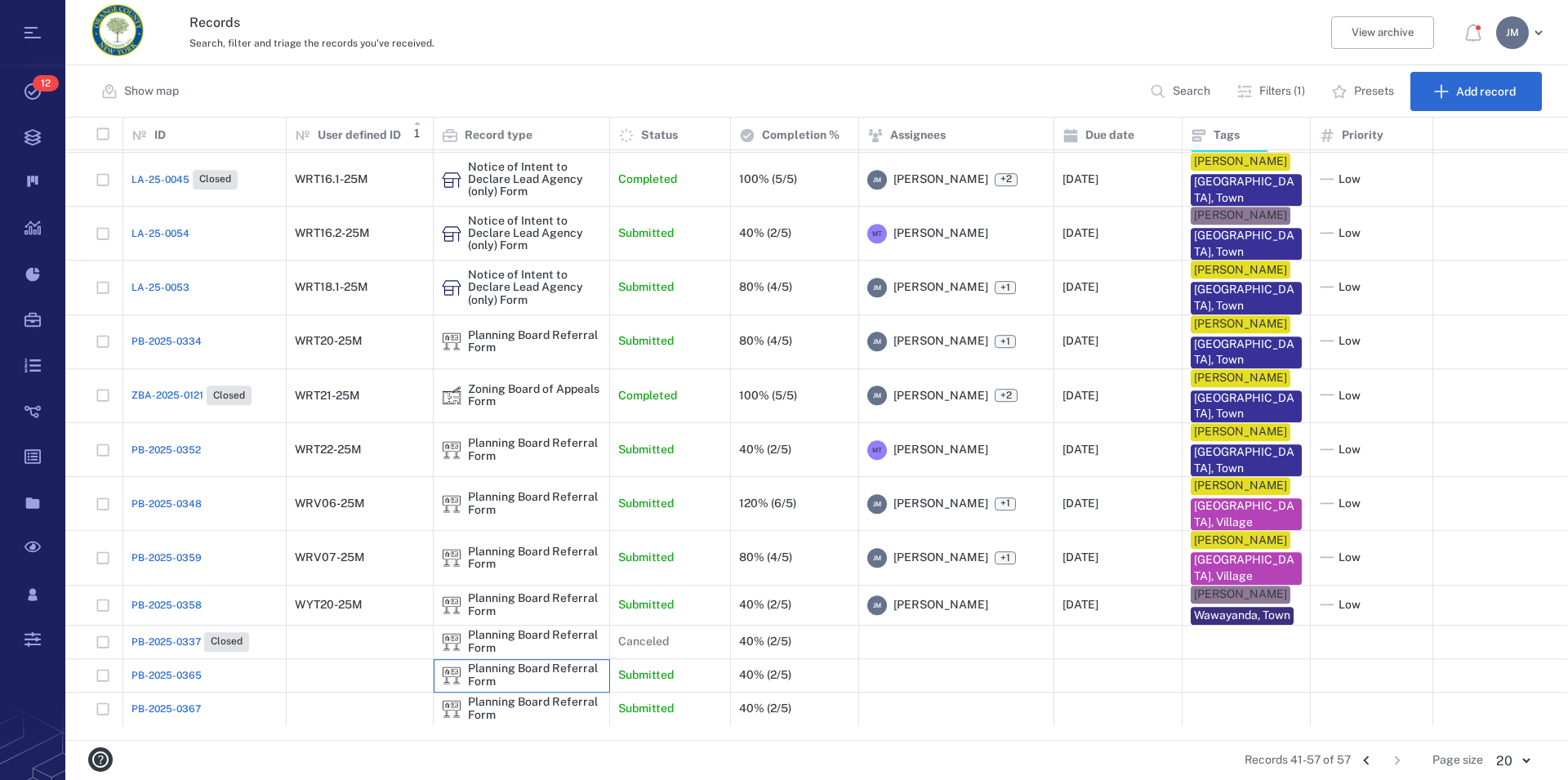
click at [481, 688] on div "Planning Board Referral Form" at bounding box center [534, 675] width 133 height 25
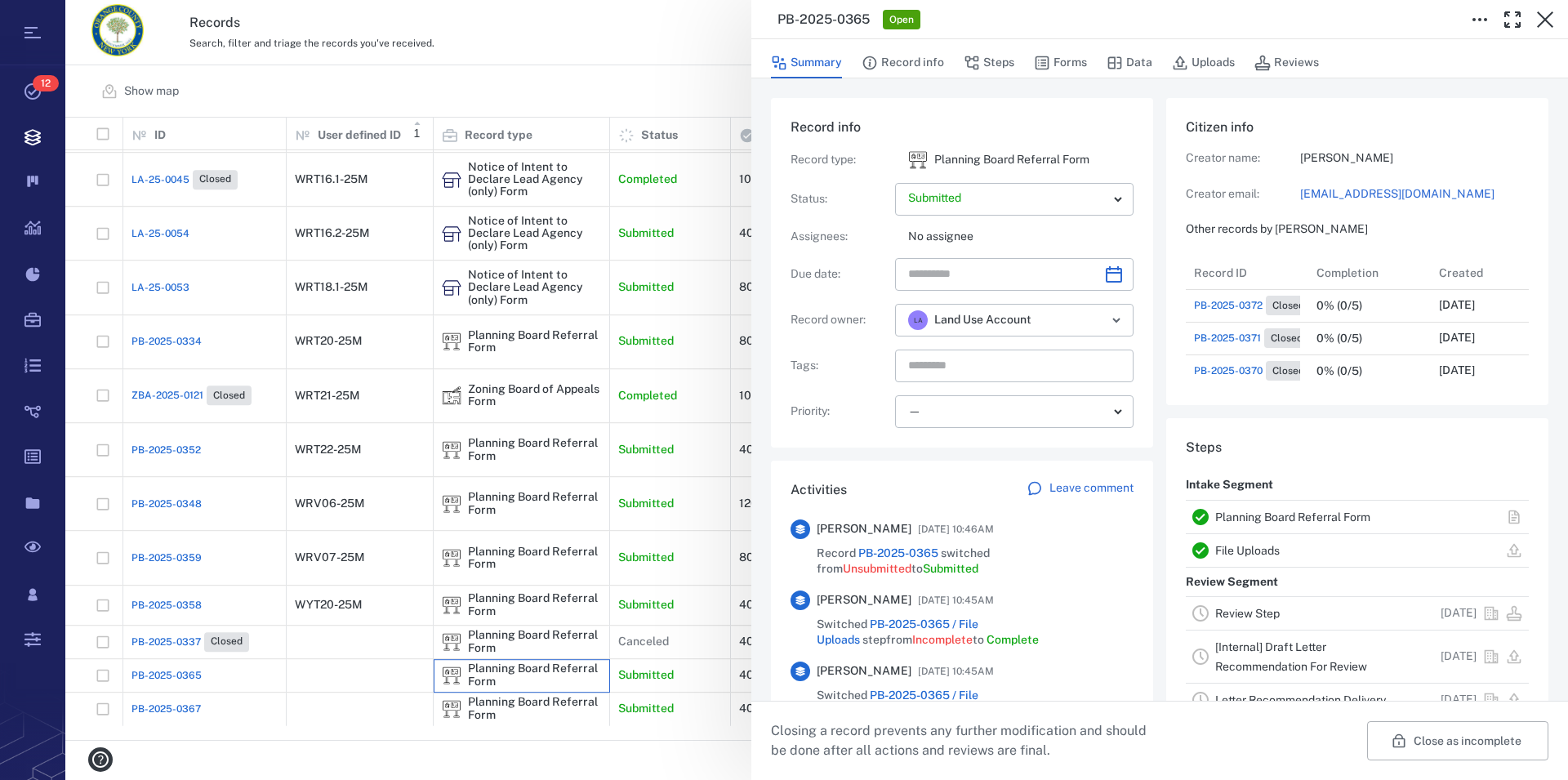
scroll to position [14, 15]
click at [1124, 518] on link "Planning Board Referral Form" at bounding box center [1293, 517] width 155 height 13
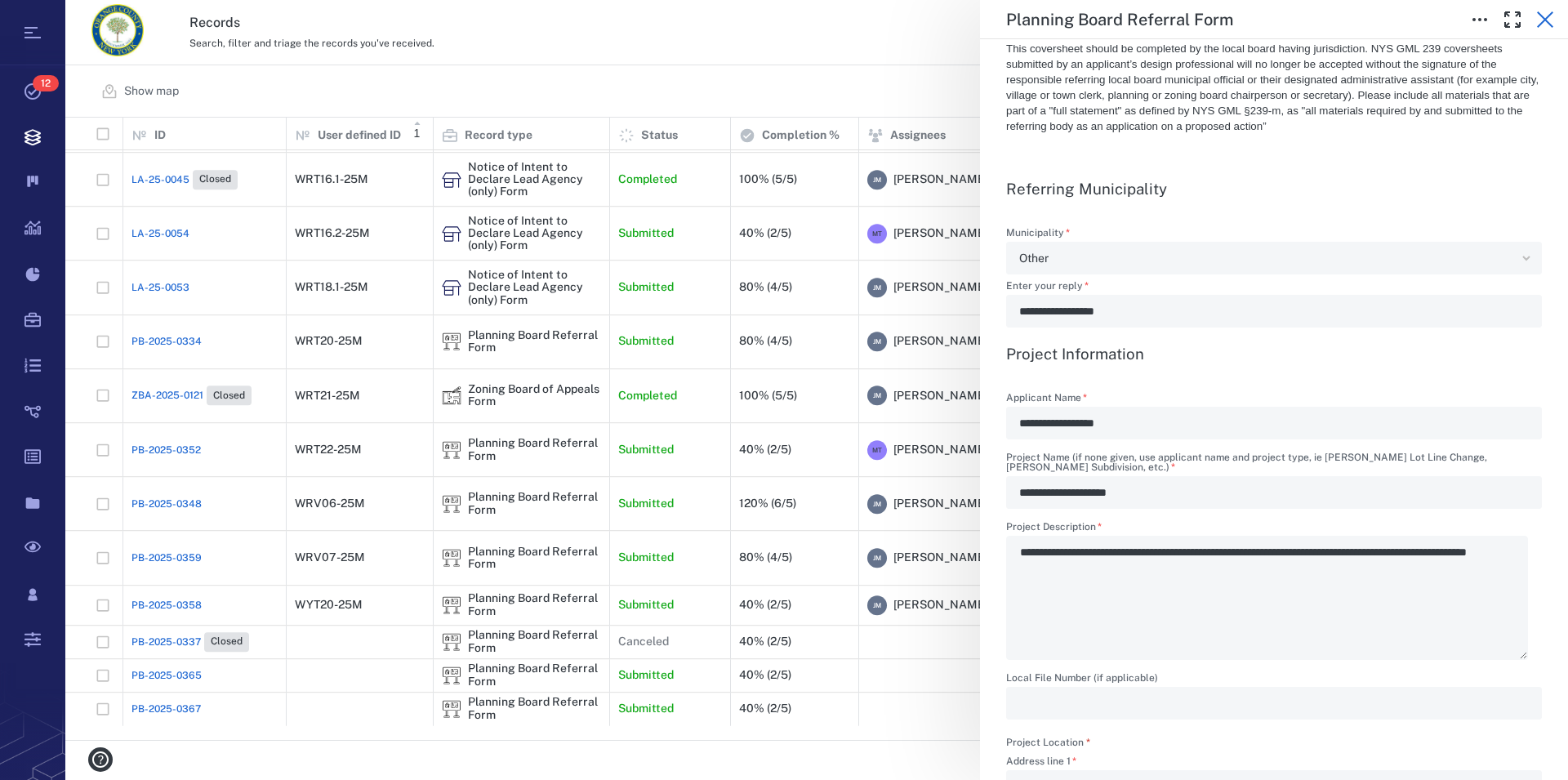
click at [1124, 22] on icon "button" at bounding box center [1545, 20] width 16 height 16
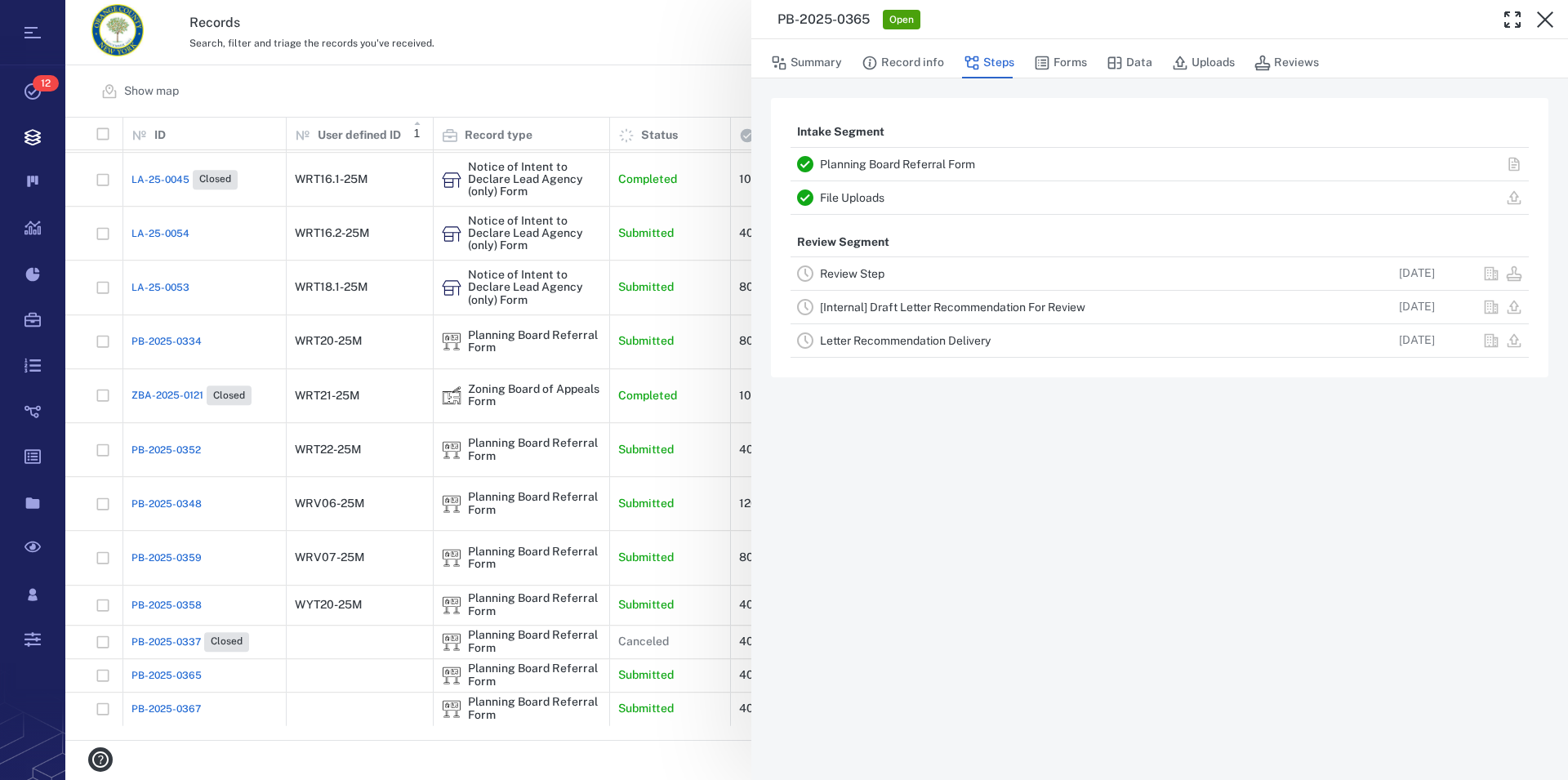
click at [1124, 22] on icon "button" at bounding box center [1545, 20] width 16 height 16
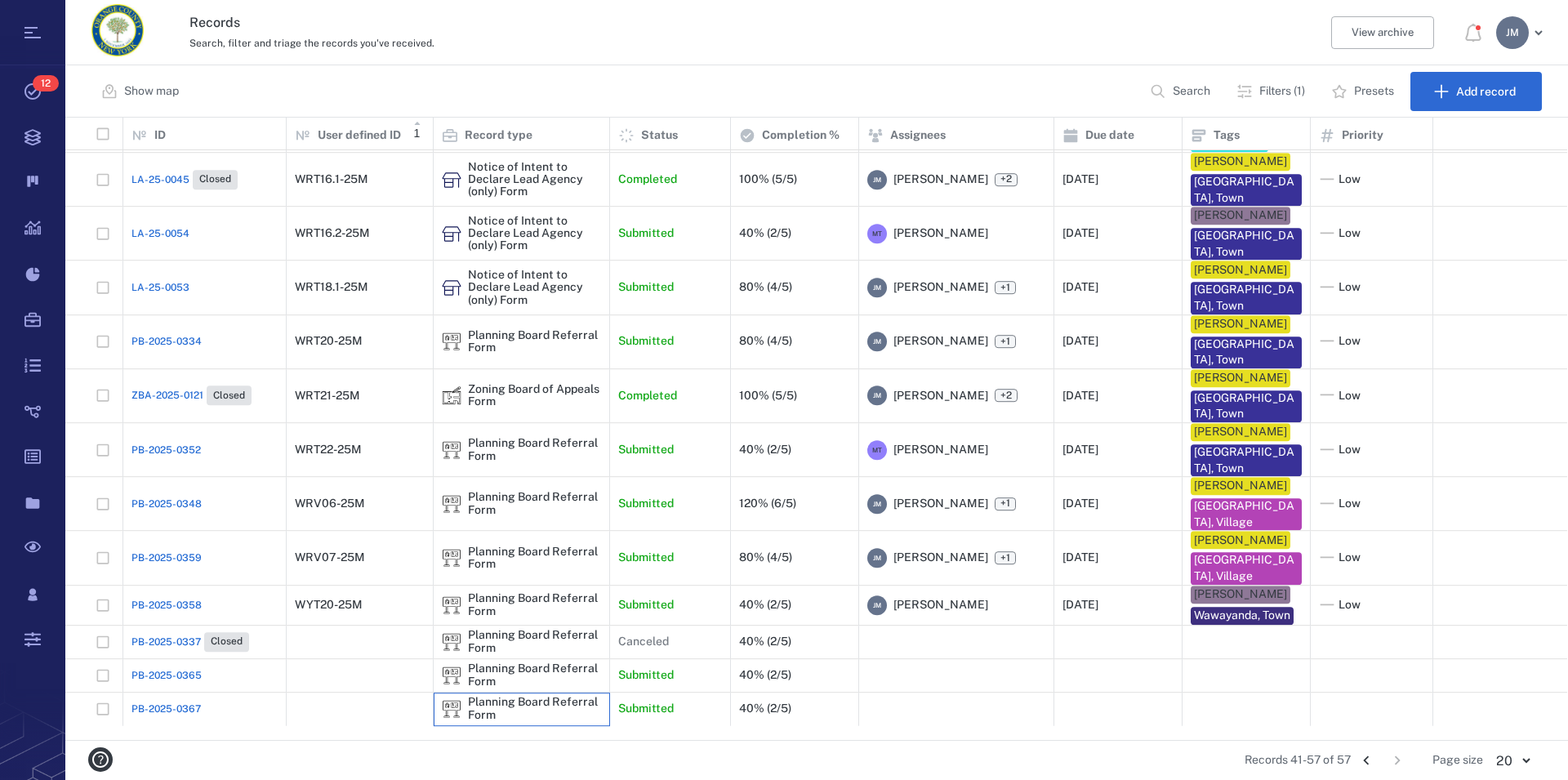
click at [493, 716] on div "Planning Board Referral Form" at bounding box center [534, 709] width 133 height 25
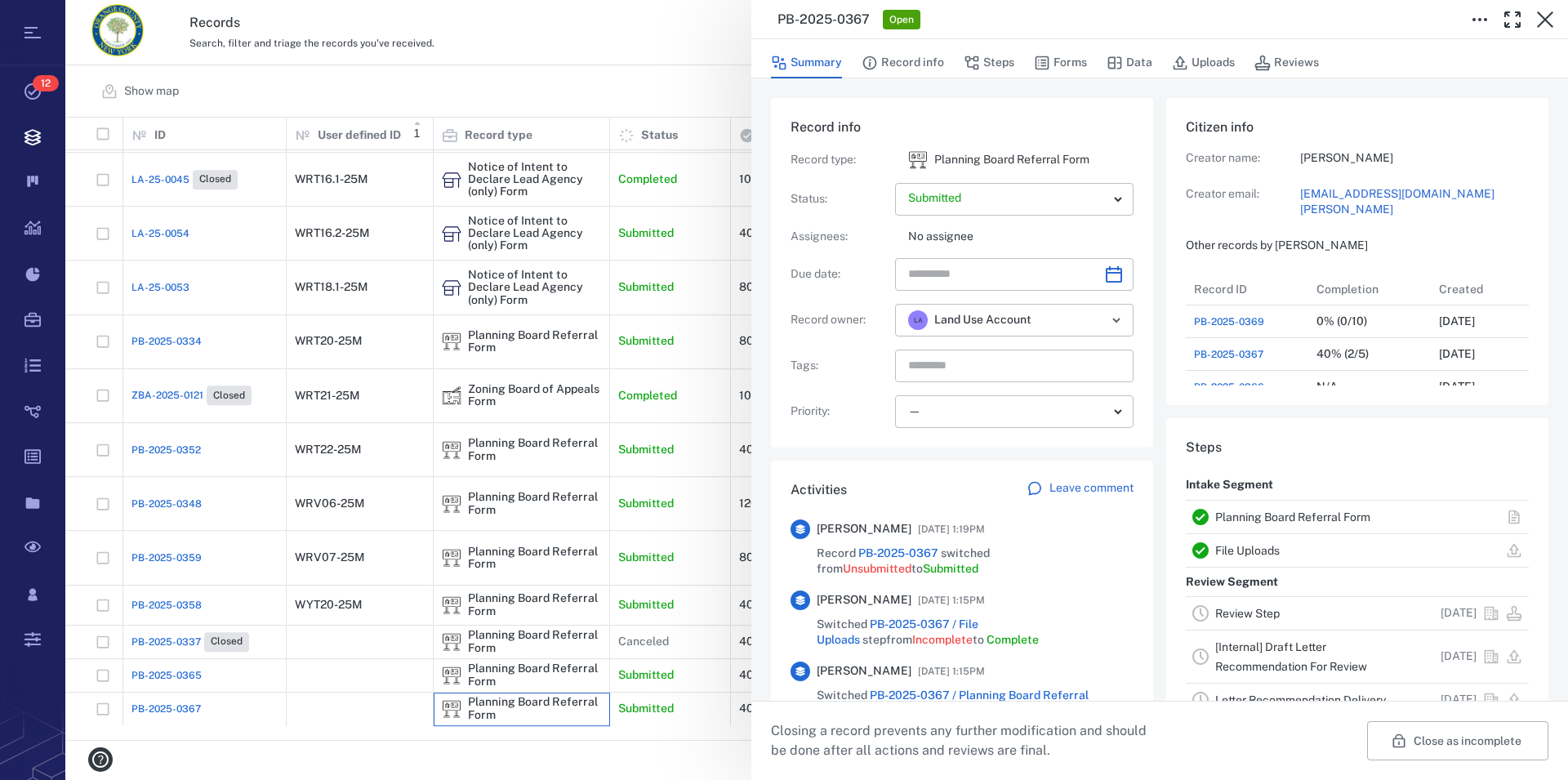
scroll to position [14, 15]
click at [1124, 513] on link "Planning Board Referral Form" at bounding box center [1293, 517] width 155 height 13
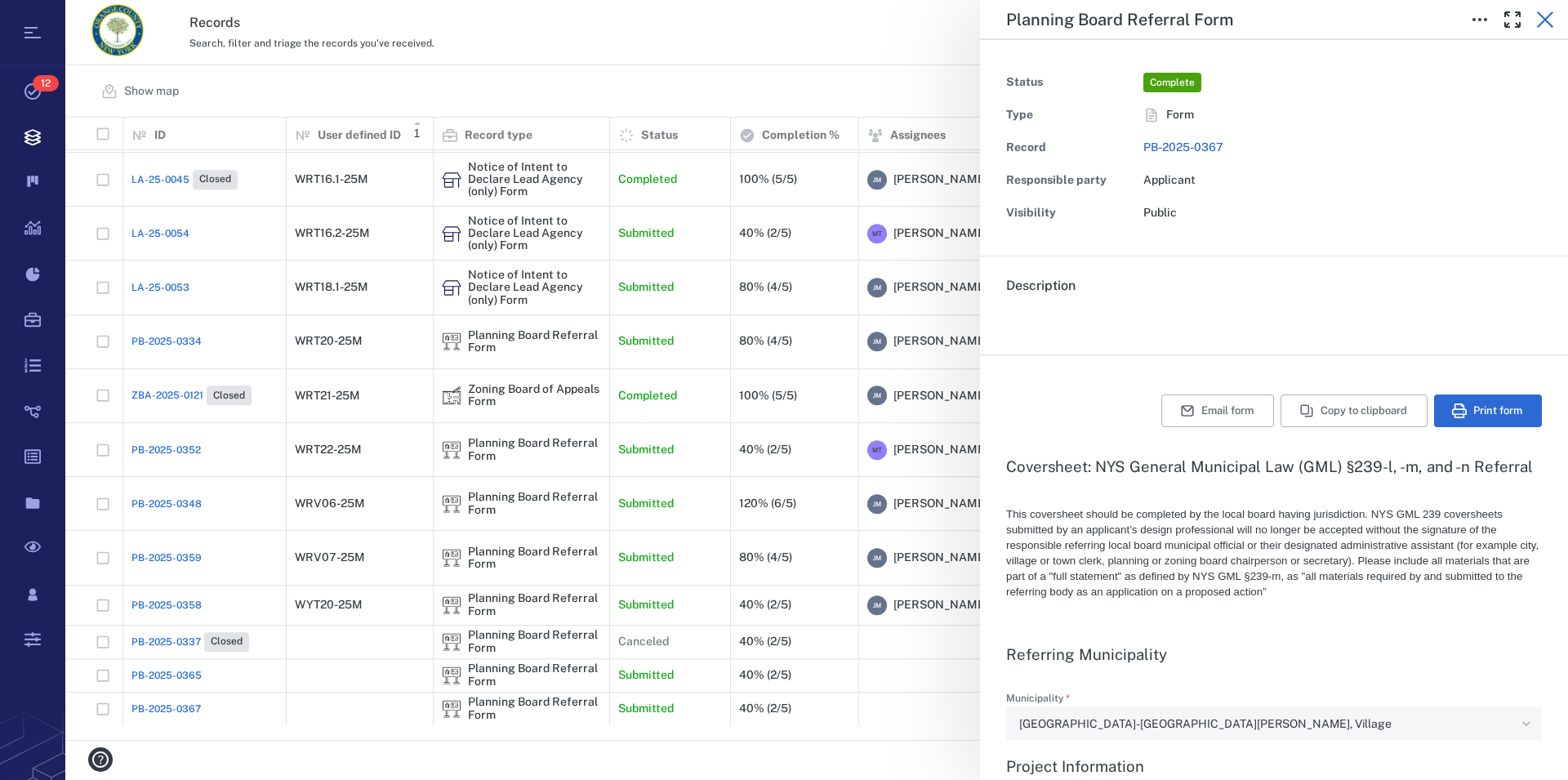
click at [1124, 21] on icon "button" at bounding box center [1545, 20] width 16 height 16
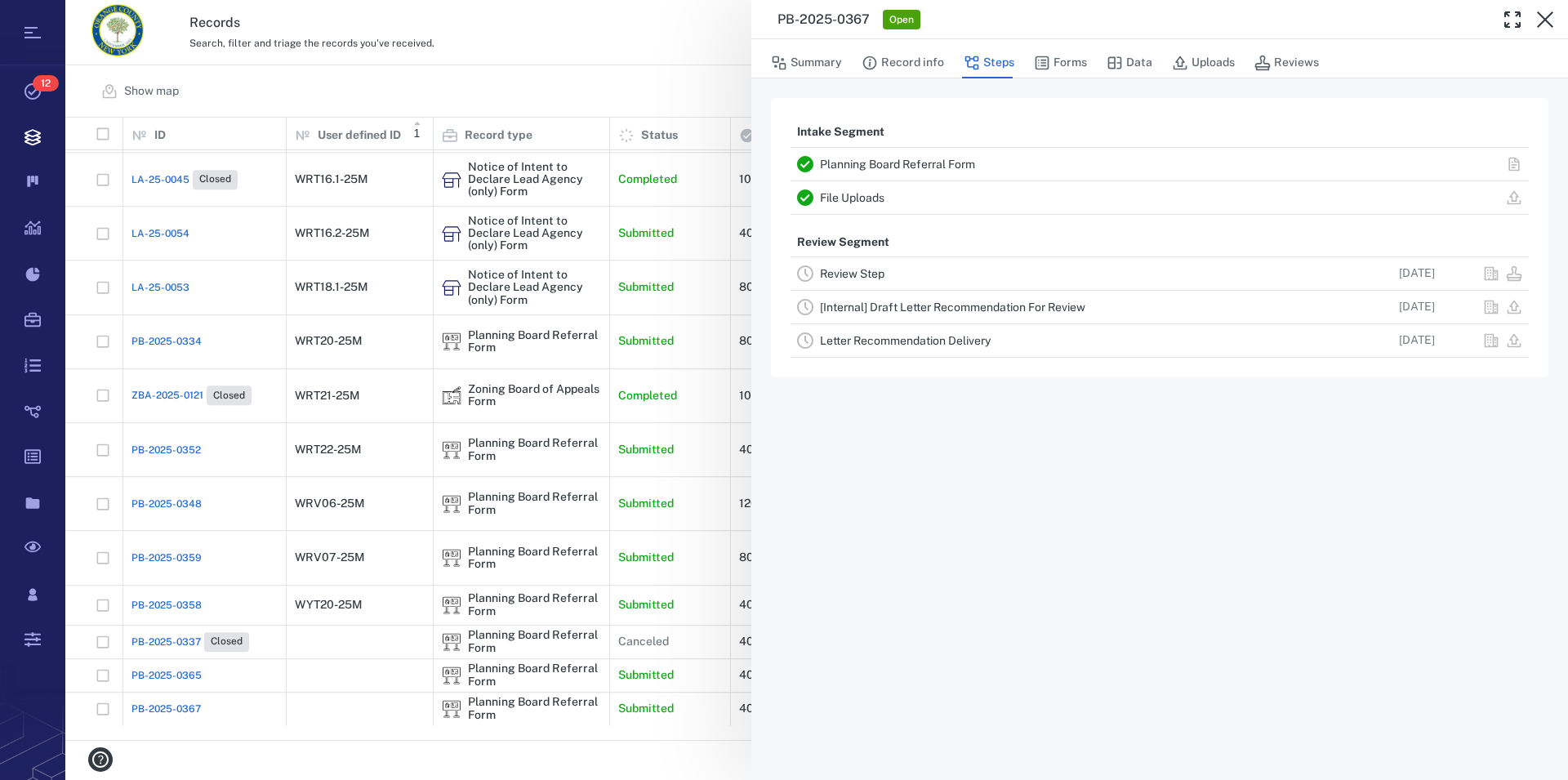
click at [1124, 21] on icon "button" at bounding box center [1545, 20] width 16 height 16
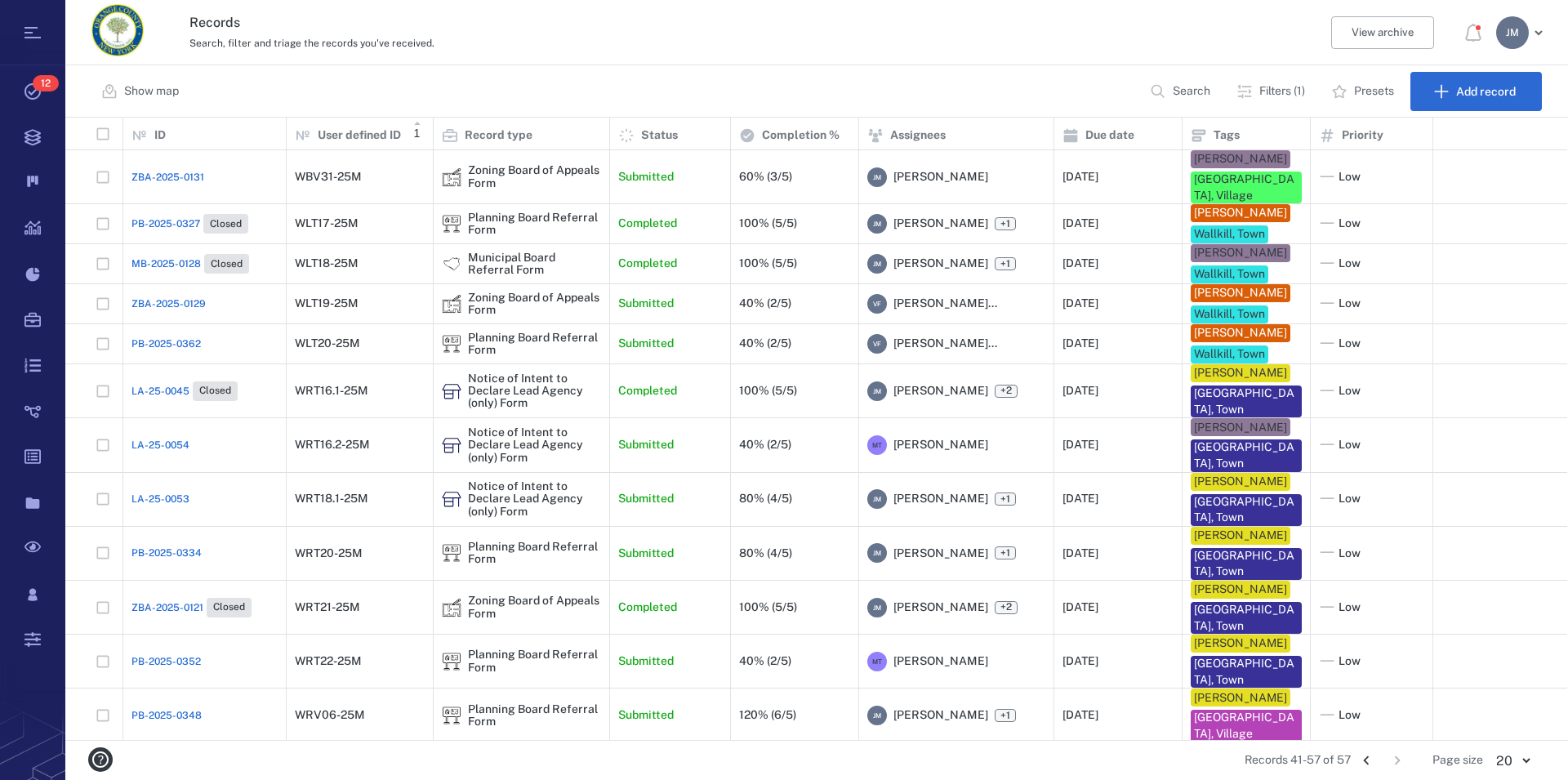
click at [1124, 758] on icon "Go to previous page" at bounding box center [1367, 760] width 18 height 18
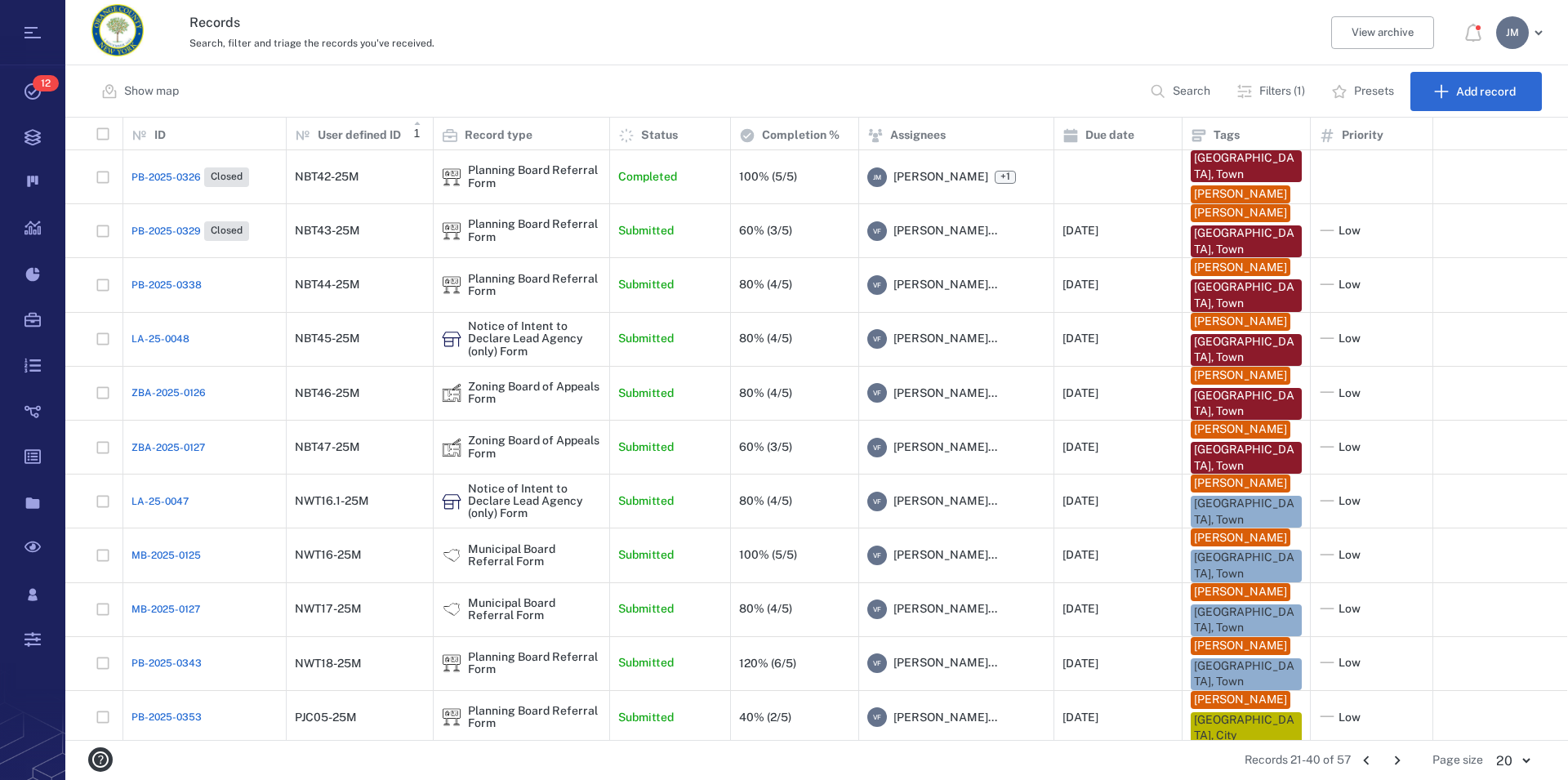
click at [1124, 761] on icon "Go to previous page" at bounding box center [1367, 760] width 18 height 18
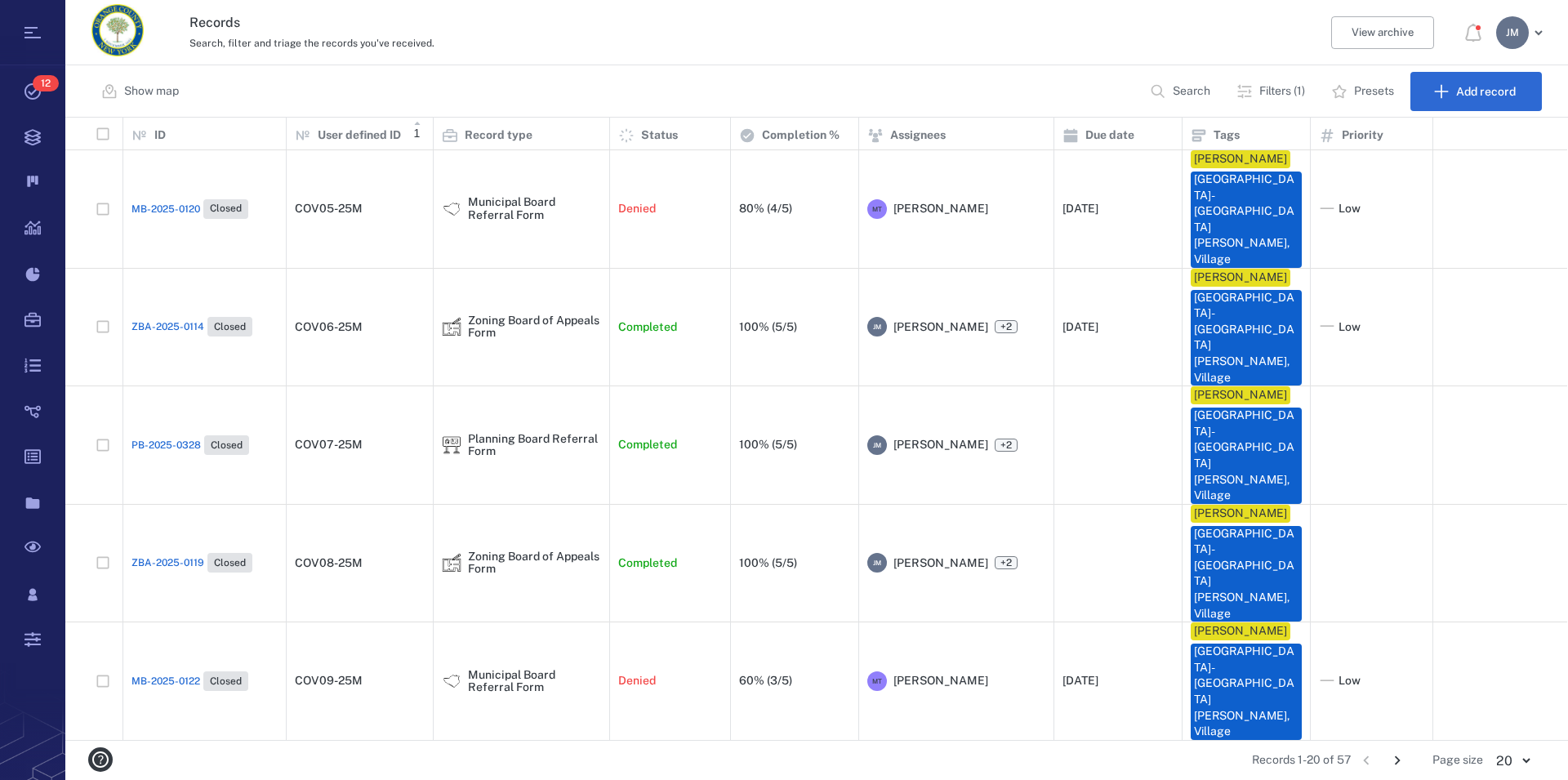
click at [1124, 89] on p "Filters (1)" at bounding box center [1282, 91] width 46 height 16
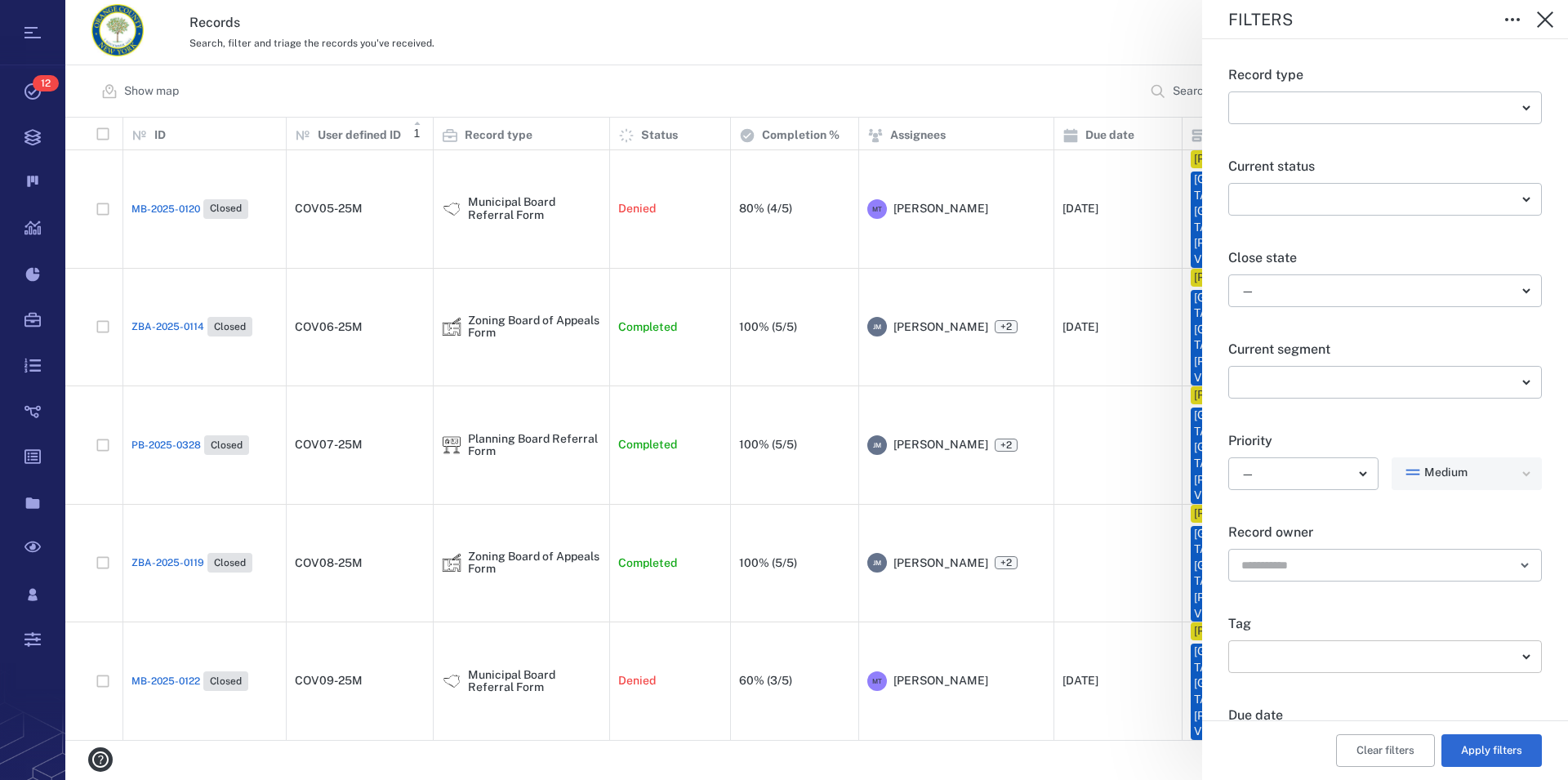
click at [1124, 649] on body "Tasks 12 Records Boards Dashboard Reports Record types Guide steps Rules Form b…" at bounding box center [784, 390] width 1568 height 780
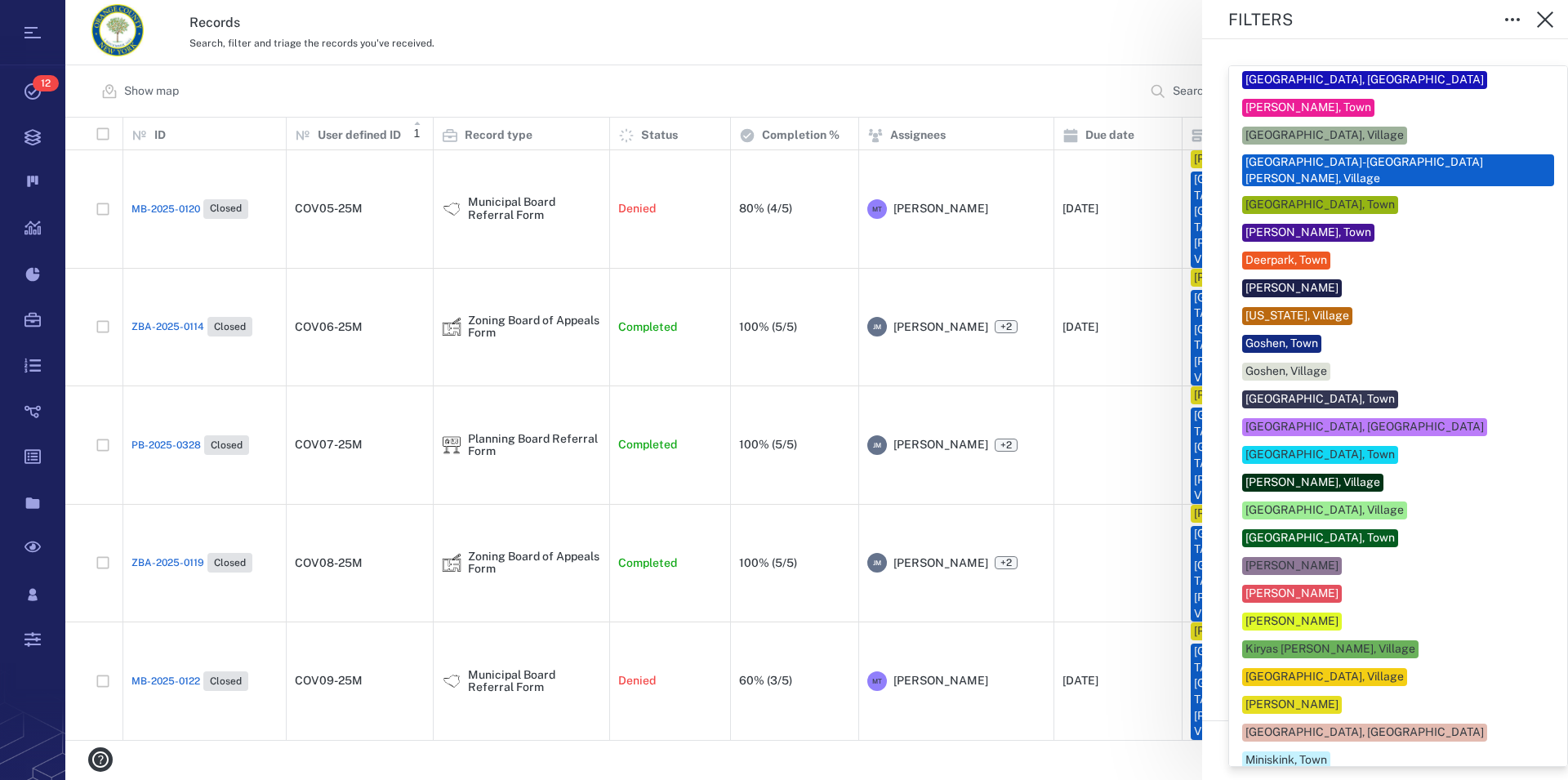
click at [1124, 163] on div "[GEOGRAPHIC_DATA]-[GEOGRAPHIC_DATA][PERSON_NAME], Village" at bounding box center [1398, 170] width 305 height 32
type input "**"
click at [1124, 150] on div at bounding box center [784, 390] width 1568 height 780
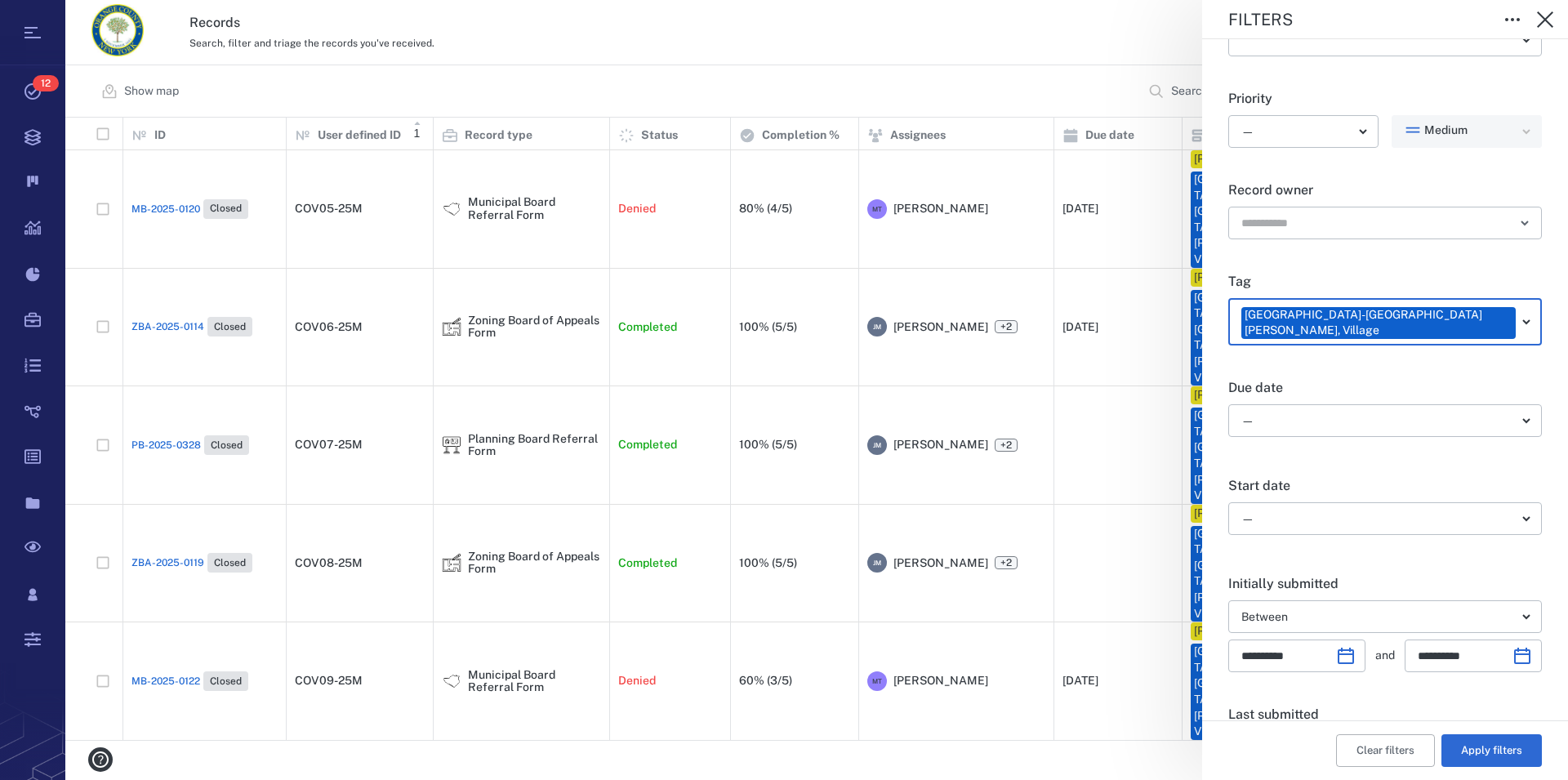
scroll to position [372, 0]
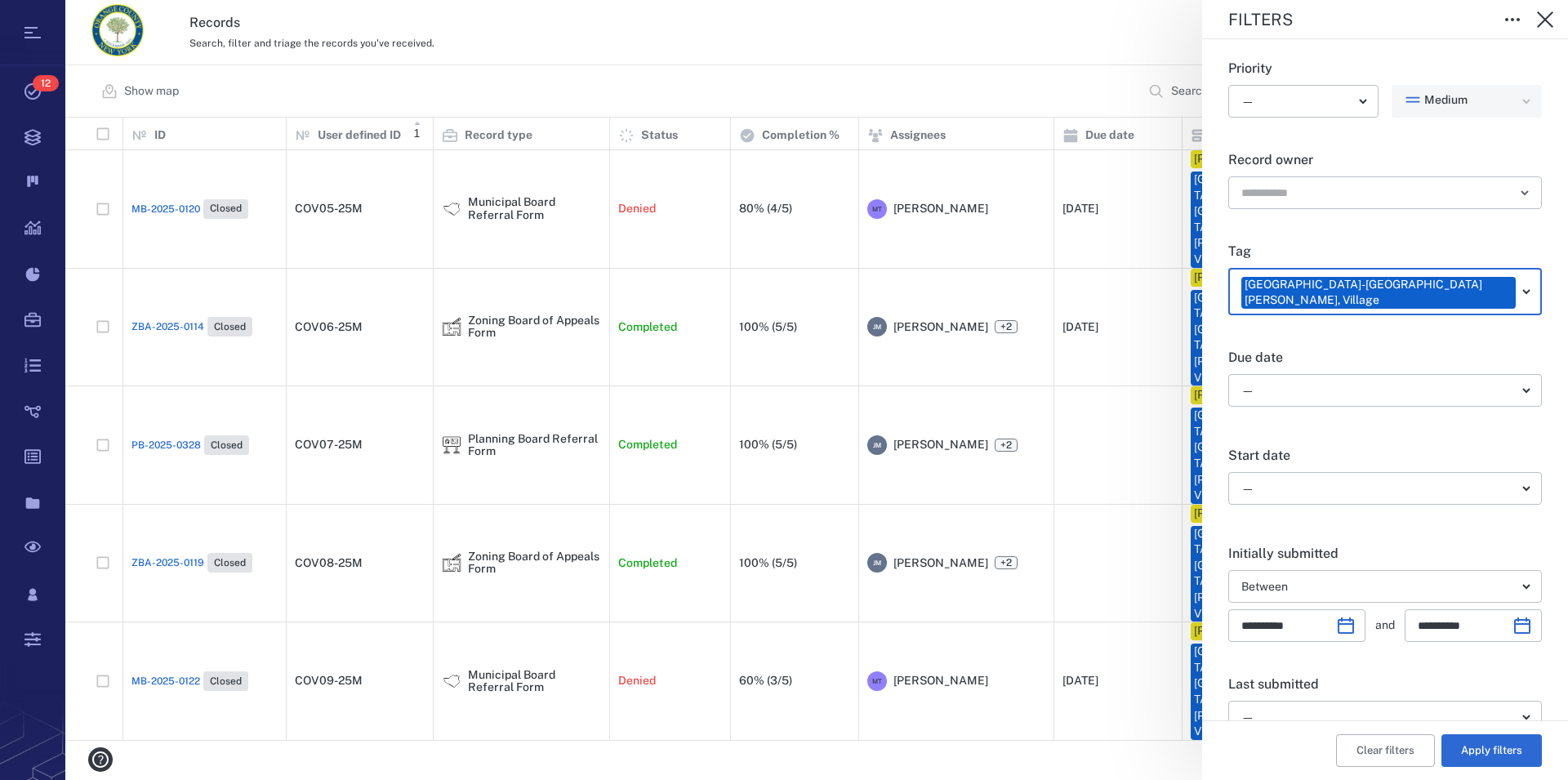
click at [1124, 575] on body "Tasks 12 Records Boards Dashboard Reports Record types Guide steps Rules Form b…" at bounding box center [784, 390] width 1568 height 780
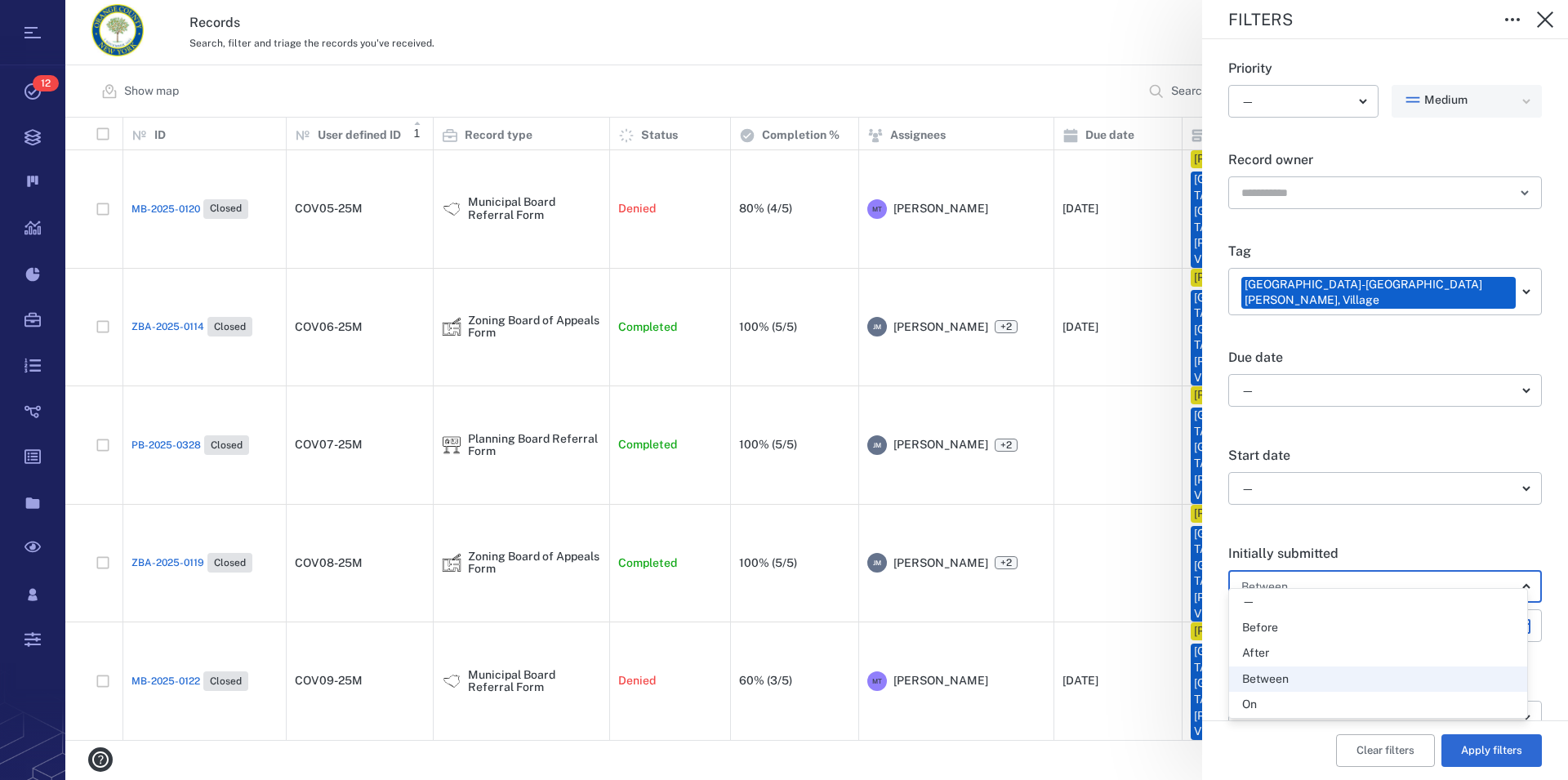
click at [1124, 602] on div "—" at bounding box center [1378, 602] width 272 height 16
type input "*"
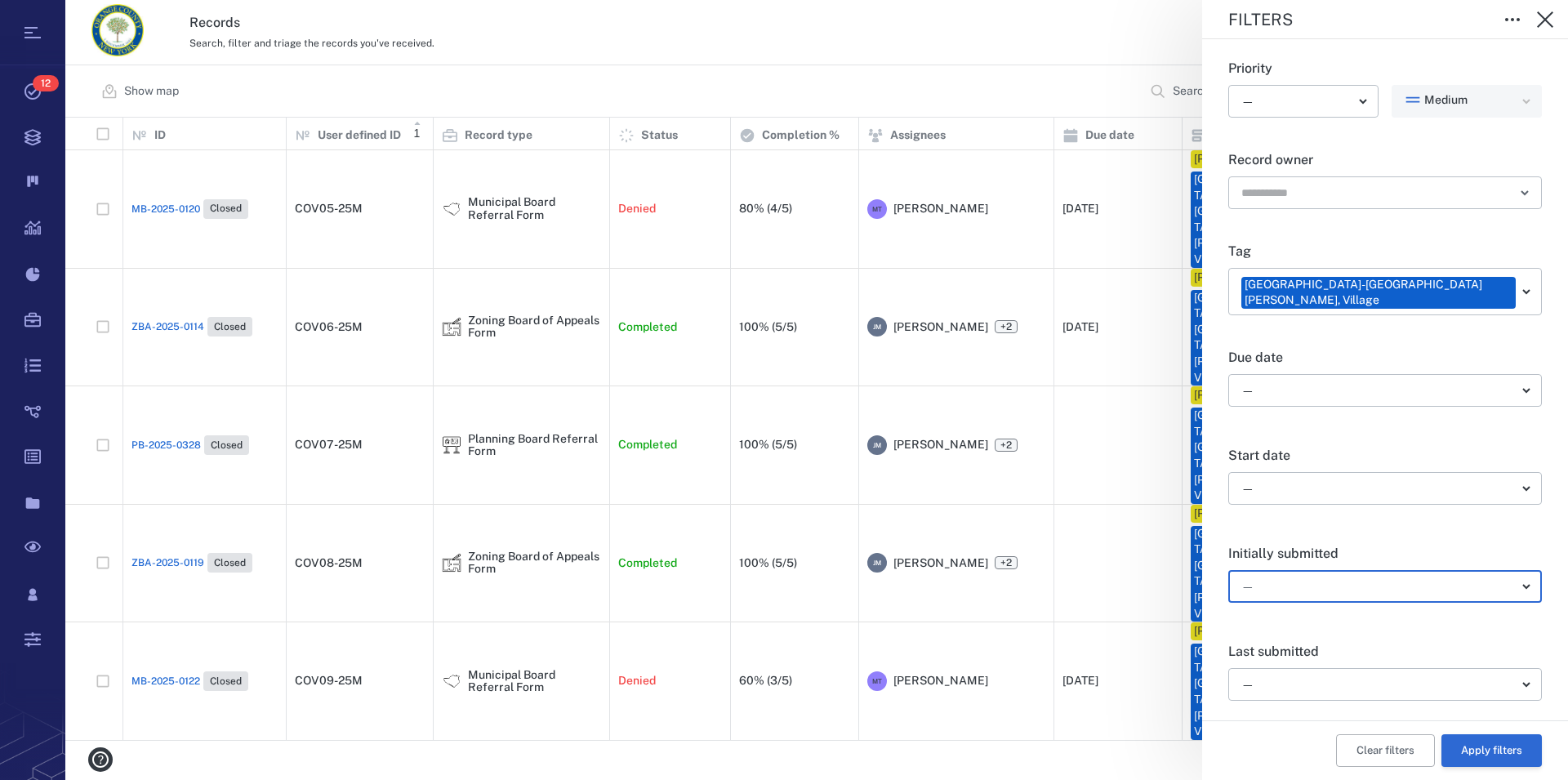
click at [1124, 751] on button "Apply filters" at bounding box center [1492, 750] width 100 height 33
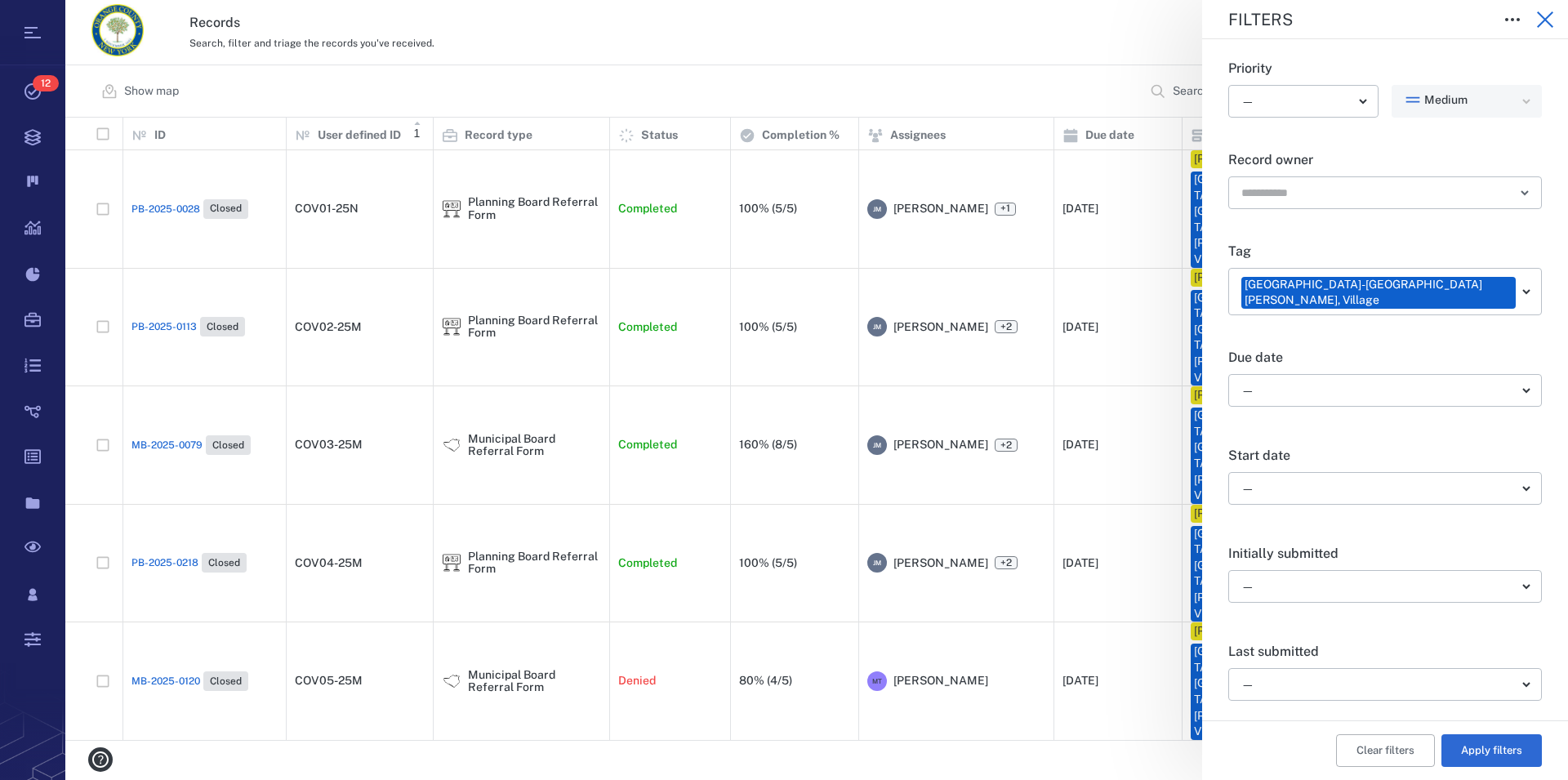
click at [1124, 16] on icon "button" at bounding box center [1545, 20] width 16 height 16
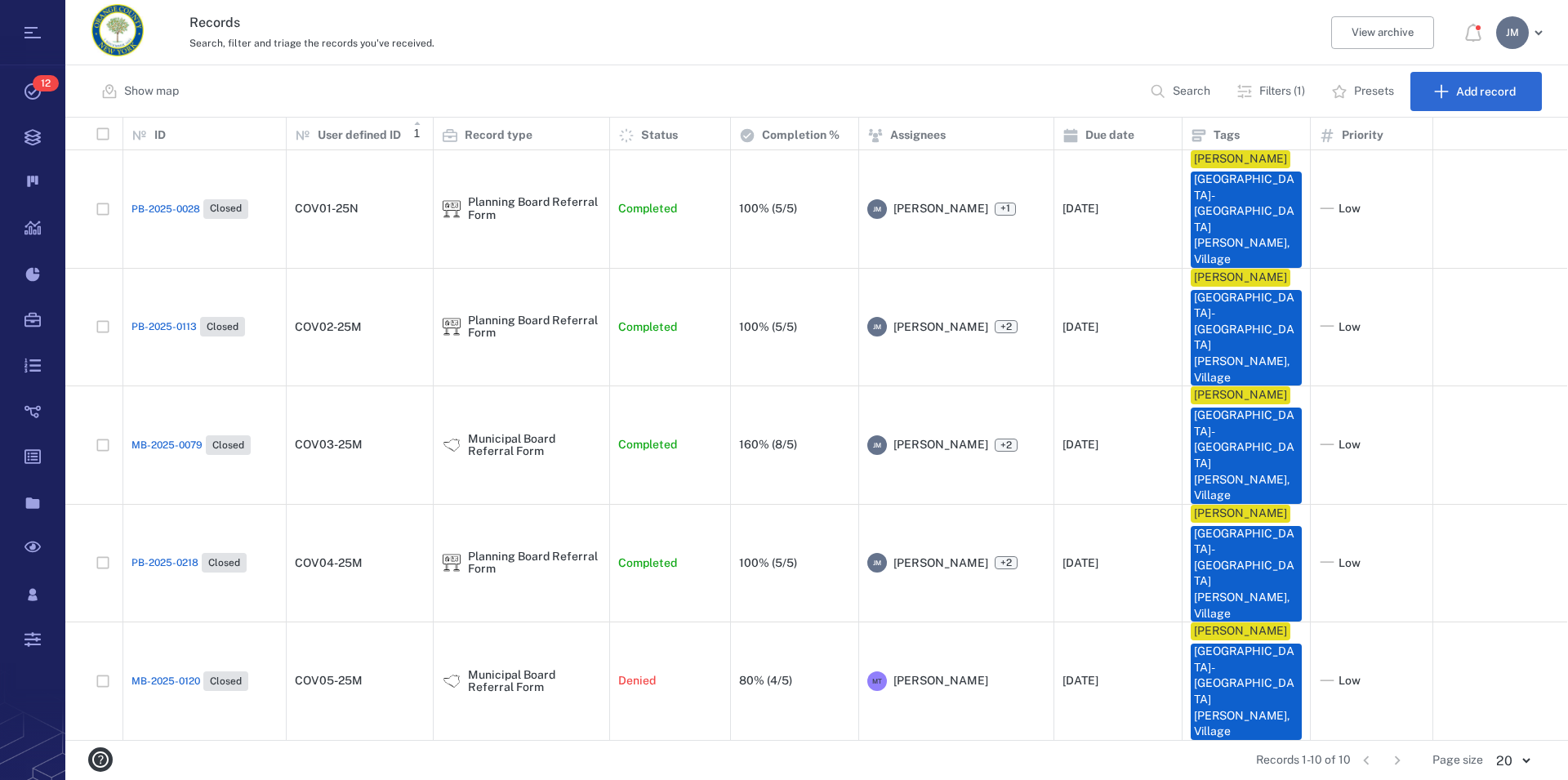
scroll to position [91, 0]
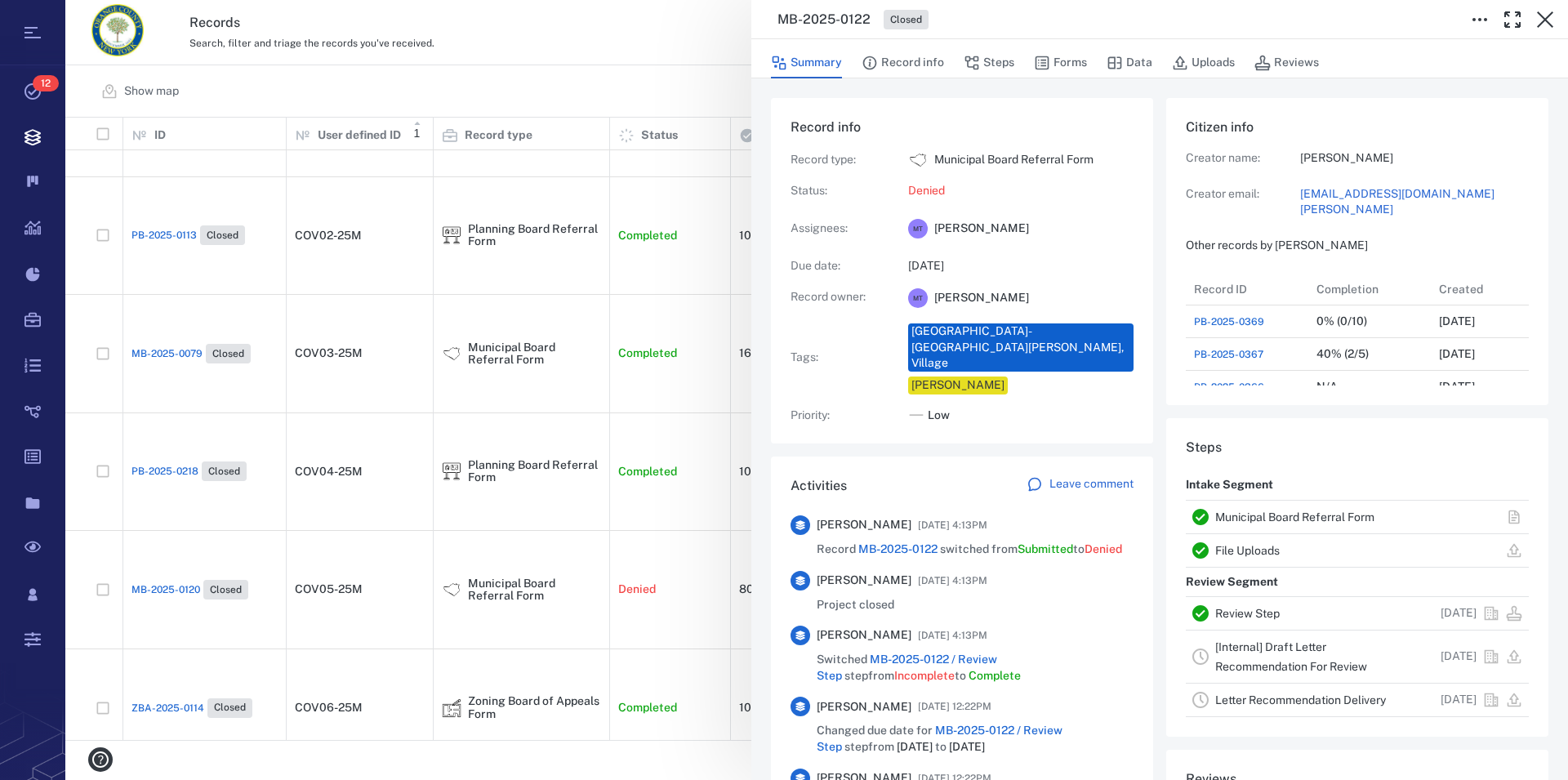
scroll to position [849, 308]
click at [1124, 518] on link "Municipal Board Referral Form" at bounding box center [1296, 517] width 159 height 13
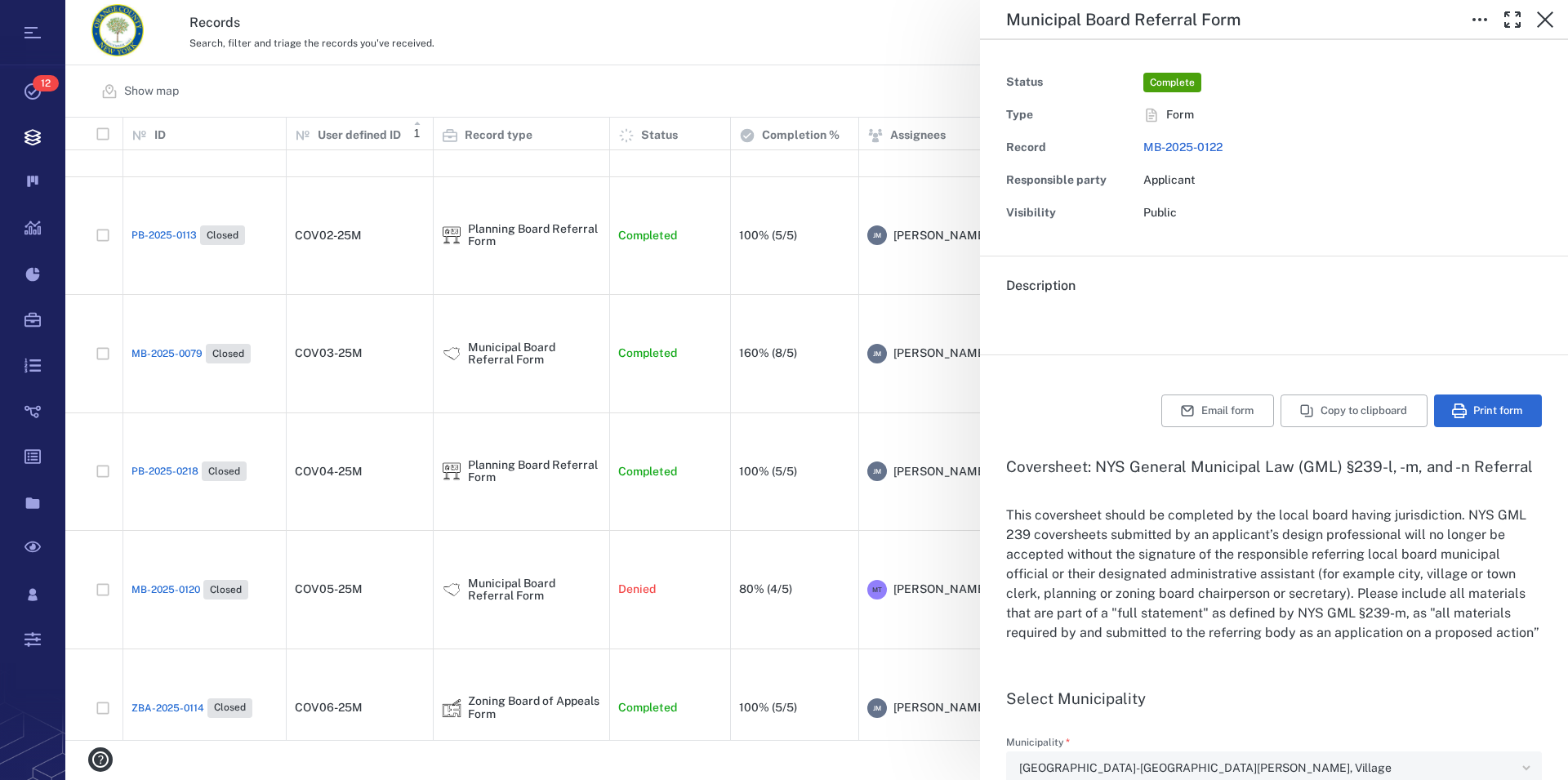
type input "**********"
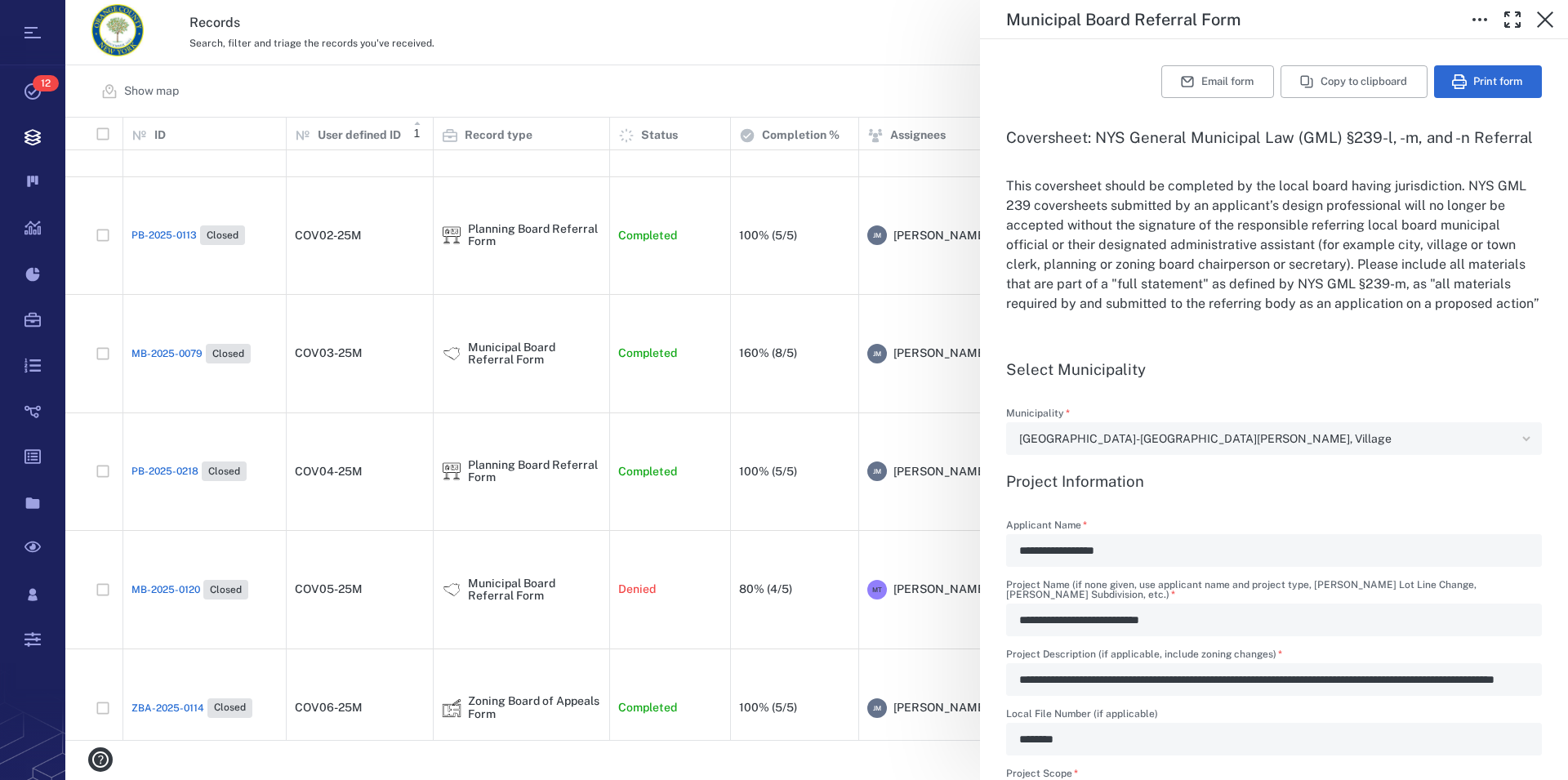
scroll to position [280, 0]
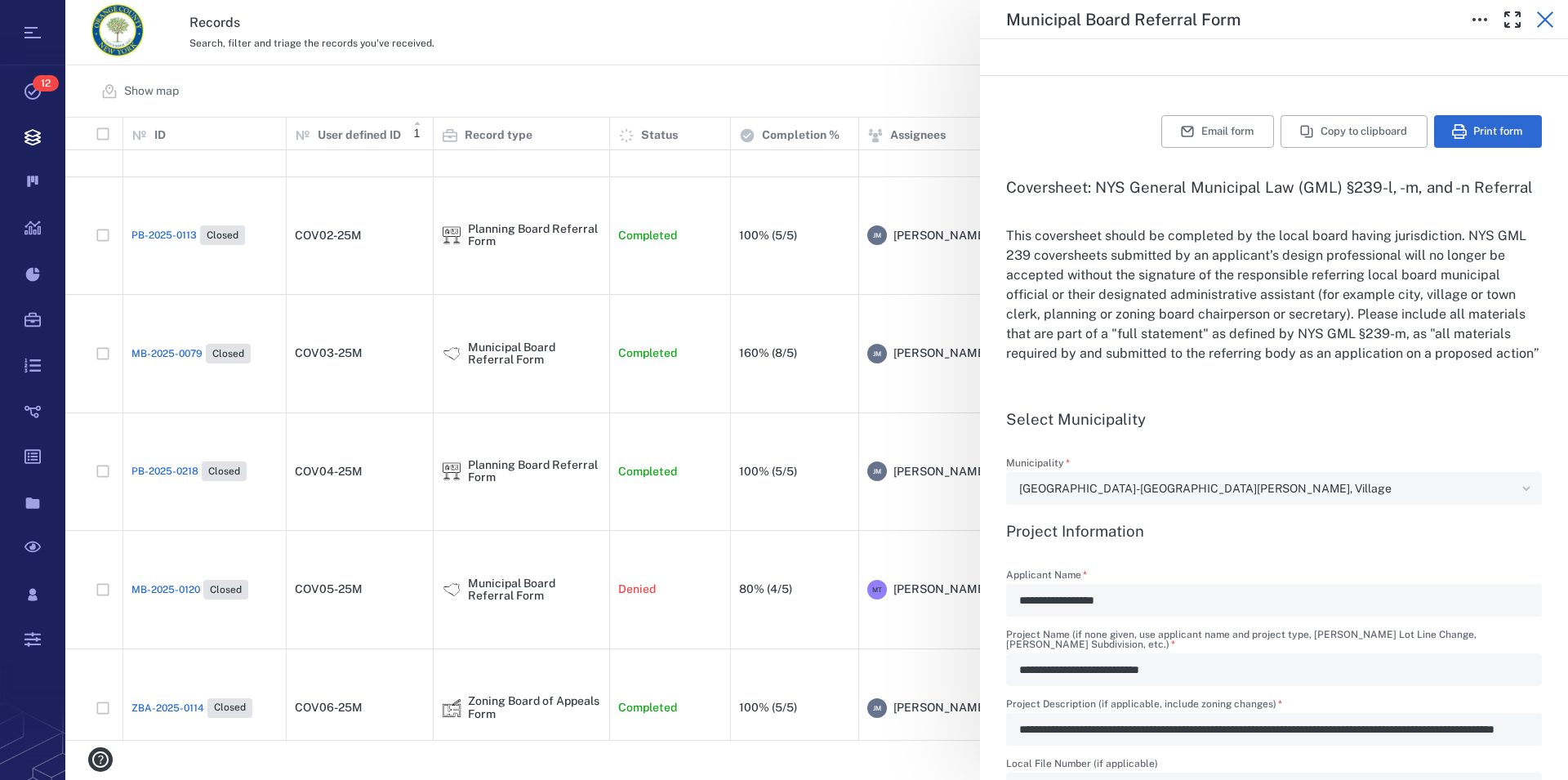
click at [1124, 24] on icon "button" at bounding box center [1545, 20] width 20 height 20
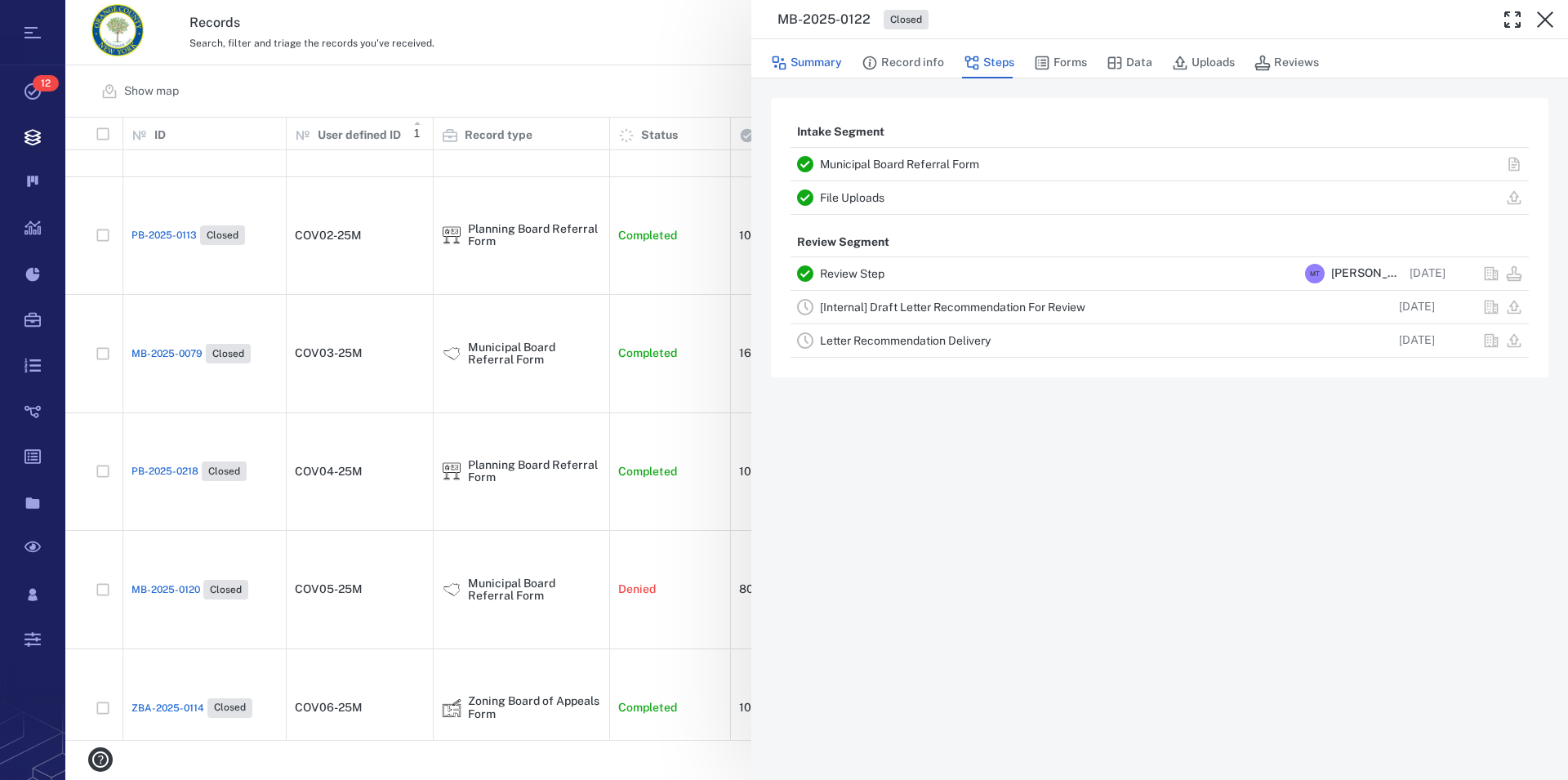
click at [823, 62] on button "Summary" at bounding box center [807, 62] width 72 height 31
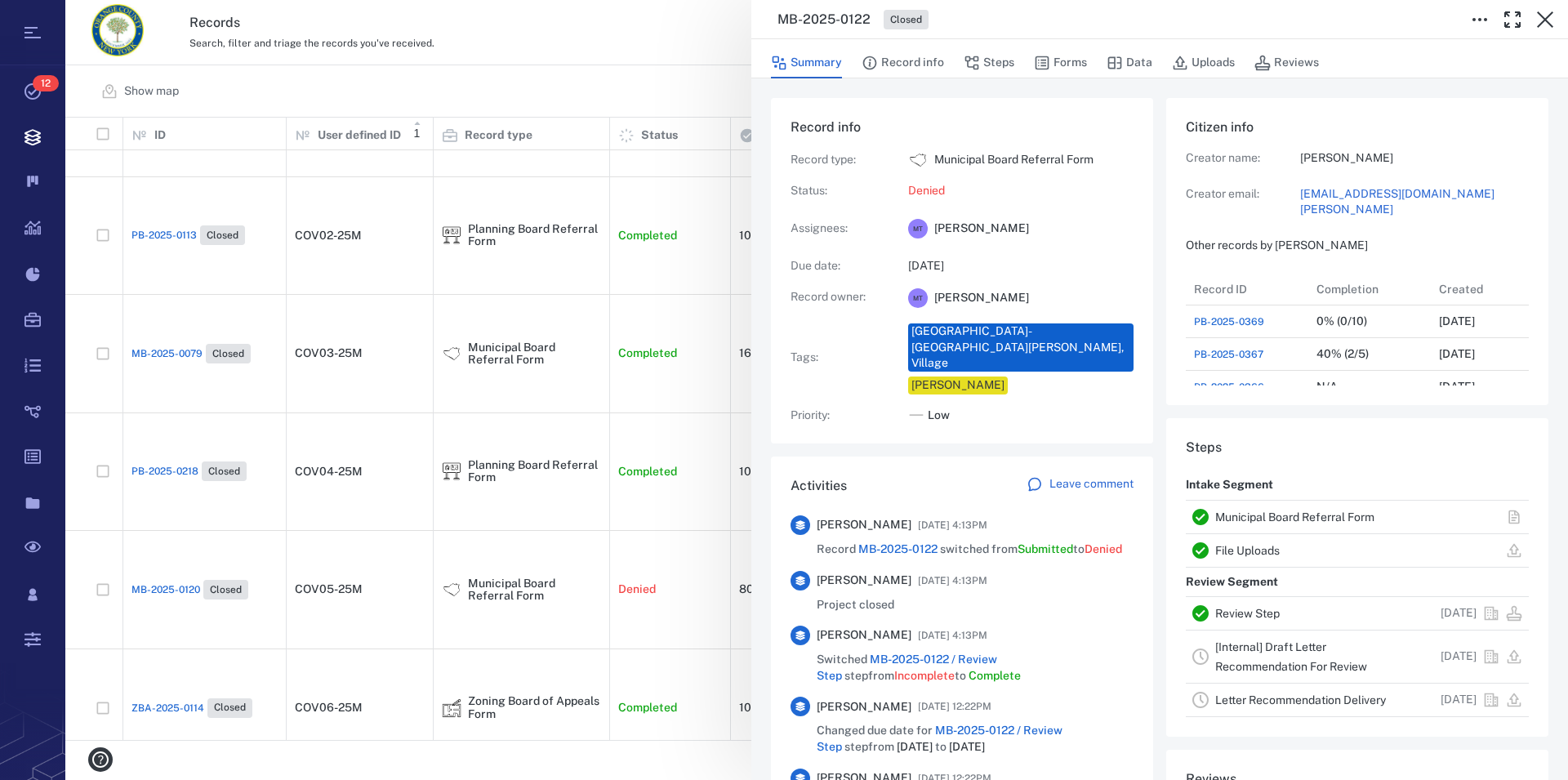
scroll to position [347, 0]
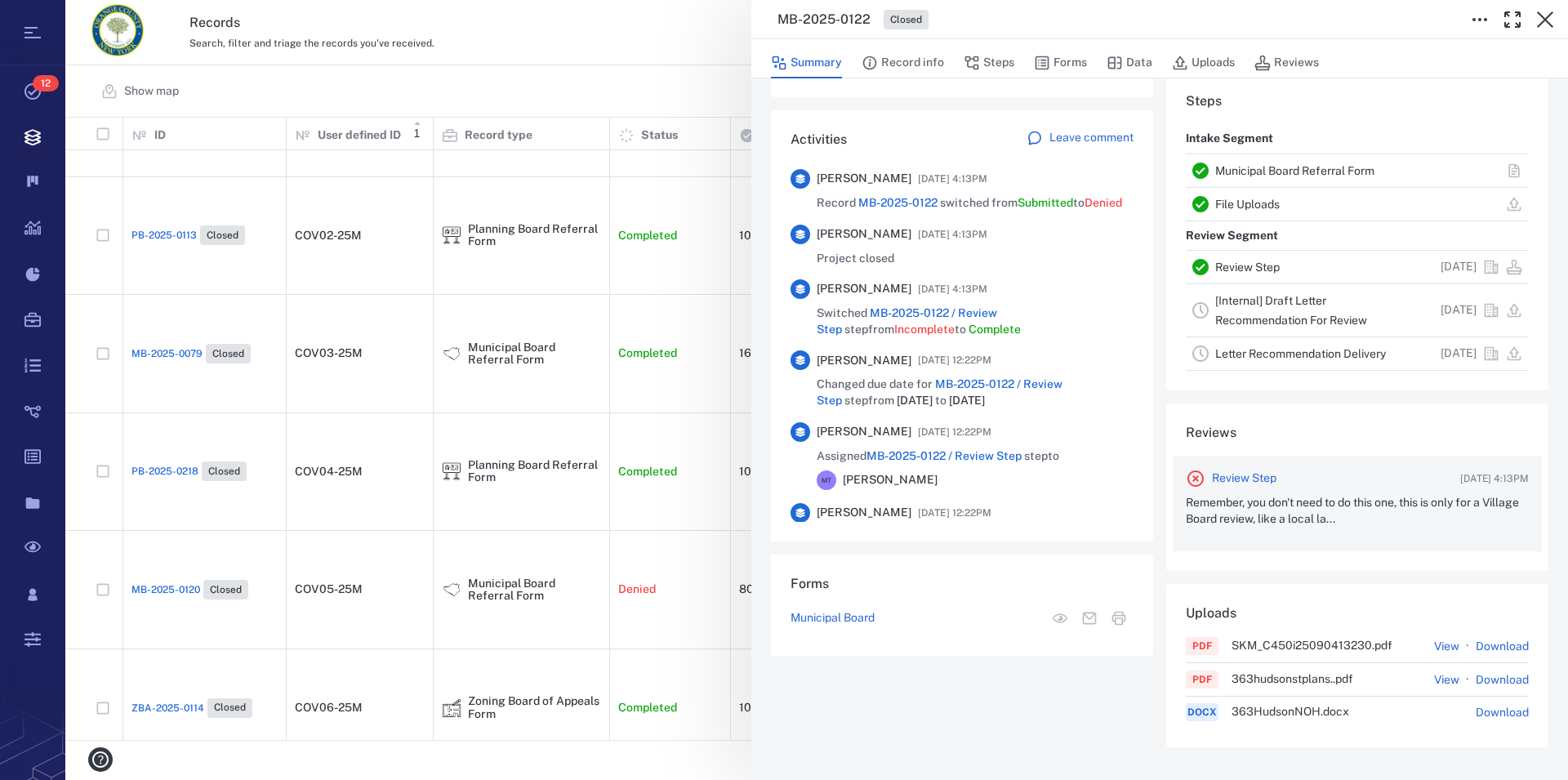
click at [1124, 519] on p "Remember, you don't need to do this one, this is only for a Village Board revie…" at bounding box center [1357, 510] width 343 height 32
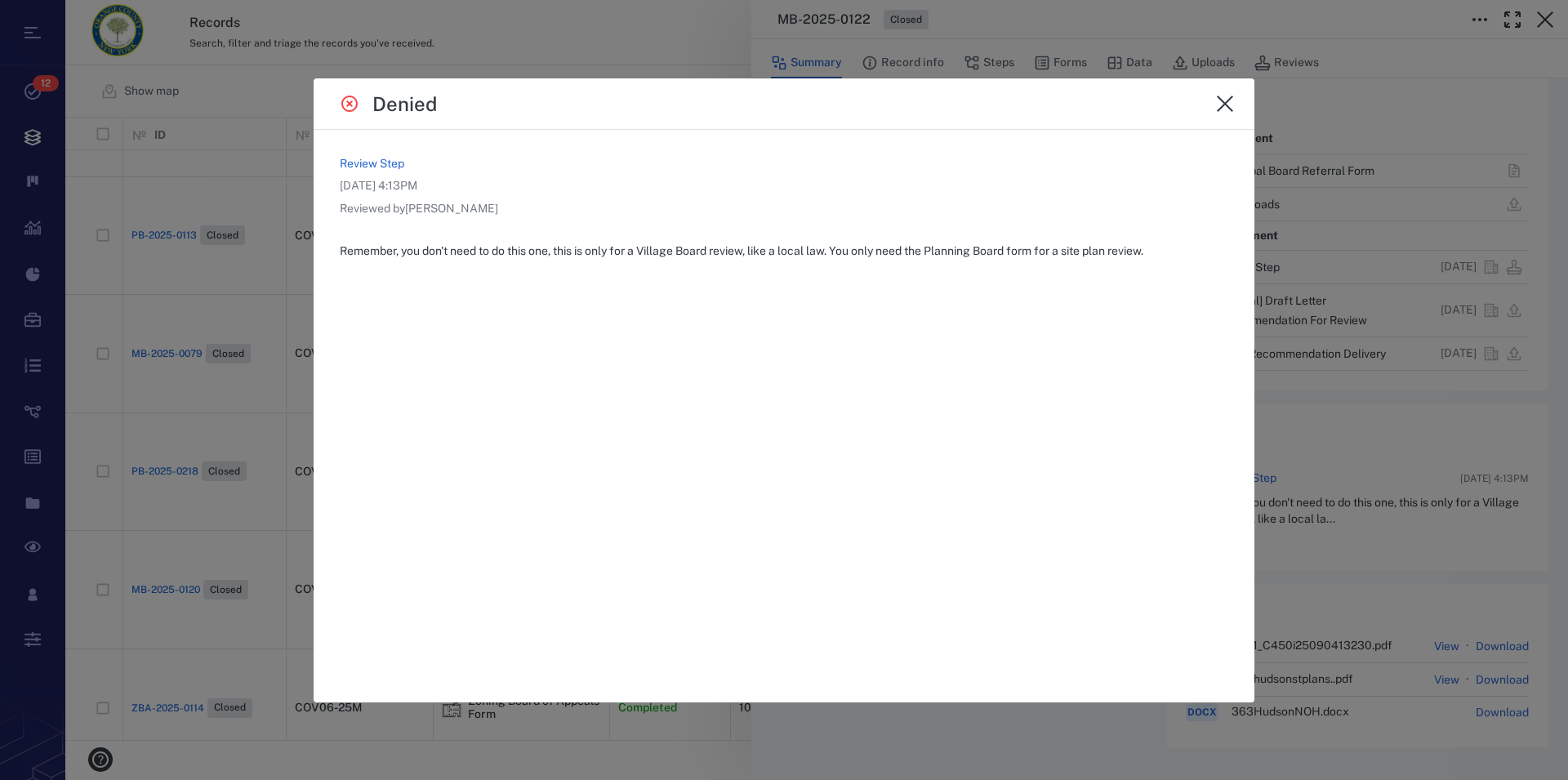
click at [1124, 96] on icon "close" at bounding box center [1226, 104] width 20 height 20
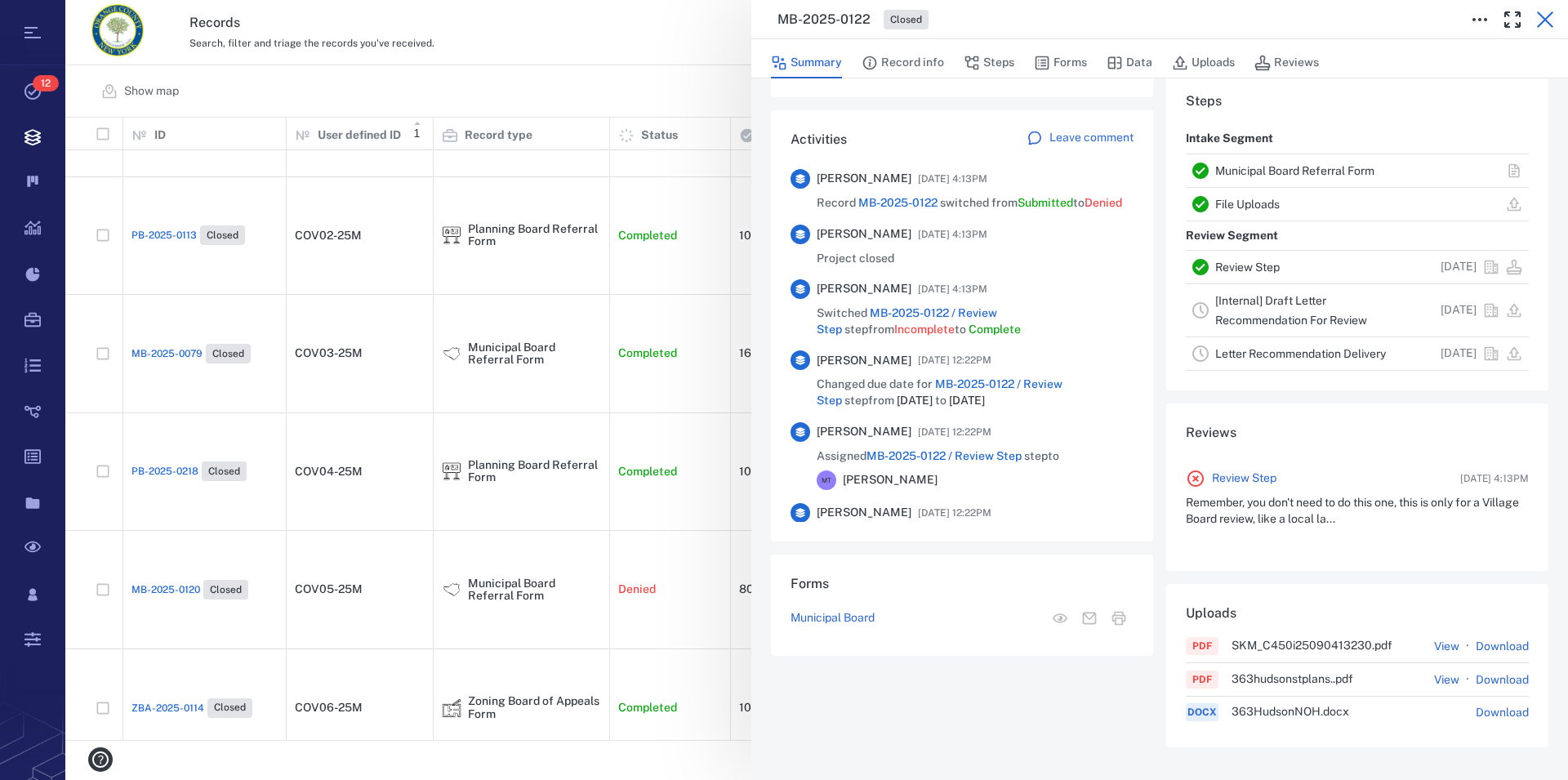
click at [1124, 22] on icon "button" at bounding box center [1545, 20] width 20 height 20
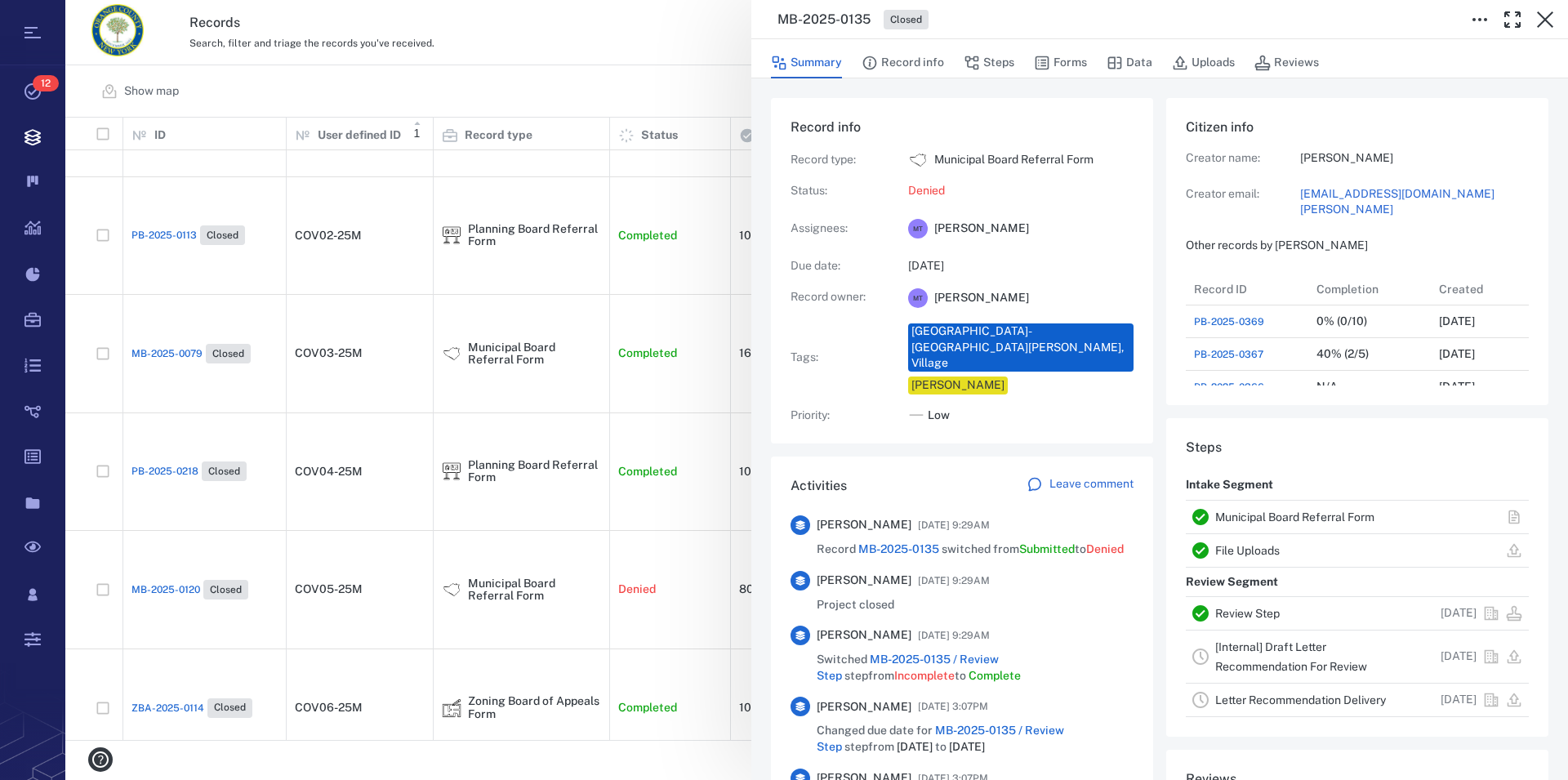
scroll to position [280, 0]
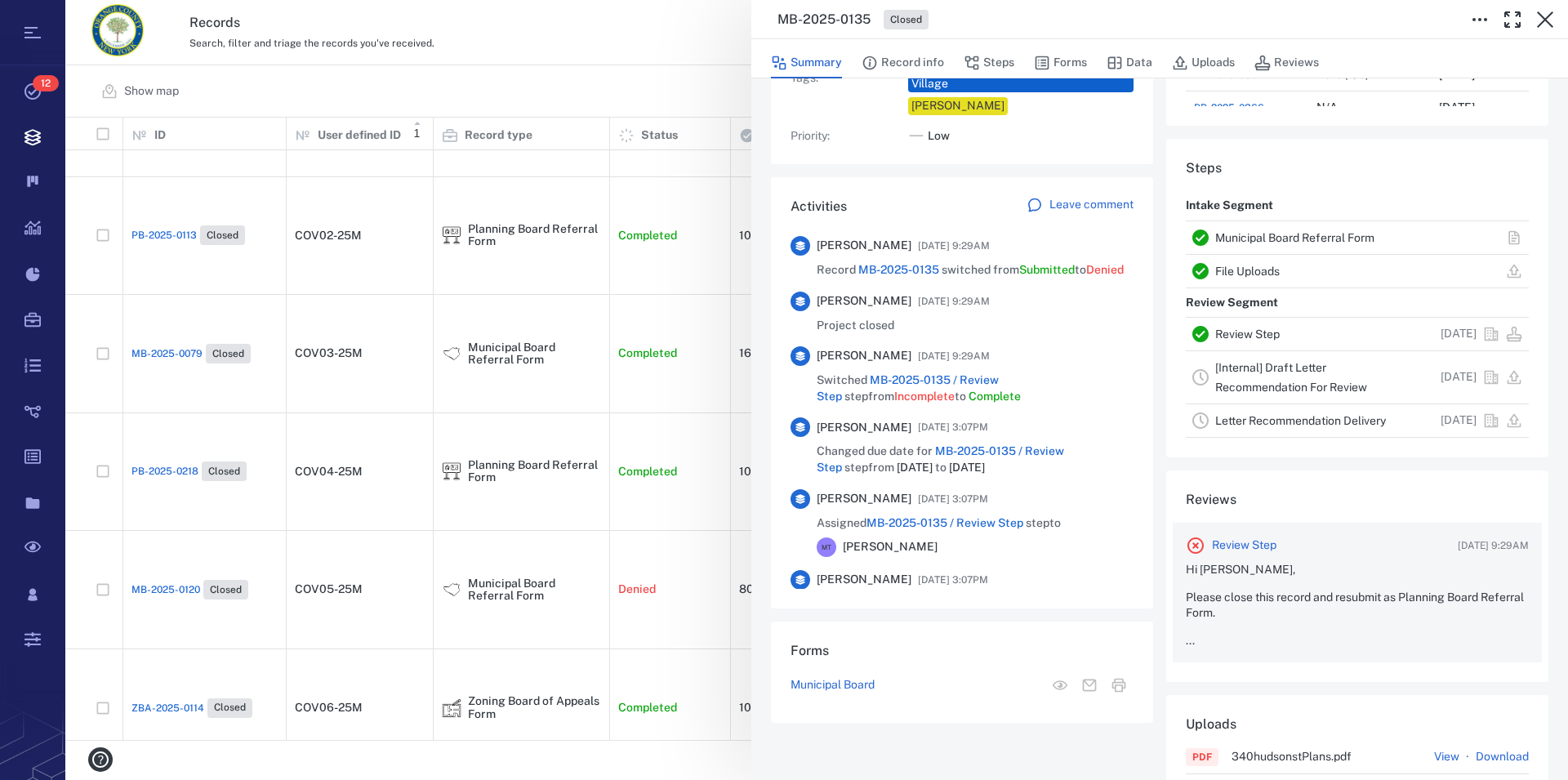
click at [1124, 599] on p "Please close this record and resubmit as Planning Board Referral Form." at bounding box center [1357, 604] width 343 height 32
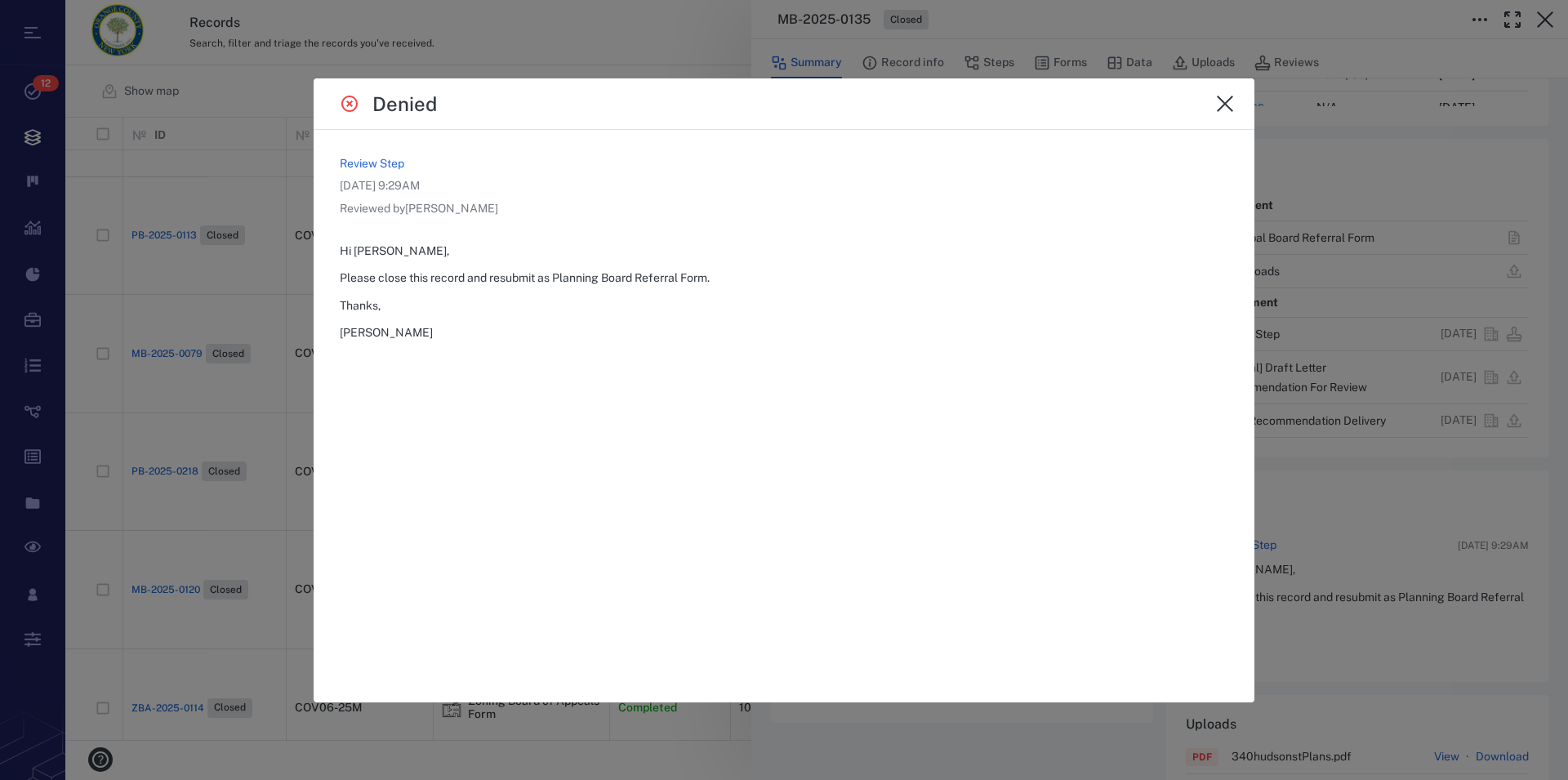
click at [1124, 104] on icon "close" at bounding box center [1226, 104] width 20 height 20
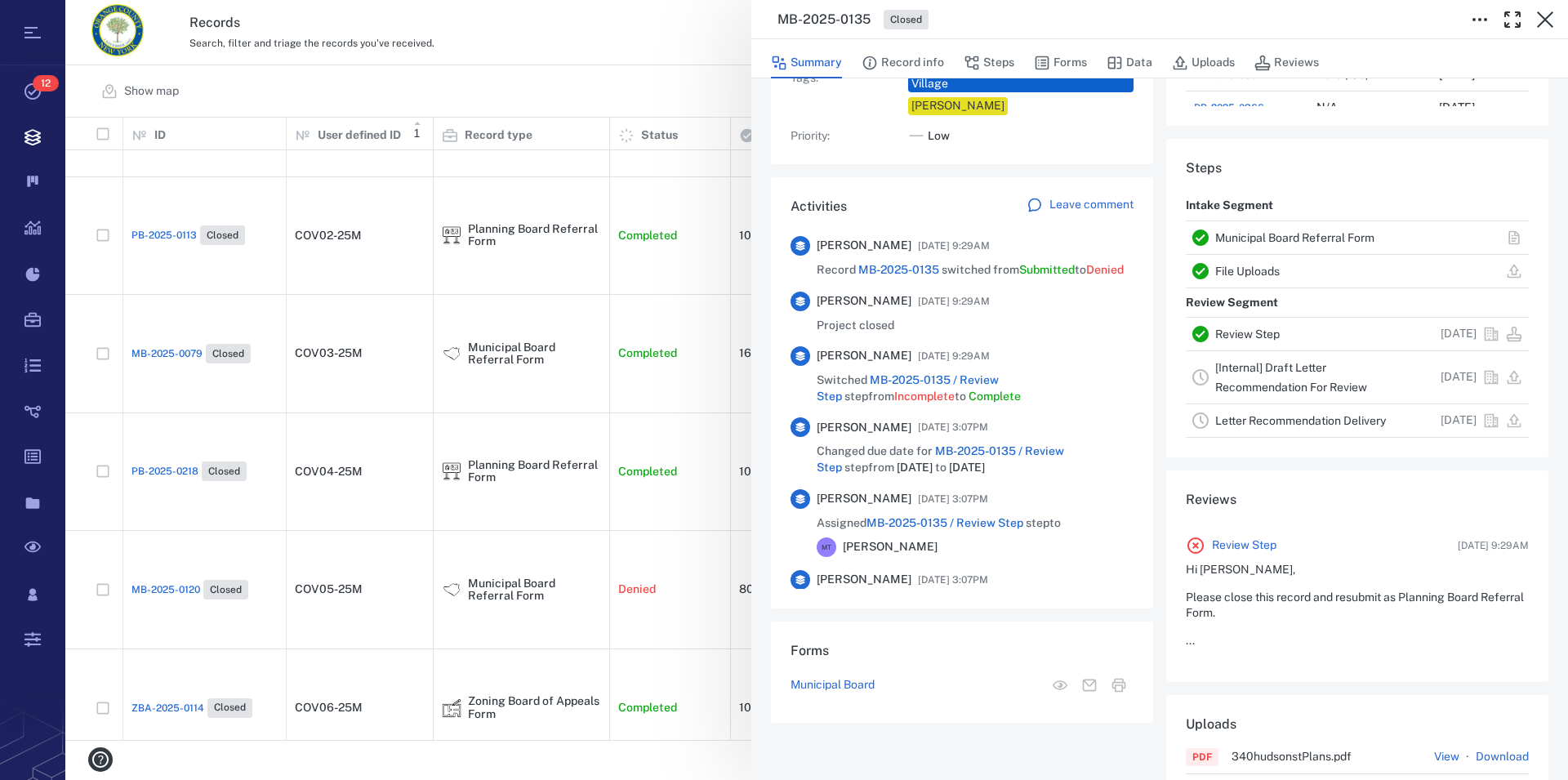
click at [1124, 242] on link "Municipal Board Referral Form" at bounding box center [1296, 237] width 159 height 13
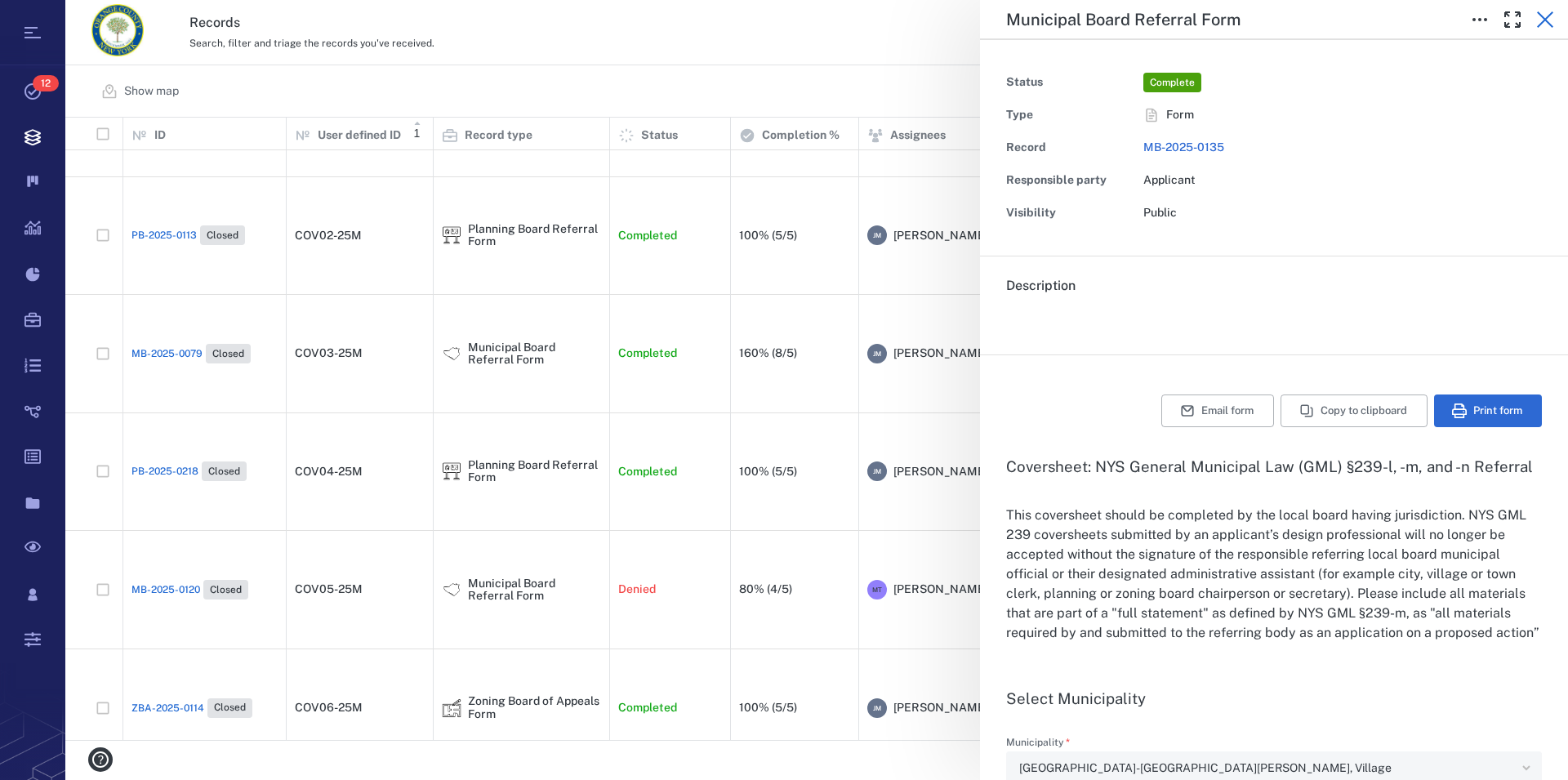
click at [1124, 20] on icon "button" at bounding box center [1545, 20] width 20 height 20
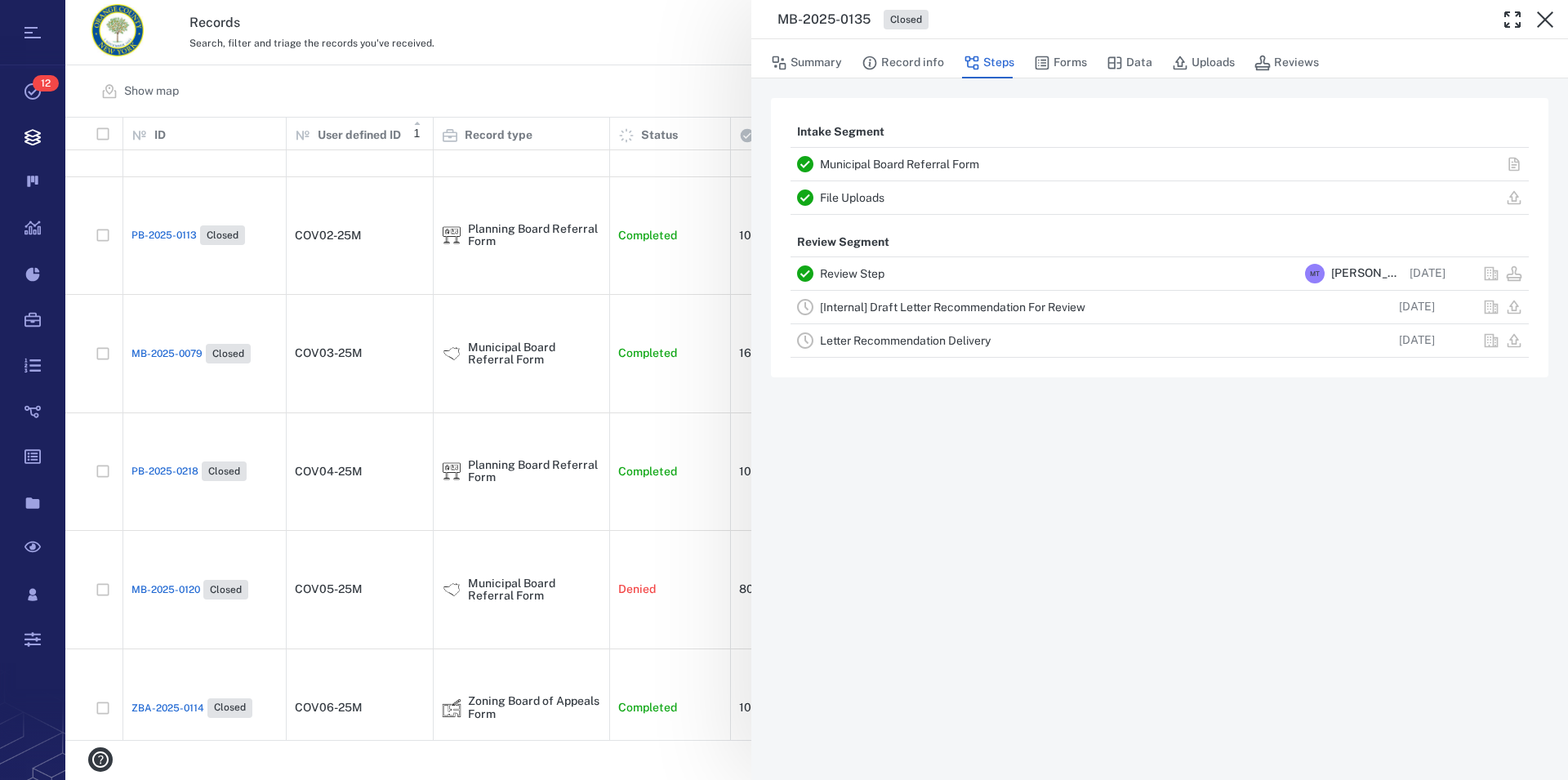
click at [1124, 20] on icon "button" at bounding box center [1545, 20] width 20 height 20
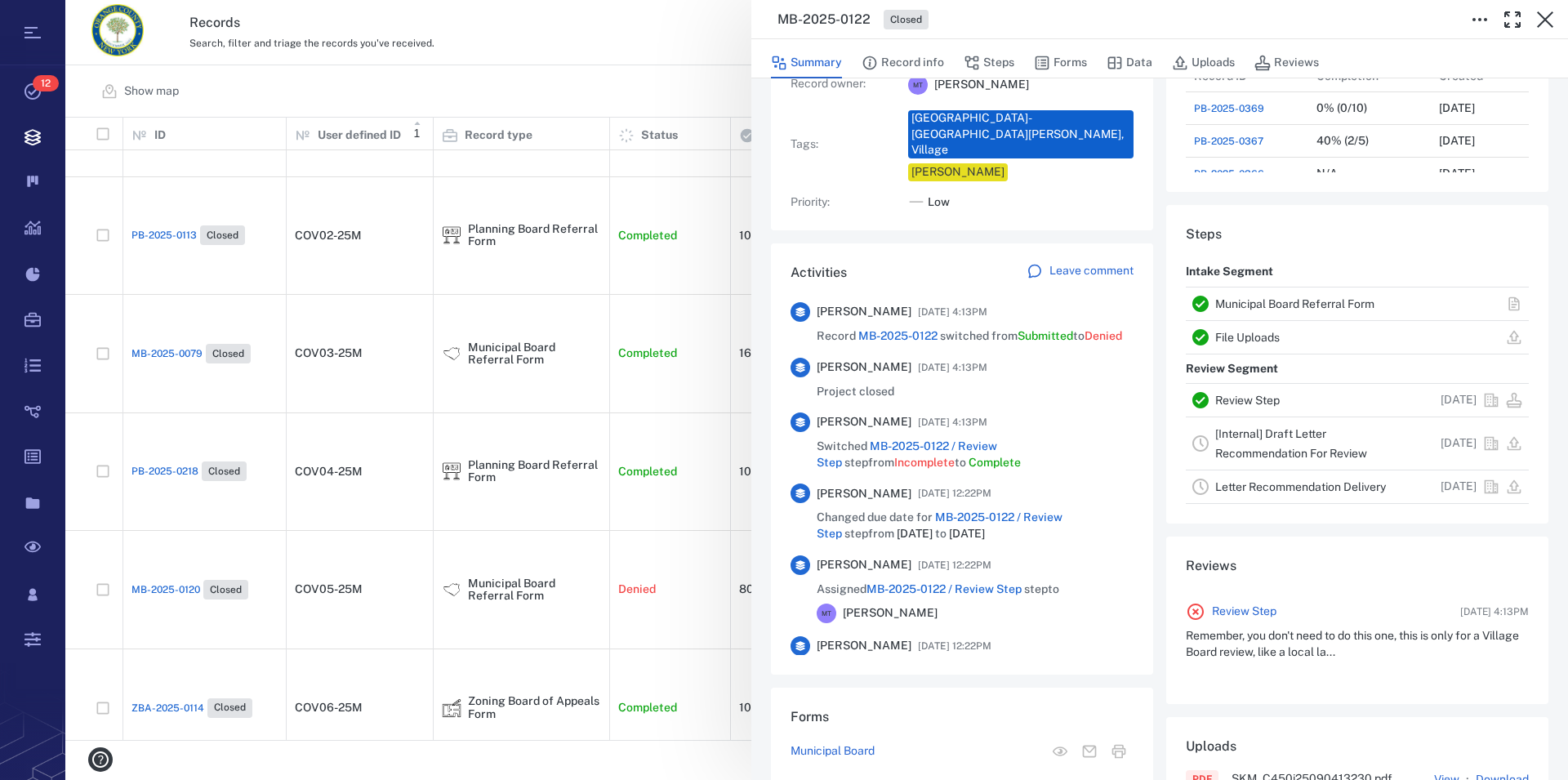
scroll to position [67, 0]
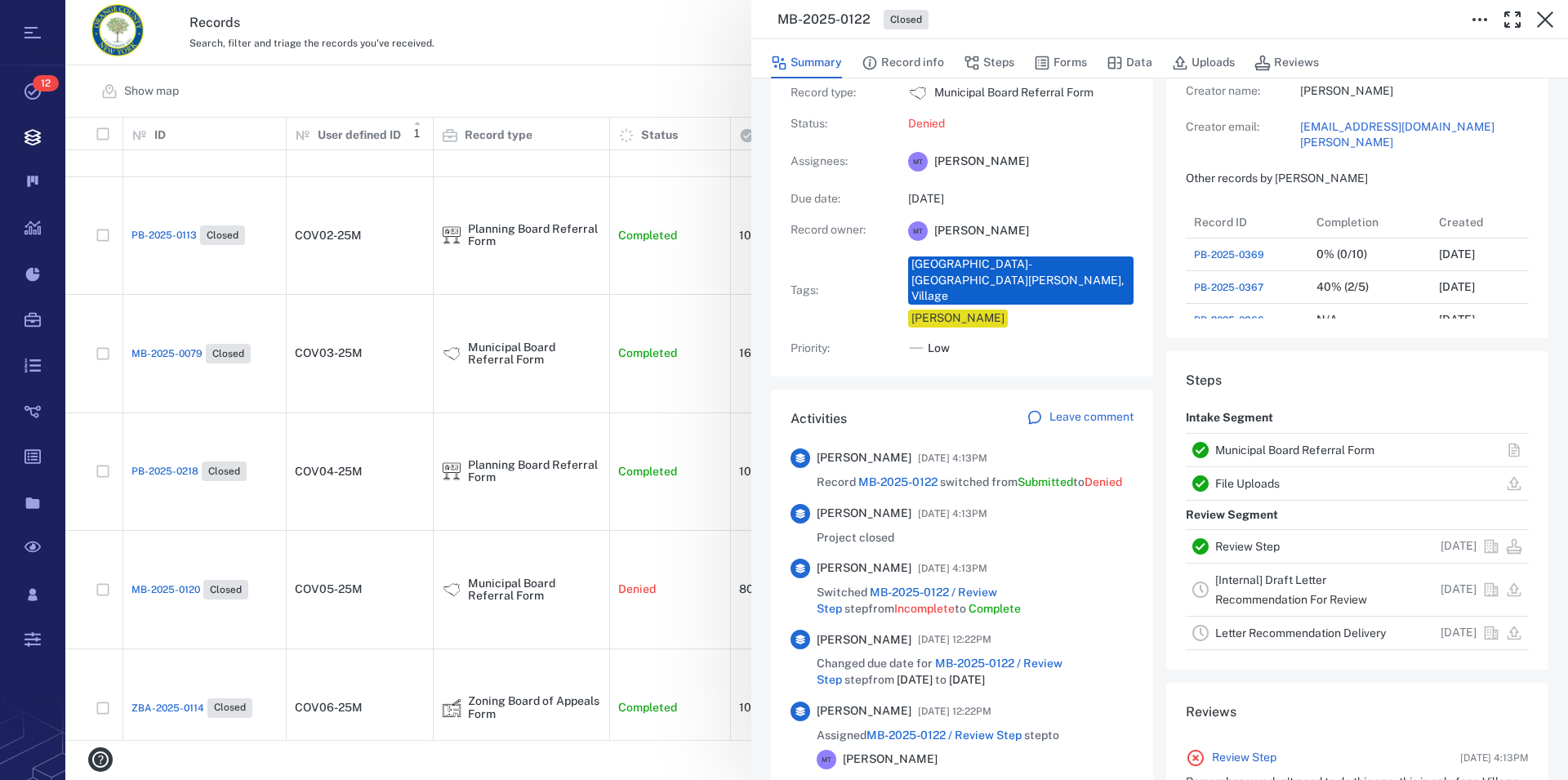
click at [1124, 445] on link "Municipal Board Referral Form" at bounding box center [1296, 450] width 159 height 13
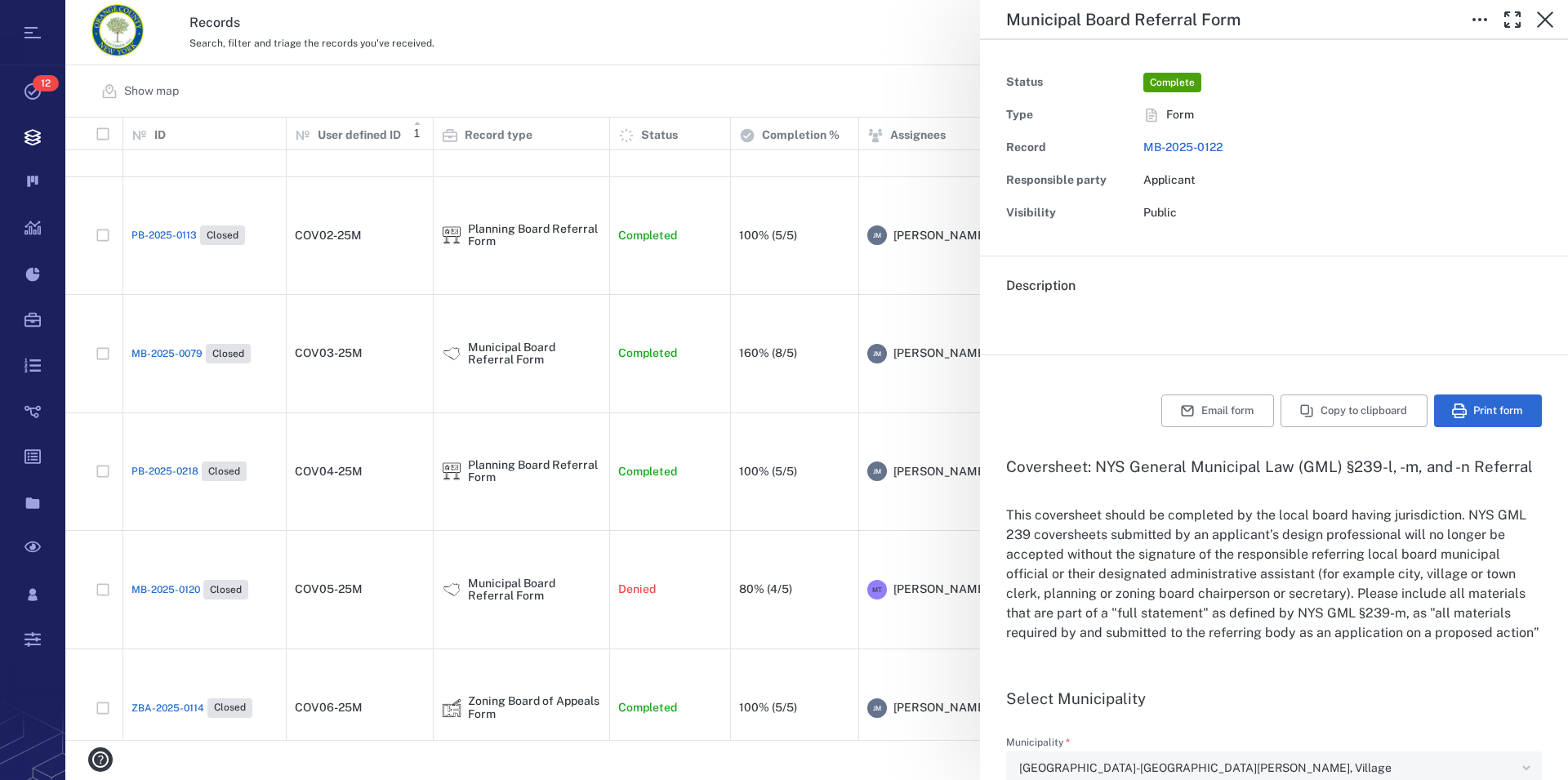
type input "**********"
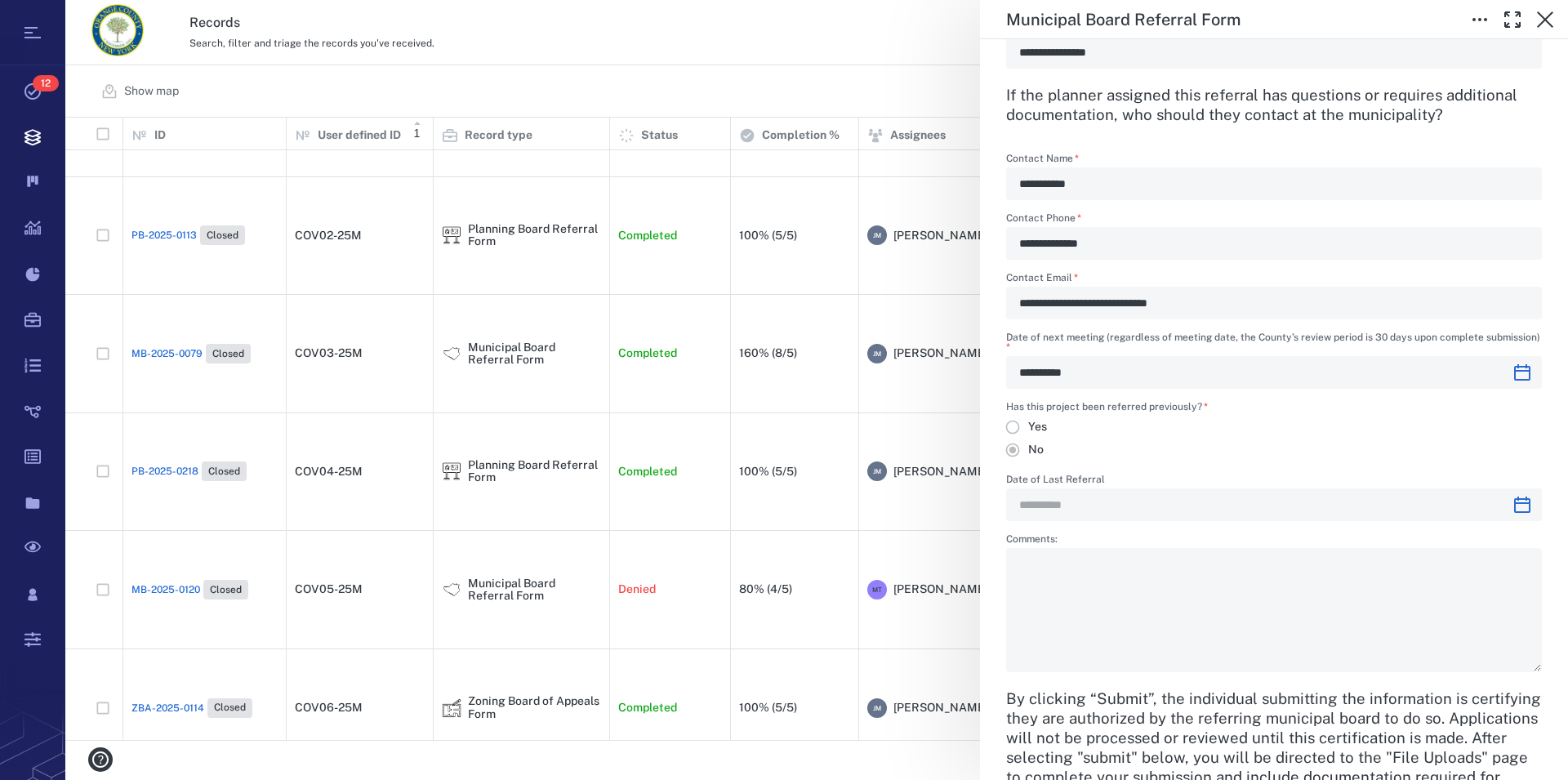
scroll to position [2141, 0]
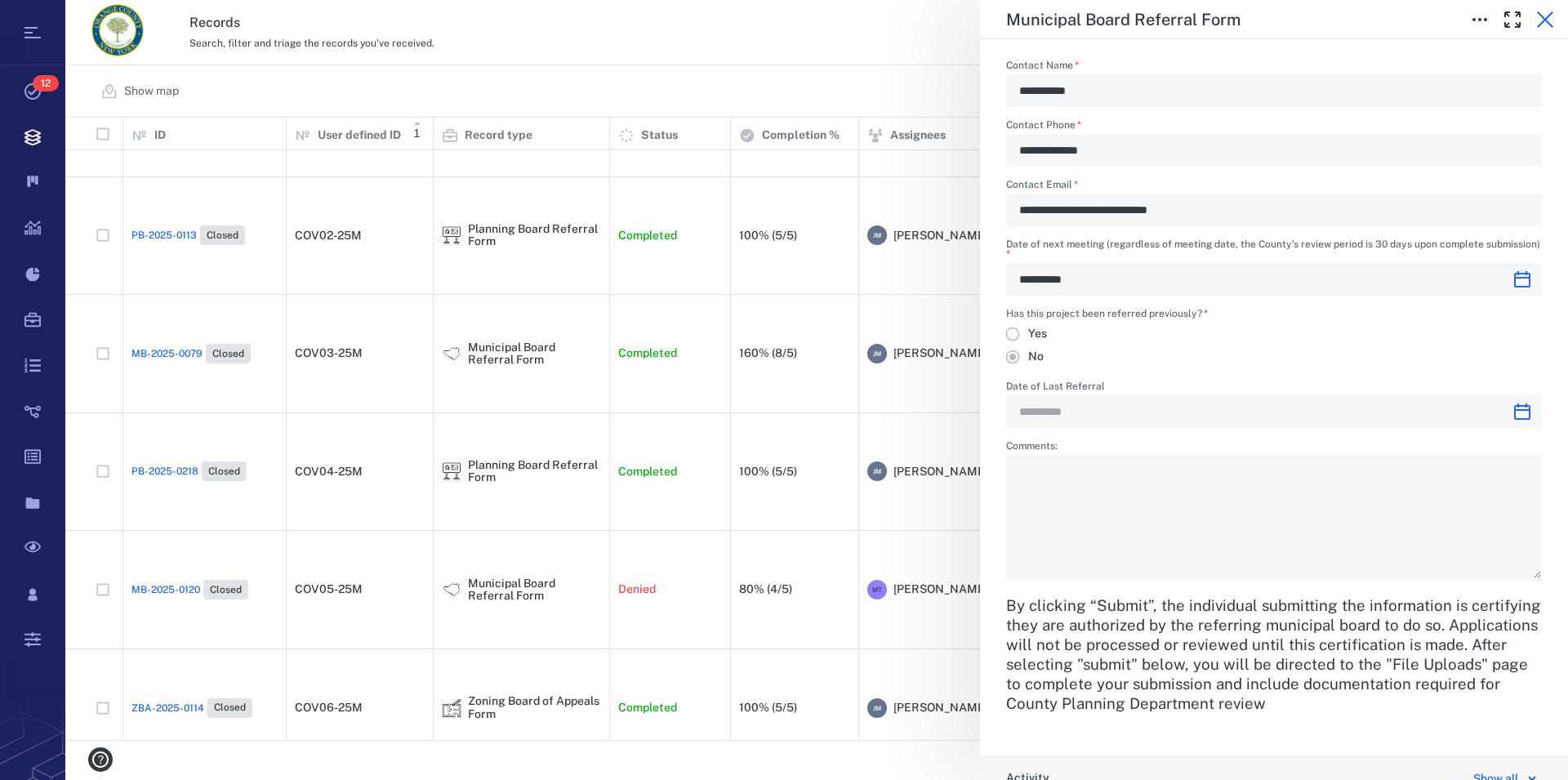
click at [1124, 16] on icon "button" at bounding box center [1545, 20] width 20 height 20
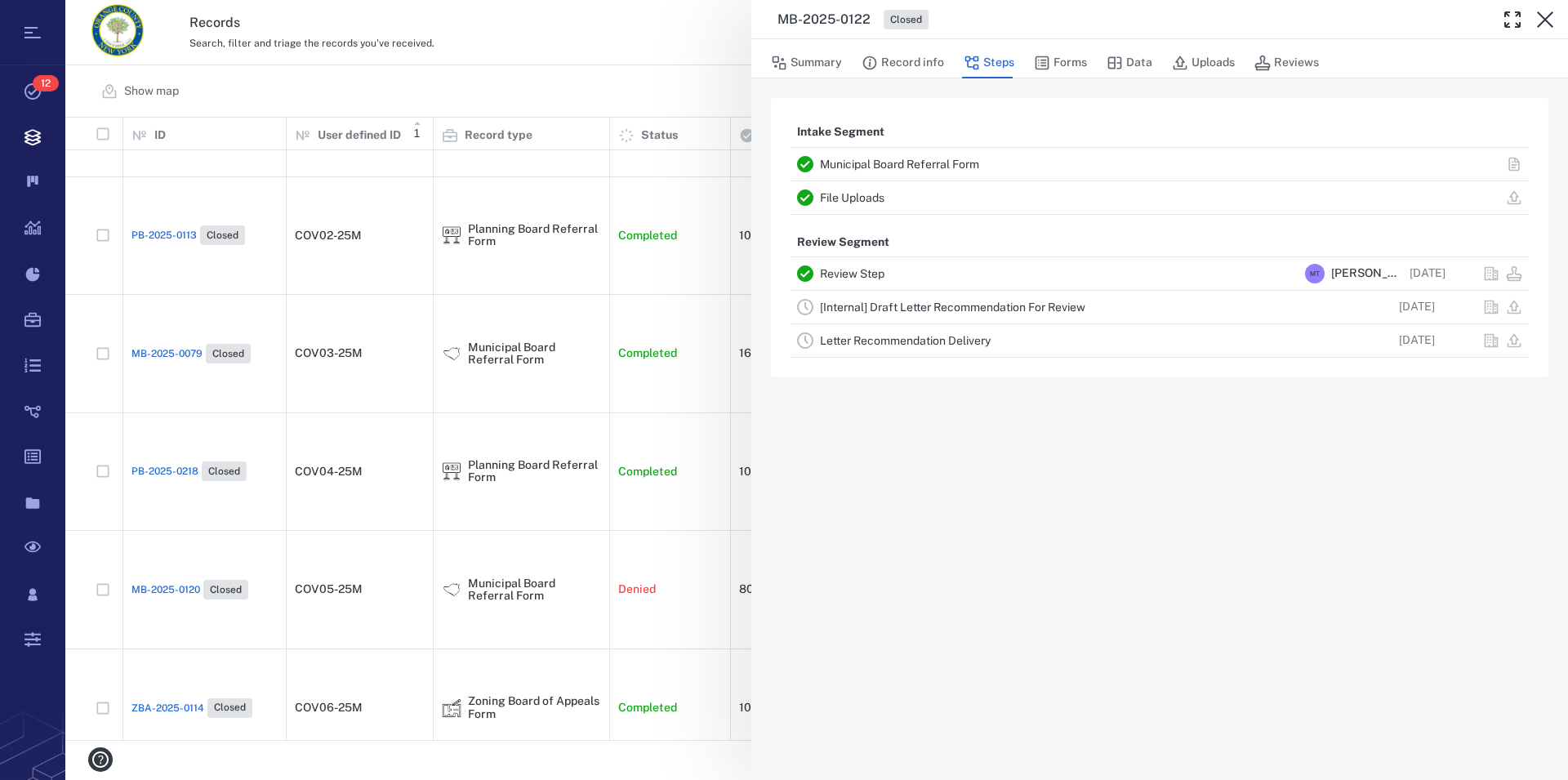
click at [1124, 16] on icon "button" at bounding box center [1545, 20] width 20 height 20
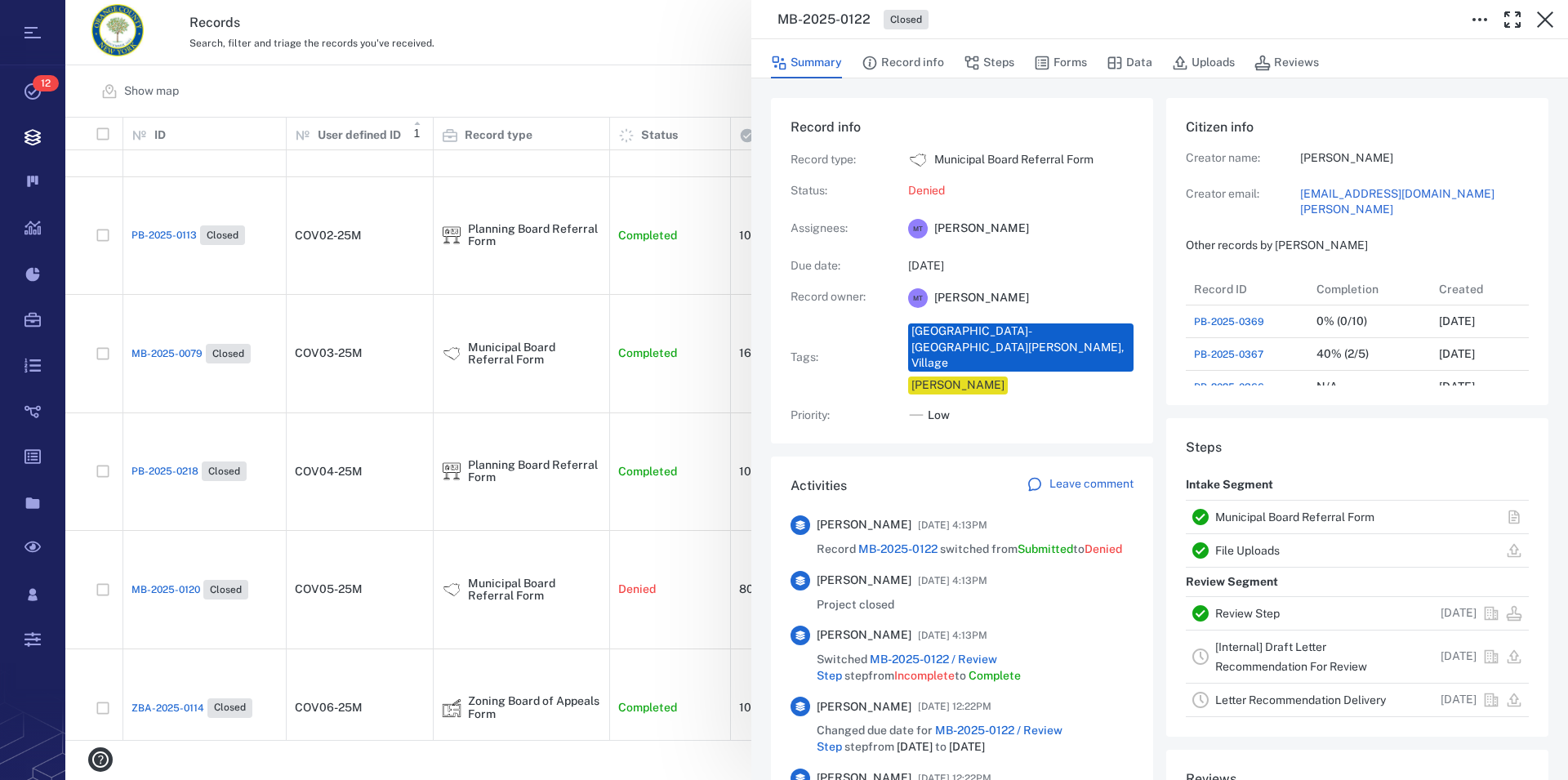
scroll to position [849, 309]
click at [1124, 511] on link "Municipal Board Referral Form" at bounding box center [1296, 517] width 159 height 13
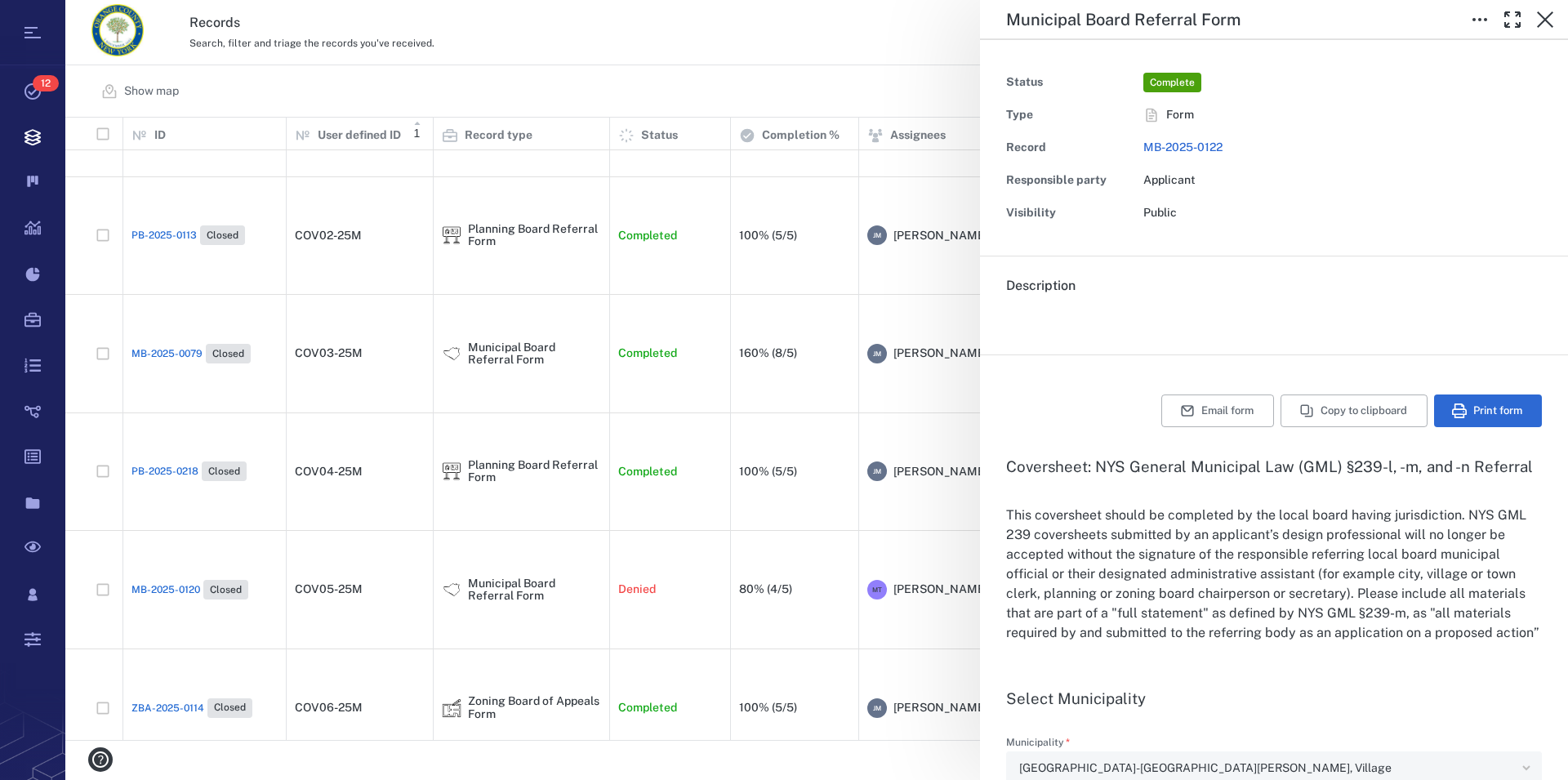
type input "**********"
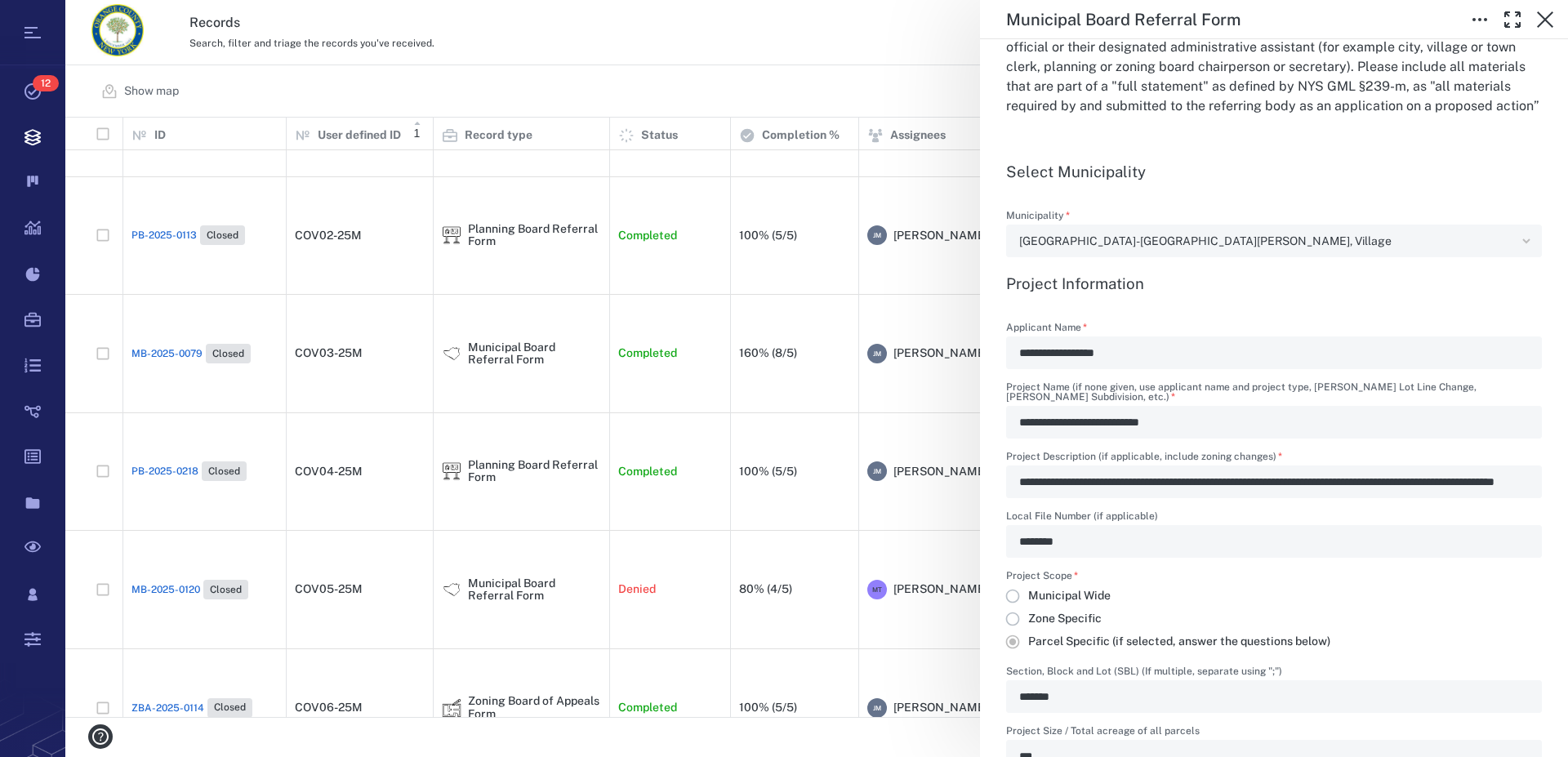
scroll to position [586, 1488]
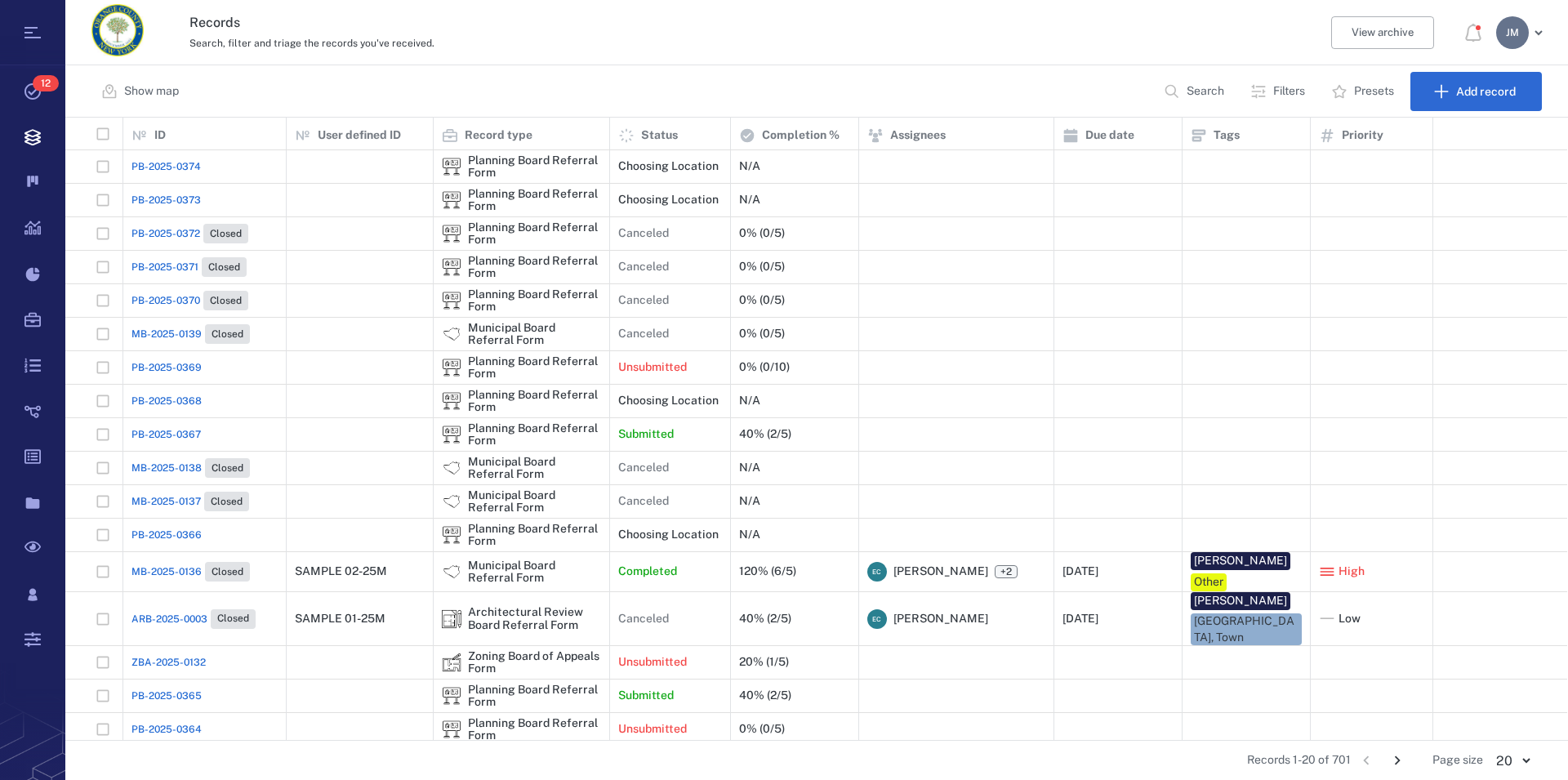
scroll to position [142, 0]
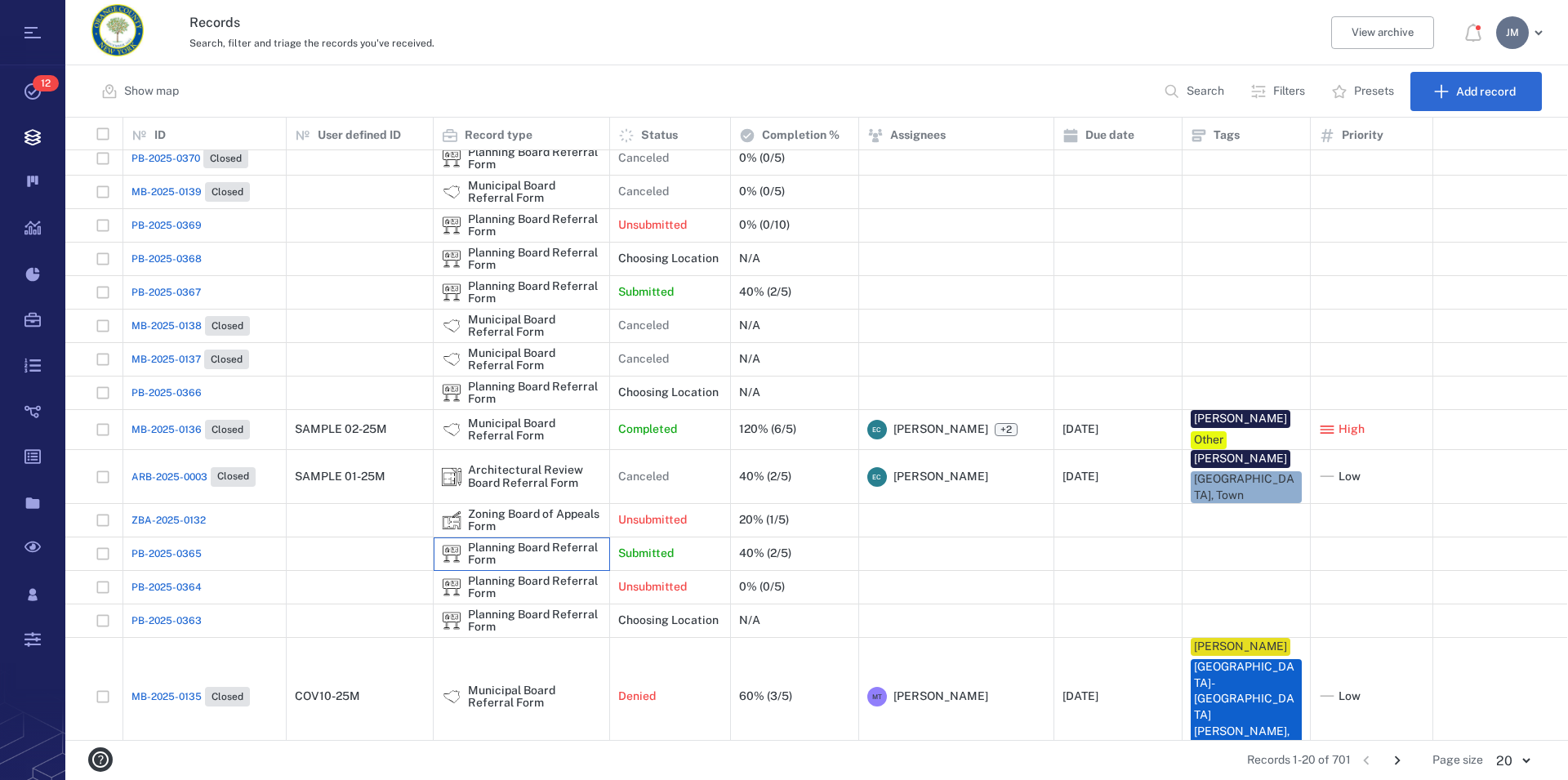
click at [564, 541] on div "Planning Board Referral Form" at bounding box center [534, 554] width 133 height 25
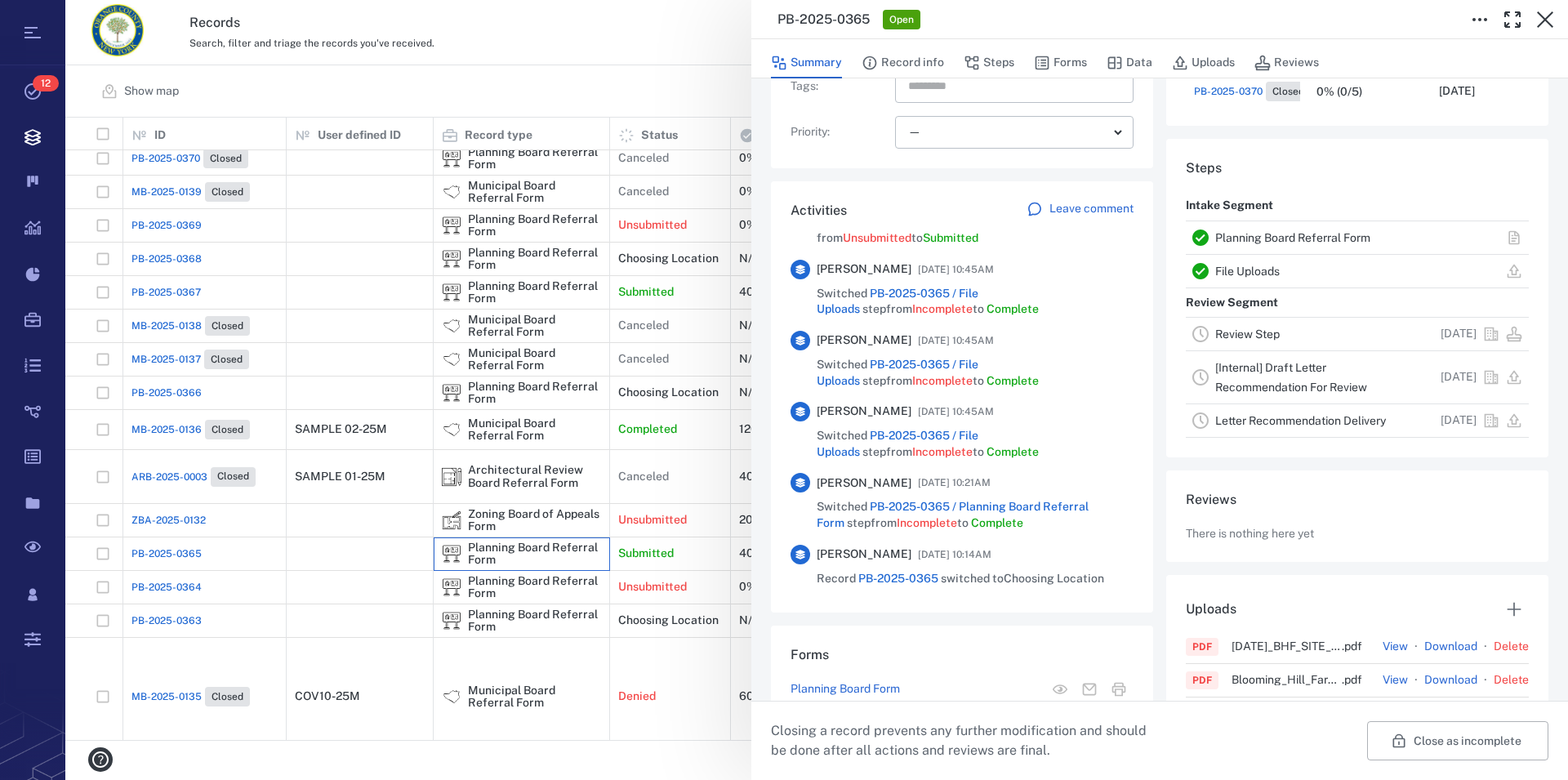
scroll to position [341, 0]
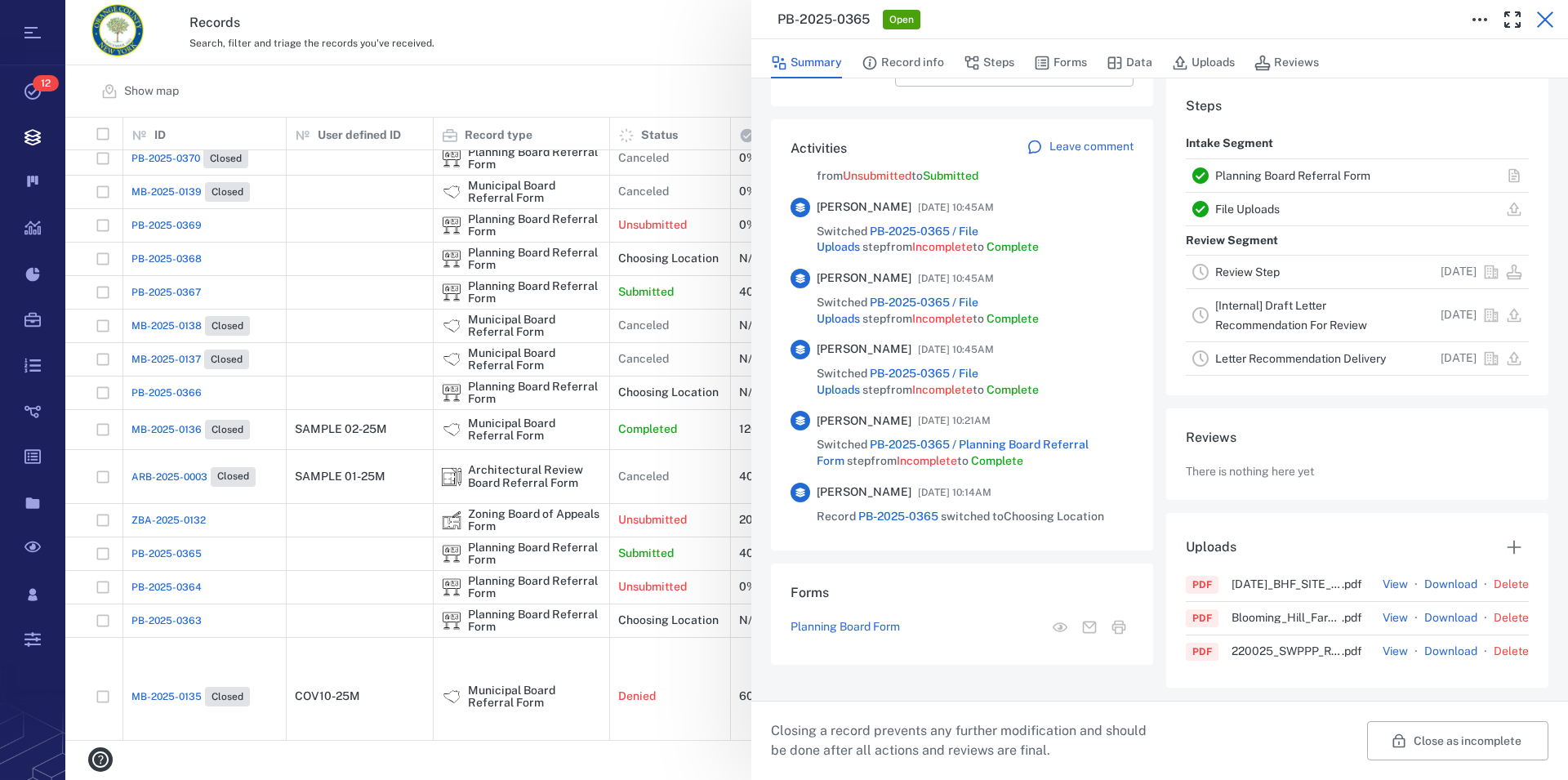
click at [1548, 16] on icon "button" at bounding box center [1545, 20] width 16 height 16
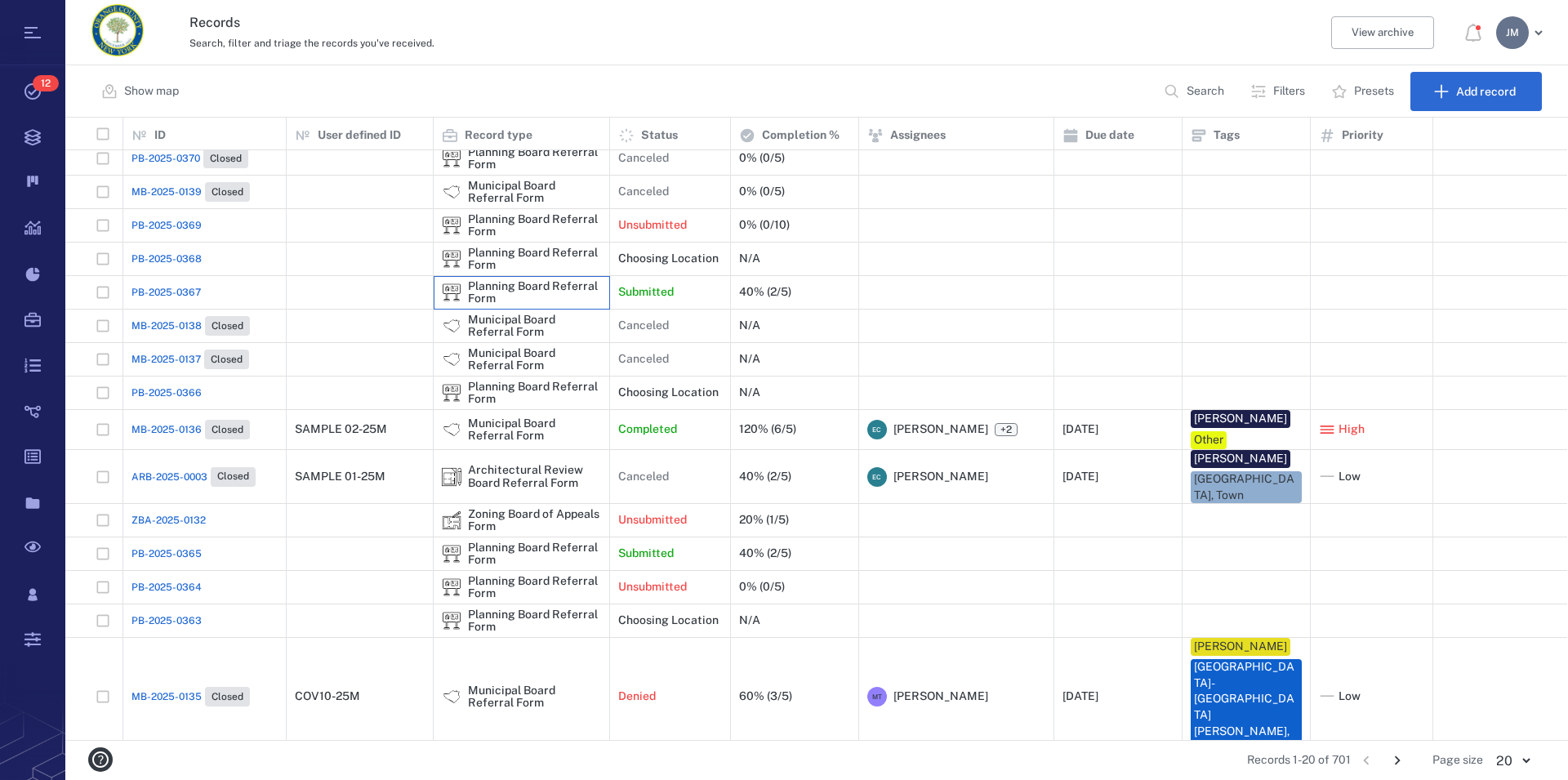
click at [531, 290] on div "Planning Board Referral Form" at bounding box center [534, 292] width 133 height 25
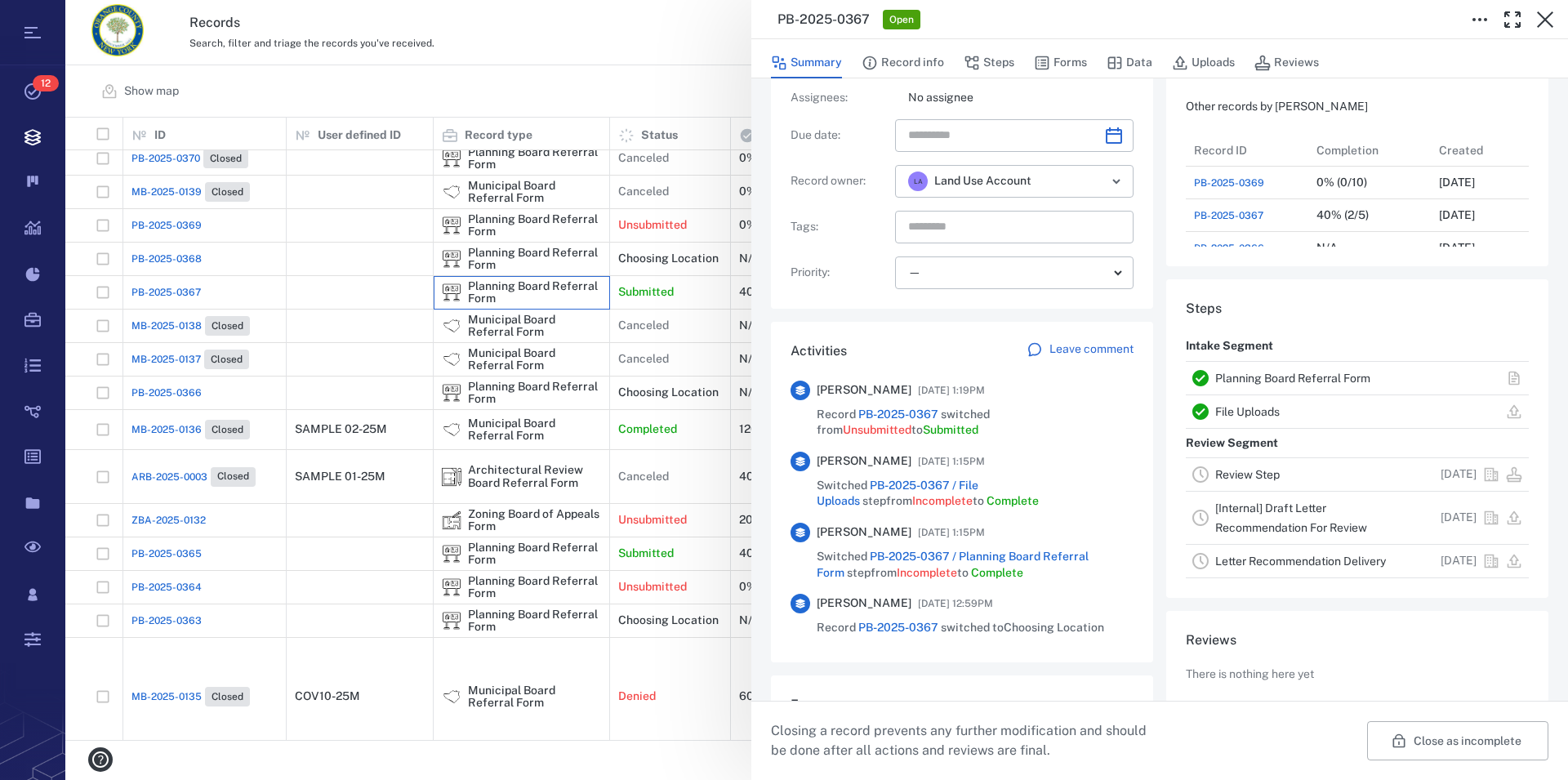
scroll to position [96, 0]
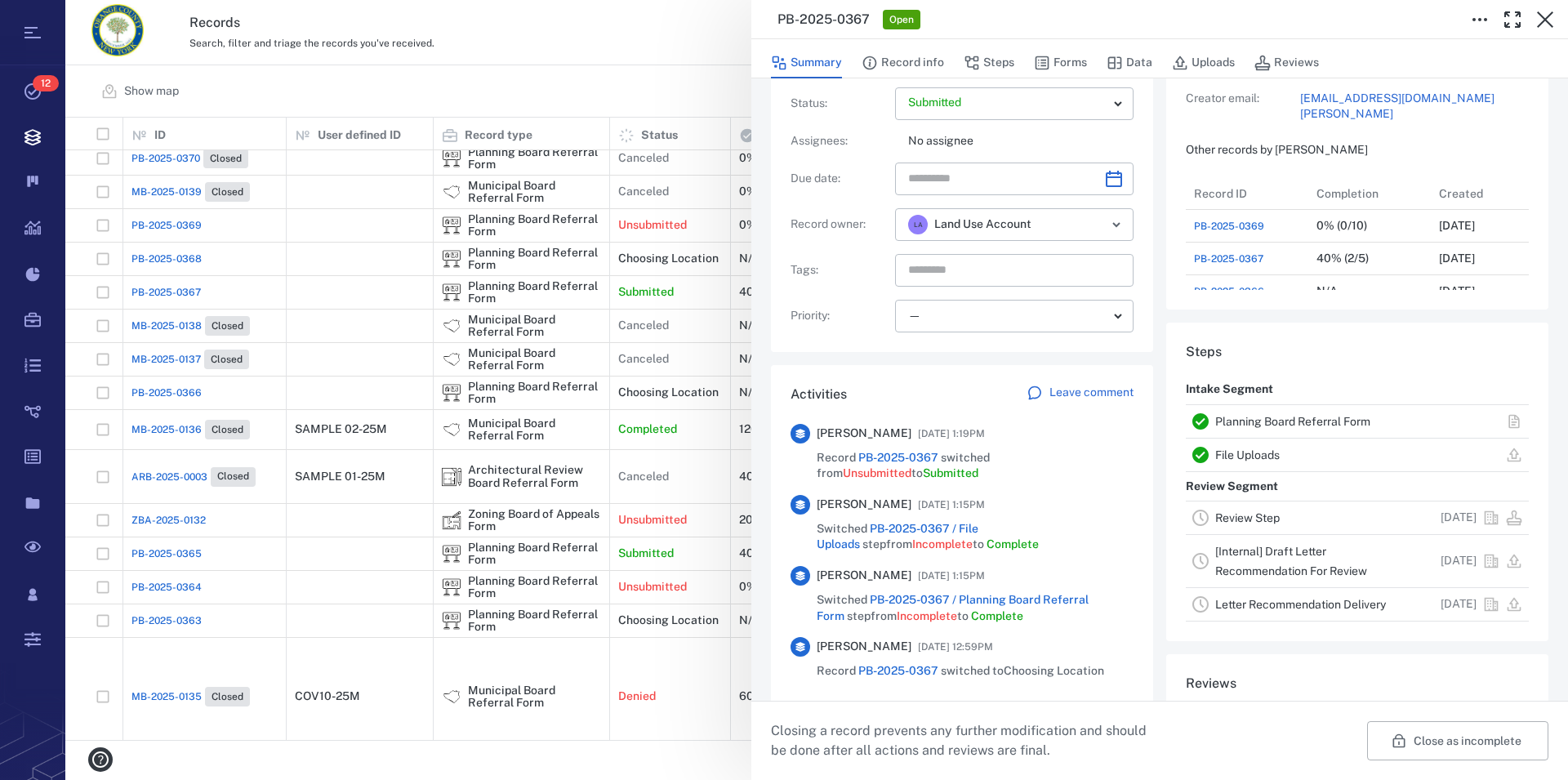
click at [1286, 423] on link "Planning Board Referral Form" at bounding box center [1293, 421] width 155 height 13
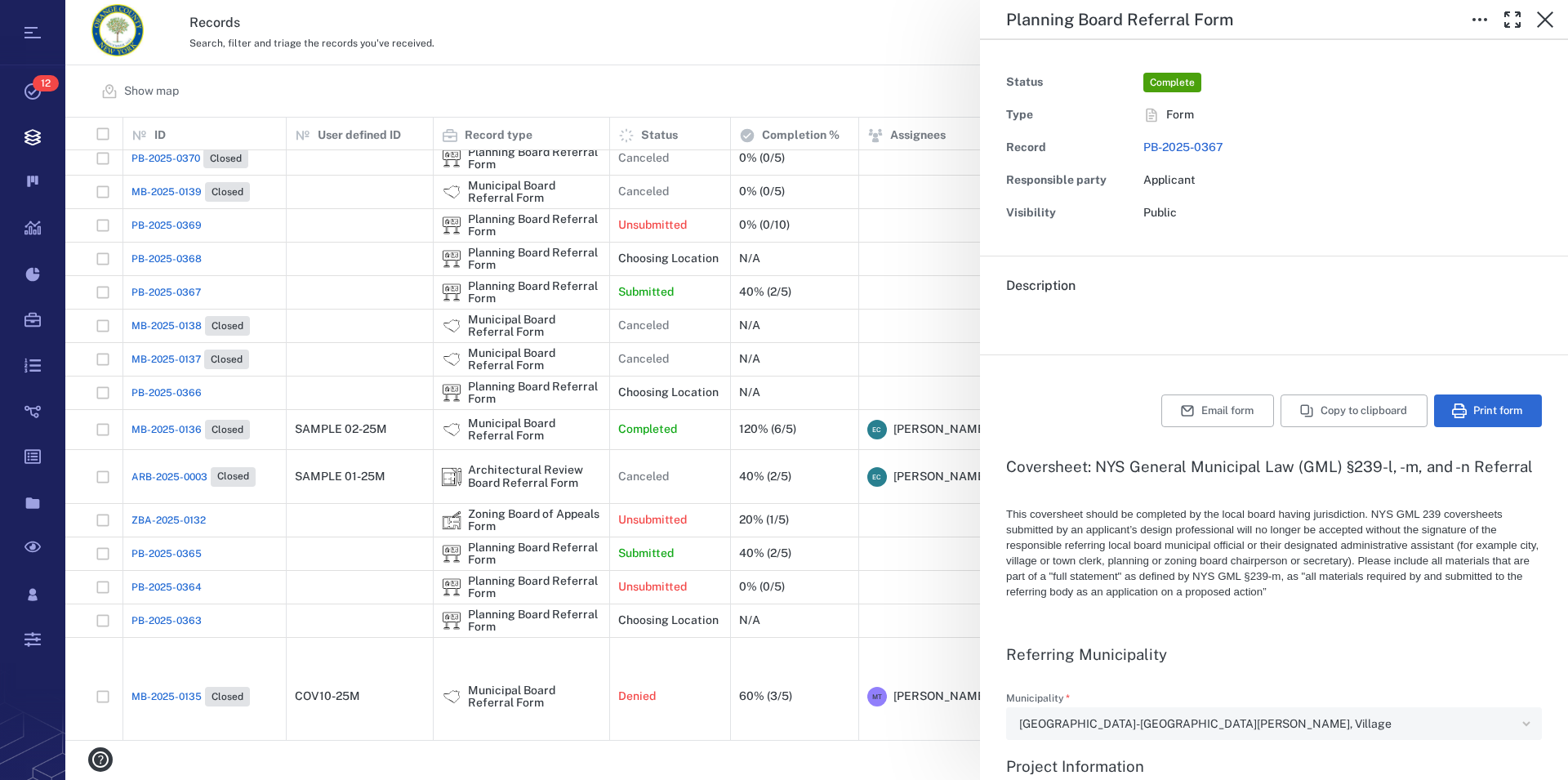
type textarea "*"
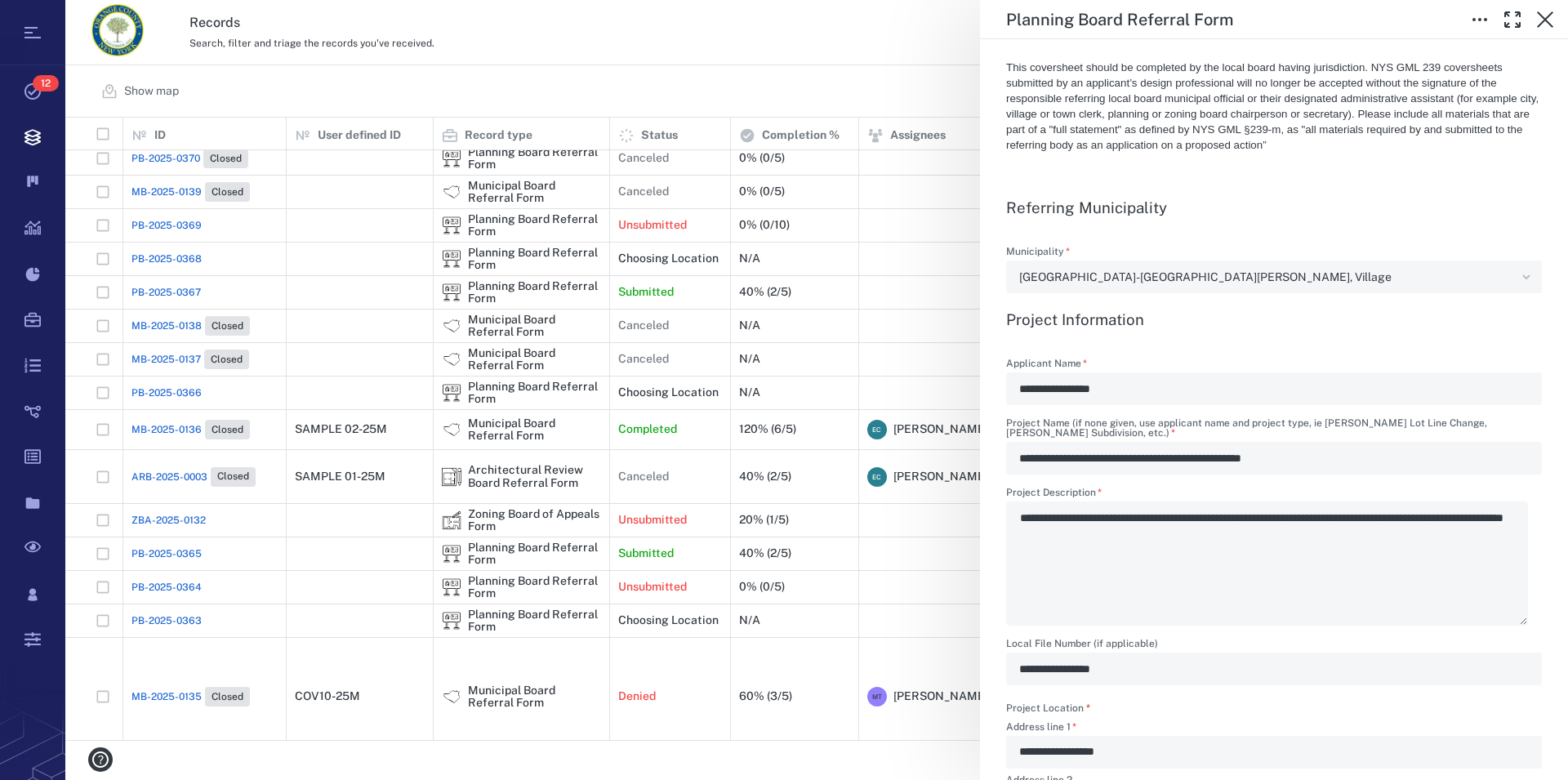
scroll to position [465, 0]
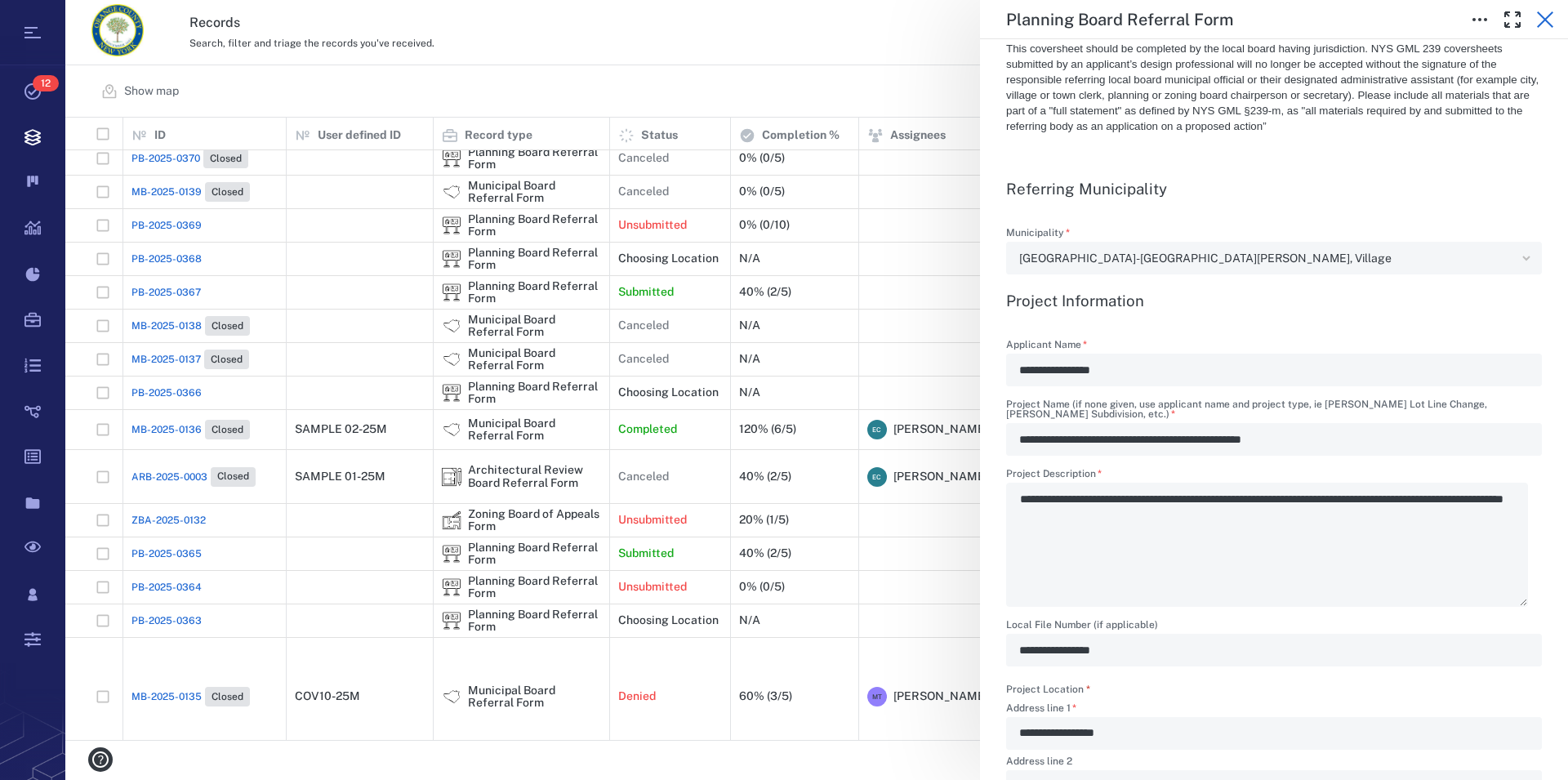
click at [1550, 15] on icon "button" at bounding box center [1545, 20] width 16 height 16
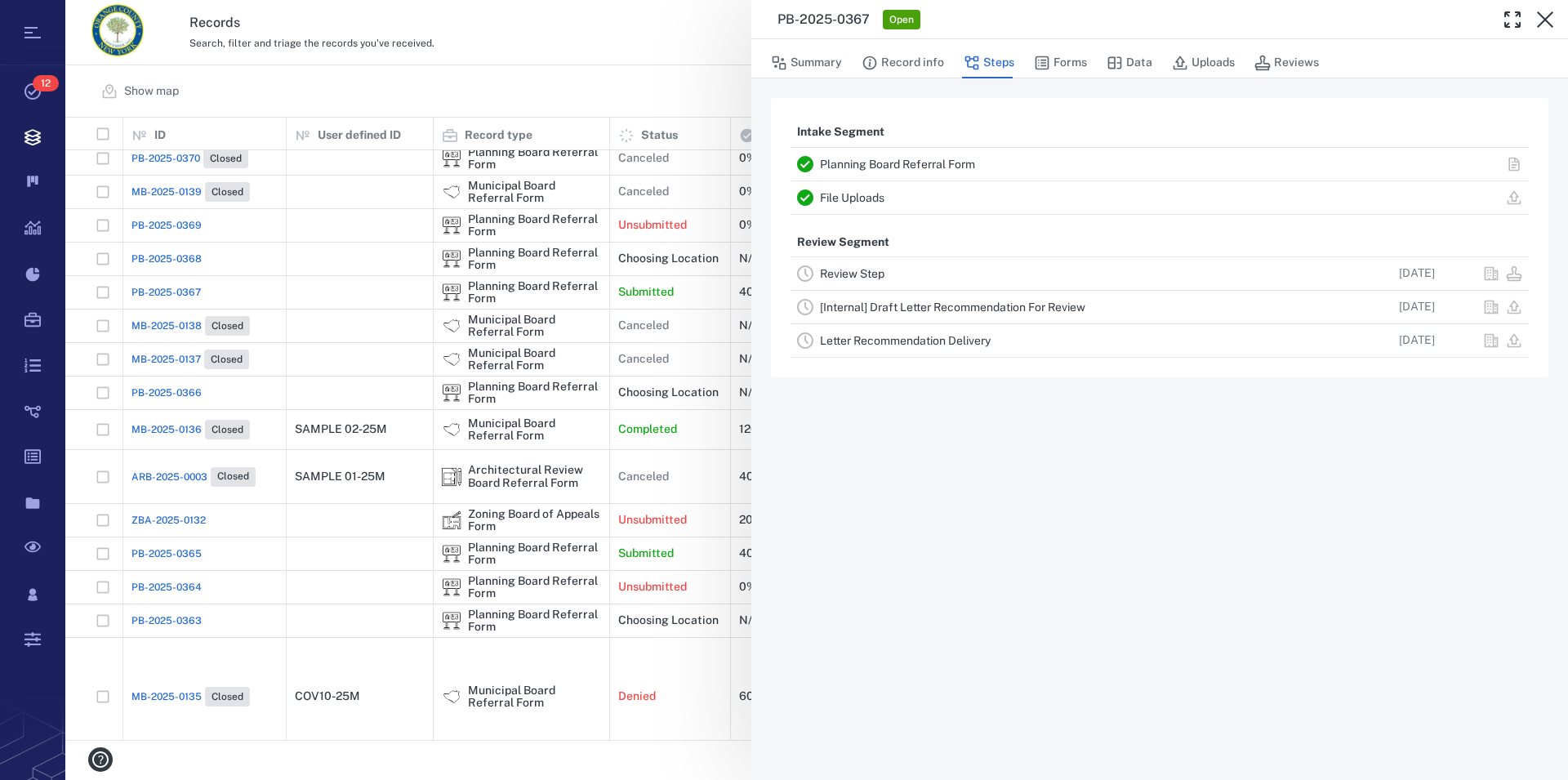
click at [1550, 15] on icon "button" at bounding box center [1545, 20] width 16 height 16
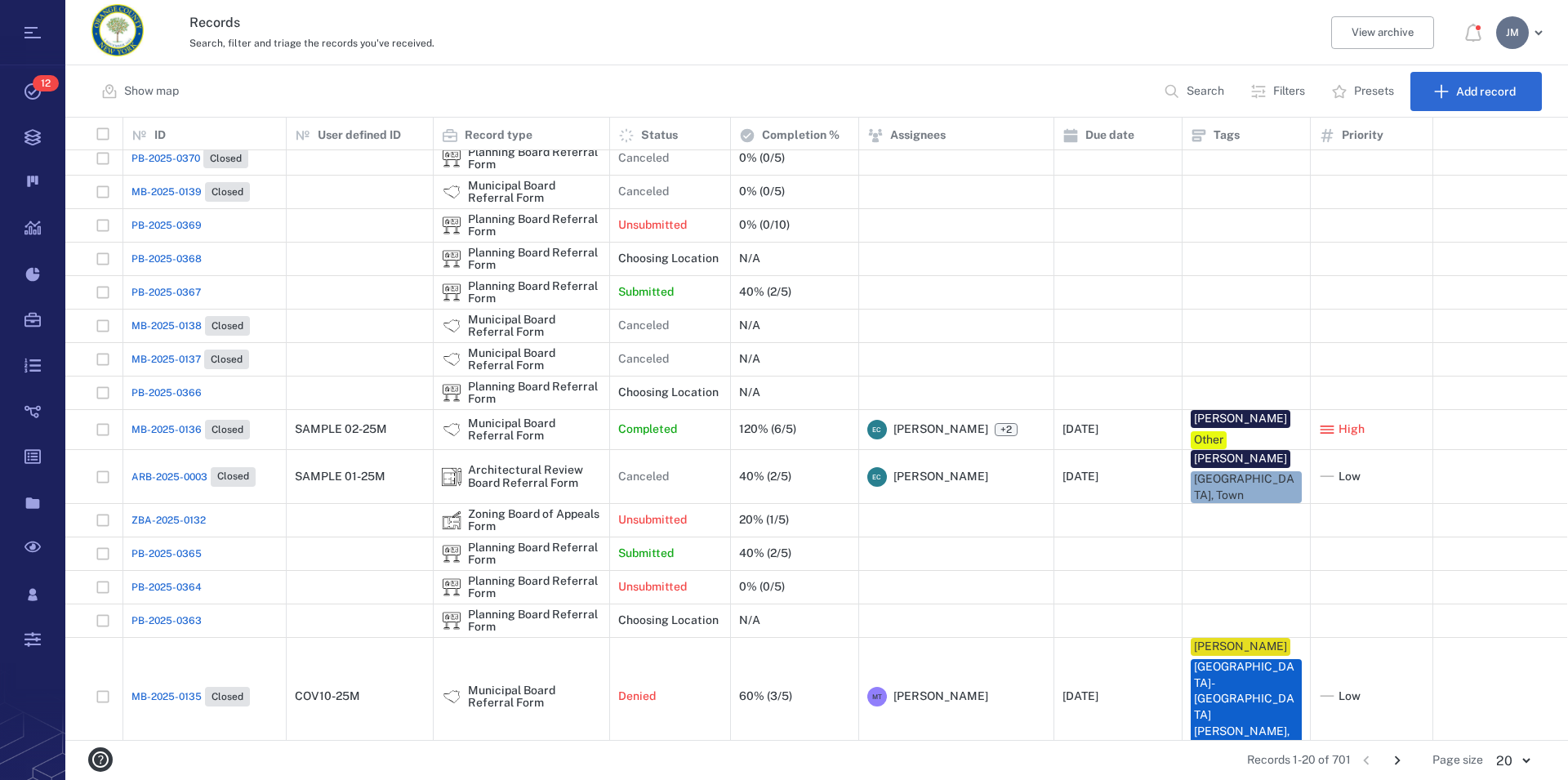
click at [1268, 94] on button "Filters" at bounding box center [1280, 90] width 78 height 39
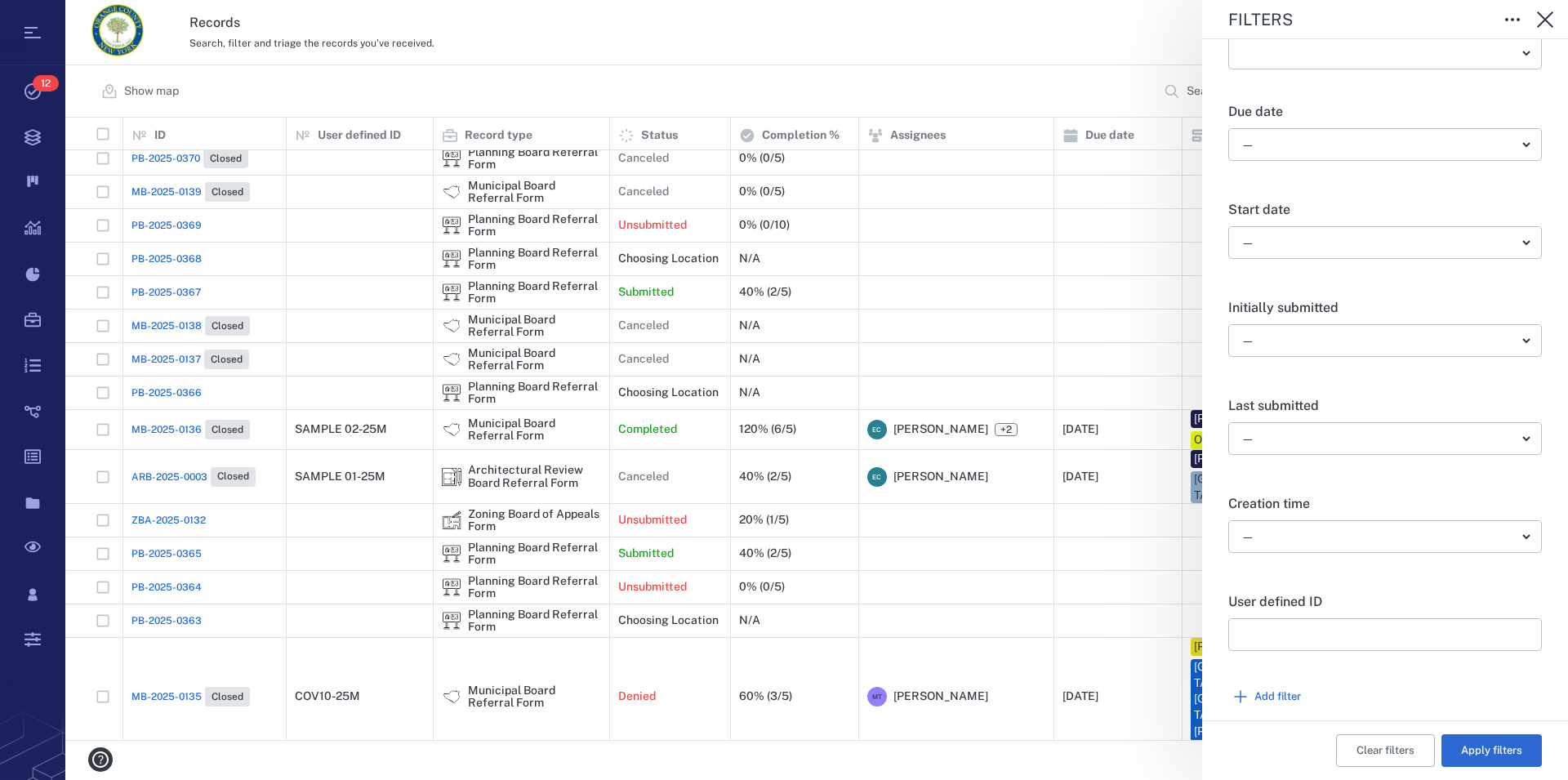
scroll to position [623, 0]
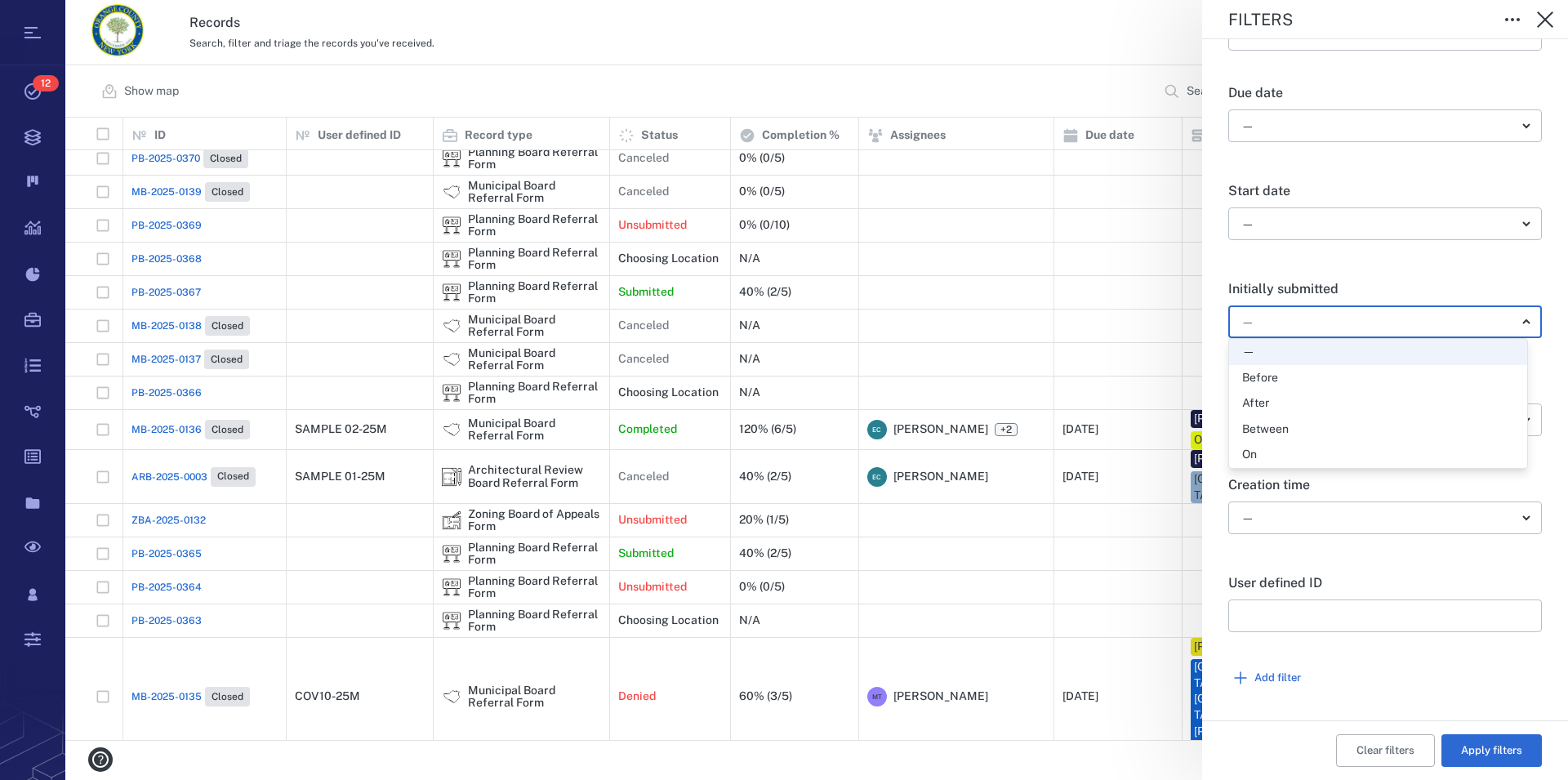
click at [1300, 331] on body "Tasks 12 Records Boards Dashboard Reports Record types Guide steps Rules Form b…" at bounding box center [784, 390] width 1568 height 780
click at [1276, 427] on div "Between" at bounding box center [1265, 430] width 46 height 16
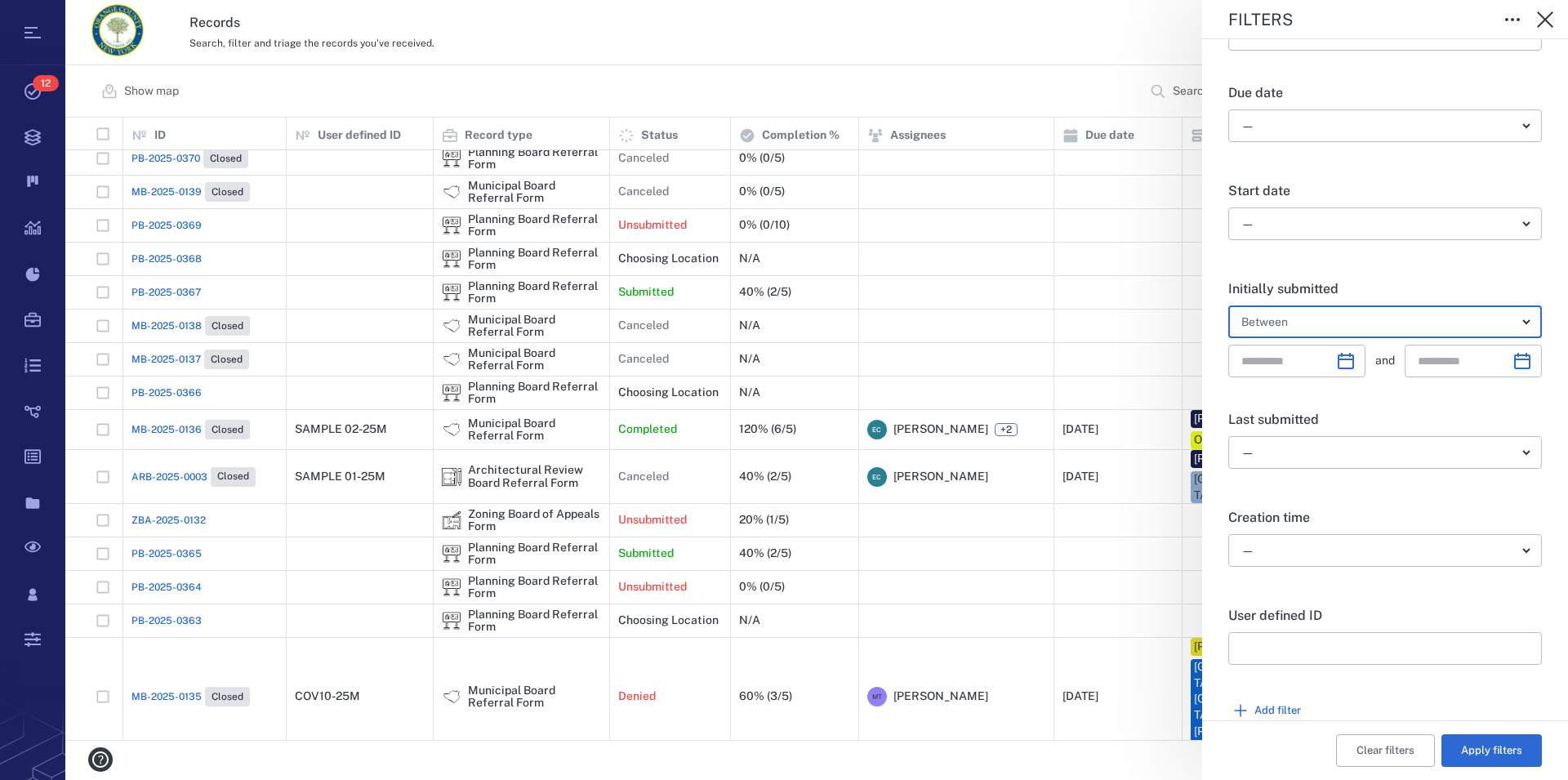
type input "*"
click at [1336, 361] on icon "Choose date" at bounding box center [1346, 361] width 20 height 20
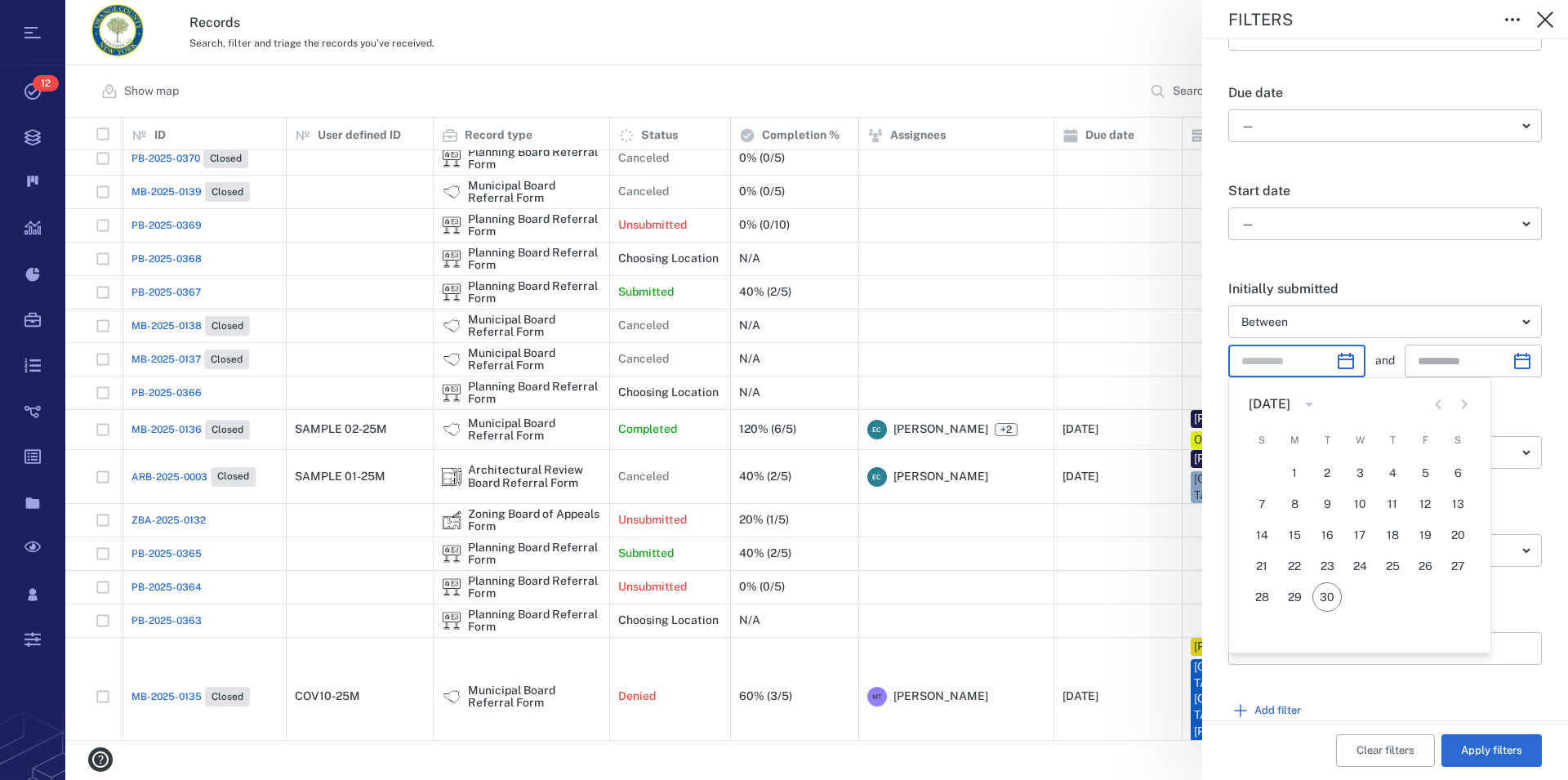
click at [1439, 404] on icon "Previous month" at bounding box center [1439, 404] width 20 height 20
click at [1325, 598] on button "26" at bounding box center [1327, 596] width 29 height 29
type input "**********"
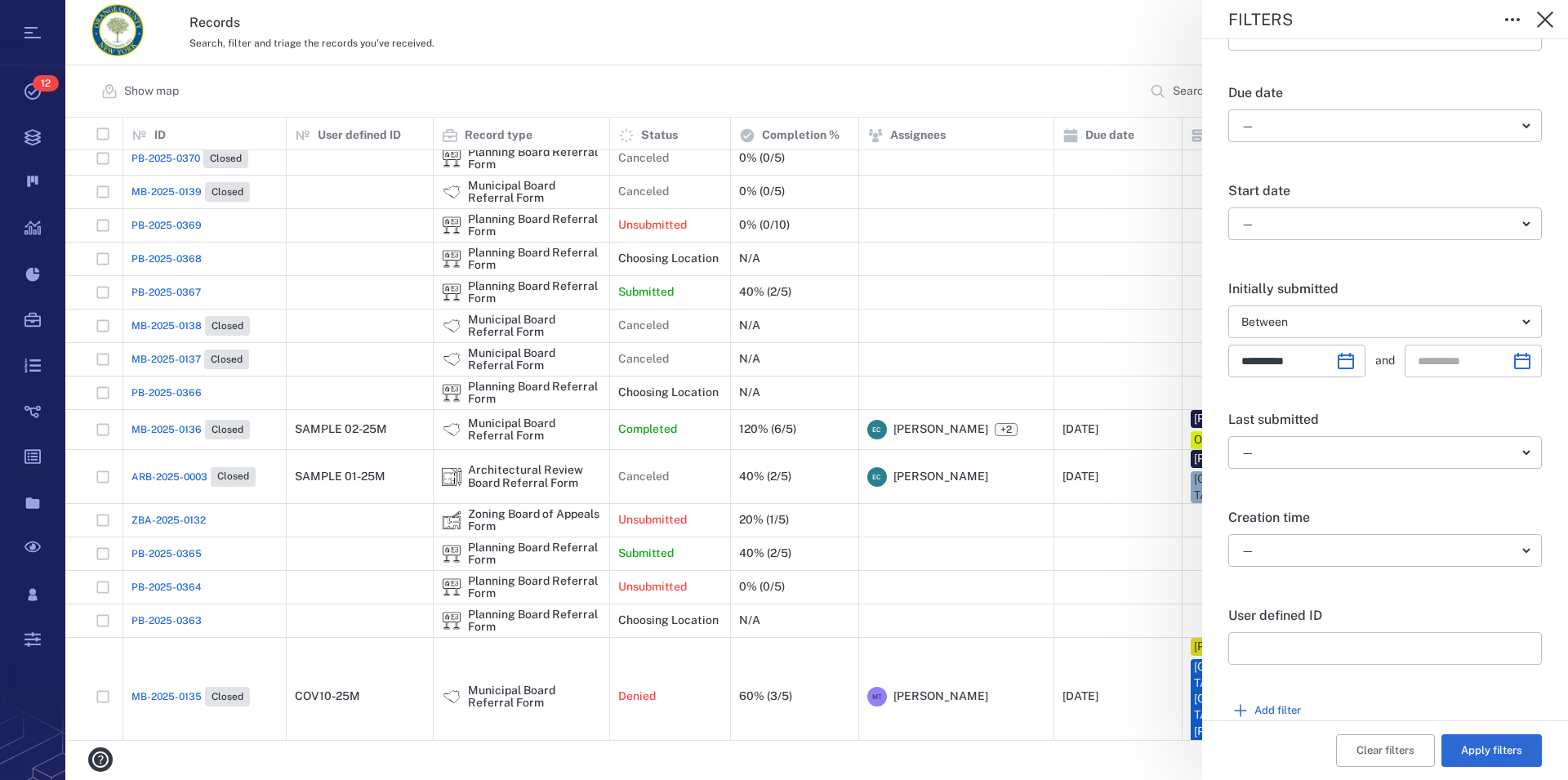
click at [1515, 354] on icon "Choose date" at bounding box center [1523, 361] width 16 height 16
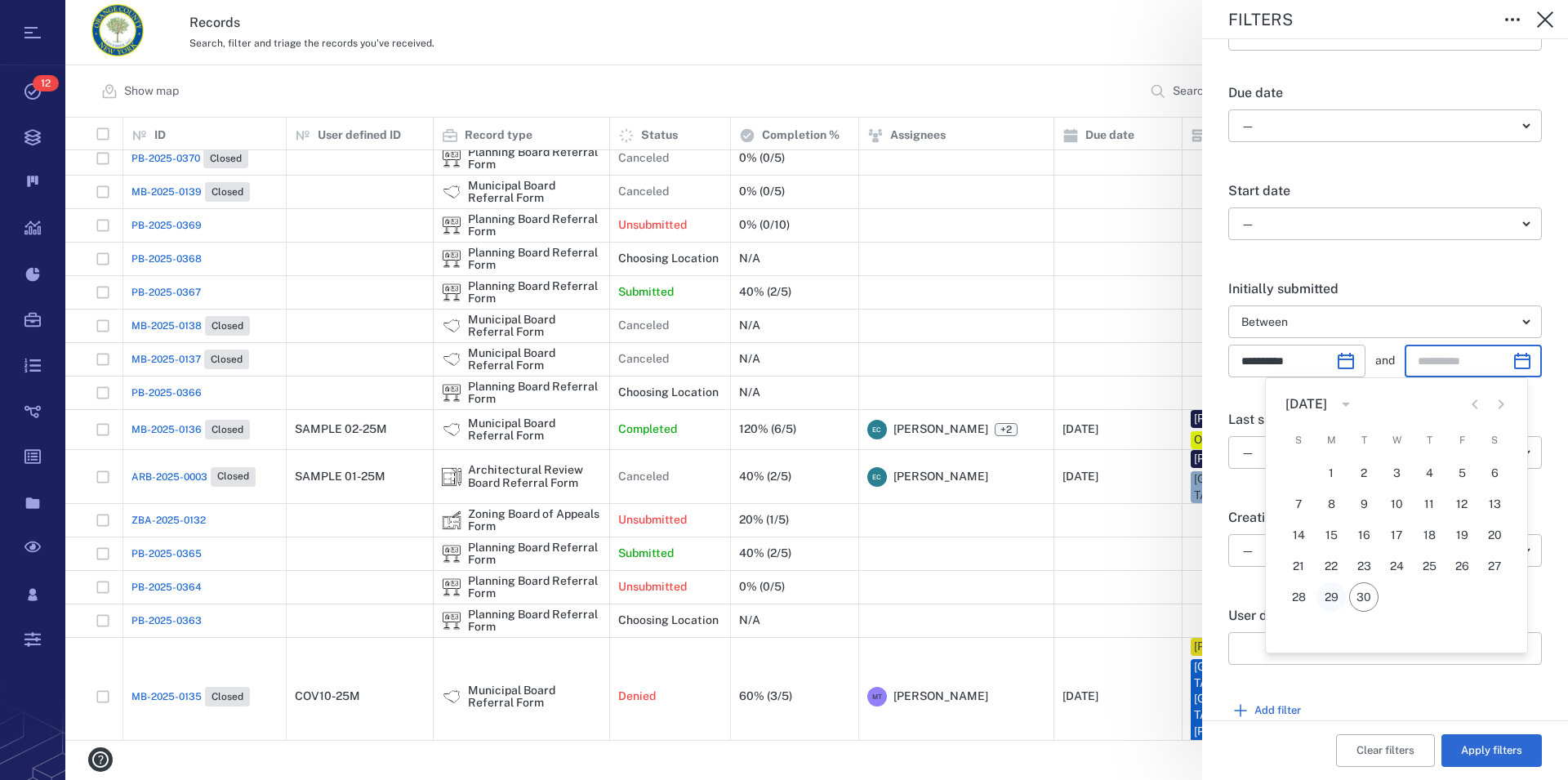
click at [1328, 594] on button "29" at bounding box center [1332, 596] width 29 height 29
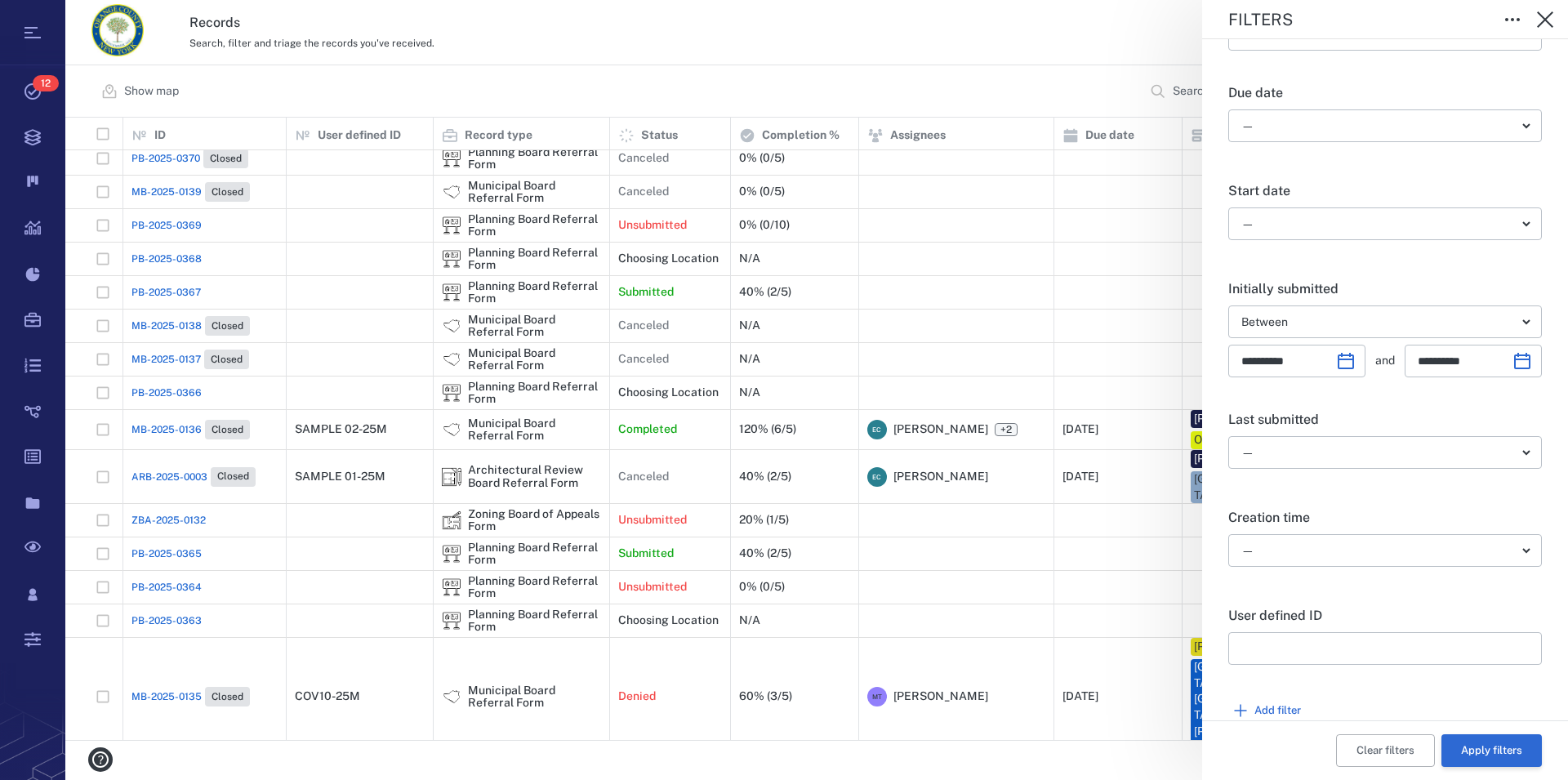
type input "**********"
click at [1480, 744] on button "Apply filters" at bounding box center [1492, 750] width 100 height 33
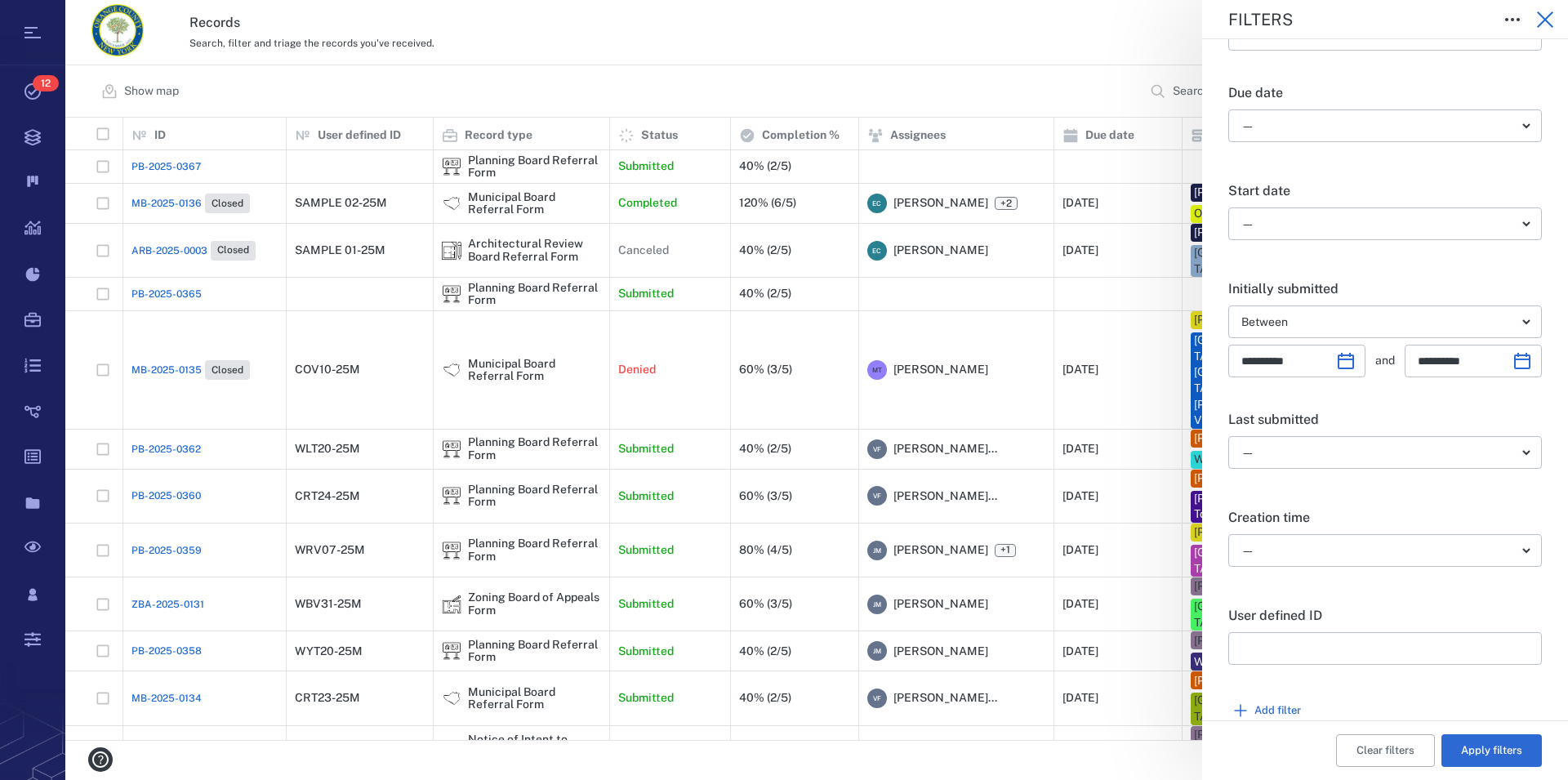
click at [1539, 18] on icon "button" at bounding box center [1545, 20] width 20 height 20
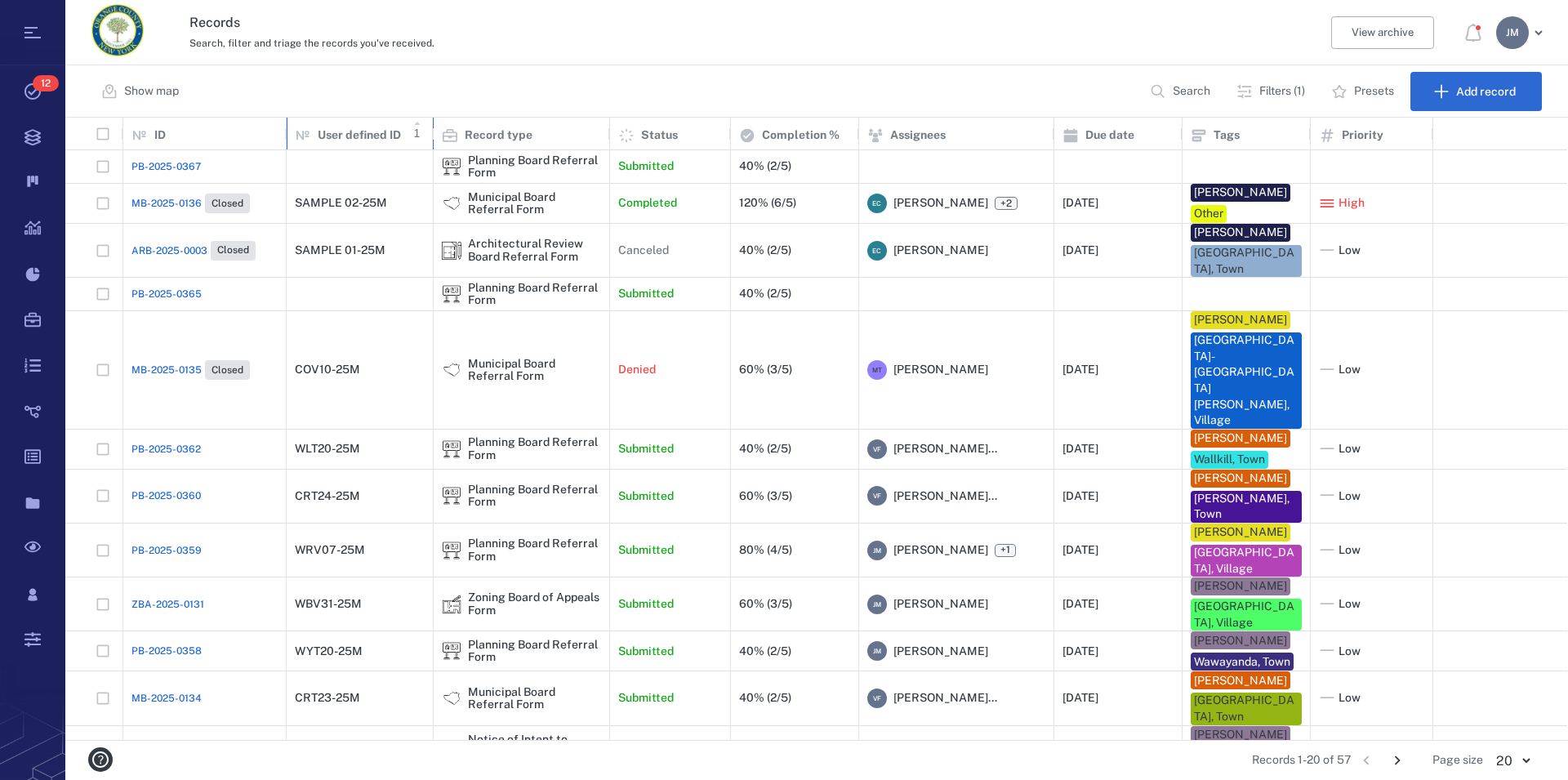
click at [385, 130] on p "User defined ID" at bounding box center [359, 136] width 83 height 16
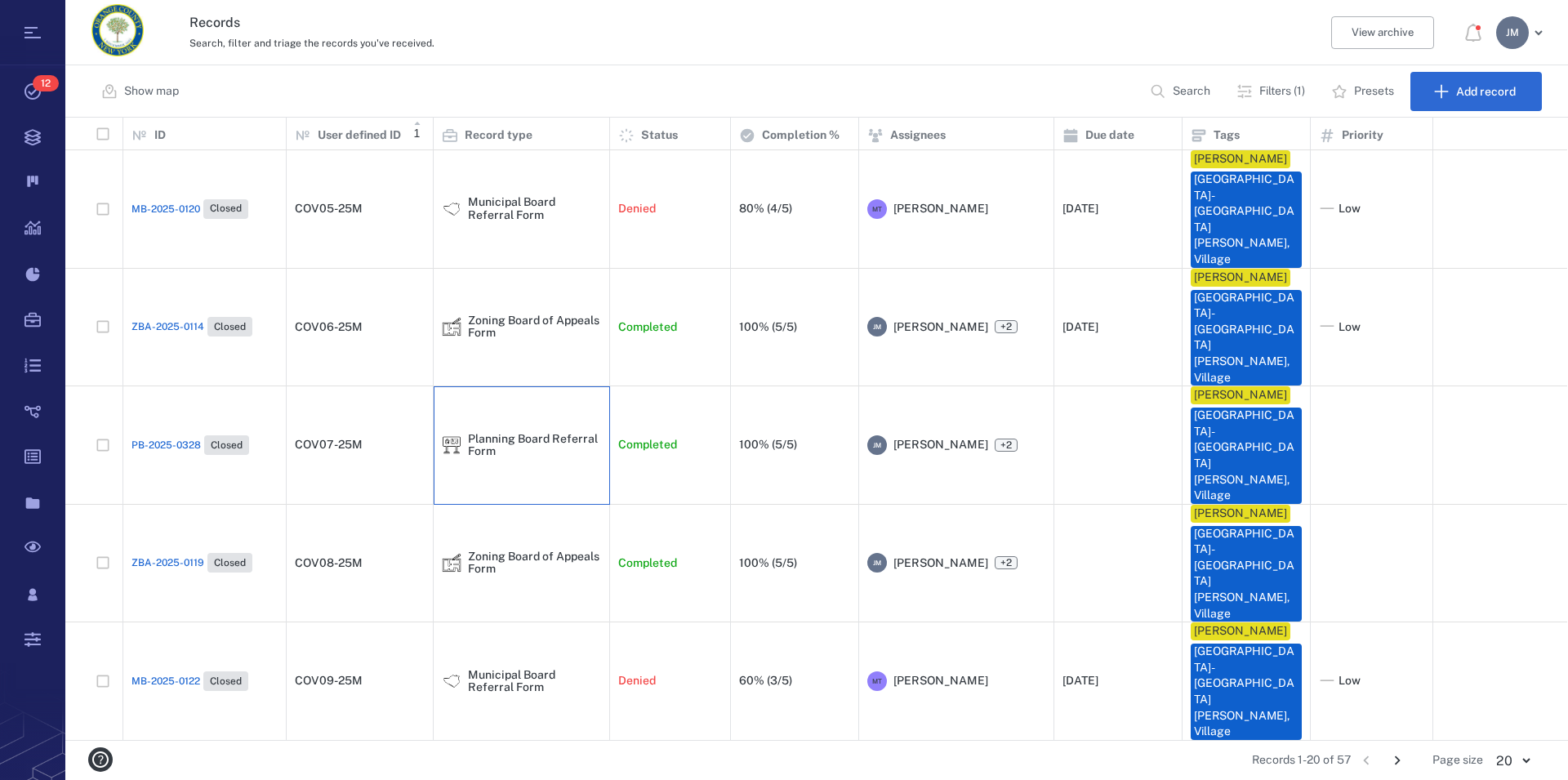
click at [509, 433] on div "Planning Board Referral Form" at bounding box center [534, 445] width 133 height 25
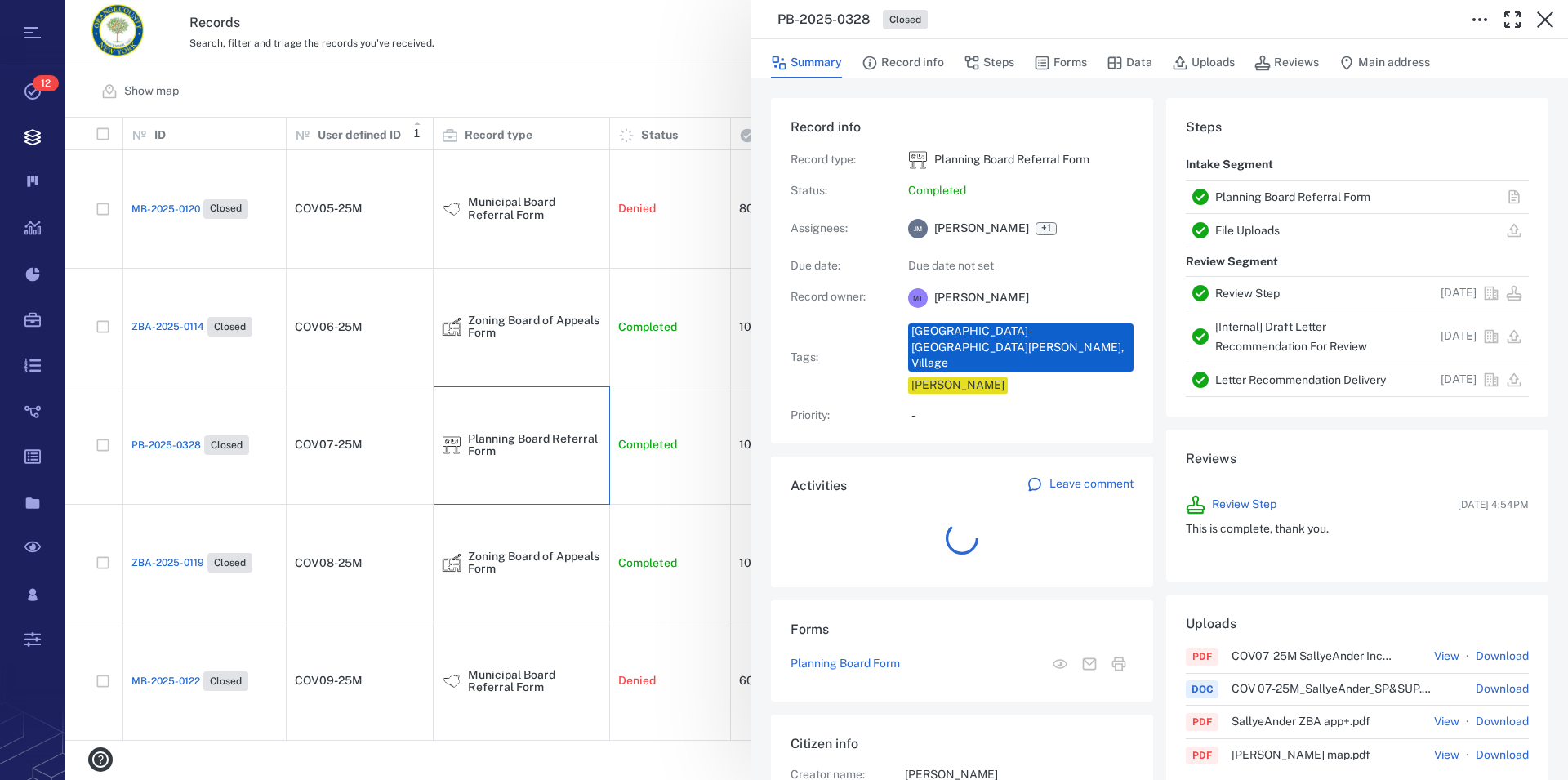
scroll to position [849, 308]
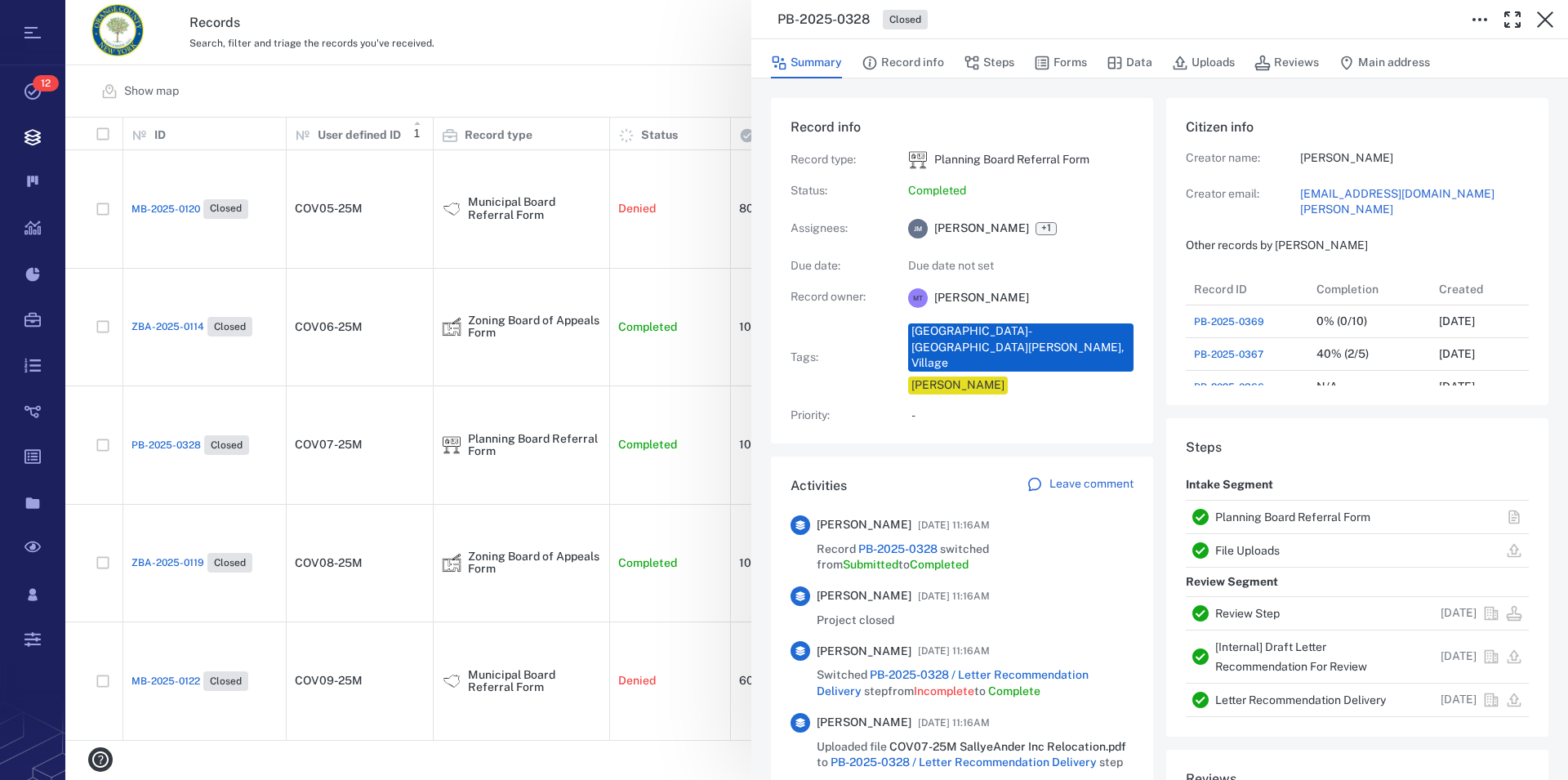
click at [1311, 521] on link "Planning Board Referral Form" at bounding box center [1293, 517] width 155 height 13
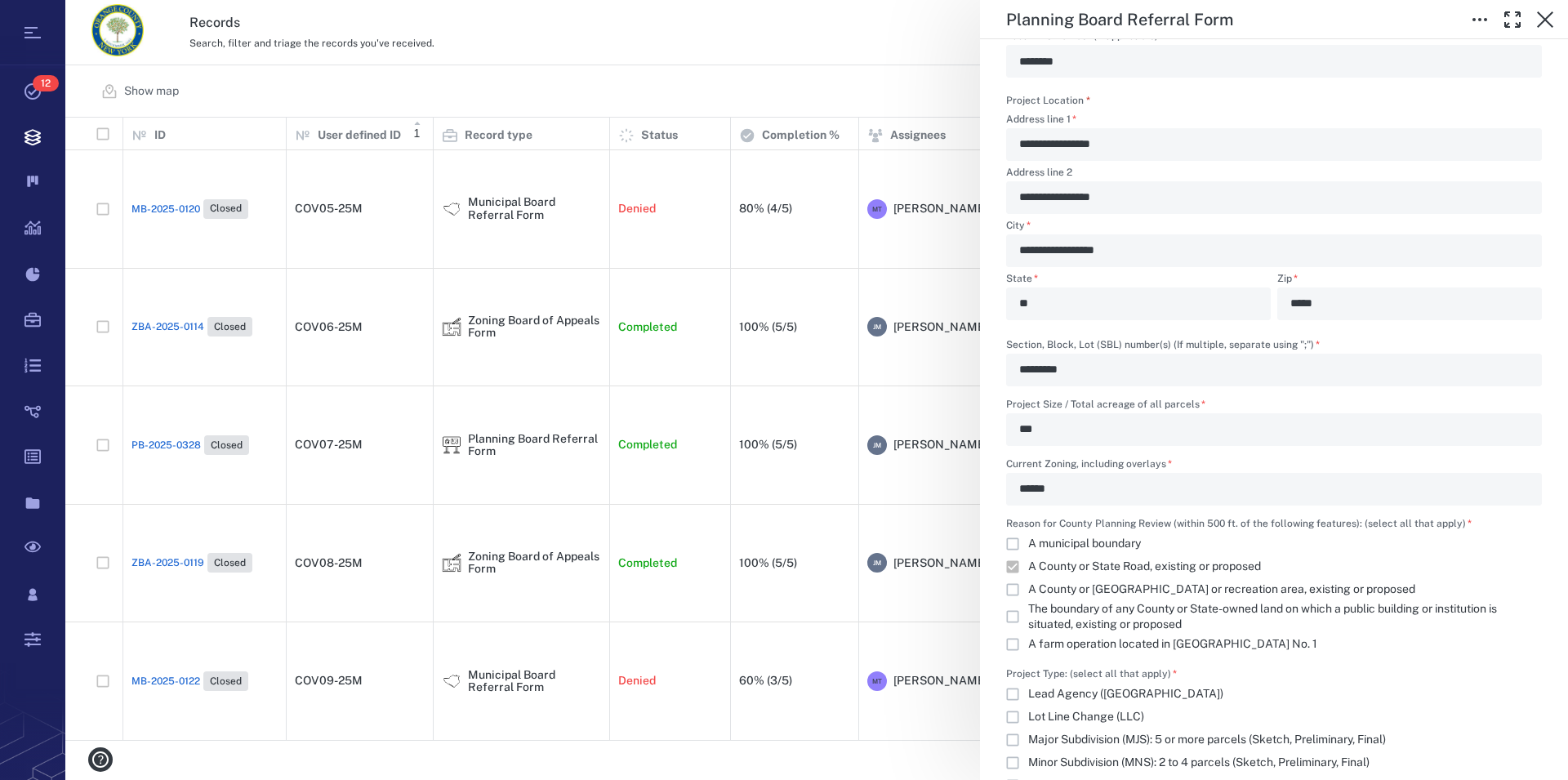
scroll to position [1117, 0]
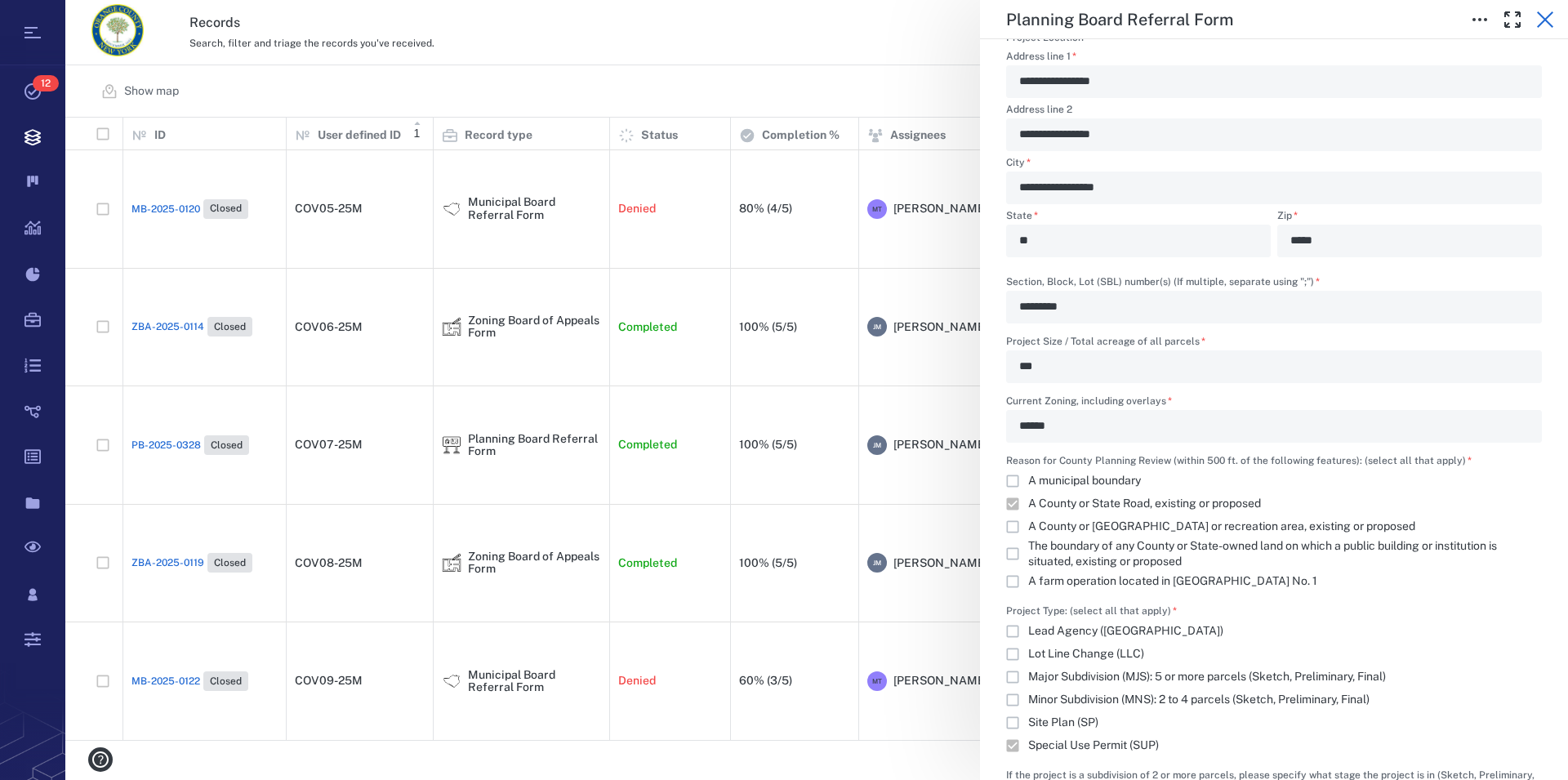
click at [1547, 19] on icon "button" at bounding box center [1545, 20] width 16 height 16
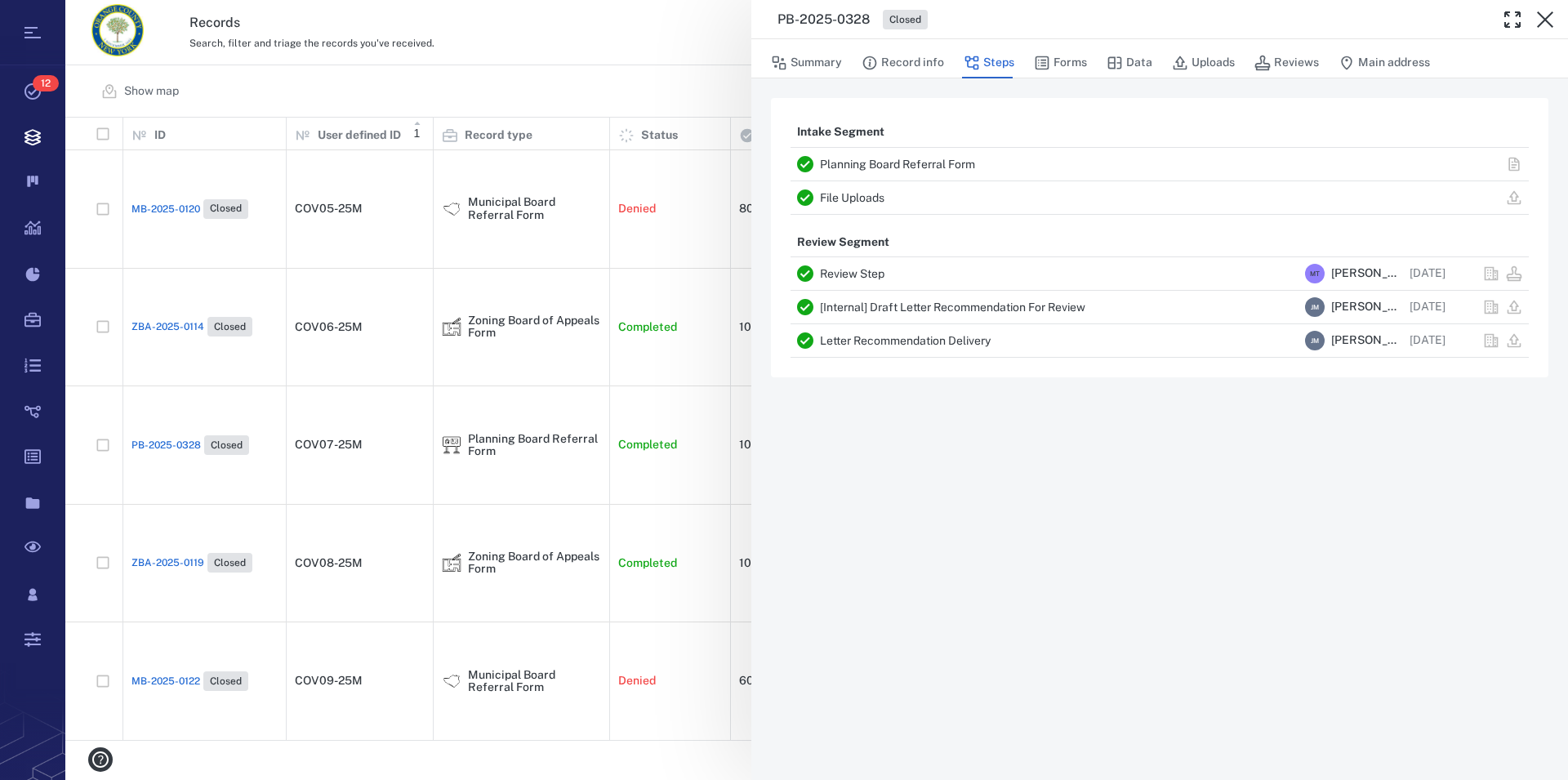
click at [1547, 19] on icon "button" at bounding box center [1545, 20] width 16 height 16
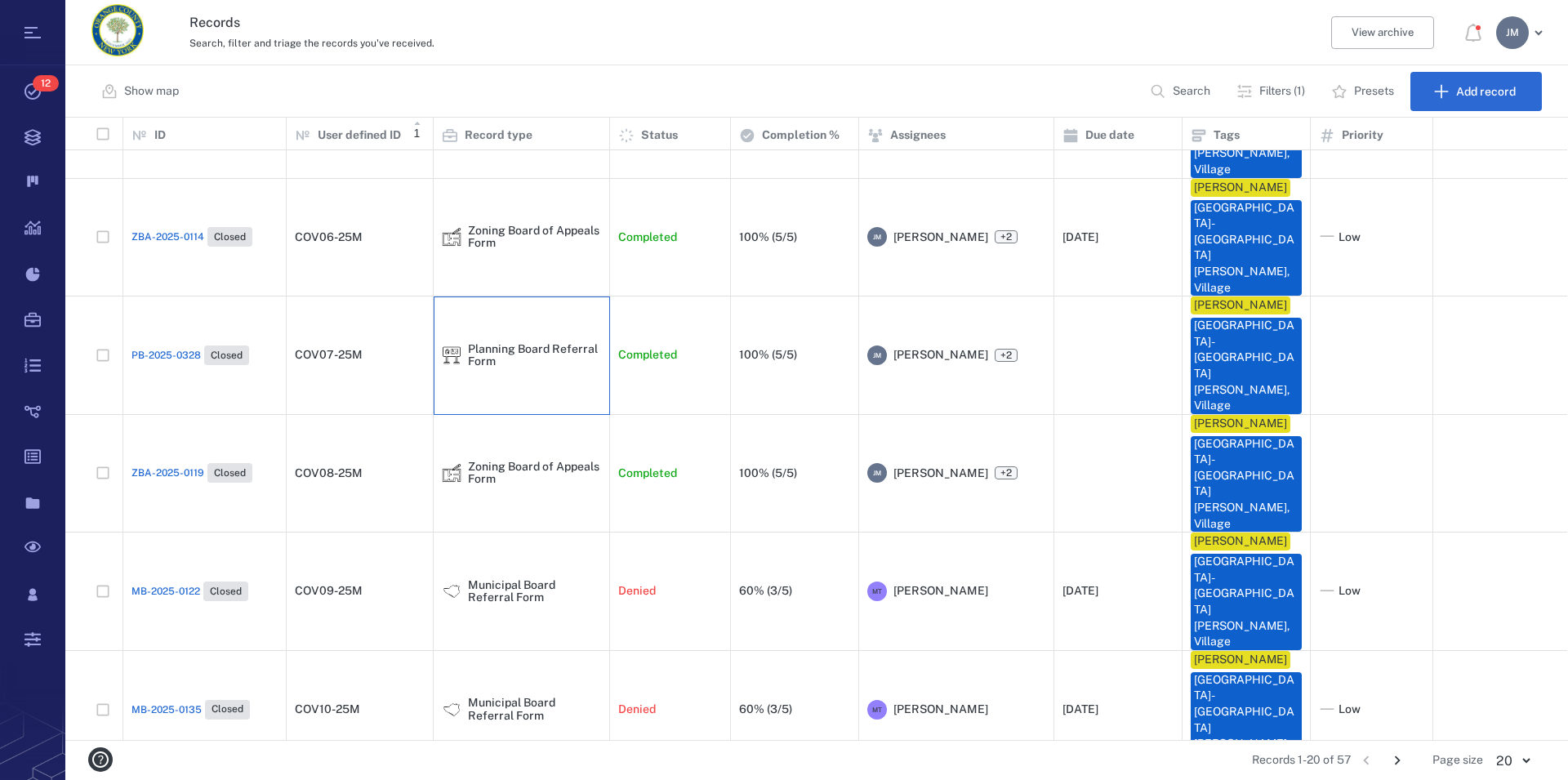
scroll to position [157, 0]
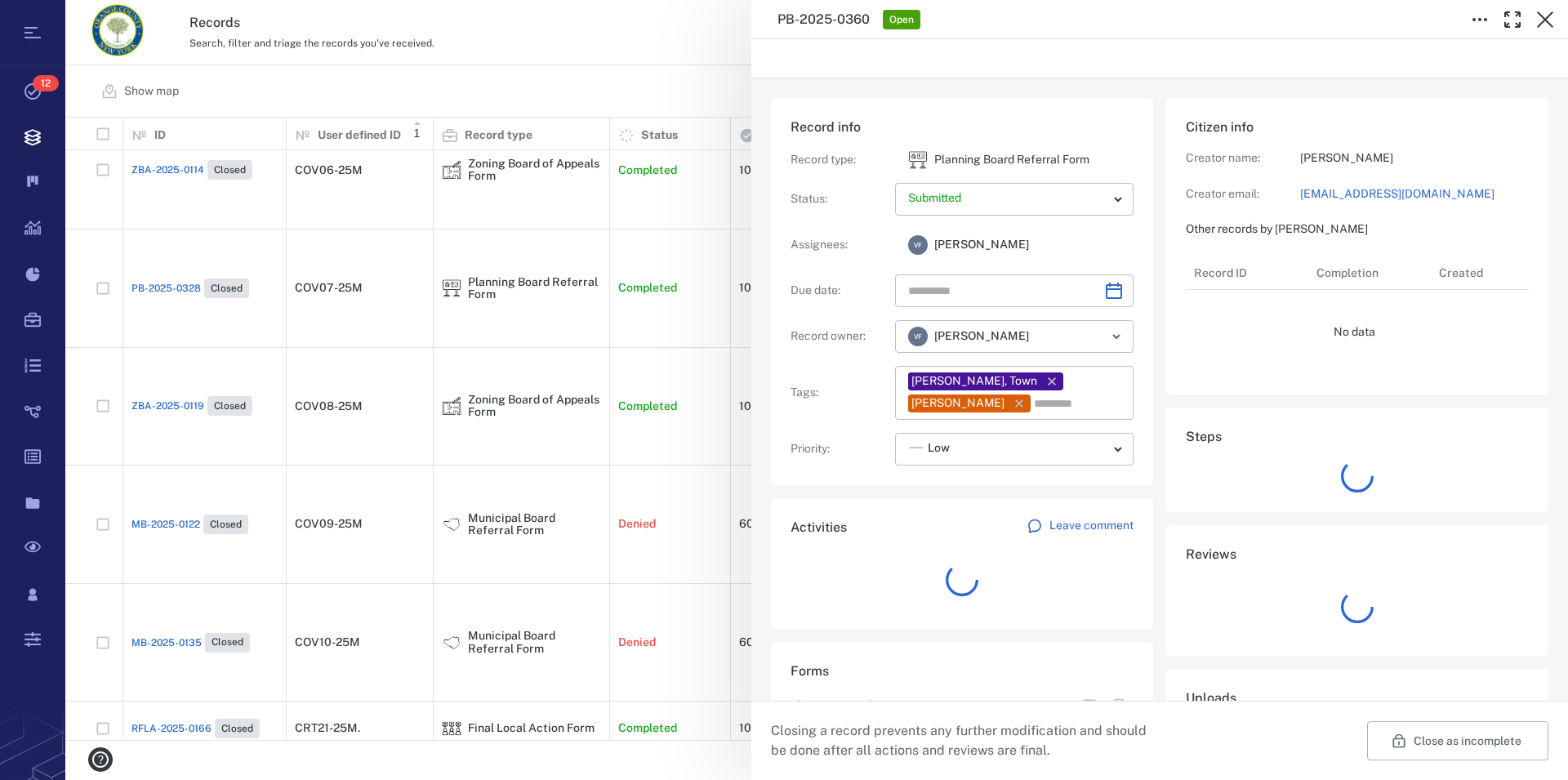
type input "**********"
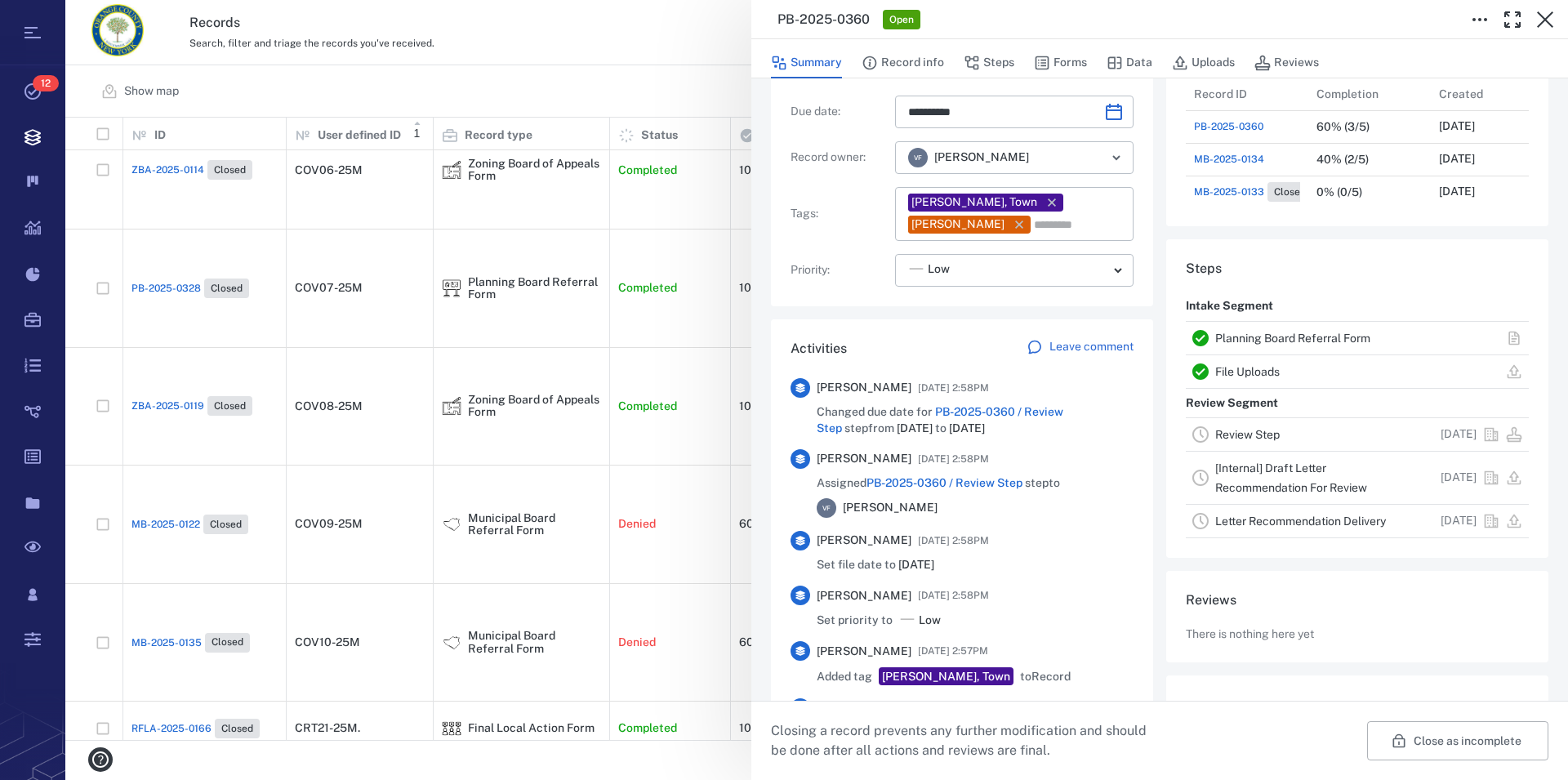
scroll to position [186, 0]
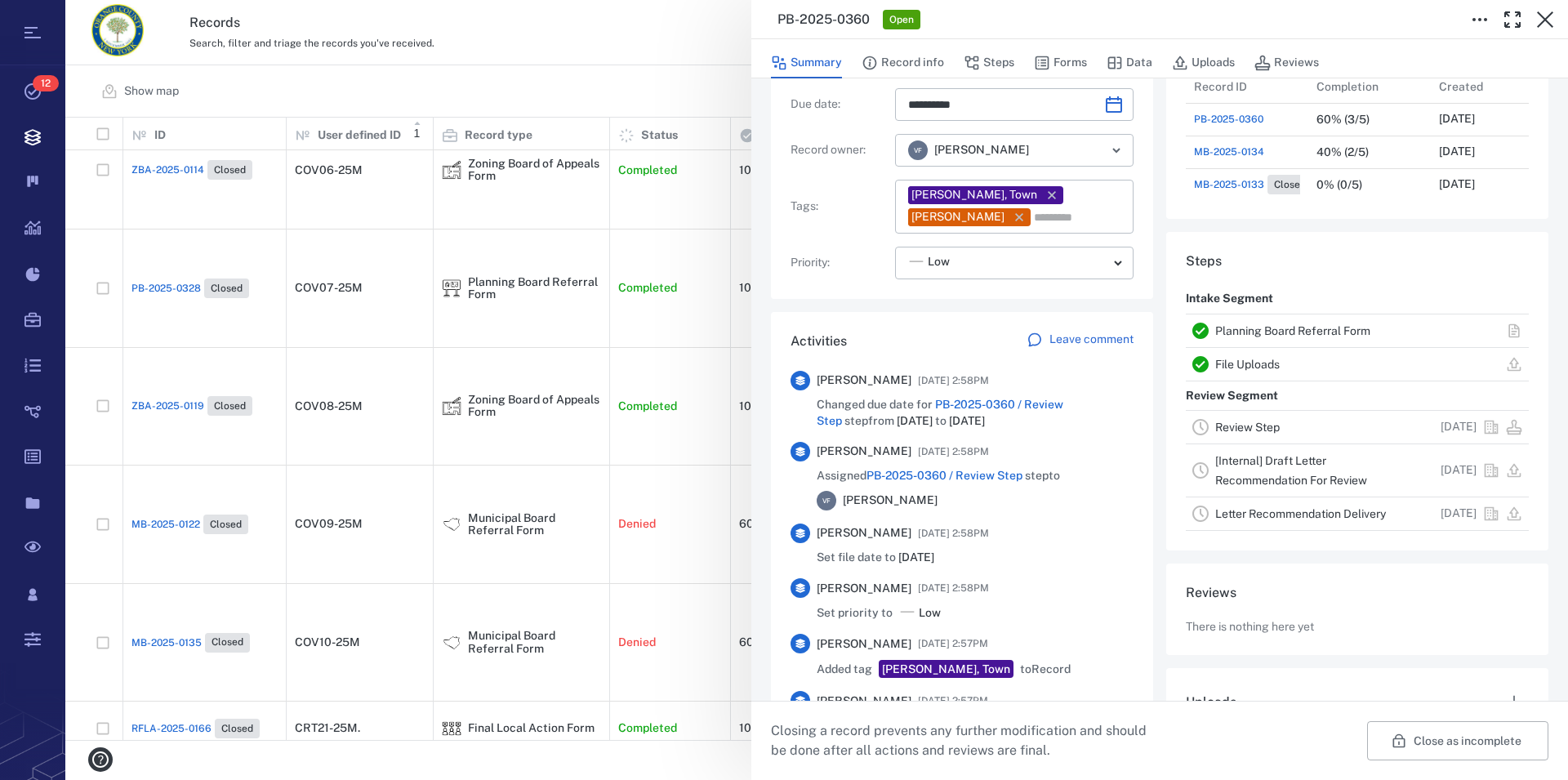
click at [1285, 328] on link "Planning Board Referral Form" at bounding box center [1293, 330] width 155 height 13
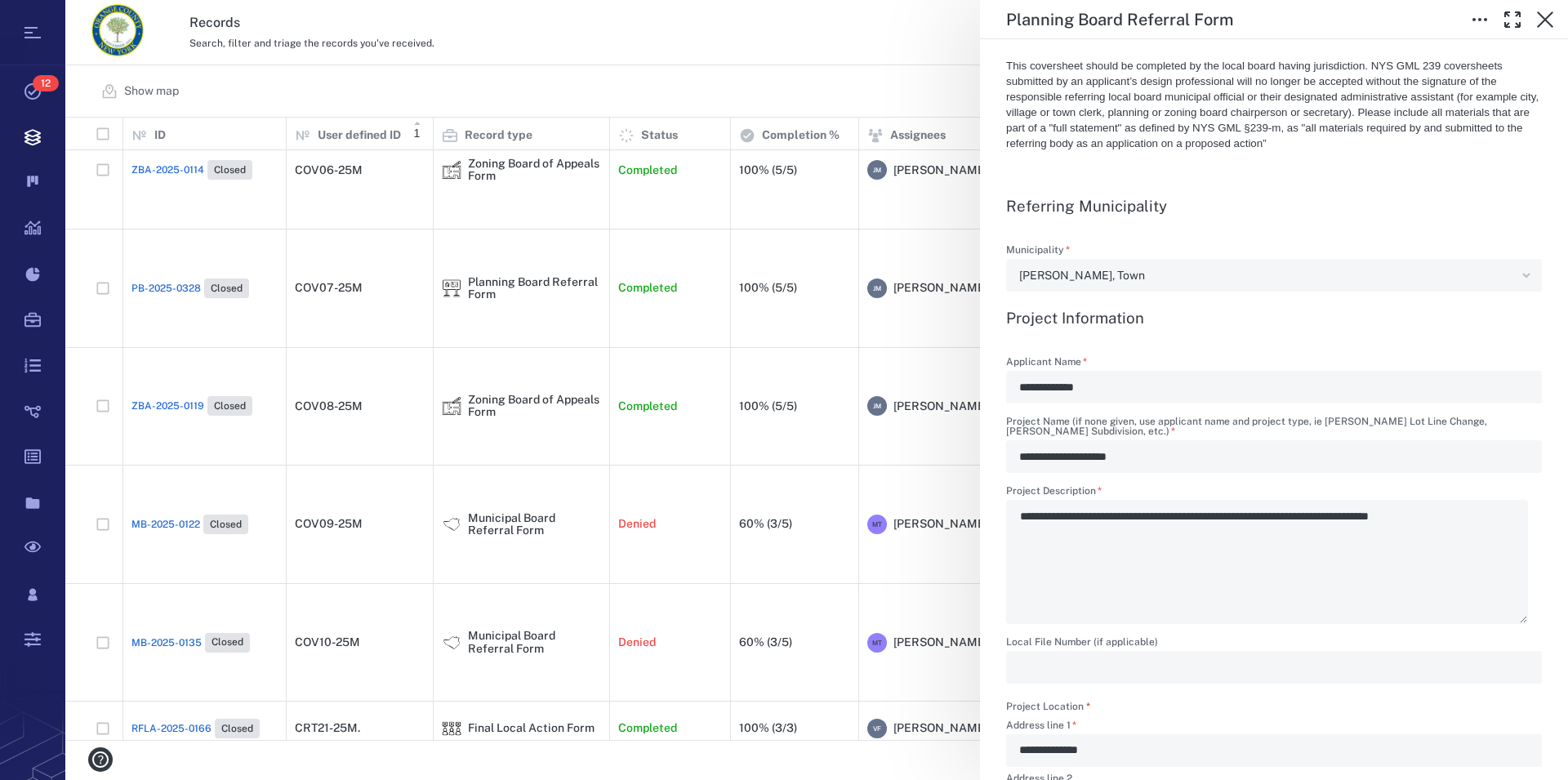
scroll to position [474, 0]
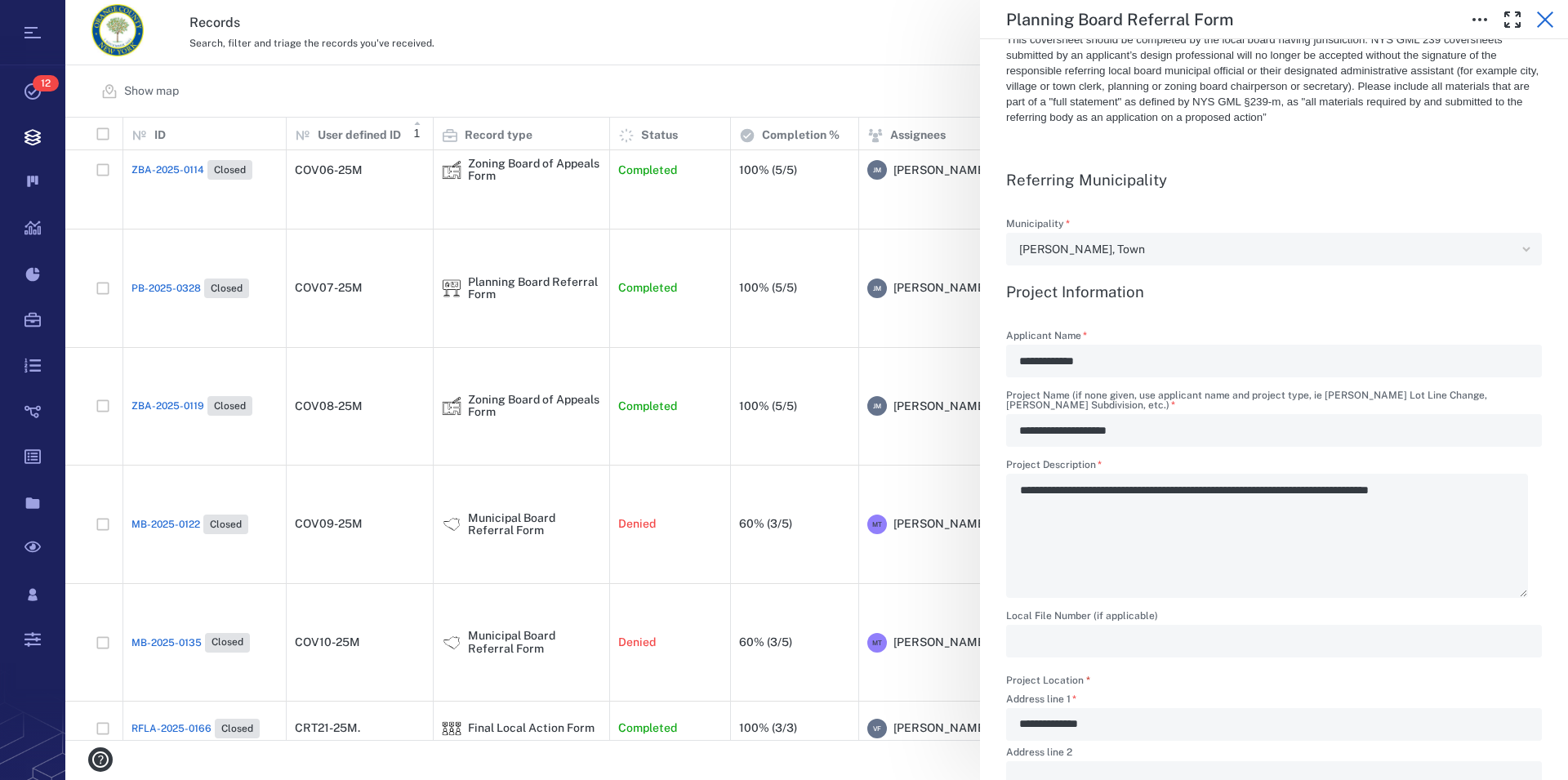
click at [1552, 17] on icon "button" at bounding box center [1545, 20] width 20 height 20
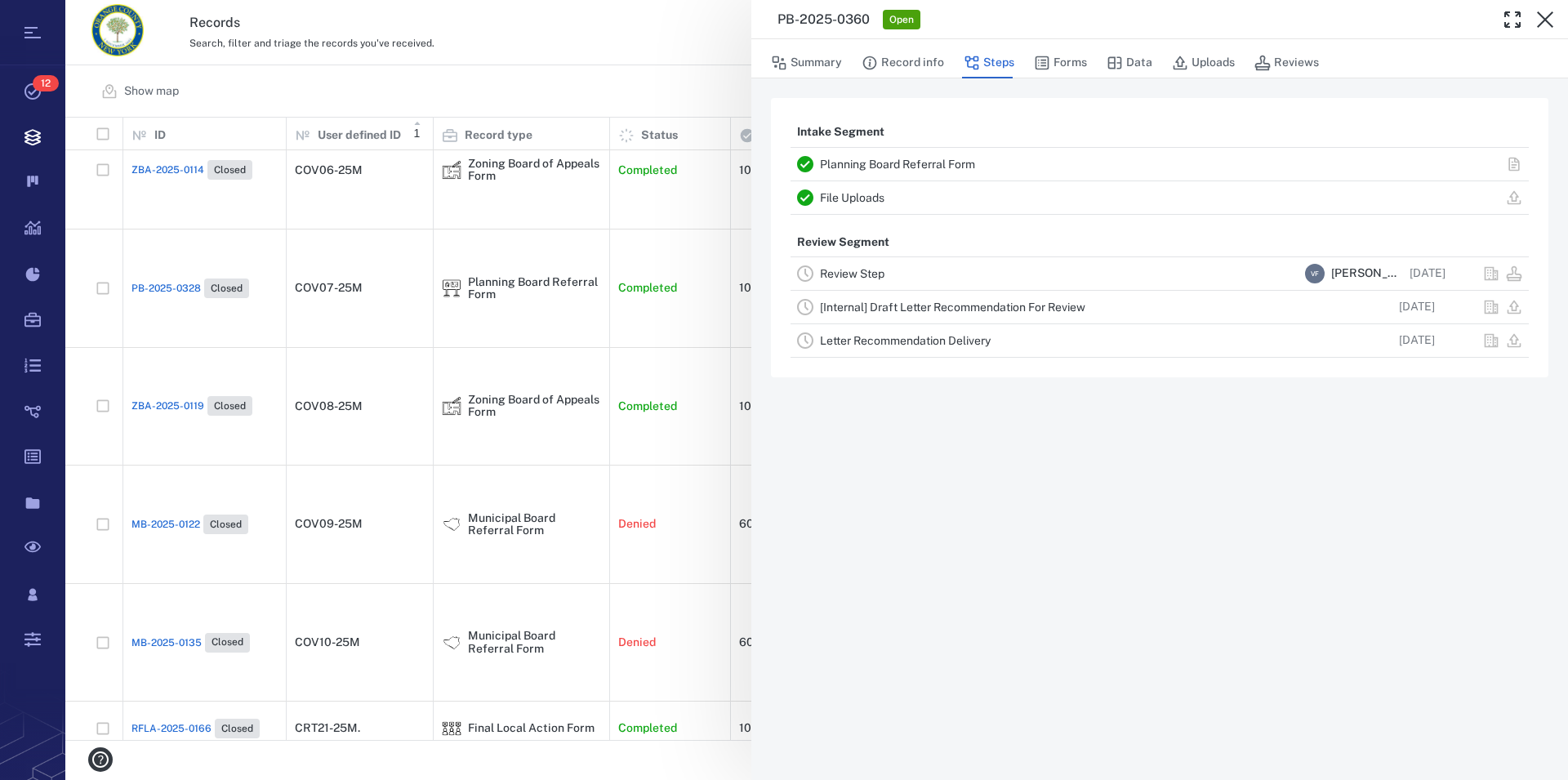
click at [1552, 17] on icon "button" at bounding box center [1545, 20] width 20 height 20
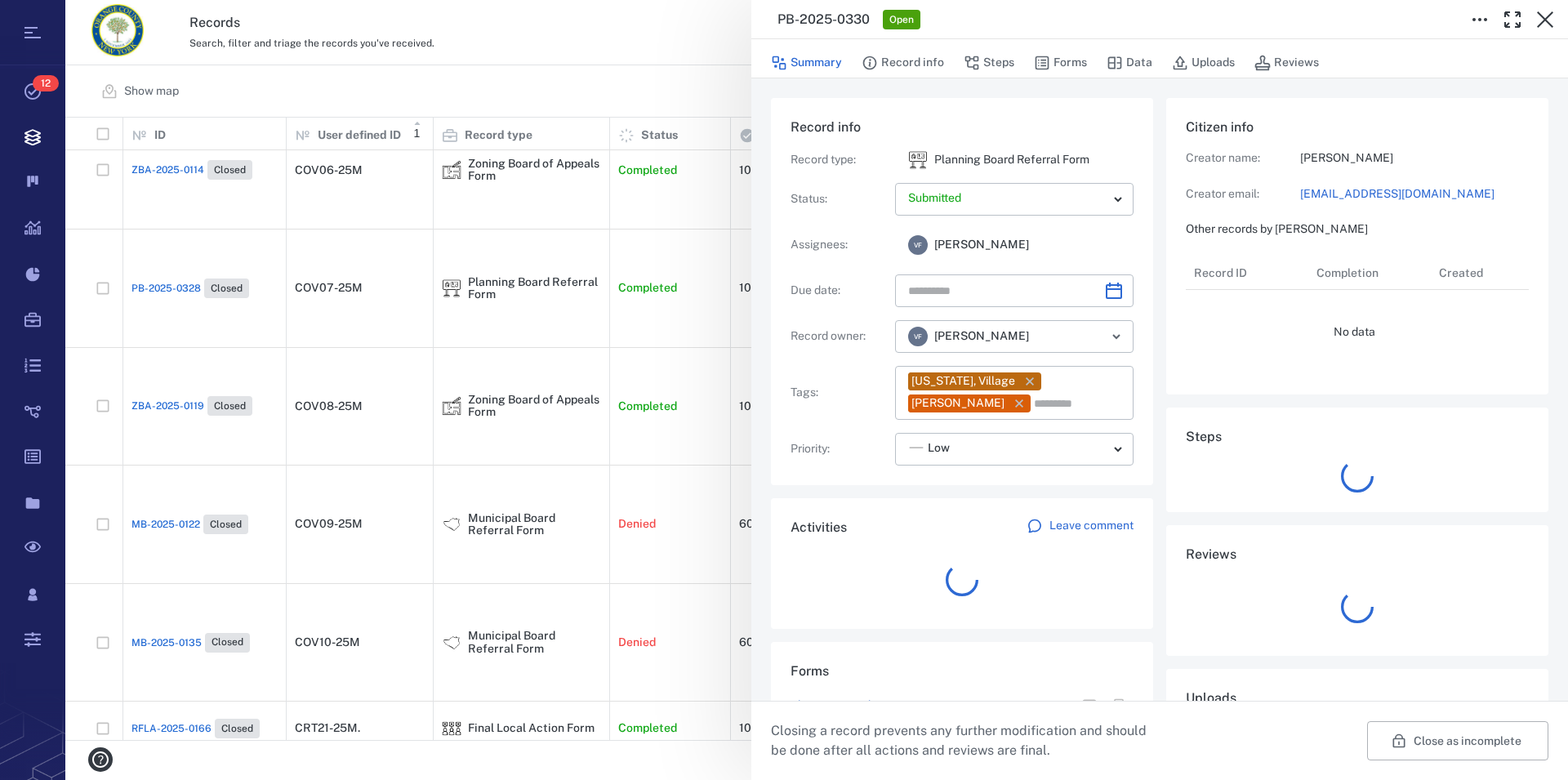
type input "**********"
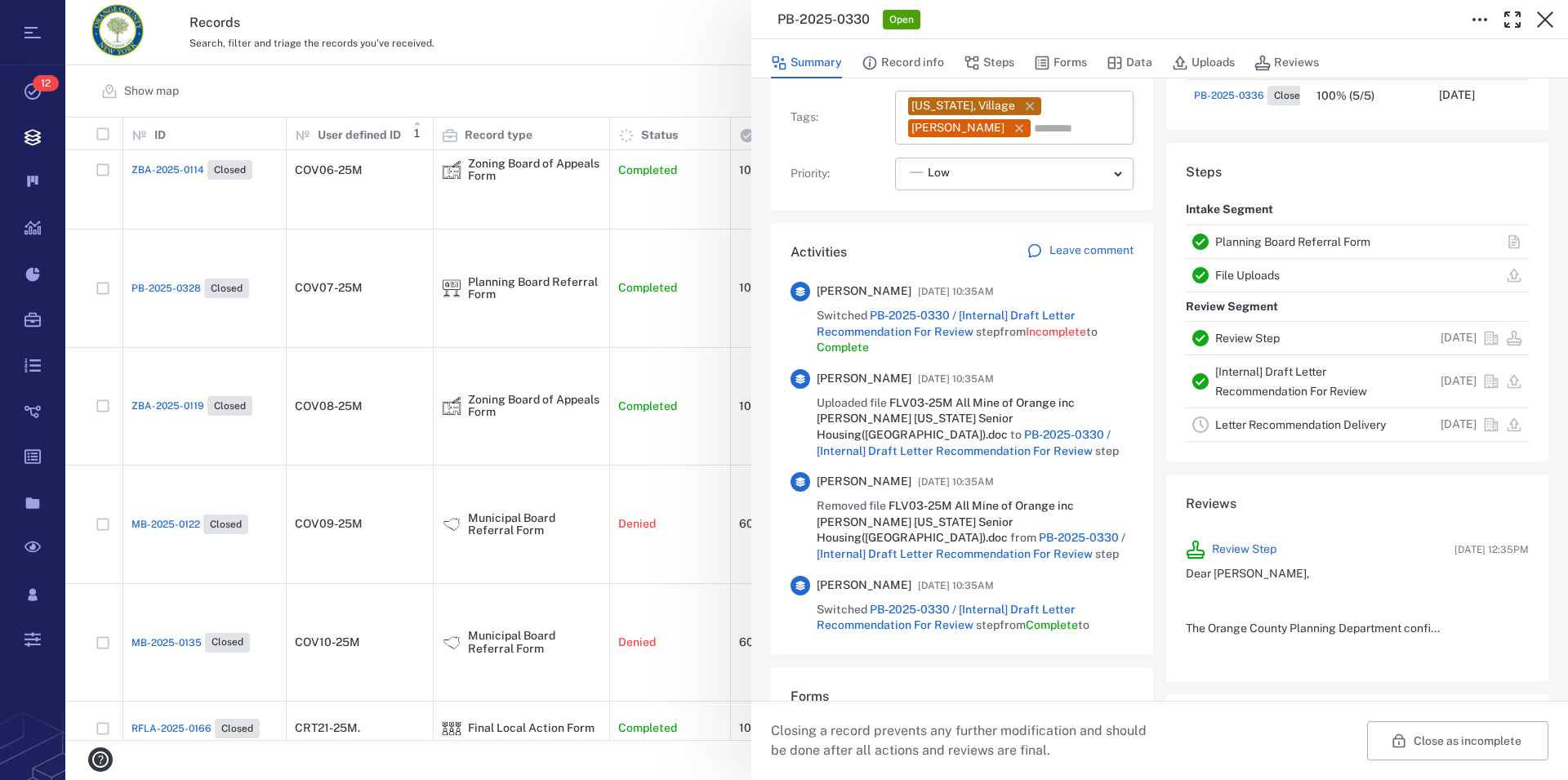
scroll to position [280, 0]
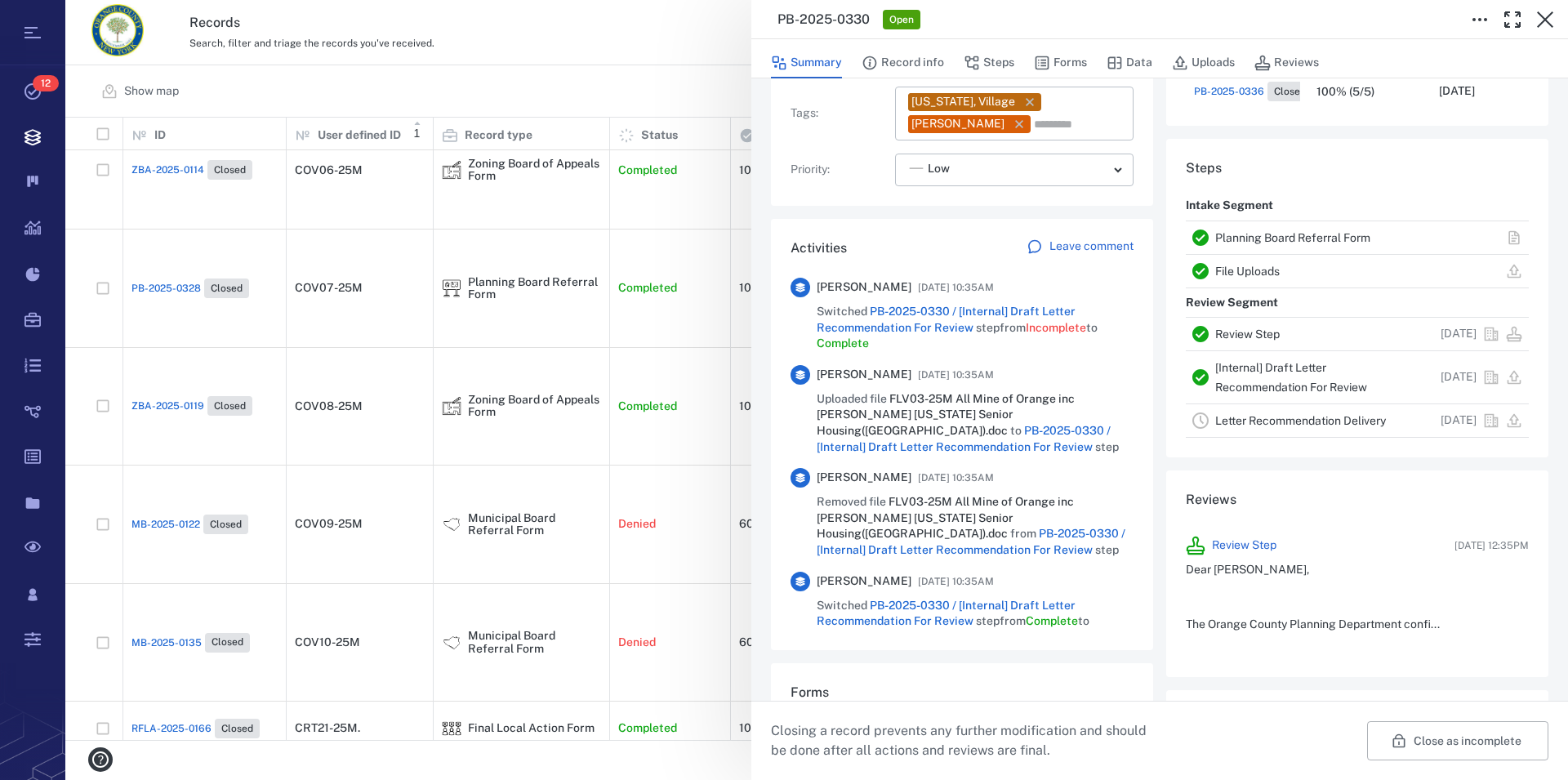
click at [1270, 242] on link "Planning Board Referral Form" at bounding box center [1293, 237] width 155 height 13
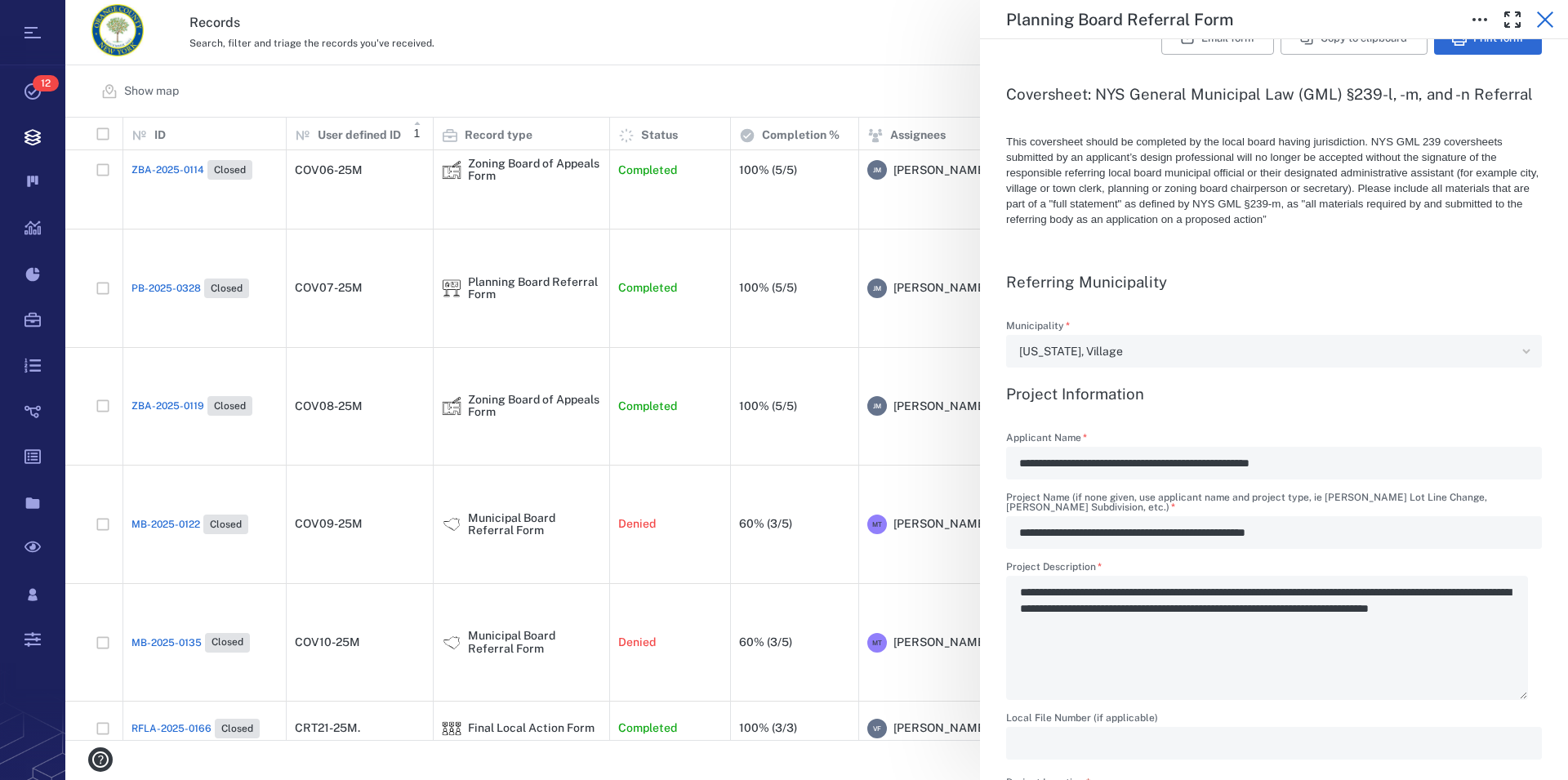
click at [1544, 8] on button "button" at bounding box center [1545, 20] width 33 height 33
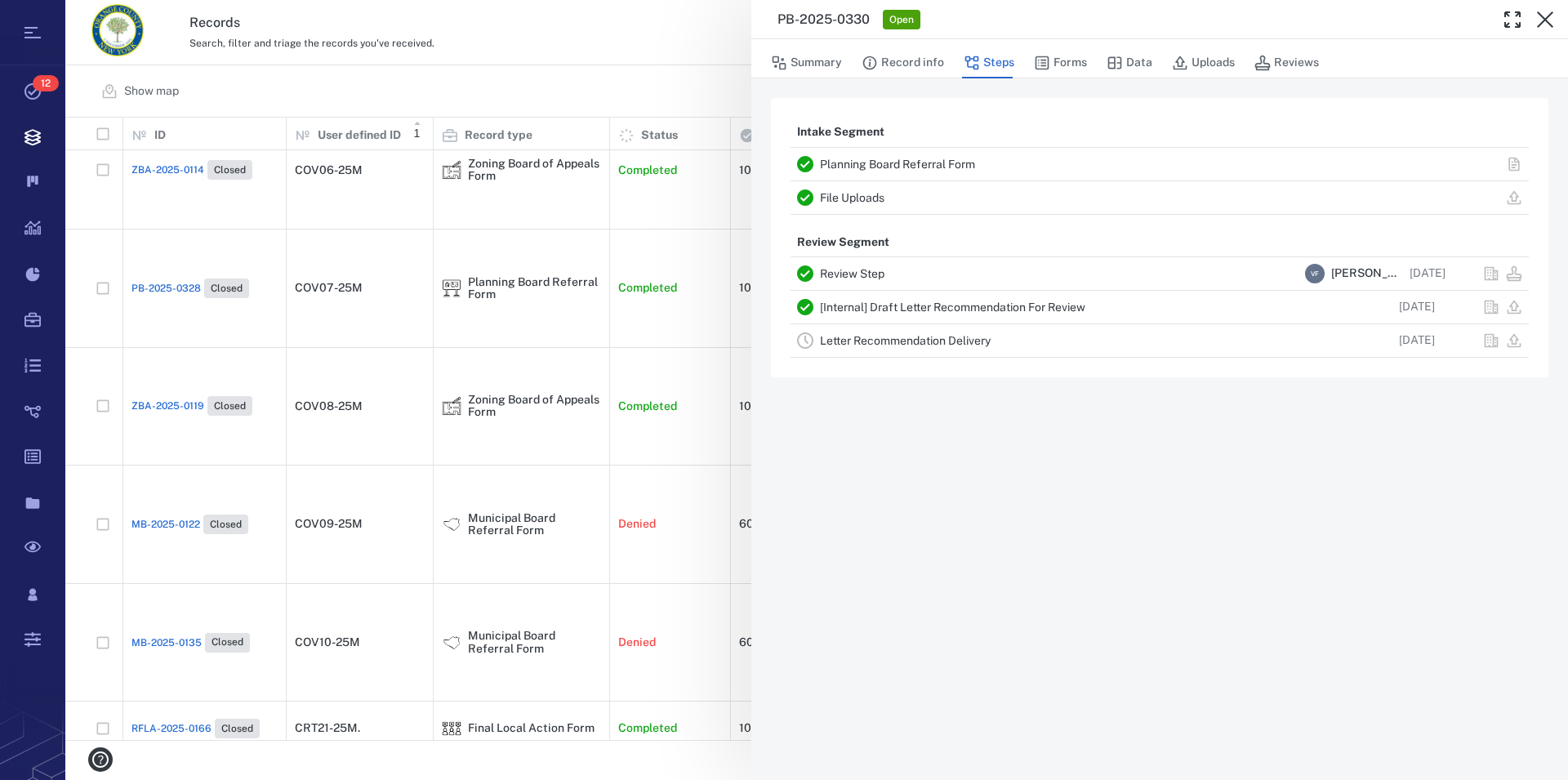
click at [1544, 16] on icon "button" at bounding box center [1545, 20] width 20 height 20
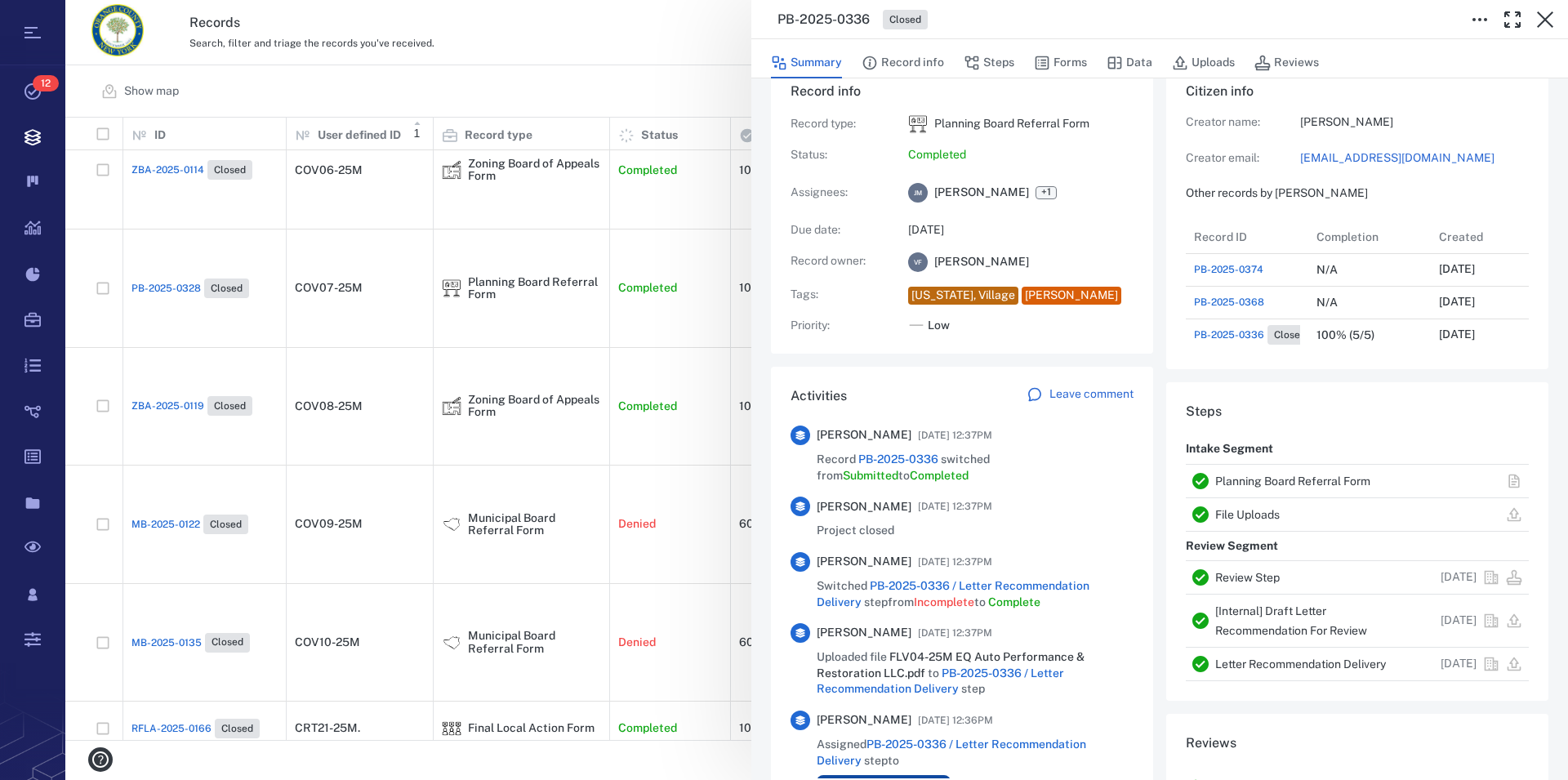
scroll to position [13, 0]
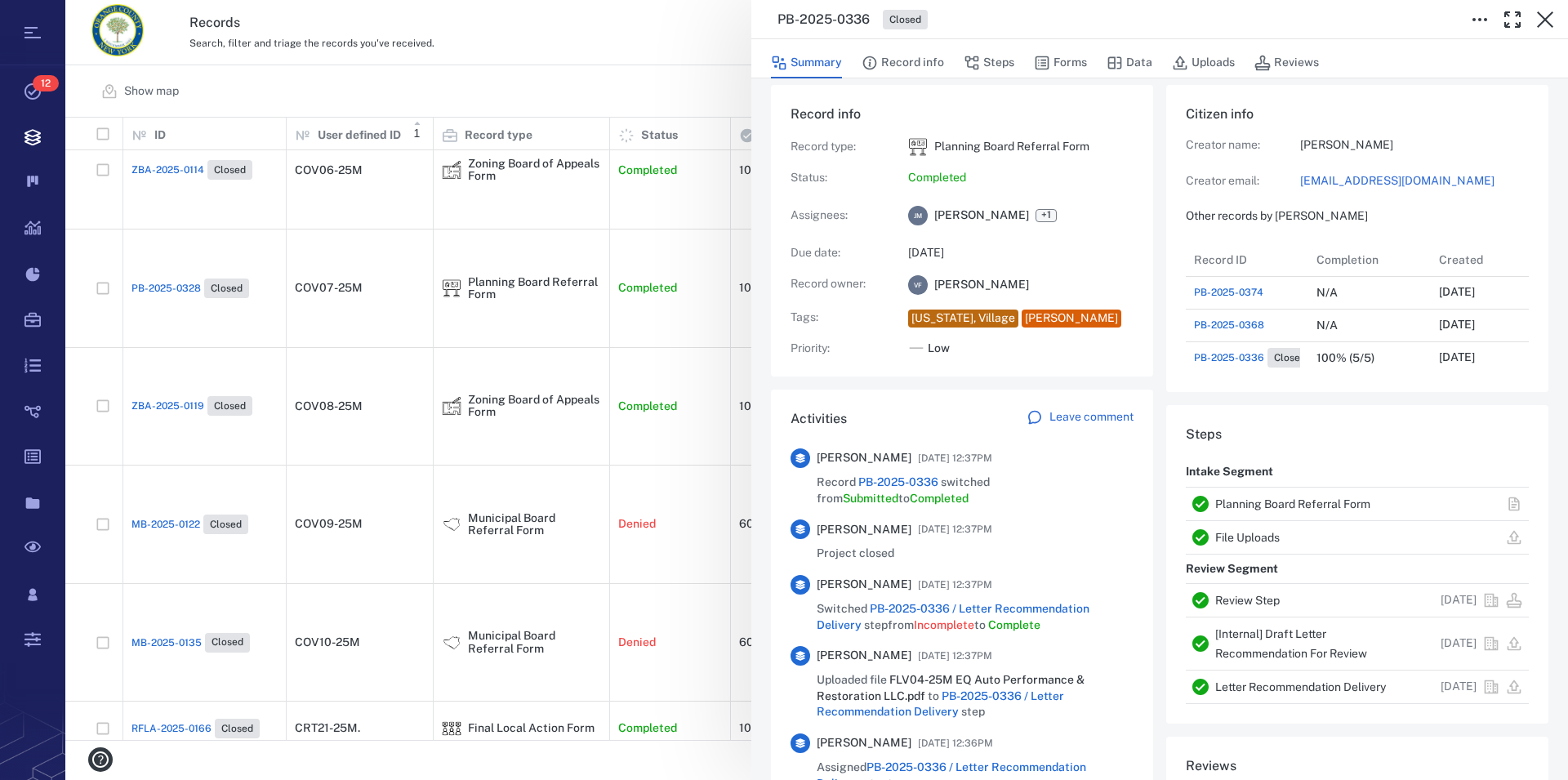
click at [1291, 681] on link "Letter Recommendation Delivery" at bounding box center [1301, 687] width 171 height 13
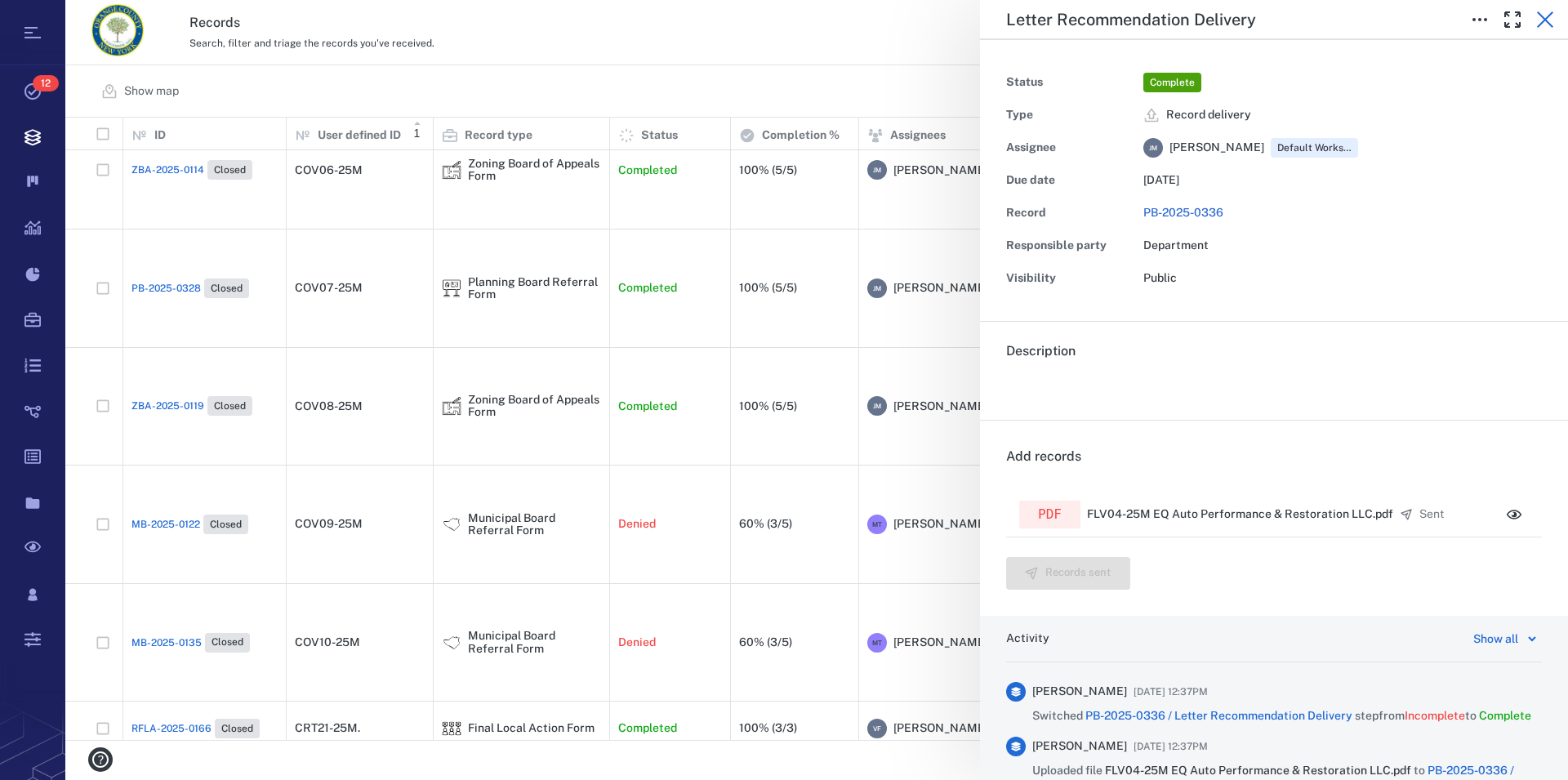
click at [1542, 23] on icon "button" at bounding box center [1545, 20] width 16 height 16
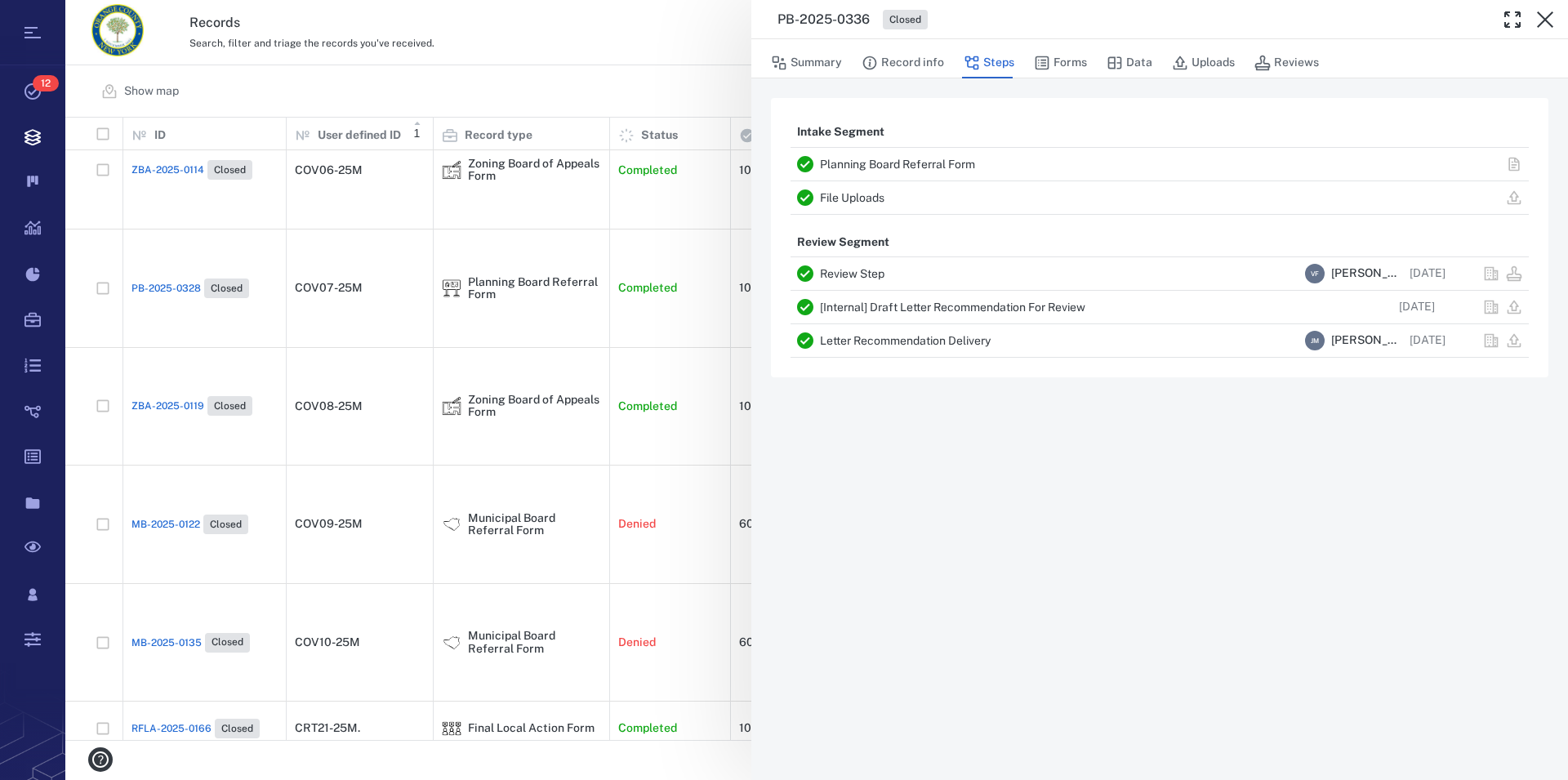
click at [1542, 23] on icon "button" at bounding box center [1545, 20] width 16 height 16
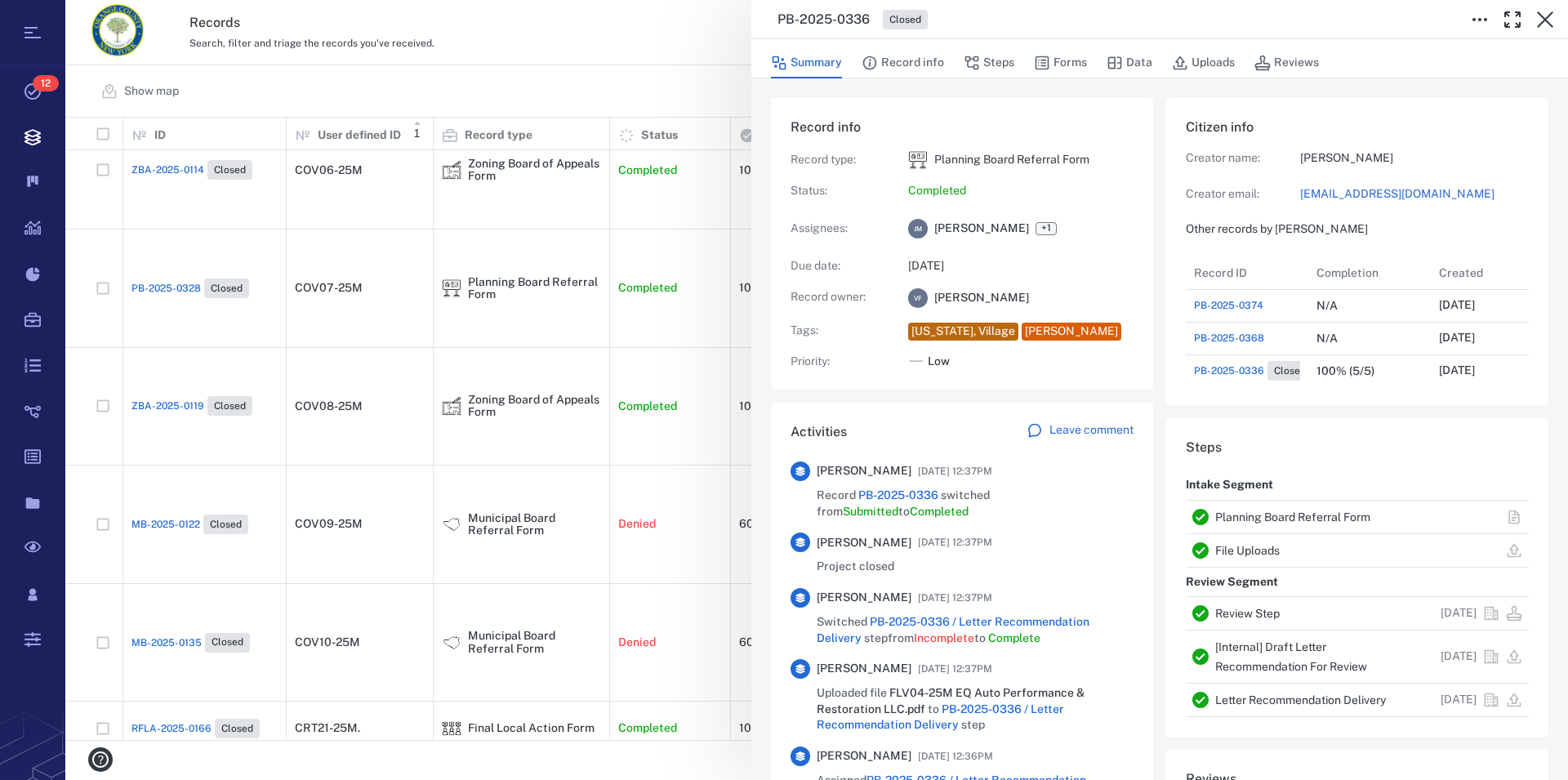
scroll to position [14, 15]
click at [1143, 435] on div "Activities Leave comment Amritpal Kaur 09/30/2025 at 12:37PM Record PB-2025-033…" at bounding box center [962, 618] width 382 height 431
click at [1319, 514] on link "Planning Board Referral Form" at bounding box center [1293, 517] width 155 height 13
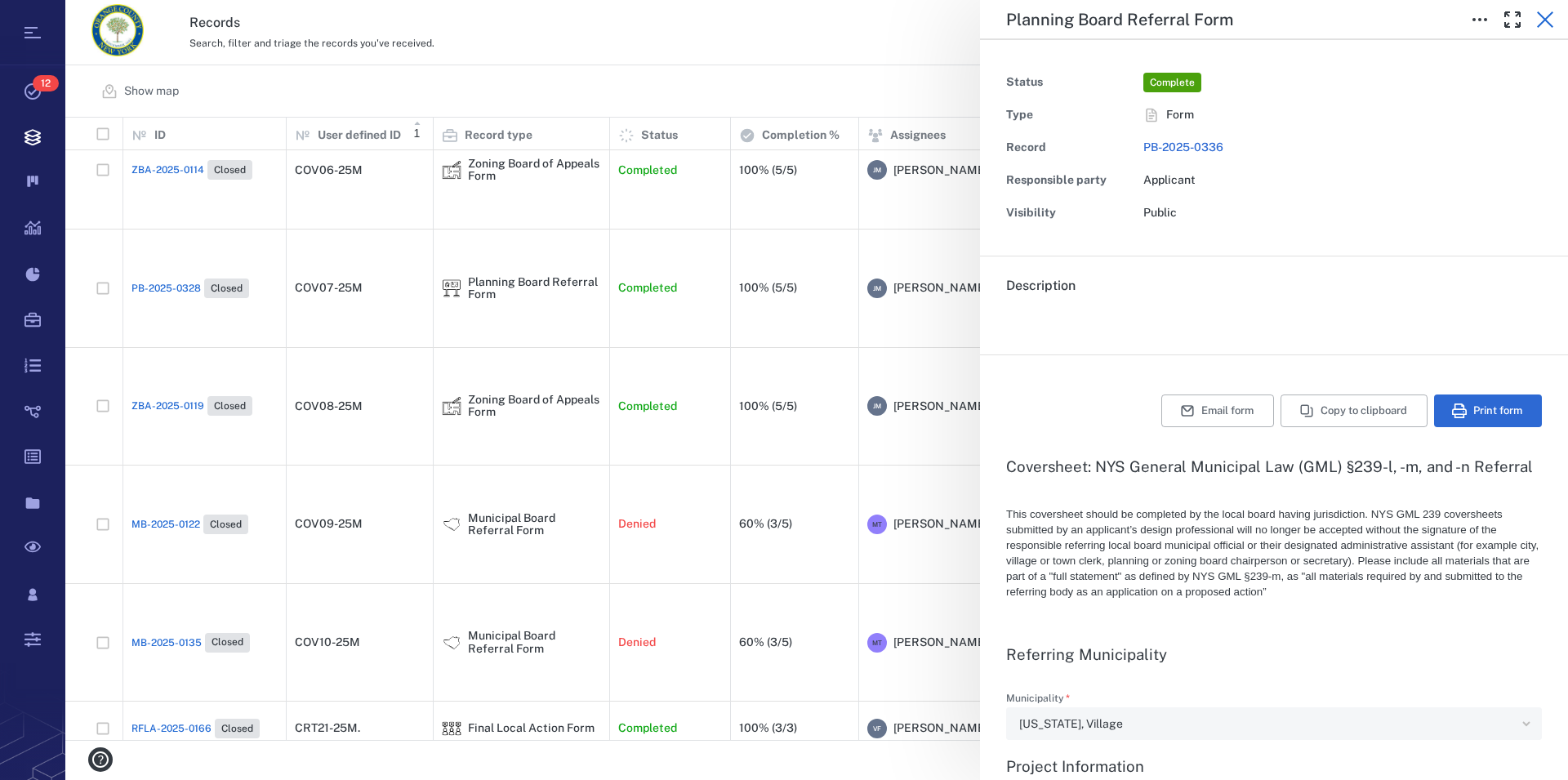
click at [1544, 21] on icon "button" at bounding box center [1545, 20] width 16 height 16
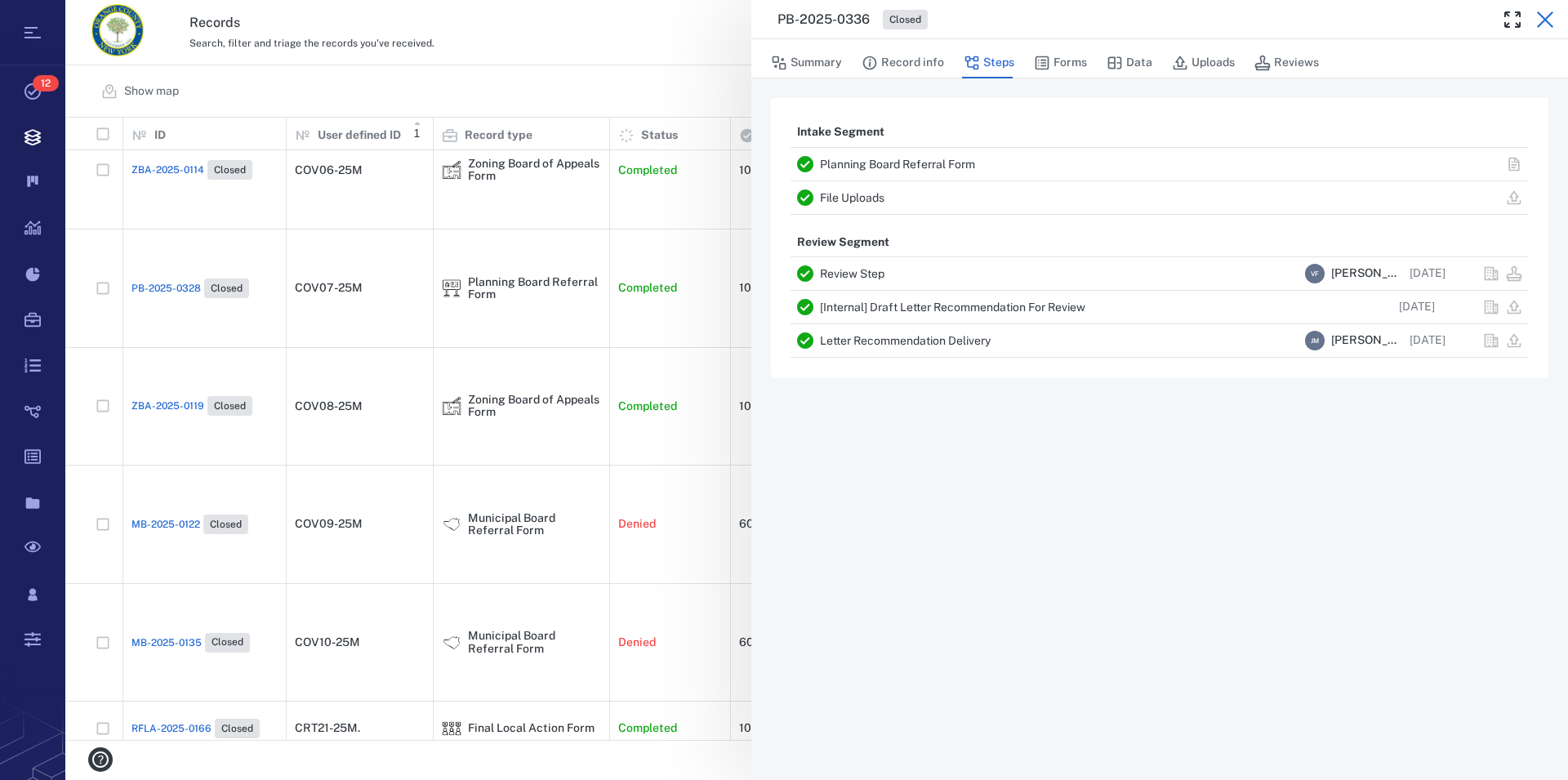
click at [1544, 14] on icon "button" at bounding box center [1545, 20] width 20 height 20
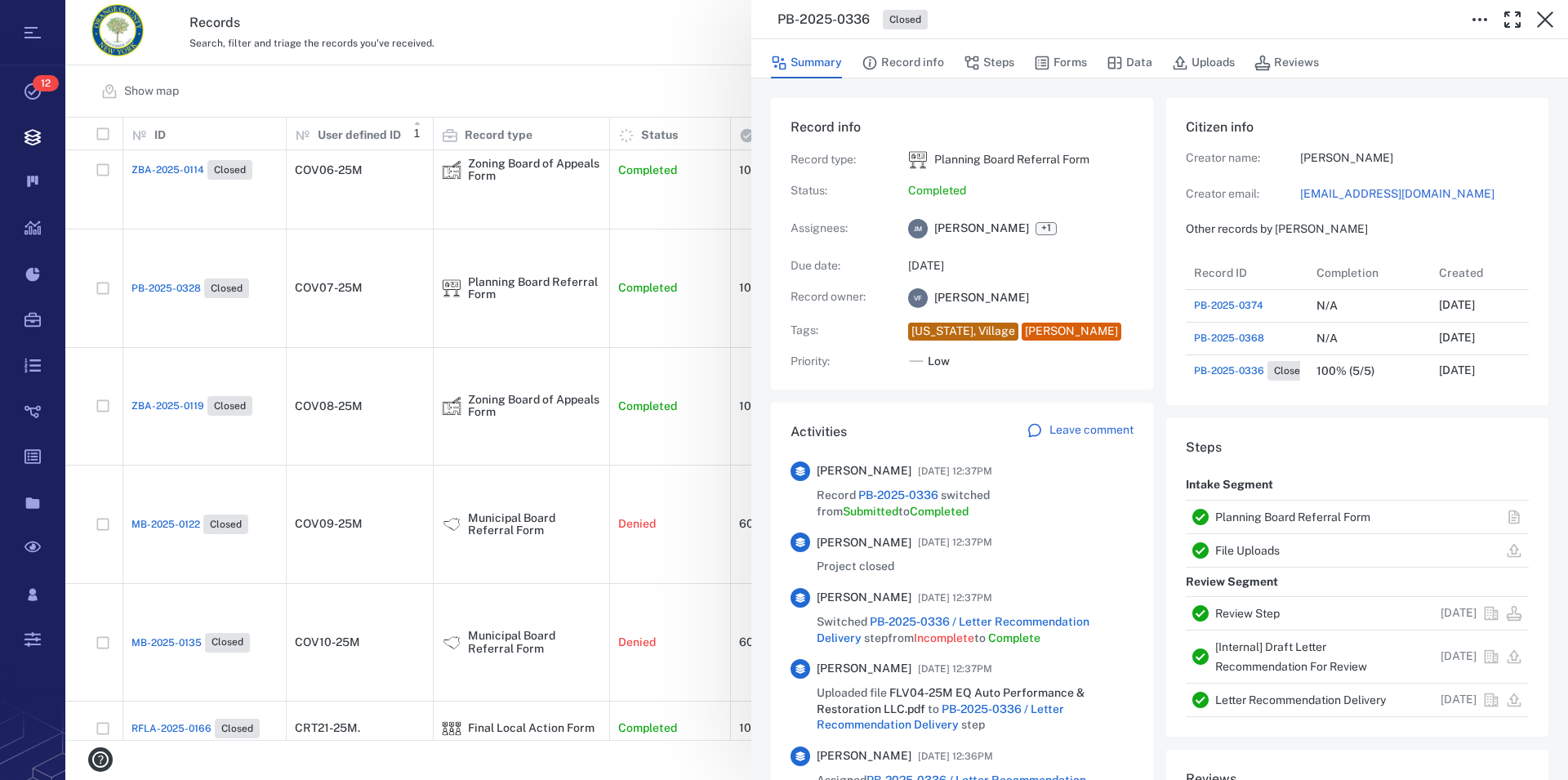
scroll to position [588, 308]
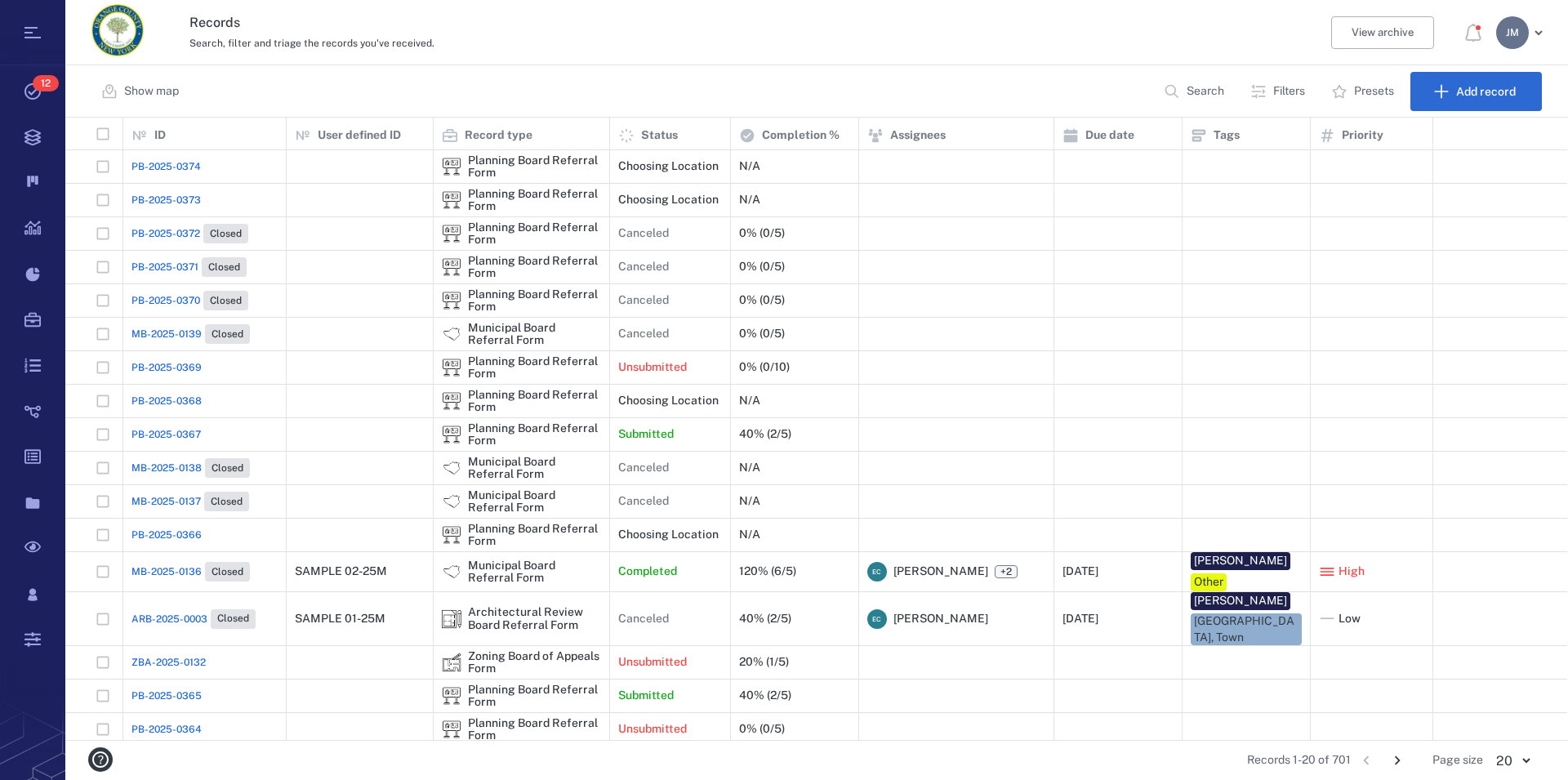
click at [1292, 95] on p "Filters" at bounding box center [1289, 91] width 32 height 16
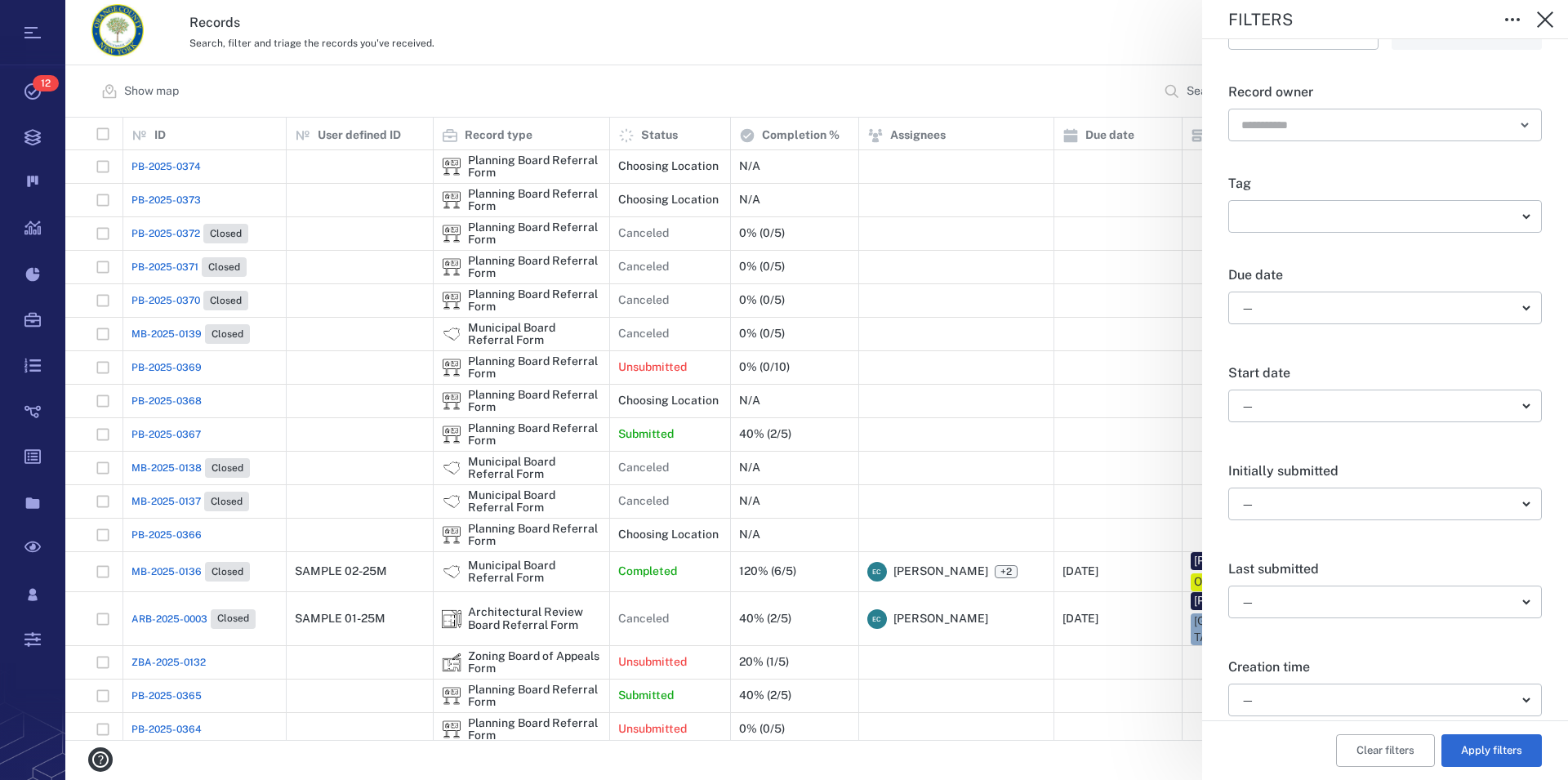
scroll to position [465, 0]
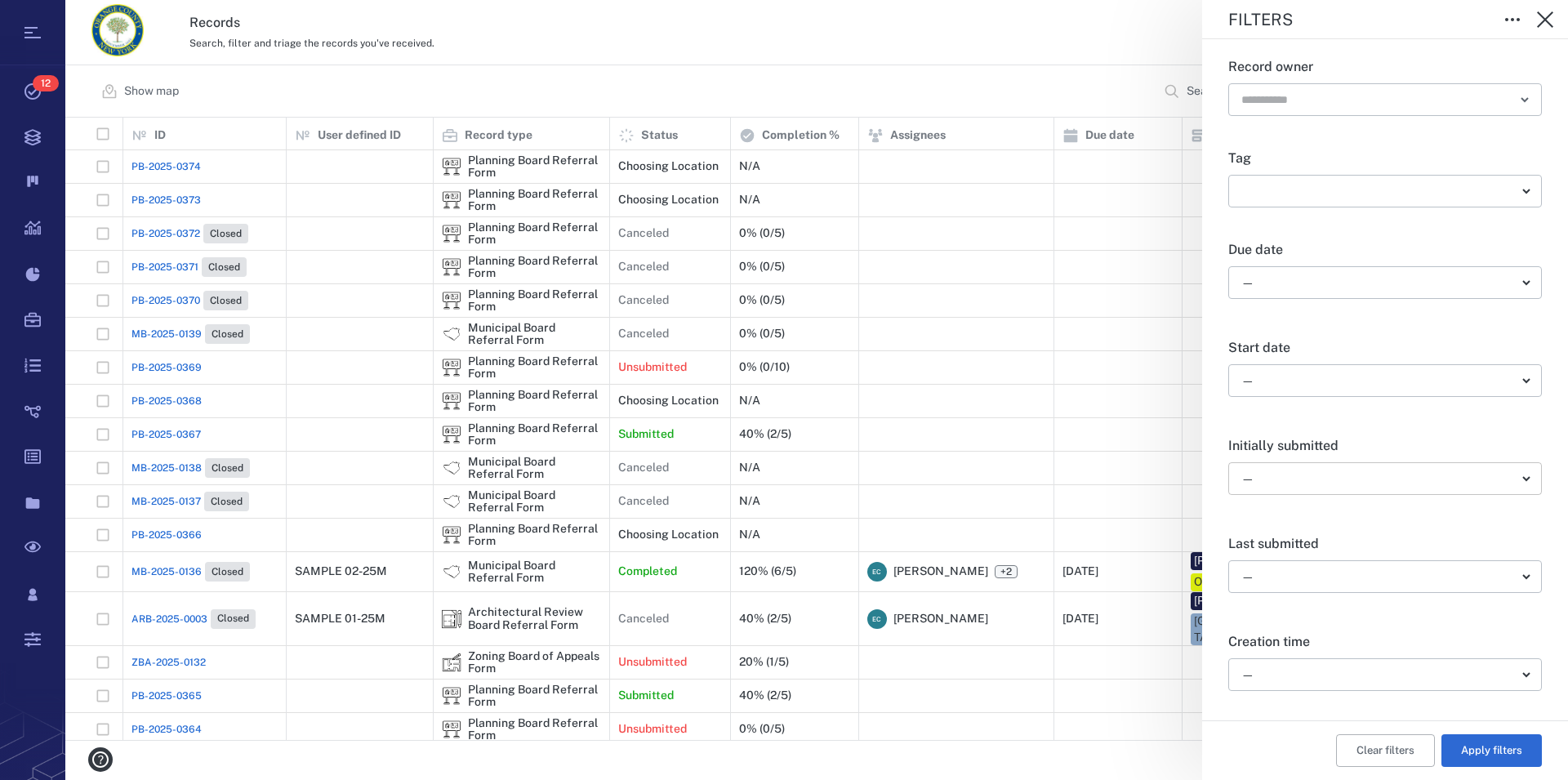
click at [1332, 465] on body "Tasks 12 Records Boards Dashboard Reports Record types Guide steps Rules Form b…" at bounding box center [784, 390] width 1568 height 780
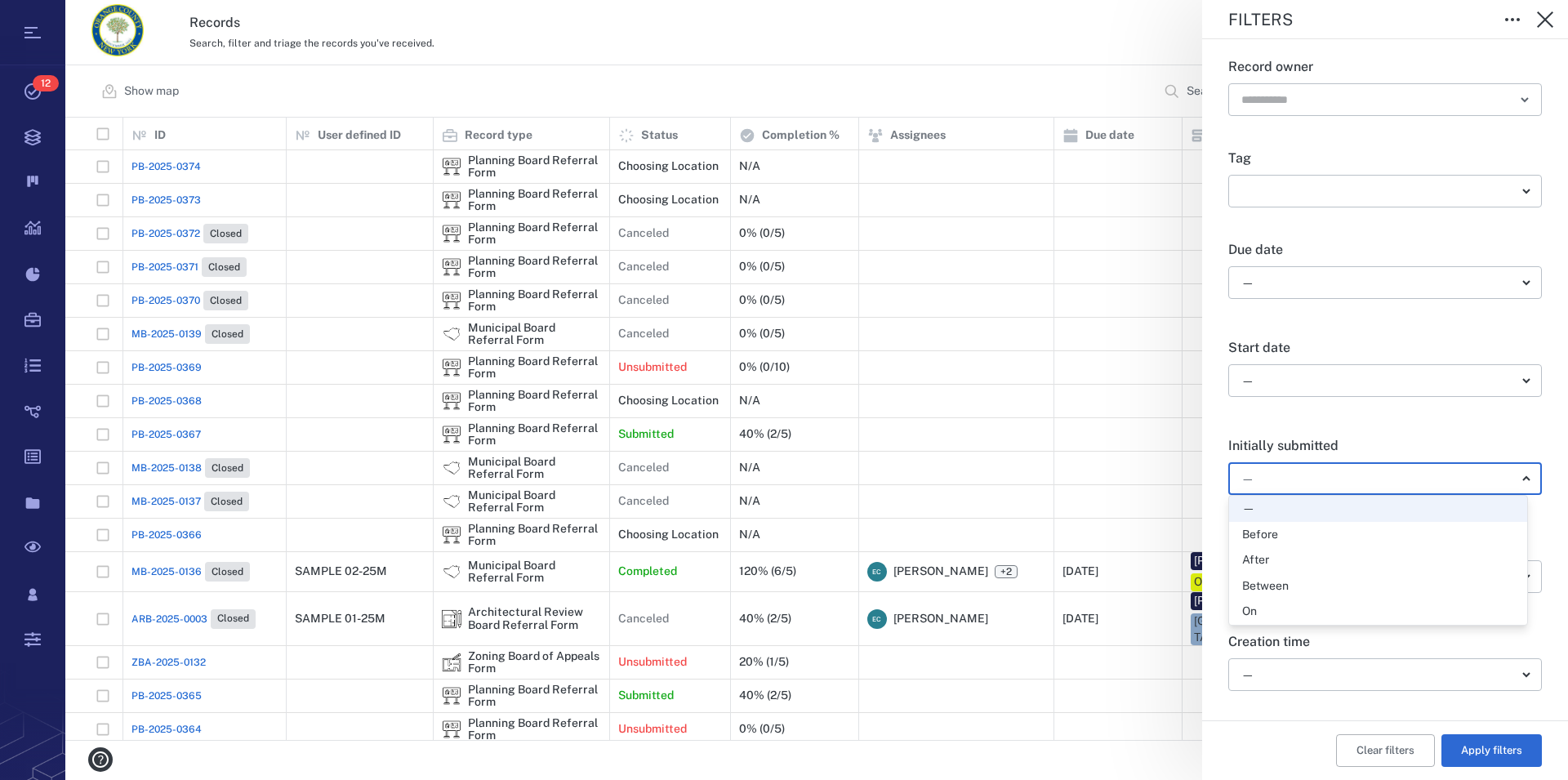
click at [1332, 589] on div "Between" at bounding box center [1378, 586] width 272 height 16
type input "*"
click at [1341, 514] on icon "Choose date" at bounding box center [1346, 518] width 20 height 20
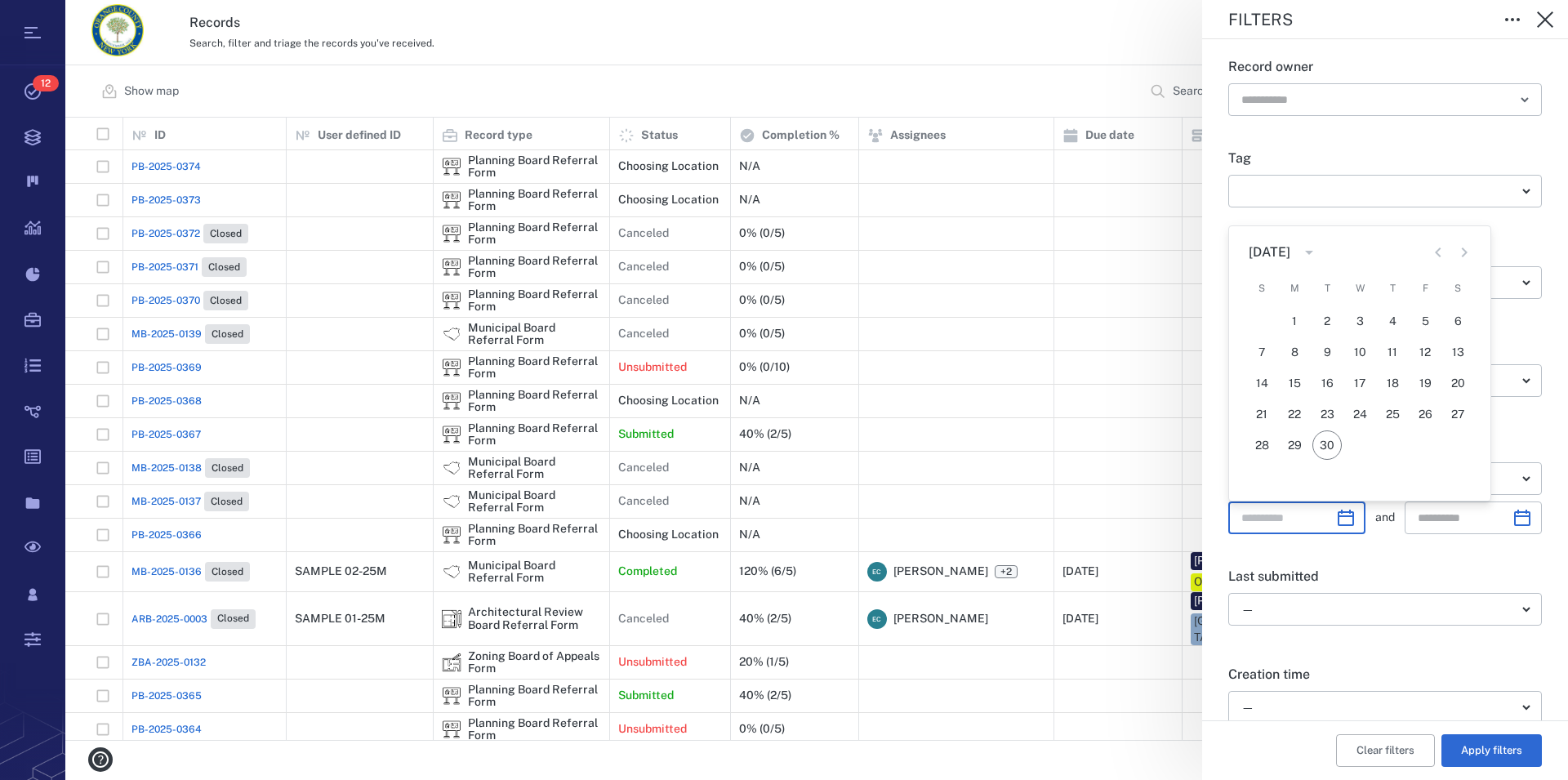
click at [1437, 249] on icon "Previous month" at bounding box center [1439, 252] width 20 height 20
click at [1324, 443] on button "26" at bounding box center [1327, 445] width 29 height 29
type input "**********"
click at [1513, 523] on icon "Choose date" at bounding box center [1523, 518] width 20 height 20
click at [1329, 446] on button "29" at bounding box center [1332, 445] width 29 height 29
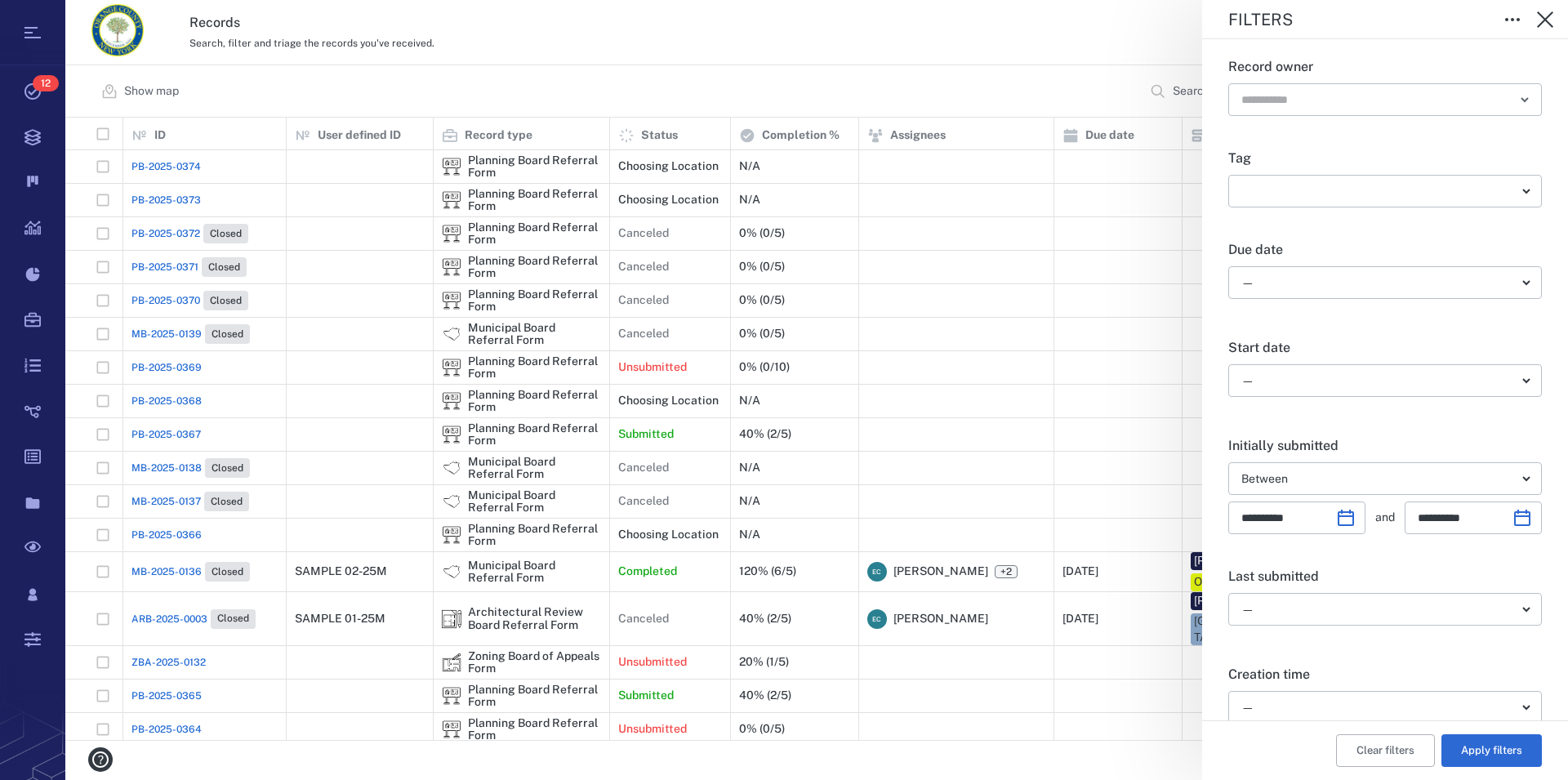
type input "**********"
click at [1487, 751] on button "Apply filters" at bounding box center [1492, 750] width 100 height 33
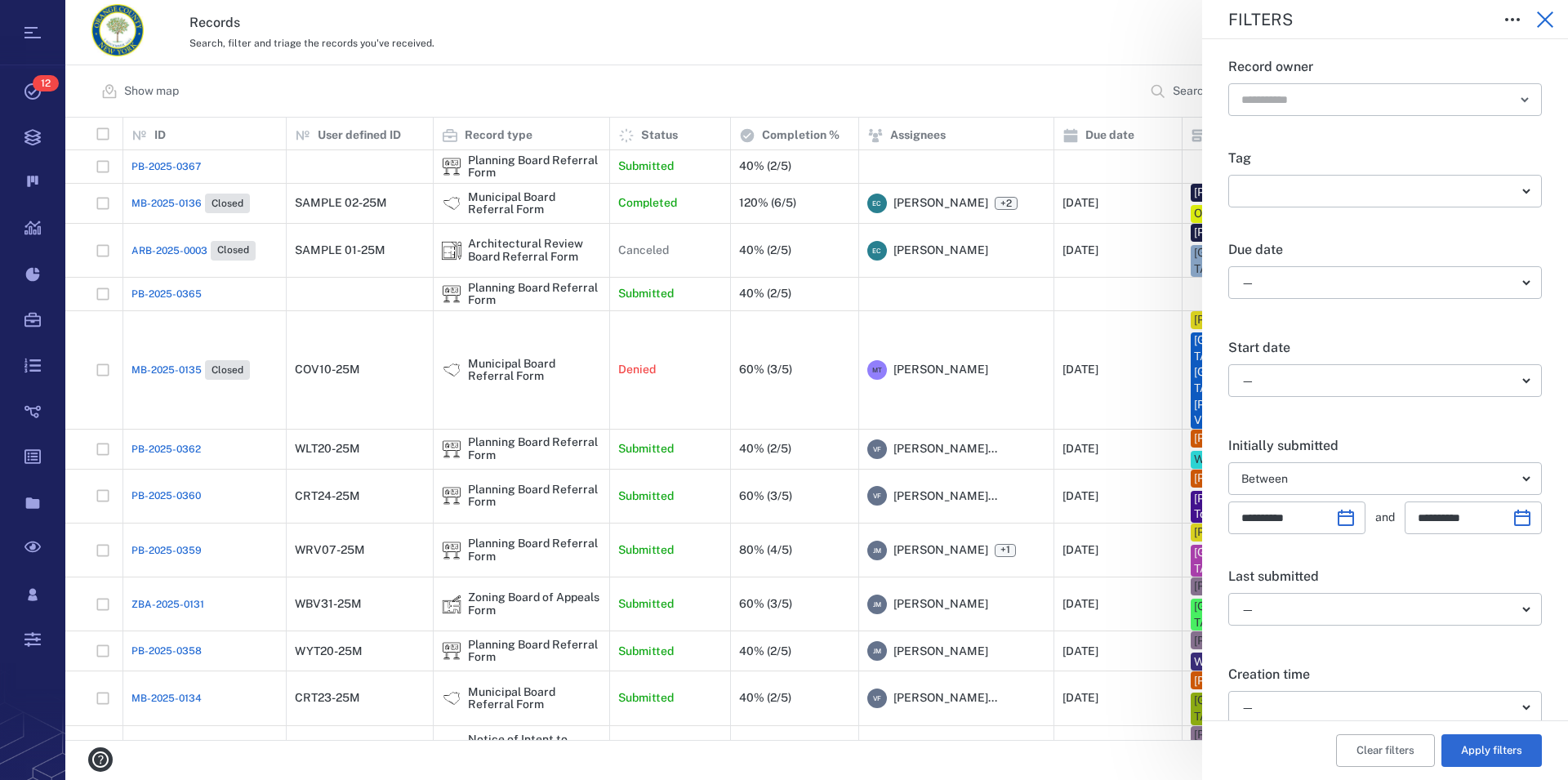
click at [1543, 15] on icon "button" at bounding box center [1545, 20] width 20 height 20
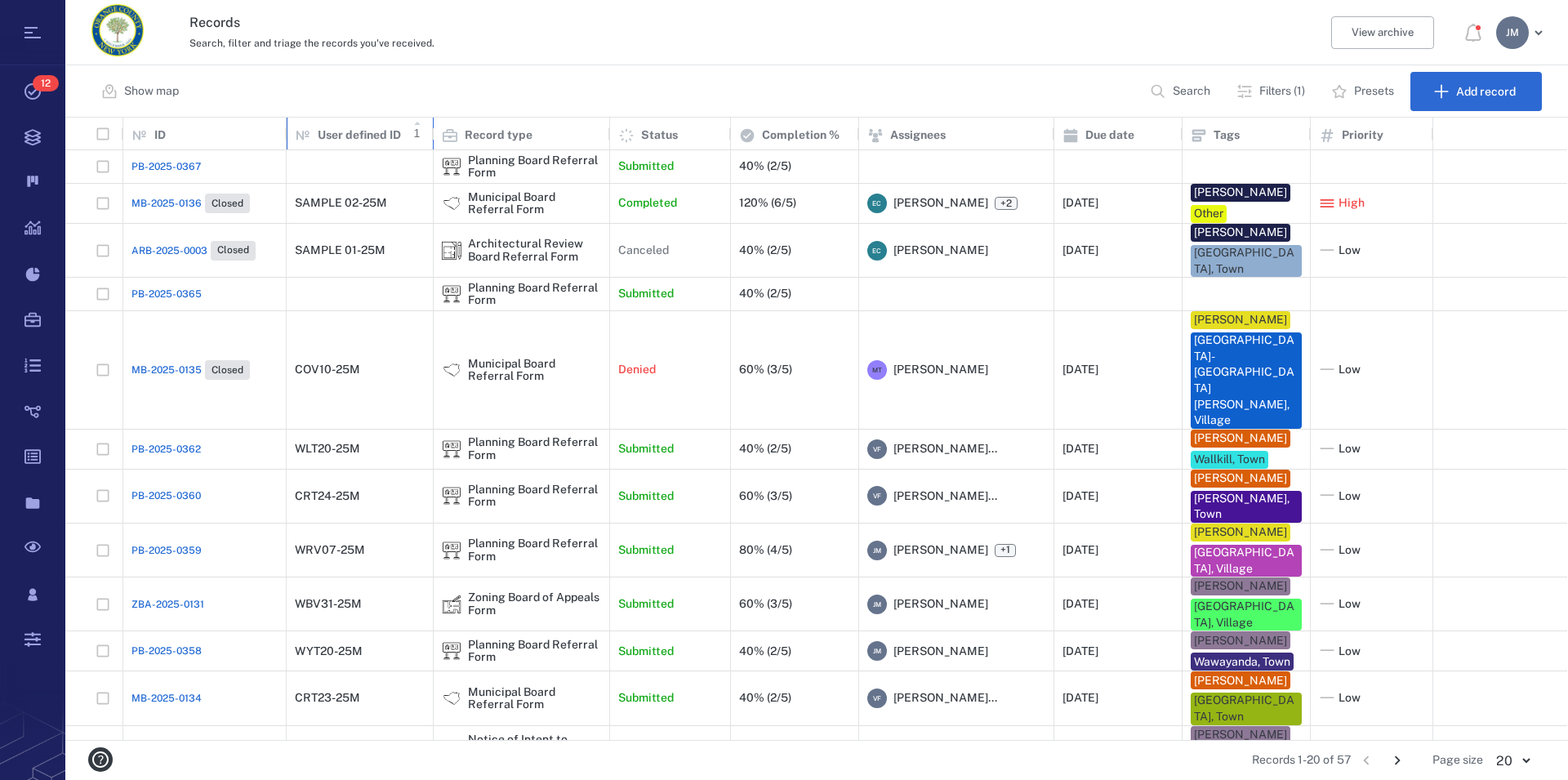
click at [361, 126] on span "User defined ID" at bounding box center [348, 133] width 106 height 20
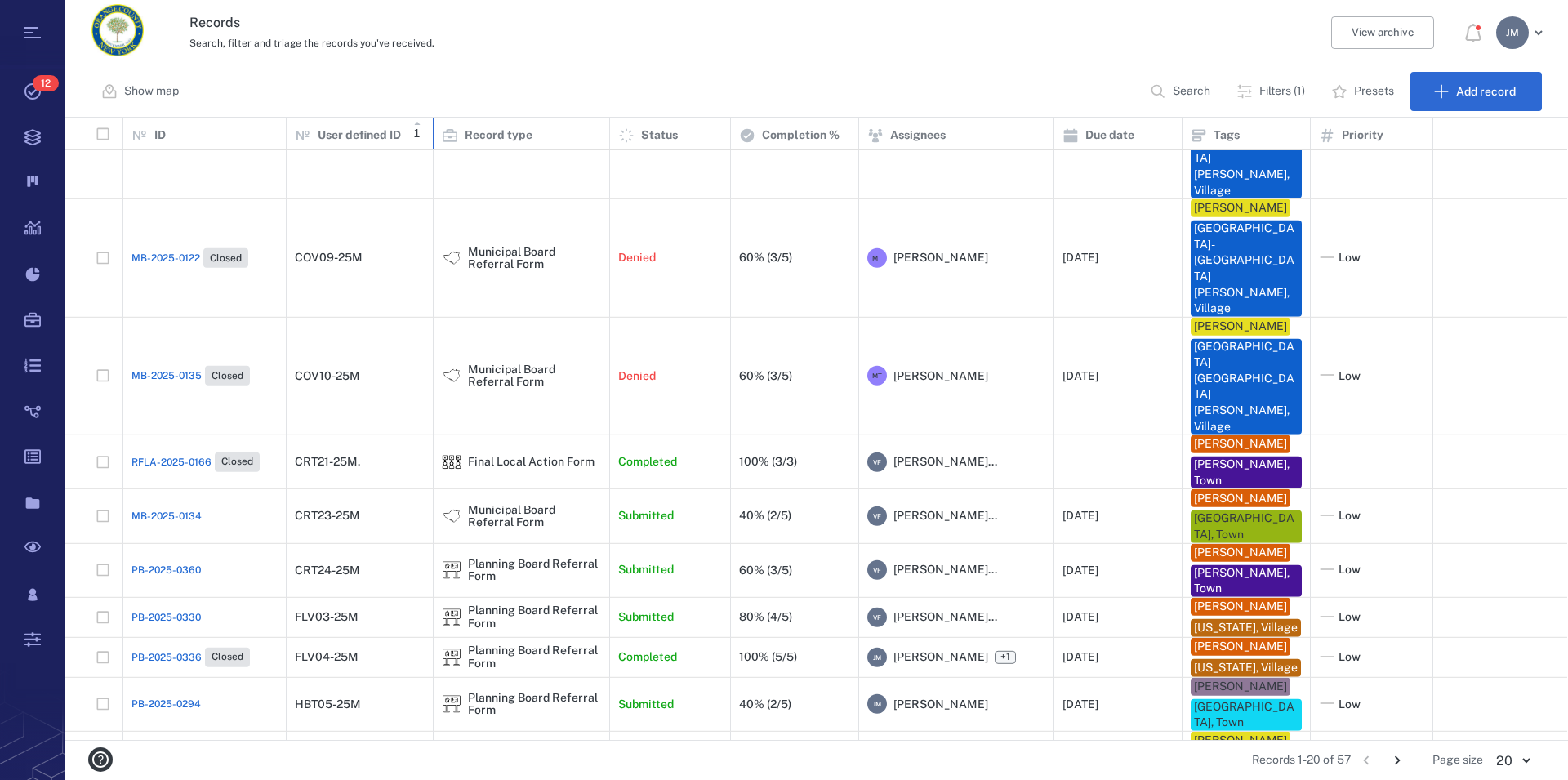
scroll to position [392, 0]
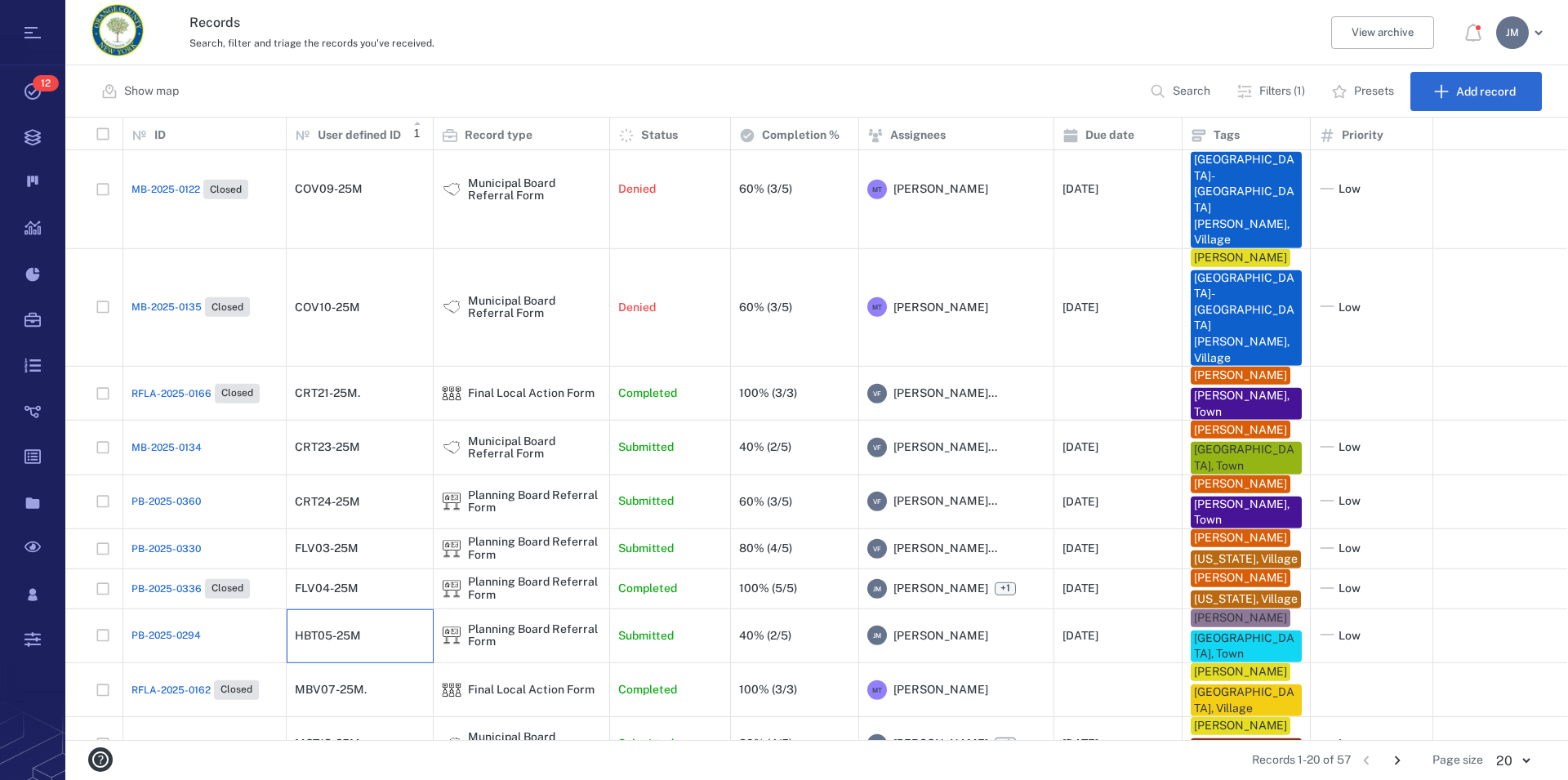
click at [359, 630] on div "HBT05-25M" at bounding box center [328, 636] width 66 height 13
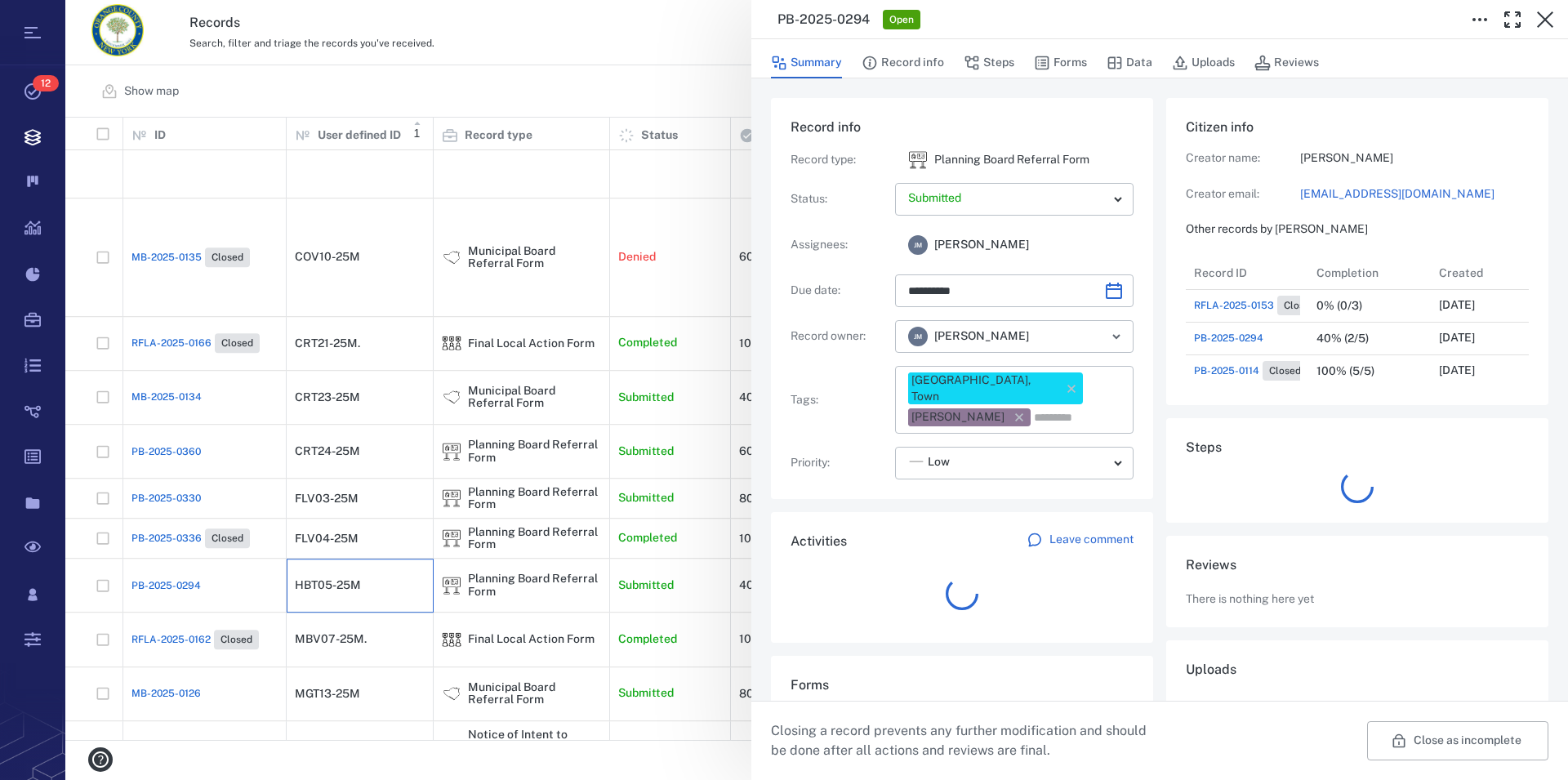
scroll to position [14, 15]
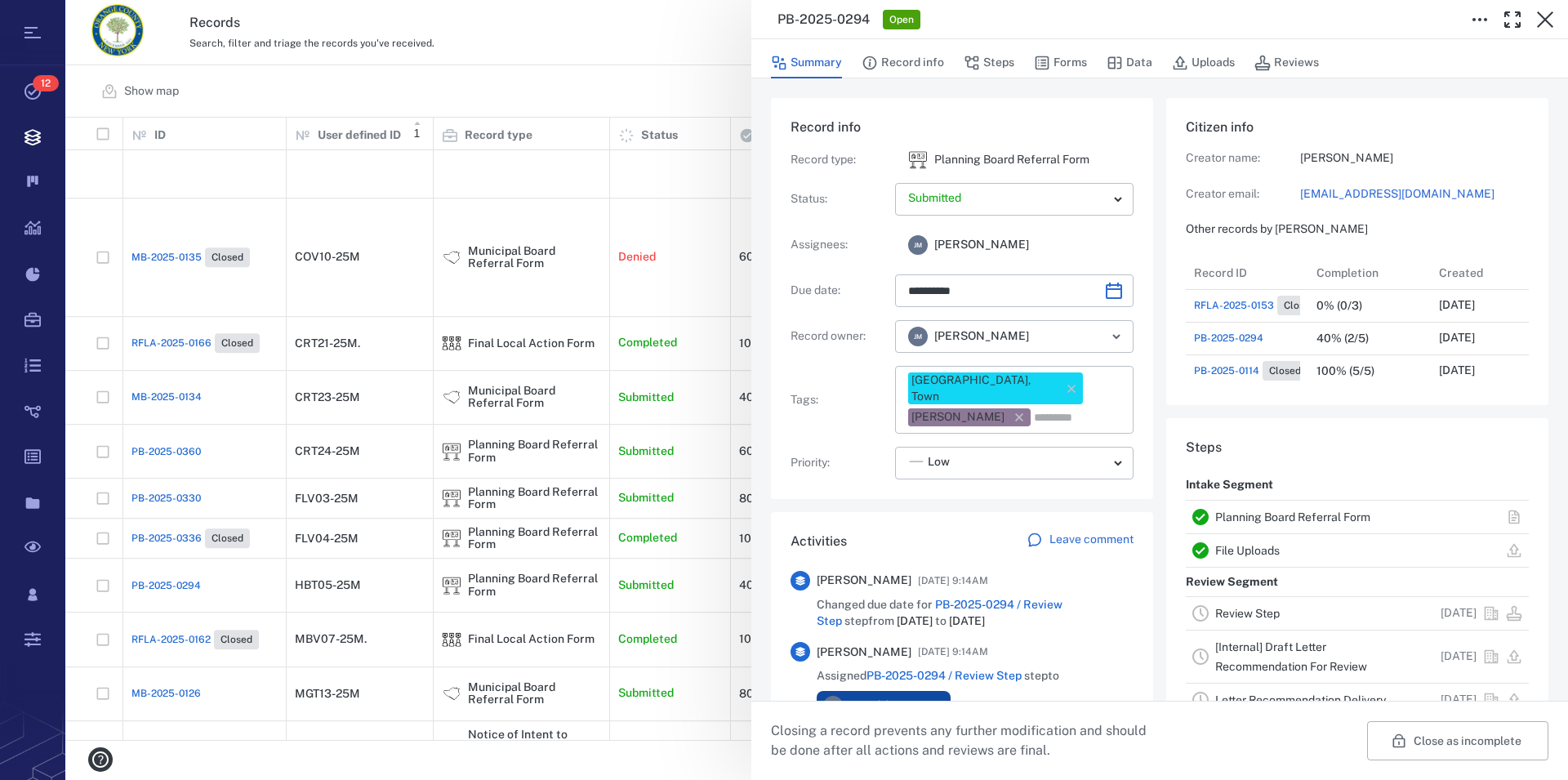
click at [1276, 519] on link "Planning Board Referral Form" at bounding box center [1293, 517] width 155 height 13
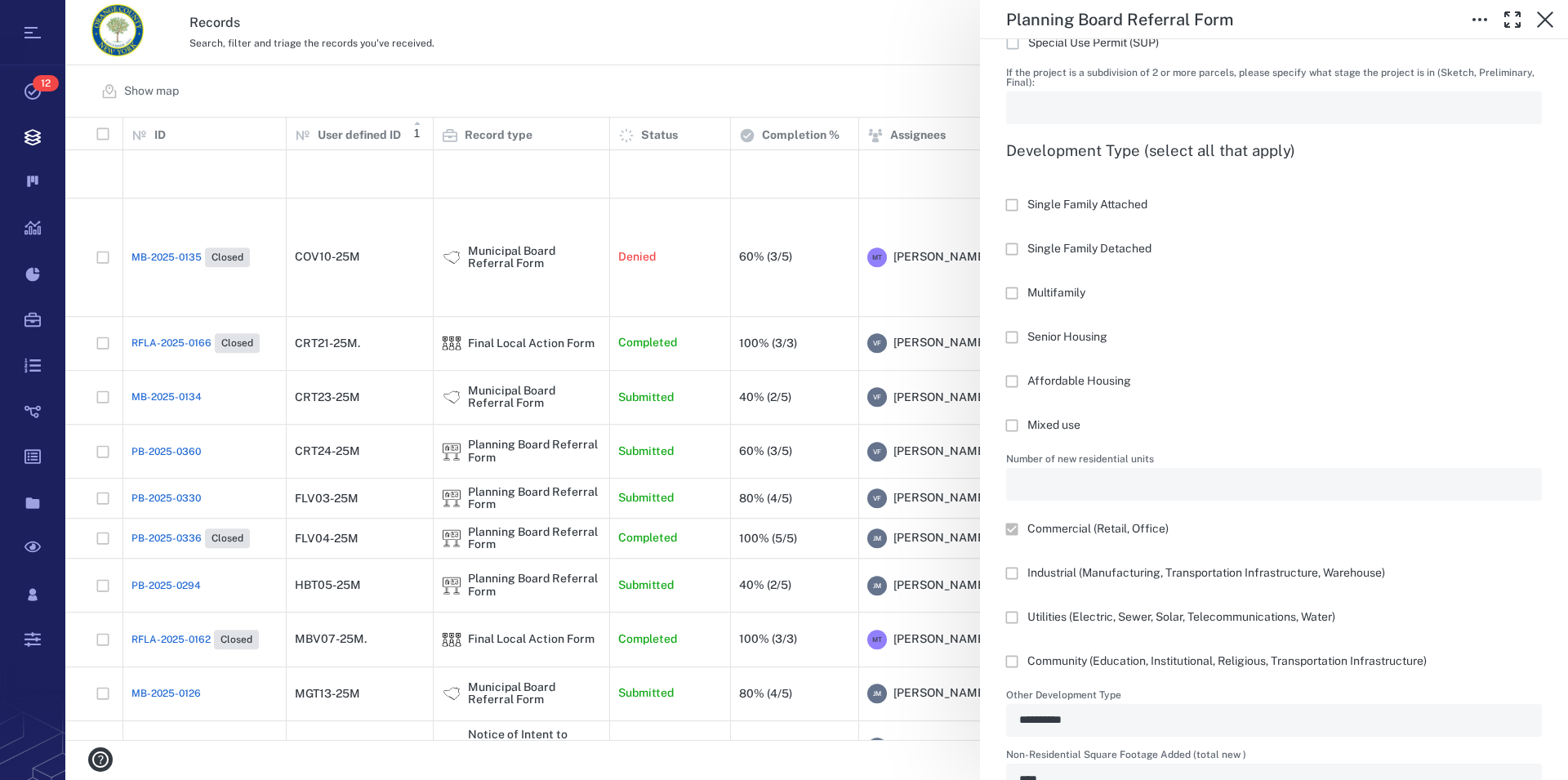
scroll to position [1955, 0]
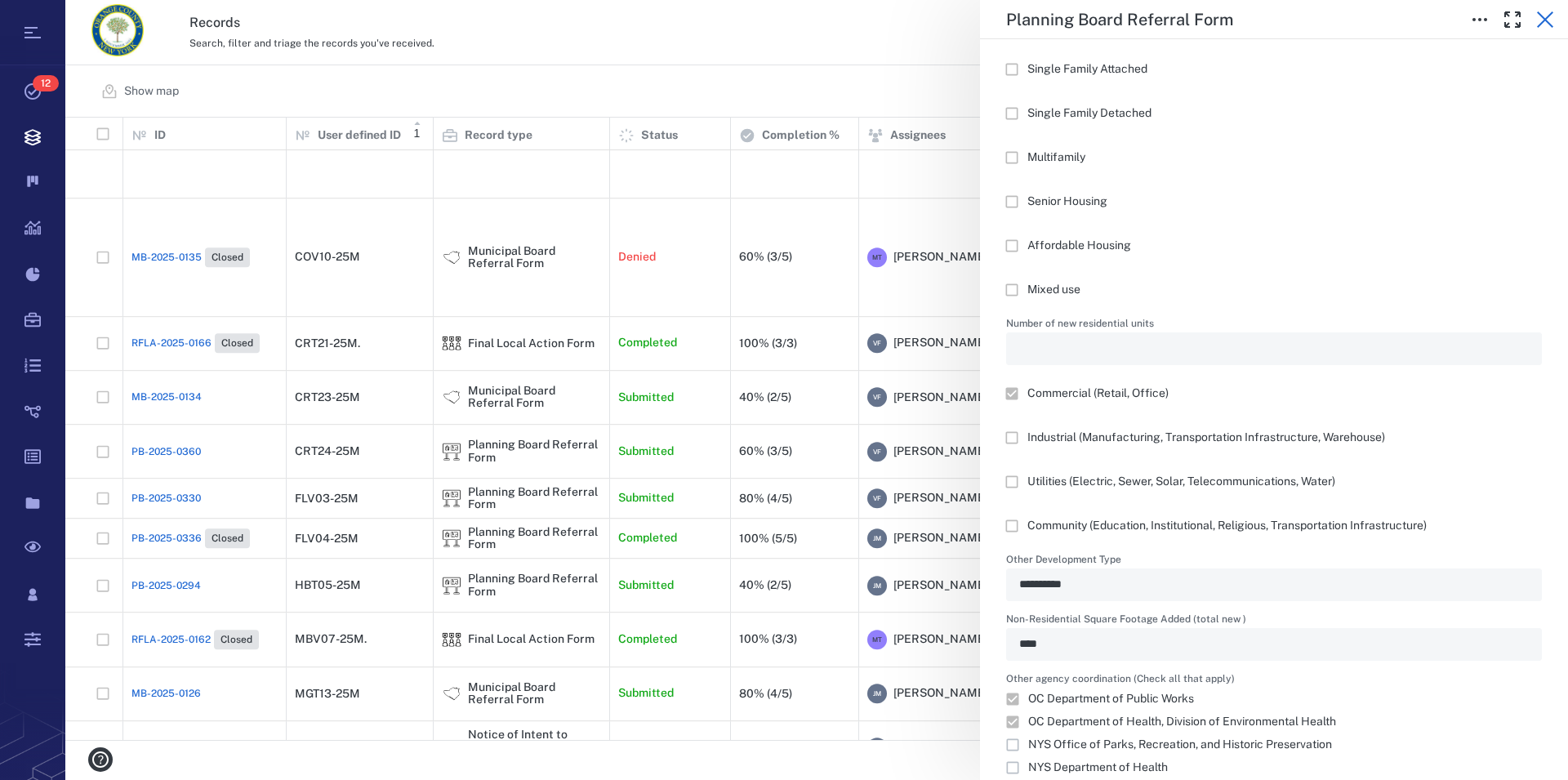
click at [1549, 26] on icon "button" at bounding box center [1545, 20] width 20 height 20
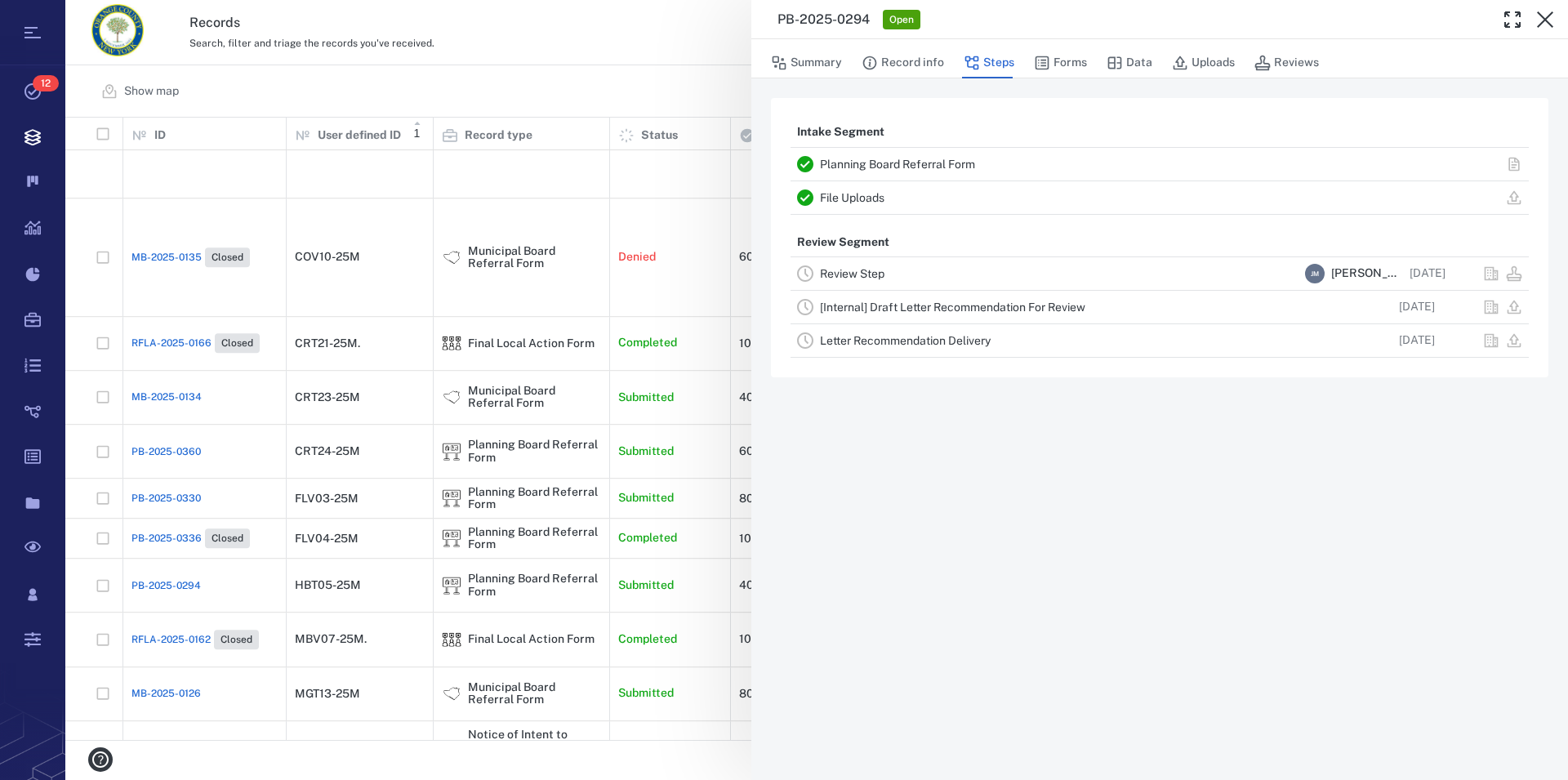
click at [1549, 26] on icon "button" at bounding box center [1545, 20] width 20 height 20
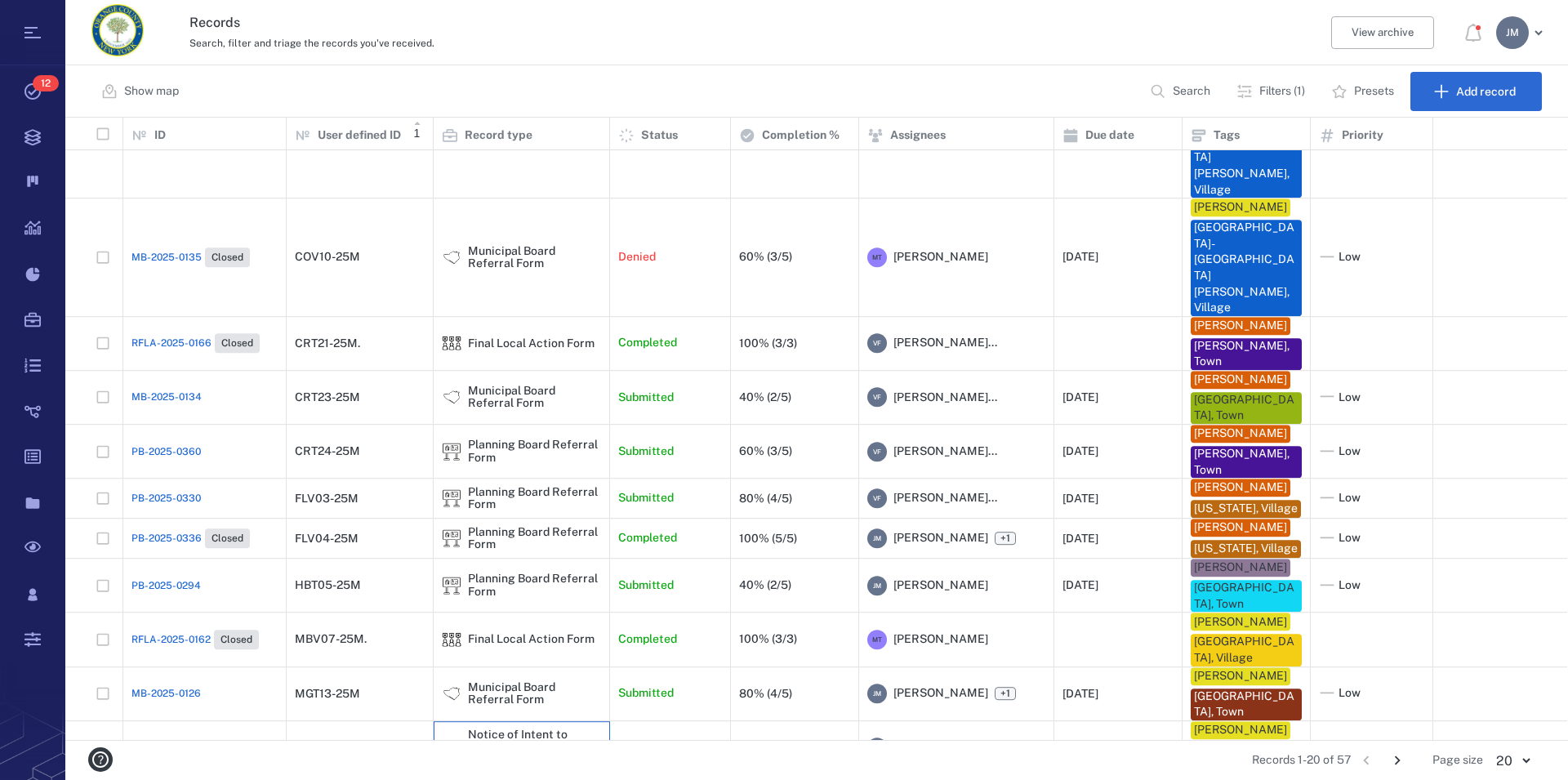
click at [505, 729] on div "Notice of Intent to Declare Lead Agency (only) Form" at bounding box center [534, 748] width 133 height 38
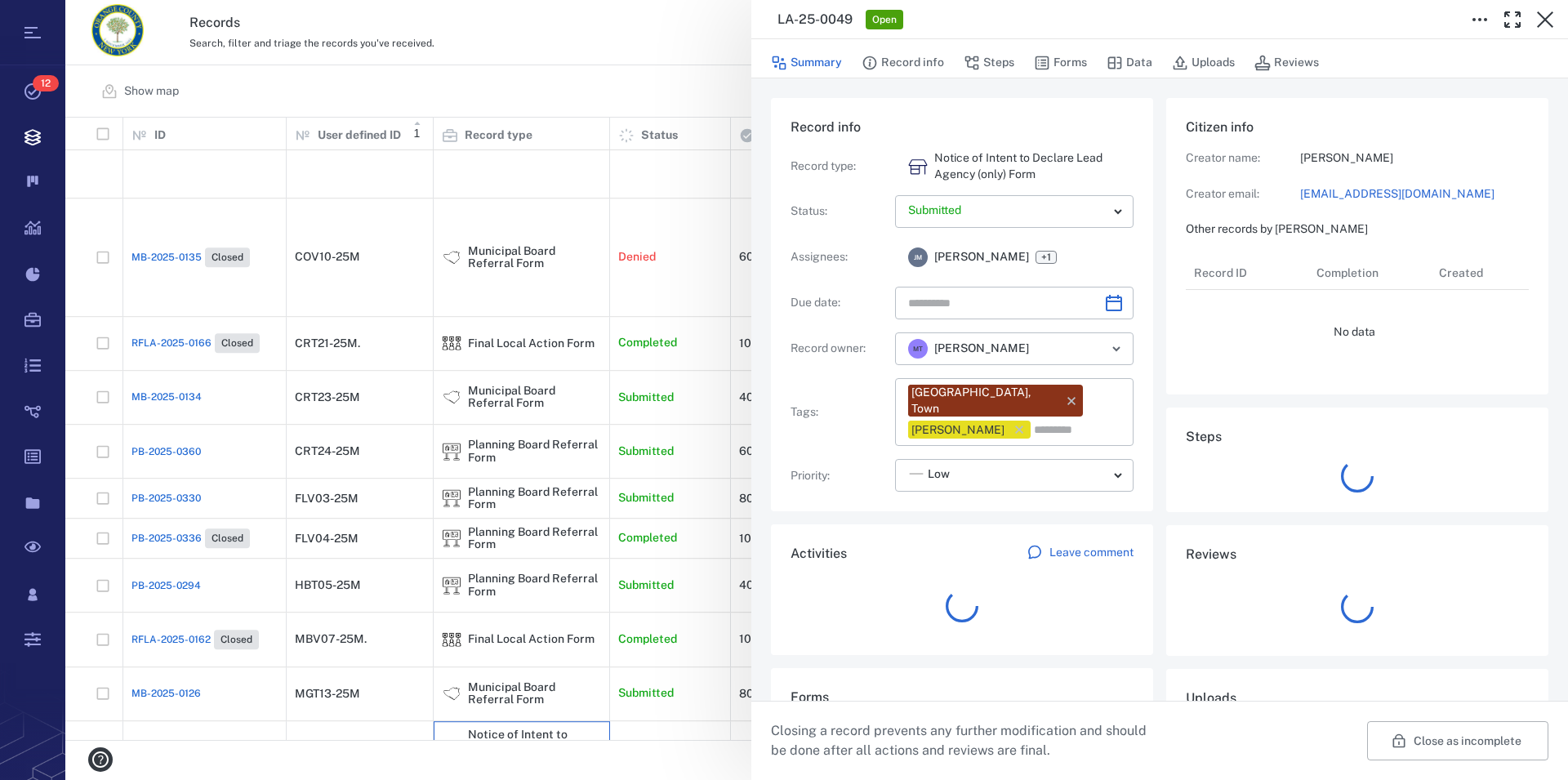
type input "**********"
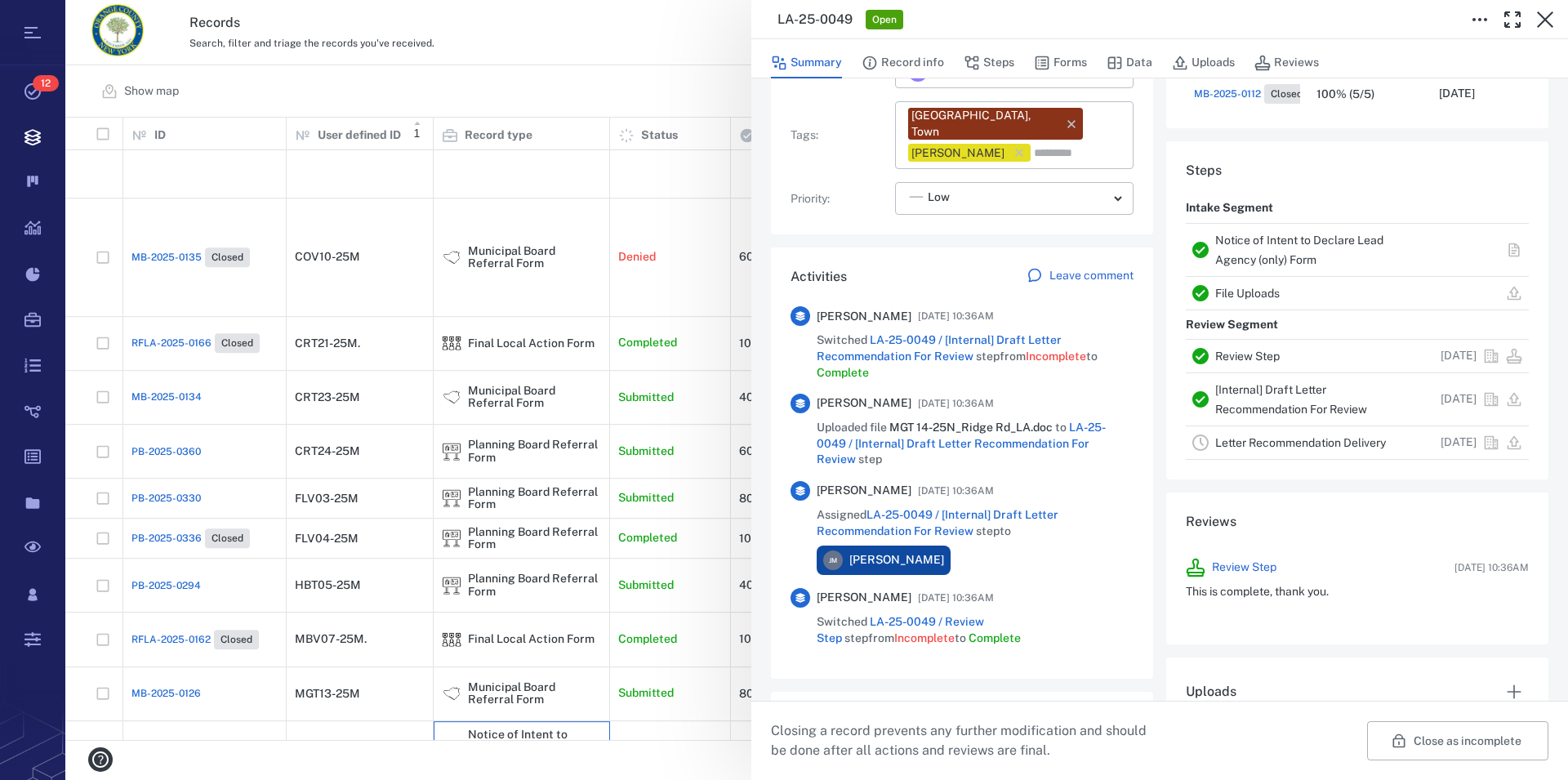
scroll to position [280, 0]
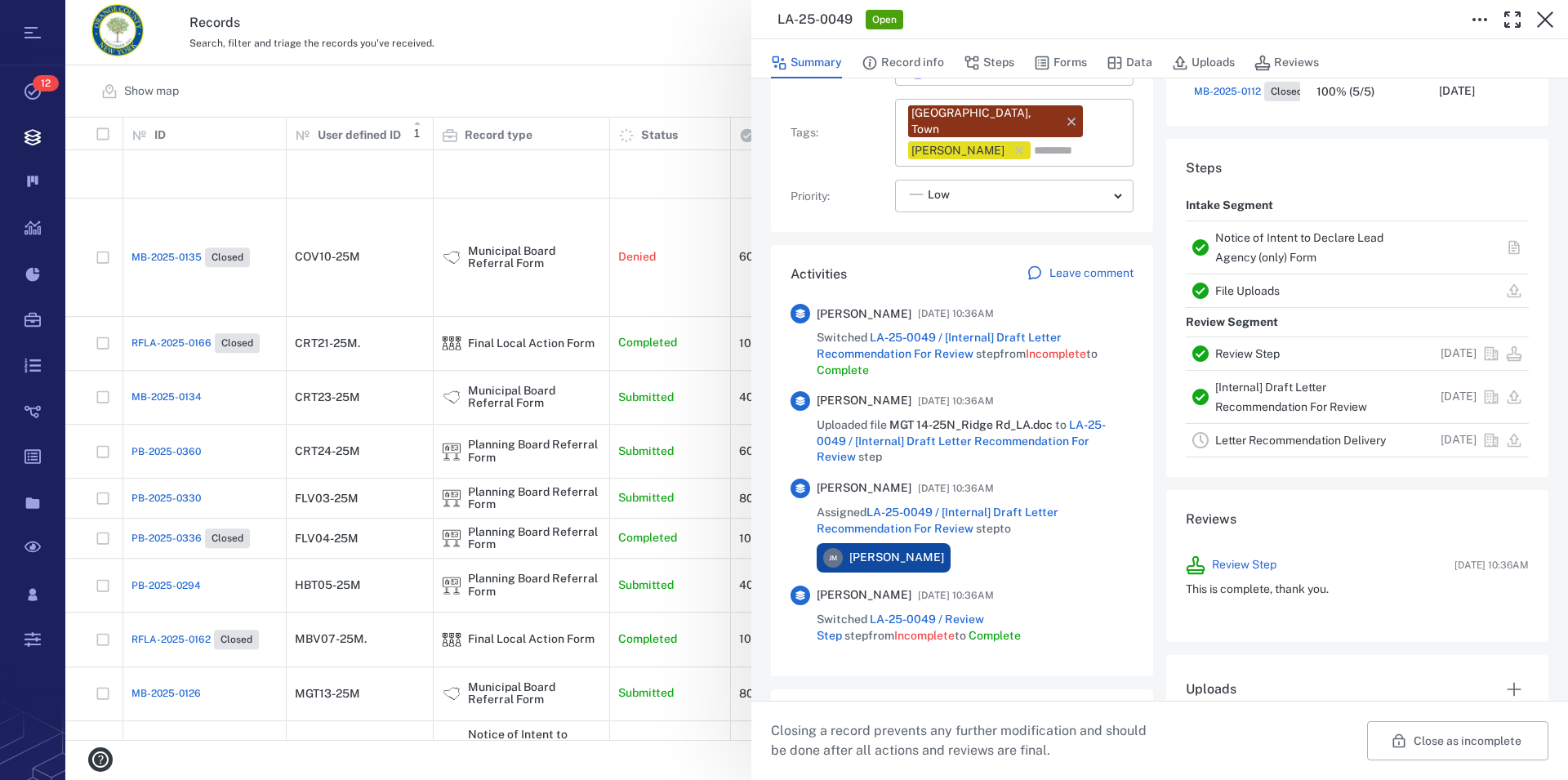
click at [1226, 255] on link "Notice of Intent to Declare Lead Agency (only) Form" at bounding box center [1300, 247] width 168 height 33
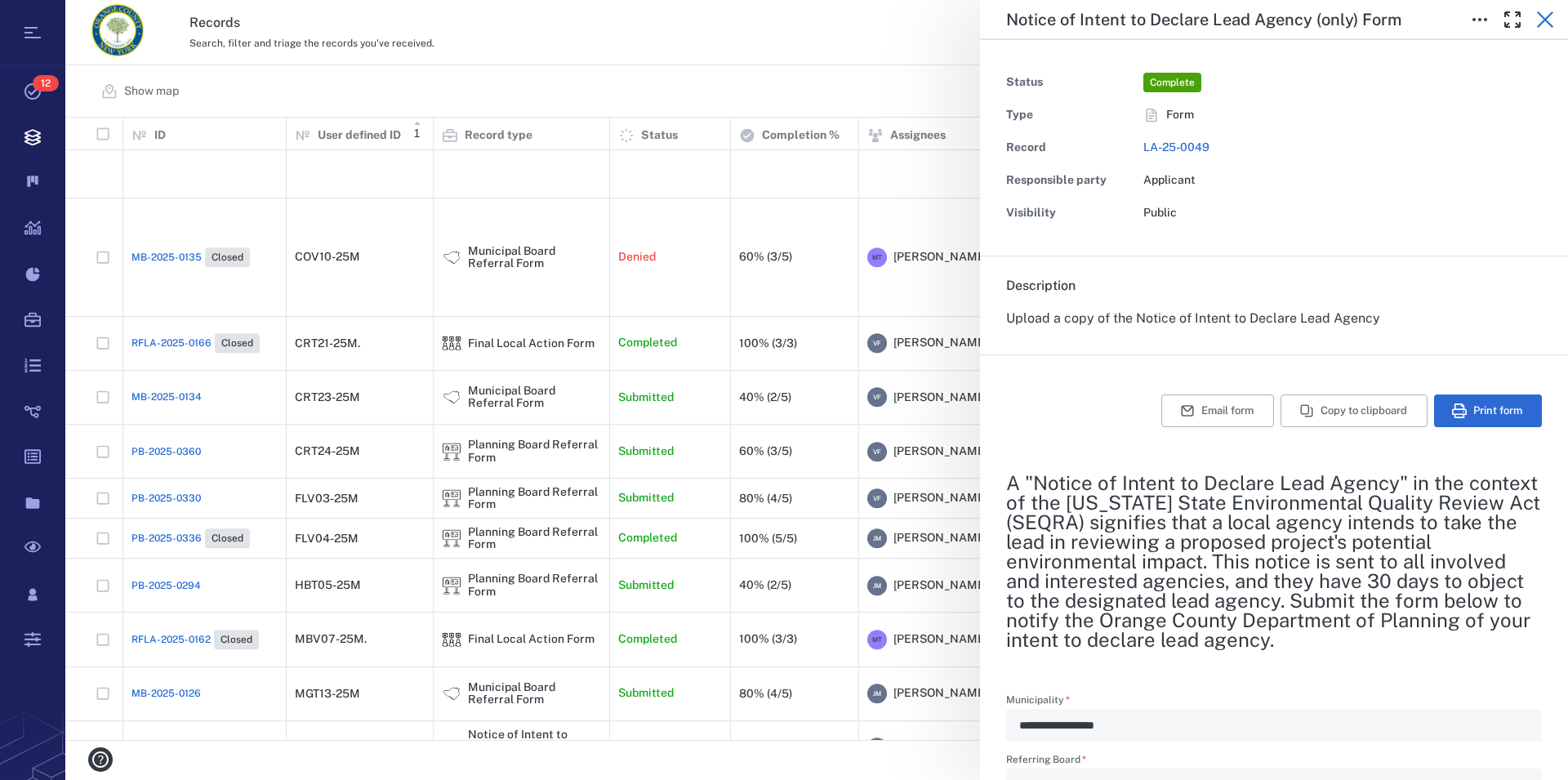
click at [1544, 21] on icon "button" at bounding box center [1545, 20] width 16 height 16
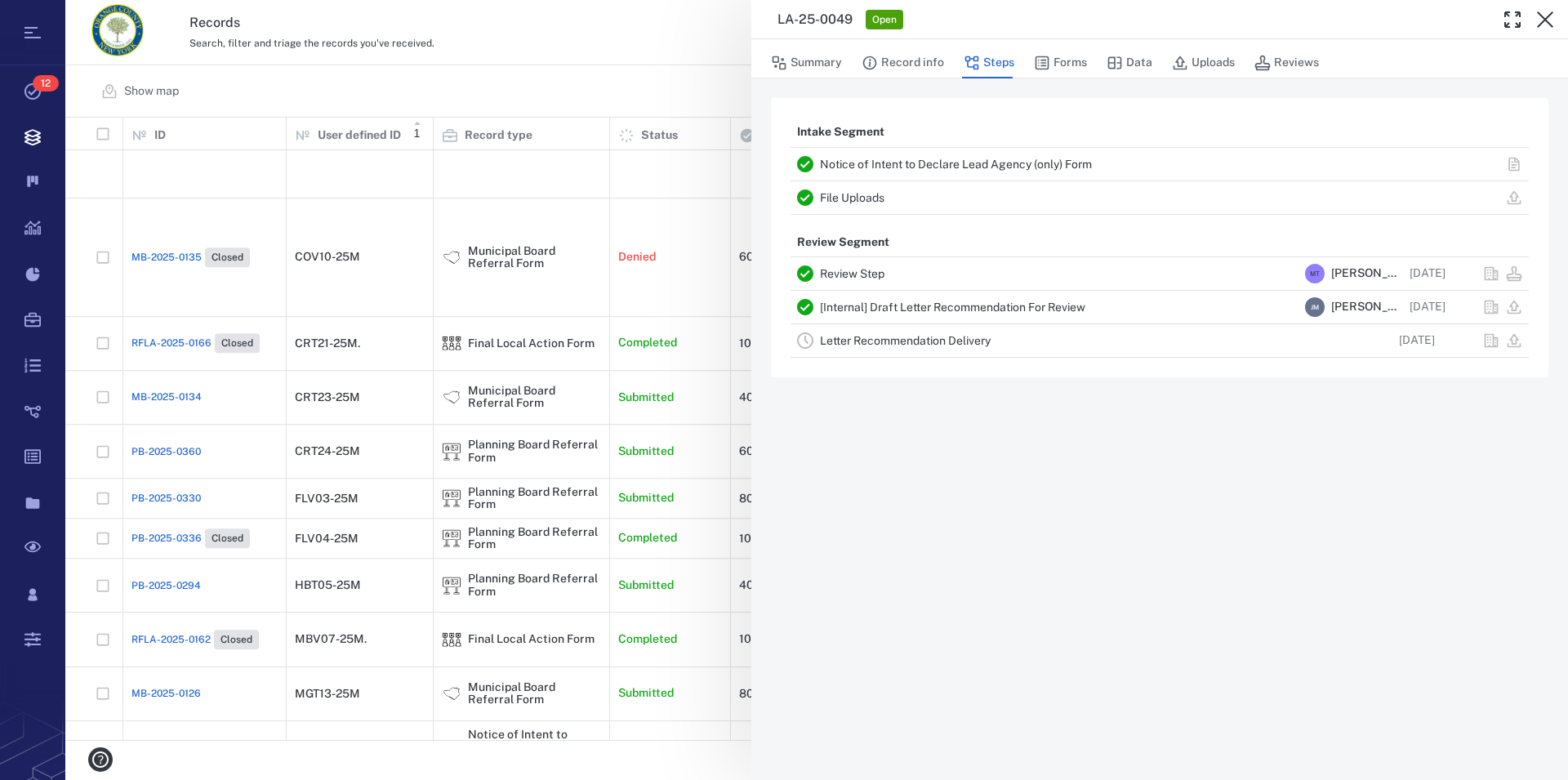
click at [1544, 21] on icon "button" at bounding box center [1545, 20] width 16 height 16
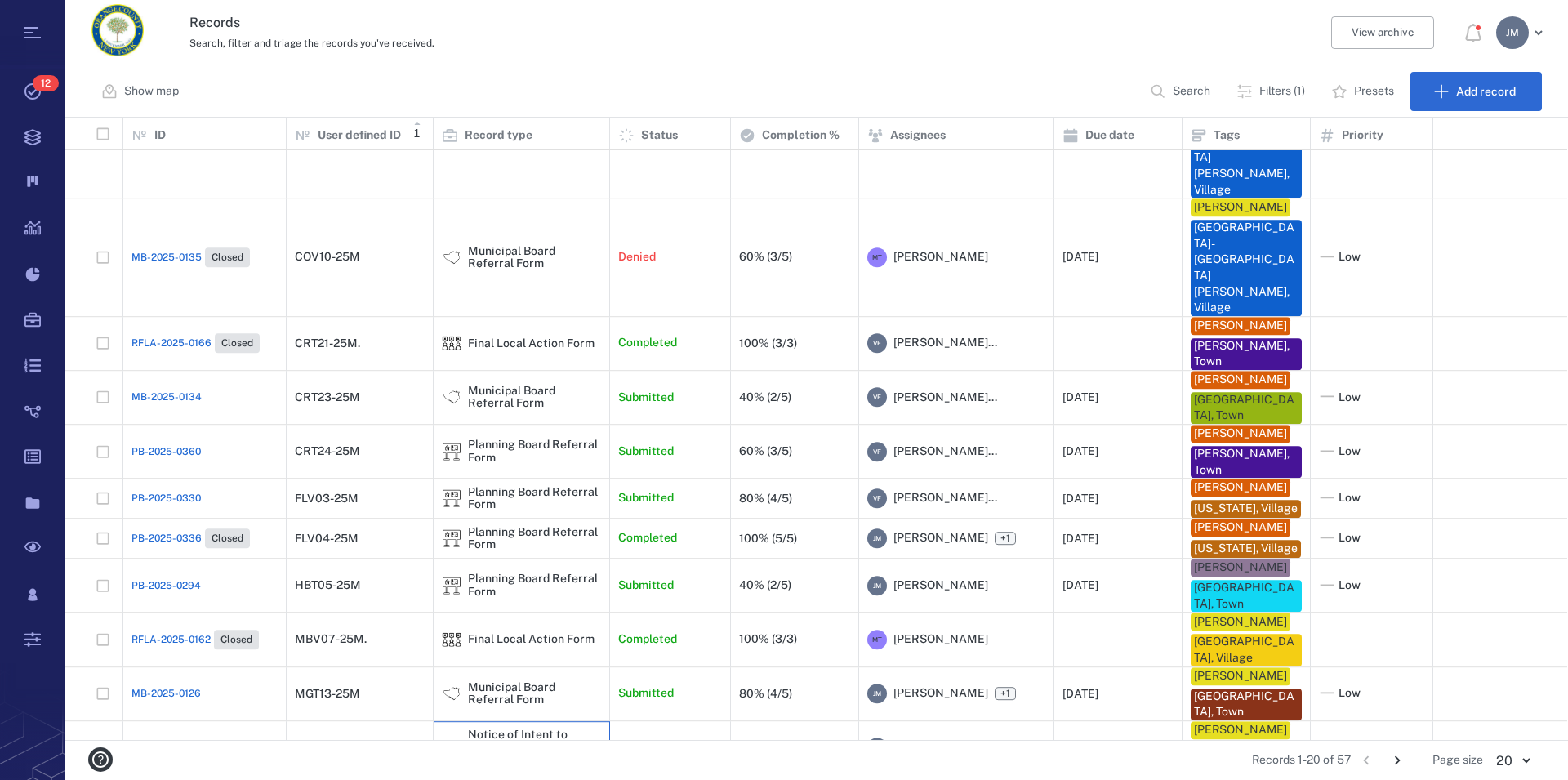
click at [498, 729] on div "Notice of Intent to Declare Lead Agency (only) Form" at bounding box center [534, 748] width 133 height 38
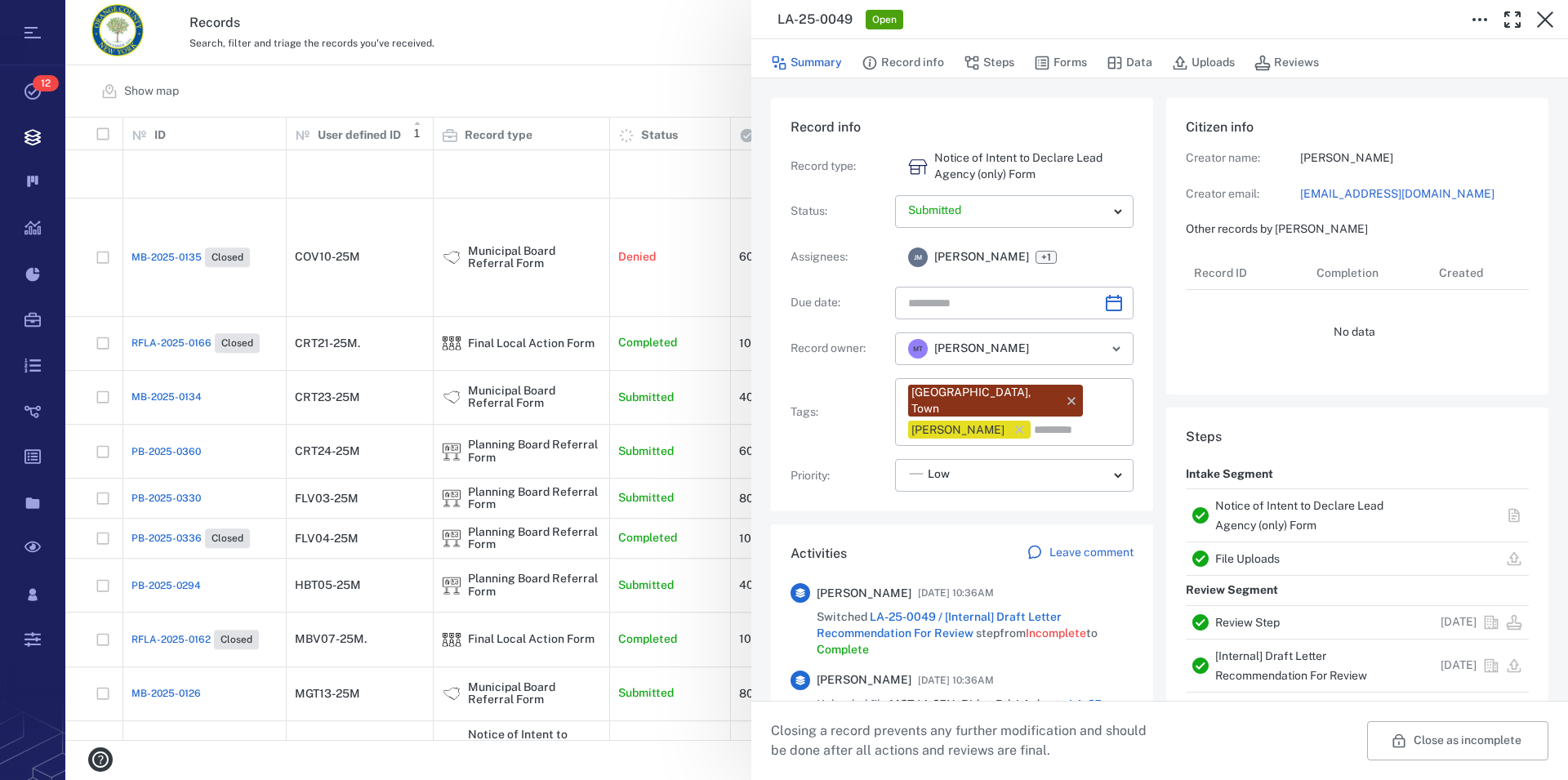
type input "**********"
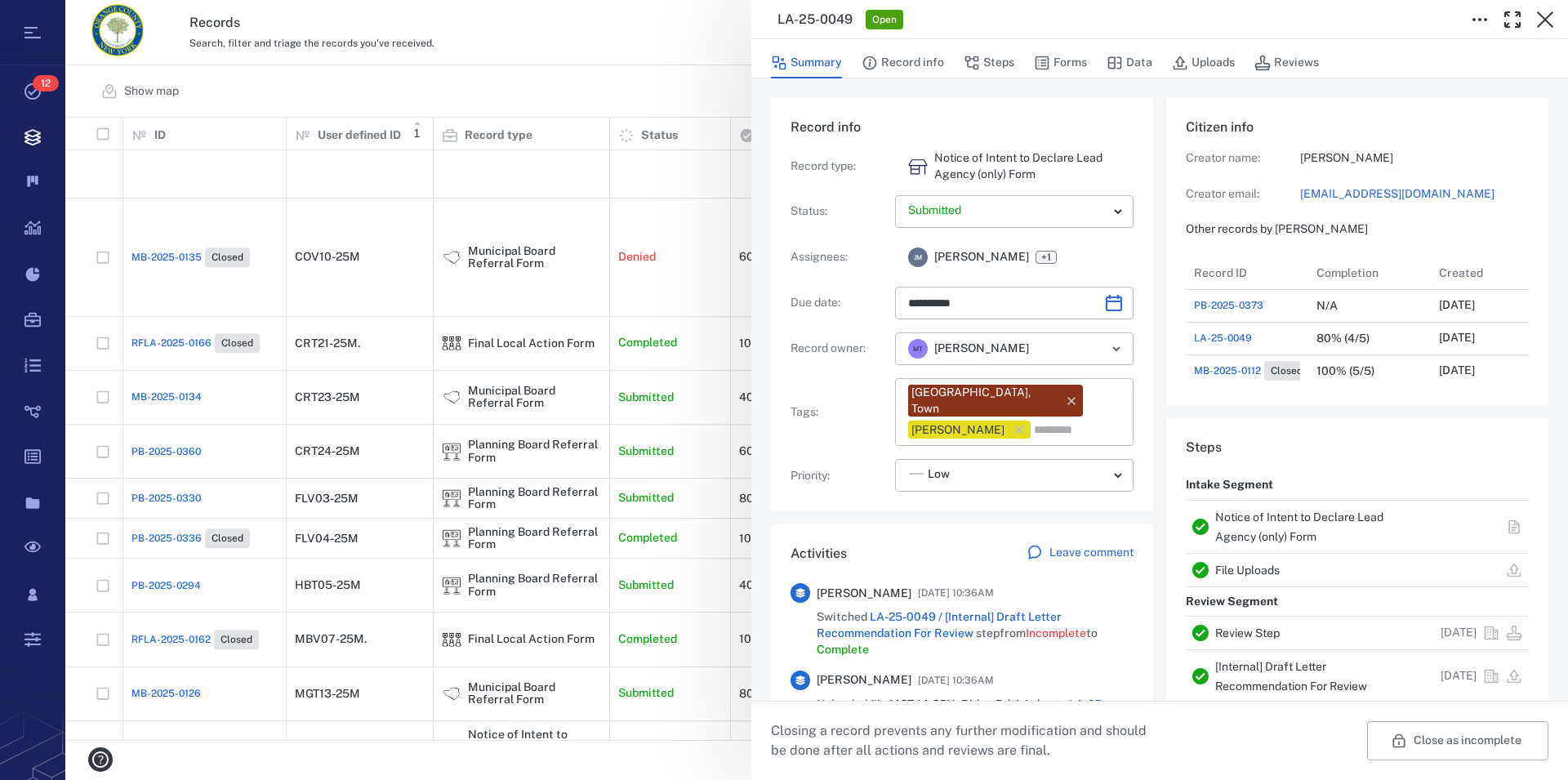
scroll to position [849, 309]
click at [1544, 17] on icon "button" at bounding box center [1545, 20] width 16 height 16
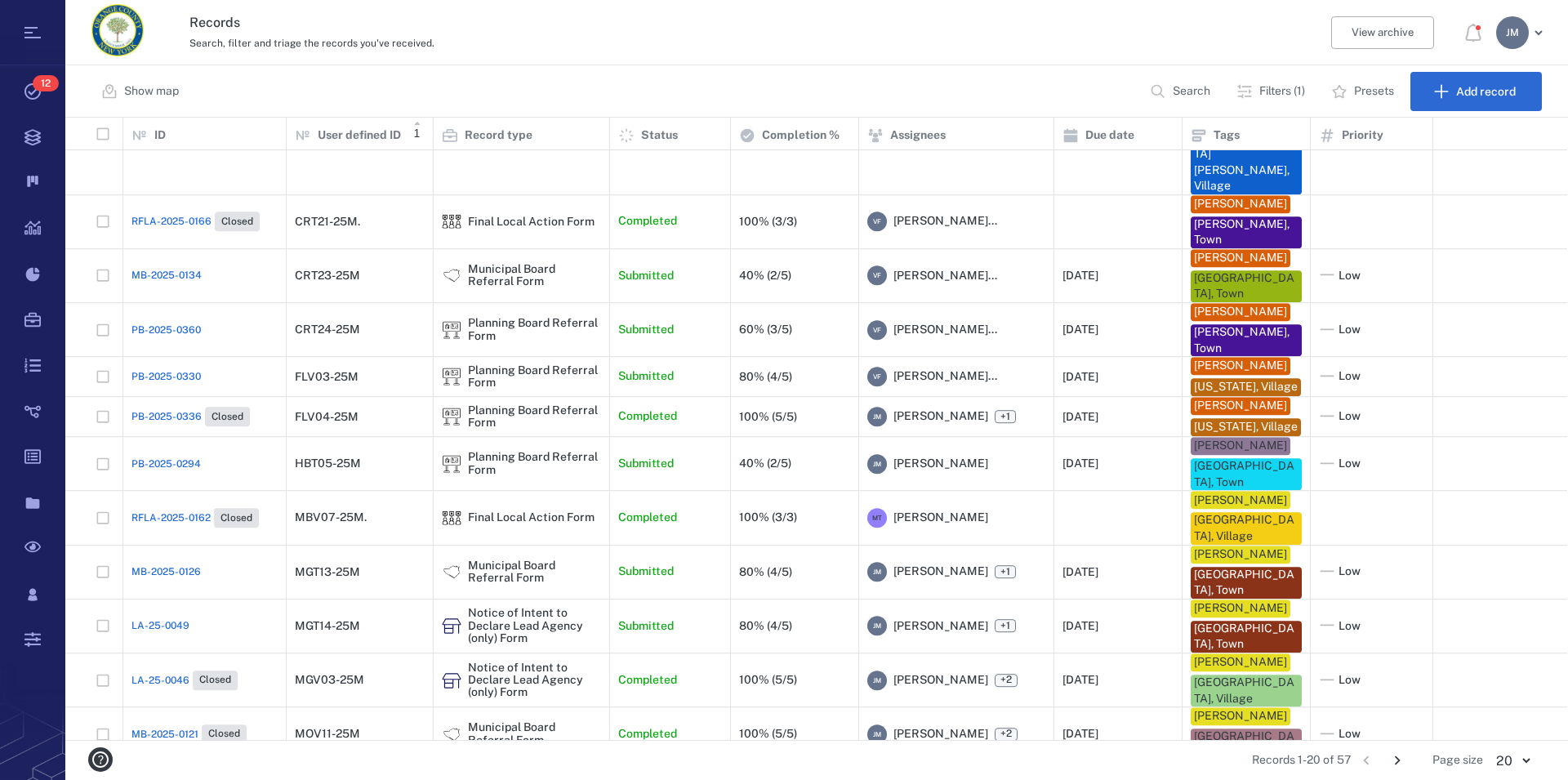
scroll to position [548, 0]
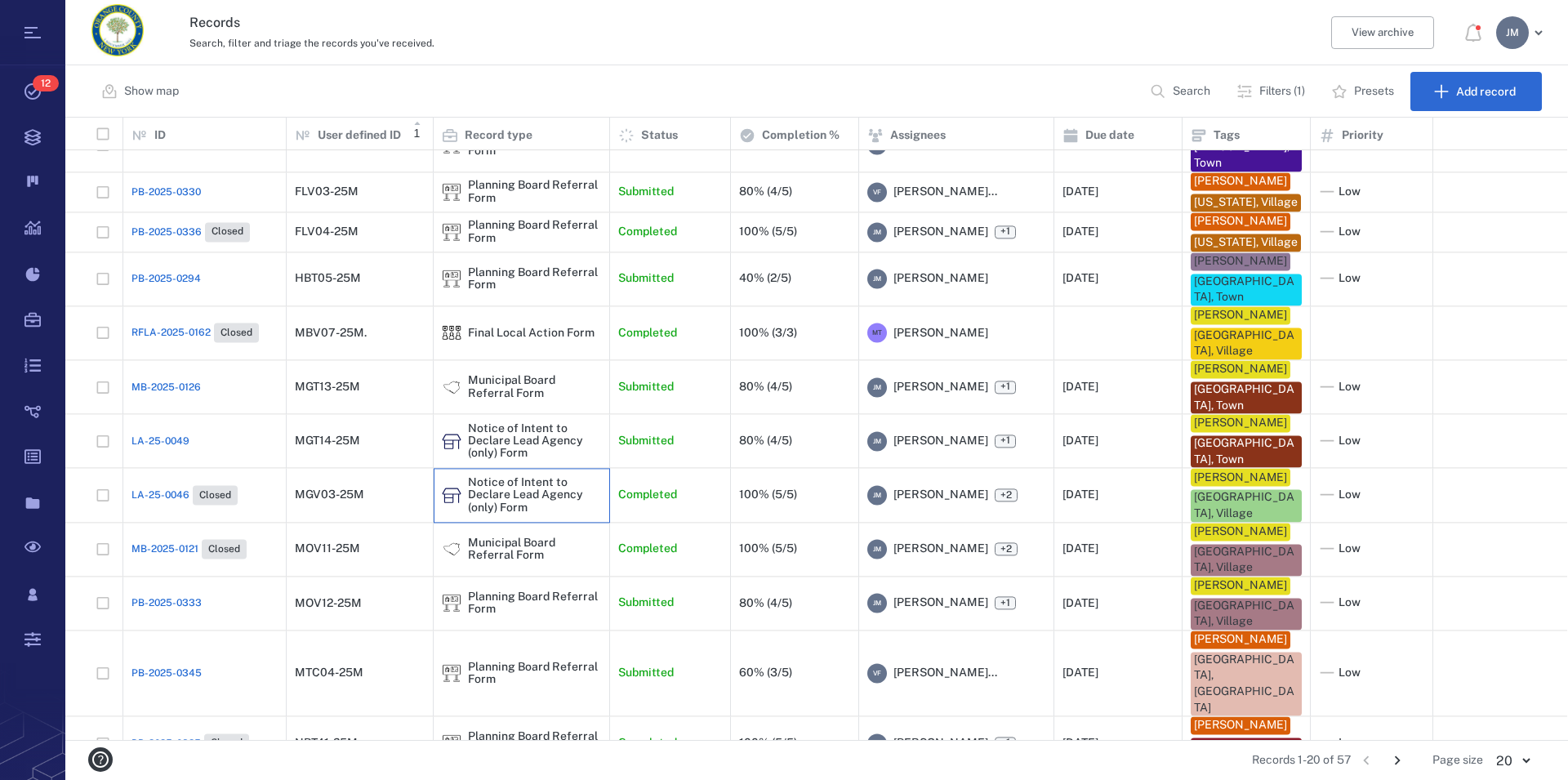
click at [517, 514] on div "Notice of Intent to Declare Lead Agency (only) Form" at bounding box center [534, 495] width 133 height 38
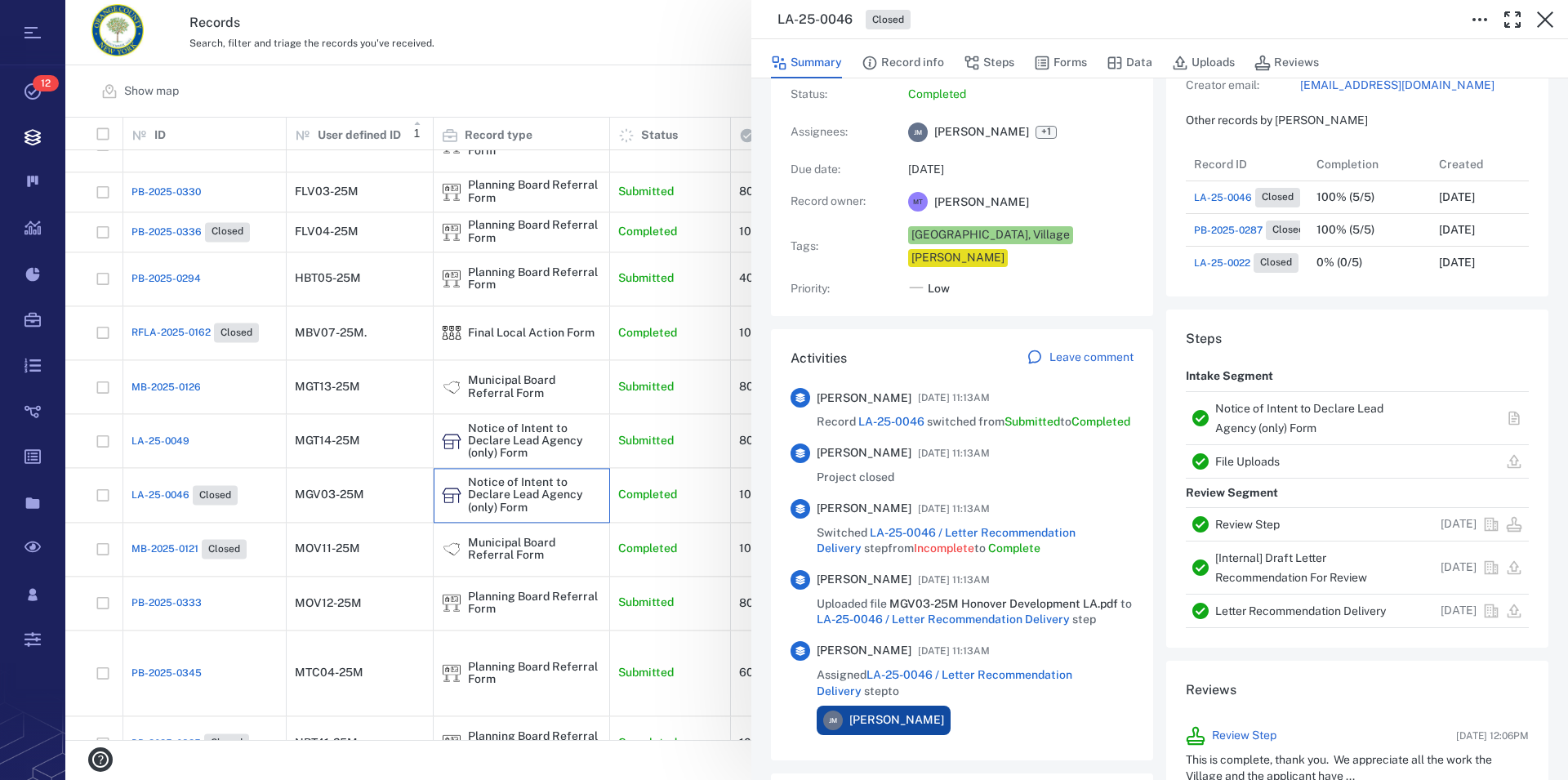
scroll to position [186, 0]
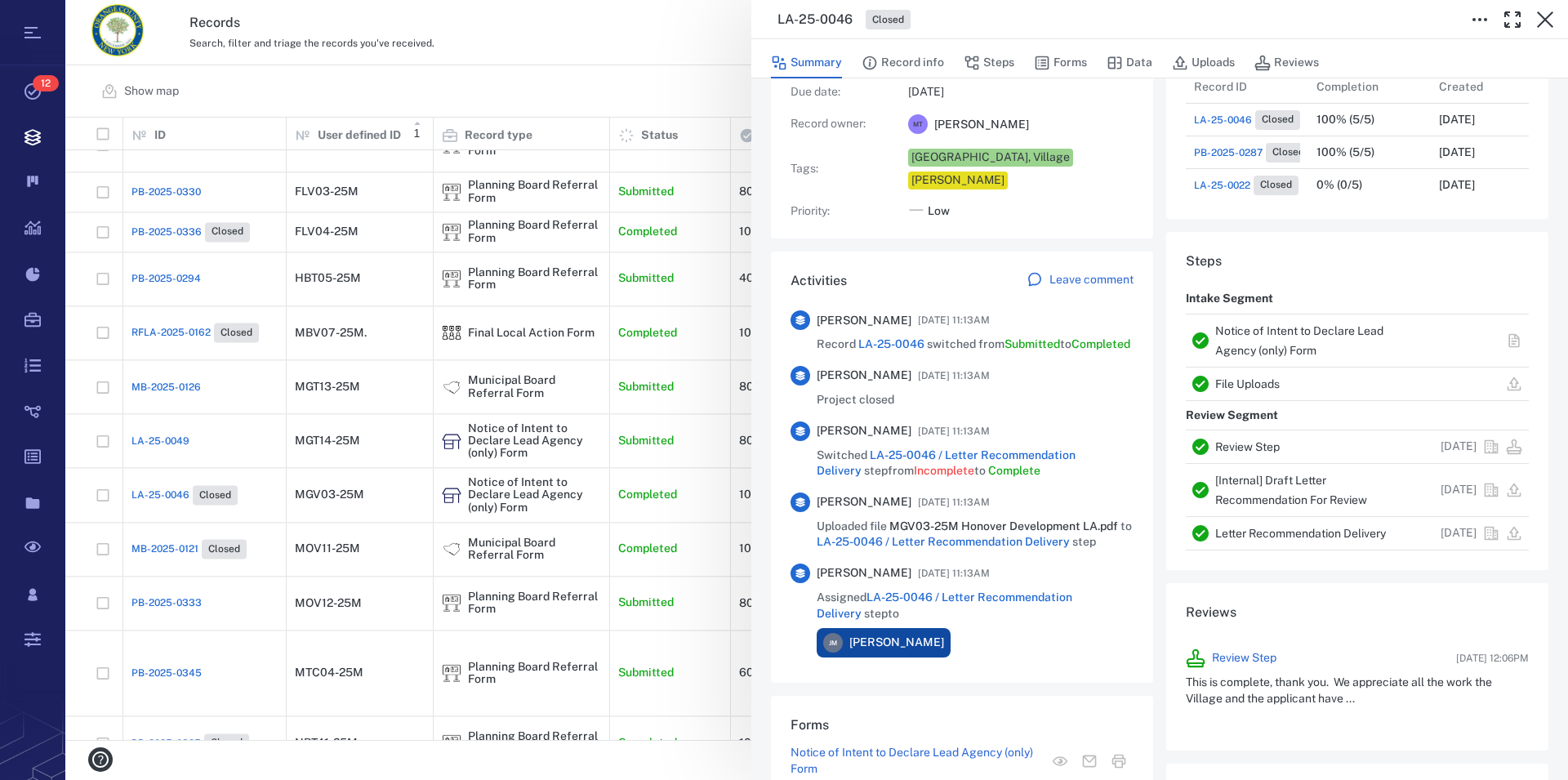
click at [1270, 337] on link "Notice of Intent to Declare Lead Agency (only) Form" at bounding box center [1300, 340] width 168 height 33
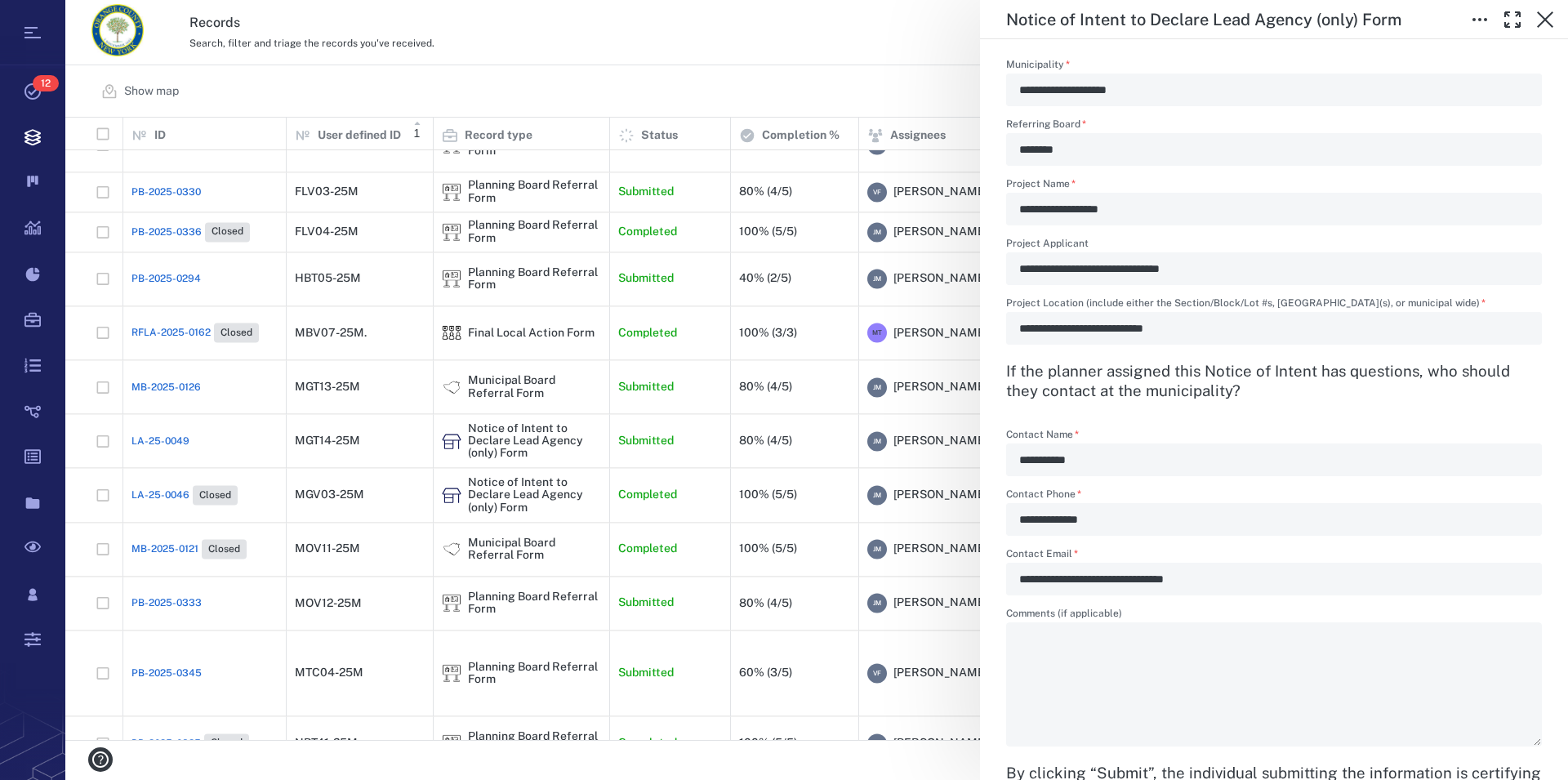
scroll to position [604, 0]
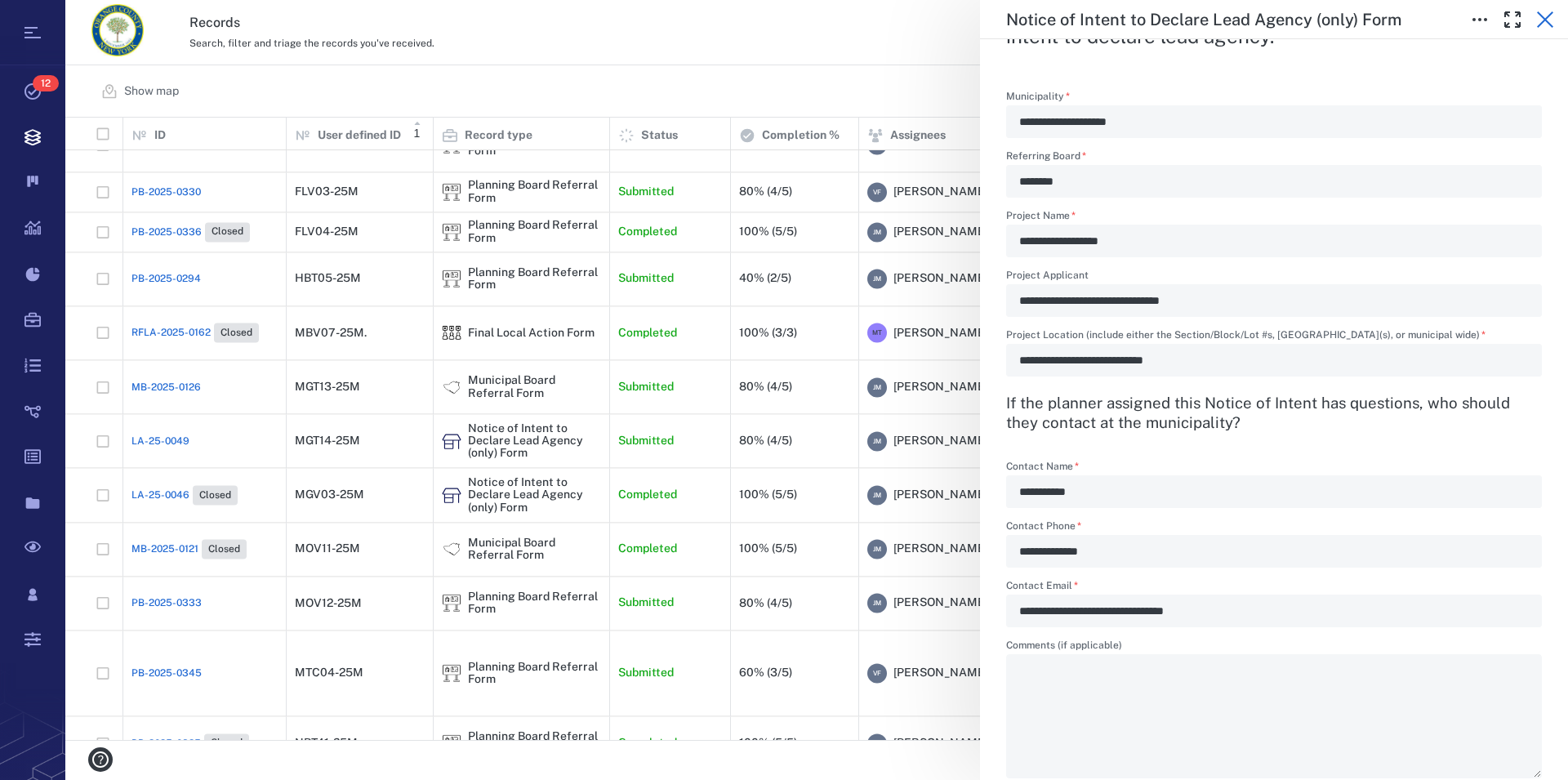
click at [1546, 13] on icon "button" at bounding box center [1545, 20] width 20 height 20
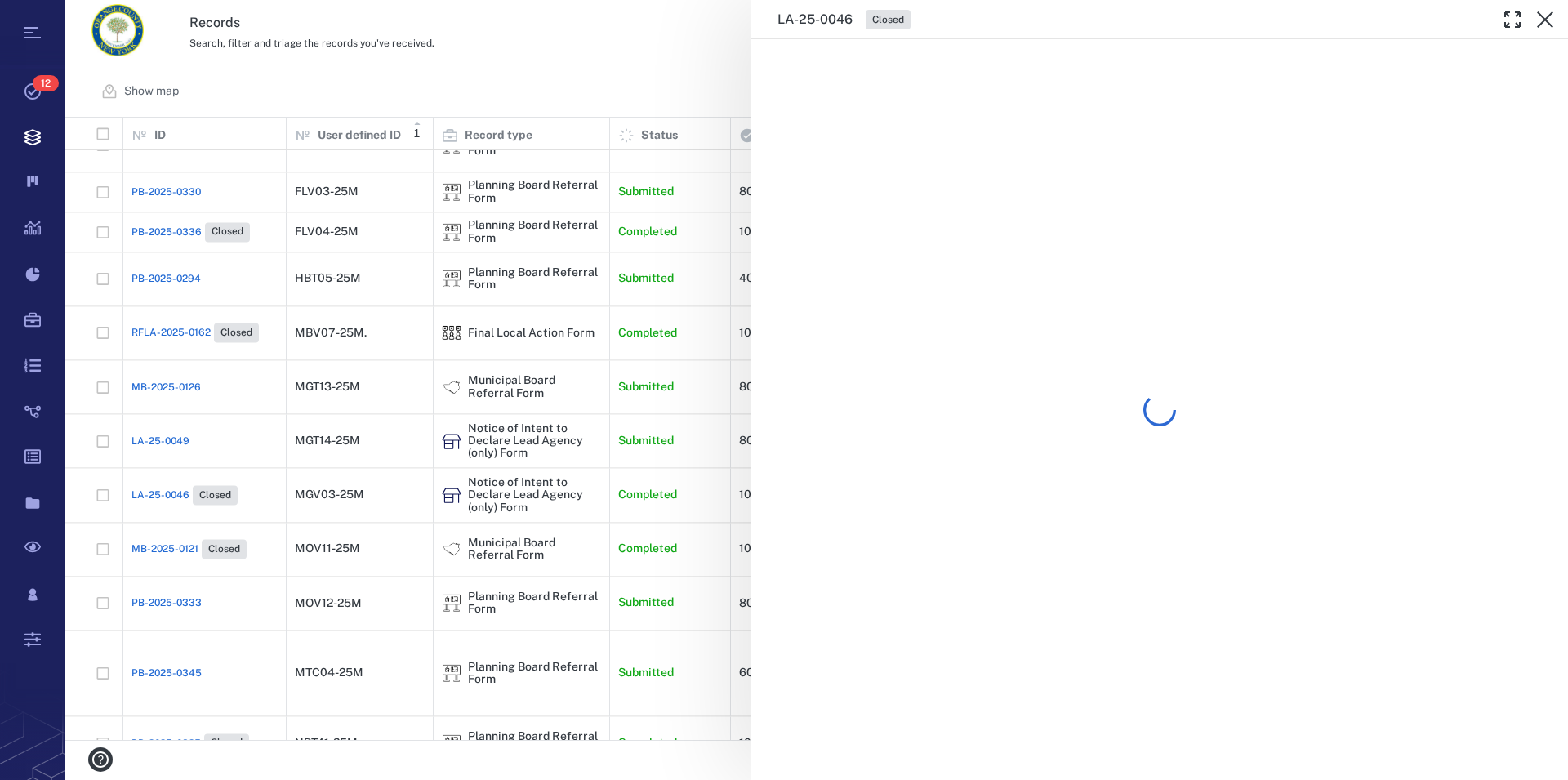
click at [1545, 13] on icon "button" at bounding box center [1545, 20] width 20 height 20
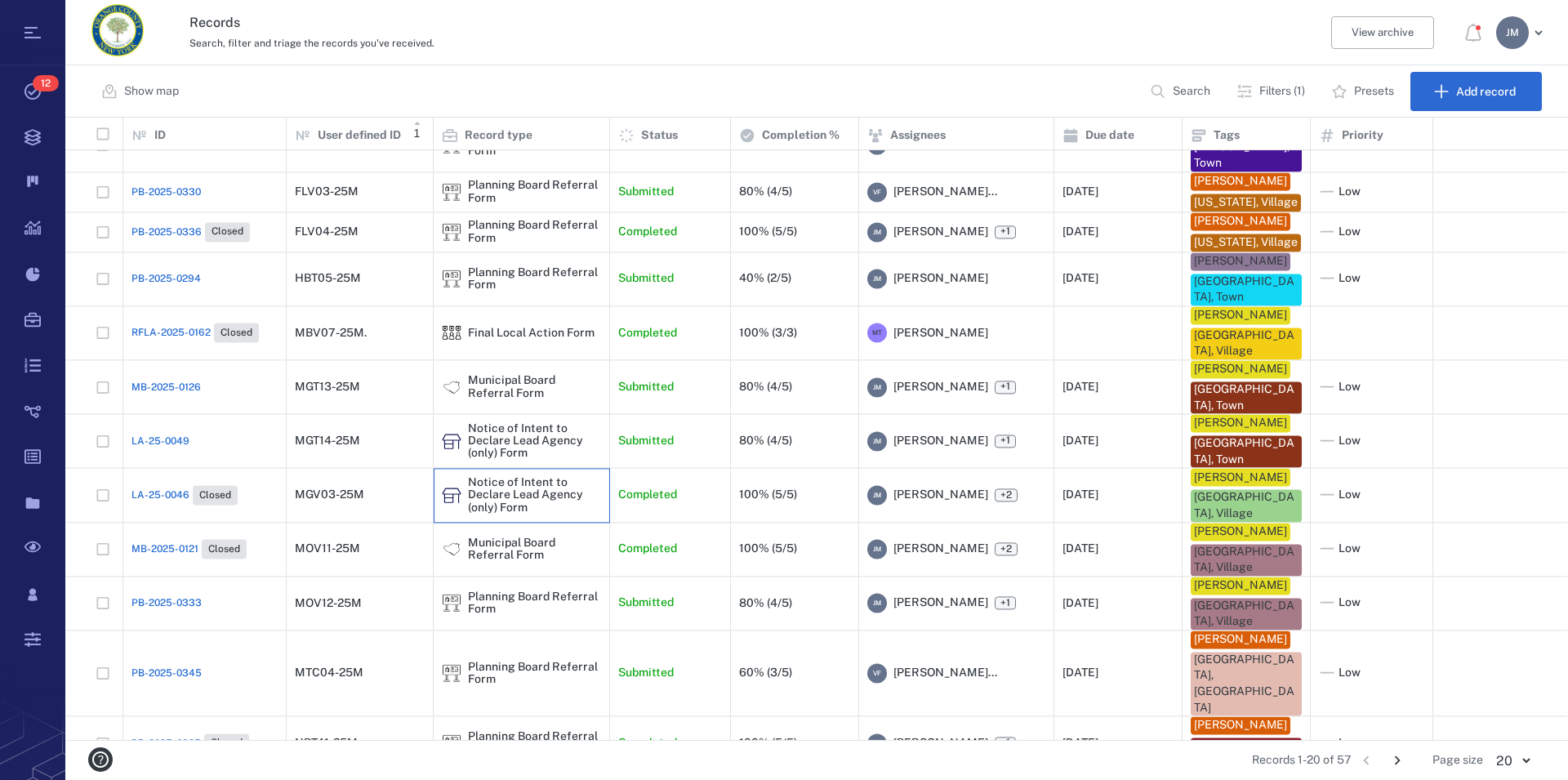
scroll to position [589, 0]
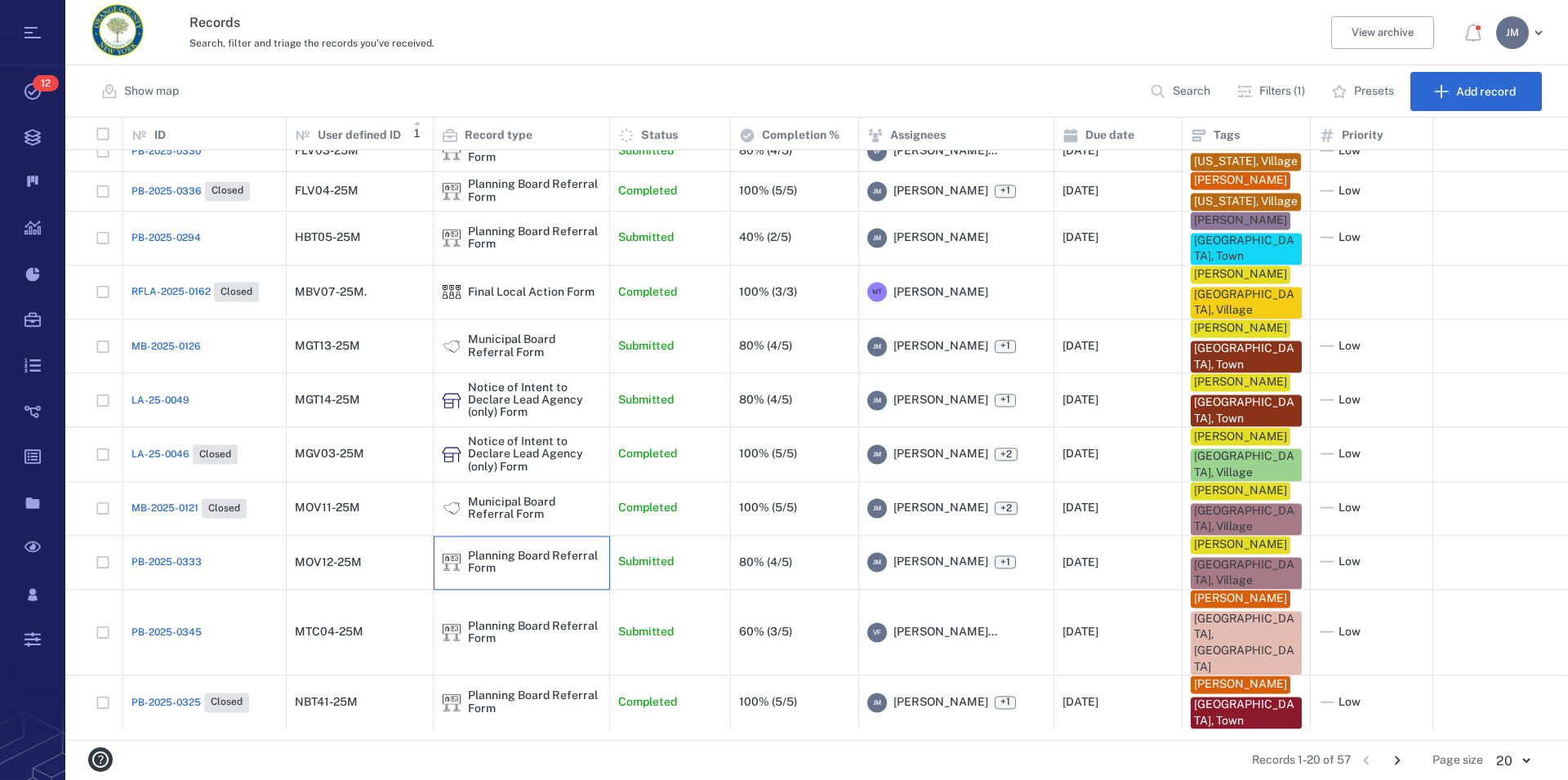
click at [534, 575] on div "Planning Board Referral Form" at bounding box center [534, 562] width 133 height 25
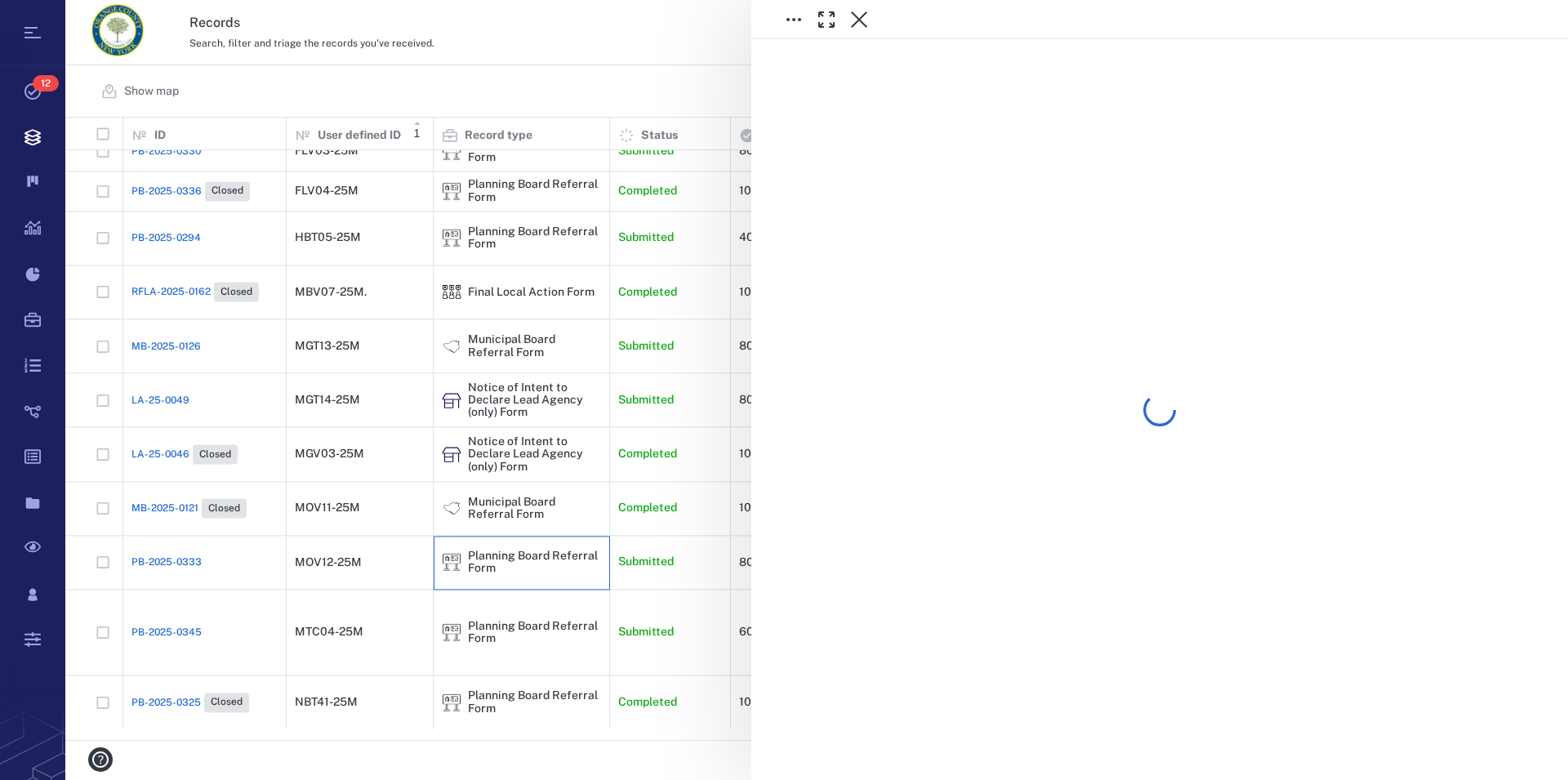
scroll to position [589, 0]
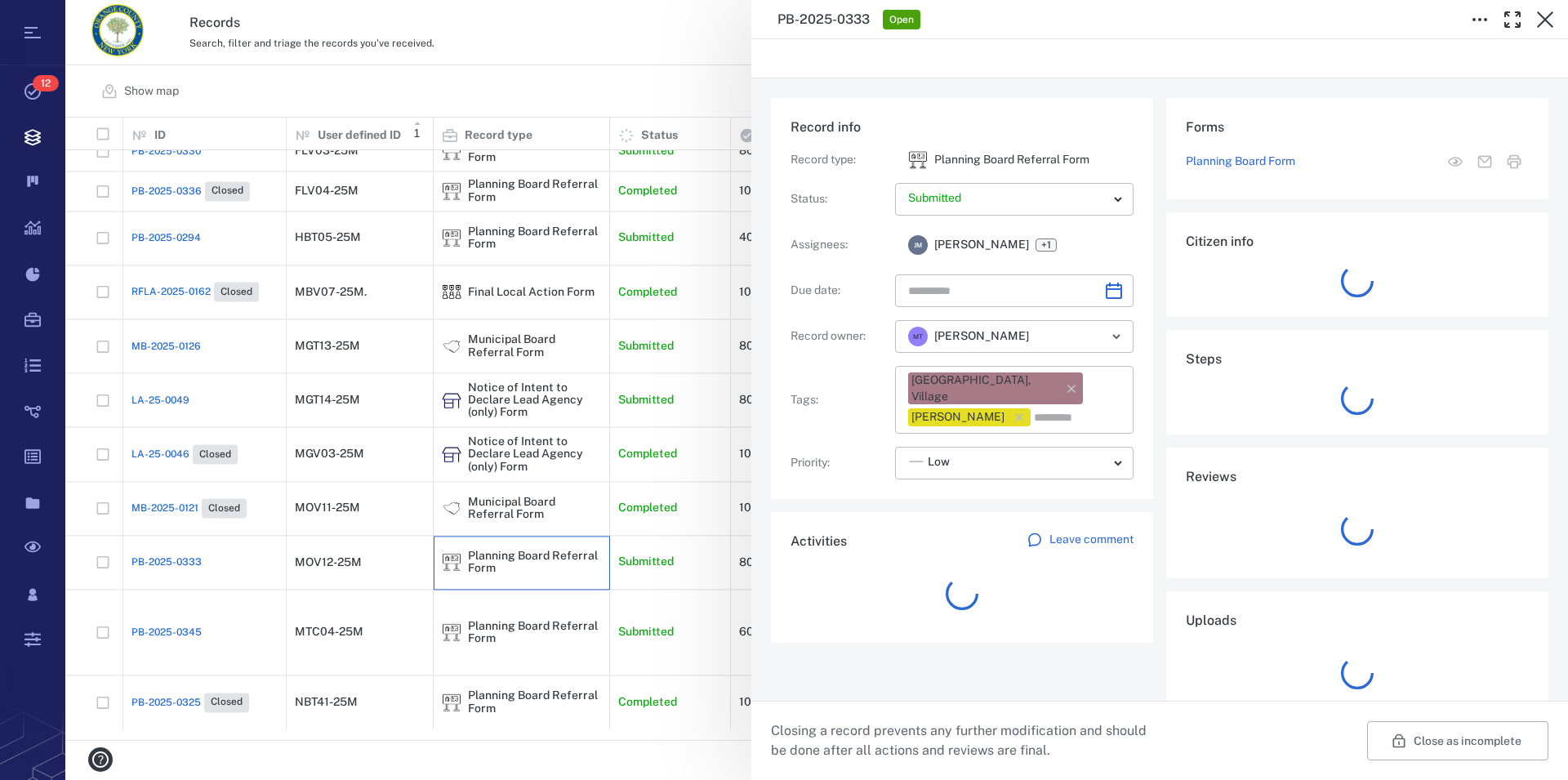
type input "**********"
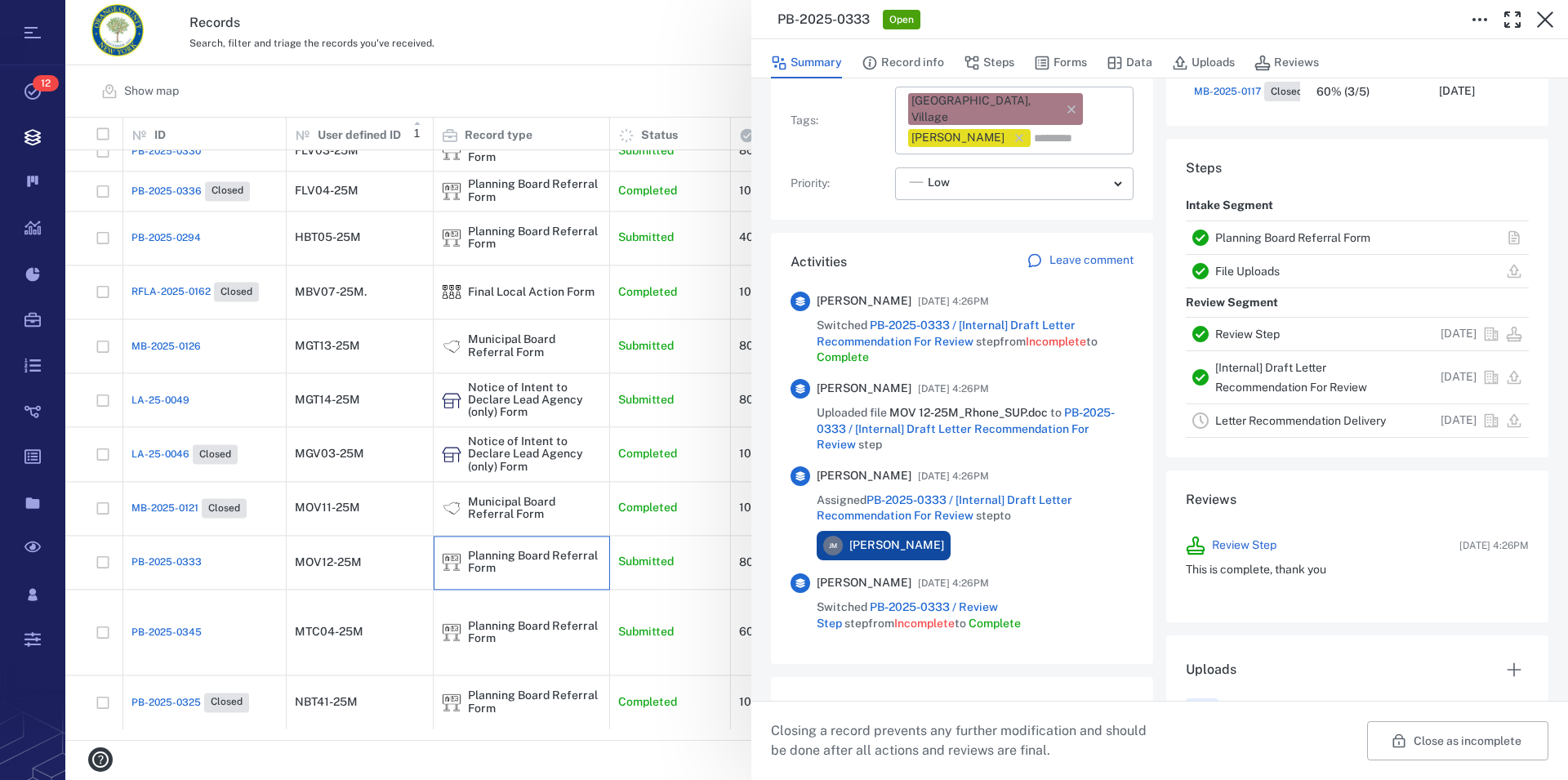
scroll to position [14, 14]
click at [1272, 235] on link "Planning Board Referral Form" at bounding box center [1293, 237] width 155 height 13
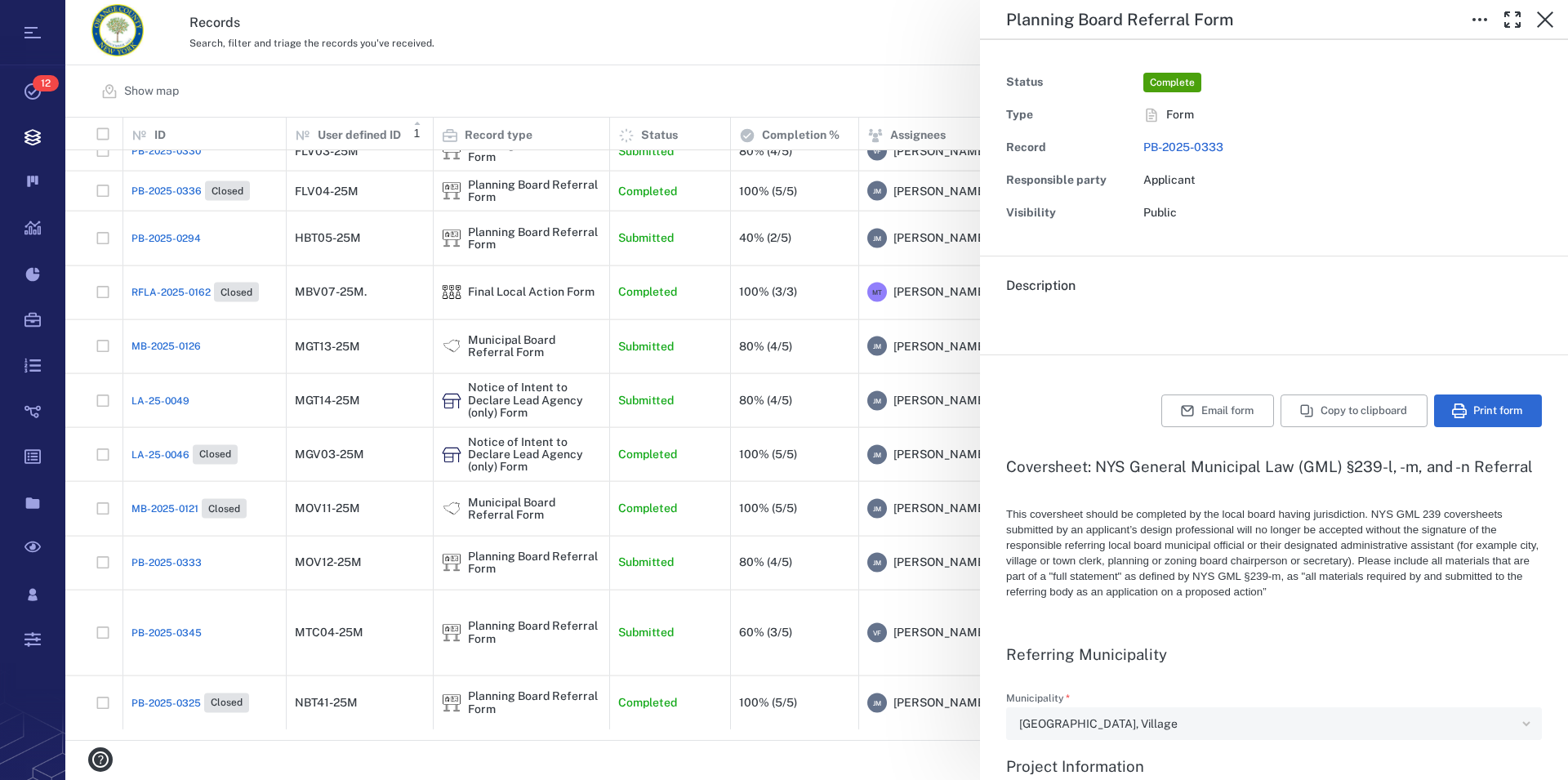
type textarea "*"
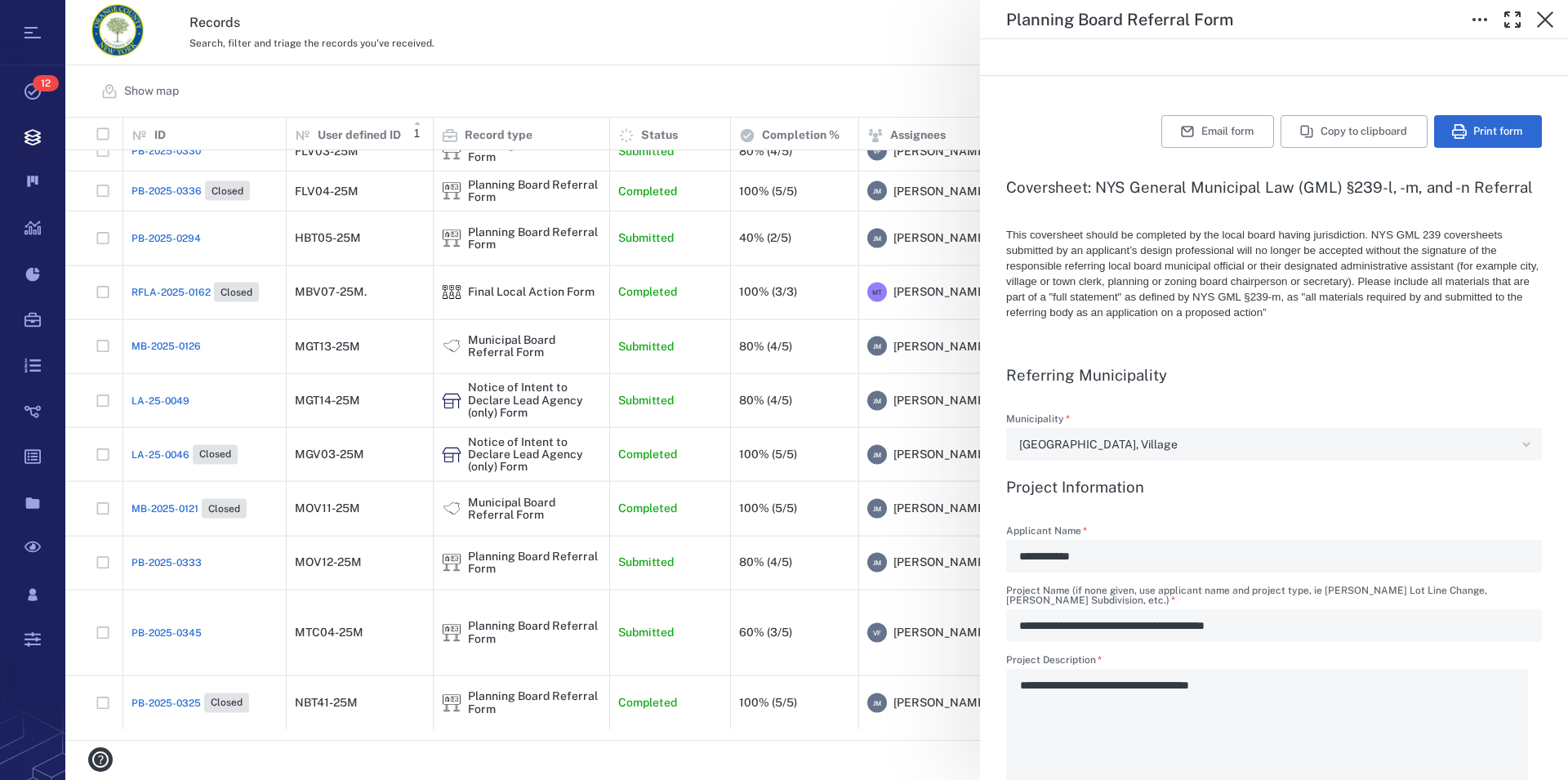
scroll to position [186, 0]
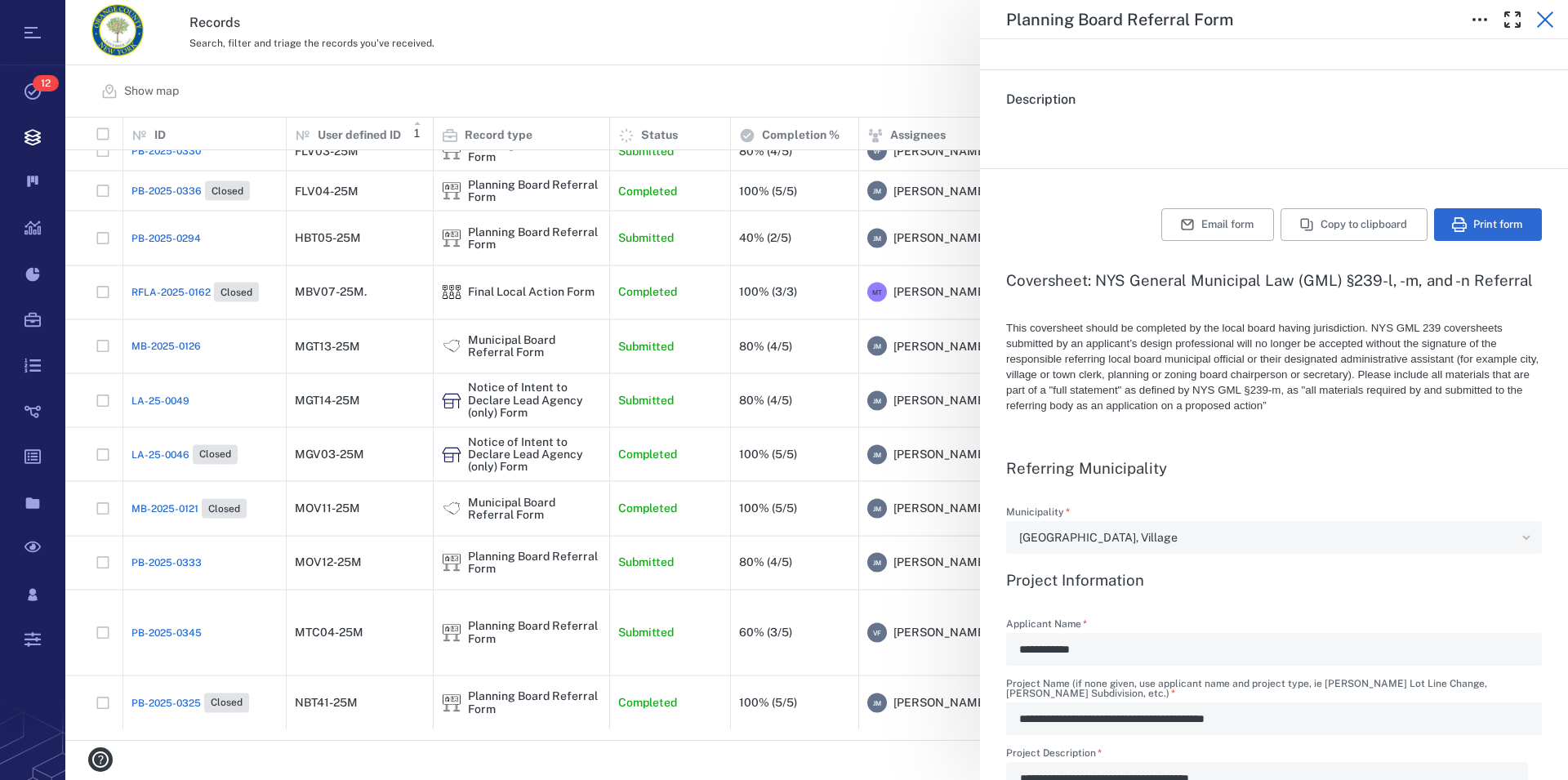
click at [1550, 14] on icon "button" at bounding box center [1545, 20] width 16 height 16
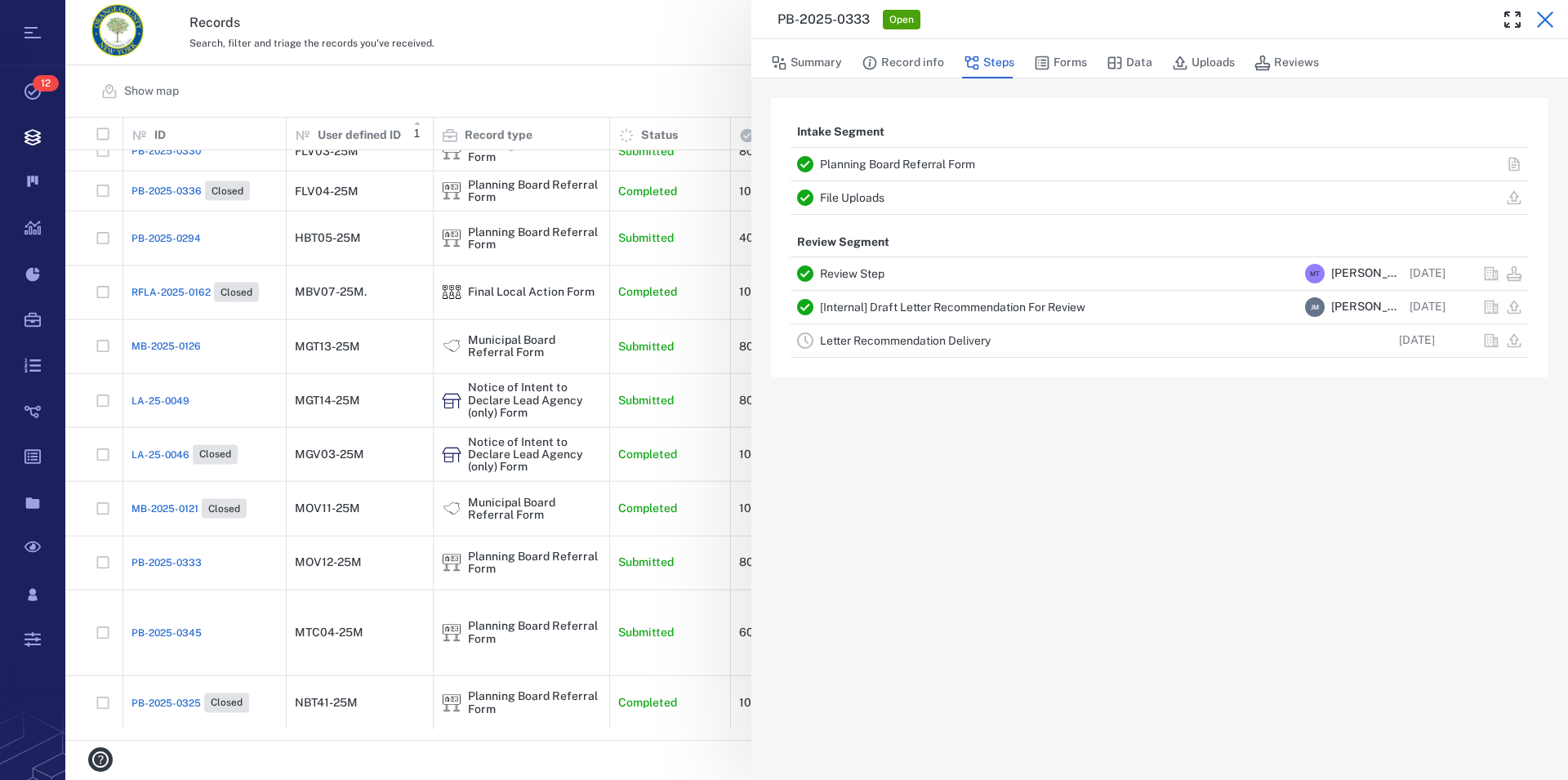
click at [1545, 20] on icon "button" at bounding box center [1545, 20] width 16 height 16
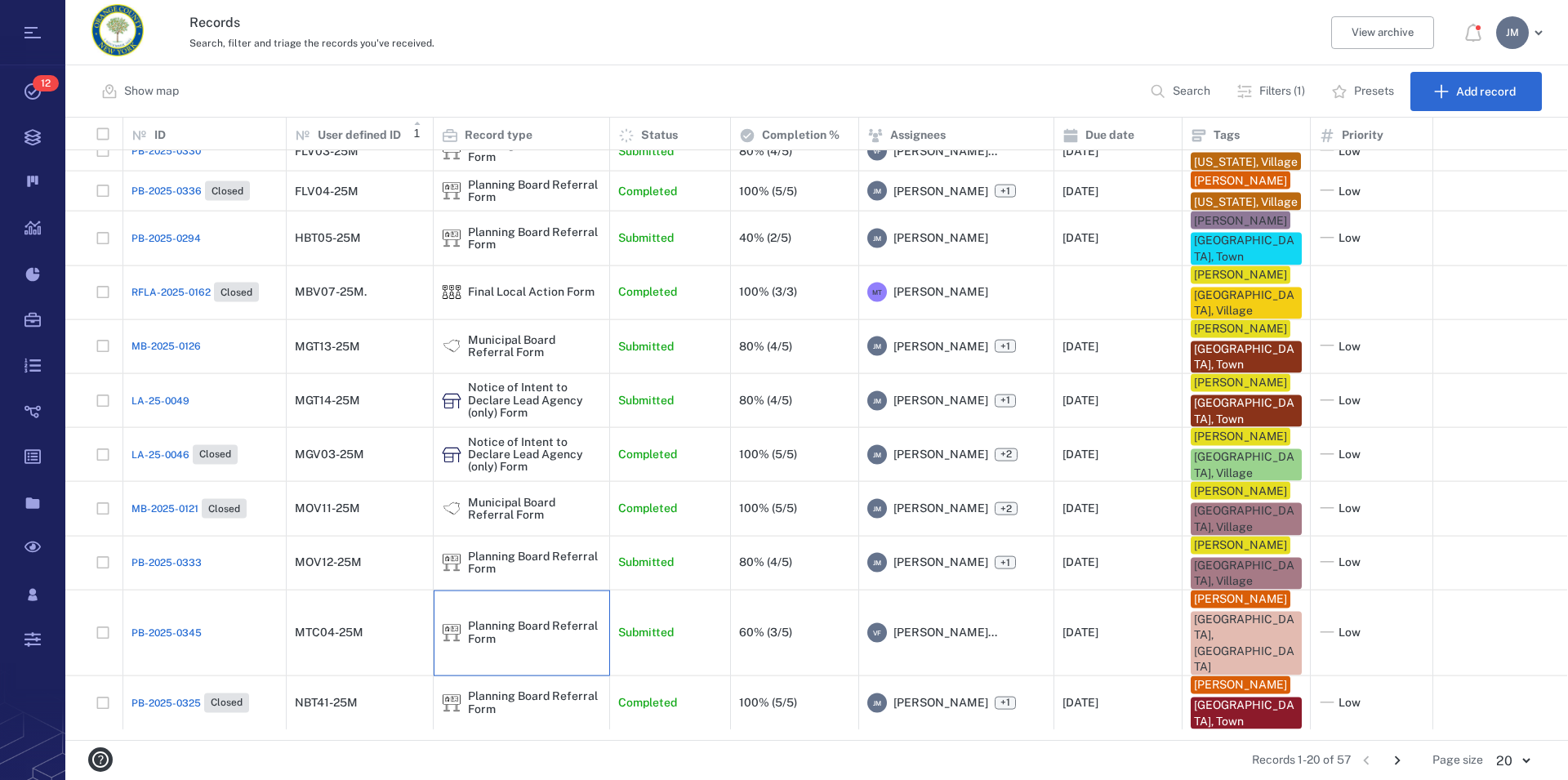
click at [512, 645] on div "Planning Board Referral Form" at bounding box center [534, 633] width 133 height 25
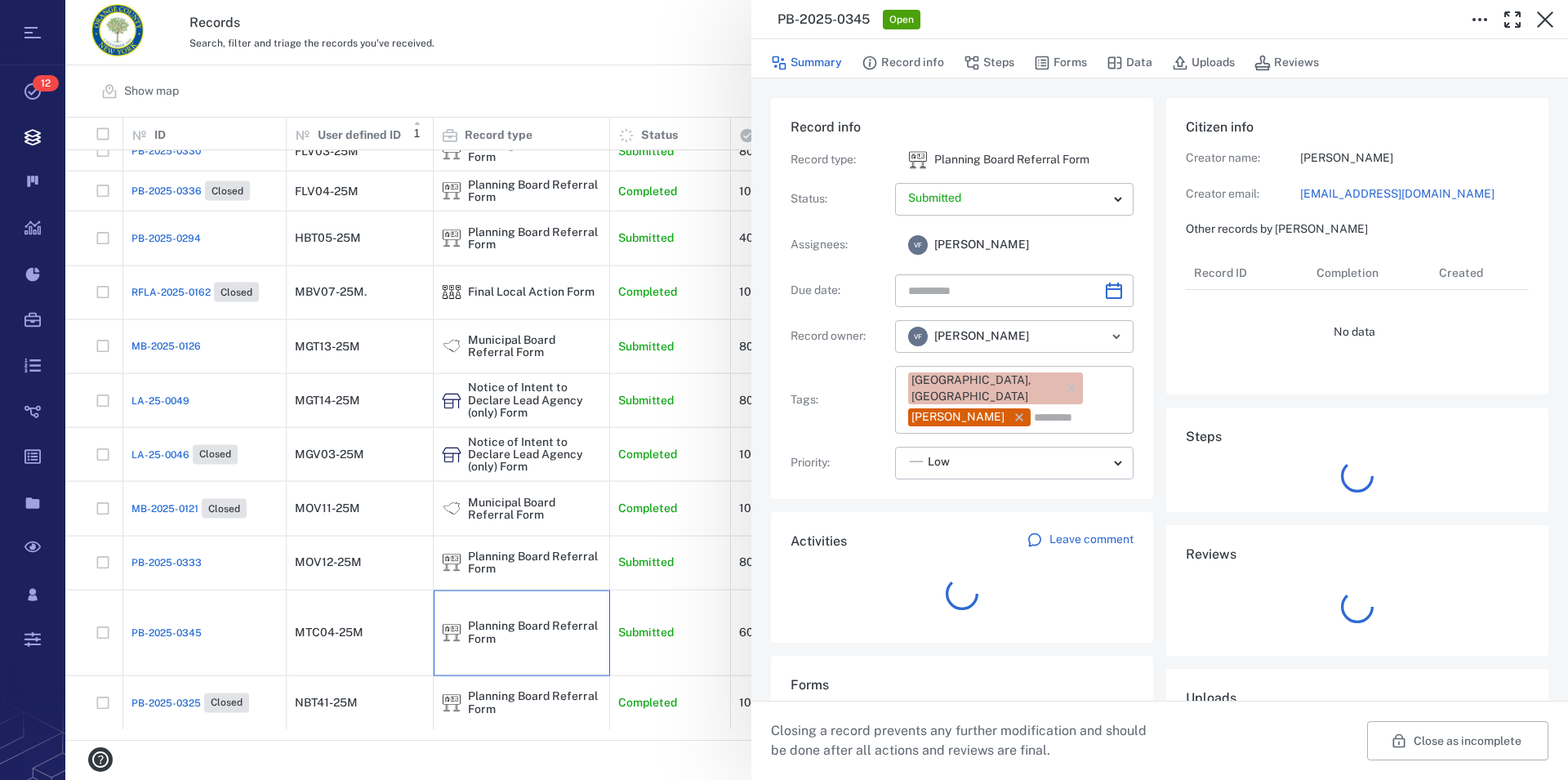
type input "**********"
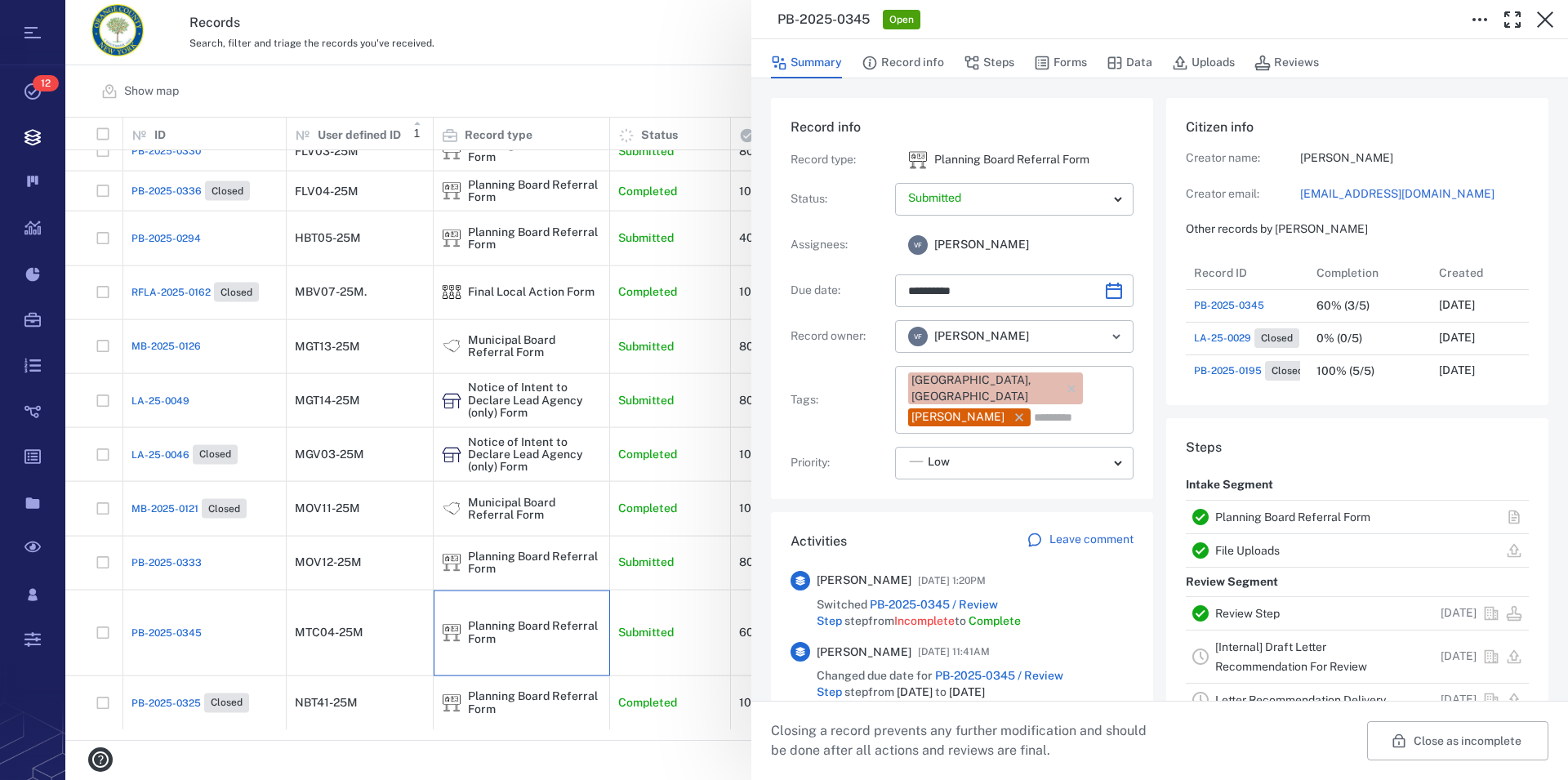
scroll to position [196, 308]
click at [1268, 516] on link "Planning Board Referral Form" at bounding box center [1293, 517] width 155 height 13
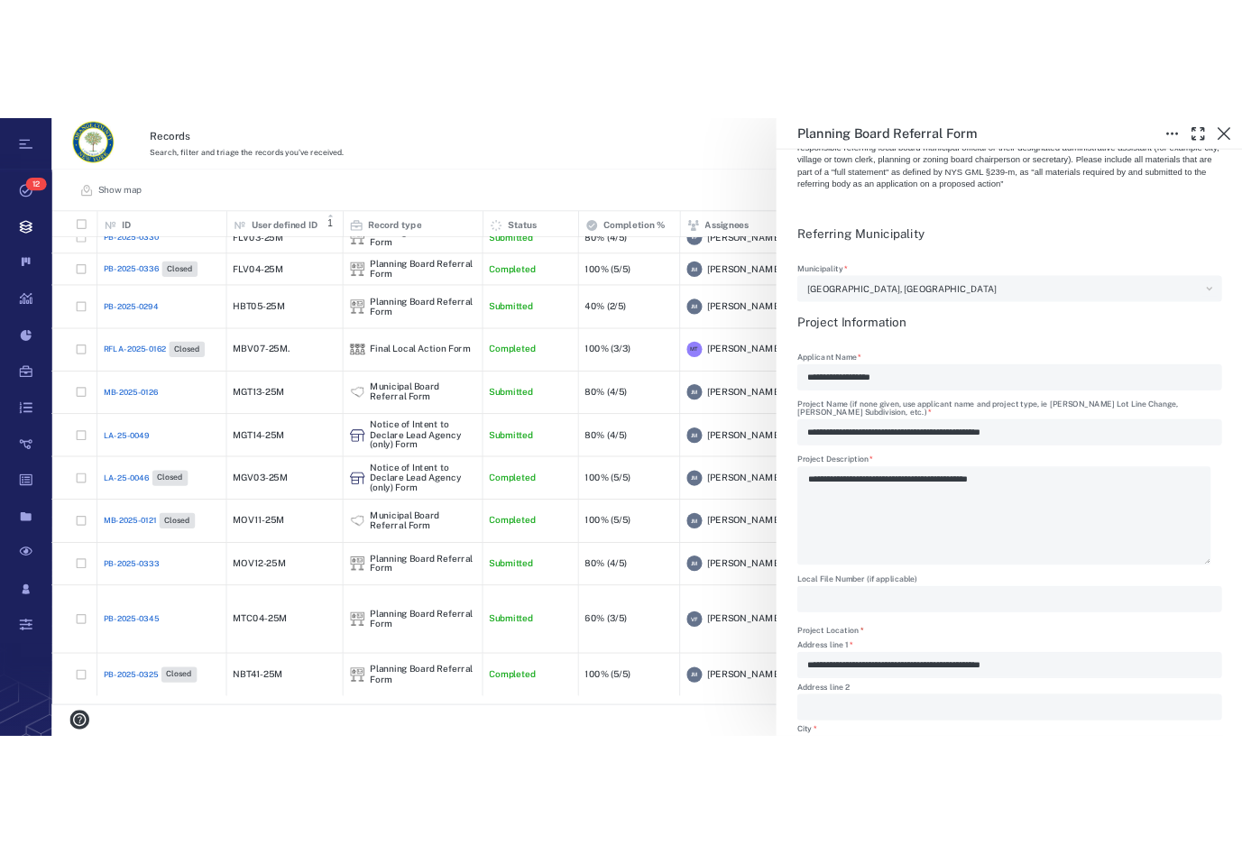
scroll to position [514, 0]
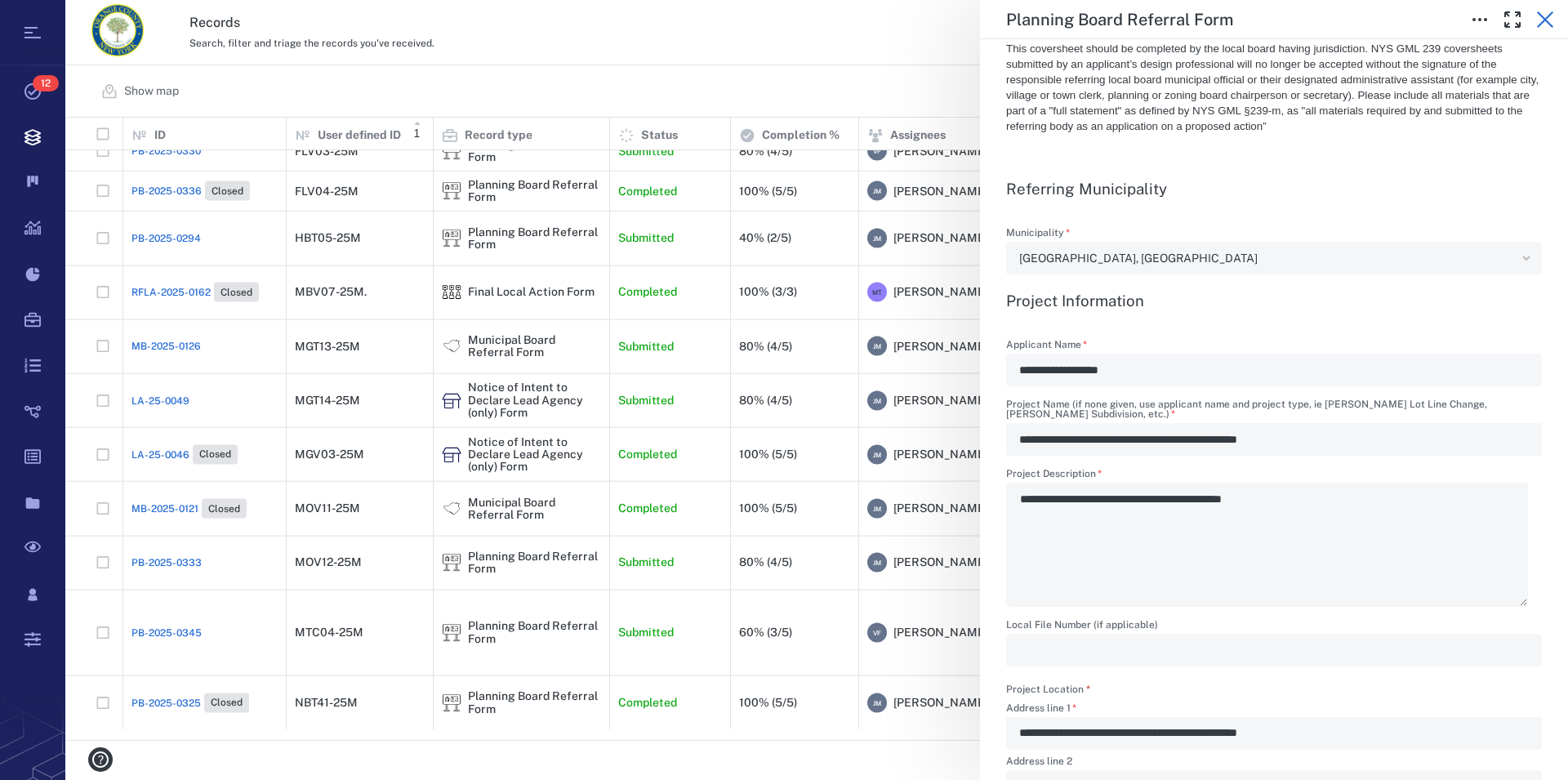
click at [1542, 17] on icon "button" at bounding box center [1545, 20] width 20 height 20
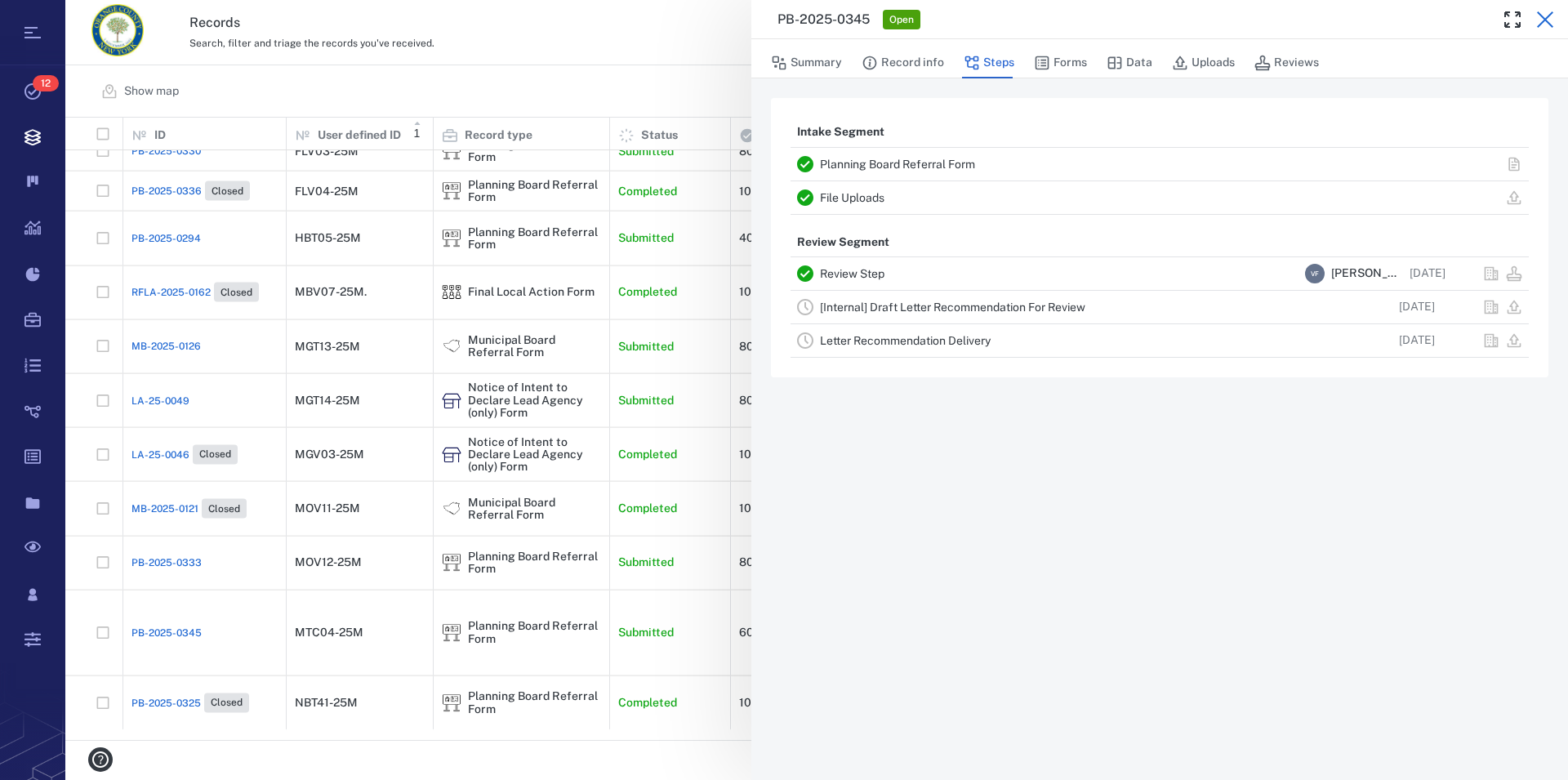
click at [1548, 21] on icon "button" at bounding box center [1545, 20] width 20 height 20
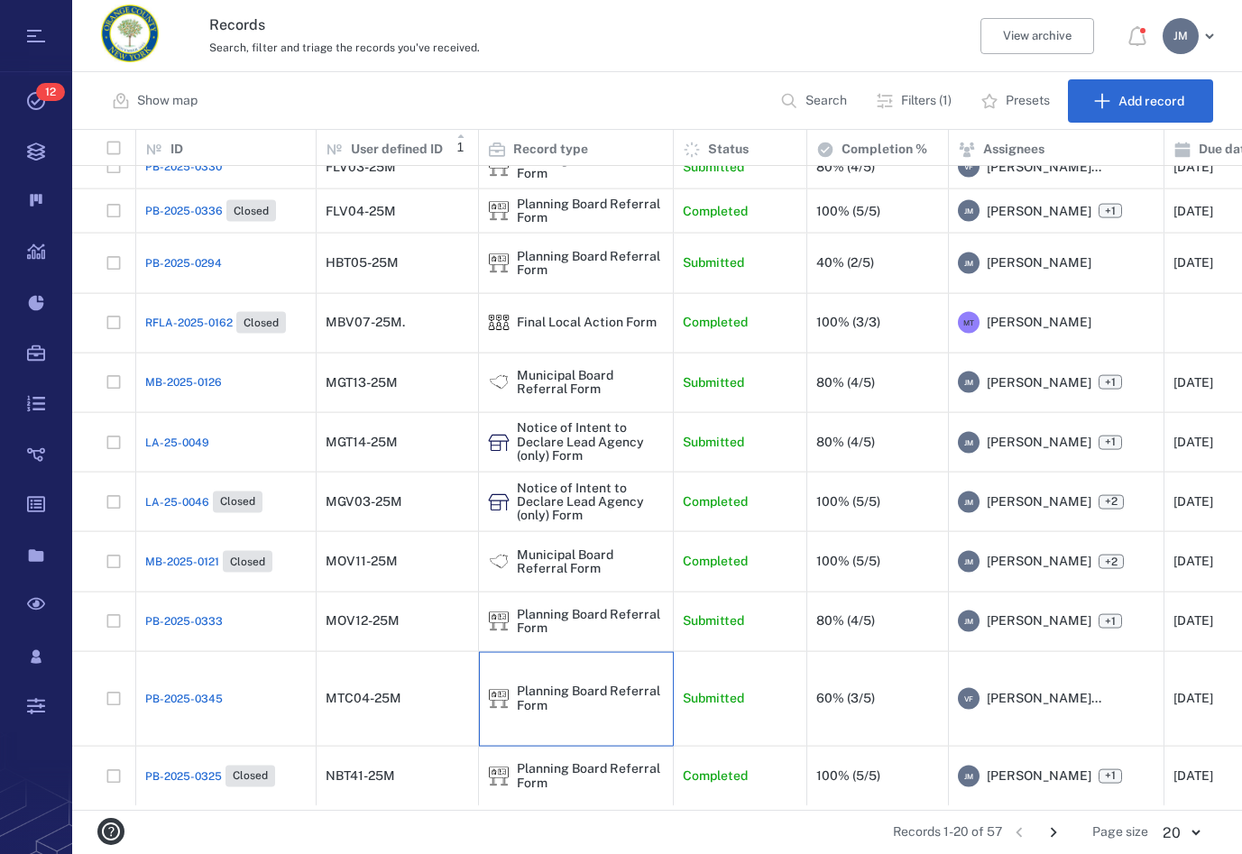
scroll to position [651, 0]
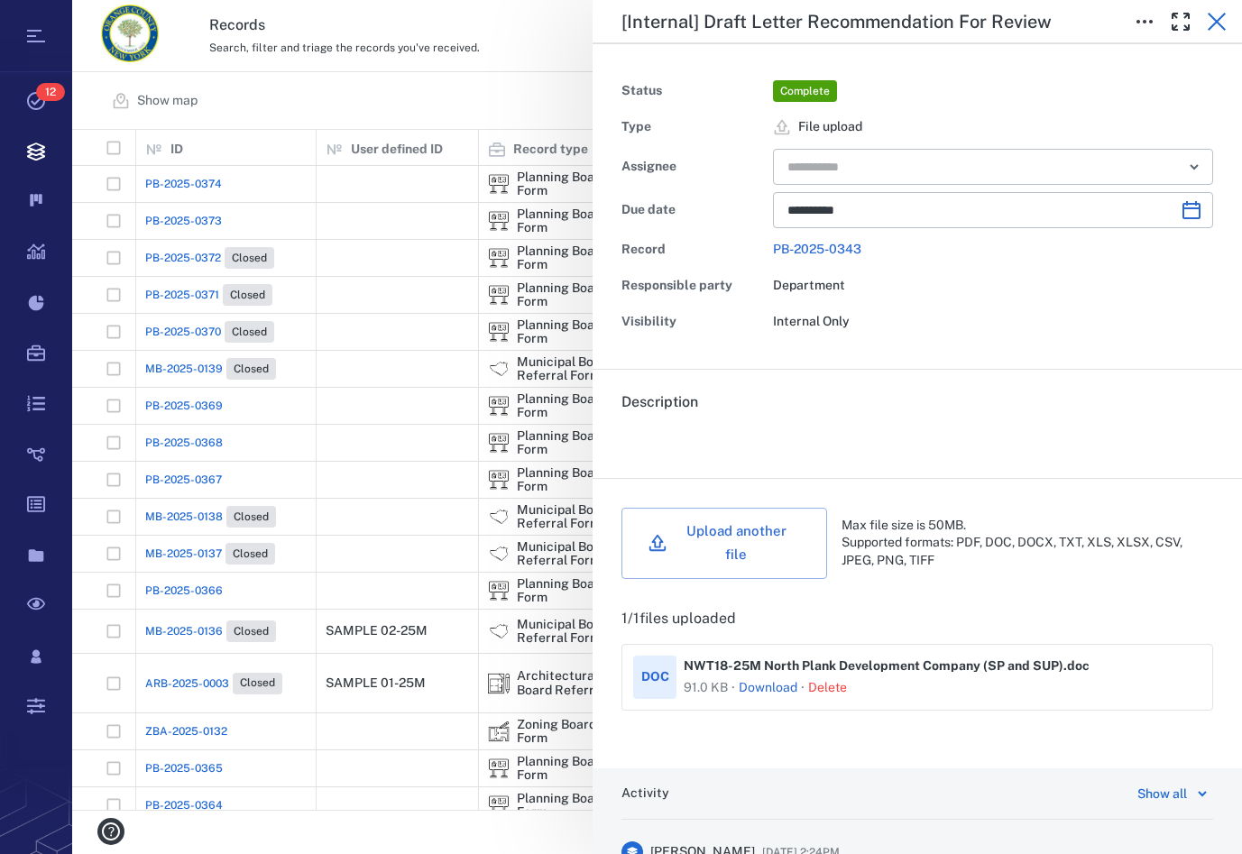
click at [1221, 18] on icon "button" at bounding box center [1217, 22] width 18 height 18
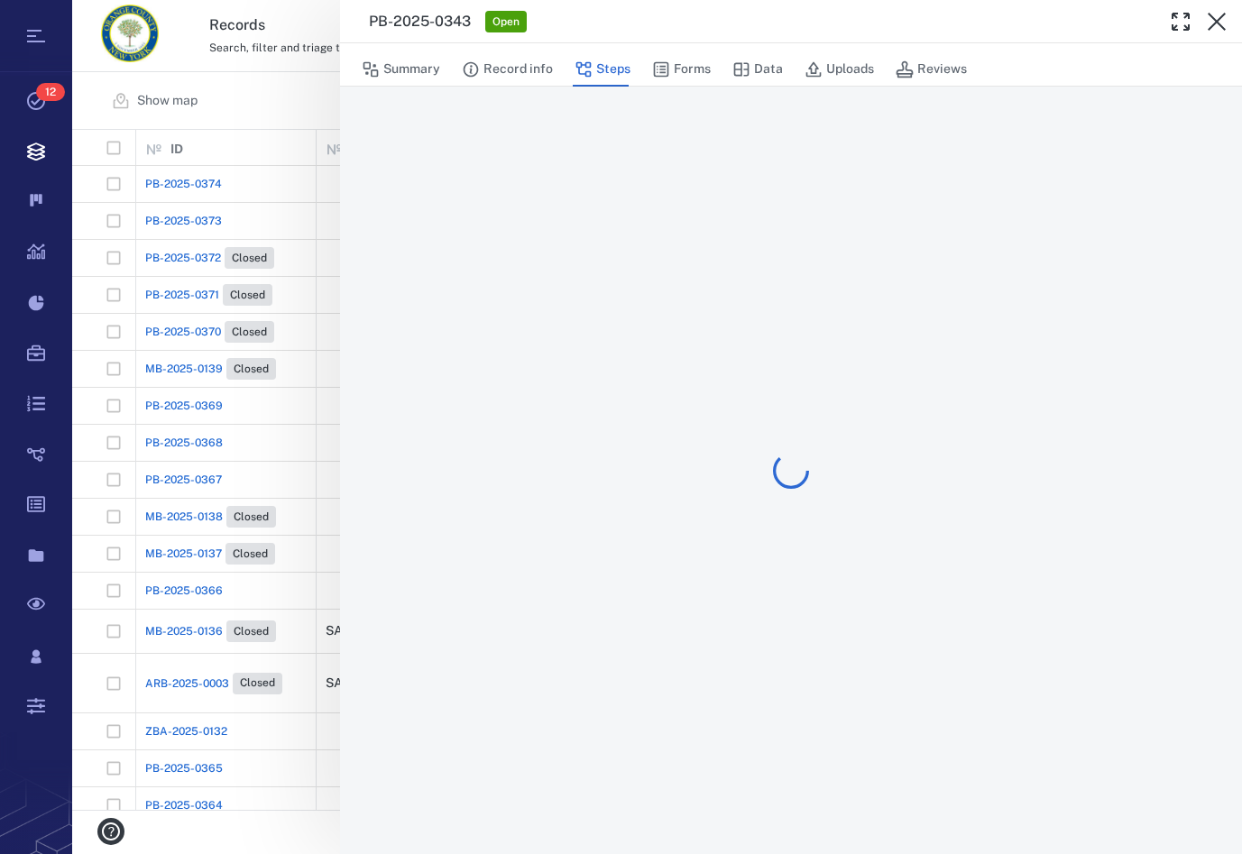
click at [1221, 18] on icon "button" at bounding box center [1217, 22] width 18 height 18
